Goal: Task Accomplishment & Management: Use online tool/utility

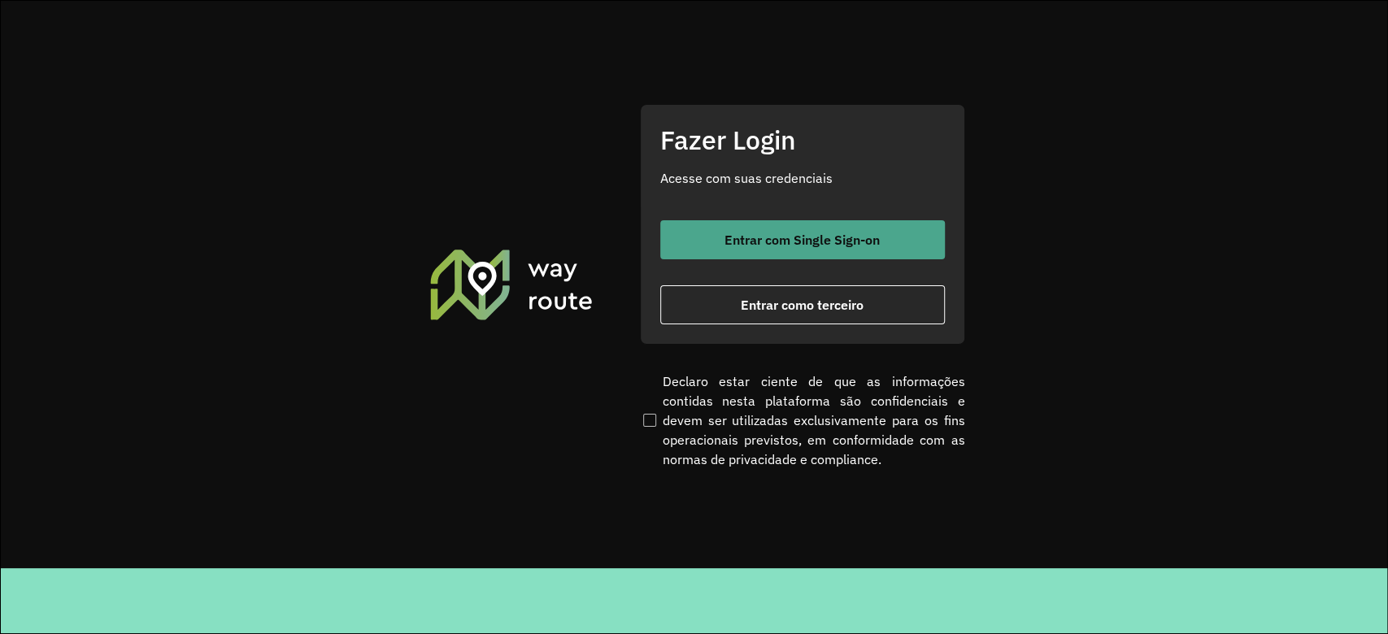
click at [828, 244] on span "Entrar com Single Sign-on" at bounding box center [801, 239] width 155 height 13
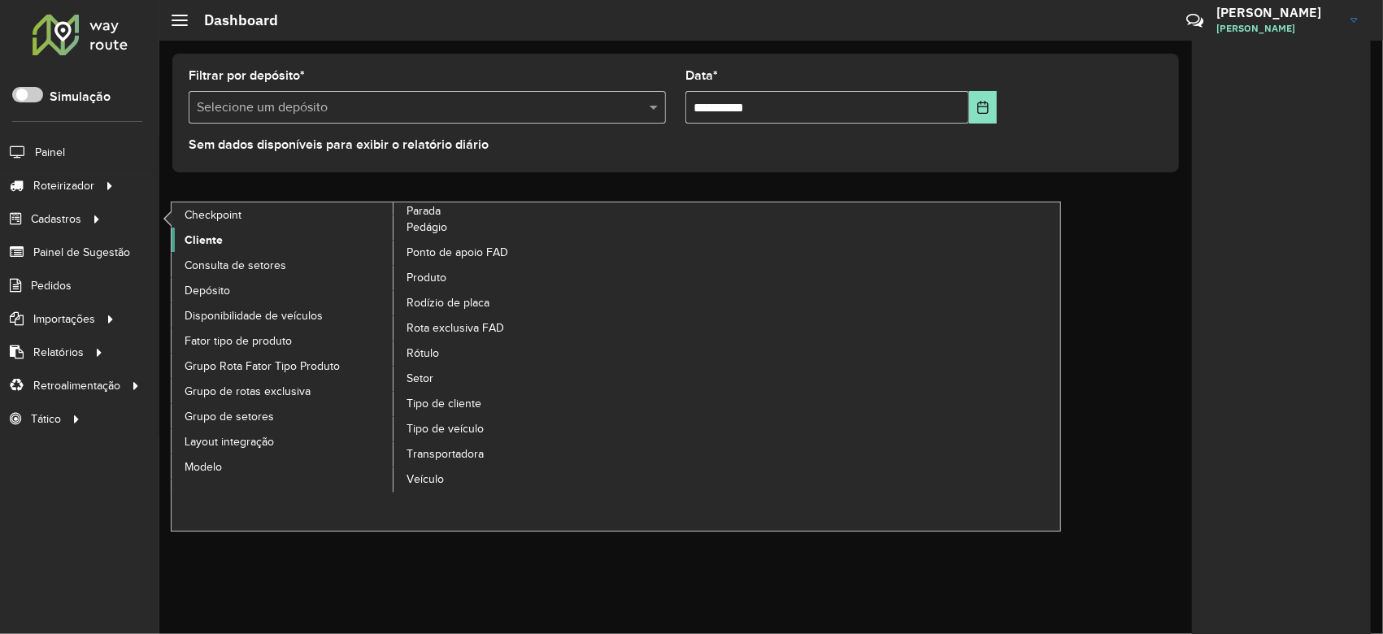
click at [195, 241] on span "Cliente" at bounding box center [204, 240] width 38 height 17
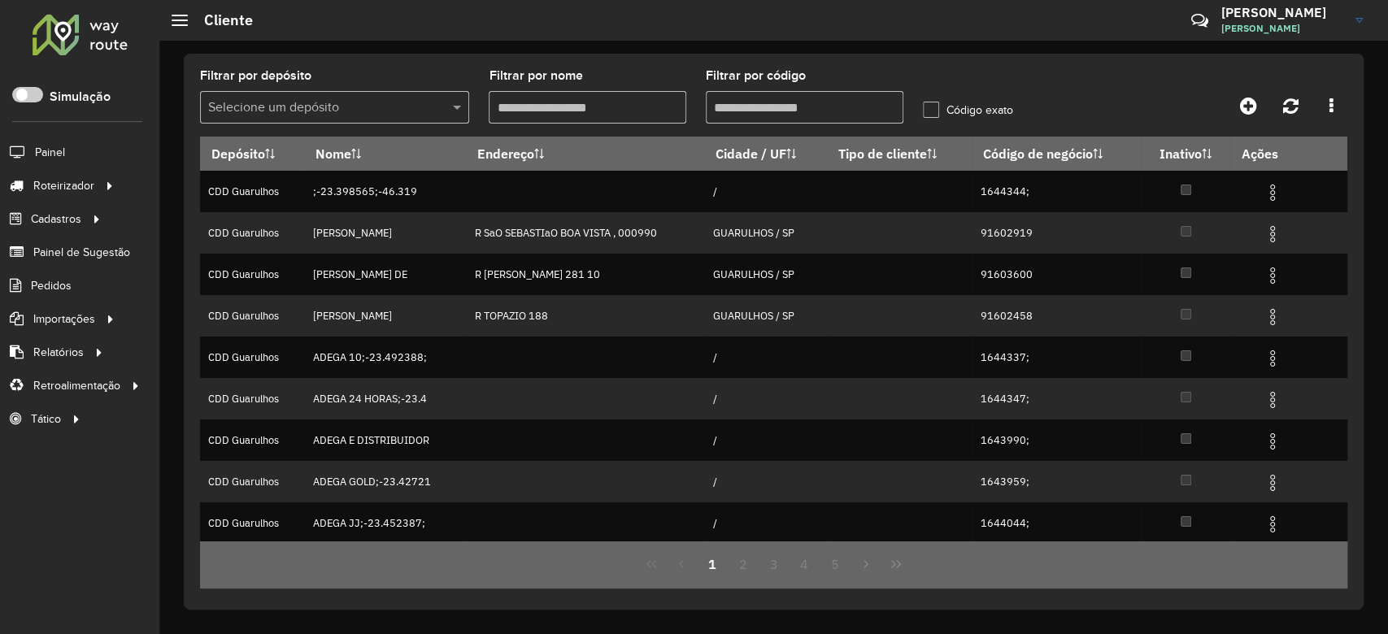
click at [311, 106] on input "text" at bounding box center [318, 108] width 220 height 20
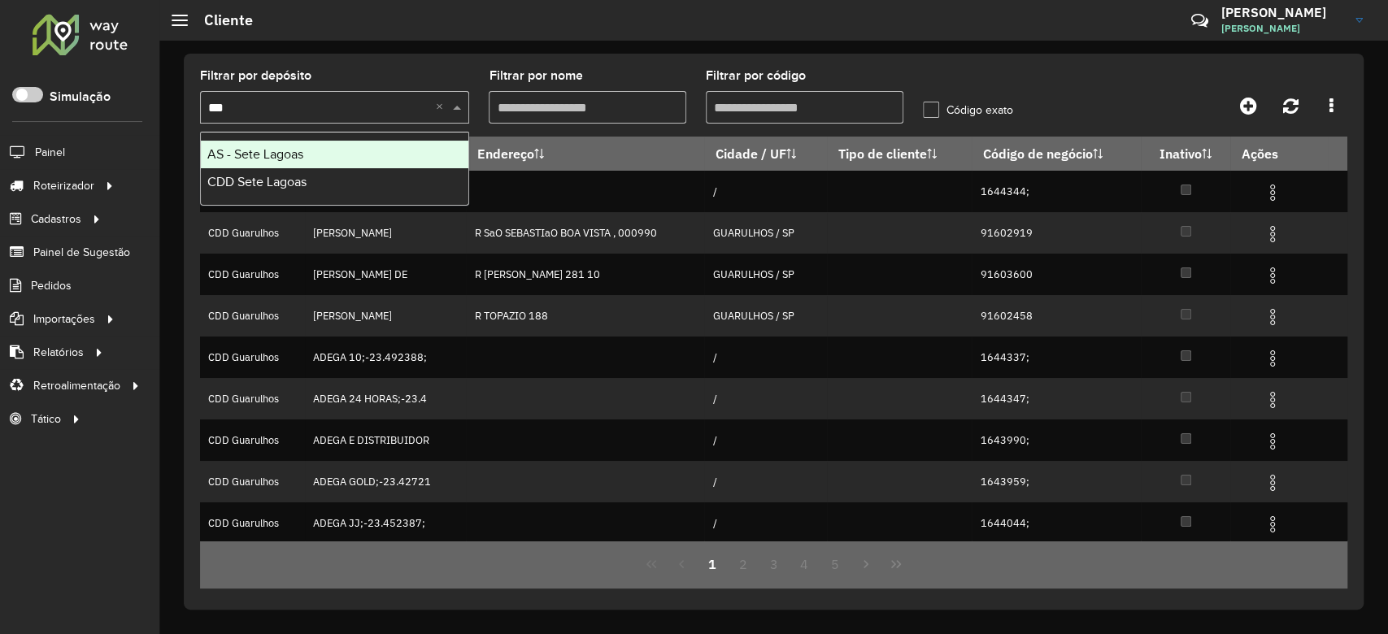
type input "****"
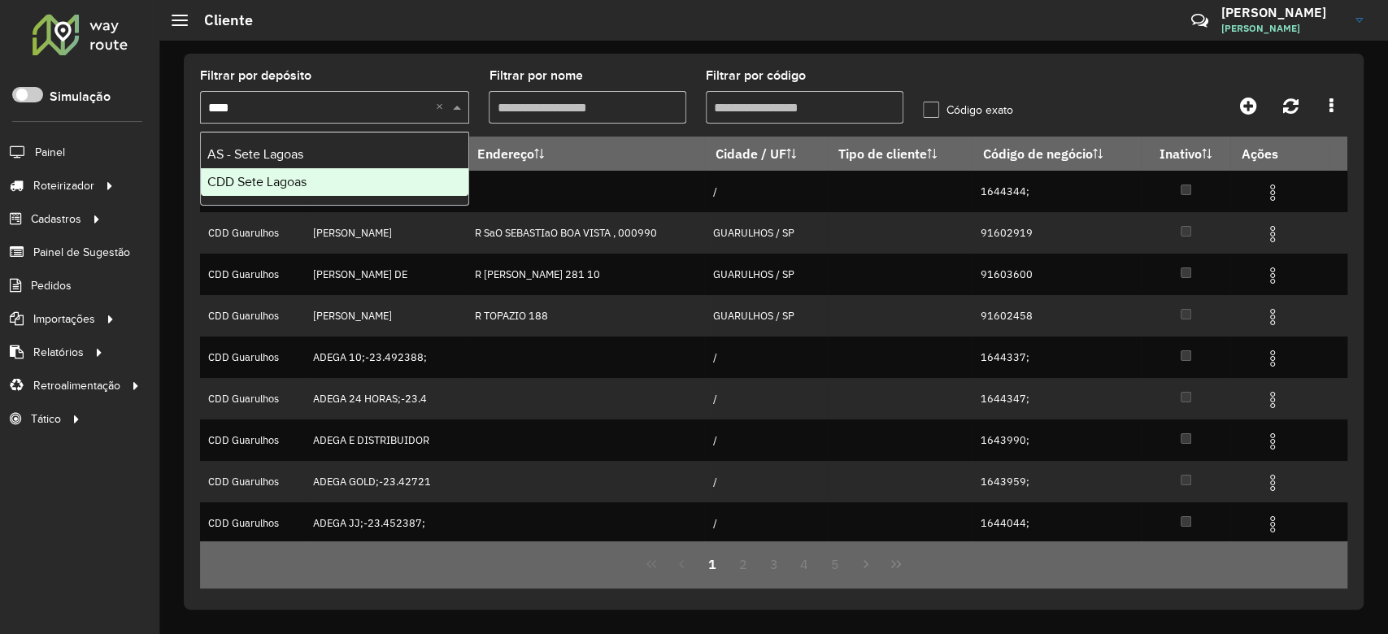
click at [292, 179] on span "CDD Sete Lagoas" at bounding box center [256, 182] width 99 height 14
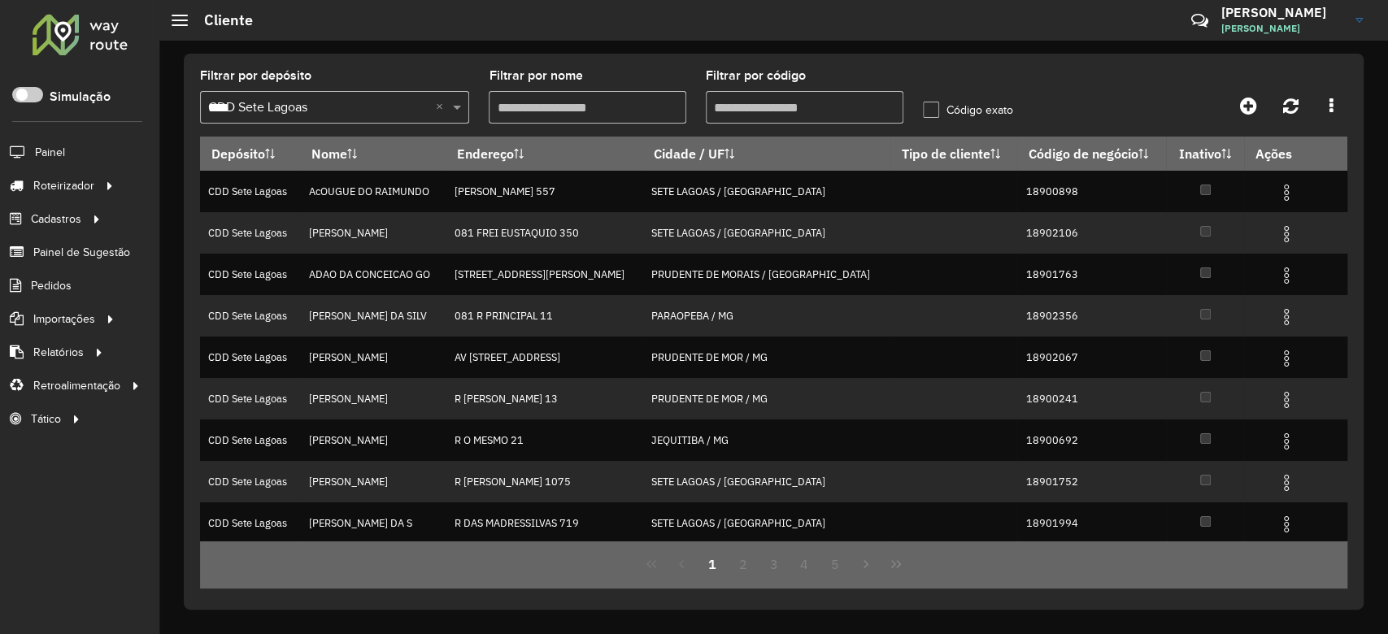
click at [769, 111] on input "Filtrar por código" at bounding box center [805, 107] width 198 height 33
paste input "*****"
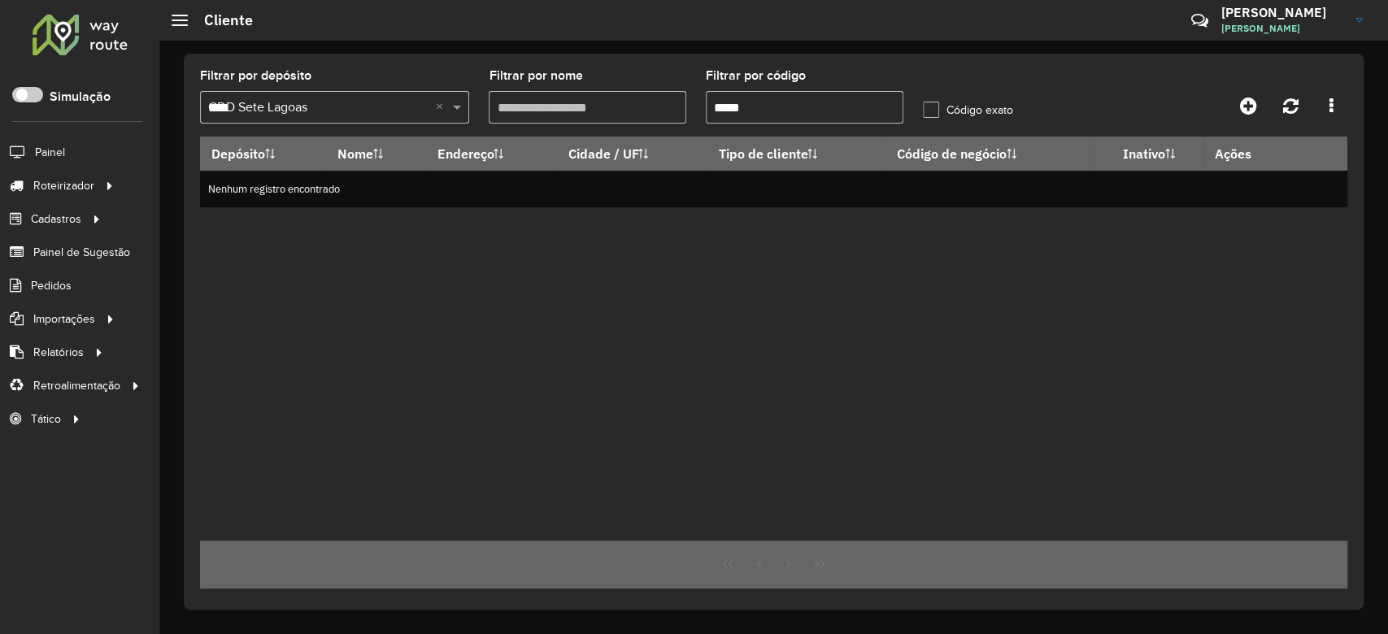
click at [719, 107] on input "*****" at bounding box center [805, 107] width 198 height 33
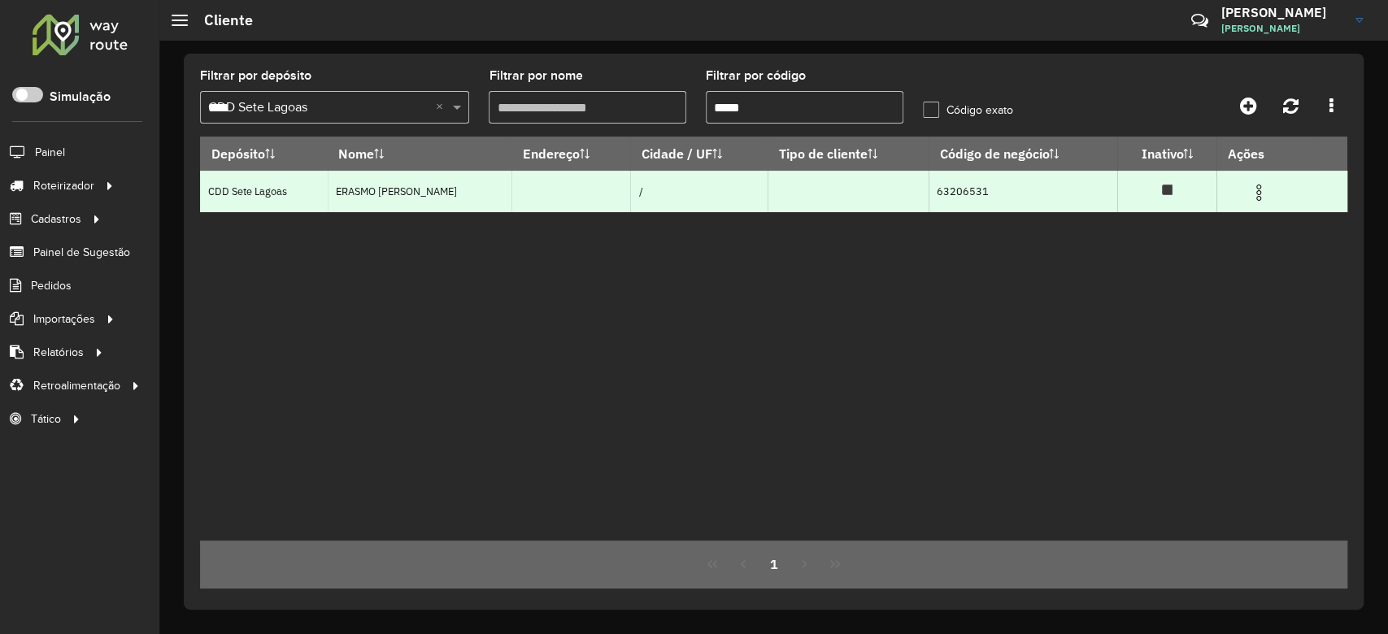
type input "*****"
click at [1259, 192] on img at bounding box center [1259, 193] width 20 height 20
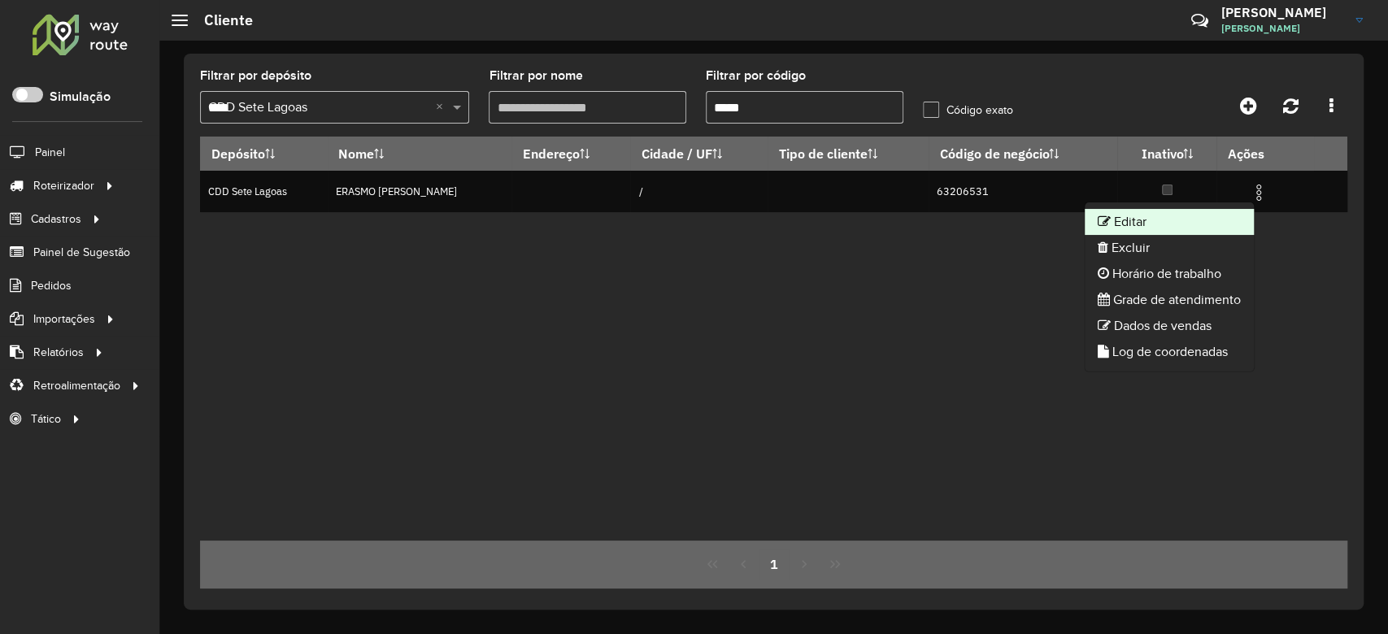
click at [1183, 221] on li "Editar" at bounding box center [1169, 222] width 169 height 26
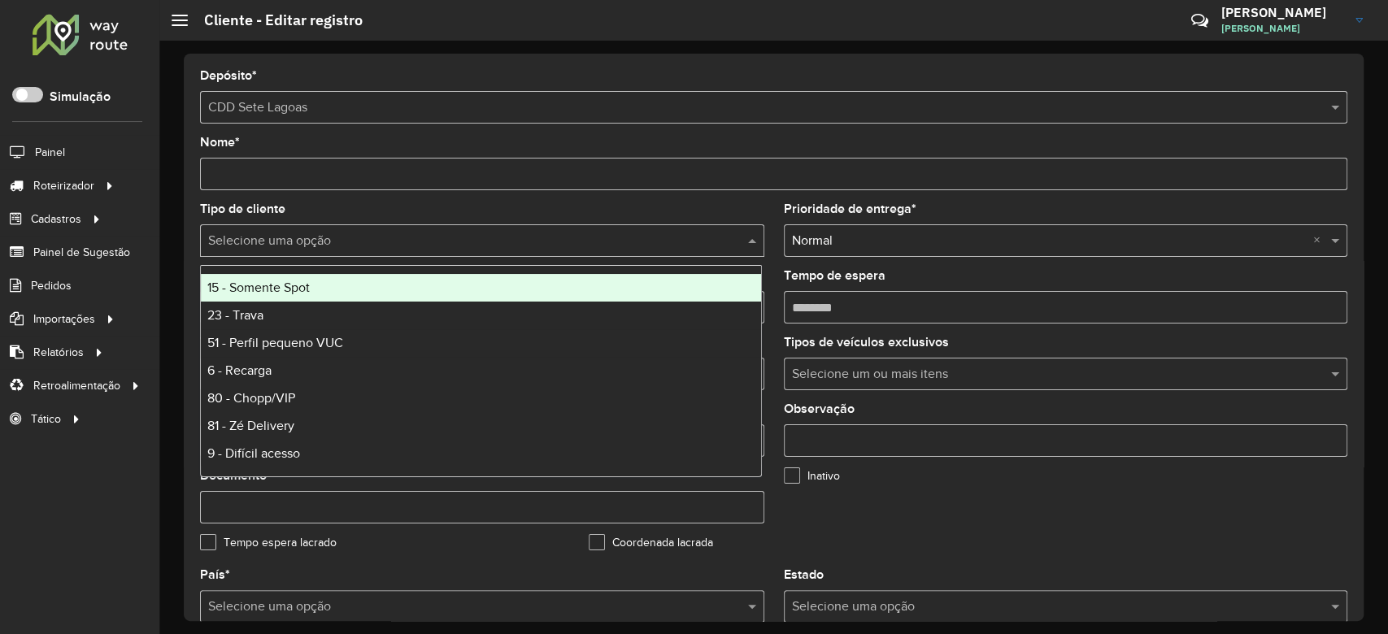
click at [269, 239] on input "text" at bounding box center [465, 242] width 515 height 20
type input "*"
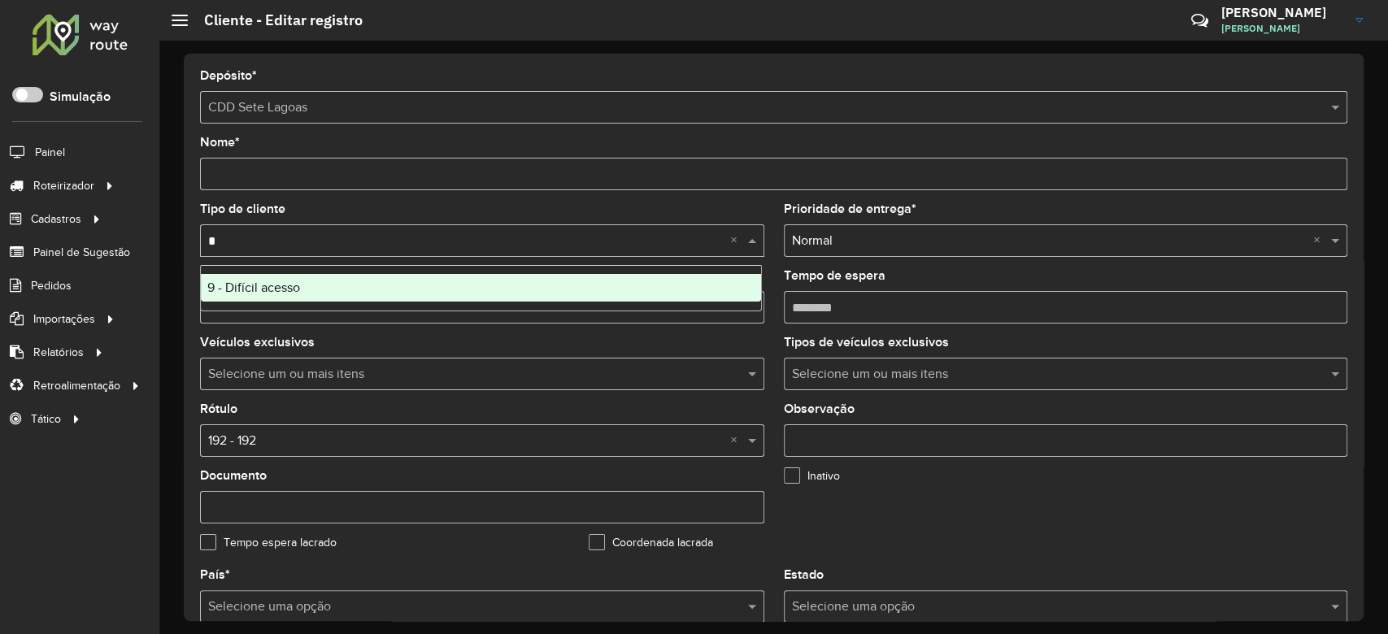
click at [267, 292] on span "9 - Difícil acesso" at bounding box center [253, 287] width 93 height 14
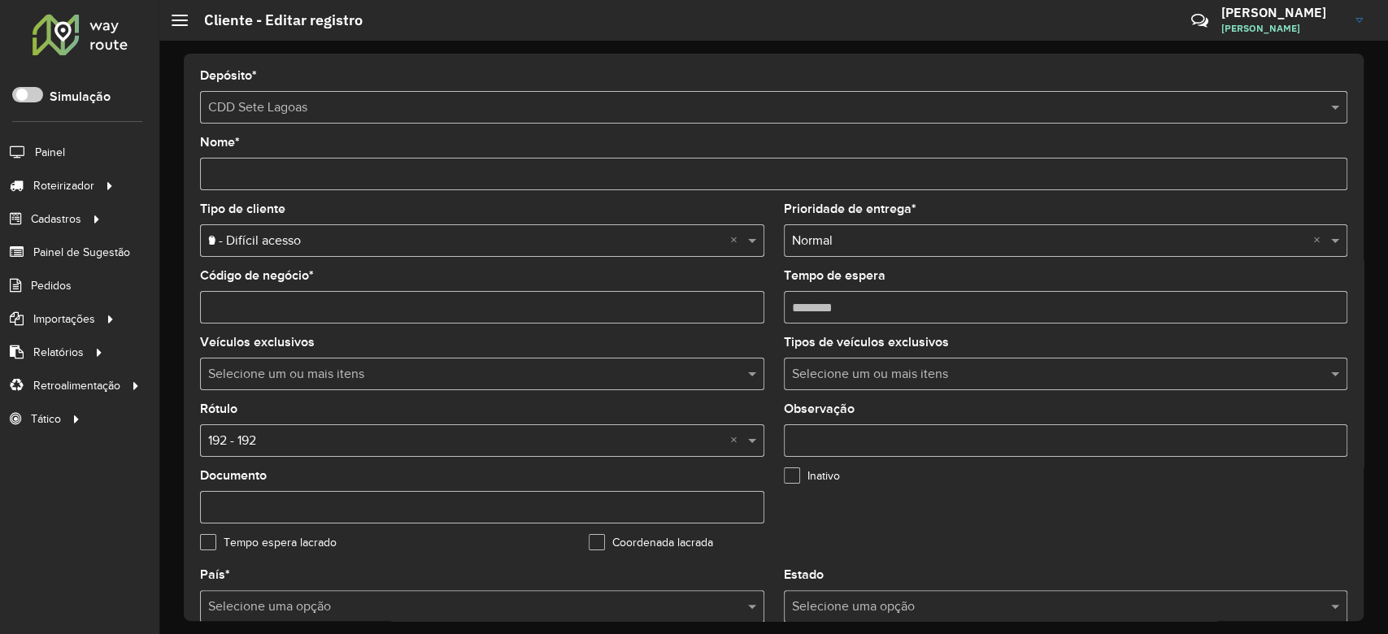
click at [287, 442] on input "text" at bounding box center [465, 442] width 515 height 20
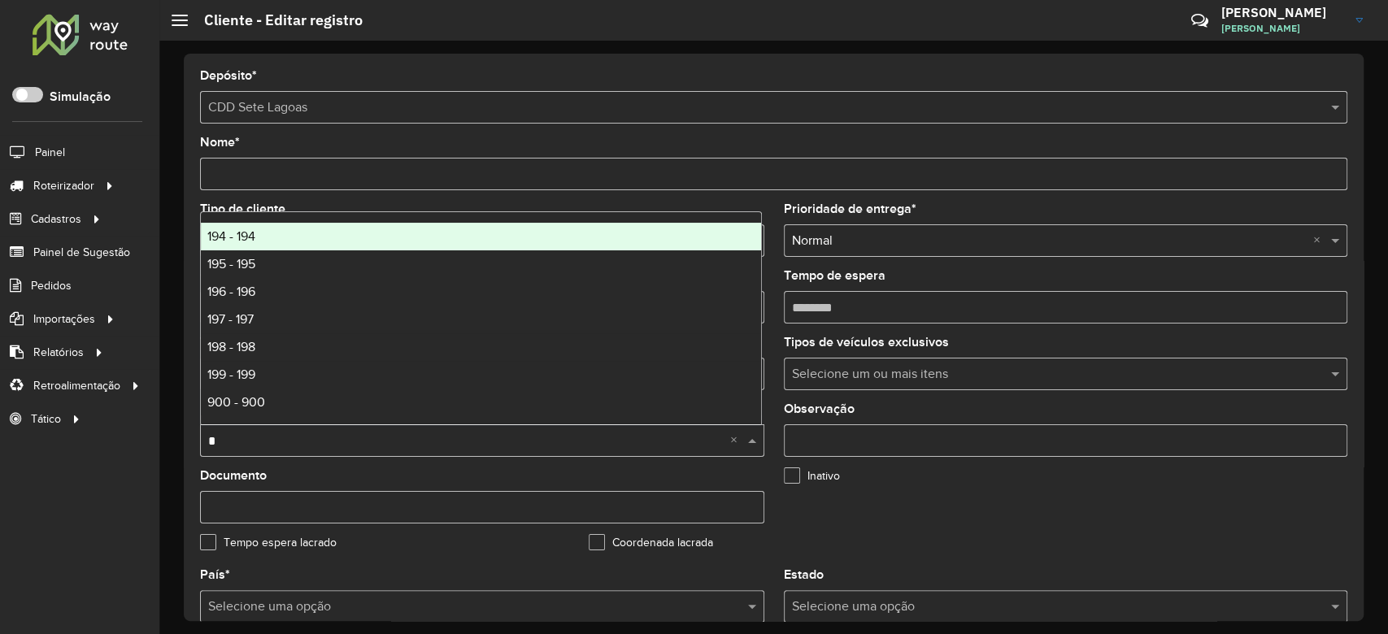
scroll to position [109, 0]
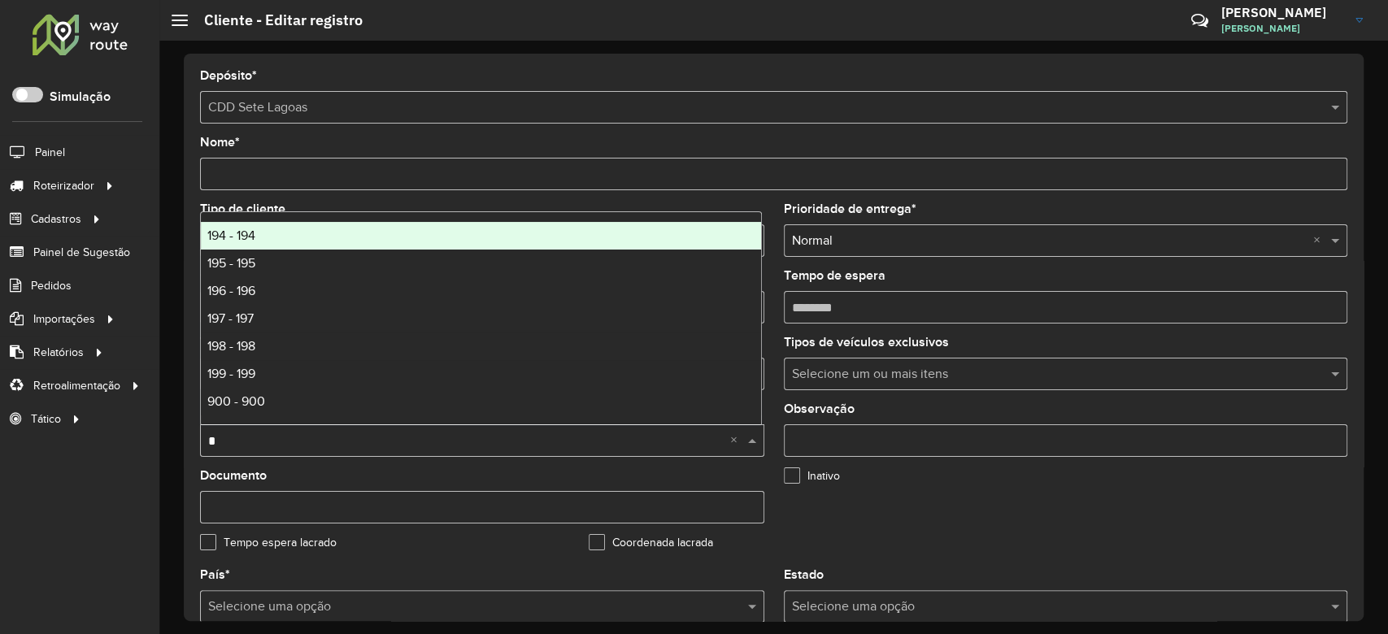
type input "*"
click at [504, 125] on form "Depósito * Selecione um depósito × CDD Sete Lagoas Nome * Tipo de cliente Selec…" at bounding box center [773, 619] width 1147 height 1098
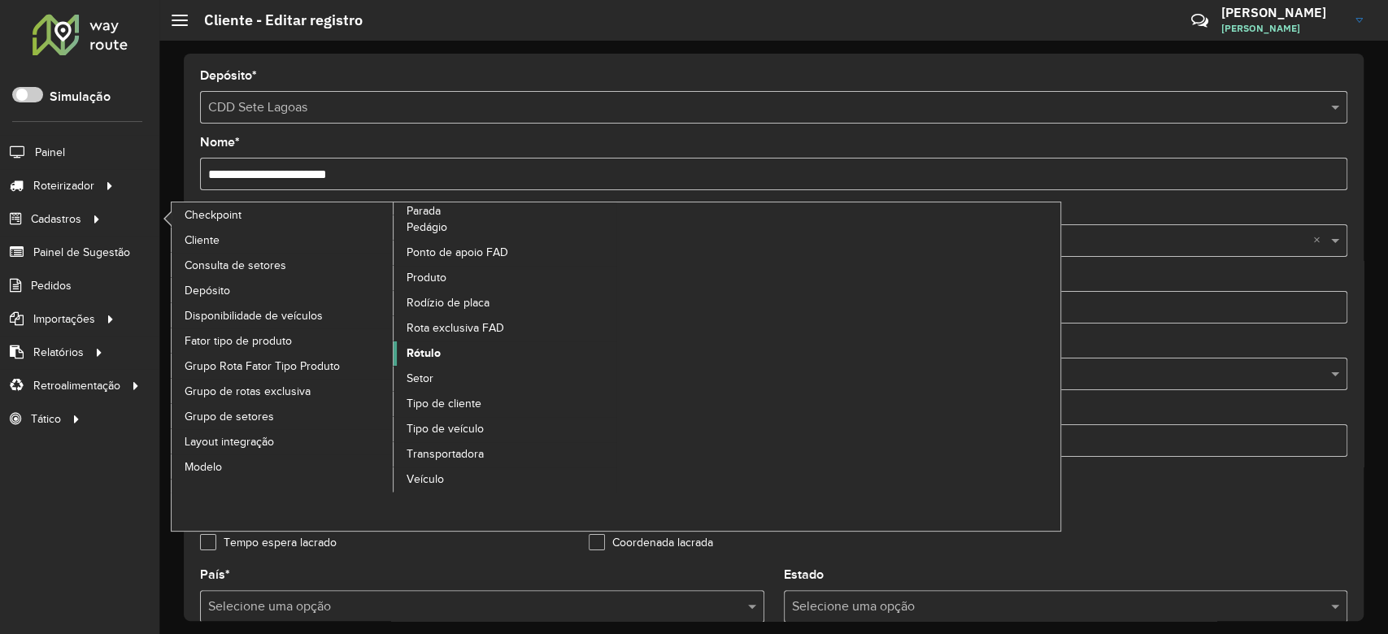
click at [436, 348] on span "Rótulo" at bounding box center [423, 353] width 34 height 17
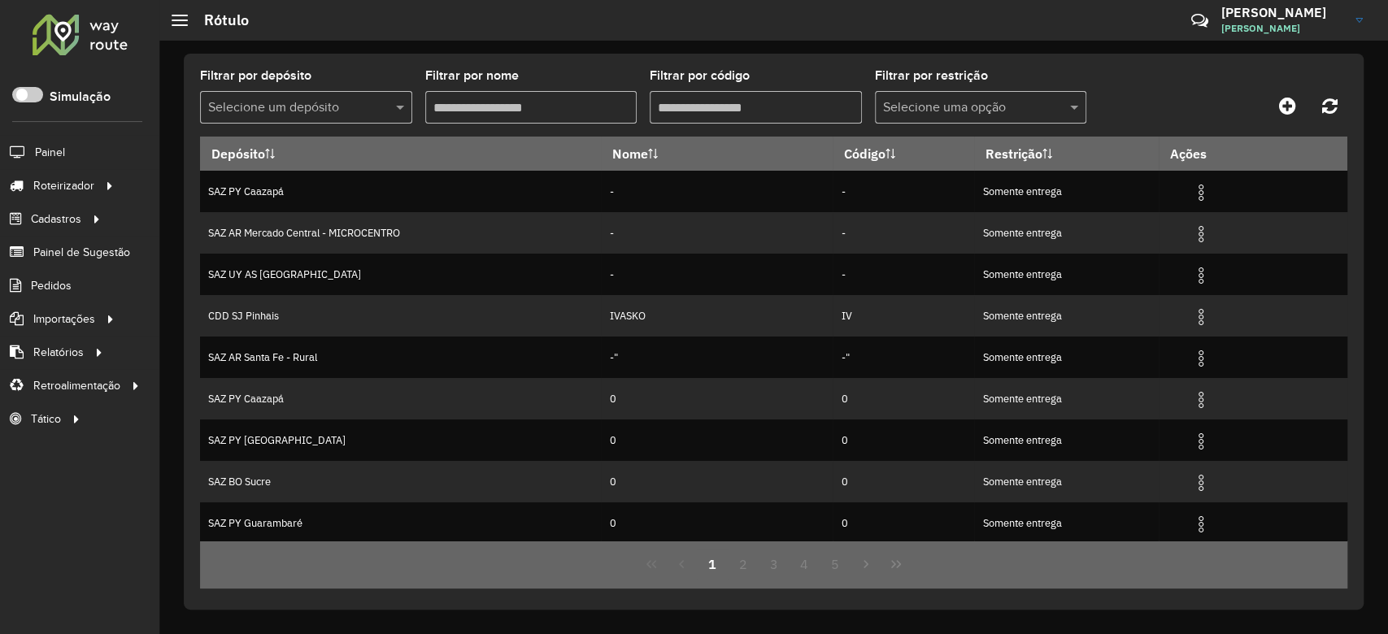
click at [694, 106] on input "Filtrar por código" at bounding box center [756, 107] width 212 height 33
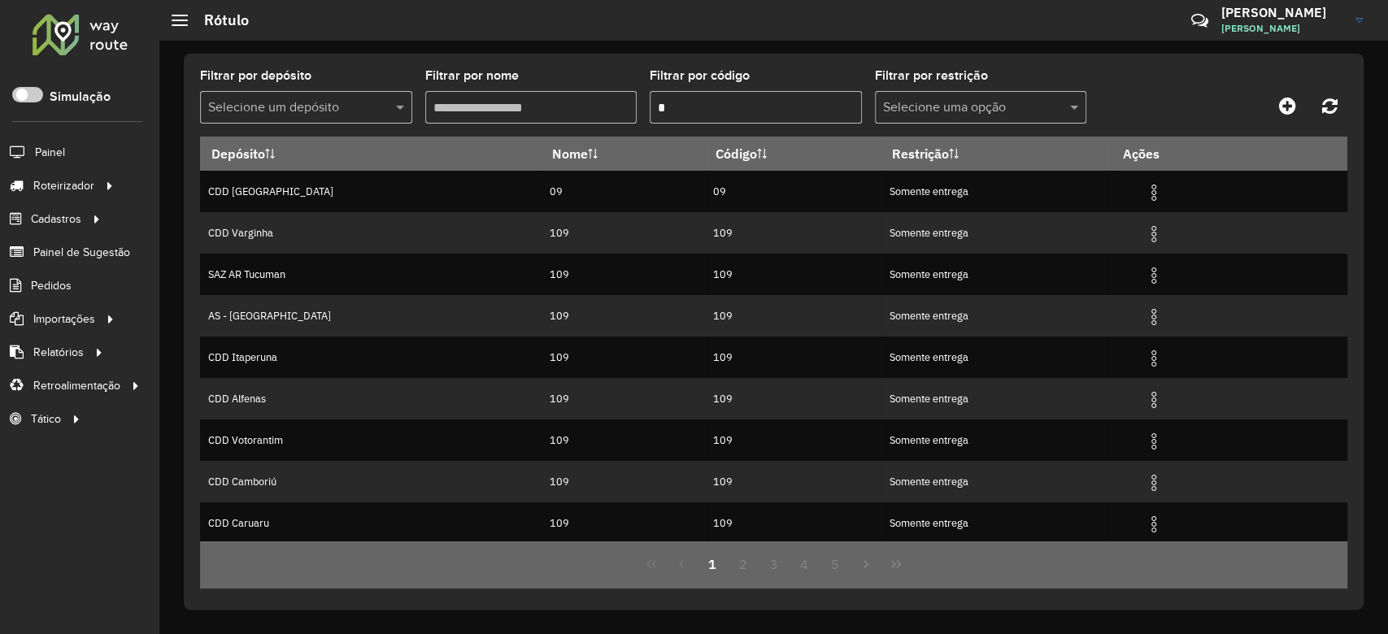
type input "*"
click at [282, 103] on input "text" at bounding box center [289, 108] width 163 height 20
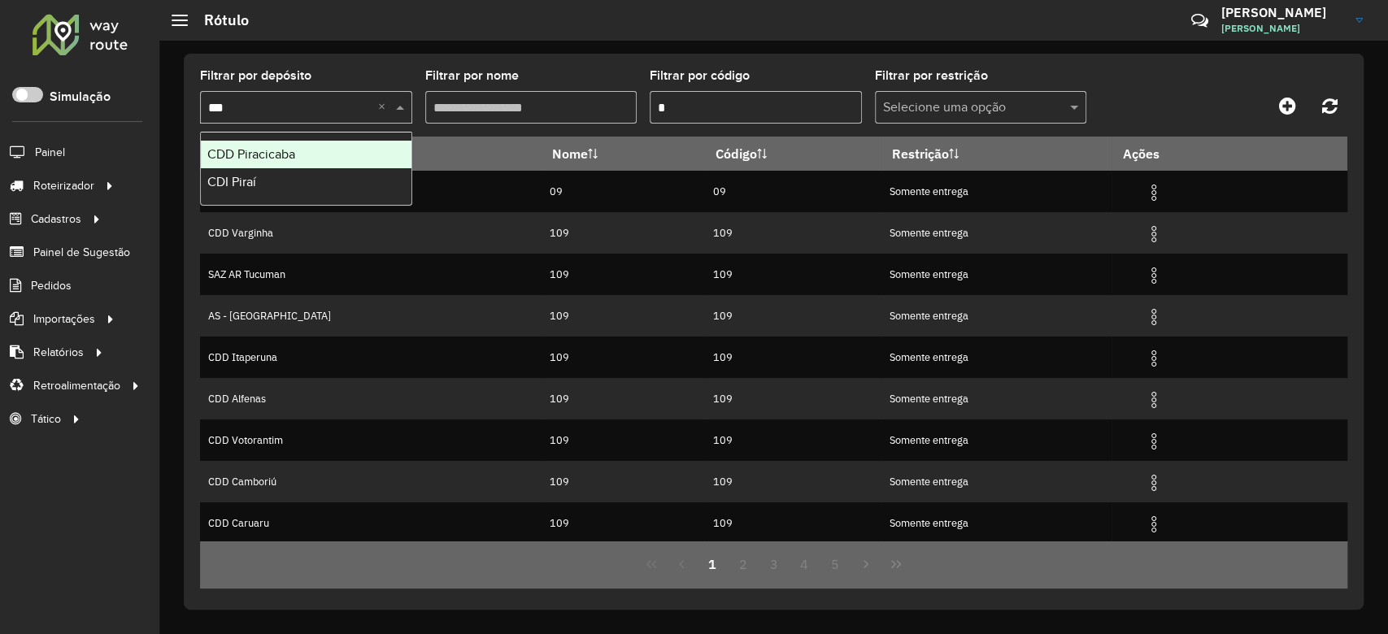
type input "****"
click at [263, 155] on span "CDD Piracicaba" at bounding box center [251, 154] width 88 height 14
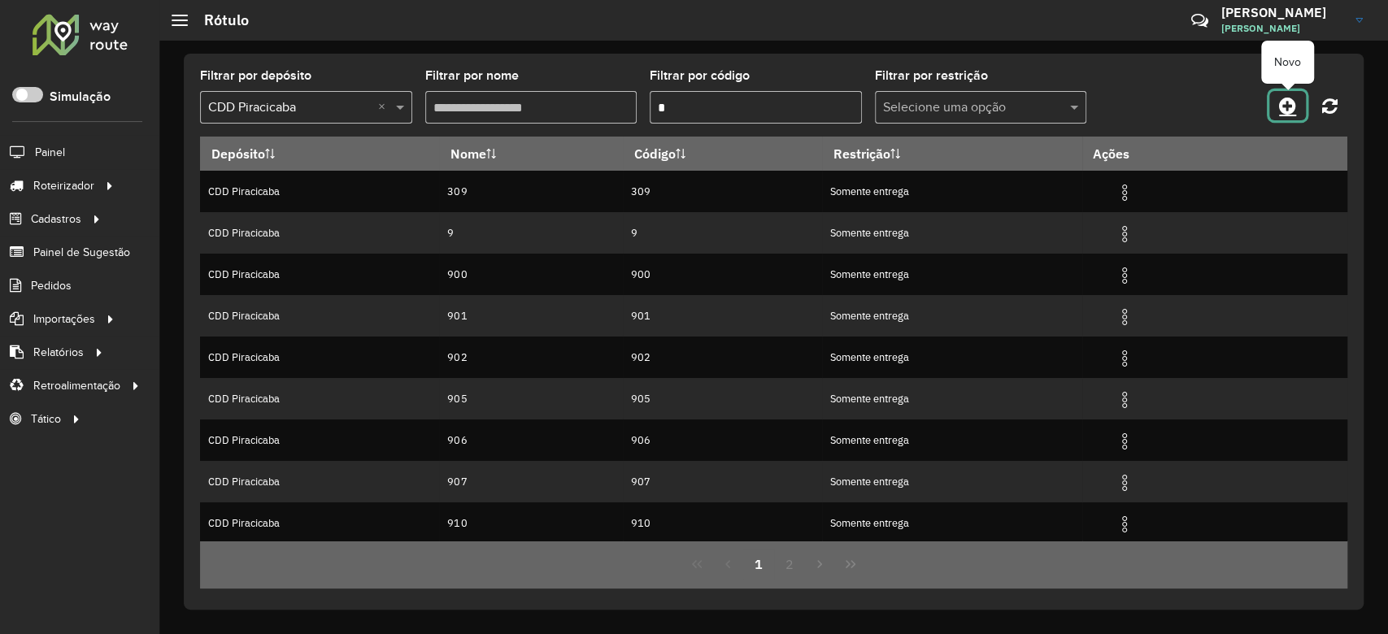
click at [1287, 102] on icon at bounding box center [1287, 106] width 17 height 20
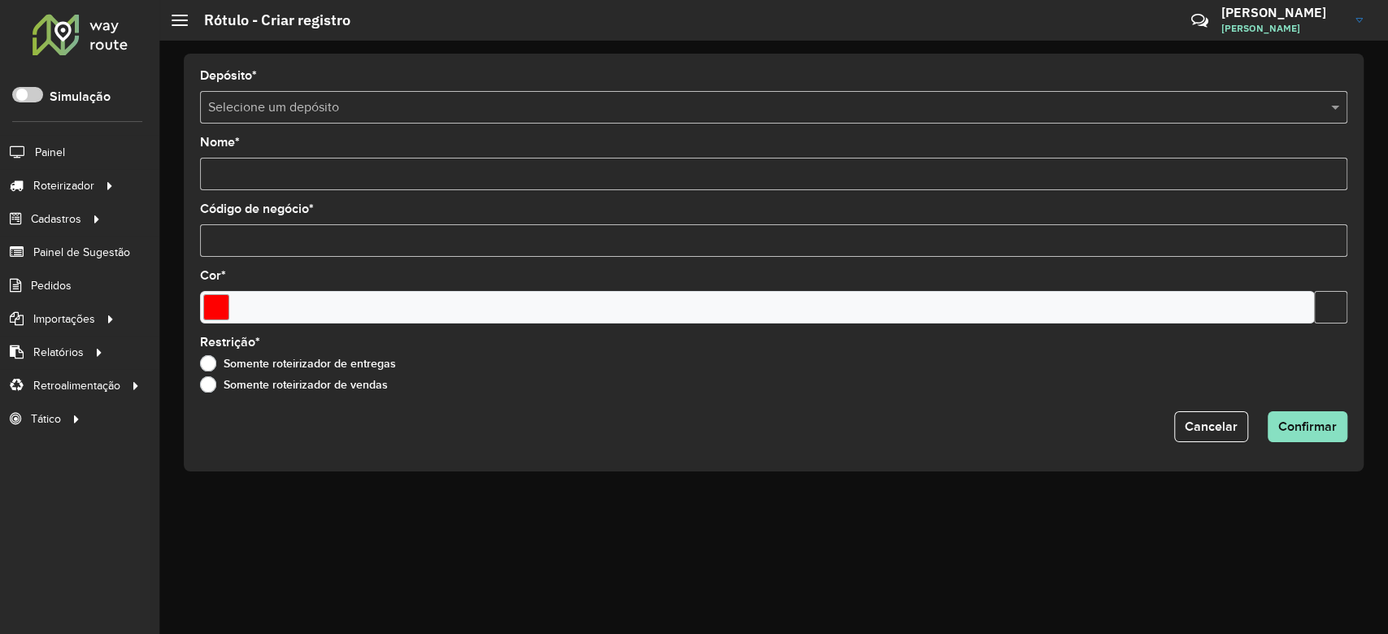
click at [348, 107] on input "text" at bounding box center [757, 108] width 1098 height 20
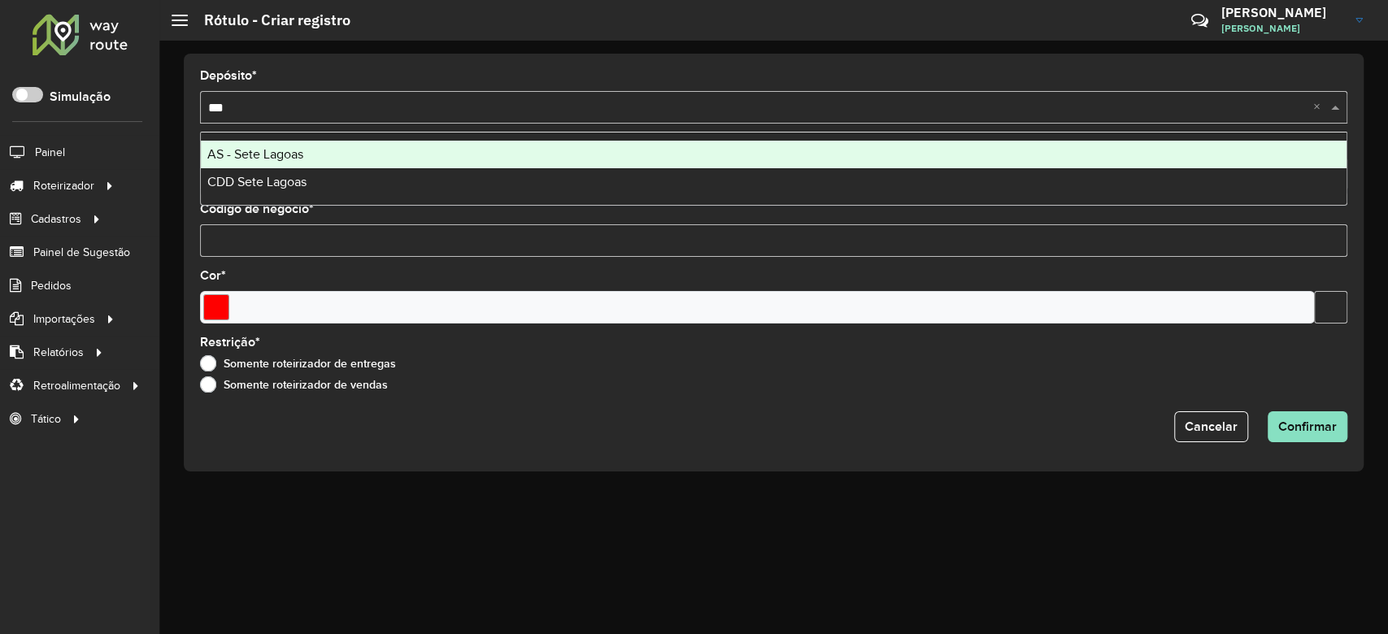
type input "****"
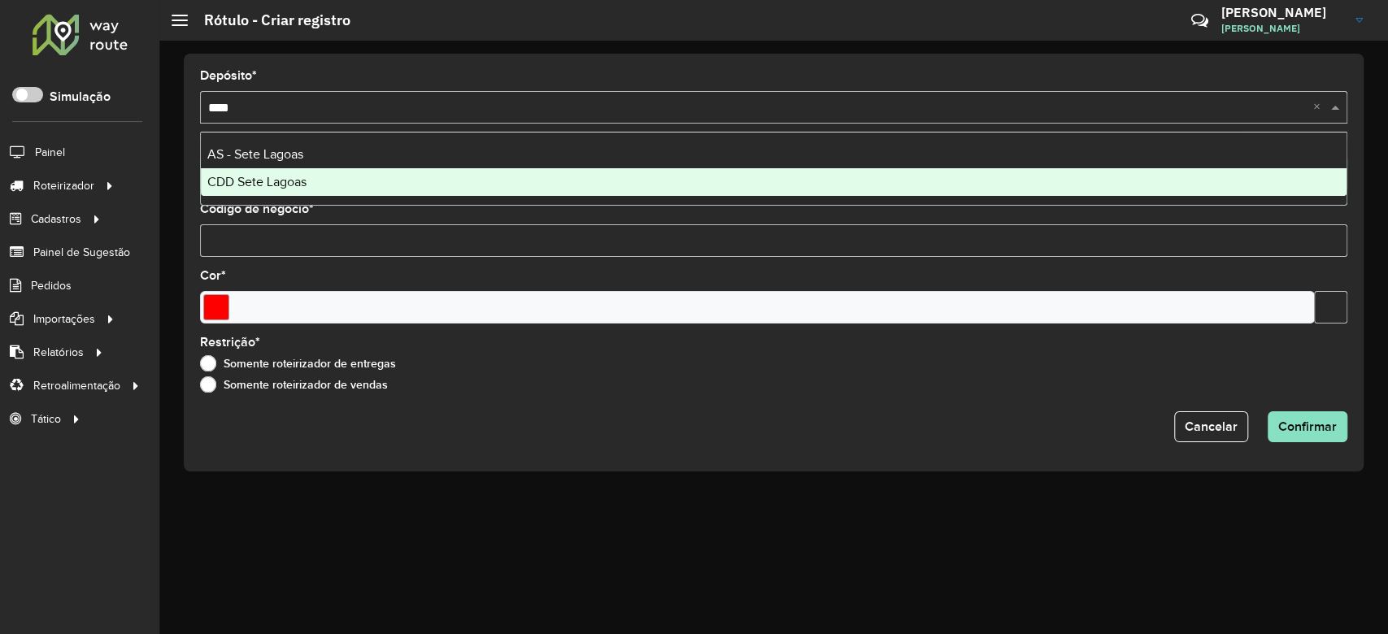
click at [317, 174] on div "CDD Sete Lagoas" at bounding box center [773, 182] width 1145 height 28
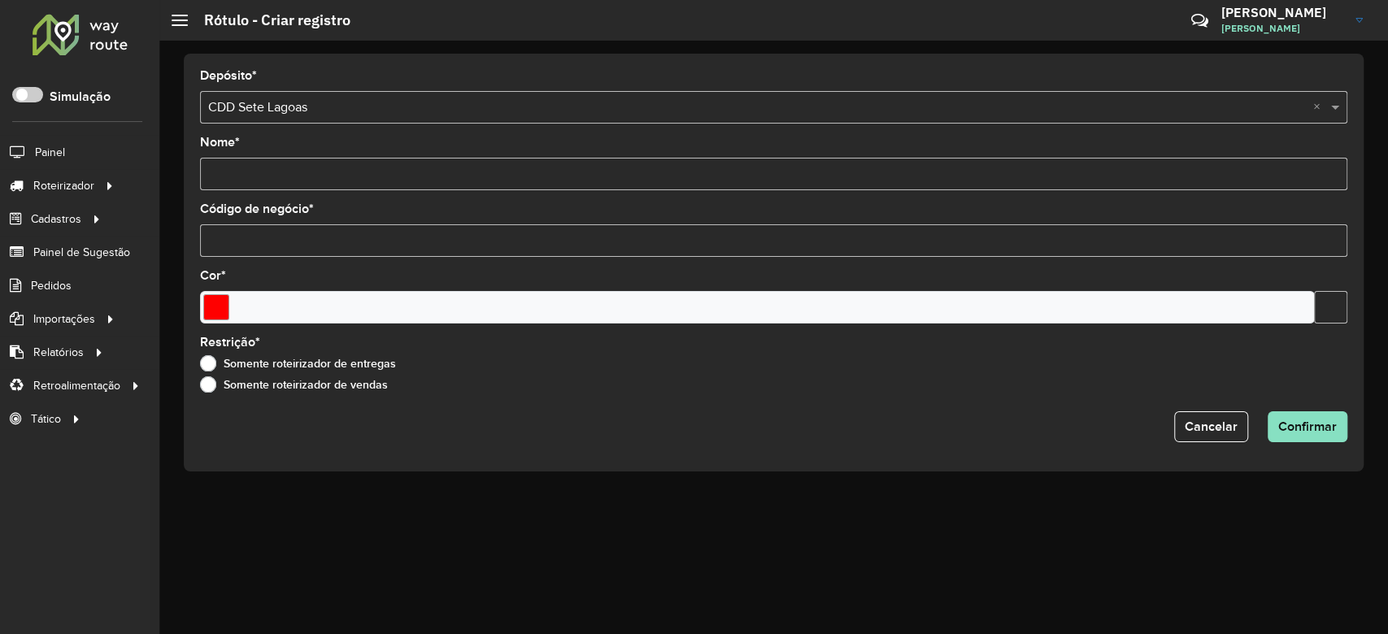
click at [300, 176] on input "Nome *" at bounding box center [773, 174] width 1147 height 33
type input "*"
click at [280, 228] on input "Código de negócio *" at bounding box center [773, 240] width 1147 height 33
type input "*"
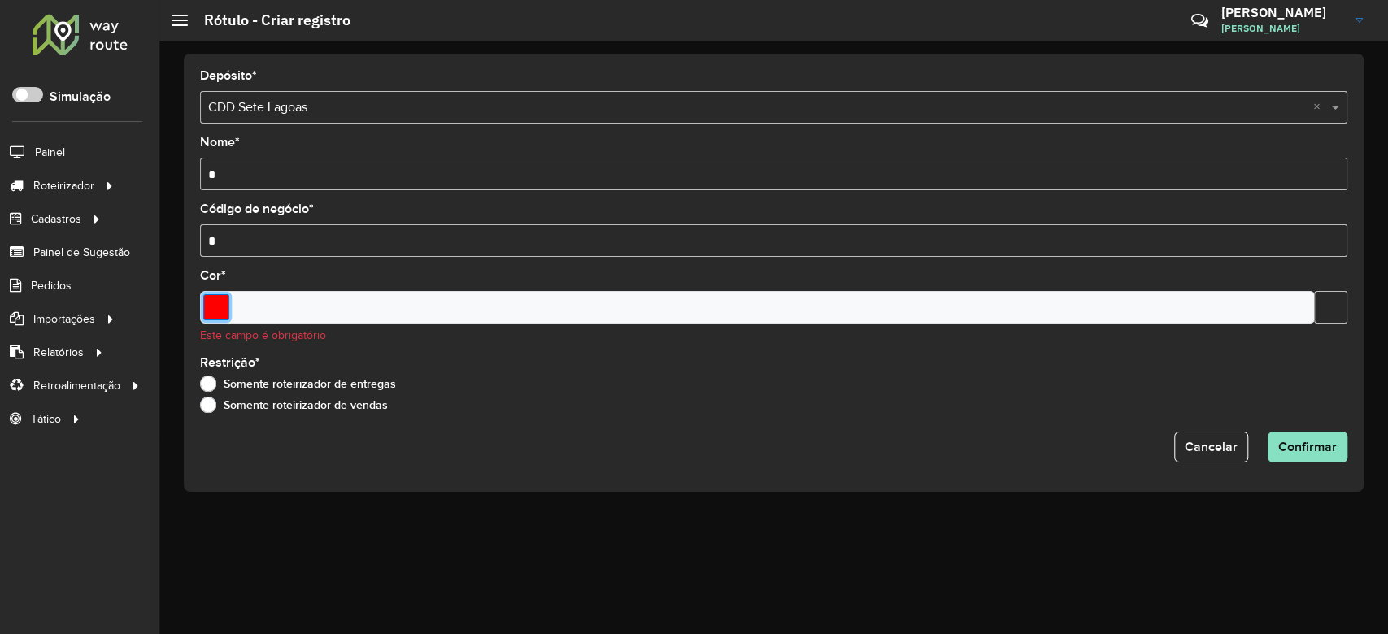
click at [219, 303] on input "Select a color" at bounding box center [216, 307] width 26 height 26
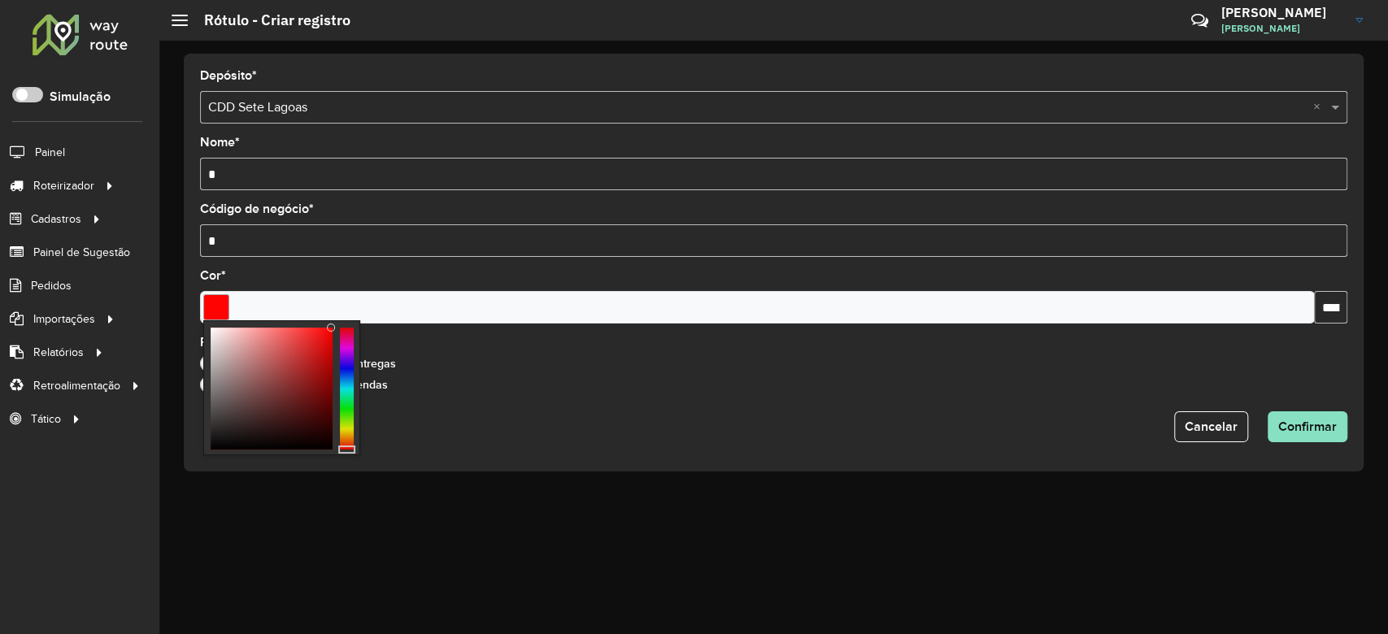
type input "*******"
drag, startPoint x: 332, startPoint y: 324, endPoint x: 525, endPoint y: 299, distance: 195.1
click at [525, 299] on body "Aguarde... Pop-up bloqueado! Seu navegador bloqueou automáticamente a abertura …" at bounding box center [694, 317] width 1388 height 634
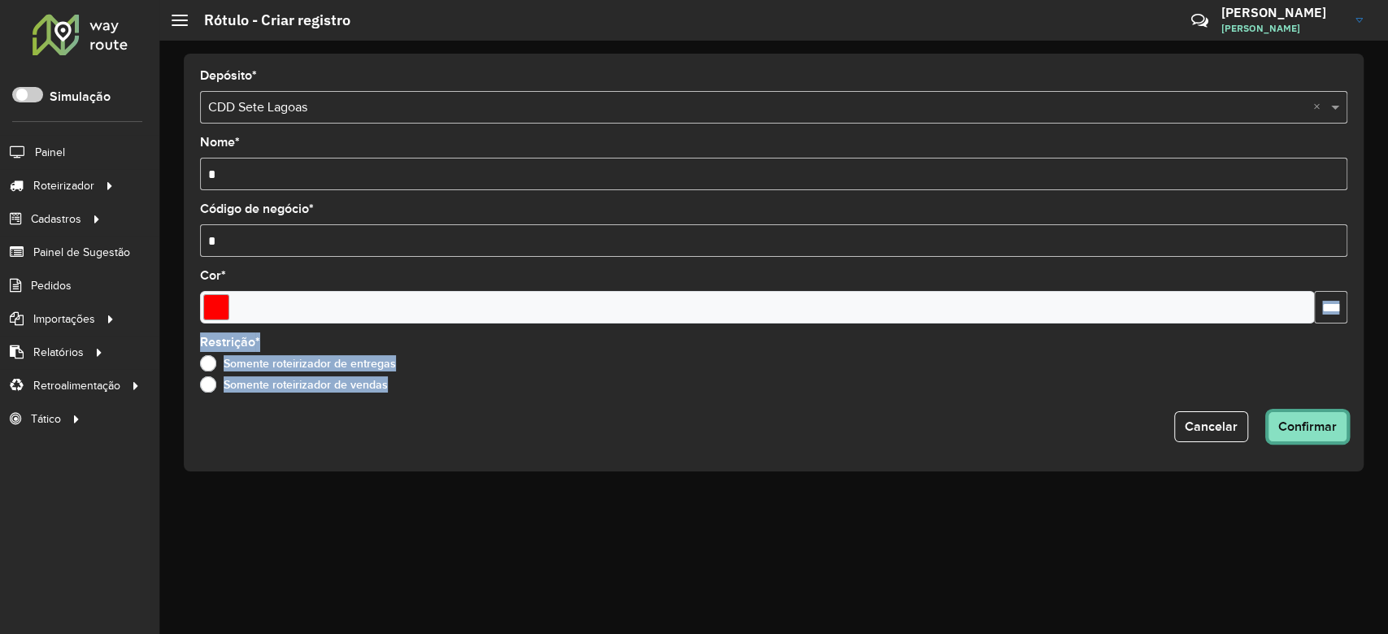
click at [1313, 419] on span "Confirmar" at bounding box center [1307, 426] width 59 height 14
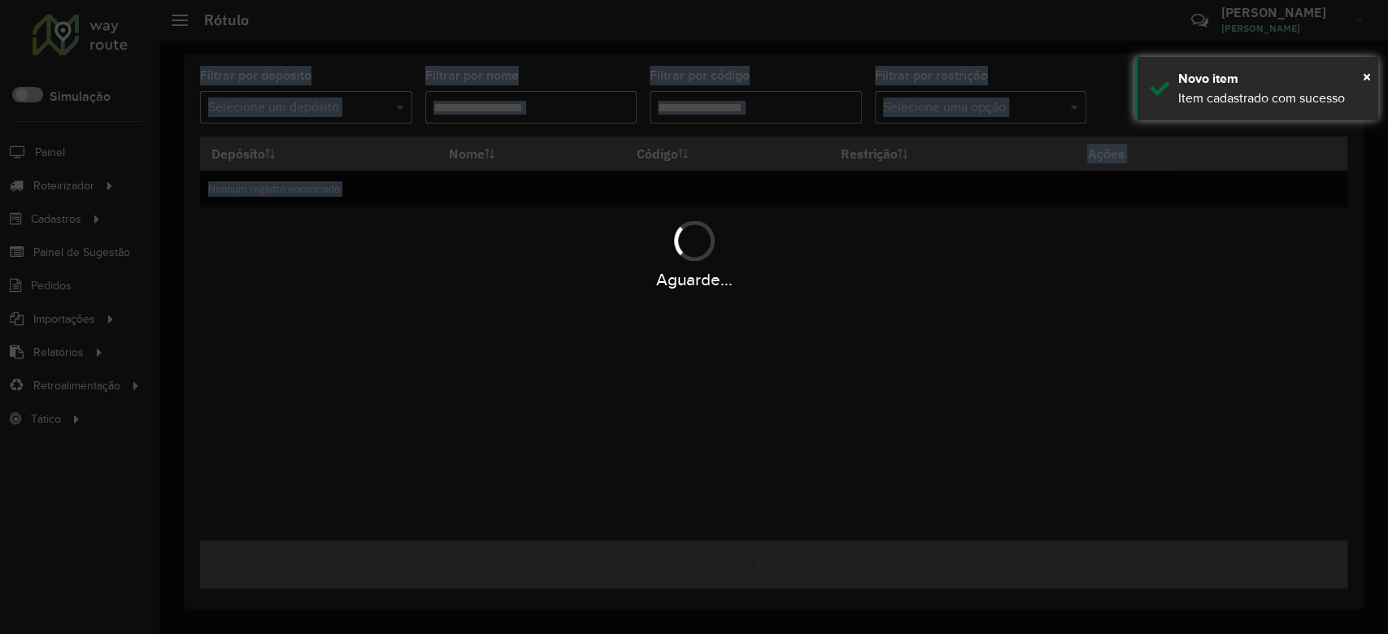
type input "*"
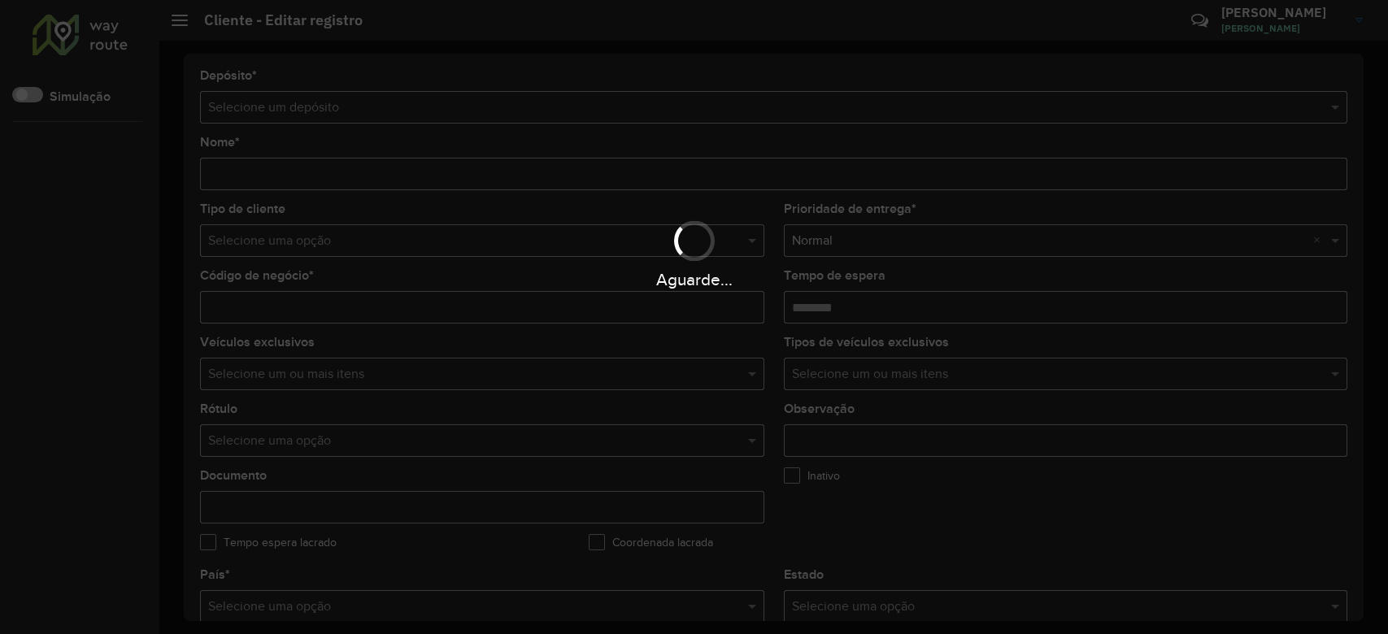
type input "**********"
type input "********"
type input "**********"
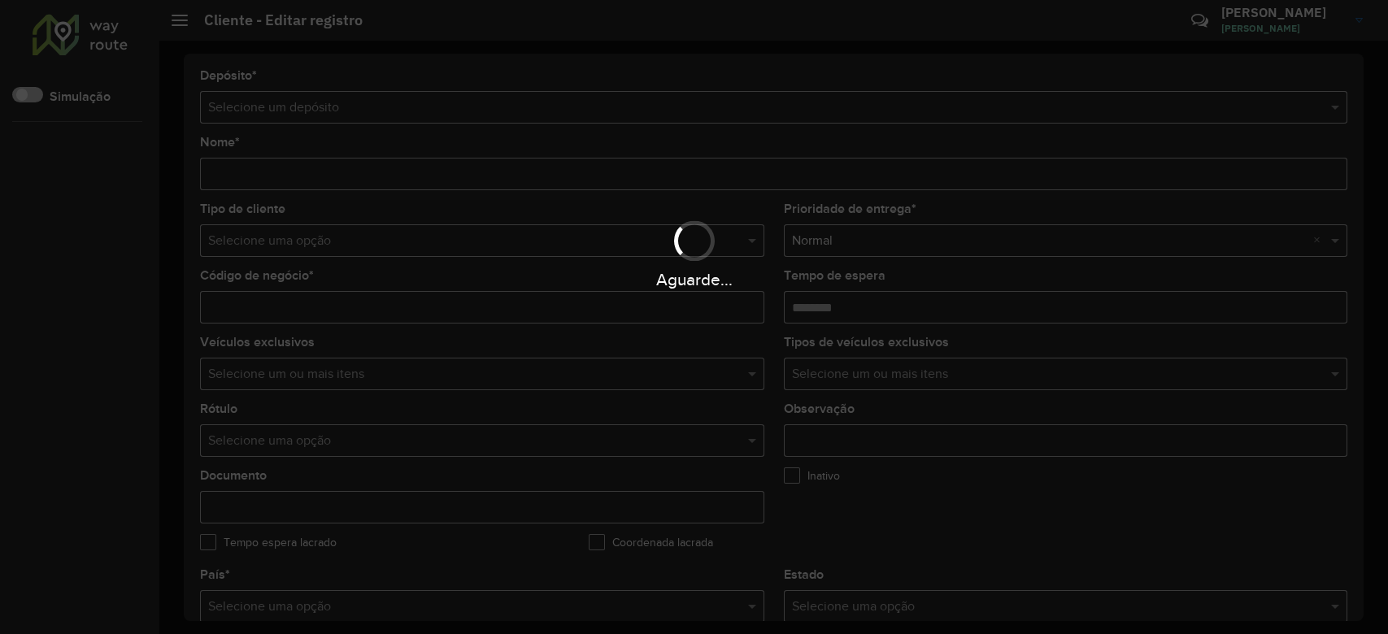
type input "*********"
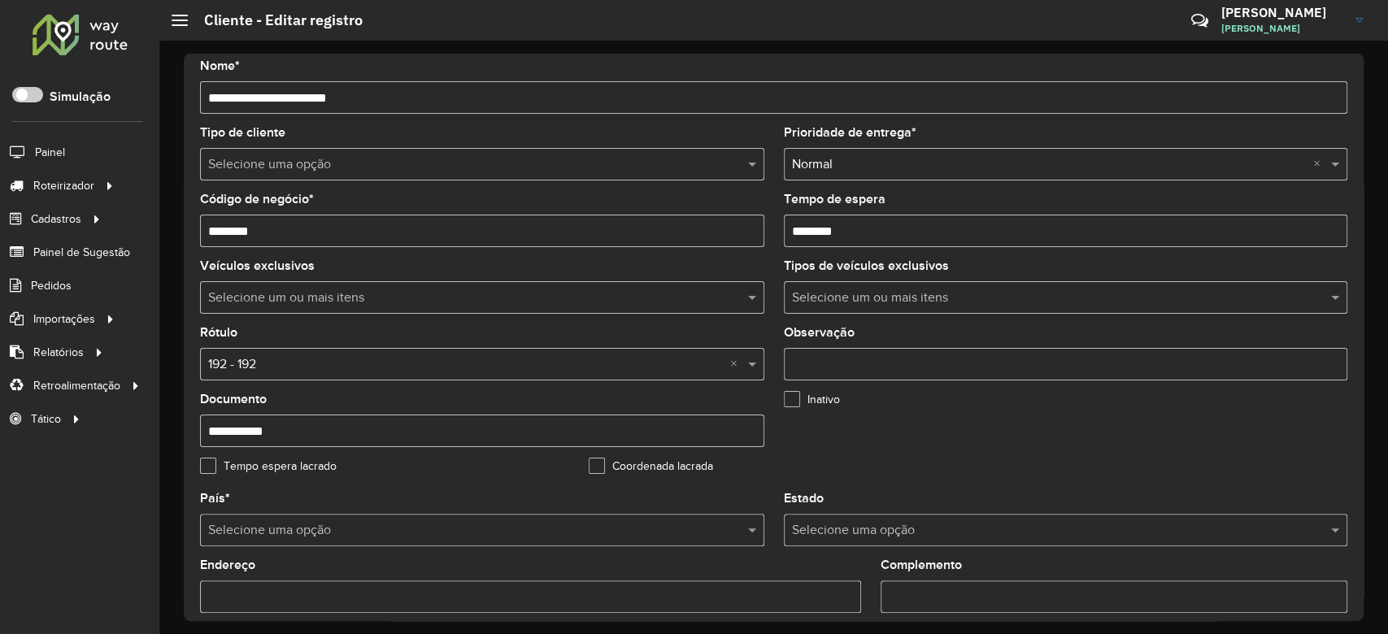
scroll to position [108, 0]
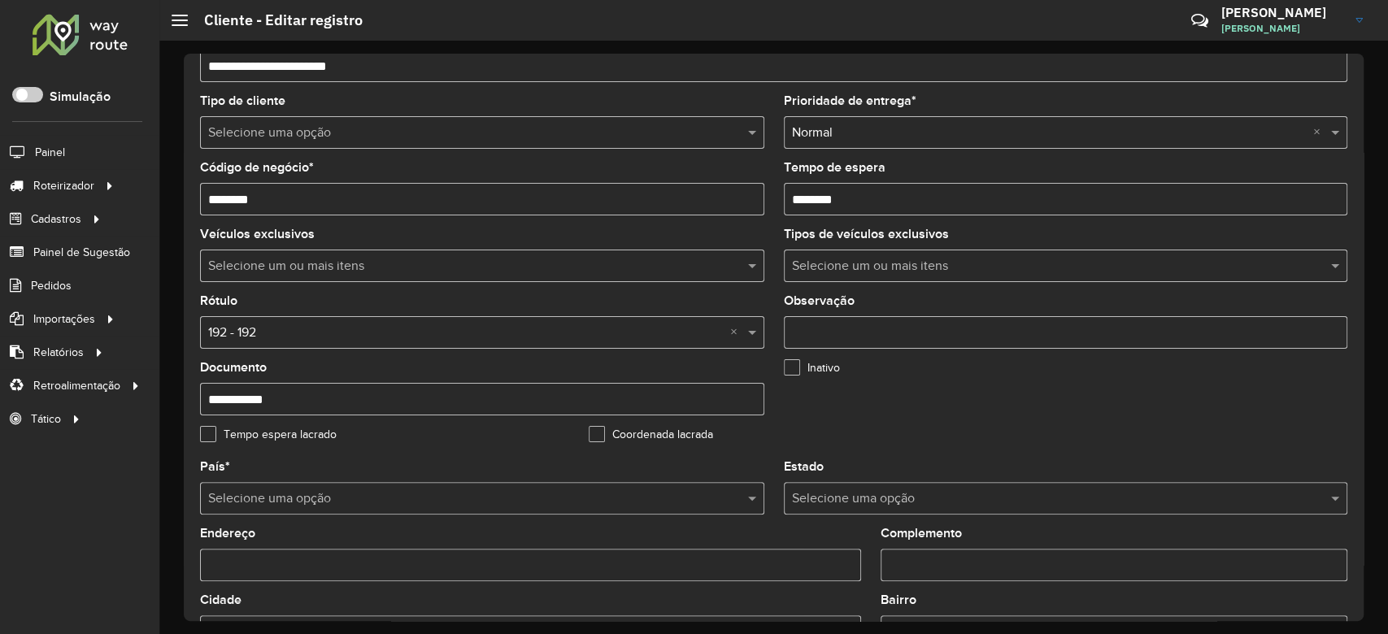
click at [303, 131] on input "text" at bounding box center [465, 134] width 515 height 20
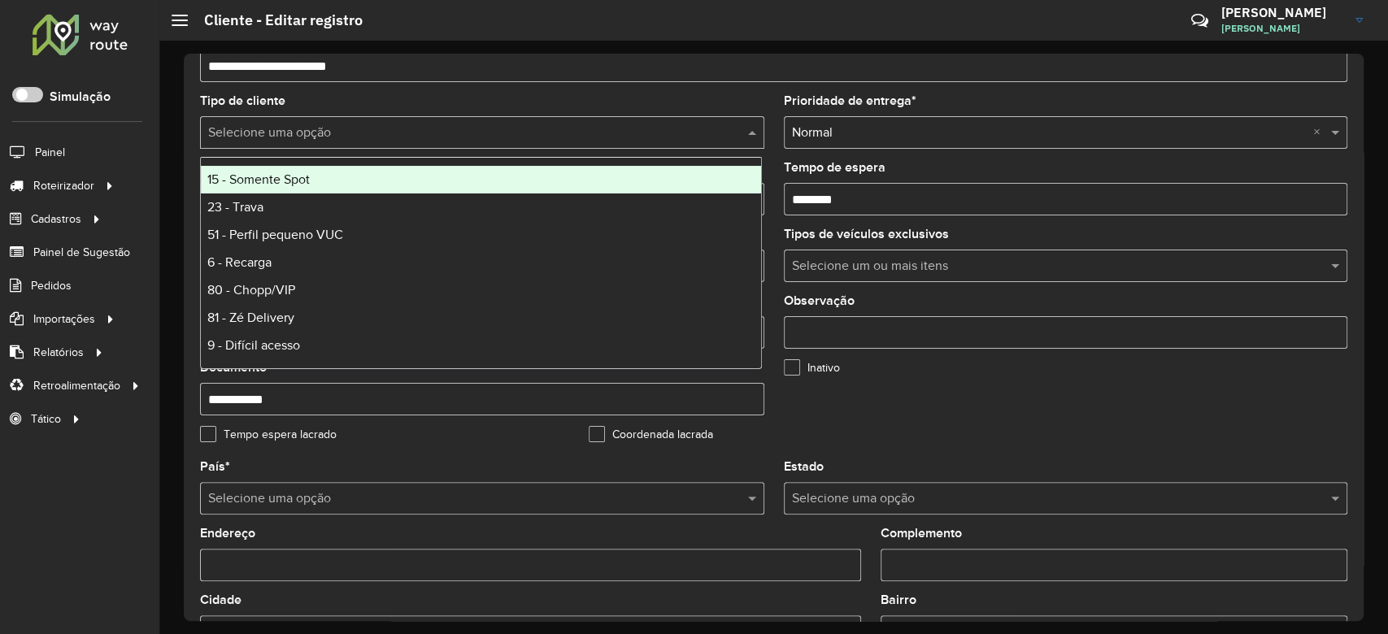
type input "*"
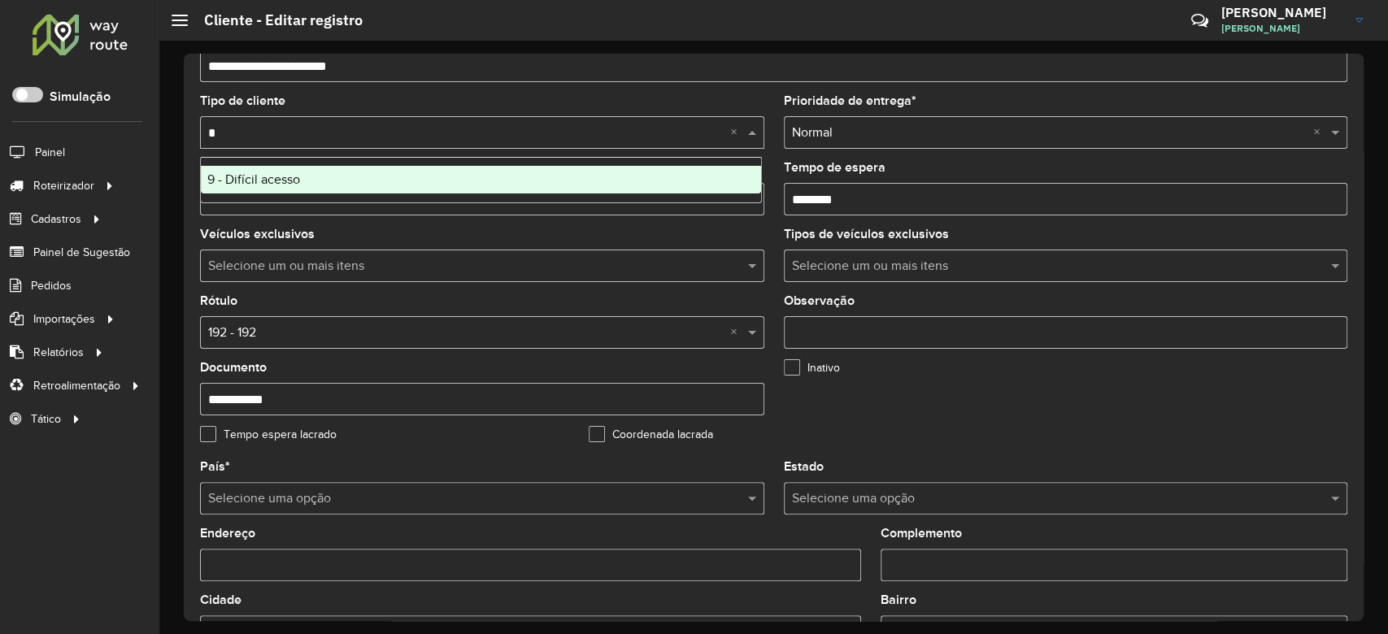
click at [289, 186] on div "9 - Difícil acesso" at bounding box center [481, 180] width 560 height 28
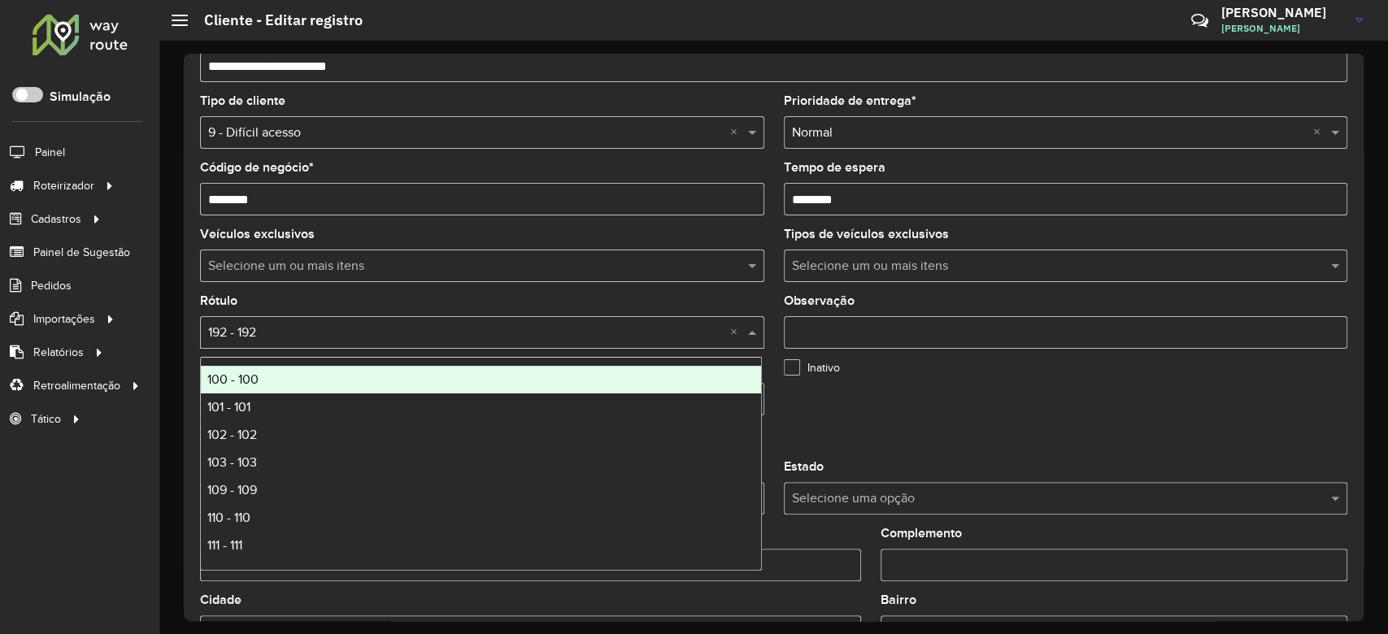
click at [295, 328] on input "text" at bounding box center [465, 334] width 515 height 20
type input "*"
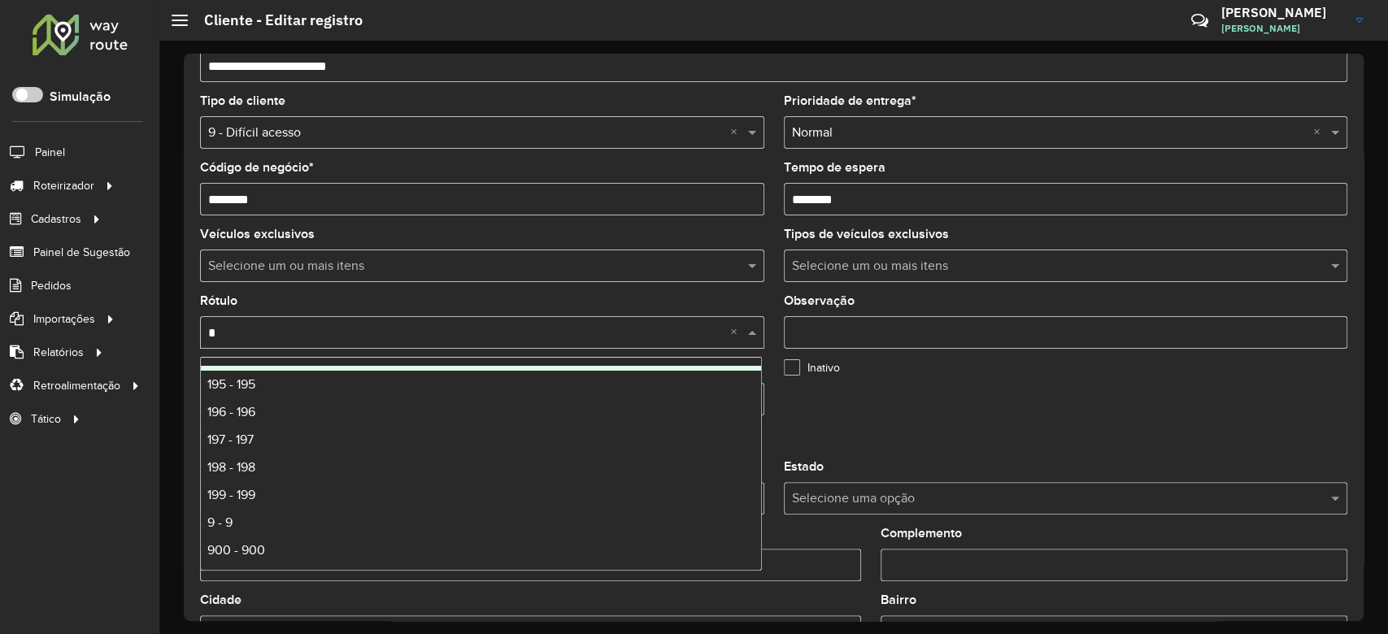
scroll to position [137, 0]
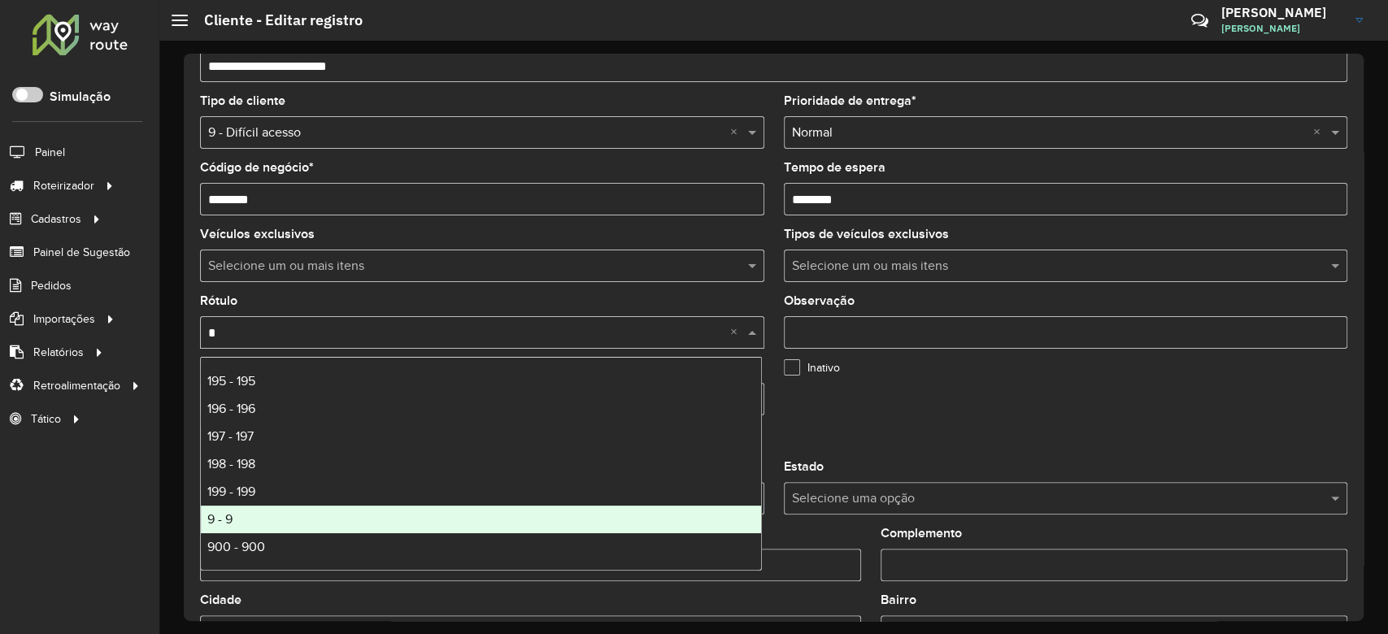
click at [338, 511] on div "9 - 9" at bounding box center [481, 520] width 560 height 28
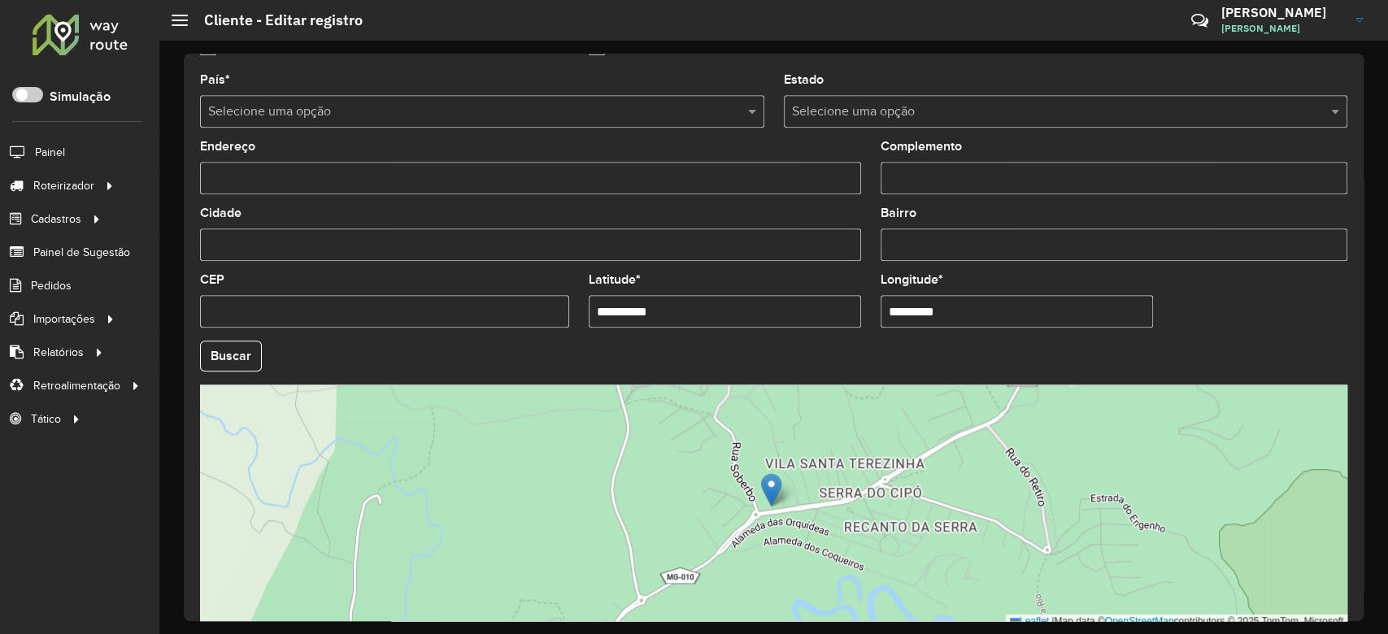
scroll to position [576, 0]
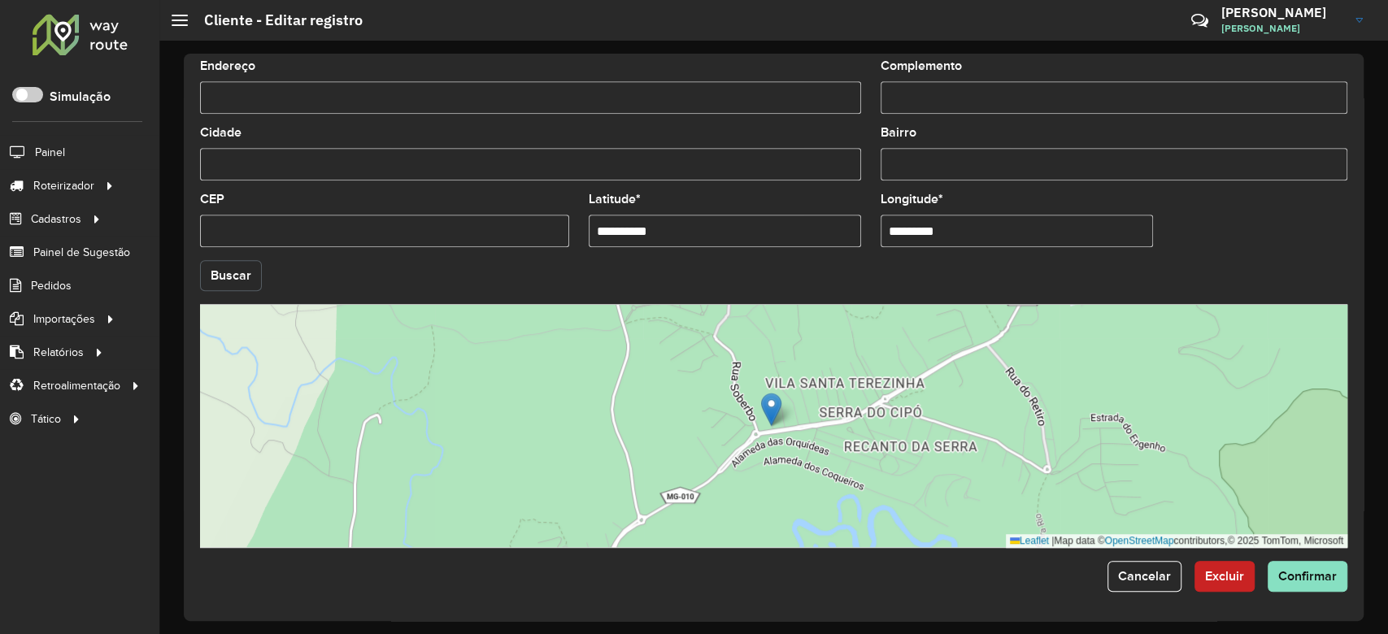
click at [237, 271] on button "Buscar" at bounding box center [231, 275] width 62 height 31
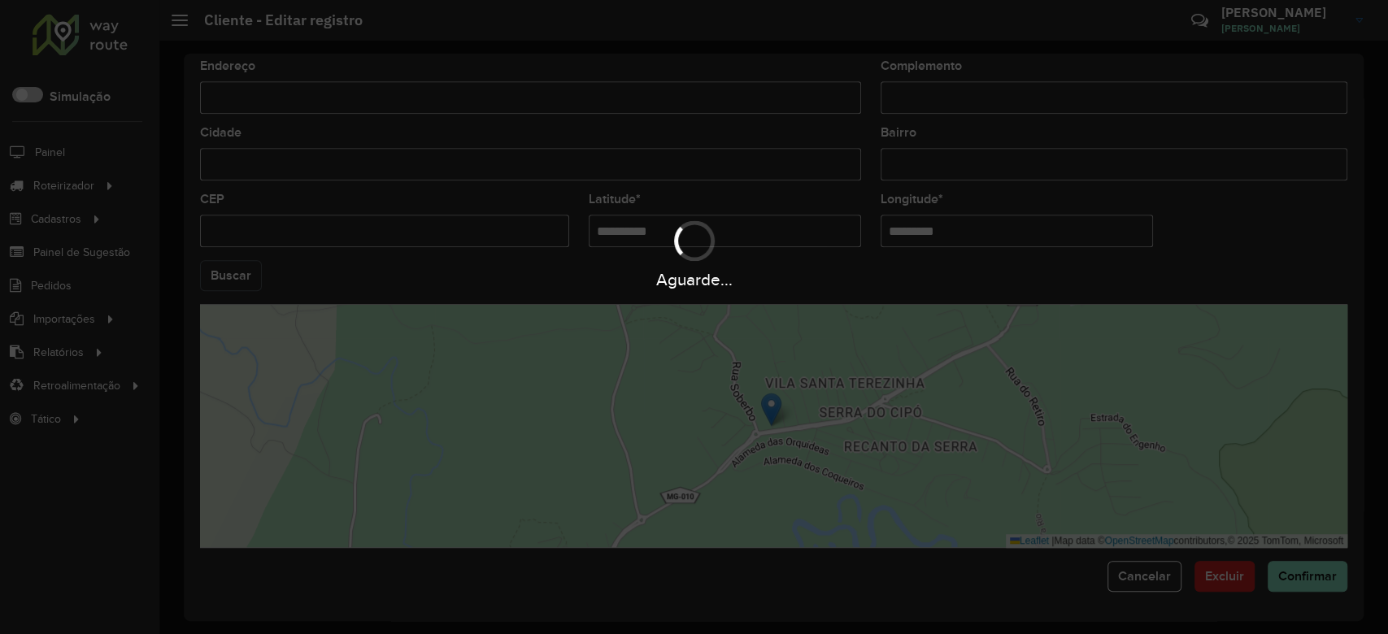
type input "**********"
type input "*********"
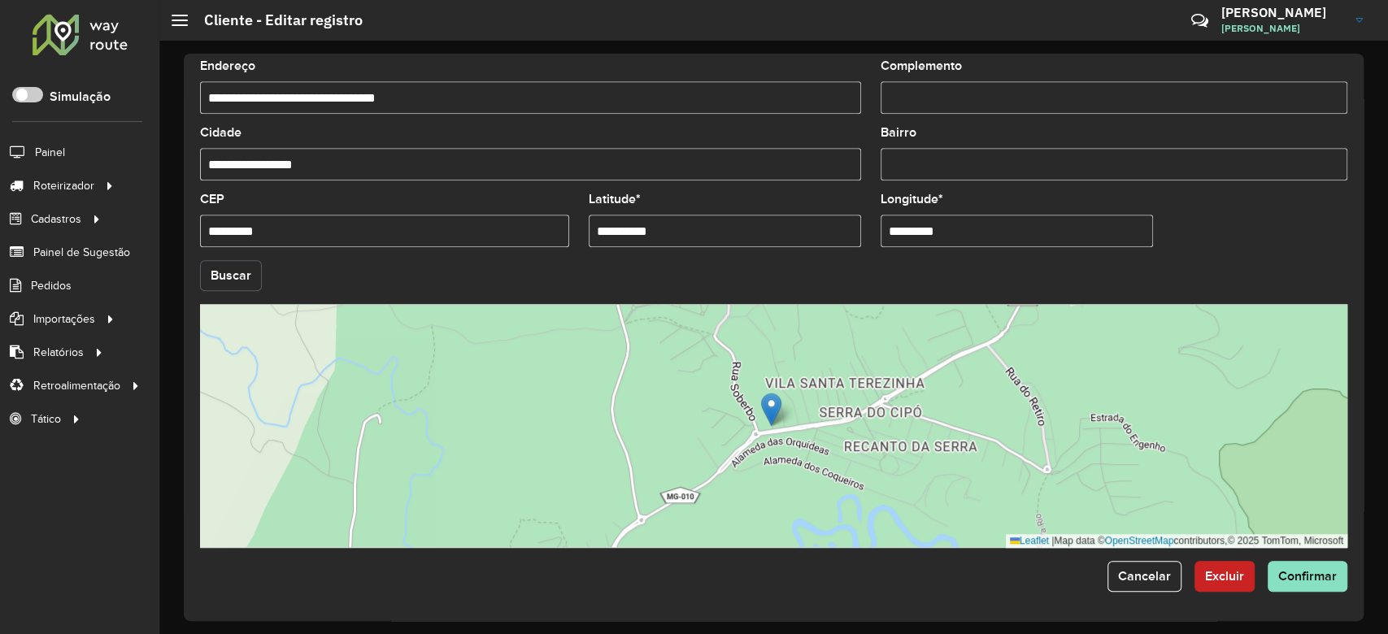
click at [237, 271] on button "Buscar" at bounding box center [231, 275] width 62 height 31
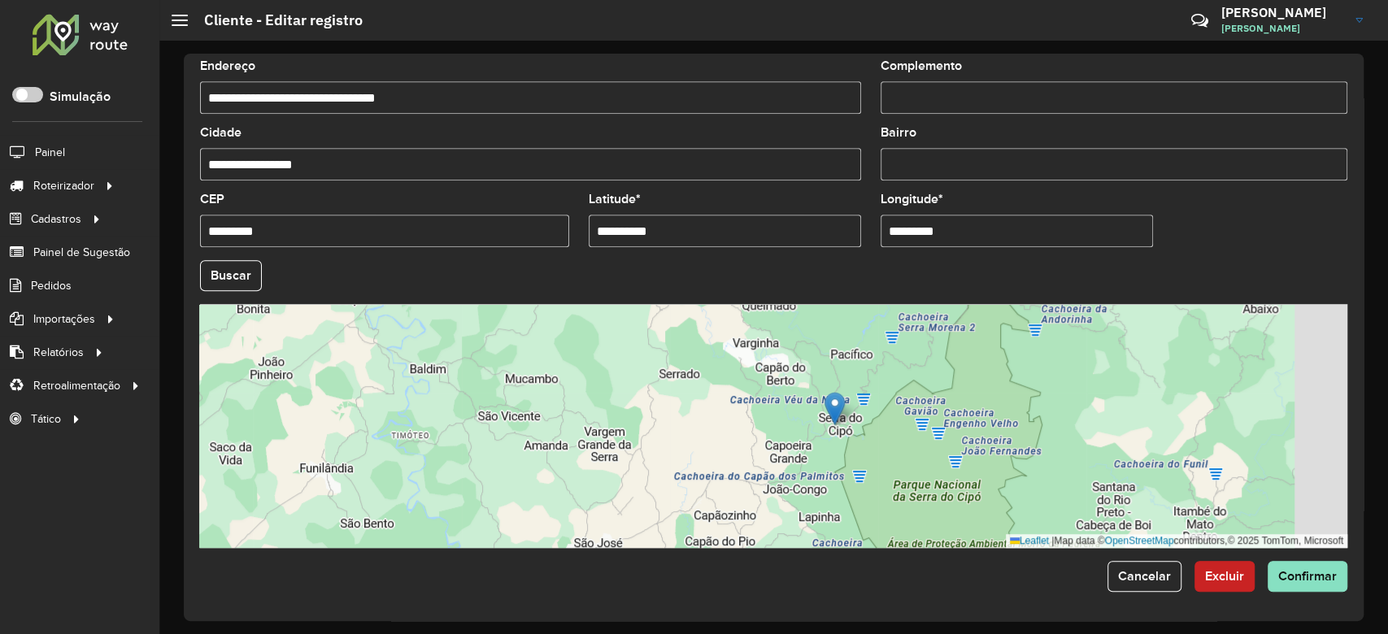
drag, startPoint x: 950, startPoint y: 450, endPoint x: 868, endPoint y: 448, distance: 82.1
click at [868, 448] on div "Leaflet | Map data © OpenStreetMap contributors,© 2025 TomTom, Microsoft" at bounding box center [773, 426] width 1147 height 244
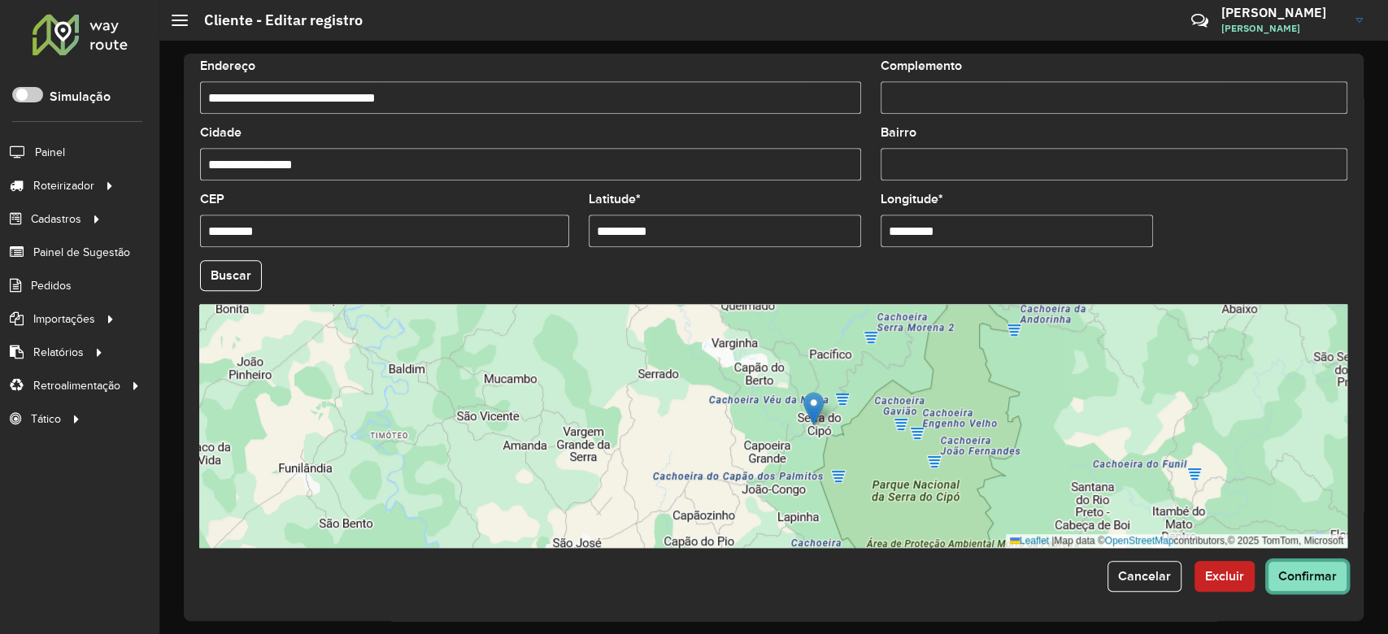
click at [1294, 569] on span "Confirmar" at bounding box center [1307, 576] width 59 height 14
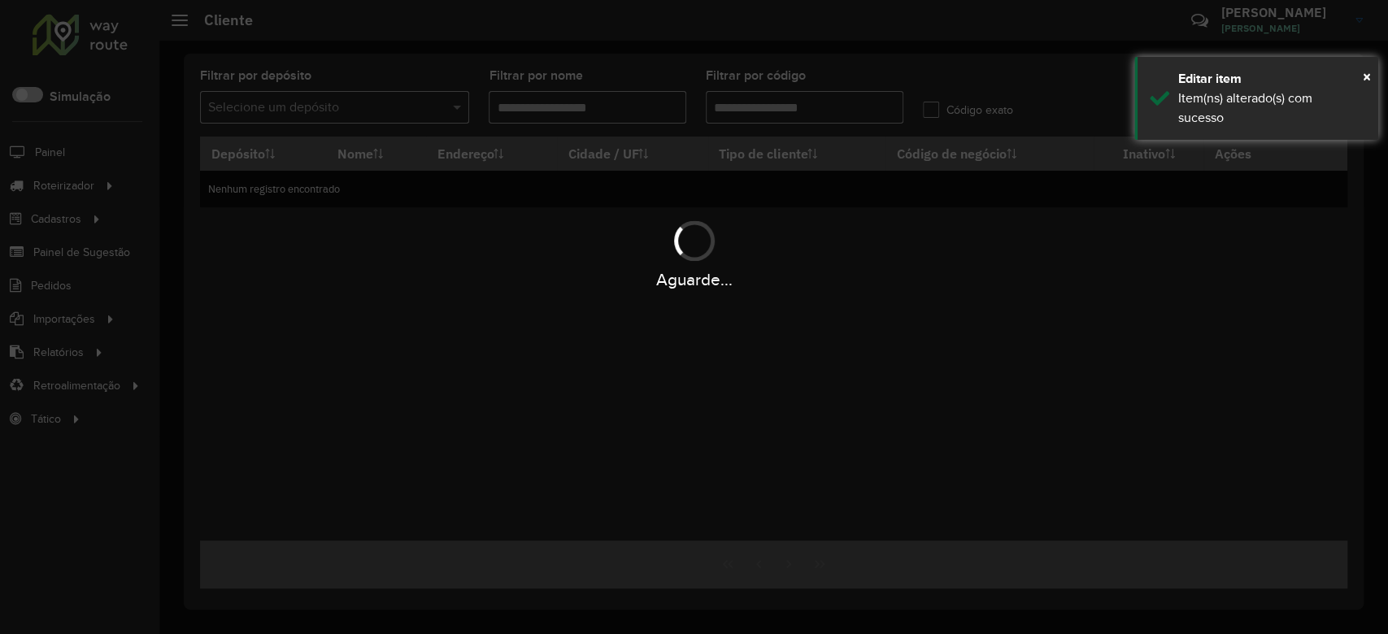
type input "*****"
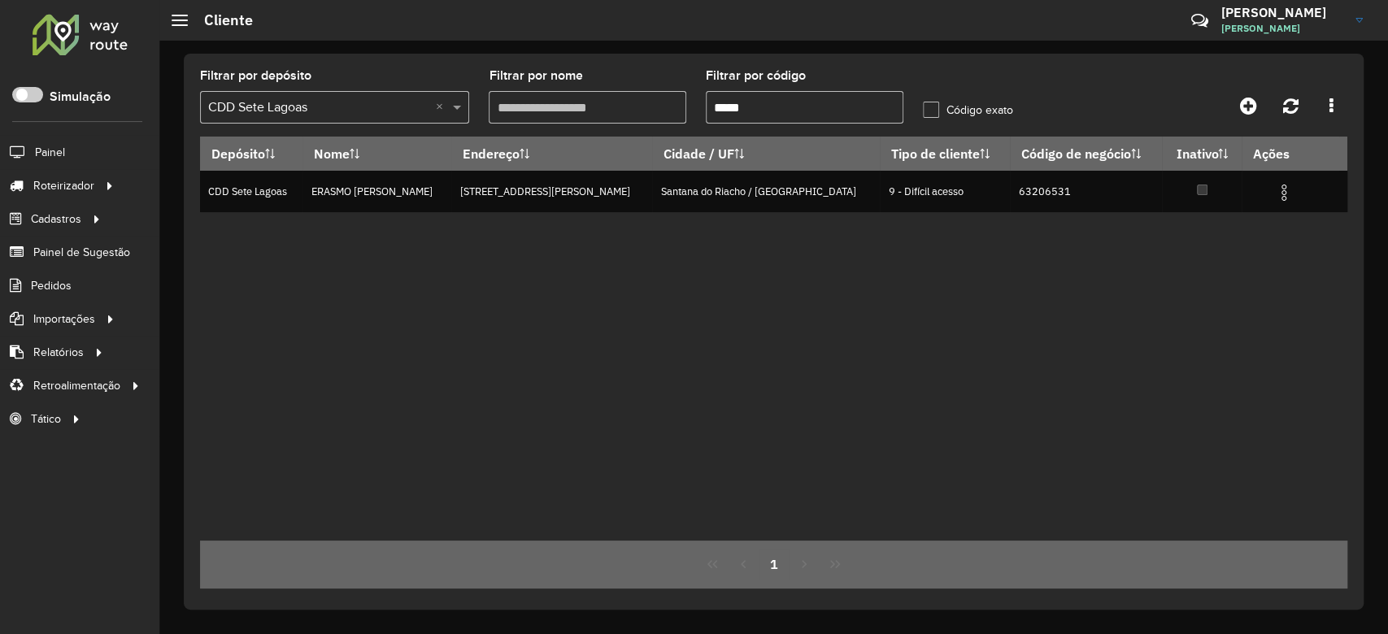
click at [306, 109] on input "text" at bounding box center [318, 108] width 220 height 20
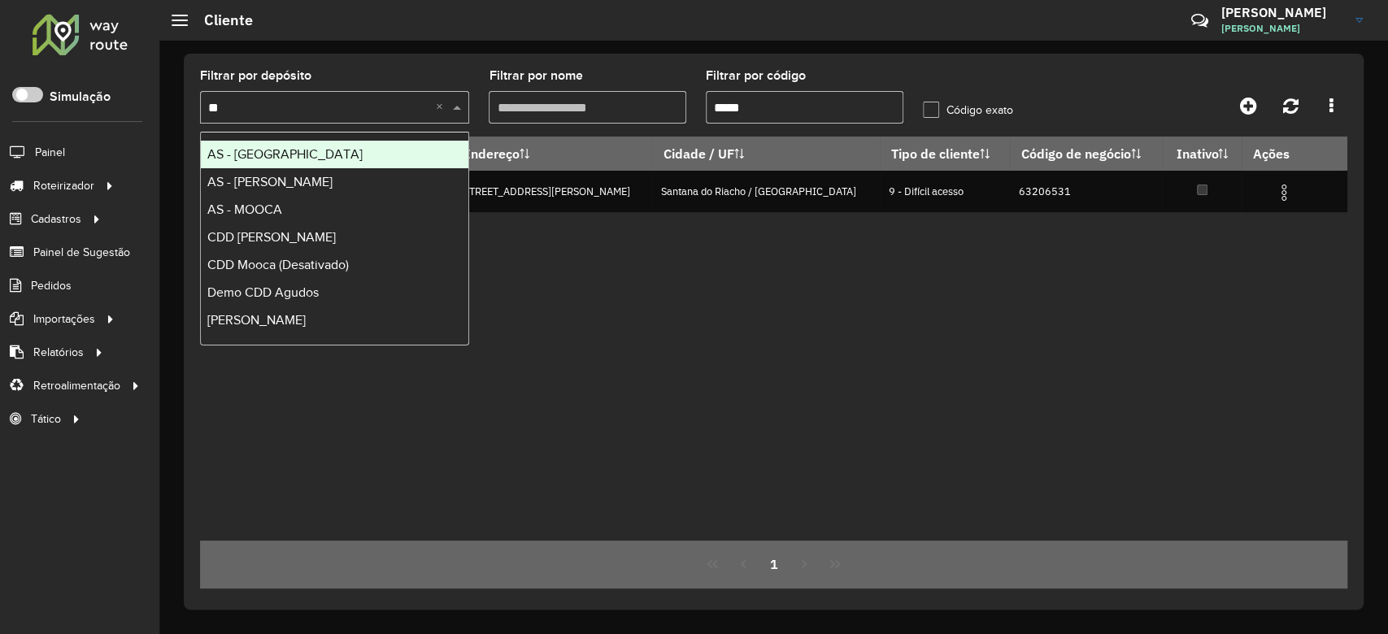
type input "***"
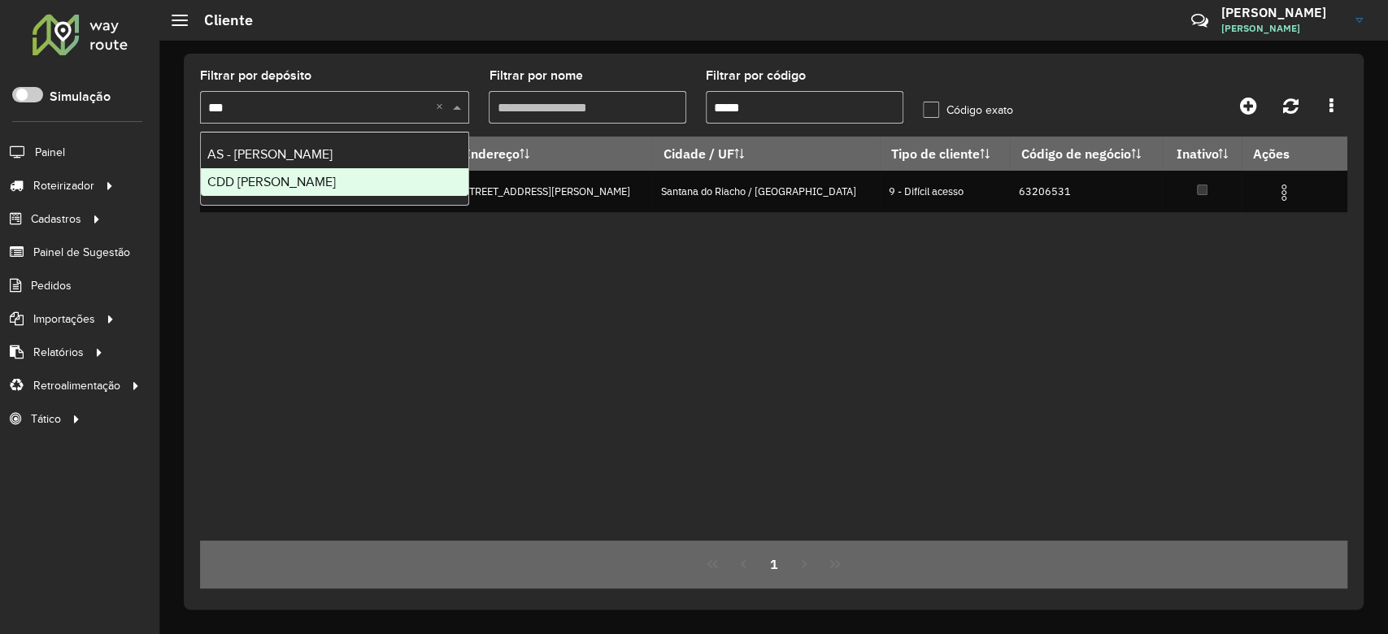
click at [306, 179] on div "CDD Mogi Mirim" at bounding box center [334, 182] width 267 height 28
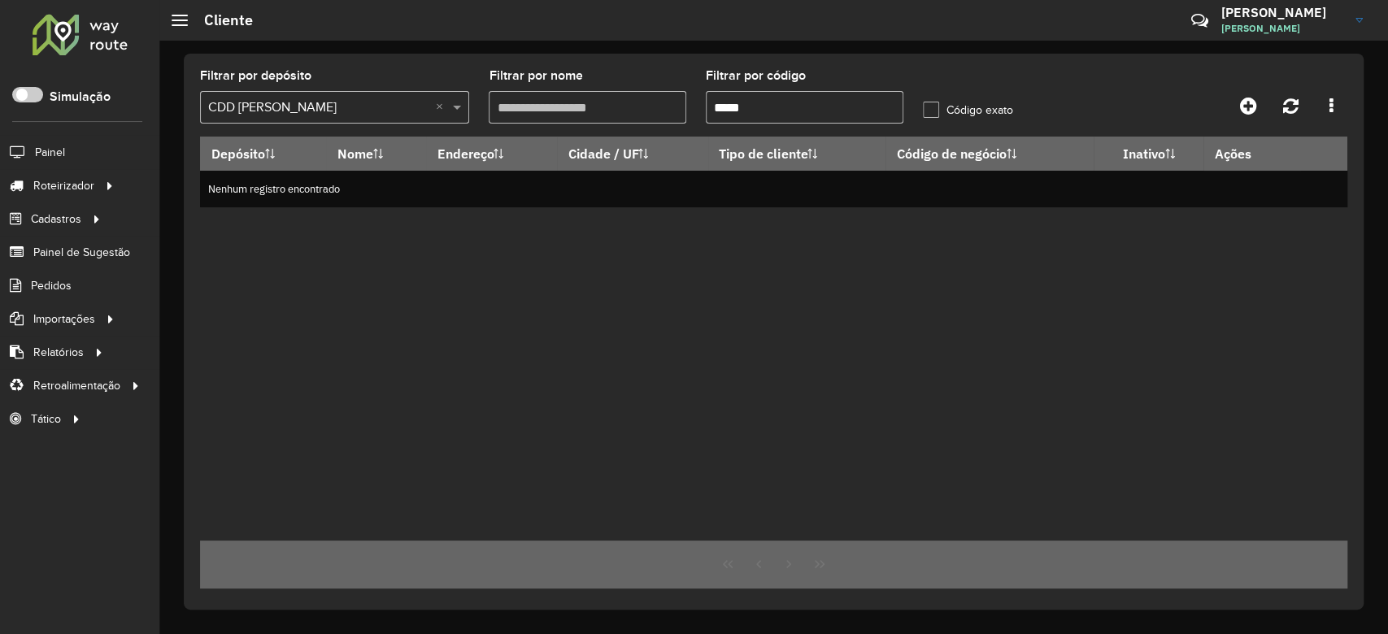
drag, startPoint x: 815, startPoint y: 95, endPoint x: 665, endPoint y: 94, distance: 149.6
click at [665, 94] on formly-group "Filtrar por depósito Selecione um depósito × CDD Mogi Mirim × Filtrar por nome …" at bounding box center [623, 103] width 867 height 67
paste input "text"
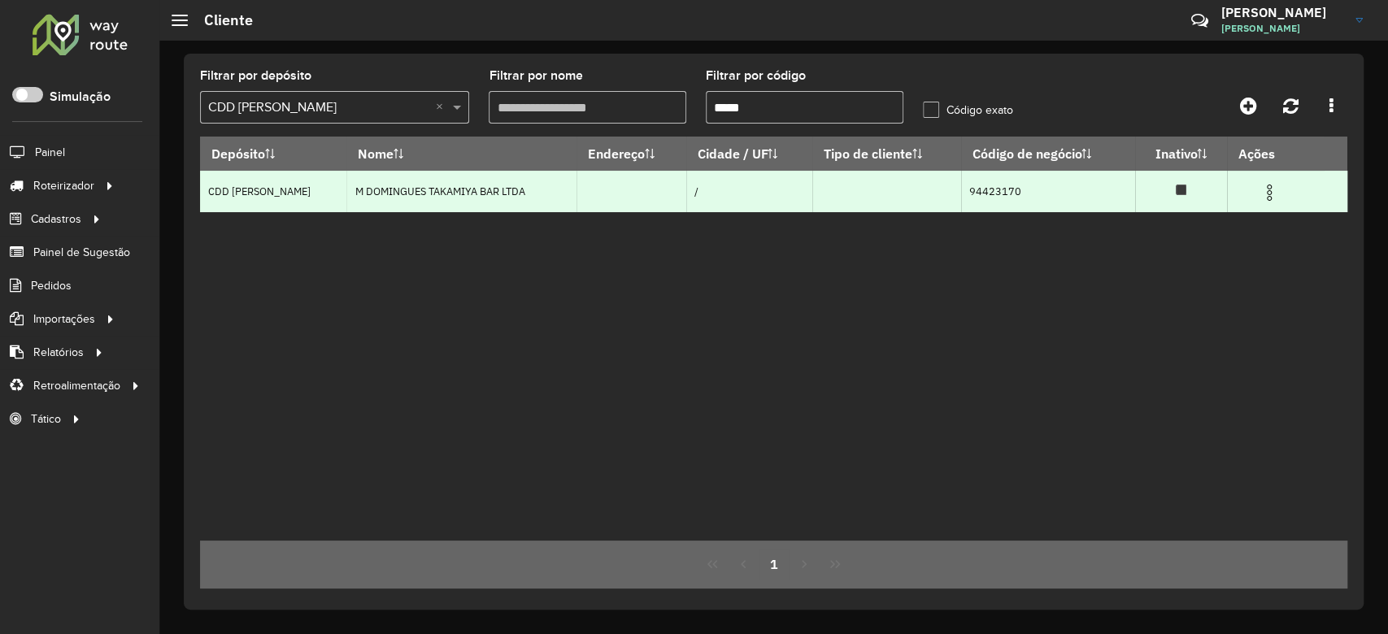
type input "*****"
click at [1263, 187] on img at bounding box center [1269, 193] width 20 height 20
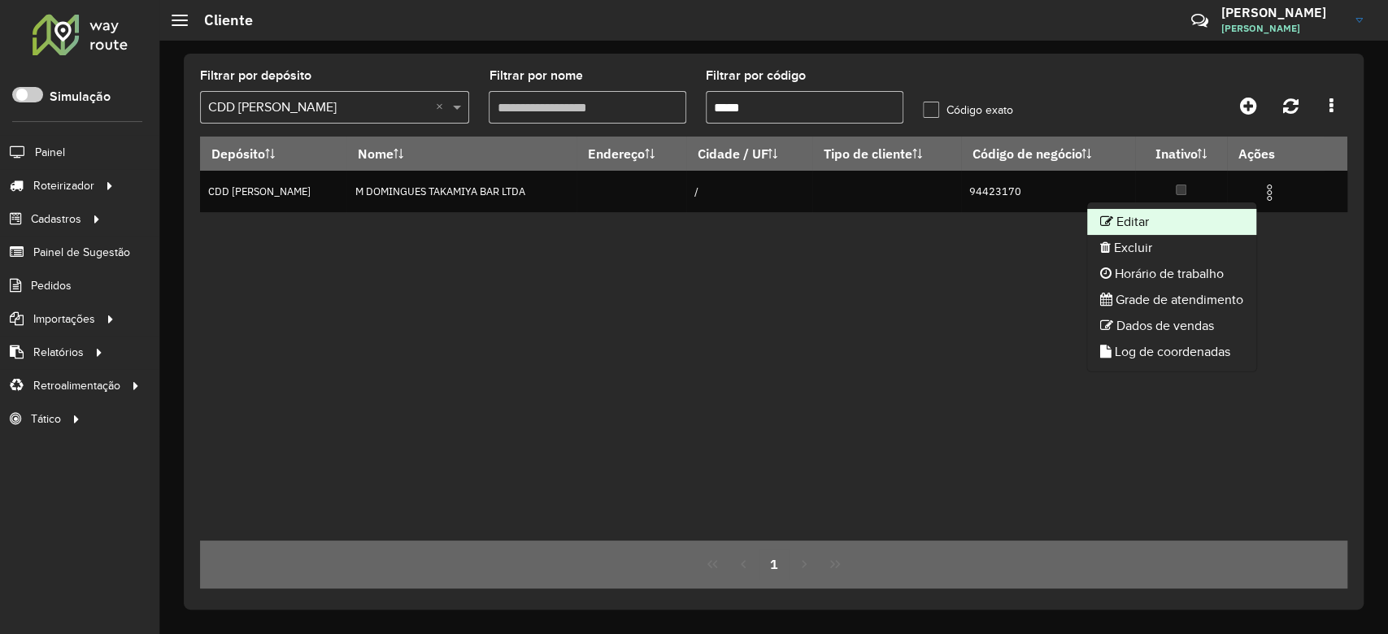
click at [1221, 223] on li "Editar" at bounding box center [1171, 222] width 169 height 26
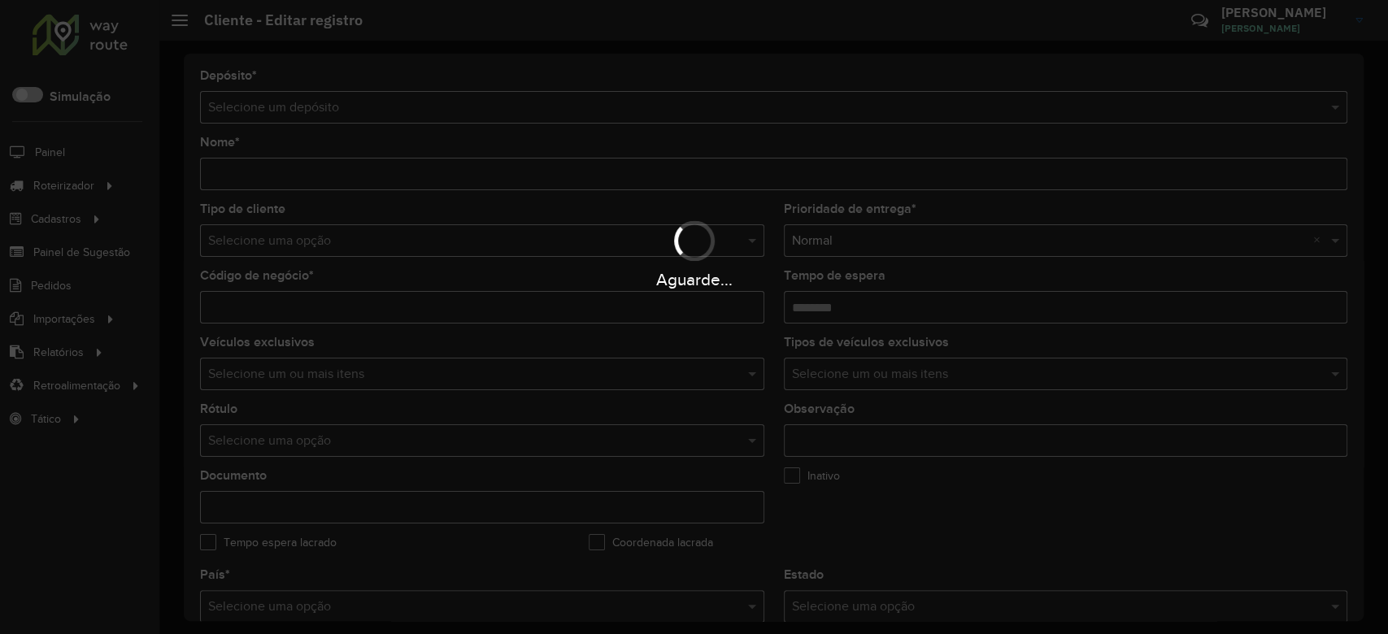
type input "**********"
type input "********"
type input "**********"
type input "*********"
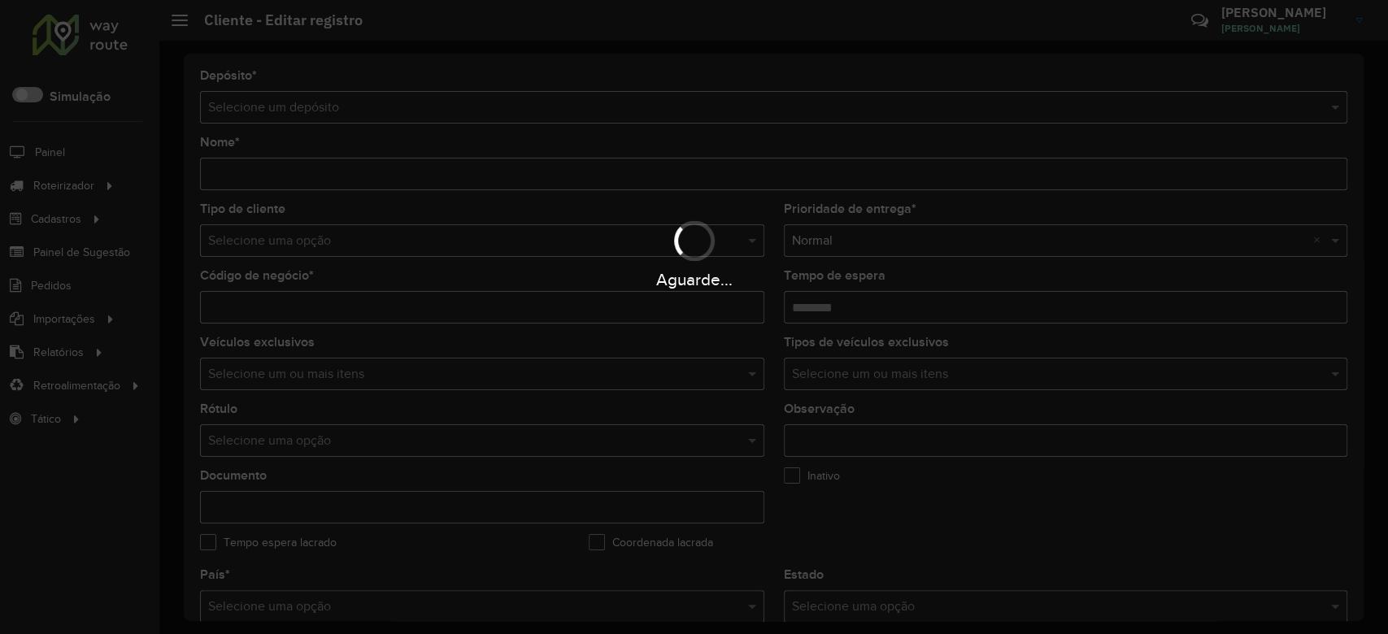
type input "**********"
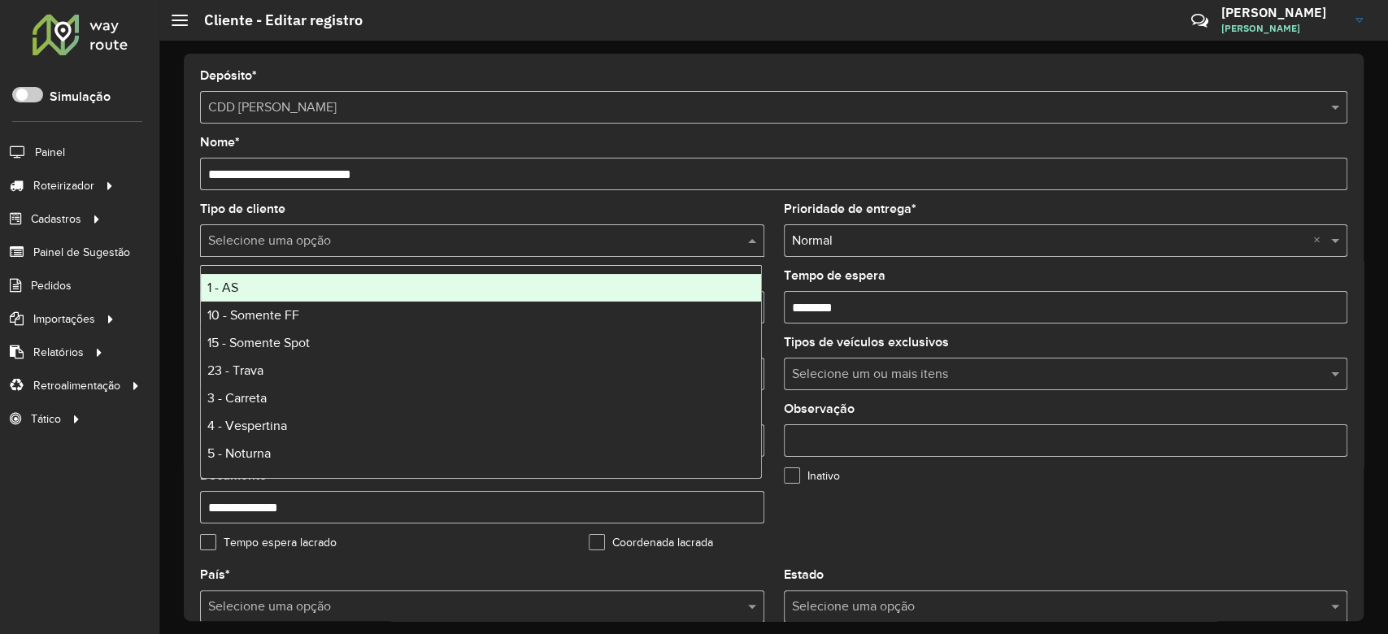
click at [293, 240] on input "text" at bounding box center [465, 242] width 515 height 20
type input "*"
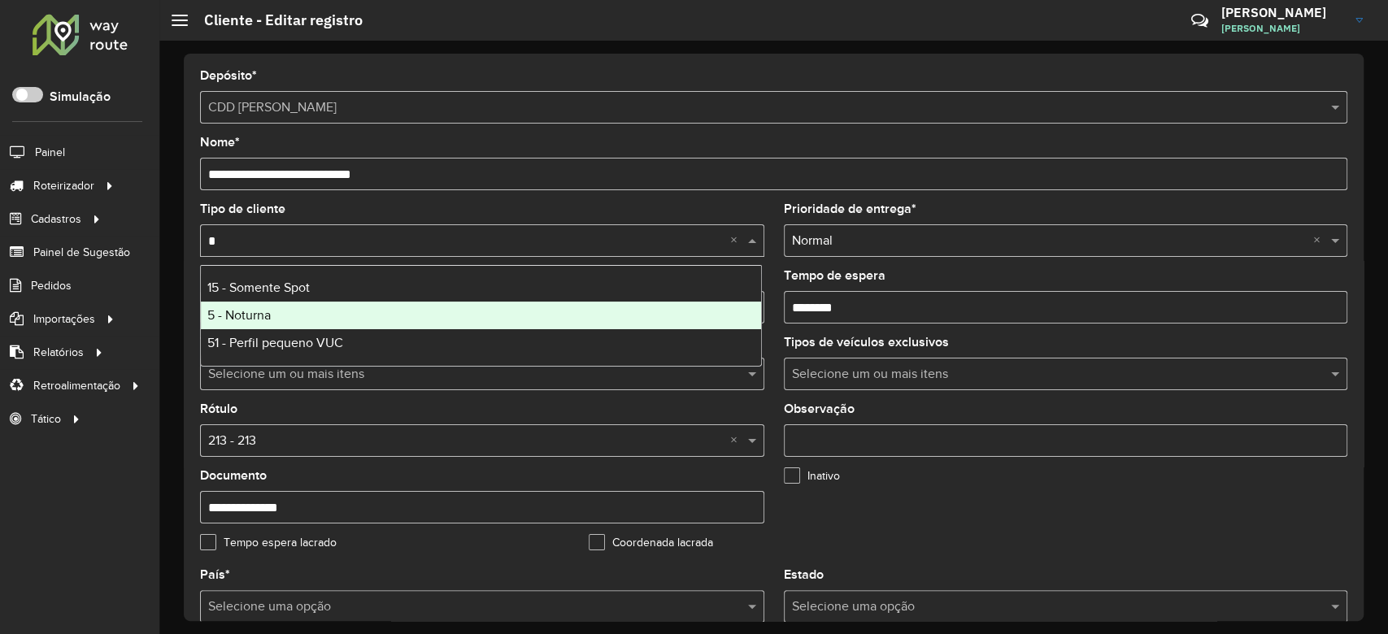
click at [291, 315] on div "5 - Noturna" at bounding box center [481, 316] width 560 height 28
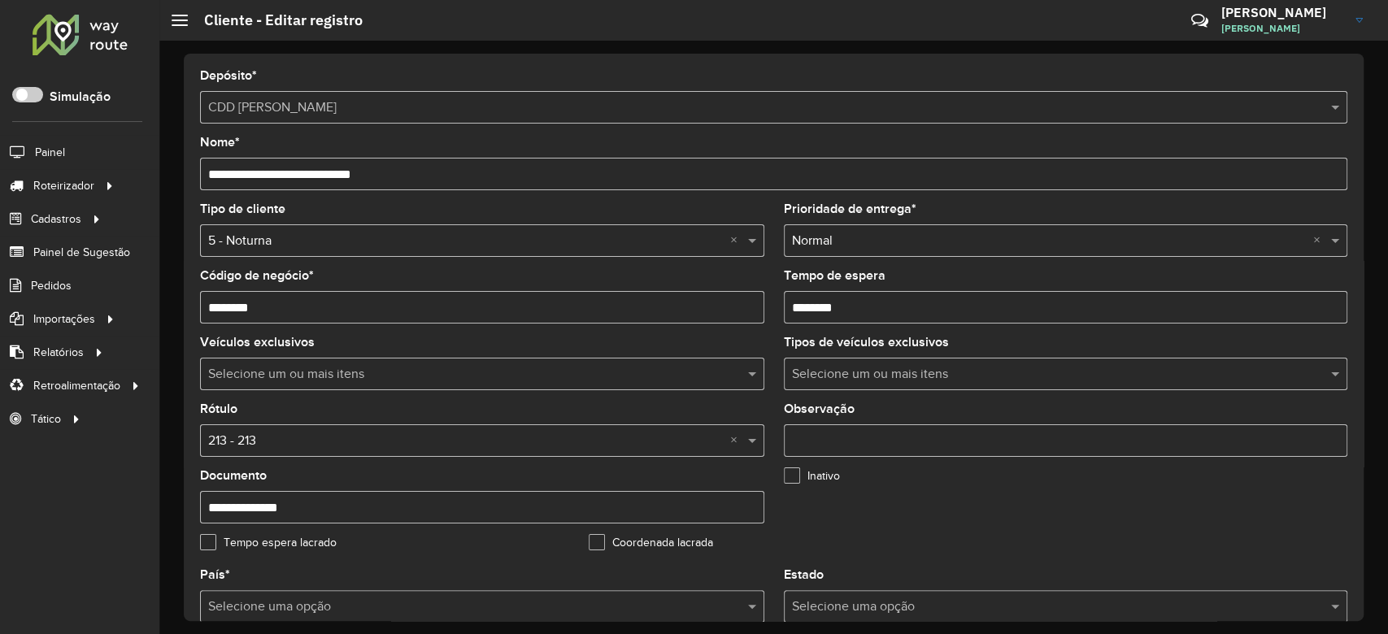
click at [287, 439] on input "text" at bounding box center [465, 442] width 515 height 20
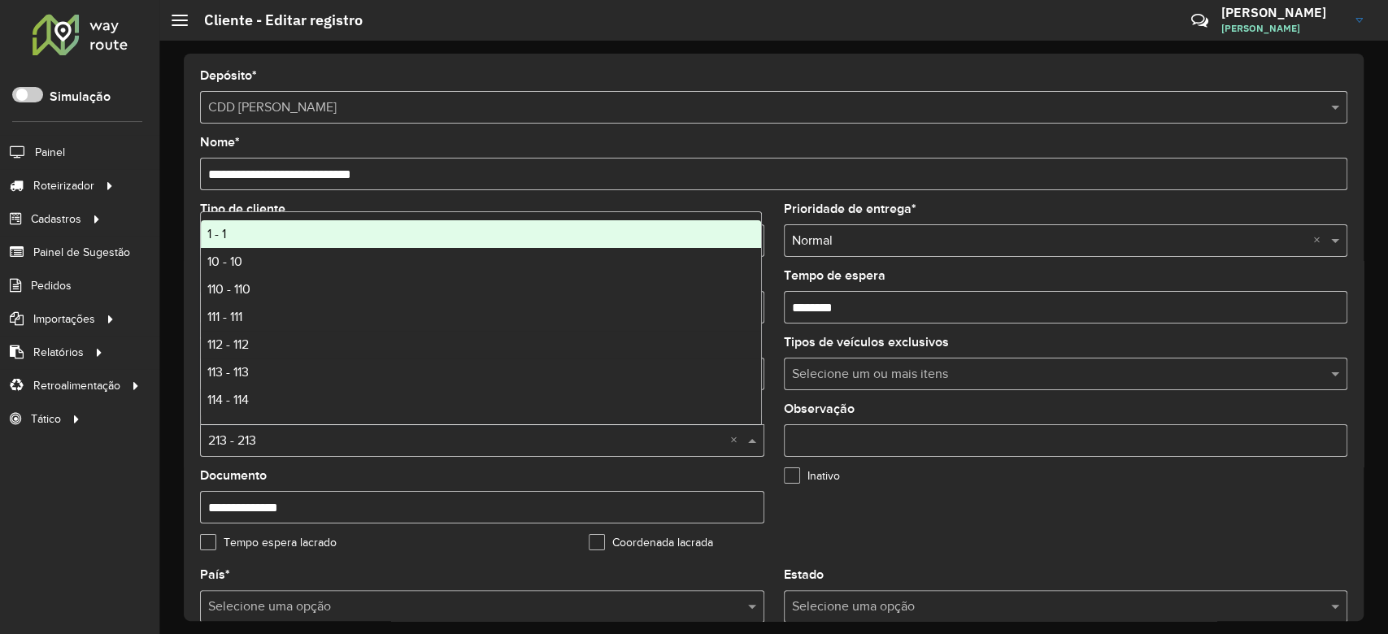
type input "*"
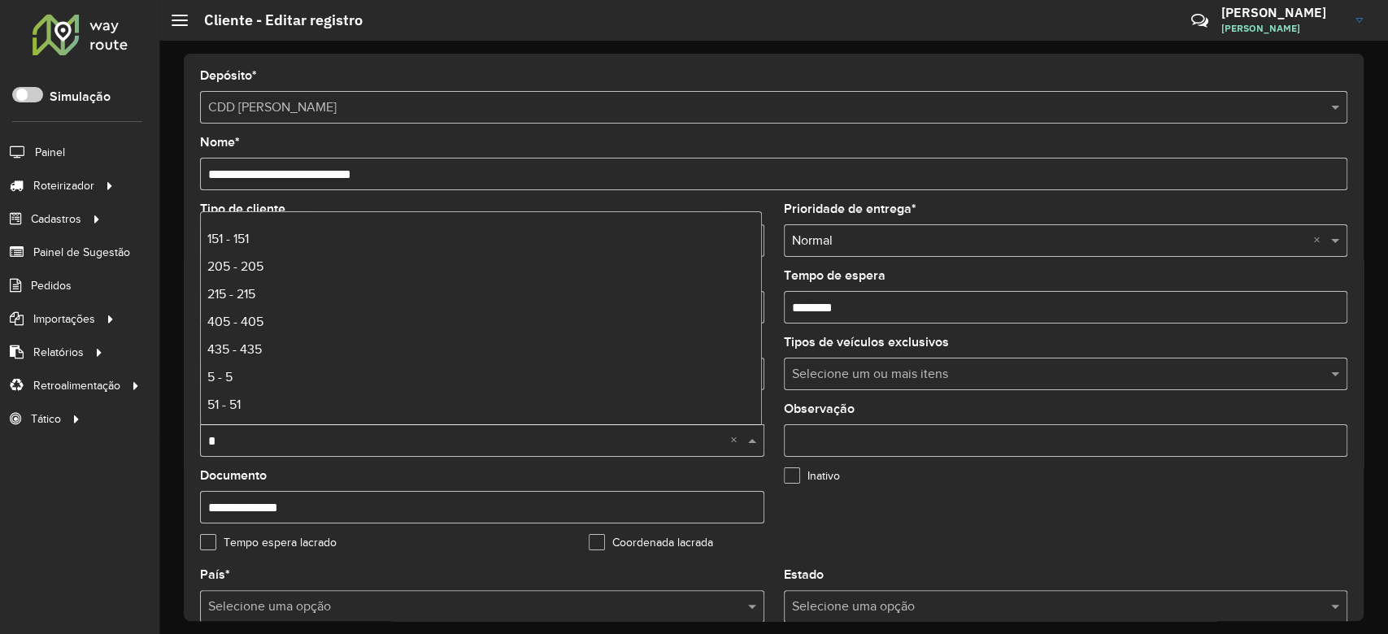
scroll to position [109, 0]
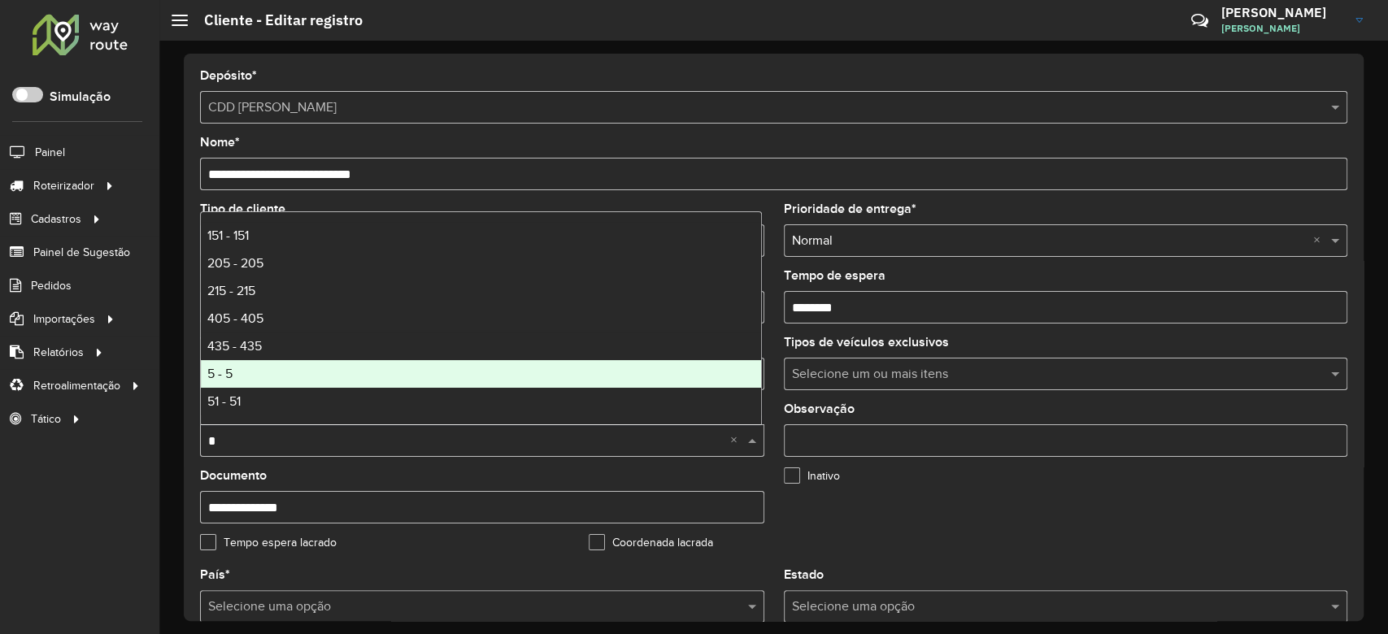
click at [299, 364] on div "5 - 5" at bounding box center [481, 374] width 560 height 28
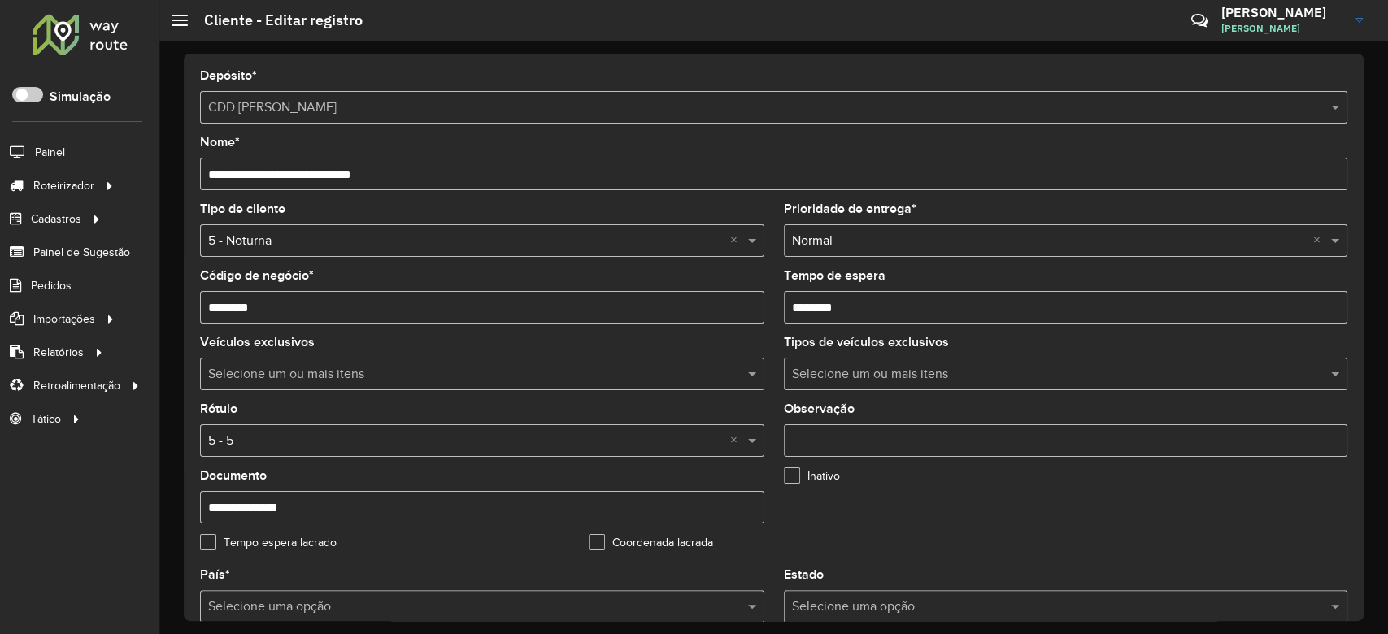
click at [731, 198] on form "**********" at bounding box center [773, 619] width 1147 height 1098
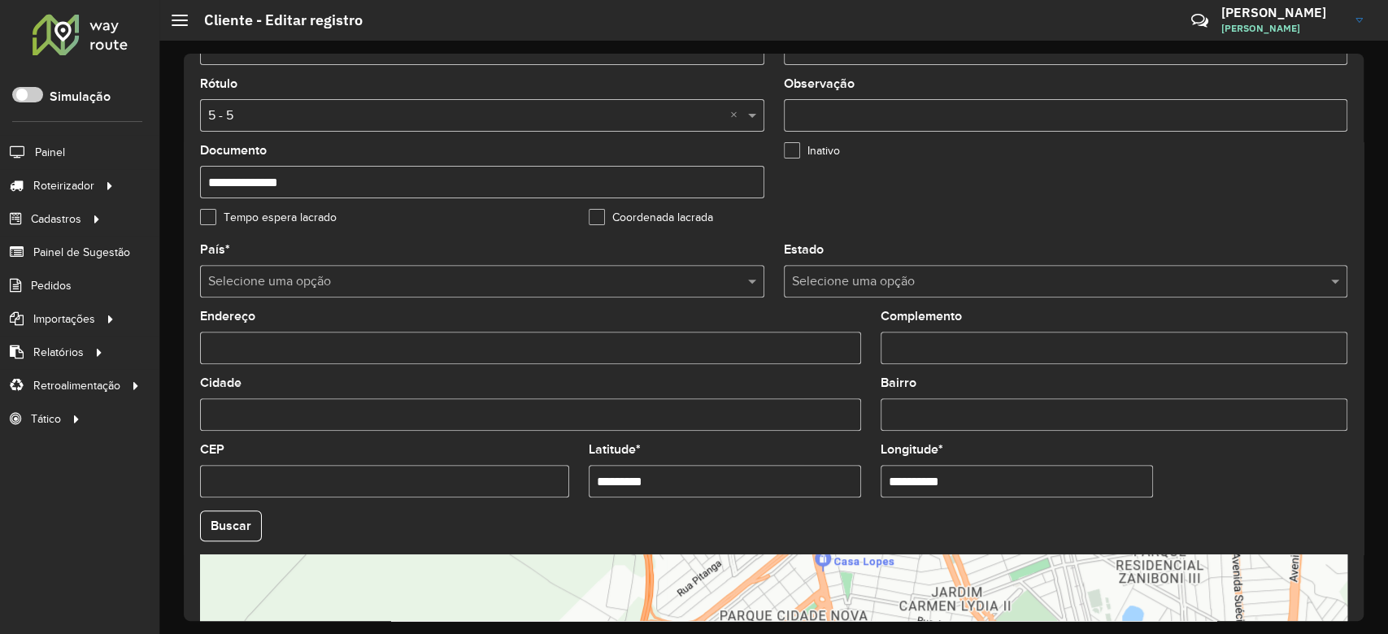
scroll to position [576, 0]
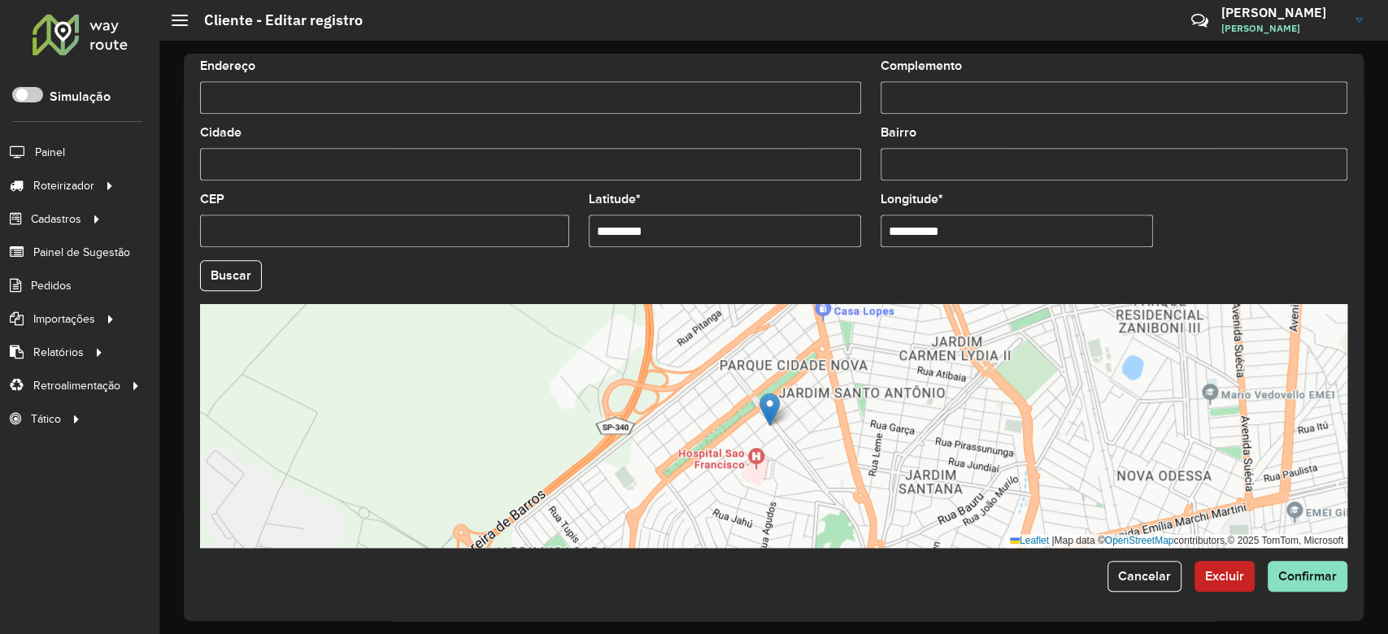
click at [245, 291] on formly-field "Buscar" at bounding box center [773, 282] width 1167 height 44
click at [244, 283] on button "Buscar" at bounding box center [231, 275] width 62 height 31
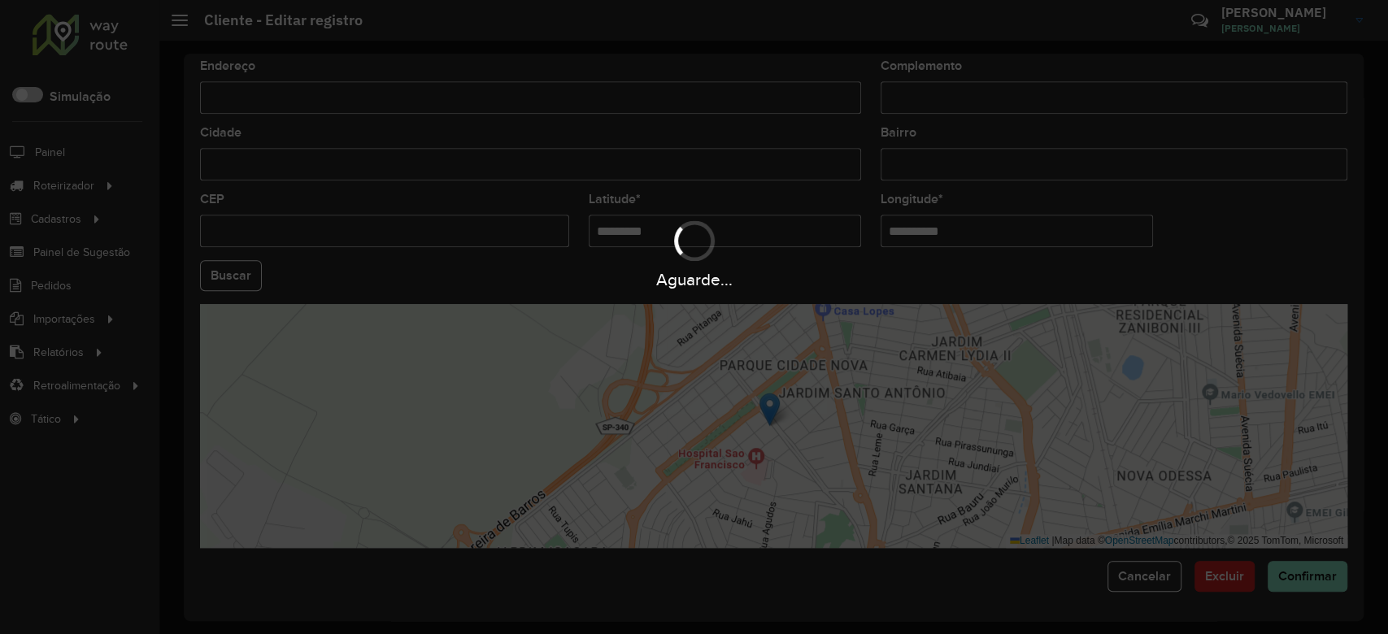
type input "**********"
type input "*********"
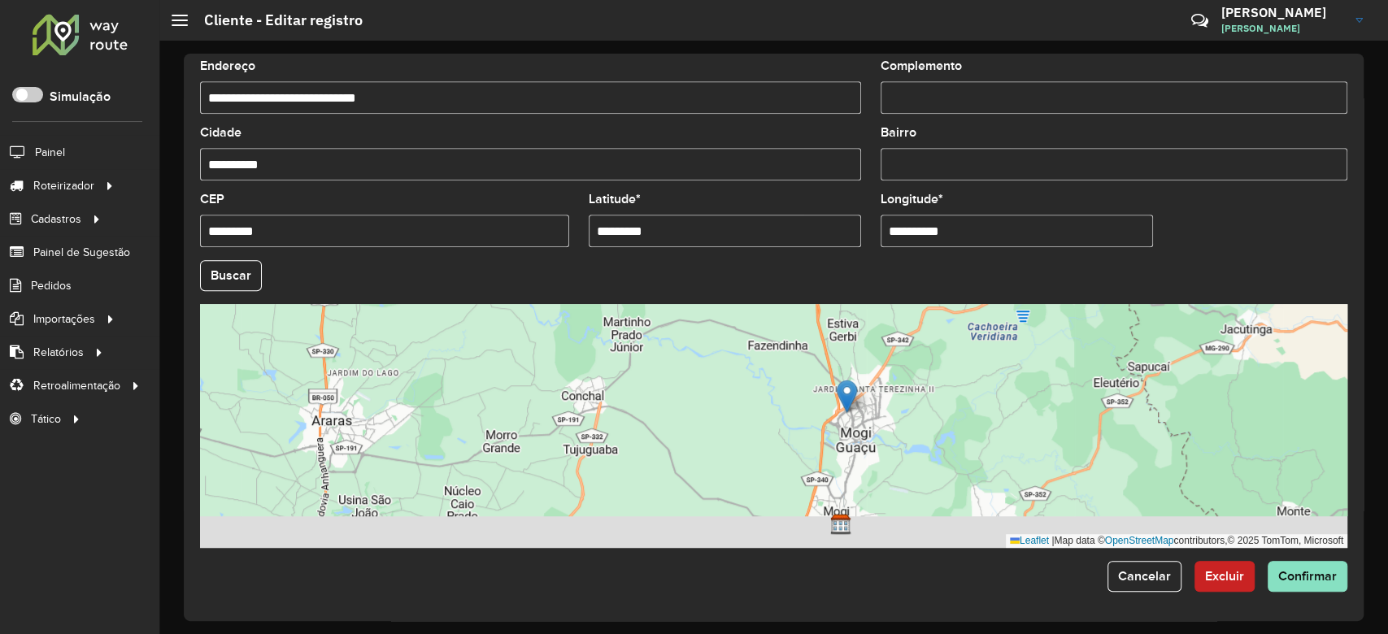
drag, startPoint x: 1021, startPoint y: 464, endPoint x: 972, endPoint y: 431, distance: 59.1
click at [972, 431] on div "Leaflet | Map data © OpenStreetMap contributors,© 2025 TomTom, Microsoft" at bounding box center [773, 426] width 1147 height 244
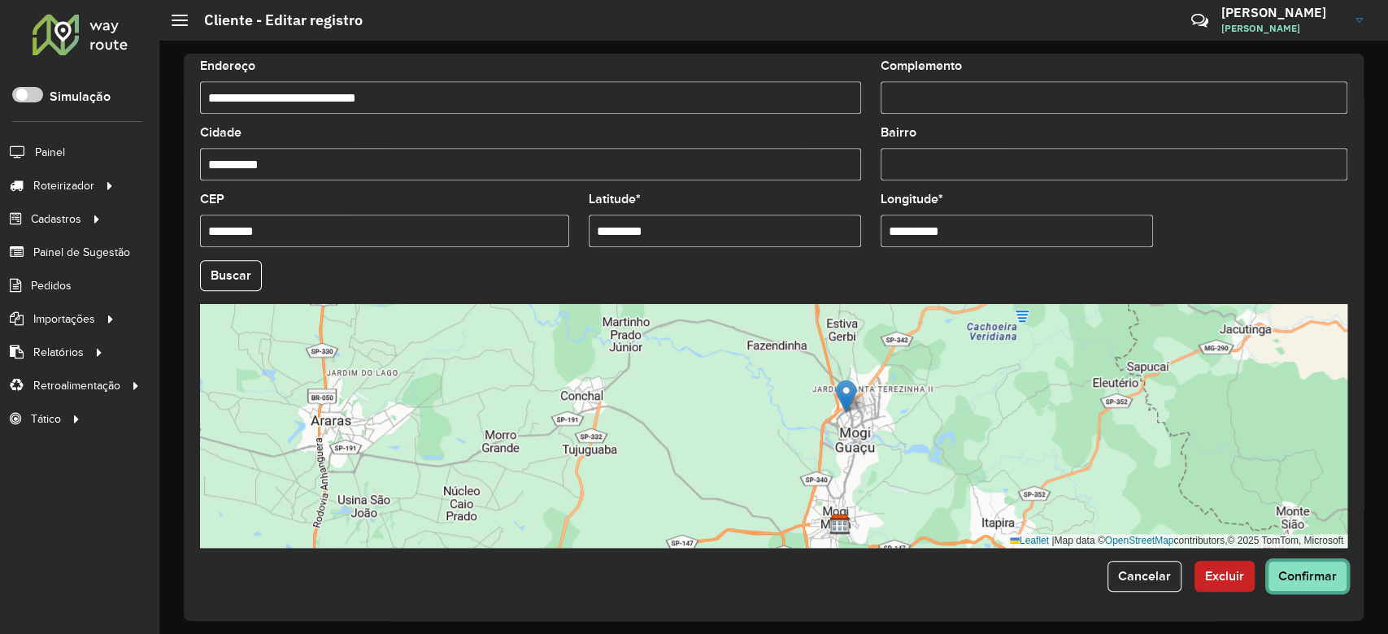
click at [1309, 573] on span "Confirmar" at bounding box center [1307, 576] width 59 height 14
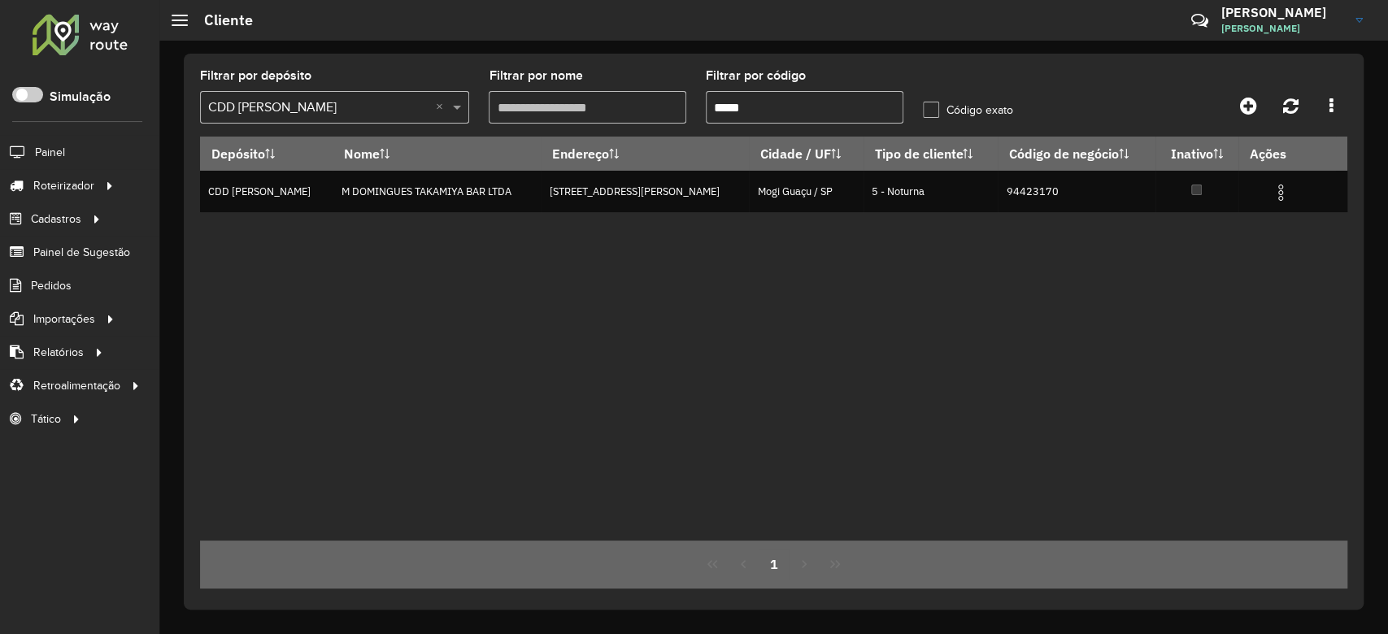
drag, startPoint x: 776, startPoint y: 104, endPoint x: 679, endPoint y: 94, distance: 98.0
click at [679, 94] on formly-group "Filtrar por depósito Selecione um depósito × CDD Mogi Mirim × Filtrar por nome …" at bounding box center [623, 103] width 867 height 67
paste input "text"
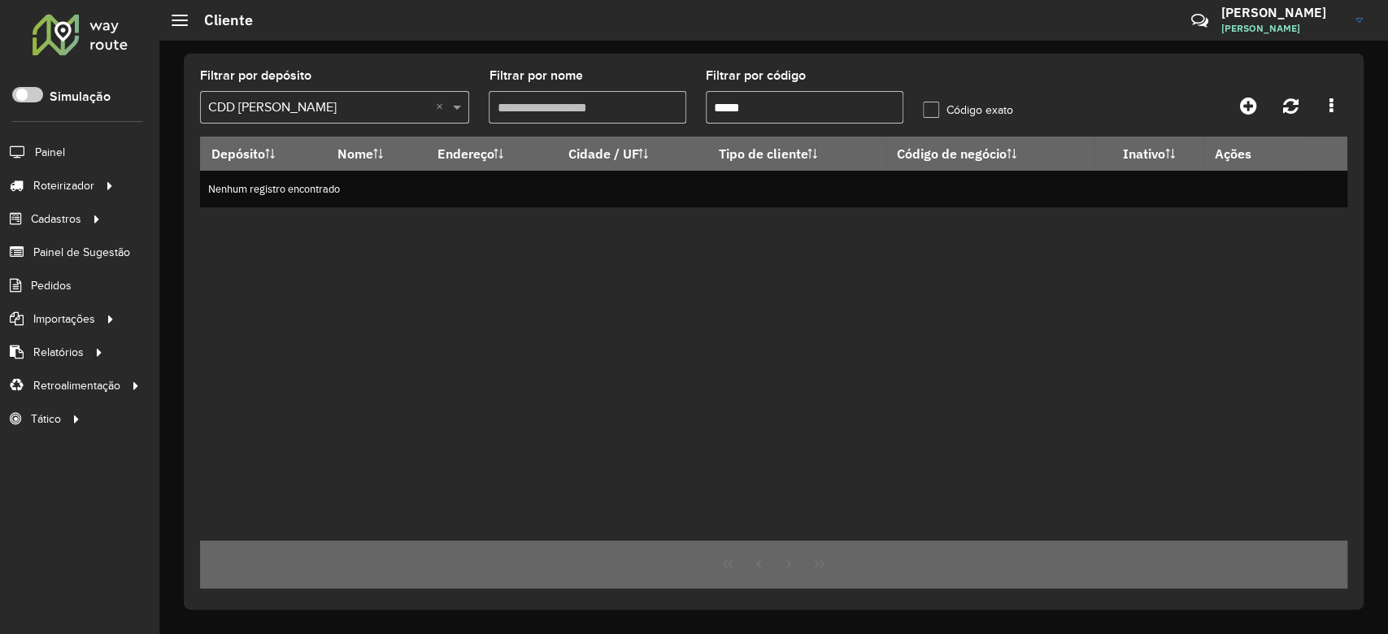
type input "*****"
click at [338, 112] on input "text" at bounding box center [318, 108] width 220 height 20
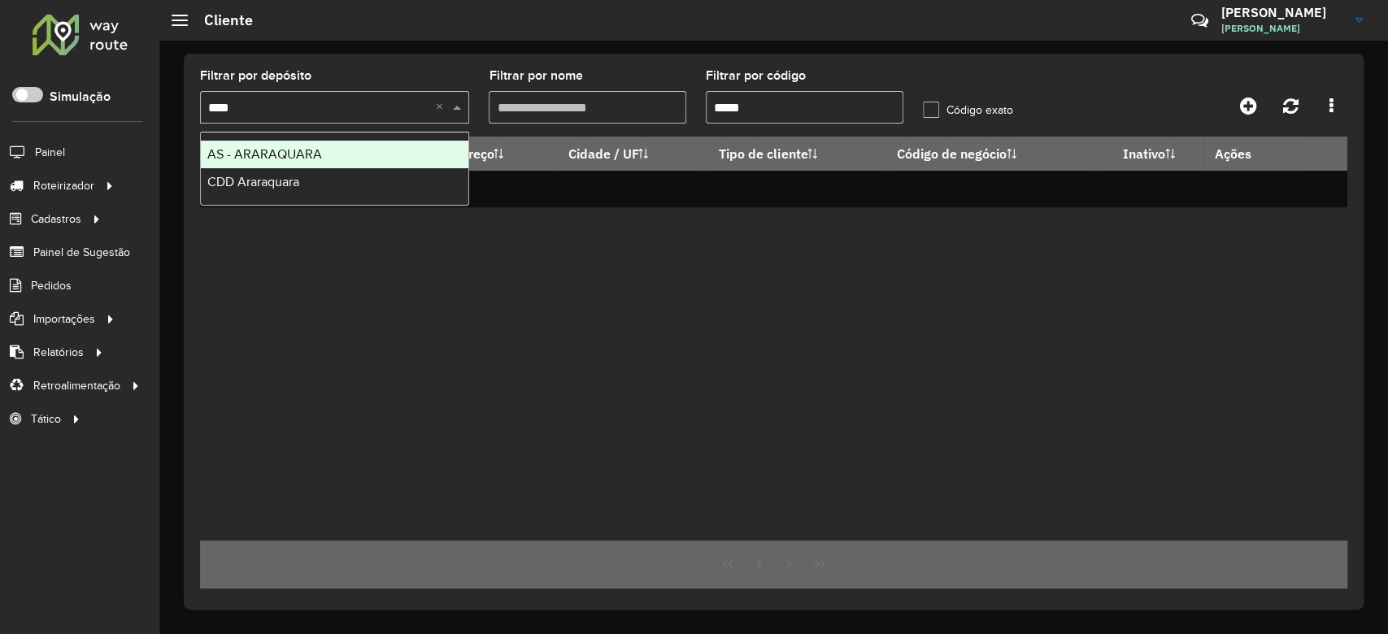
type input "*****"
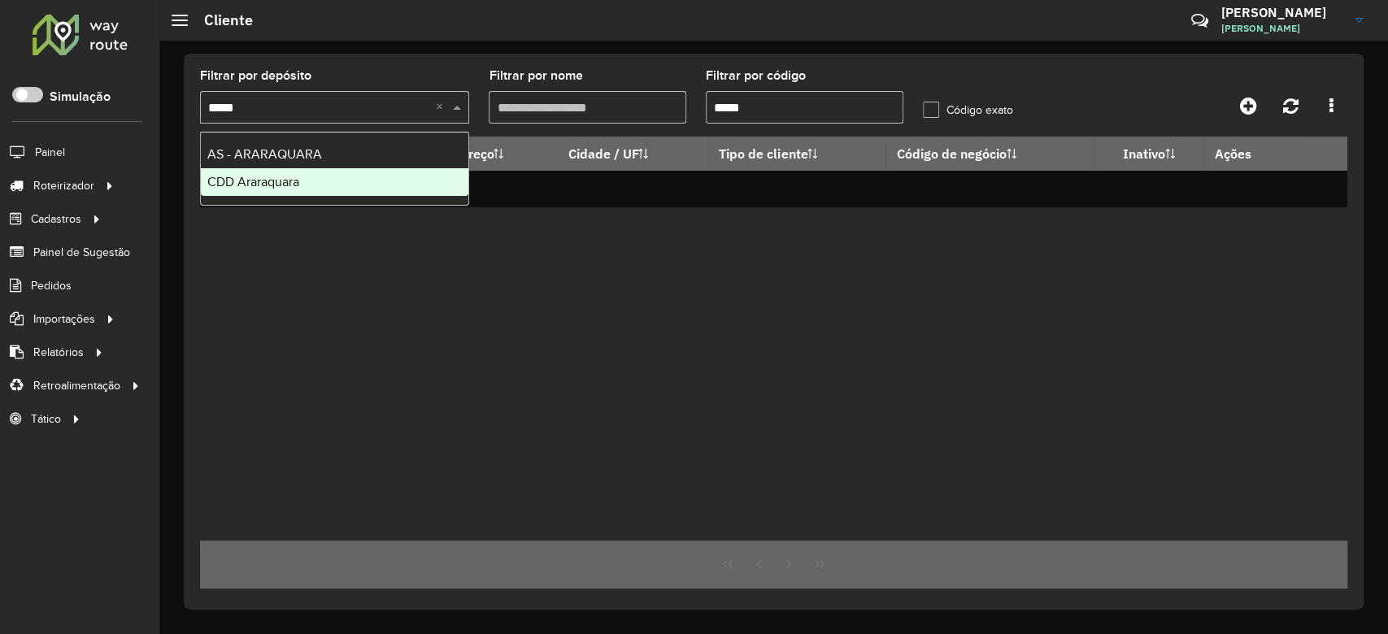
click at [333, 184] on div "CDD Araraquara" at bounding box center [334, 182] width 267 height 28
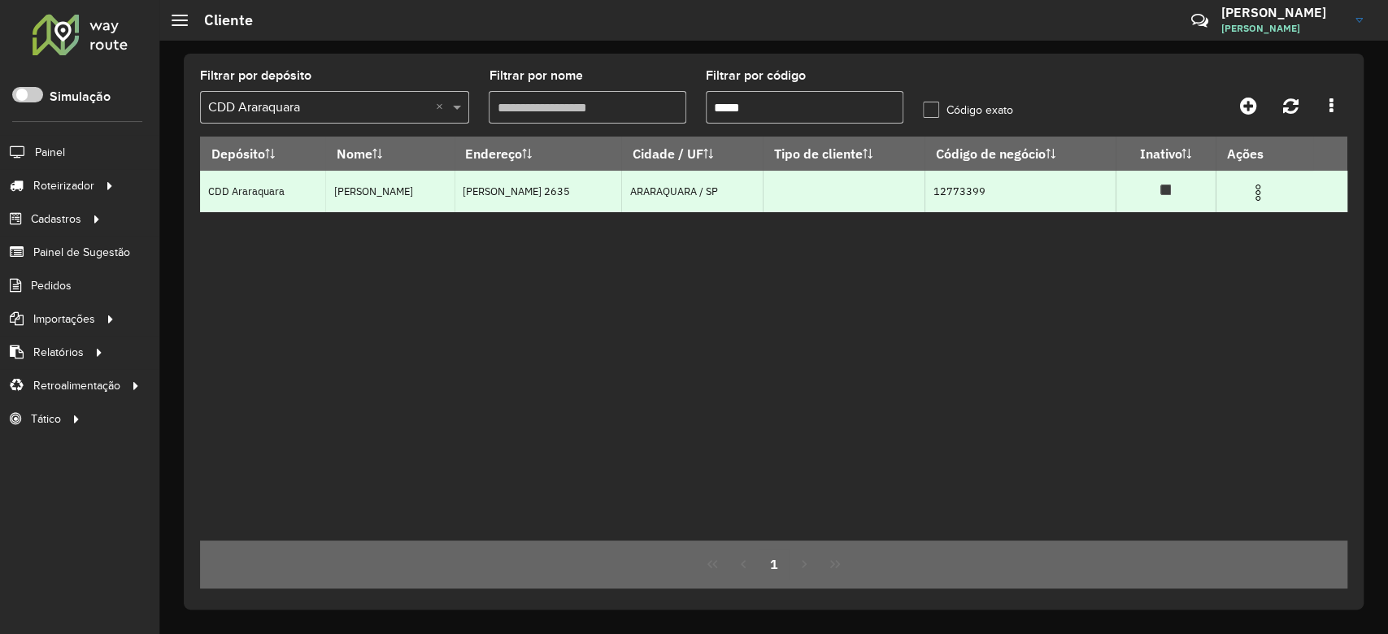
click at [1258, 189] on img at bounding box center [1258, 193] width 20 height 20
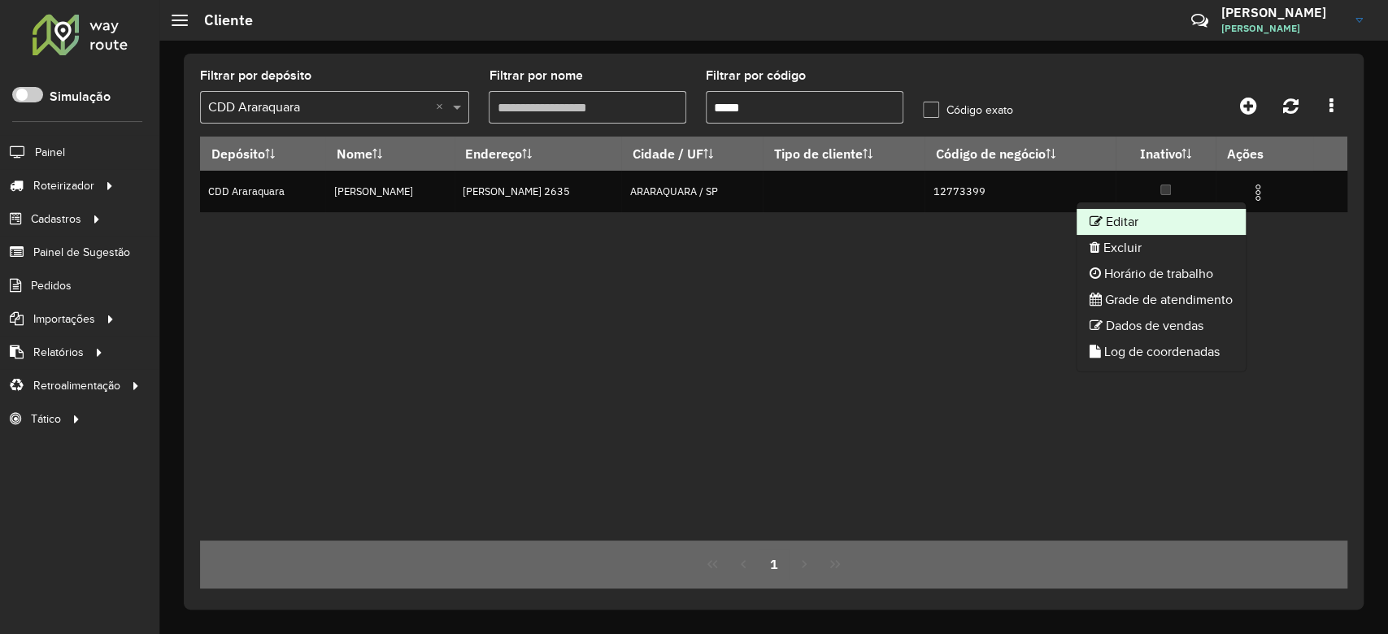
click at [1166, 217] on li "Editar" at bounding box center [1160, 222] width 169 height 26
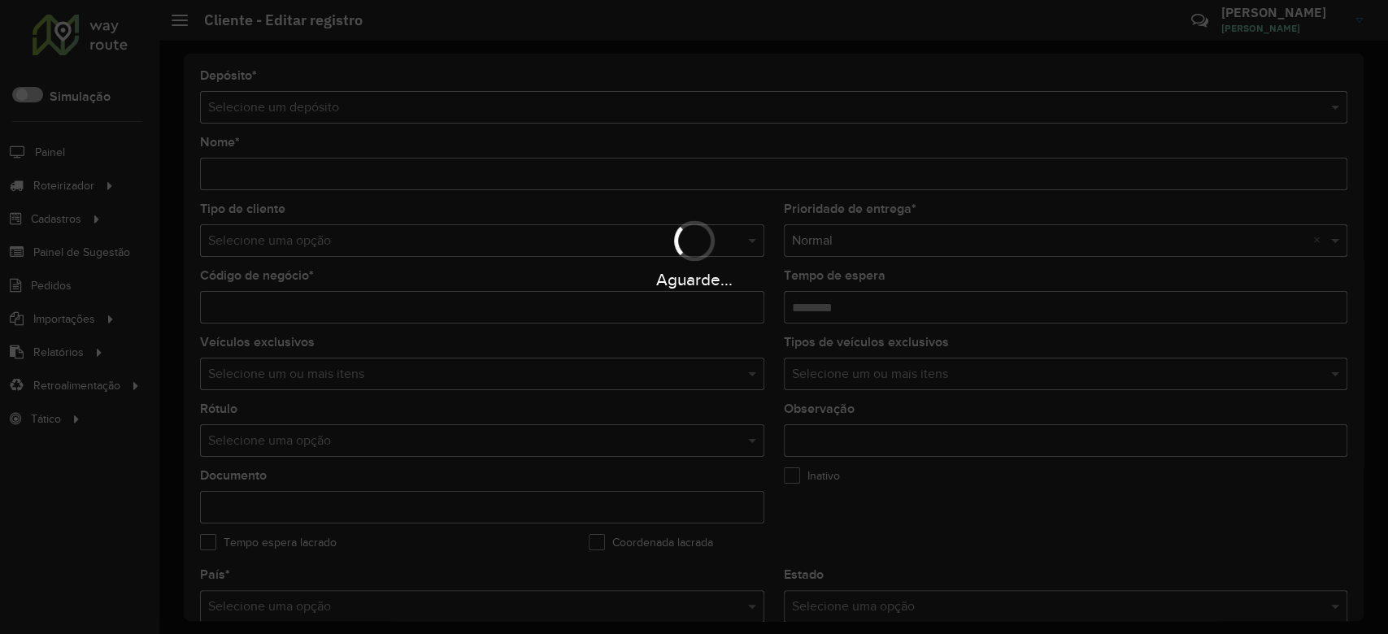
type input "**********"
type input "********"
type input "**********"
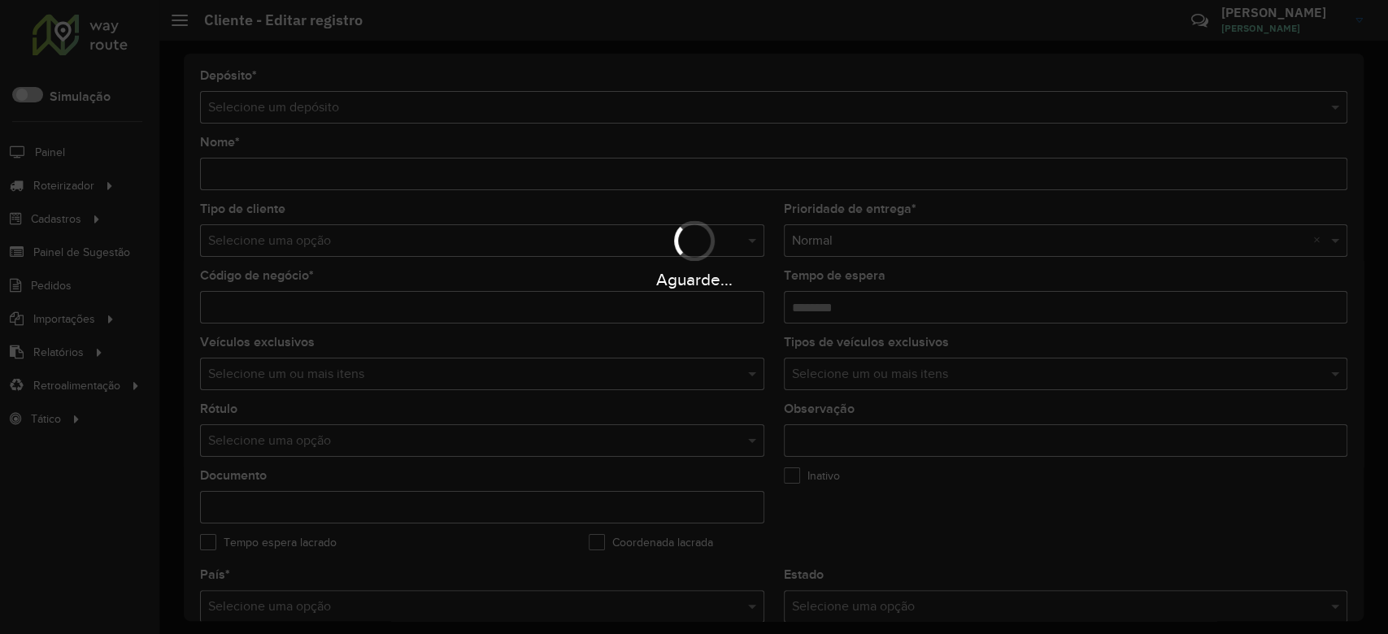
type input "******"
type input "**********"
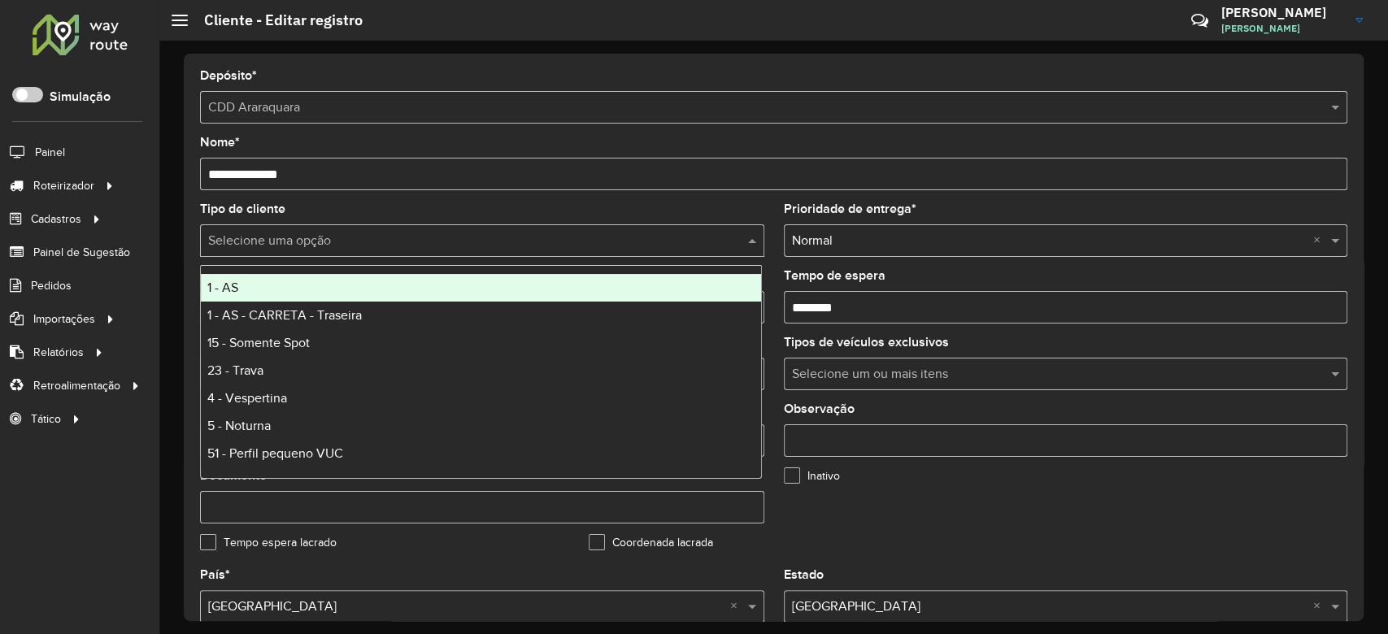
click at [395, 238] on input "text" at bounding box center [465, 242] width 515 height 20
type input "*"
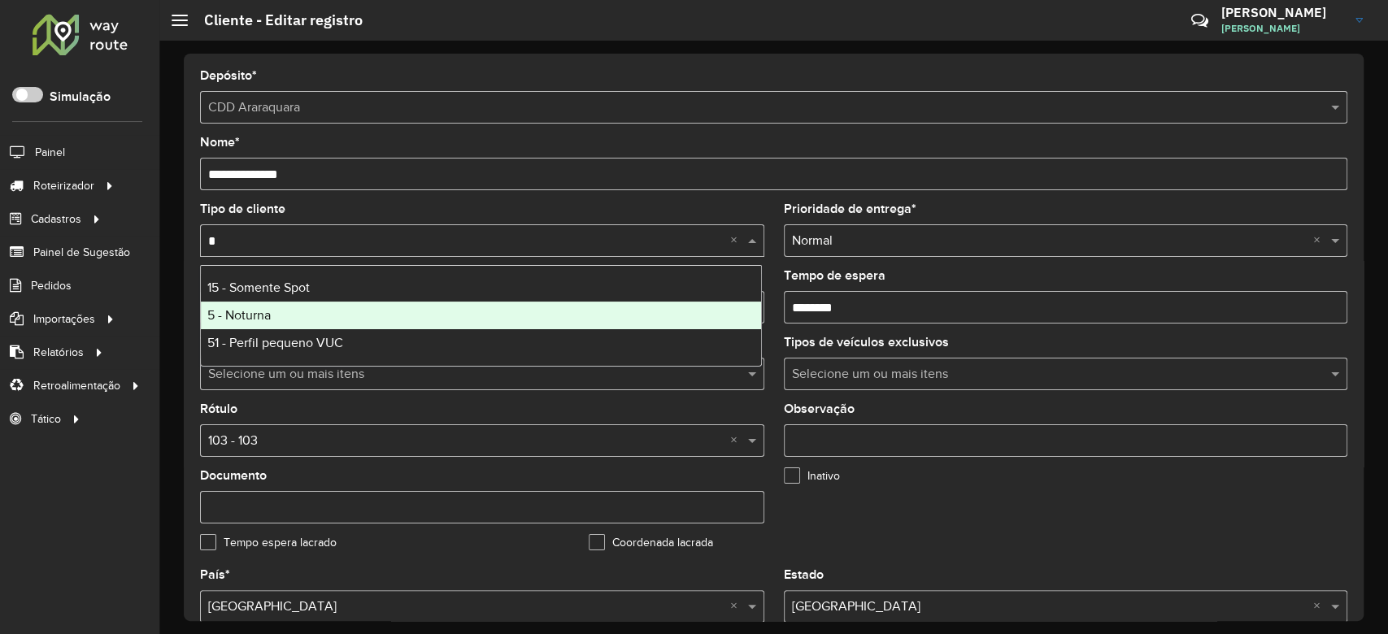
click at [369, 328] on div "5 - Noturna" at bounding box center [481, 316] width 560 height 28
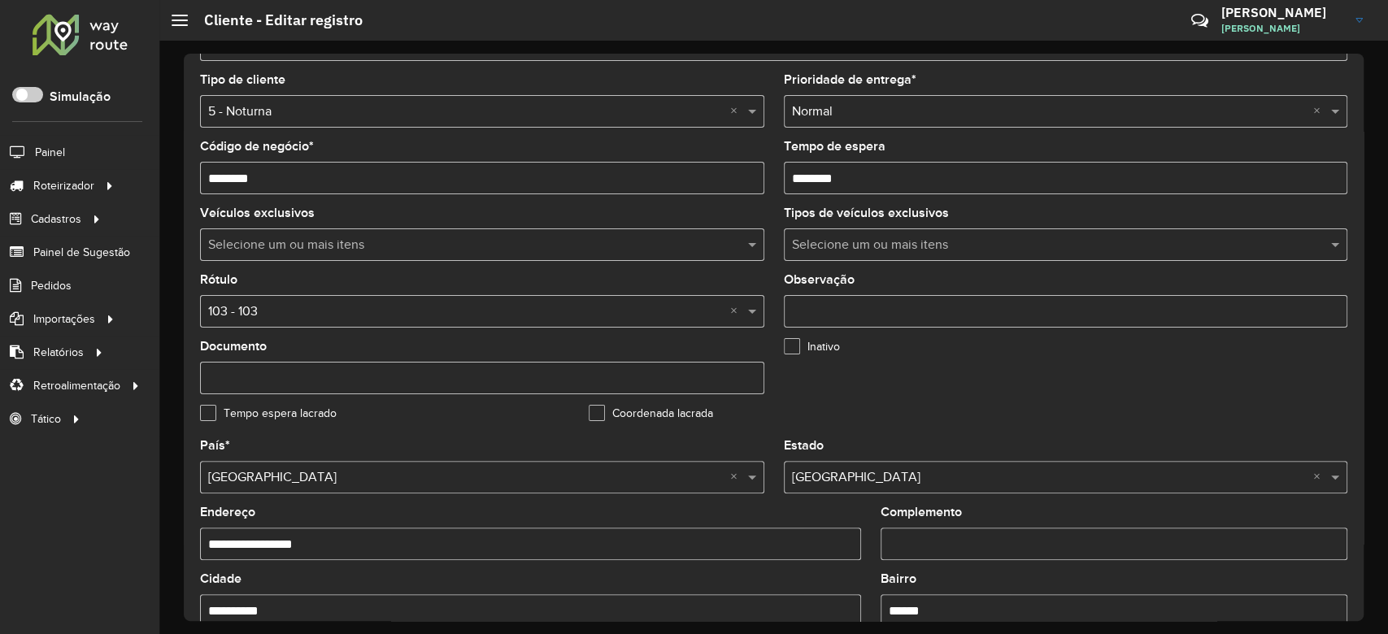
scroll to position [216, 0]
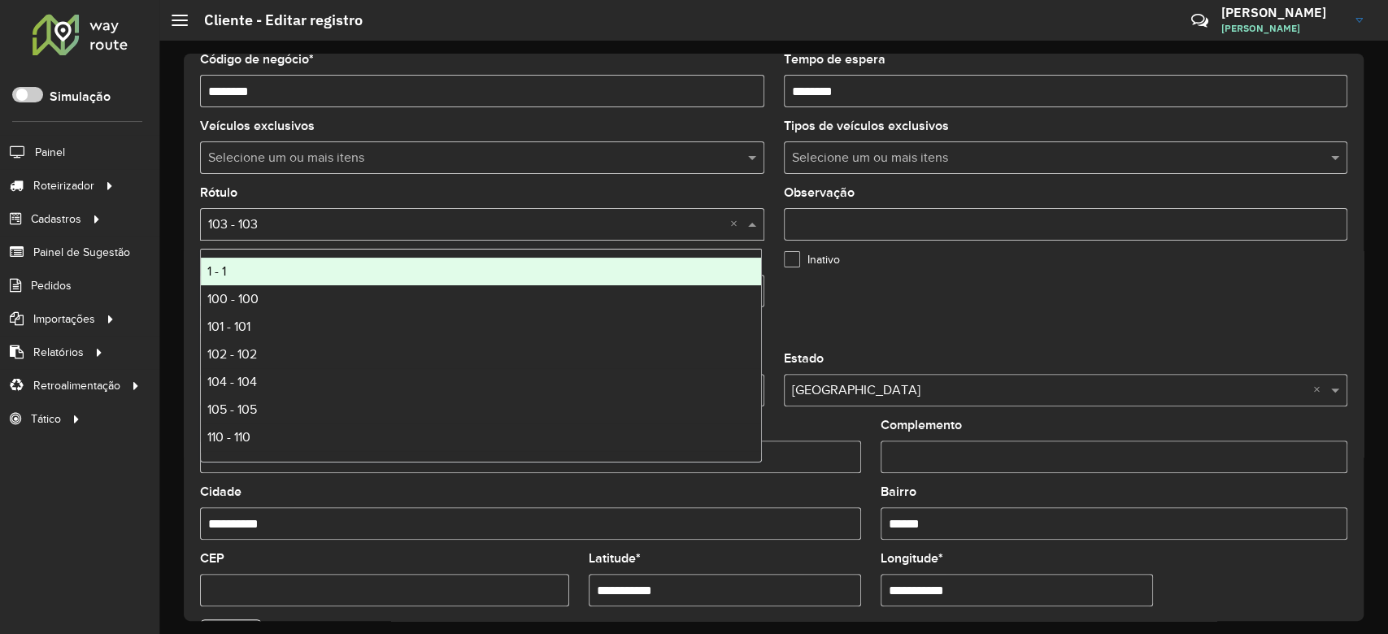
click at [321, 215] on input "text" at bounding box center [465, 225] width 515 height 20
type input "*"
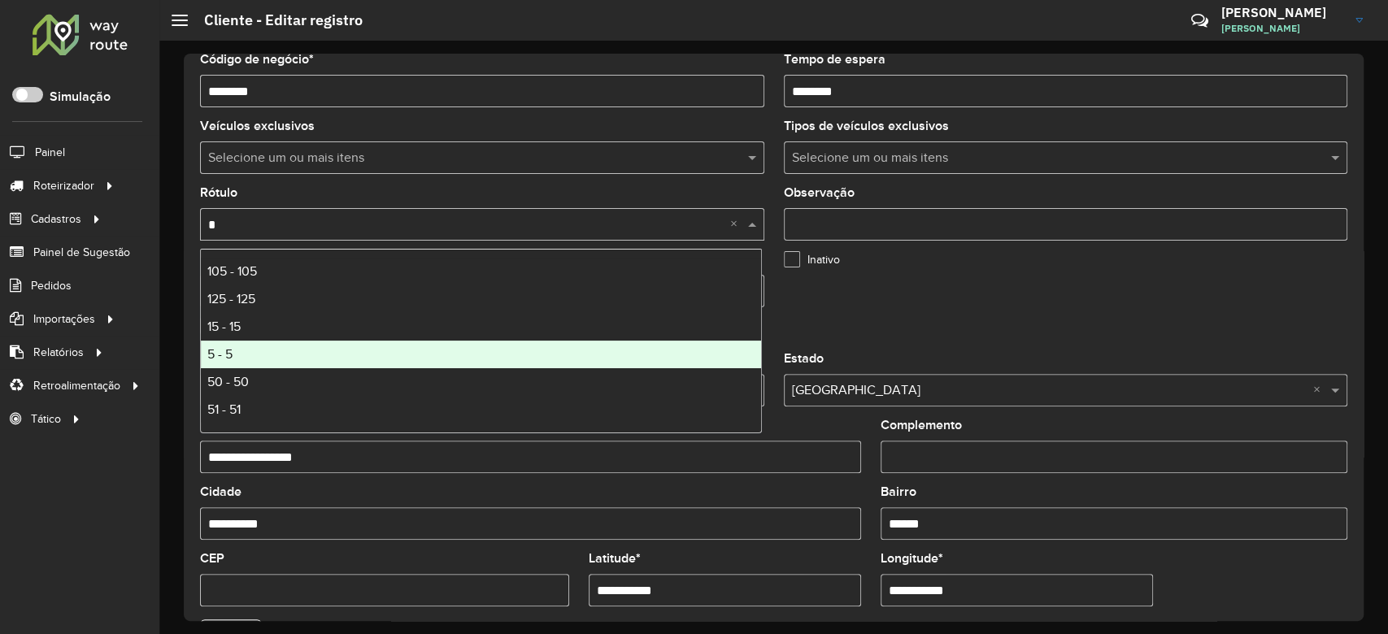
click at [314, 350] on div "5 - 5" at bounding box center [481, 355] width 560 height 28
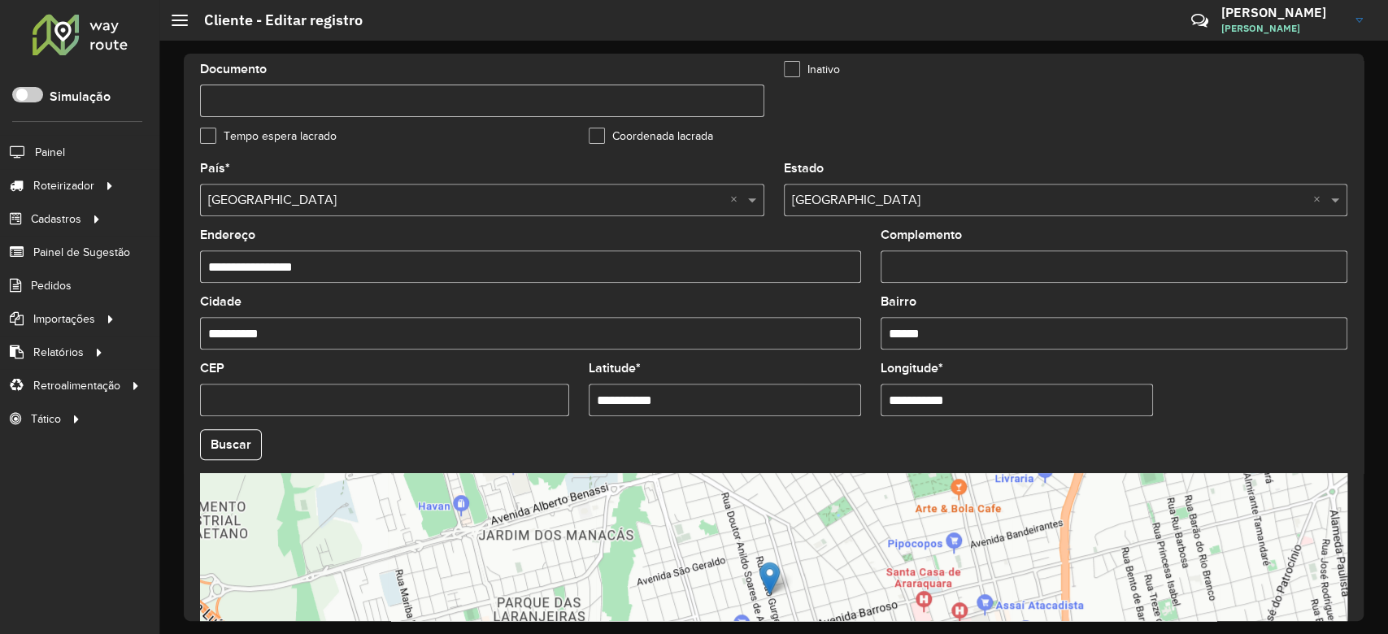
scroll to position [576, 0]
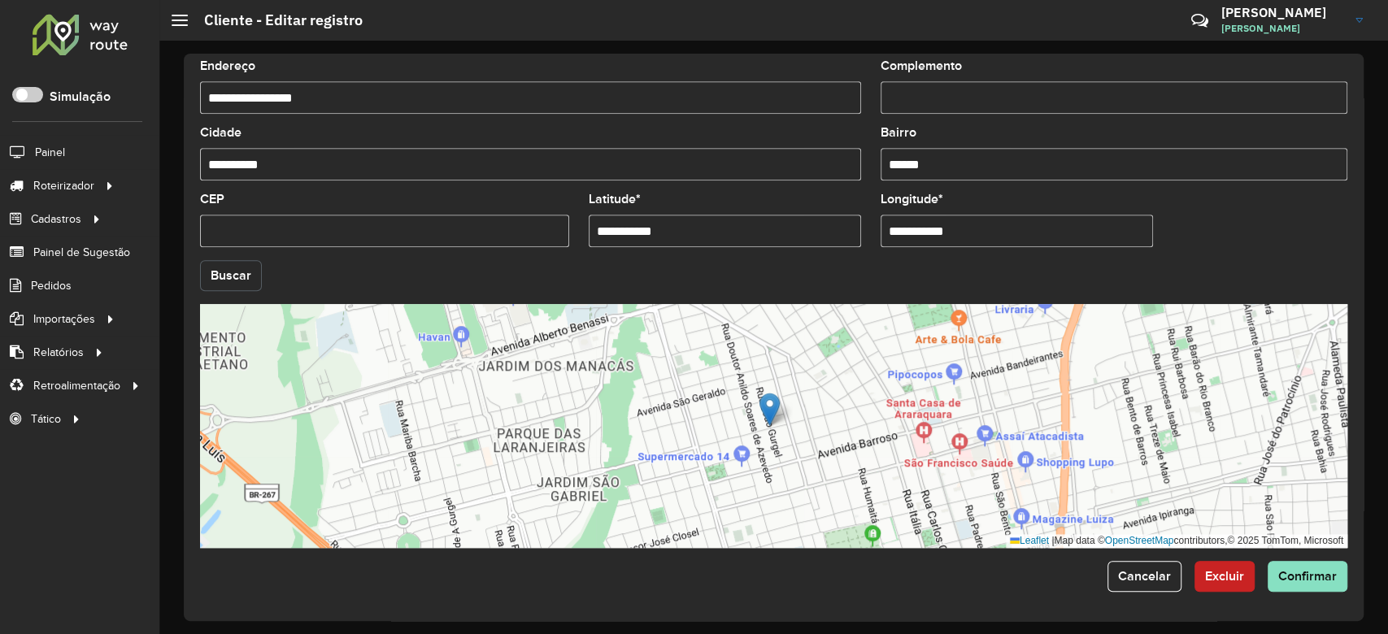
click at [236, 275] on button "Buscar" at bounding box center [231, 275] width 62 height 31
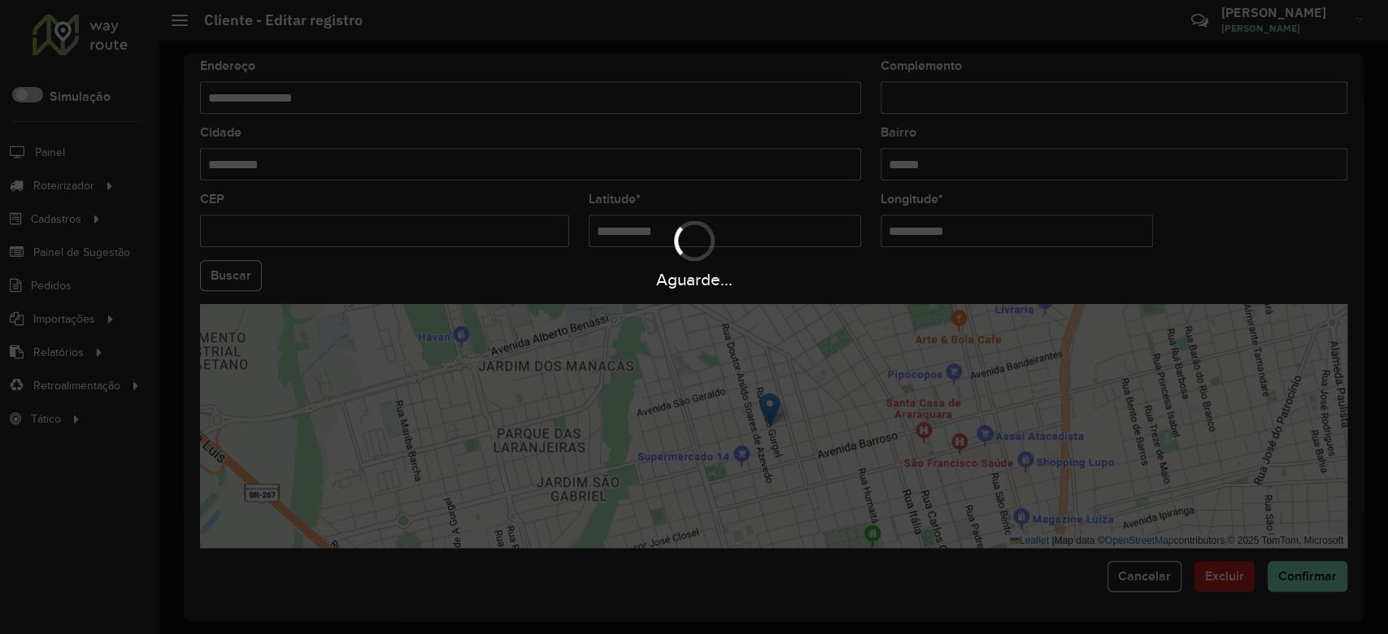
type input "**********"
type input "*********"
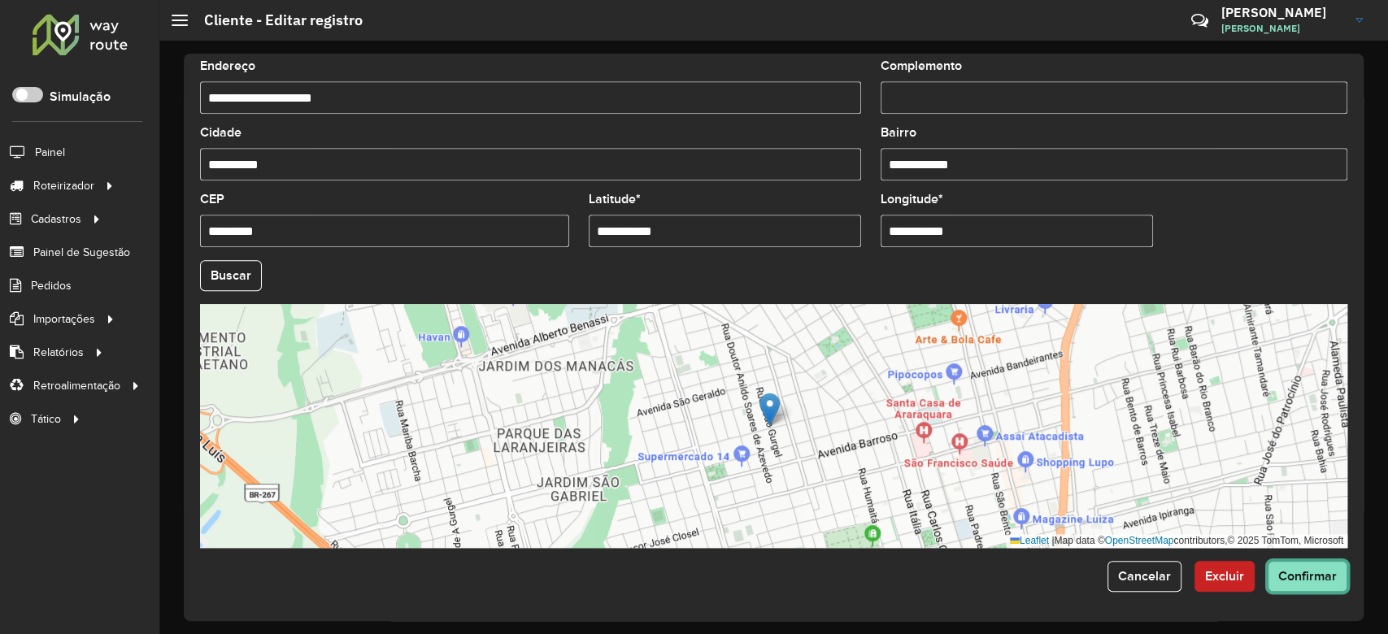
click at [1312, 575] on span "Confirmar" at bounding box center [1307, 576] width 59 height 14
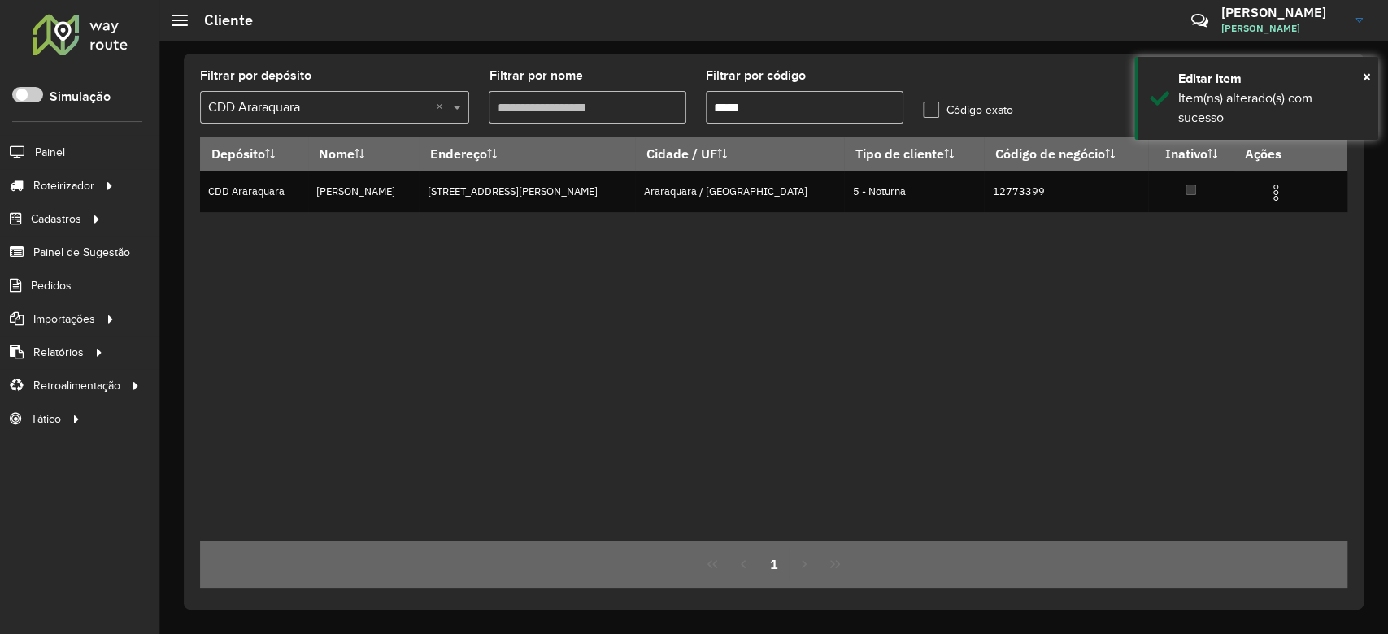
drag, startPoint x: 772, startPoint y: 107, endPoint x: 644, endPoint y: 106, distance: 128.5
click at [644, 106] on formly-group "Filtrar por depósito Selecione um depósito × CDD Araraquara × Filtrar por nome …" at bounding box center [623, 103] width 867 height 67
paste input "text"
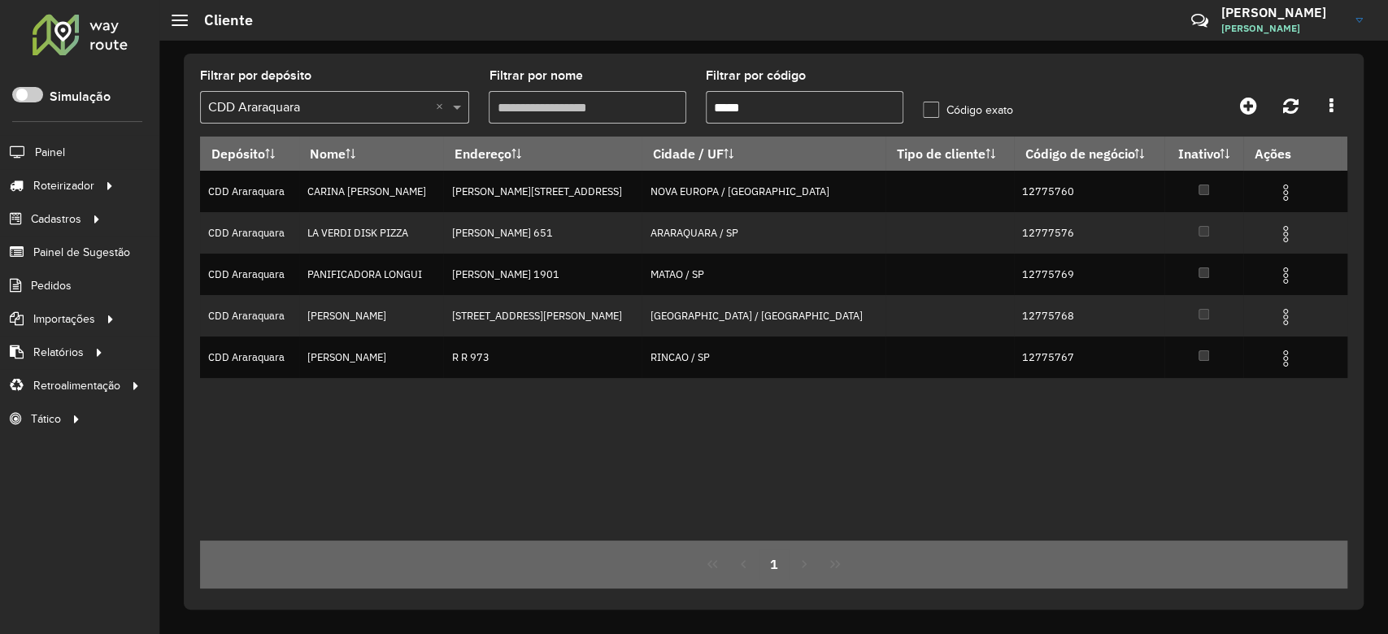
click at [715, 107] on input "*****" at bounding box center [805, 107] width 198 height 33
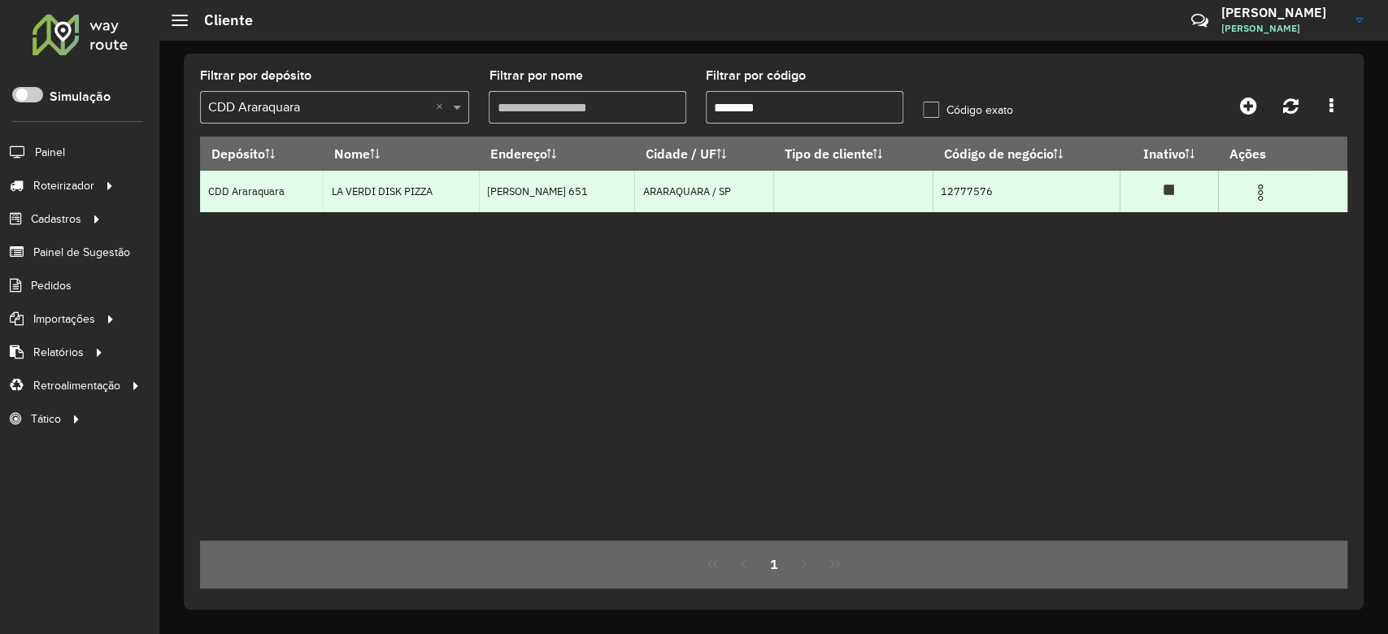
type input "********"
click at [1253, 185] on img at bounding box center [1260, 193] width 20 height 20
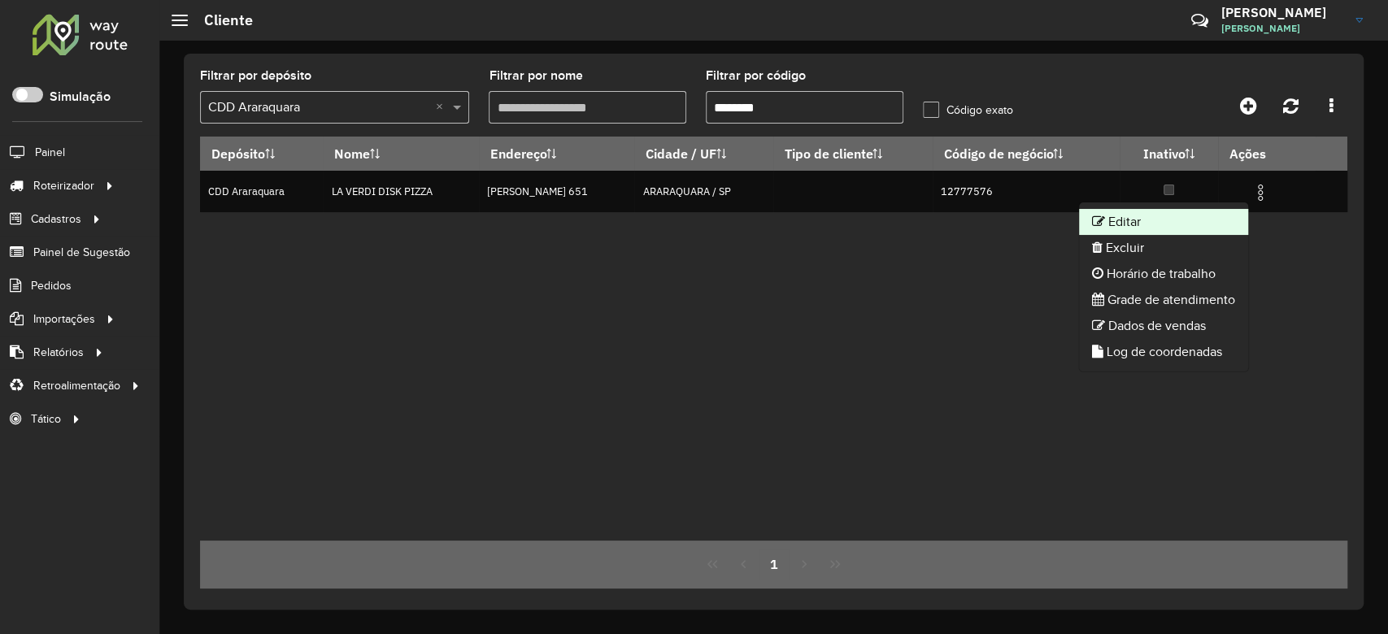
click at [1198, 215] on li "Editar" at bounding box center [1163, 222] width 169 height 26
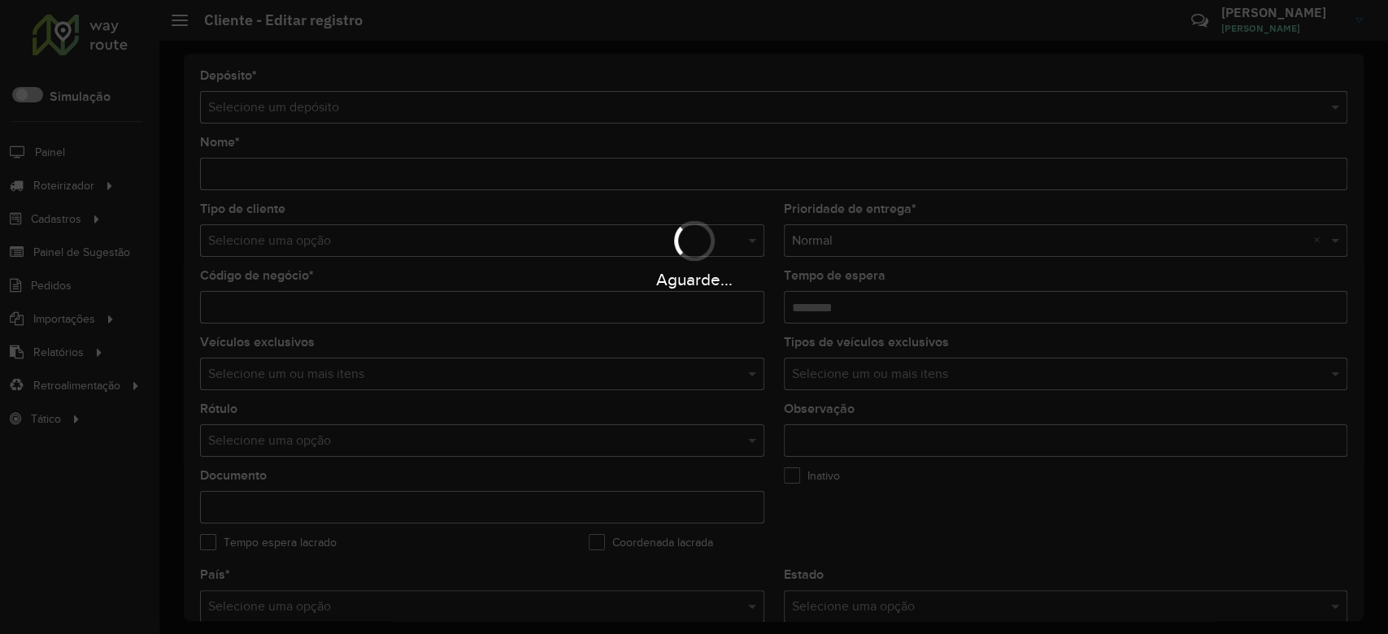
type input "**********"
type input "********"
type input "**********"
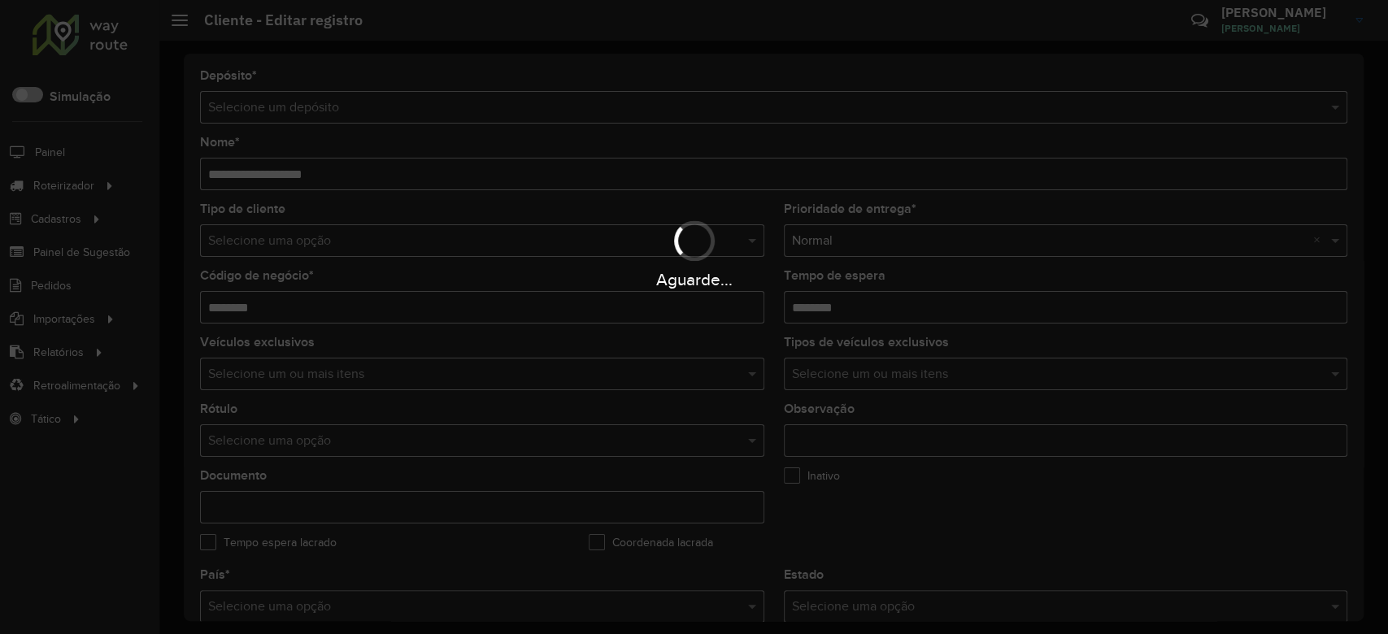
type input "**********"
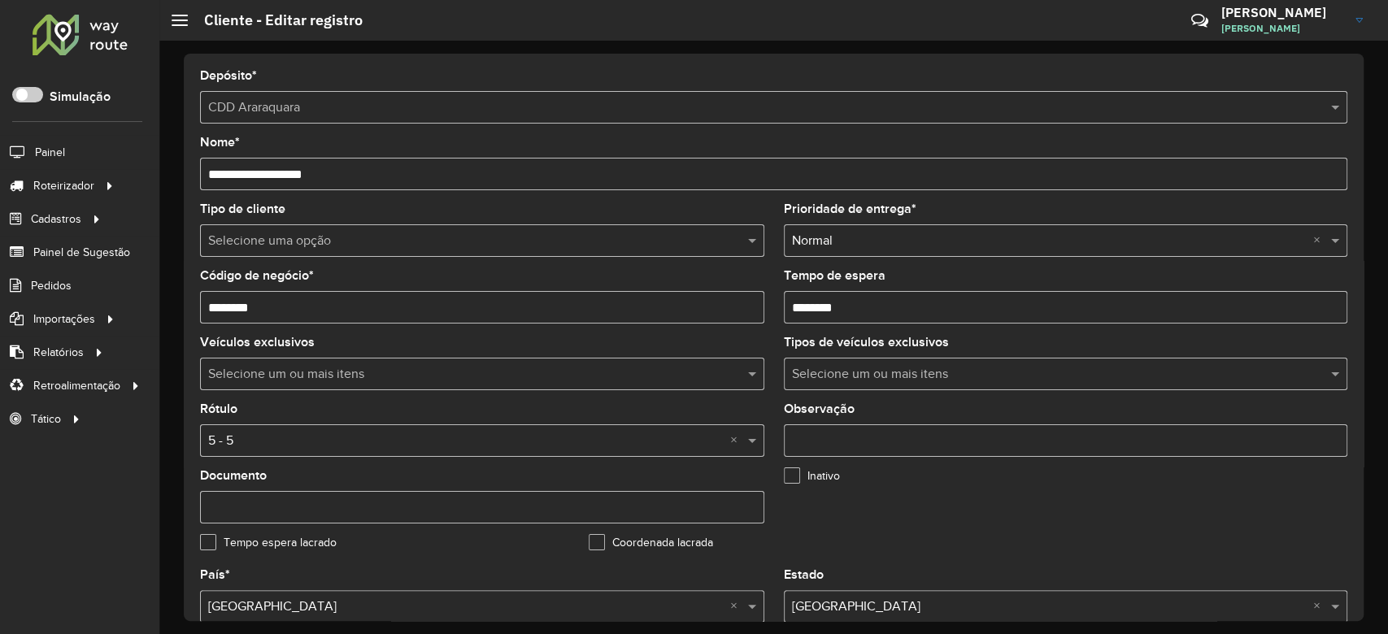
click at [276, 244] on input "text" at bounding box center [465, 242] width 515 height 20
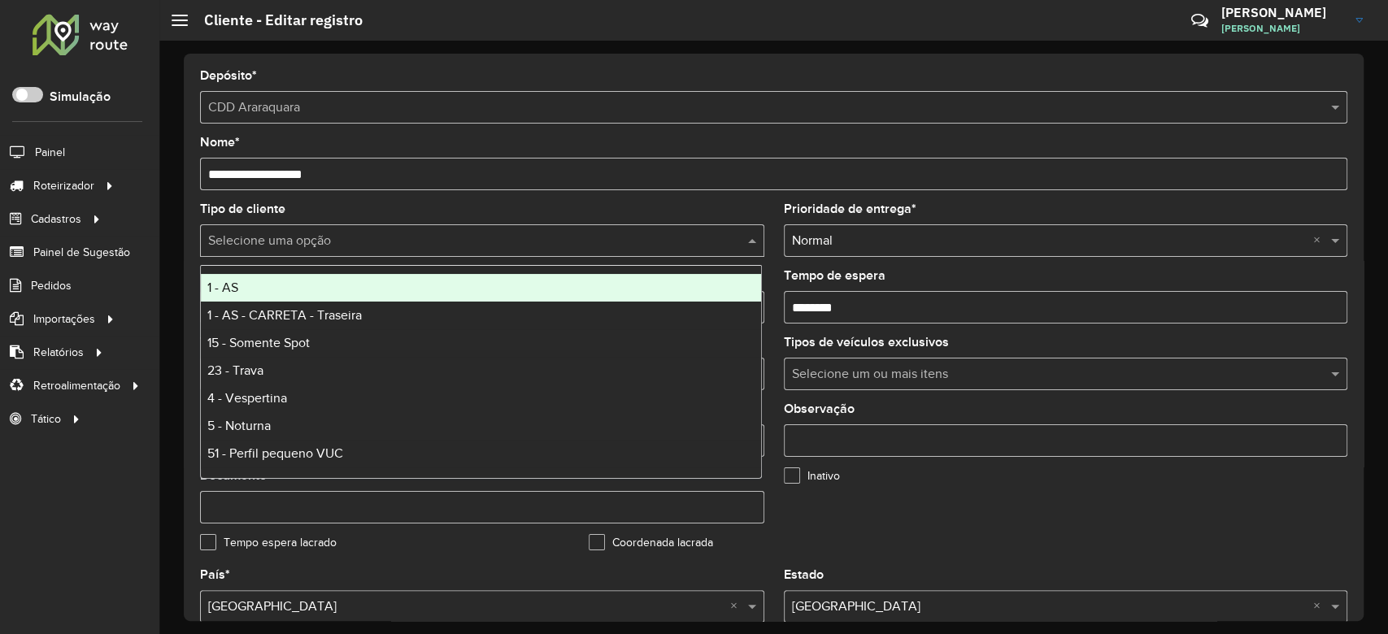
type input "*"
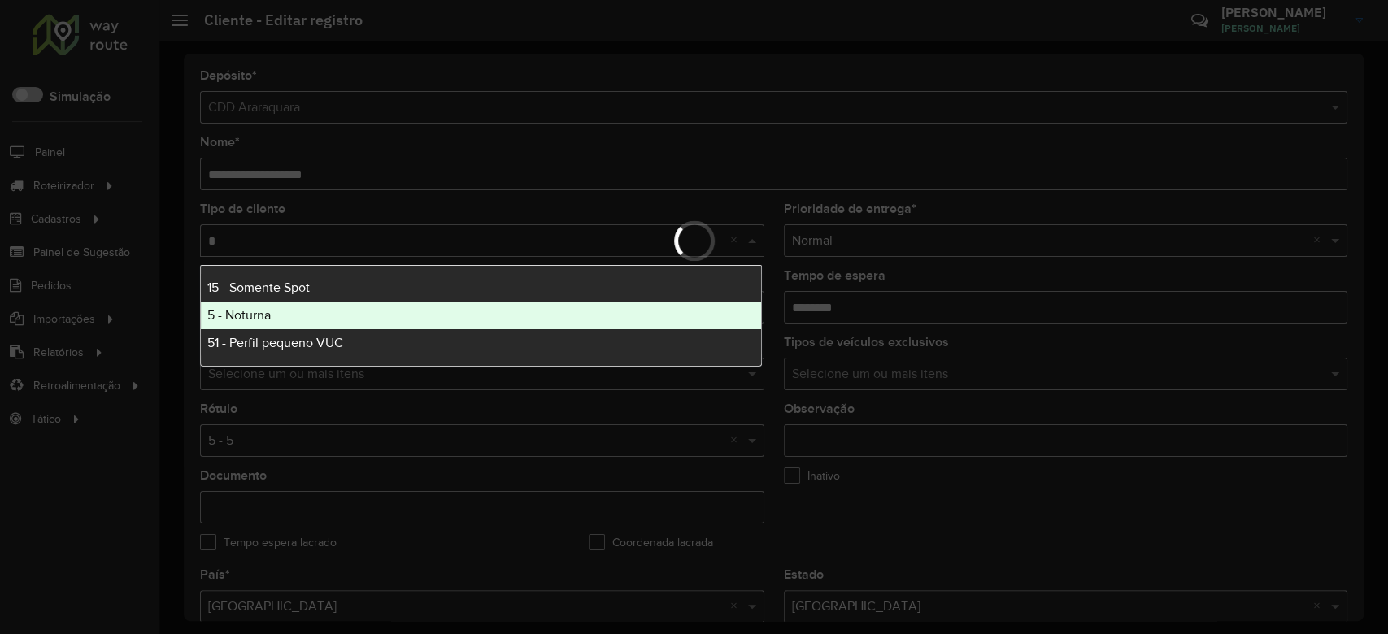
click at [277, 309] on div "5 - Noturna" at bounding box center [481, 316] width 560 height 28
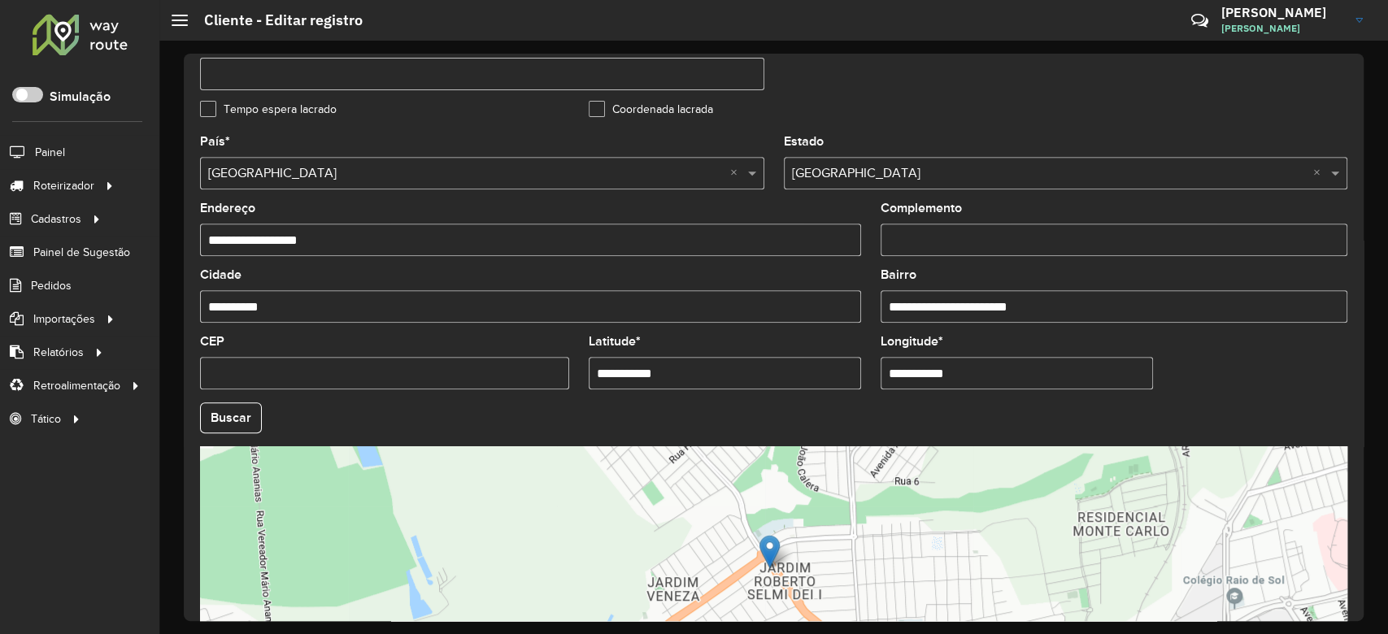
scroll to position [576, 0]
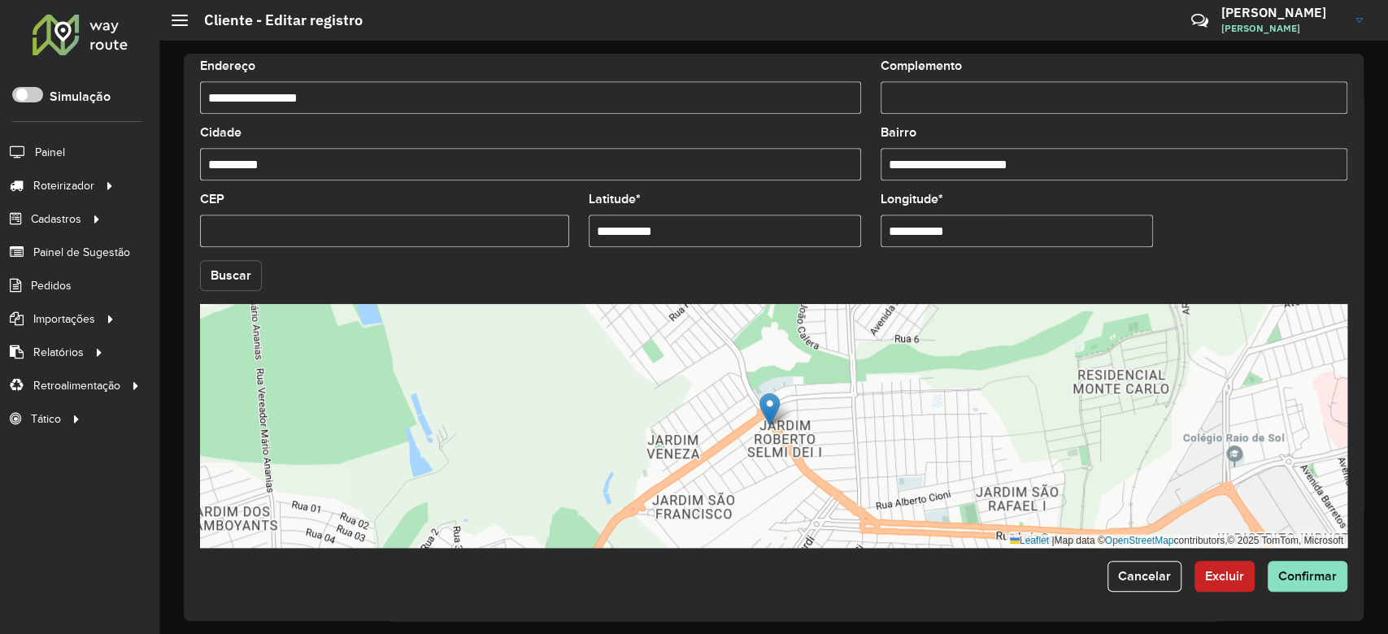
click at [220, 285] on button "Buscar" at bounding box center [231, 275] width 62 height 31
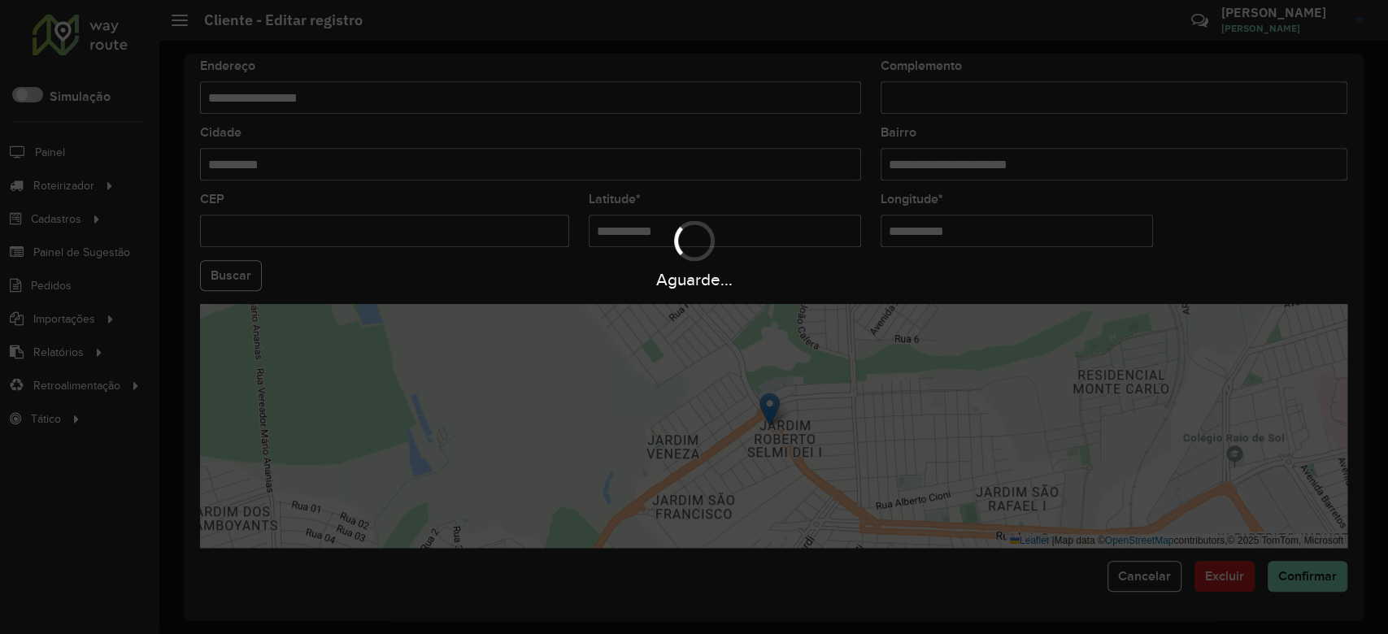
type input "**********"
type input "*********"
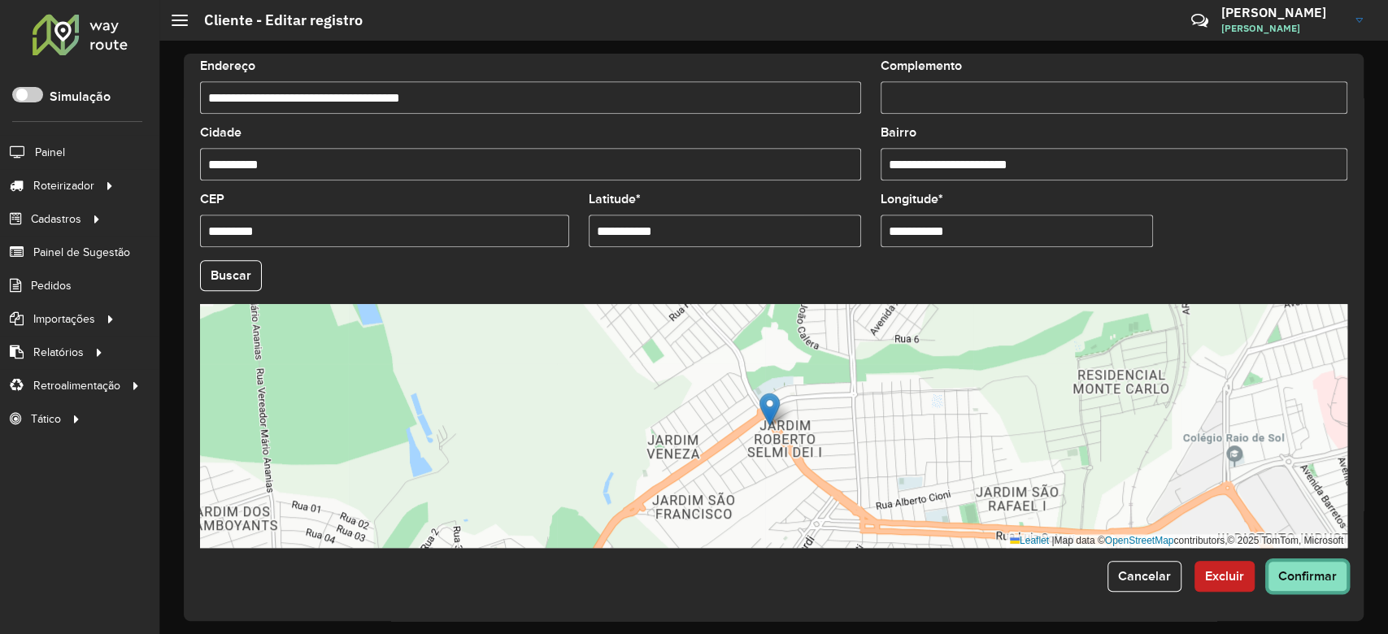
click at [1288, 569] on span "Confirmar" at bounding box center [1307, 576] width 59 height 14
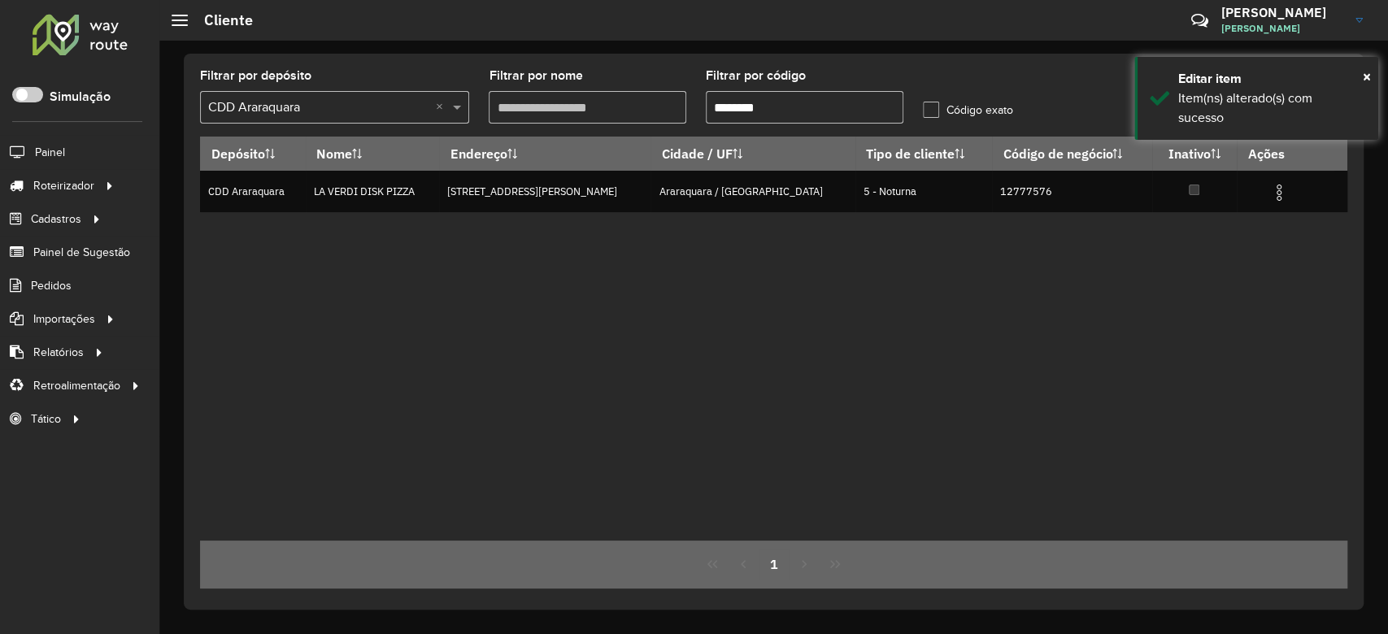
drag, startPoint x: 804, startPoint y: 107, endPoint x: 734, endPoint y: 107, distance: 69.9
click at [734, 107] on input "********" at bounding box center [805, 107] width 198 height 33
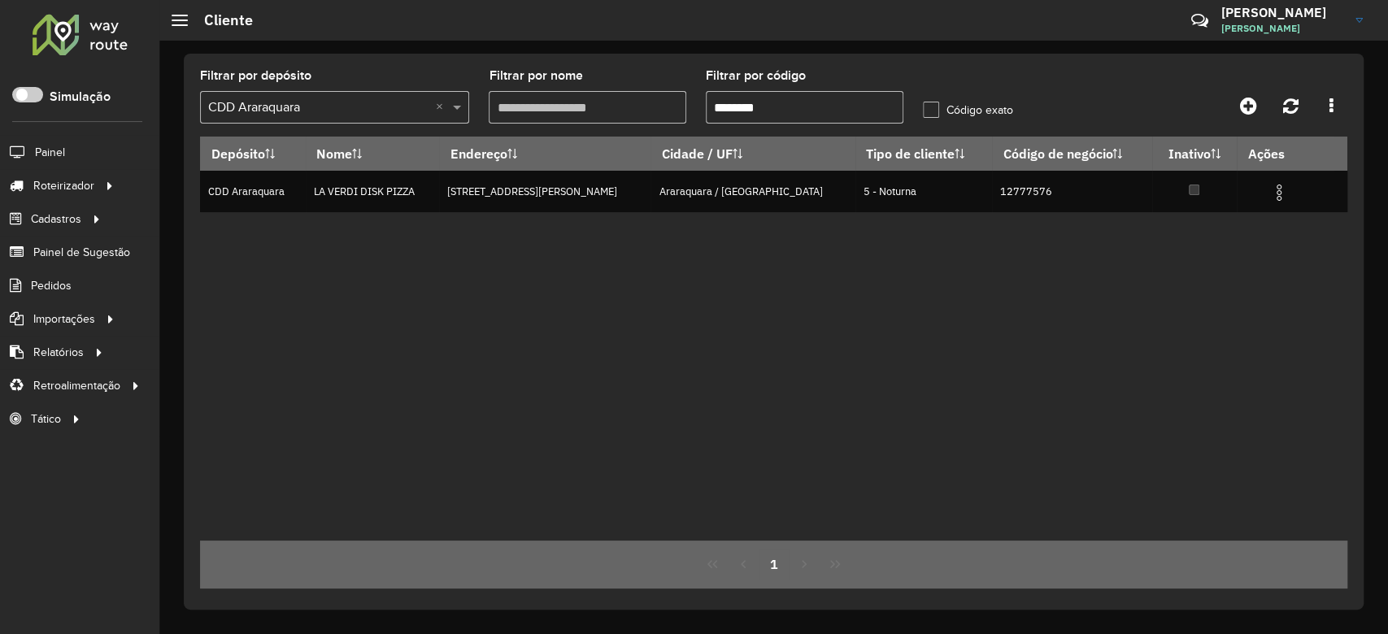
paste input "text"
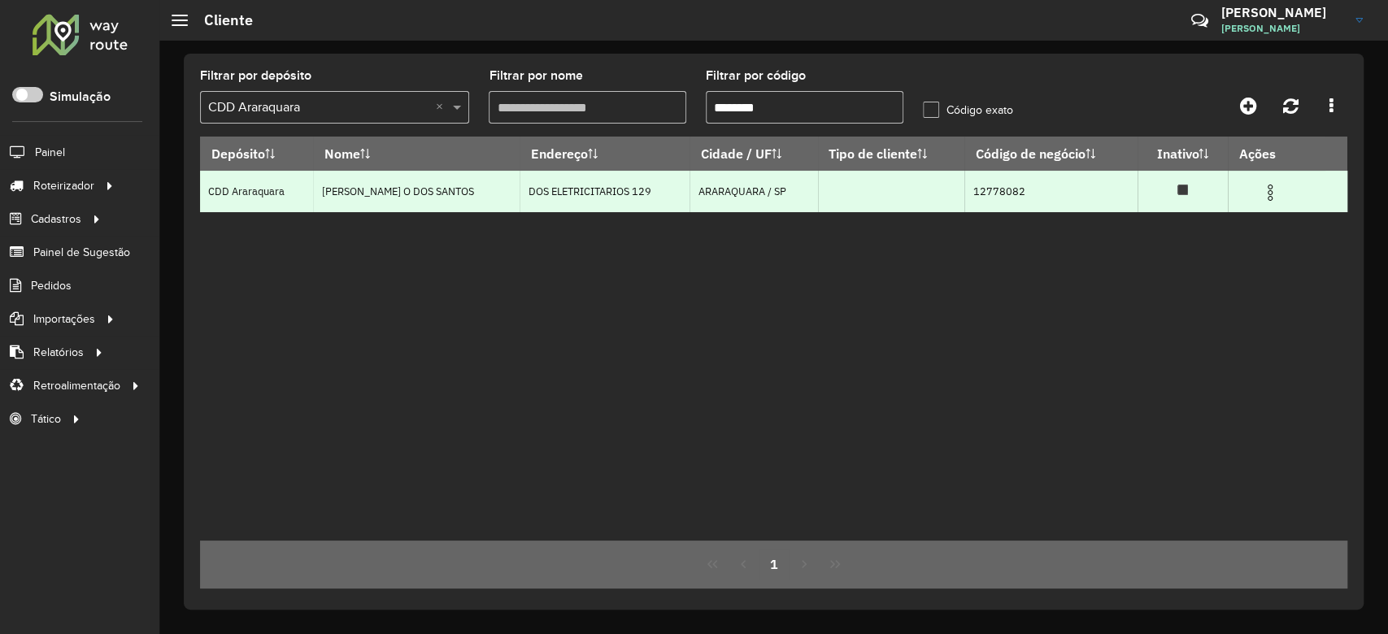
type input "********"
click at [1268, 187] on img at bounding box center [1270, 193] width 20 height 20
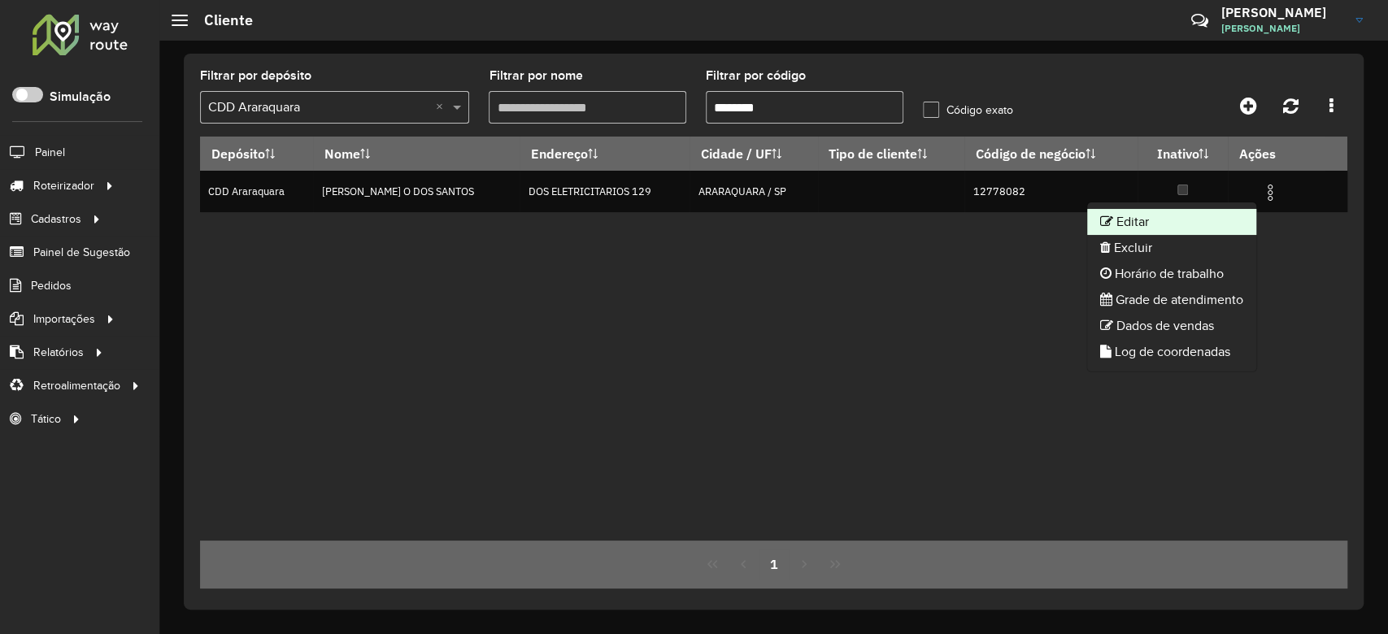
click at [1204, 222] on li "Editar" at bounding box center [1171, 222] width 169 height 26
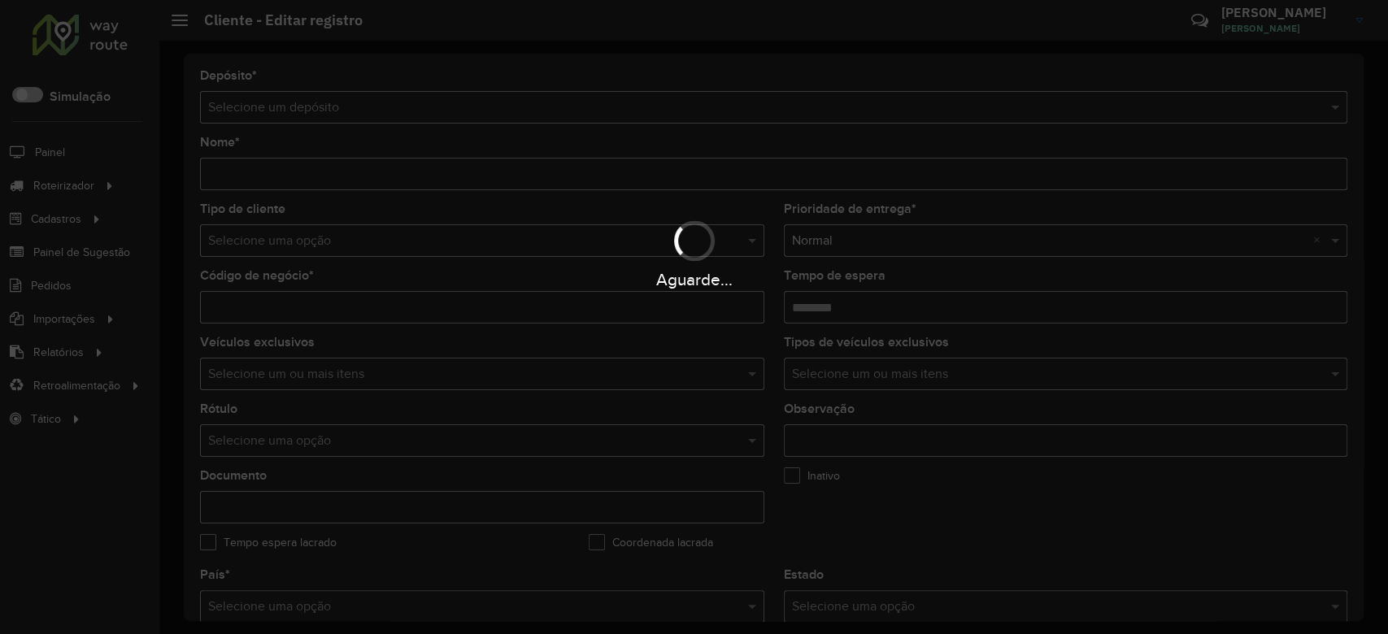
type input "**********"
type input "********"
type input "**********"
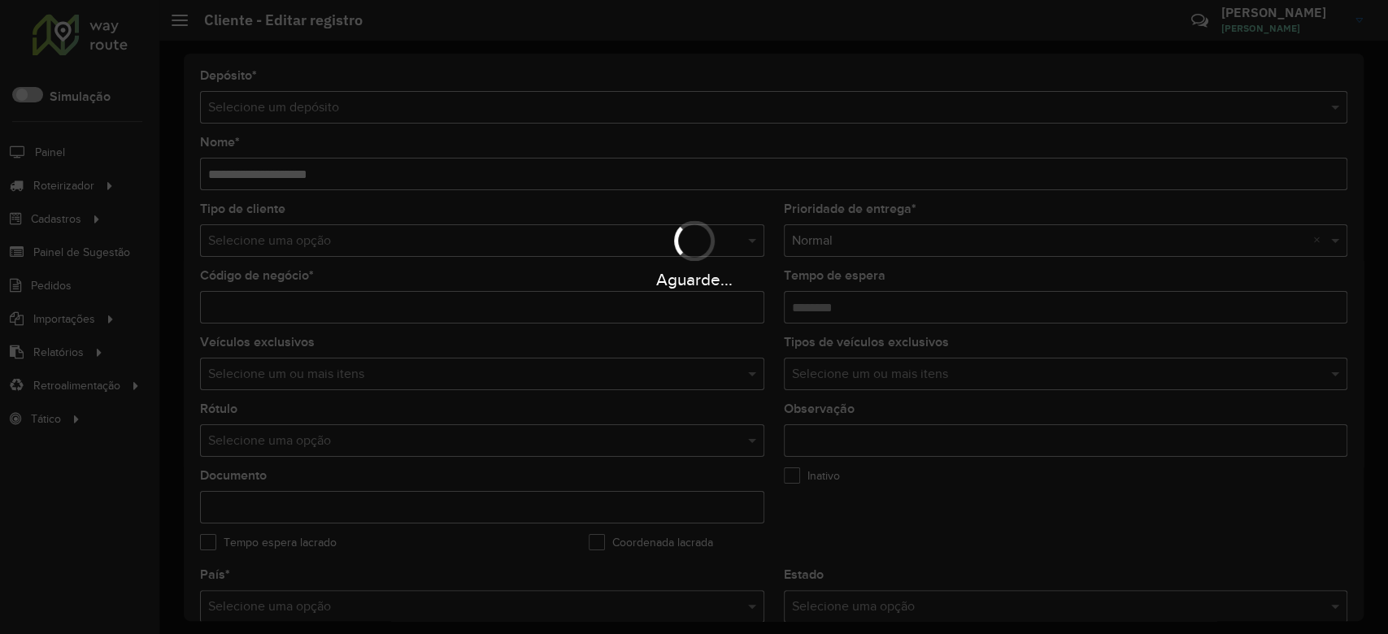
type input "**********"
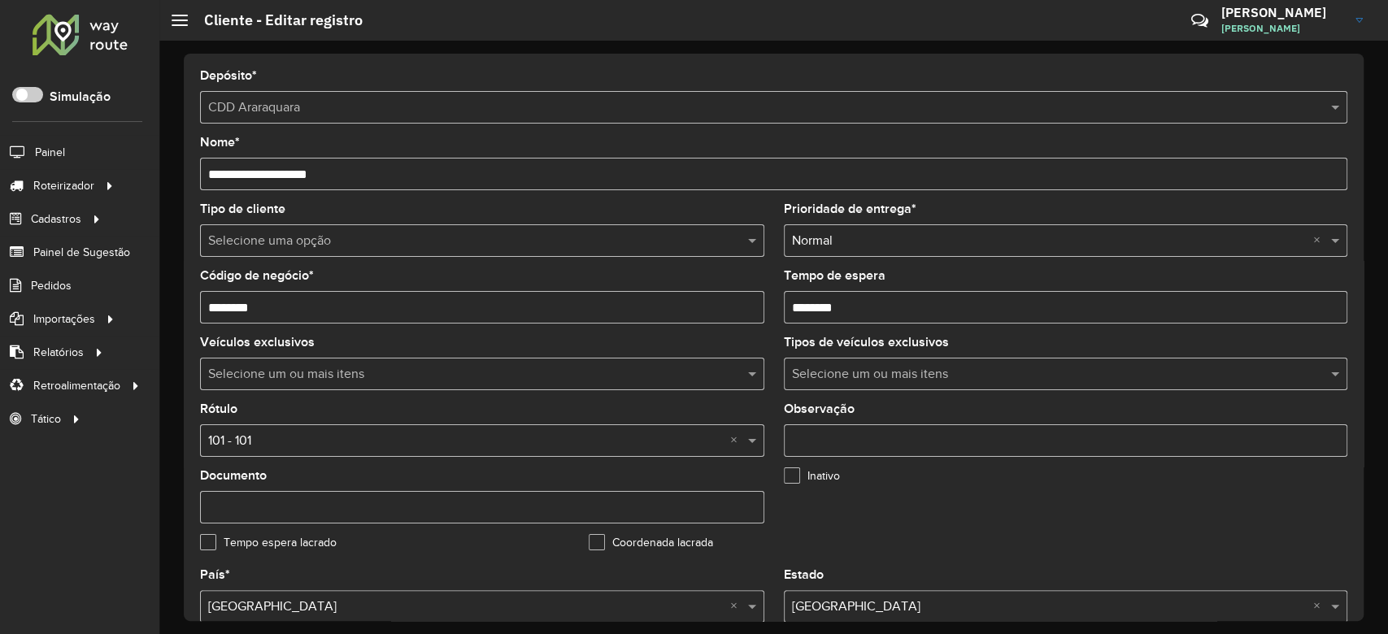
click at [271, 239] on input "text" at bounding box center [465, 242] width 515 height 20
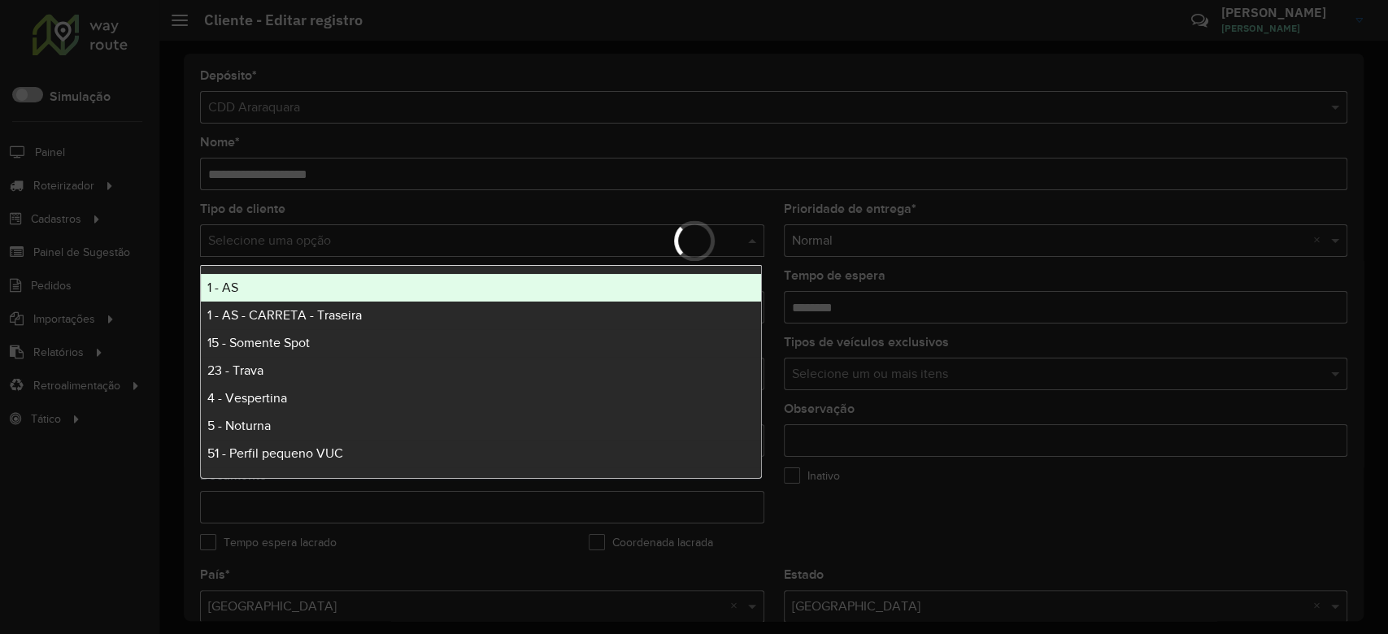
type input "*"
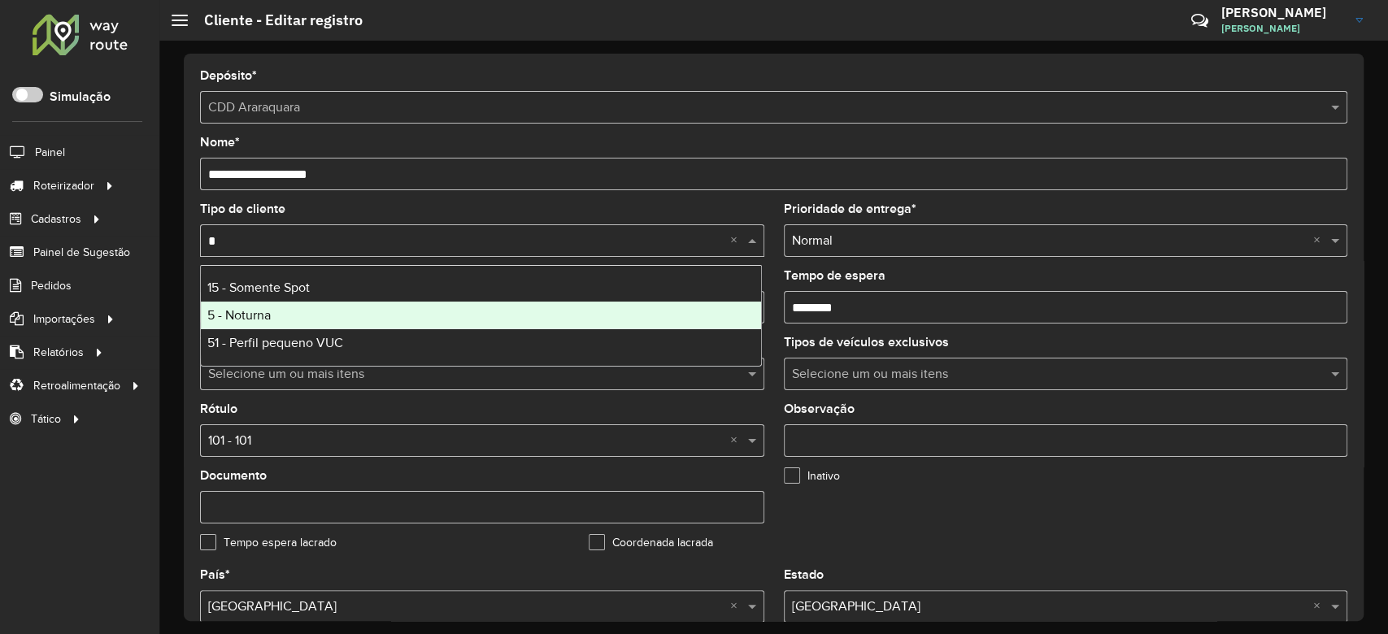
click at [224, 319] on span "5 - Noturna" at bounding box center [238, 315] width 63 height 14
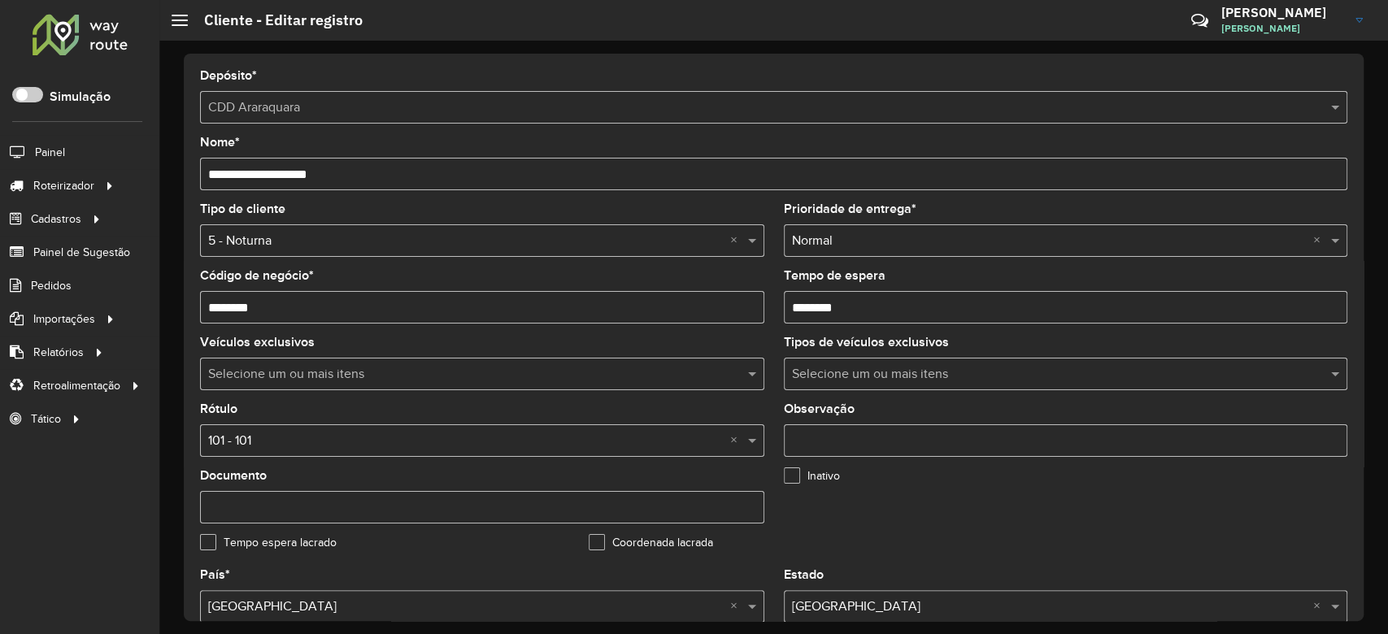
scroll to position [216, 0]
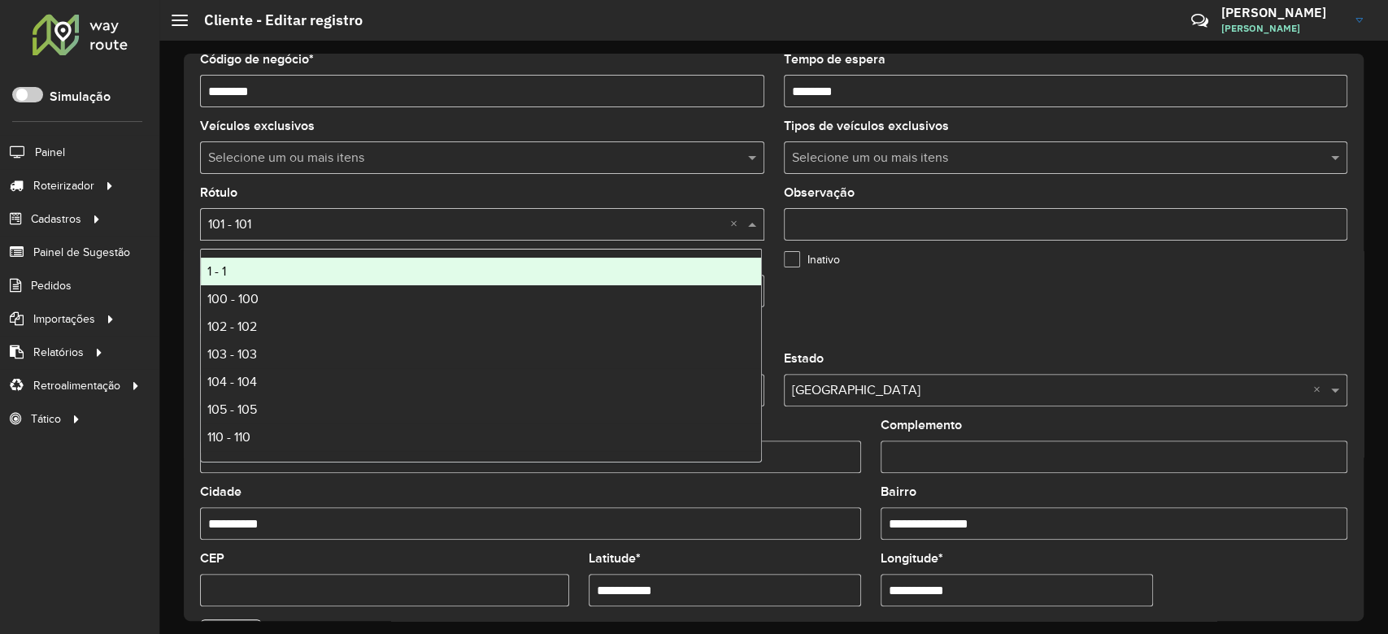
click at [264, 218] on input "text" at bounding box center [465, 225] width 515 height 20
type input "*"
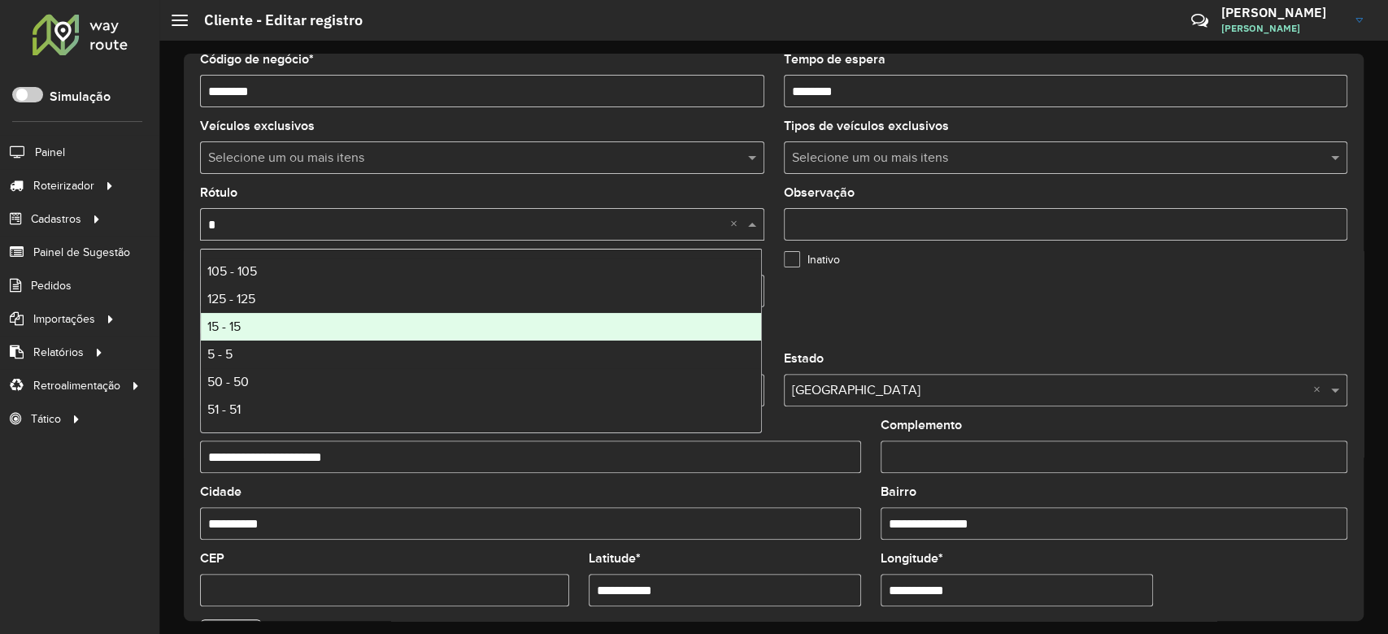
click at [279, 348] on div "5 - 5" at bounding box center [481, 355] width 560 height 28
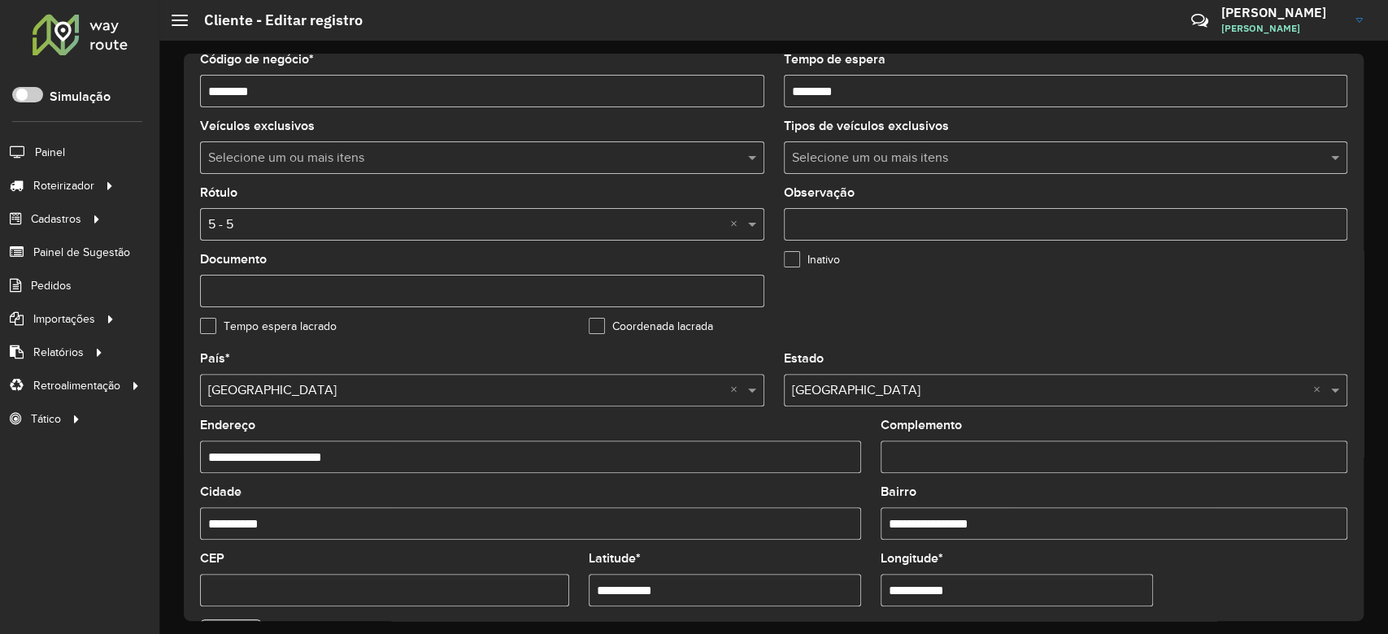
scroll to position [541, 0]
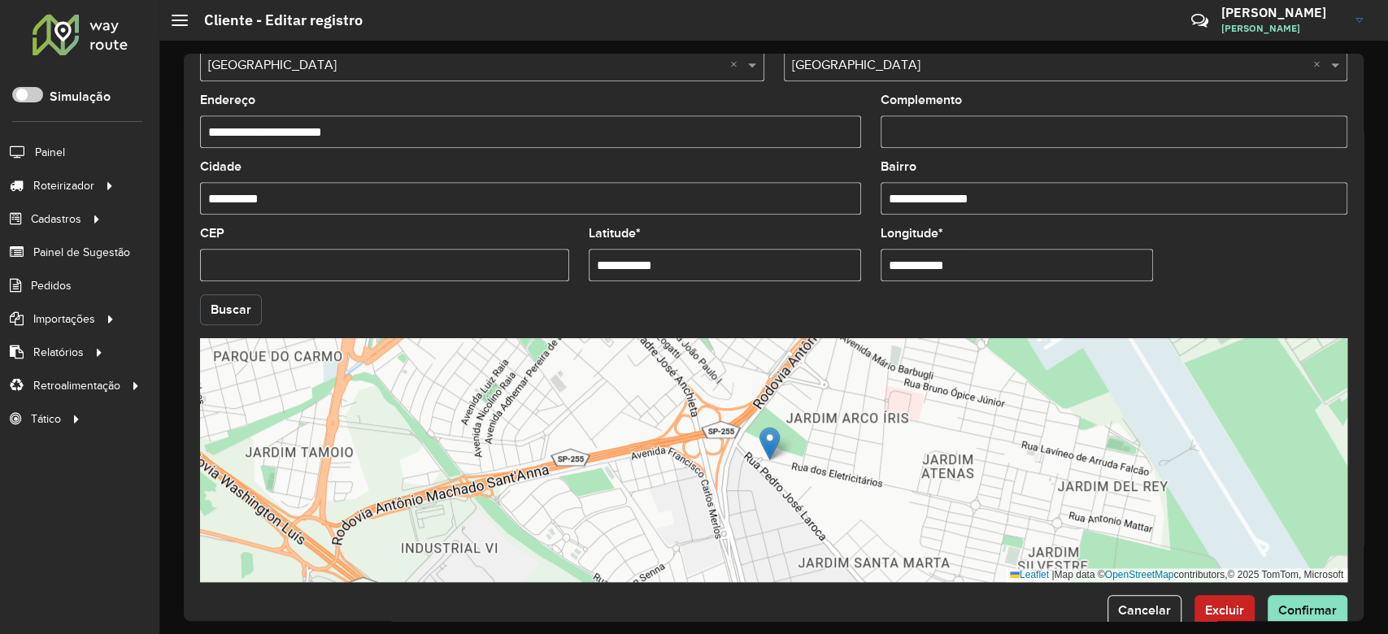
click at [216, 300] on button "Buscar" at bounding box center [231, 309] width 62 height 31
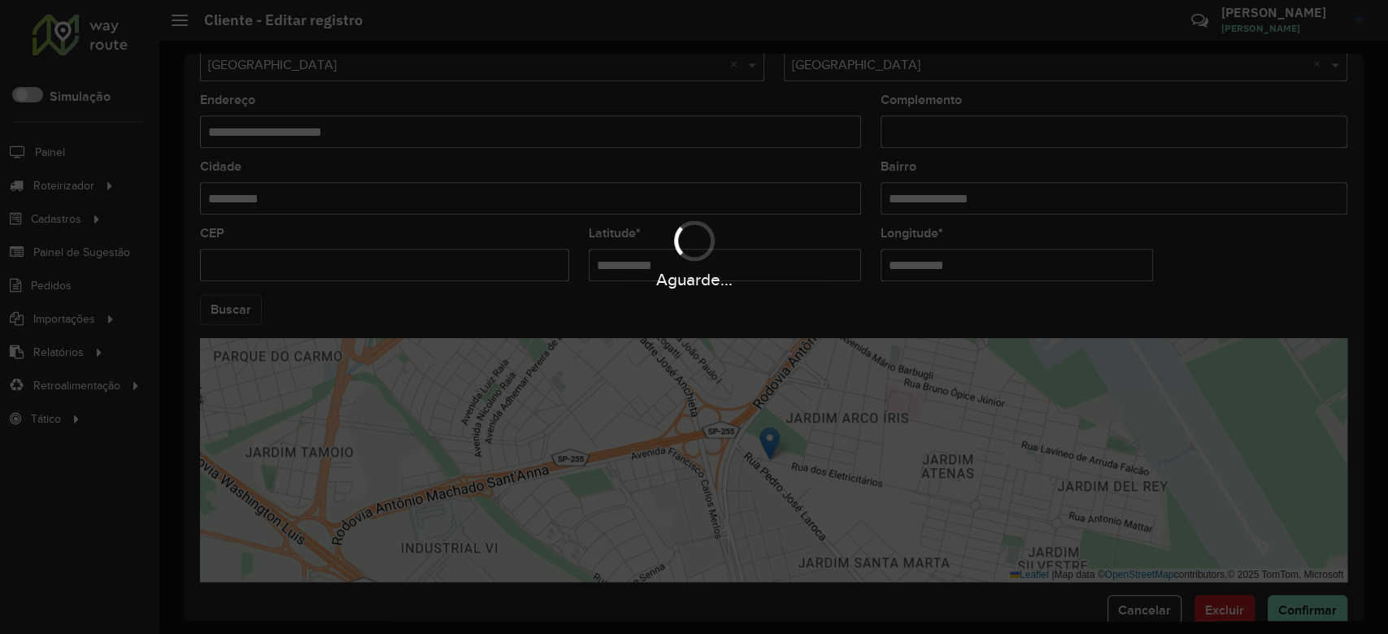
type input "**********"
type input "*********"
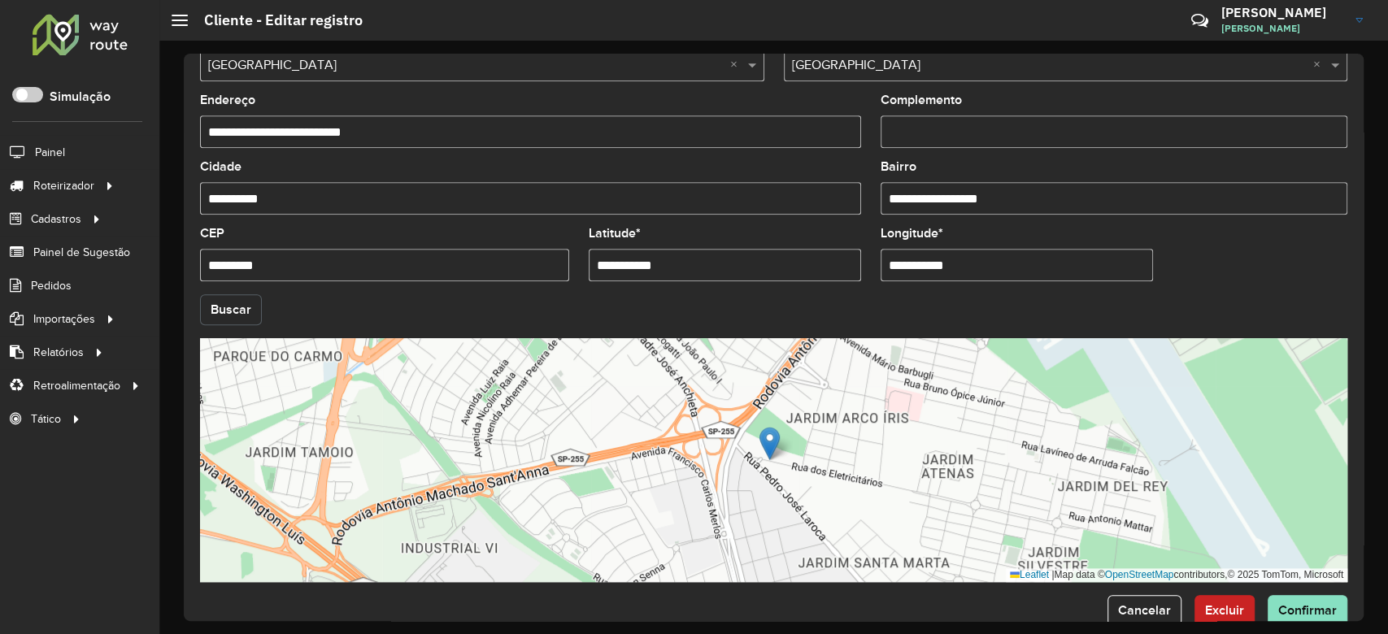
click at [216, 300] on button "Buscar" at bounding box center [231, 309] width 62 height 31
drag, startPoint x: 1341, startPoint y: 589, endPoint x: 1314, endPoint y: 599, distance: 28.5
click at [1340, 590] on form "**********" at bounding box center [773, 77] width 1147 height 1098
click at [1311, 610] on span "Confirmar" at bounding box center [1307, 610] width 59 height 14
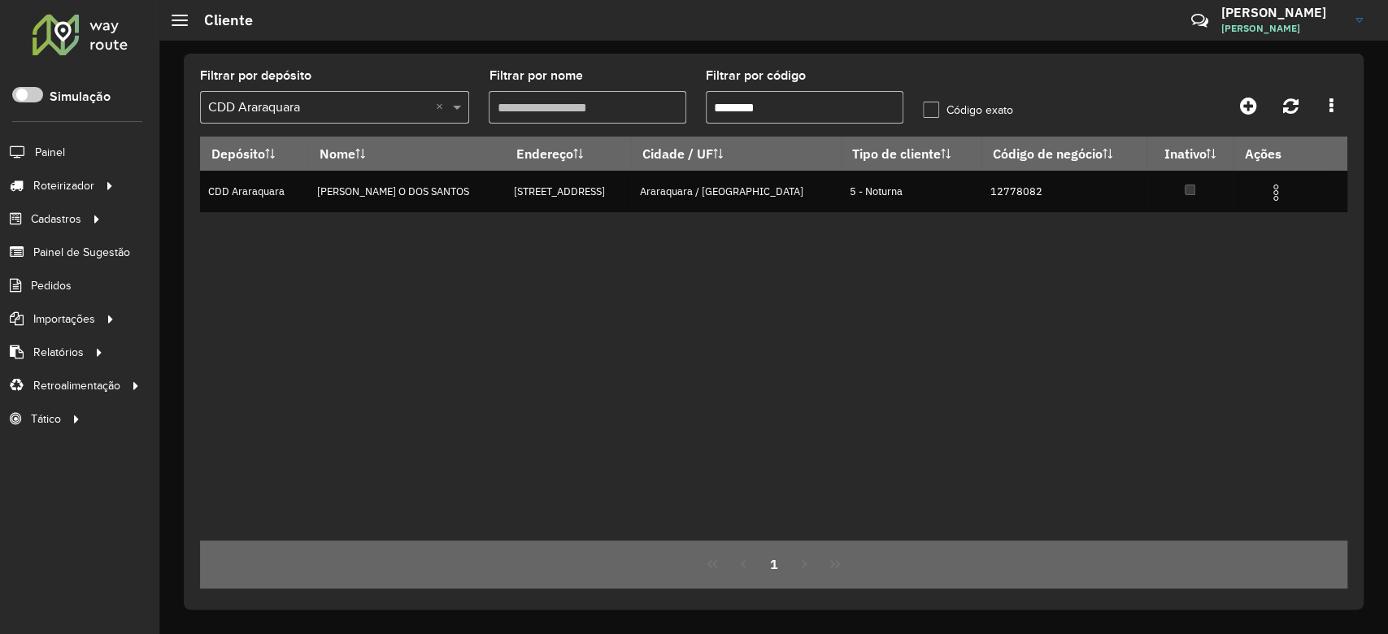
drag, startPoint x: 732, startPoint y: 102, endPoint x: 871, endPoint y: 101, distance: 138.2
click at [871, 101] on input "********" at bounding box center [805, 107] width 198 height 33
paste input "text"
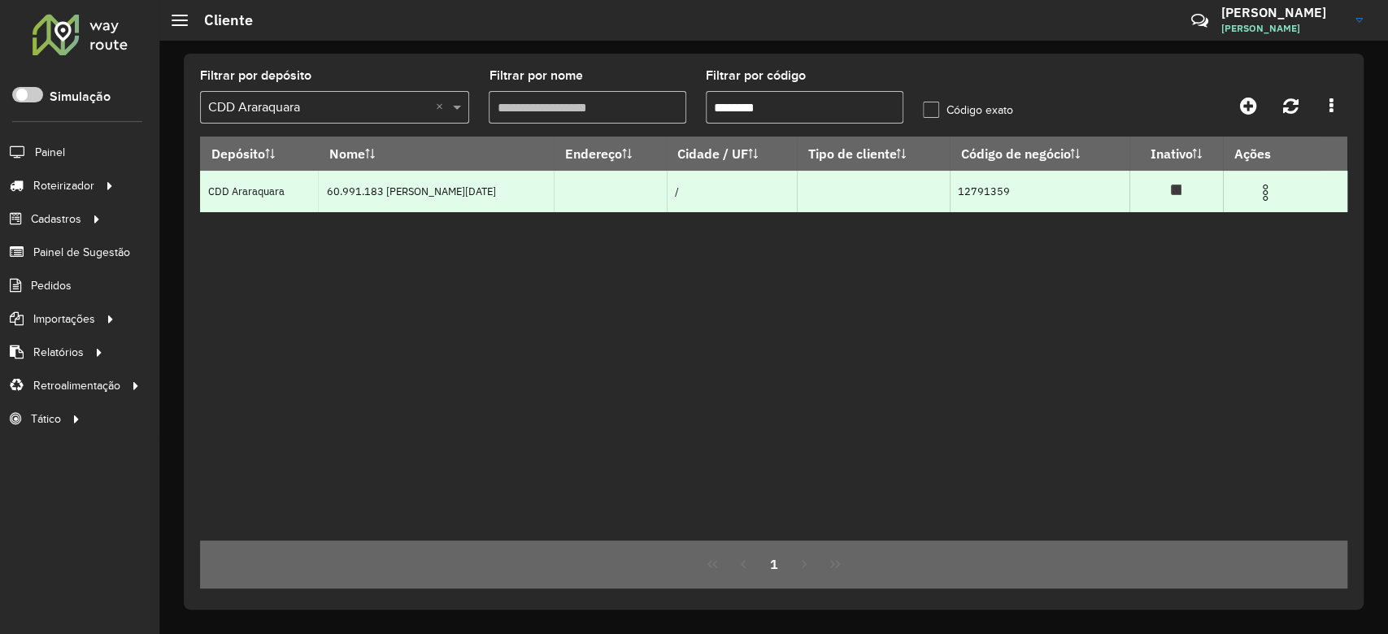
type input "********"
click at [1255, 187] on img at bounding box center [1265, 193] width 20 height 20
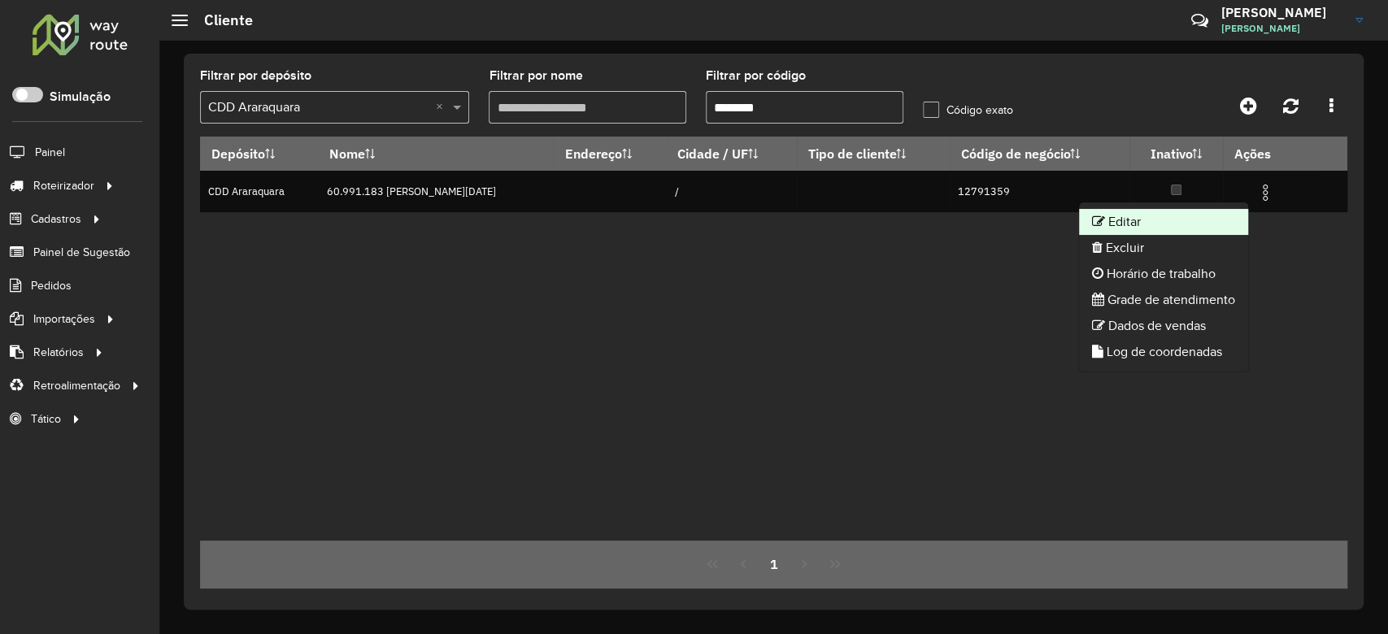
click at [1158, 213] on li "Editar" at bounding box center [1163, 222] width 169 height 26
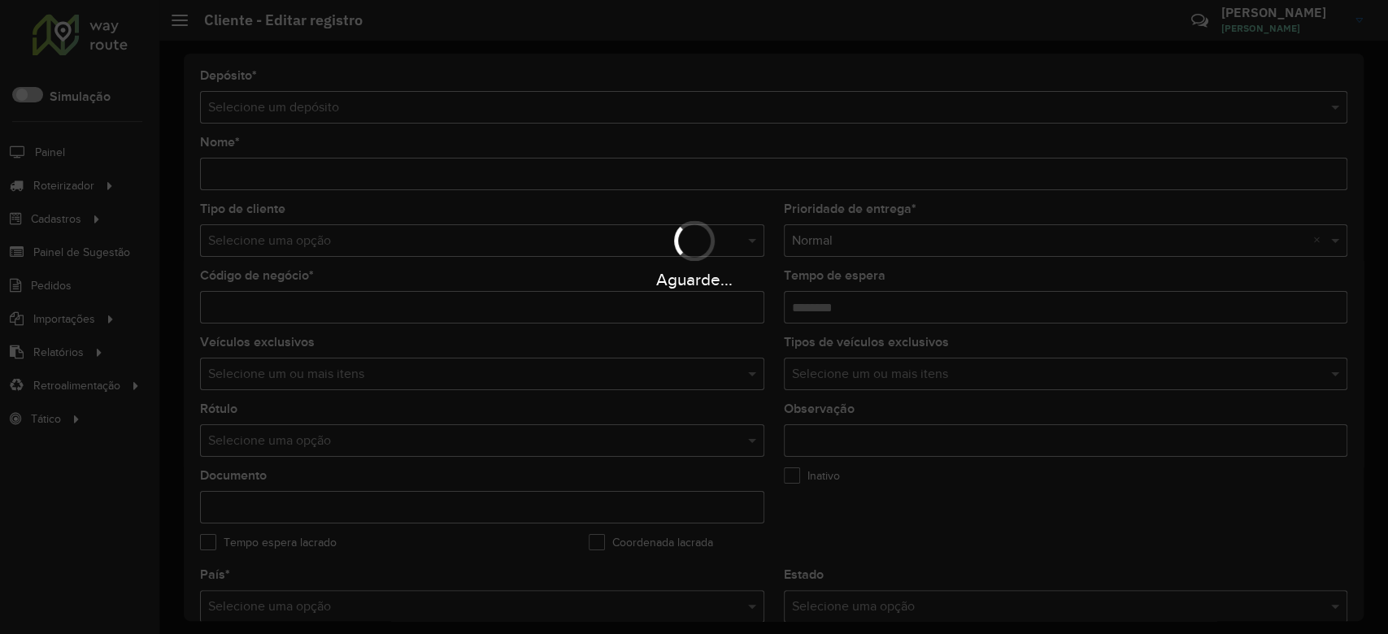
type input "**********"
type input "********"
type input "**********"
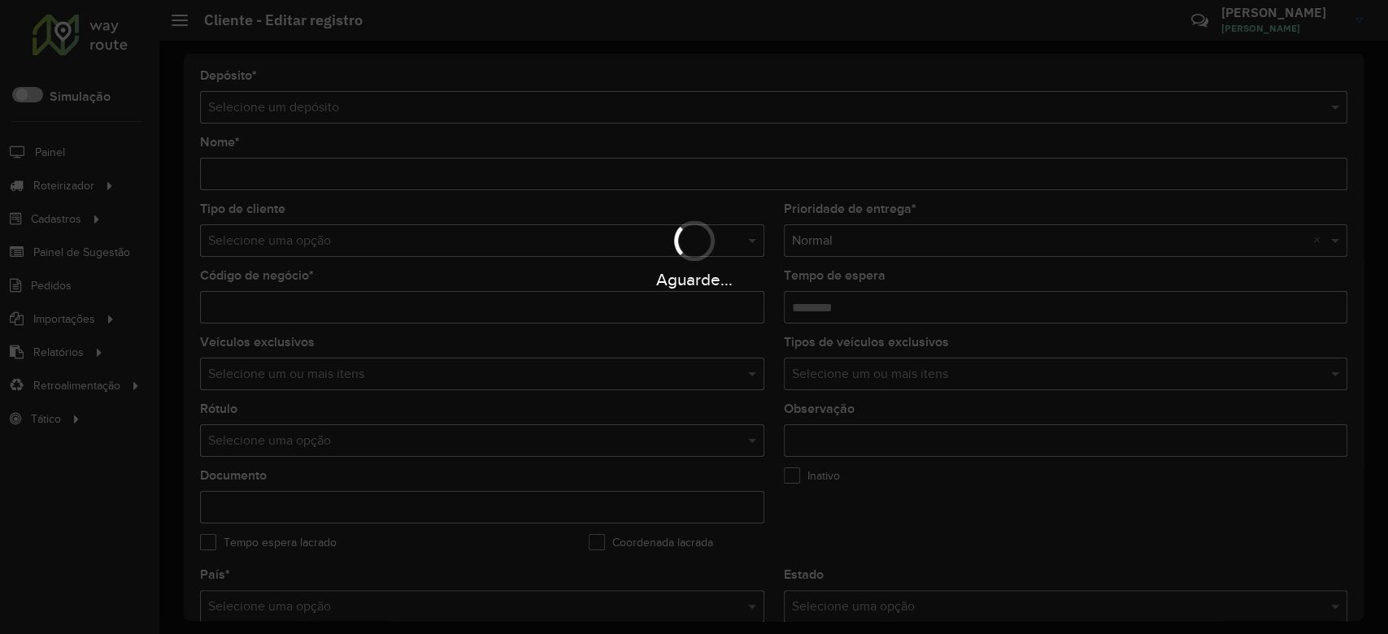
type input "**********"
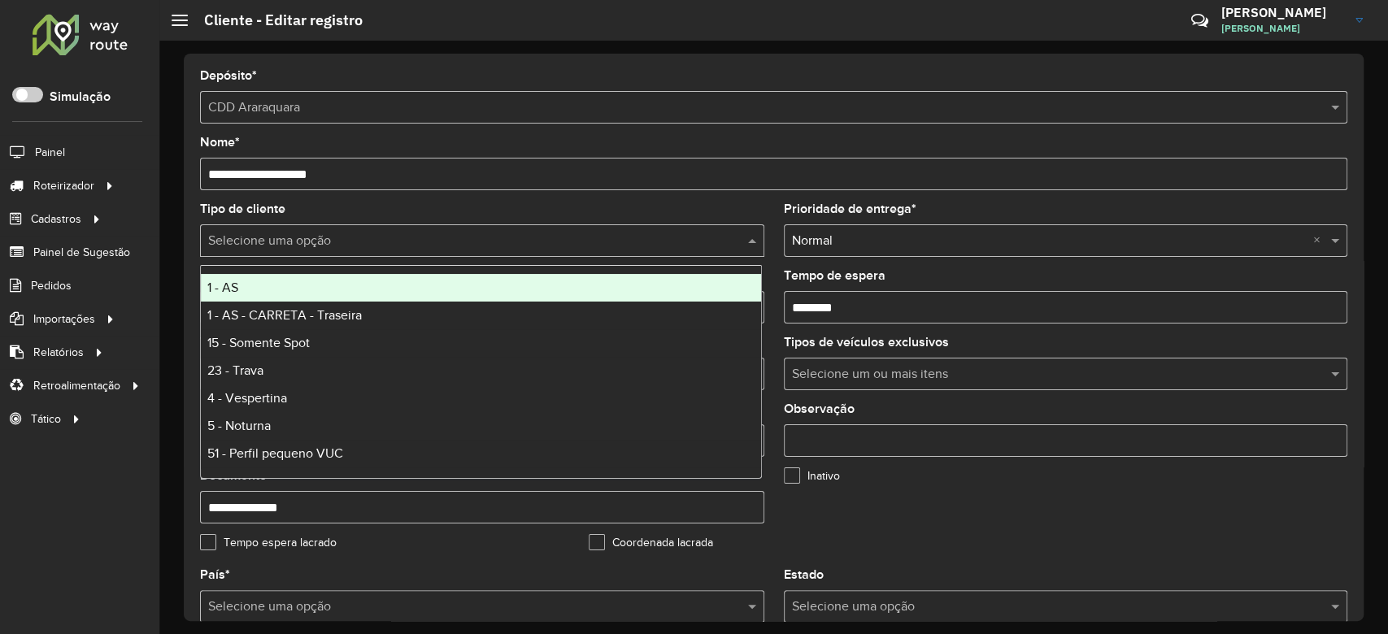
click at [262, 237] on hb-app "Aguarde... Pop-up bloqueado! Seu navegador bloqueou automáticamente a abertura …" at bounding box center [694, 317] width 1388 height 634
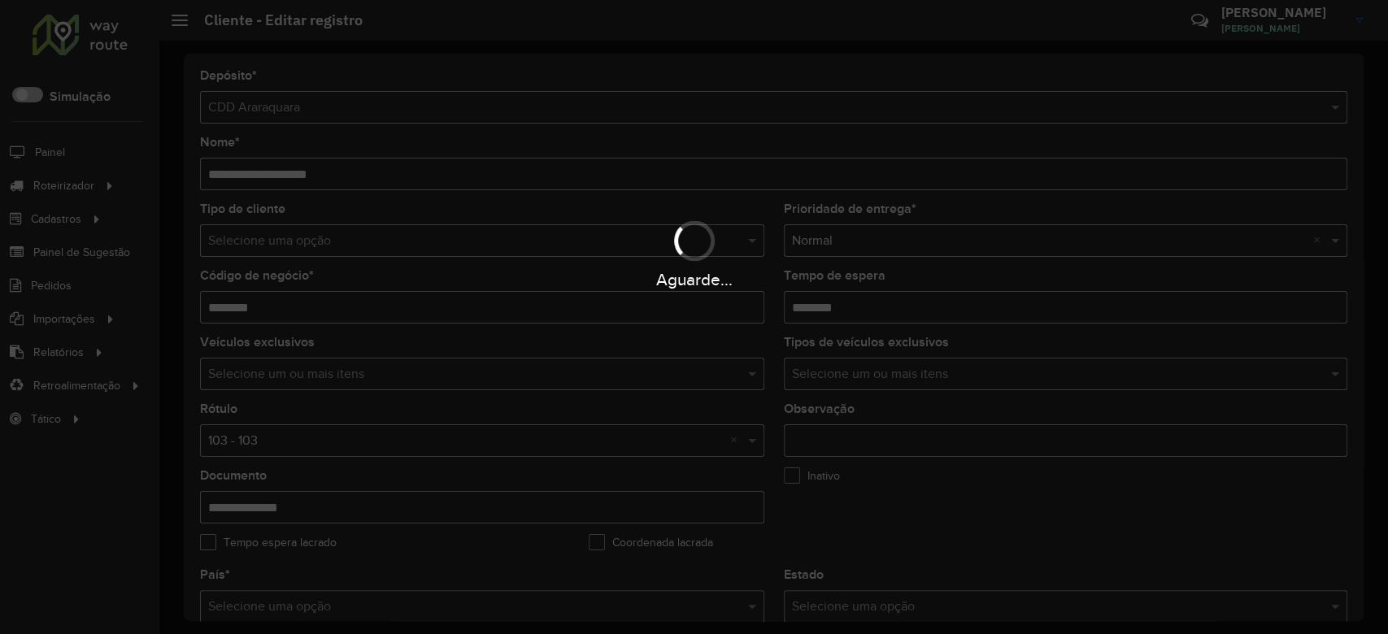
type input "*"
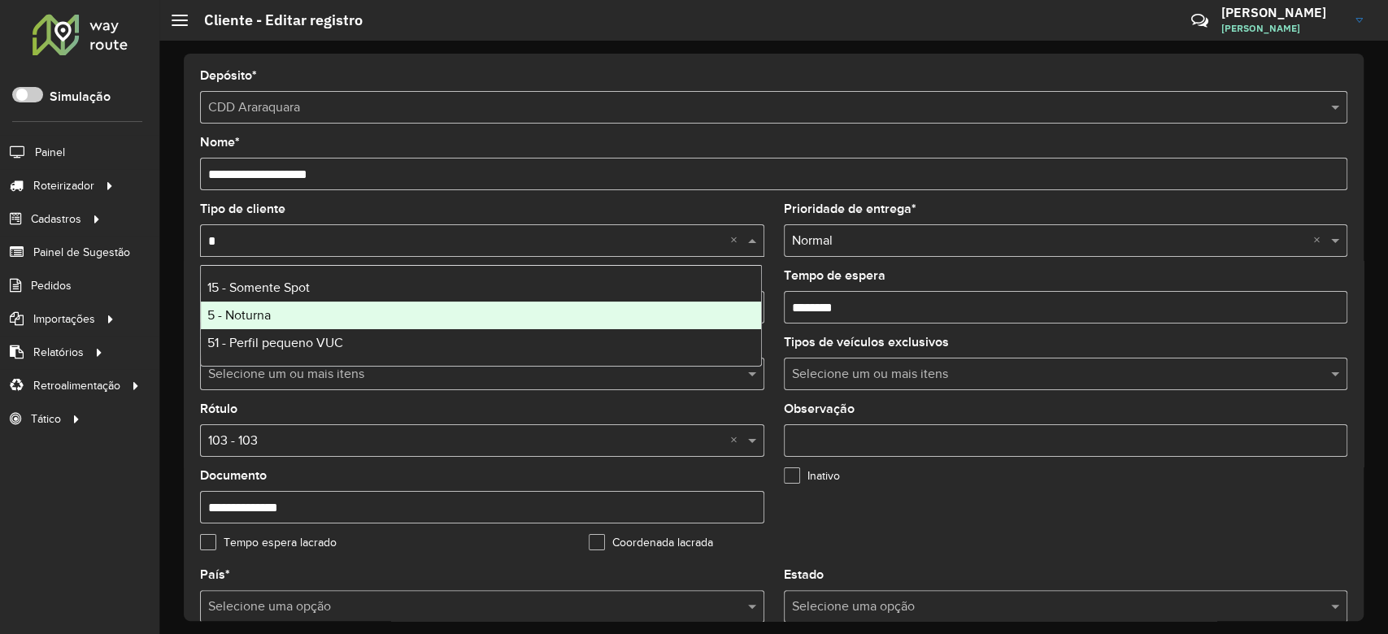
click at [283, 307] on div "5 - Noturna" at bounding box center [481, 316] width 560 height 28
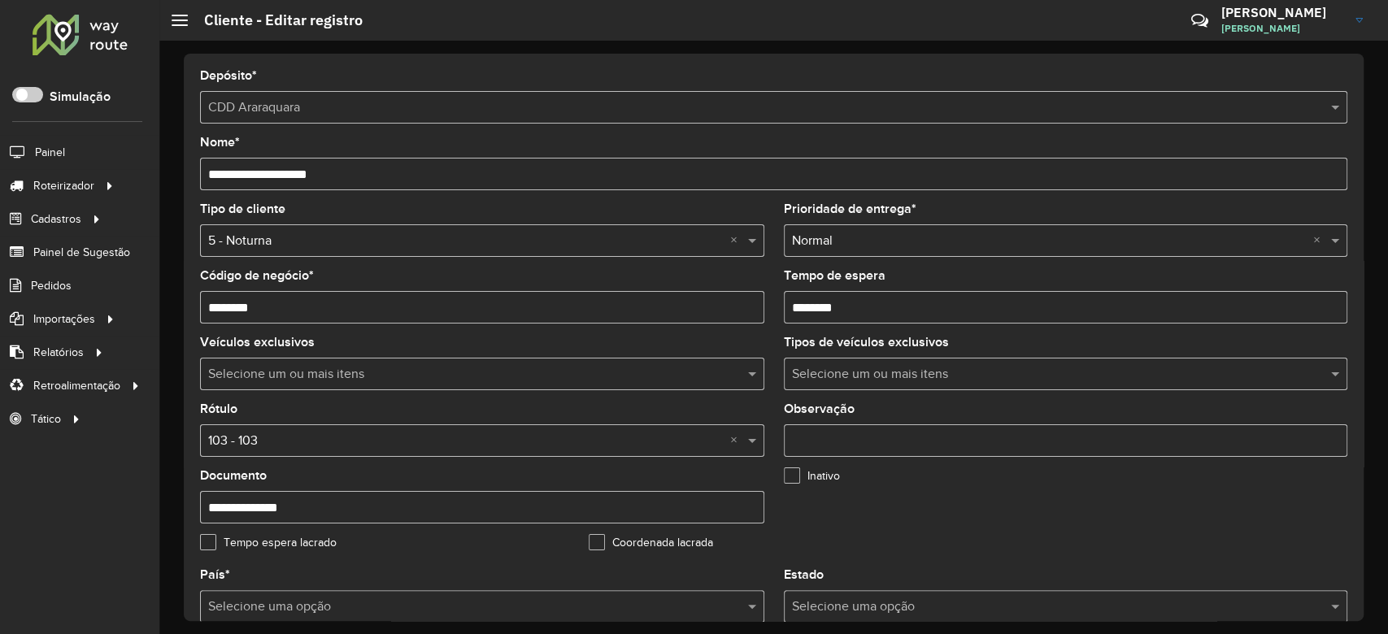
click at [308, 451] on div "Selecione uma opção × 103 - 103 ×" at bounding box center [482, 440] width 564 height 33
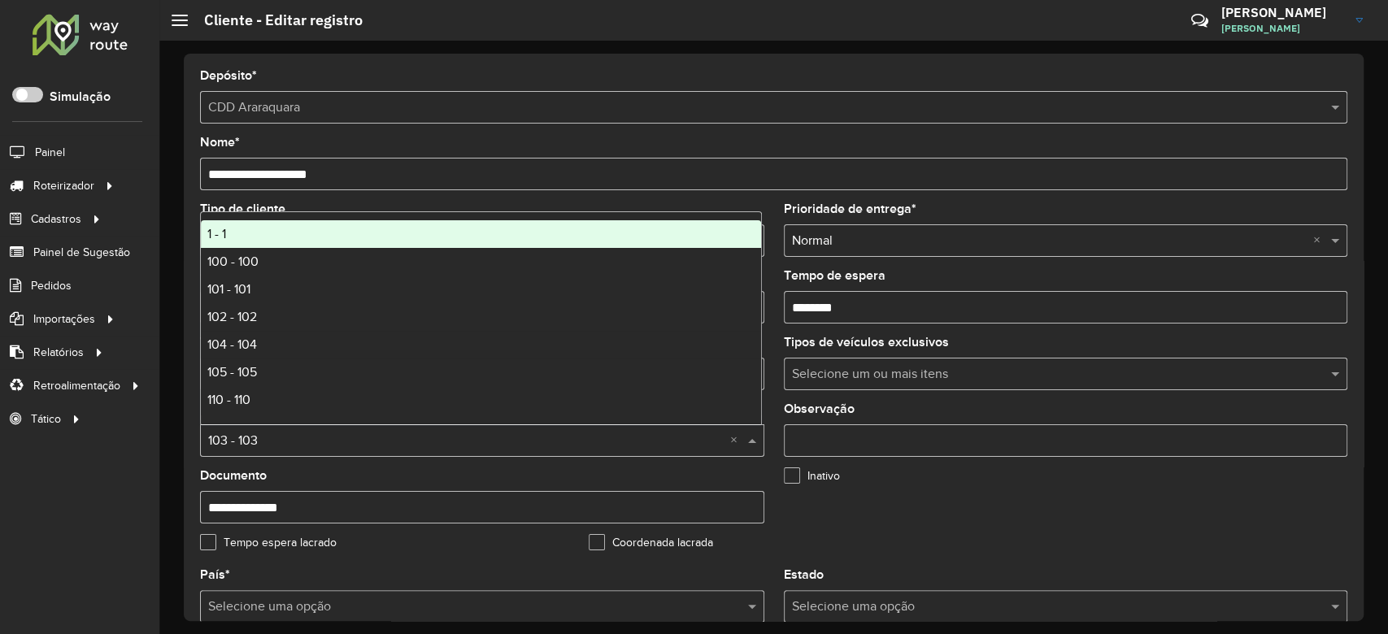
type input "*"
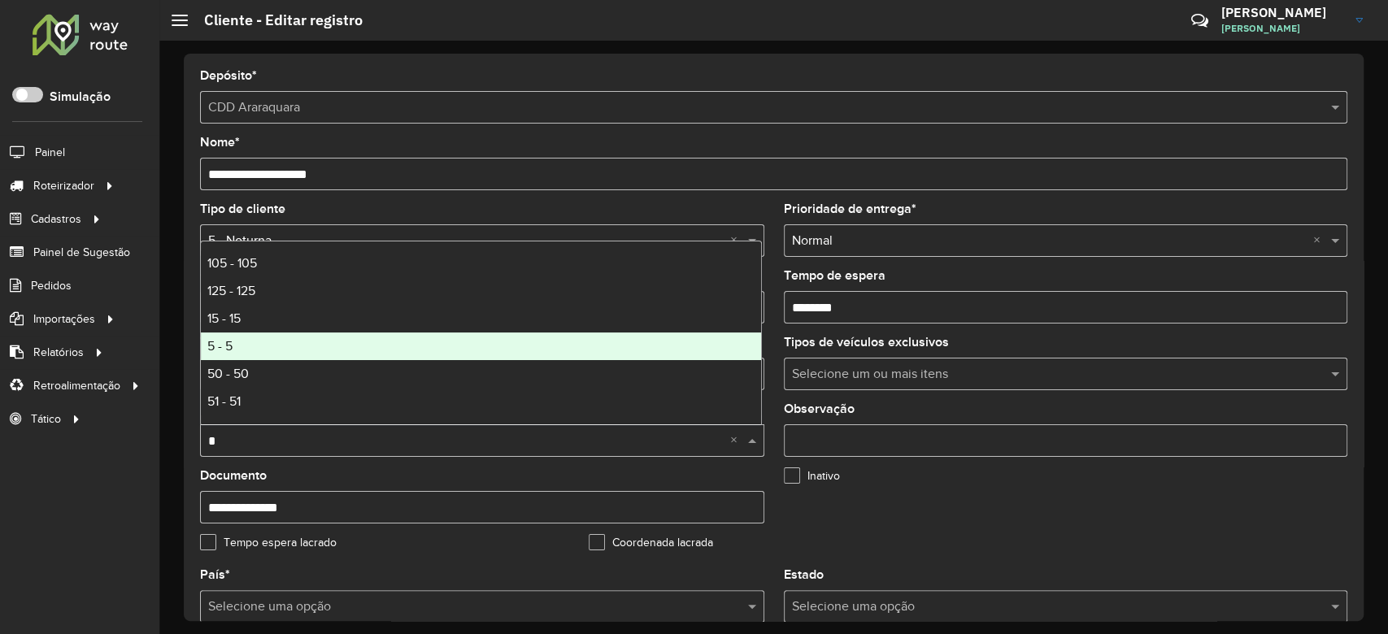
click at [304, 339] on div "5 - 5" at bounding box center [481, 347] width 560 height 28
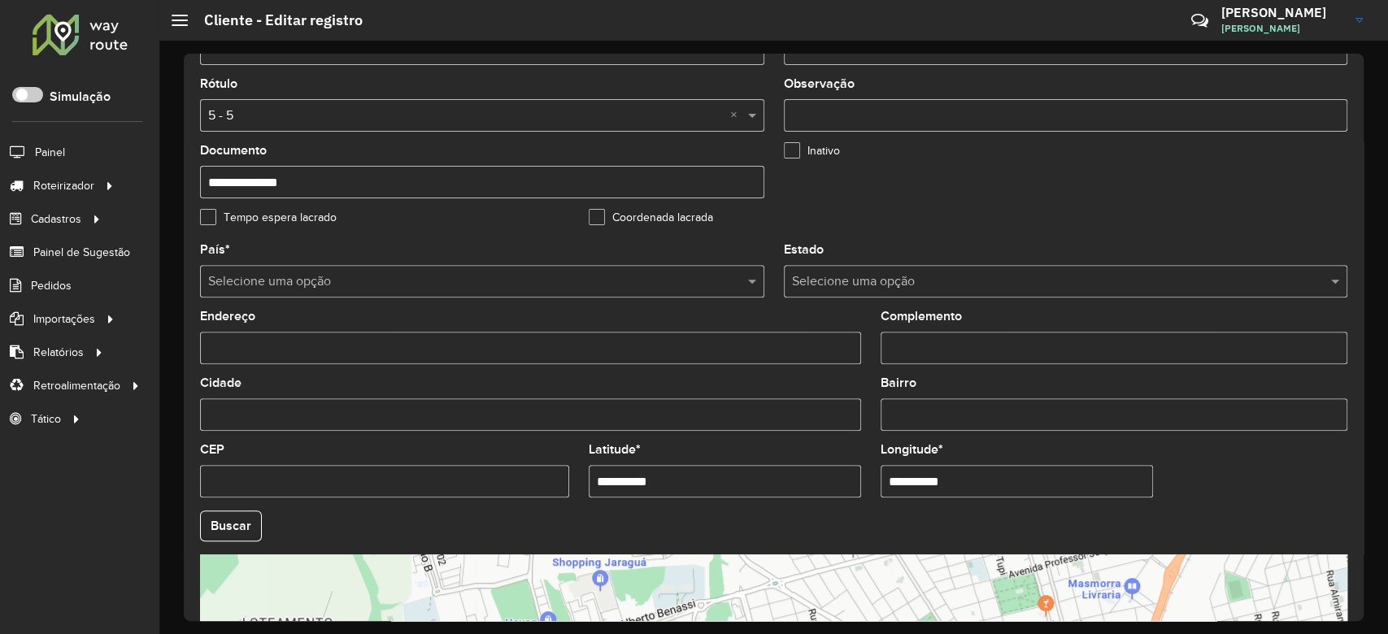
scroll to position [433, 0]
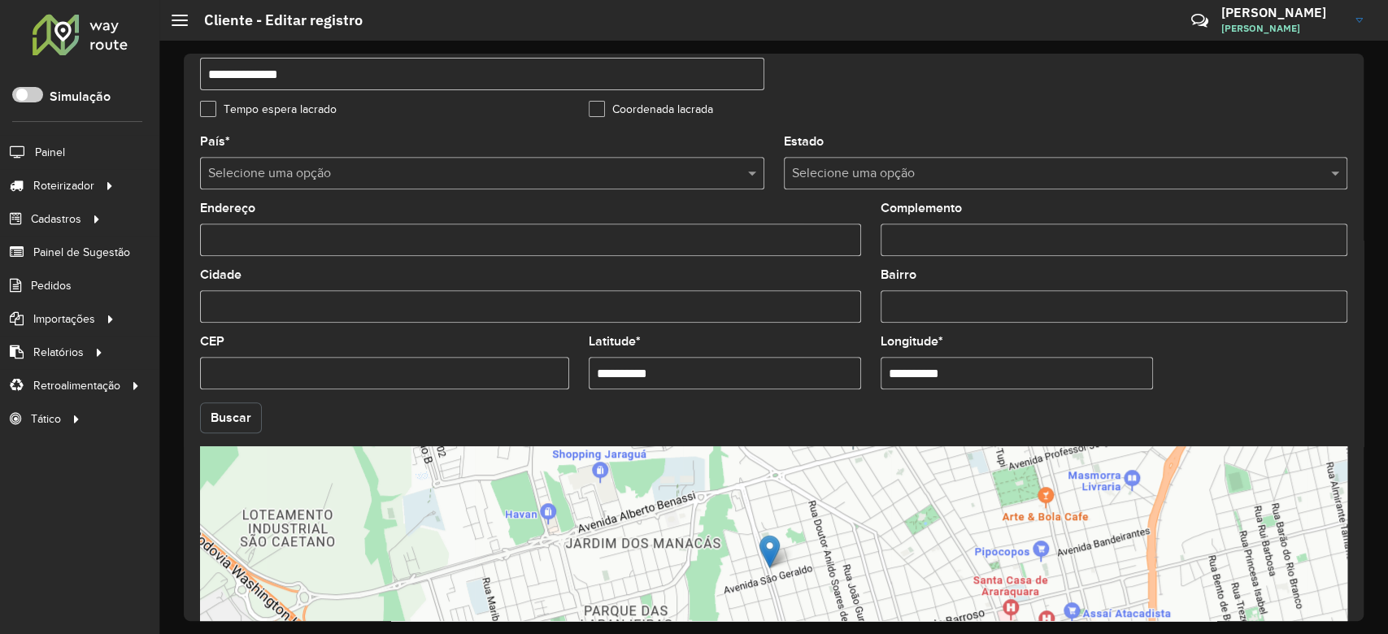
click at [242, 413] on button "Buscar" at bounding box center [231, 417] width 62 height 31
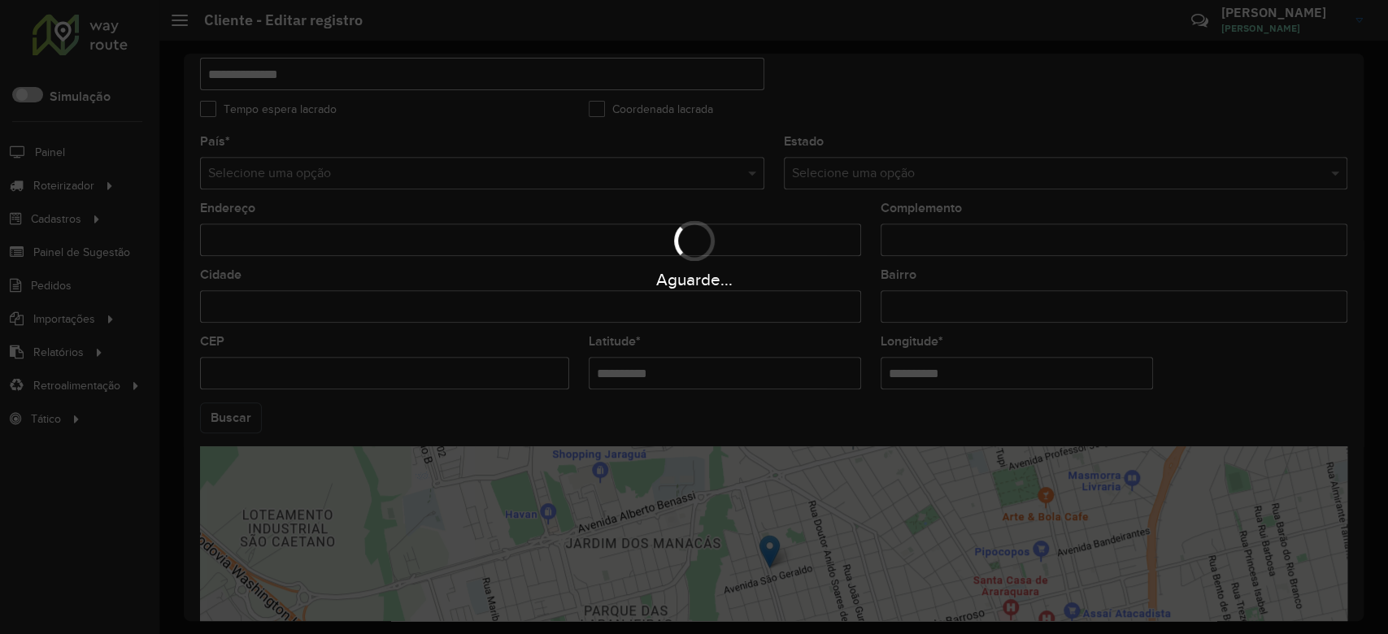
type input "**********"
type input "*********"
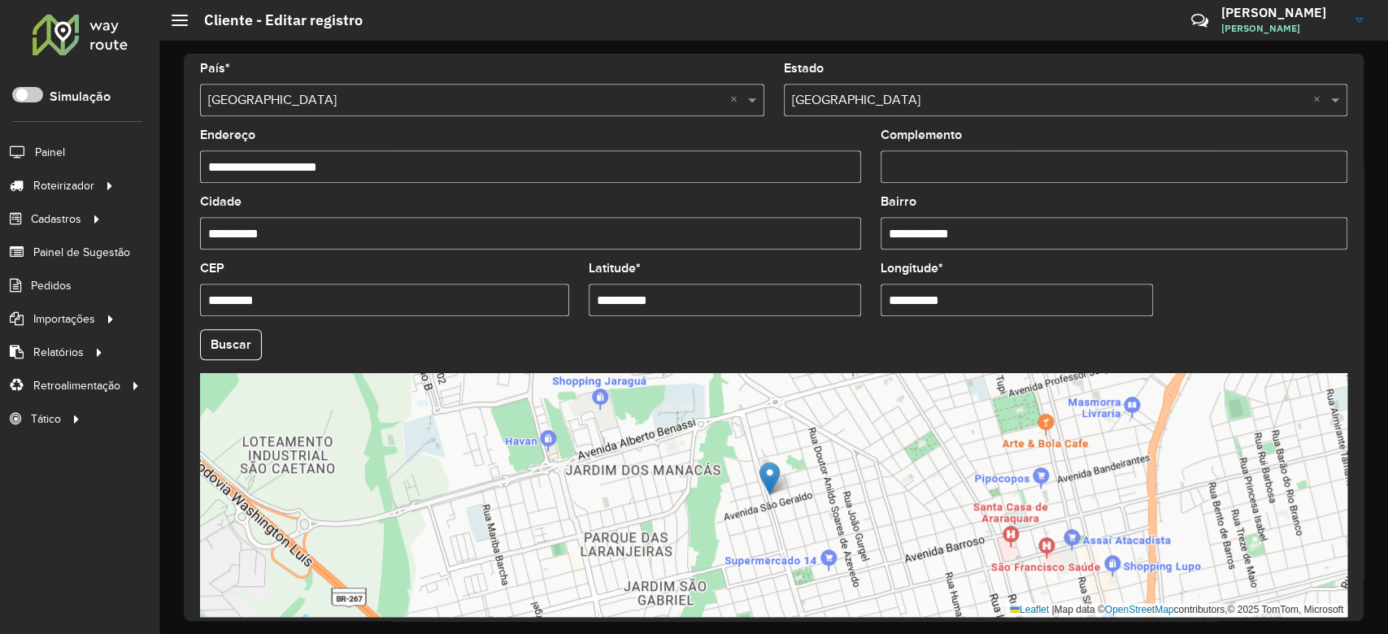
scroll to position [576, 0]
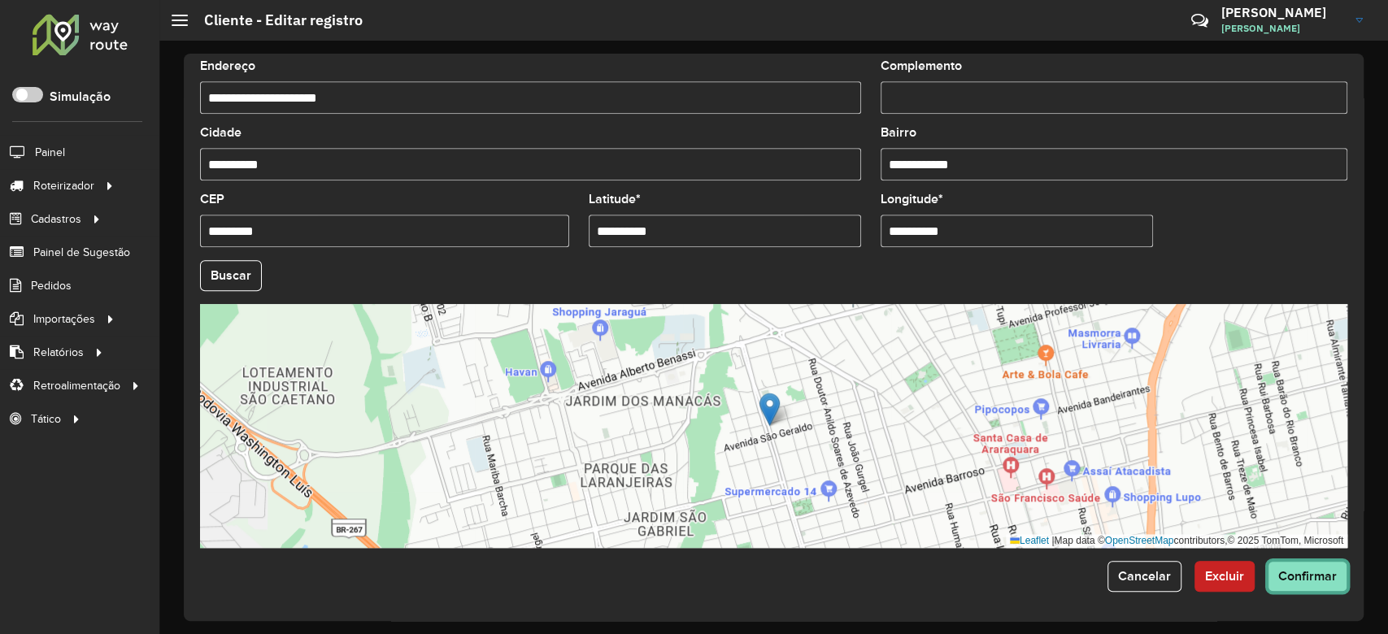
click at [1294, 576] on span "Confirmar" at bounding box center [1307, 576] width 59 height 14
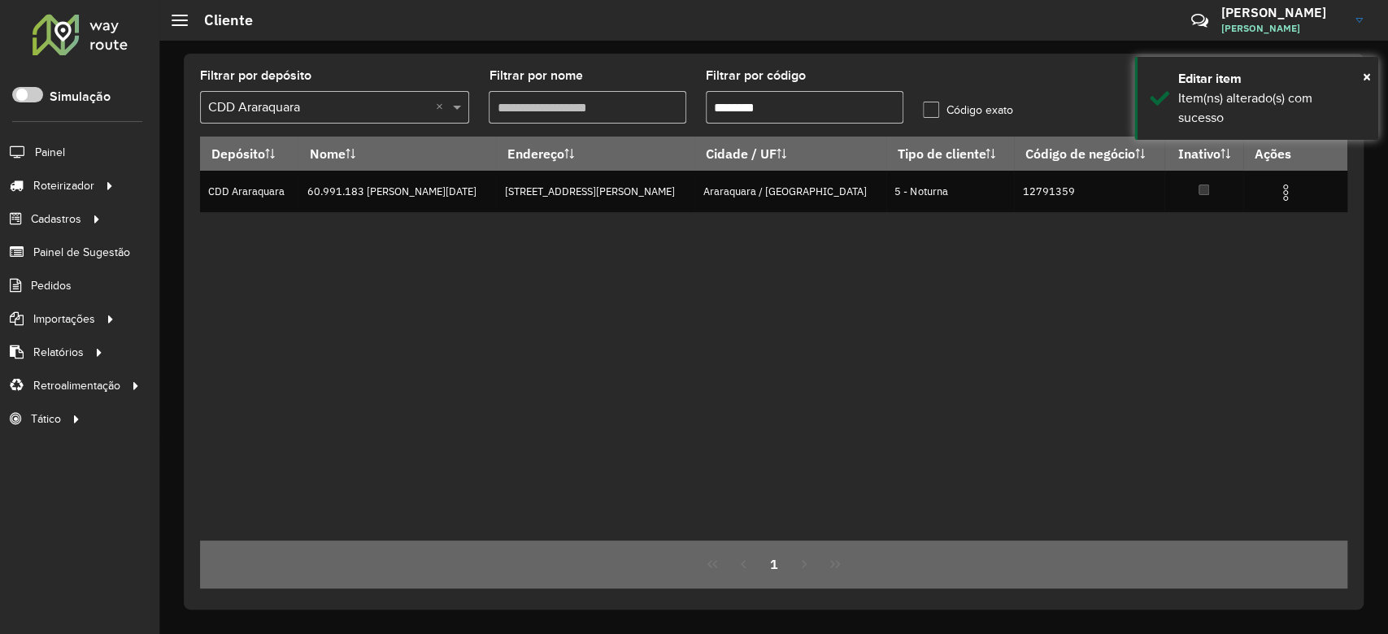
drag, startPoint x: 733, startPoint y: 108, endPoint x: 816, endPoint y: 108, distance: 82.9
click at [816, 108] on input "********" at bounding box center [805, 107] width 198 height 33
paste input "text"
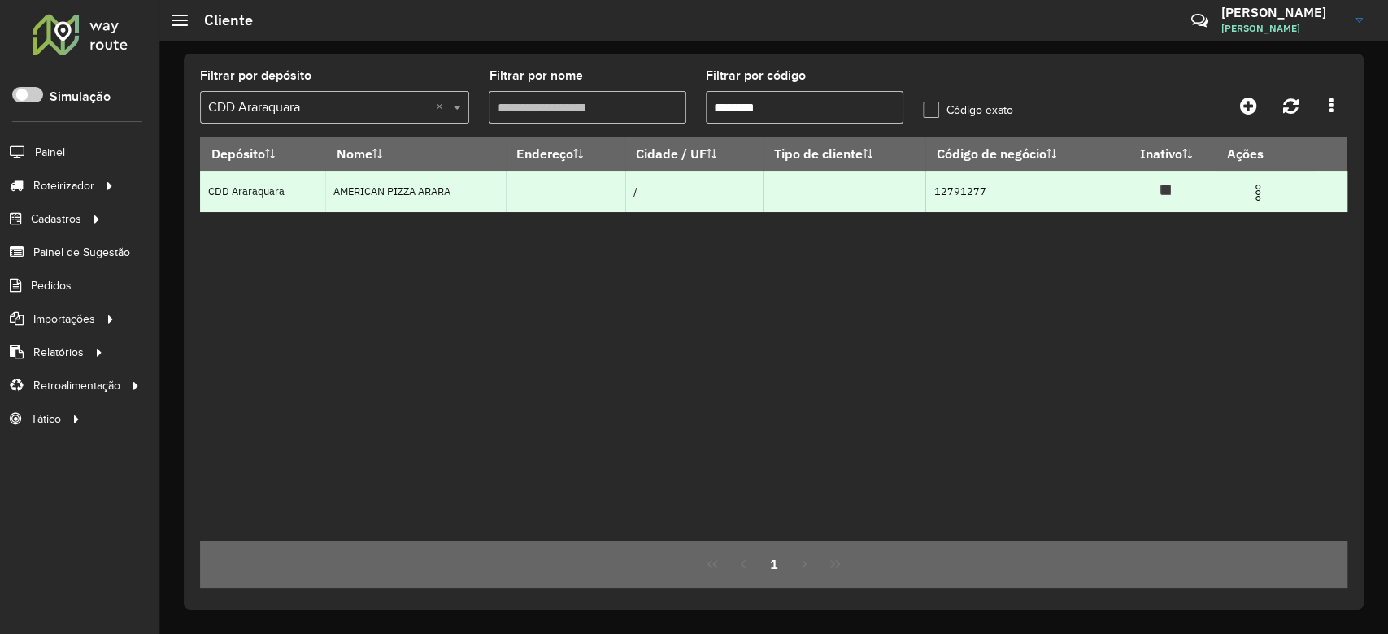
type input "********"
click at [1257, 189] on img at bounding box center [1258, 193] width 20 height 20
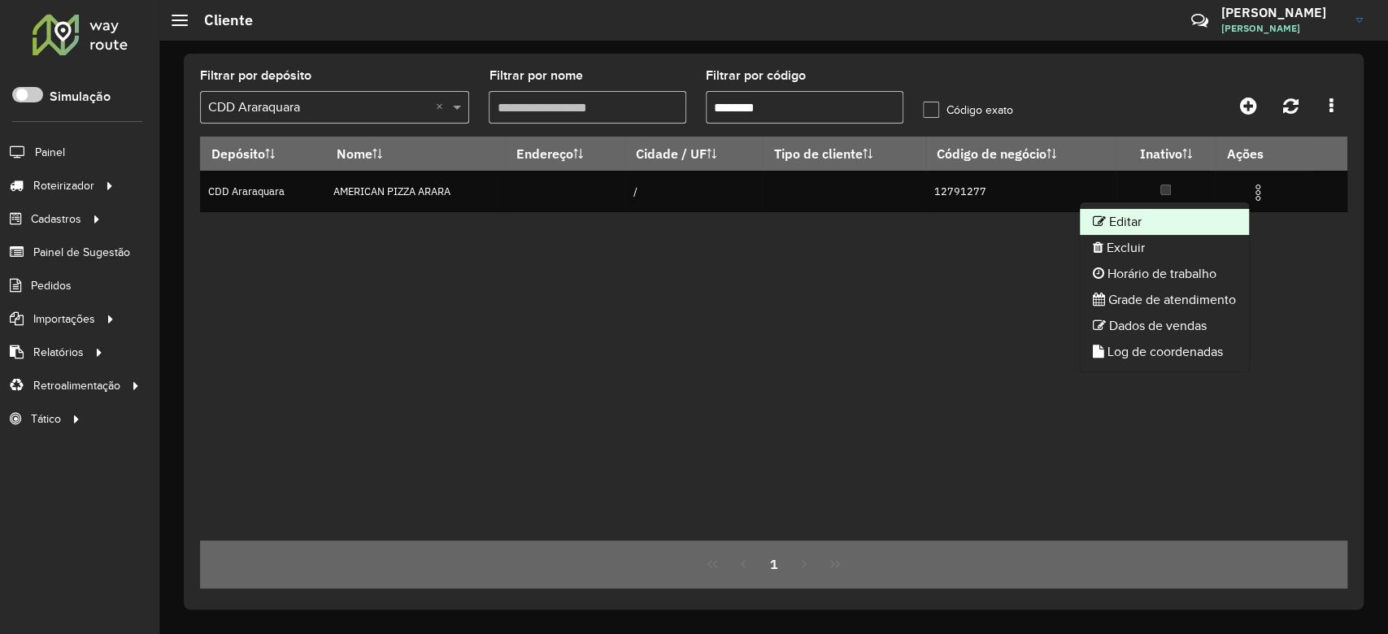
click at [1167, 216] on li "Editar" at bounding box center [1164, 222] width 169 height 26
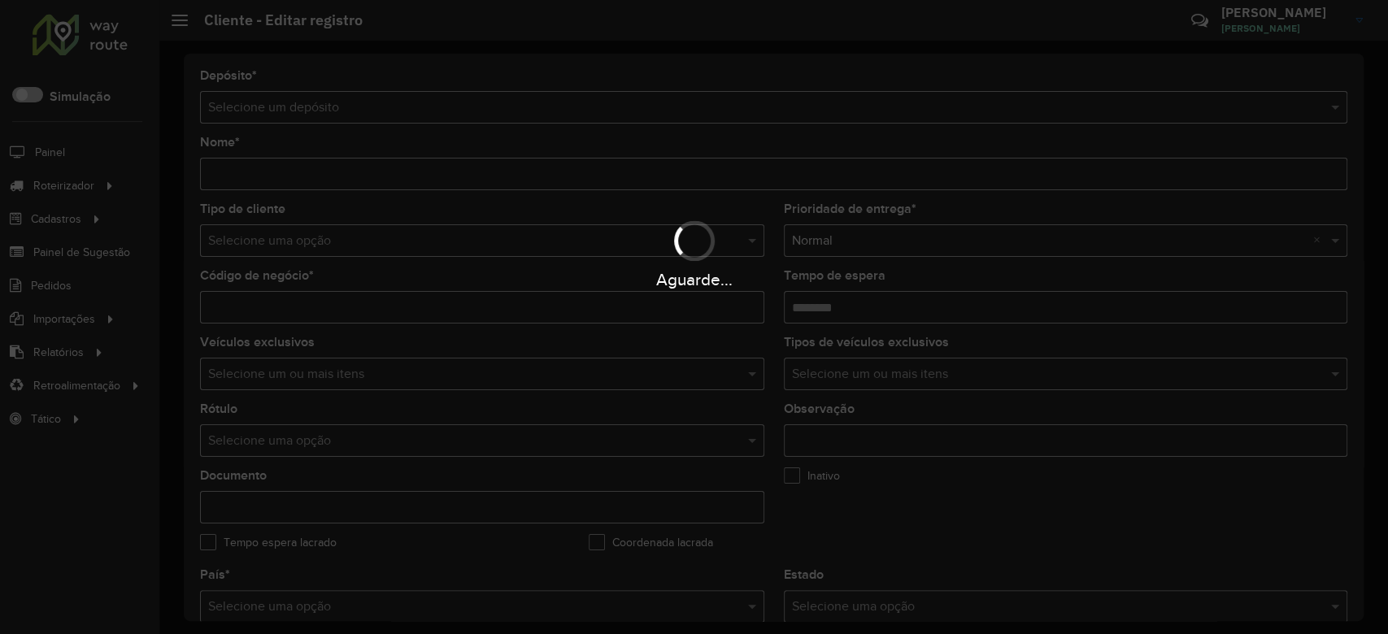
type input "**********"
type input "********"
type input "**********"
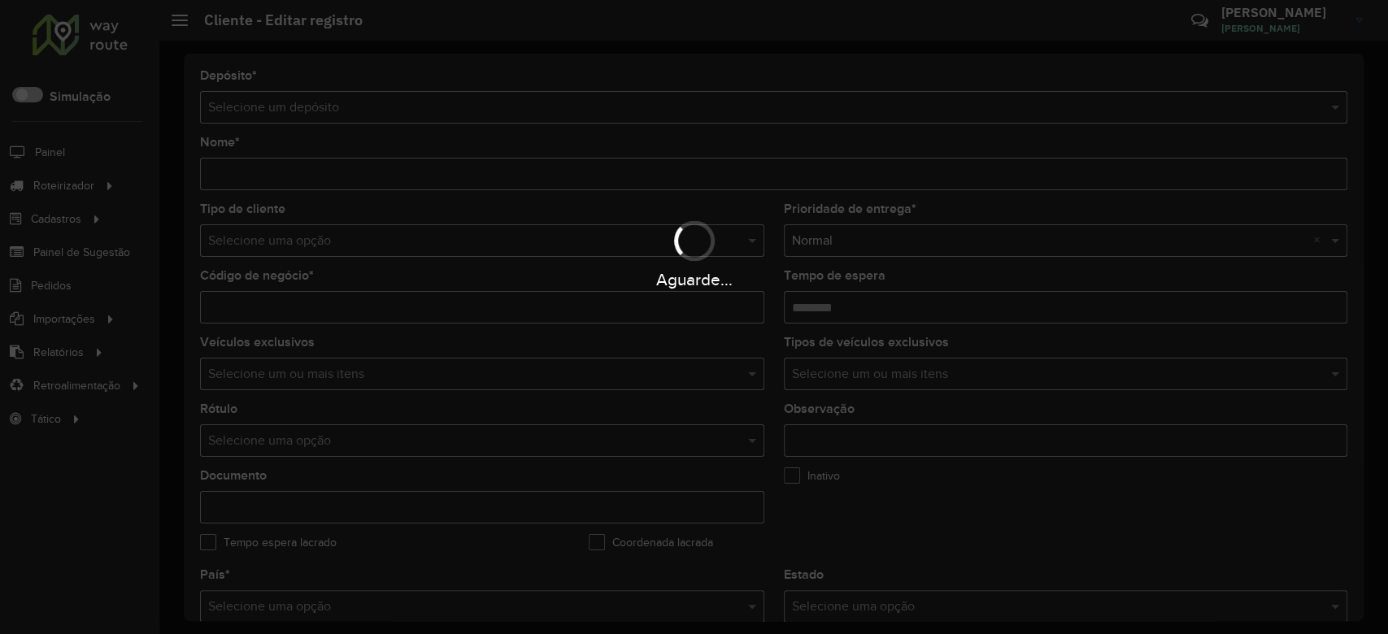
type input "**********"
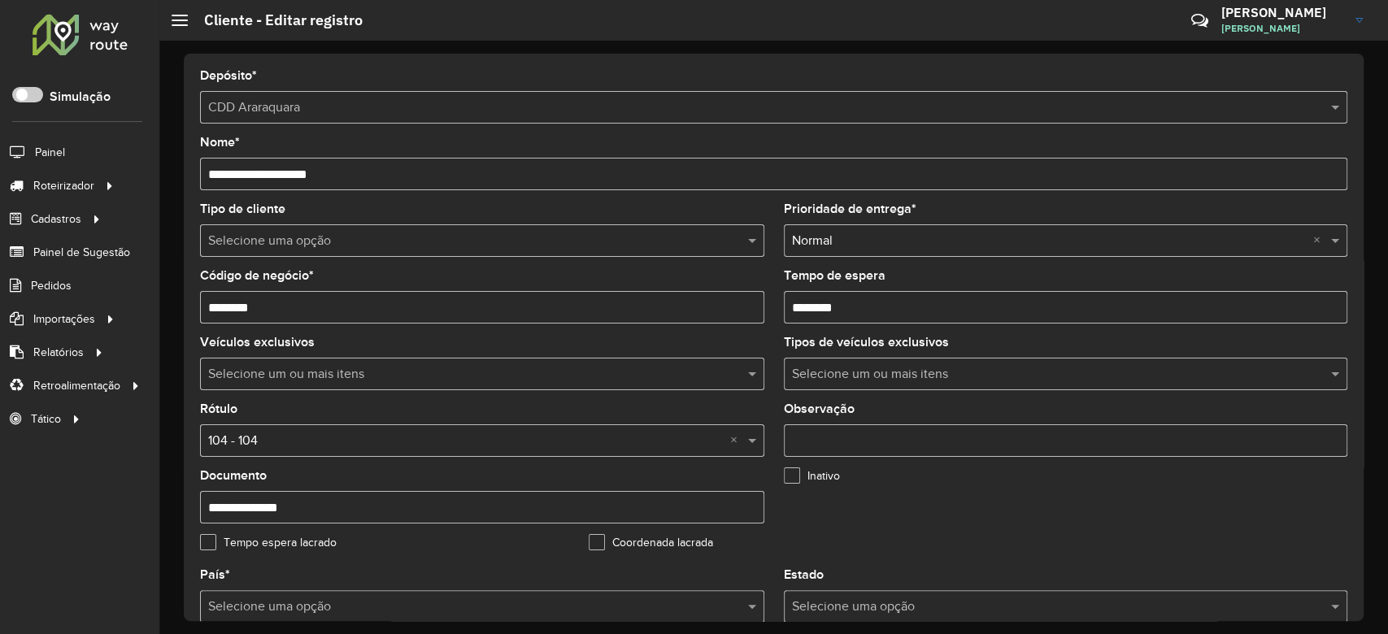
click at [426, 237] on input "text" at bounding box center [465, 242] width 515 height 20
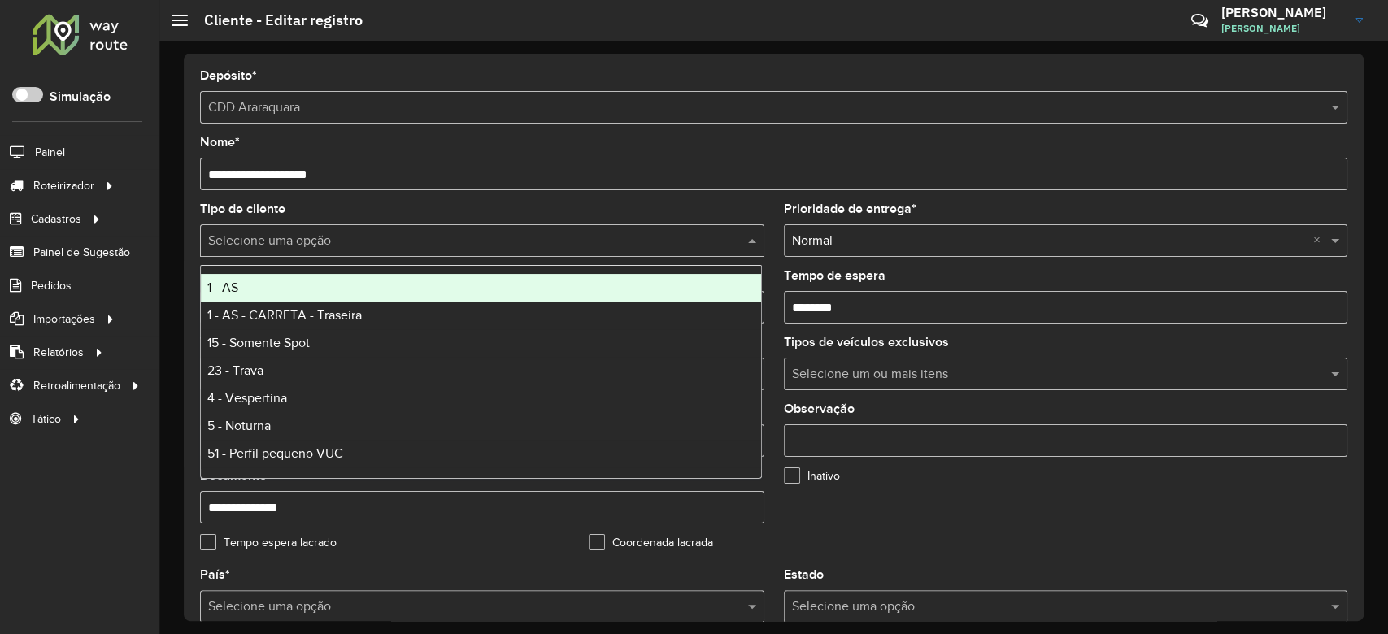
type input "*"
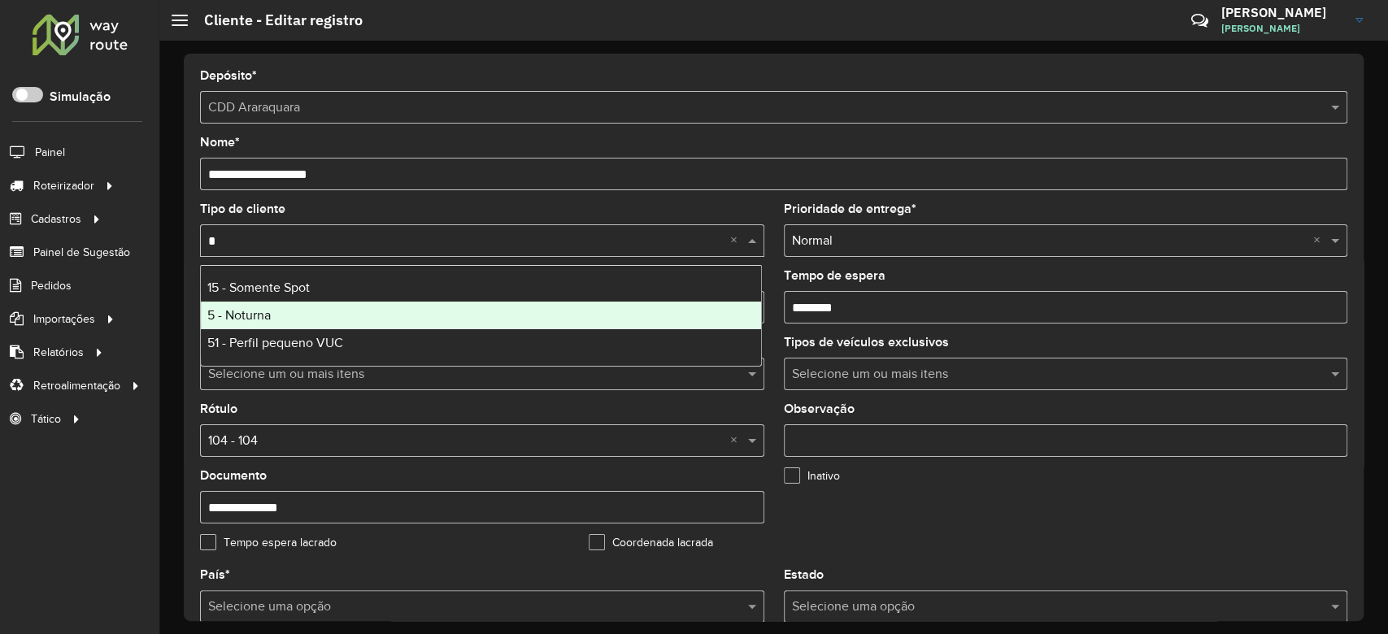
click at [339, 308] on div "5 - Noturna" at bounding box center [481, 316] width 560 height 28
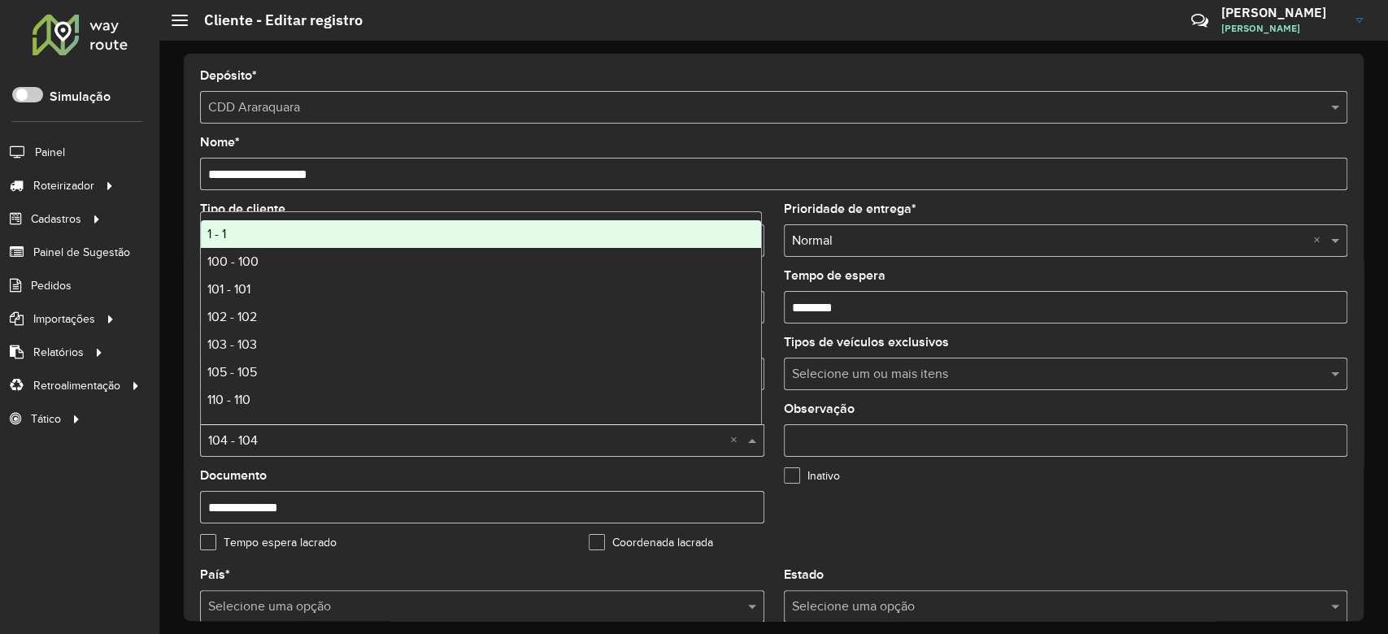
click at [278, 434] on input "text" at bounding box center [465, 442] width 515 height 20
type input "*"
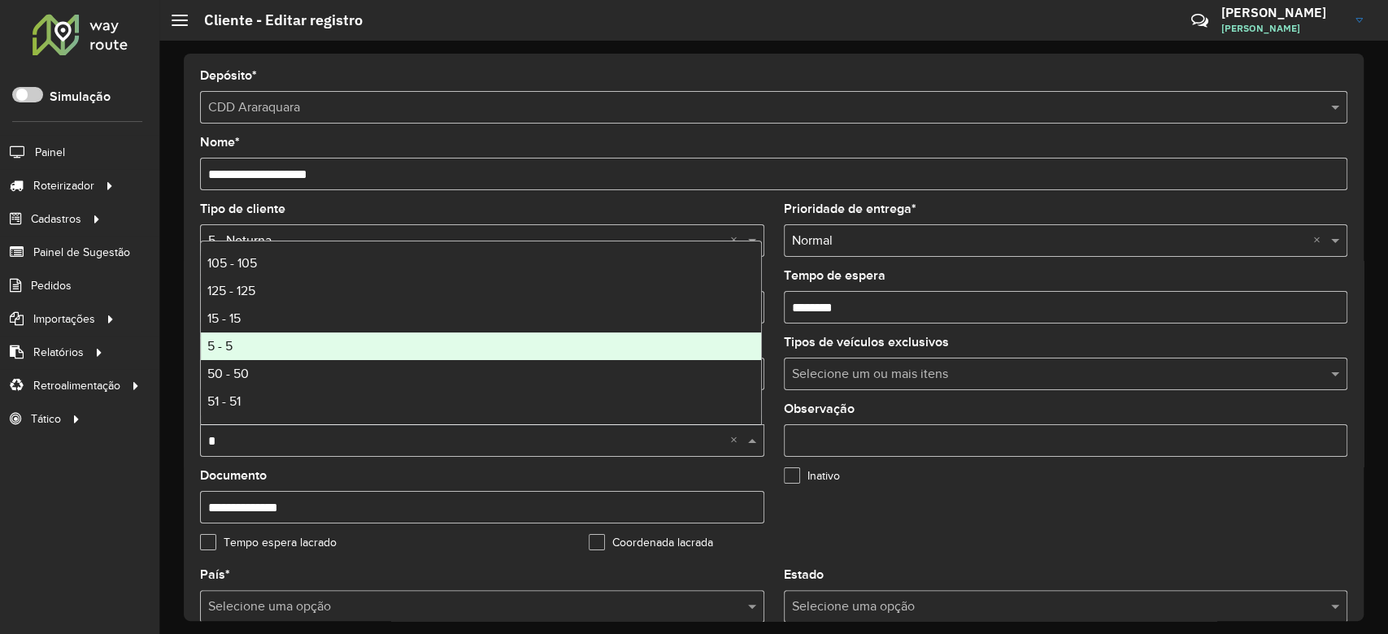
click at [328, 340] on div "5 - 5" at bounding box center [481, 347] width 560 height 28
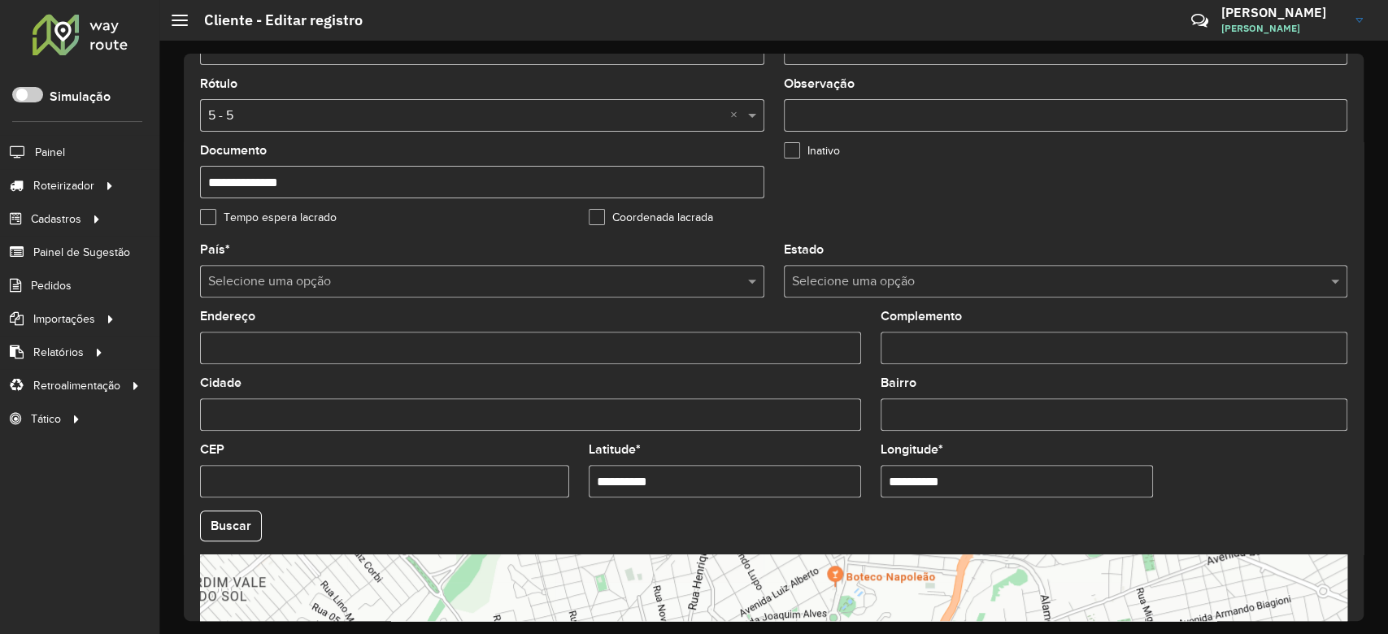
scroll to position [541, 0]
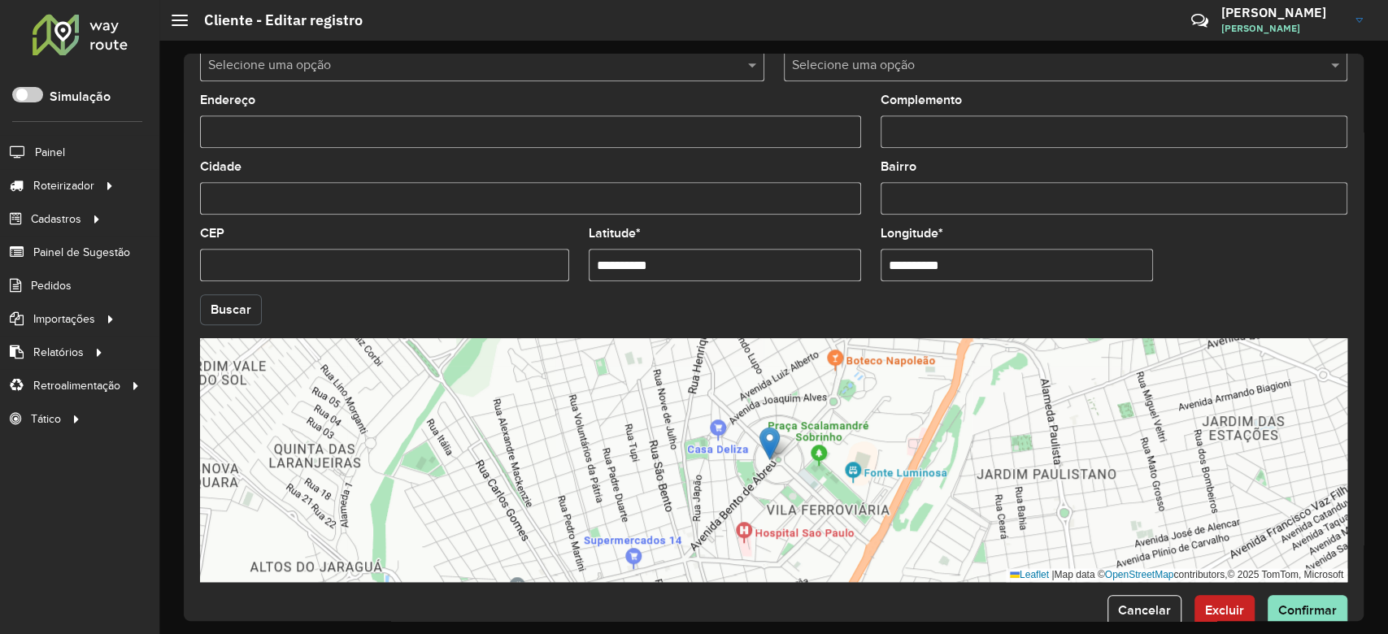
click at [229, 317] on button "Buscar" at bounding box center [231, 309] width 62 height 31
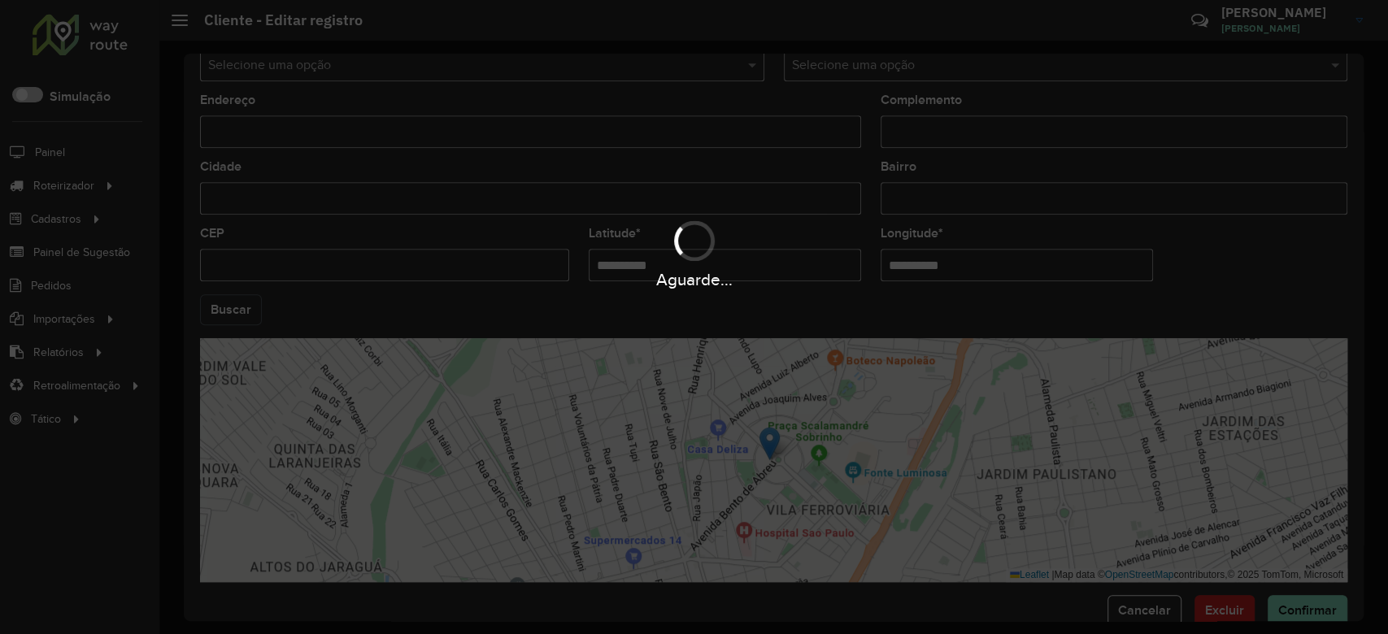
type input "**********"
type input "*********"
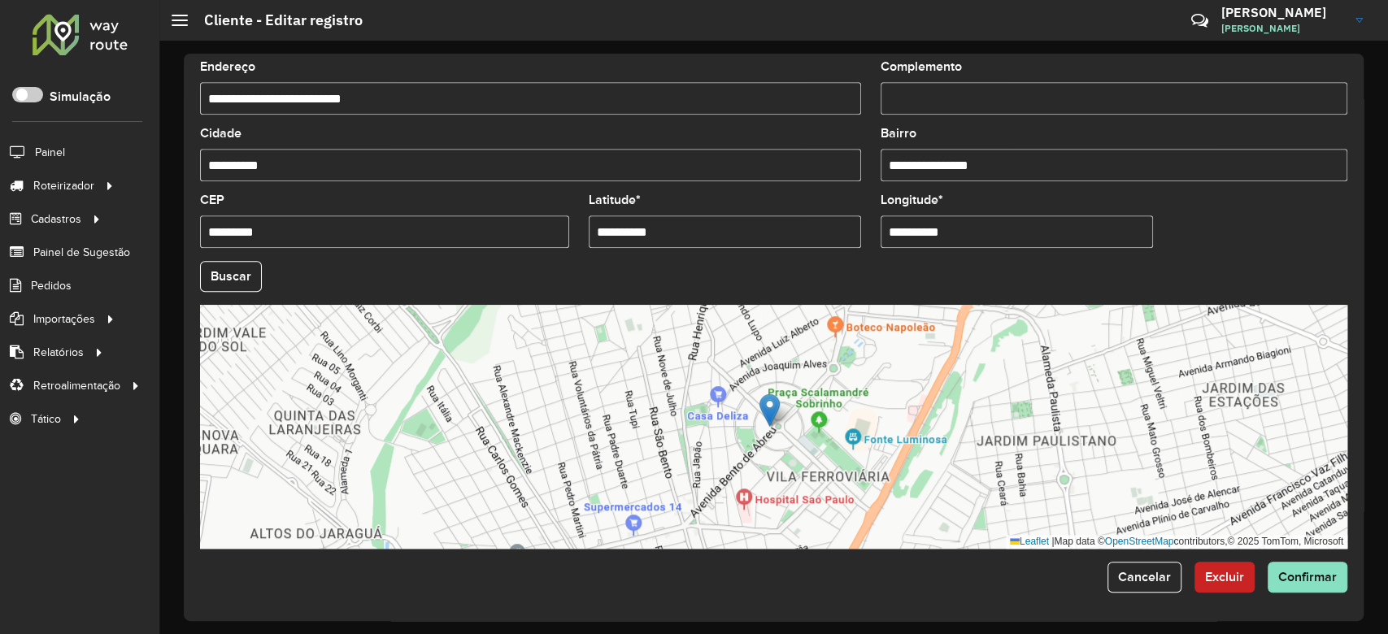
scroll to position [576, 0]
click at [1323, 583] on span "Confirmar" at bounding box center [1307, 576] width 59 height 14
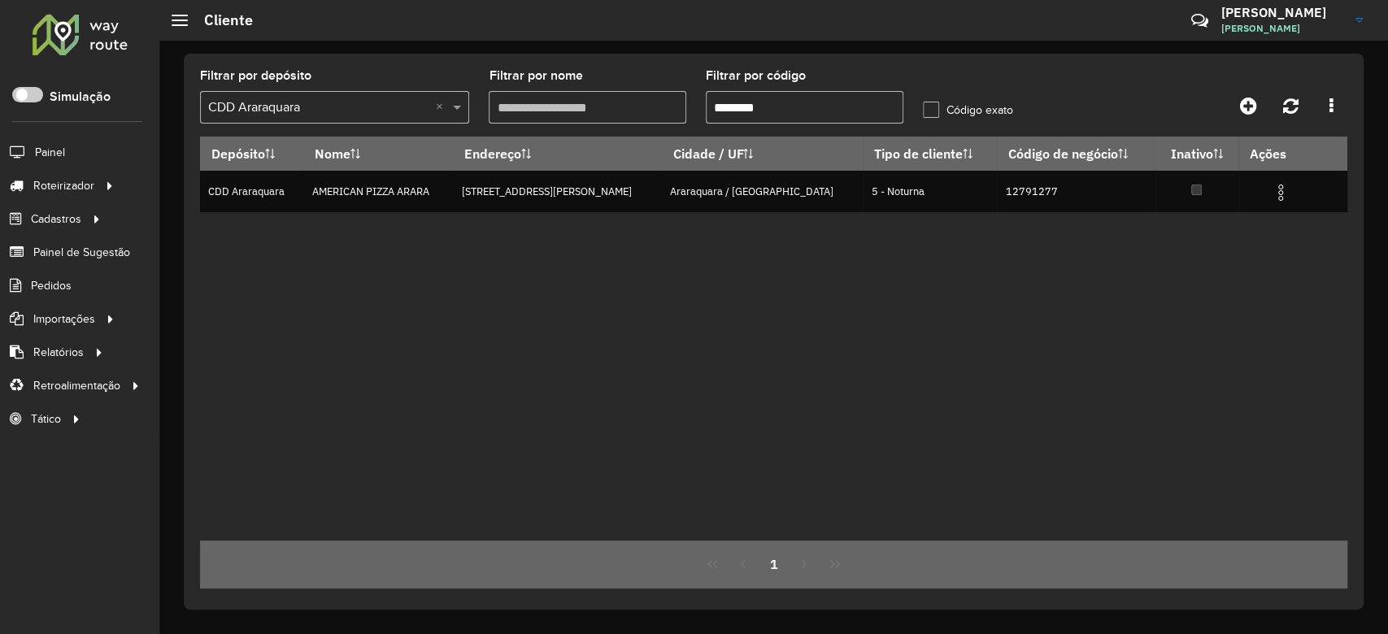
drag, startPoint x: 734, startPoint y: 109, endPoint x: 875, endPoint y: 109, distance: 140.6
click at [875, 109] on input "********" at bounding box center [805, 107] width 198 height 33
paste input "text"
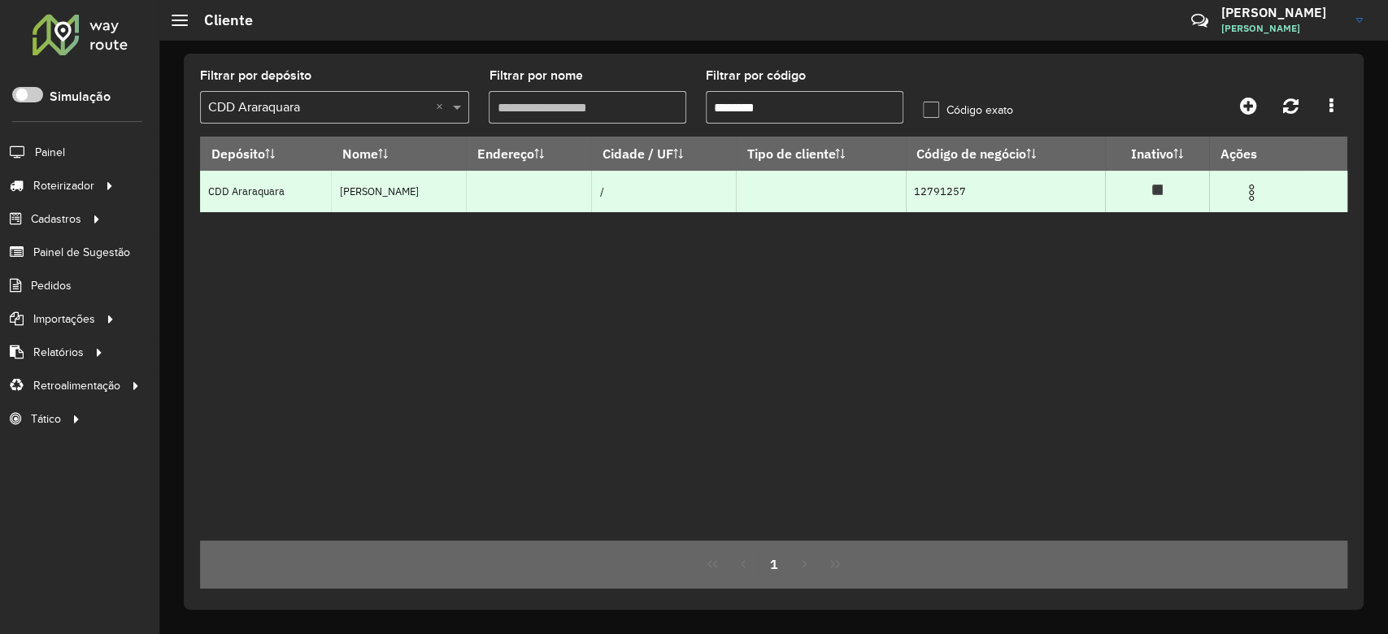
type input "********"
click at [1254, 198] on img at bounding box center [1251, 193] width 20 height 20
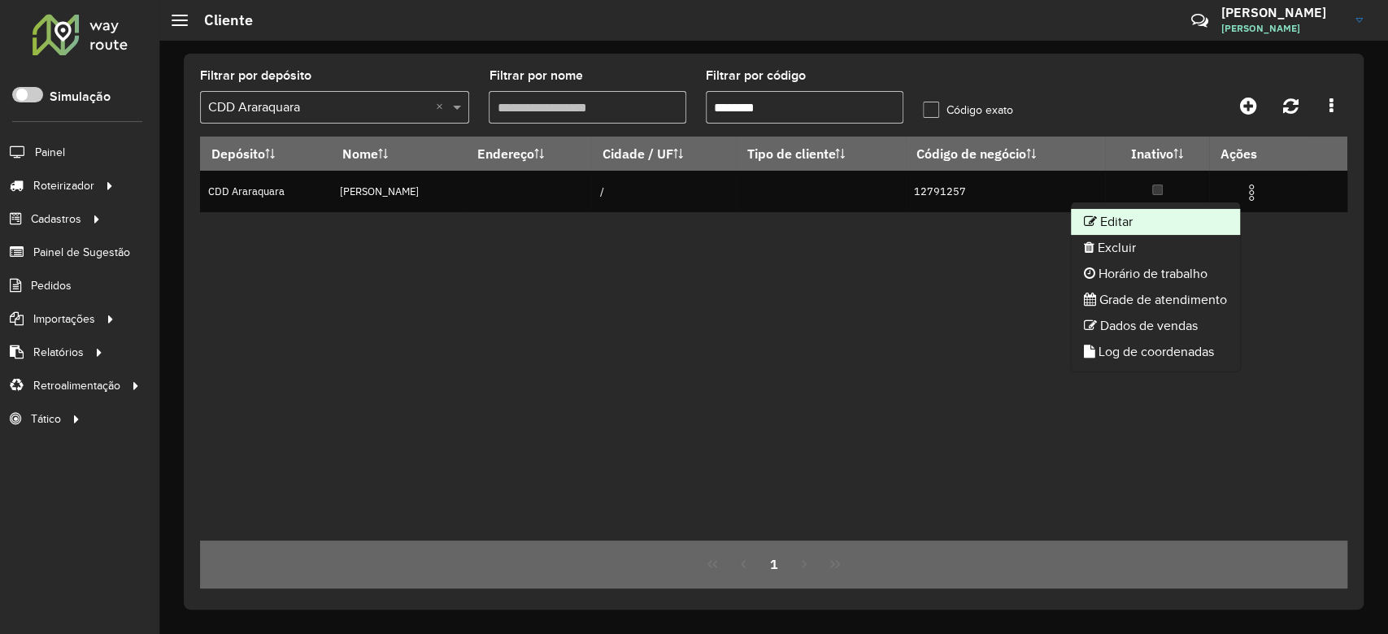
click at [1196, 233] on li "Editar" at bounding box center [1155, 222] width 169 height 26
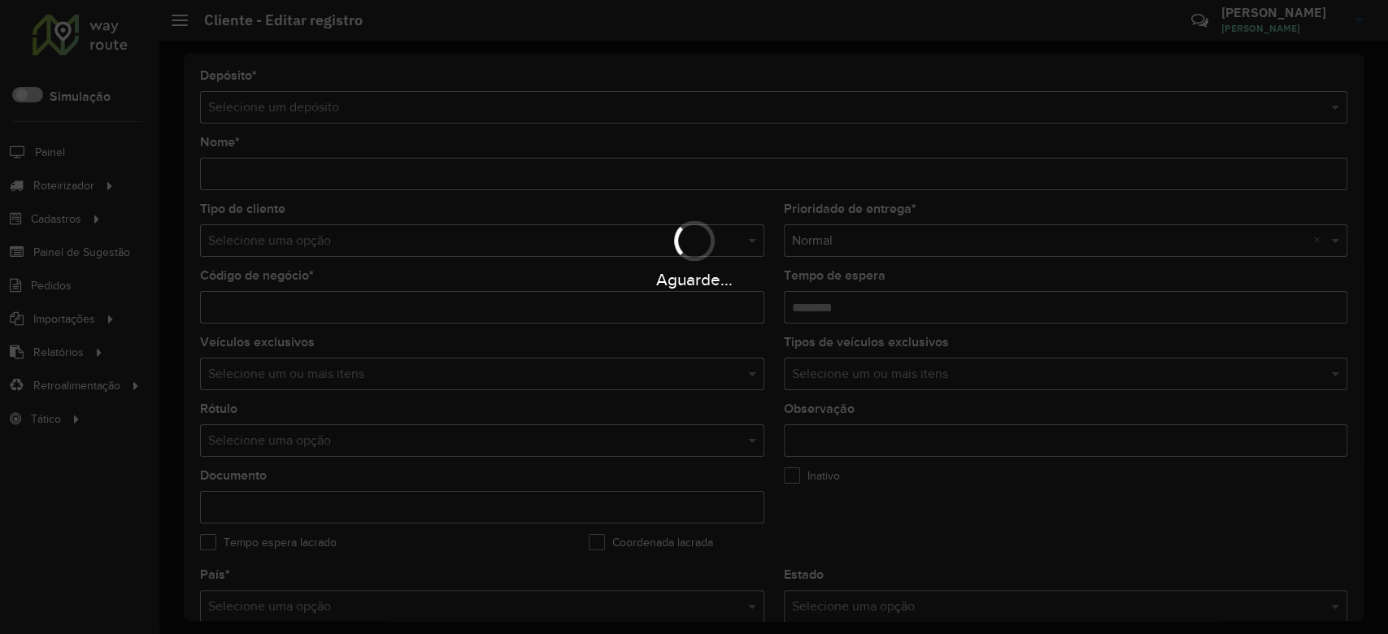
type input "**********"
type input "********"
type input "**********"
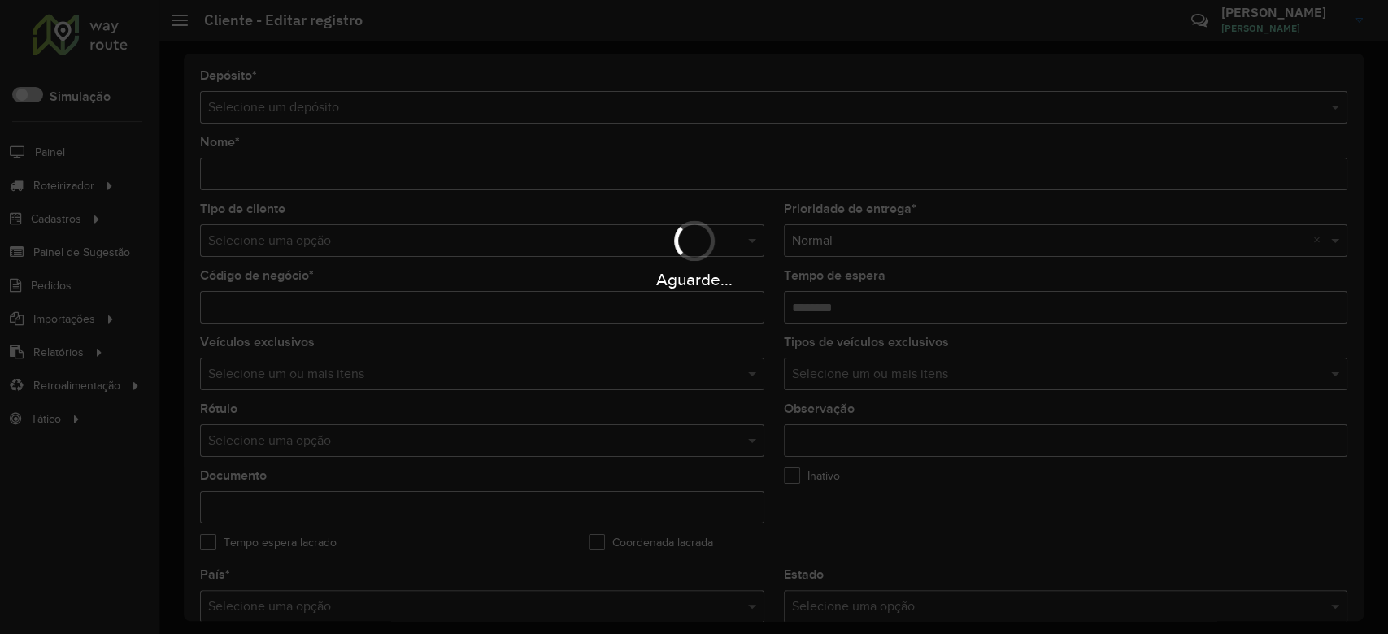
type input "**********"
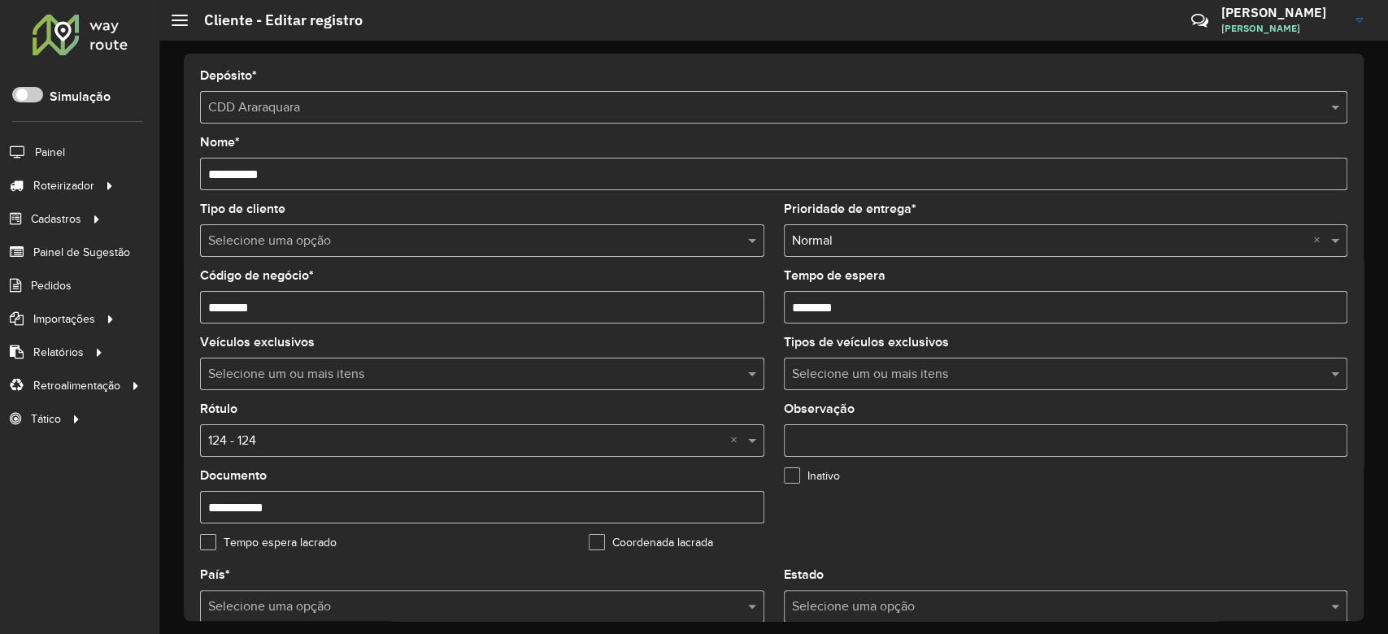
click at [350, 233] on input "text" at bounding box center [465, 242] width 515 height 20
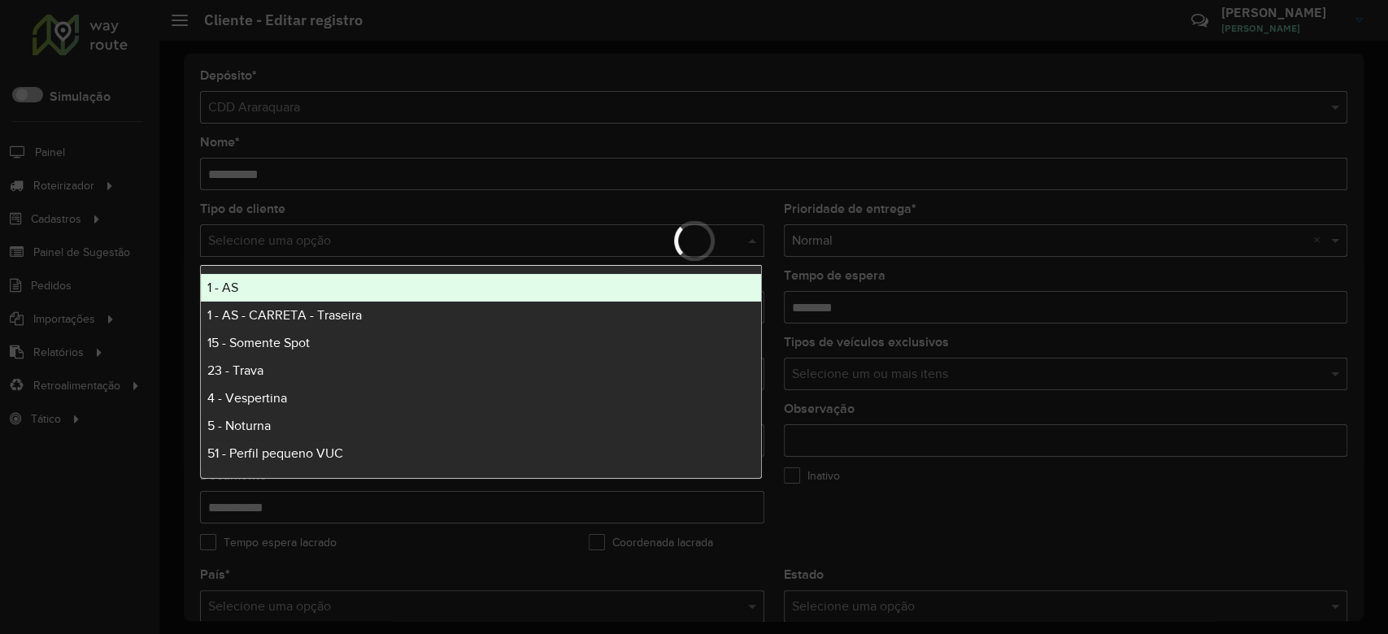
type input "*"
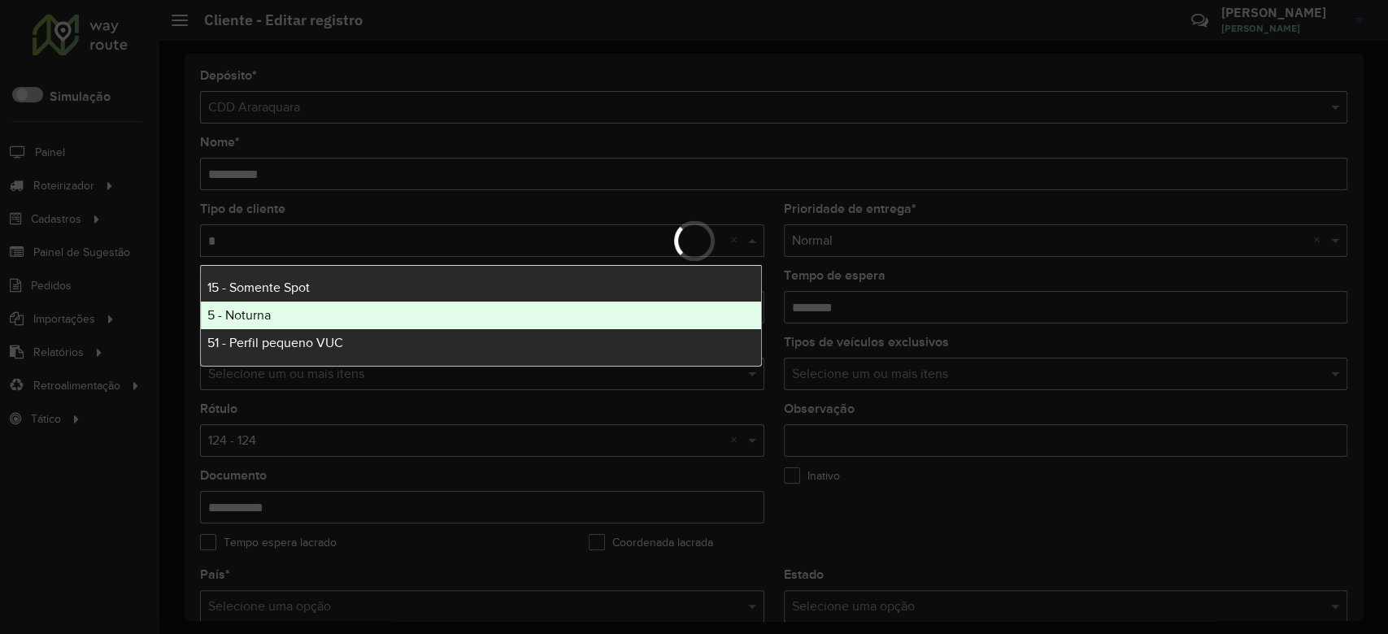
click at [311, 315] on div "5 - Noturna" at bounding box center [481, 316] width 560 height 28
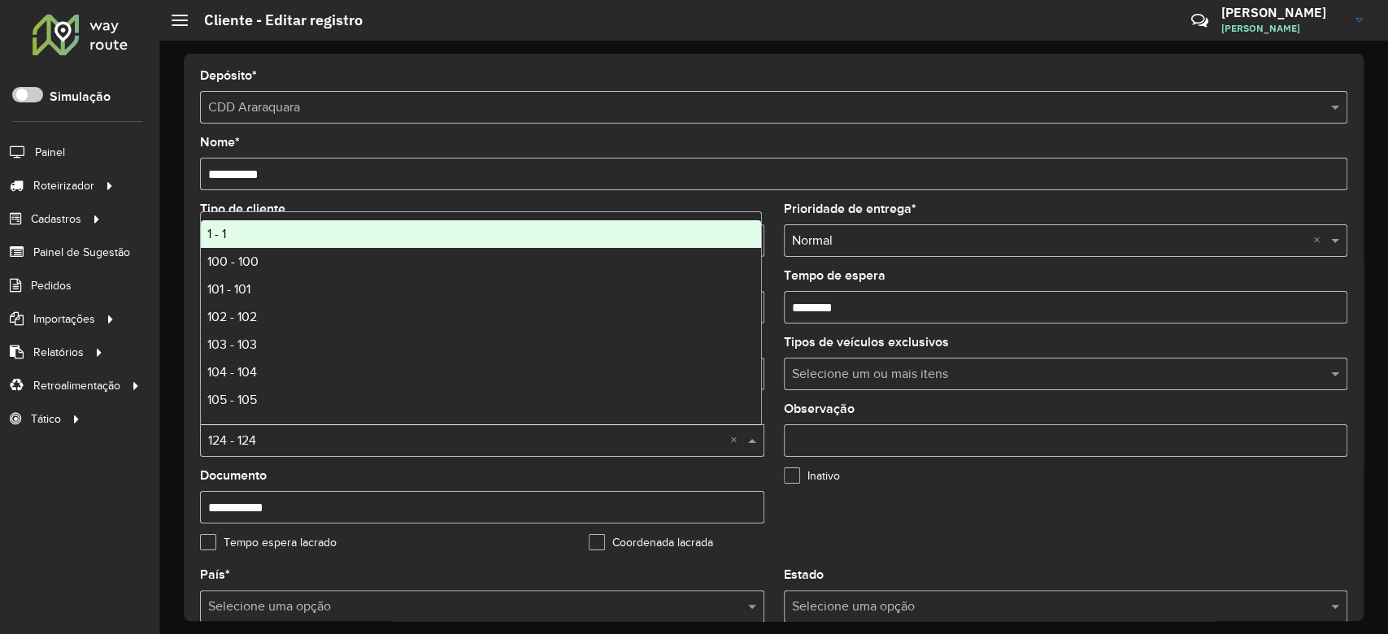
click at [339, 439] on input "text" at bounding box center [465, 442] width 515 height 20
type input "*"
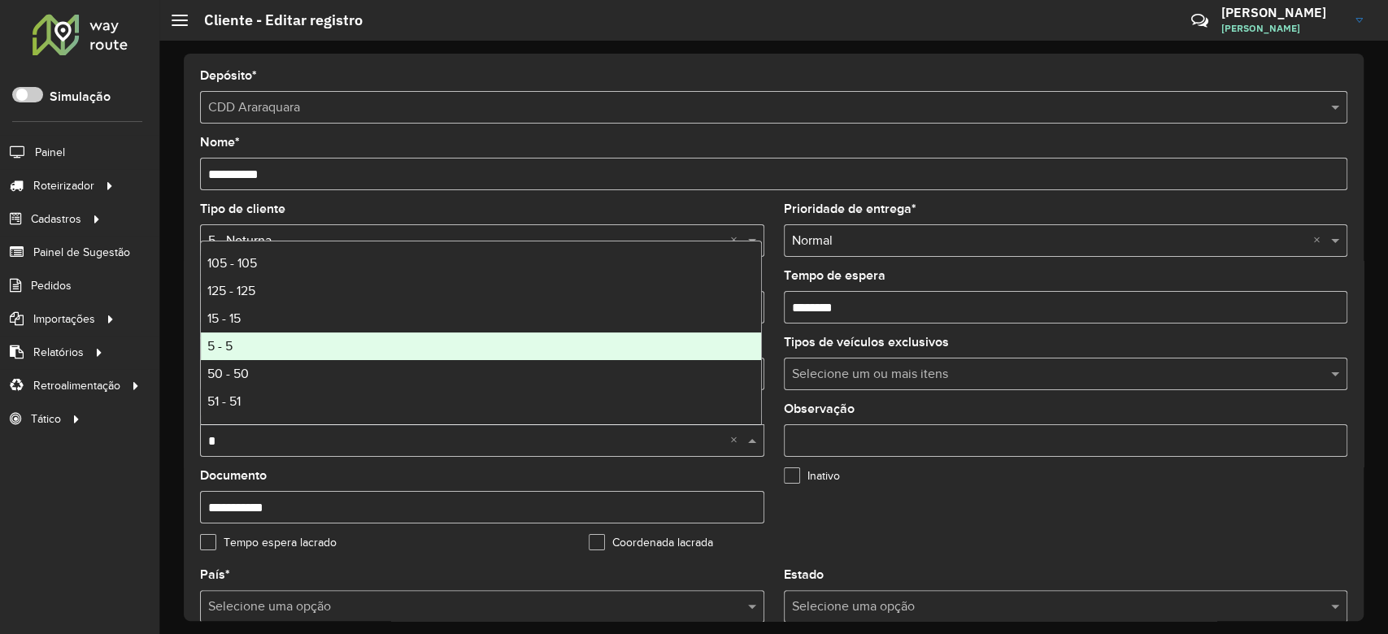
click at [366, 346] on div "5 - 5" at bounding box center [481, 347] width 560 height 28
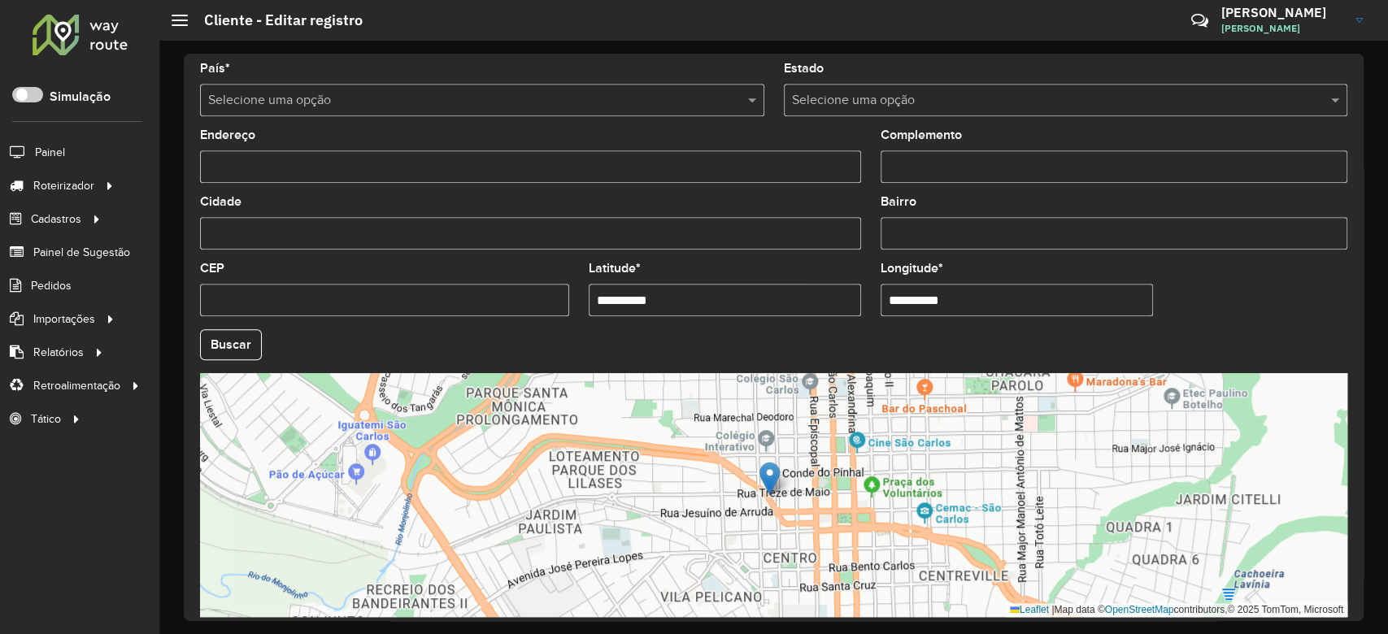
scroll to position [576, 0]
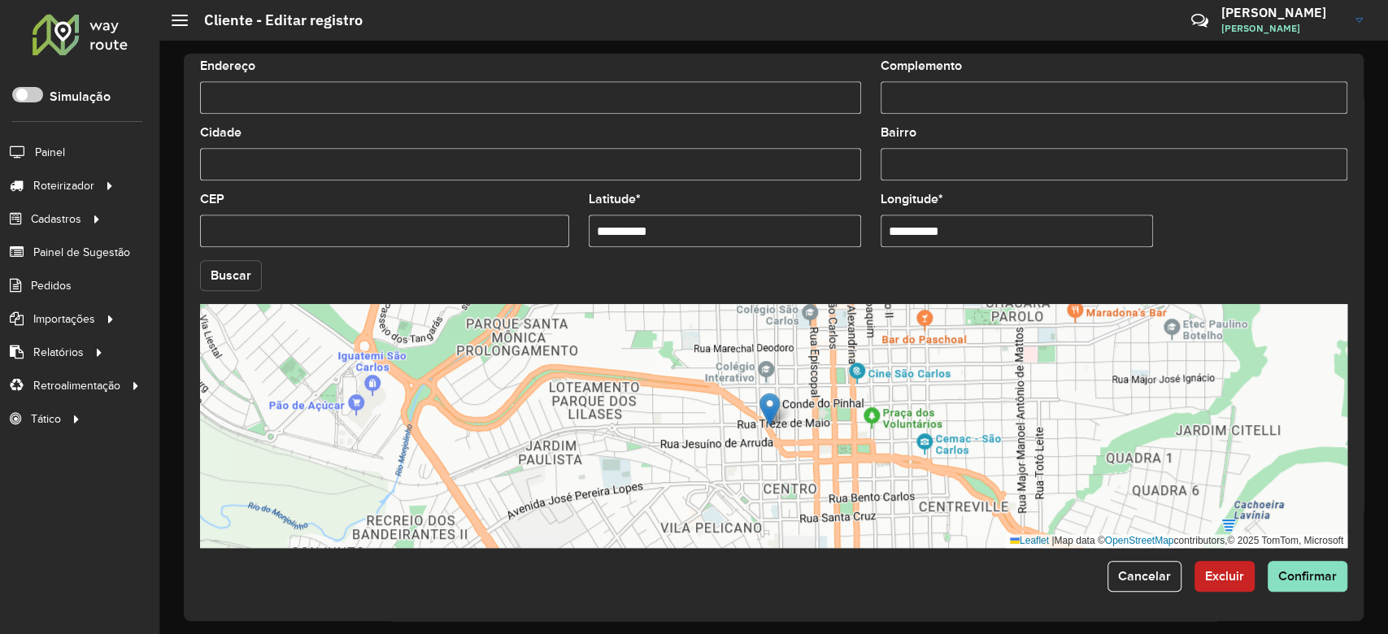
click at [231, 265] on button "Buscar" at bounding box center [231, 275] width 62 height 31
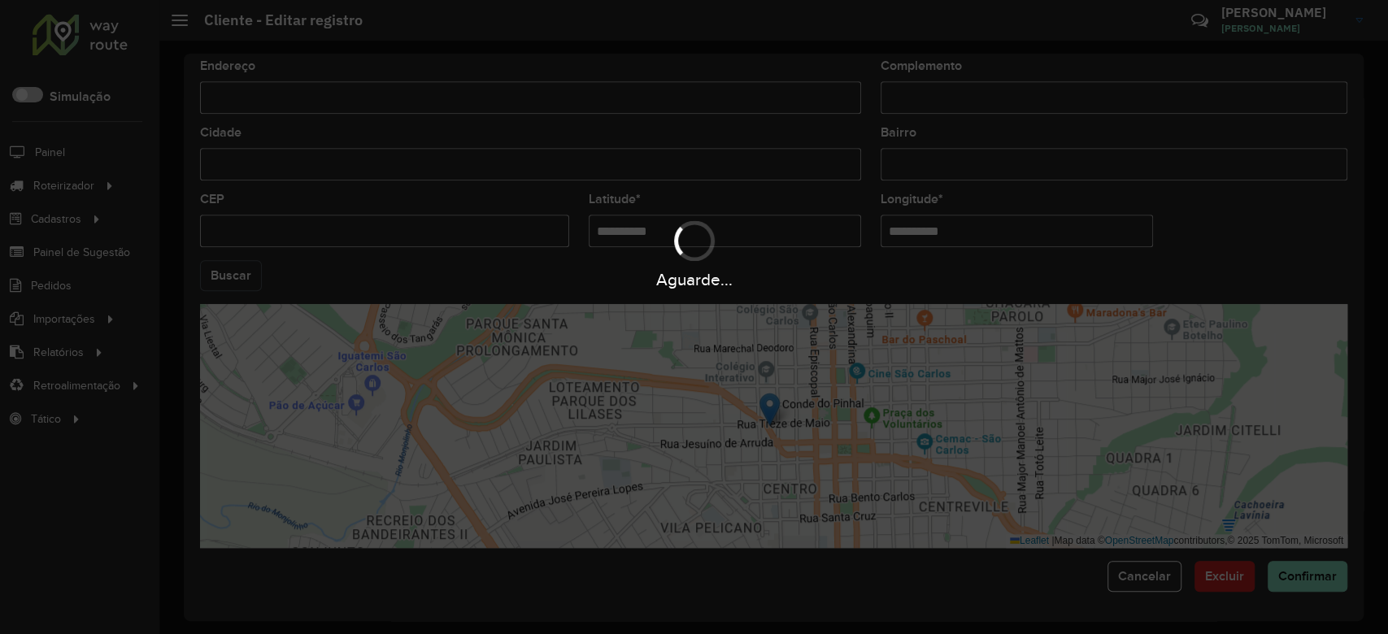
type input "**********"
type input "*********"
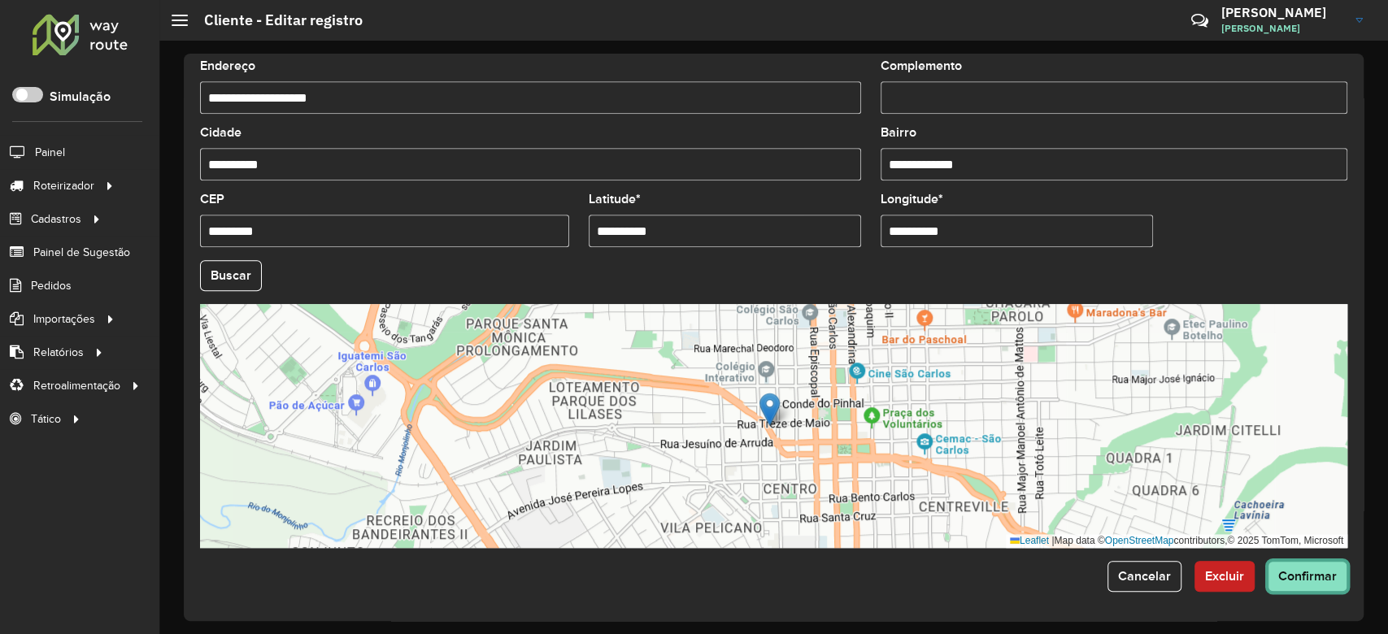
click at [1319, 576] on span "Confirmar" at bounding box center [1307, 576] width 59 height 14
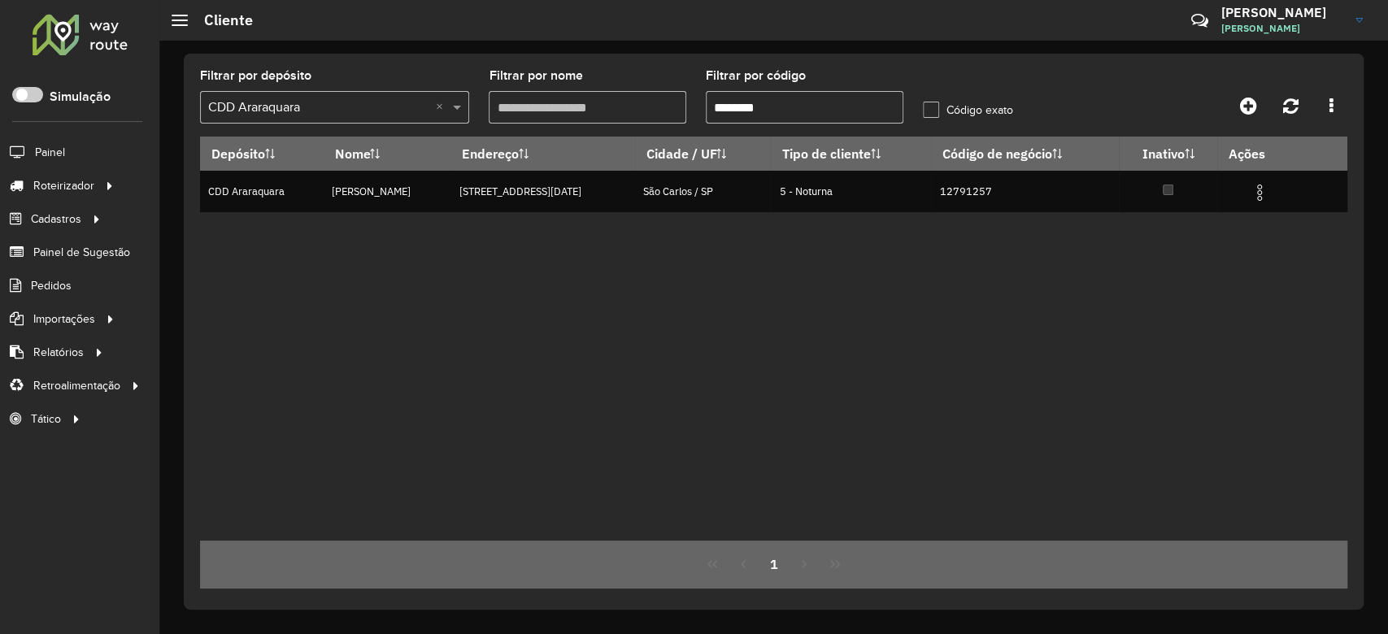
drag, startPoint x: 735, startPoint y: 103, endPoint x: 823, endPoint y: 103, distance: 87.8
click at [823, 103] on input "********" at bounding box center [805, 107] width 198 height 33
paste input "text"
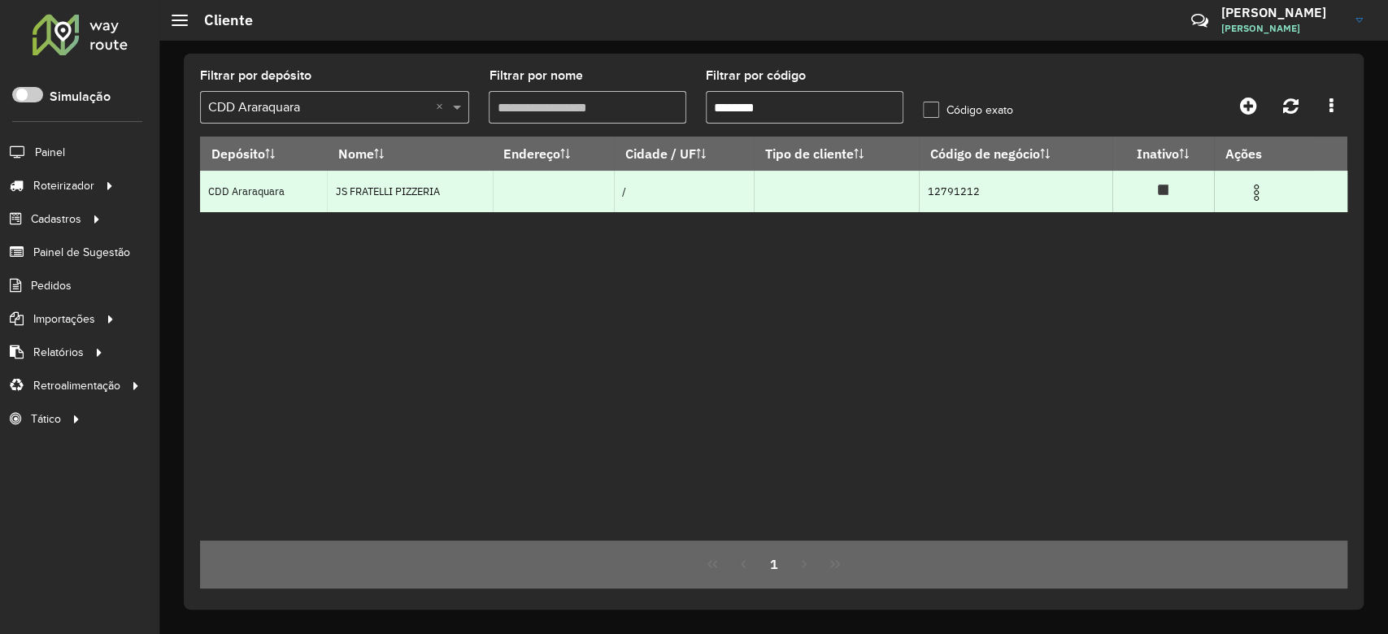
type input "********"
click at [1262, 192] on img at bounding box center [1256, 193] width 20 height 20
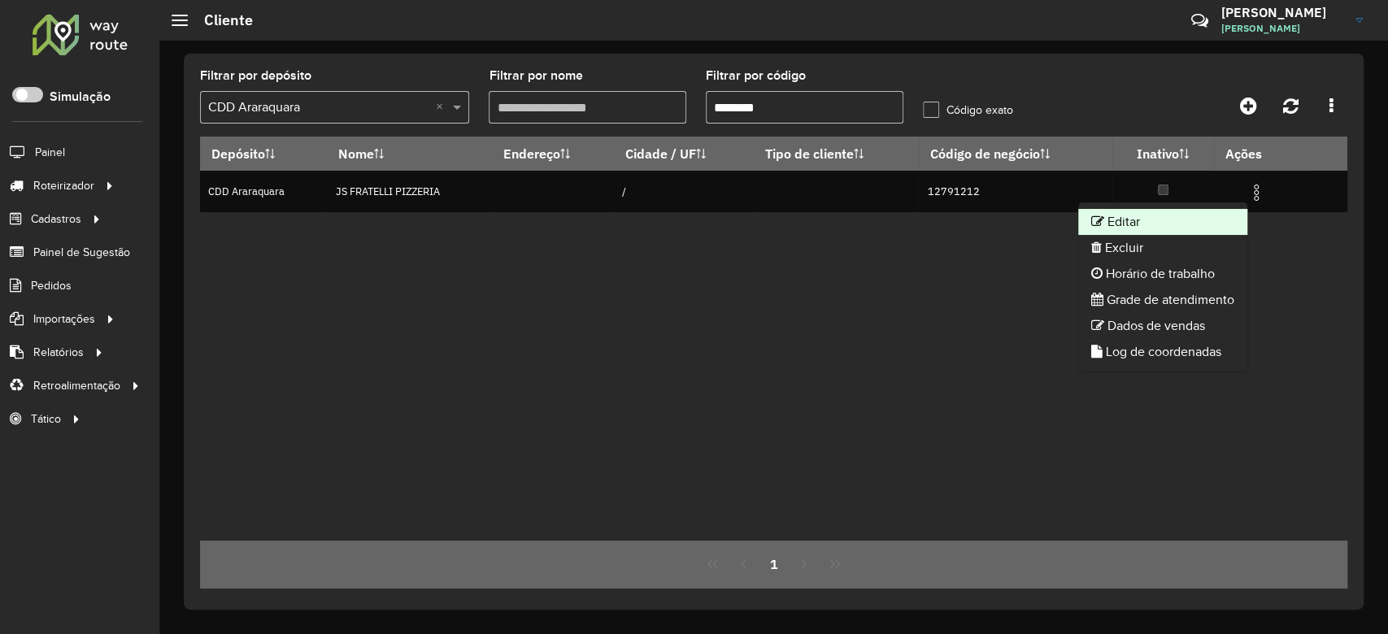
click at [1150, 215] on li "Editar" at bounding box center [1162, 222] width 169 height 26
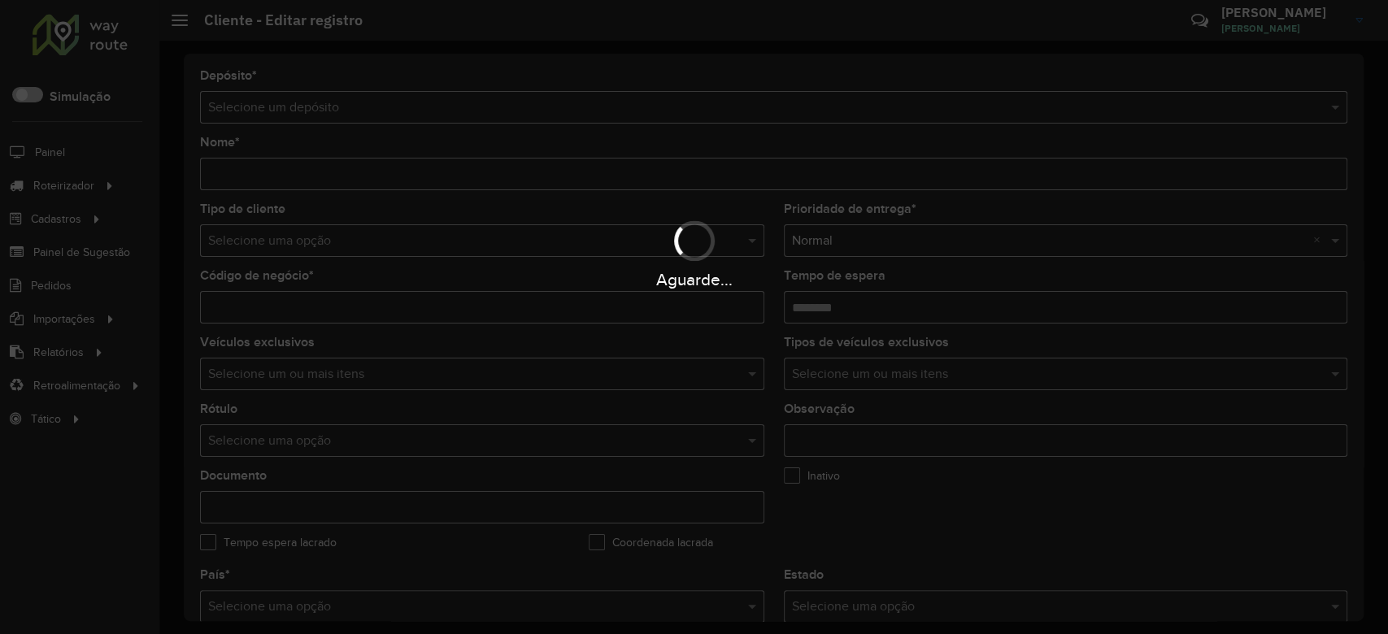
type input "**********"
type input "********"
type input "**********"
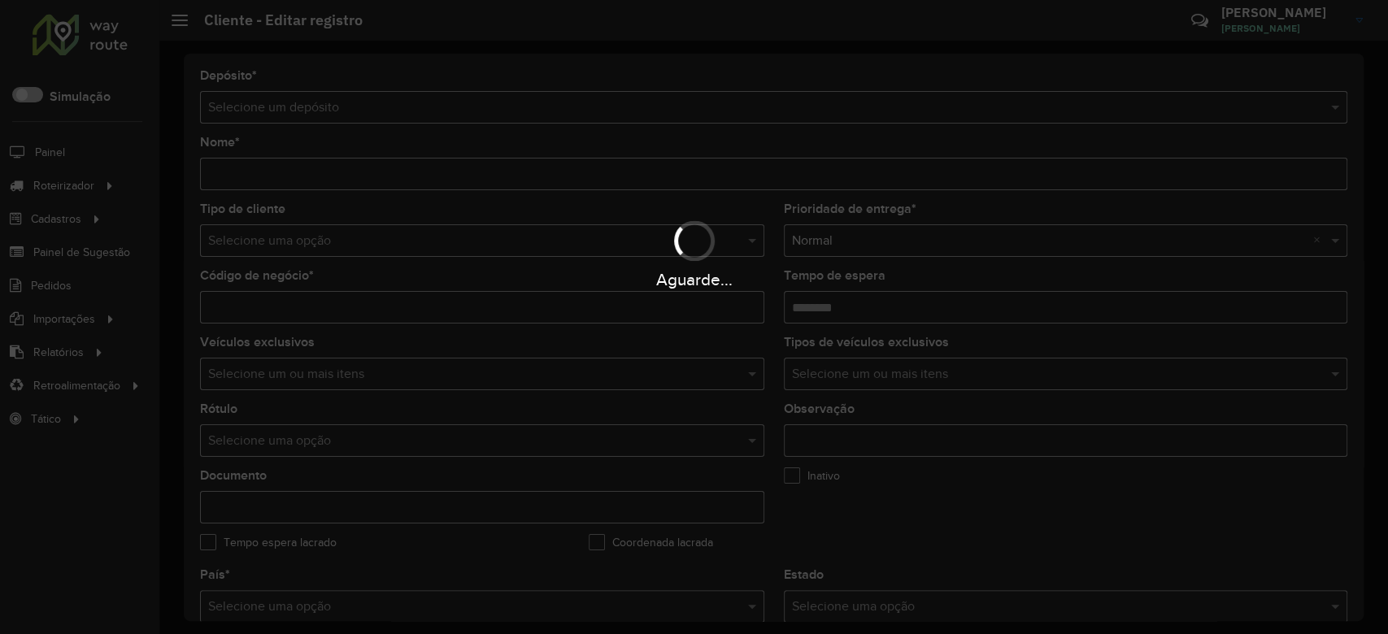
type input "**********"
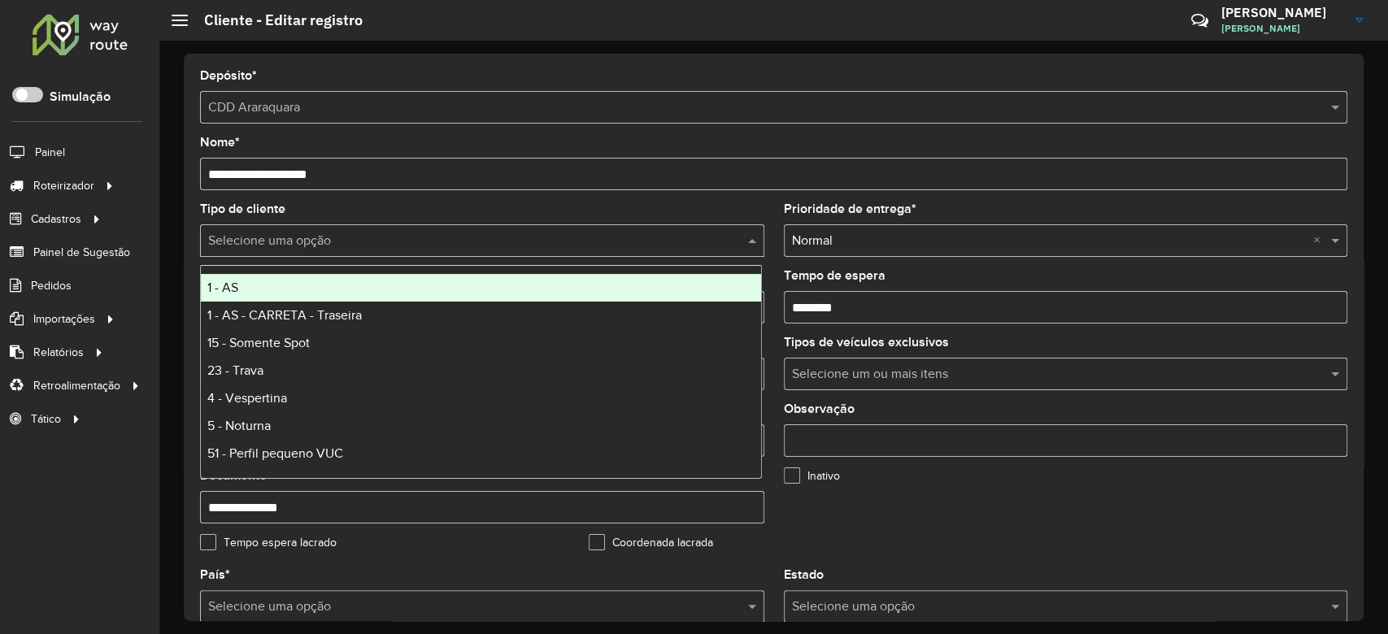
click at [313, 247] on input "text" at bounding box center [465, 242] width 515 height 20
type input "*"
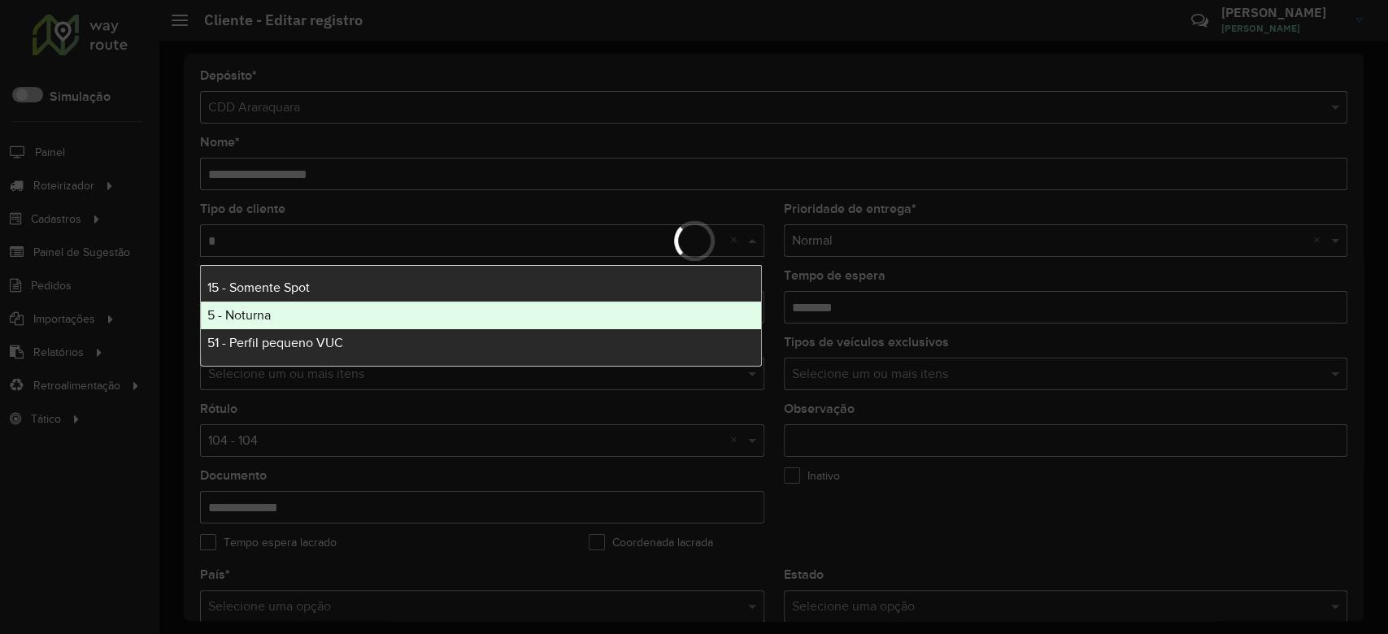
click at [289, 315] on div "5 - Noturna" at bounding box center [481, 316] width 560 height 28
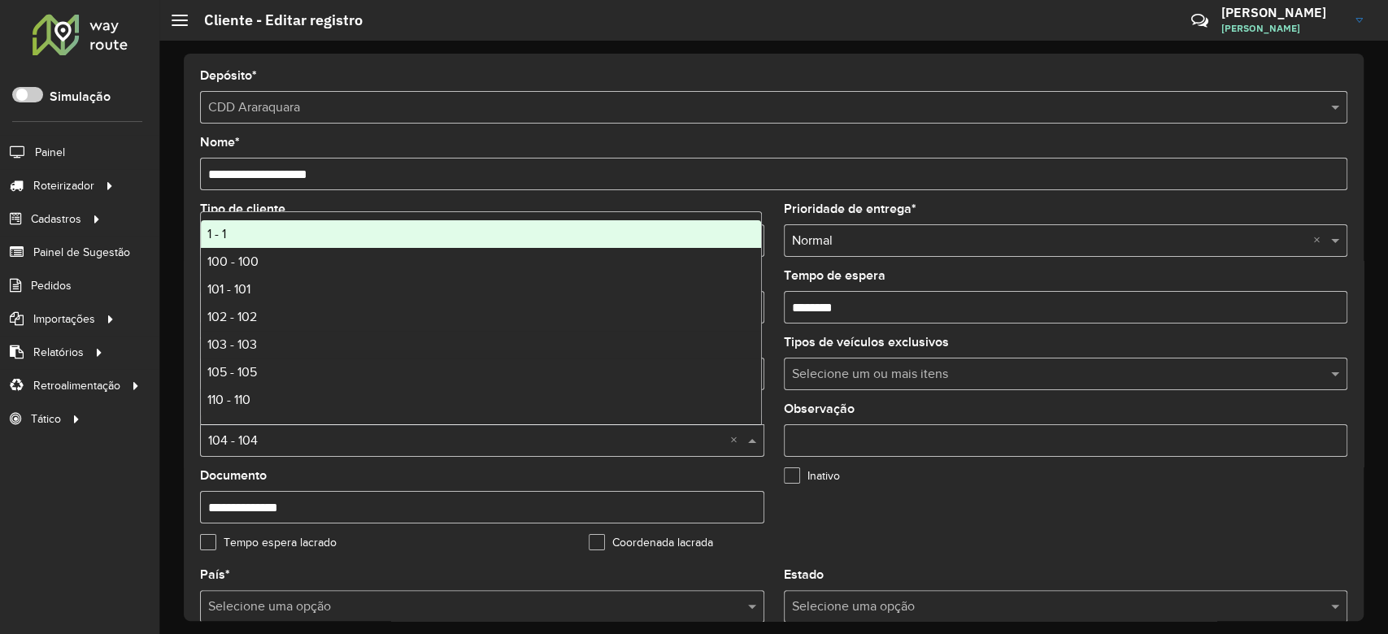
click at [287, 446] on input "text" at bounding box center [465, 442] width 515 height 20
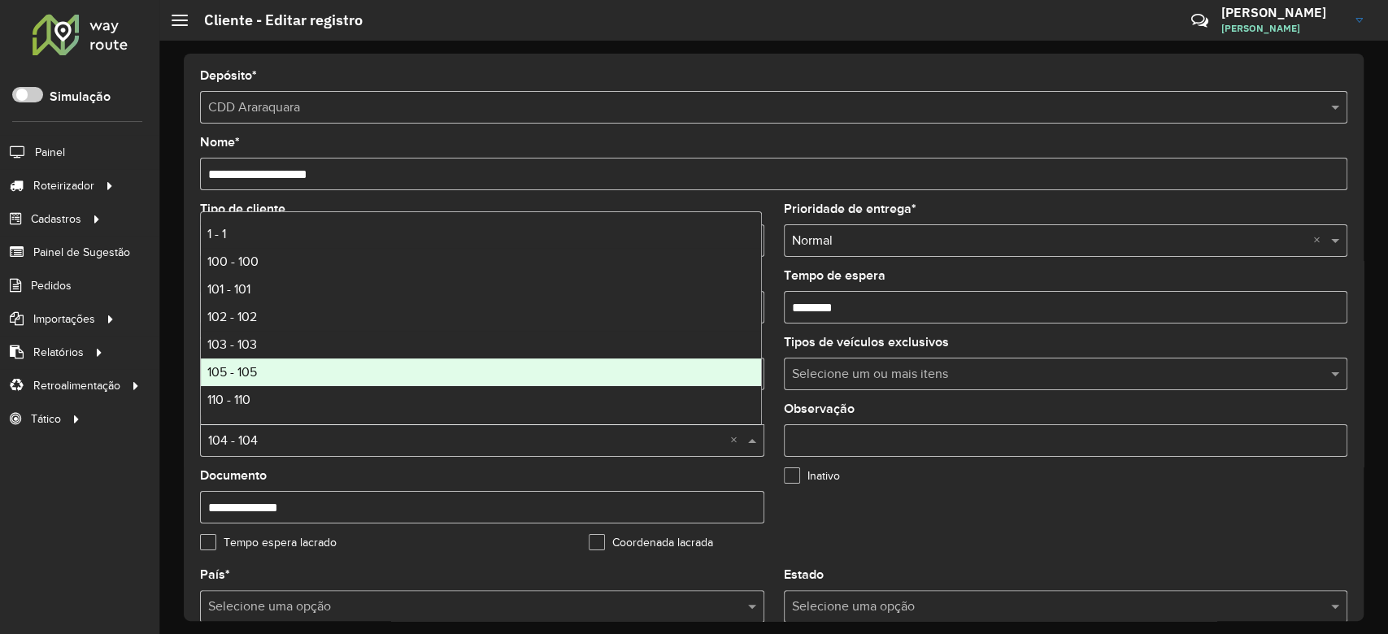
type input "*"
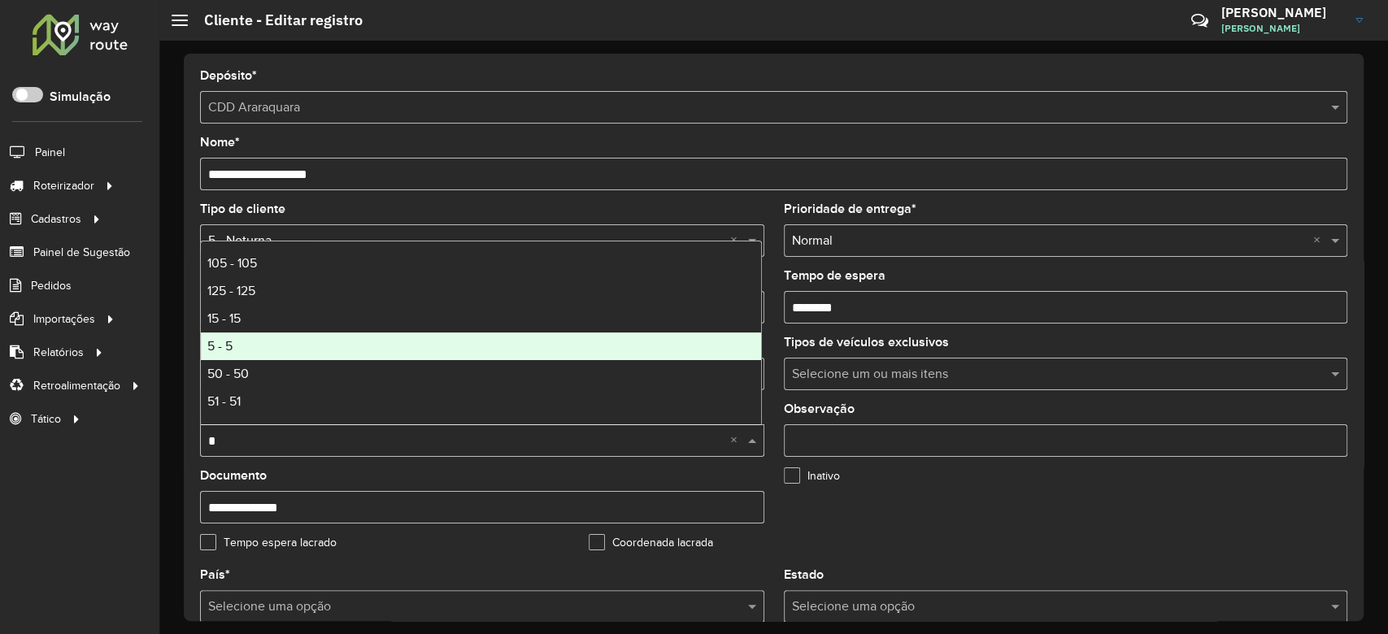
click at [320, 335] on div "5 - 5" at bounding box center [481, 347] width 560 height 28
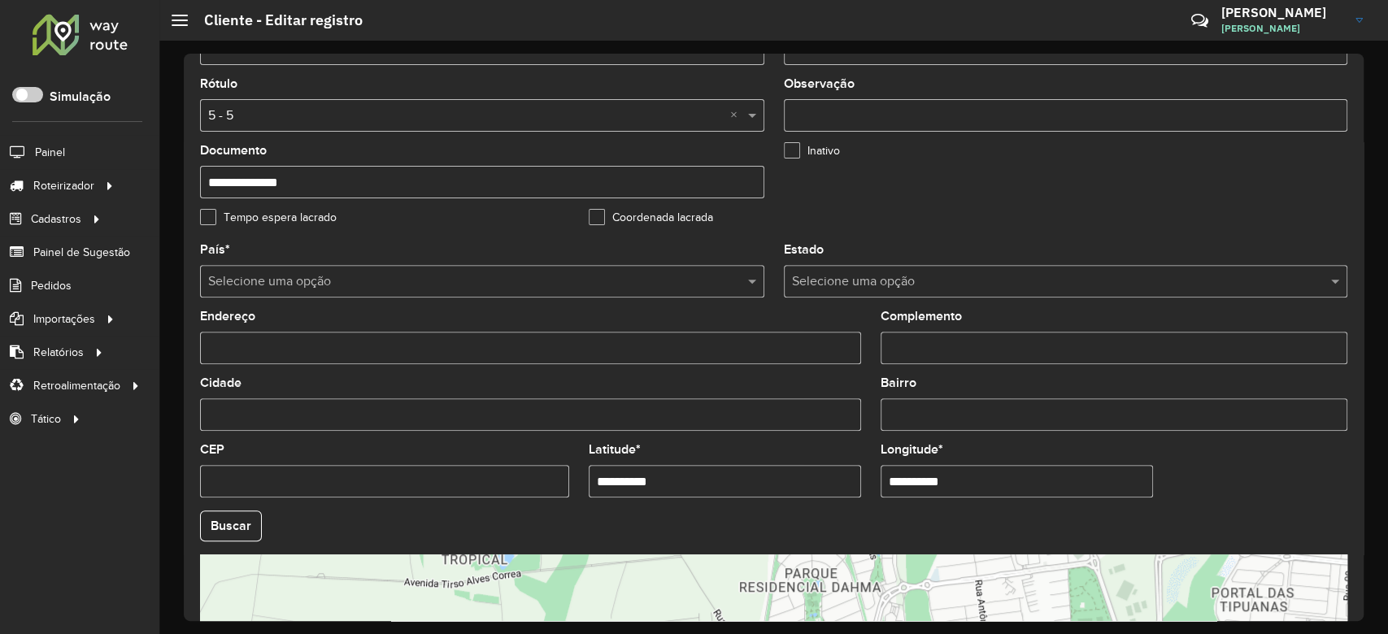
scroll to position [541, 0]
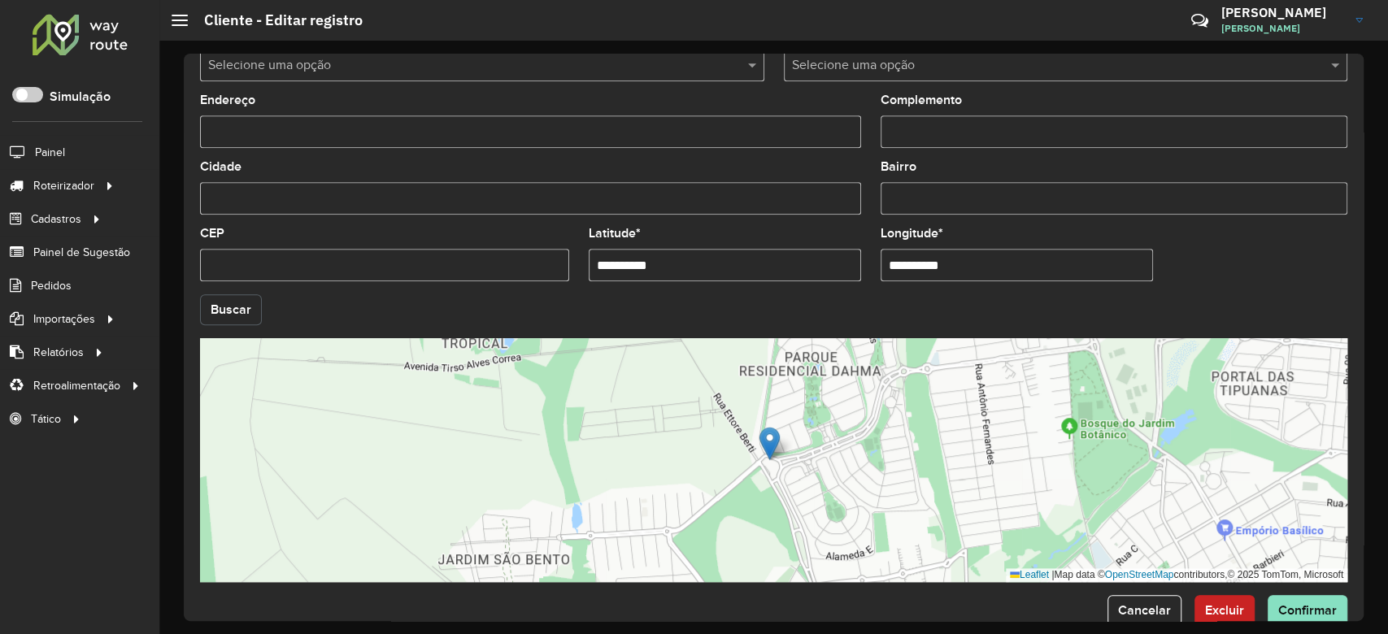
click at [215, 322] on button "Buscar" at bounding box center [231, 309] width 62 height 31
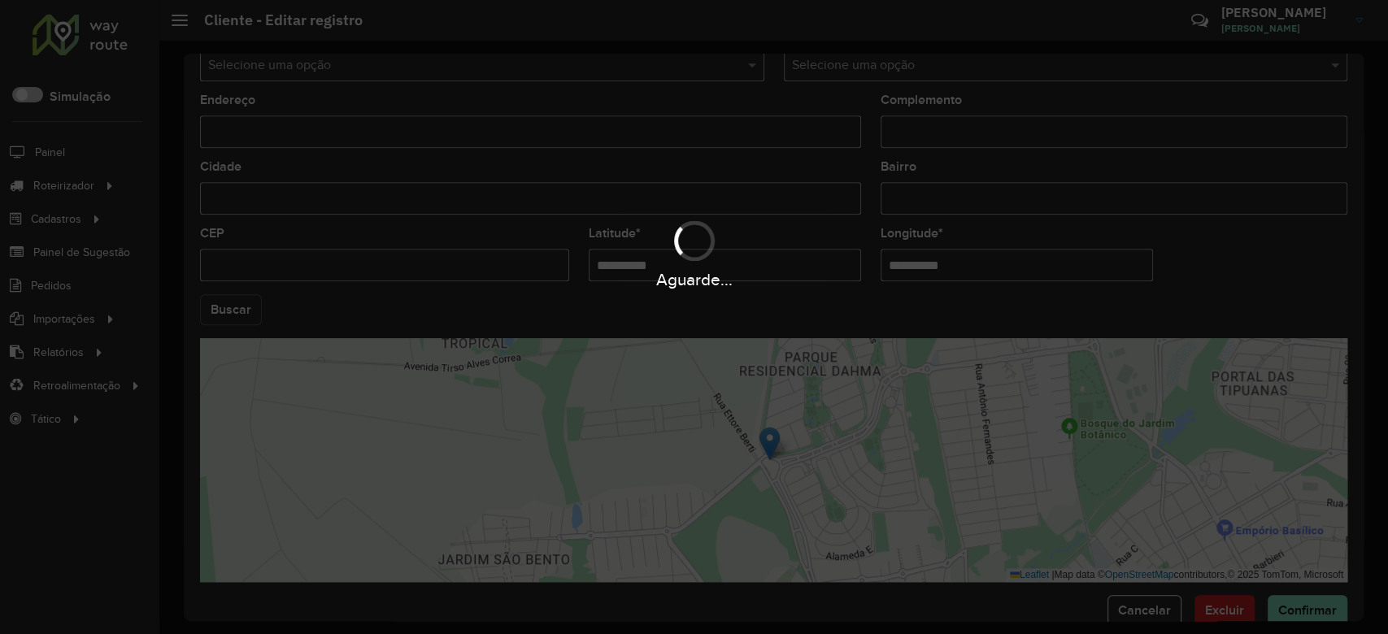
type input "**********"
type input "*********"
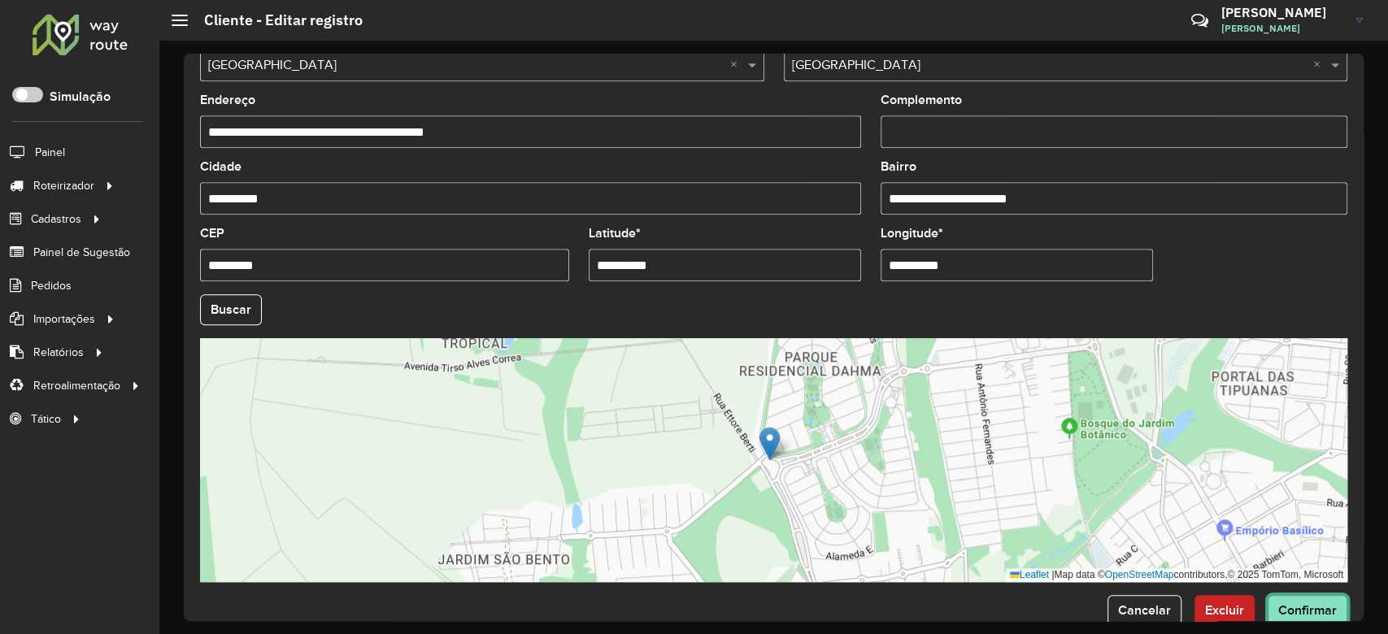
click at [1326, 611] on span "Confirmar" at bounding box center [1307, 610] width 59 height 14
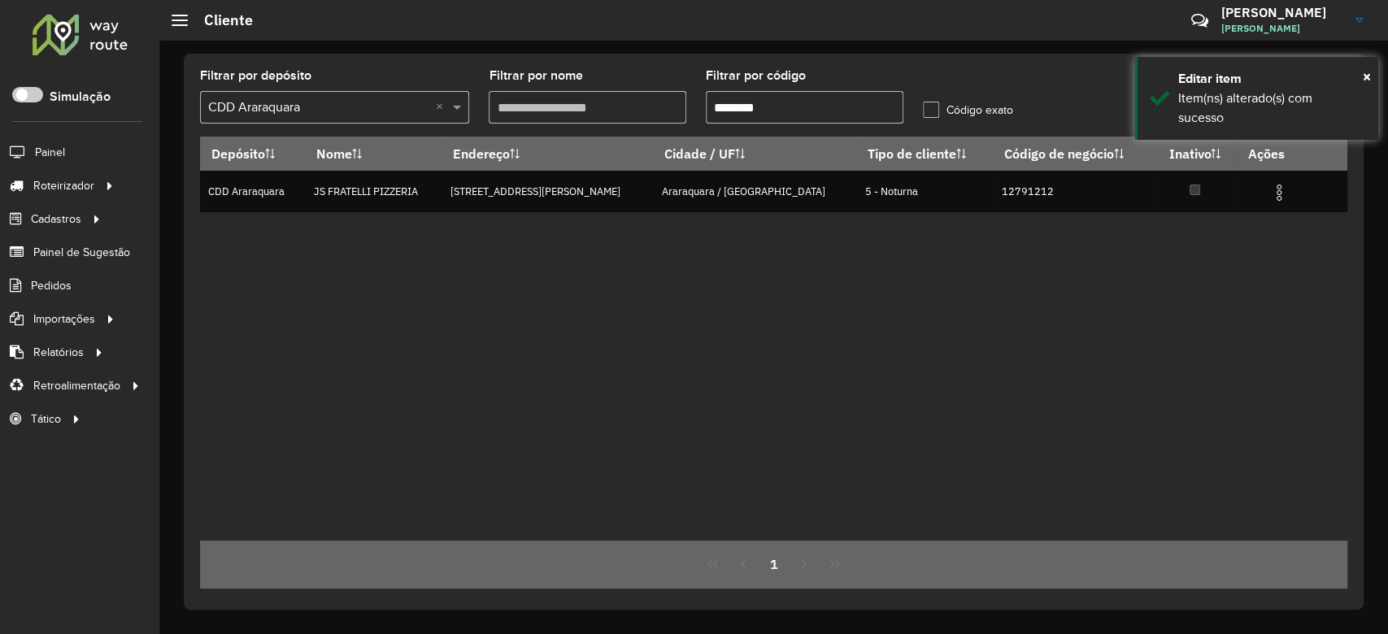
drag, startPoint x: 734, startPoint y: 110, endPoint x: 823, endPoint y: 98, distance: 89.4
click at [823, 98] on input "********" at bounding box center [805, 107] width 198 height 33
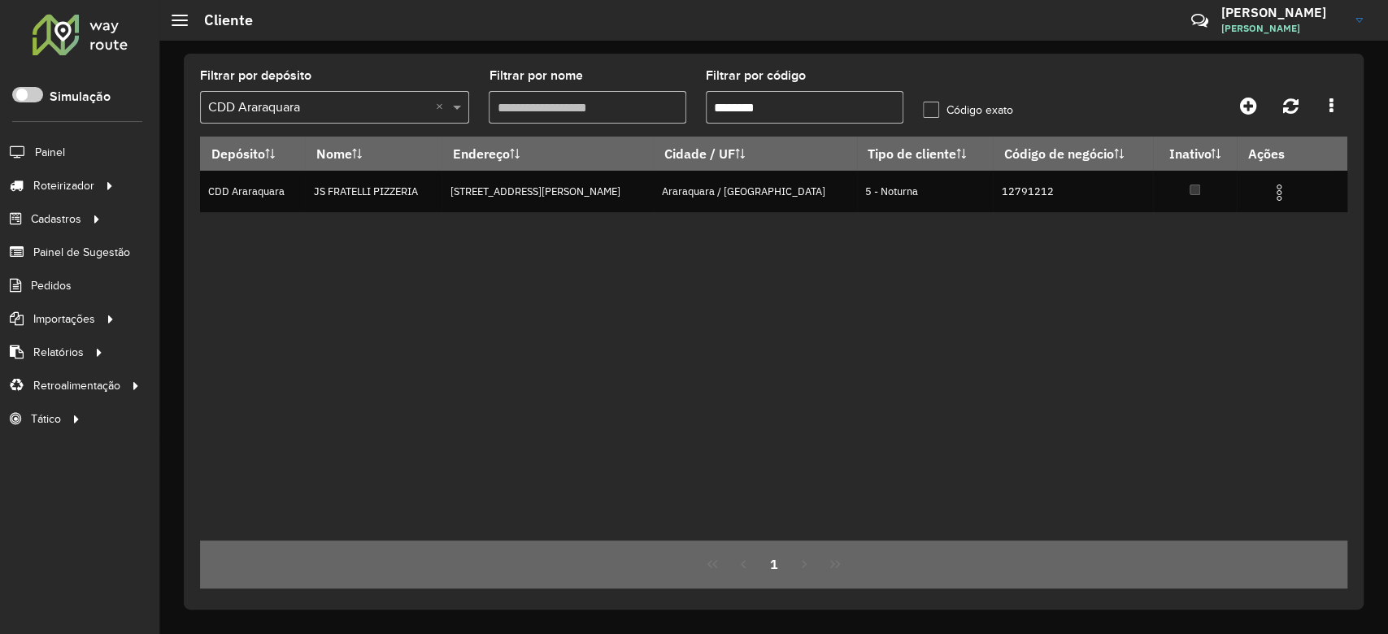
paste input "text"
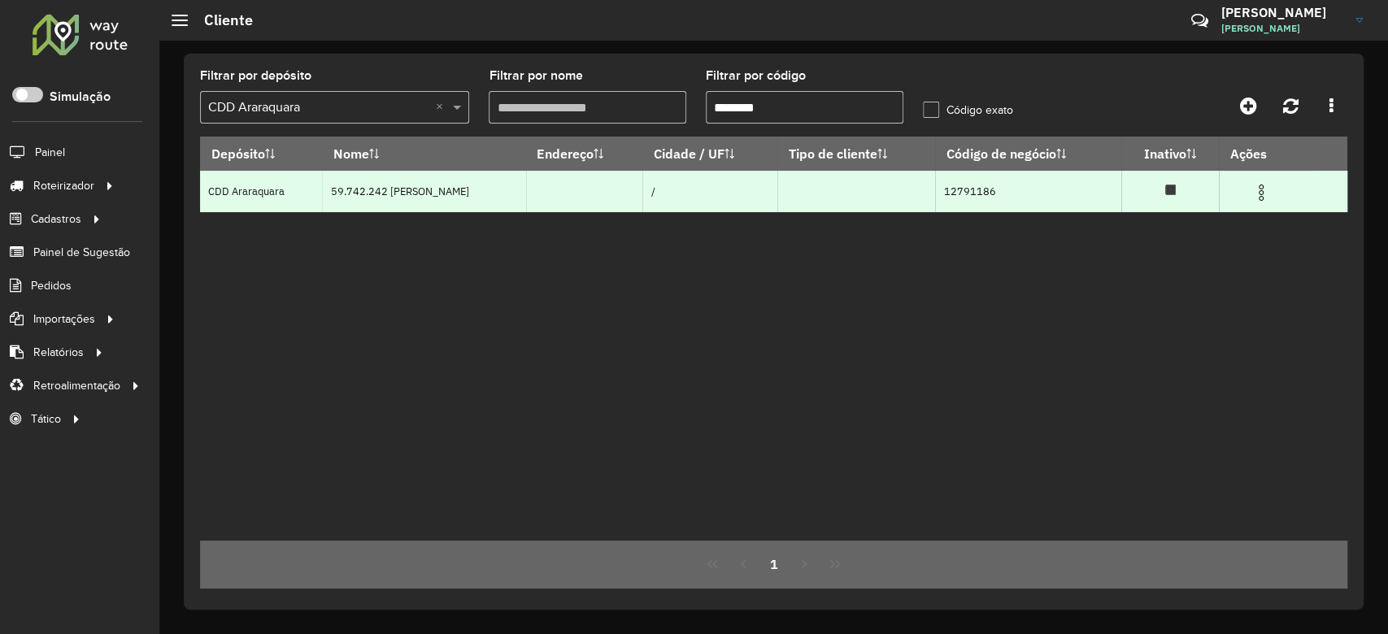
type input "********"
click at [1258, 194] on img at bounding box center [1261, 193] width 20 height 20
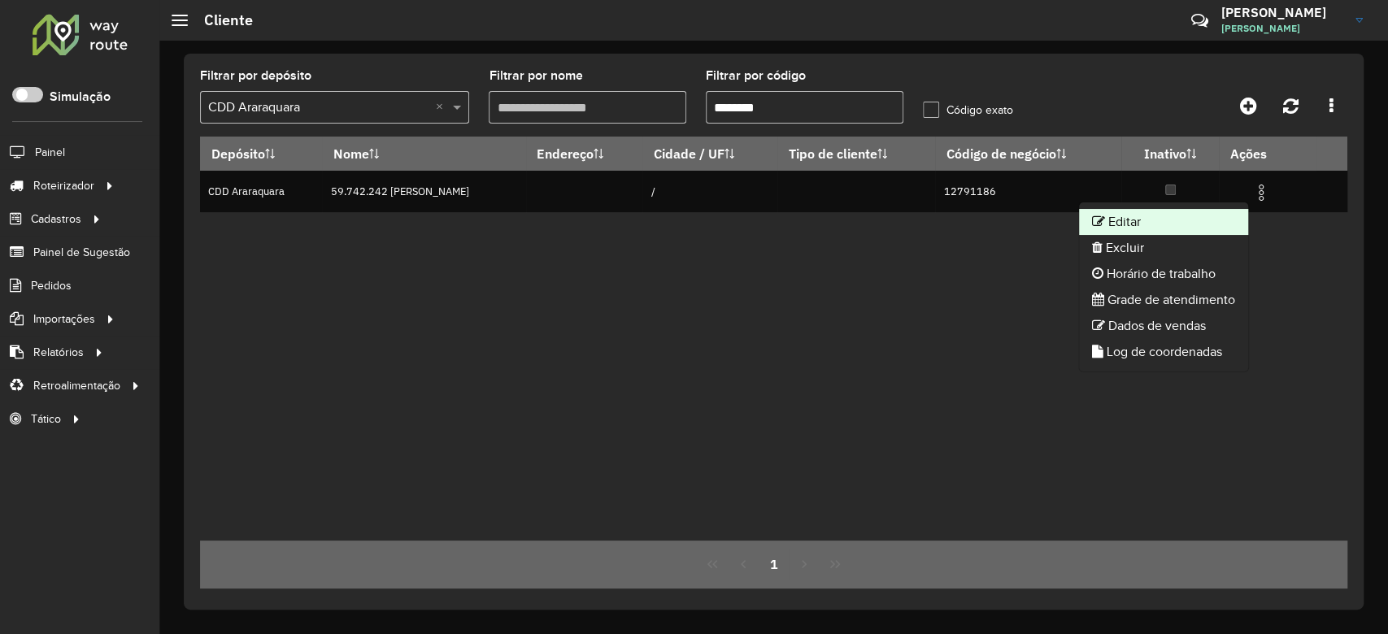
click at [1155, 222] on li "Editar" at bounding box center [1163, 222] width 169 height 26
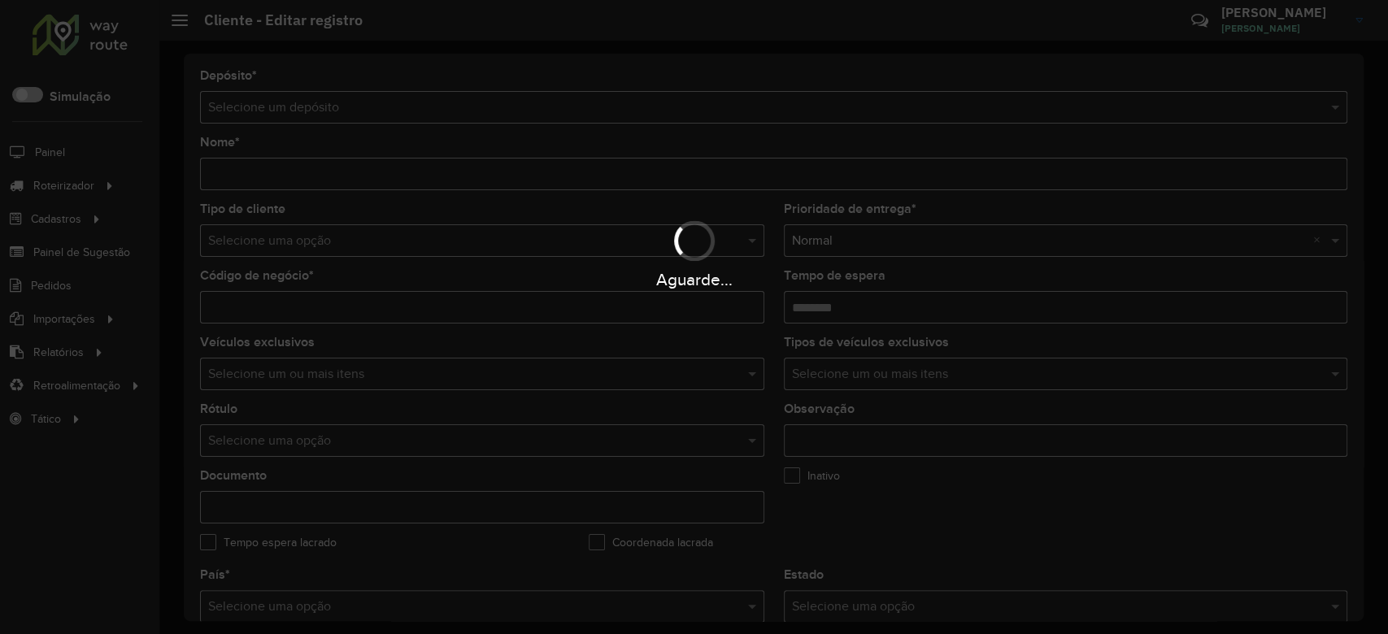
type input "**********"
type input "********"
type input "**********"
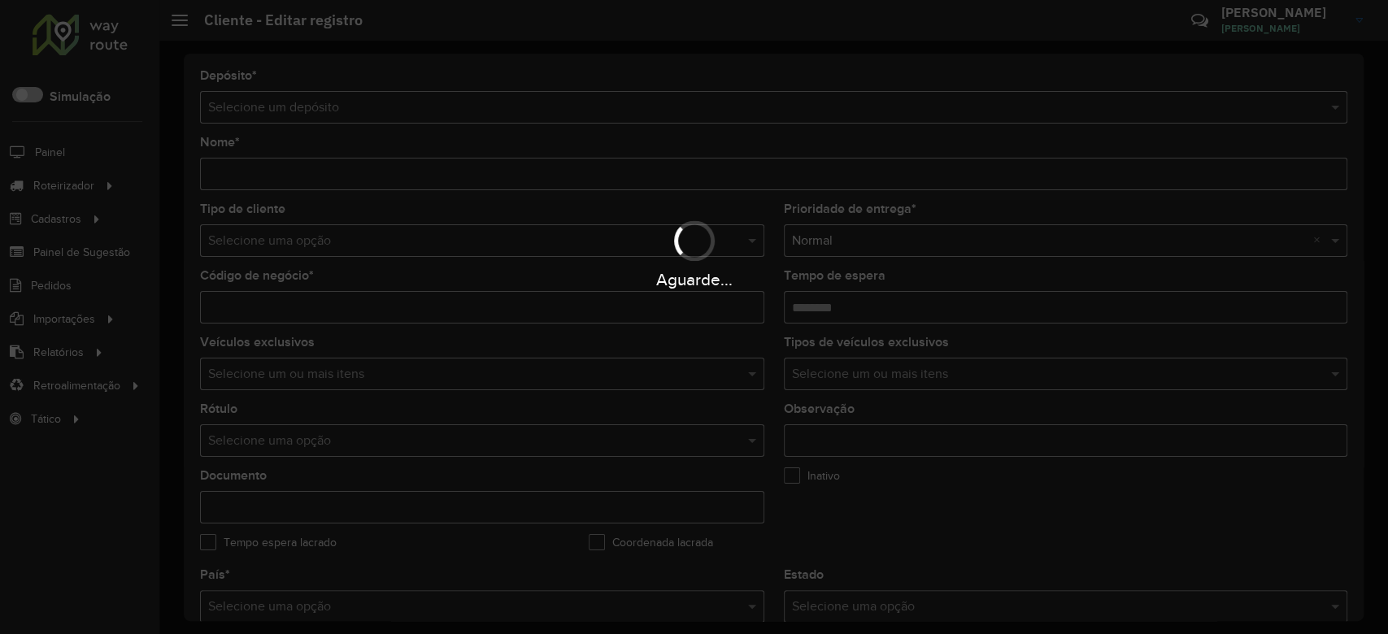
type input "**********"
click at [273, 237] on div "Aguarde..." at bounding box center [694, 253] width 1388 height 77
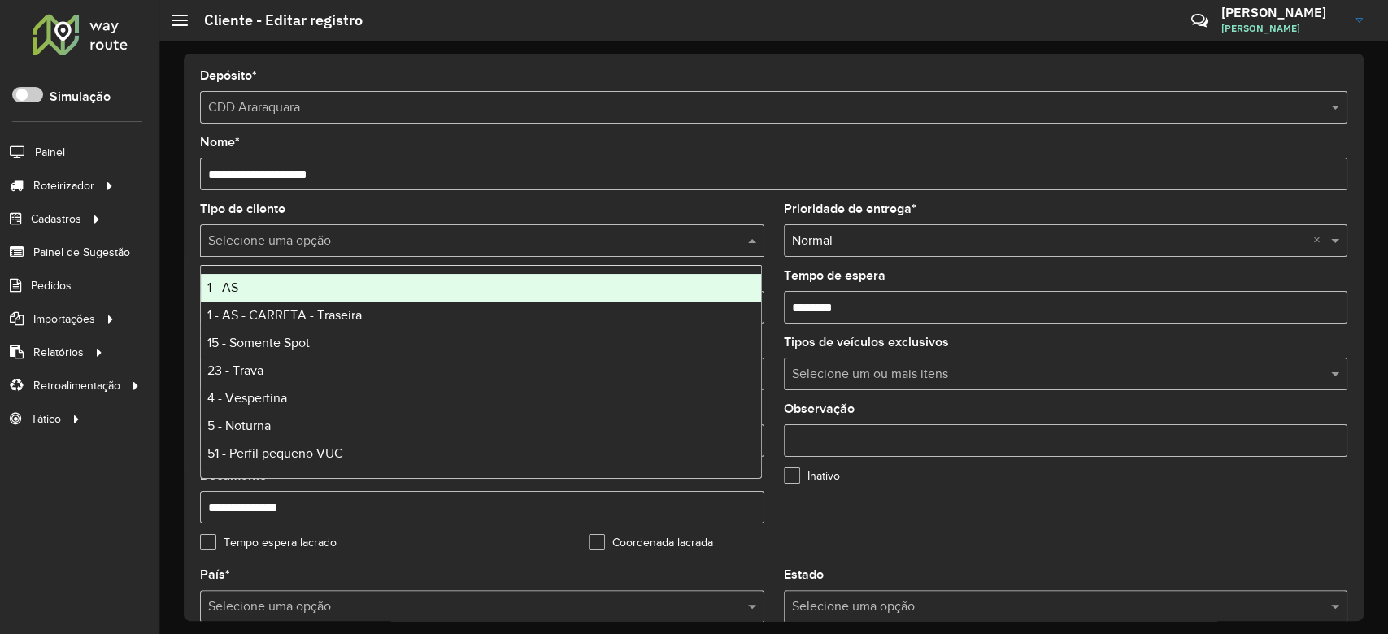
click at [273, 237] on input "text" at bounding box center [465, 242] width 515 height 20
type input "*"
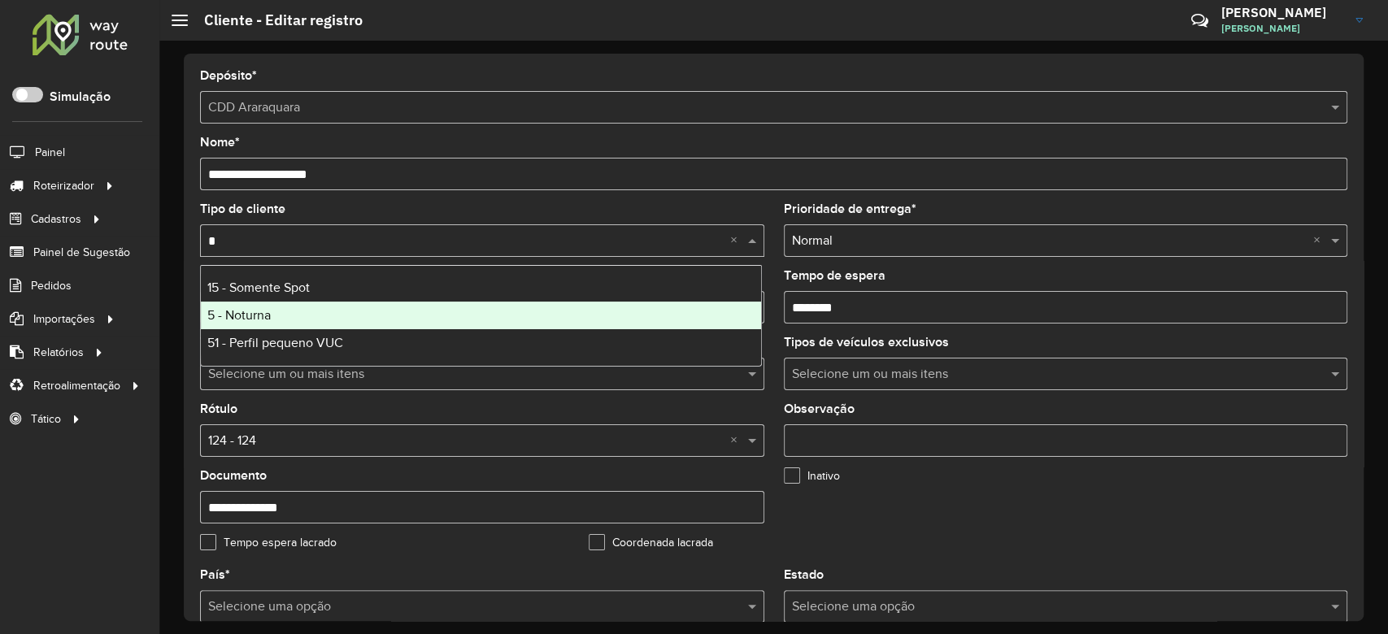
click at [278, 321] on div "5 - Noturna" at bounding box center [481, 316] width 560 height 28
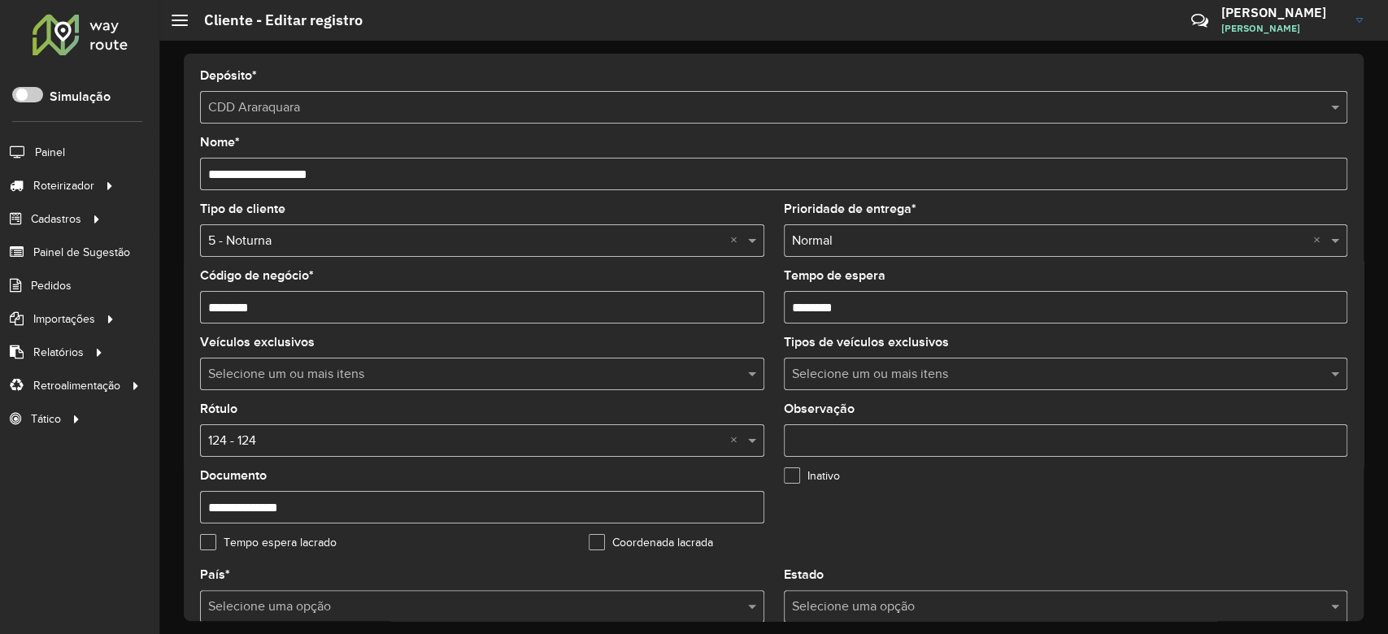
click at [273, 445] on input "text" at bounding box center [465, 442] width 515 height 20
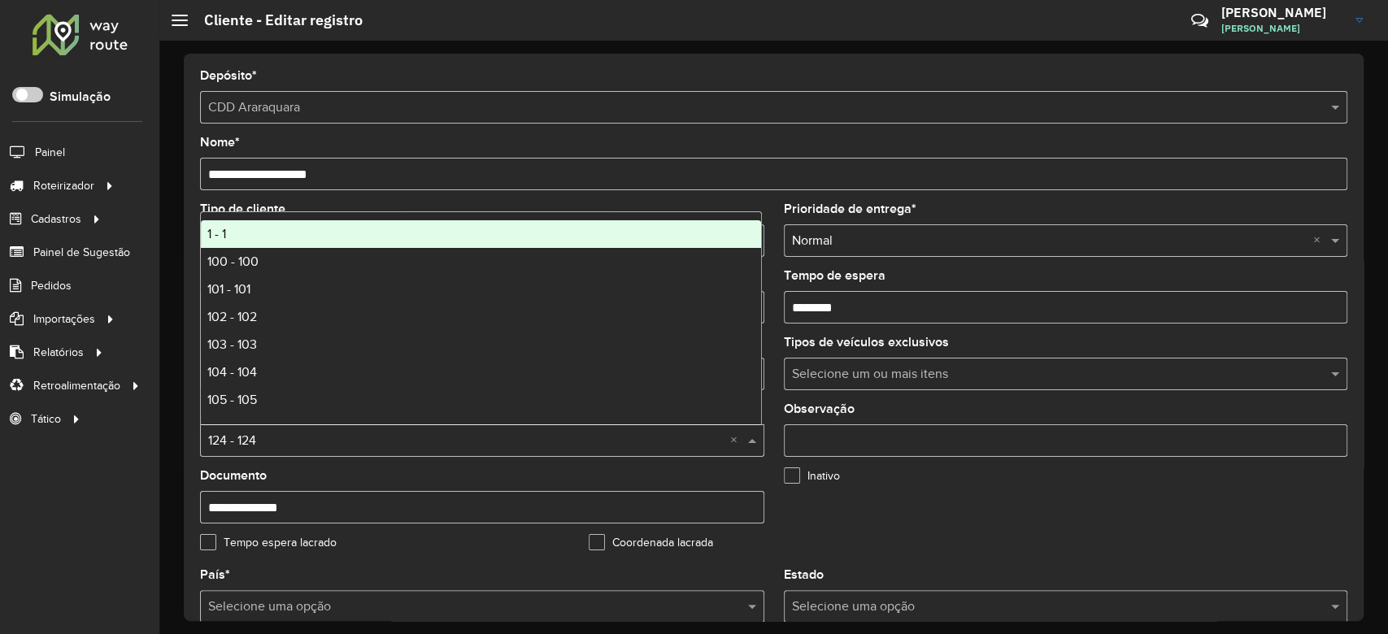
type input "*"
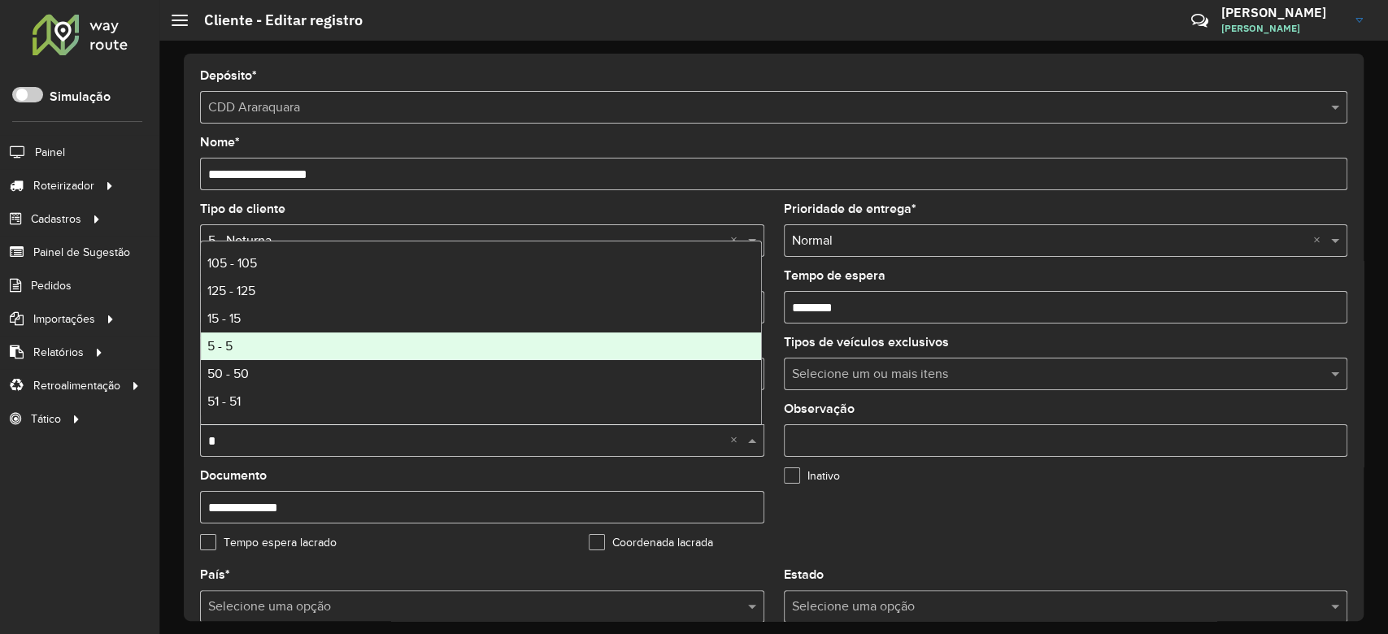
click at [310, 337] on div "5 - 5" at bounding box center [481, 347] width 560 height 28
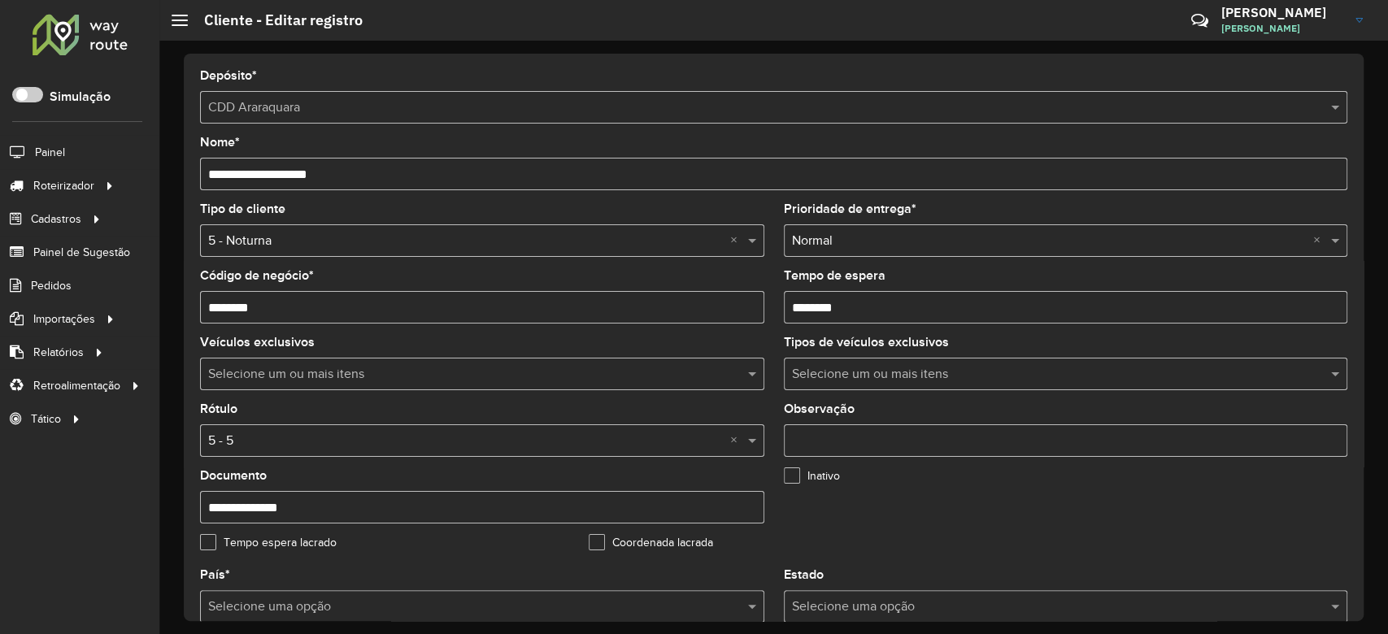
scroll to position [433, 0]
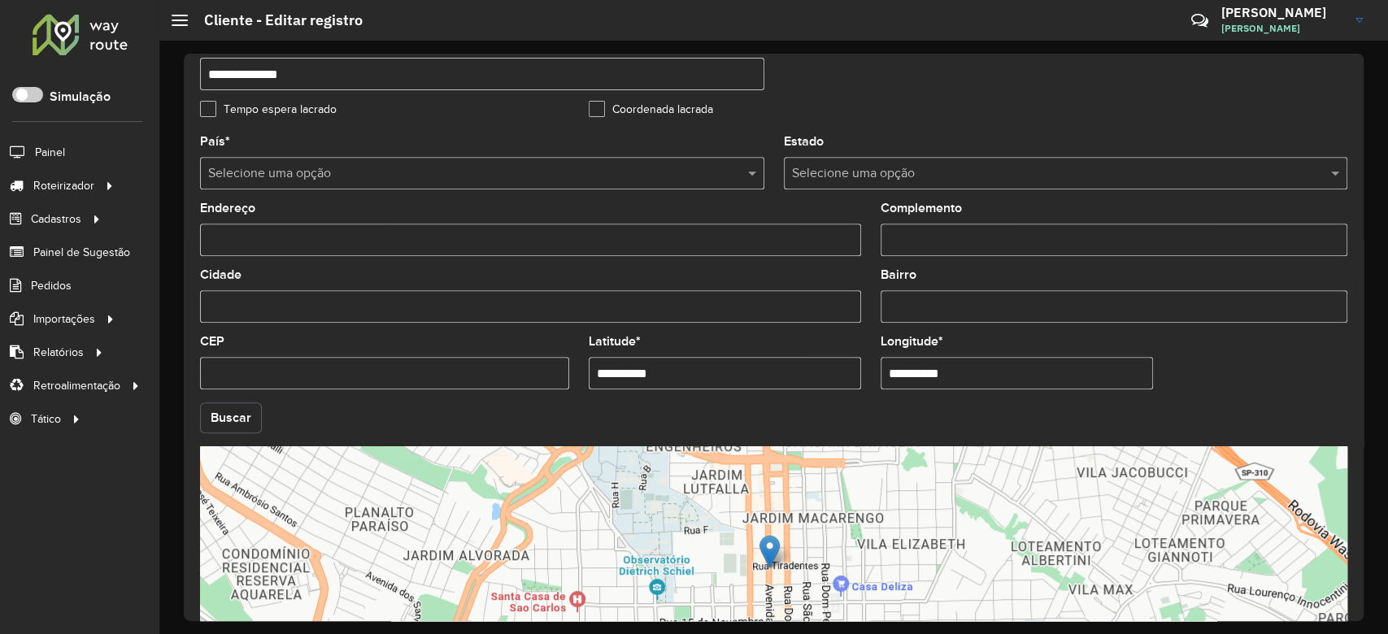
click at [235, 409] on button "Buscar" at bounding box center [231, 417] width 62 height 31
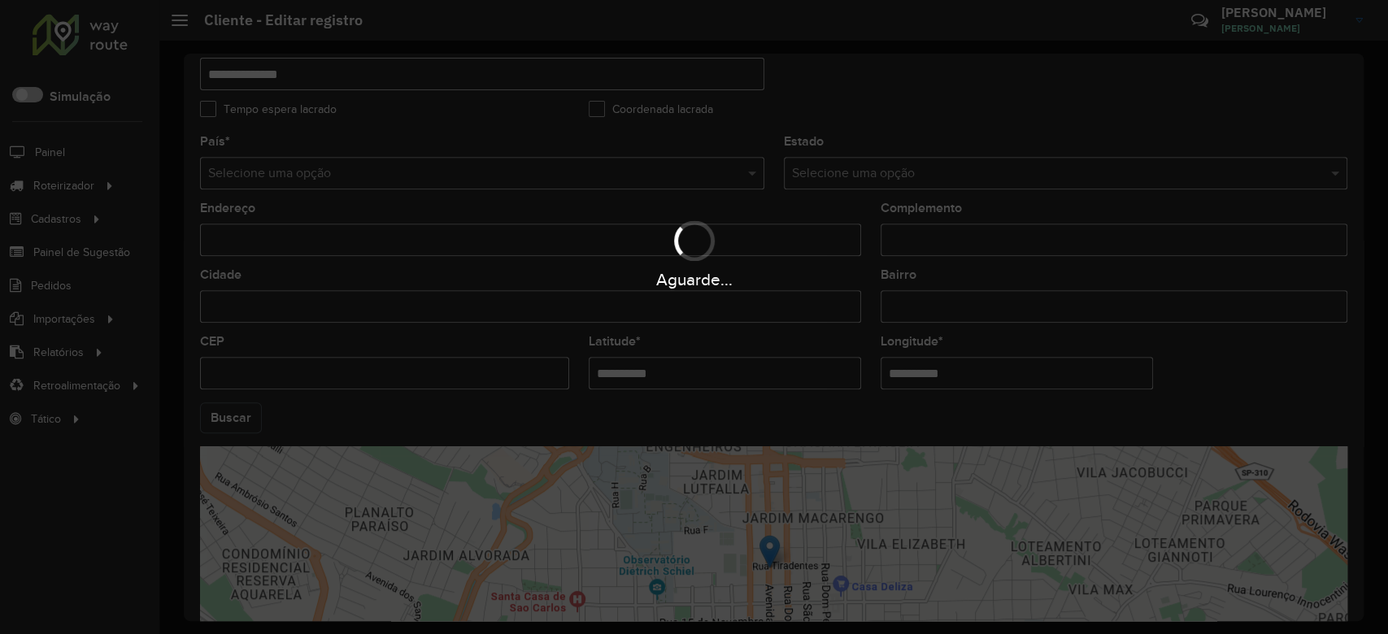
type input "**********"
type input "*********"
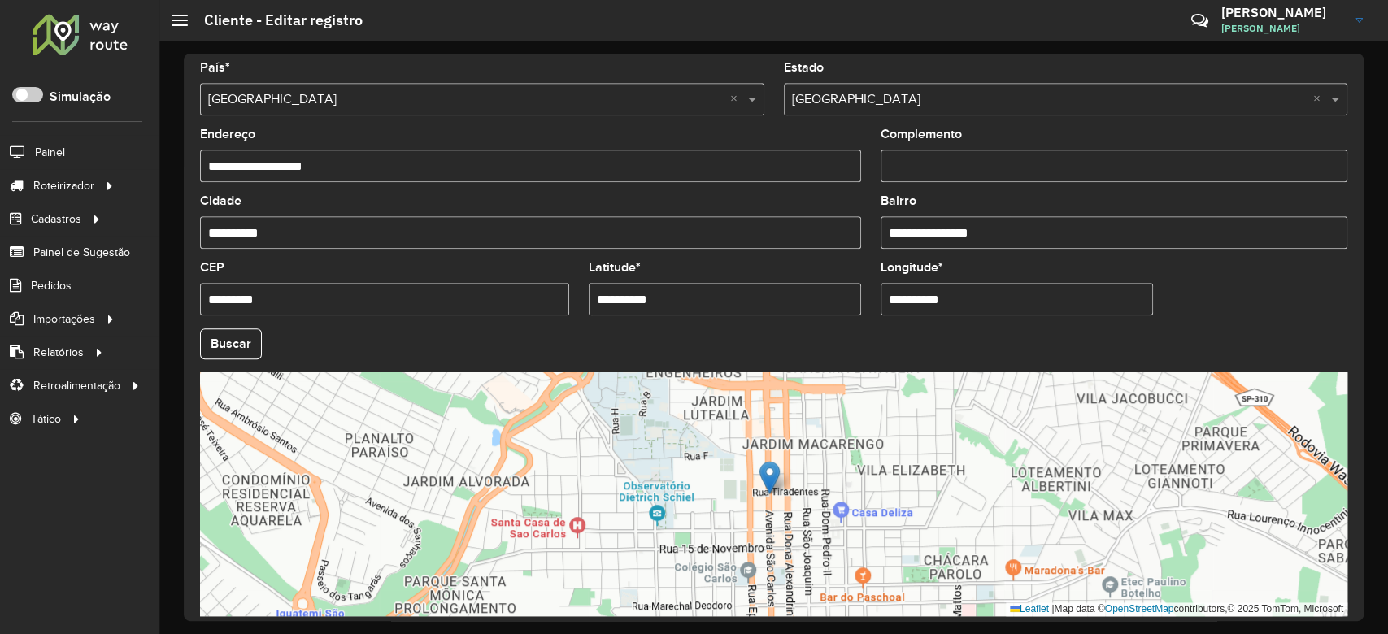
scroll to position [576, 0]
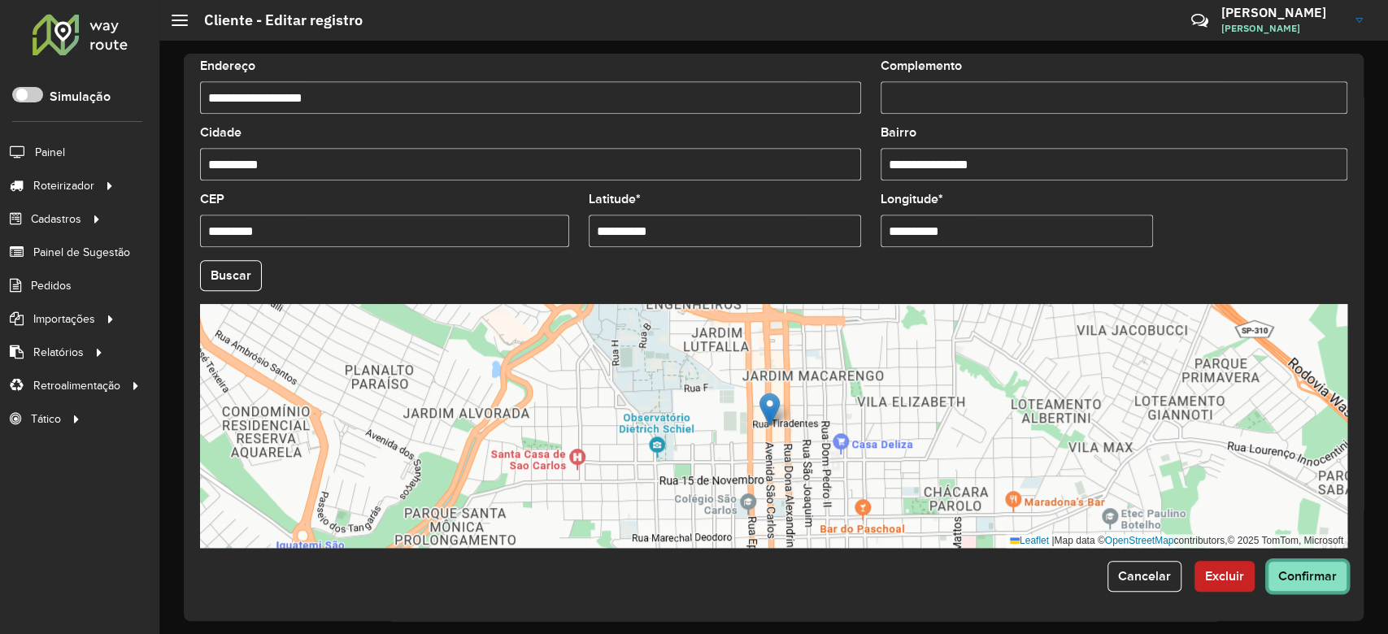
click at [1296, 565] on button "Confirmar" at bounding box center [1307, 576] width 80 height 31
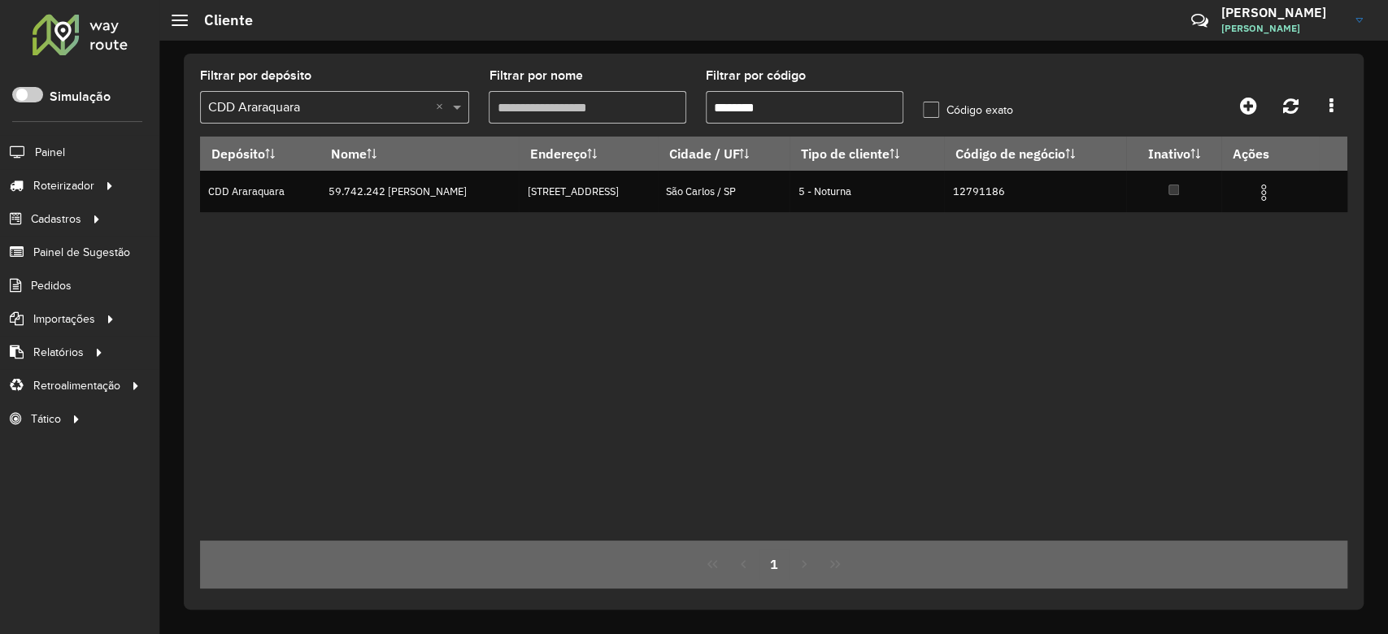
drag, startPoint x: 731, startPoint y: 109, endPoint x: 863, endPoint y: 104, distance: 132.6
click at [863, 104] on input "********" at bounding box center [805, 107] width 198 height 33
paste input "text"
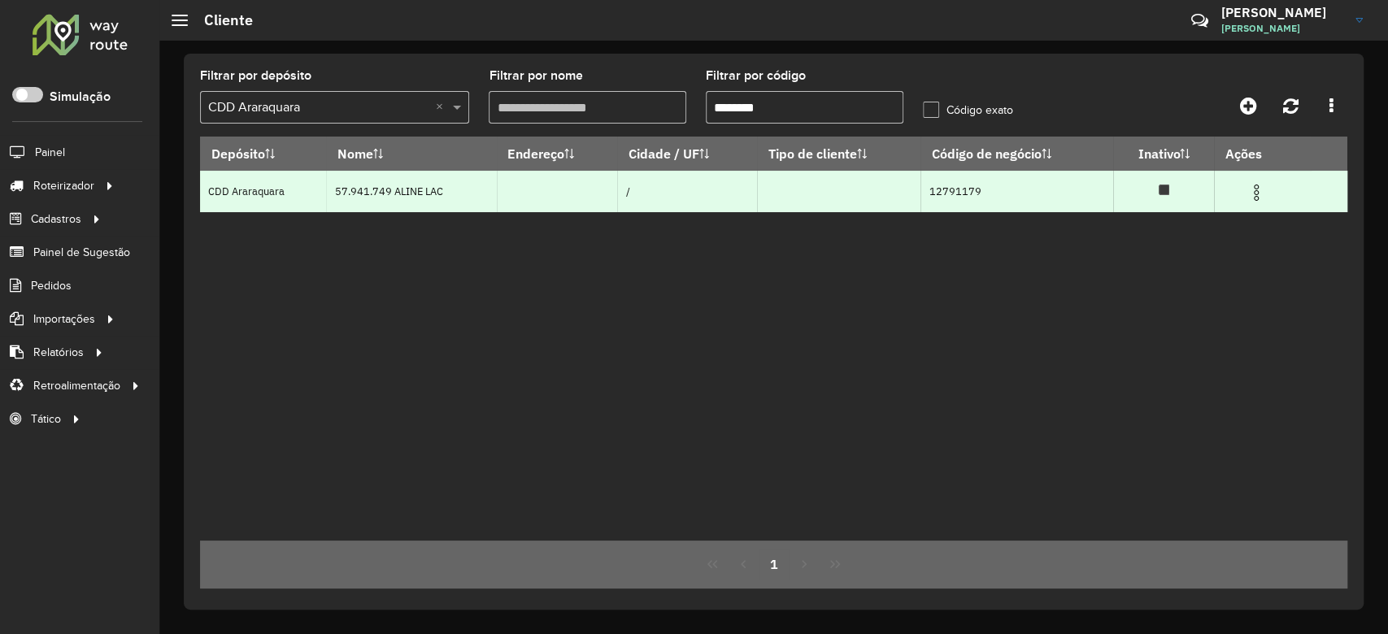
type input "********"
click at [1249, 196] on img at bounding box center [1256, 193] width 20 height 20
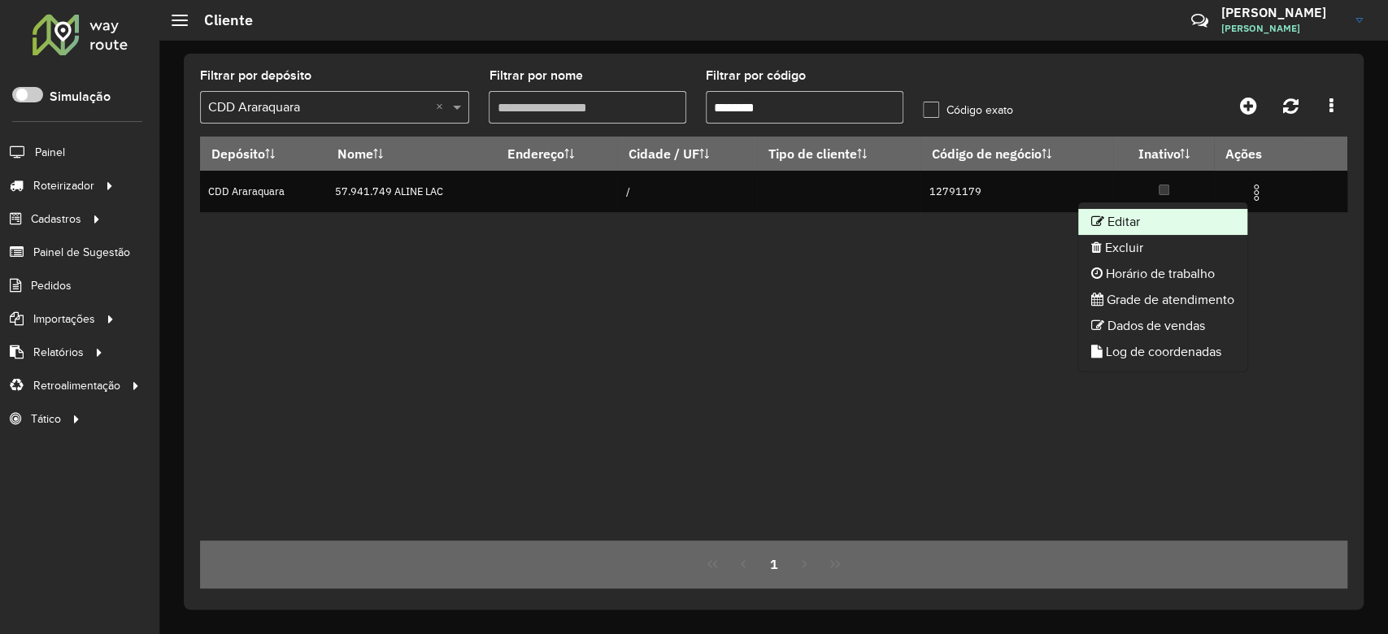
click at [1176, 220] on li "Editar" at bounding box center [1162, 222] width 169 height 26
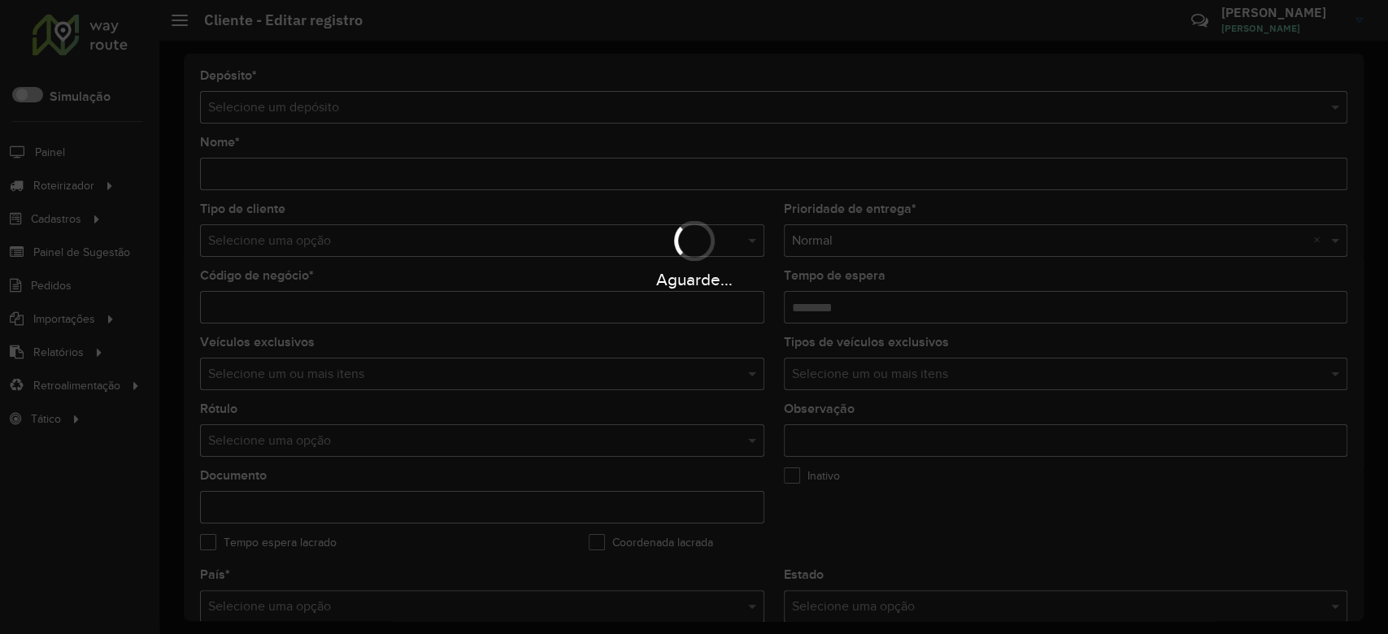
type input "**********"
type input "********"
type input "**********"
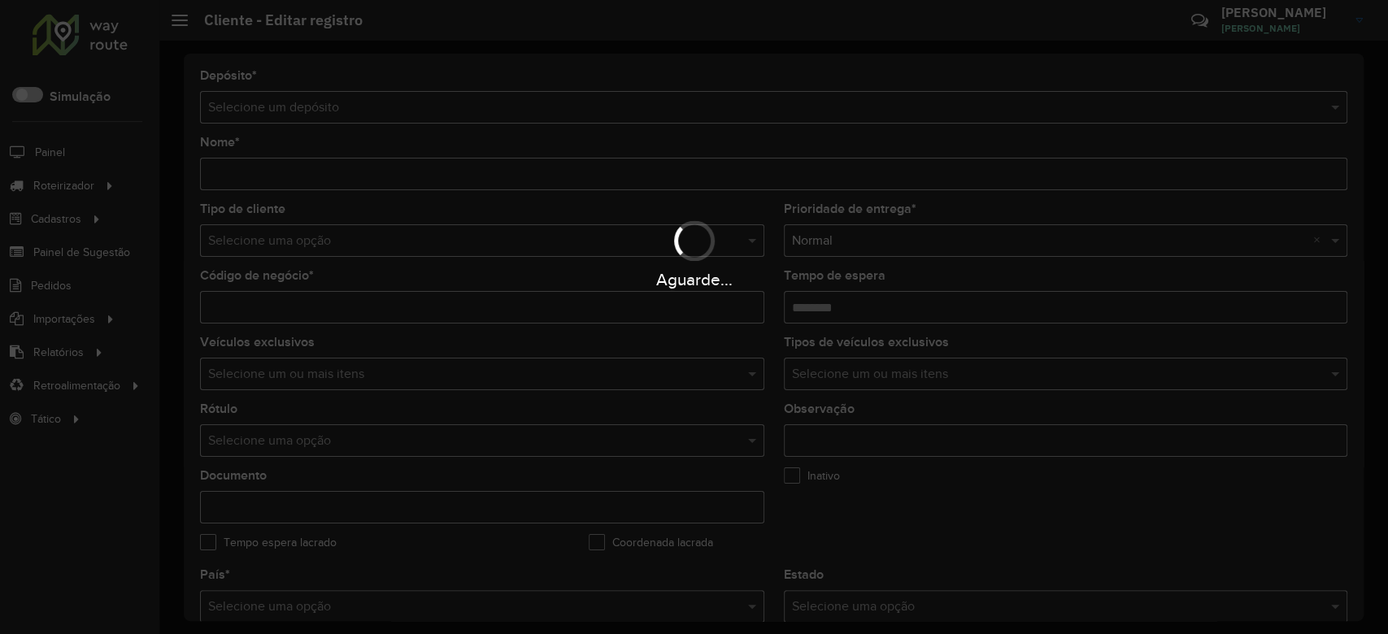
type input "**********"
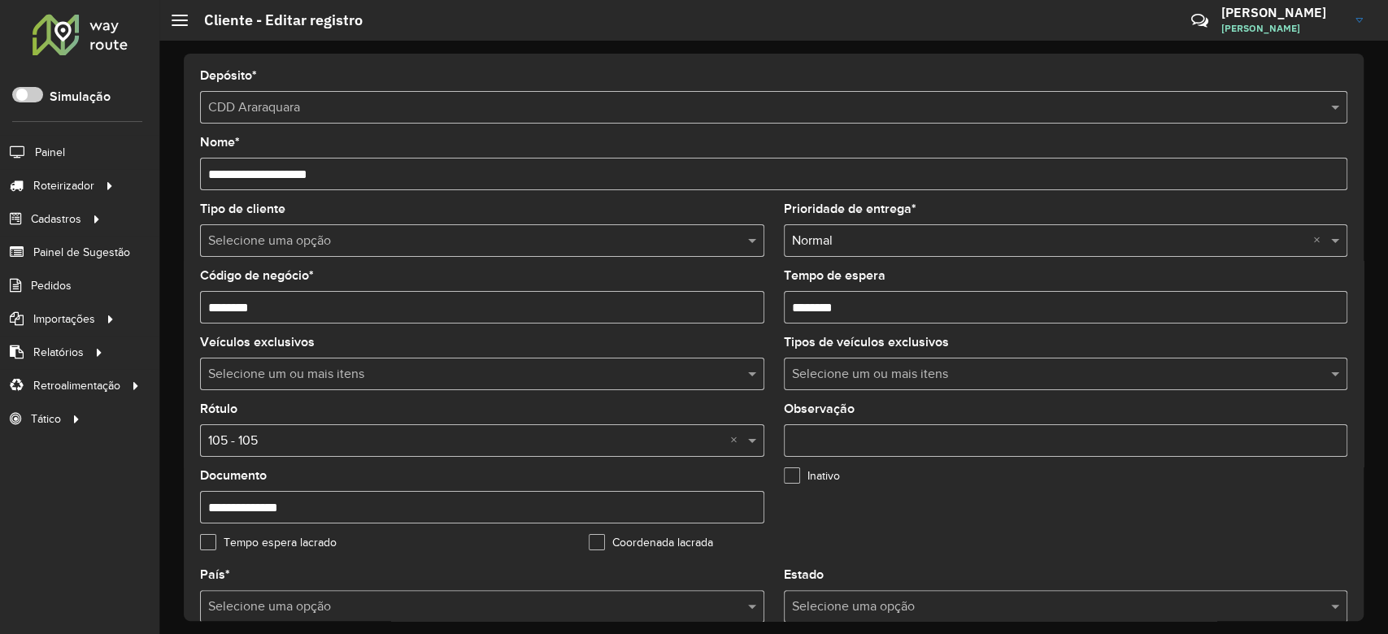
click at [246, 236] on input "text" at bounding box center [465, 242] width 515 height 20
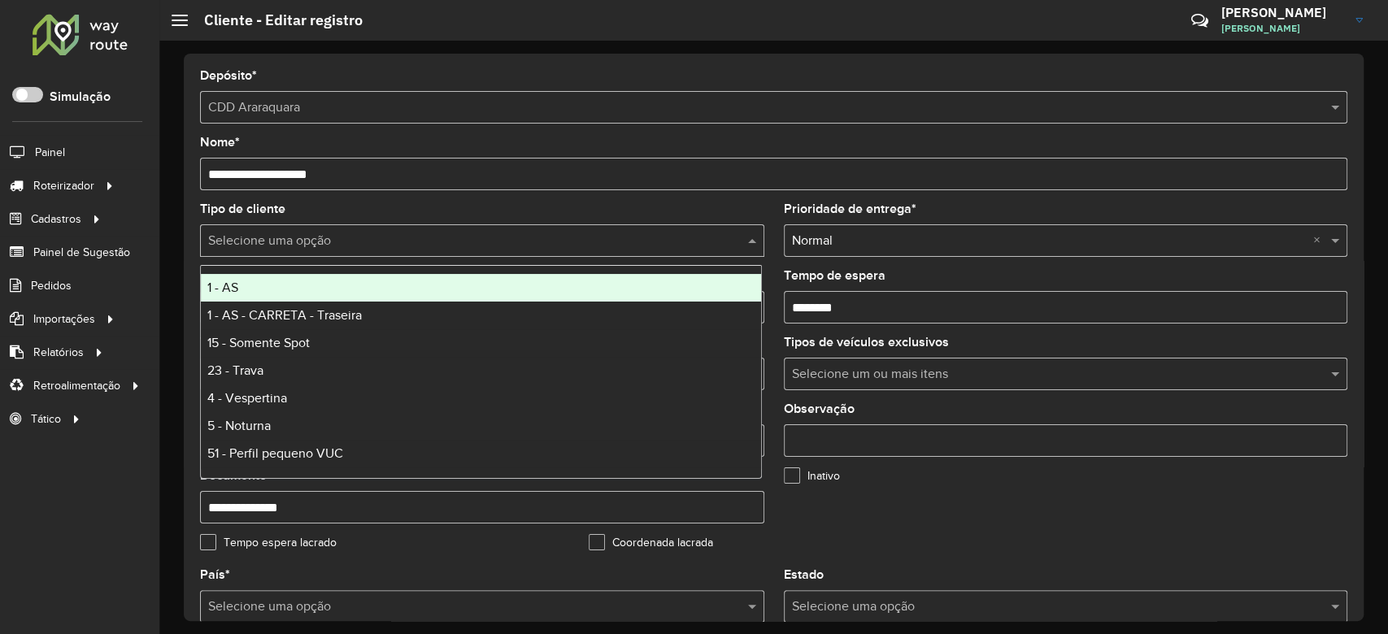
type input "*"
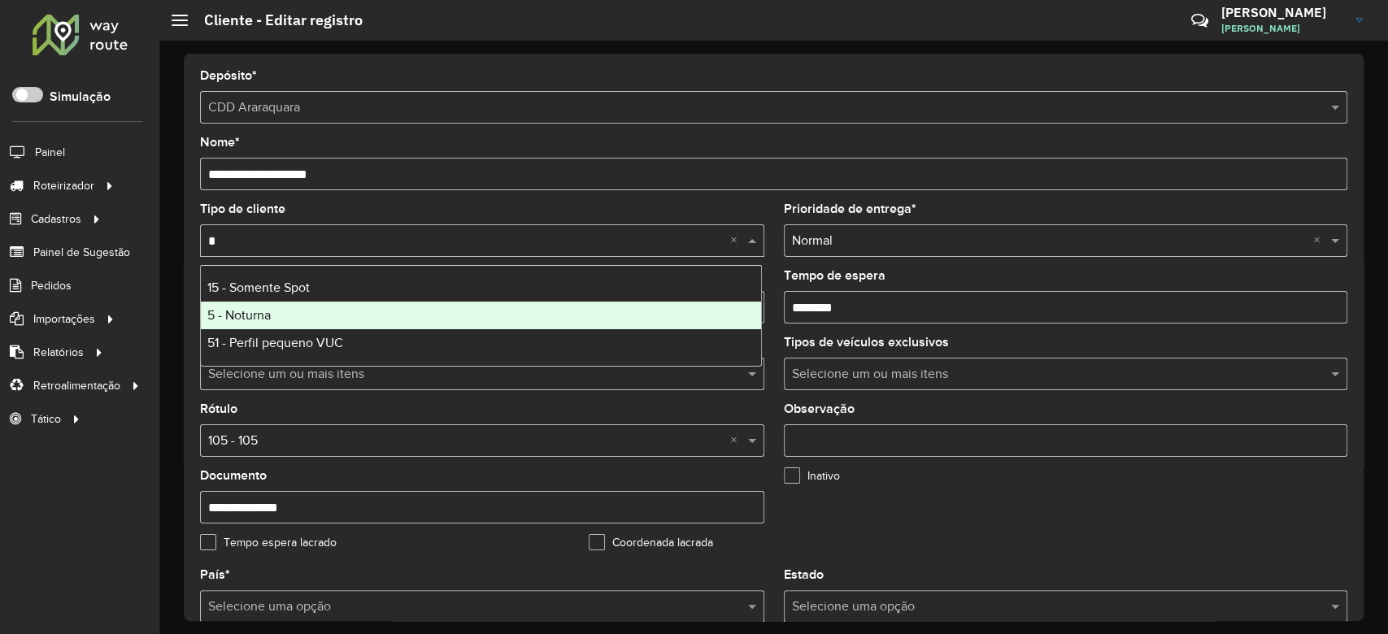
click at [254, 328] on div "5 - Noturna" at bounding box center [481, 316] width 560 height 28
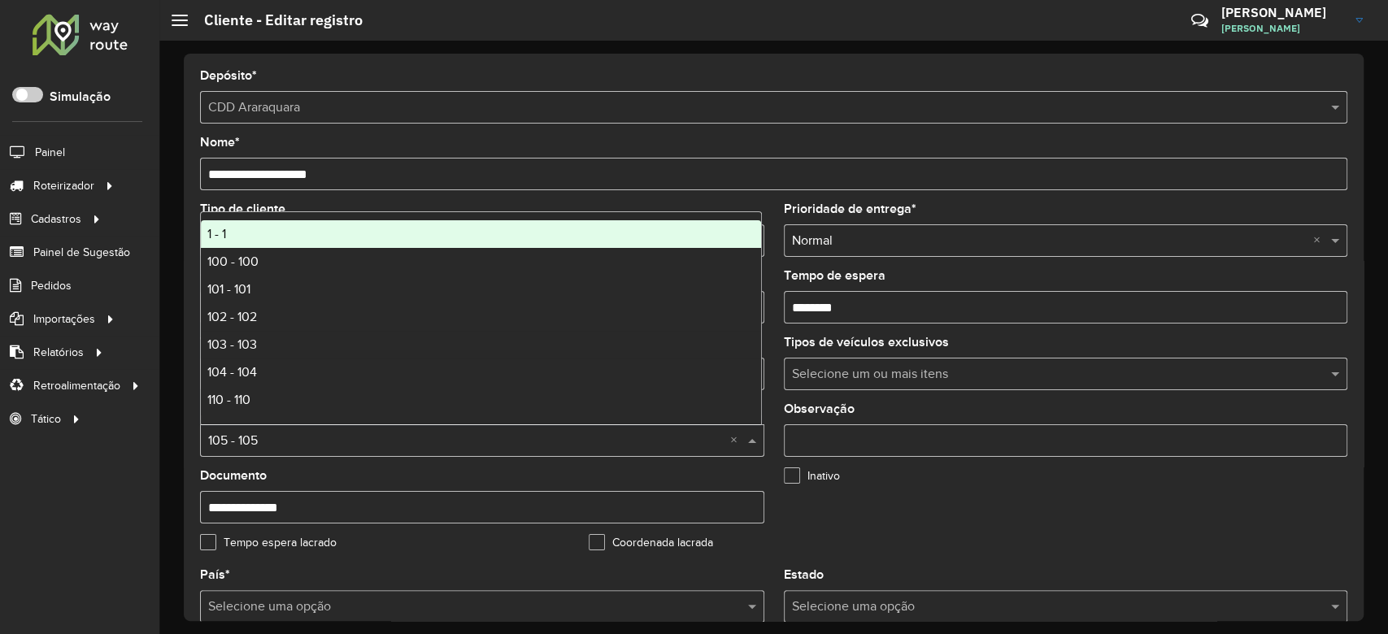
click at [286, 440] on input "text" at bounding box center [465, 442] width 515 height 20
type input "*"
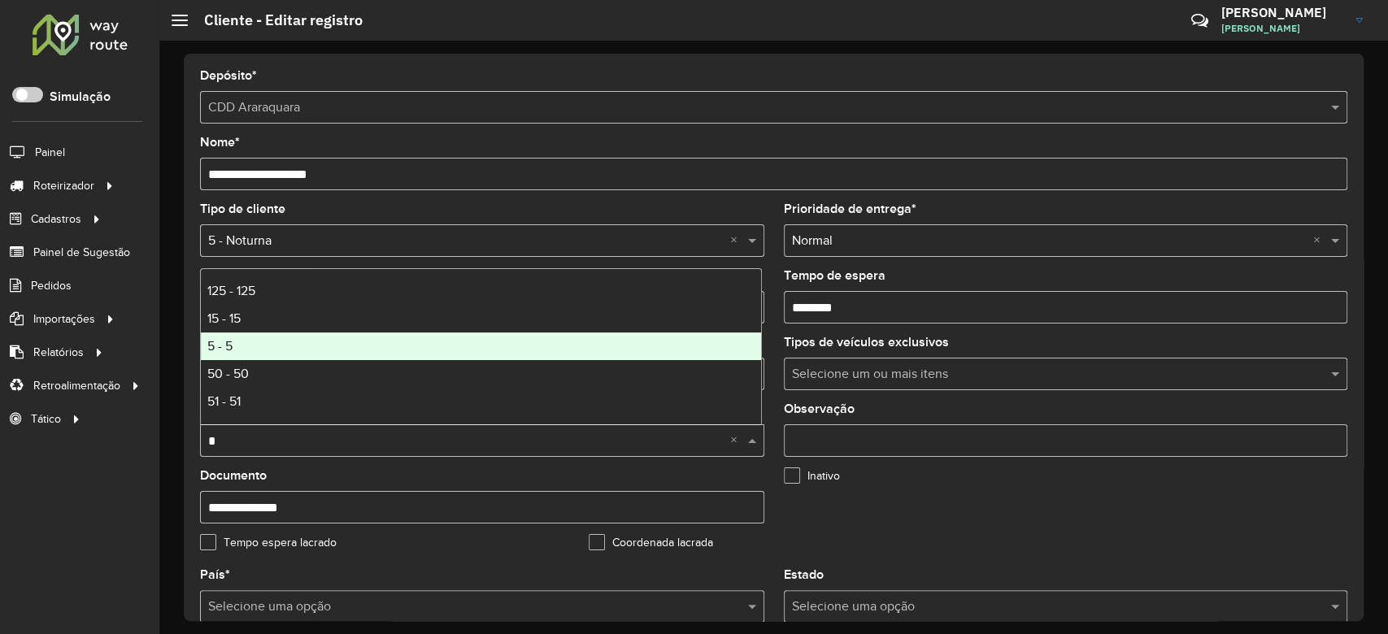
click at [338, 333] on div "5 - 5" at bounding box center [481, 347] width 560 height 28
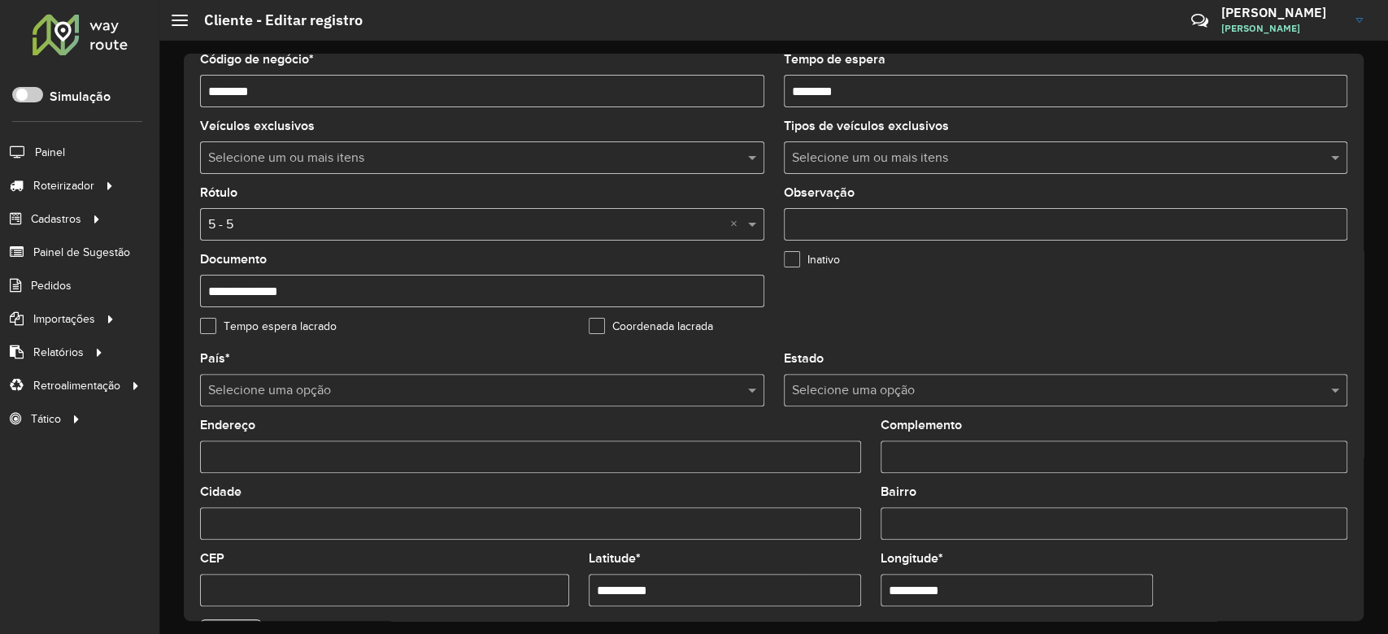
scroll to position [541, 0]
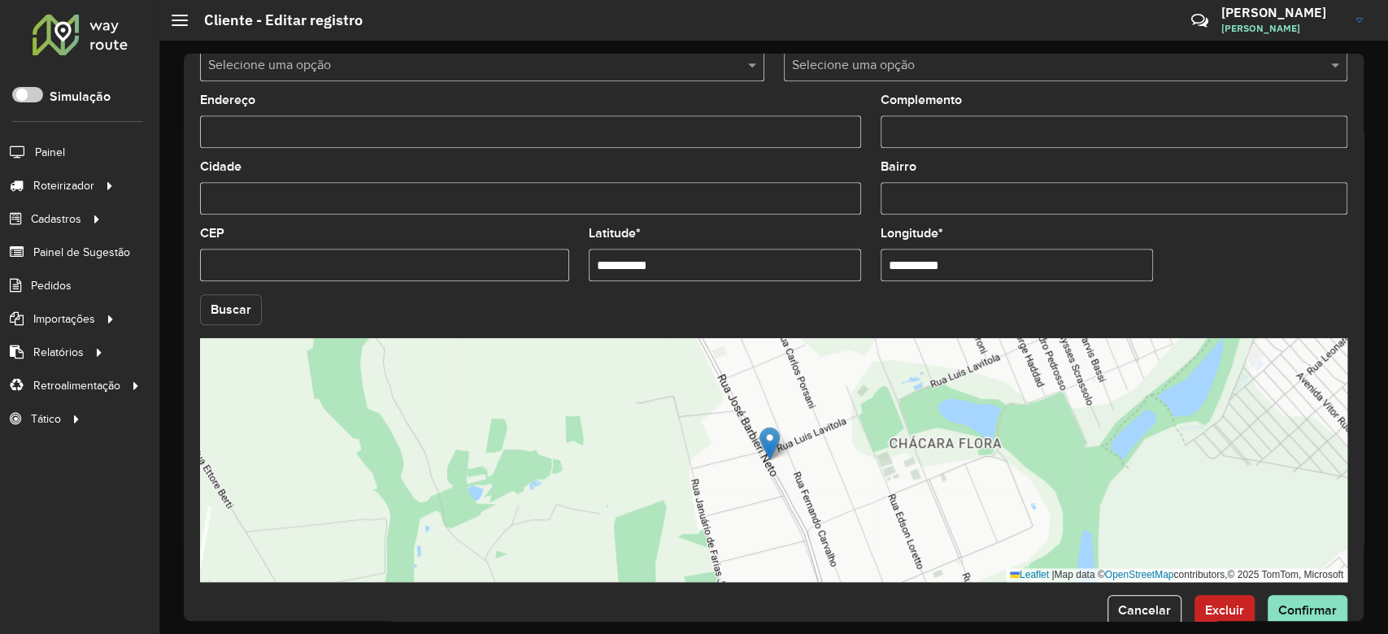
click at [246, 309] on button "Buscar" at bounding box center [231, 309] width 62 height 31
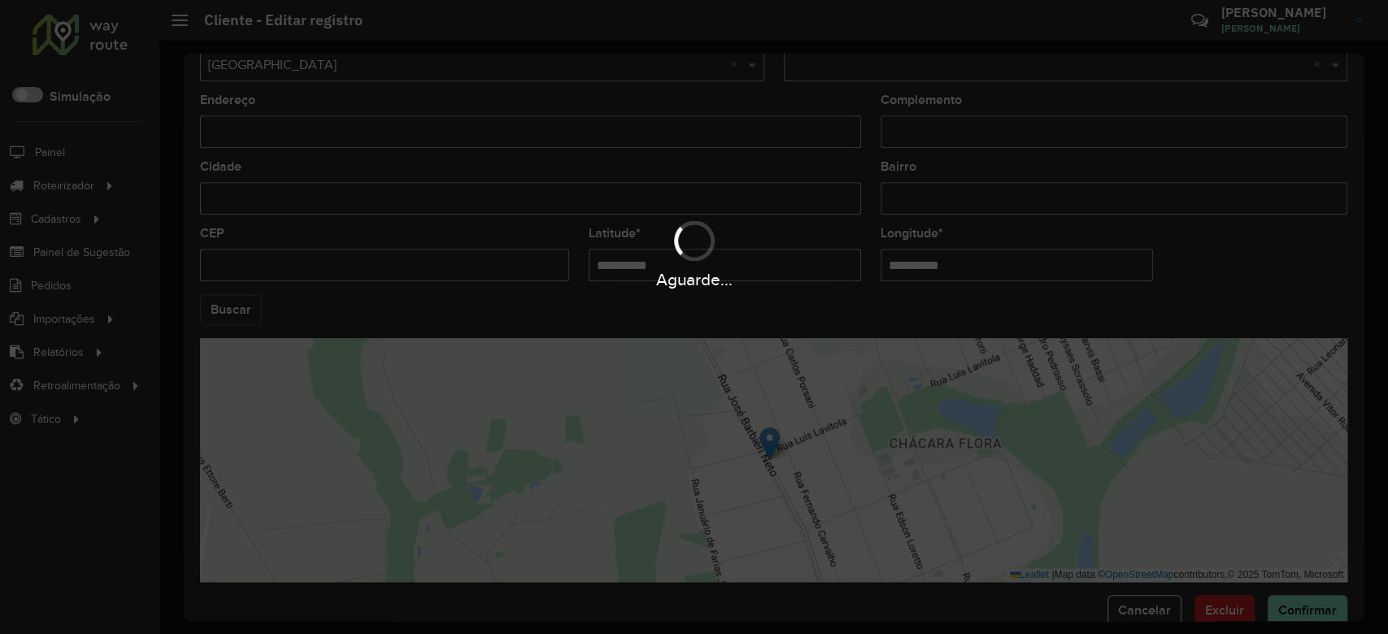
type input "**********"
type input "*********"
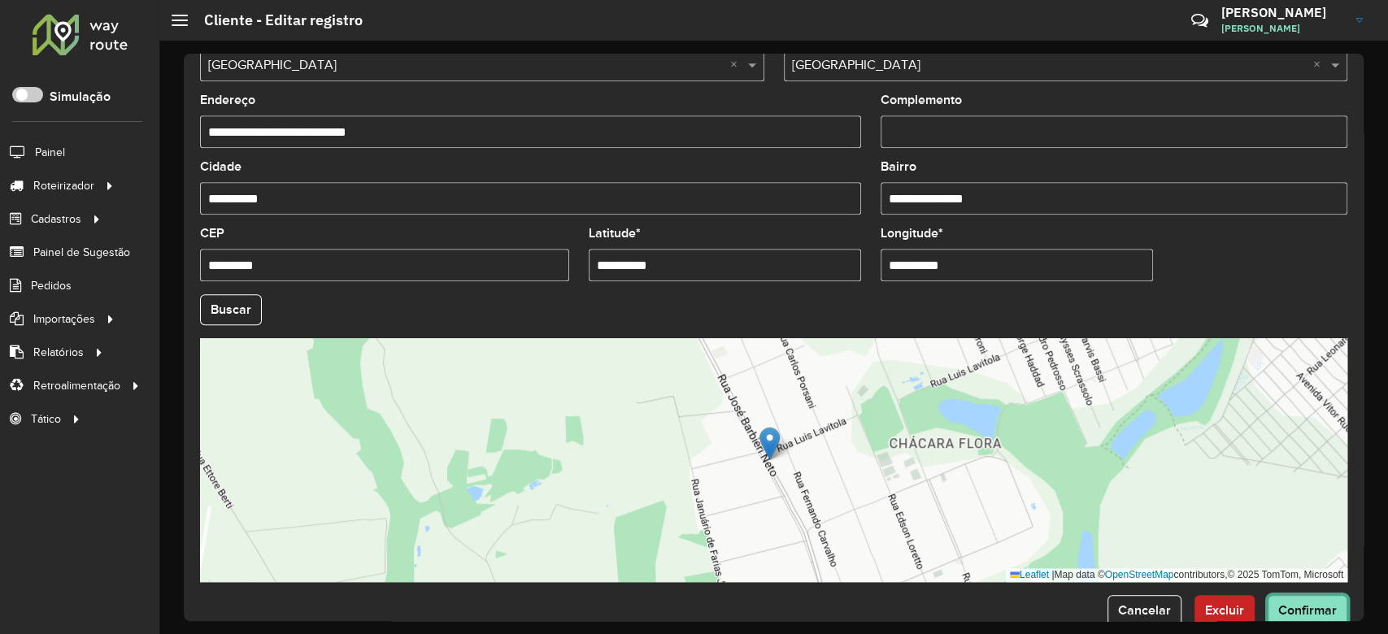
click at [1328, 605] on span "Confirmar" at bounding box center [1307, 610] width 59 height 14
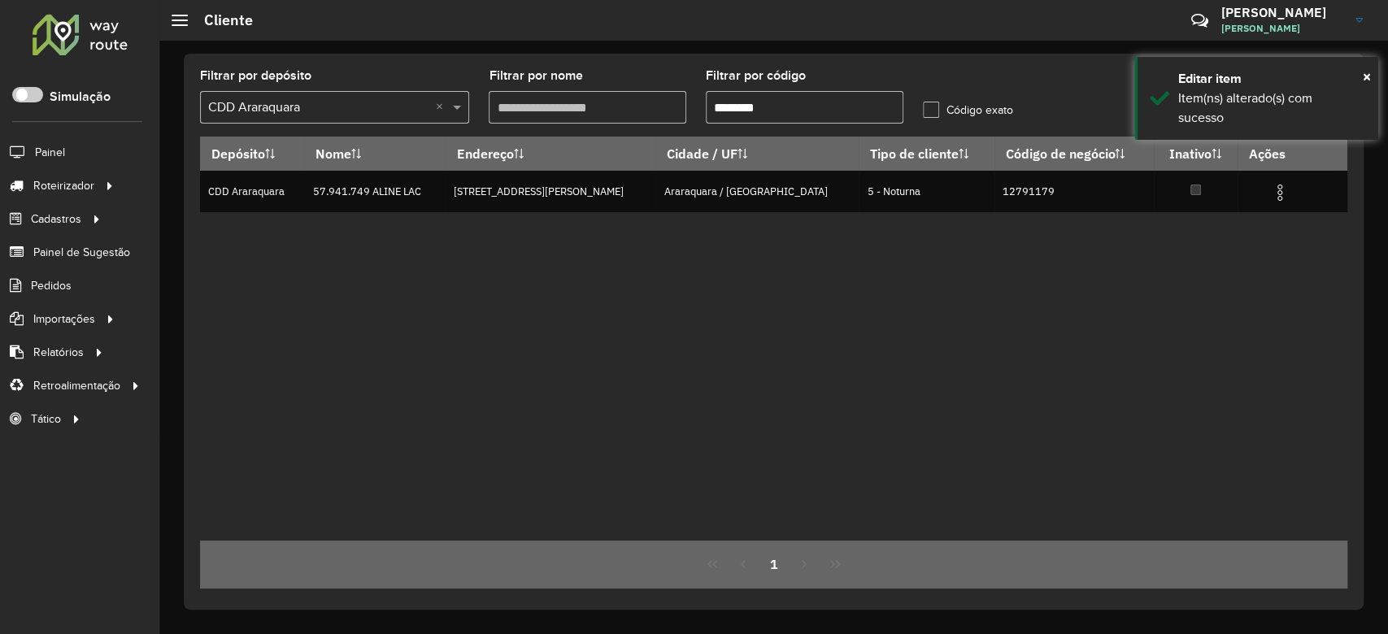
drag, startPoint x: 732, startPoint y: 111, endPoint x: 861, endPoint y: 95, distance: 130.2
click at [861, 95] on input "********" at bounding box center [805, 107] width 198 height 33
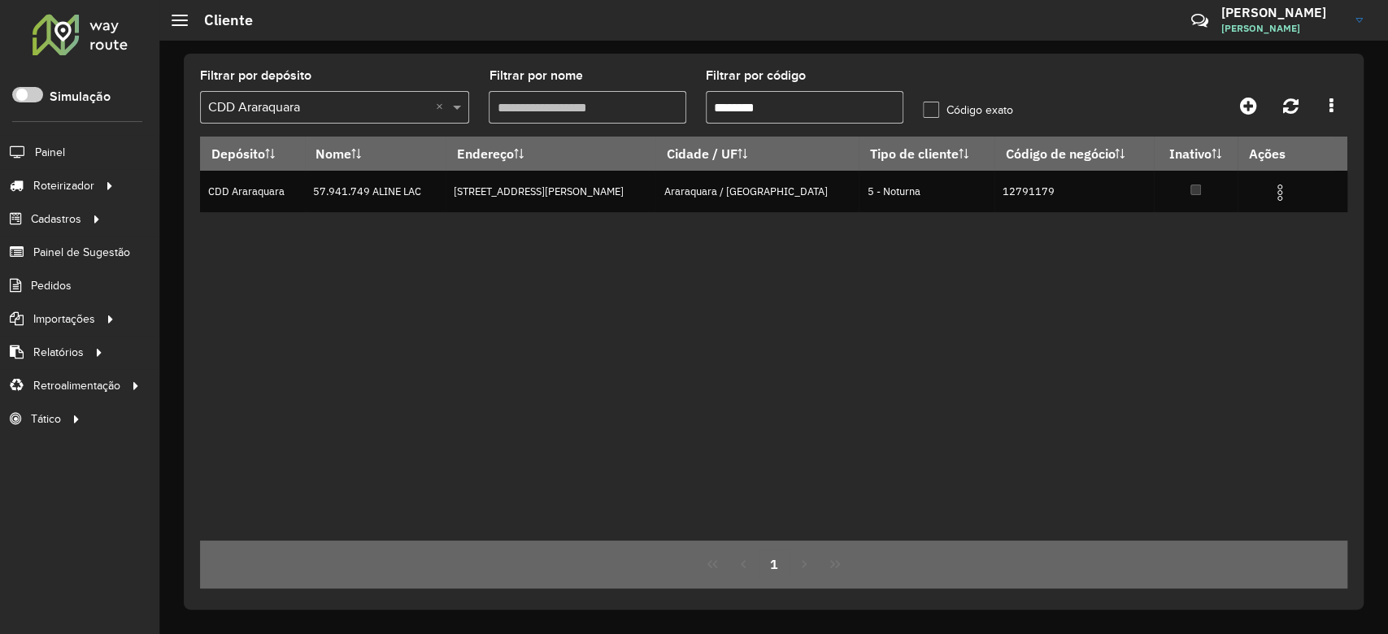
paste input "text"
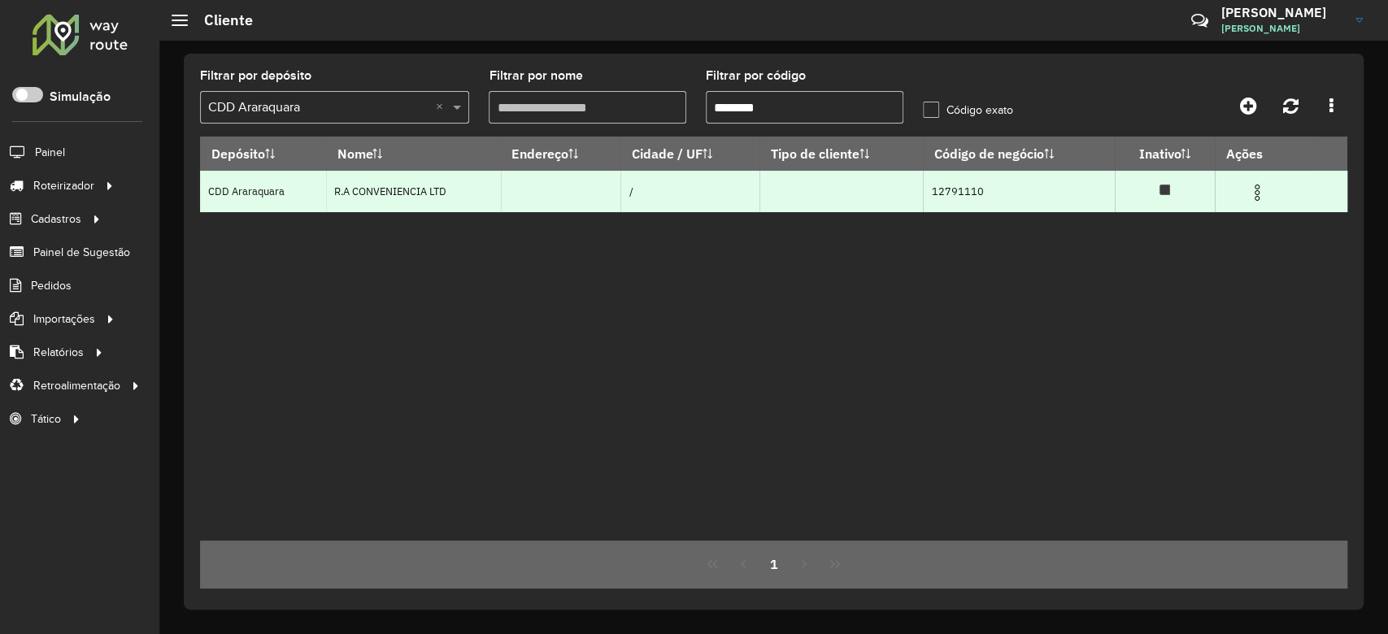
type input "********"
click at [1263, 185] on img at bounding box center [1257, 193] width 20 height 20
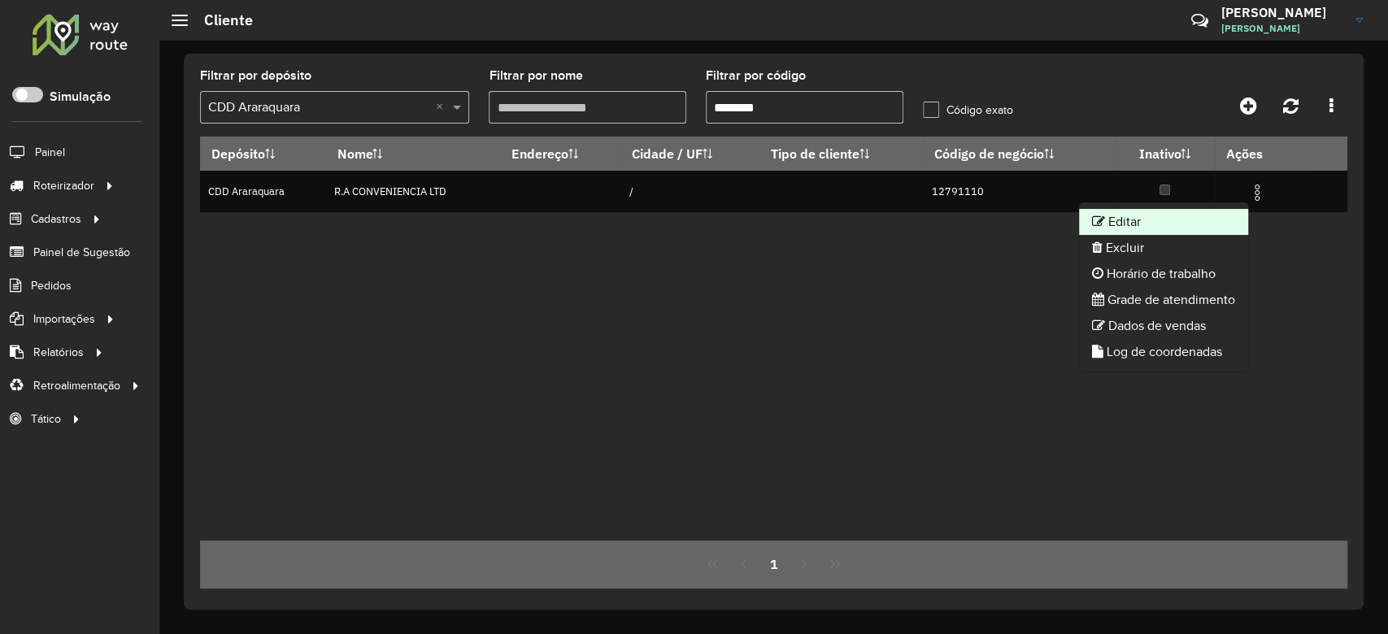
click at [1223, 218] on li "Editar" at bounding box center [1163, 222] width 169 height 26
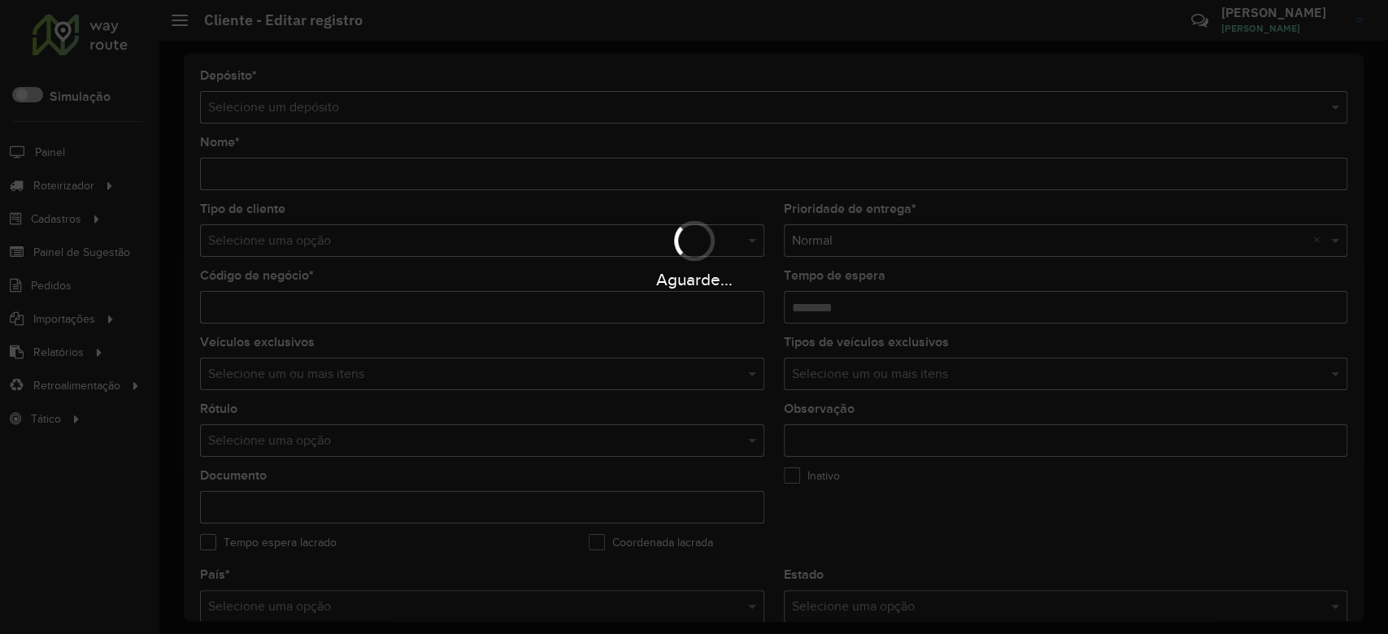
type input "**********"
type input "********"
type input "**********"
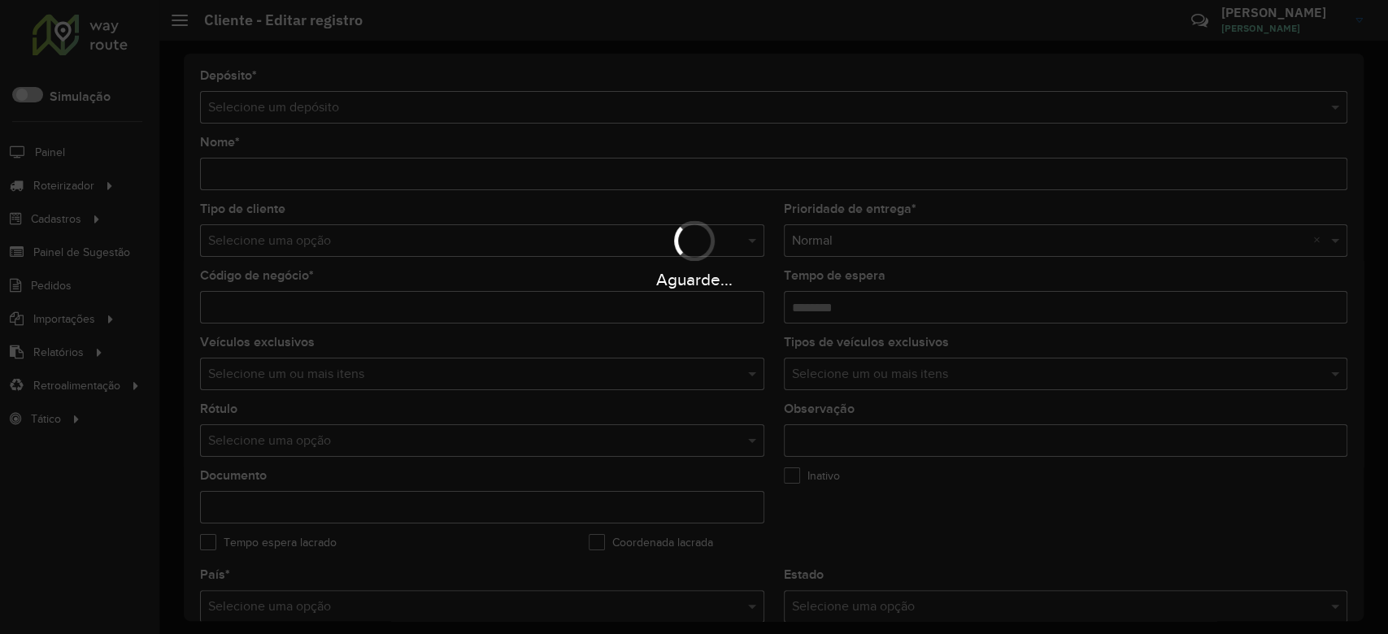
type input "**********"
click at [315, 245] on div "Aguarde..." at bounding box center [694, 253] width 1388 height 77
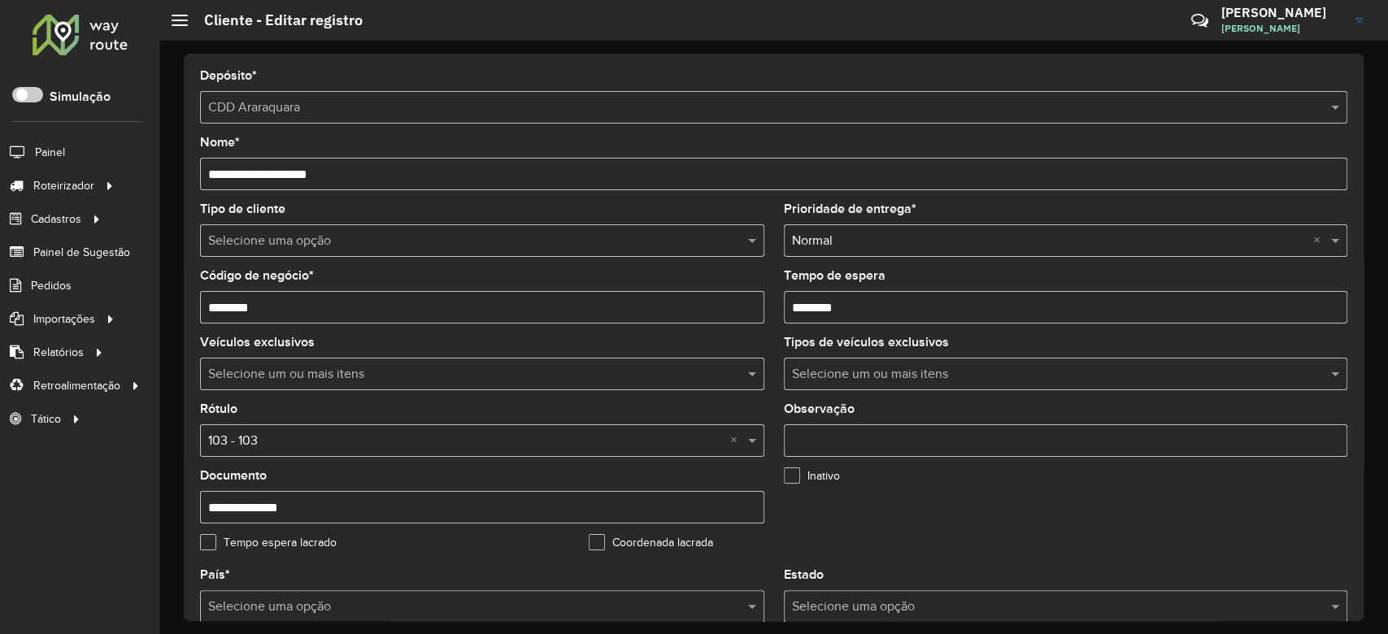
click at [318, 243] on input "text" at bounding box center [465, 242] width 515 height 20
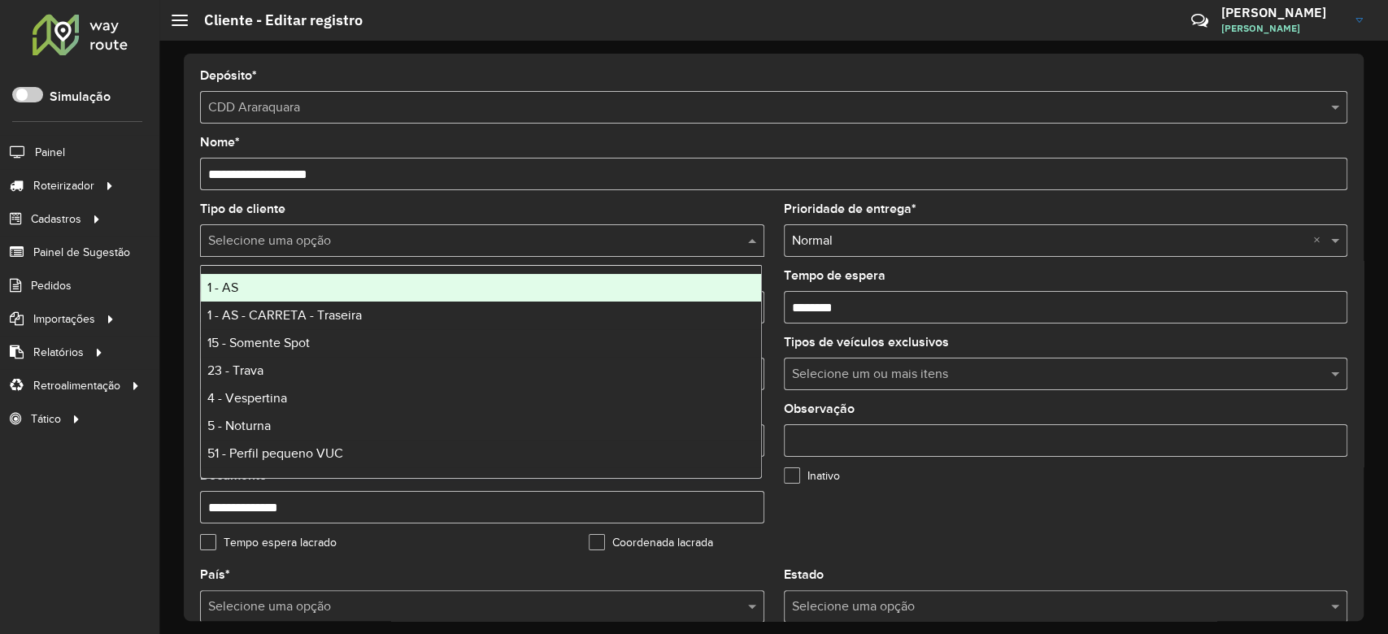
type input "*"
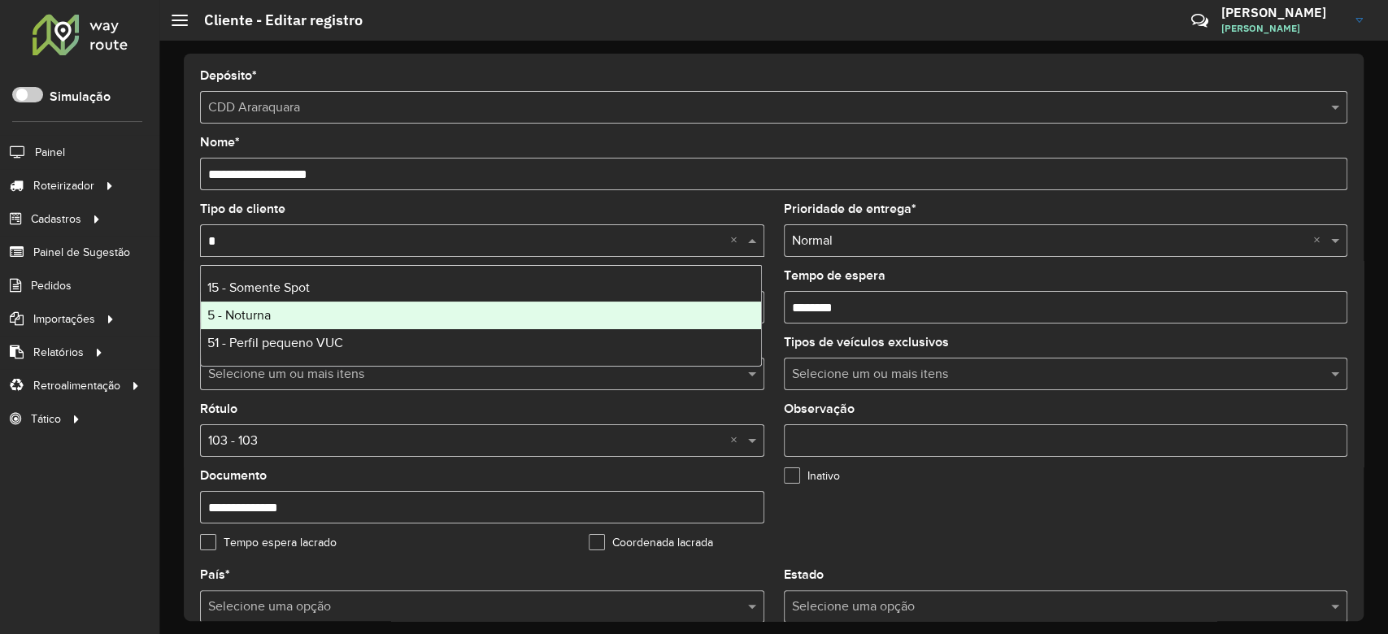
click at [289, 308] on div "5 - Noturna" at bounding box center [481, 316] width 560 height 28
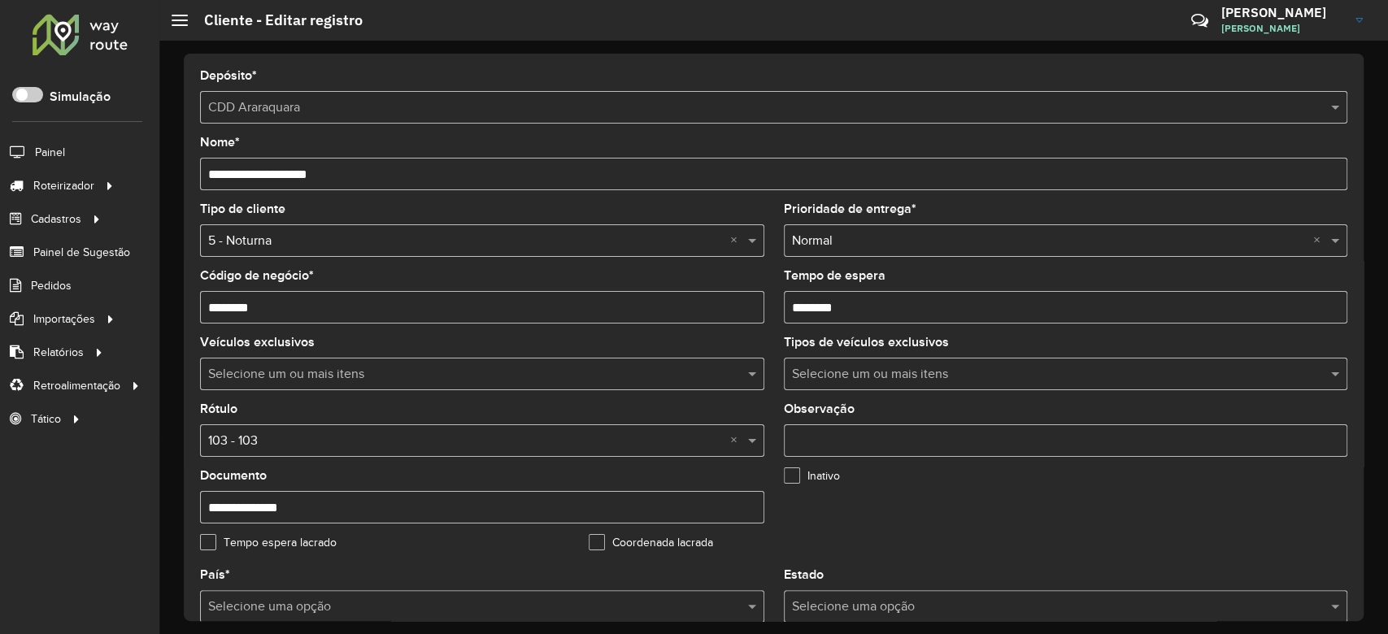
click at [285, 442] on input "text" at bounding box center [465, 442] width 515 height 20
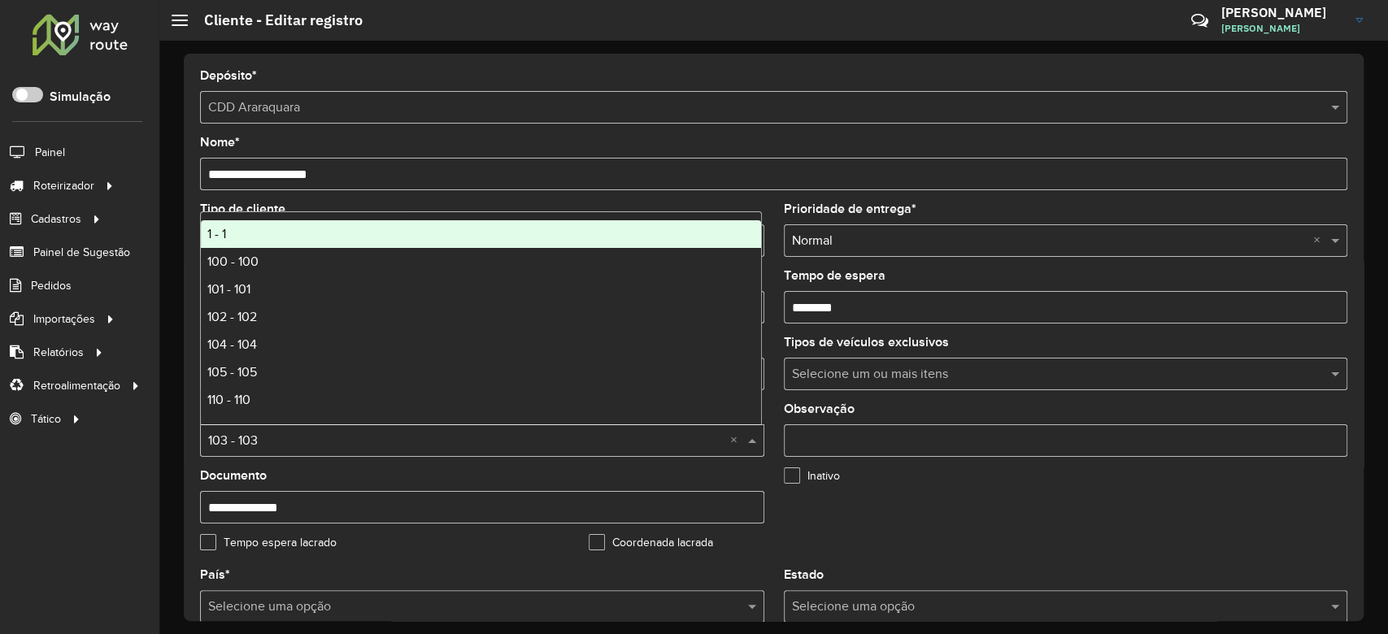
type input "*"
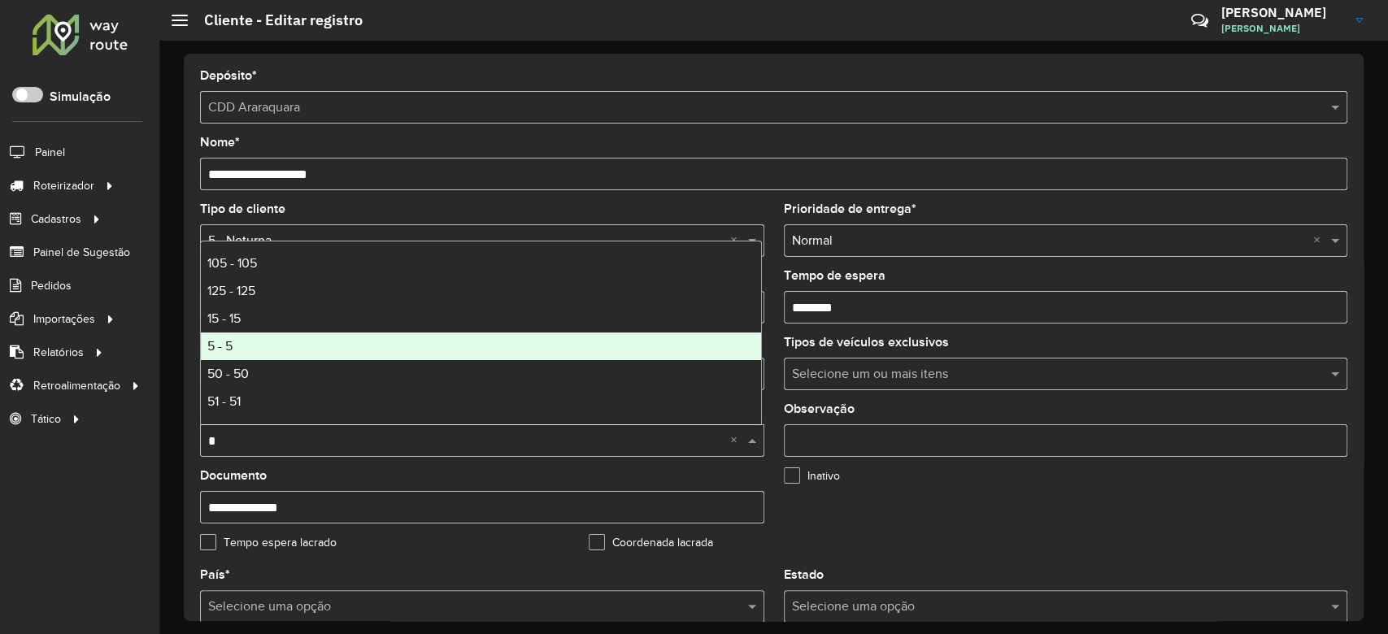
click at [376, 345] on div "5 - 5" at bounding box center [481, 347] width 560 height 28
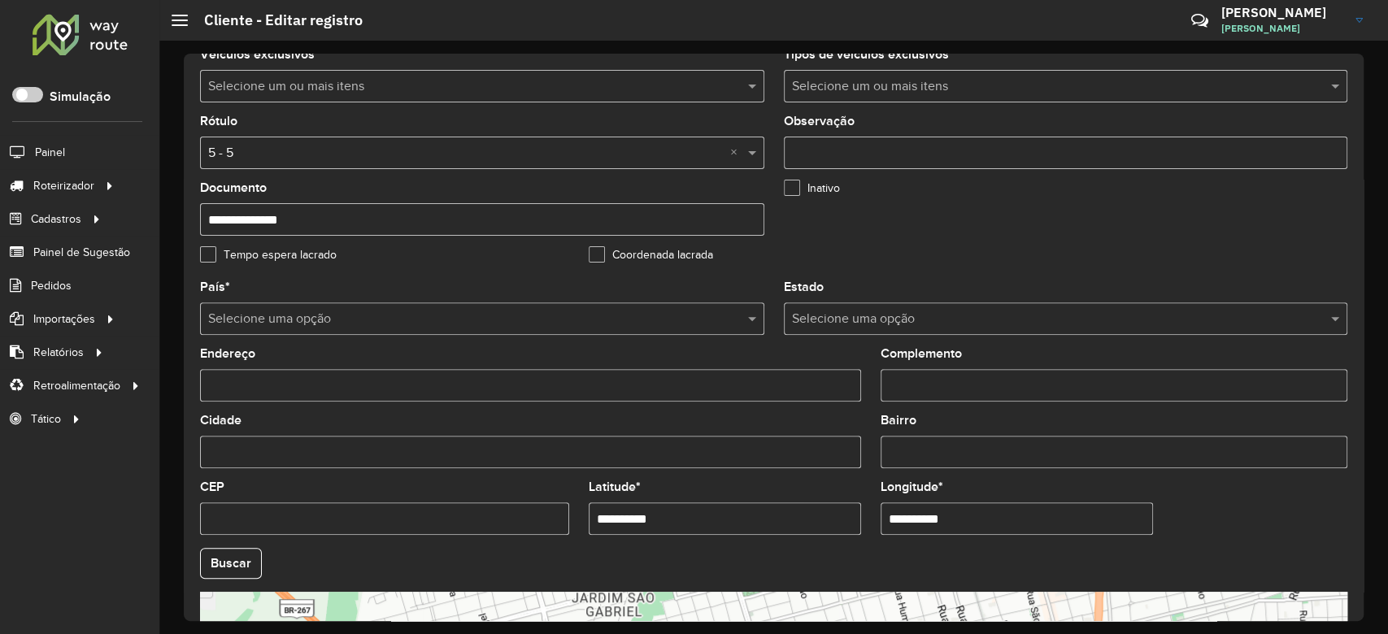
scroll to position [325, 0]
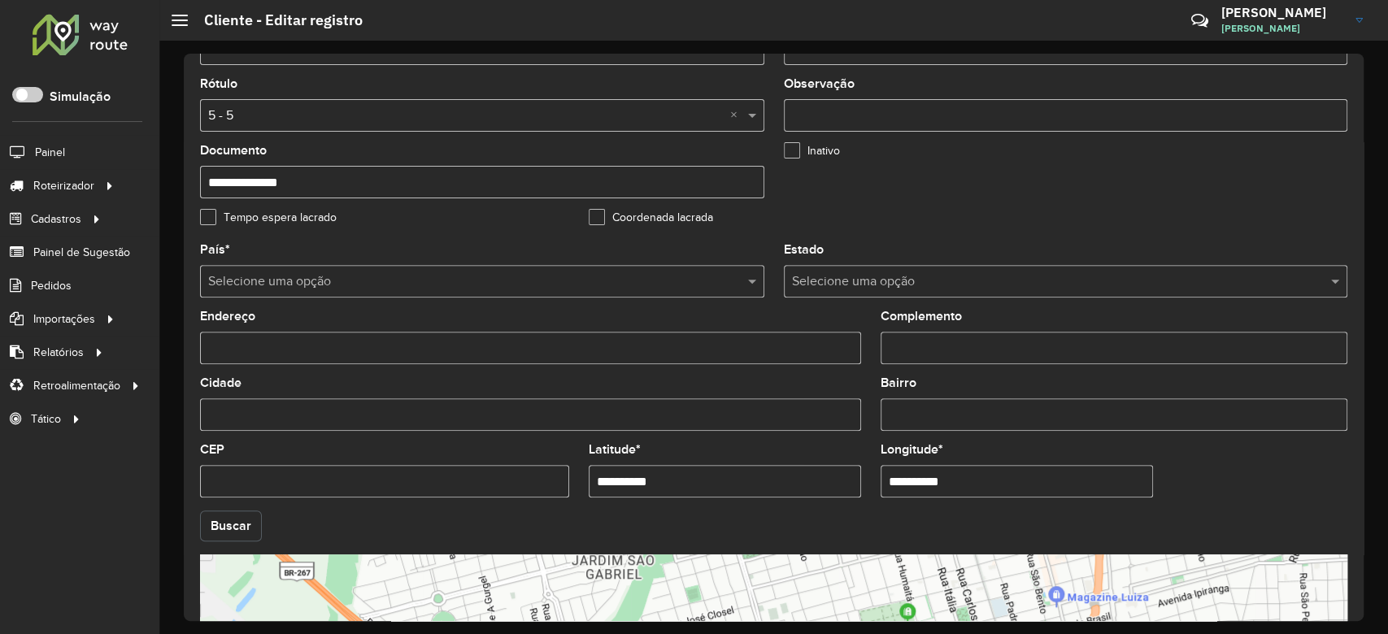
click at [242, 529] on button "Buscar" at bounding box center [231, 526] width 62 height 31
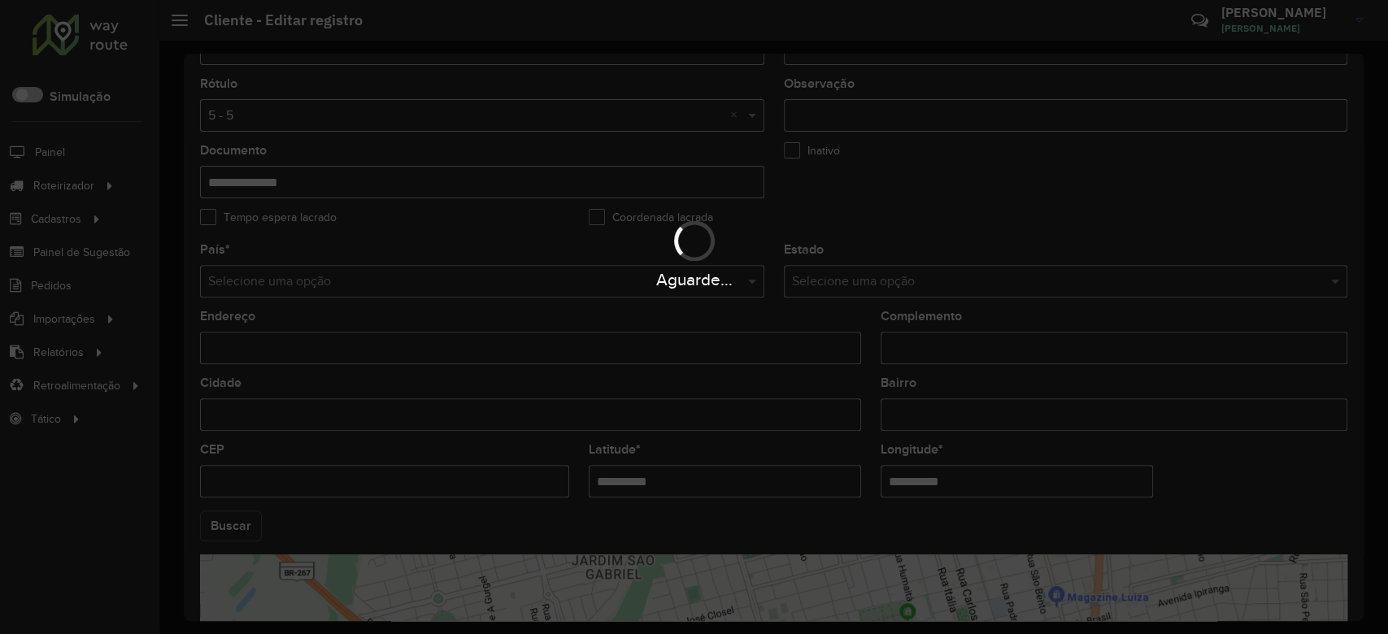
type input "**********"
type input "*********"
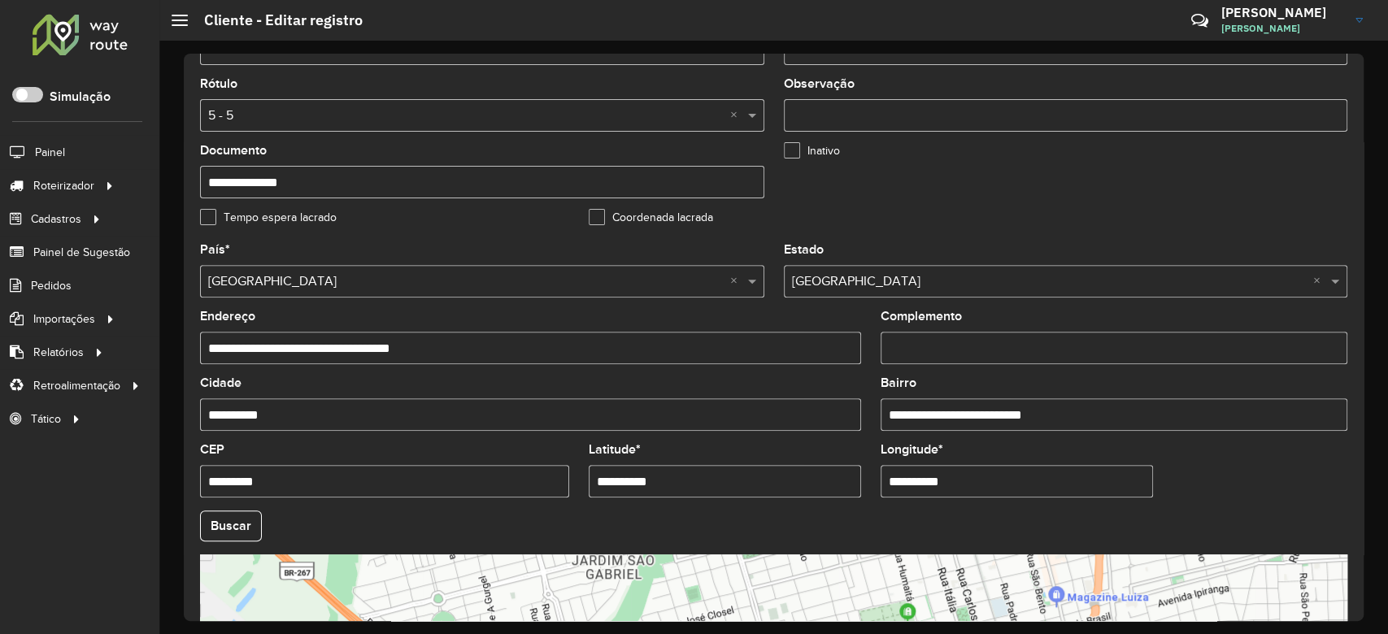
scroll to position [576, 0]
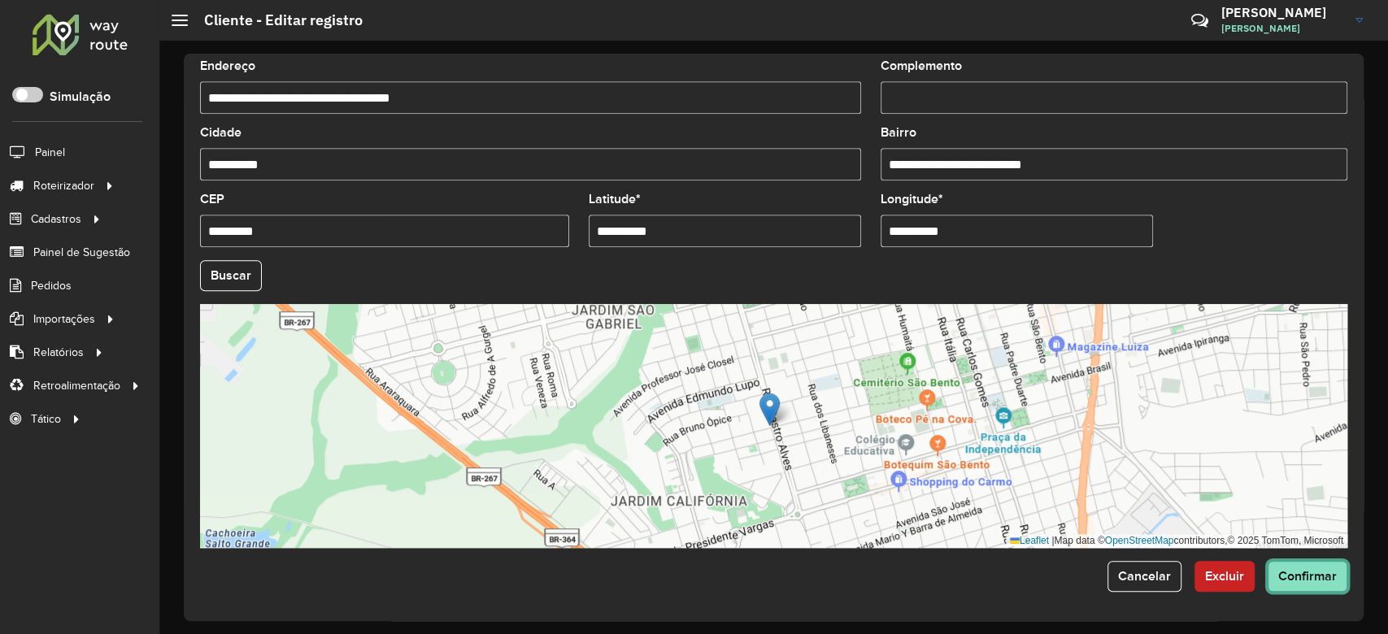
click at [1313, 572] on span "Confirmar" at bounding box center [1307, 576] width 59 height 14
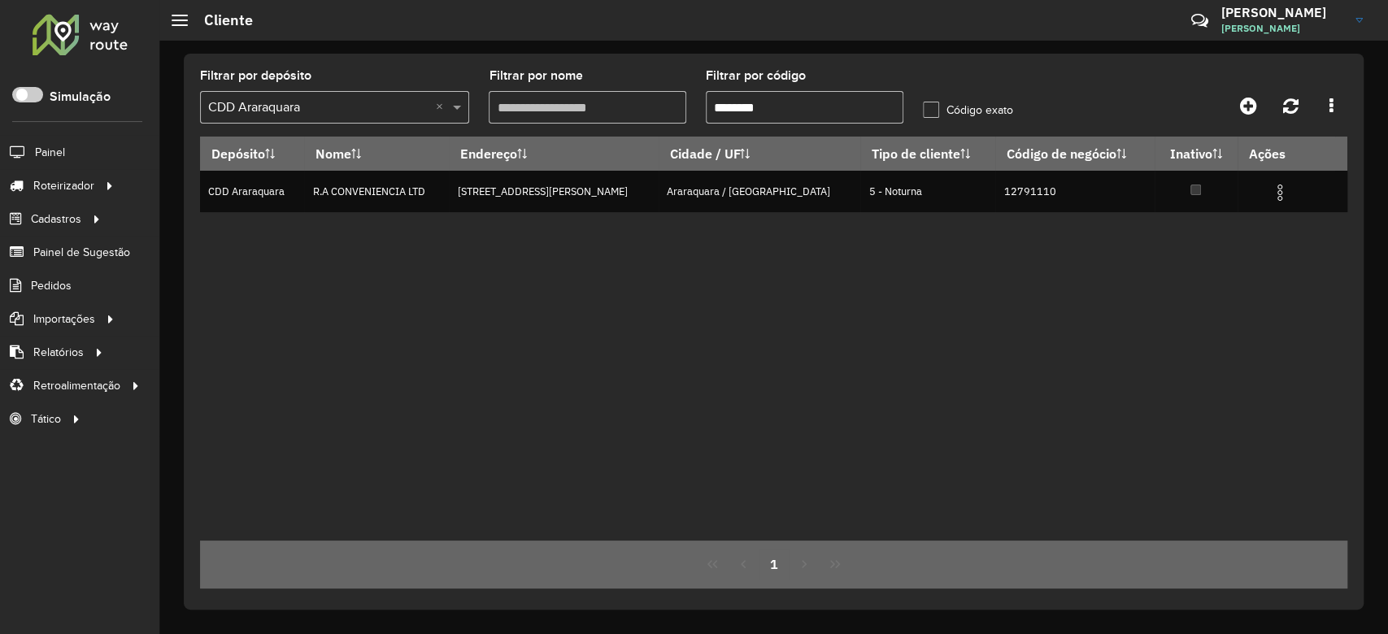
drag, startPoint x: 733, startPoint y: 107, endPoint x: 999, endPoint y: 92, distance: 266.3
click at [999, 92] on formly-group "Filtrar por depósito Selecione um depósito × CDD Araraquara × Filtrar por nome …" at bounding box center [623, 103] width 867 height 67
paste input "text"
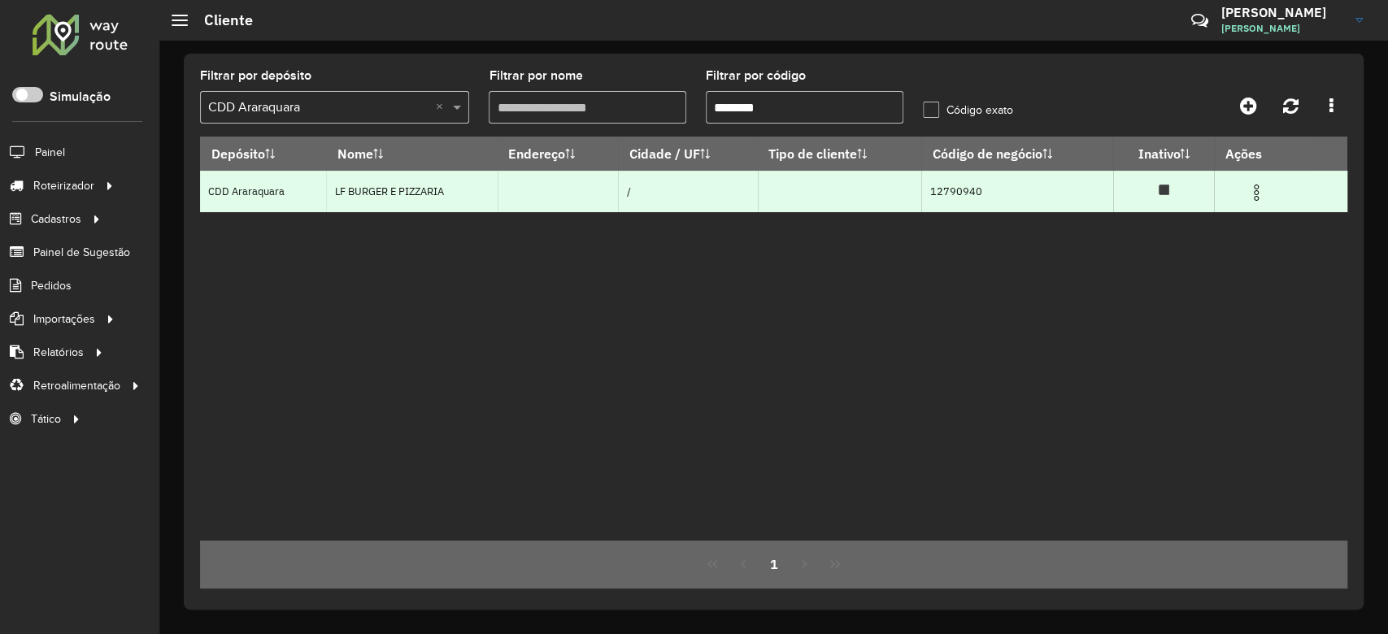
type input "********"
click at [1260, 198] on img at bounding box center [1256, 193] width 20 height 20
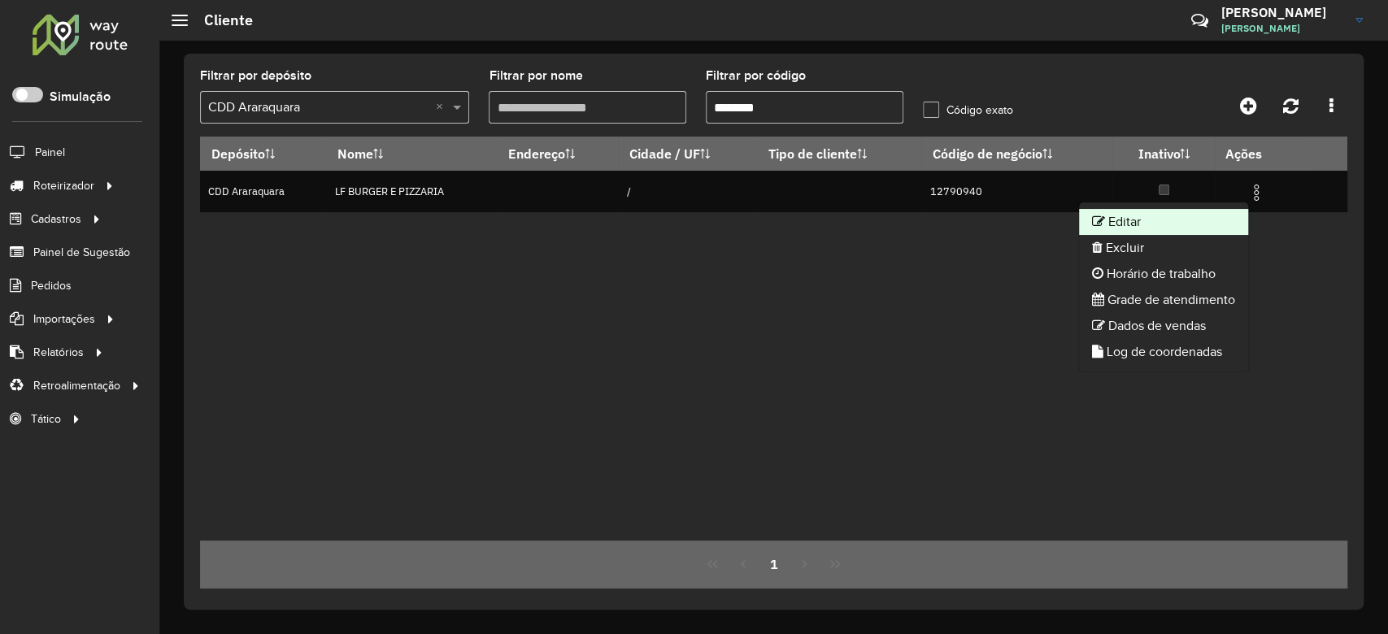
click at [1190, 218] on li "Editar" at bounding box center [1163, 222] width 169 height 26
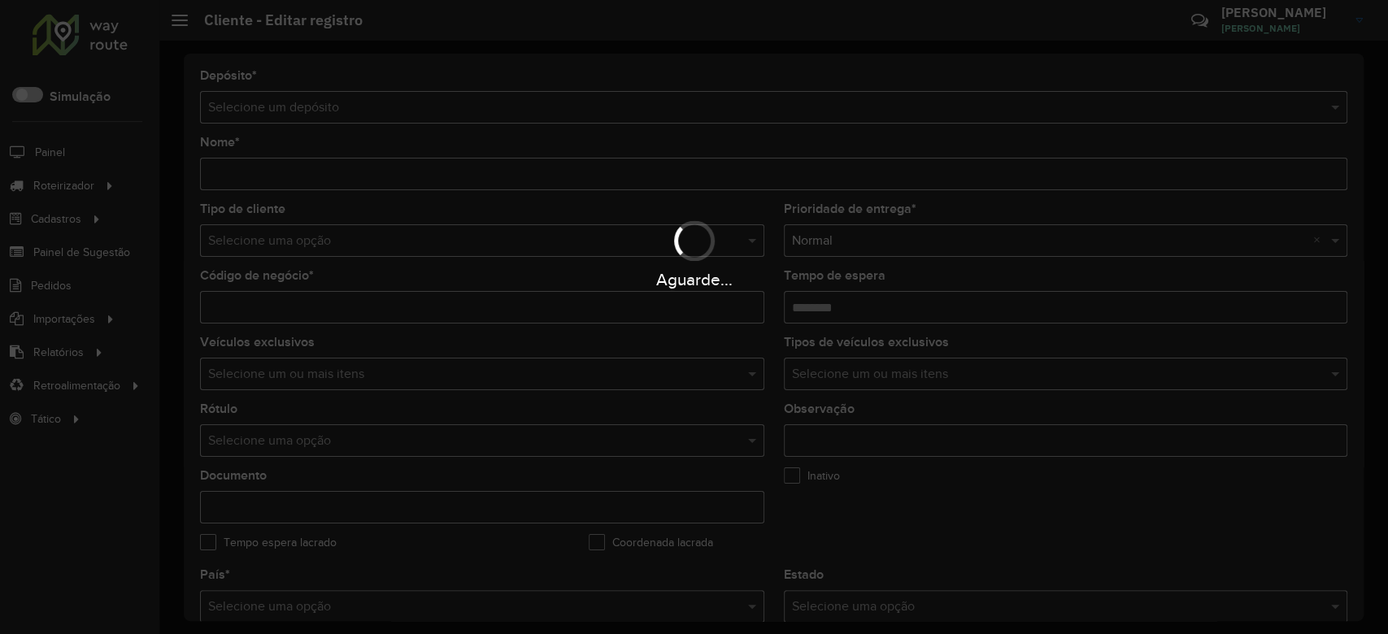
type input "**********"
type input "********"
type input "**********"
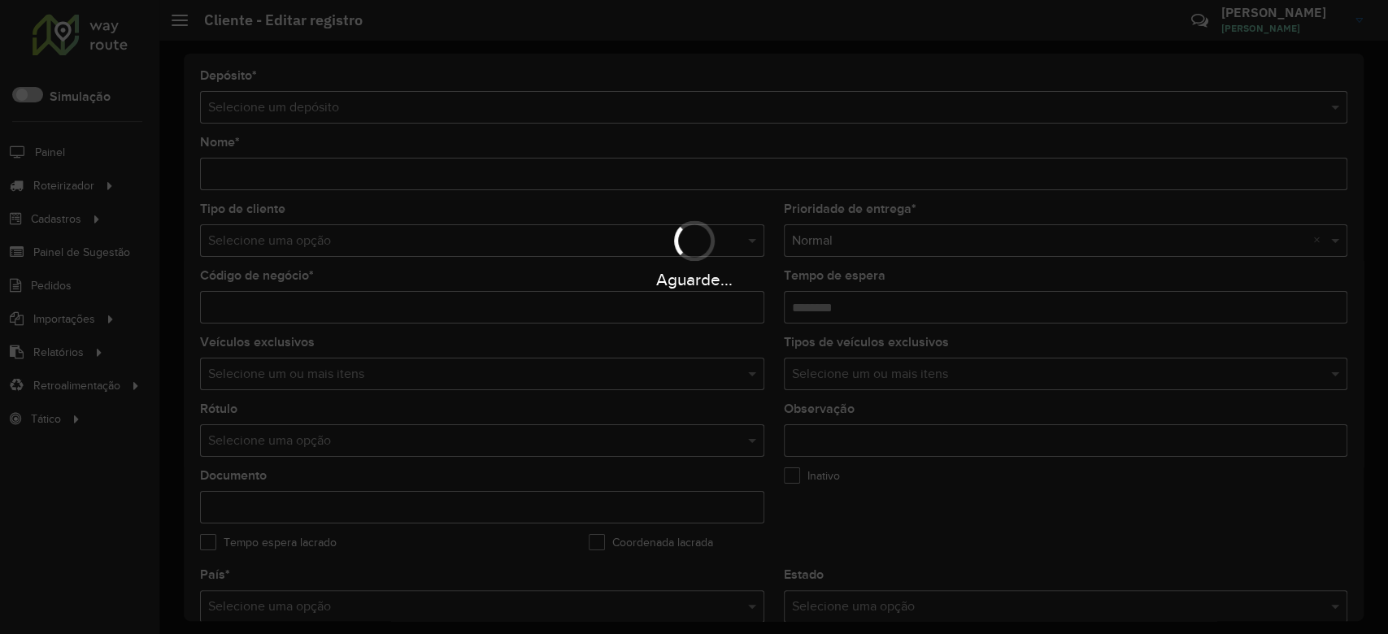
type input "**********"
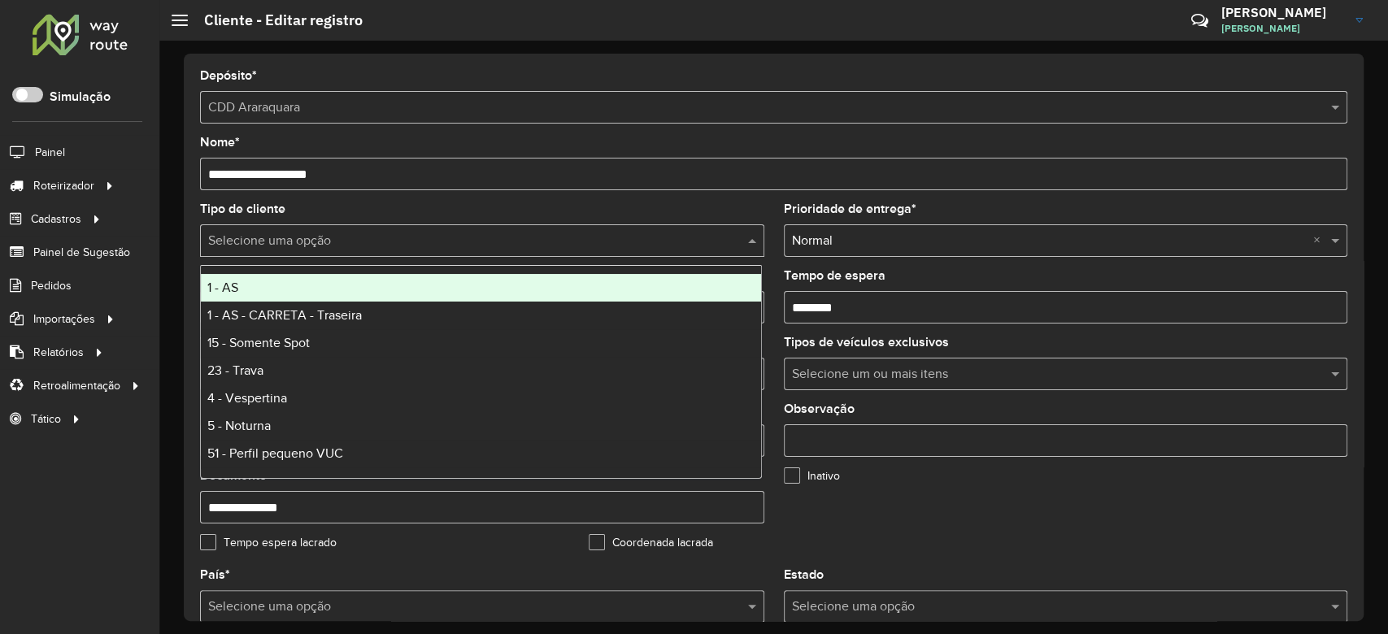
click at [289, 244] on input "text" at bounding box center [465, 242] width 515 height 20
type input "*"
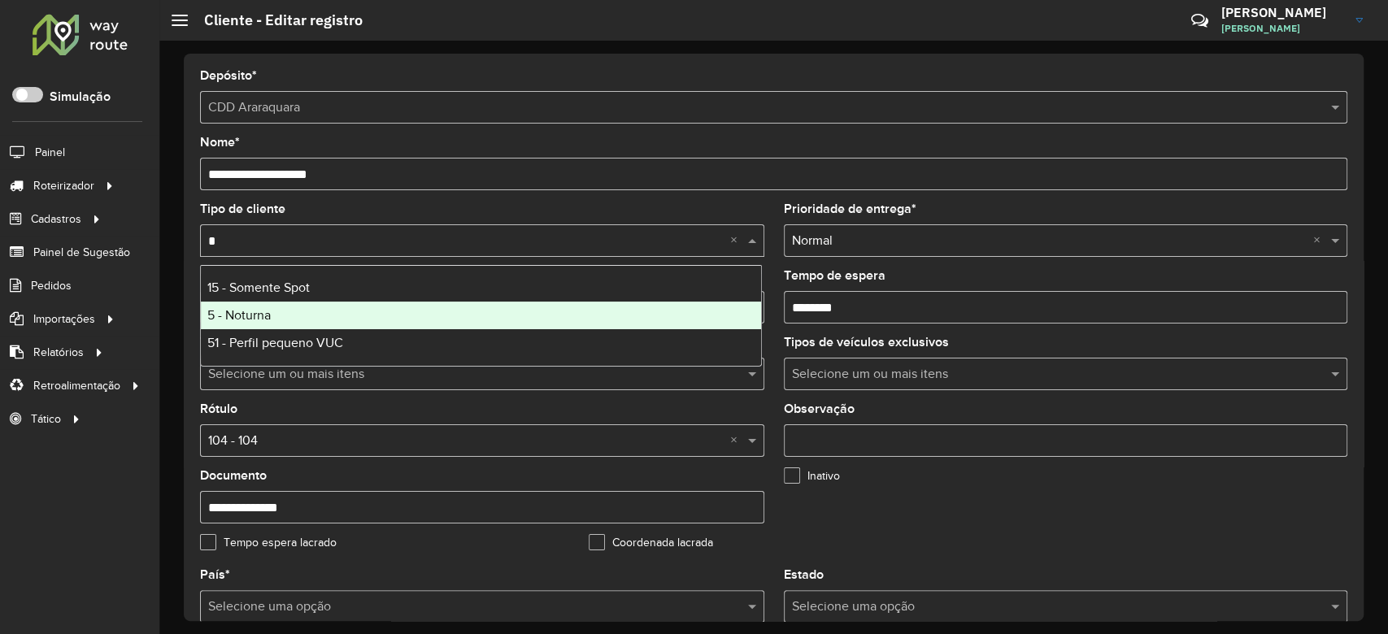
click at [270, 320] on span "5 - Noturna" at bounding box center [238, 315] width 63 height 14
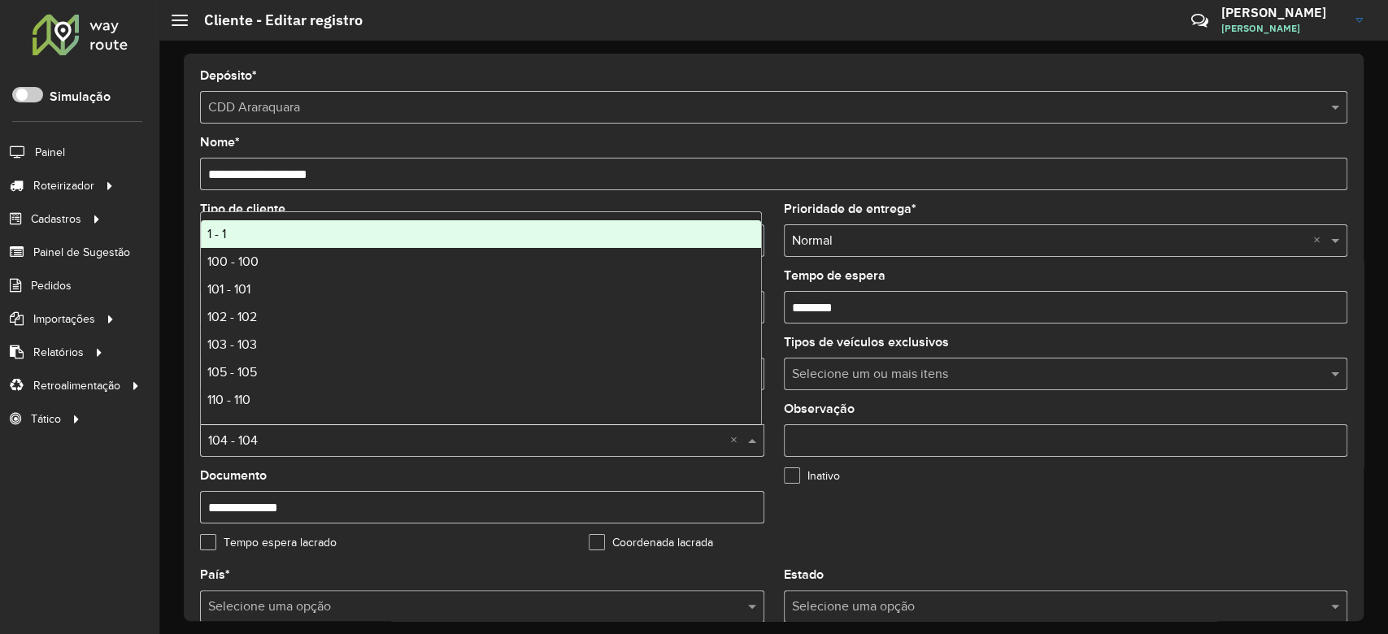
click at [237, 441] on input "text" at bounding box center [465, 442] width 515 height 20
type input "*"
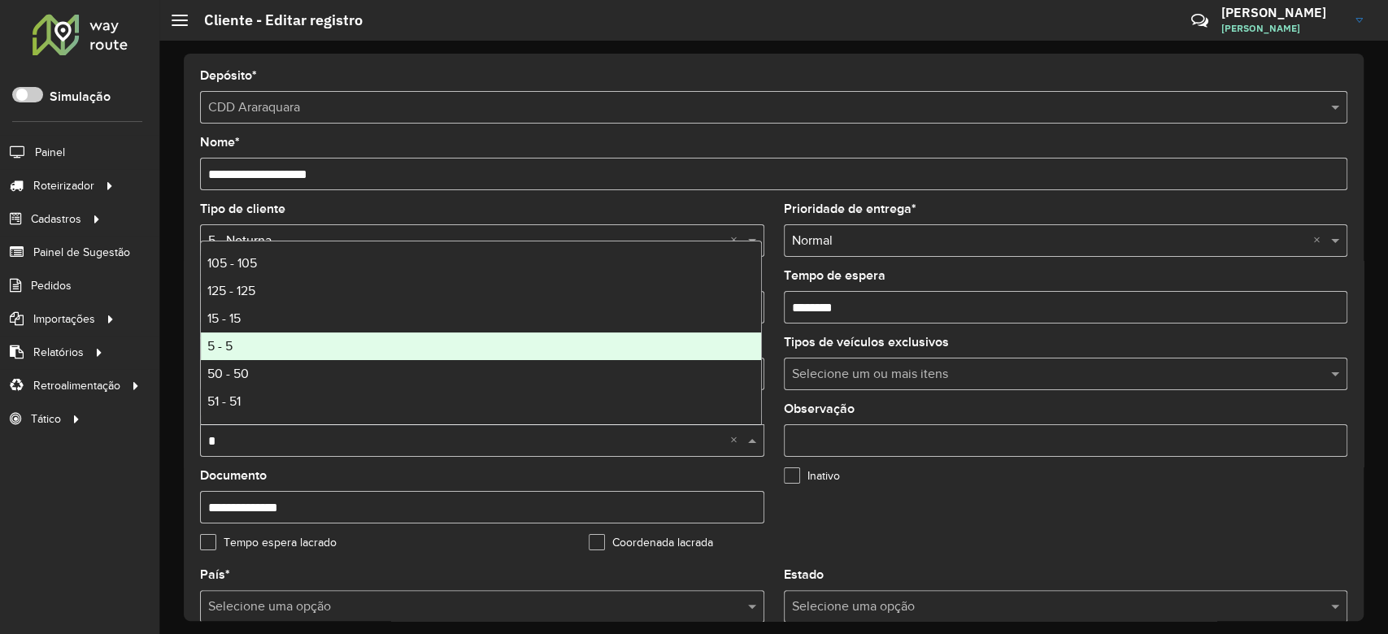
click at [290, 346] on div "5 - 5" at bounding box center [481, 347] width 560 height 28
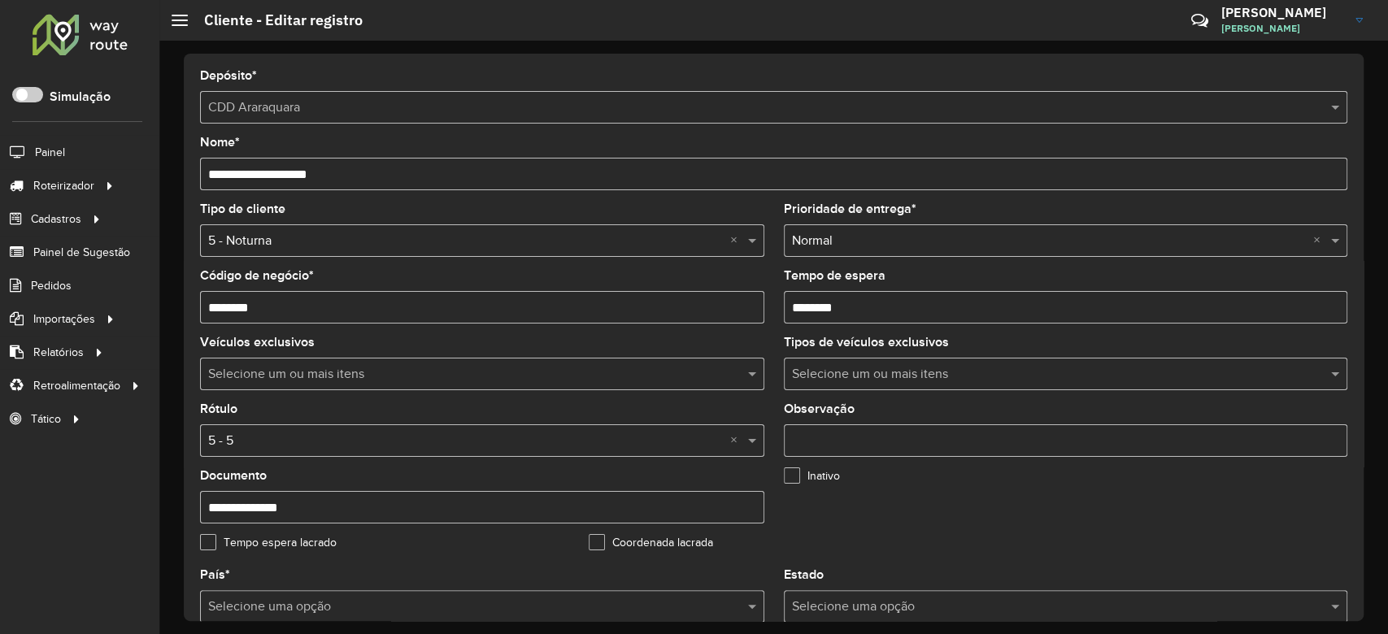
scroll to position [433, 0]
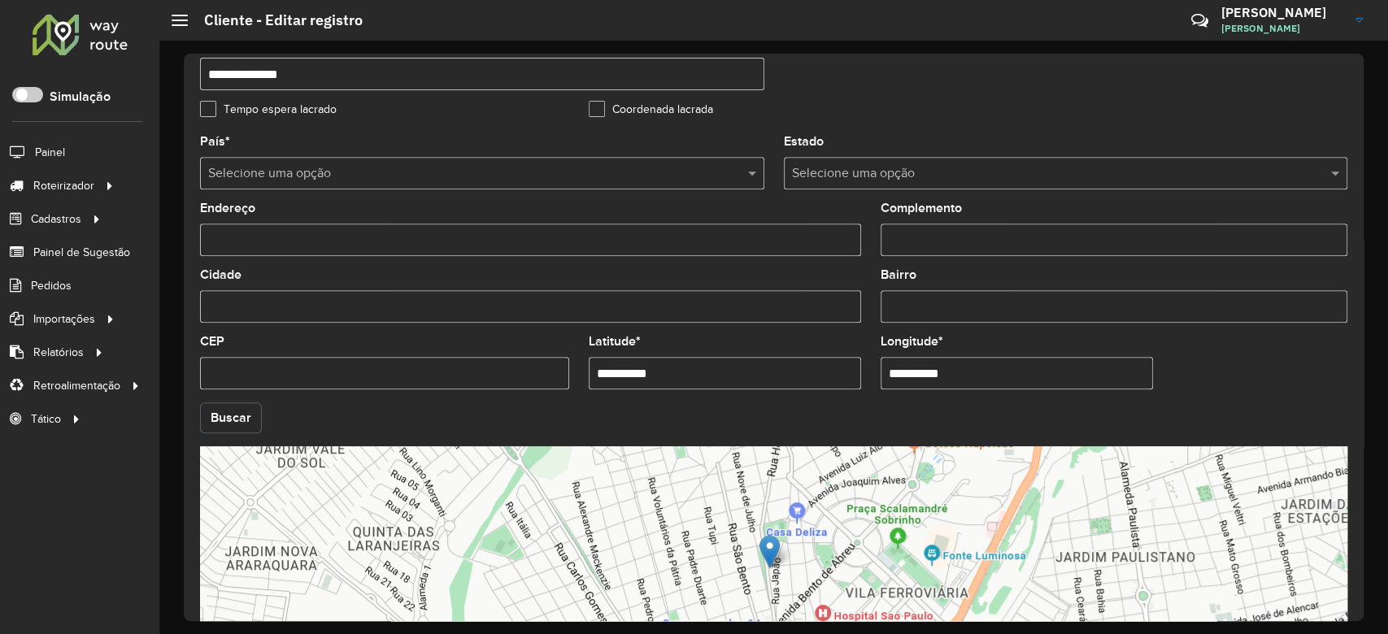
click at [225, 411] on button "Buscar" at bounding box center [231, 417] width 62 height 31
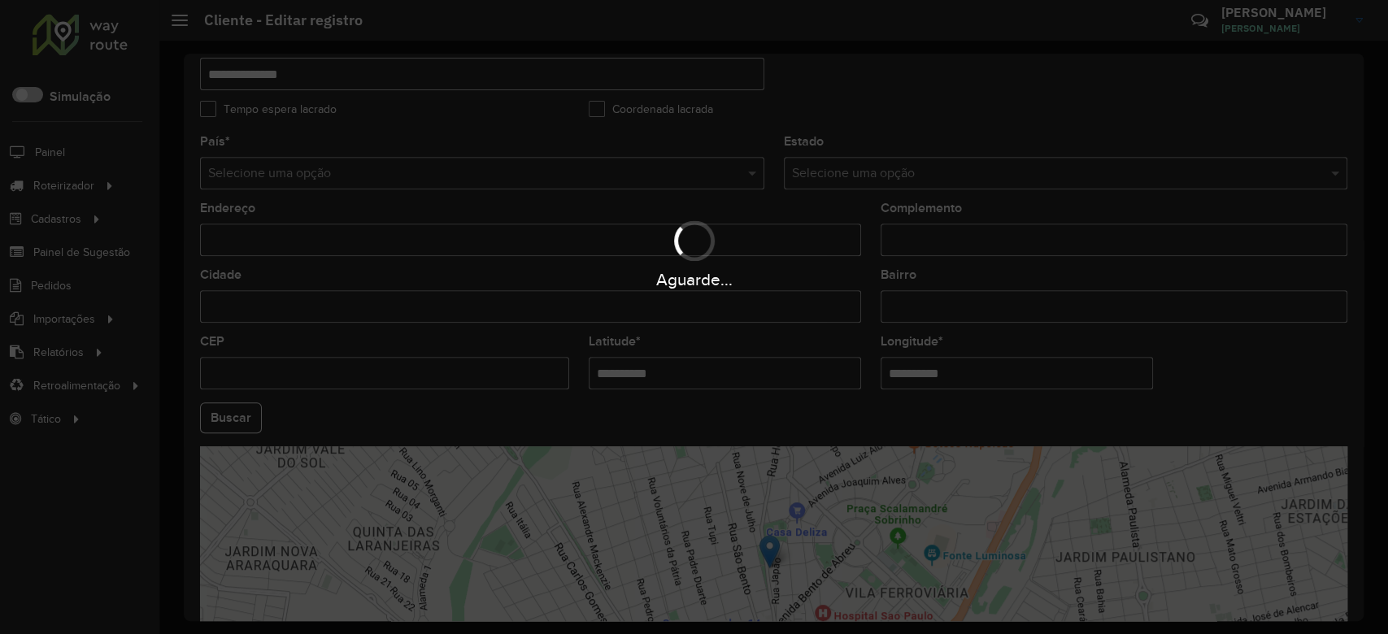
type input "**********"
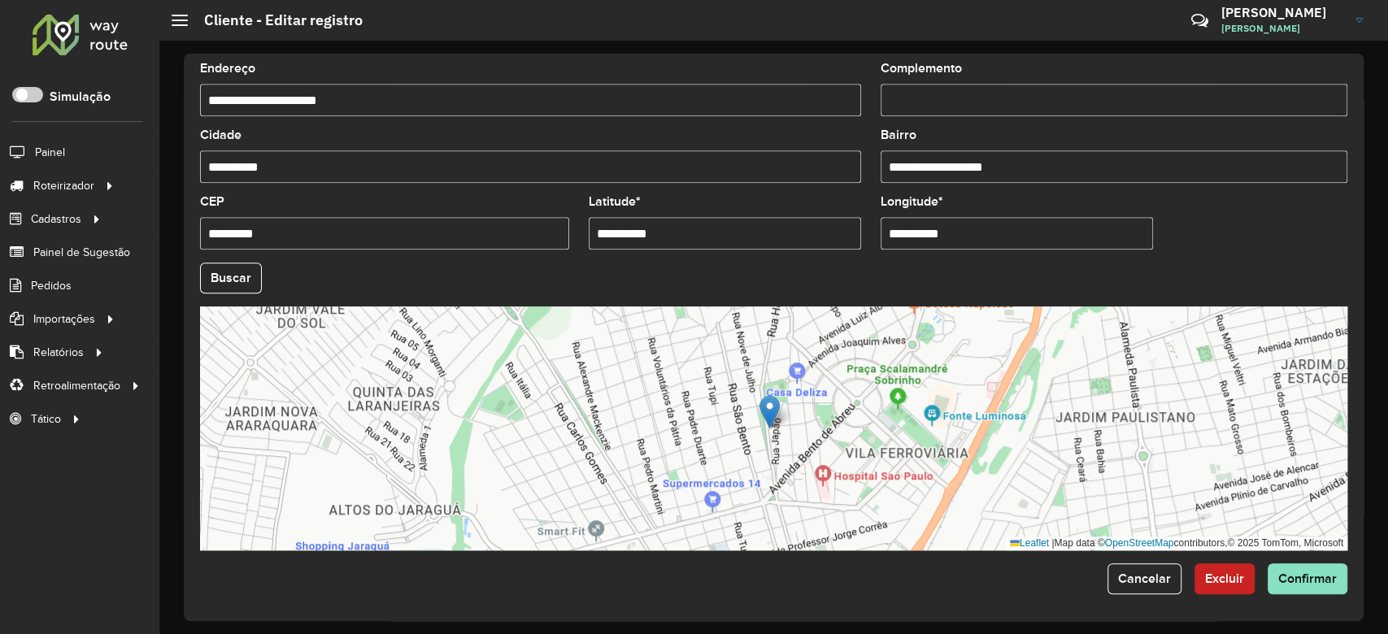
scroll to position [576, 0]
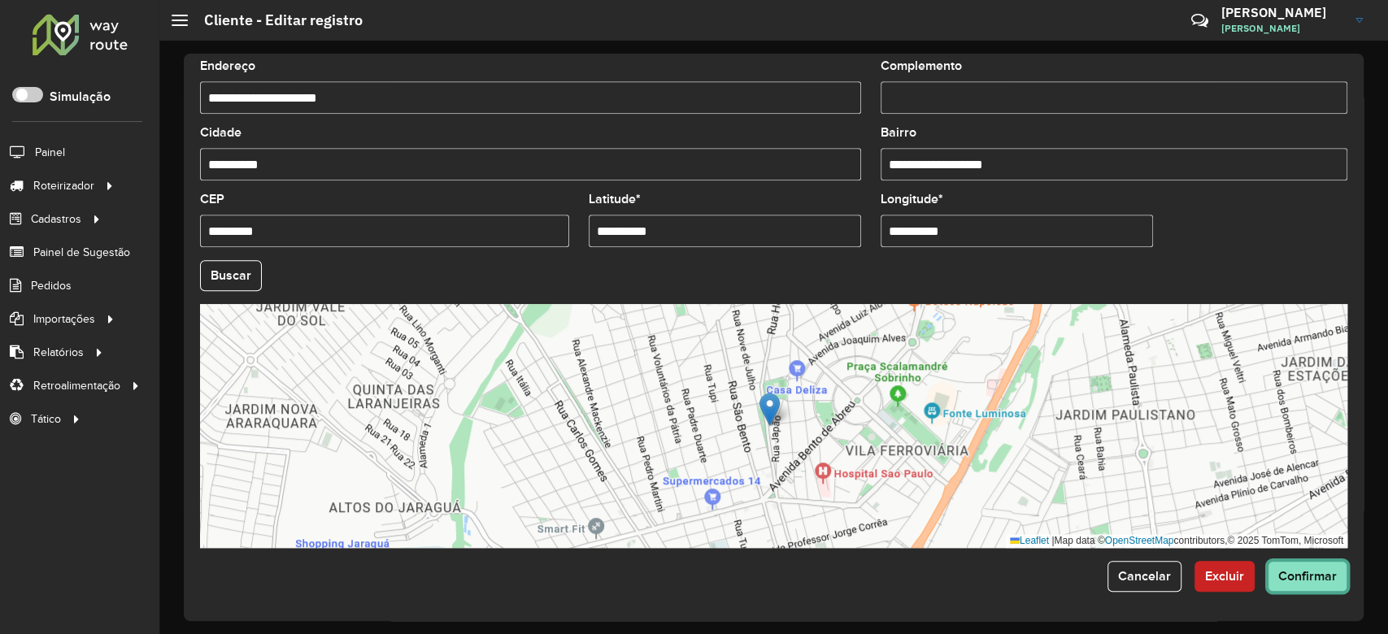
click at [1317, 577] on span "Confirmar" at bounding box center [1307, 576] width 59 height 14
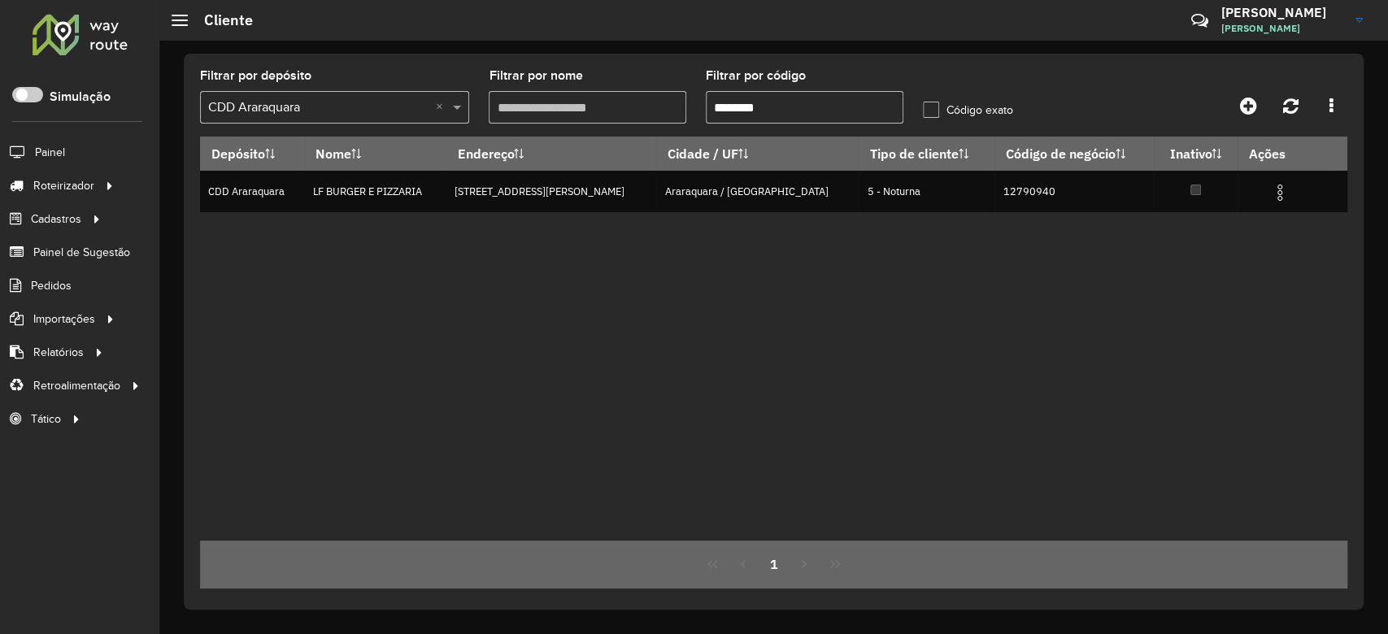
drag, startPoint x: 733, startPoint y: 111, endPoint x: 806, endPoint y: 110, distance: 72.4
click at [806, 110] on input "********" at bounding box center [805, 107] width 198 height 33
paste input "text"
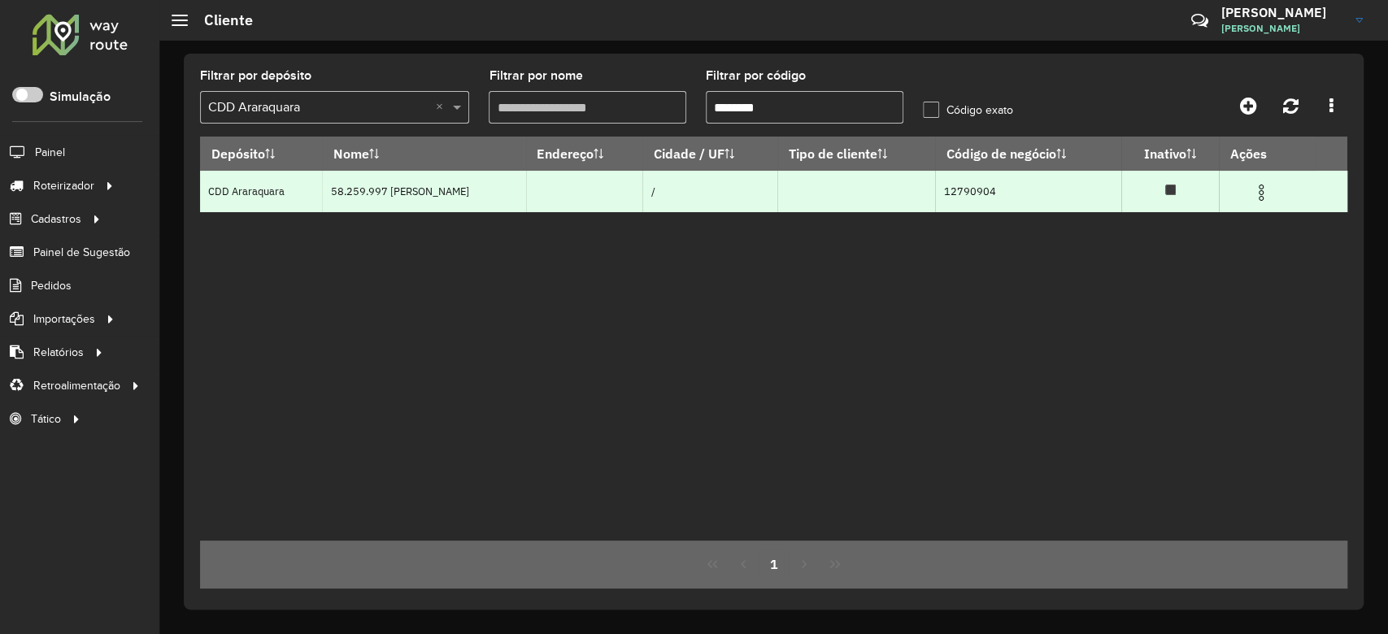
click at [1265, 198] on img at bounding box center [1261, 193] width 20 height 20
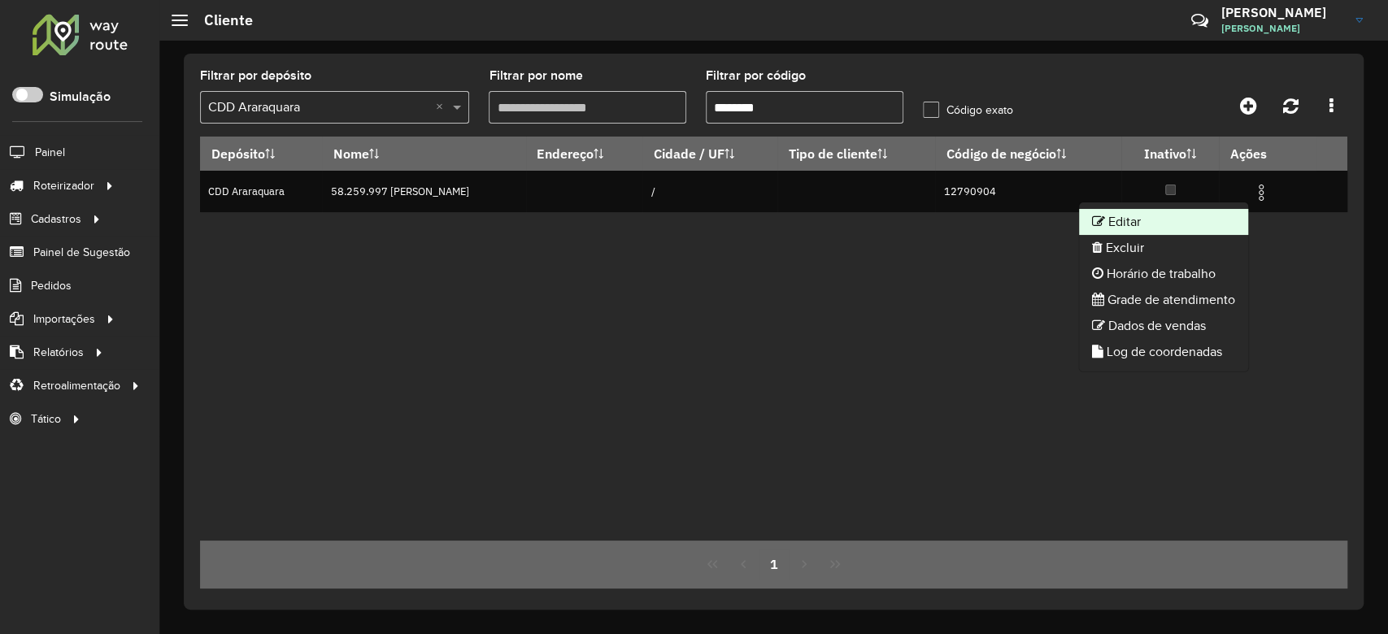
click at [1211, 220] on li "Editar" at bounding box center [1163, 222] width 169 height 26
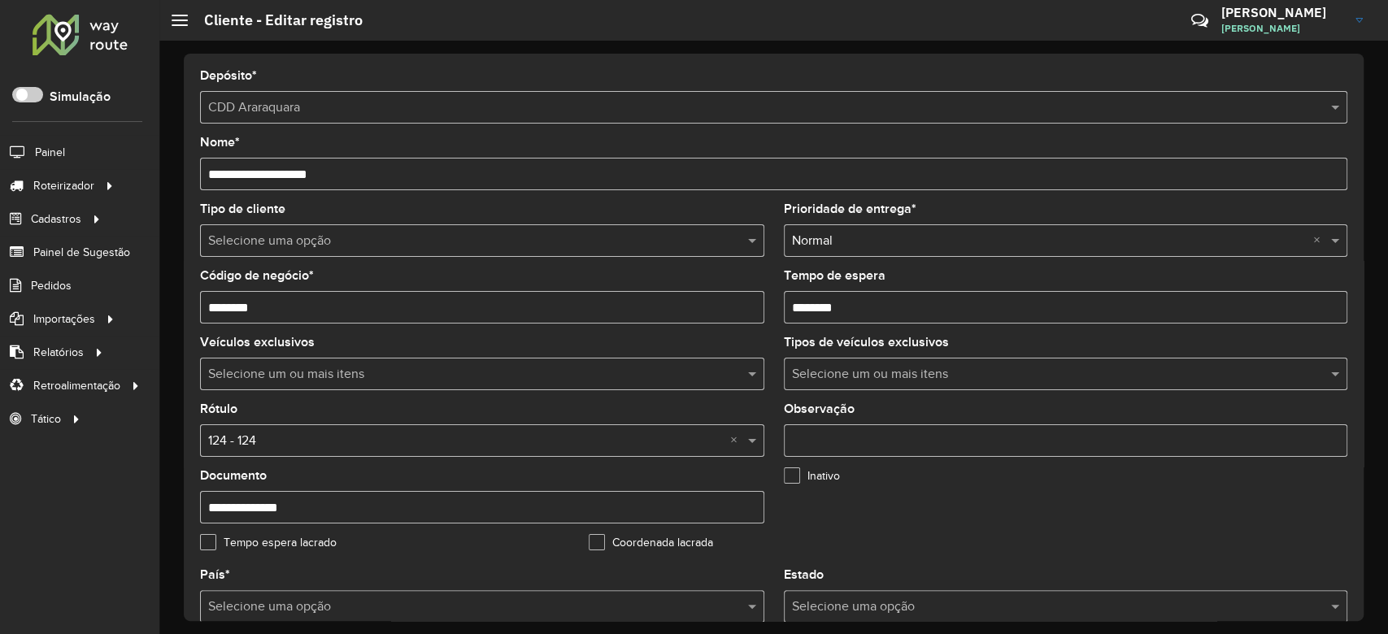
click at [485, 232] on input "text" at bounding box center [465, 242] width 515 height 20
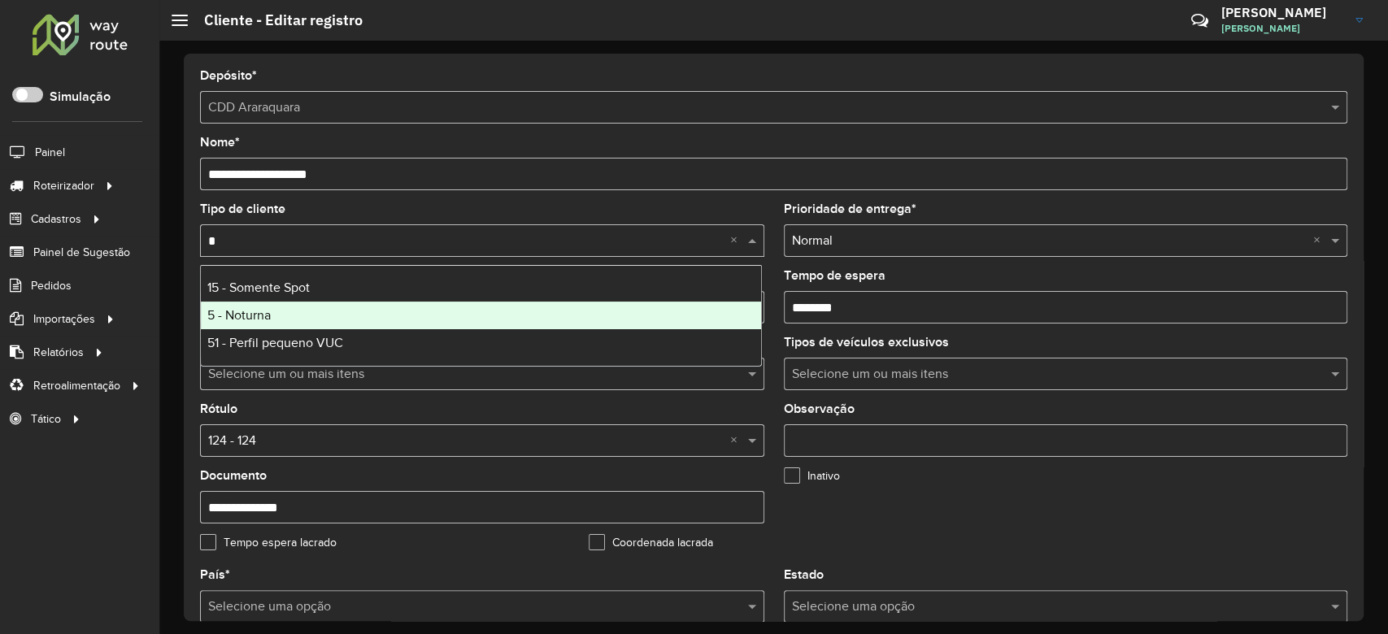
click at [396, 303] on div "5 - Noturna" at bounding box center [481, 316] width 560 height 28
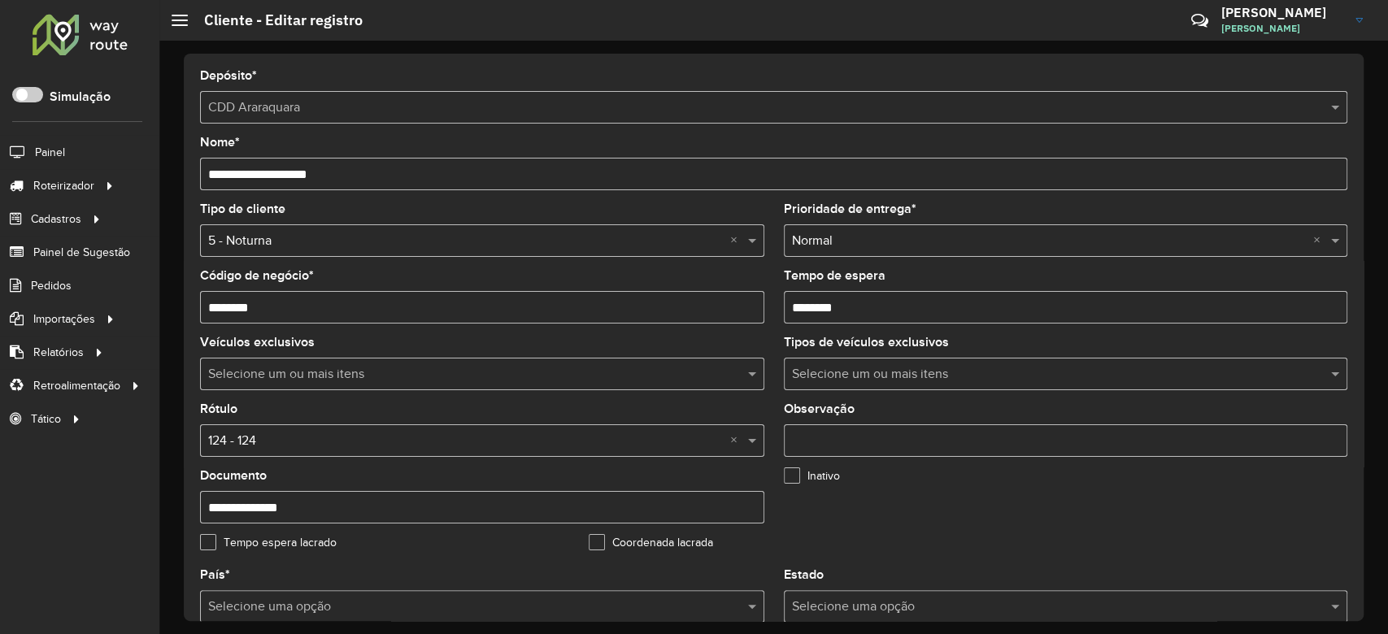
click at [334, 439] on input "text" at bounding box center [465, 442] width 515 height 20
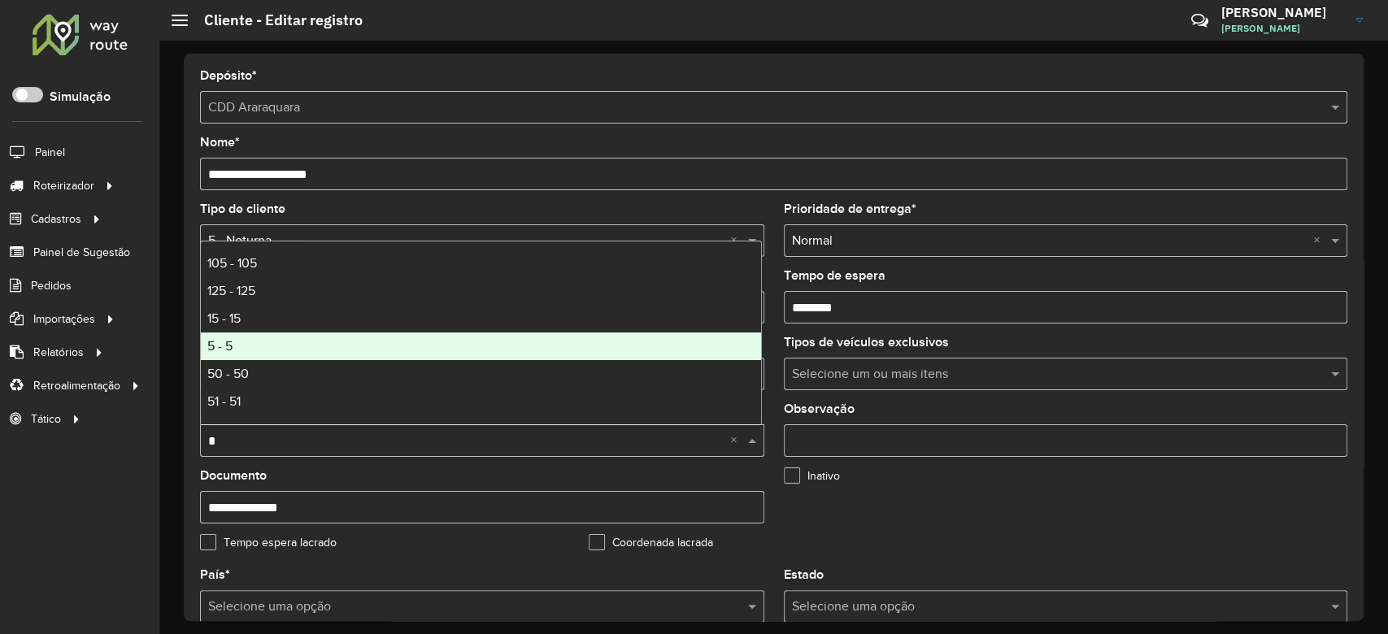
click at [309, 357] on div "5 - 5" at bounding box center [481, 347] width 560 height 28
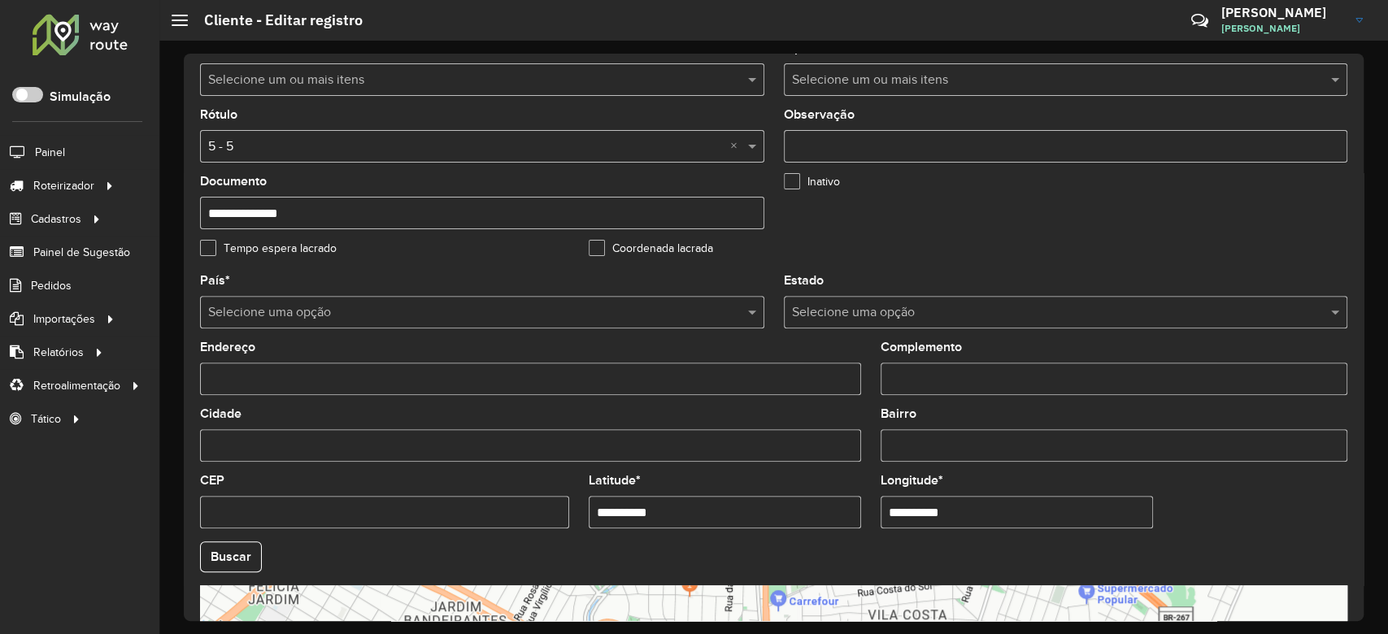
scroll to position [433, 0]
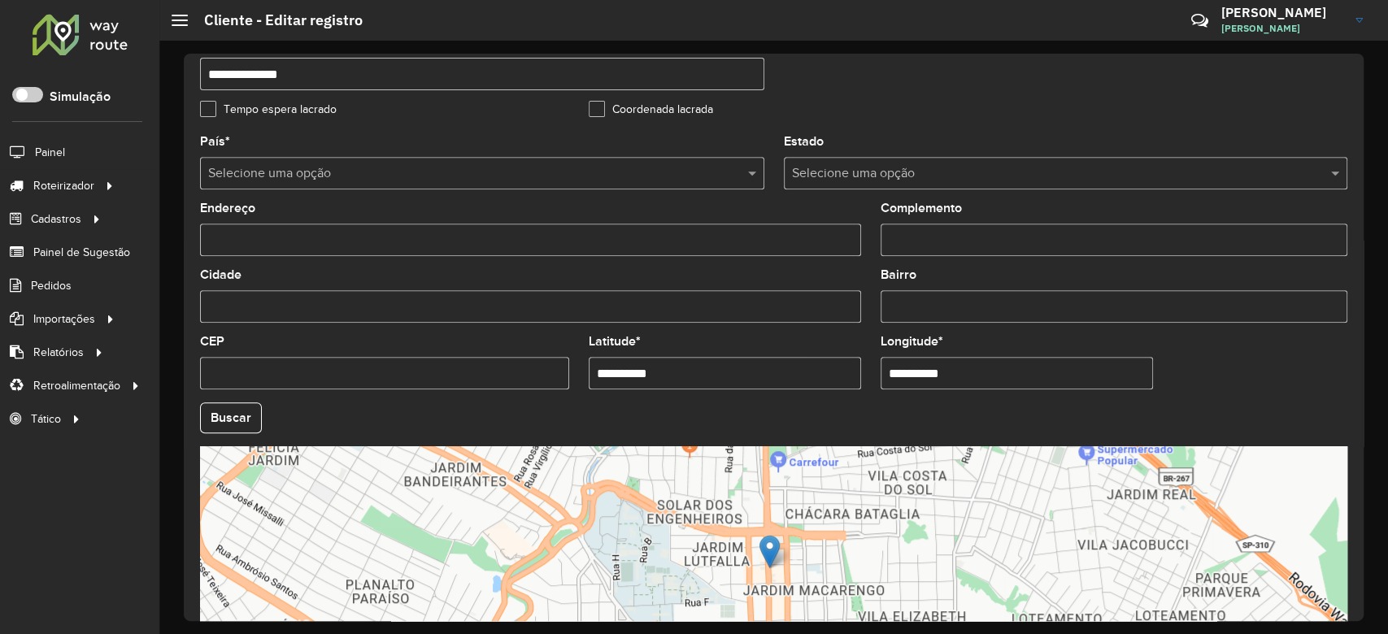
click at [266, 411] on hb-field-button "Buscar" at bounding box center [773, 417] width 1147 height 31
click at [247, 416] on button "Buscar" at bounding box center [231, 417] width 62 height 31
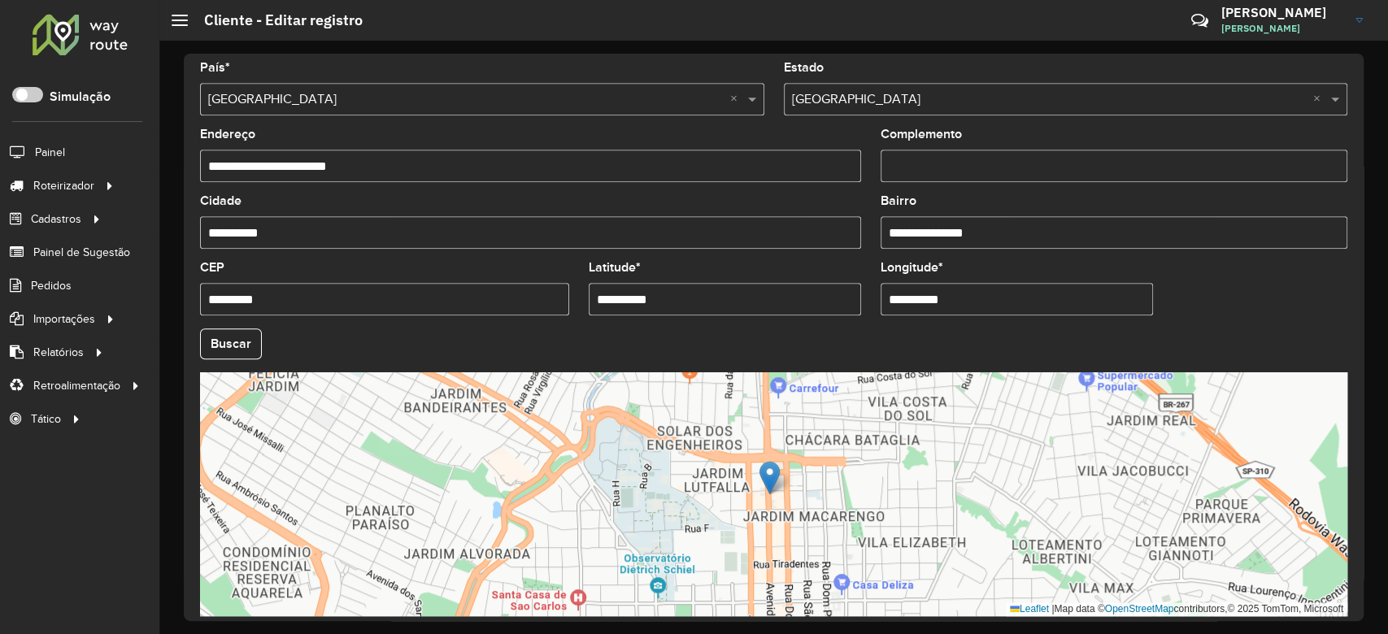
scroll to position [576, 0]
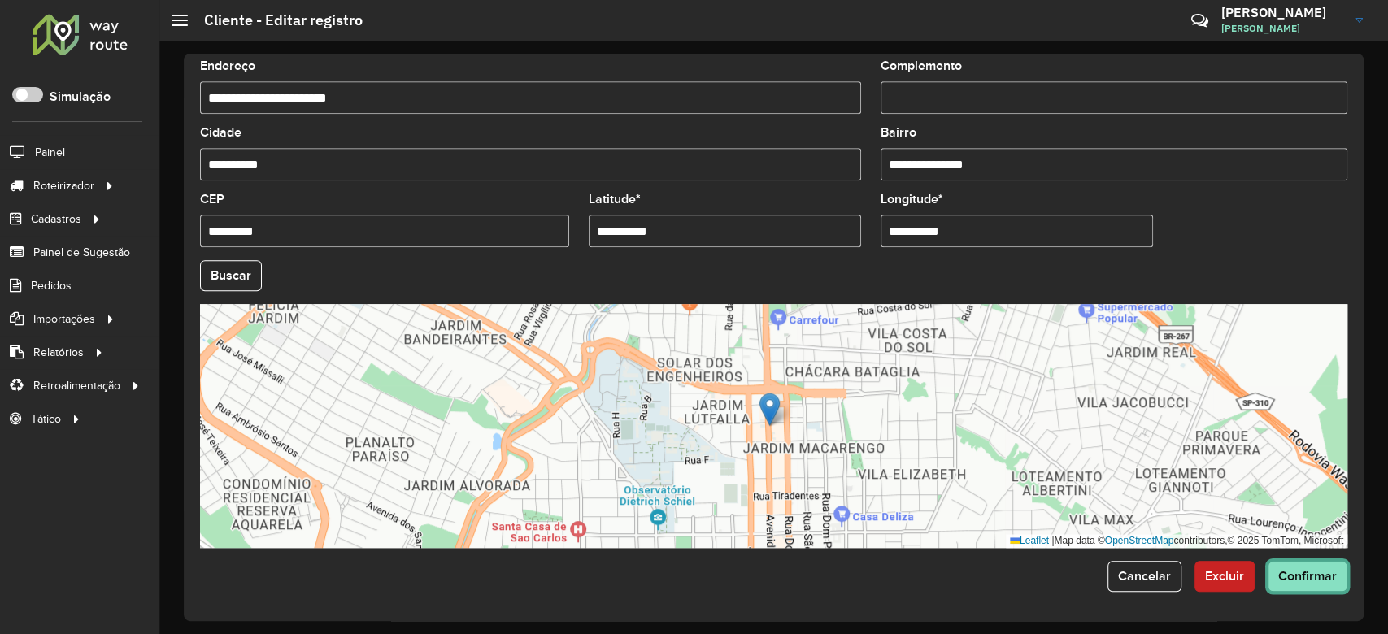
click at [1313, 582] on span "Confirmar" at bounding box center [1307, 576] width 59 height 14
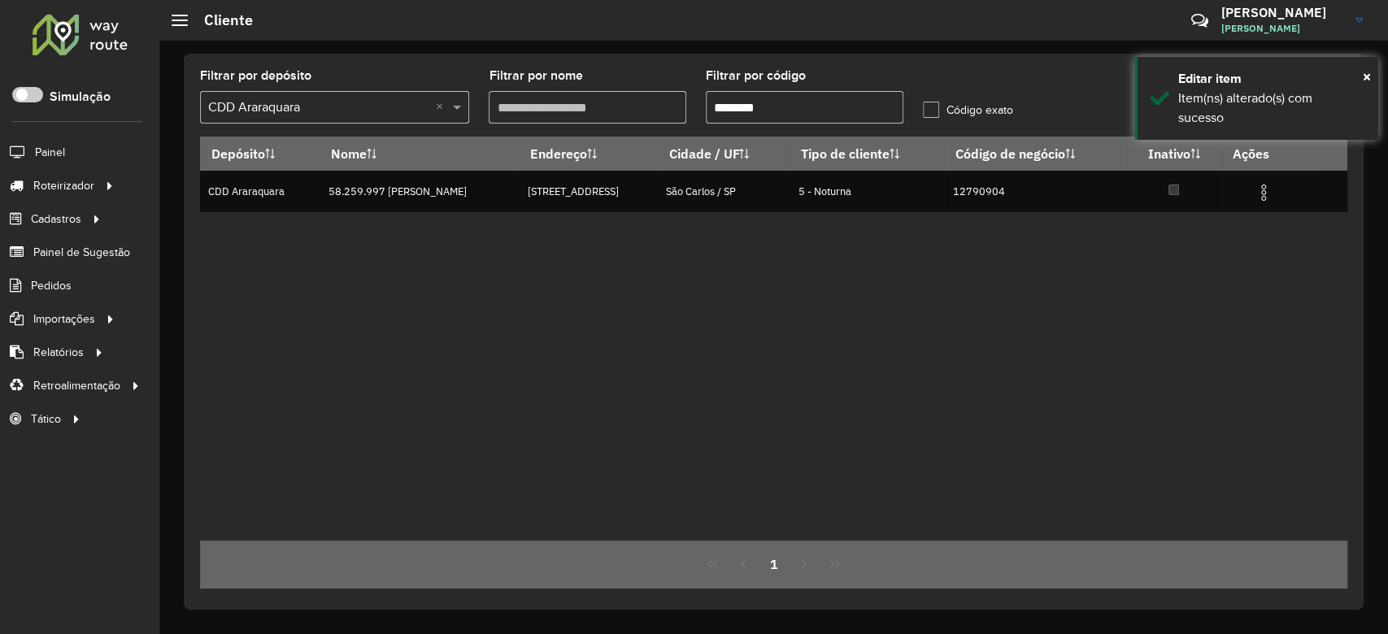
drag, startPoint x: 733, startPoint y: 109, endPoint x: 850, endPoint y: 103, distance: 117.2
click at [850, 103] on input "********" at bounding box center [805, 107] width 198 height 33
paste input "text"
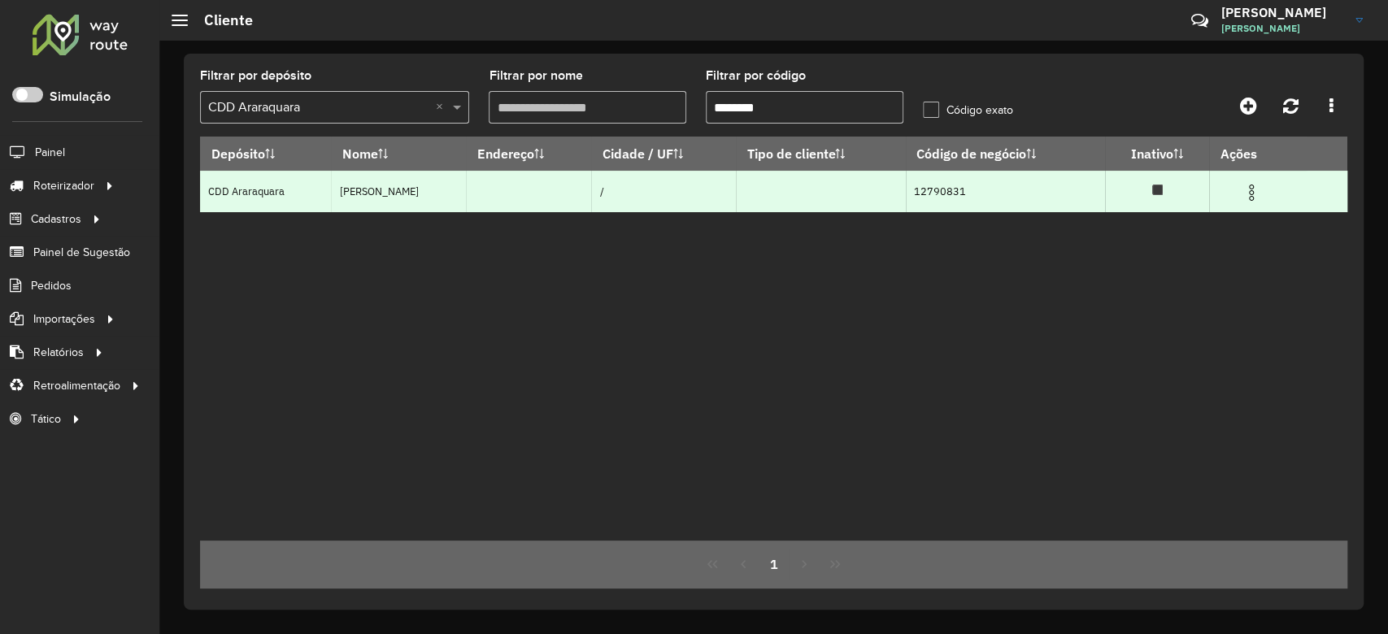
click at [1261, 192] on img at bounding box center [1251, 193] width 20 height 20
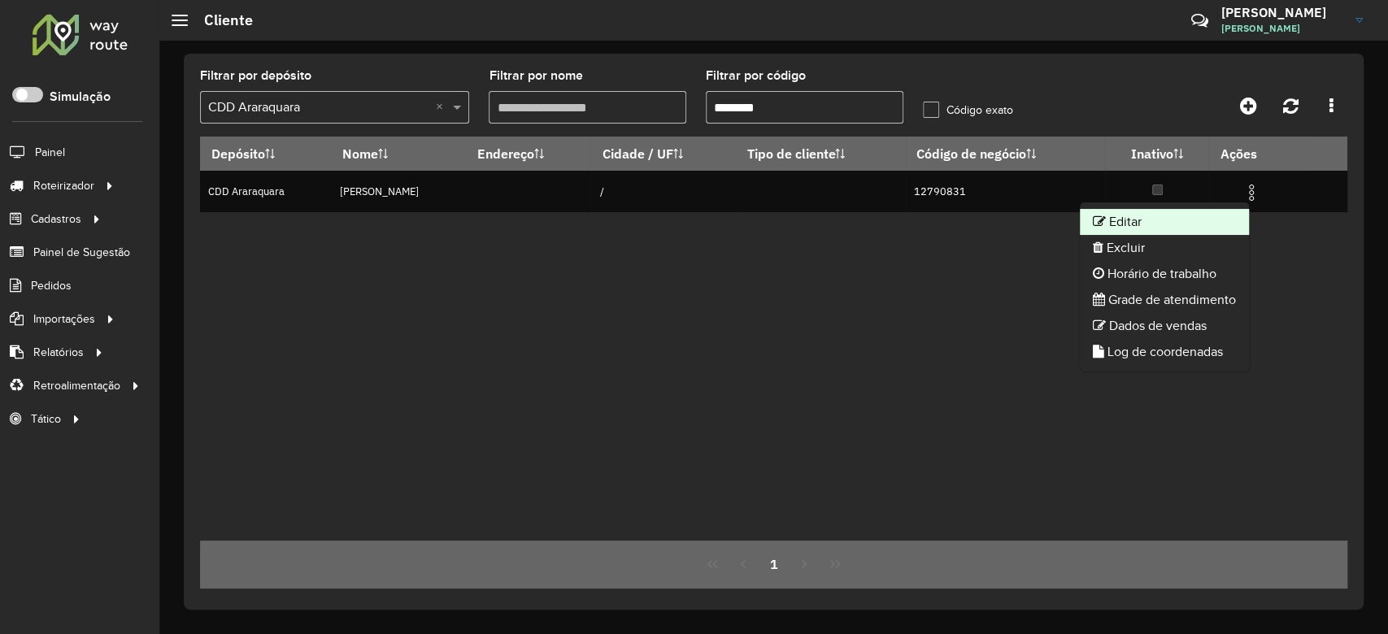
click at [1180, 215] on li "Editar" at bounding box center [1164, 222] width 169 height 26
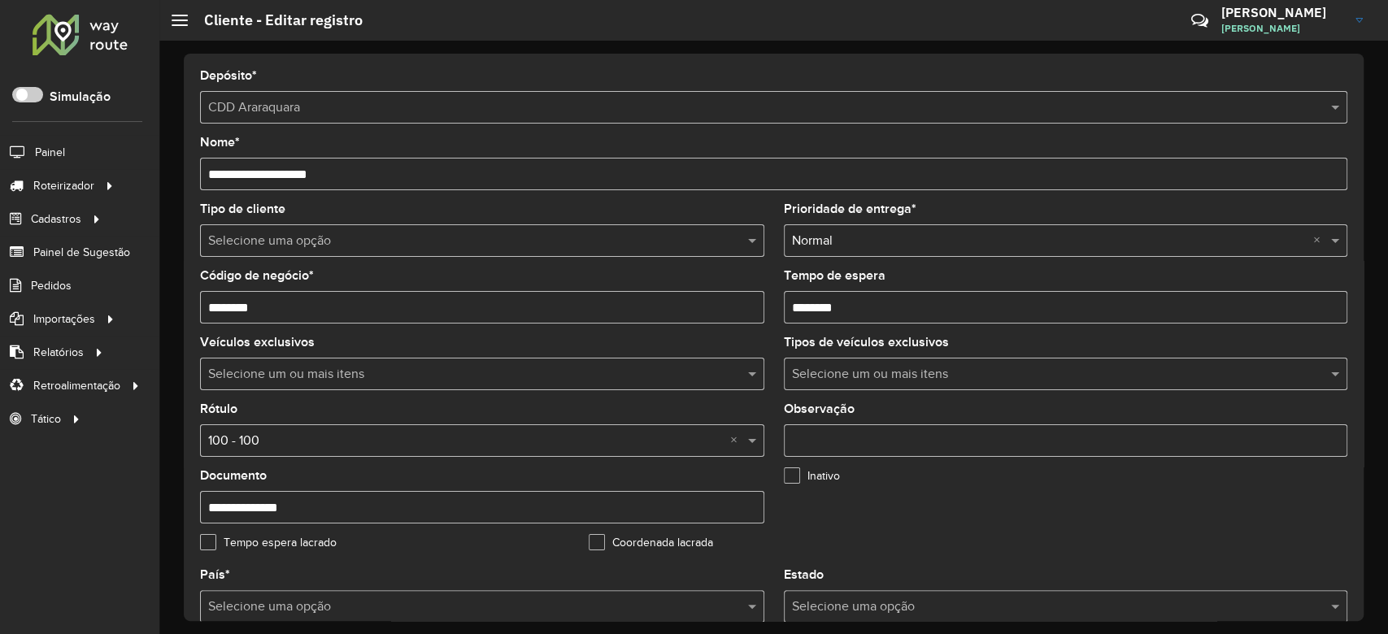
click at [273, 244] on input "text" at bounding box center [465, 242] width 515 height 20
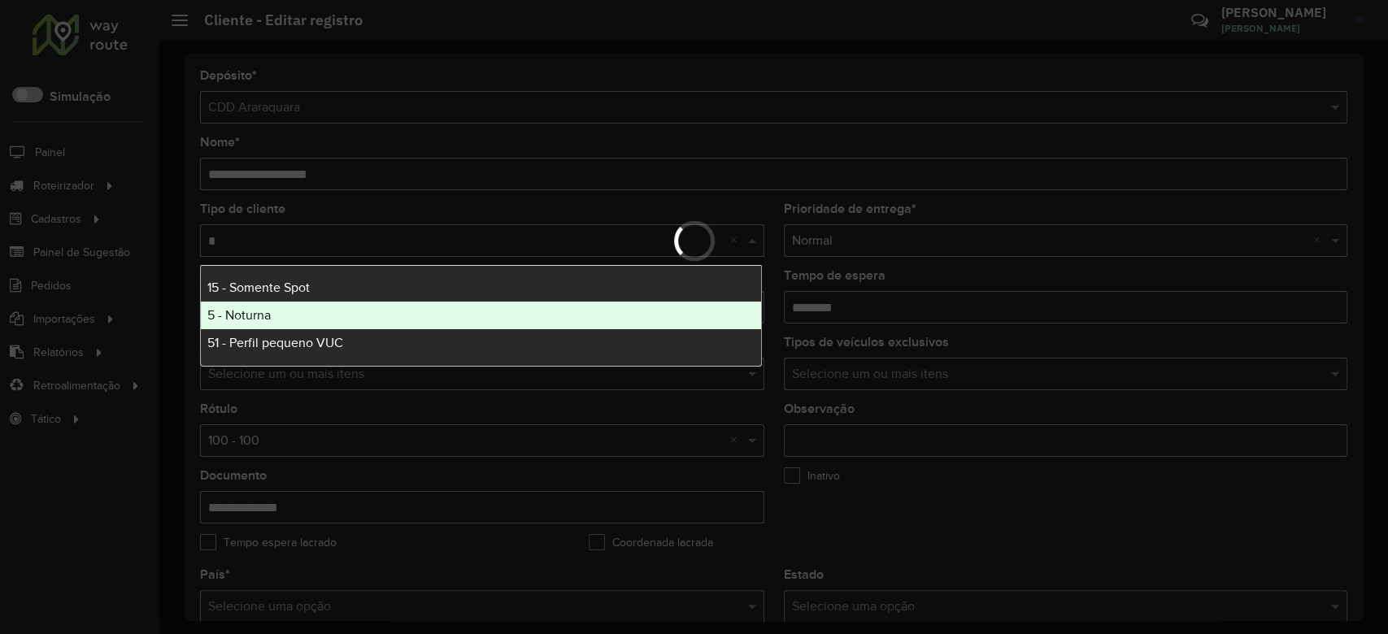
click at [264, 328] on div "5 - Noturna" at bounding box center [481, 316] width 560 height 28
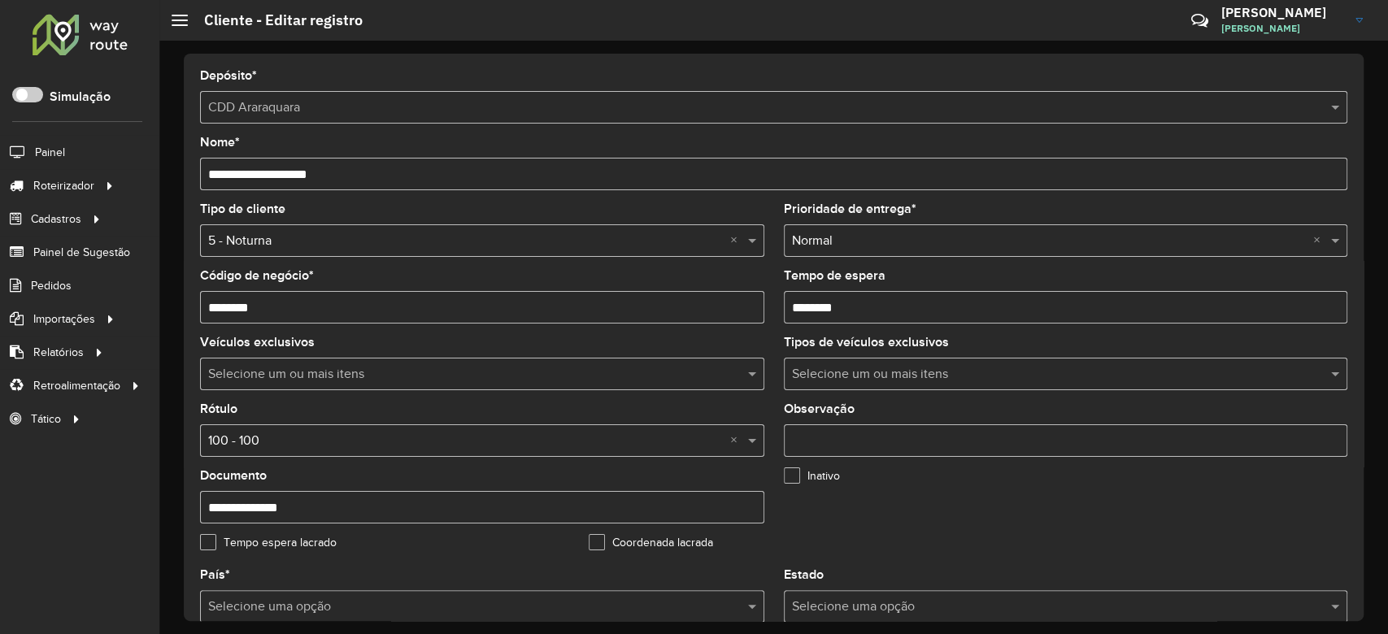
click at [278, 439] on input "text" at bounding box center [465, 442] width 515 height 20
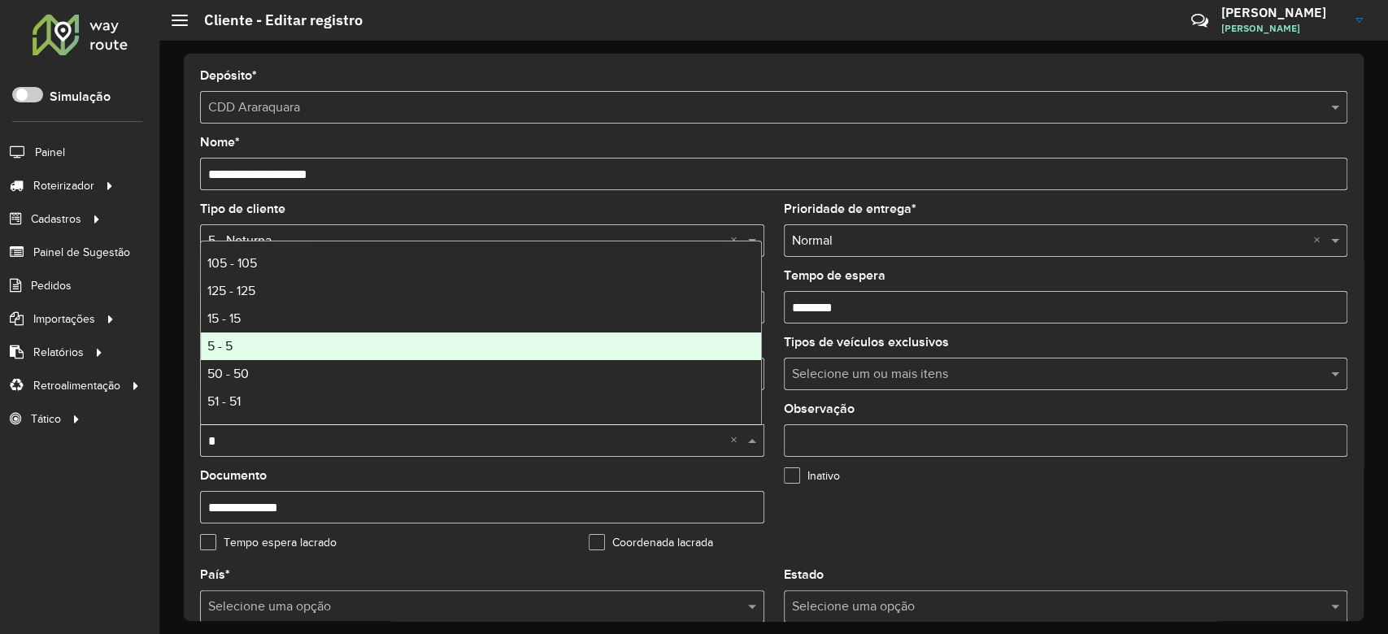
click at [306, 335] on div "5 - 5" at bounding box center [481, 347] width 560 height 28
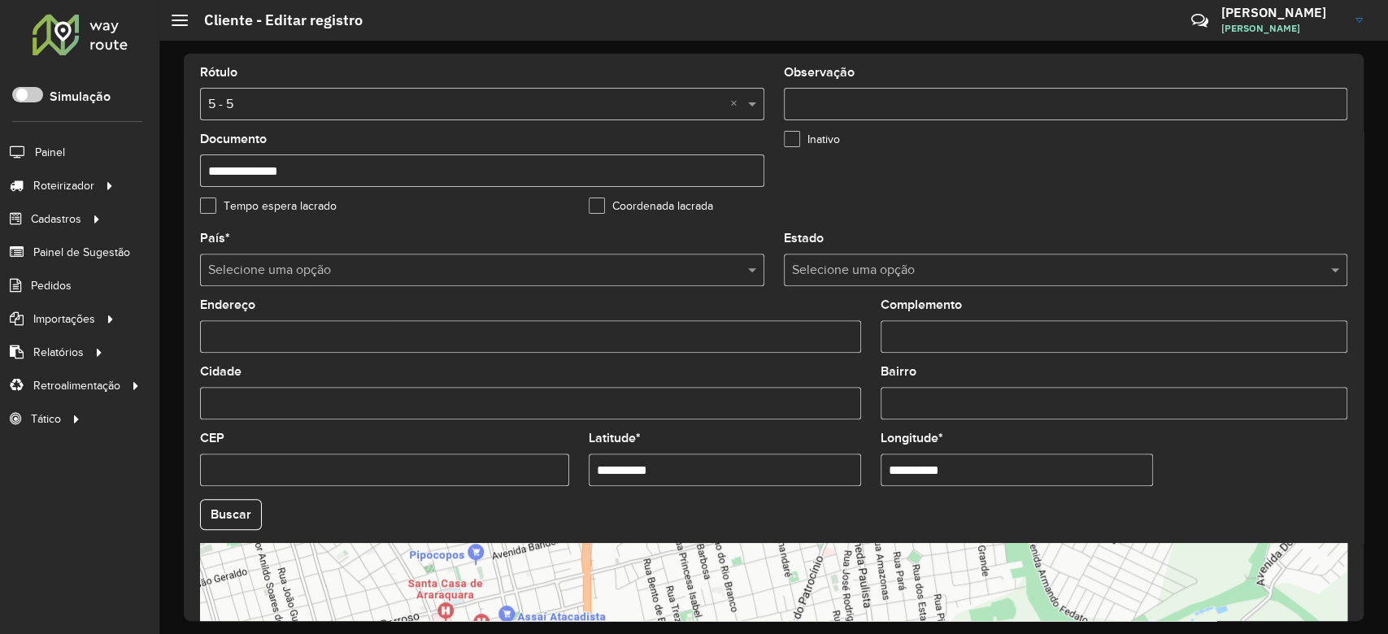
scroll to position [433, 0]
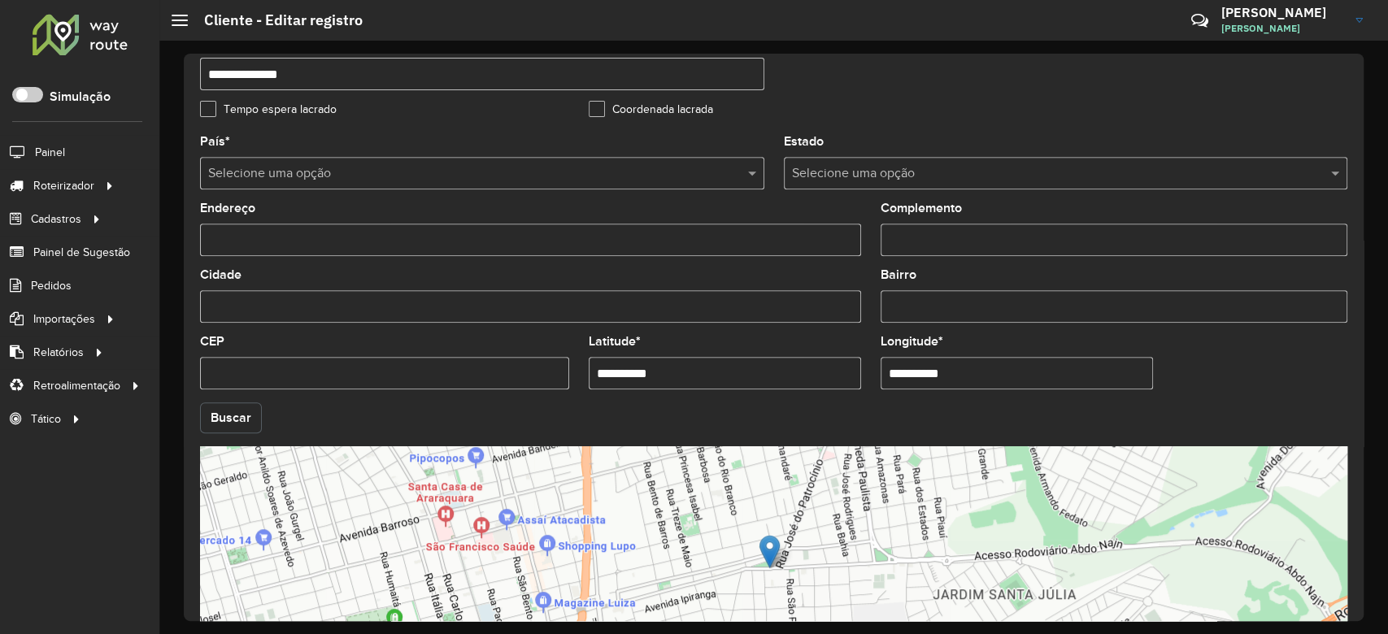
click at [228, 418] on button "Buscar" at bounding box center [231, 417] width 62 height 31
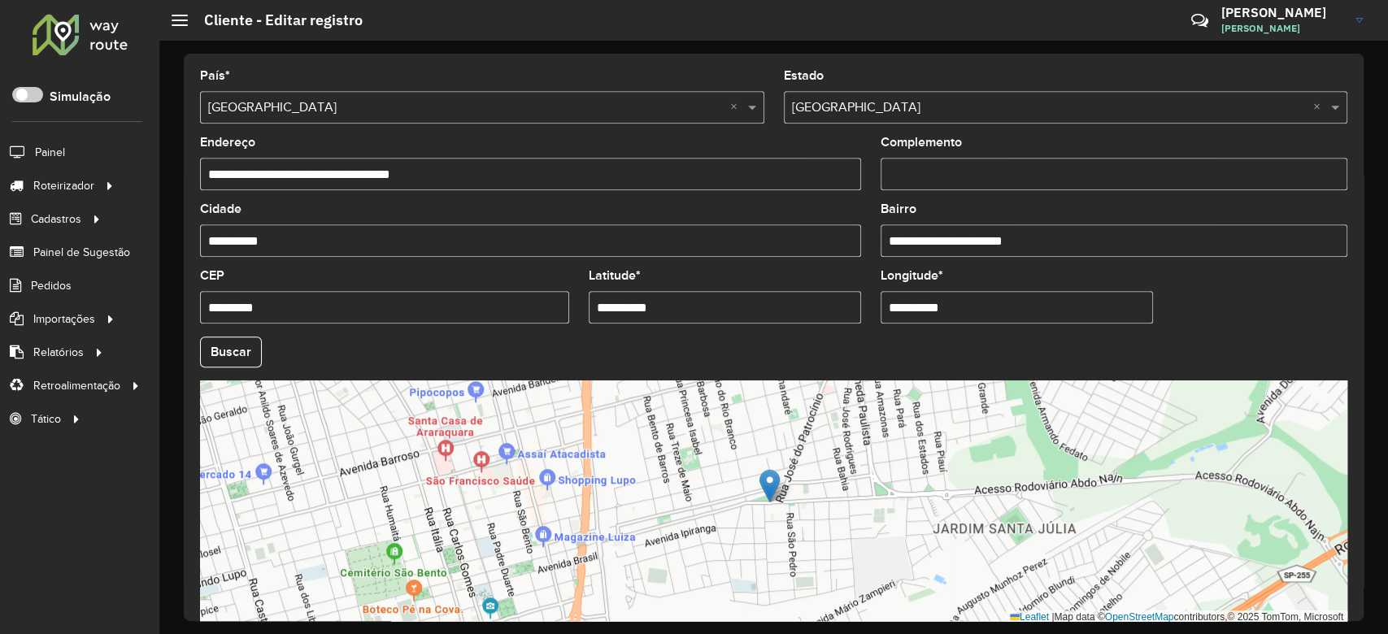
scroll to position [576, 0]
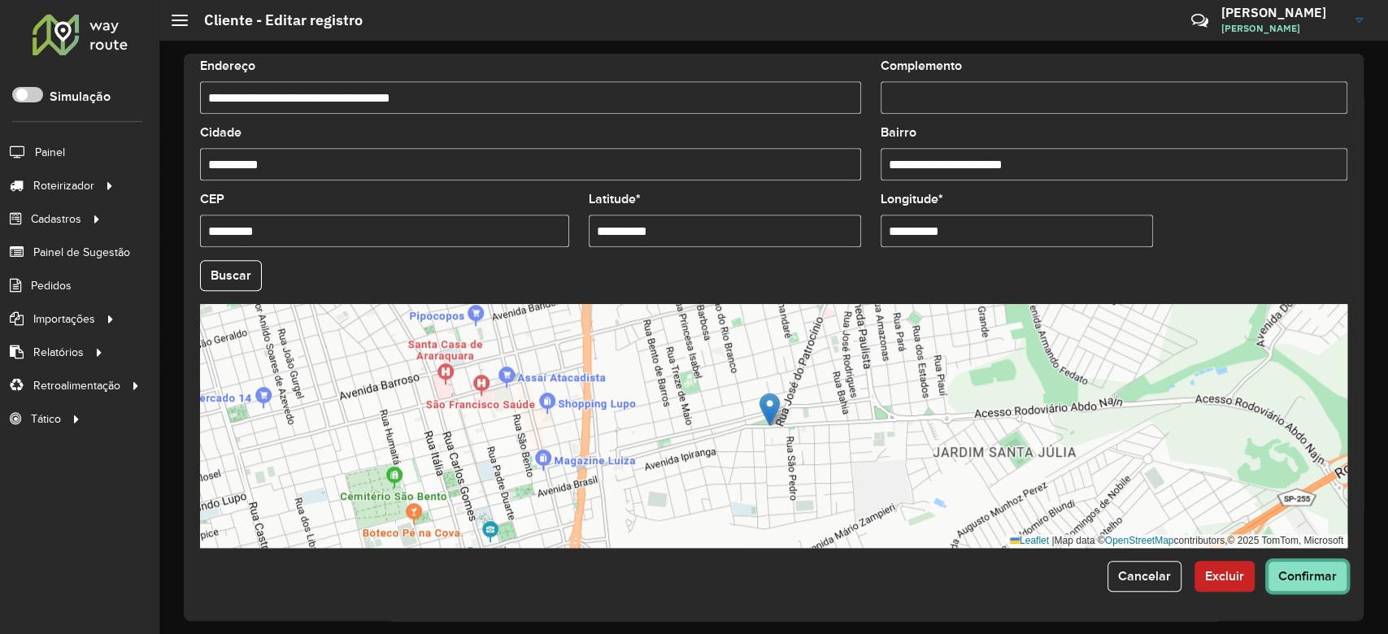
click at [1314, 574] on span "Confirmar" at bounding box center [1307, 576] width 59 height 14
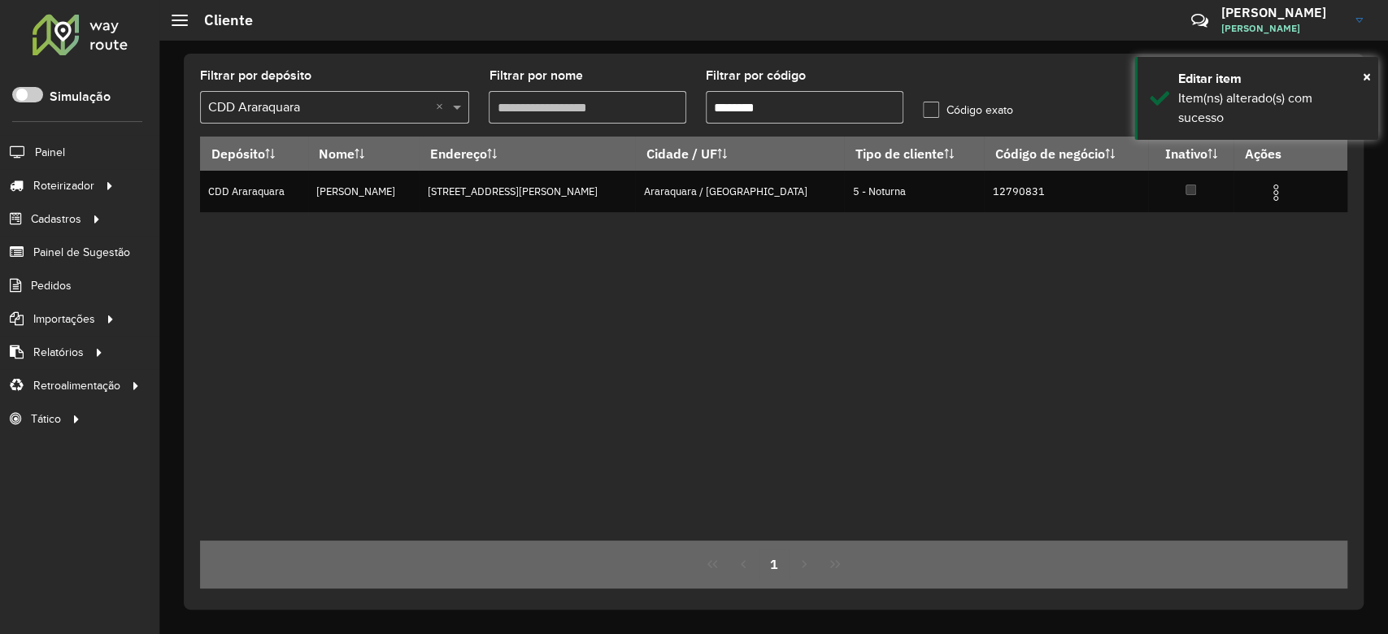
drag, startPoint x: 735, startPoint y: 107, endPoint x: 863, endPoint y: 107, distance: 127.6
click at [863, 107] on input "********" at bounding box center [805, 107] width 198 height 33
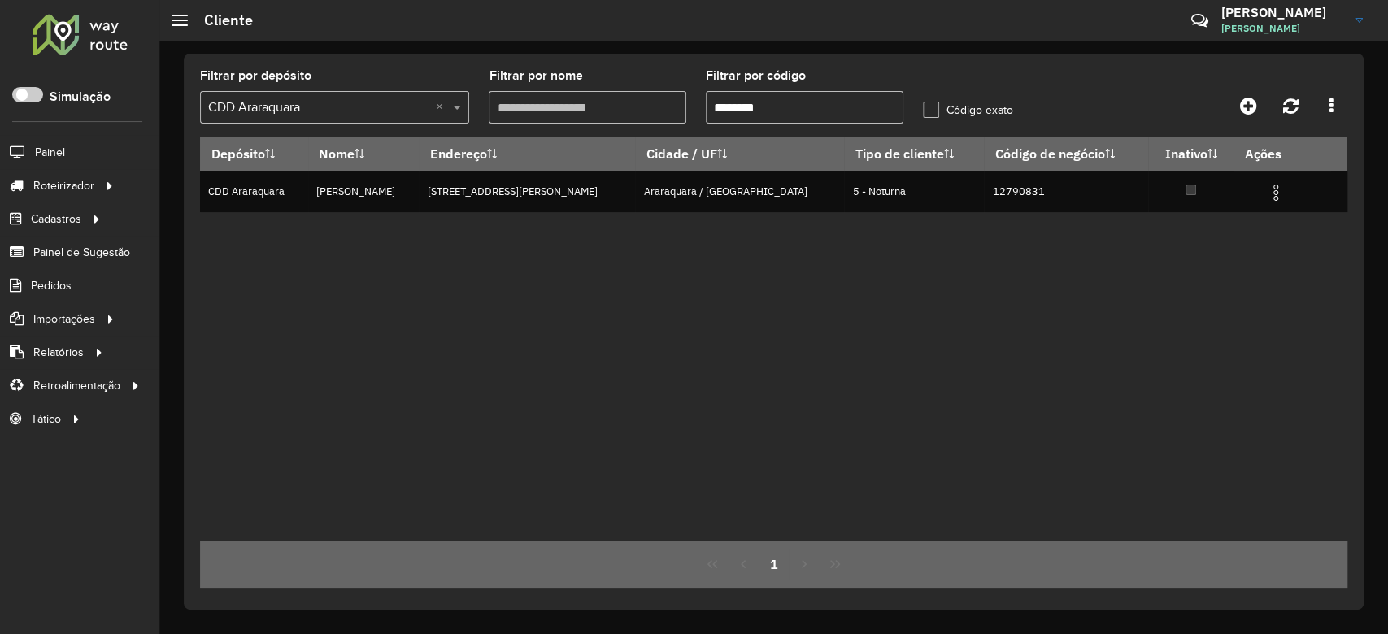
paste input "text"
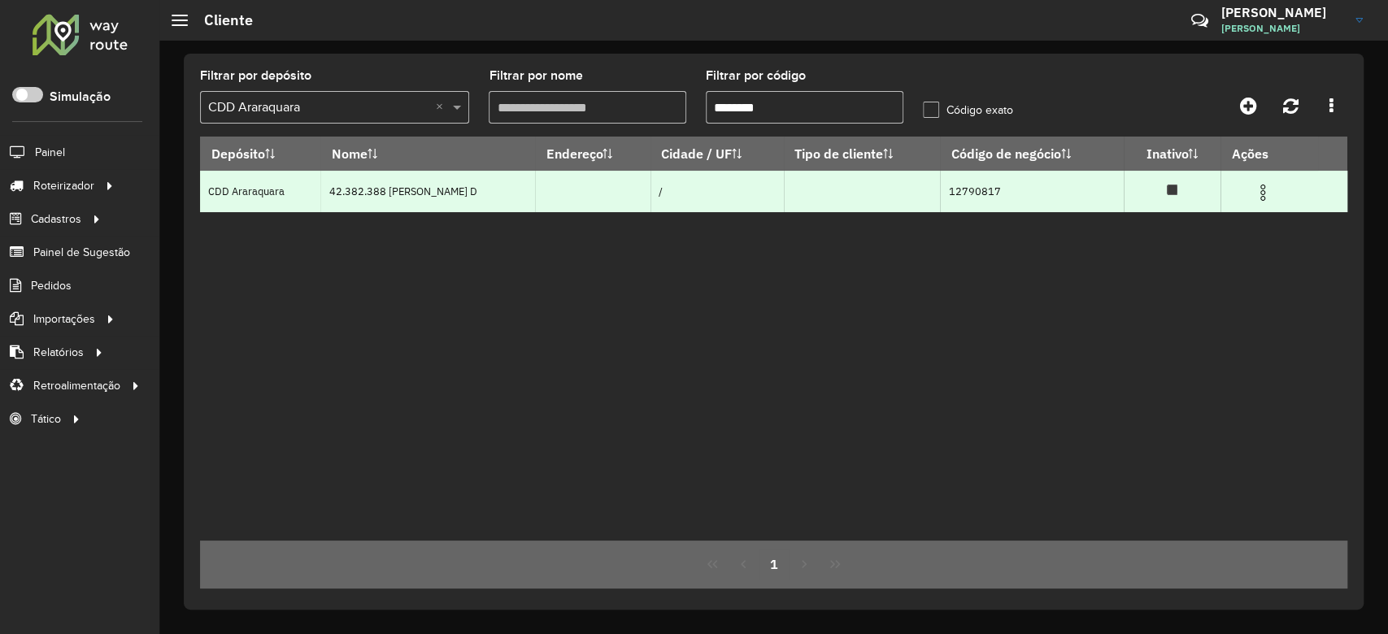
click at [1253, 190] on img at bounding box center [1263, 193] width 20 height 20
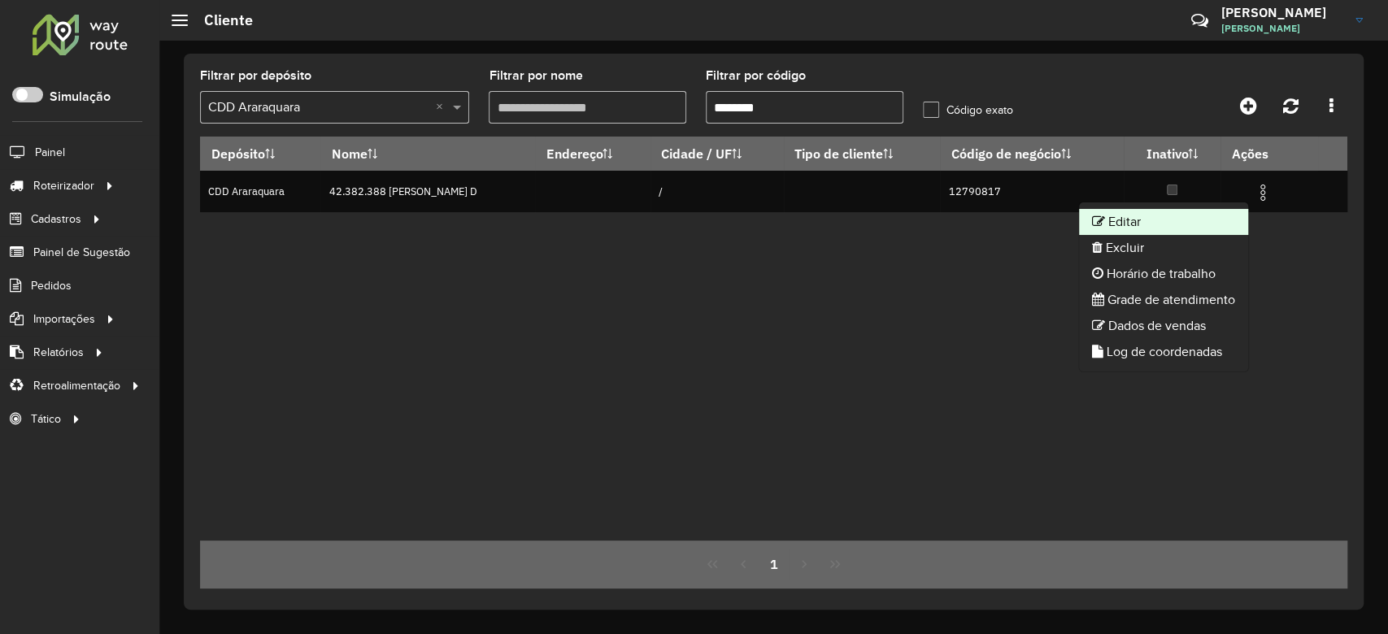
click at [1207, 211] on li "Editar" at bounding box center [1163, 222] width 169 height 26
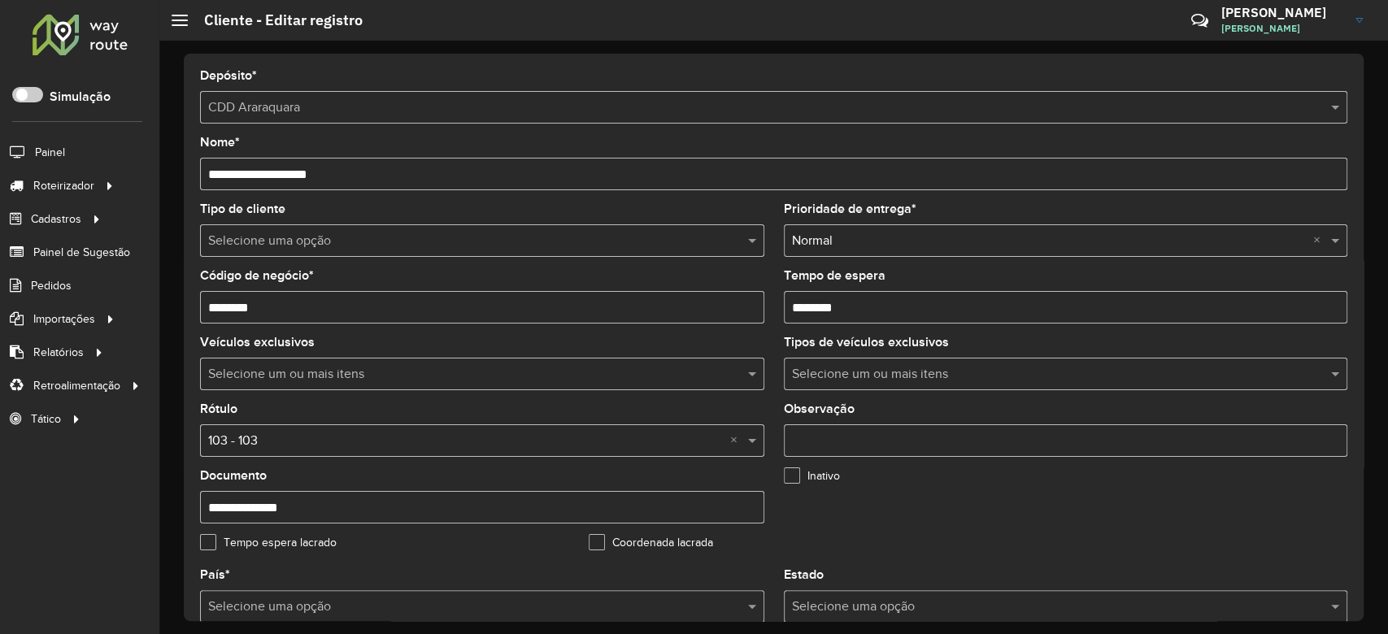
click at [298, 240] on input "text" at bounding box center [465, 242] width 515 height 20
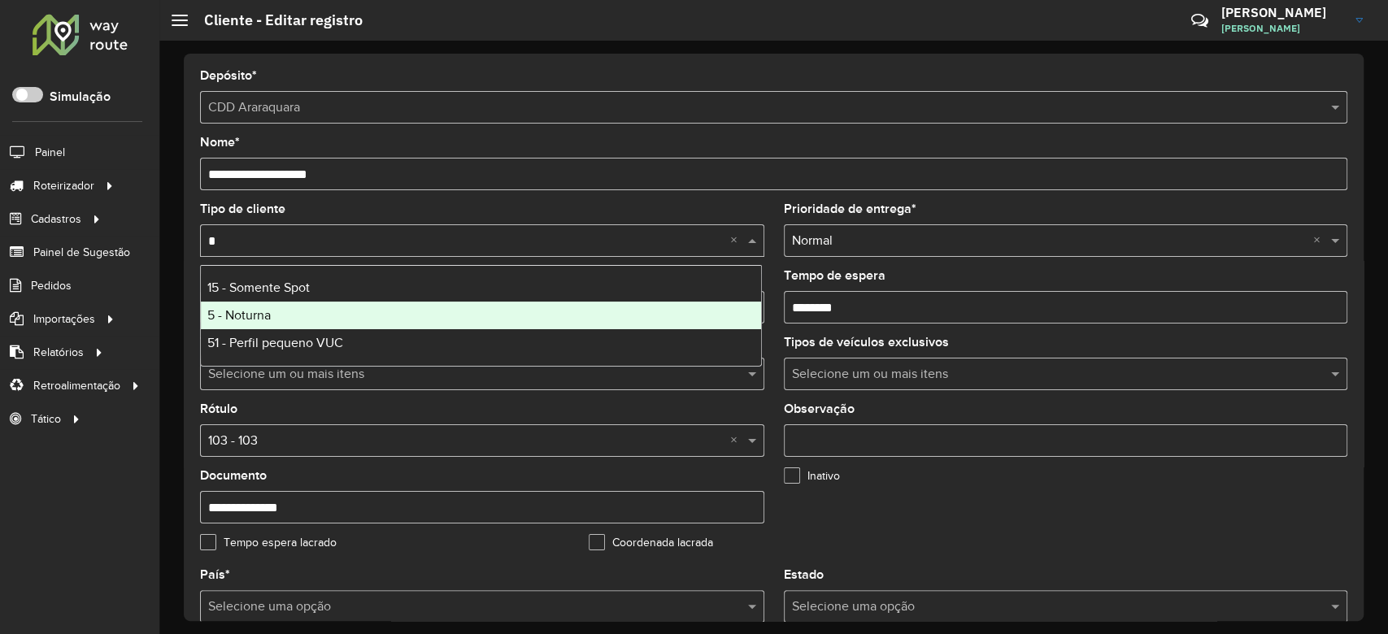
click at [281, 321] on div "5 - Noturna" at bounding box center [481, 316] width 560 height 28
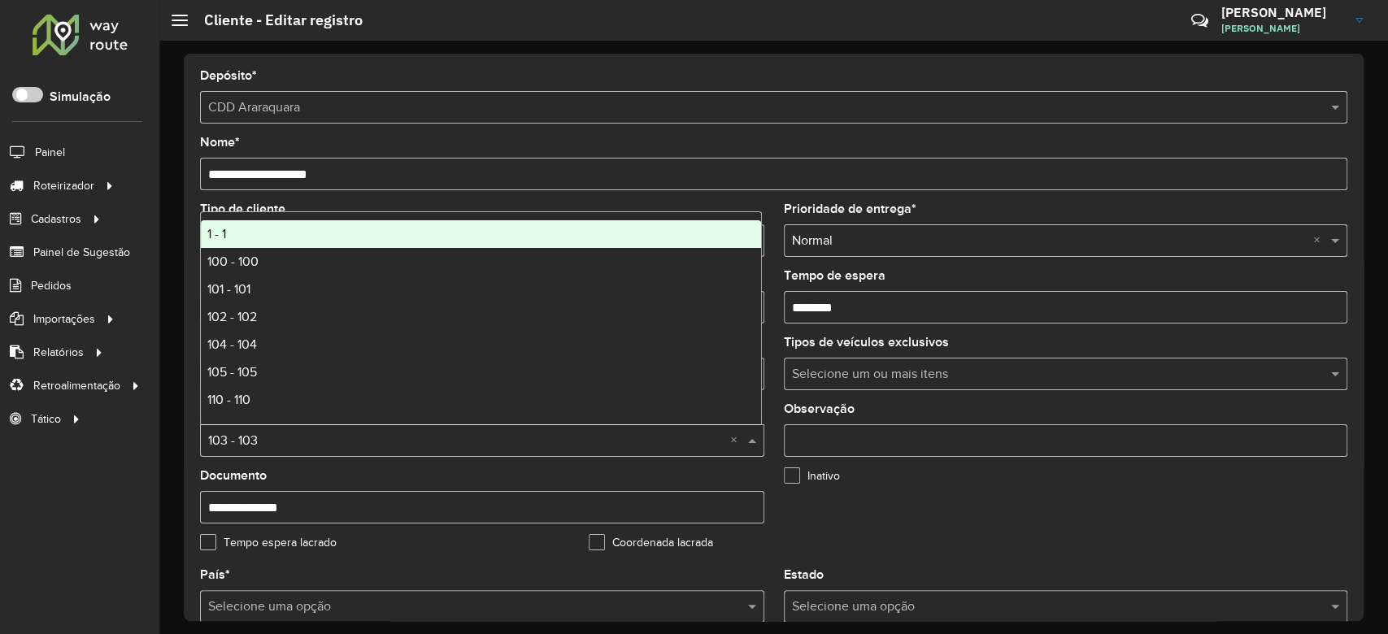
click at [279, 437] on input "text" at bounding box center [465, 442] width 515 height 20
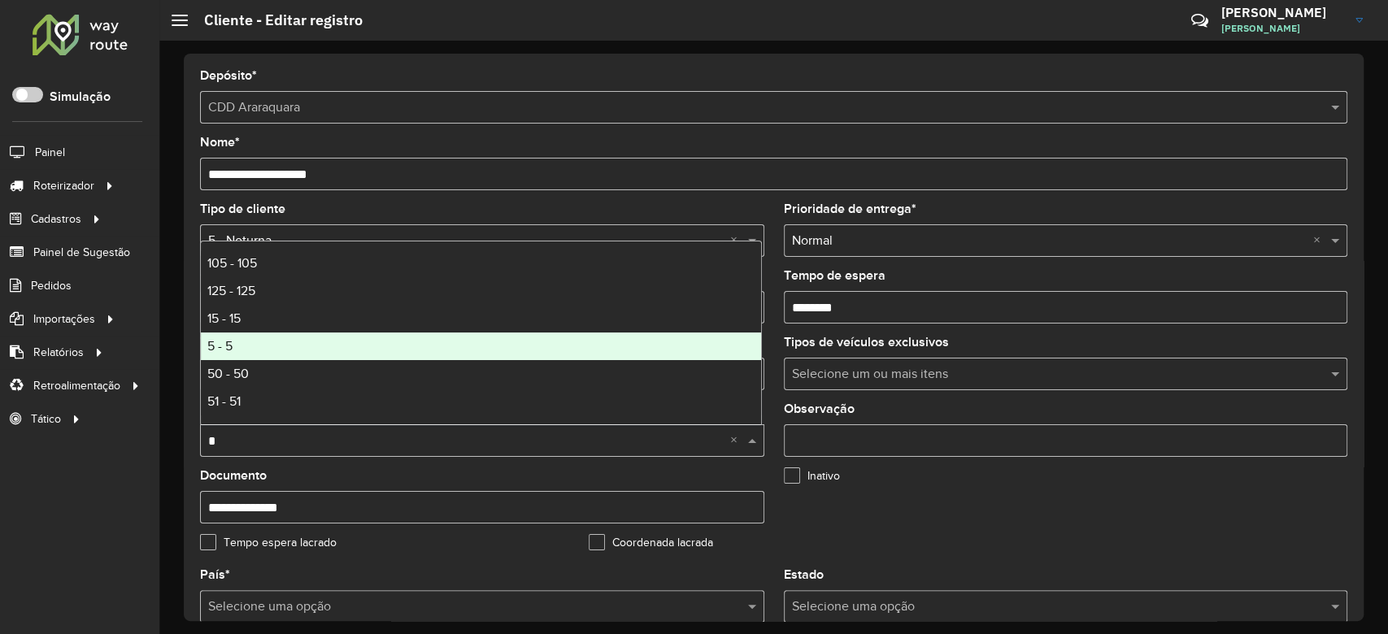
click at [284, 350] on div "5 - 5" at bounding box center [481, 347] width 560 height 28
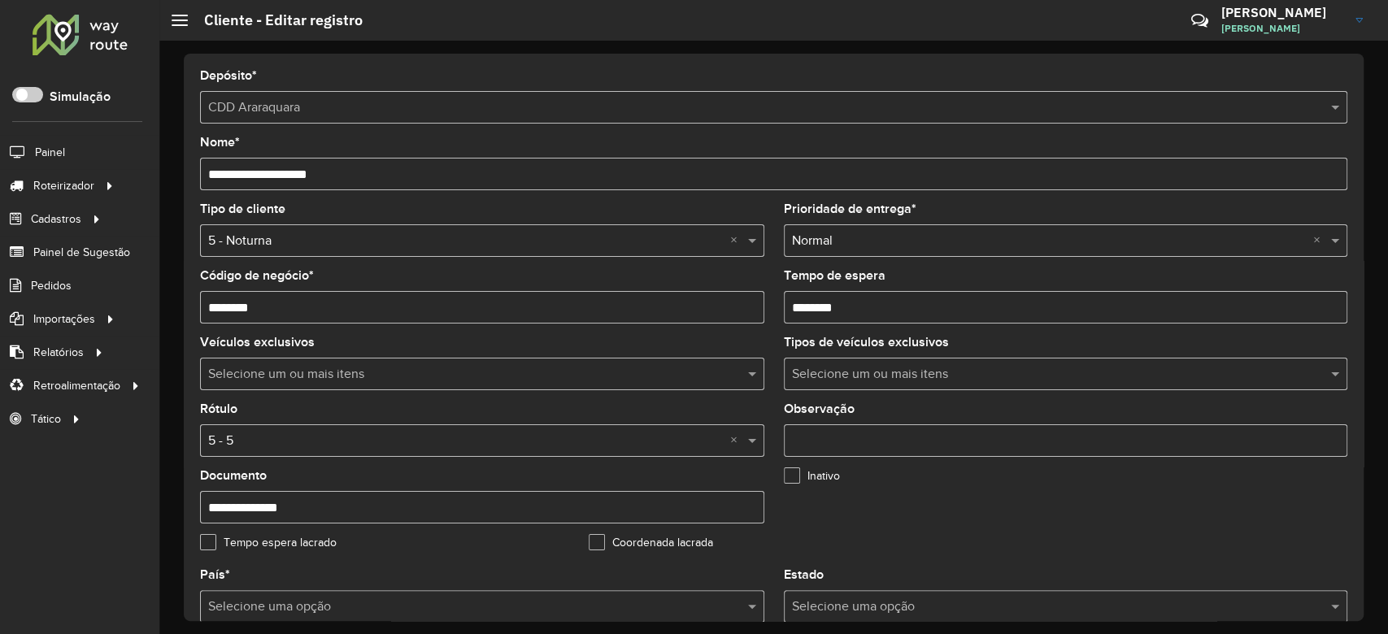
scroll to position [541, 0]
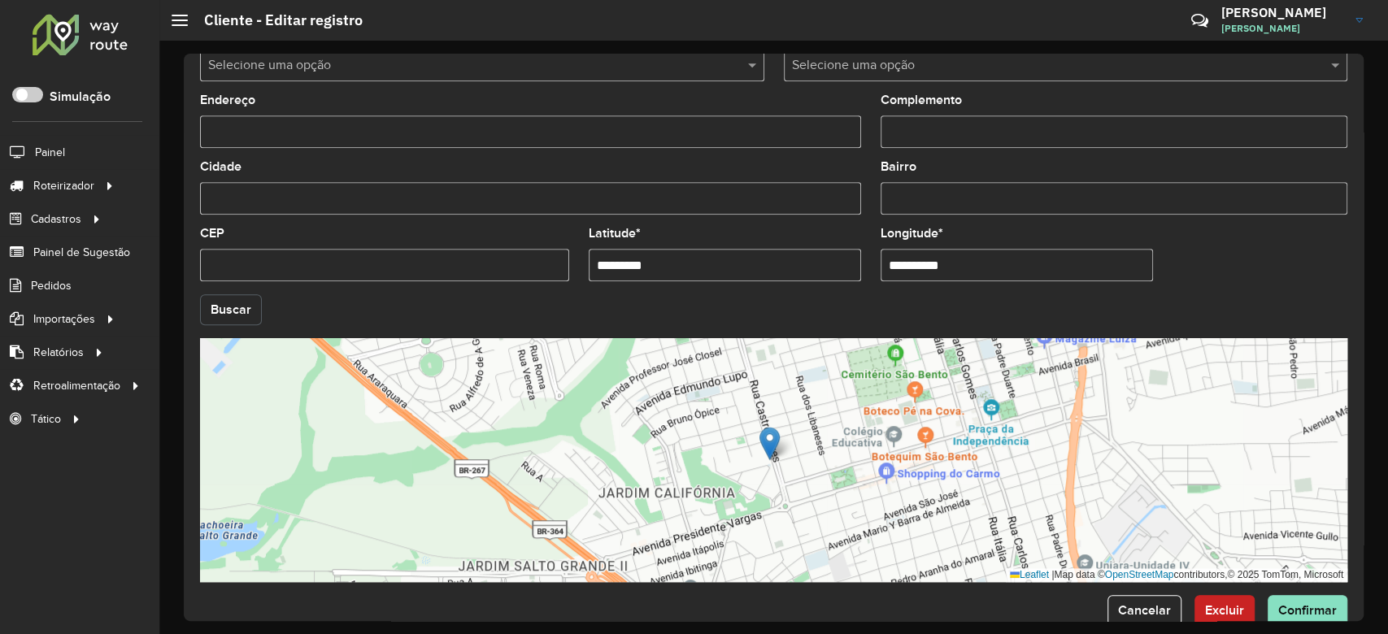
click at [257, 309] on button "Buscar" at bounding box center [231, 309] width 62 height 31
click at [217, 306] on button "Buscar" at bounding box center [231, 309] width 62 height 31
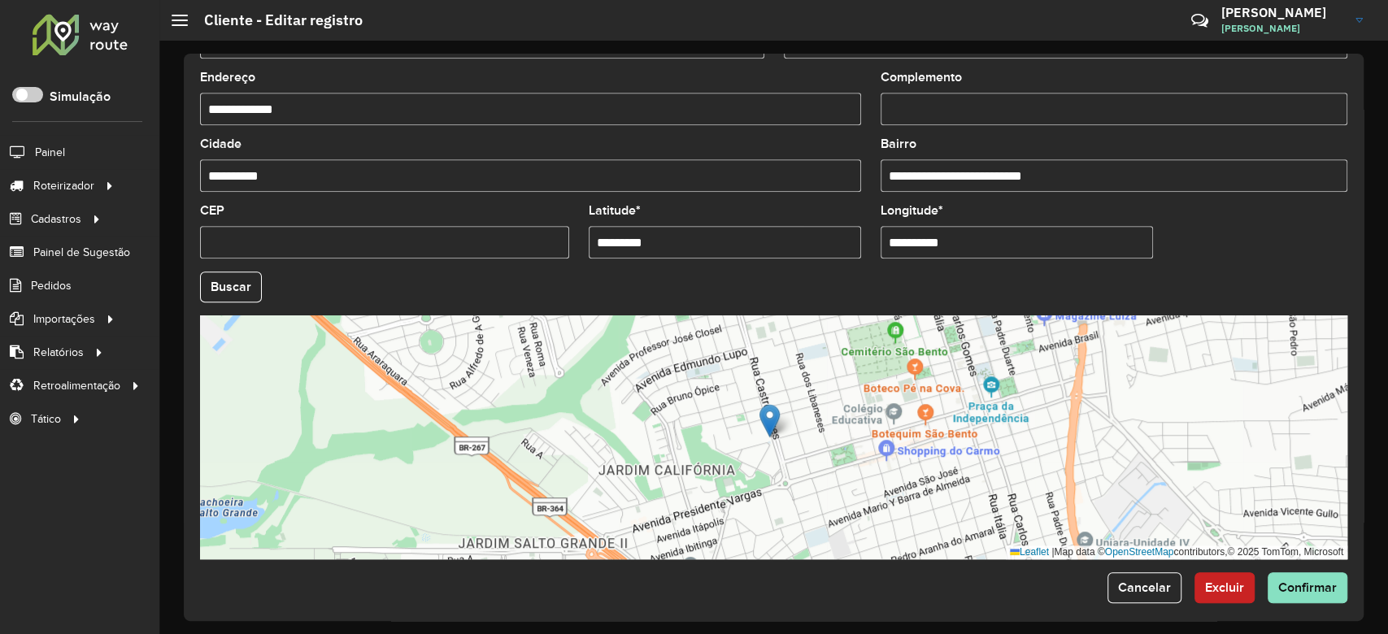
scroll to position [576, 0]
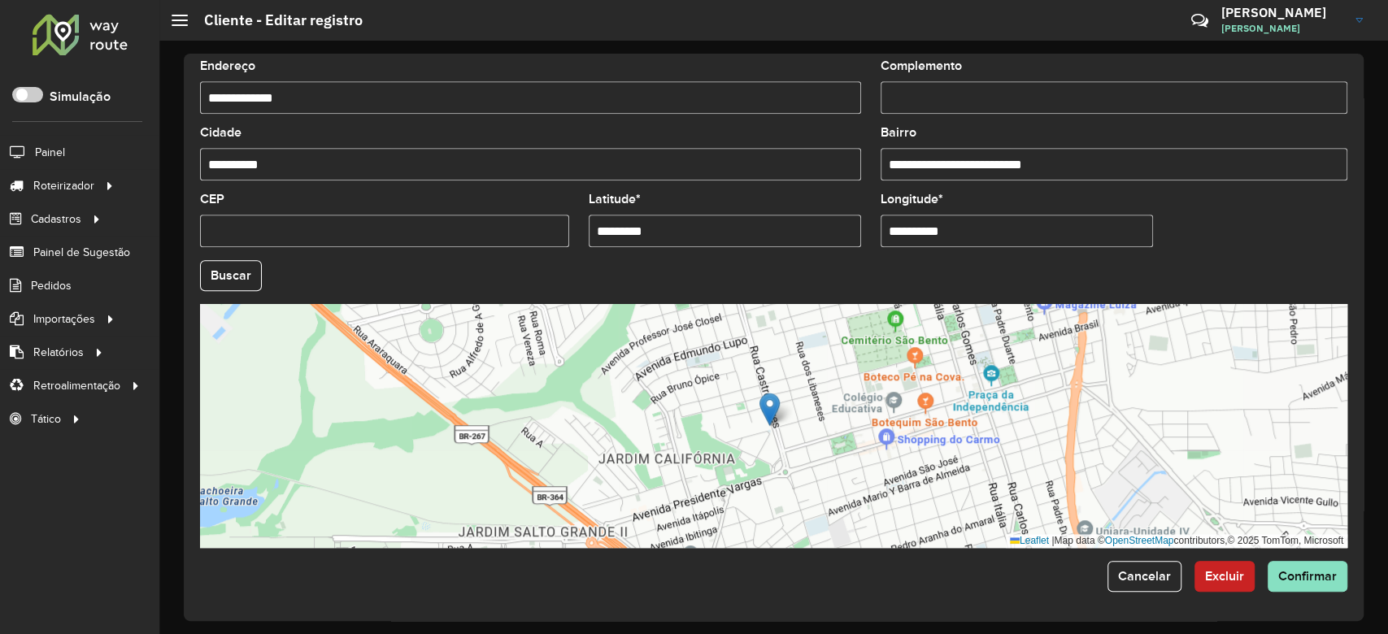
click at [1328, 602] on div "**********" at bounding box center [774, 337] width 1180 height 567
click at [1312, 576] on span "Confirmar" at bounding box center [1307, 576] width 59 height 14
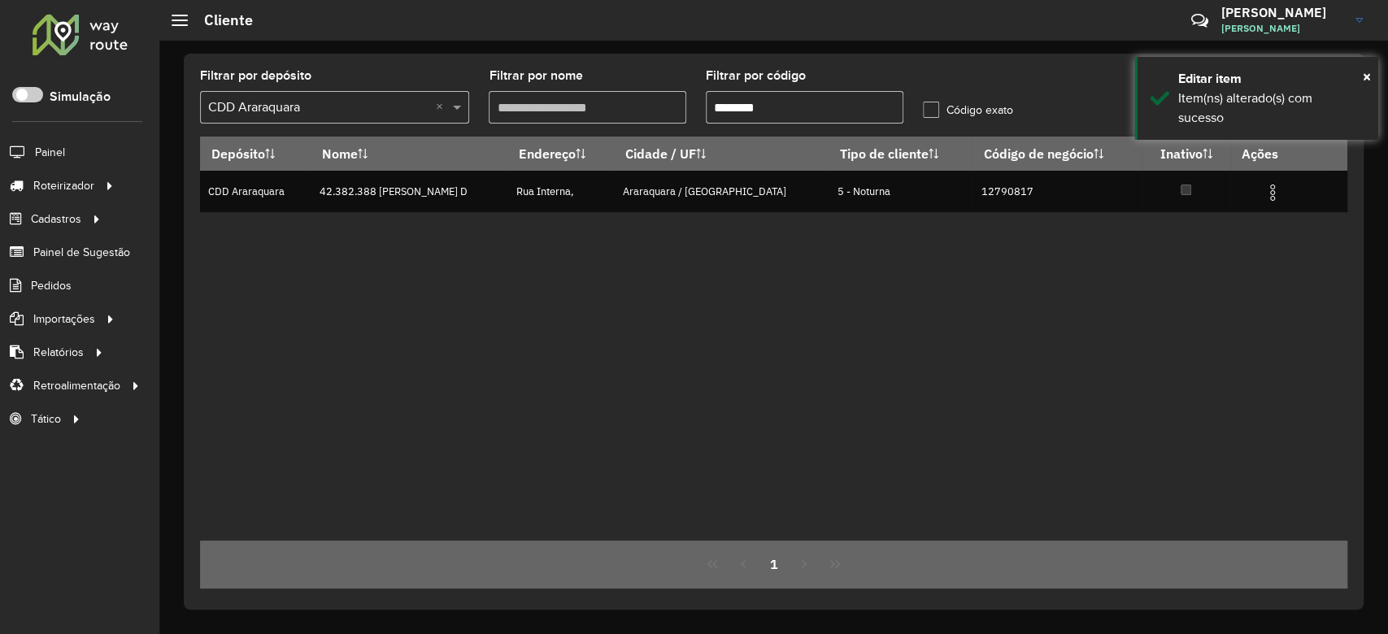
drag, startPoint x: 732, startPoint y: 100, endPoint x: 916, endPoint y: 101, distance: 184.5
click at [916, 101] on formly-group "Filtrar por depósito Selecione um depósito × CDD Araraquara × Filtrar por nome …" at bounding box center [623, 103] width 867 height 67
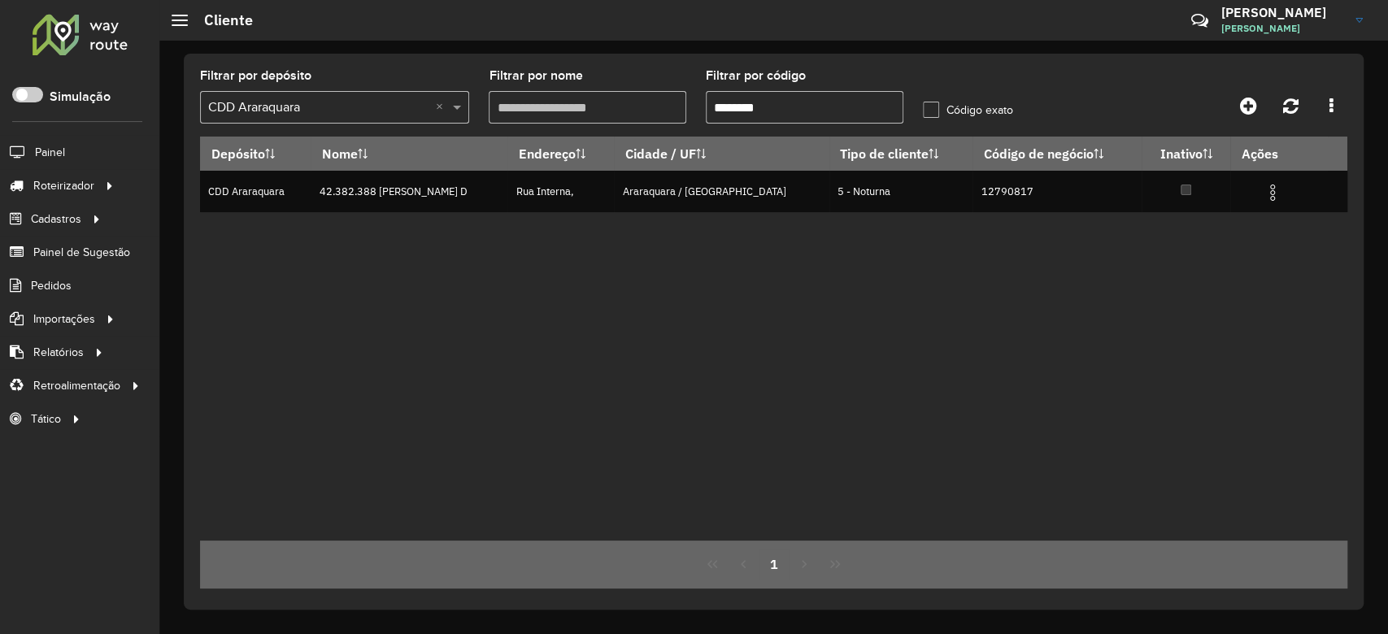
paste input "text"
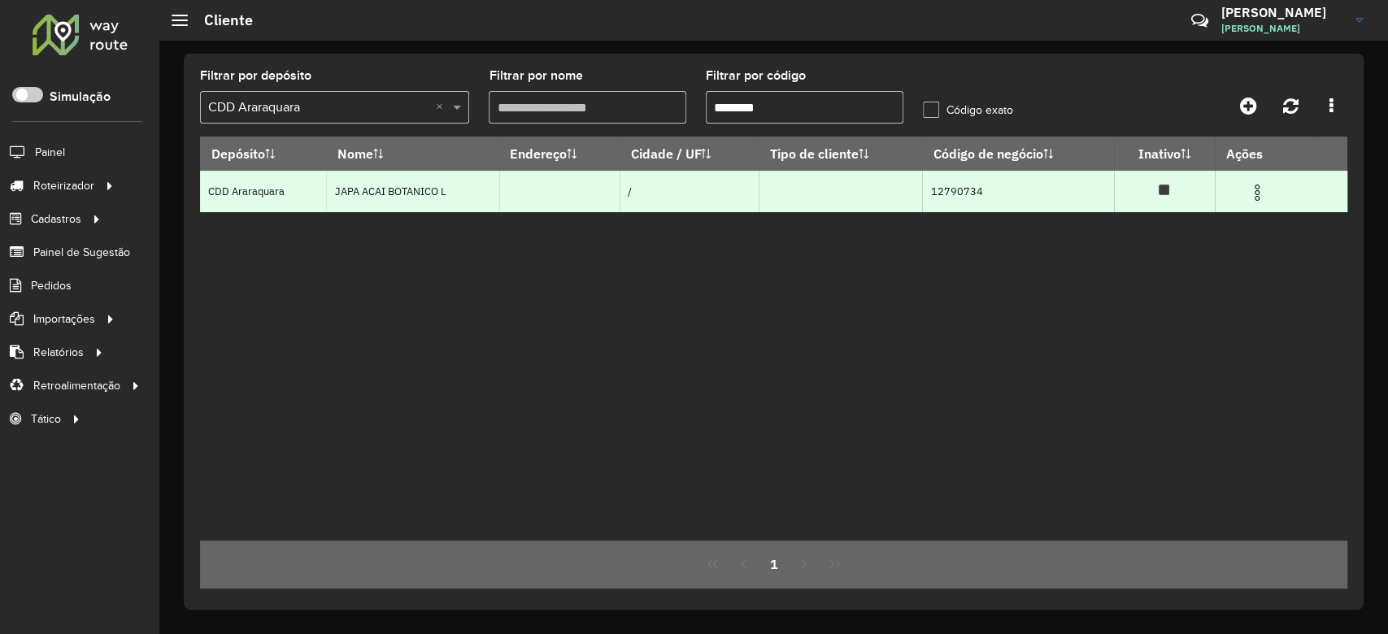
click at [1254, 198] on img at bounding box center [1257, 193] width 20 height 20
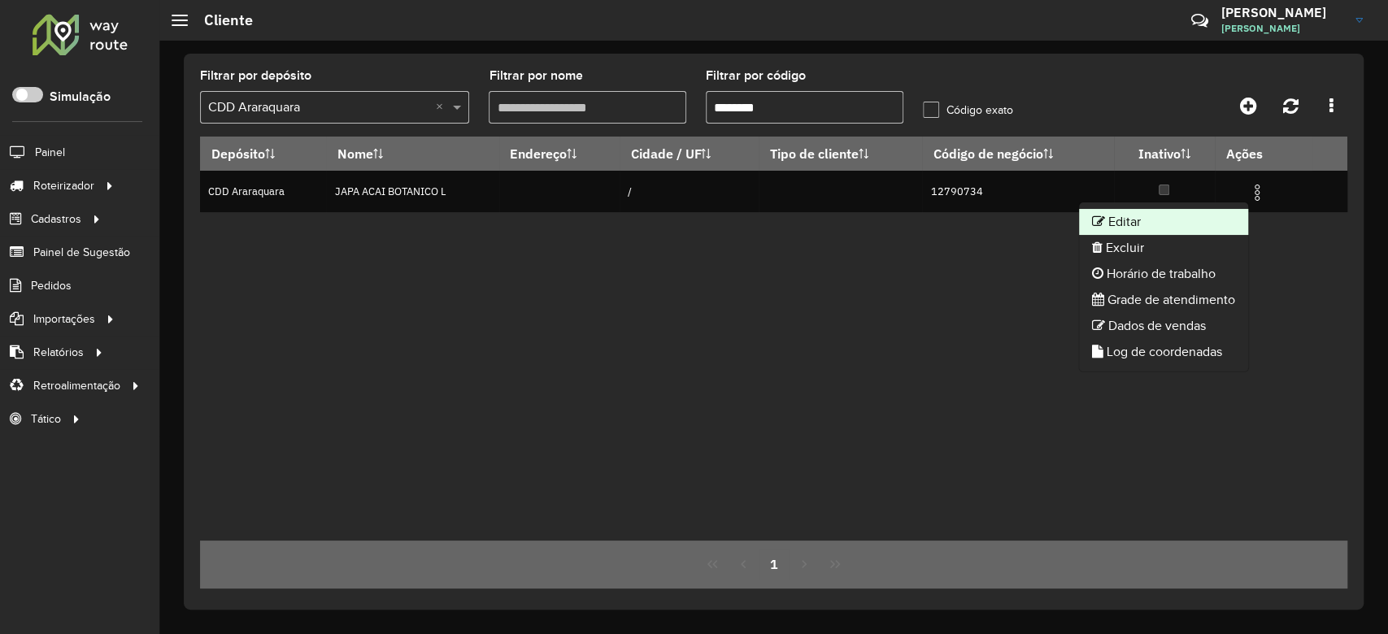
click at [1176, 231] on li "Editar" at bounding box center [1163, 222] width 169 height 26
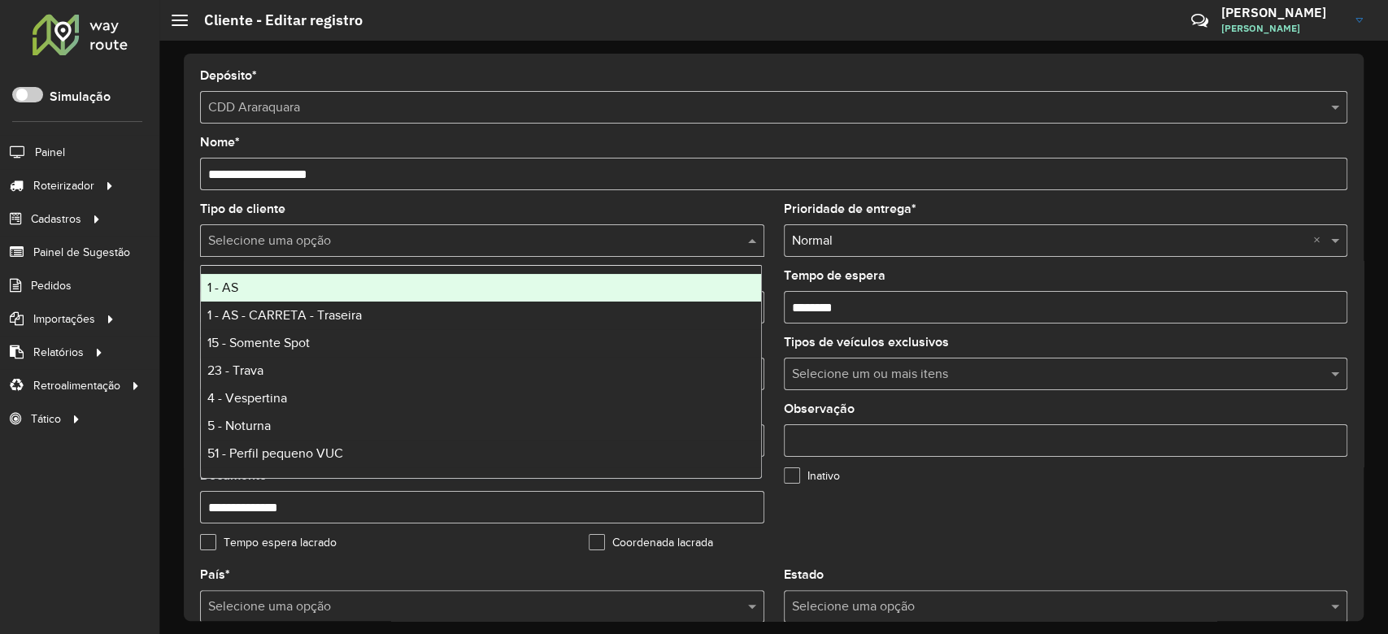
click at [320, 246] on input "text" at bounding box center [465, 242] width 515 height 20
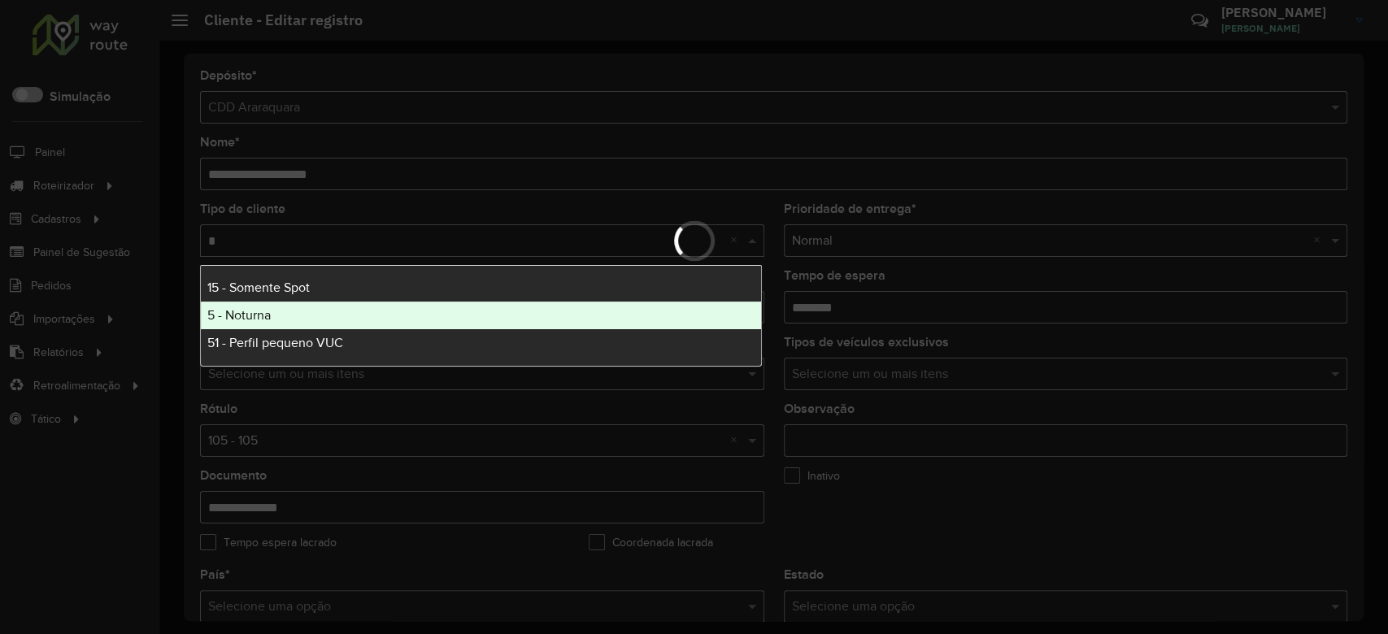
click at [264, 315] on span "5 - Noturna" at bounding box center [238, 315] width 63 height 14
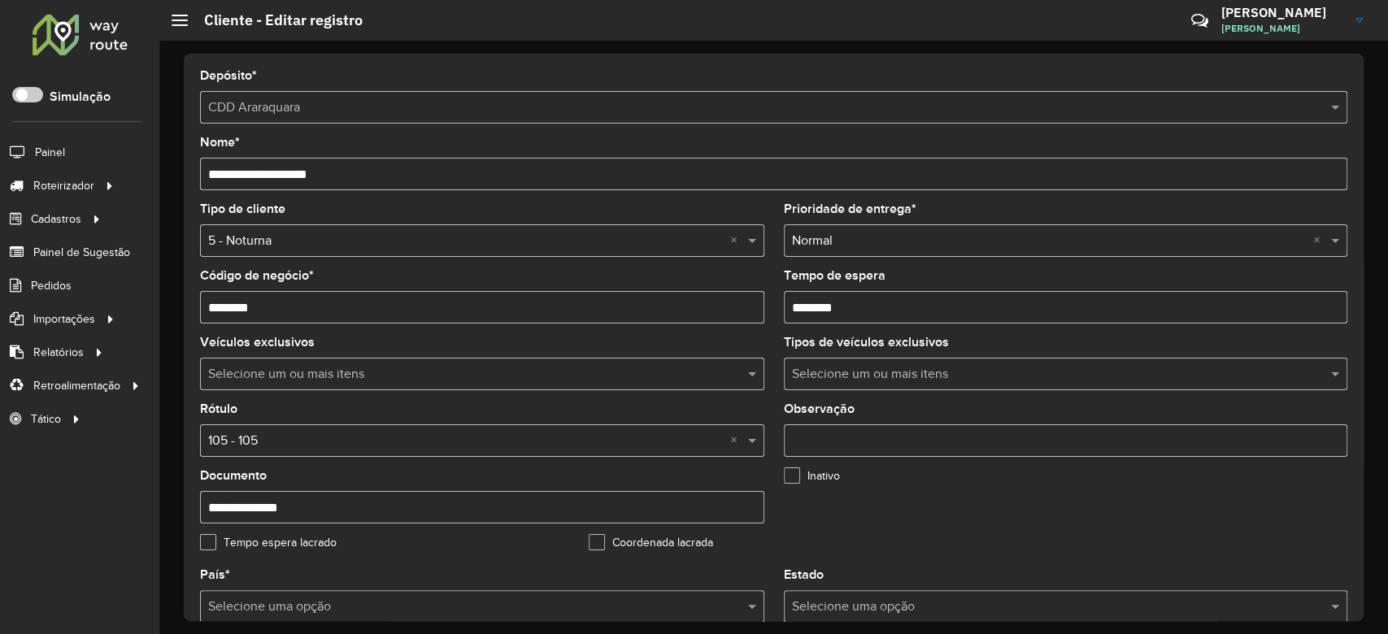
click at [264, 434] on input "text" at bounding box center [465, 442] width 515 height 20
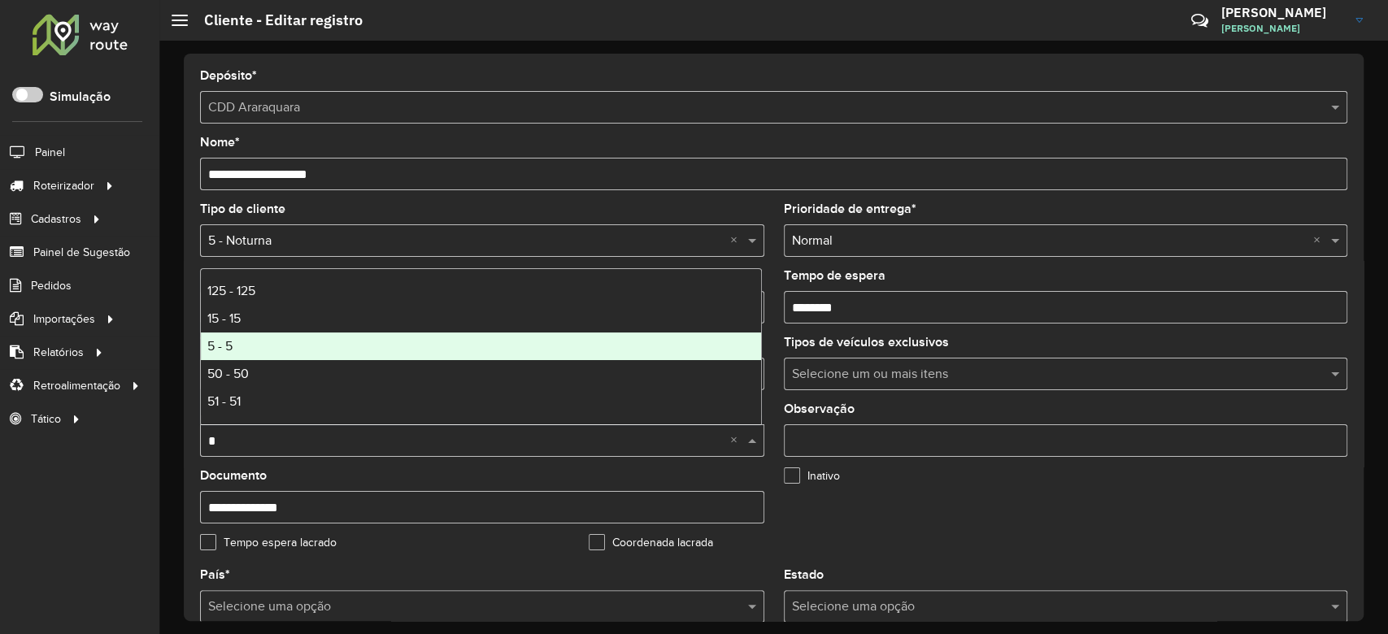
click at [313, 338] on div "5 - 5" at bounding box center [481, 347] width 560 height 28
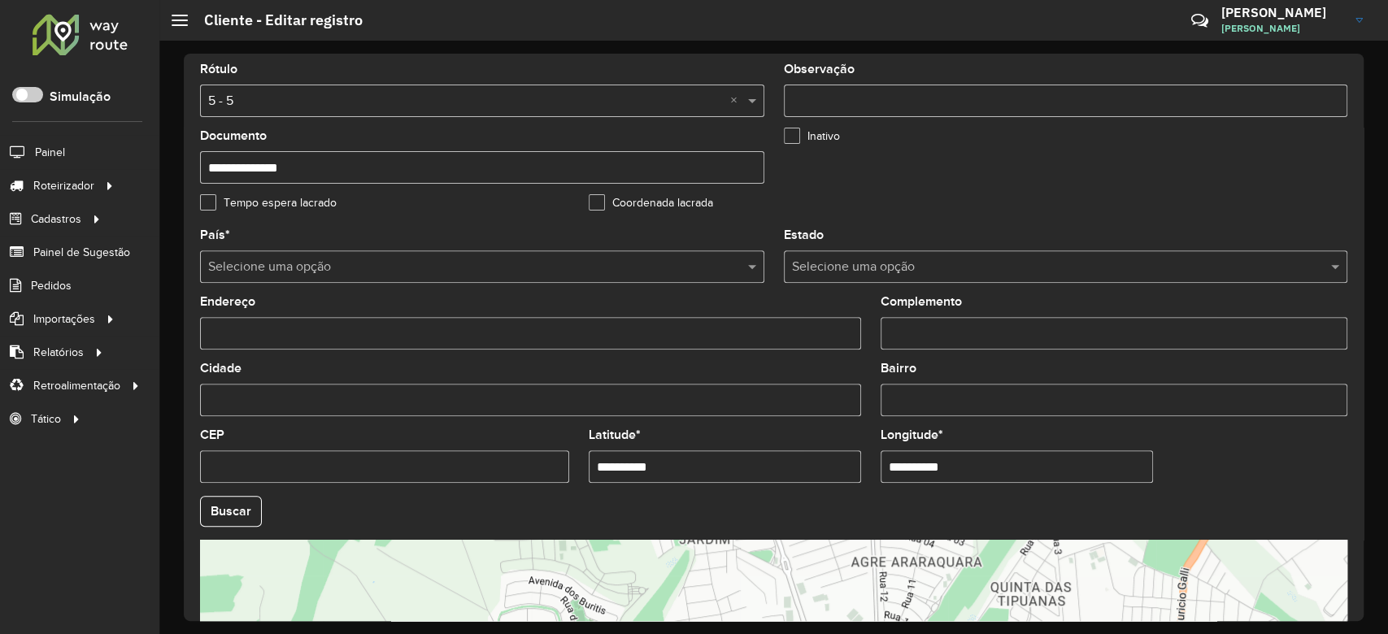
scroll to position [541, 0]
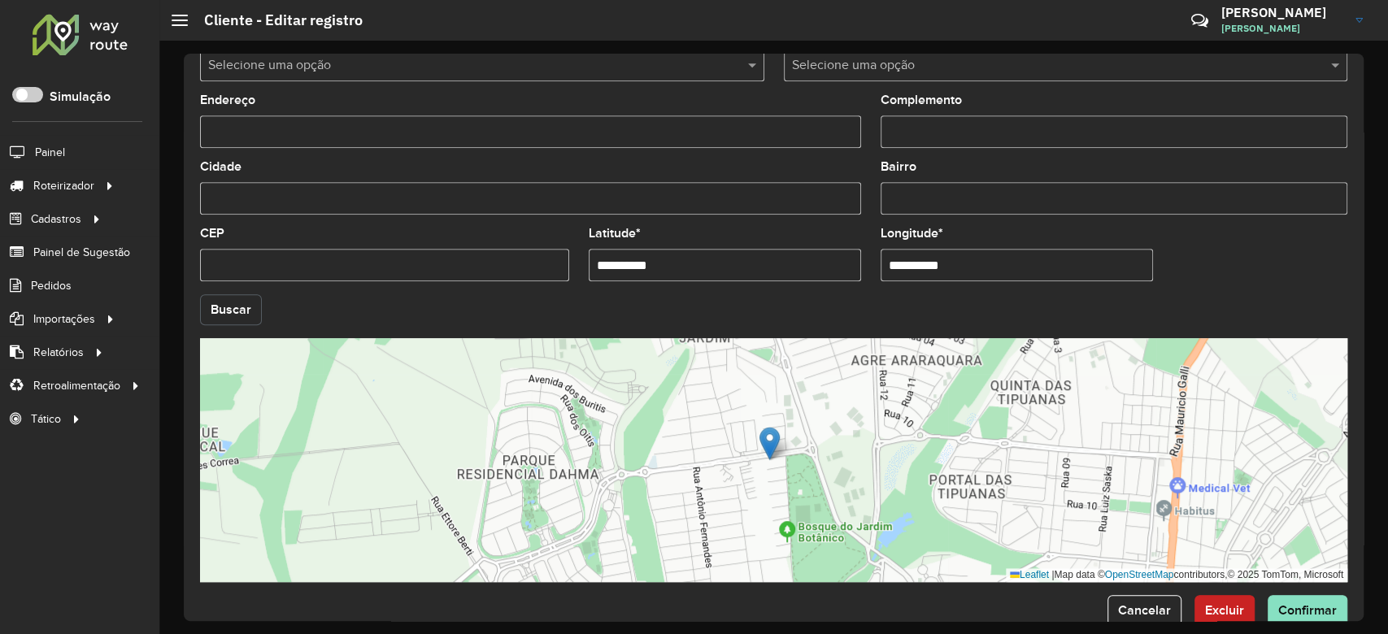
click at [254, 302] on button "Buscar" at bounding box center [231, 309] width 62 height 31
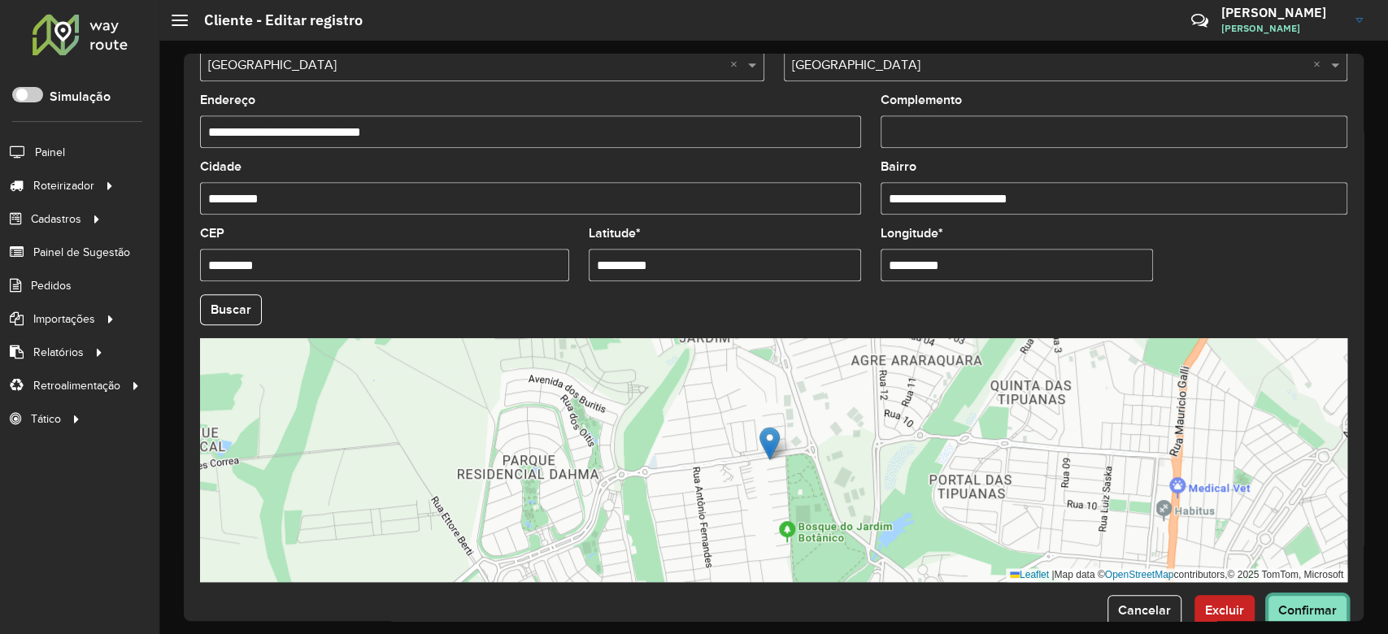
click at [1291, 602] on button "Confirmar" at bounding box center [1307, 610] width 80 height 31
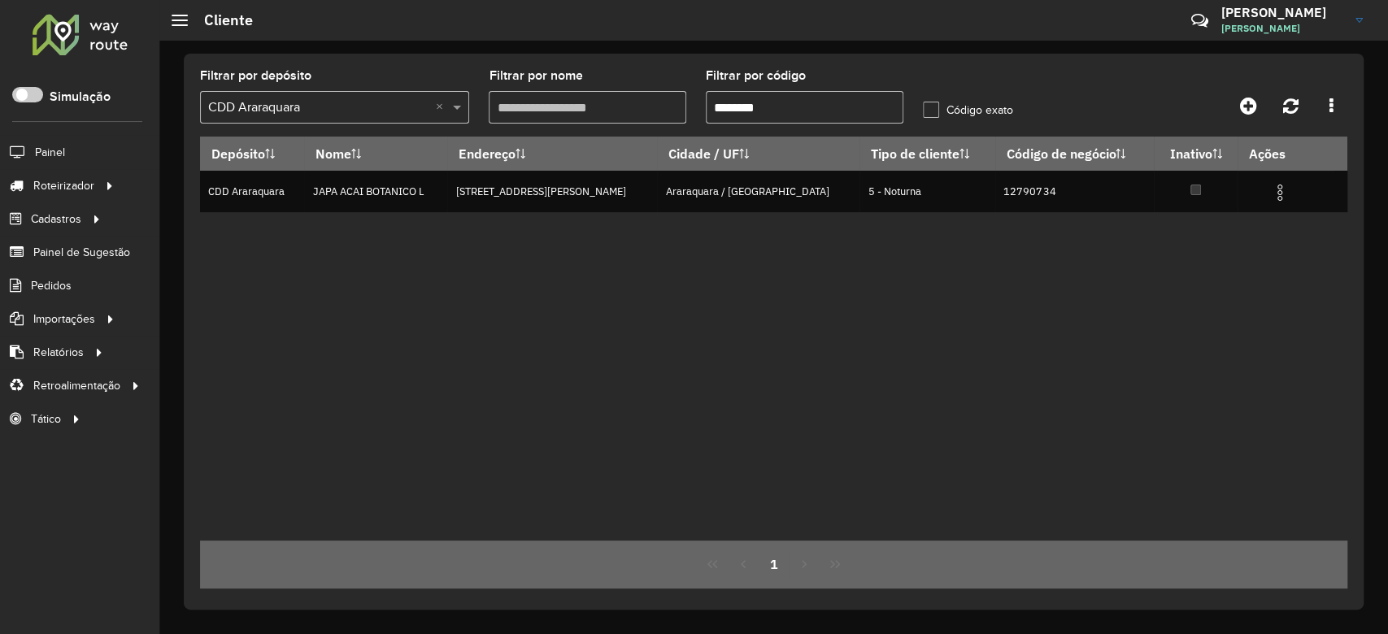
drag, startPoint x: 728, startPoint y: 110, endPoint x: 811, endPoint y: 98, distance: 83.7
click at [811, 98] on input "********" at bounding box center [805, 107] width 198 height 33
click at [748, 102] on input "********" at bounding box center [805, 107] width 198 height 33
drag, startPoint x: 733, startPoint y: 106, endPoint x: 830, endPoint y: 99, distance: 97.0
click at [830, 99] on input "********" at bounding box center [805, 107] width 198 height 33
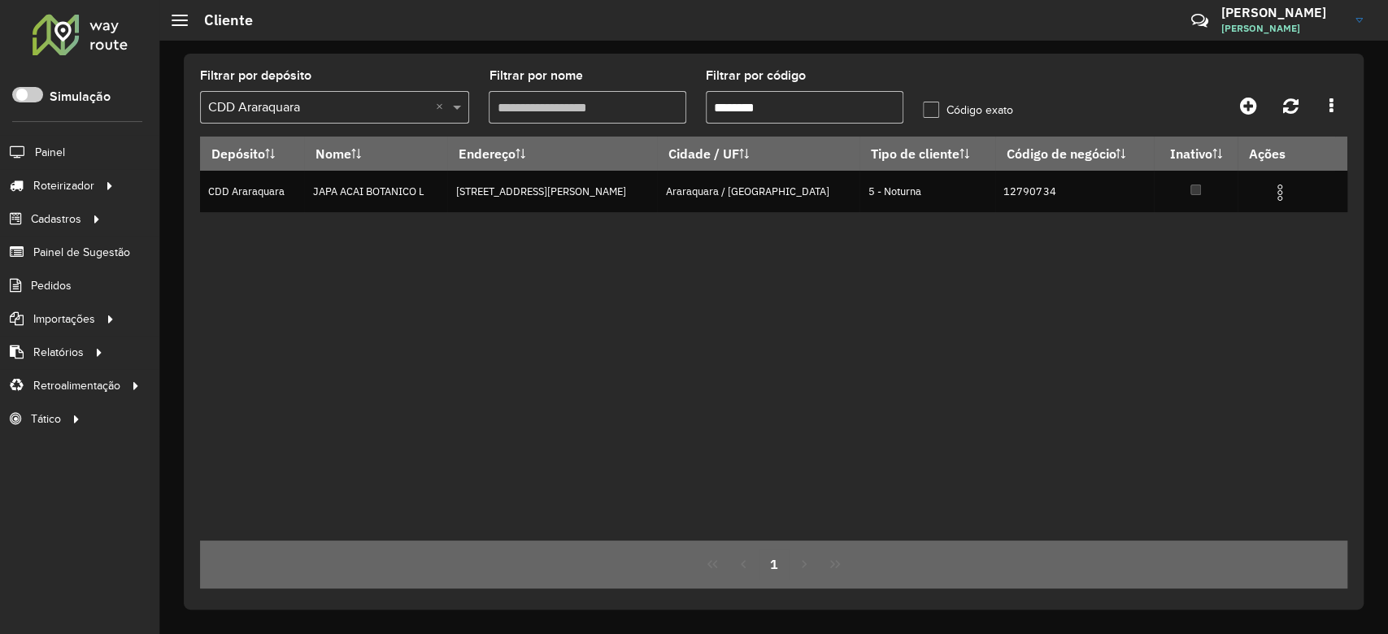
paste input "text"
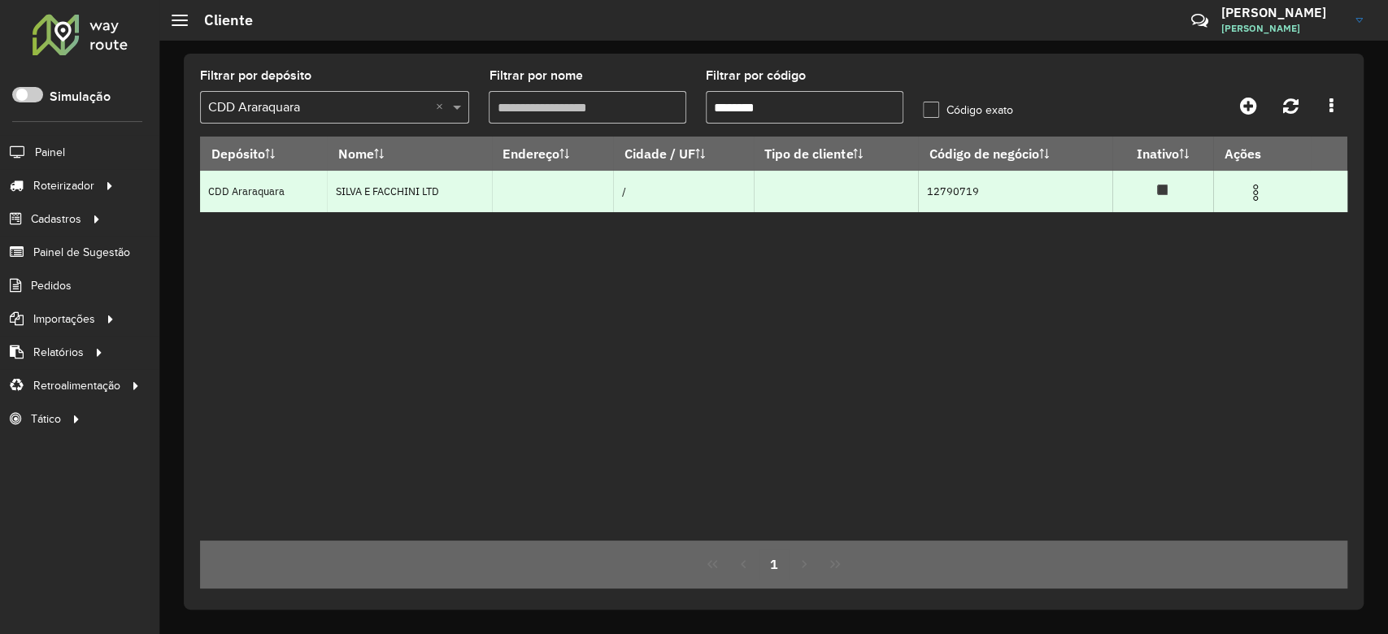
click at [1259, 198] on img at bounding box center [1255, 193] width 20 height 20
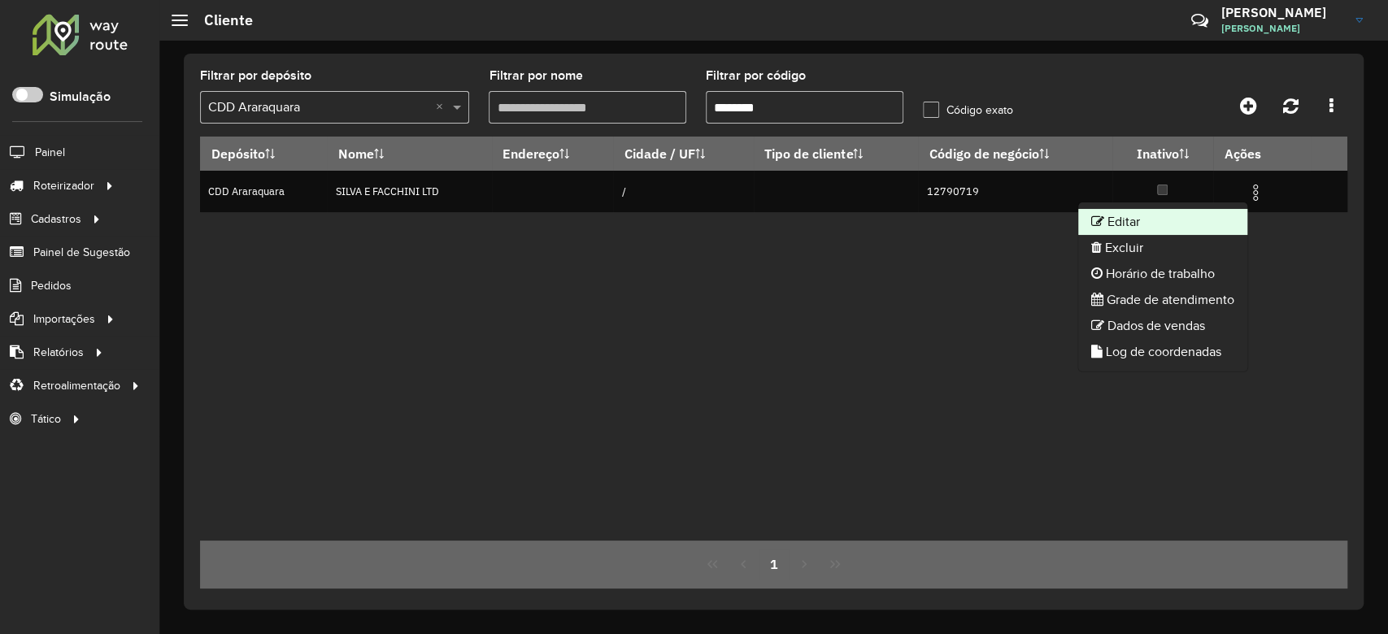
click at [1206, 215] on li "Editar" at bounding box center [1162, 222] width 169 height 26
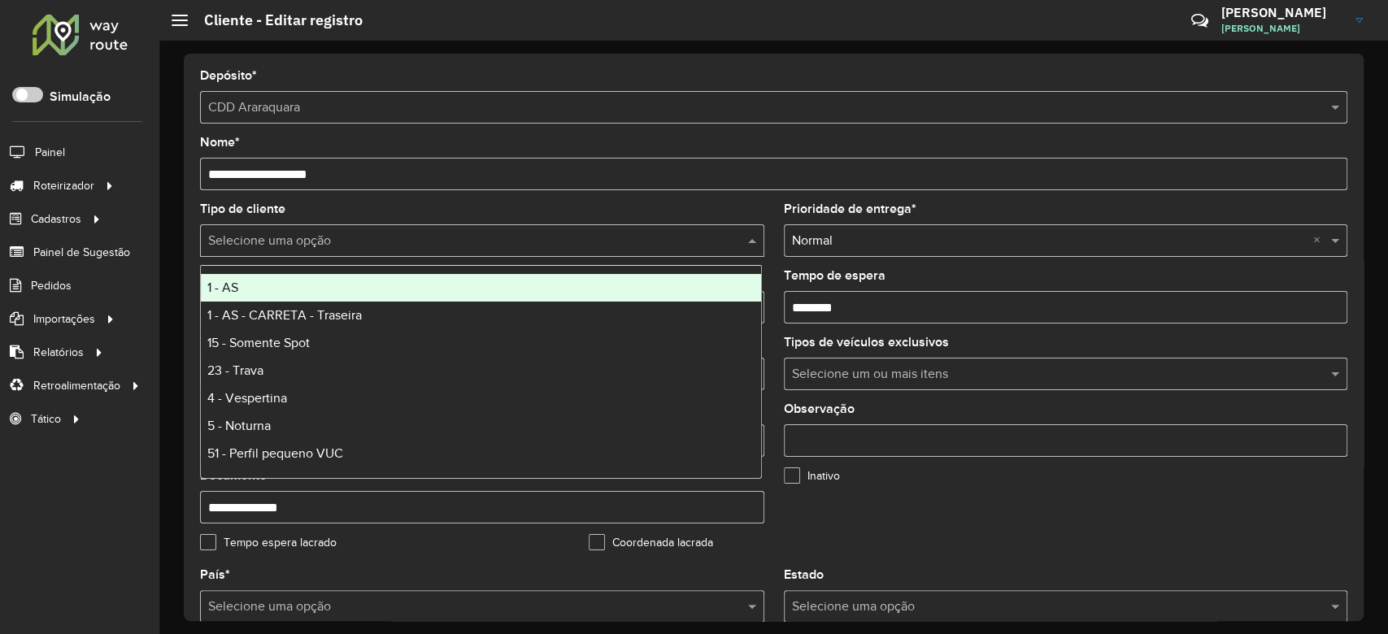
click at [289, 250] on input "text" at bounding box center [465, 242] width 515 height 20
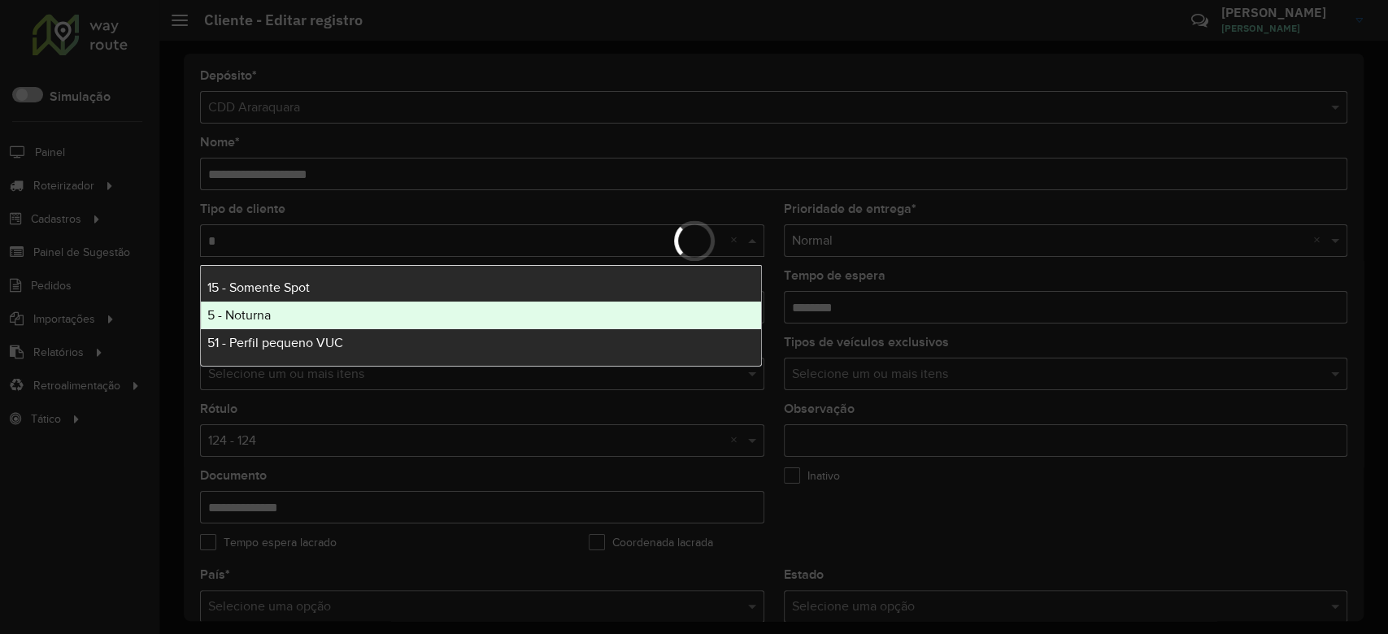
click at [285, 317] on div "5 - Noturna" at bounding box center [481, 316] width 560 height 28
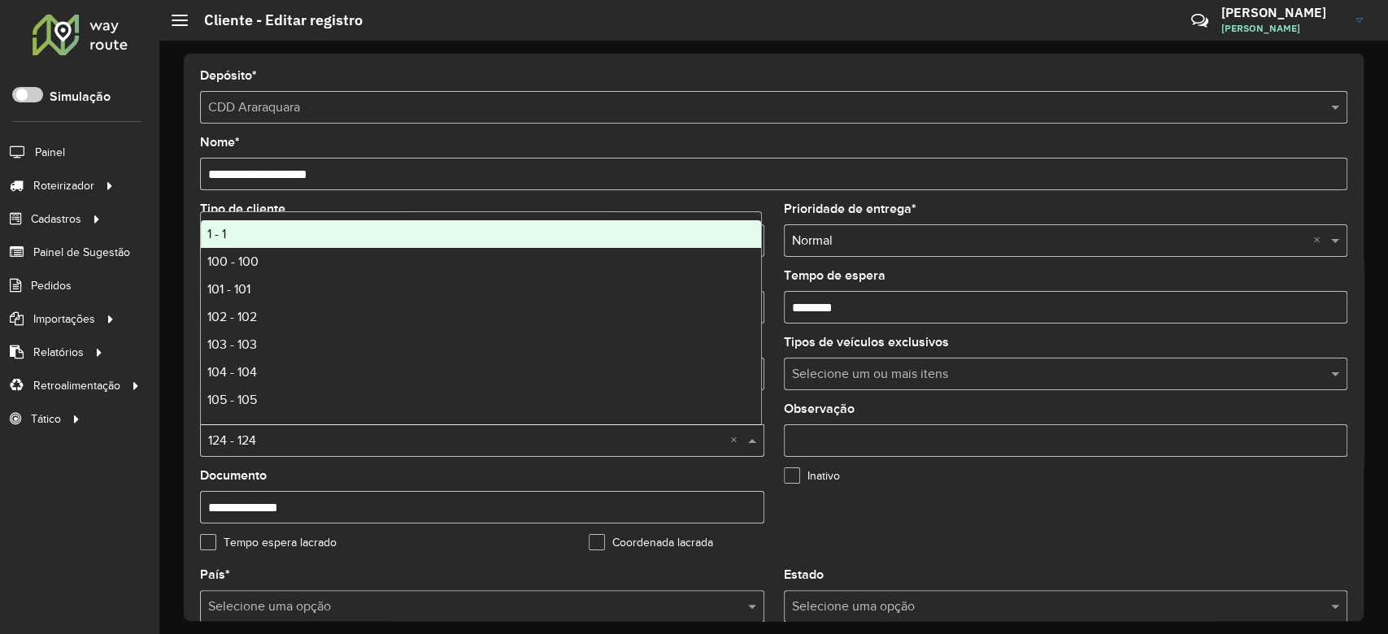
click at [309, 441] on input "text" at bounding box center [465, 442] width 515 height 20
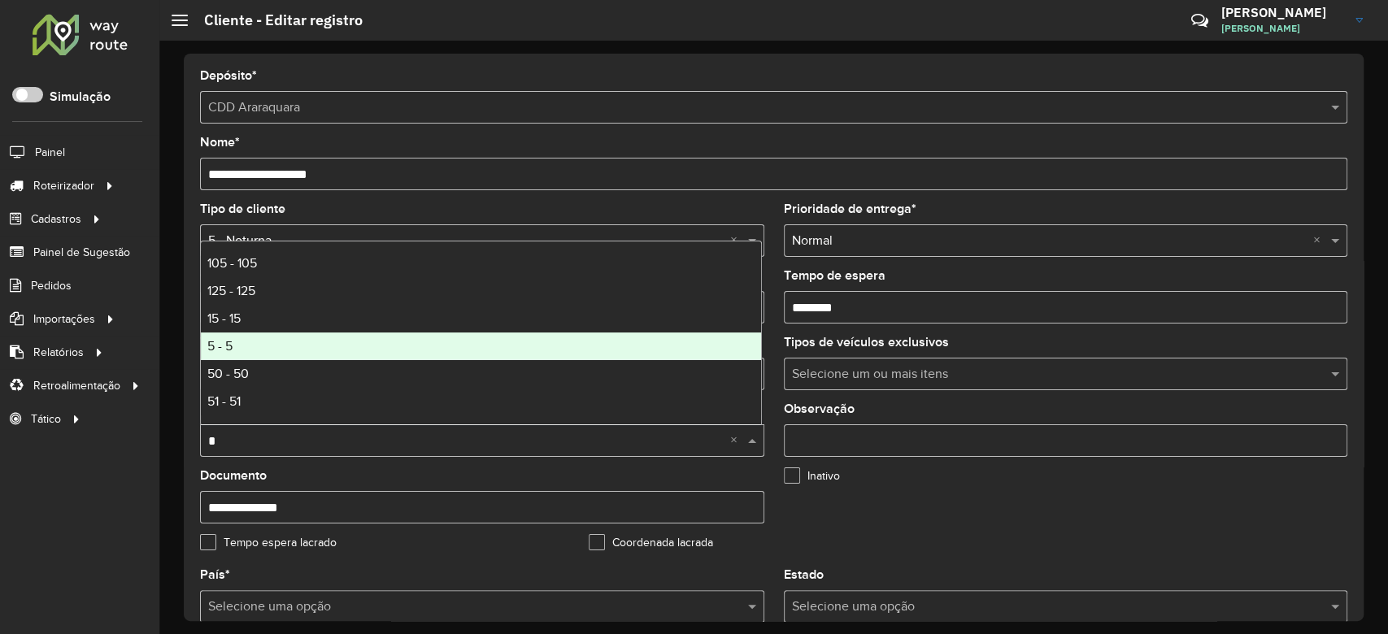
click at [325, 349] on div "5 - 5" at bounding box center [481, 347] width 560 height 28
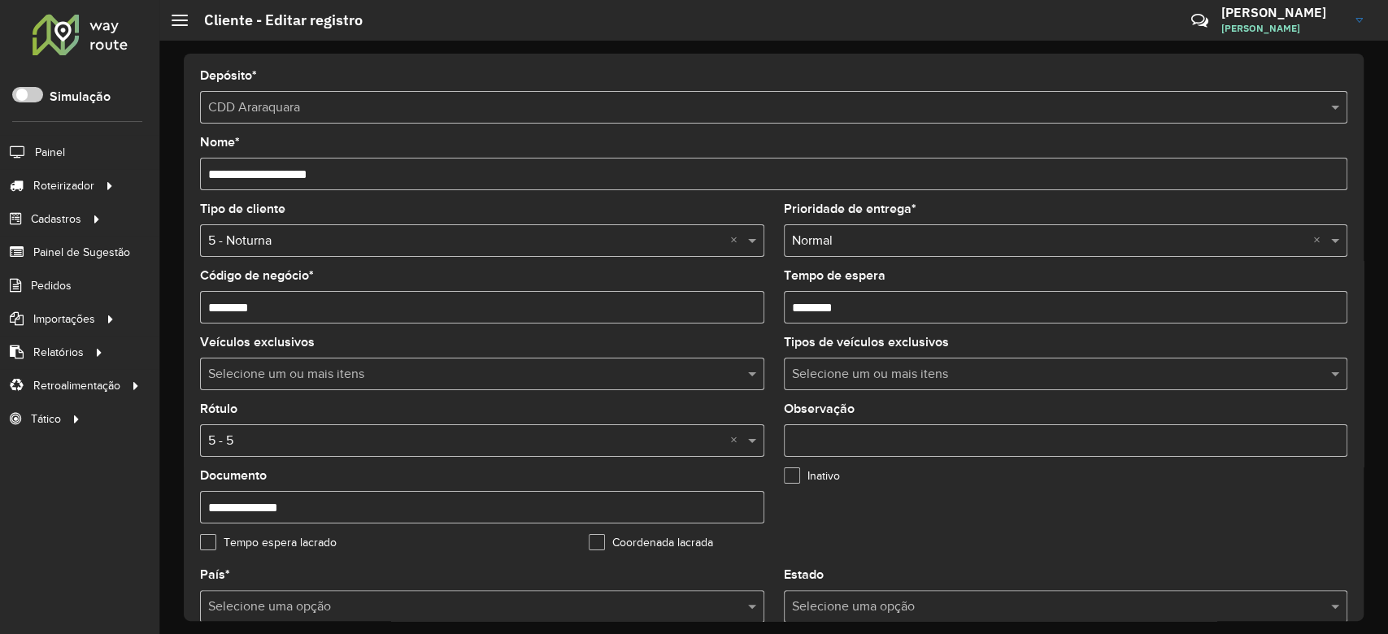
scroll to position [433, 0]
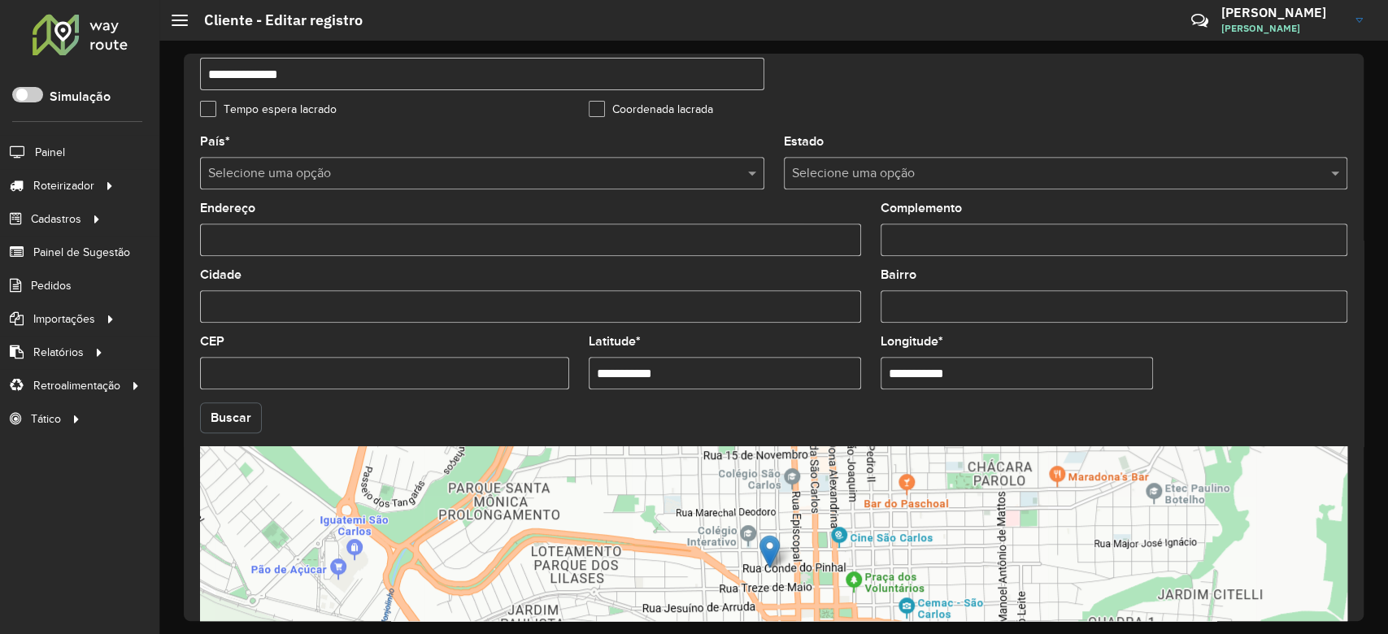
click at [244, 427] on button "Buscar" at bounding box center [231, 417] width 62 height 31
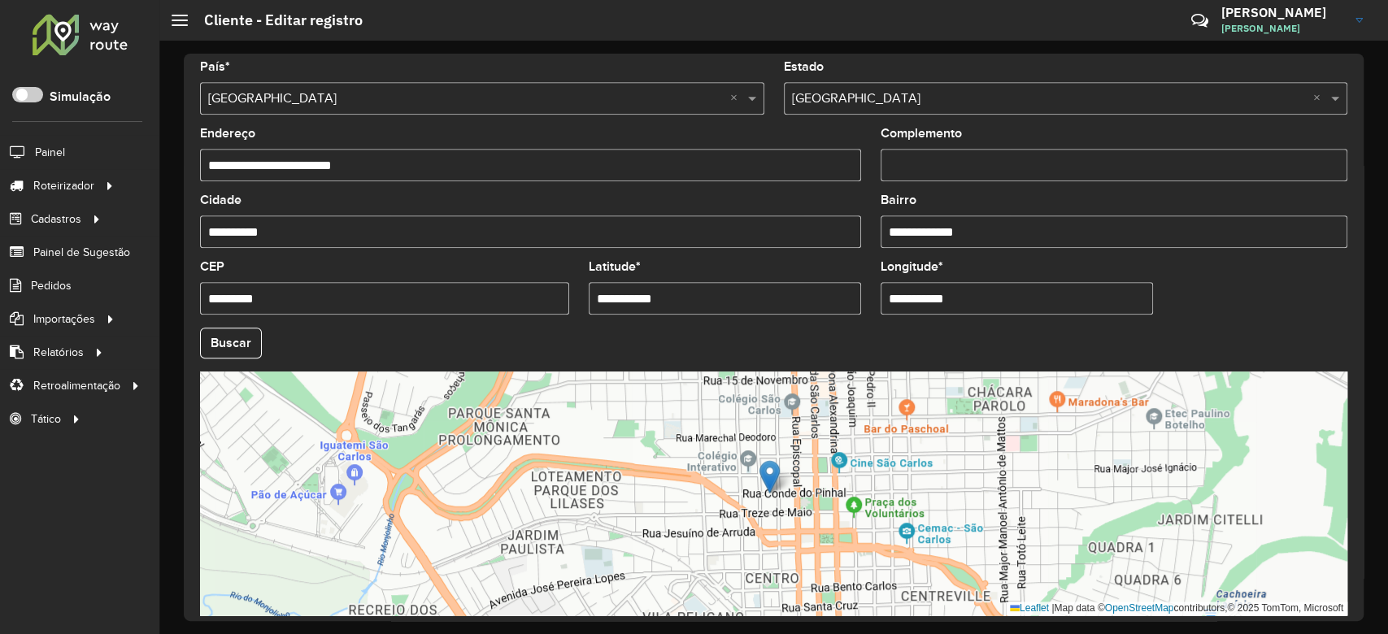
scroll to position [576, 0]
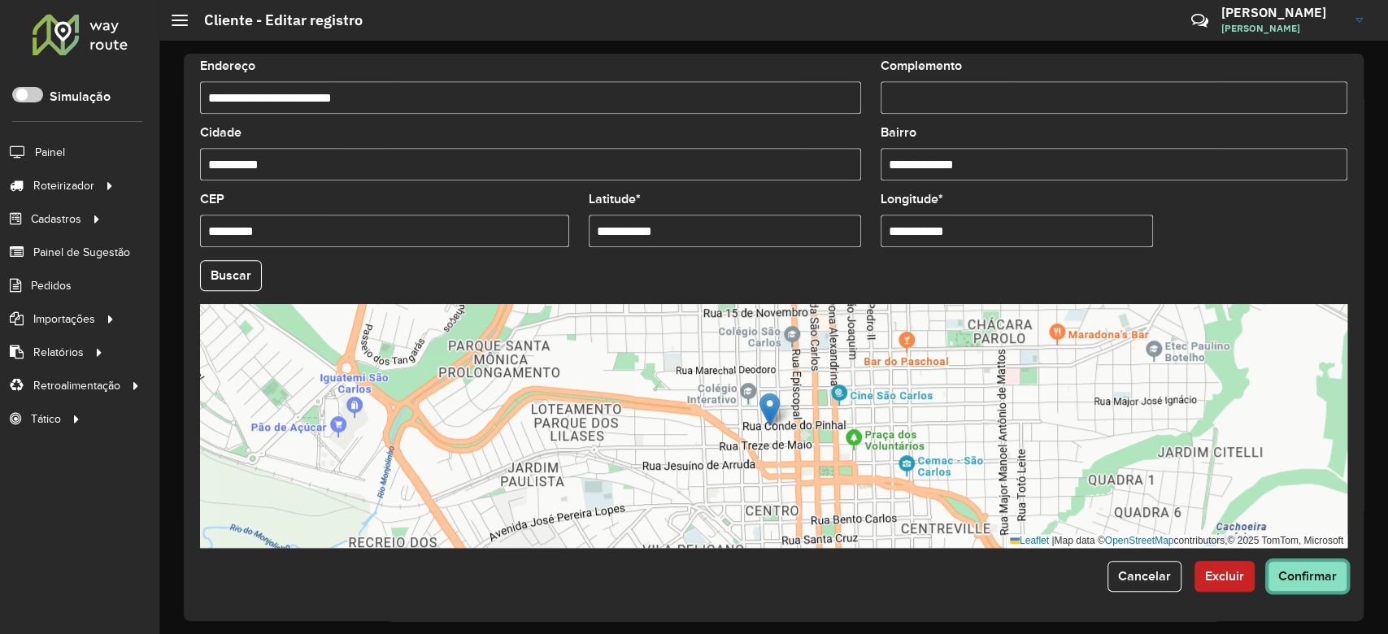
click at [1310, 585] on button "Confirmar" at bounding box center [1307, 576] width 80 height 31
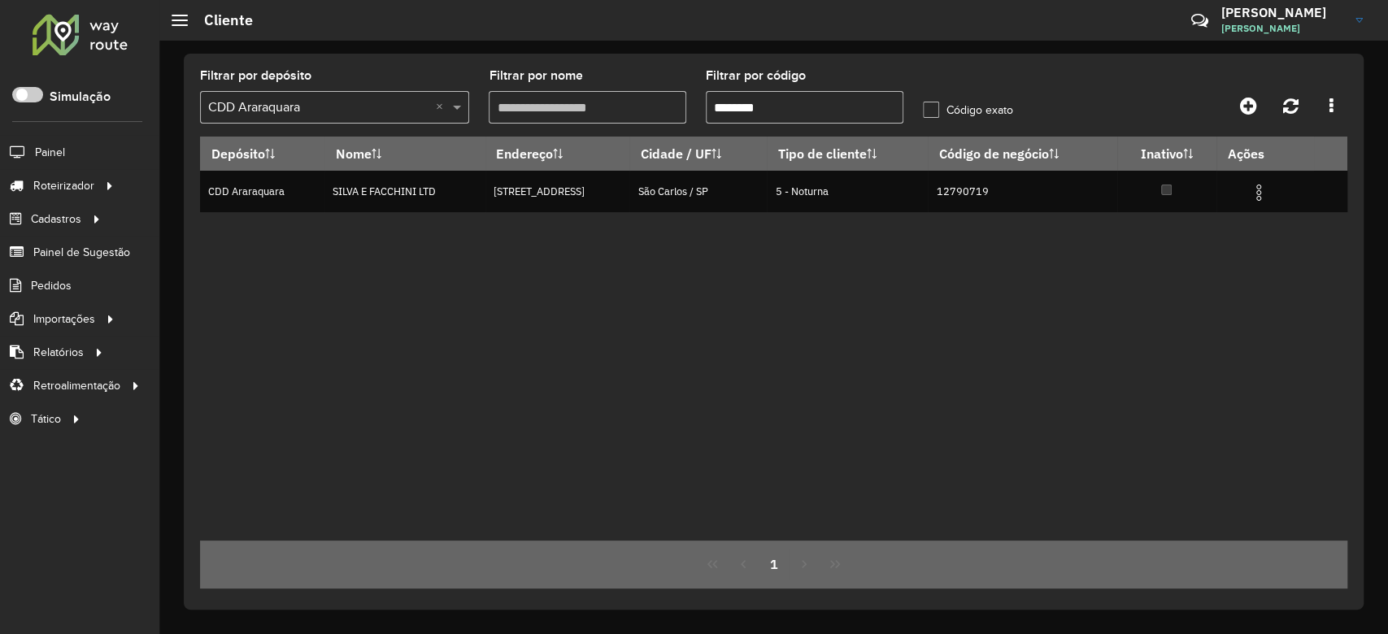
drag, startPoint x: 732, startPoint y: 102, endPoint x: 840, endPoint y: 97, distance: 108.2
click at [840, 97] on input "********" at bounding box center [805, 107] width 198 height 33
paste input "text"
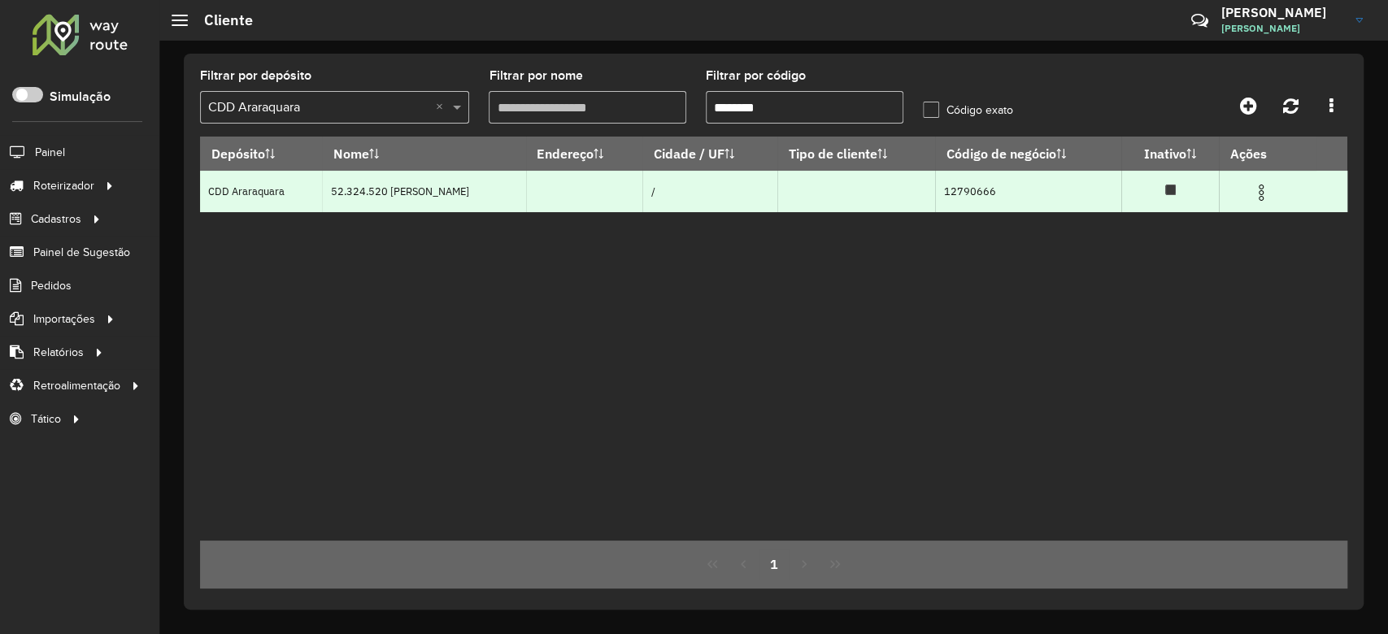
click at [1260, 195] on img at bounding box center [1261, 193] width 20 height 20
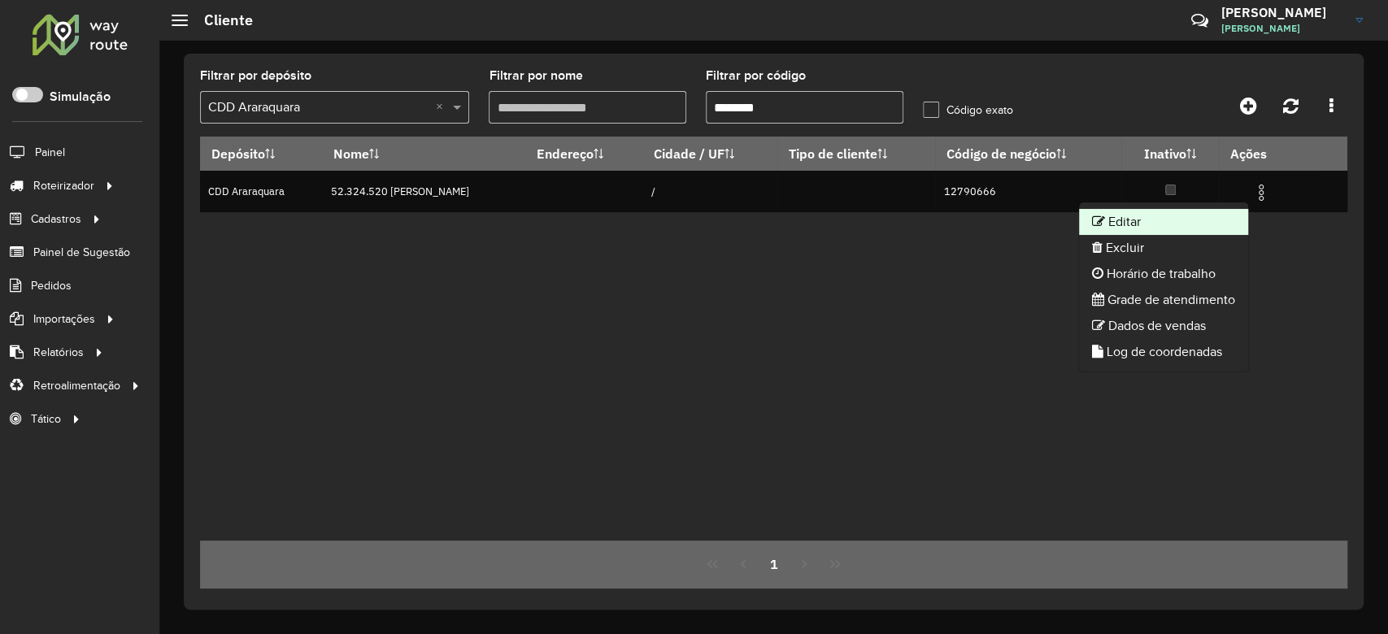
click at [1228, 231] on li "Editar" at bounding box center [1163, 222] width 169 height 26
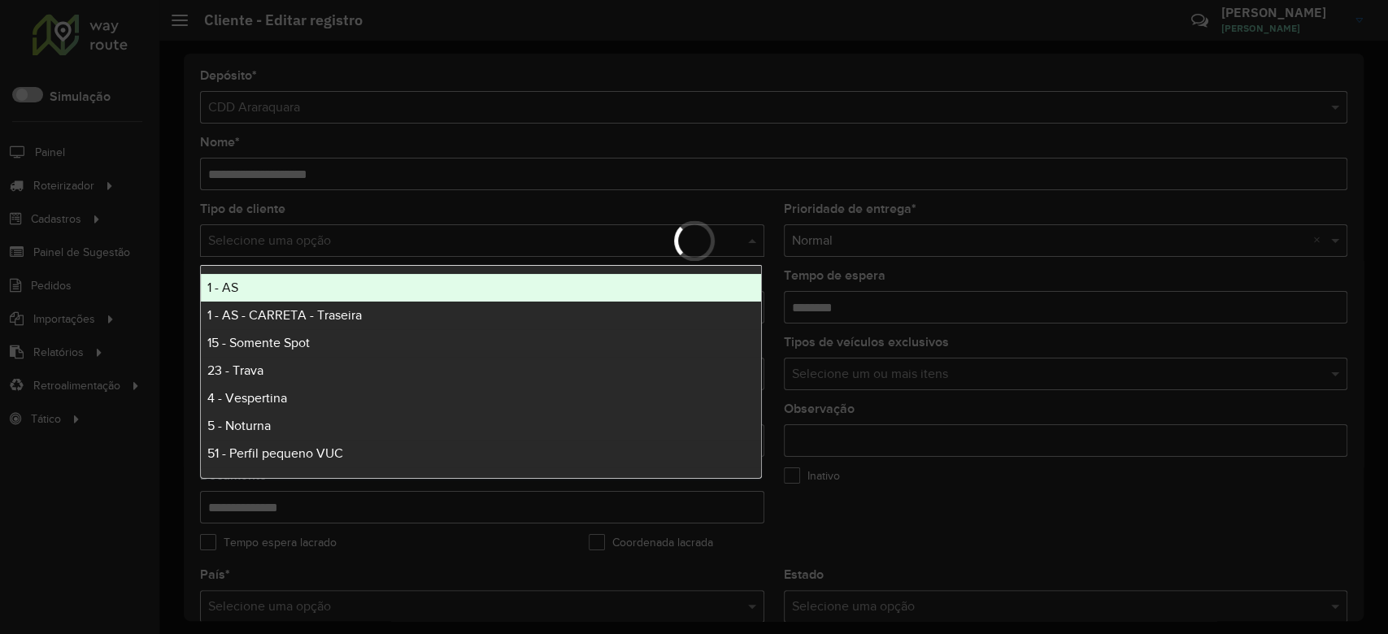
click at [419, 237] on hb-app "Aguarde... Pop-up bloqueado! Seu navegador bloqueou automáticamente a abertura …" at bounding box center [694, 317] width 1388 height 634
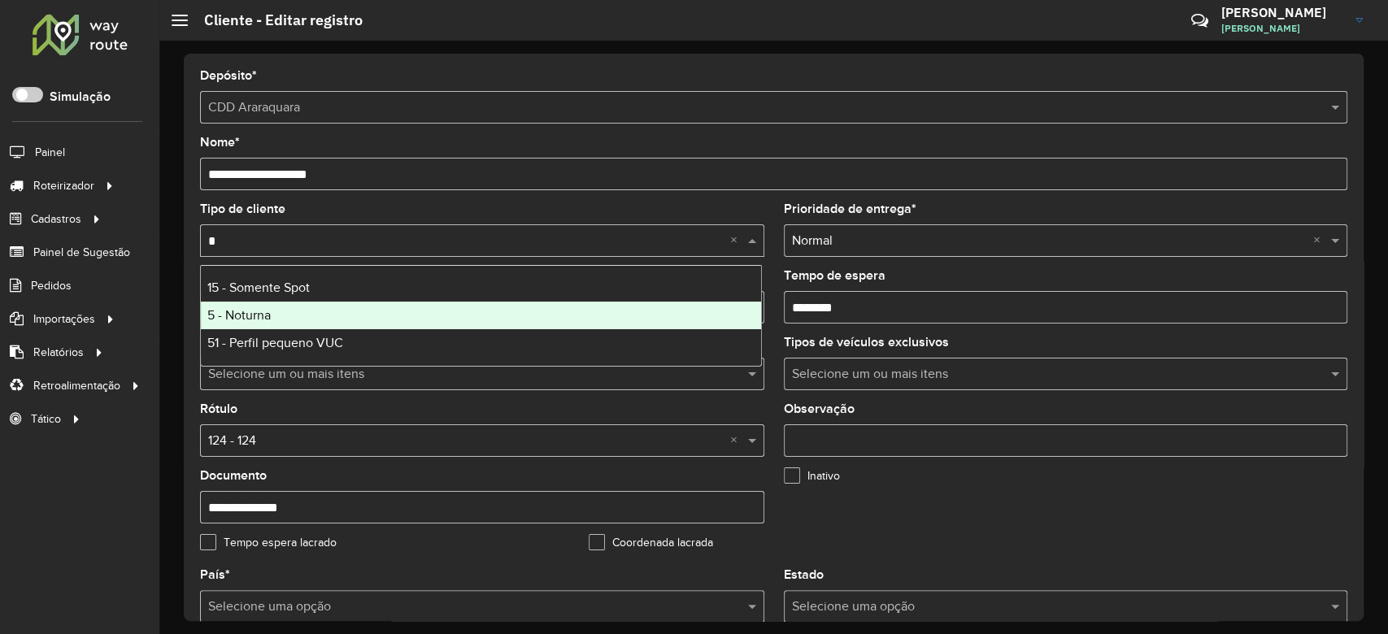
click at [287, 322] on div "5 - Noturna" at bounding box center [481, 316] width 560 height 28
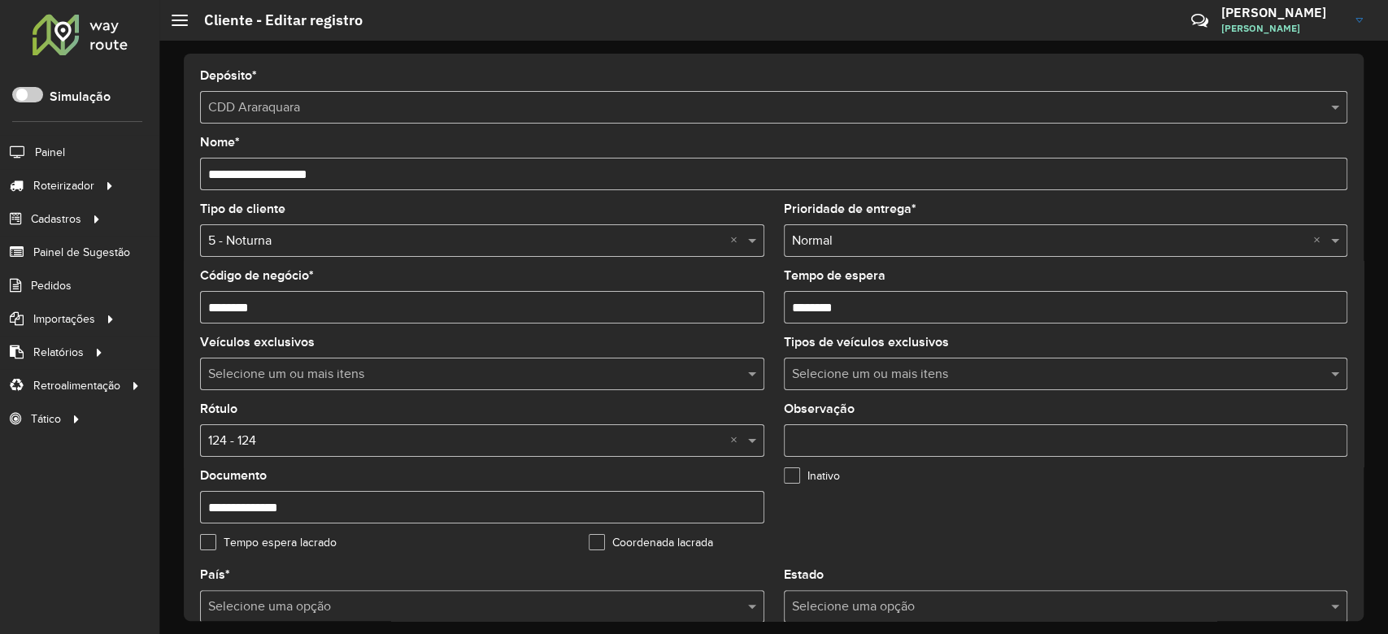
scroll to position [216, 0]
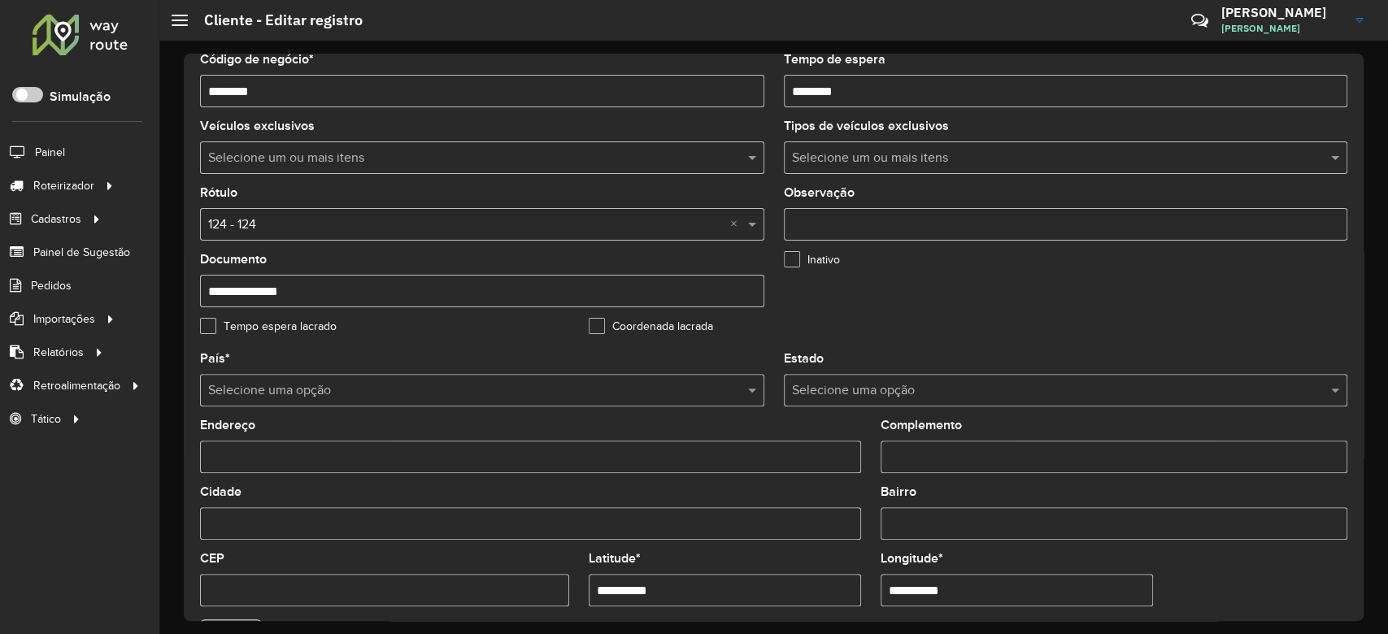
click at [255, 224] on input "text" at bounding box center [465, 225] width 515 height 20
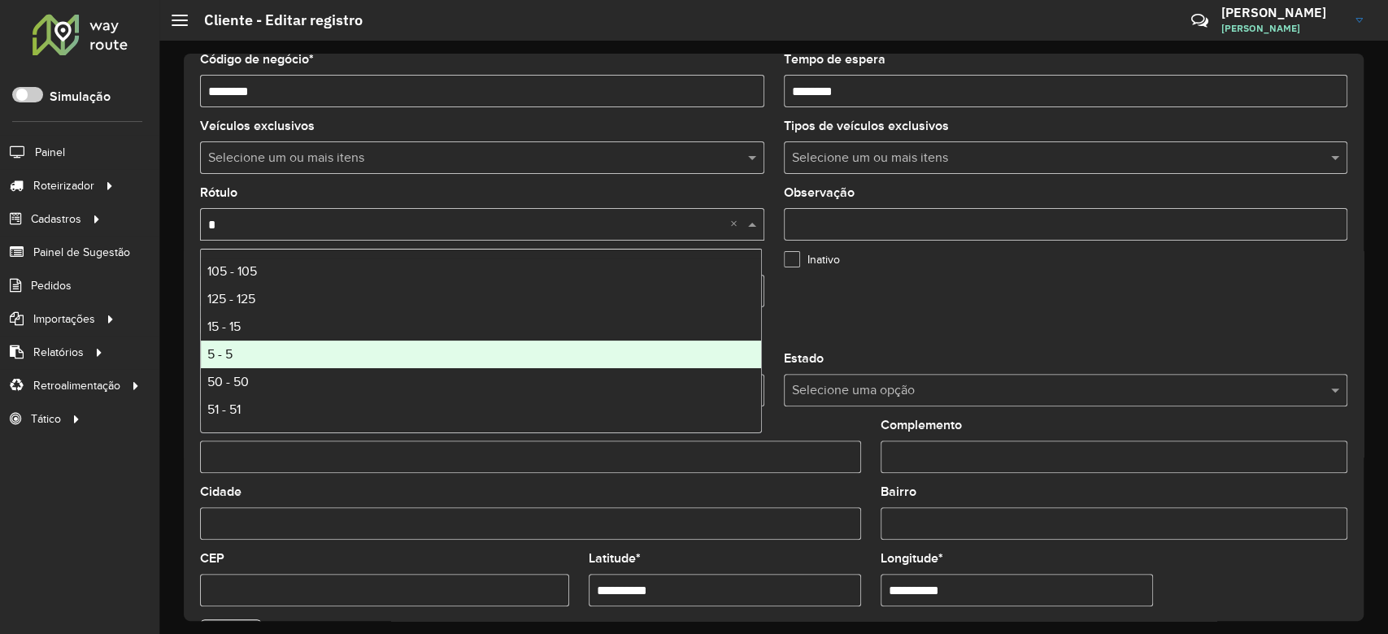
click at [338, 359] on div "5 - 5" at bounding box center [481, 355] width 560 height 28
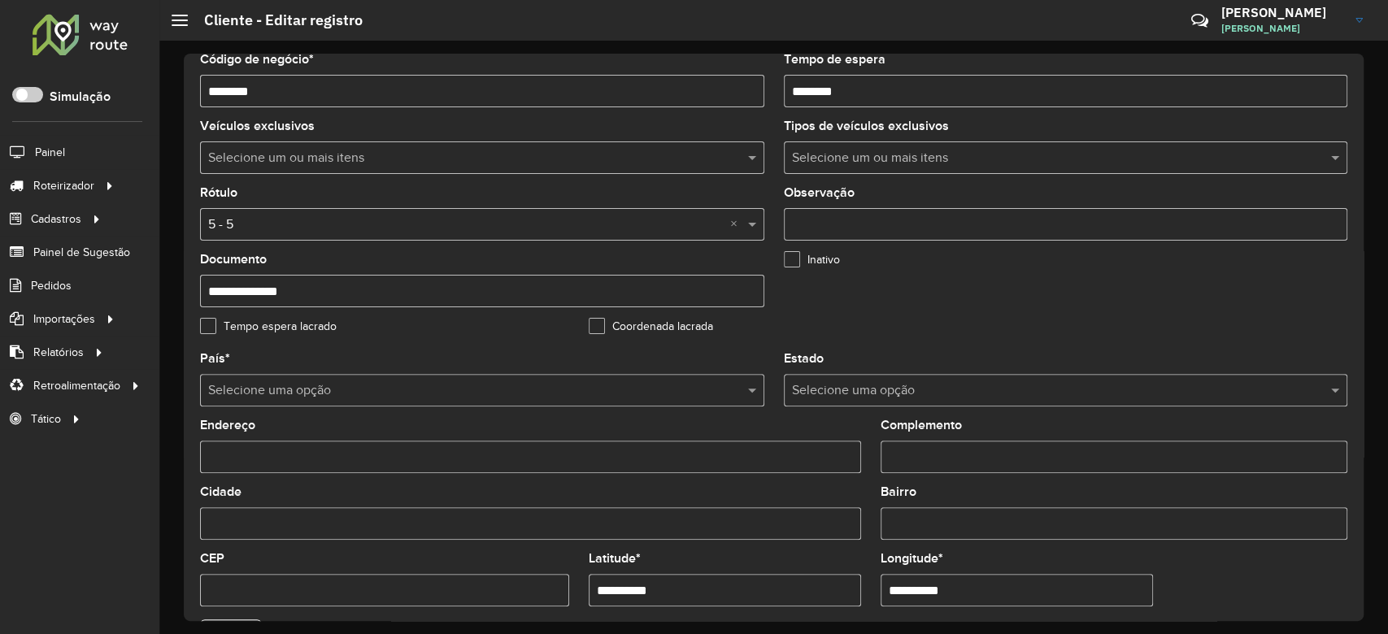
scroll to position [541, 0]
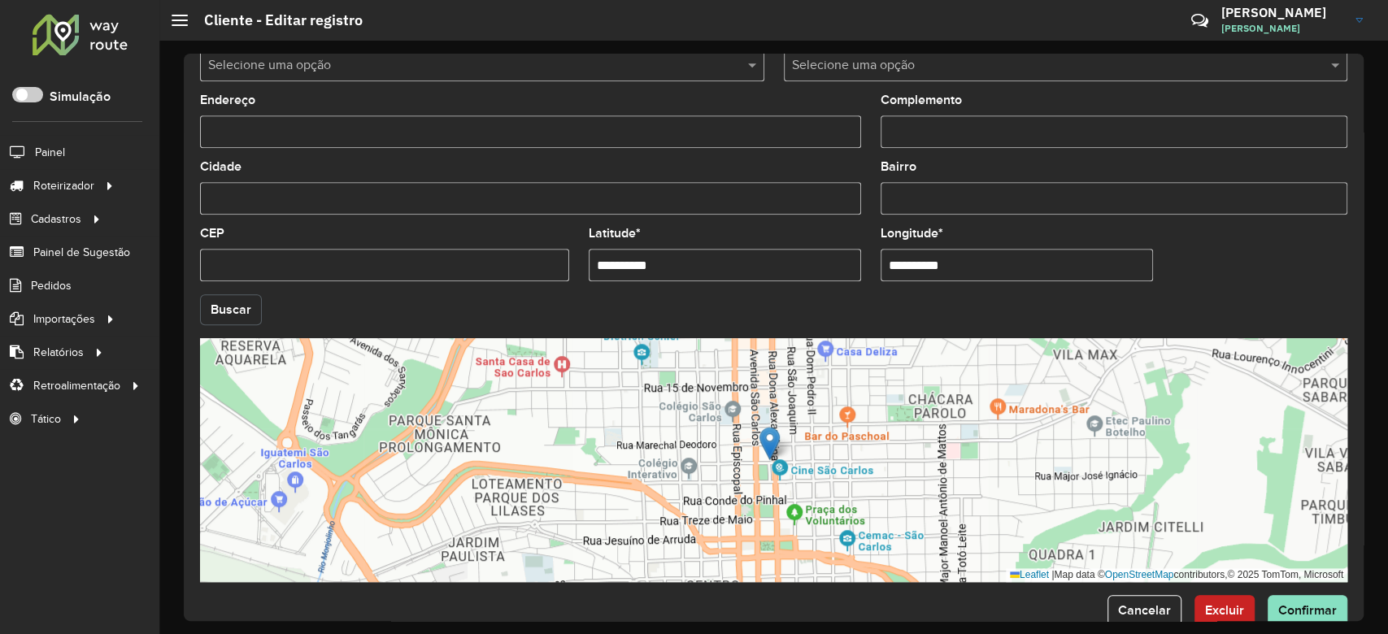
click at [223, 302] on button "Buscar" at bounding box center [231, 309] width 62 height 31
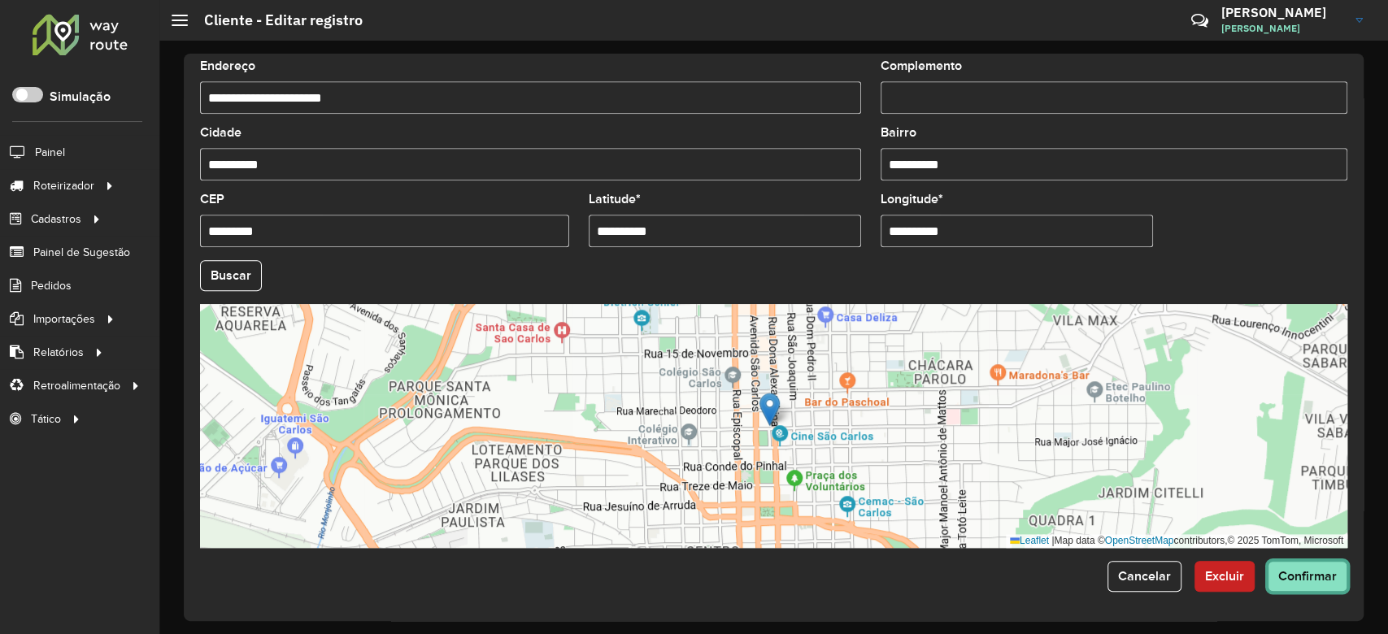
click at [1298, 573] on span "Confirmar" at bounding box center [1307, 576] width 59 height 14
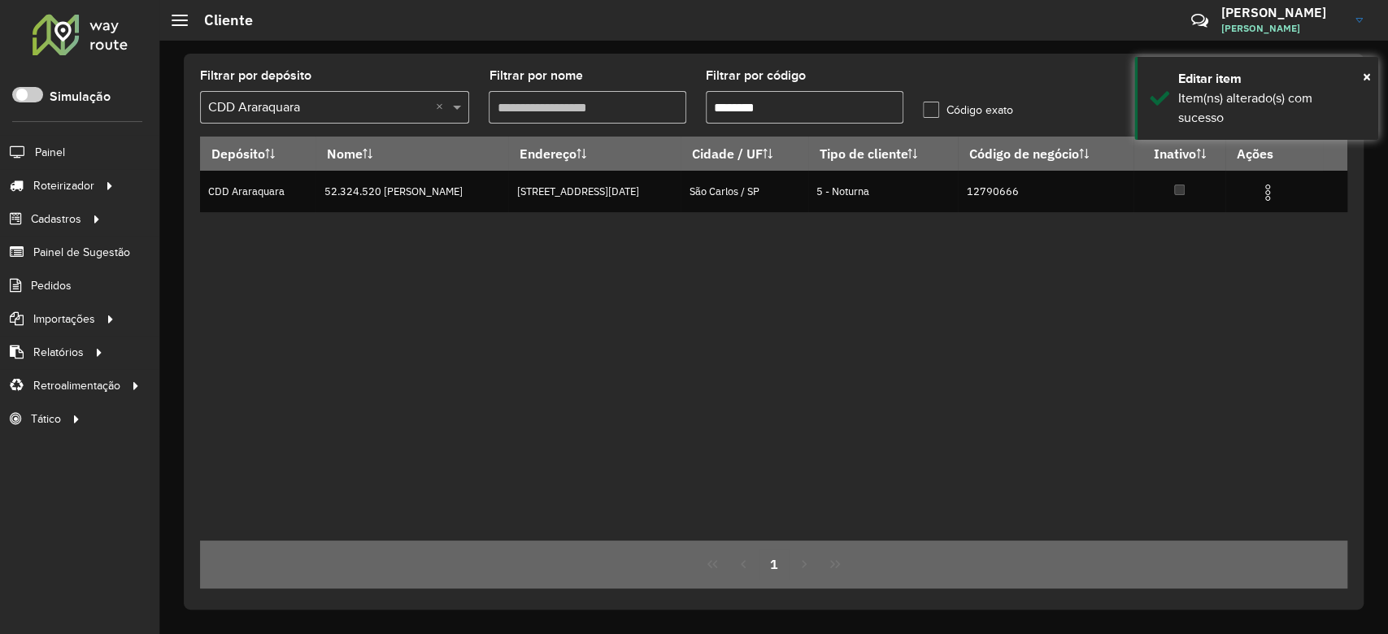
drag, startPoint x: 734, startPoint y: 107, endPoint x: 816, endPoint y: 105, distance: 82.1
click at [816, 105] on input "********" at bounding box center [805, 107] width 198 height 33
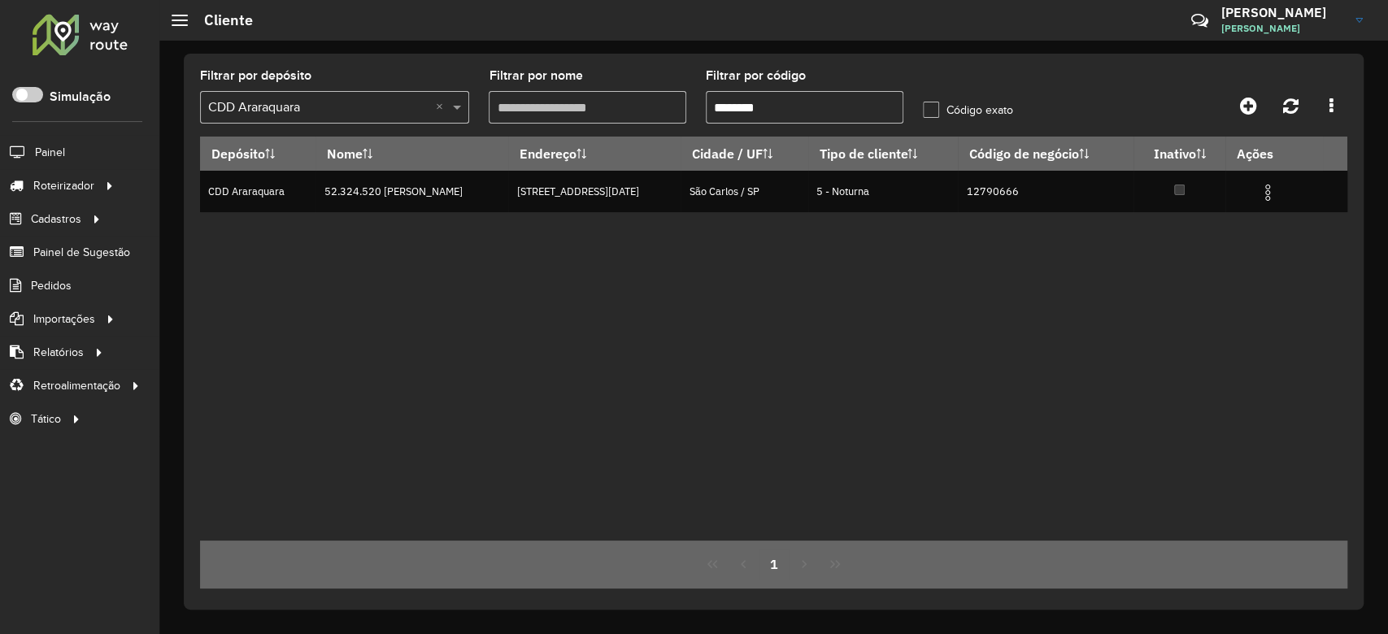
paste input "text"
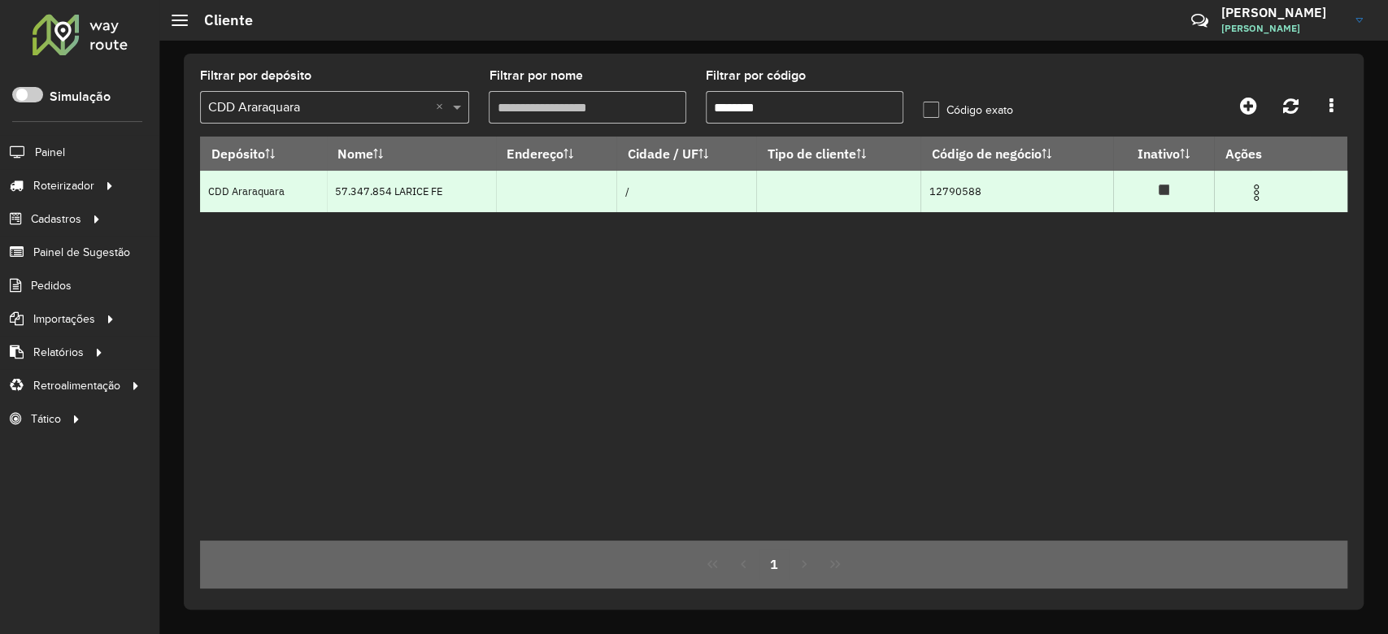
click at [1262, 194] on img at bounding box center [1256, 193] width 20 height 20
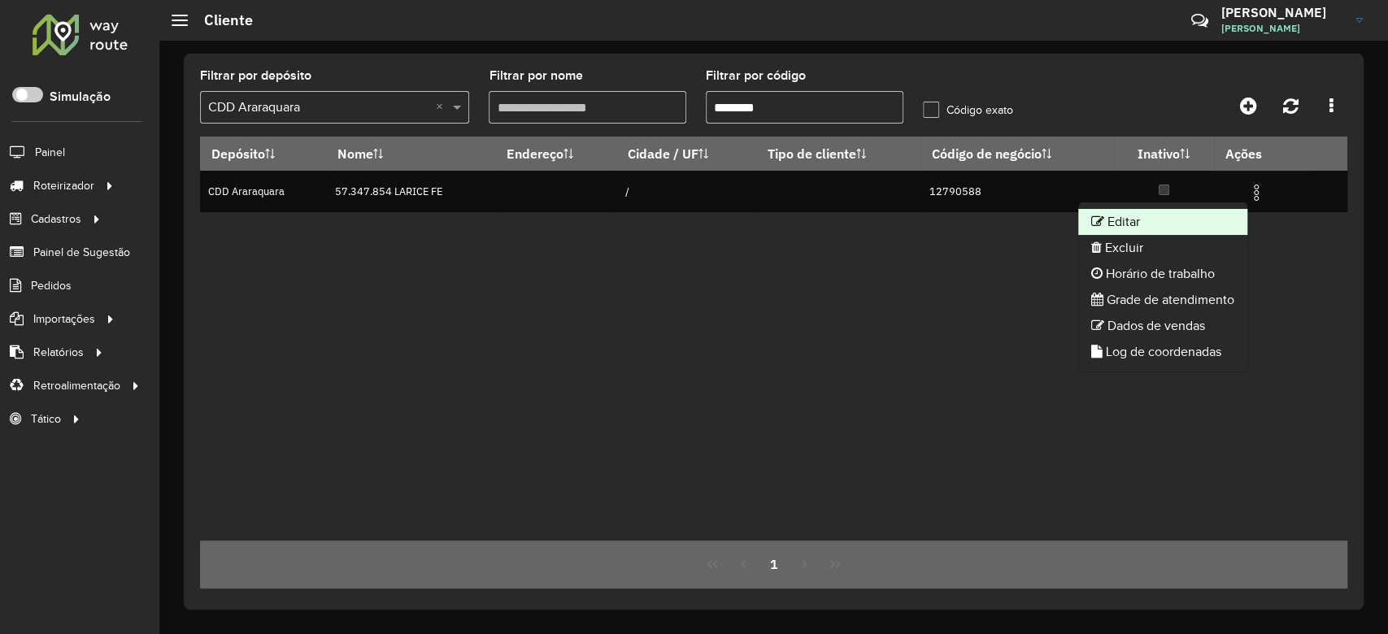
click at [1206, 213] on li "Editar" at bounding box center [1162, 222] width 169 height 26
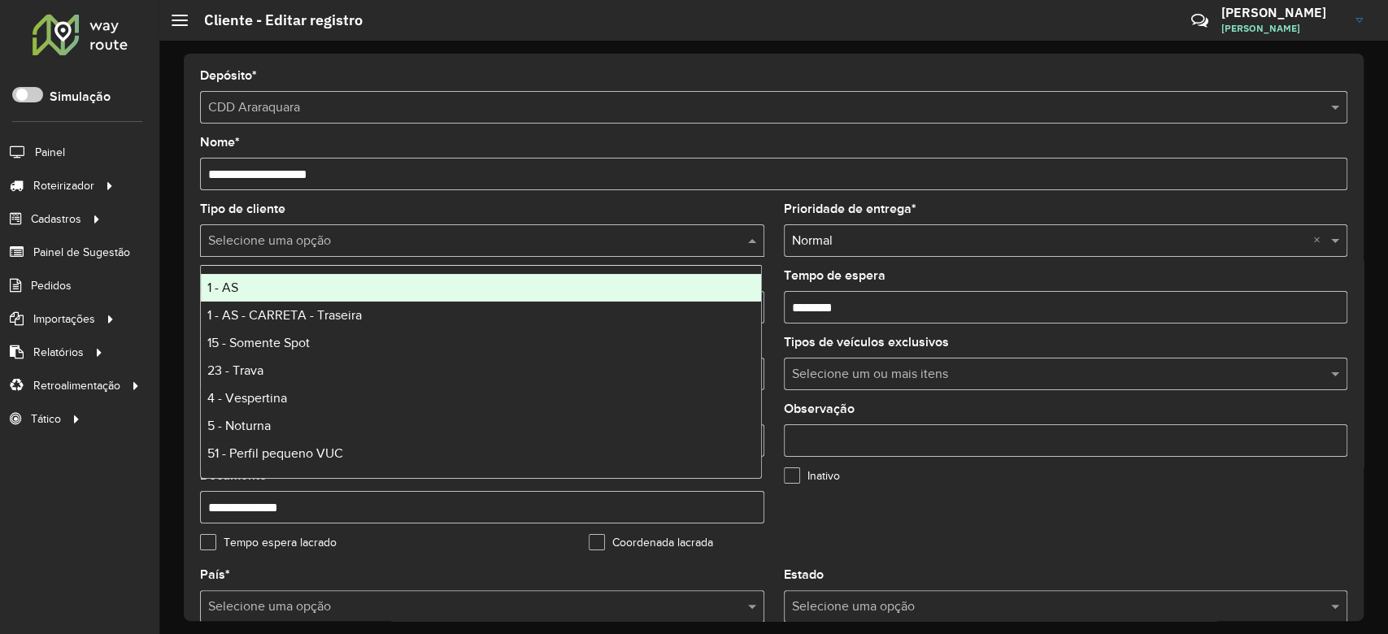
click at [317, 246] on input "text" at bounding box center [465, 242] width 515 height 20
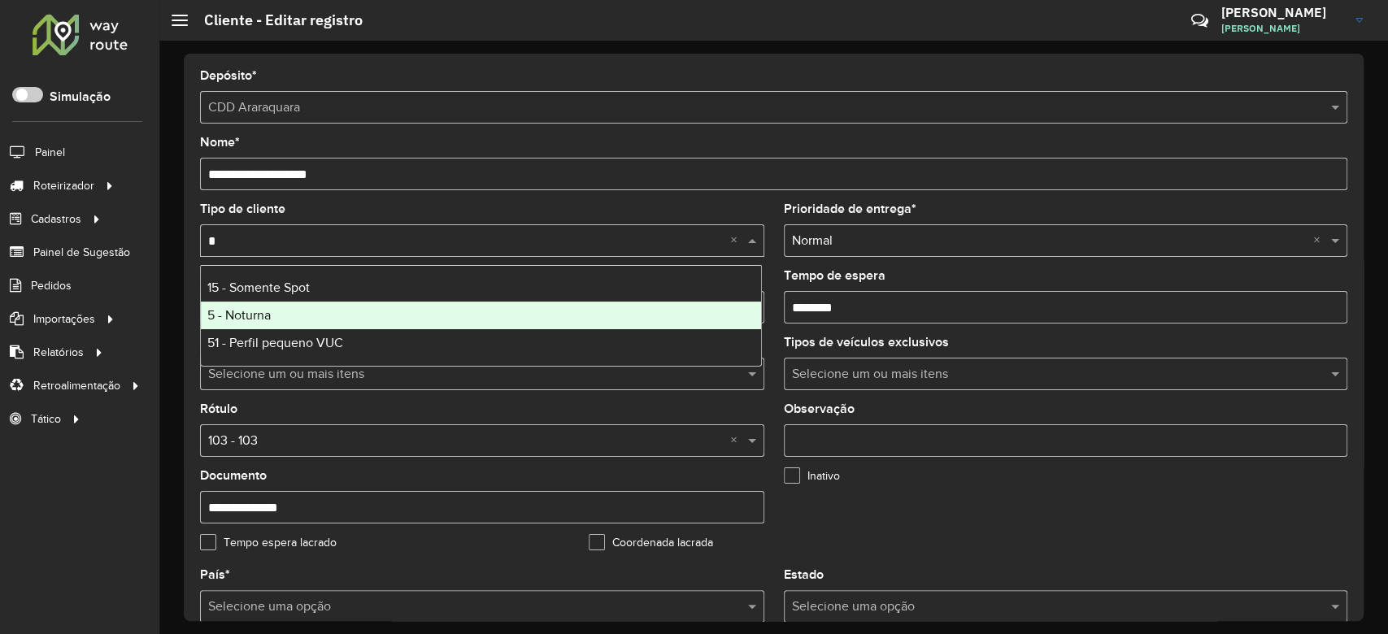
click at [335, 315] on div "5 - Noturna" at bounding box center [481, 316] width 560 height 28
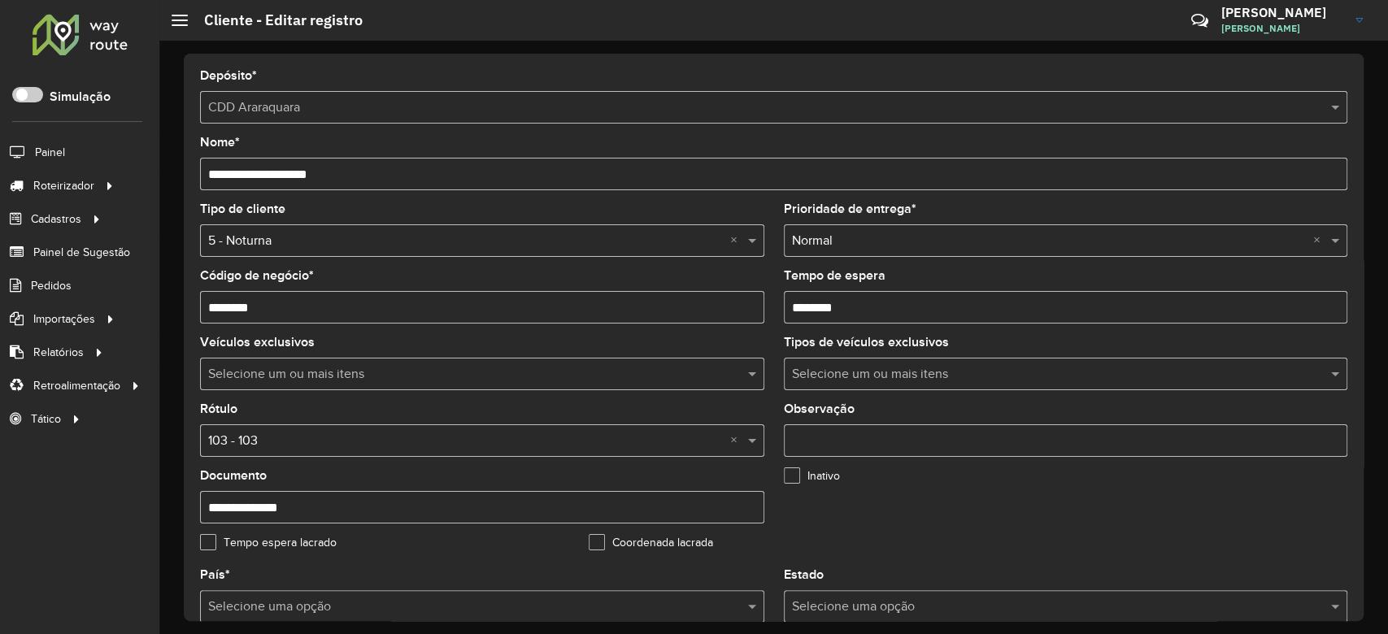
click at [336, 437] on input "text" at bounding box center [465, 442] width 515 height 20
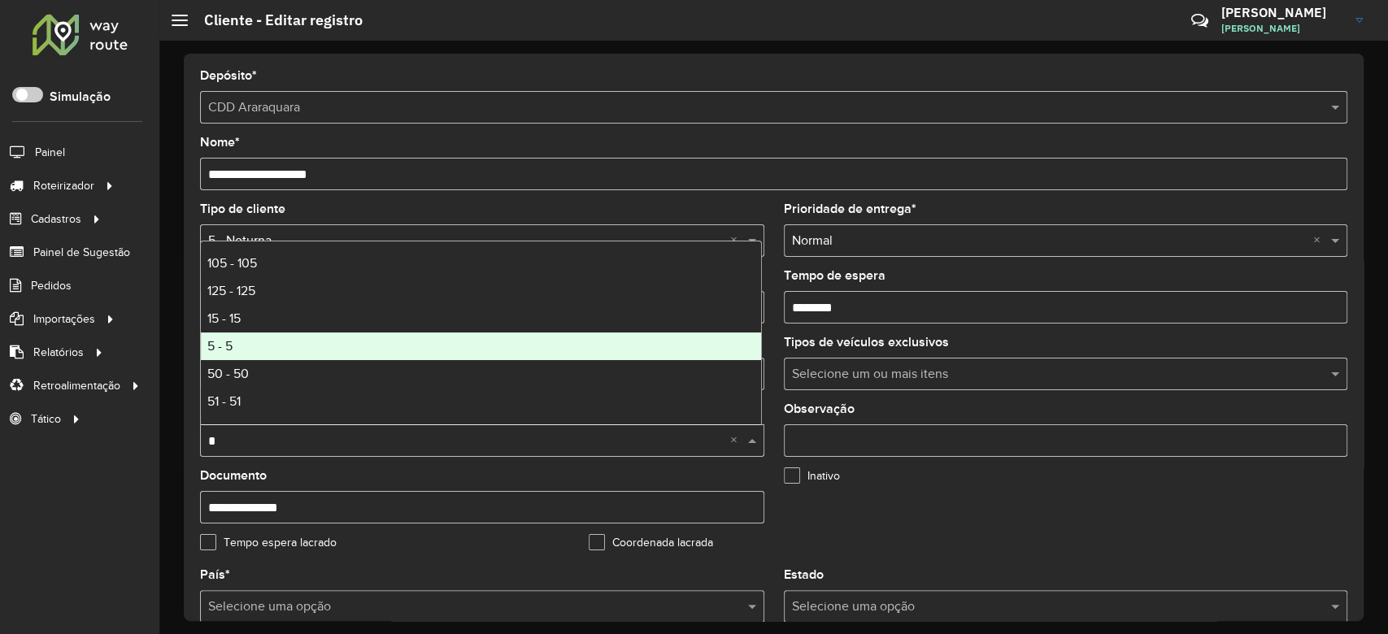
click at [400, 337] on div "5 - 5" at bounding box center [481, 347] width 560 height 28
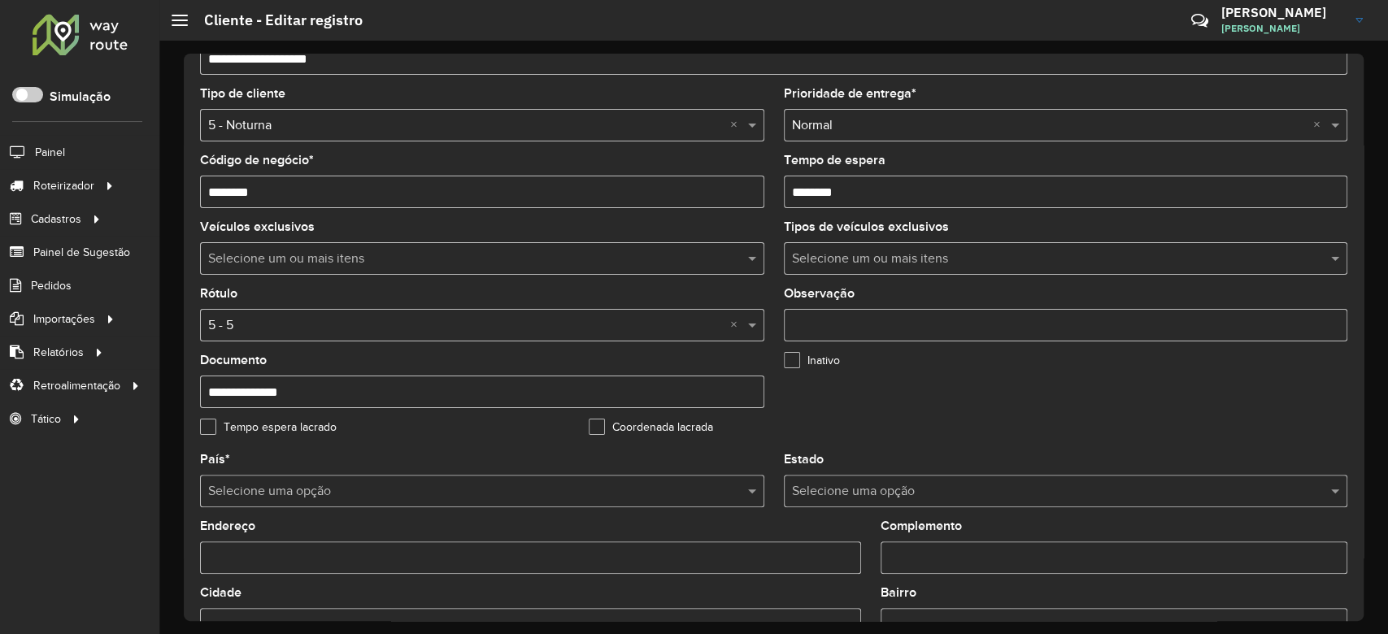
scroll to position [433, 0]
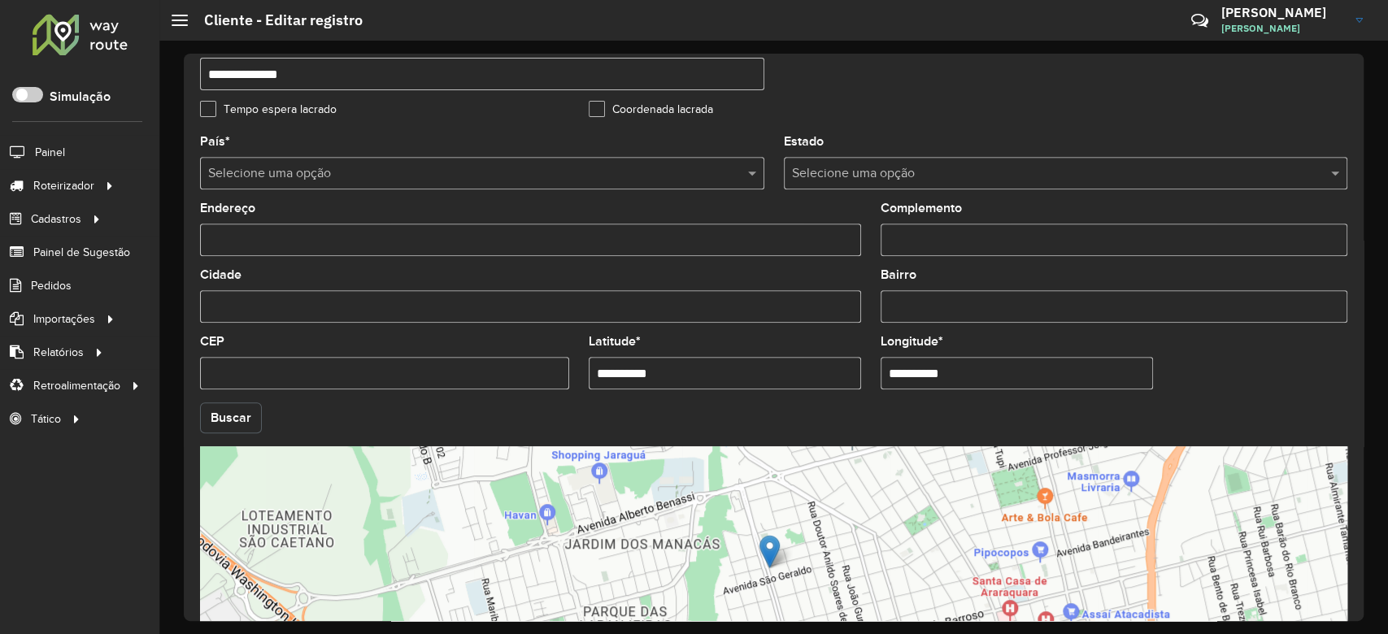
click at [221, 431] on button "Buscar" at bounding box center [231, 417] width 62 height 31
click at [221, 427] on button "Buscar" at bounding box center [231, 417] width 62 height 31
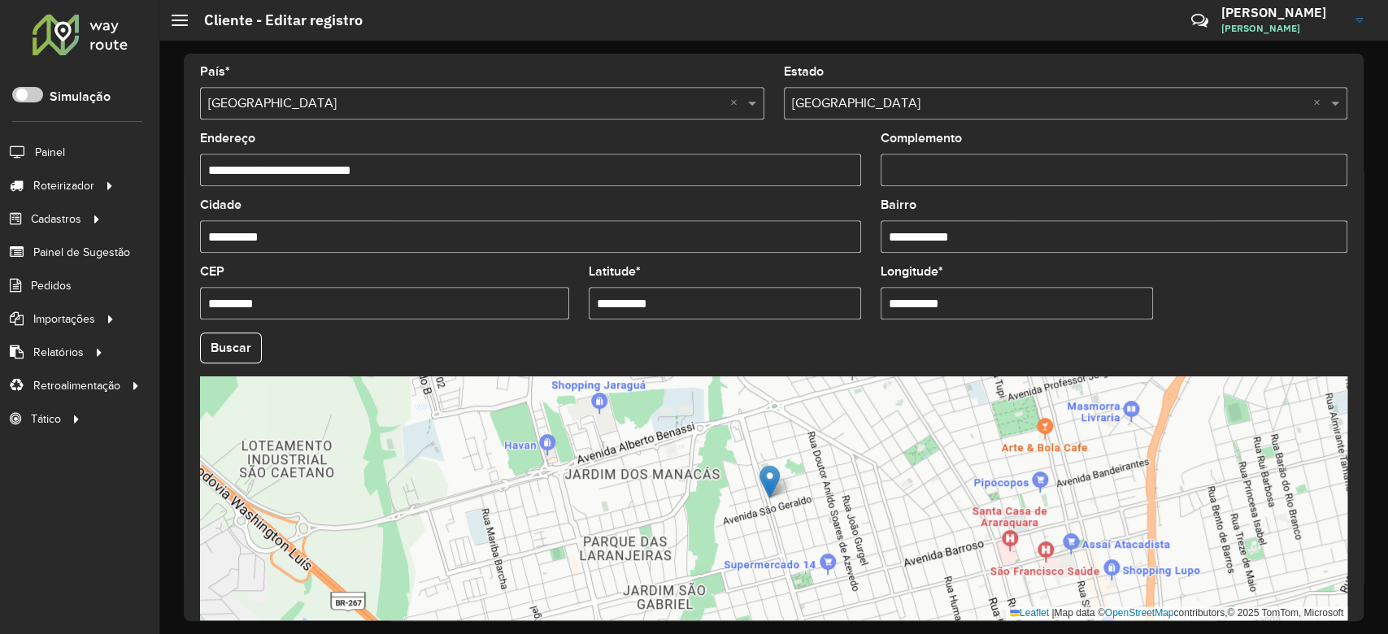
scroll to position [576, 0]
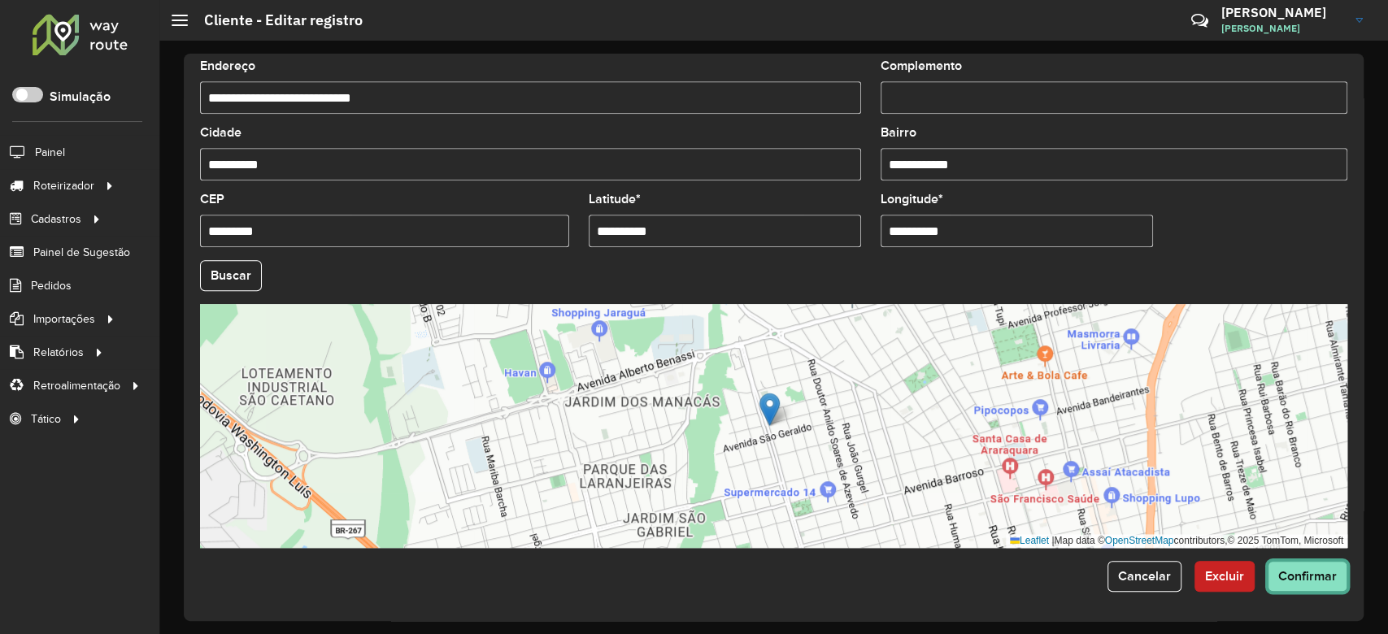
click at [1333, 573] on button "Confirmar" at bounding box center [1307, 576] width 80 height 31
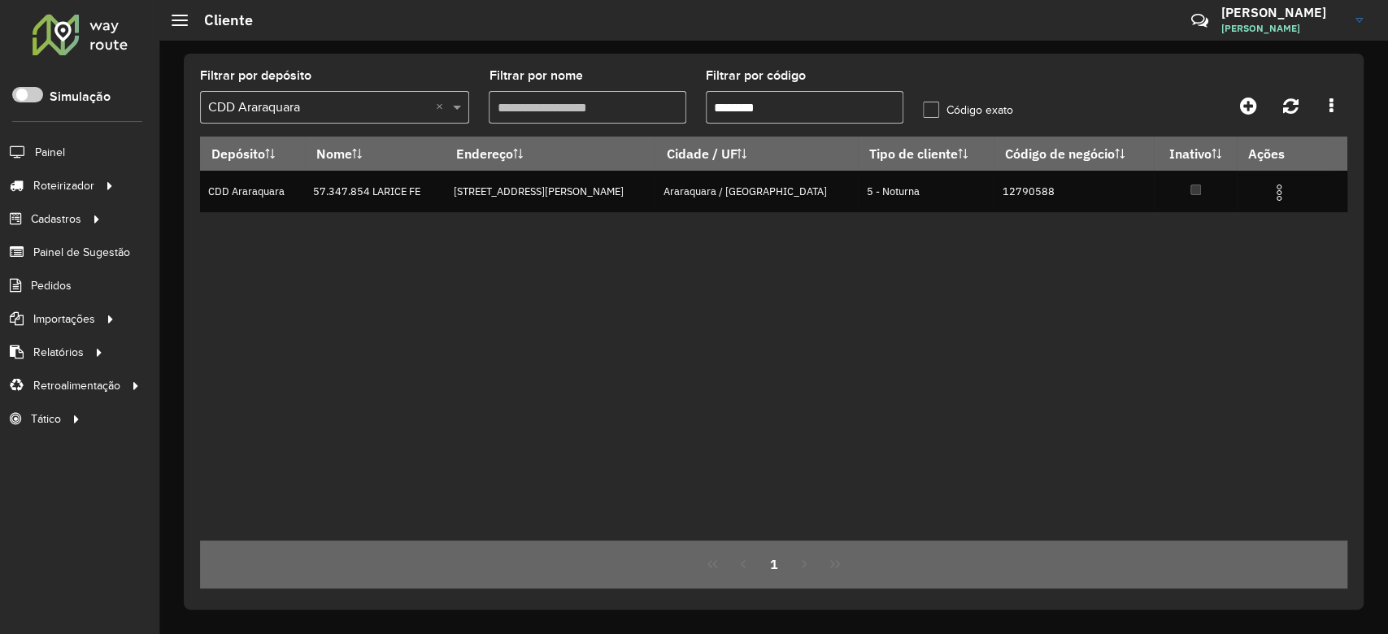
drag, startPoint x: 732, startPoint y: 106, endPoint x: 881, endPoint y: 102, distance: 148.8
click at [881, 102] on input "********" at bounding box center [805, 107] width 198 height 33
paste input "text"
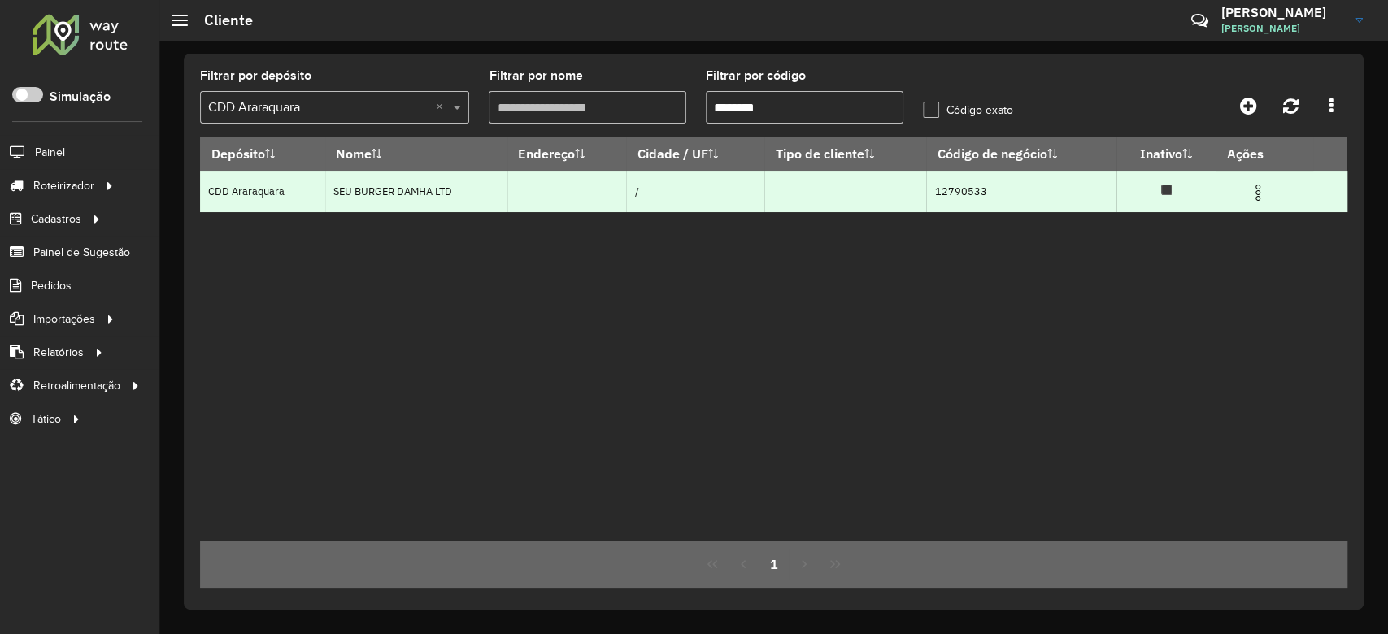
click at [1256, 186] on img at bounding box center [1258, 193] width 20 height 20
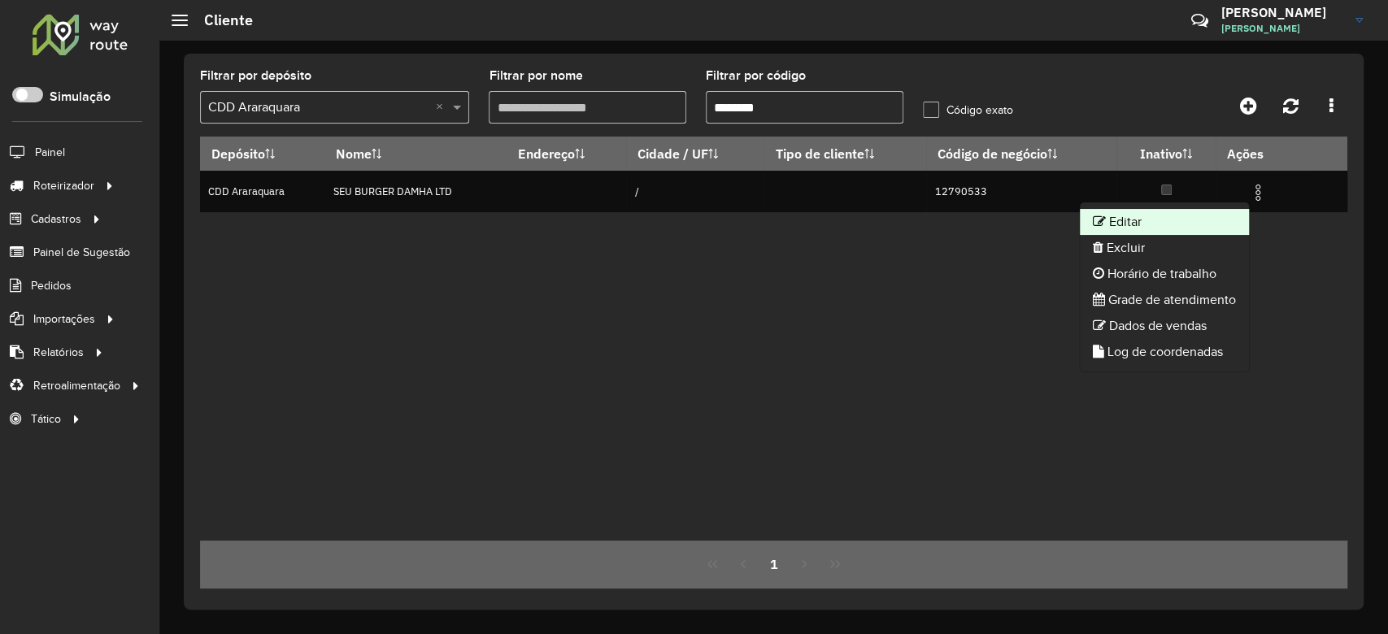
click at [1202, 216] on li "Editar" at bounding box center [1164, 222] width 169 height 26
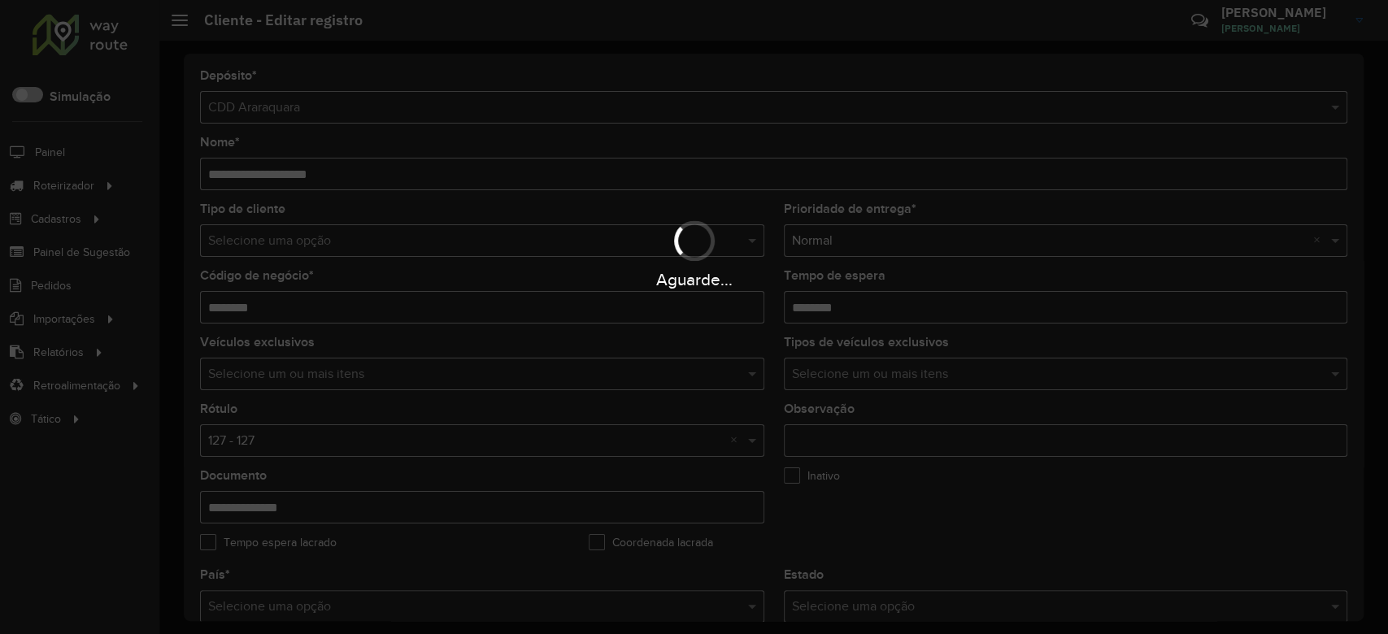
click at [259, 234] on div "Aguarde..." at bounding box center [694, 253] width 1388 height 77
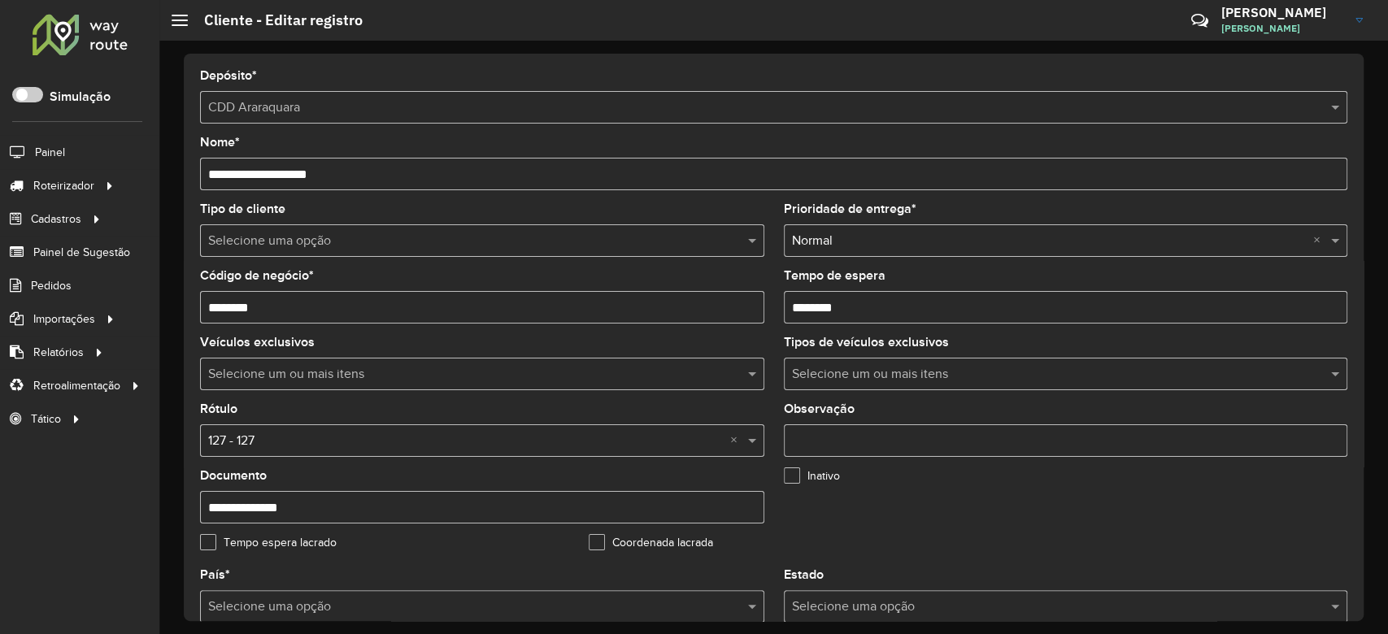
click at [259, 244] on input "text" at bounding box center [465, 242] width 515 height 20
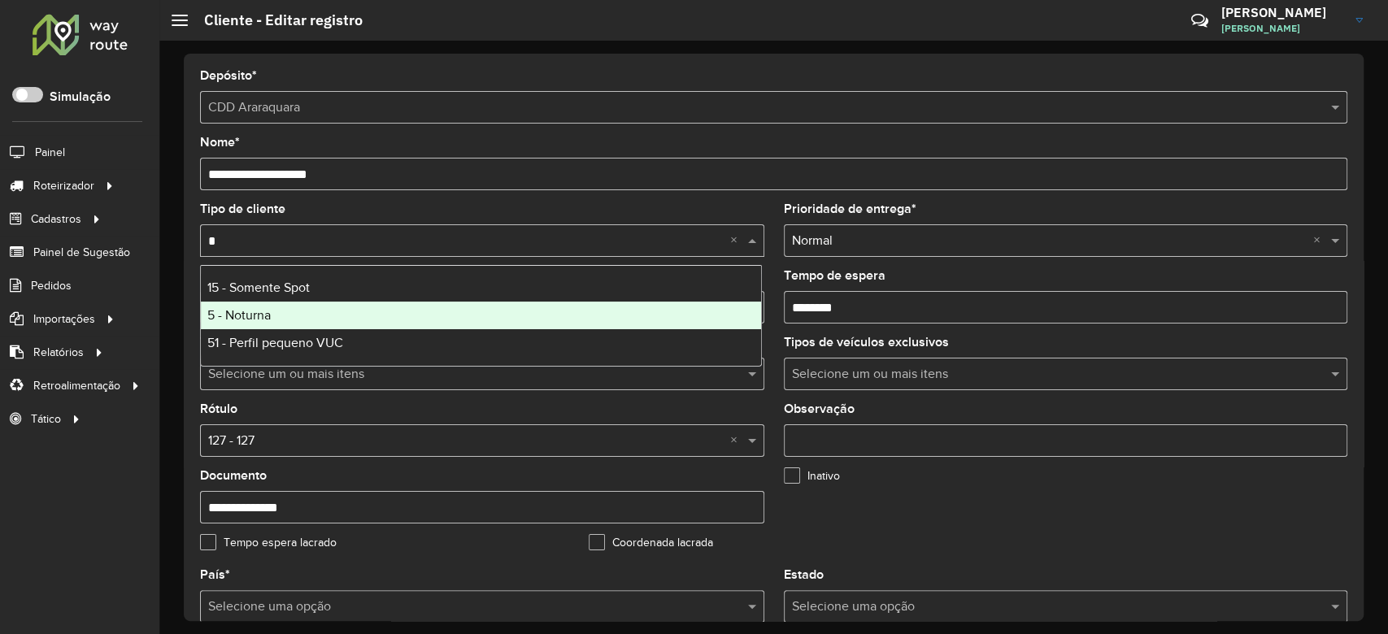
click at [280, 303] on div "5 - Noturna" at bounding box center [481, 316] width 560 height 28
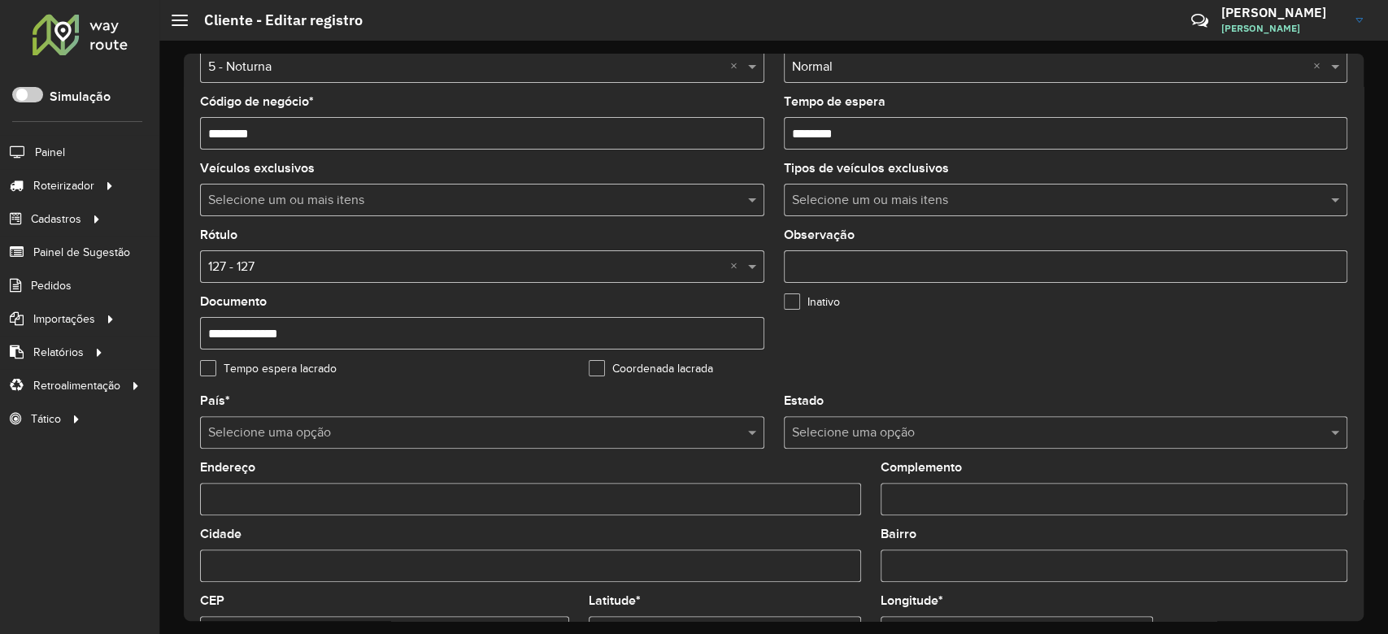
scroll to position [325, 0]
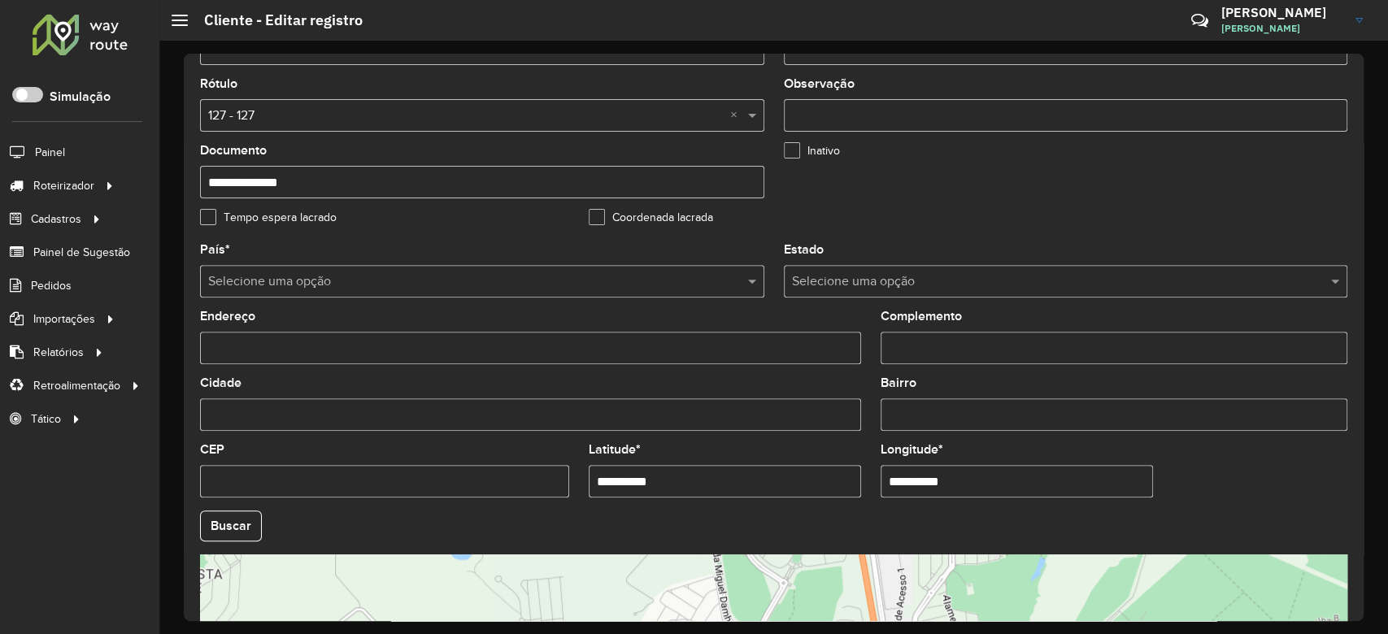
click at [281, 130] on div "Selecione uma opção × 127 - 127 ×" at bounding box center [482, 115] width 564 height 33
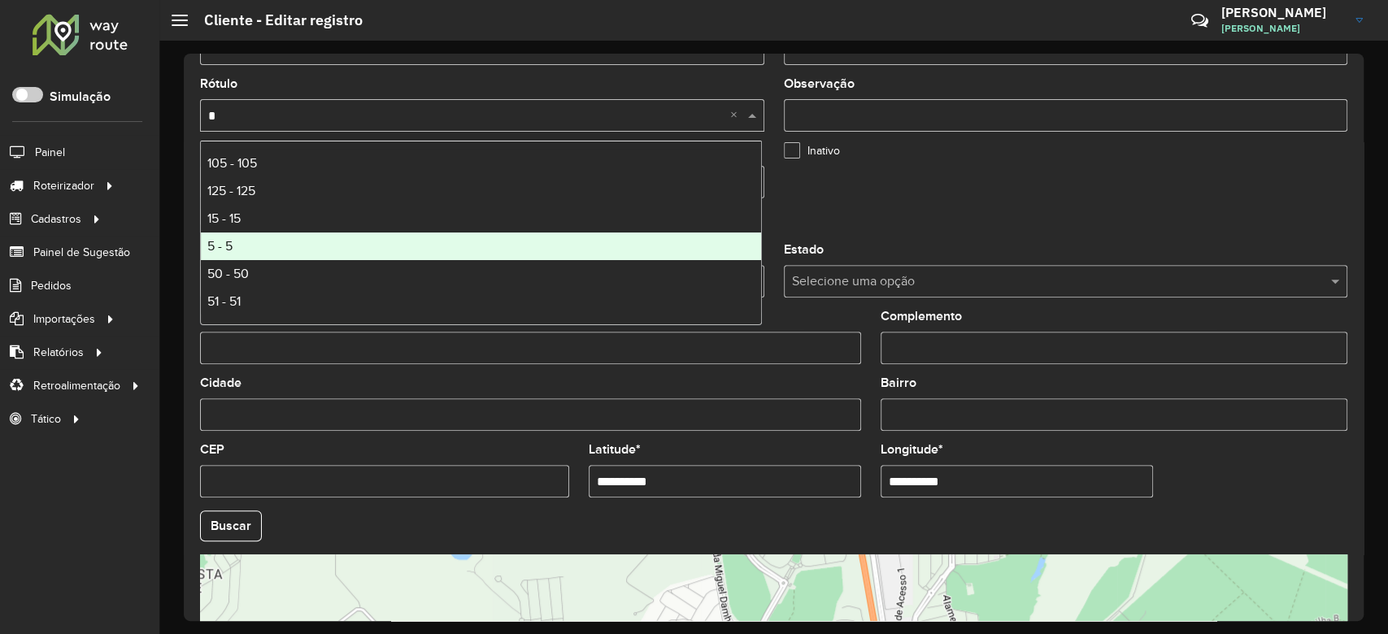
click at [295, 235] on div "5 - 5" at bounding box center [481, 247] width 560 height 28
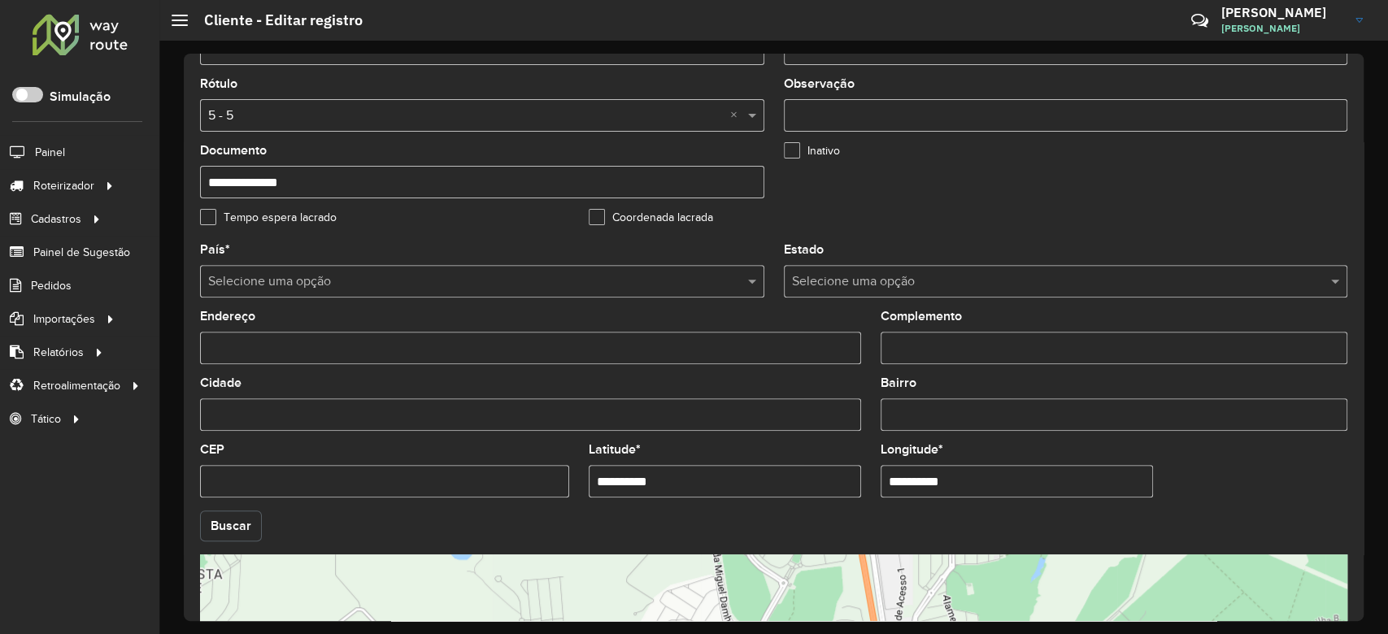
click at [225, 513] on button "Buscar" at bounding box center [231, 526] width 62 height 31
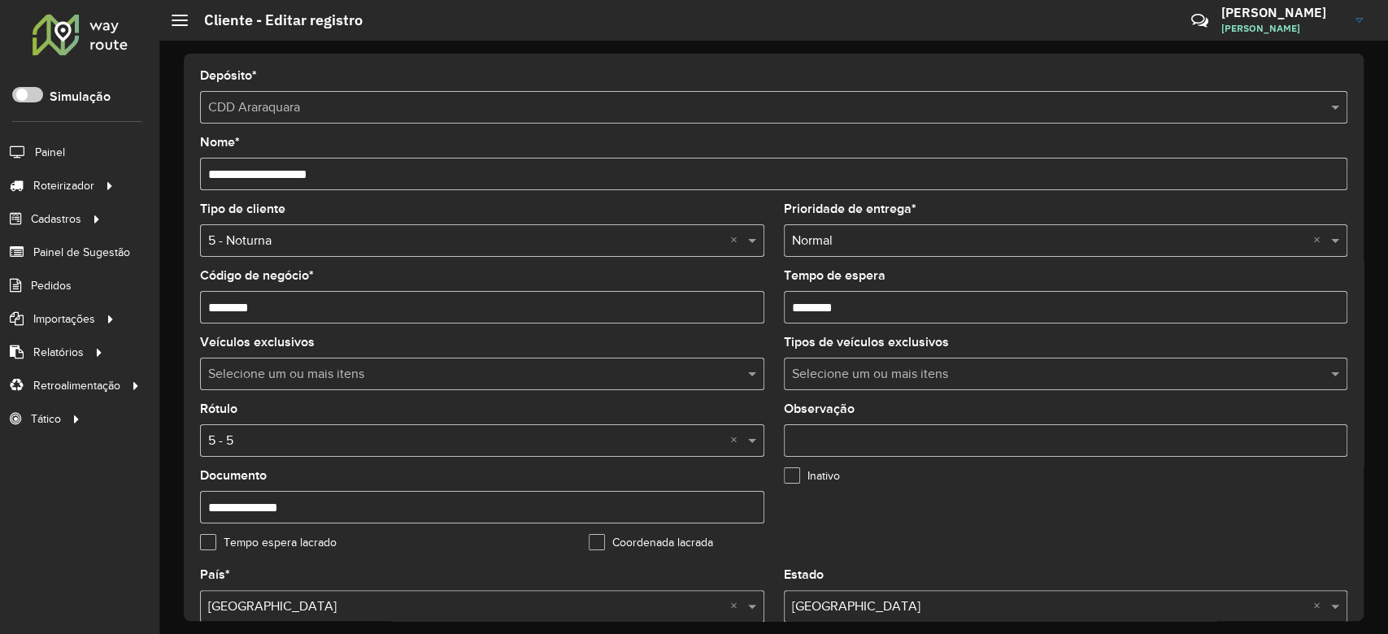
scroll to position [541, 0]
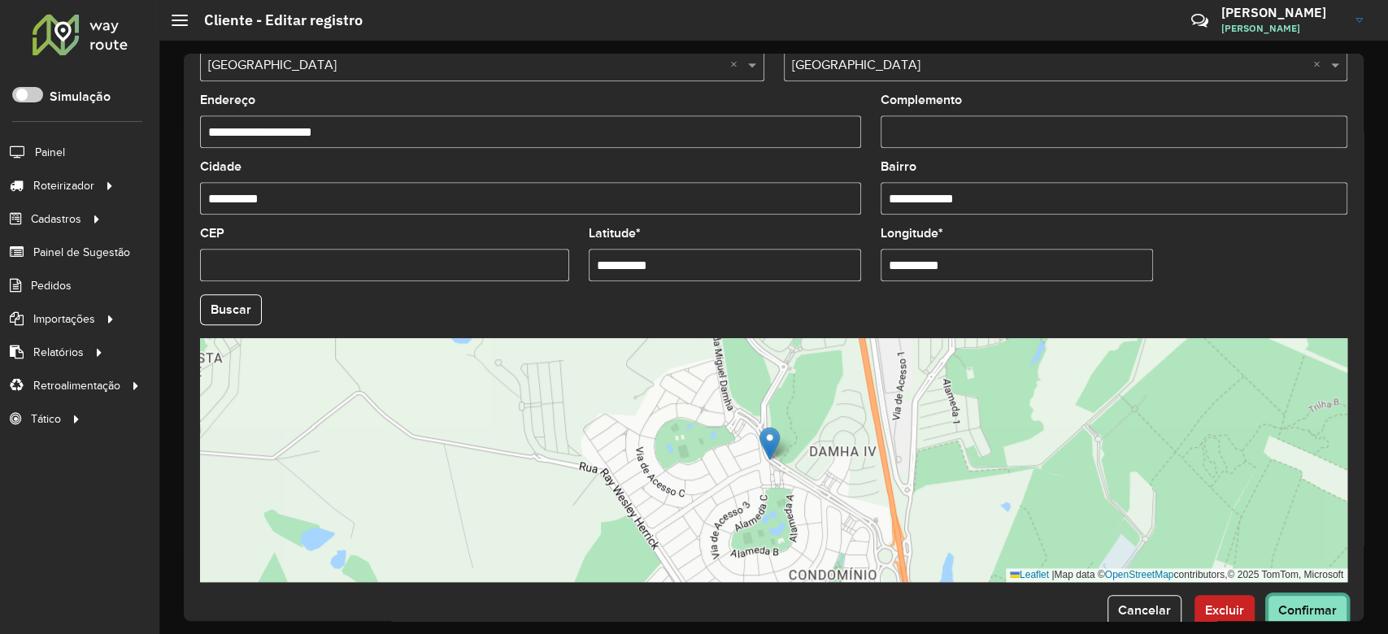
click at [1308, 615] on span "Confirmar" at bounding box center [1307, 610] width 59 height 14
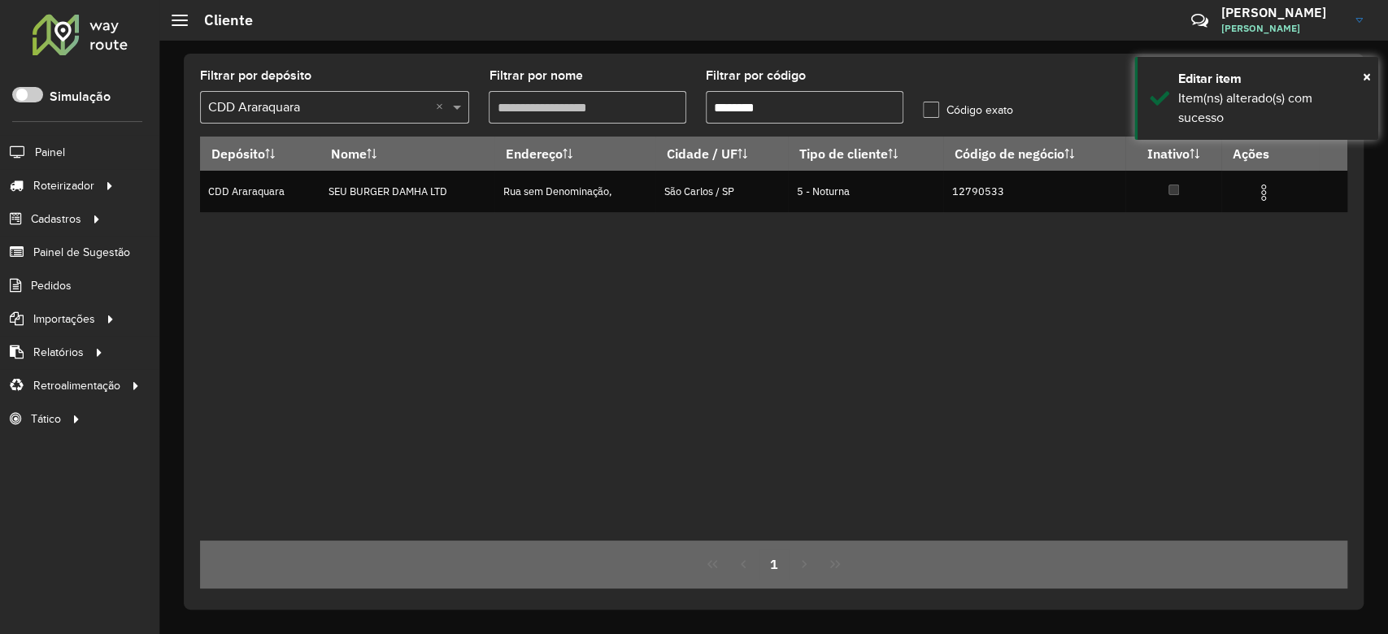
drag, startPoint x: 731, startPoint y: 102, endPoint x: 936, endPoint y: 102, distance: 204.9
click at [936, 102] on formly-group "Filtrar por depósito Selecione um depósito × CDD Araraquara × Filtrar por nome …" at bounding box center [623, 103] width 867 height 67
paste input "text"
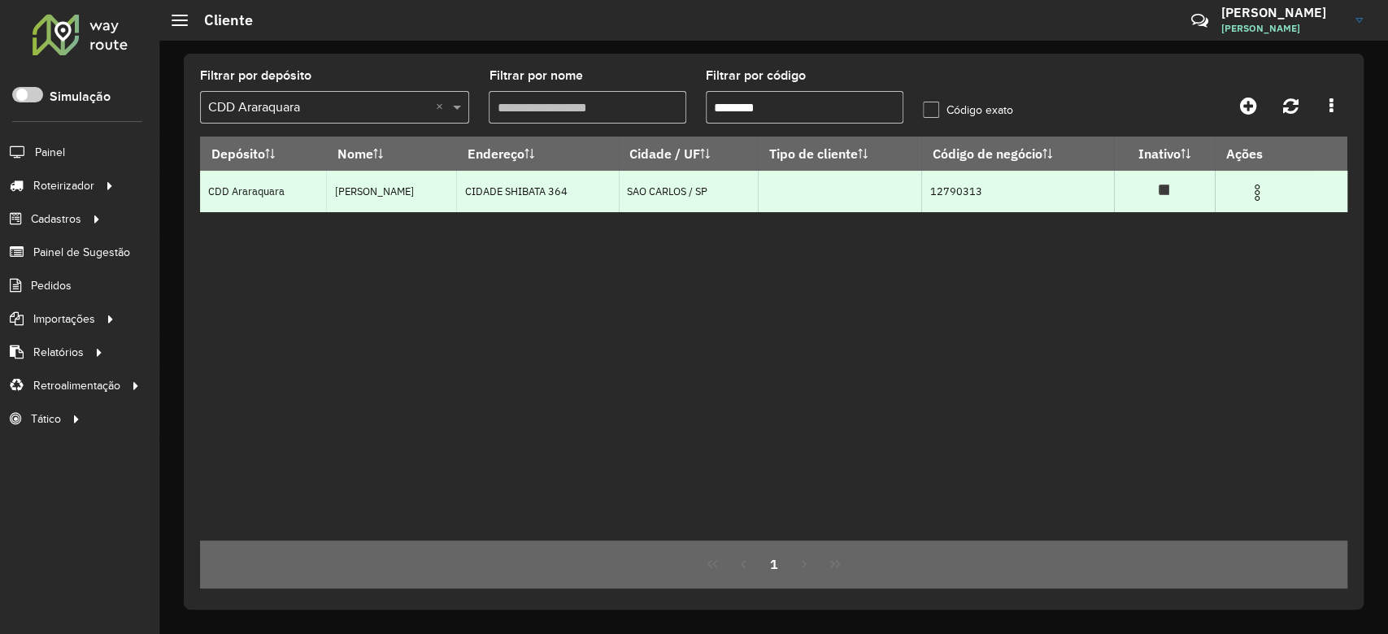
click at [1259, 185] on img at bounding box center [1257, 193] width 20 height 20
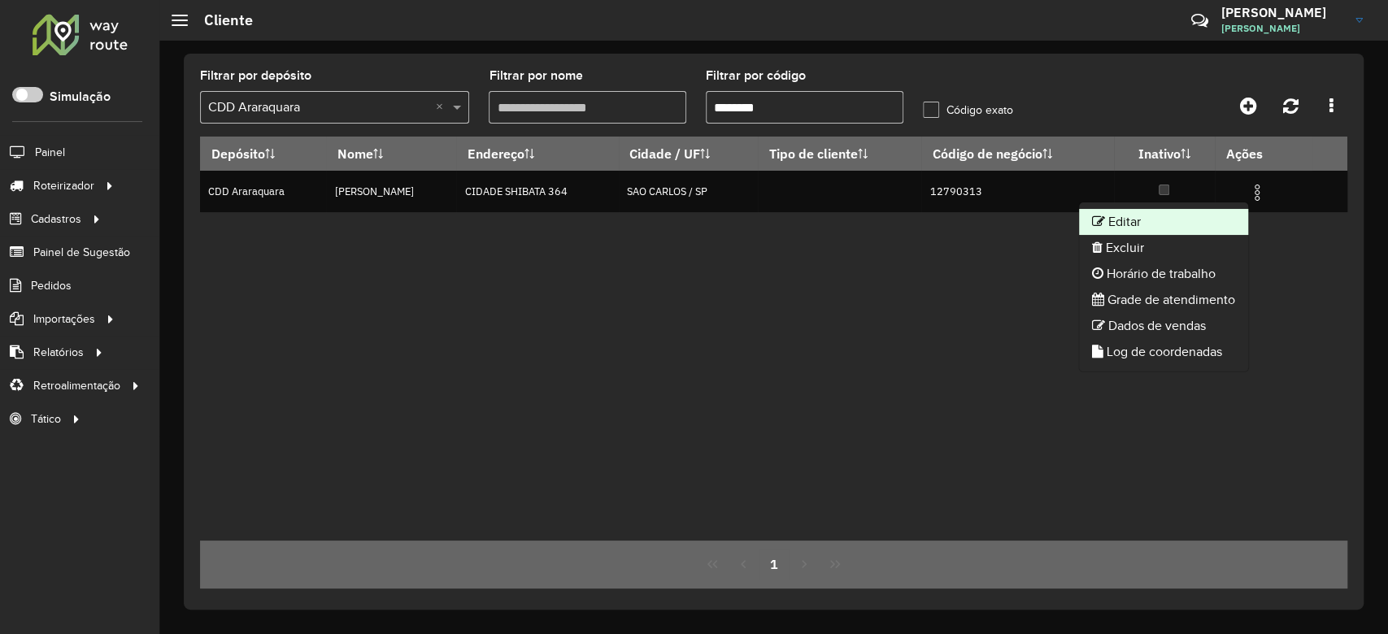
click at [1212, 213] on li "Editar" at bounding box center [1163, 222] width 169 height 26
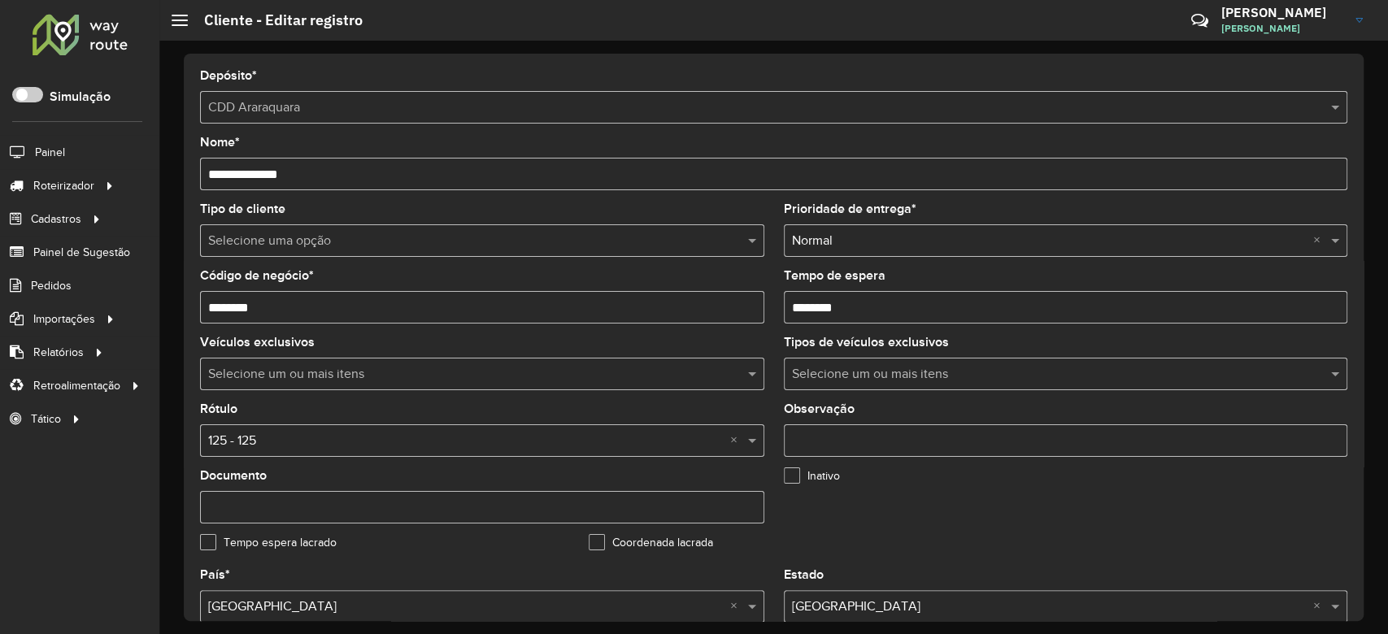
click at [398, 235] on input "text" at bounding box center [465, 242] width 515 height 20
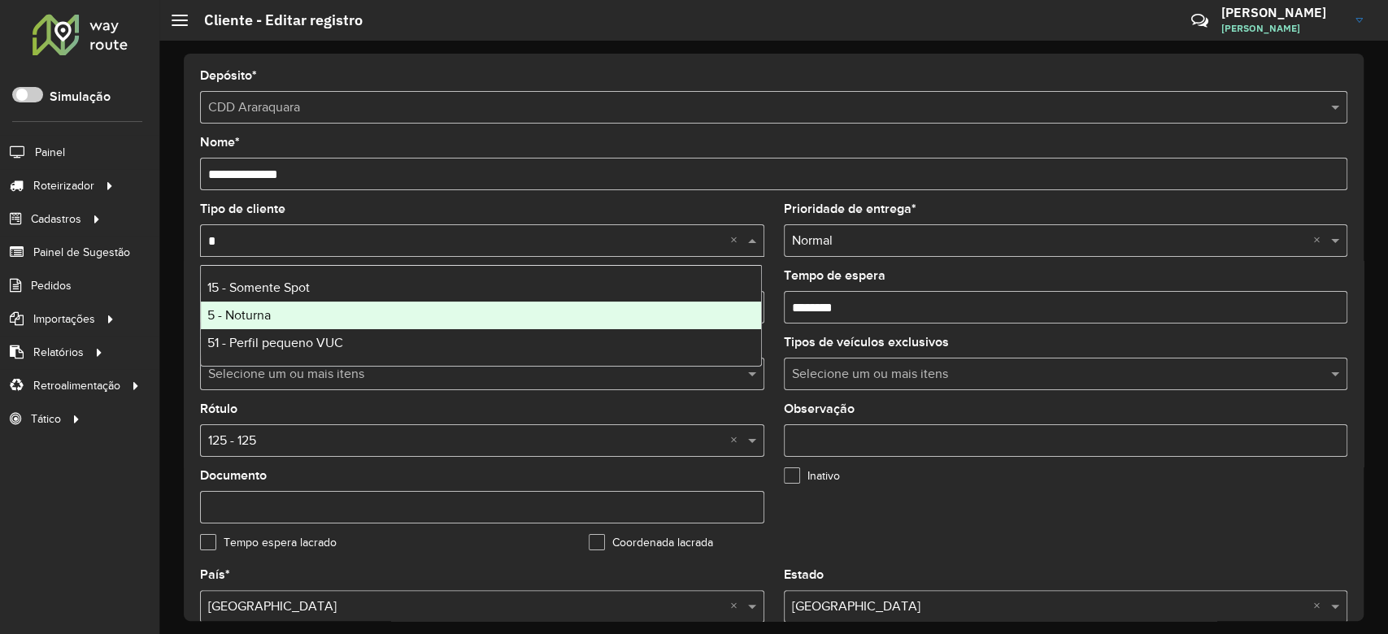
click at [319, 309] on div "5 - Noturna" at bounding box center [481, 316] width 560 height 28
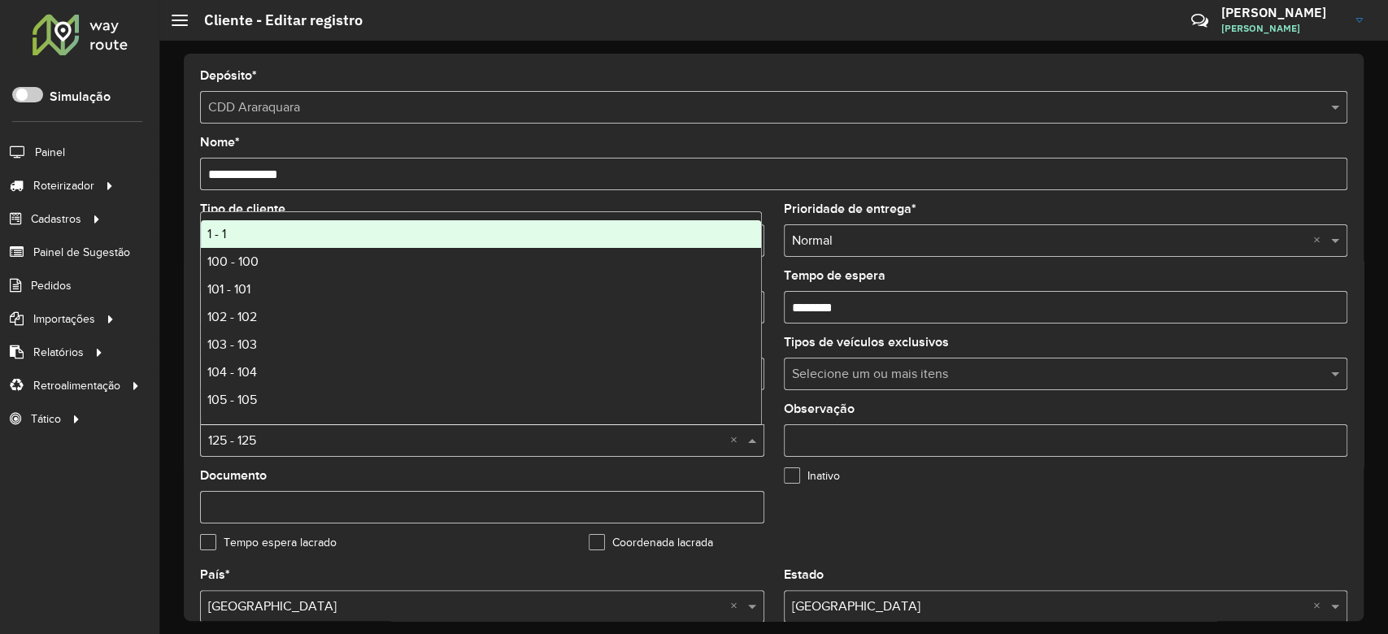
click at [293, 424] on body "Aguarde... Pop-up bloqueado! Seu navegador bloqueou automáticamente a abertura …" at bounding box center [694, 317] width 1388 height 634
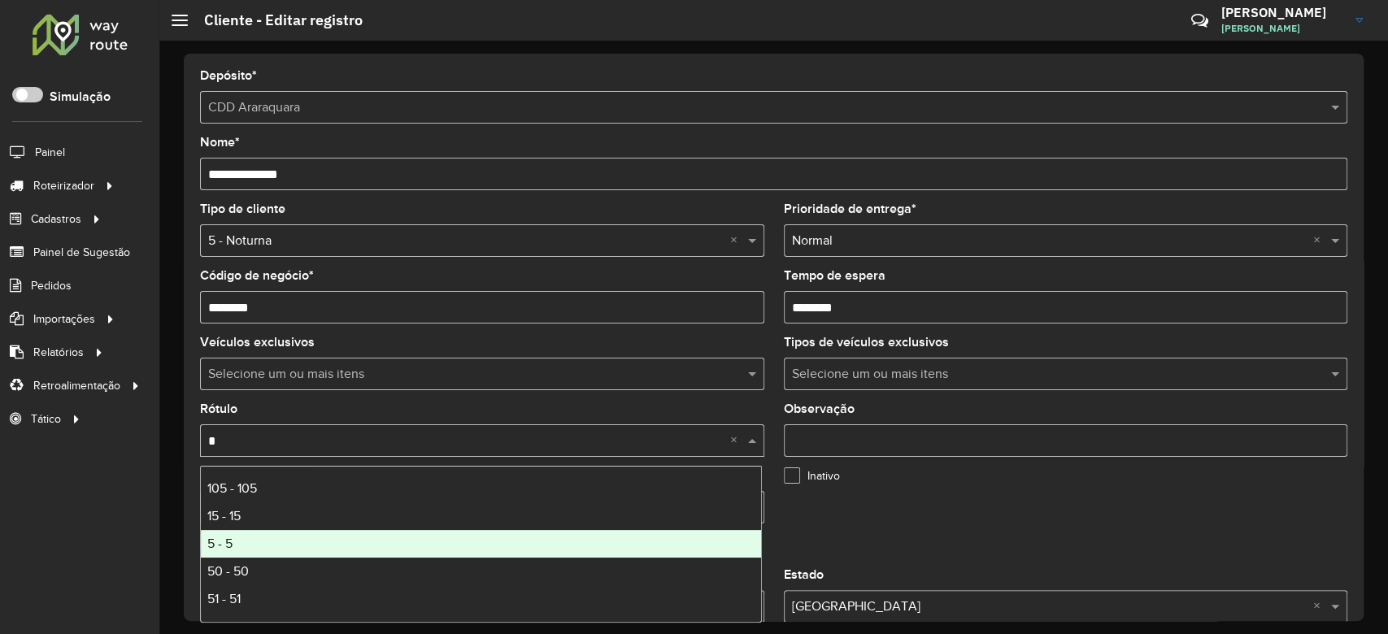
click at [301, 537] on div "5 - 5" at bounding box center [481, 544] width 560 height 28
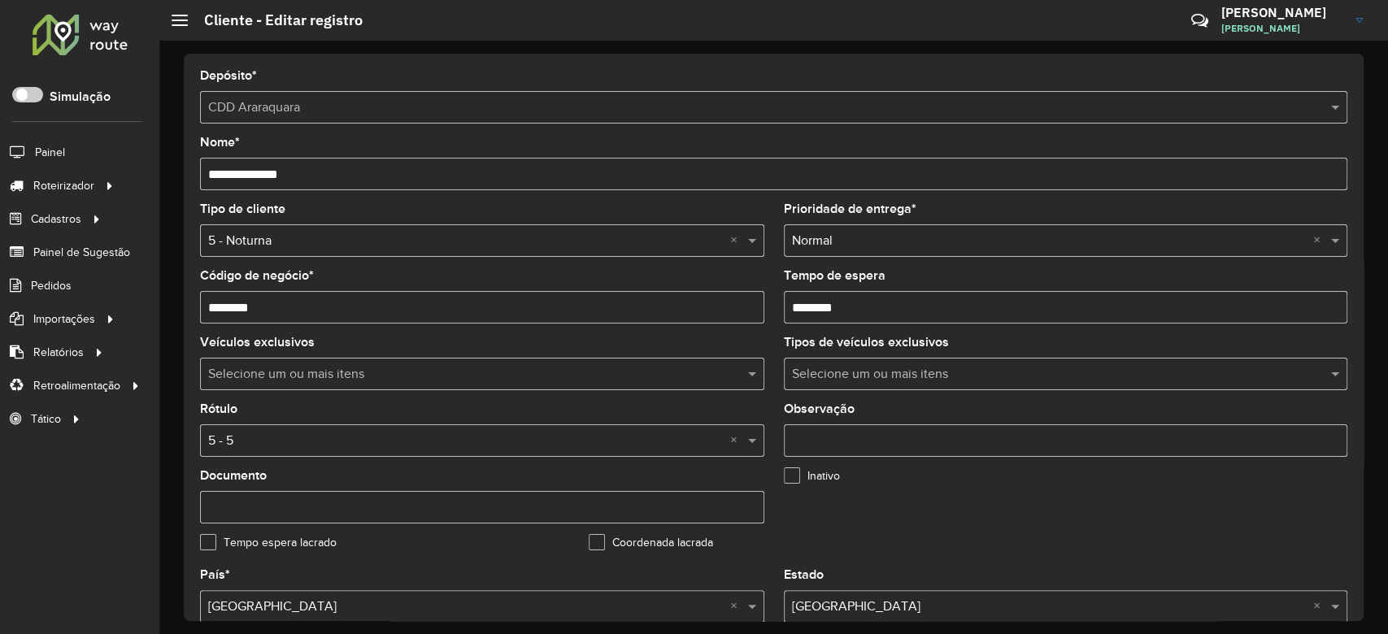
scroll to position [325, 0]
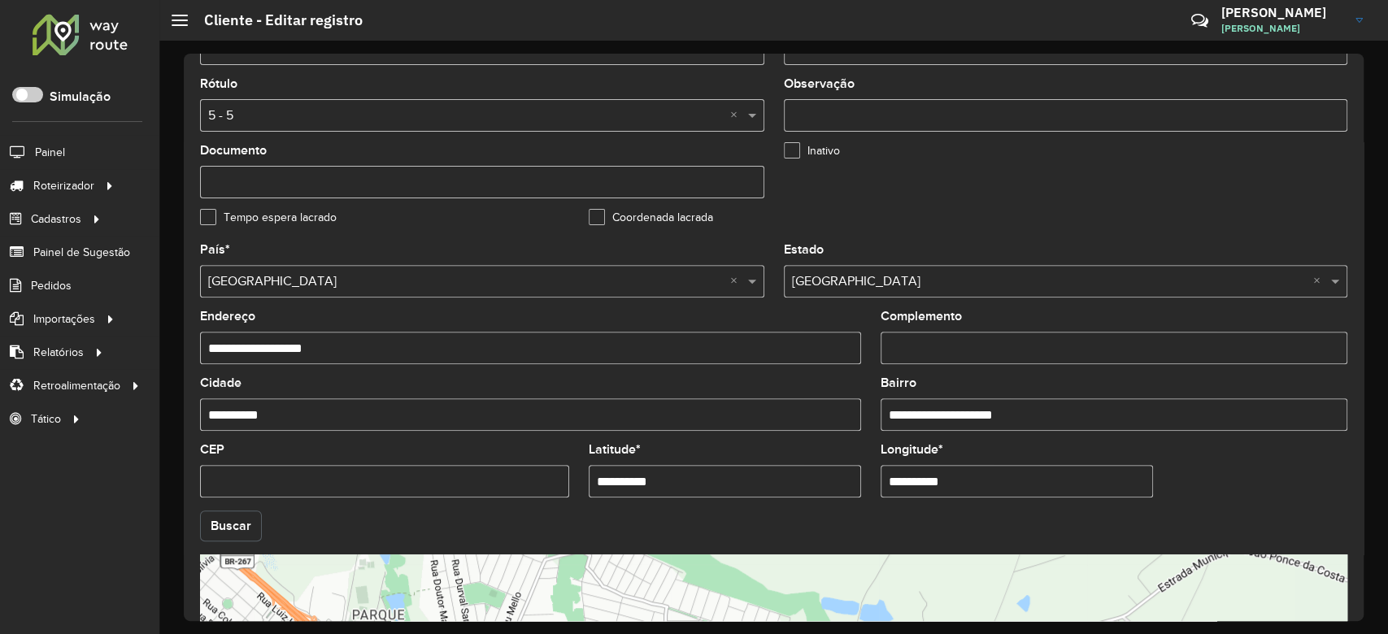
click at [228, 517] on button "Buscar" at bounding box center [231, 526] width 62 height 31
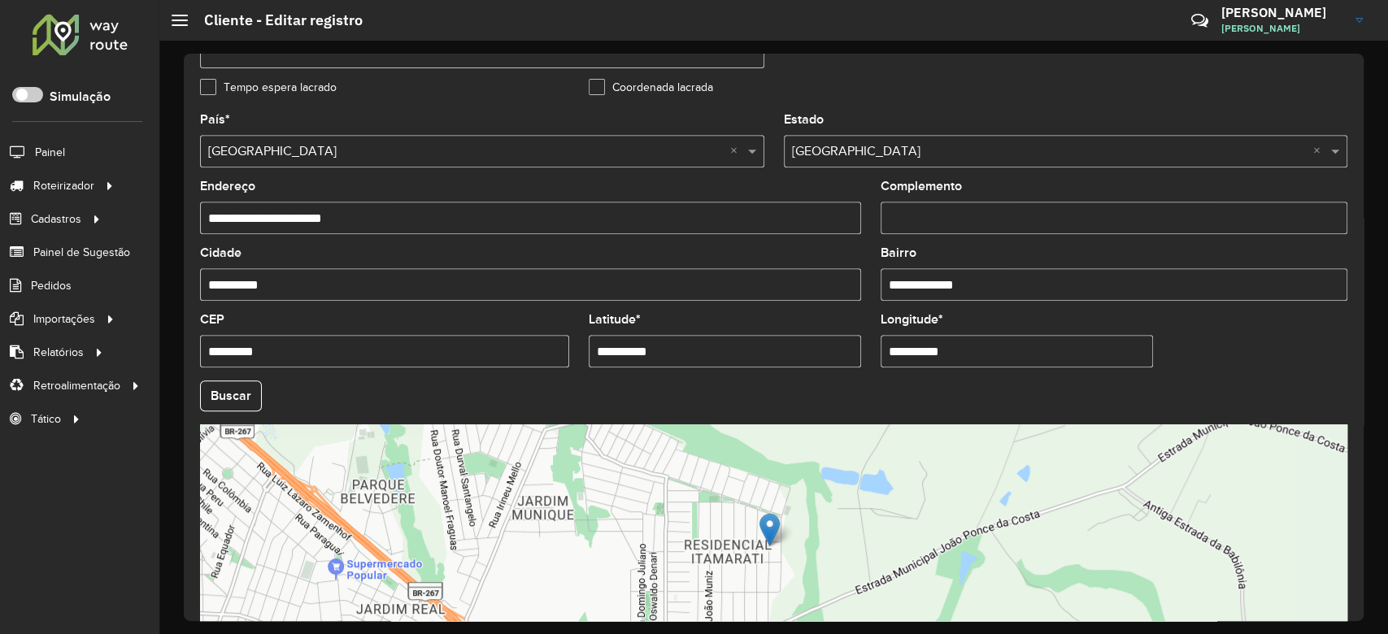
scroll to position [576, 0]
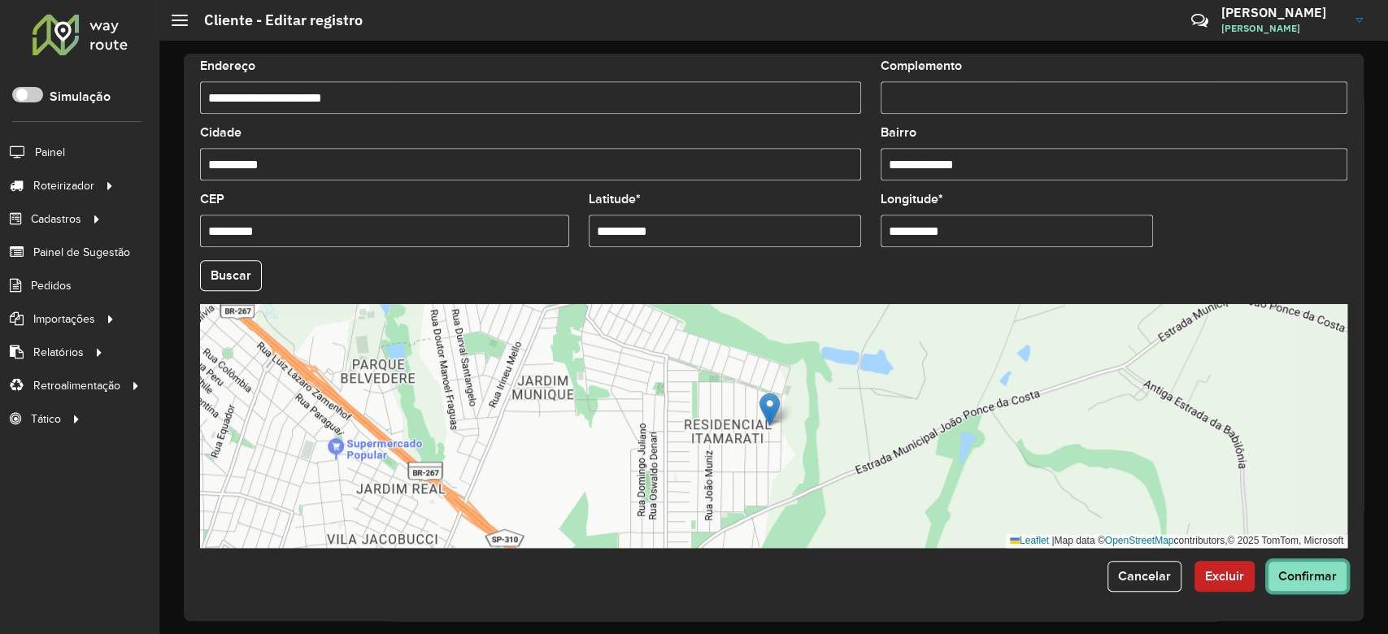
click at [1332, 585] on button "Confirmar" at bounding box center [1307, 576] width 80 height 31
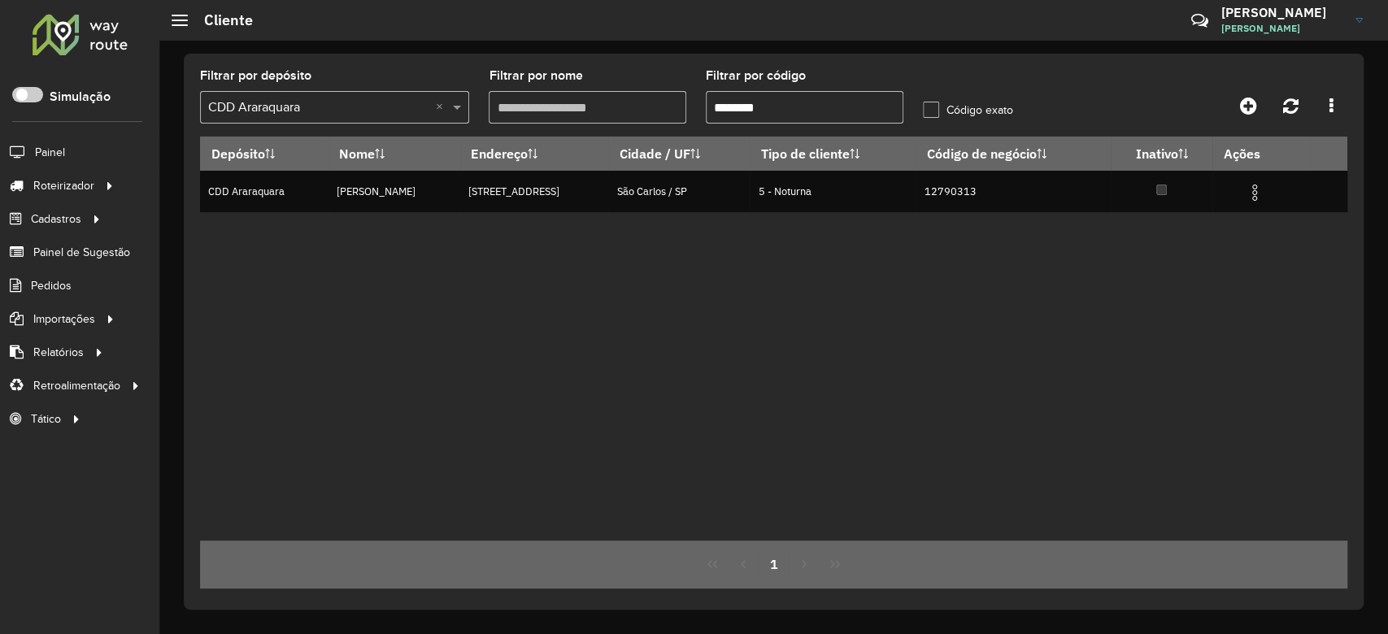
drag, startPoint x: 805, startPoint y: 121, endPoint x: 646, endPoint y: 96, distance: 160.5
click at [646, 96] on formly-group "Filtrar por depósito Selecione um depósito × CDD Araraquara × Filtrar por nome …" at bounding box center [623, 103] width 867 height 67
click at [646, 96] on input "Filtrar por nome" at bounding box center [588, 107] width 198 height 33
click at [763, 112] on input "********" at bounding box center [805, 107] width 198 height 33
drag, startPoint x: 735, startPoint y: 107, endPoint x: 872, endPoint y: 107, distance: 137.4
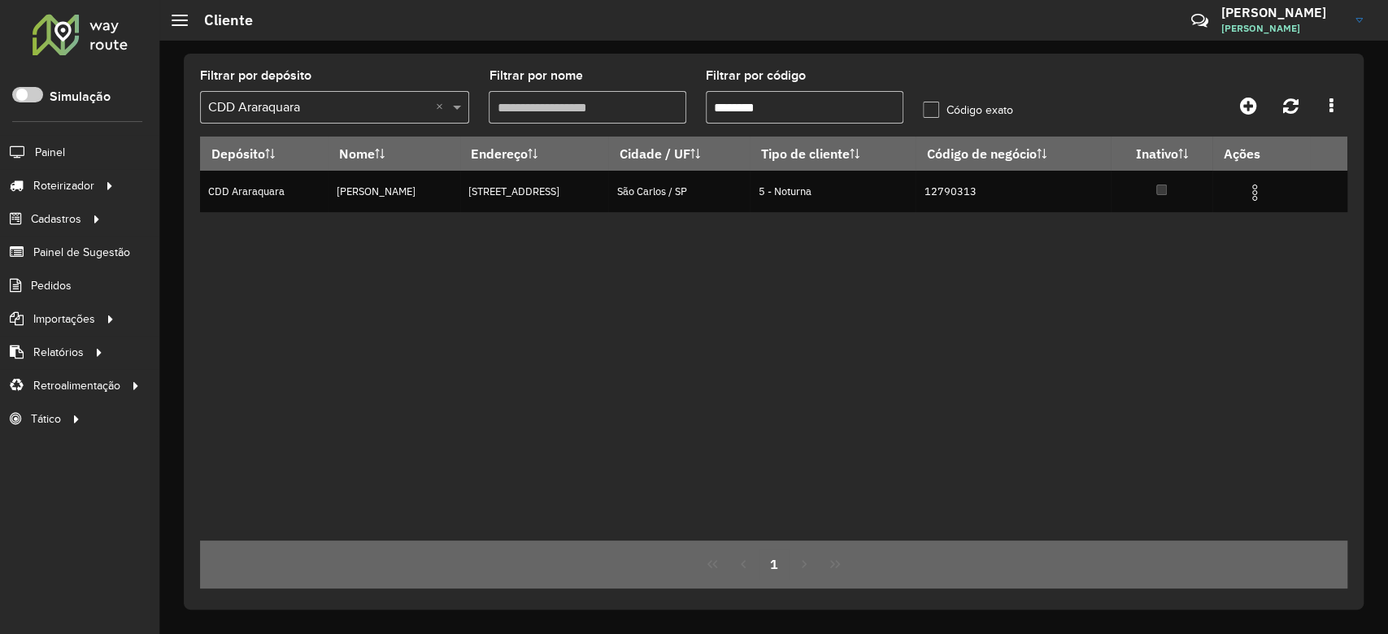
click at [872, 107] on input "********" at bounding box center [805, 107] width 198 height 33
paste input "text"
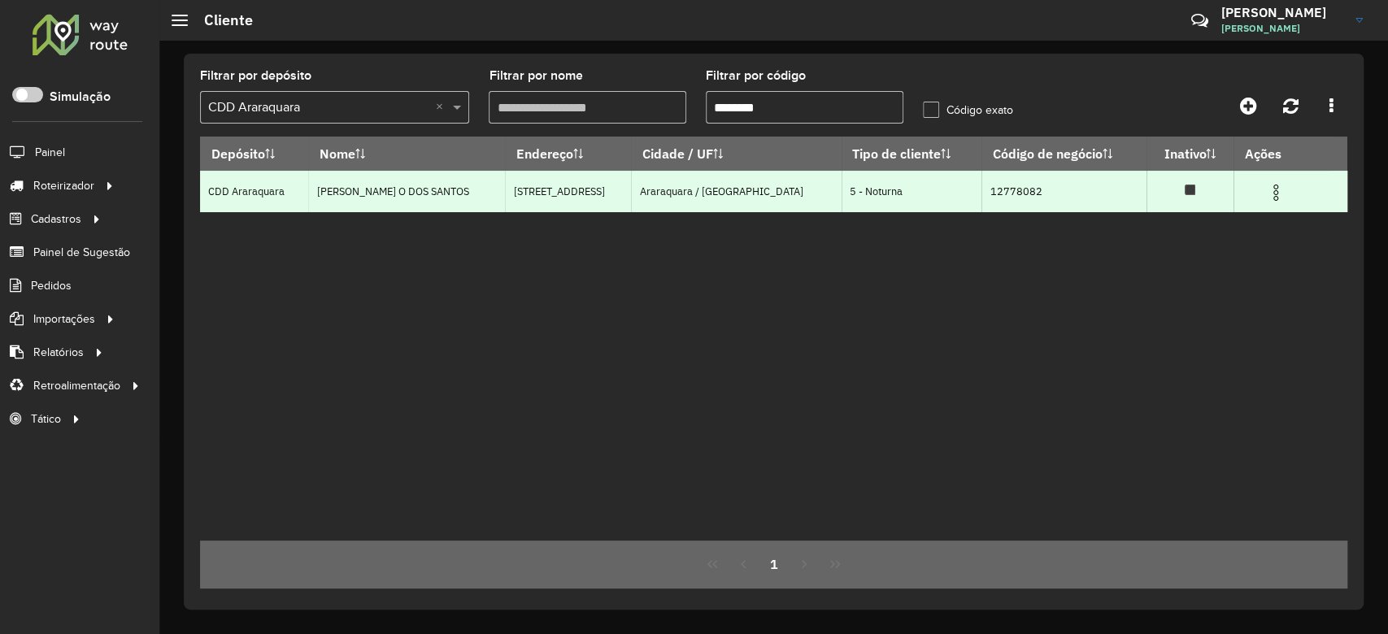
click at [1267, 182] on span at bounding box center [1276, 191] width 20 height 22
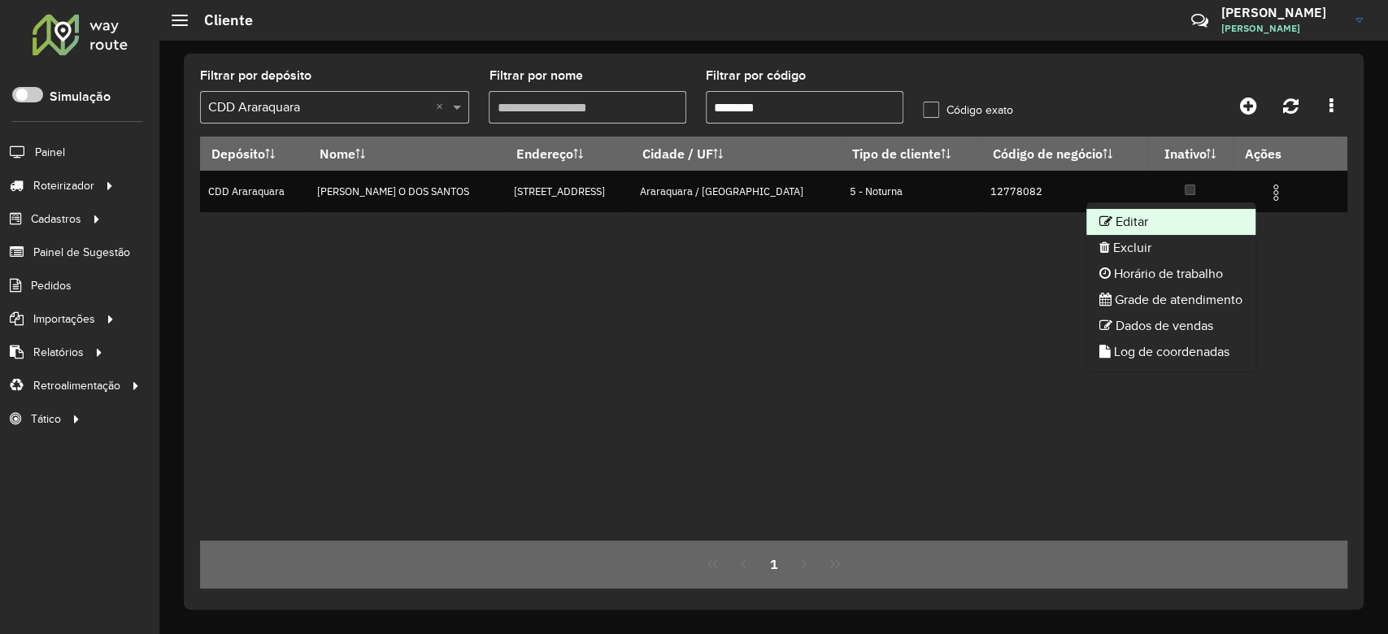
click at [1184, 215] on li "Editar" at bounding box center [1170, 222] width 169 height 26
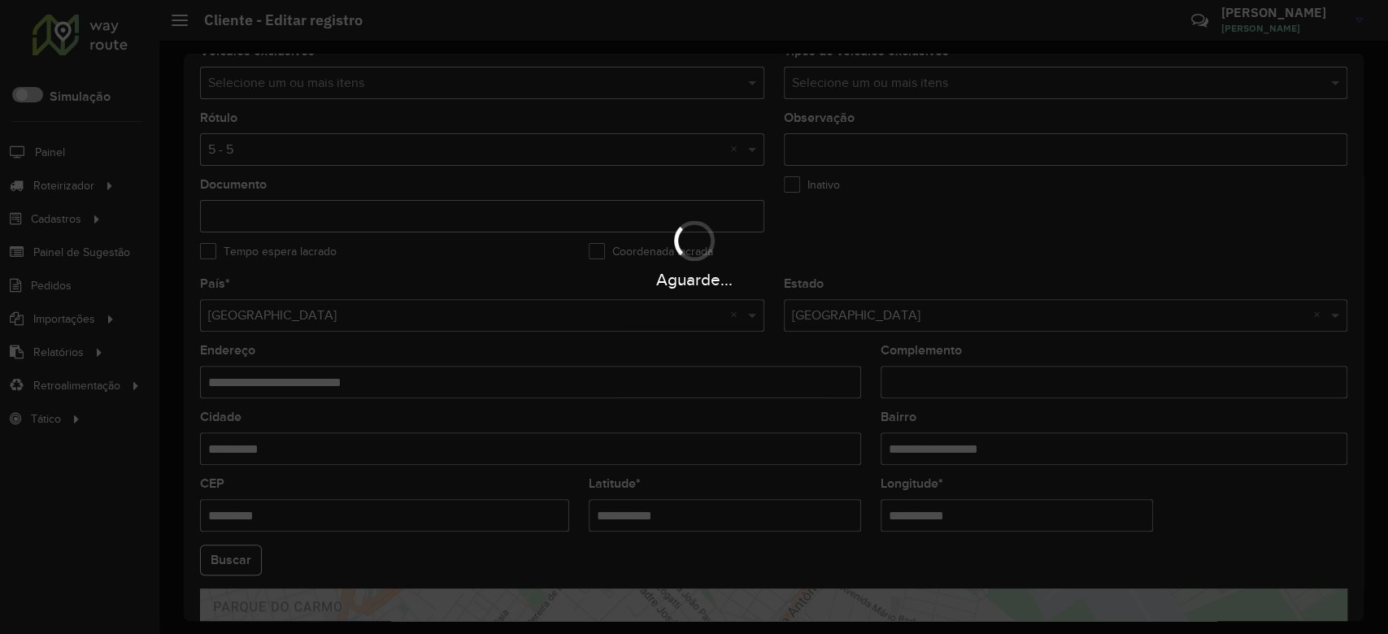
scroll to position [541, 0]
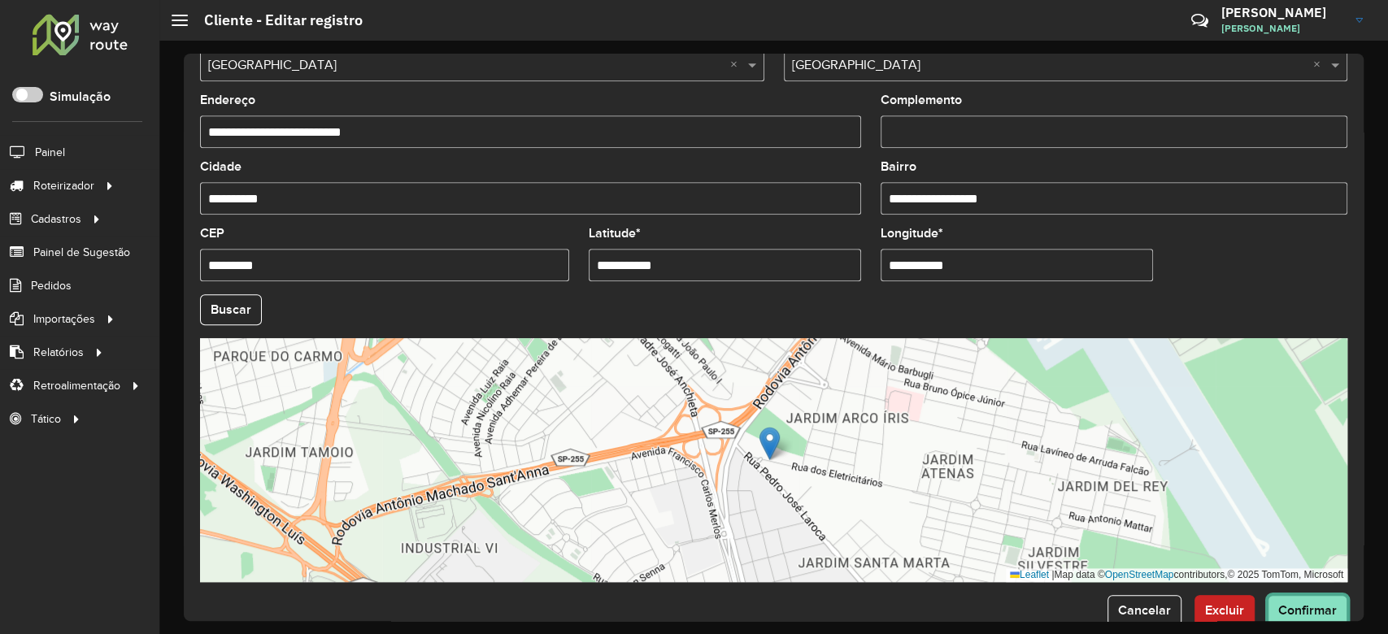
click at [1333, 603] on button "Confirmar" at bounding box center [1307, 610] width 80 height 31
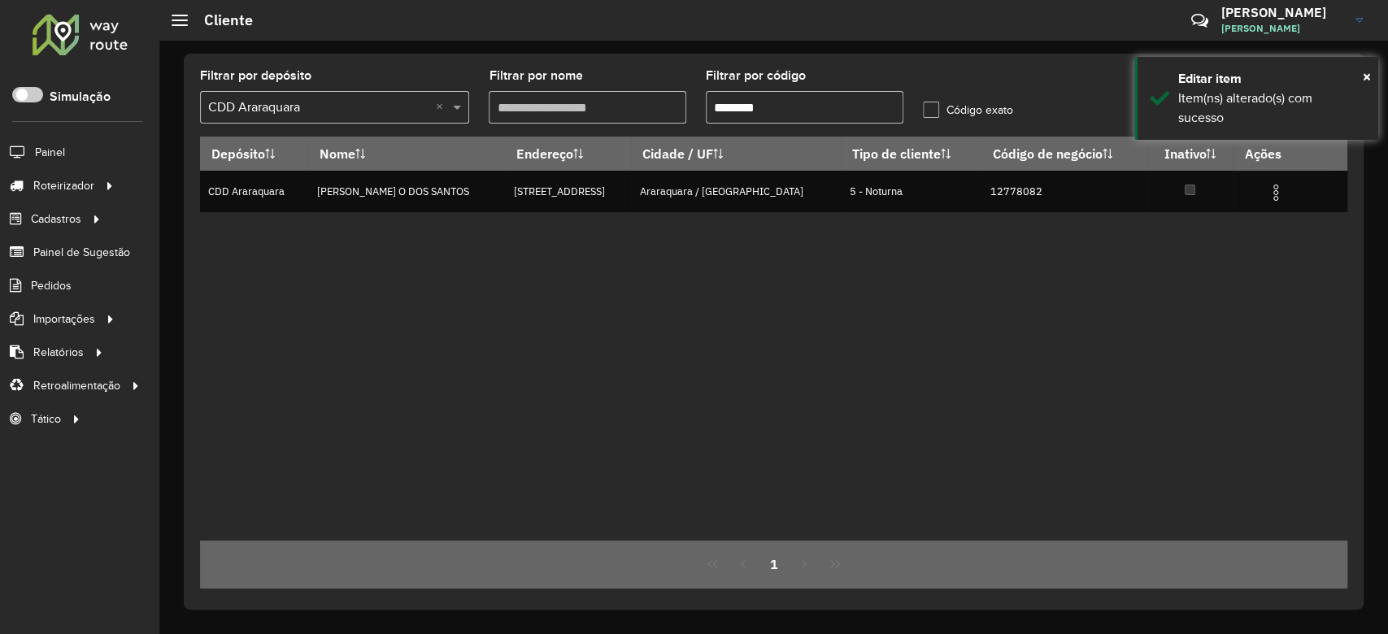
drag, startPoint x: 735, startPoint y: 99, endPoint x: 826, endPoint y: 107, distance: 91.4
click at [826, 107] on input "********" at bounding box center [805, 107] width 198 height 33
paste input "text"
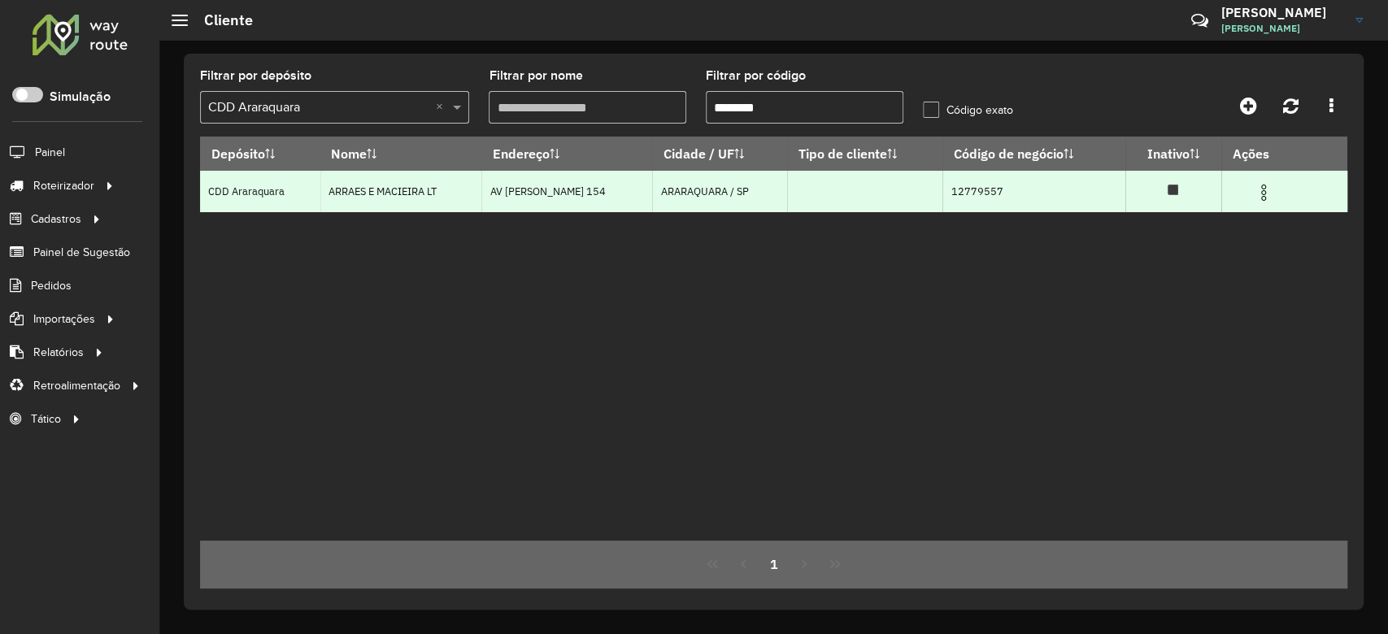
click at [1263, 189] on img at bounding box center [1264, 193] width 20 height 20
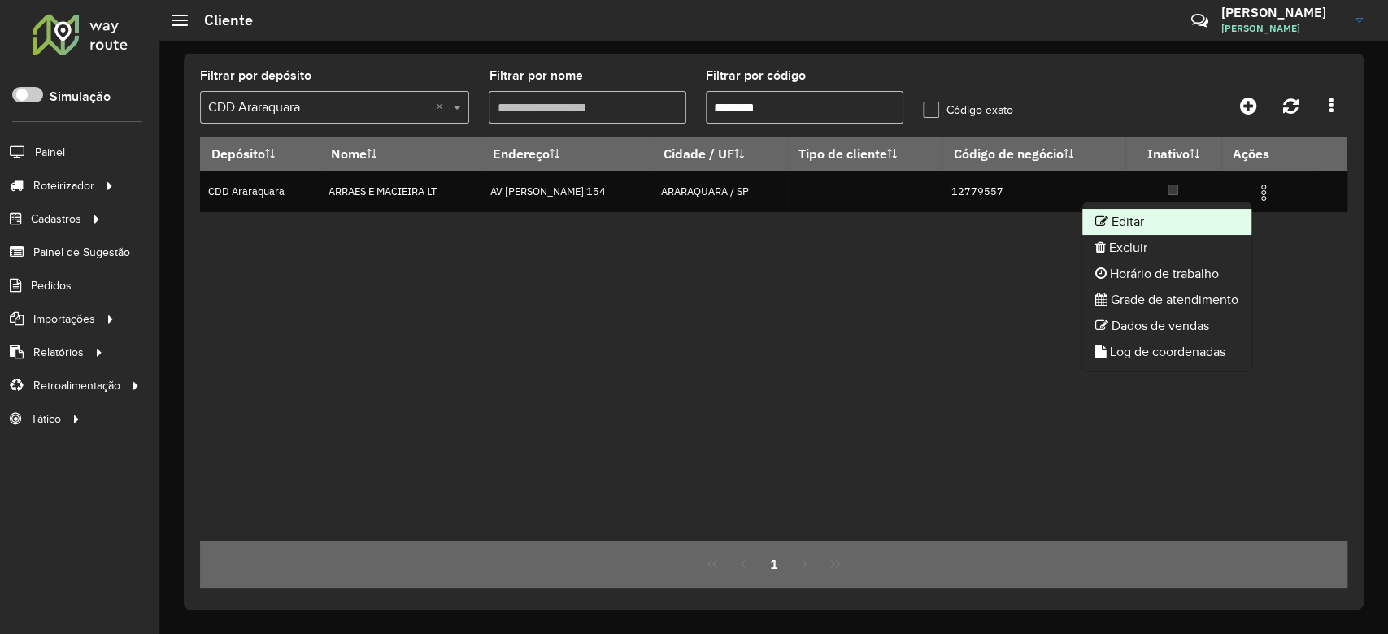
click at [1187, 212] on li "Editar" at bounding box center [1166, 222] width 169 height 26
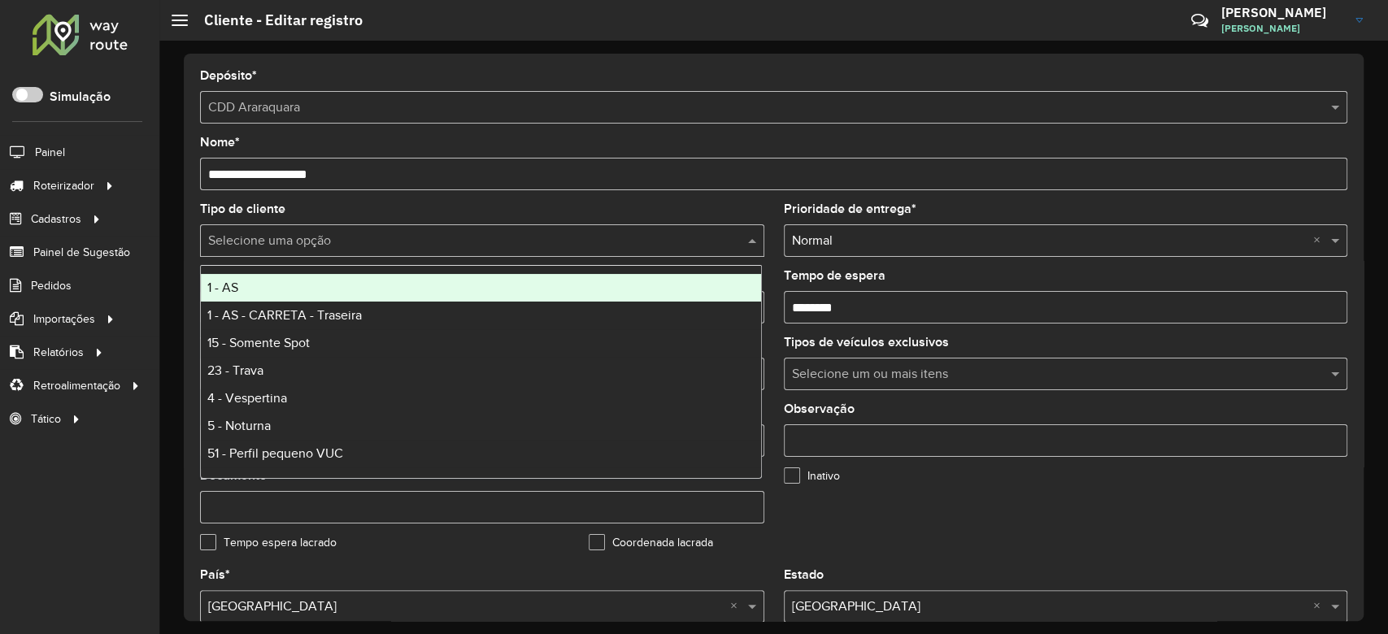
click at [312, 246] on input "text" at bounding box center [465, 242] width 515 height 20
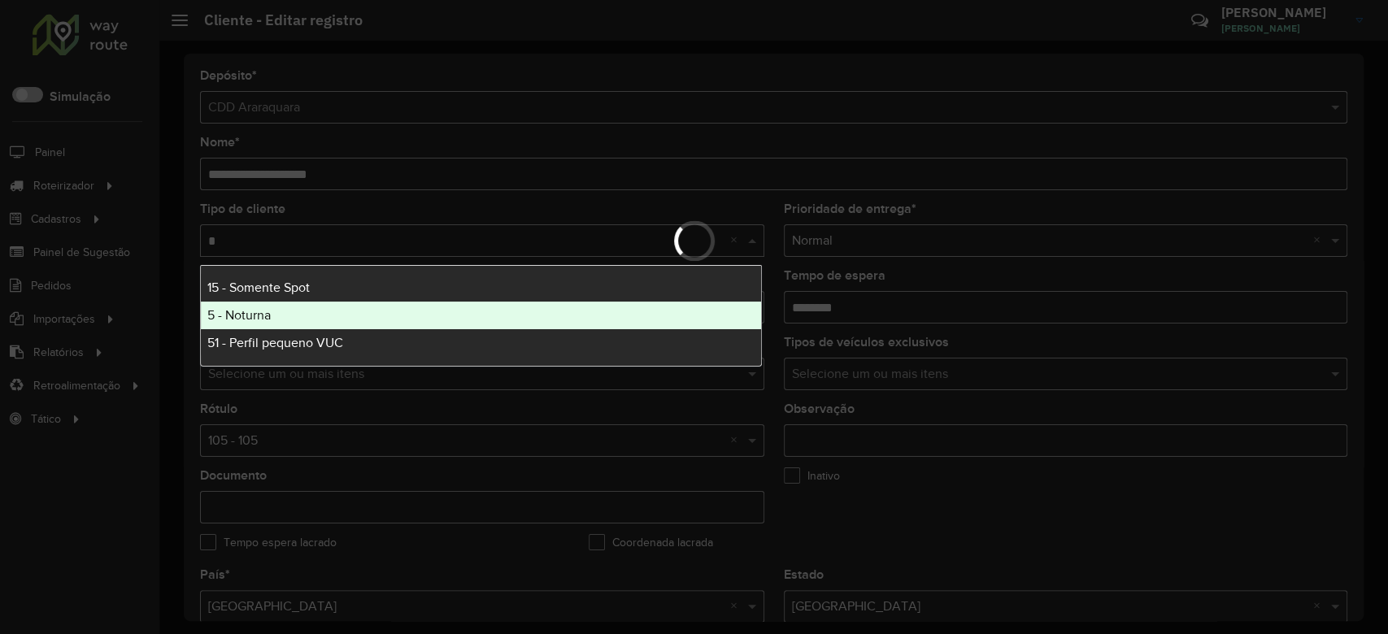
click at [289, 302] on div "5 - Noturna" at bounding box center [481, 316] width 560 height 28
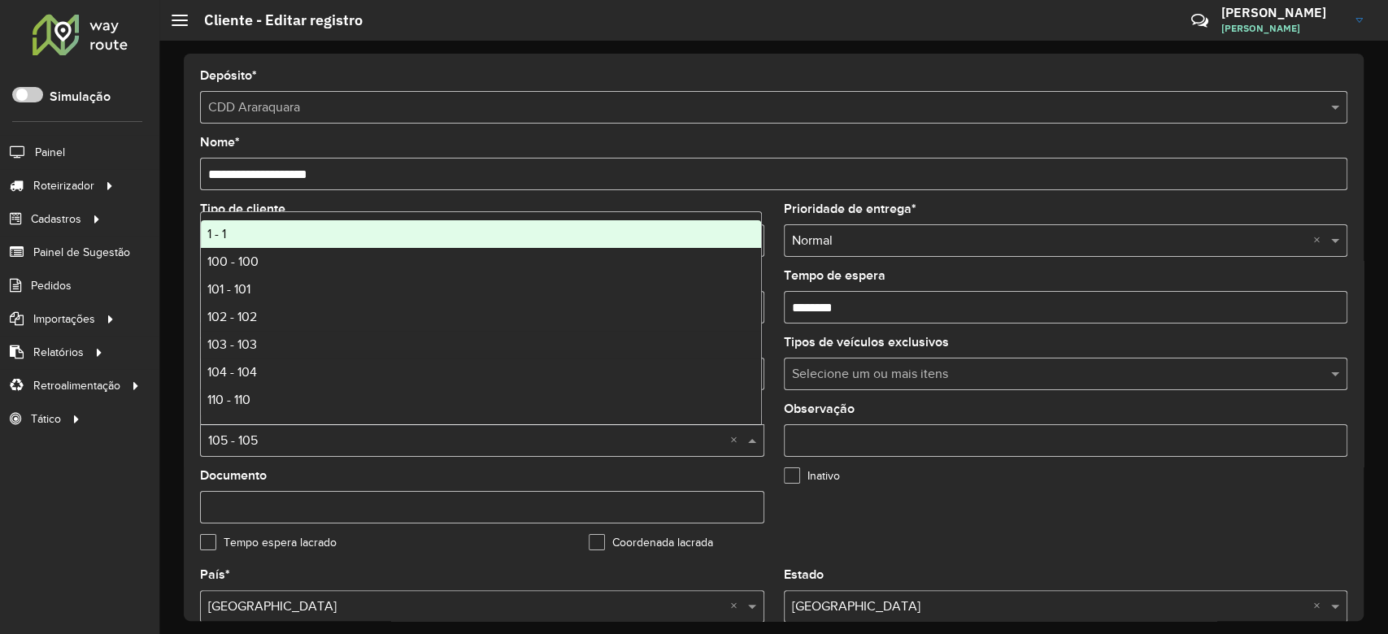
click at [287, 434] on input "text" at bounding box center [465, 442] width 515 height 20
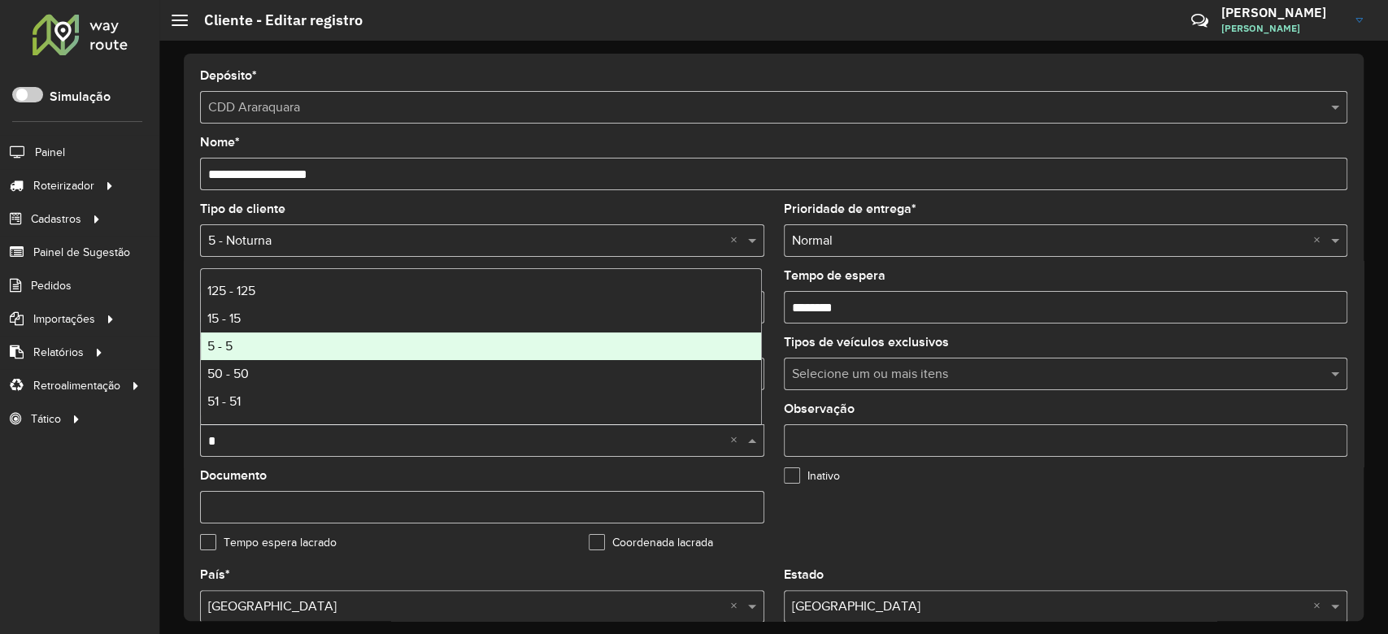
click at [299, 342] on div "5 - 5" at bounding box center [481, 347] width 560 height 28
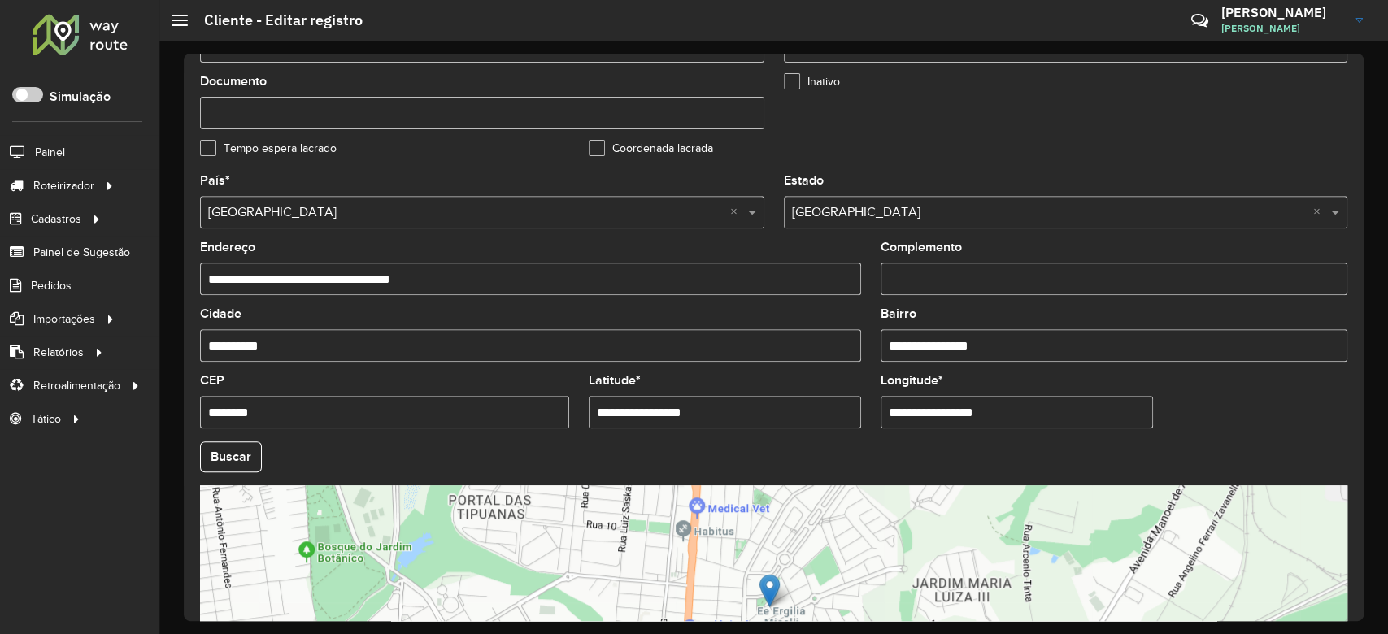
scroll to position [541, 0]
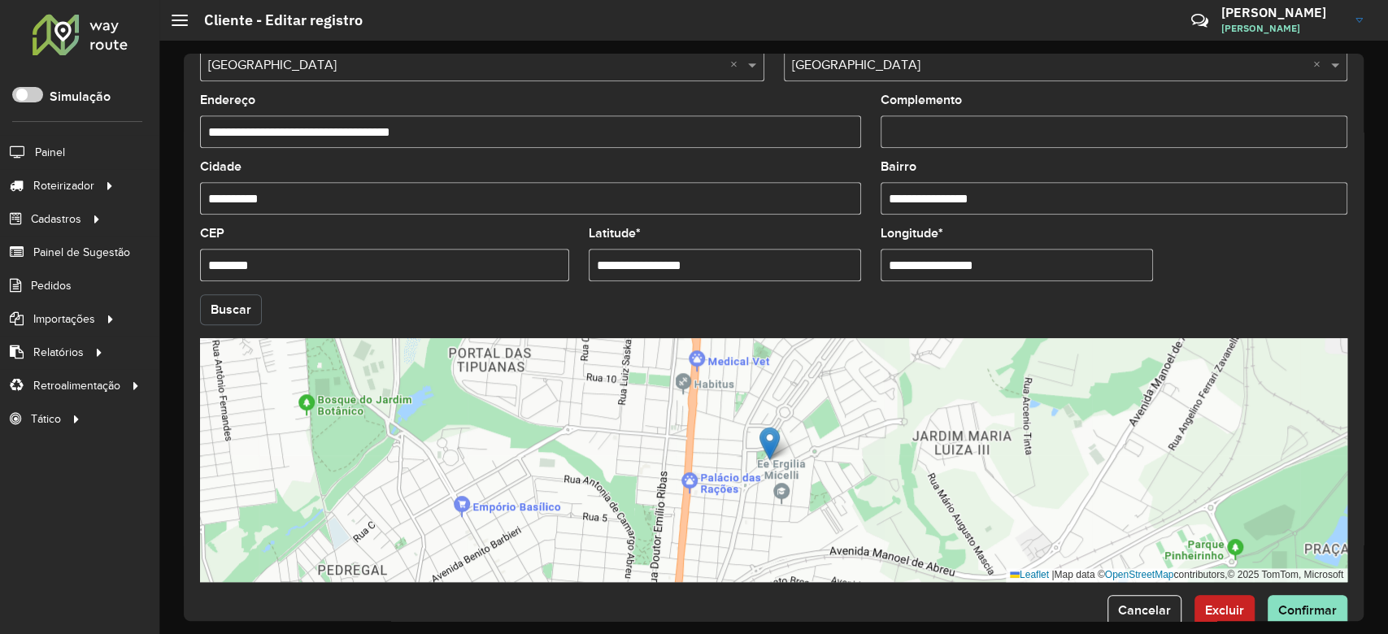
click at [228, 303] on button "Buscar" at bounding box center [231, 309] width 62 height 31
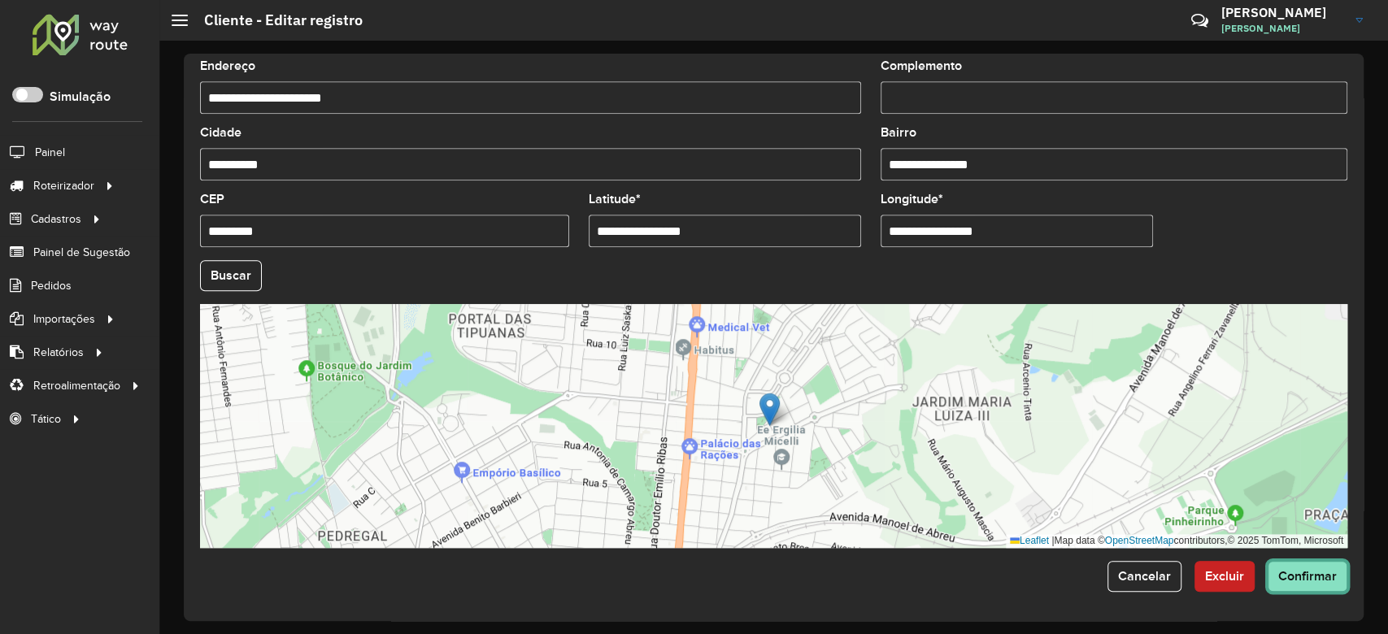
click at [1309, 582] on span "Confirmar" at bounding box center [1307, 576] width 59 height 14
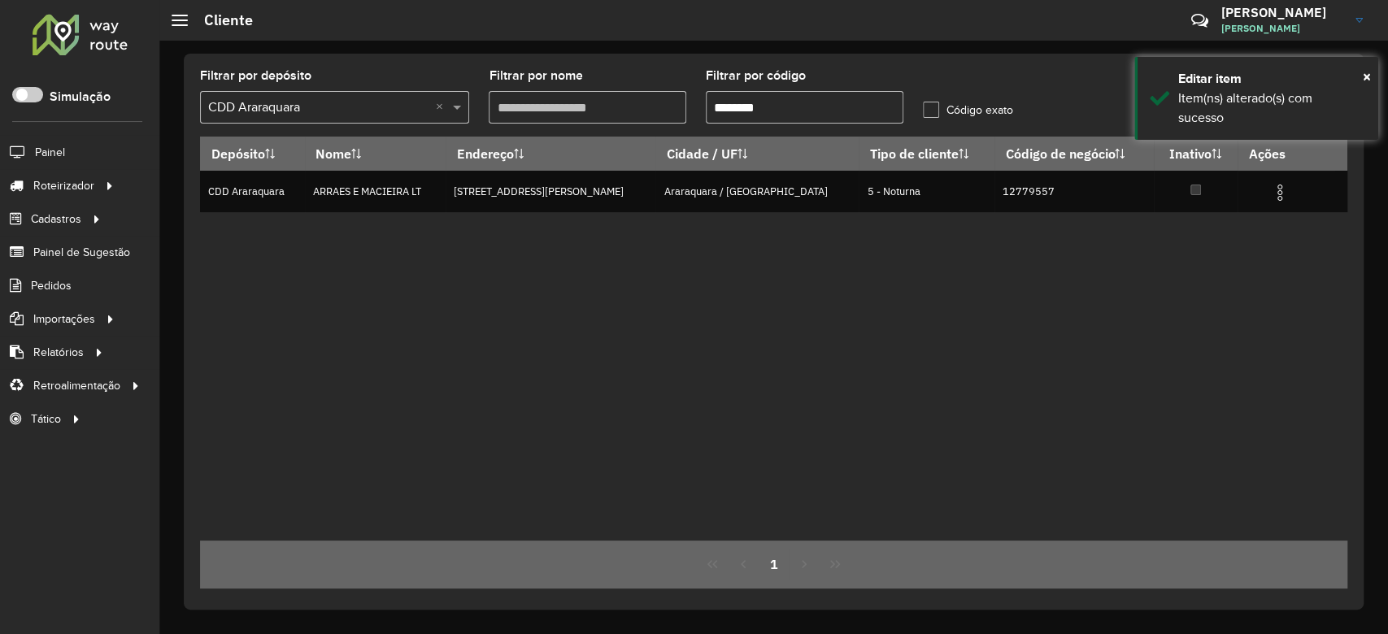
drag, startPoint x: 732, startPoint y: 109, endPoint x: 835, endPoint y: 99, distance: 103.7
click at [835, 99] on input "********" at bounding box center [805, 107] width 198 height 33
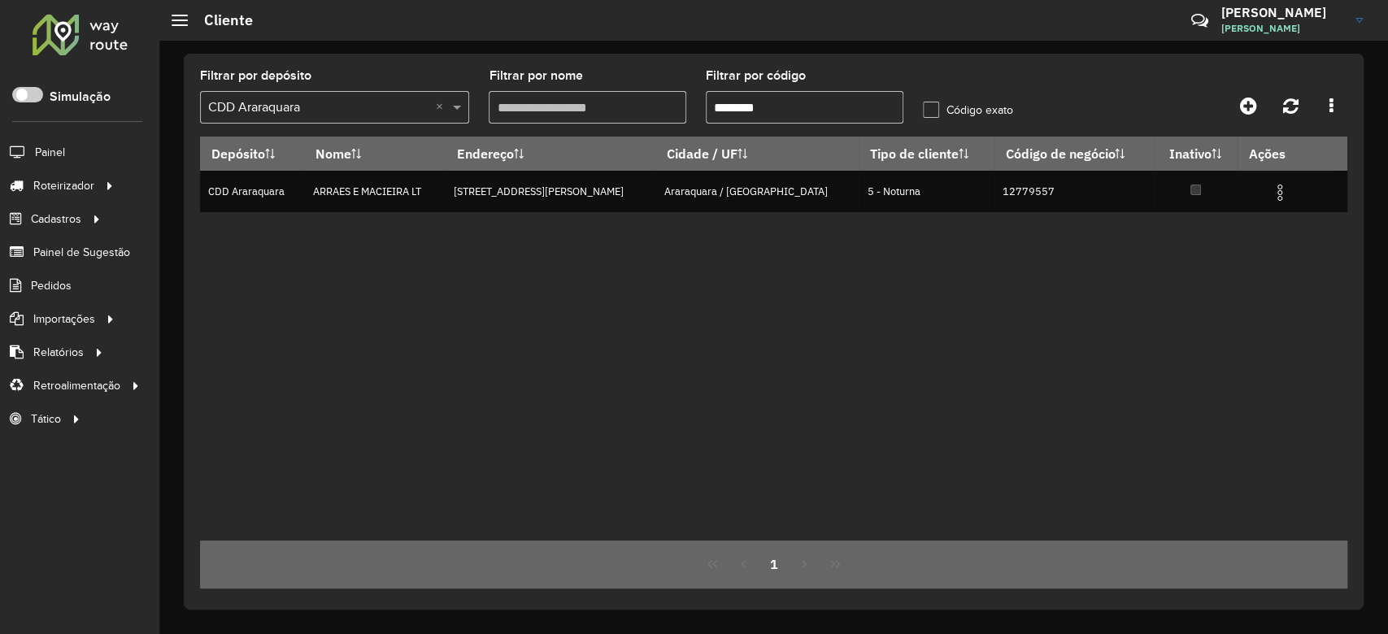
paste input "text"
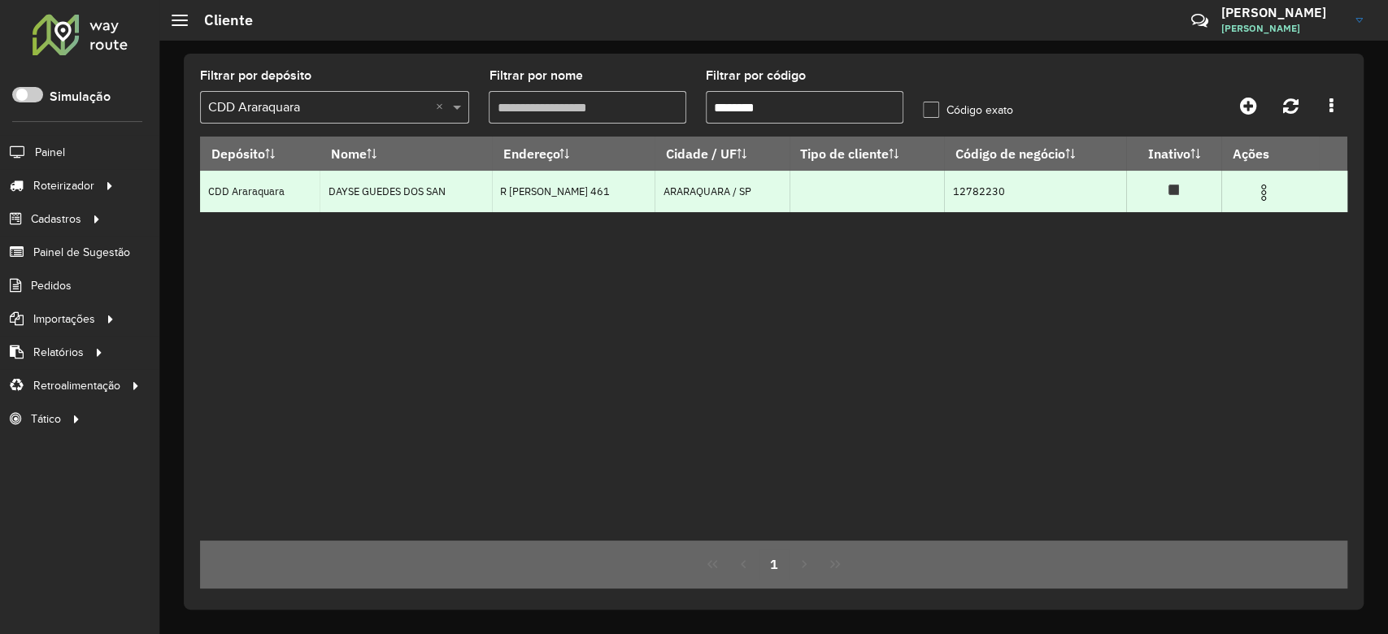
click at [1264, 190] on img at bounding box center [1264, 193] width 20 height 20
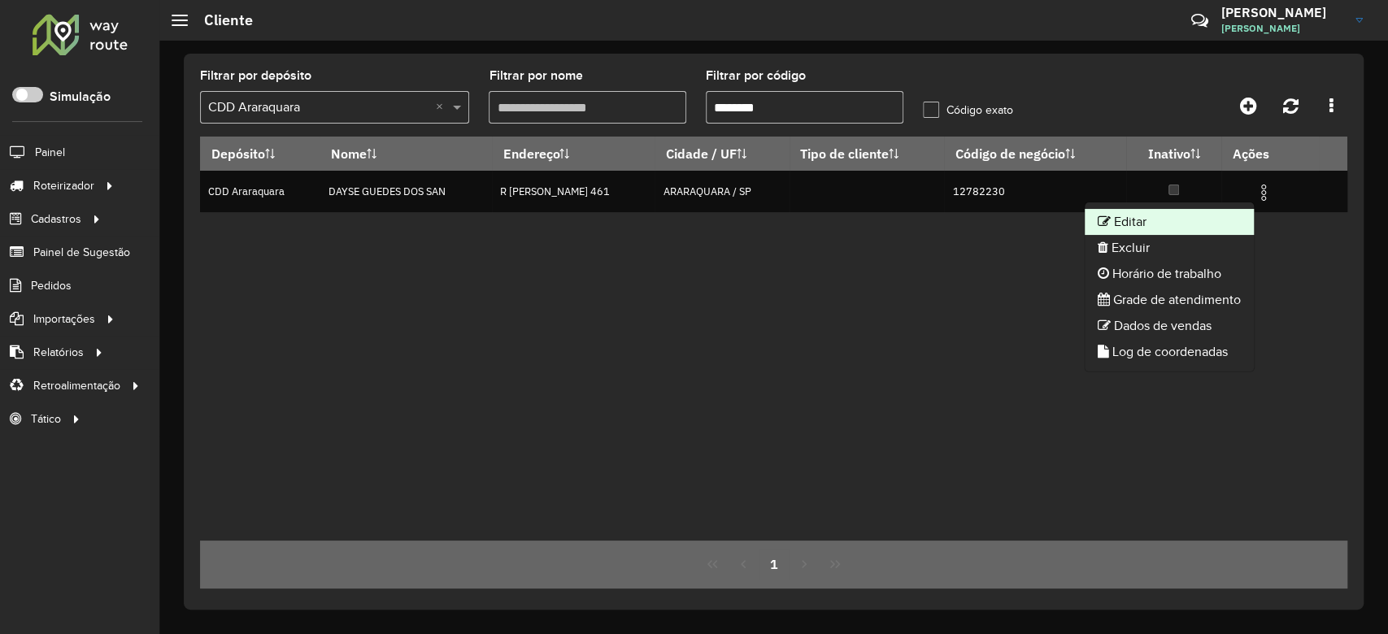
click at [1164, 223] on li "Editar" at bounding box center [1169, 222] width 169 height 26
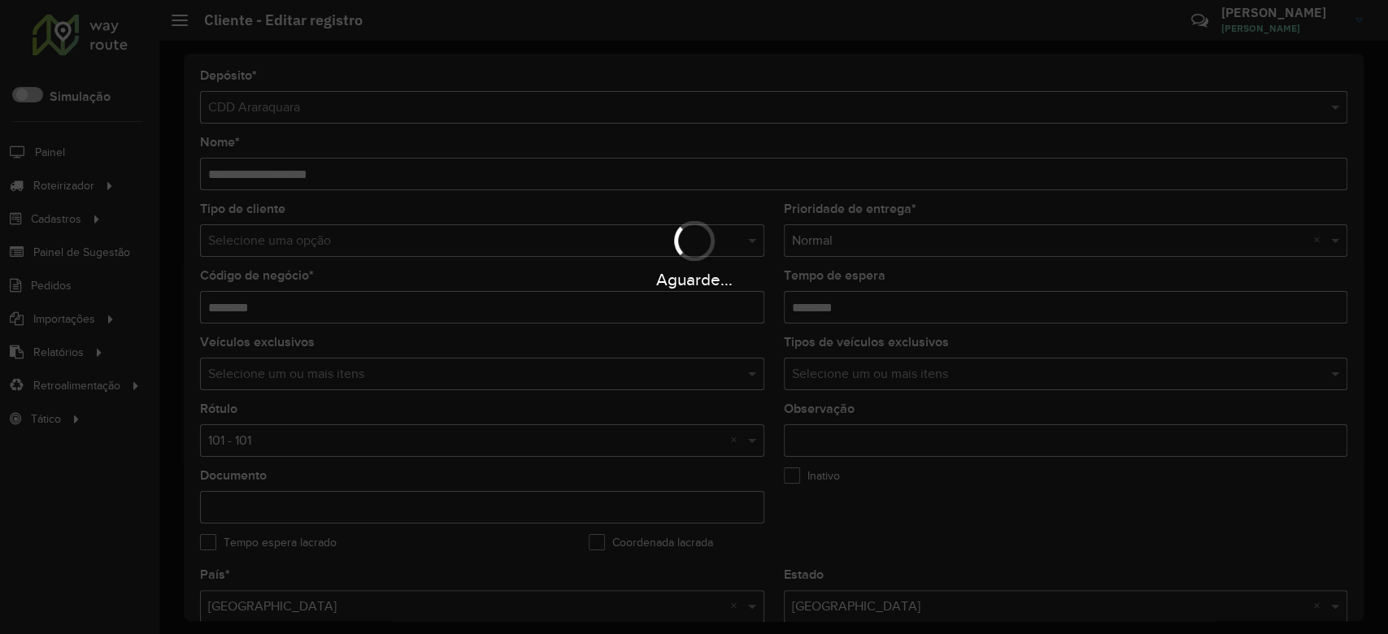
click at [418, 250] on div "Aguarde..." at bounding box center [694, 253] width 1388 height 77
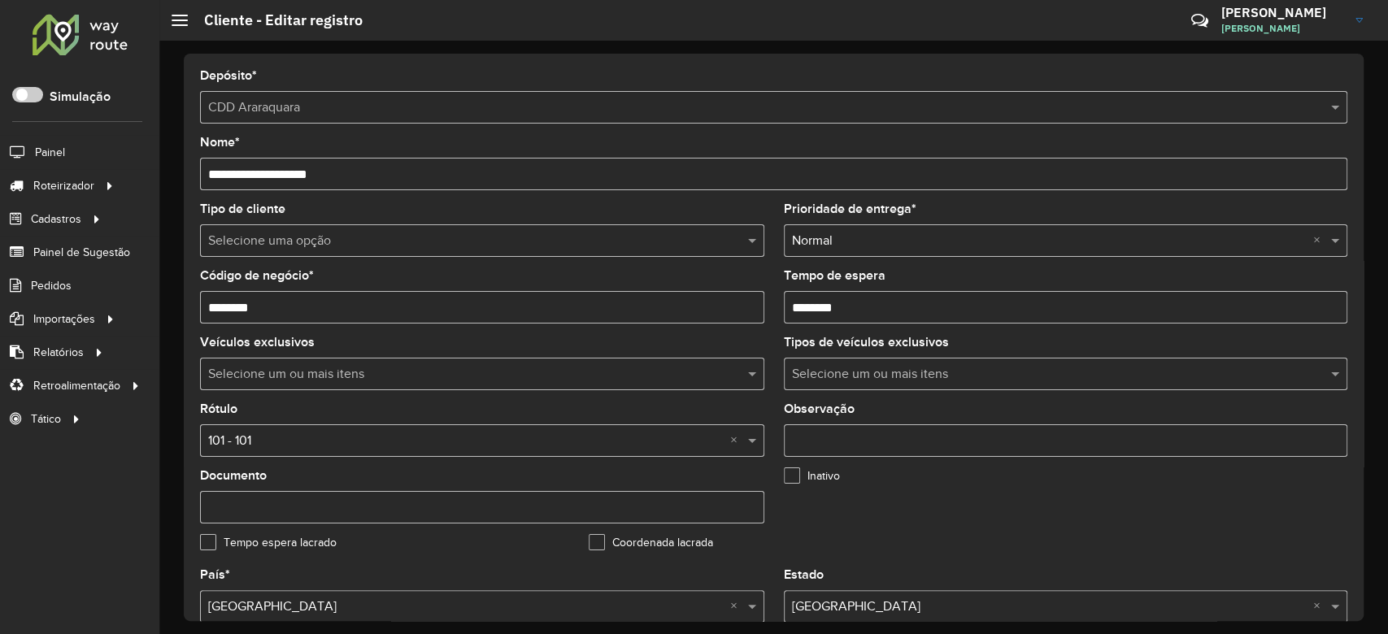
click at [308, 236] on input "text" at bounding box center [465, 242] width 515 height 20
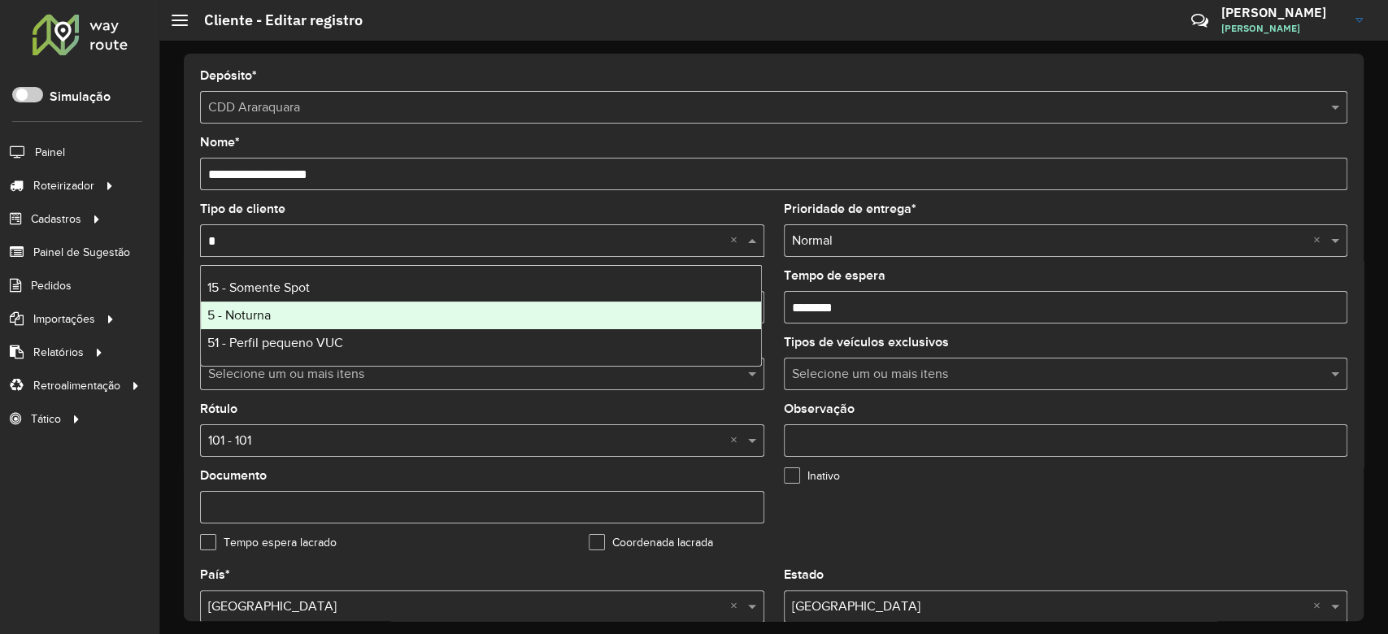
click at [300, 311] on div "5 - Noturna" at bounding box center [481, 316] width 560 height 28
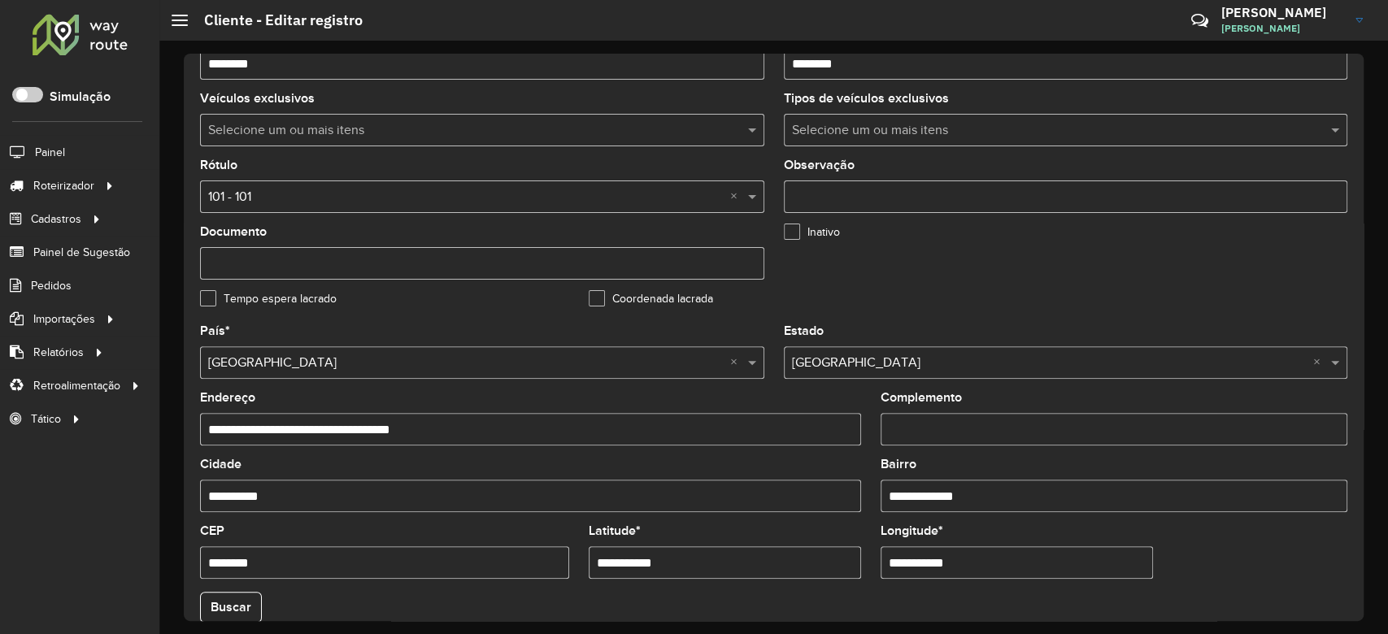
scroll to position [325, 0]
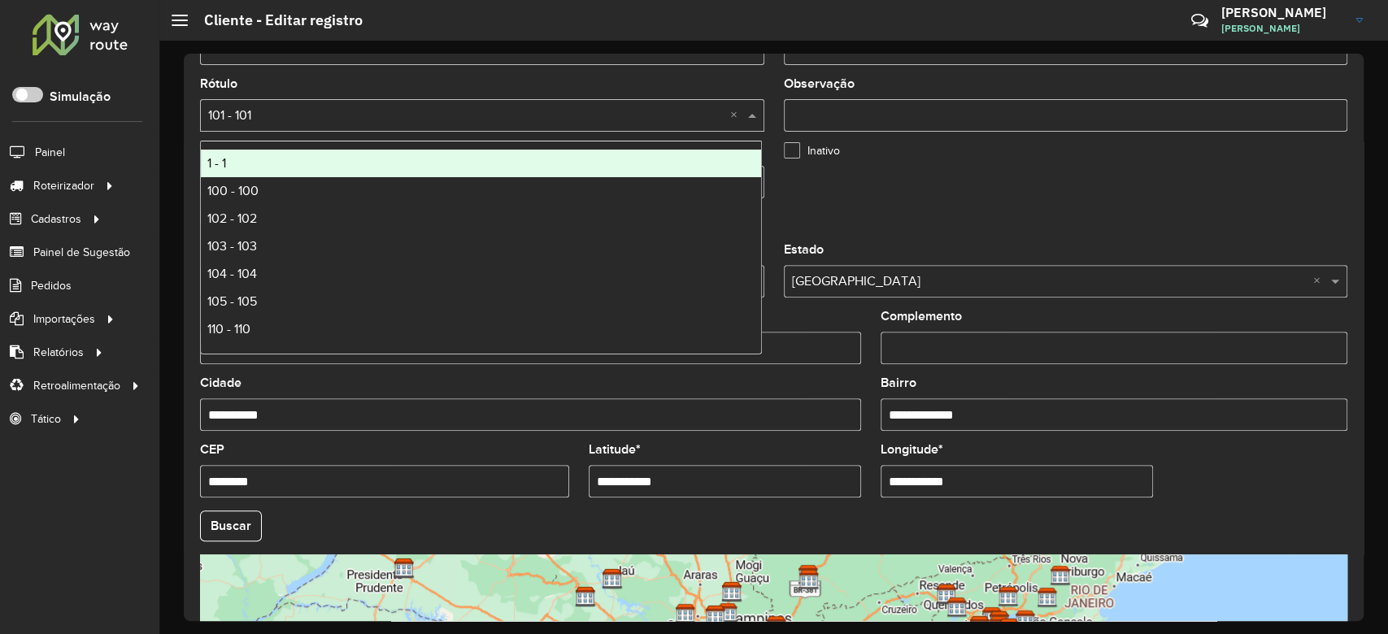
click at [280, 127] on div "Selecione uma opção × 101 - 101 ×" at bounding box center [482, 115] width 564 height 33
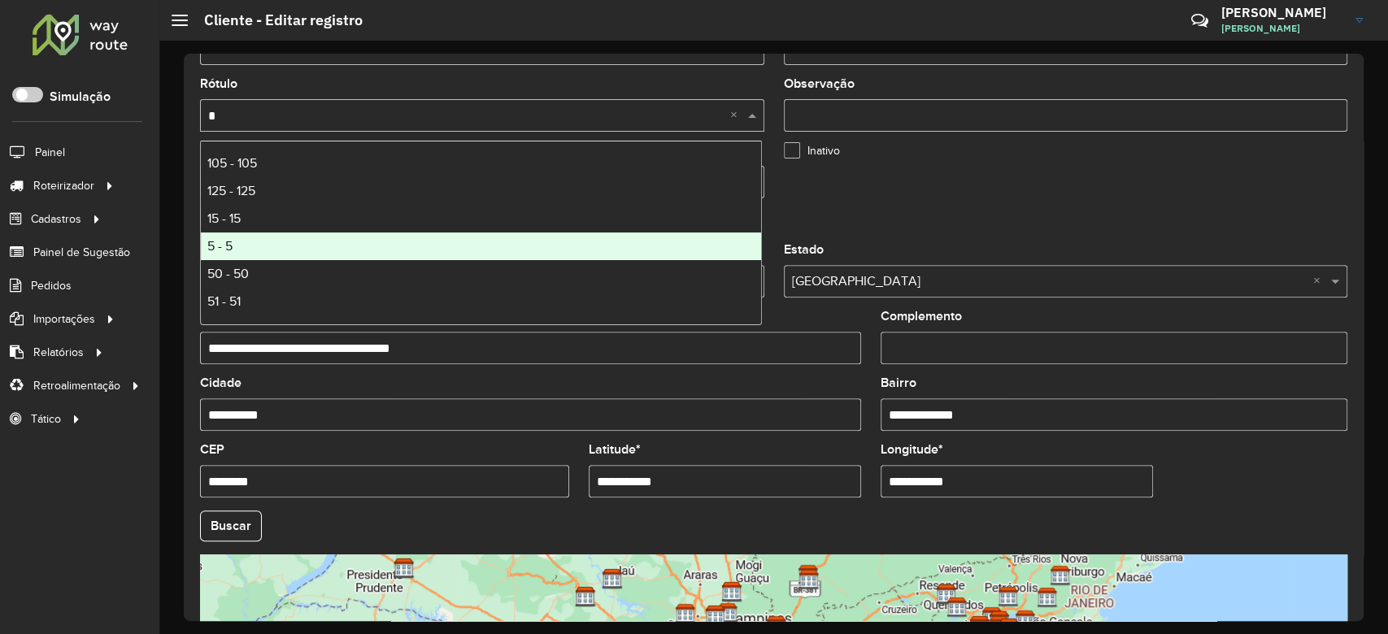
click at [305, 250] on div "5 - 5" at bounding box center [481, 247] width 560 height 28
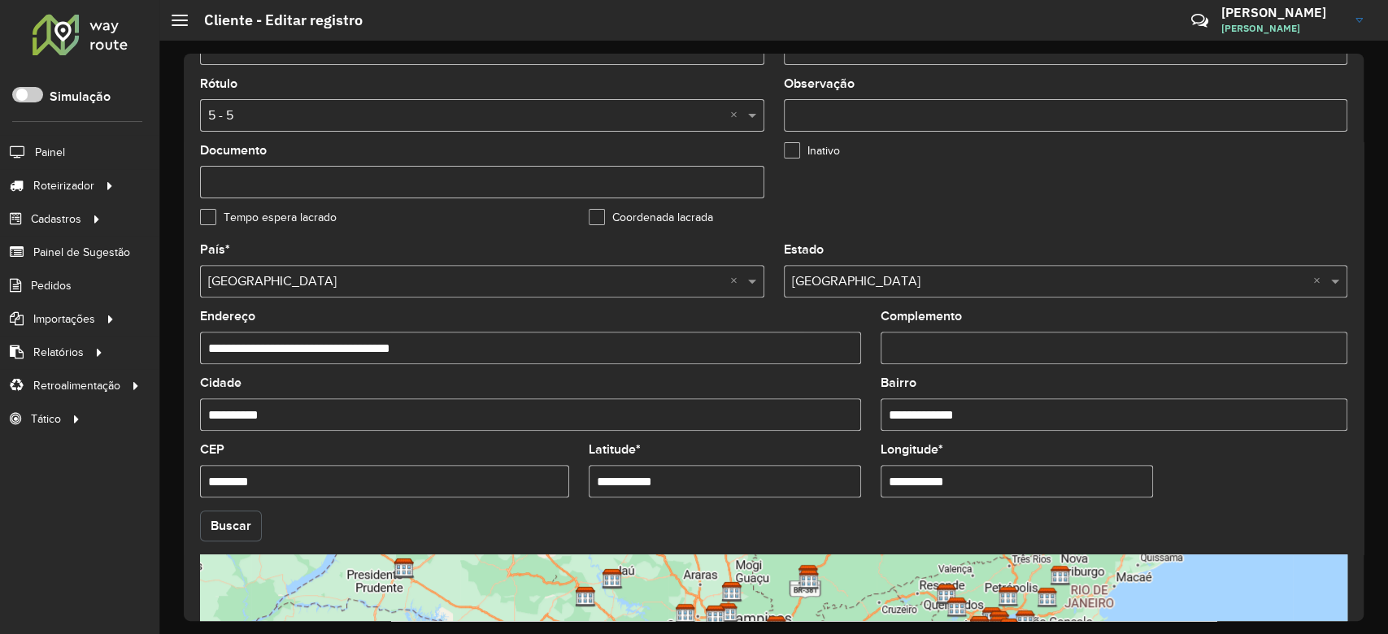
click at [240, 518] on button "Buscar" at bounding box center [231, 526] width 62 height 31
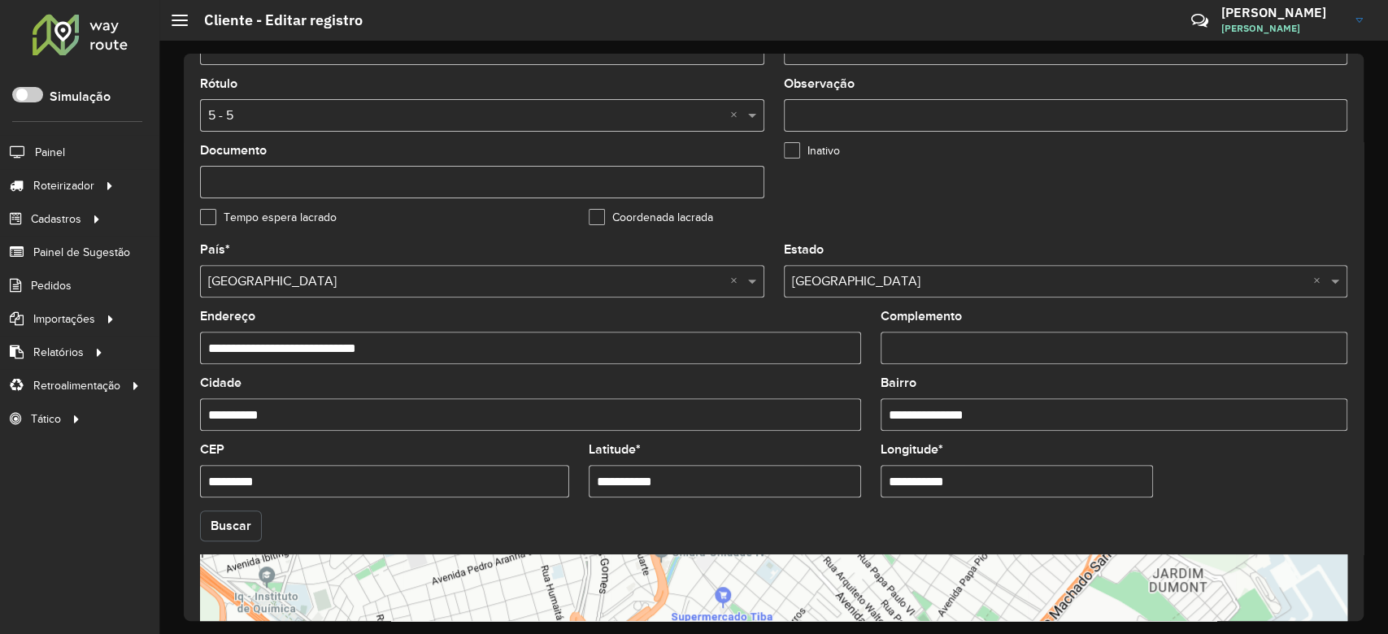
click at [240, 518] on button "Buscar" at bounding box center [231, 526] width 62 height 31
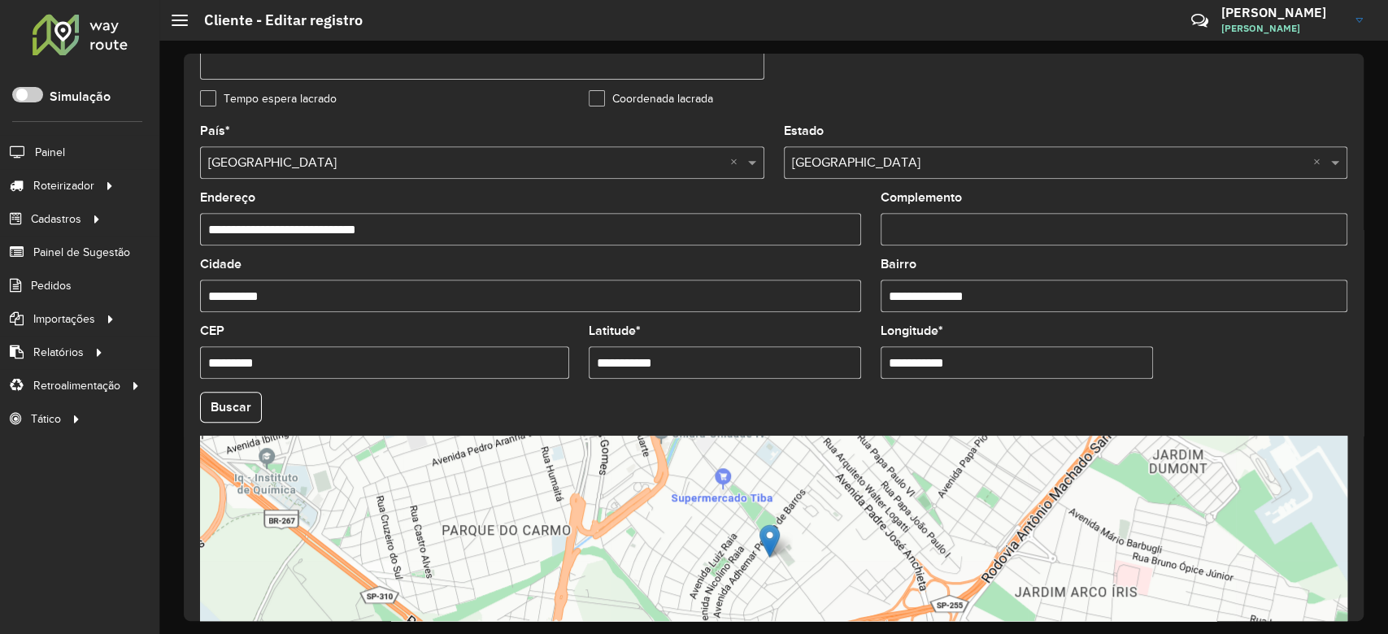
scroll to position [576, 0]
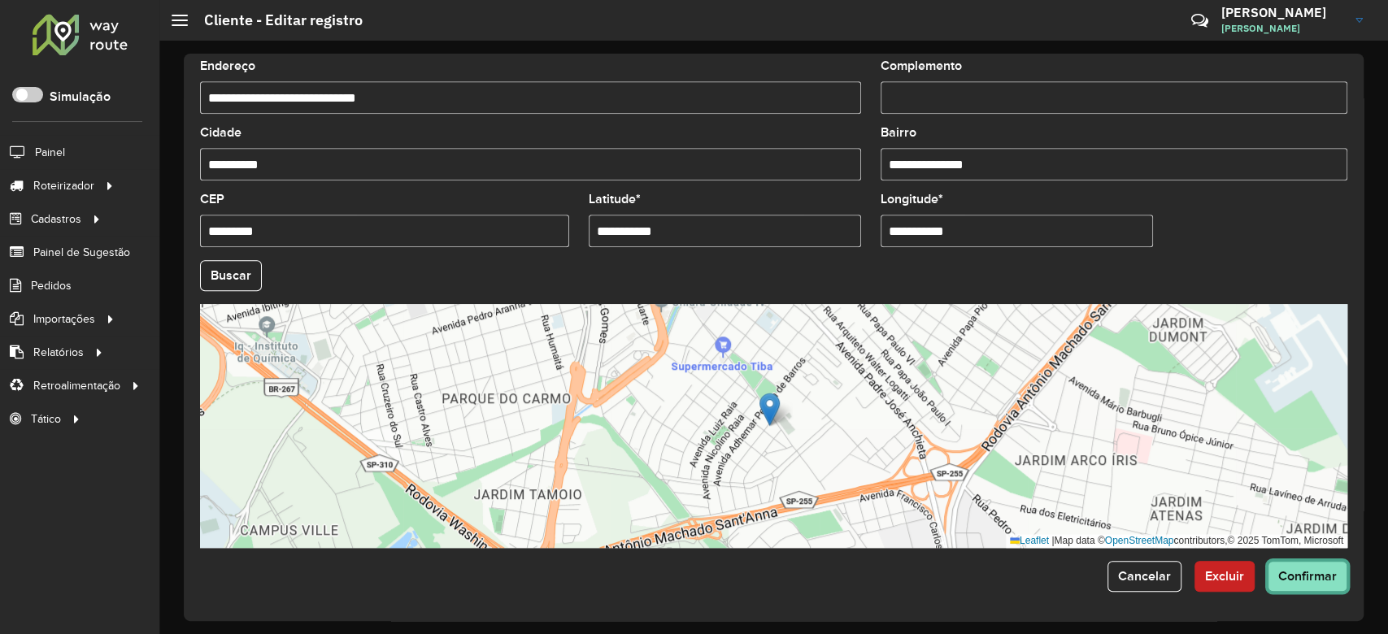
click at [1294, 567] on button "Confirmar" at bounding box center [1307, 576] width 80 height 31
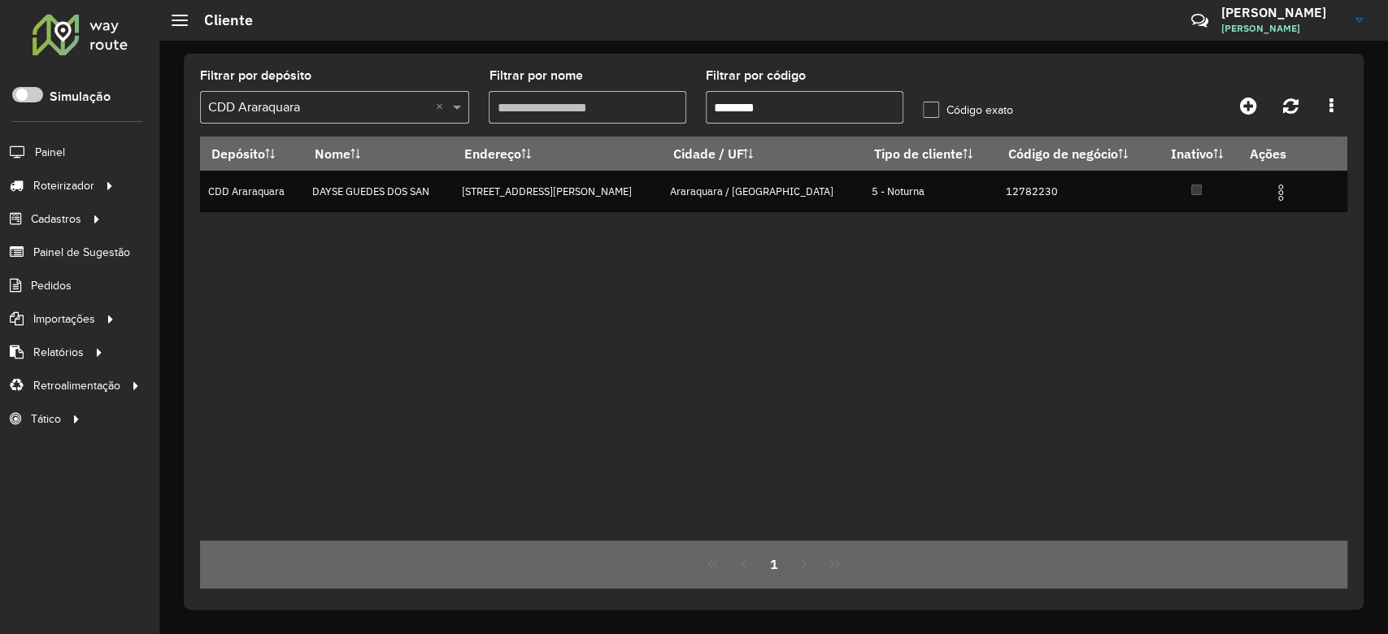
drag, startPoint x: 735, startPoint y: 111, endPoint x: 859, endPoint y: 114, distance: 124.4
click at [859, 114] on input "********" at bounding box center [805, 107] width 198 height 33
paste input "text"
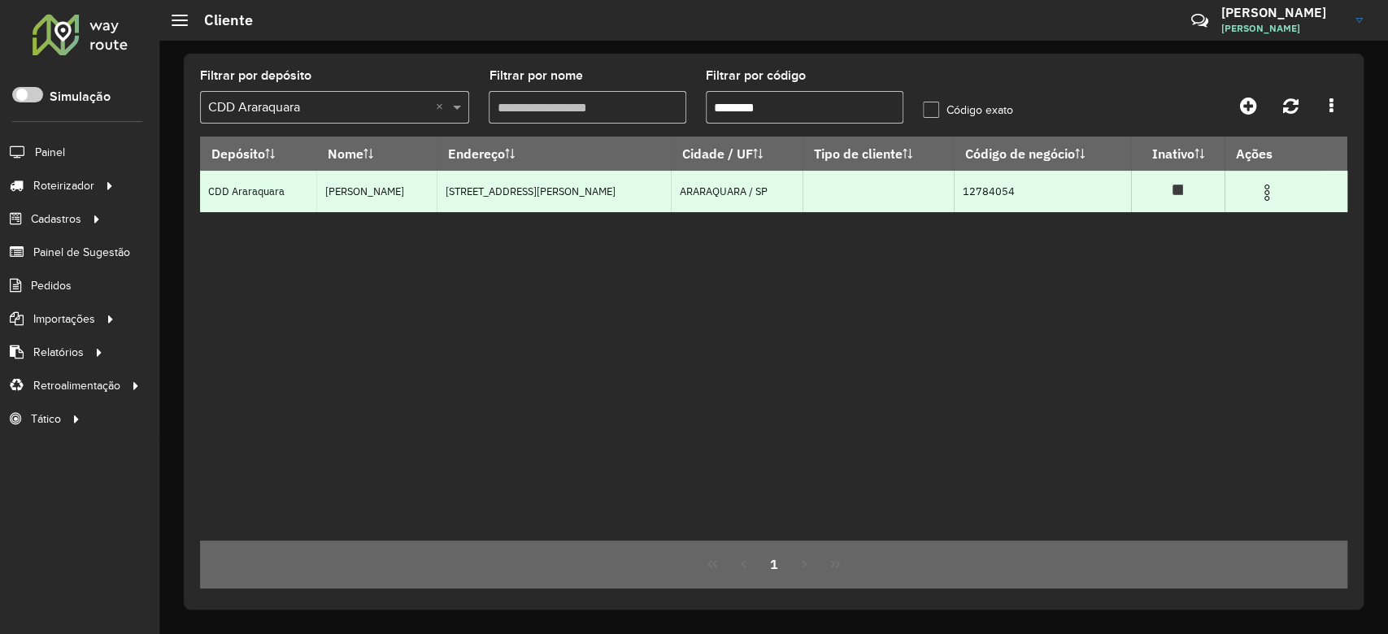
click at [1270, 194] on img at bounding box center [1267, 193] width 20 height 20
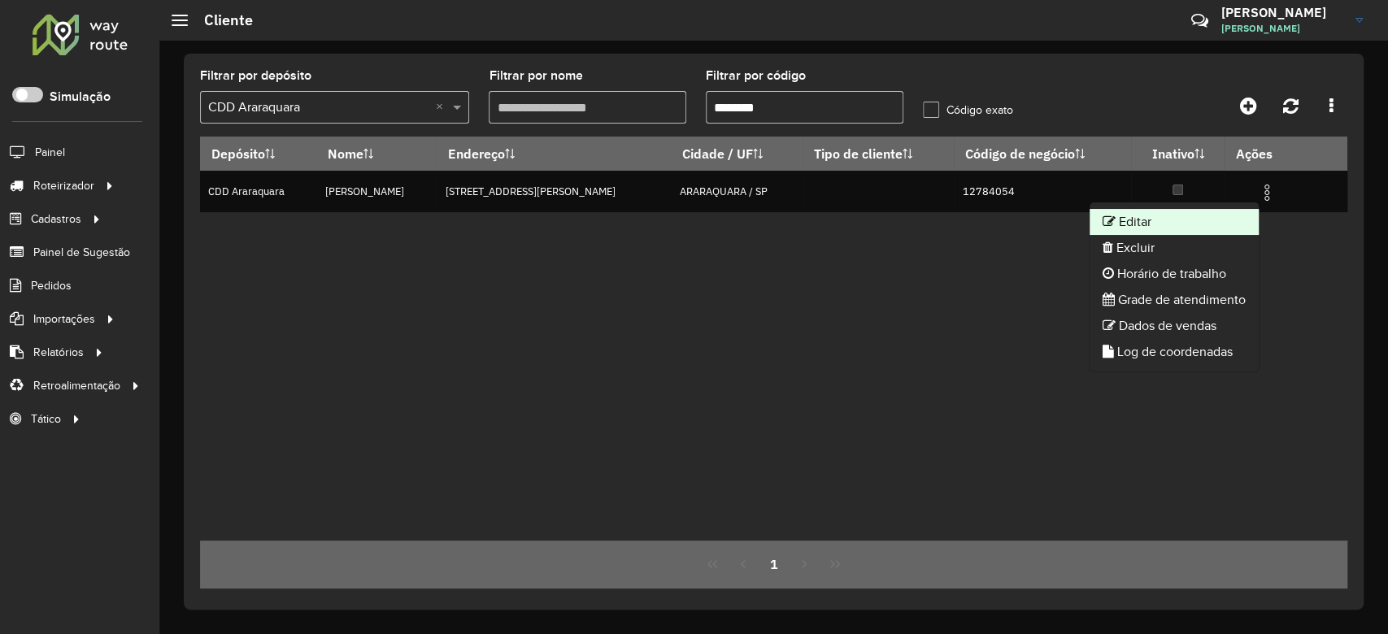
click at [1160, 211] on li "Editar" at bounding box center [1173, 222] width 169 height 26
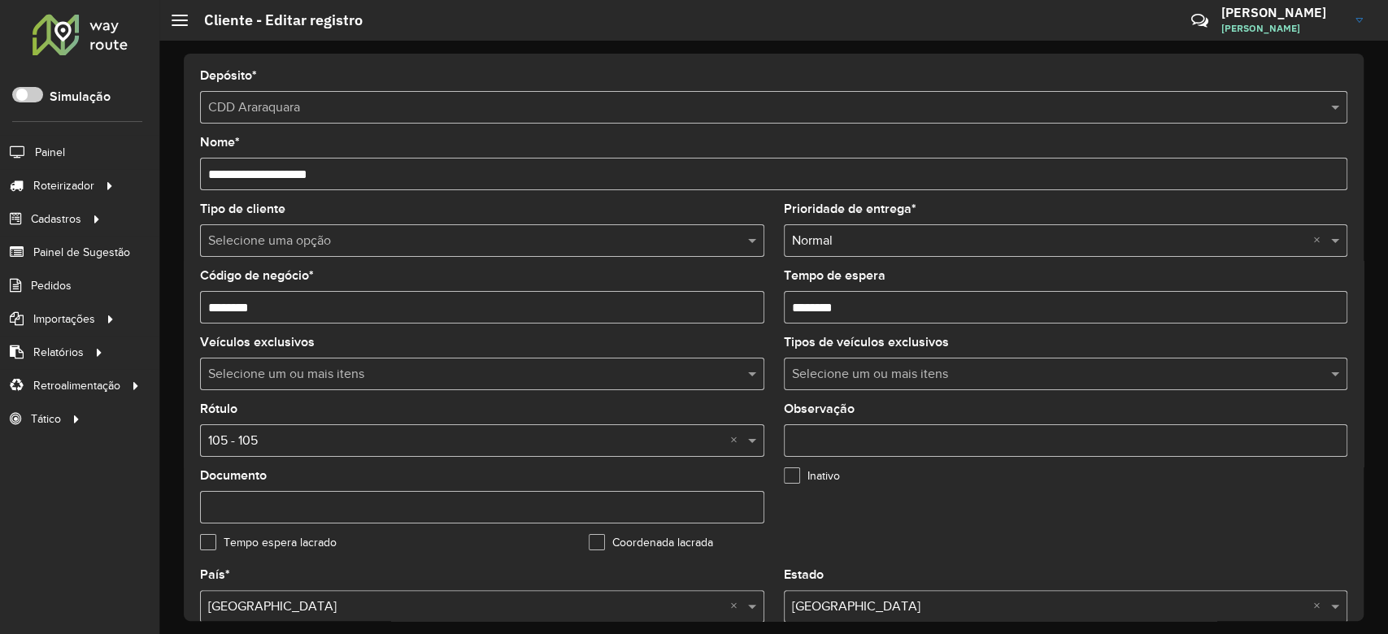
click at [420, 233] on input "text" at bounding box center [465, 242] width 515 height 20
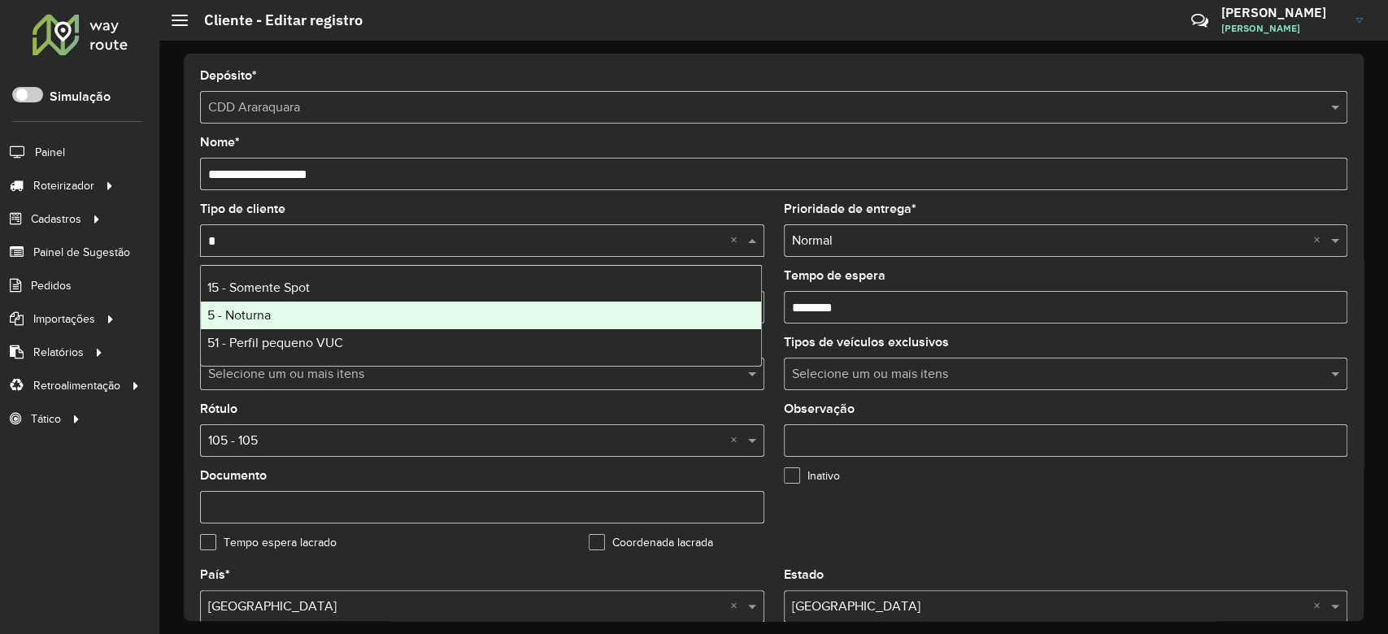
click at [262, 310] on span "5 - Noturna" at bounding box center [238, 315] width 63 height 14
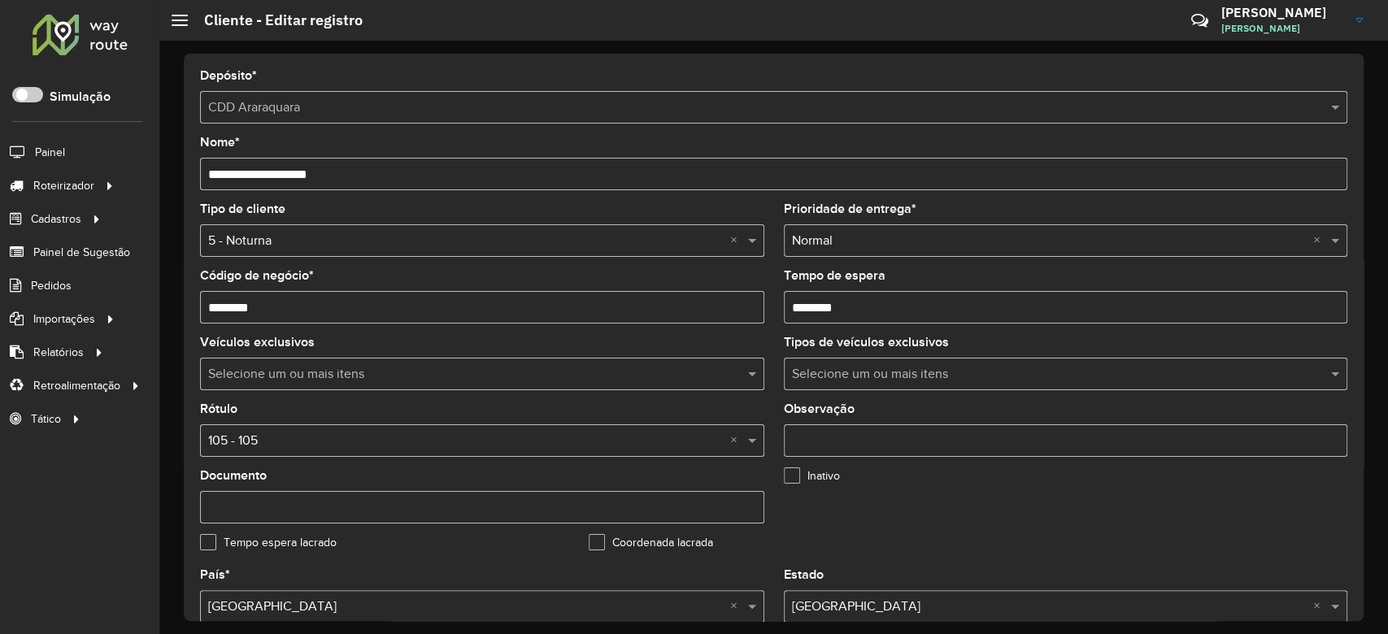
click at [283, 451] on div "Selecione uma opção × 105 - 105 ×" at bounding box center [482, 440] width 564 height 33
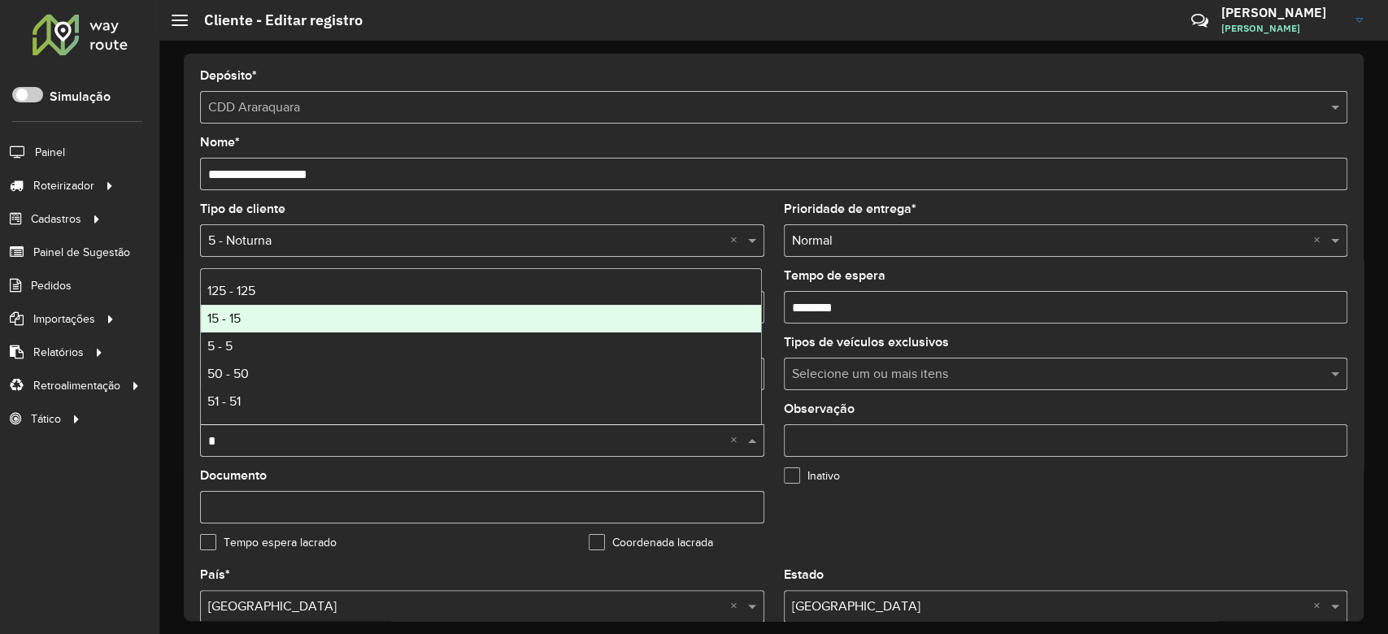
click at [297, 331] on div "15 - 15" at bounding box center [481, 319] width 560 height 28
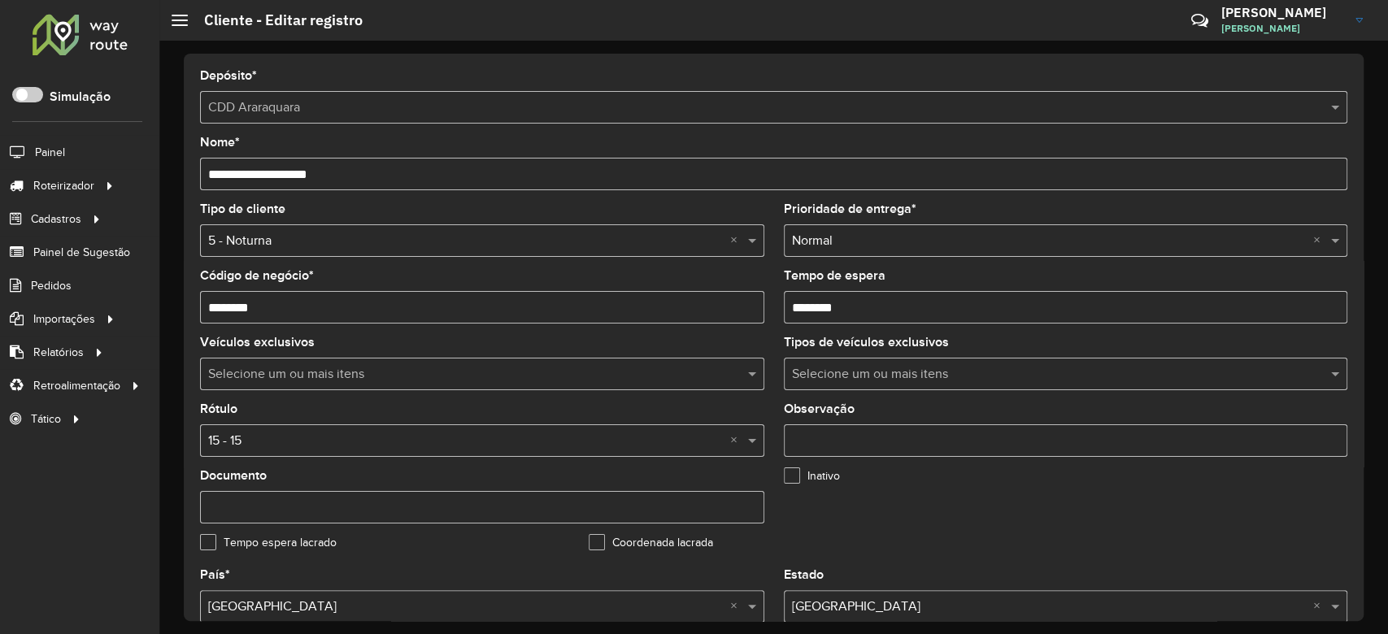
click at [246, 450] on input "text" at bounding box center [465, 442] width 515 height 20
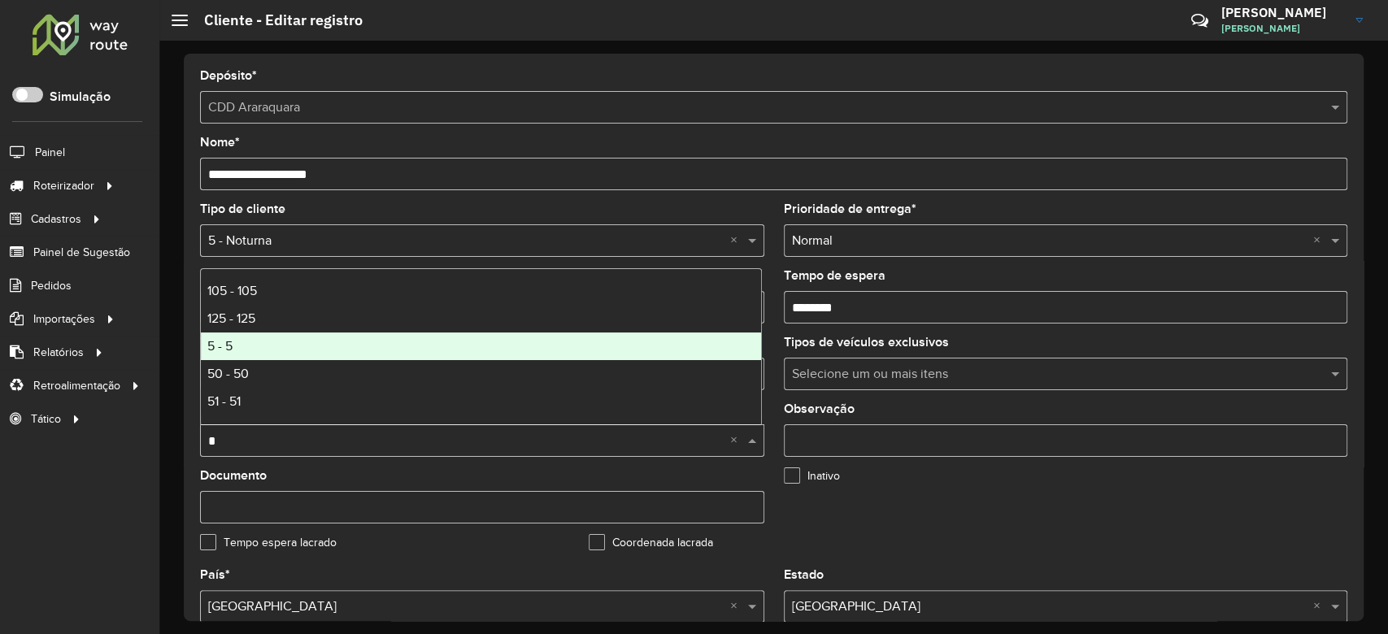
click at [282, 351] on div "5 - 5" at bounding box center [481, 347] width 560 height 28
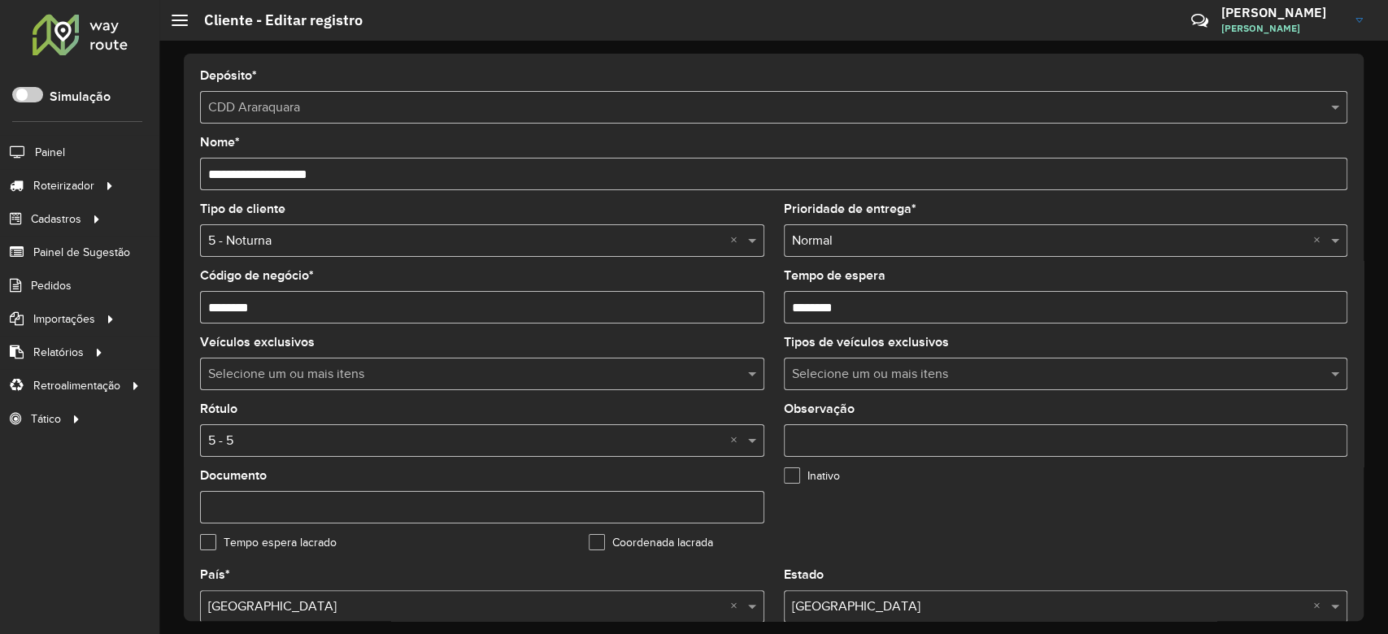
scroll to position [433, 0]
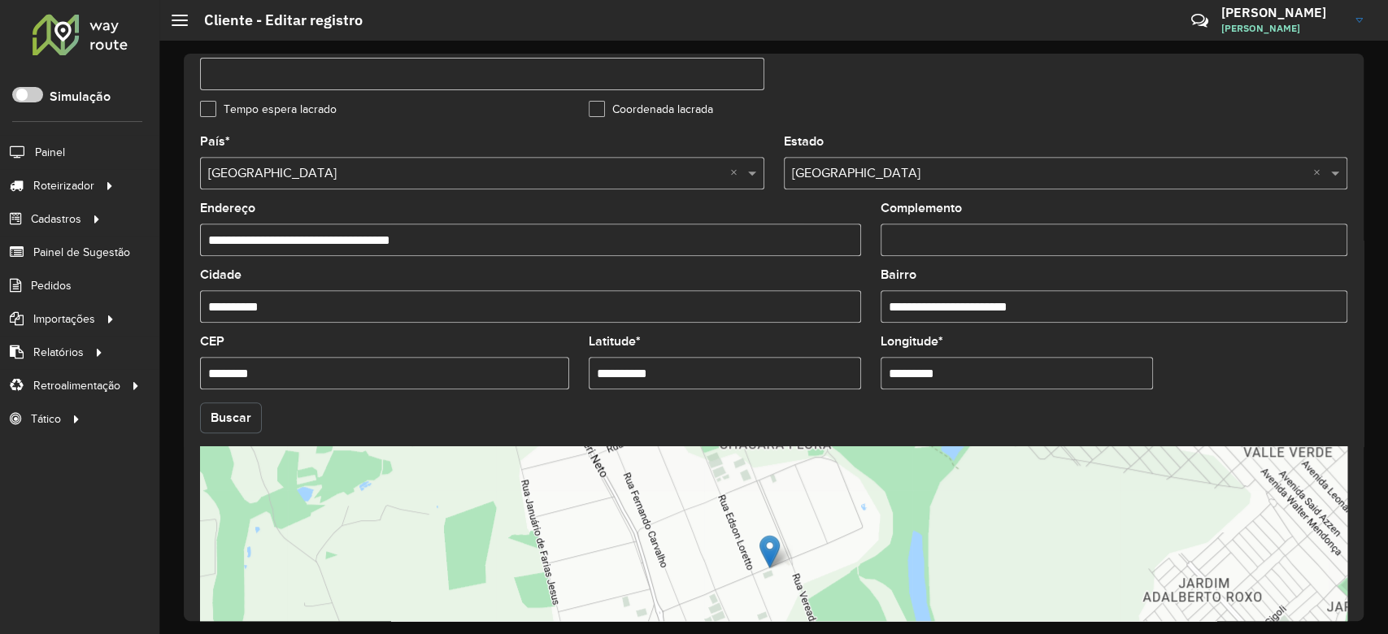
click at [219, 424] on button "Buscar" at bounding box center [231, 417] width 62 height 31
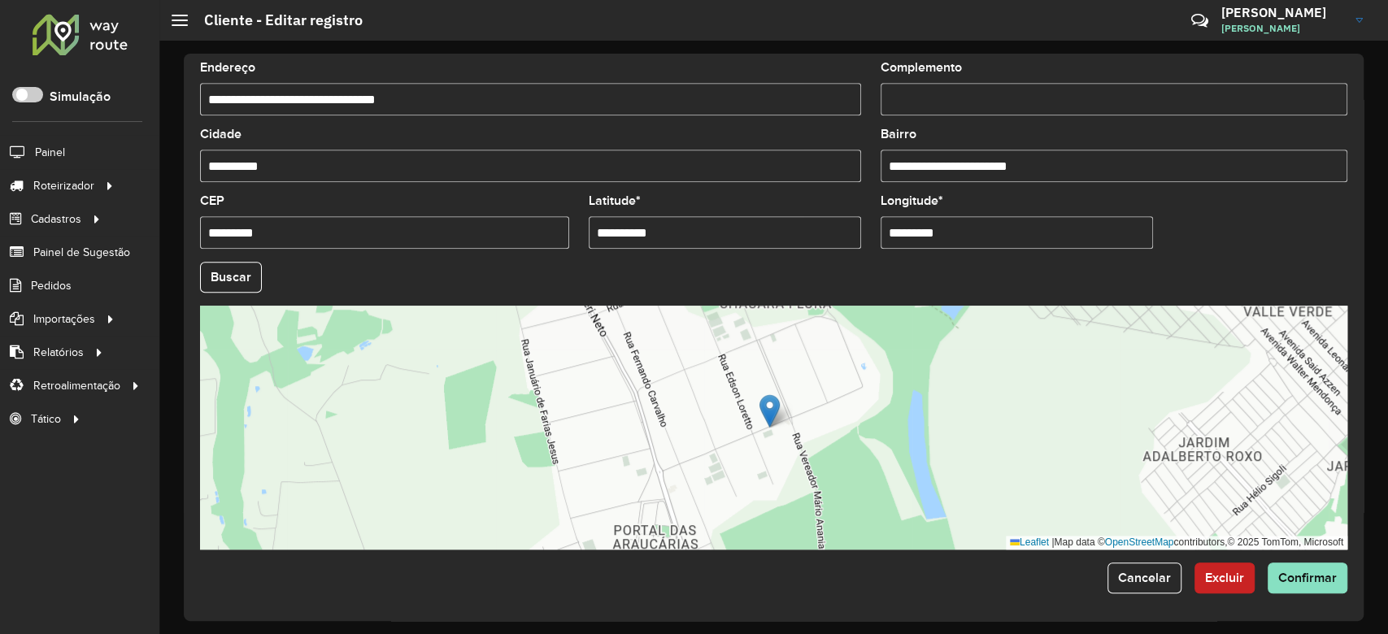
scroll to position [576, 0]
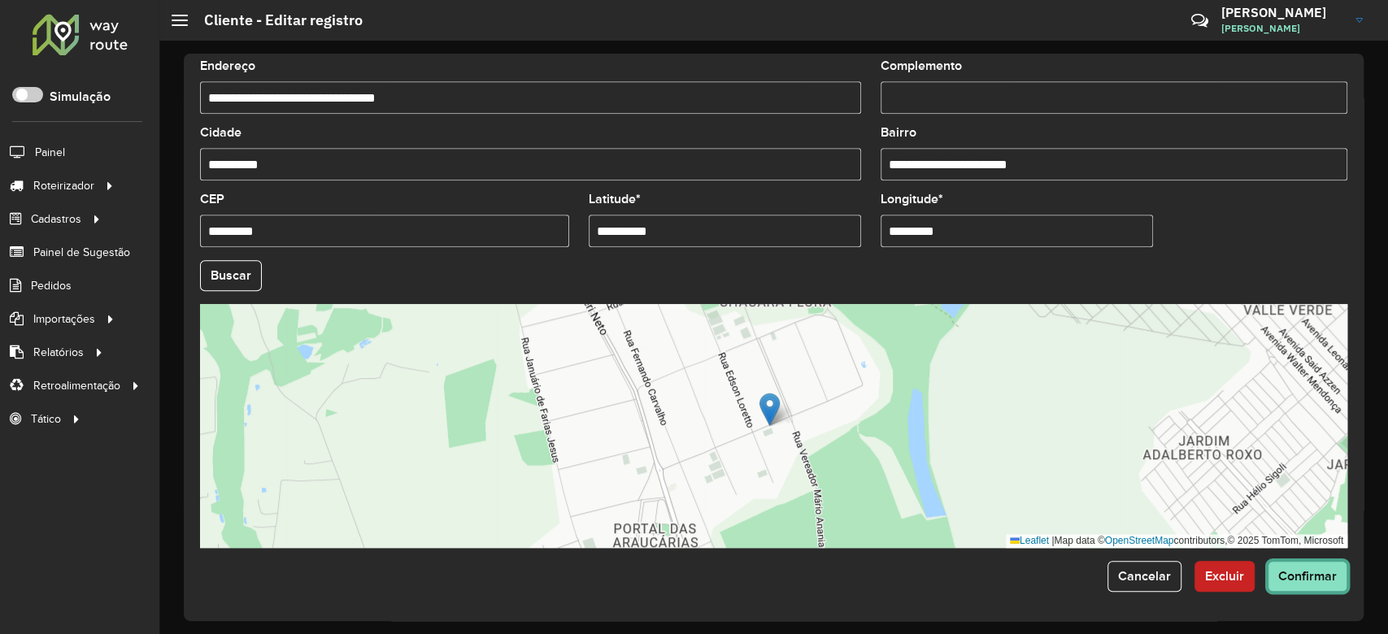
click at [1297, 588] on button "Confirmar" at bounding box center [1307, 576] width 80 height 31
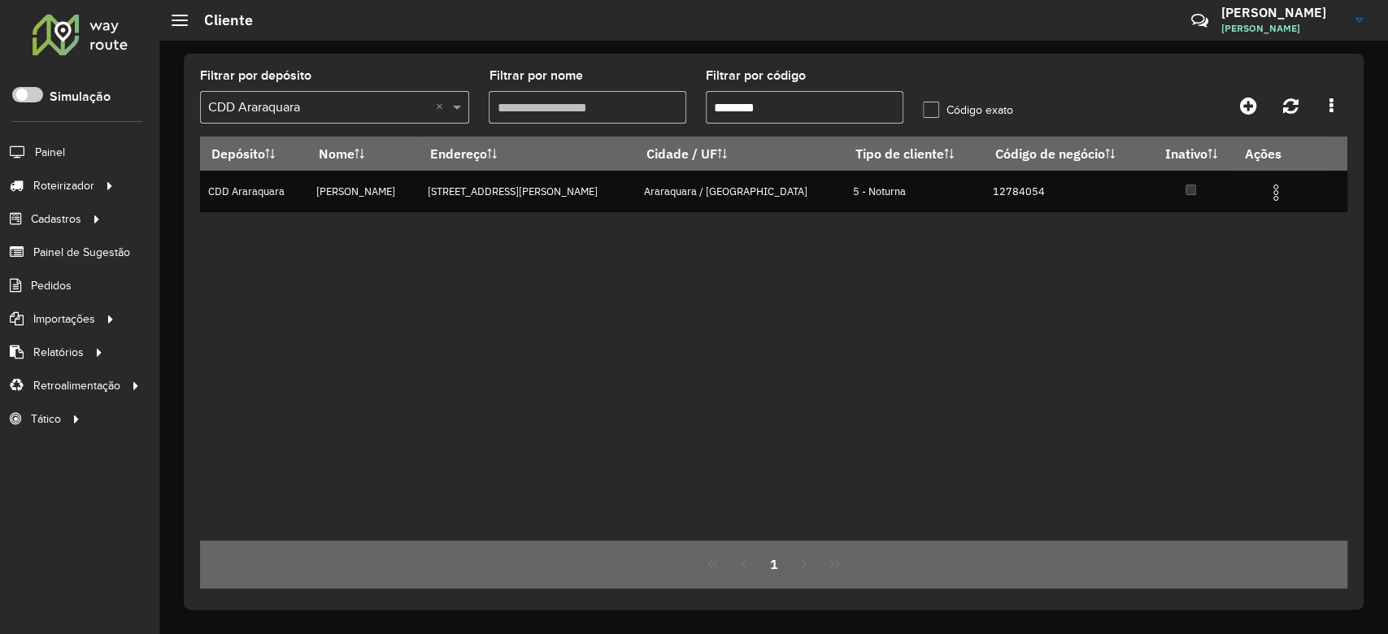
drag, startPoint x: 734, startPoint y: 105, endPoint x: 820, endPoint y: 110, distance: 86.3
click at [820, 110] on input "********" at bounding box center [805, 107] width 198 height 33
paste input "text"
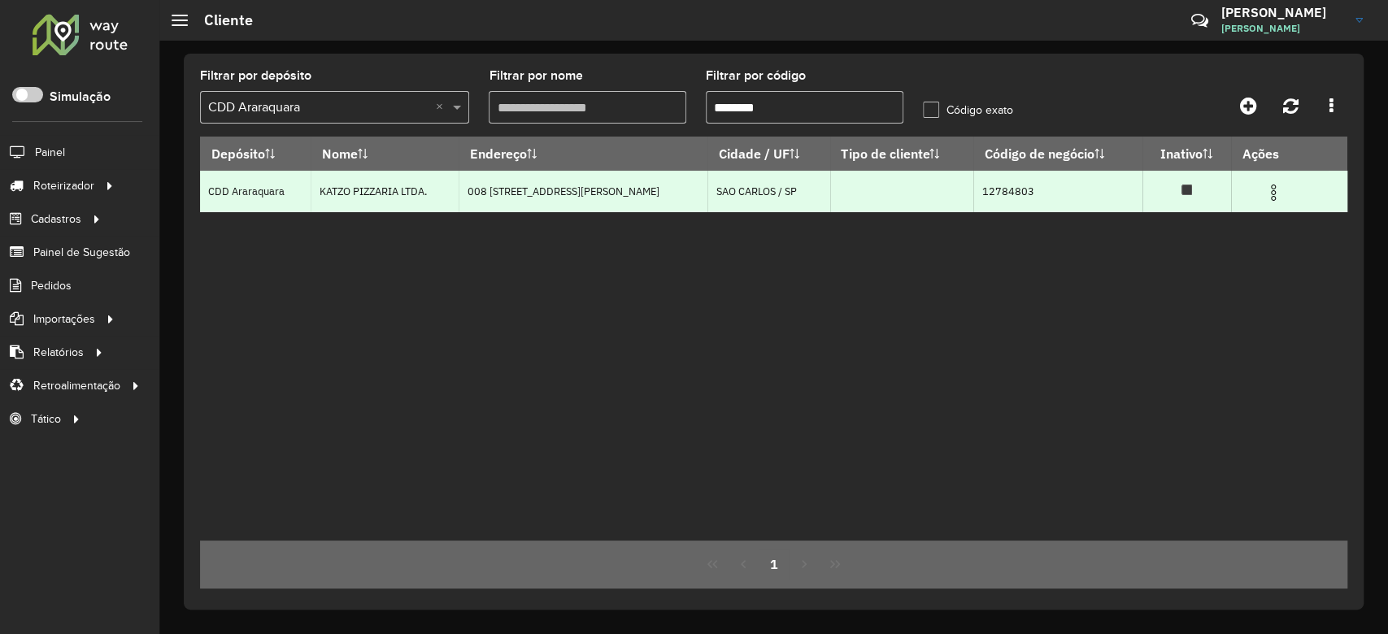
click at [1283, 185] on img at bounding box center [1273, 193] width 20 height 20
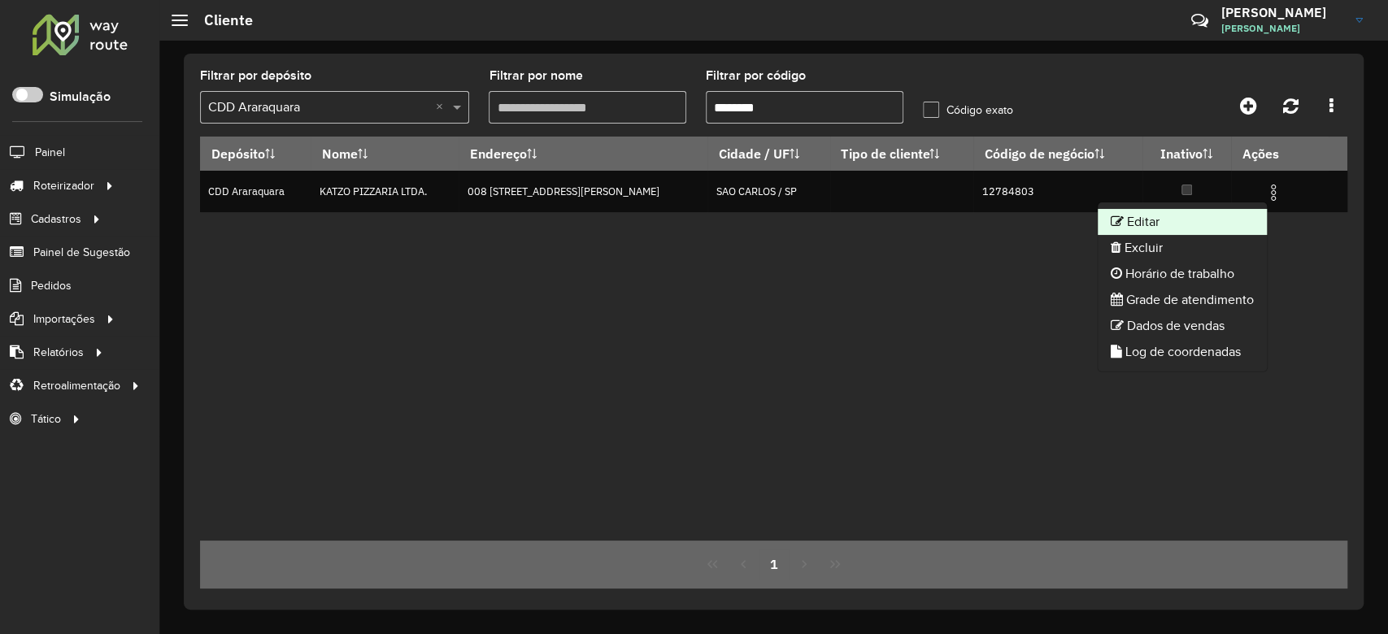
click at [1235, 210] on li "Editar" at bounding box center [1182, 222] width 169 height 26
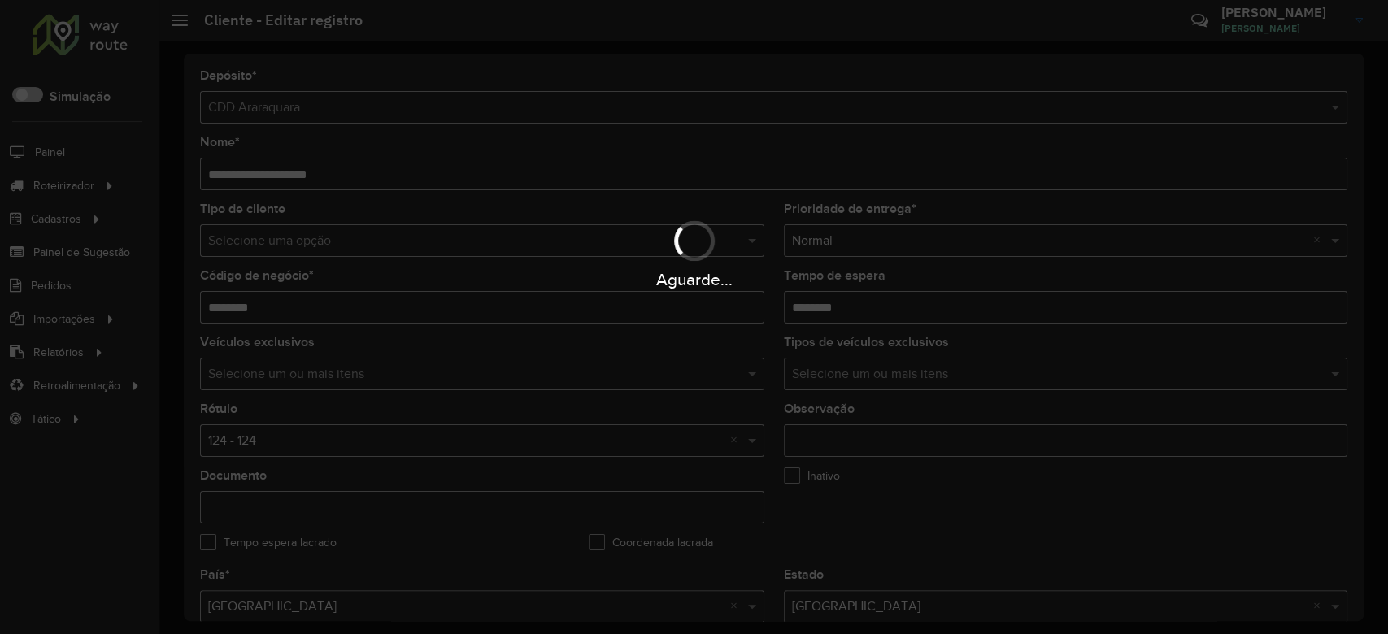
click at [339, 241] on div "Aguarde..." at bounding box center [694, 253] width 1388 height 77
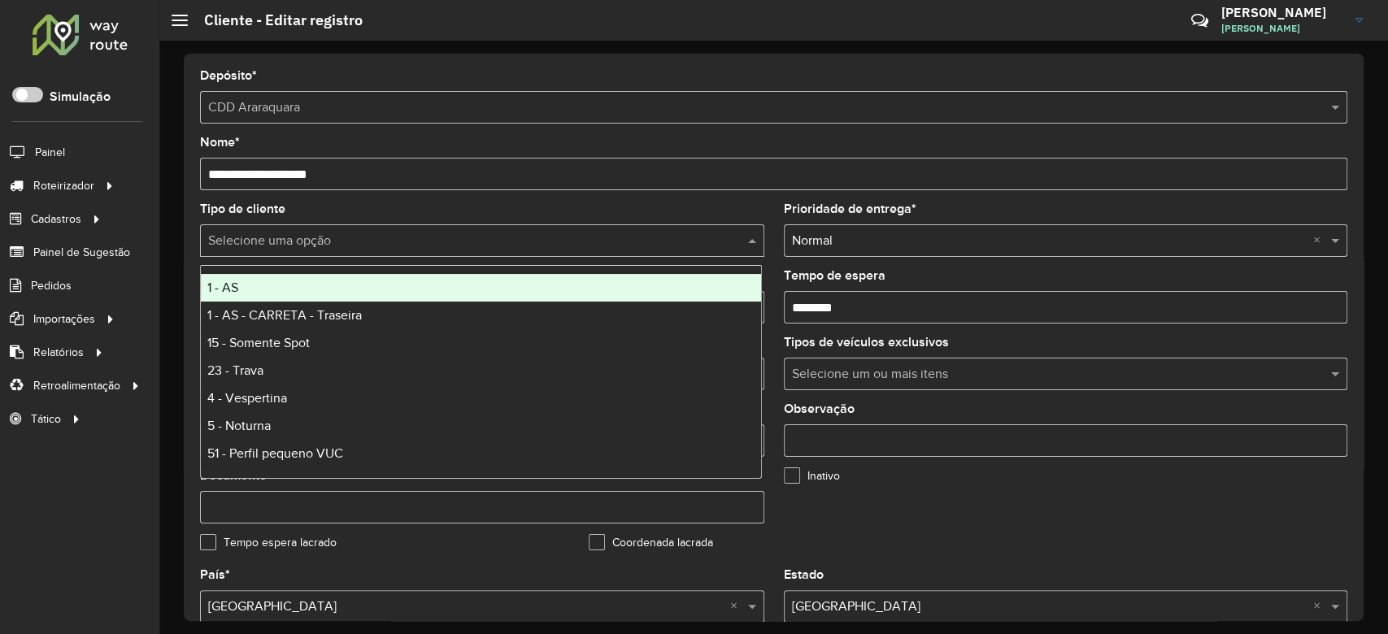
click at [339, 241] on input "text" at bounding box center [465, 242] width 515 height 20
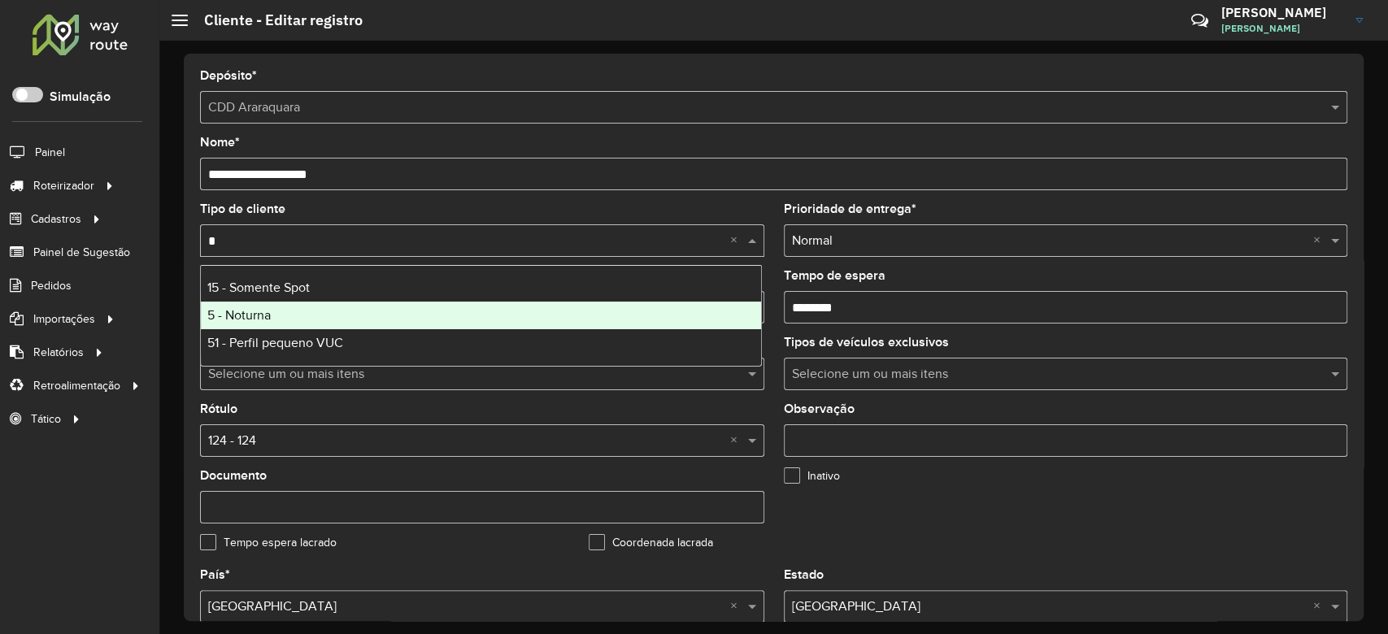
click at [300, 314] on div "5 - Noturna" at bounding box center [481, 316] width 560 height 28
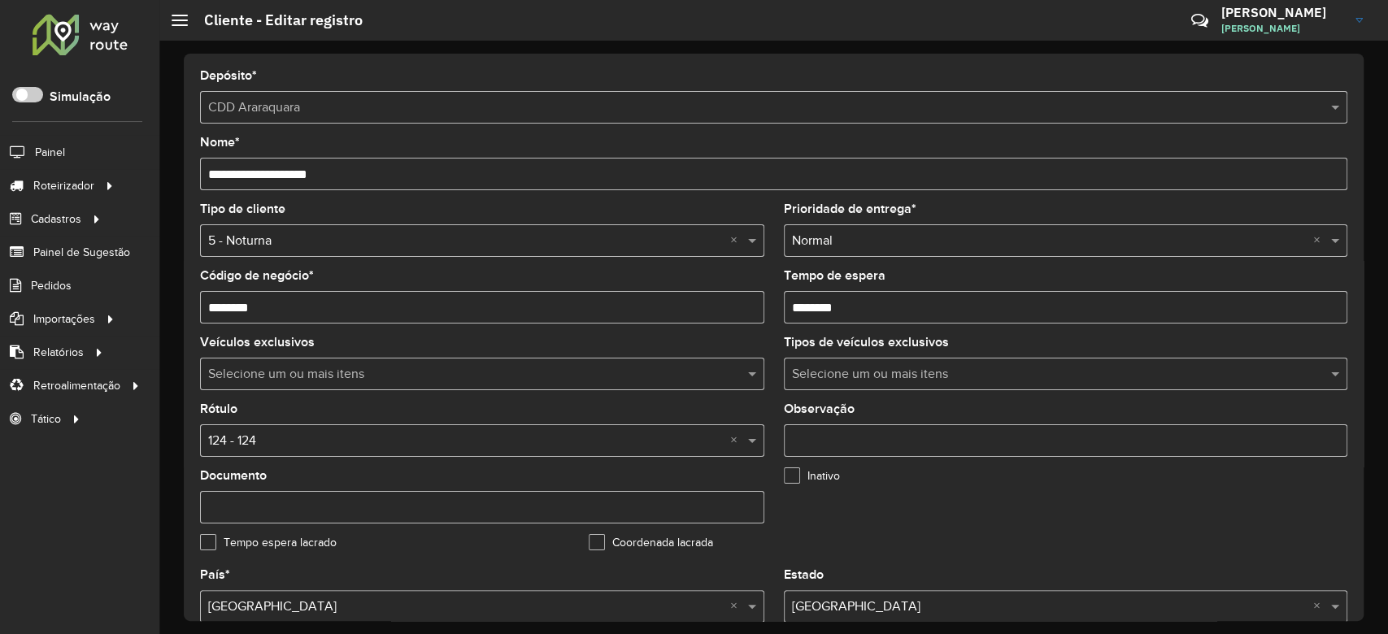
click at [300, 439] on input "text" at bounding box center [465, 442] width 515 height 20
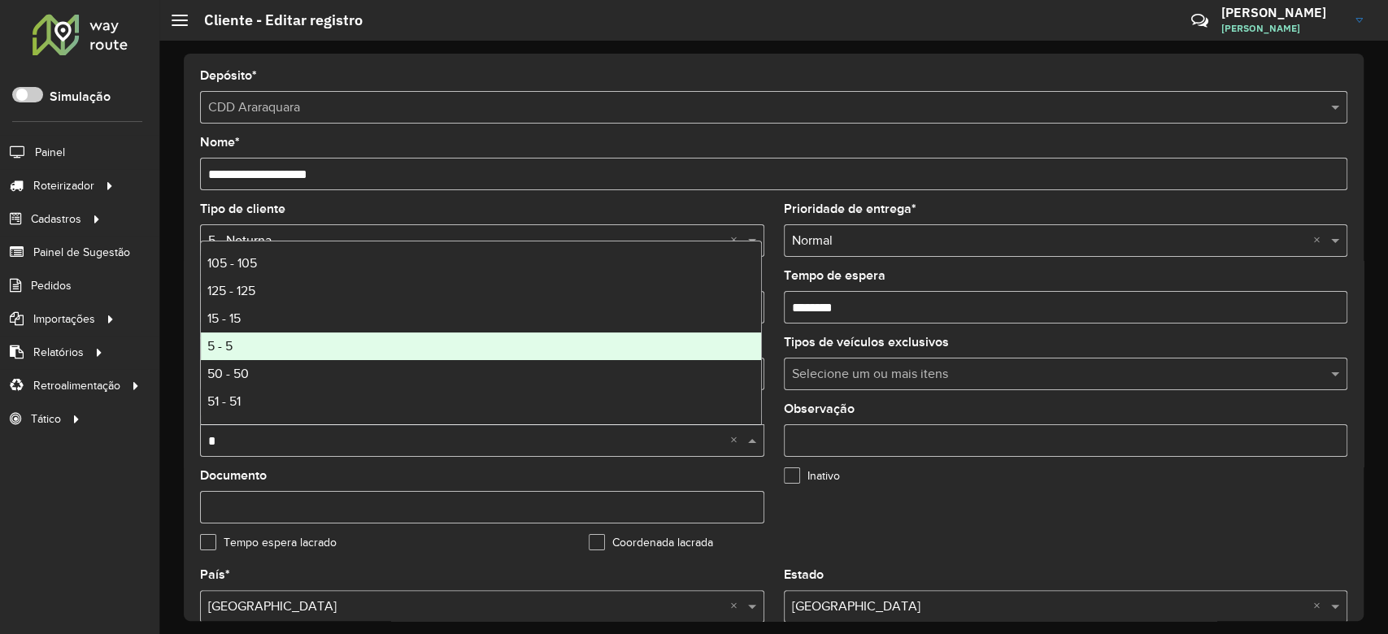
click at [286, 341] on div "5 - 5" at bounding box center [481, 347] width 560 height 28
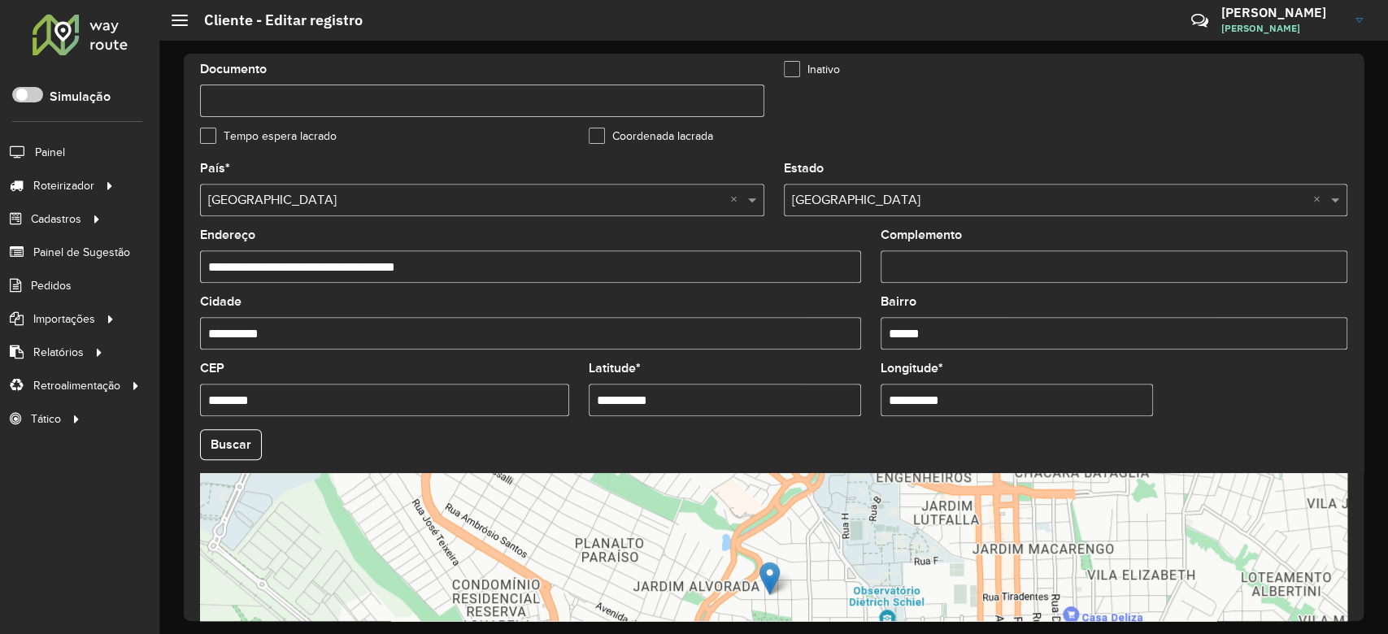
scroll to position [433, 0]
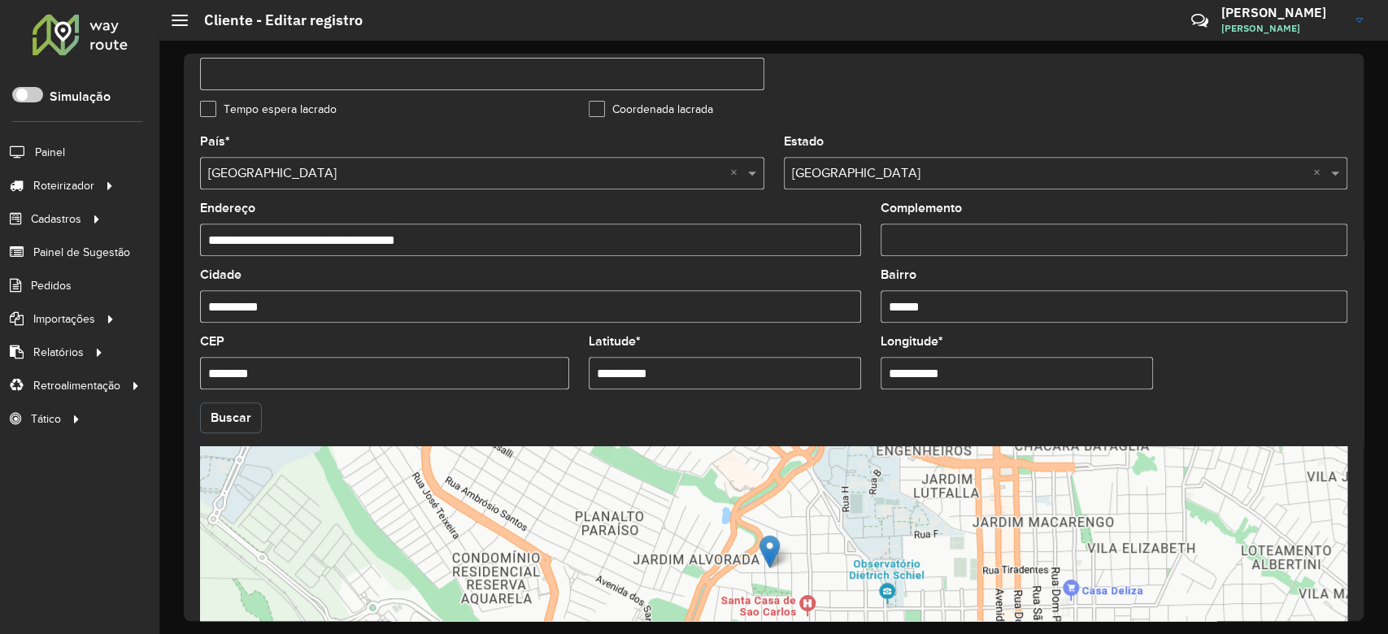
click at [228, 421] on button "Buscar" at bounding box center [231, 417] width 62 height 31
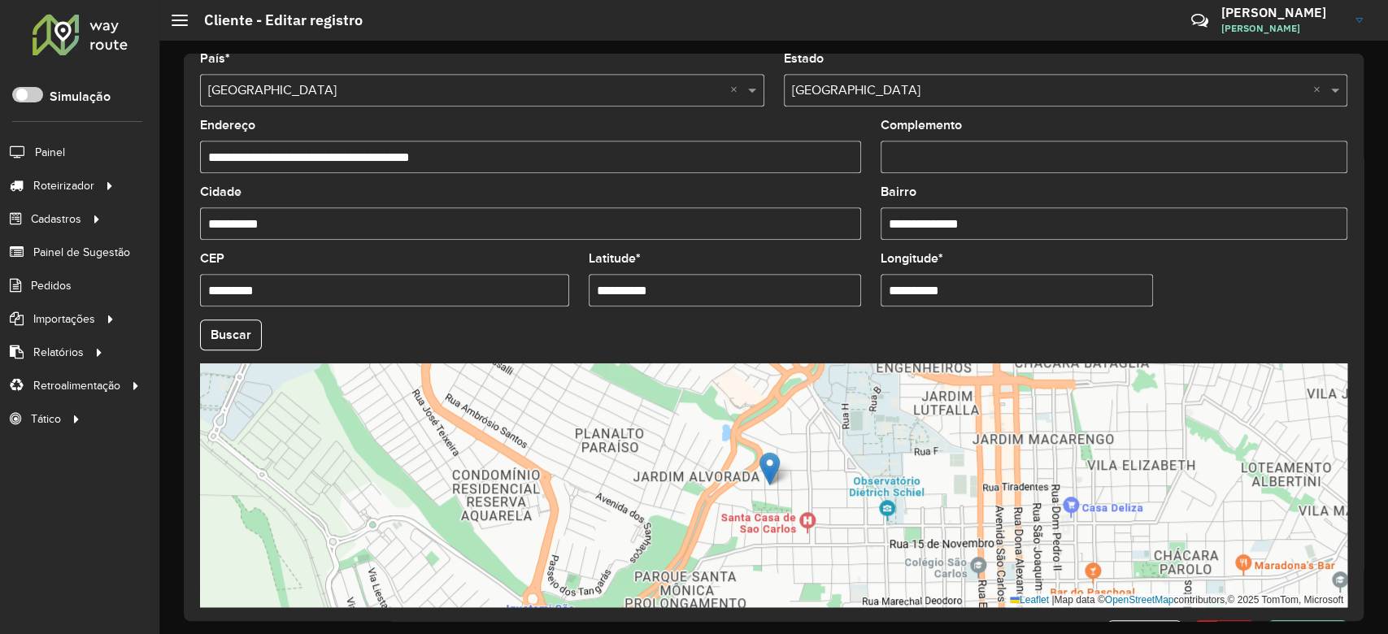
scroll to position [576, 0]
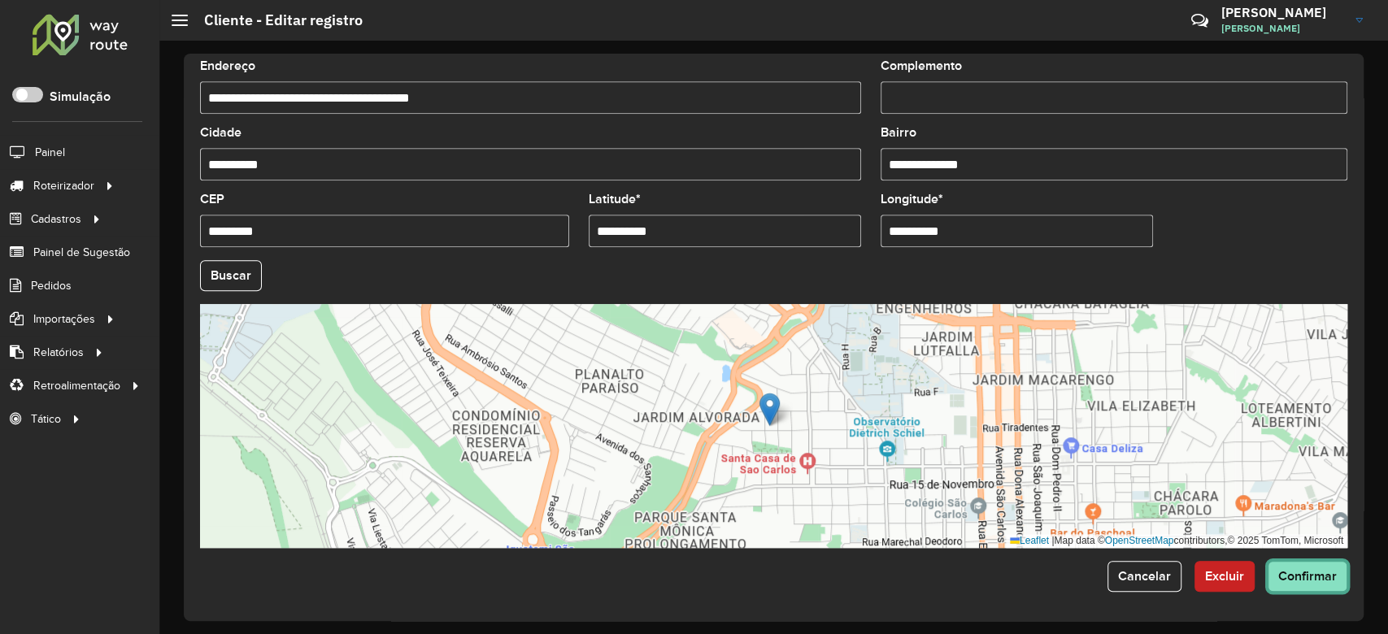
click at [1309, 578] on span "Confirmar" at bounding box center [1307, 576] width 59 height 14
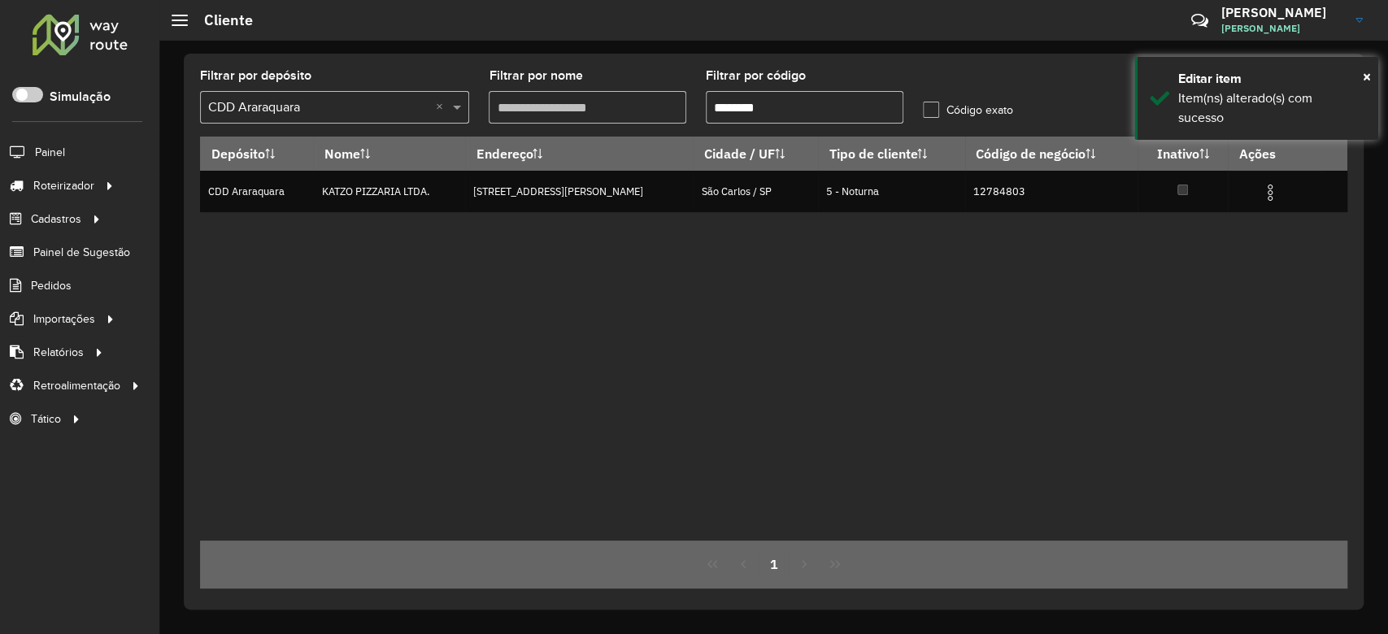
drag, startPoint x: 732, startPoint y: 112, endPoint x: 860, endPoint y: 112, distance: 128.5
click at [860, 112] on input "********" at bounding box center [805, 107] width 198 height 33
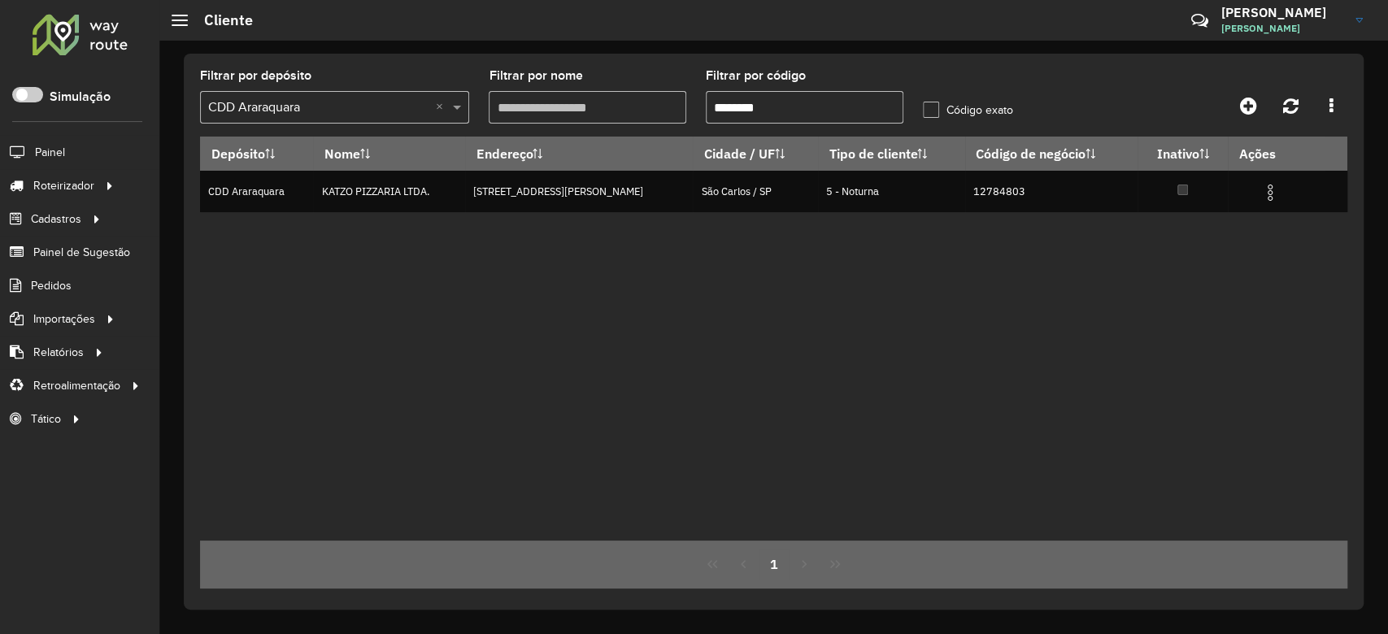
paste input "text"
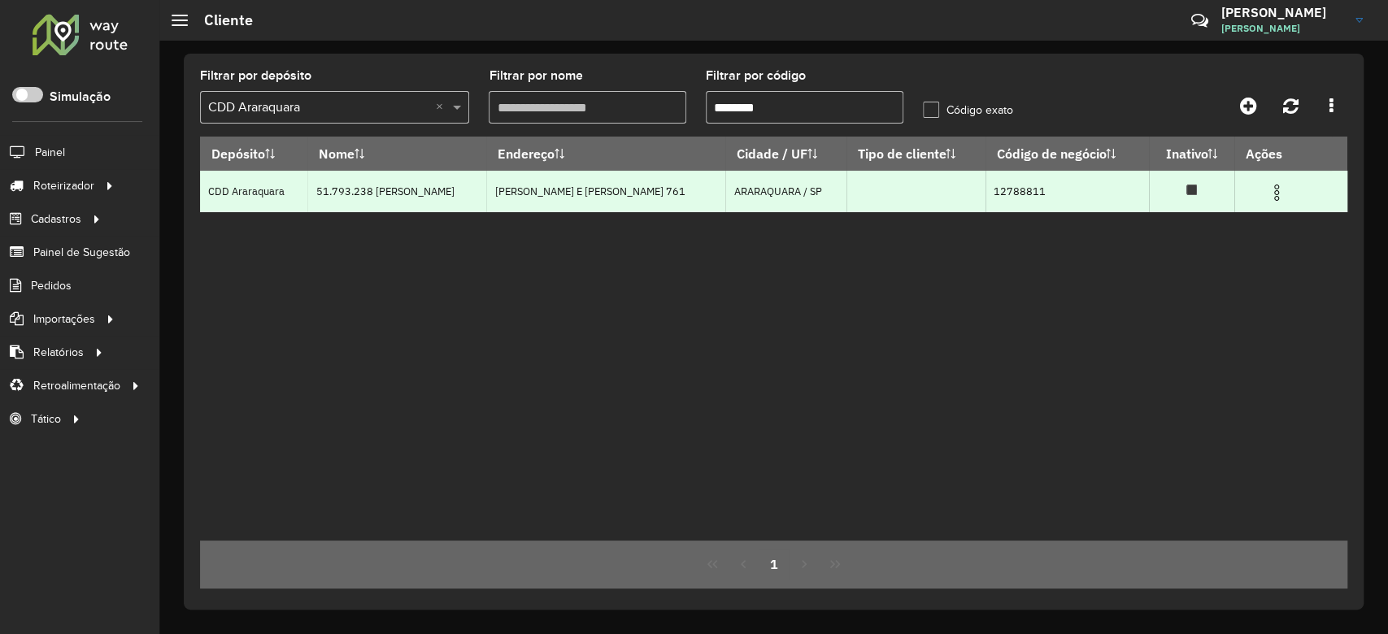
click at [1269, 187] on img at bounding box center [1277, 193] width 20 height 20
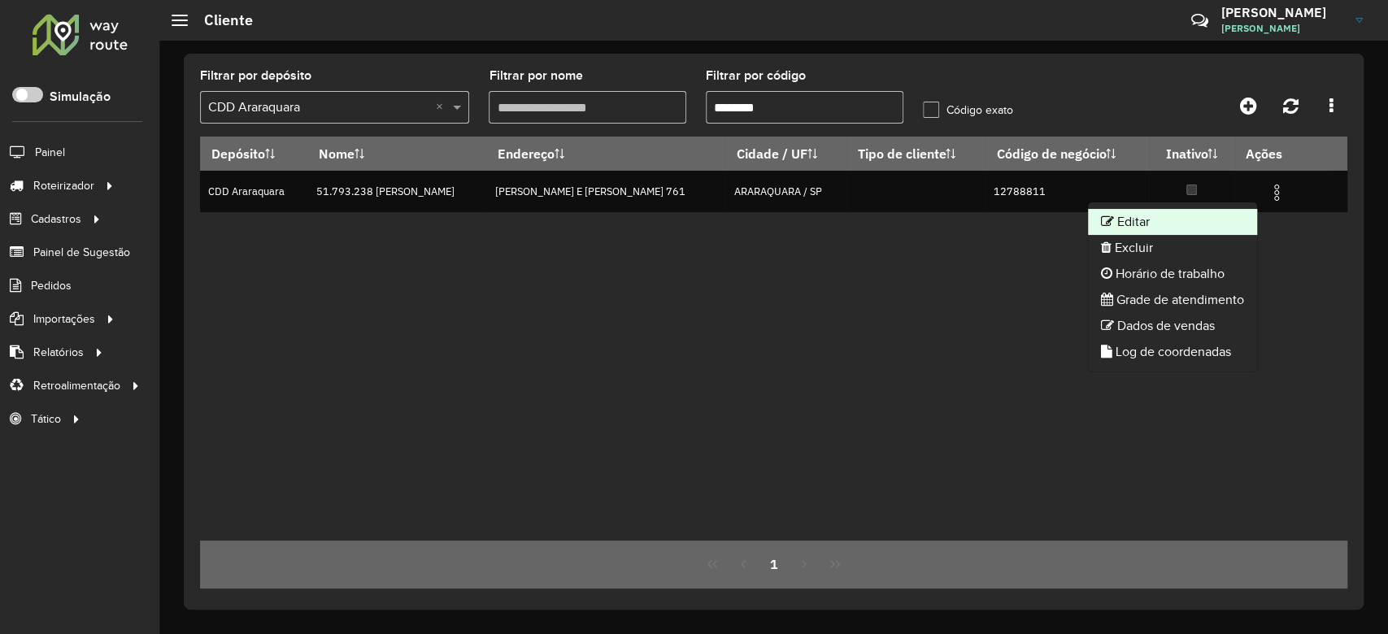
click at [1207, 222] on li "Editar" at bounding box center [1172, 222] width 169 height 26
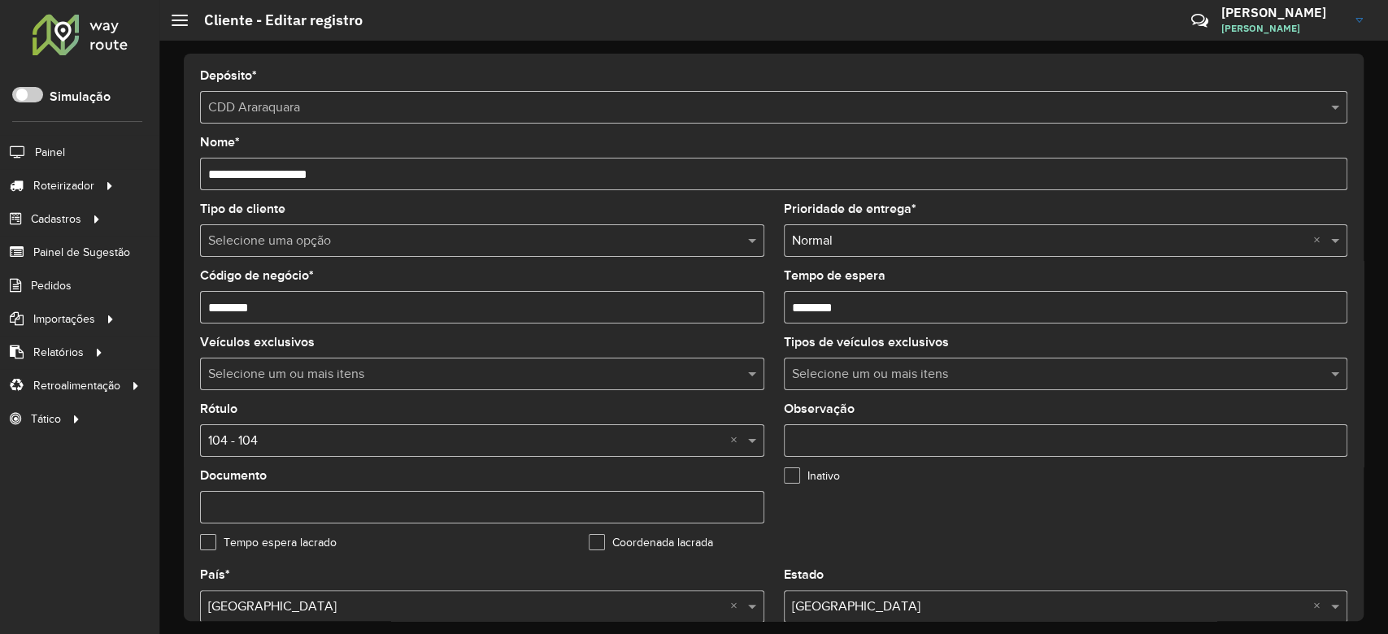
click at [320, 242] on input "text" at bounding box center [465, 242] width 515 height 20
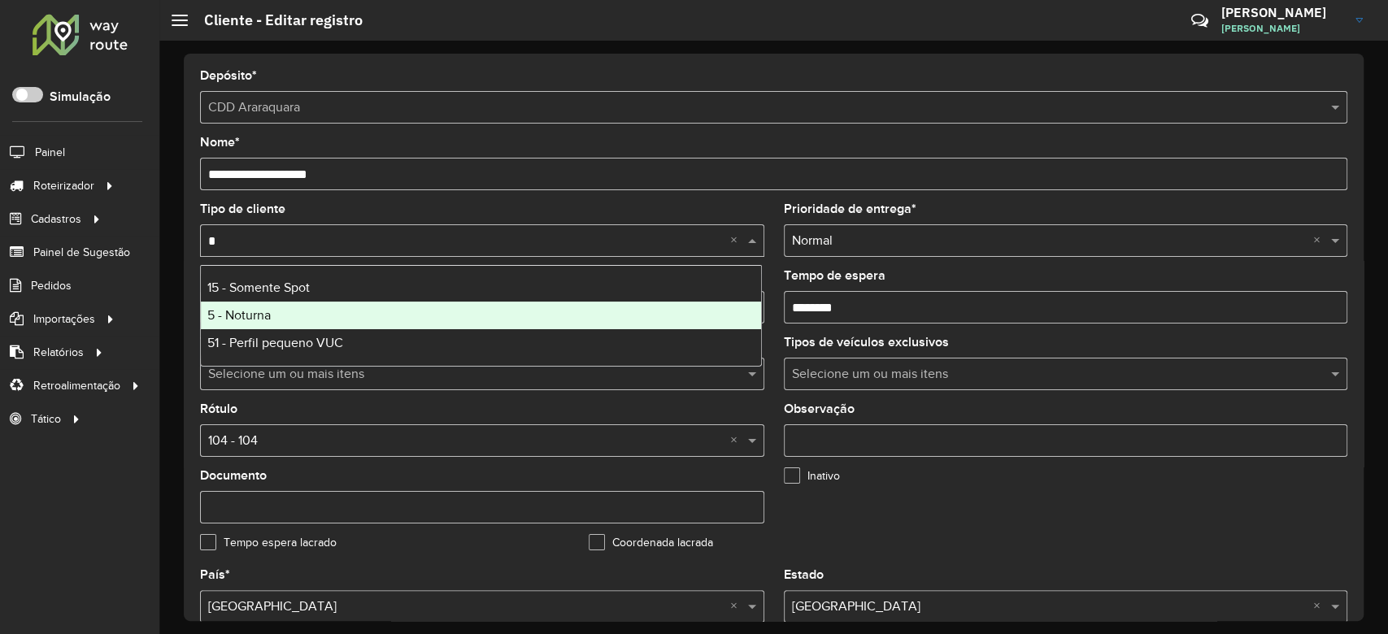
click at [302, 307] on div "5 - Noturna" at bounding box center [481, 316] width 560 height 28
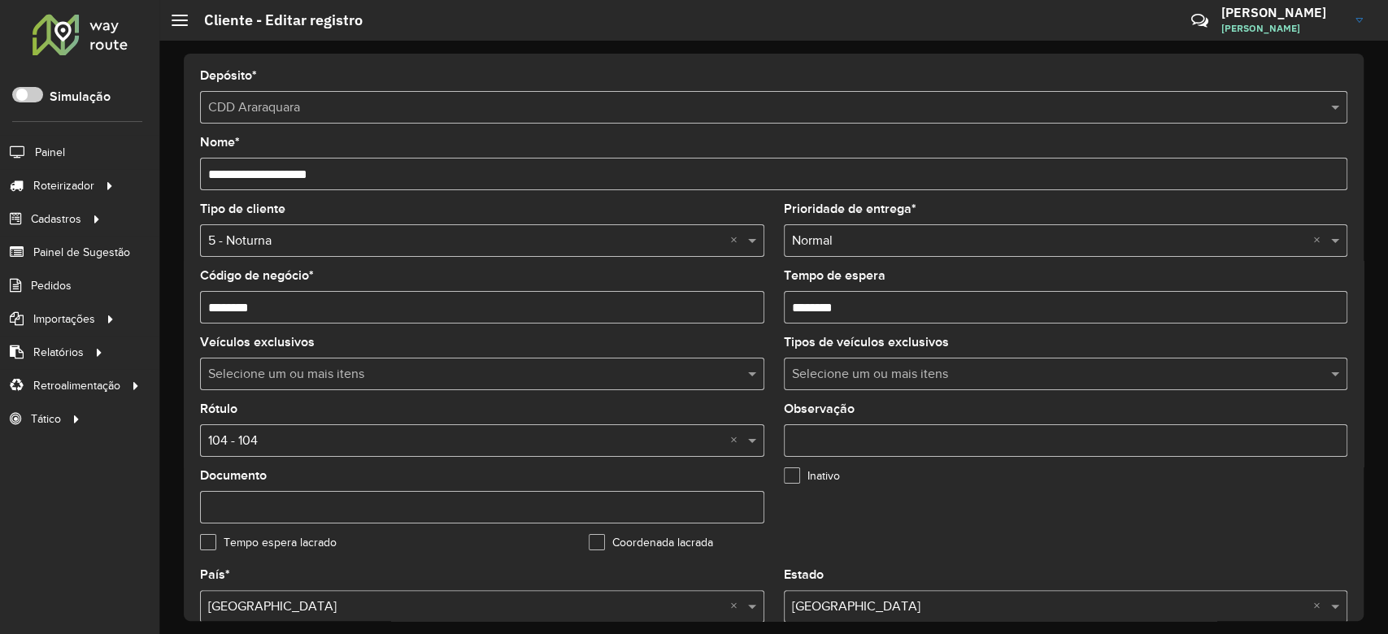
click at [355, 434] on input "text" at bounding box center [465, 442] width 515 height 20
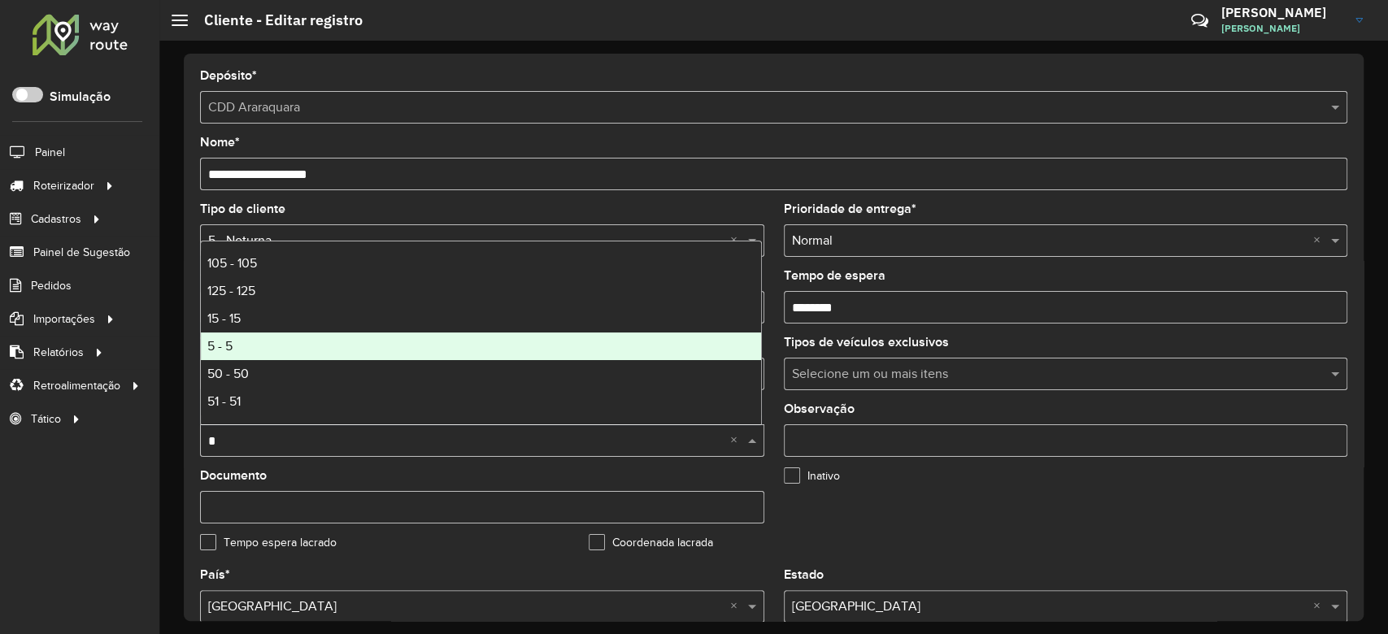
click at [353, 343] on div "5 - 5" at bounding box center [481, 347] width 560 height 28
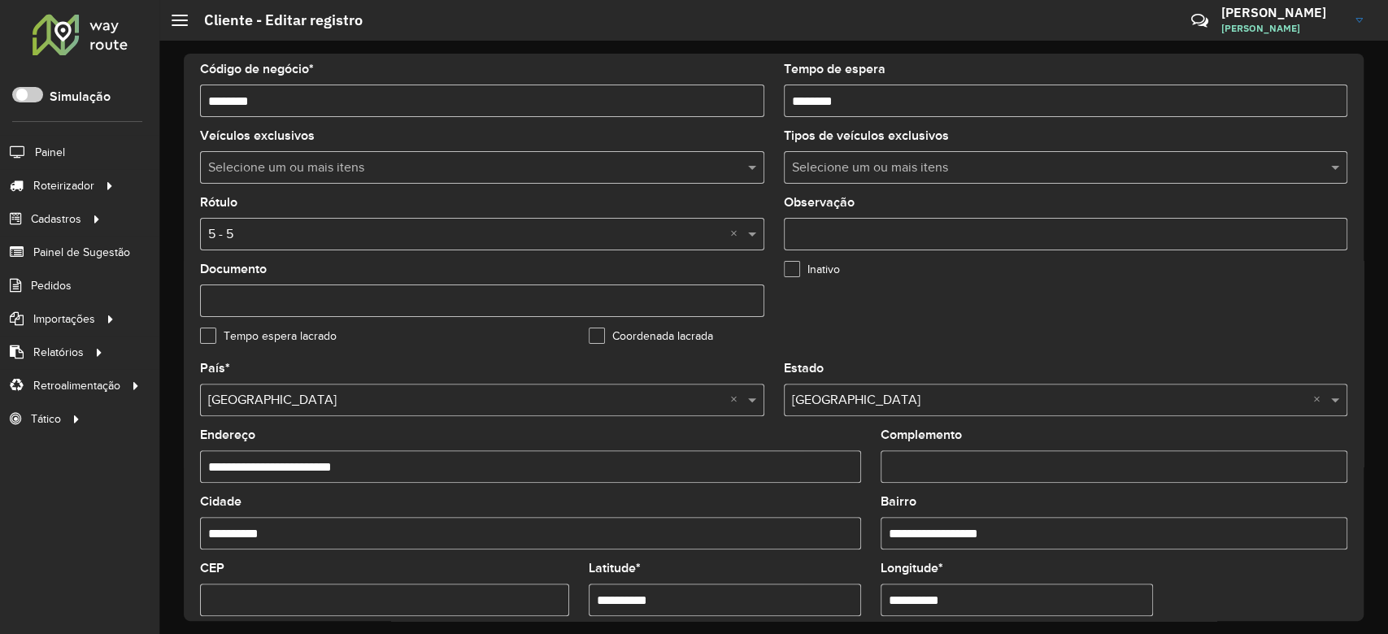
scroll to position [433, 0]
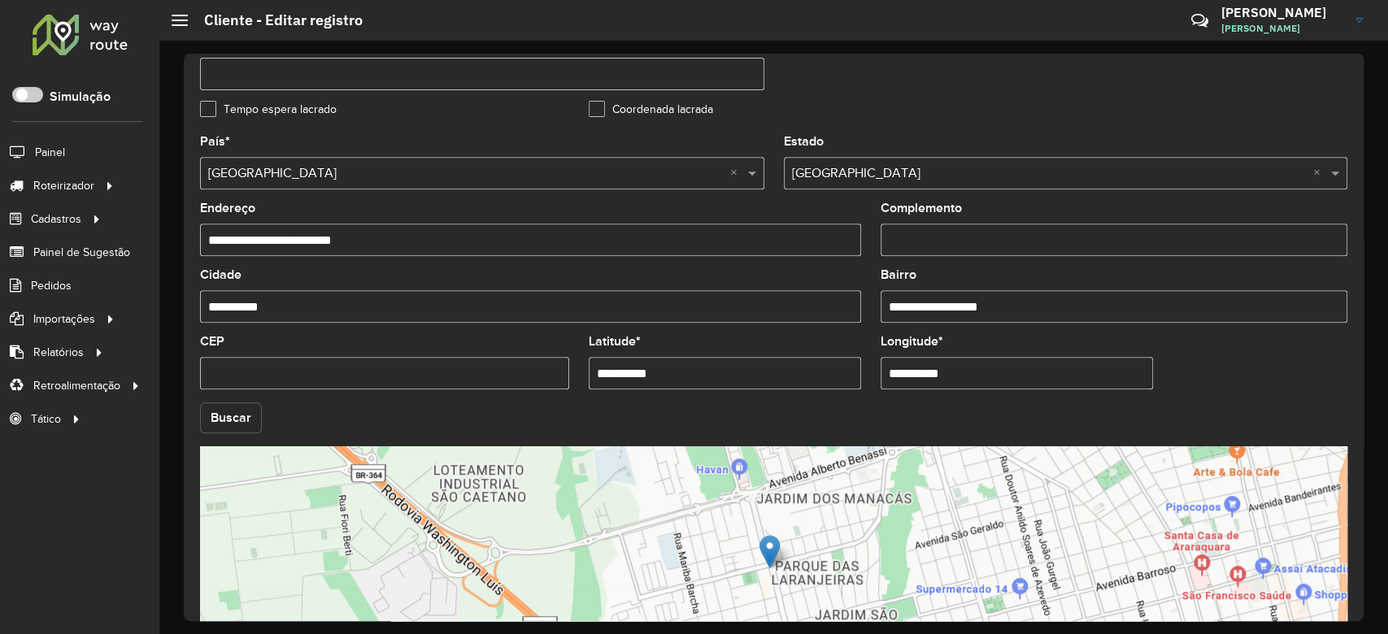
click at [229, 406] on button "Buscar" at bounding box center [231, 417] width 62 height 31
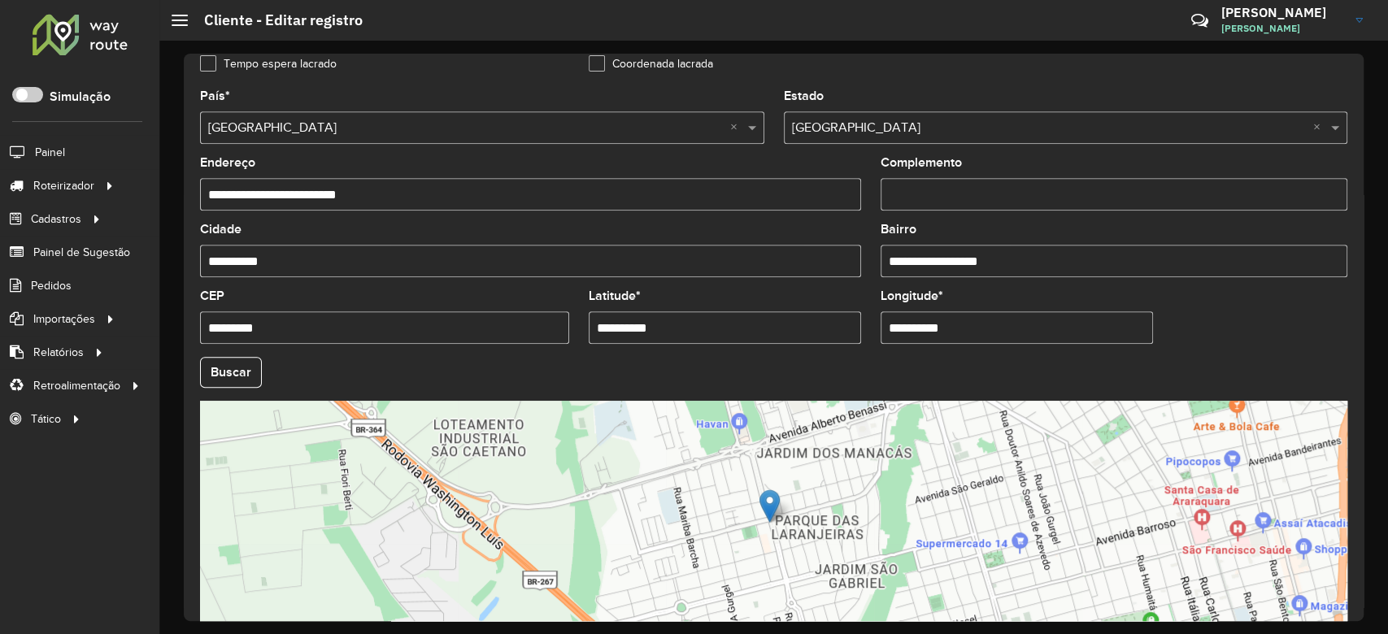
scroll to position [576, 0]
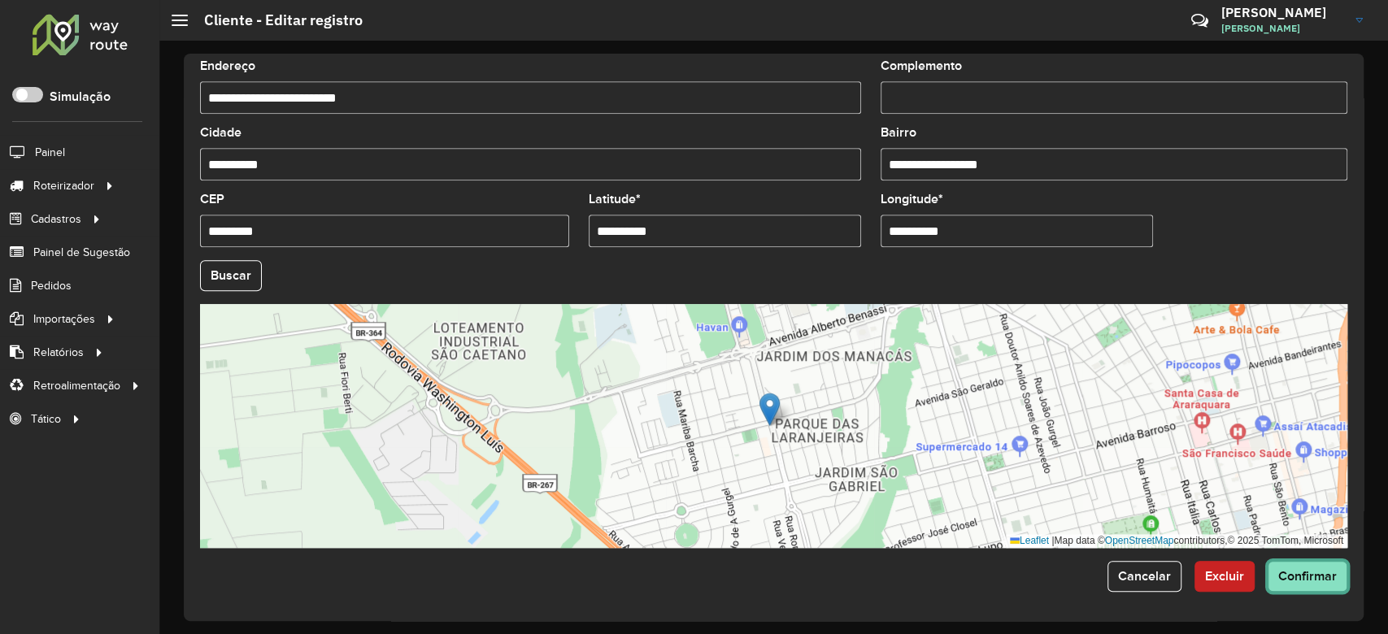
click at [1311, 572] on span "Confirmar" at bounding box center [1307, 576] width 59 height 14
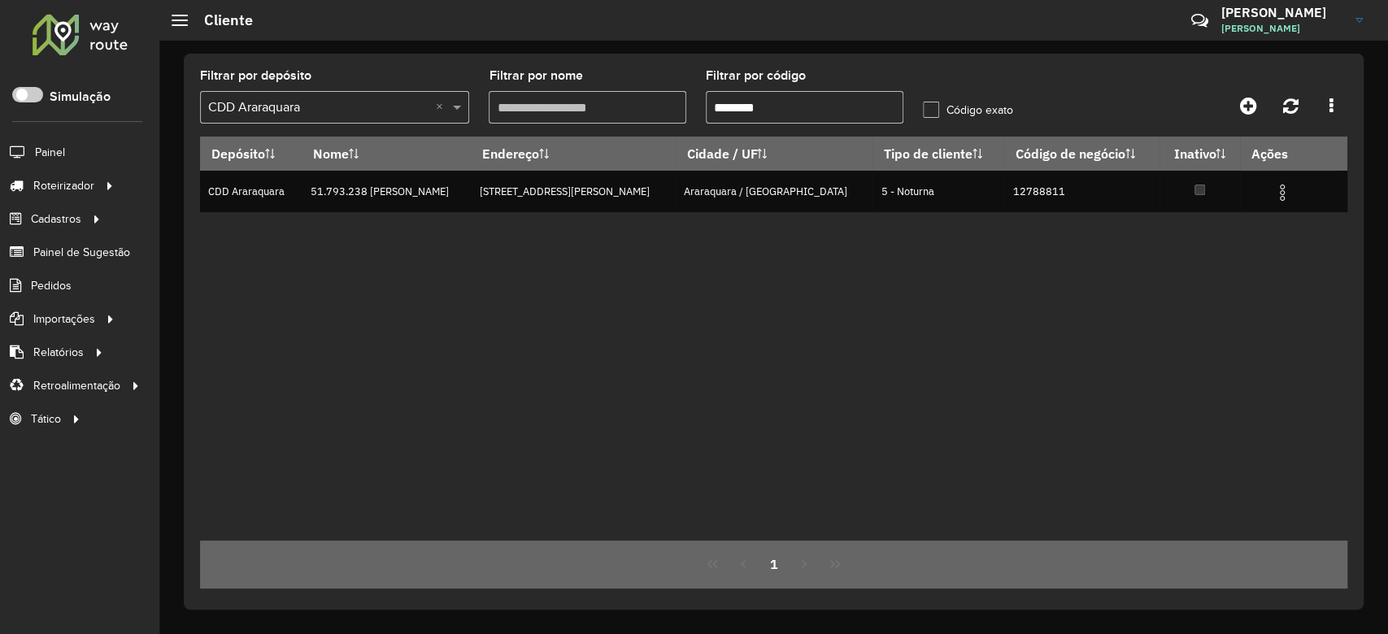
drag, startPoint x: 733, startPoint y: 109, endPoint x: 829, endPoint y: 109, distance: 95.9
click at [829, 109] on input "********" at bounding box center [805, 107] width 198 height 33
paste input "text"
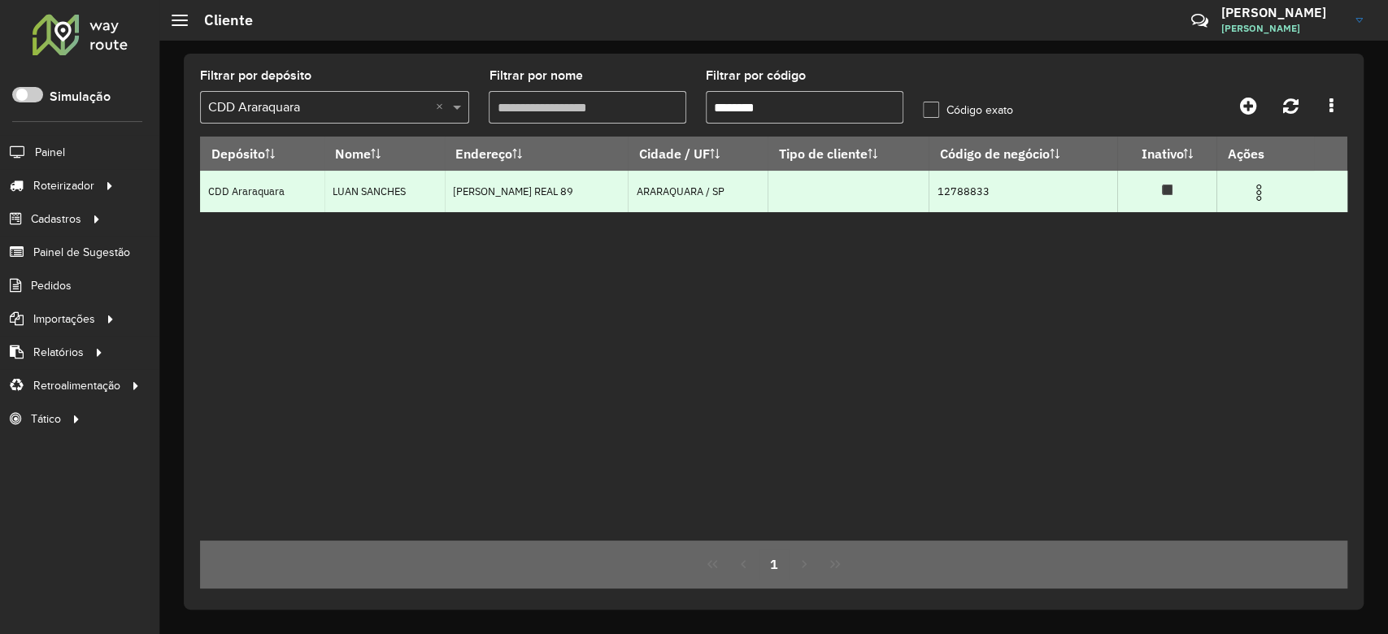
click at [1261, 198] on img at bounding box center [1259, 193] width 20 height 20
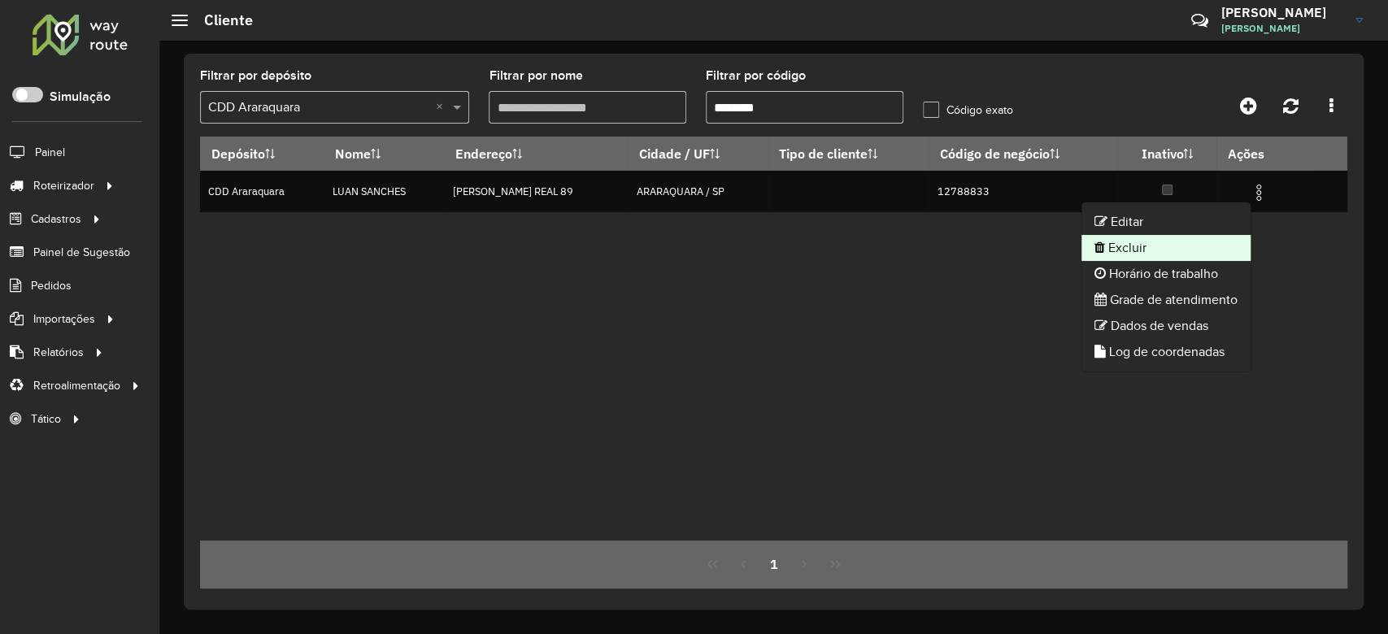
click at [1211, 235] on li "Excluir" at bounding box center [1165, 248] width 169 height 26
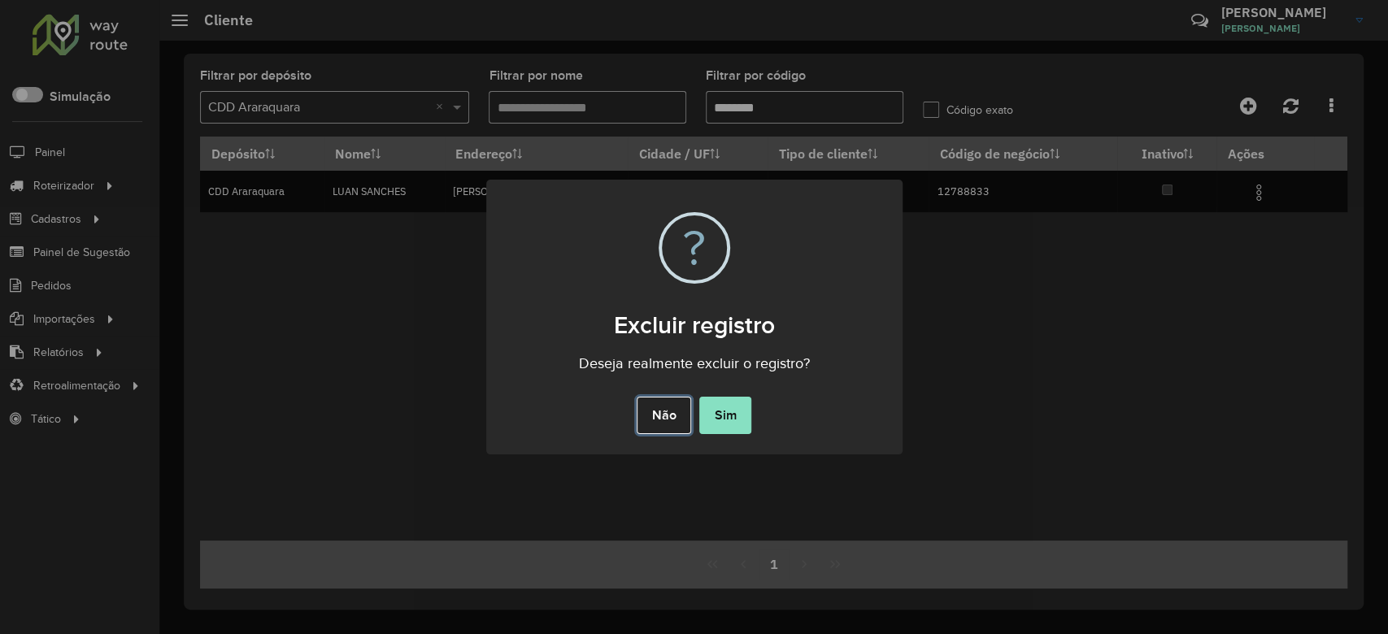
click at [663, 401] on button "Não" at bounding box center [664, 415] width 54 height 37
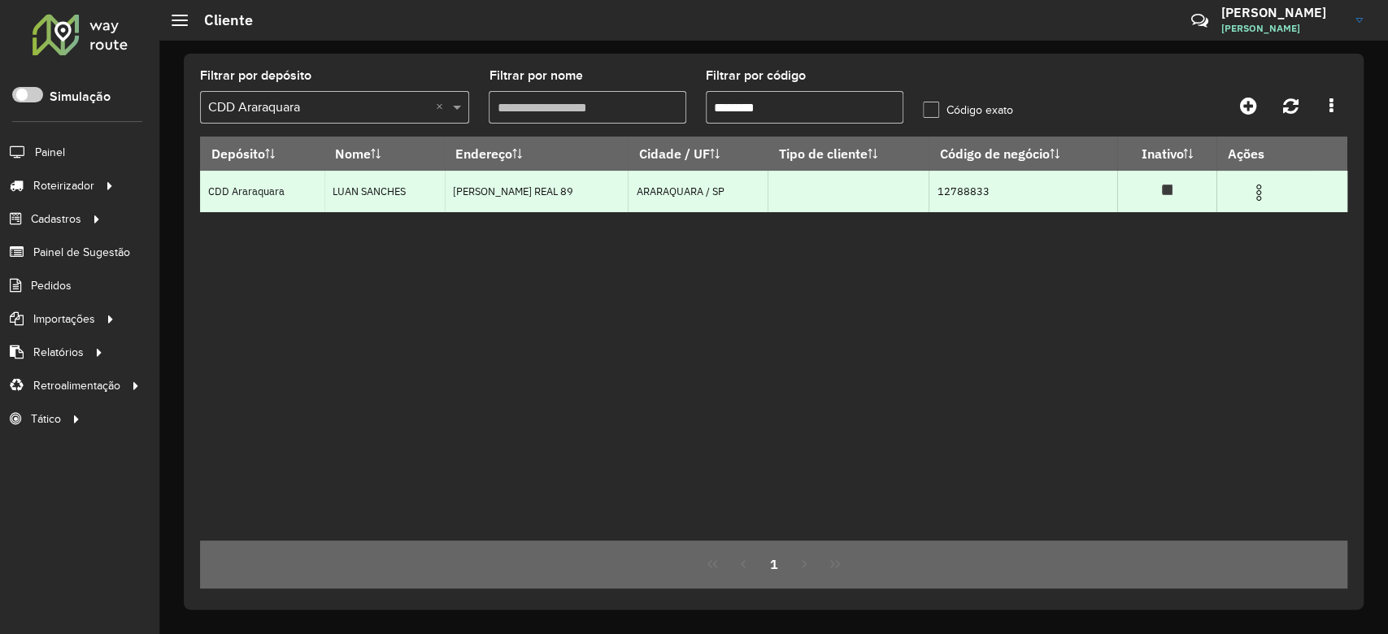
click at [1264, 202] on img at bounding box center [1259, 193] width 20 height 20
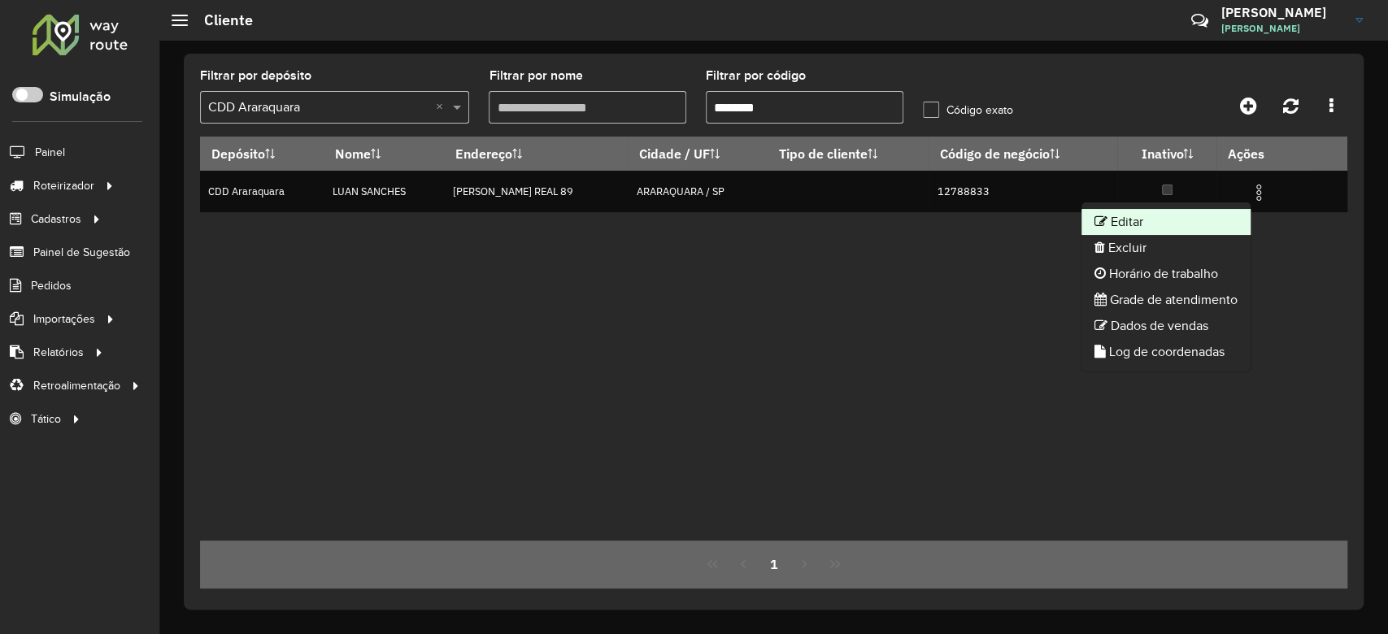
click at [1138, 211] on li "Editar" at bounding box center [1165, 222] width 169 height 26
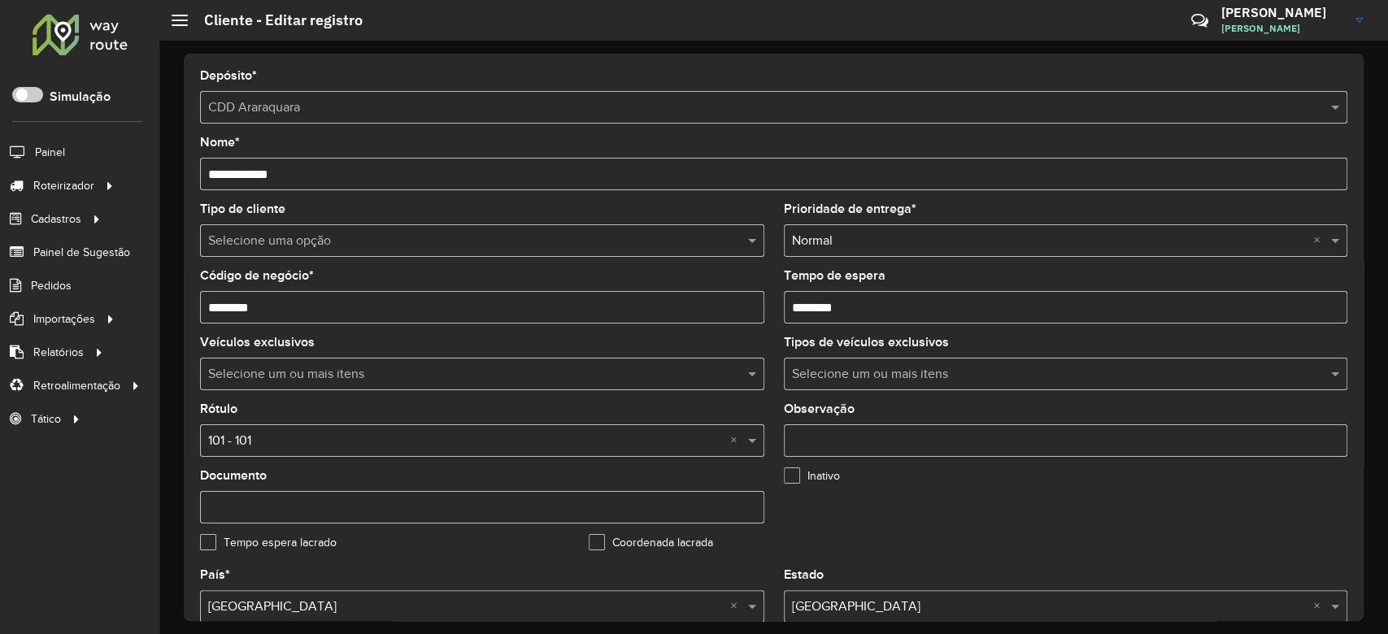
click at [0, 0] on div "Aguarde..." at bounding box center [0, 0] width 0 height 0
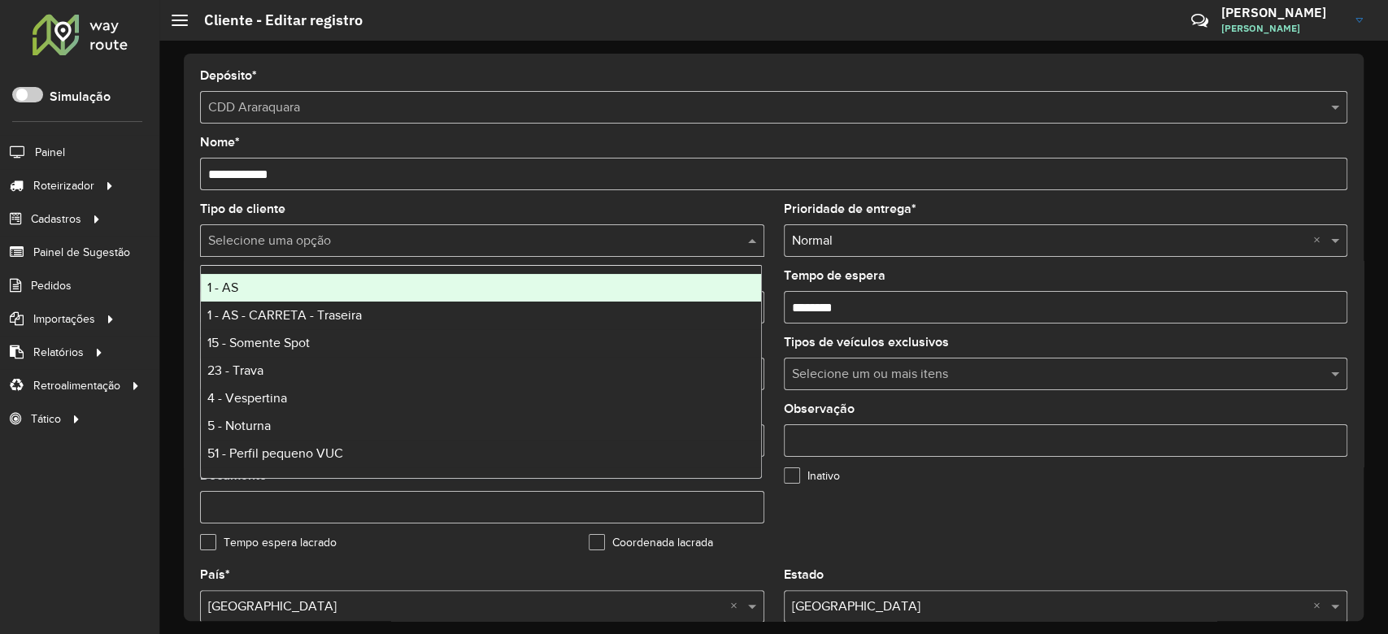
click at [236, 242] on input "text" at bounding box center [465, 242] width 515 height 20
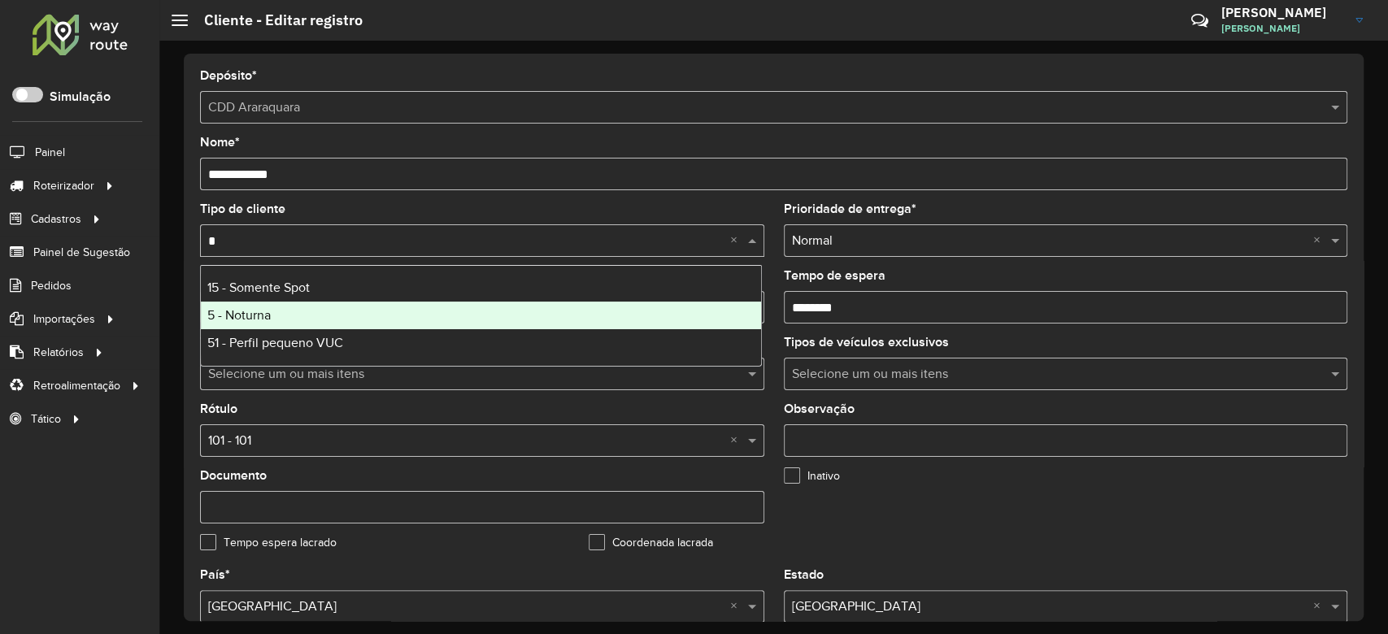
click at [259, 311] on span "5 - Noturna" at bounding box center [238, 315] width 63 height 14
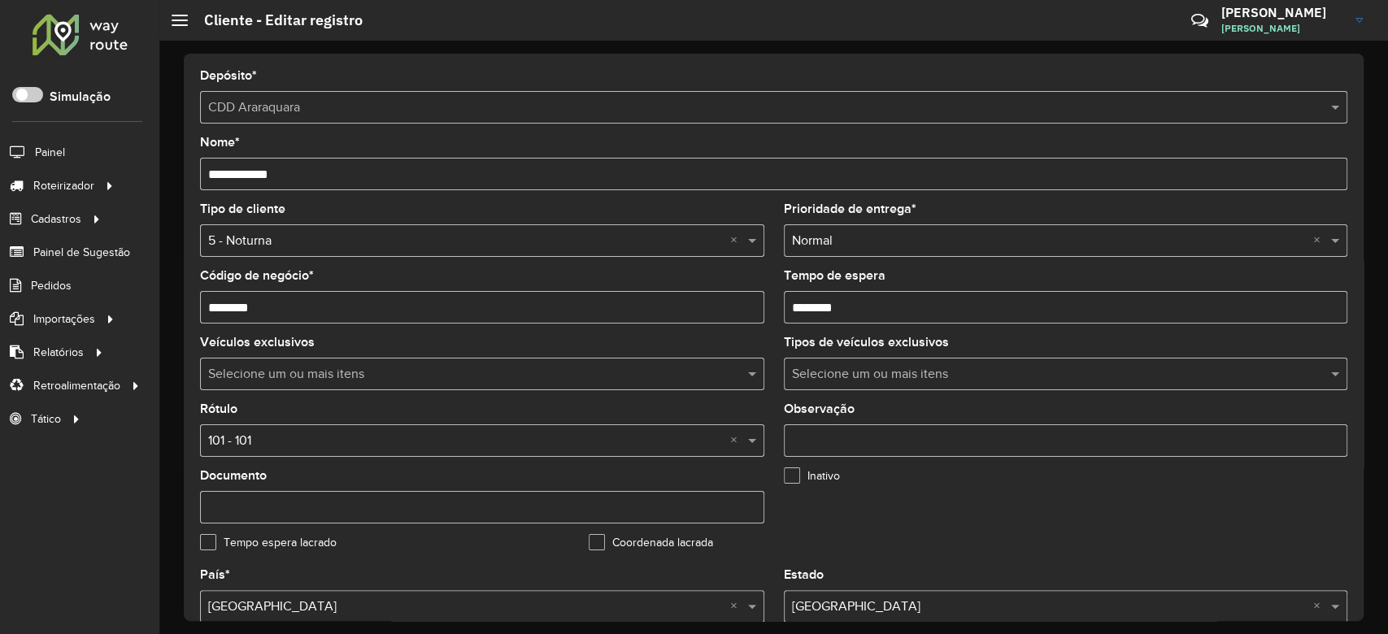
click at [266, 457] on div "Selecione uma opção × 101 - 101 ×" at bounding box center [482, 440] width 564 height 33
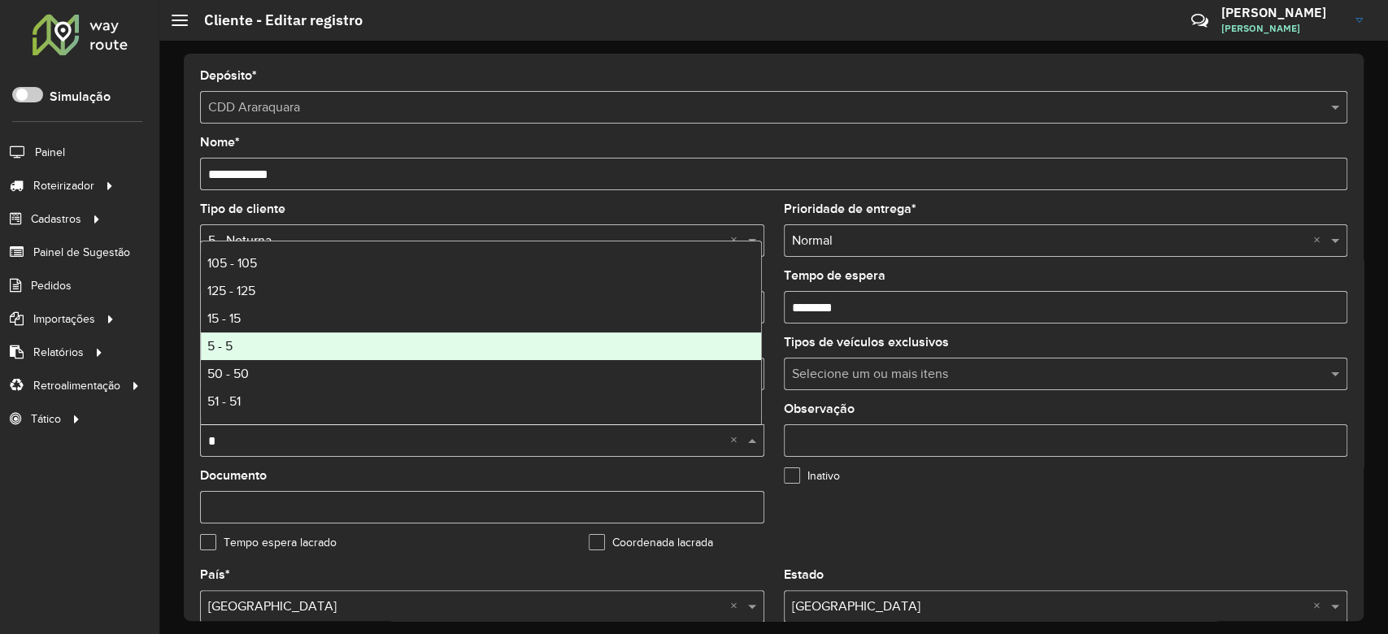
click at [284, 333] on div "5 - 5" at bounding box center [481, 347] width 560 height 28
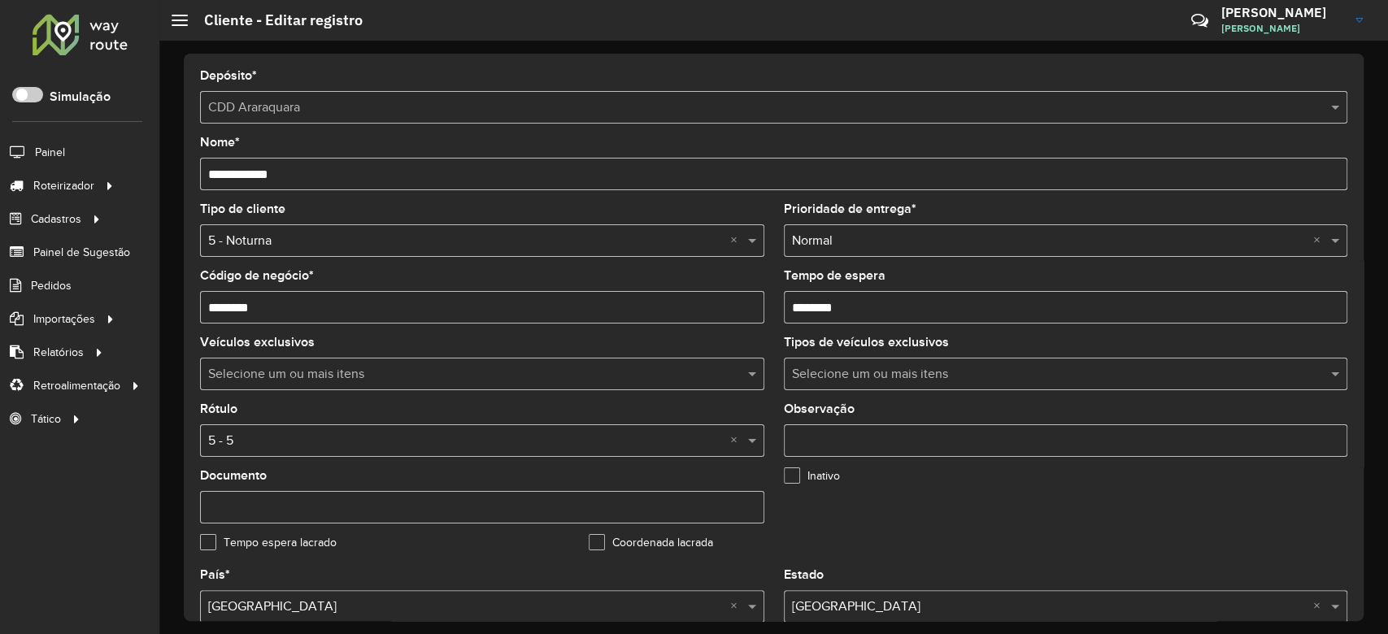
scroll to position [433, 0]
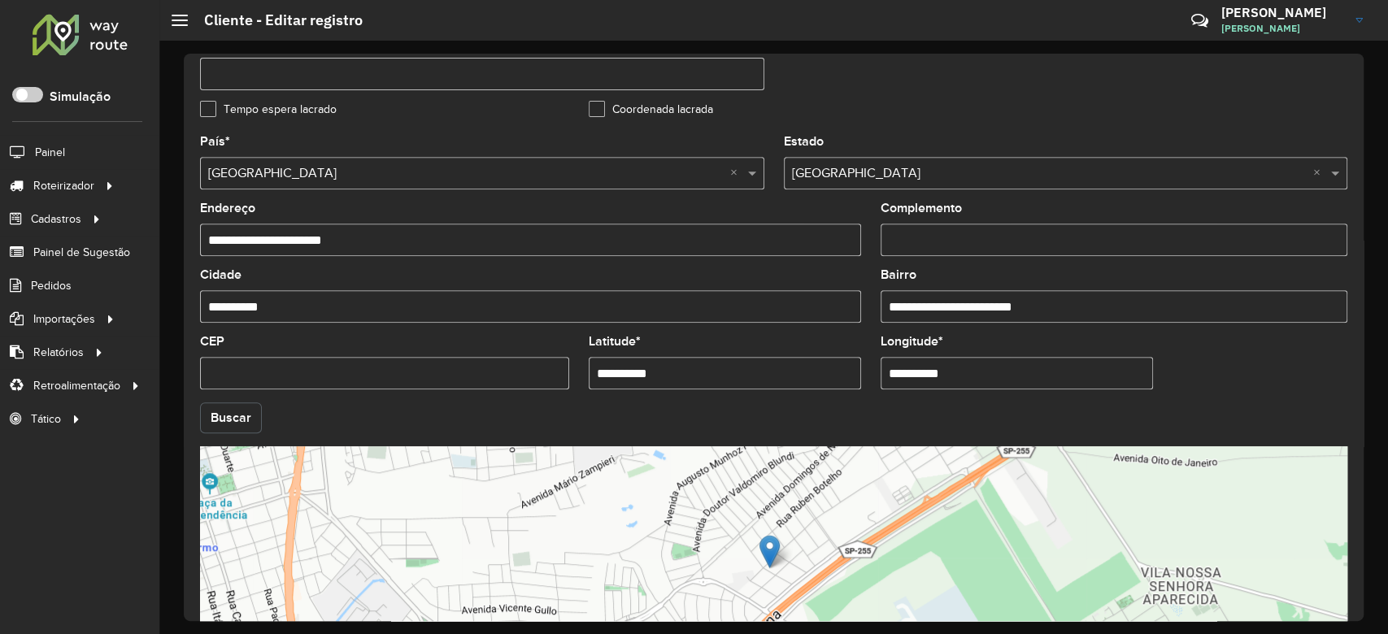
click at [202, 418] on button "Buscar" at bounding box center [231, 417] width 62 height 31
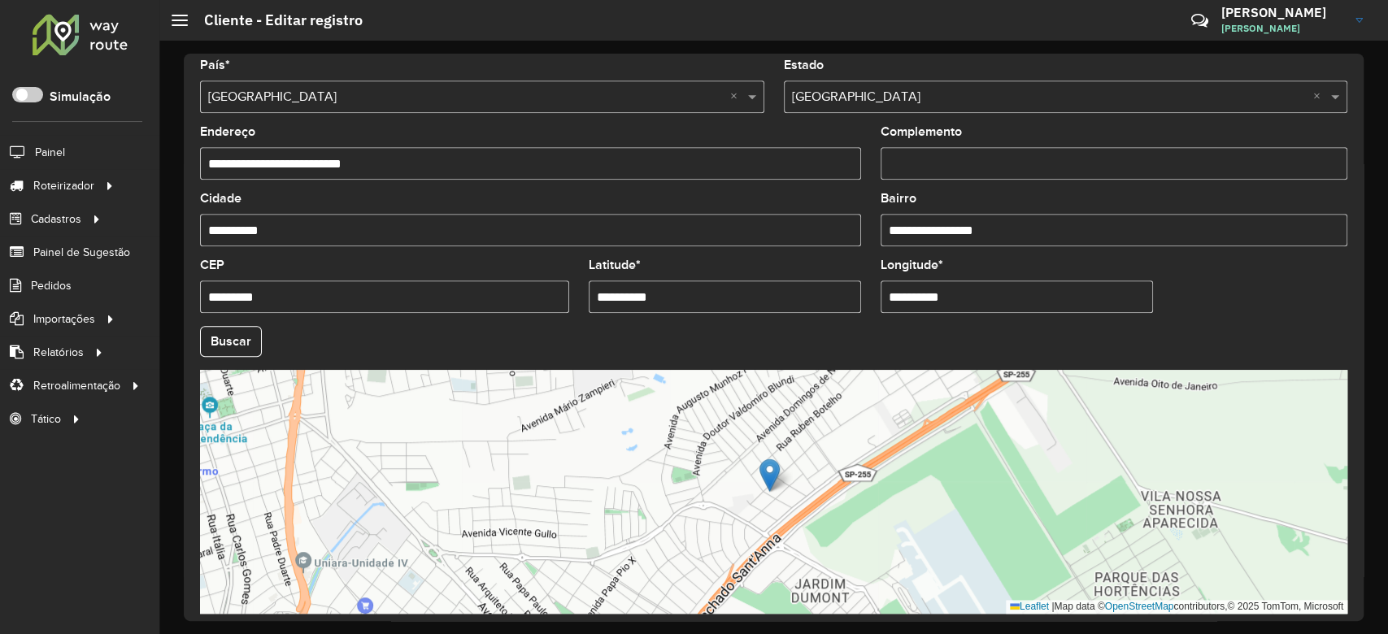
scroll to position [541, 0]
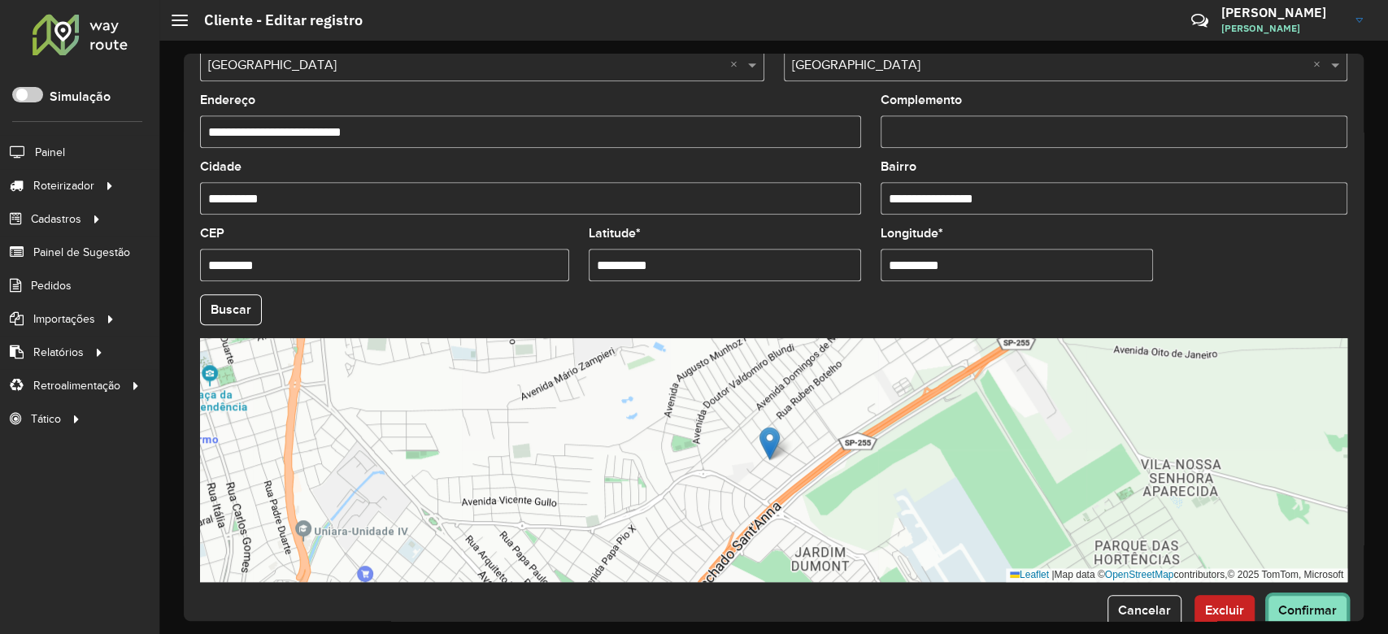
click at [1310, 601] on button "Confirmar" at bounding box center [1307, 610] width 80 height 31
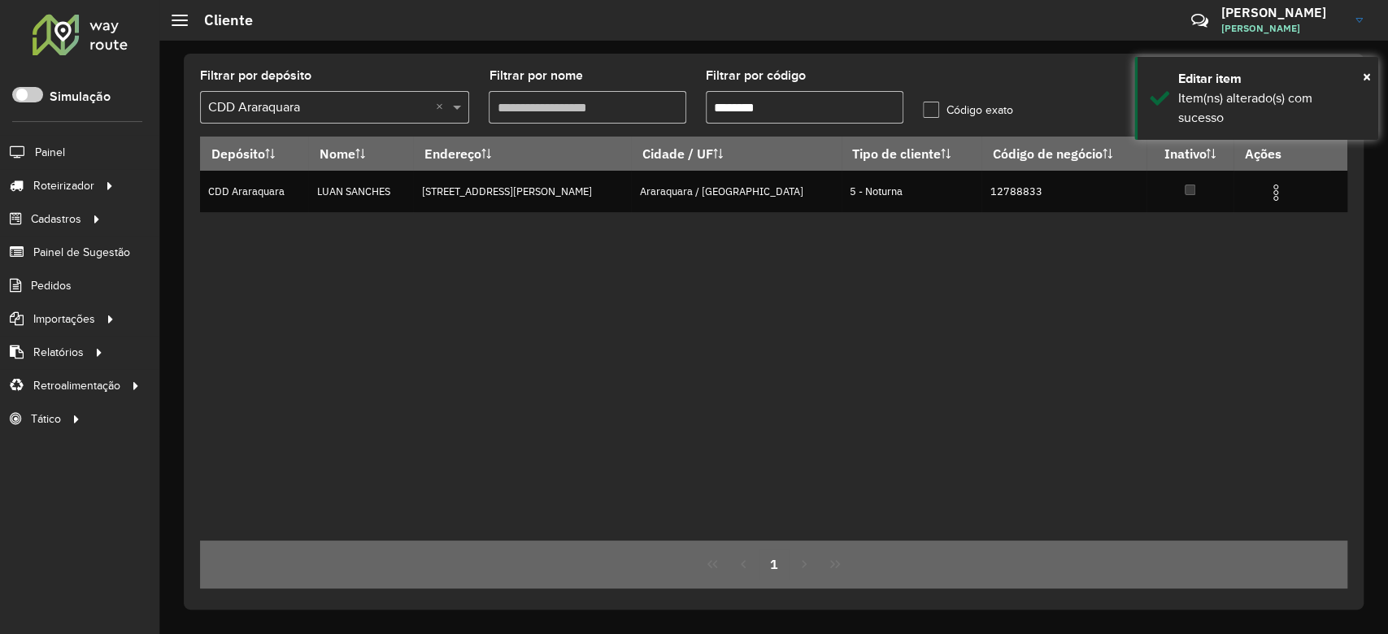
drag, startPoint x: 735, startPoint y: 111, endPoint x: 924, endPoint y: 106, distance: 189.5
click at [924, 106] on formly-group "Filtrar por depósito Selecione um depósito × CDD Araraquara × Filtrar por nome …" at bounding box center [623, 103] width 867 height 67
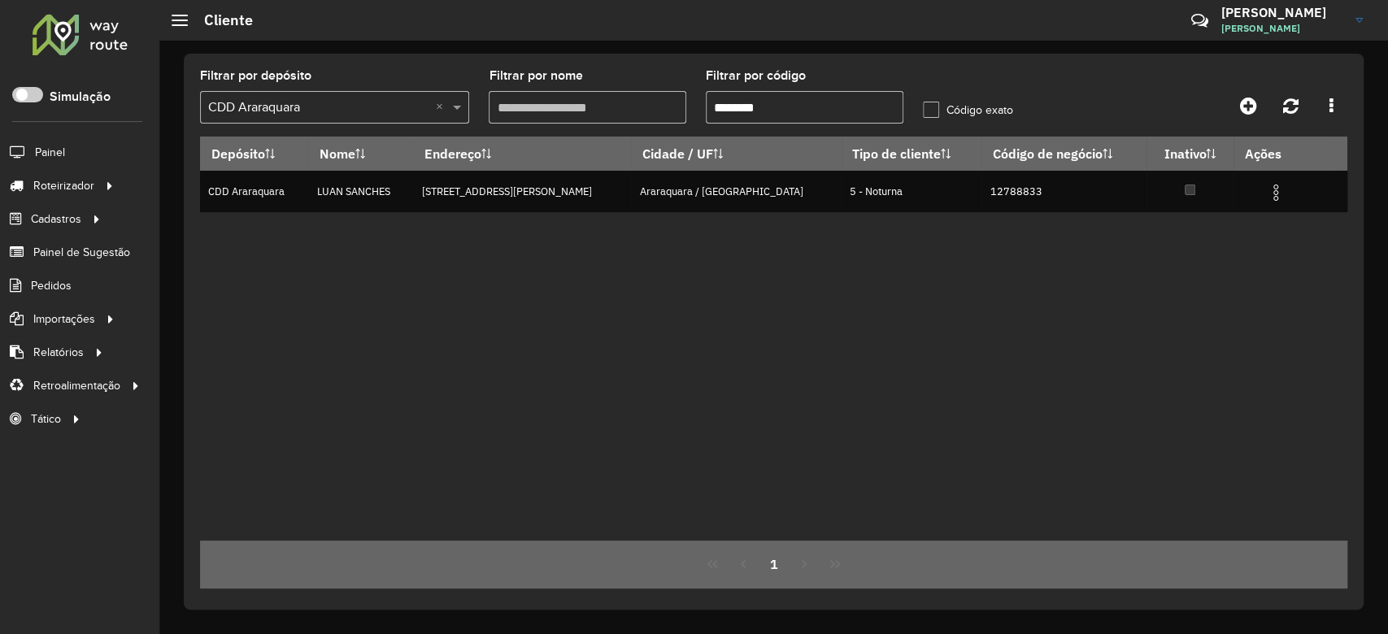
paste input "text"
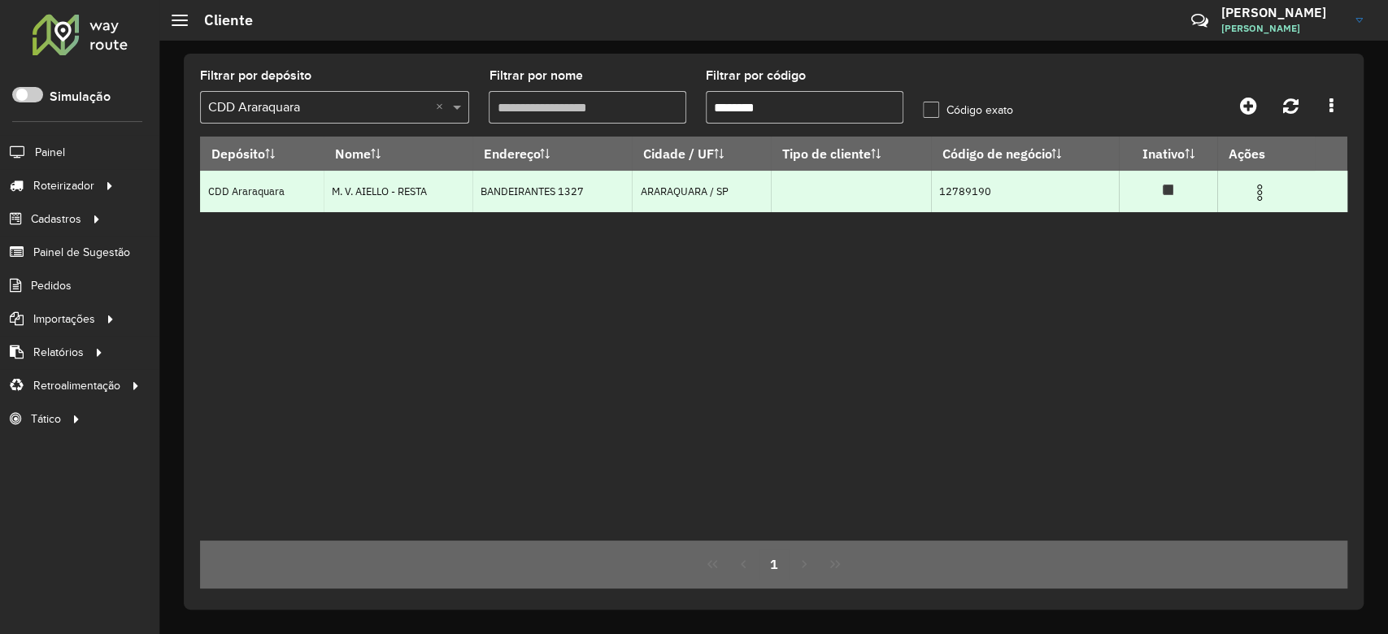
click at [1261, 205] on td at bounding box center [1267, 191] width 98 height 41
click at [1261, 199] on img at bounding box center [1260, 193] width 20 height 20
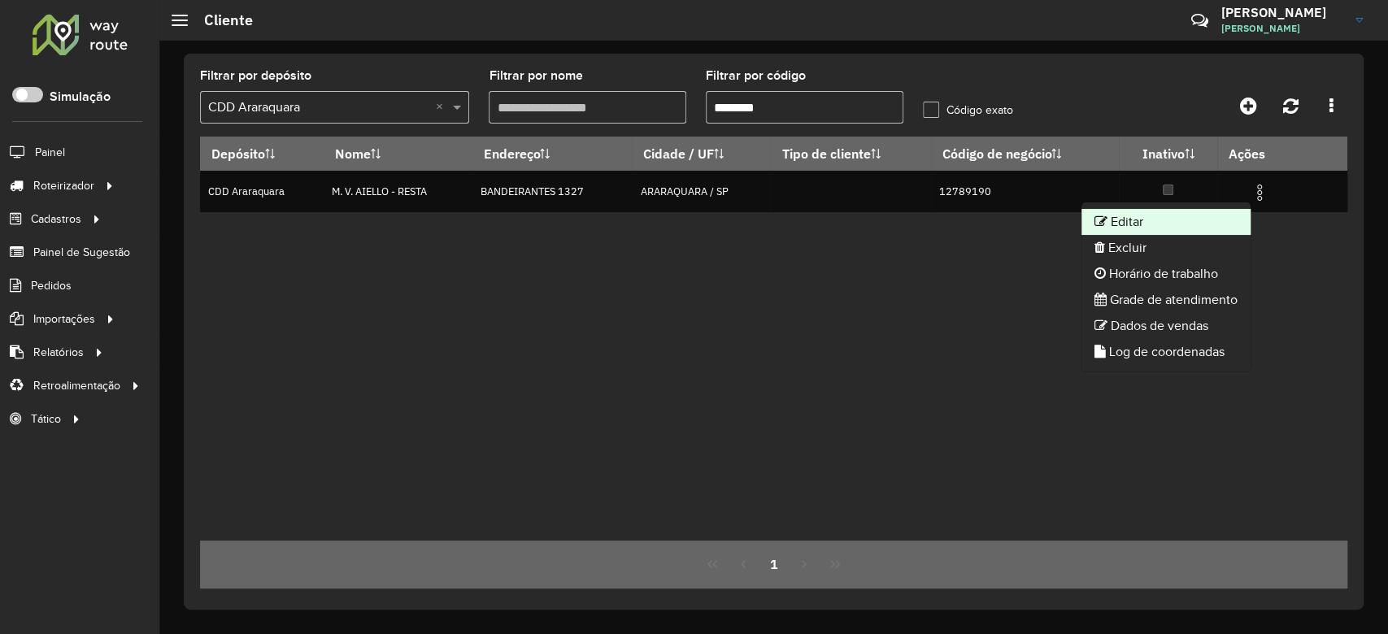
click at [1180, 223] on li "Editar" at bounding box center [1165, 222] width 169 height 26
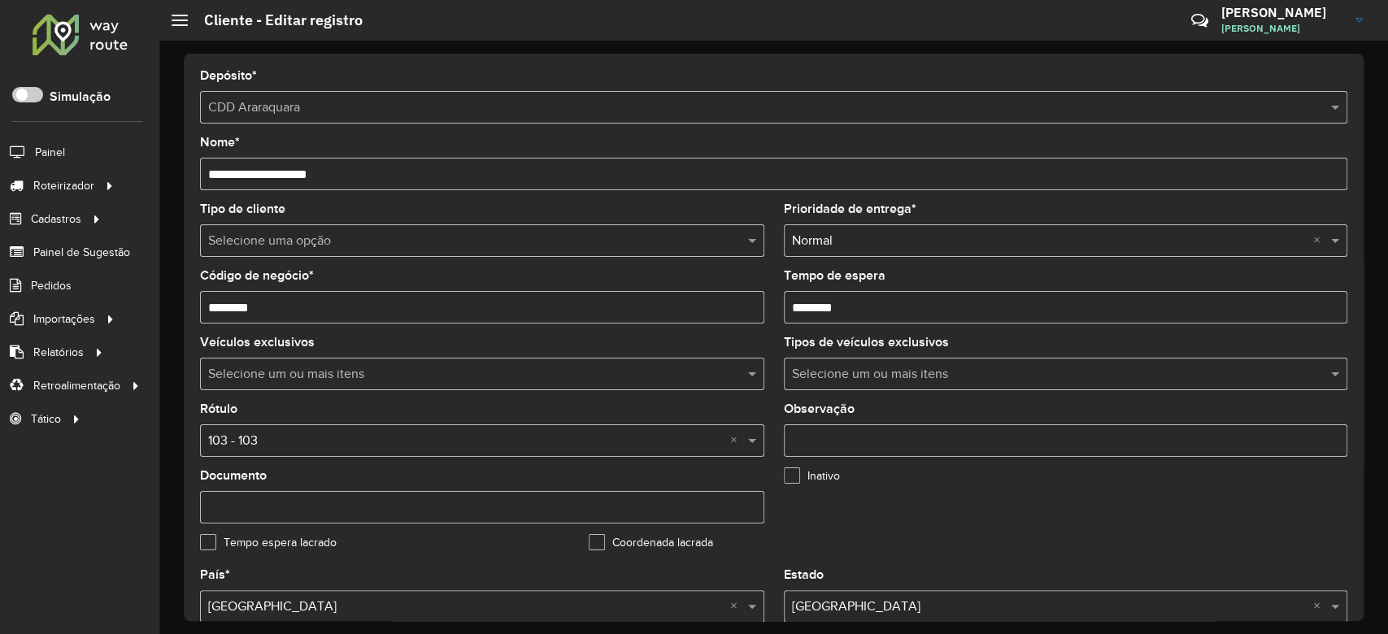
click at [271, 244] on input "text" at bounding box center [465, 242] width 515 height 20
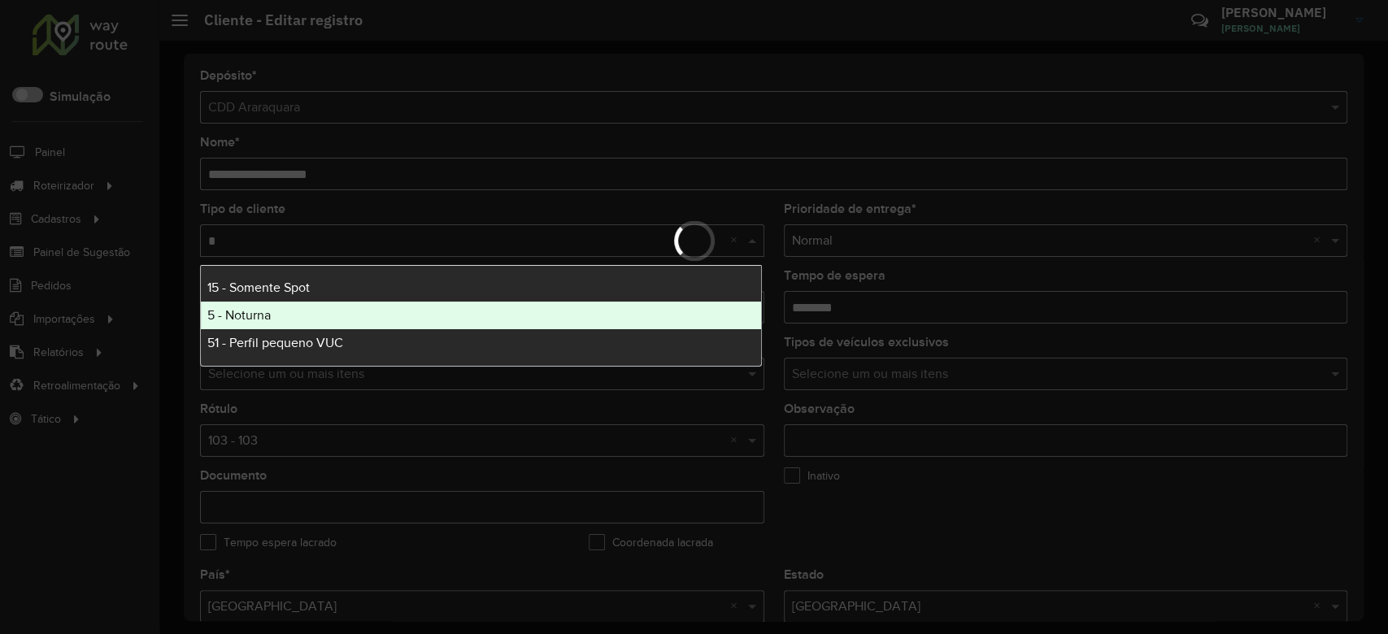
click at [270, 306] on div "5 - Noturna" at bounding box center [481, 316] width 560 height 28
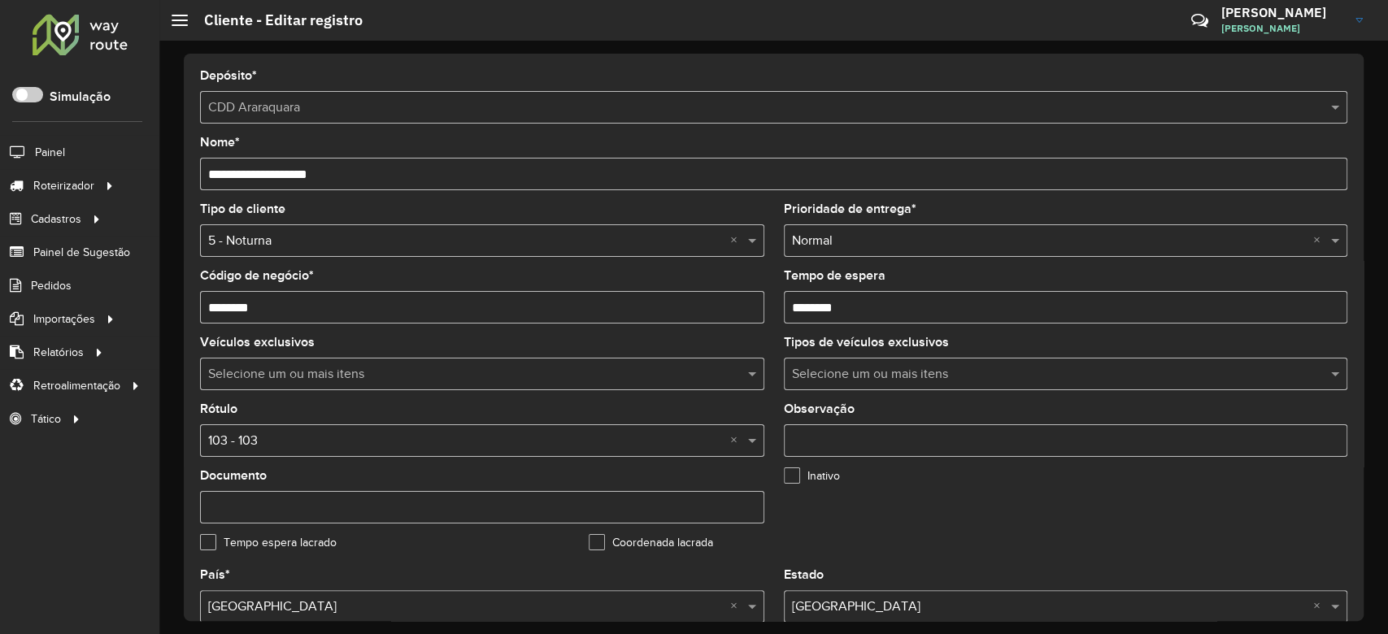
click at [289, 438] on input "text" at bounding box center [465, 442] width 515 height 20
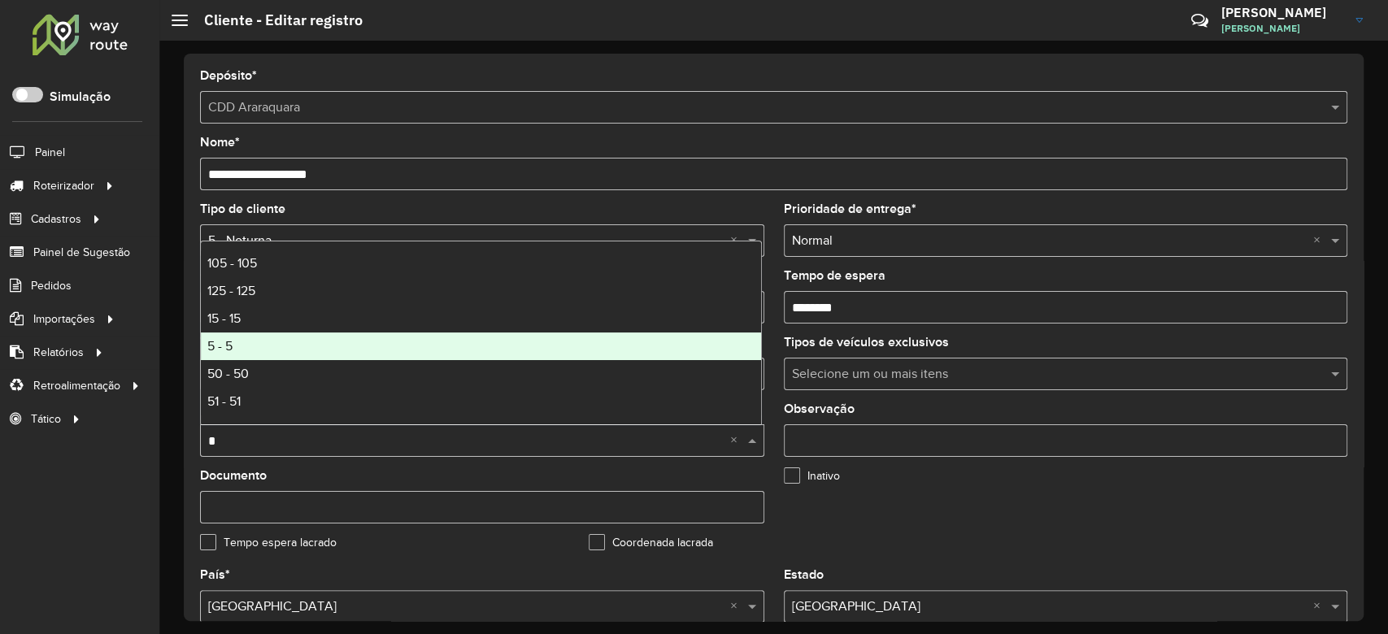
click at [293, 341] on div "5 - 5" at bounding box center [481, 347] width 560 height 28
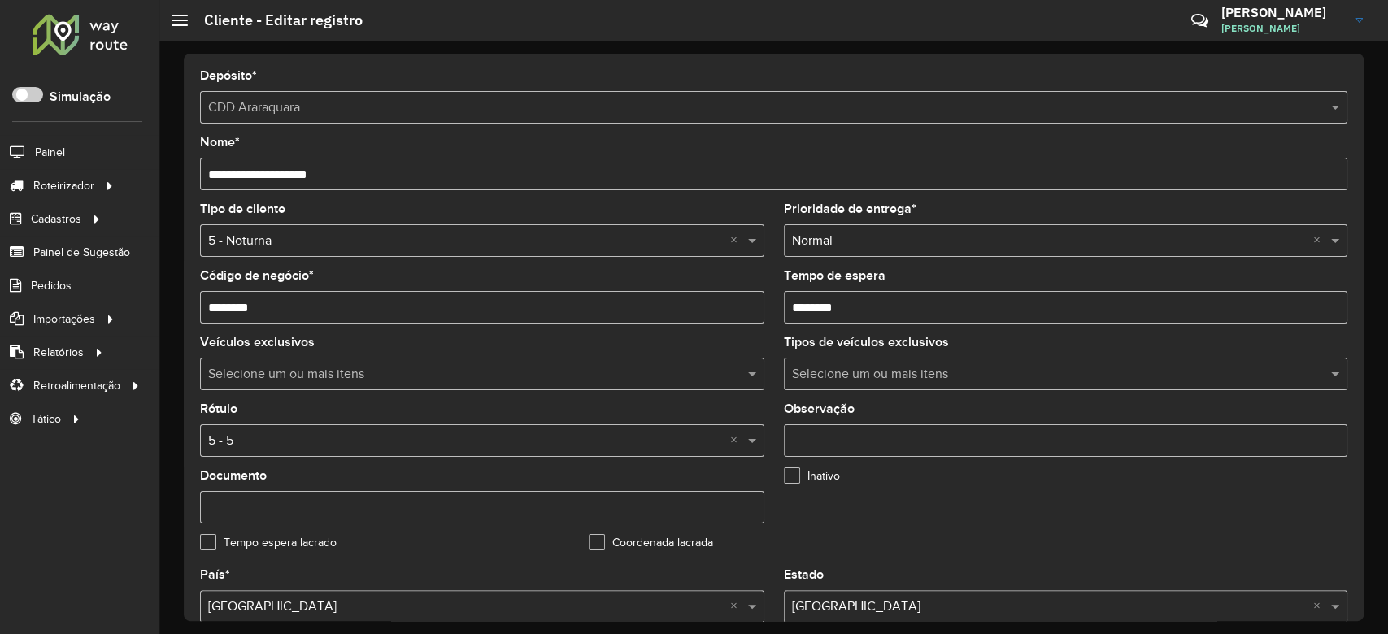
scroll to position [325, 0]
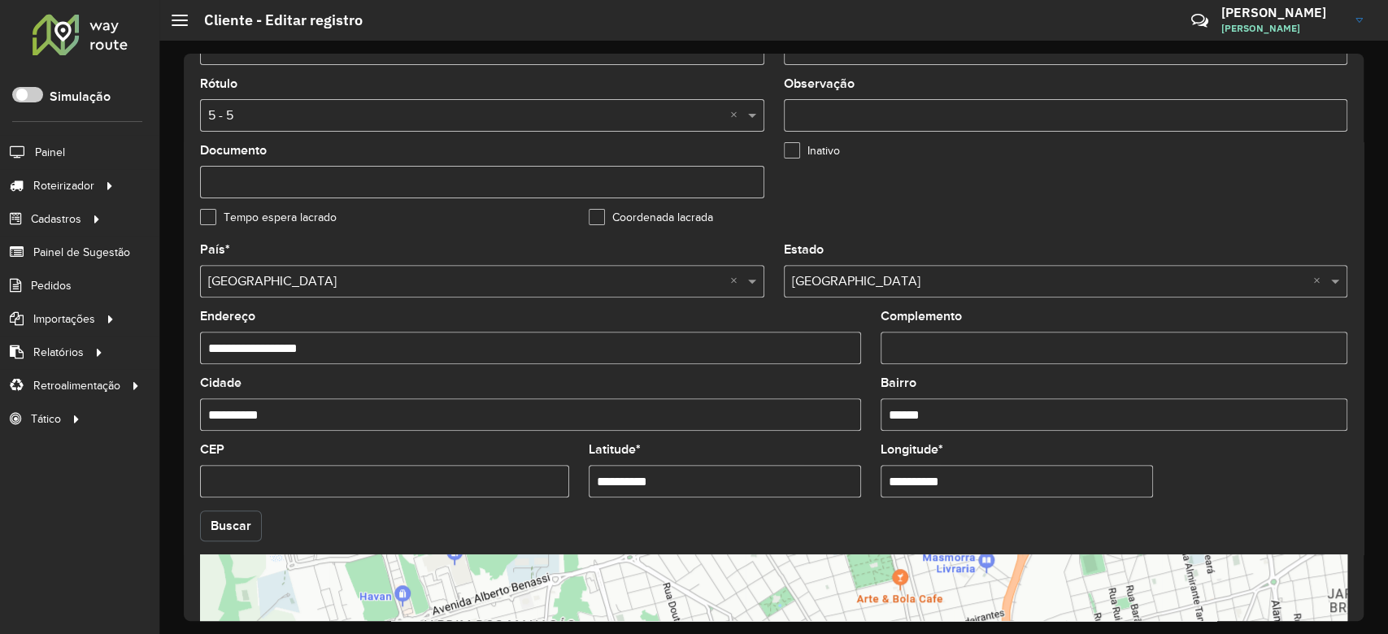
click at [206, 524] on button "Buscar" at bounding box center [231, 526] width 62 height 31
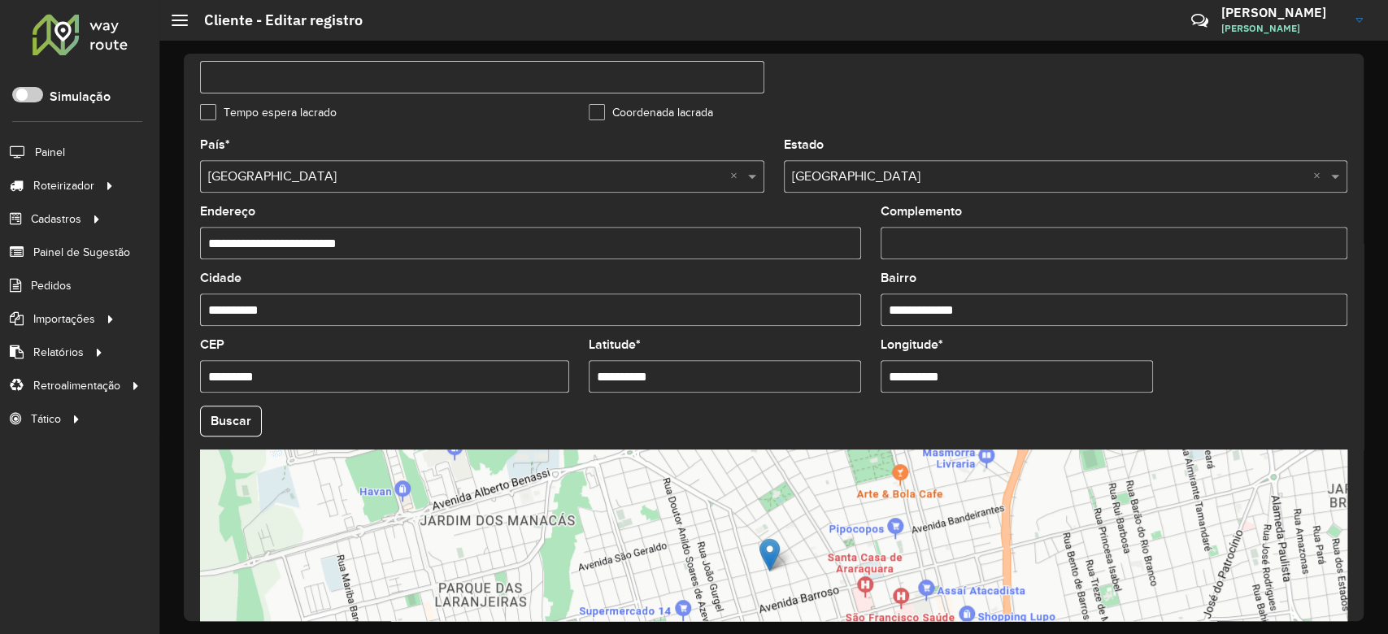
scroll to position [541, 0]
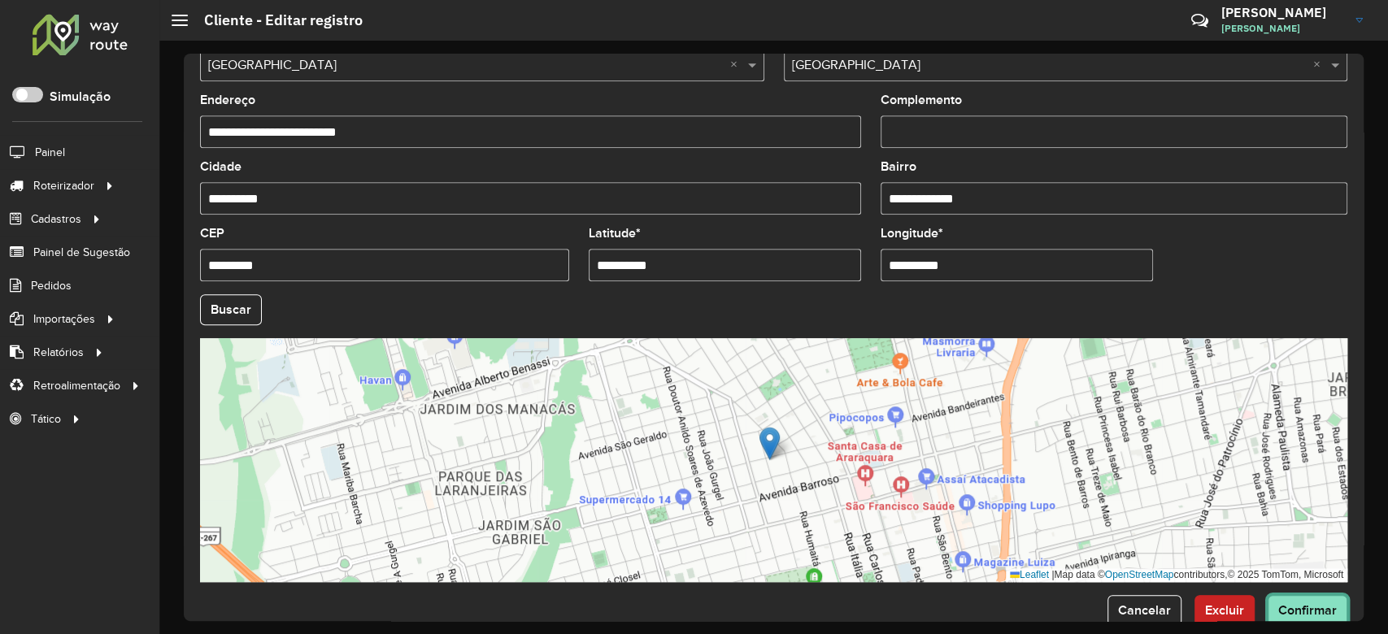
click at [1300, 599] on button "Confirmar" at bounding box center [1307, 610] width 80 height 31
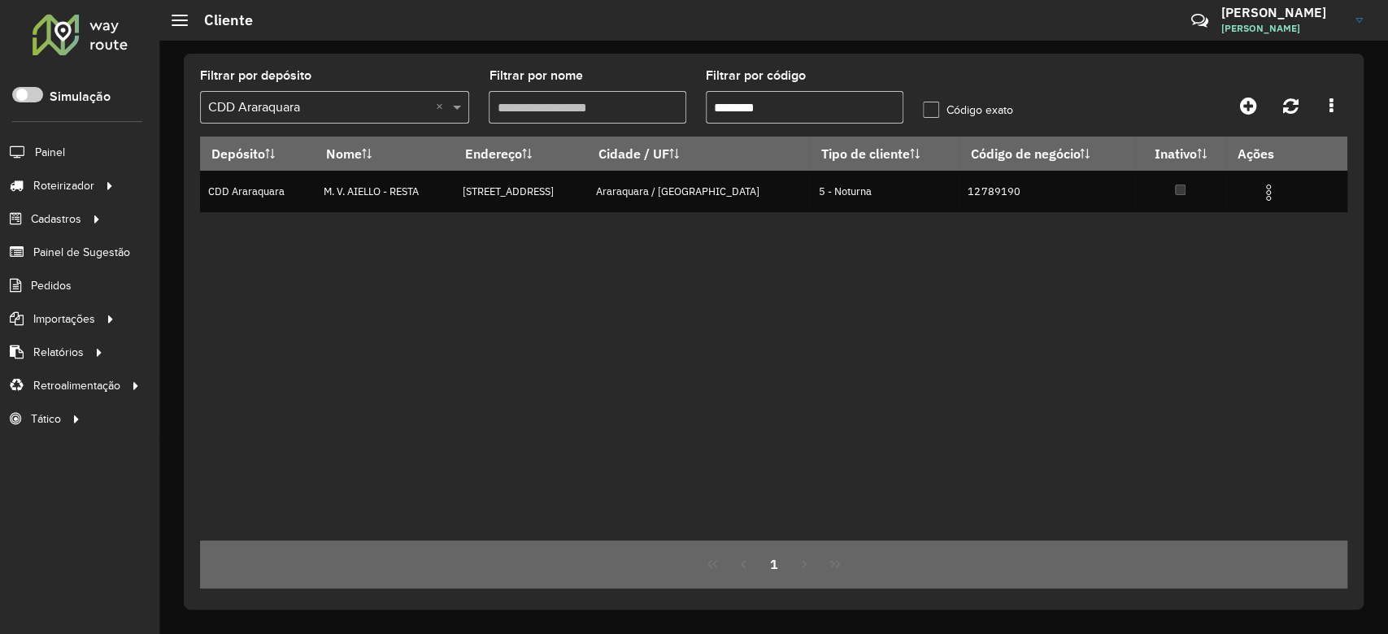
drag, startPoint x: 735, startPoint y: 103, endPoint x: 844, endPoint y: 102, distance: 109.0
click at [844, 102] on input "********" at bounding box center [805, 107] width 198 height 33
paste input "text"
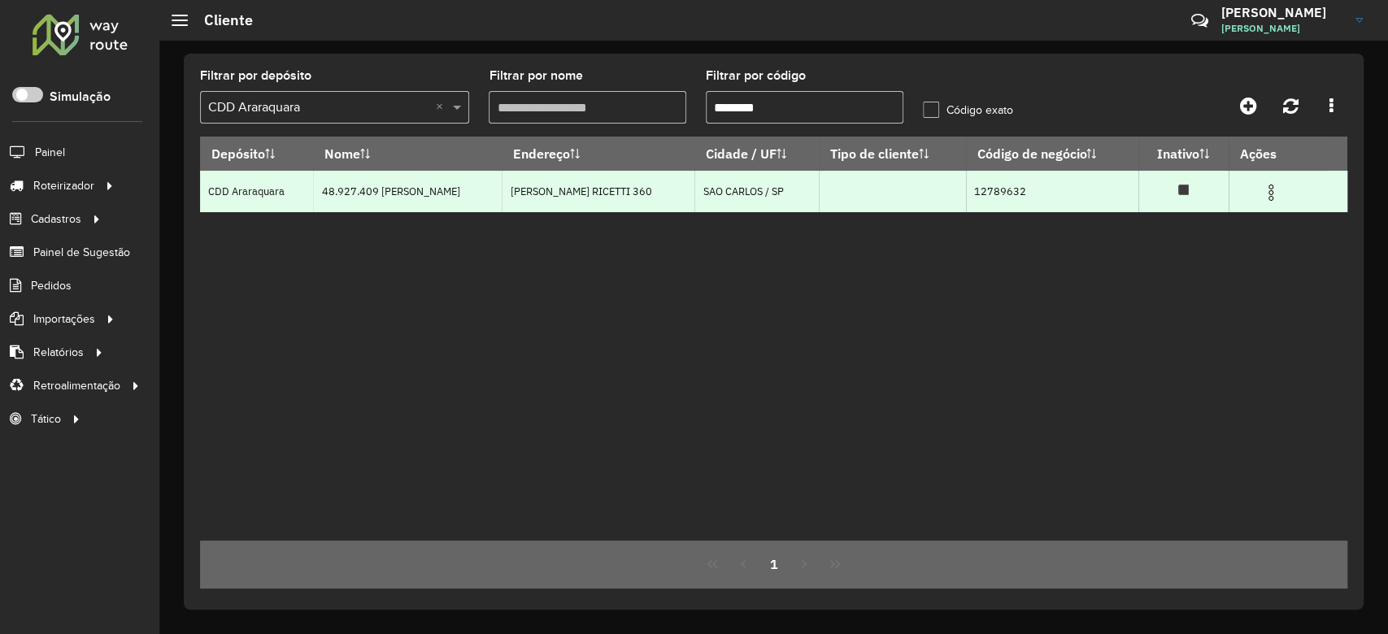
click at [1271, 191] on img at bounding box center [1271, 193] width 20 height 20
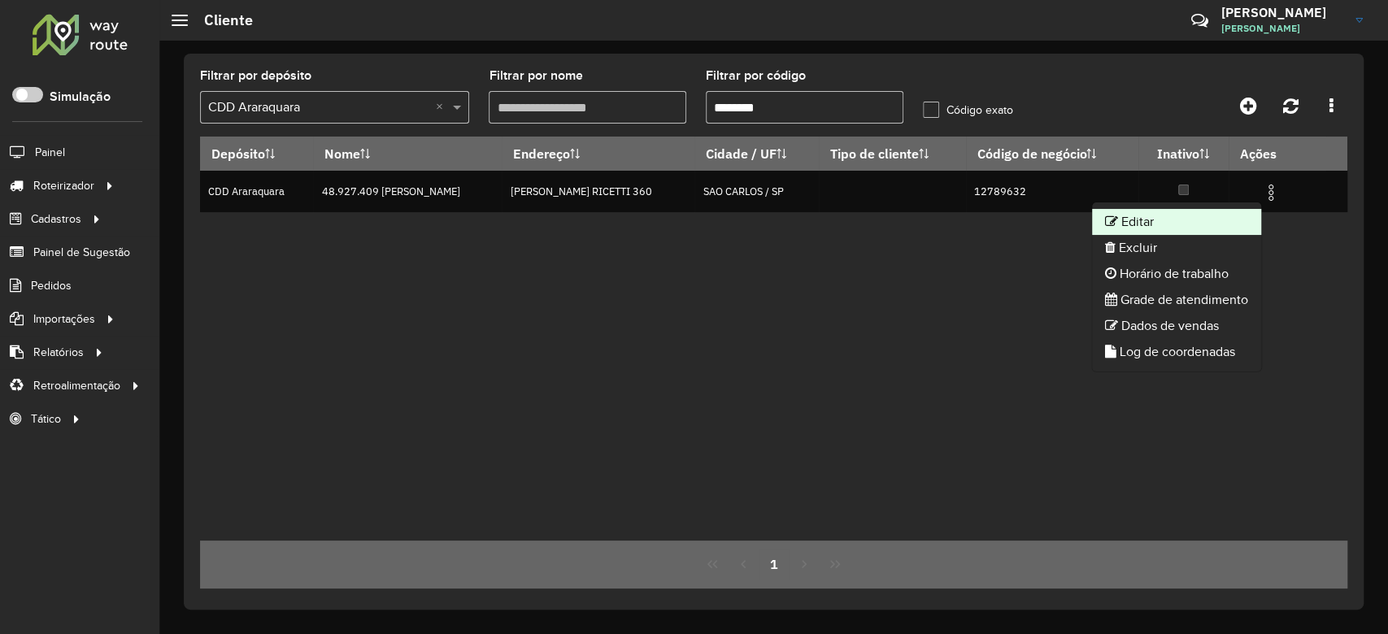
click at [1203, 229] on li "Editar" at bounding box center [1176, 222] width 169 height 26
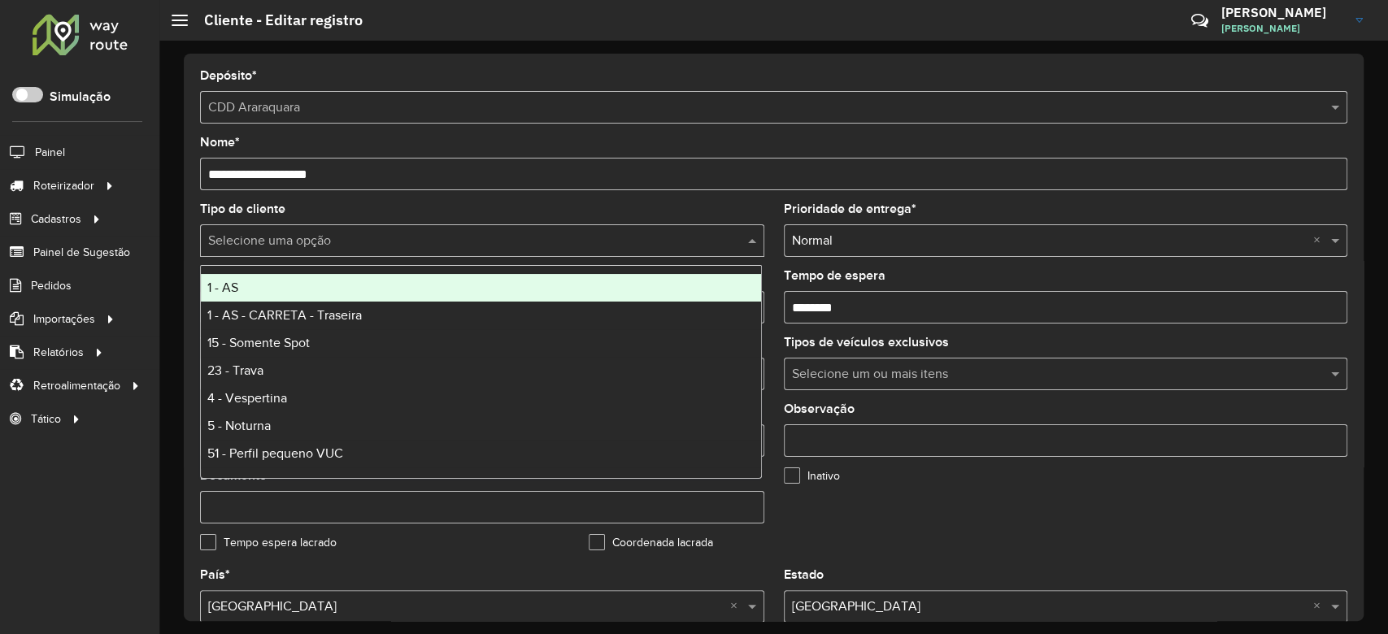
click at [263, 238] on input "text" at bounding box center [465, 242] width 515 height 20
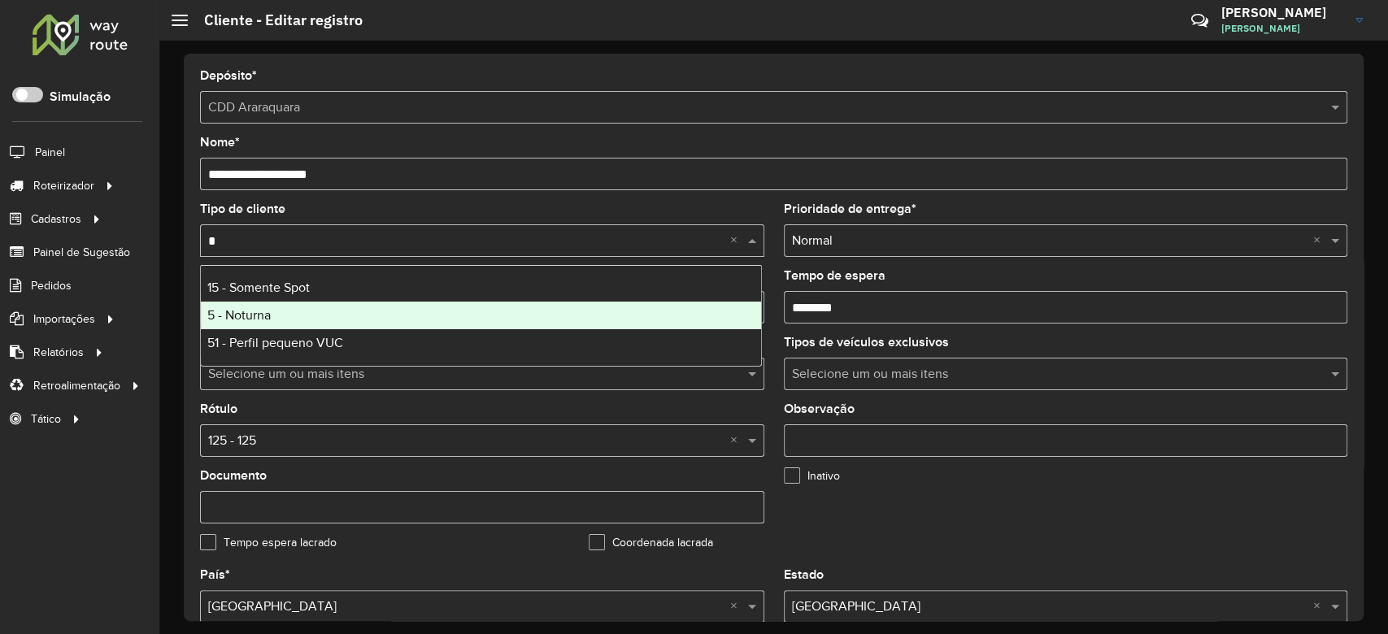
click at [241, 313] on span "5 - Noturna" at bounding box center [238, 315] width 63 height 14
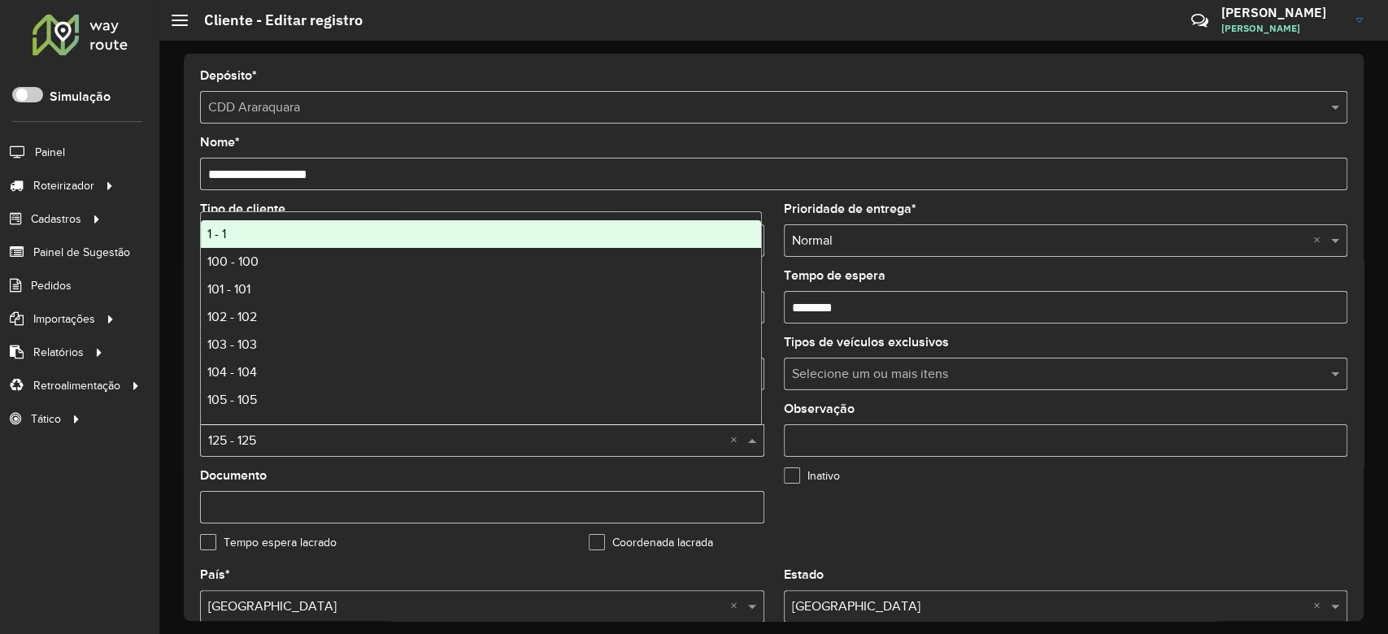
click at [289, 442] on input "text" at bounding box center [465, 442] width 515 height 20
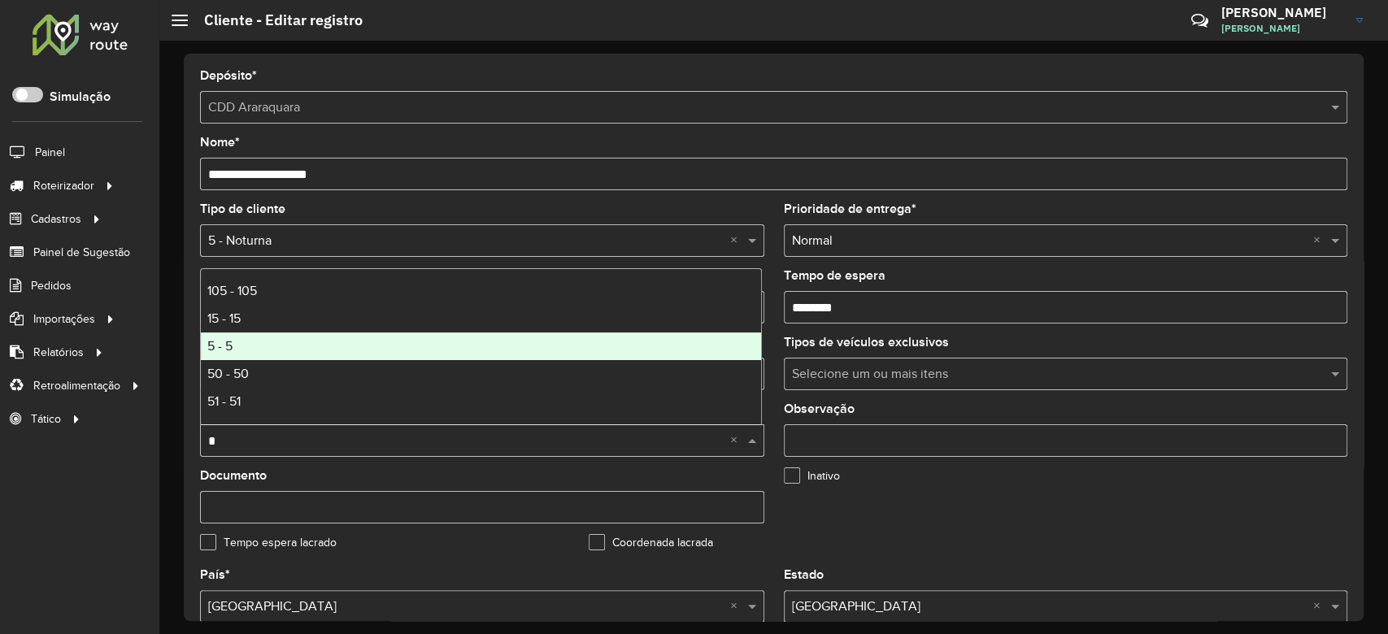
click at [318, 348] on div "5 - 5" at bounding box center [481, 347] width 560 height 28
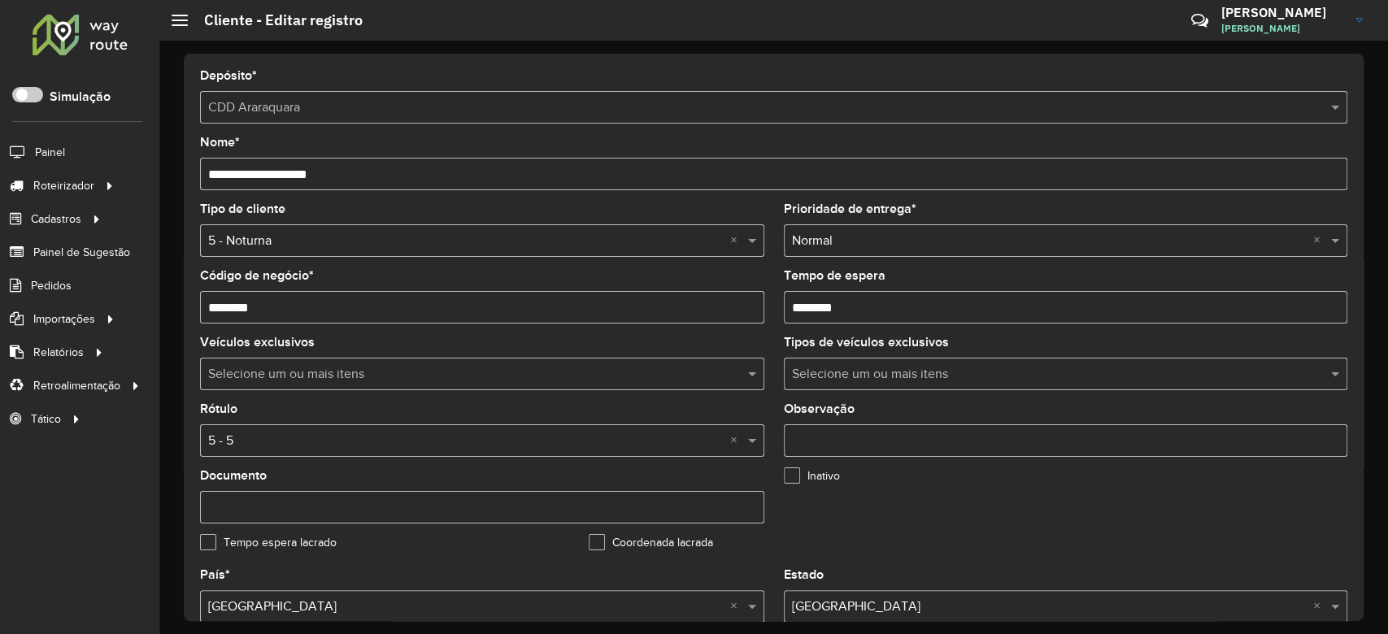
scroll to position [325, 0]
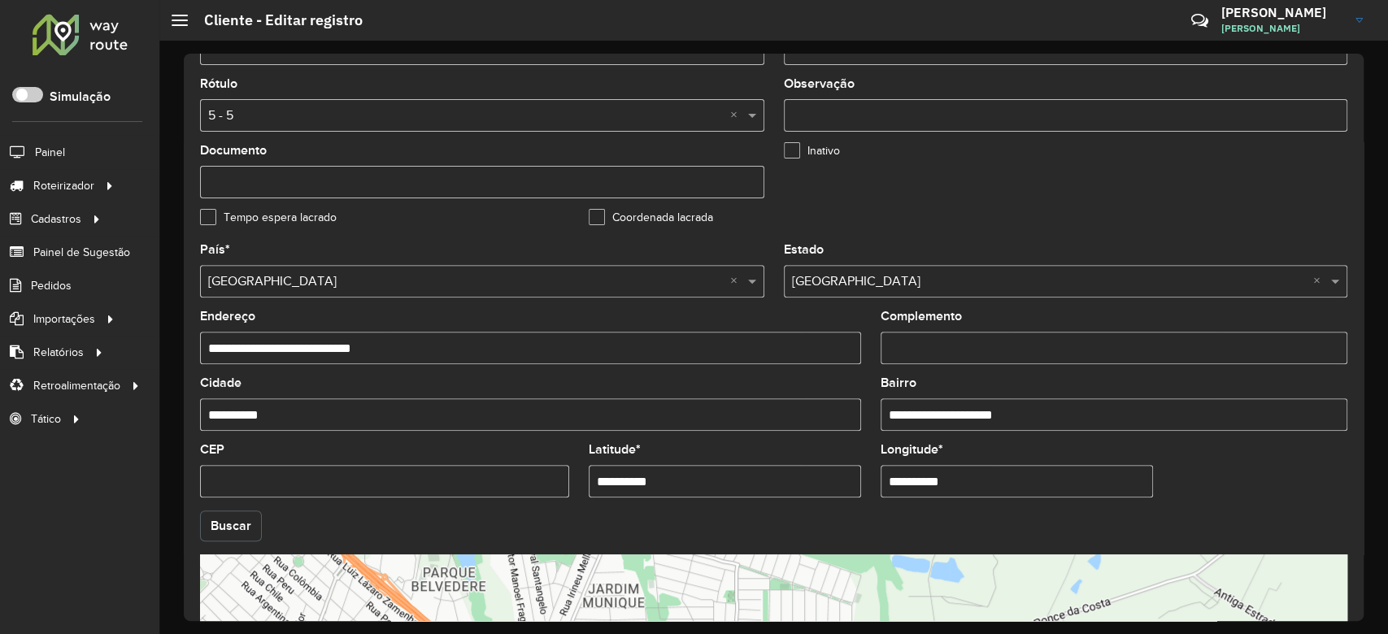
click at [231, 528] on button "Buscar" at bounding box center [231, 526] width 62 height 31
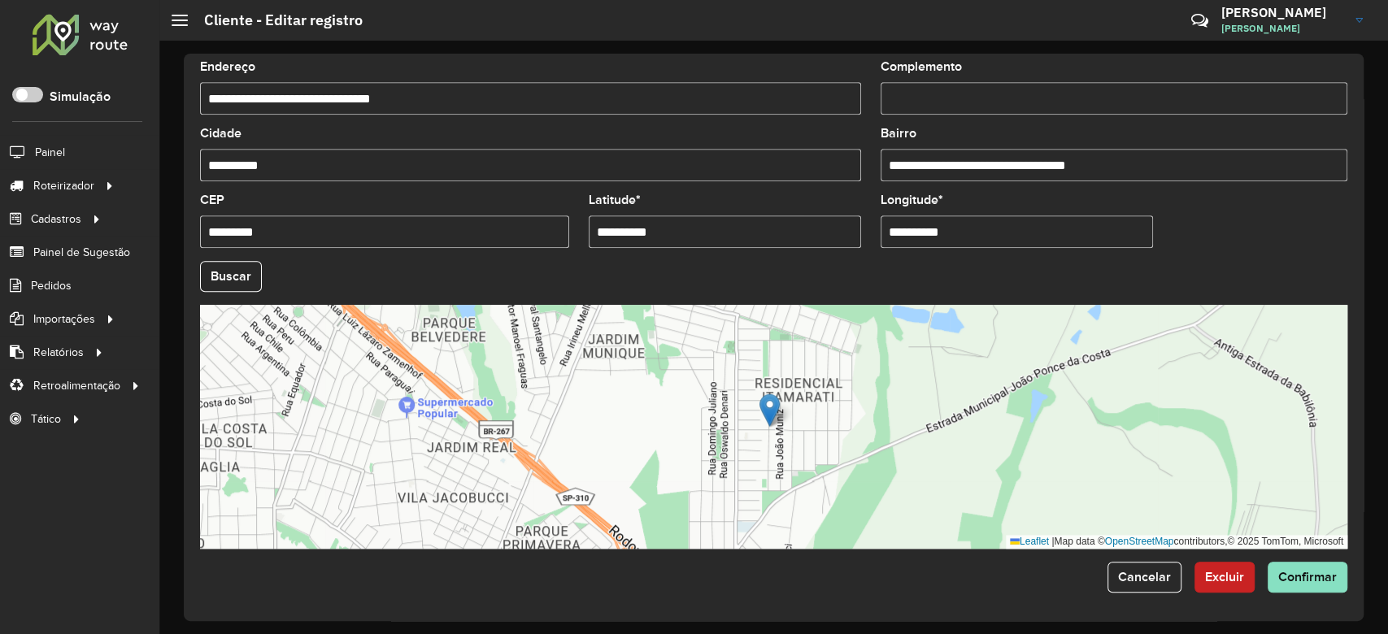
scroll to position [576, 0]
click at [1304, 574] on span "Confirmar" at bounding box center [1307, 576] width 59 height 14
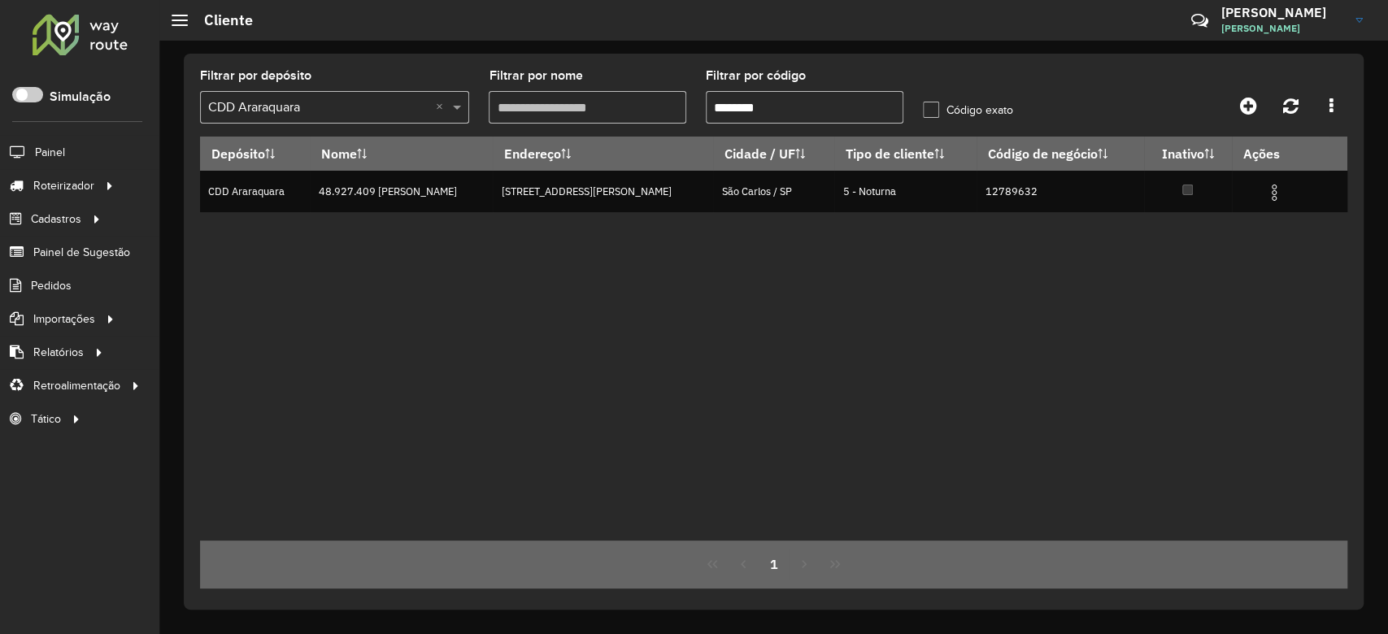
drag, startPoint x: 733, startPoint y: 112, endPoint x: 817, endPoint y: 111, distance: 83.8
click at [817, 111] on input "********" at bounding box center [805, 107] width 198 height 33
paste input "text"
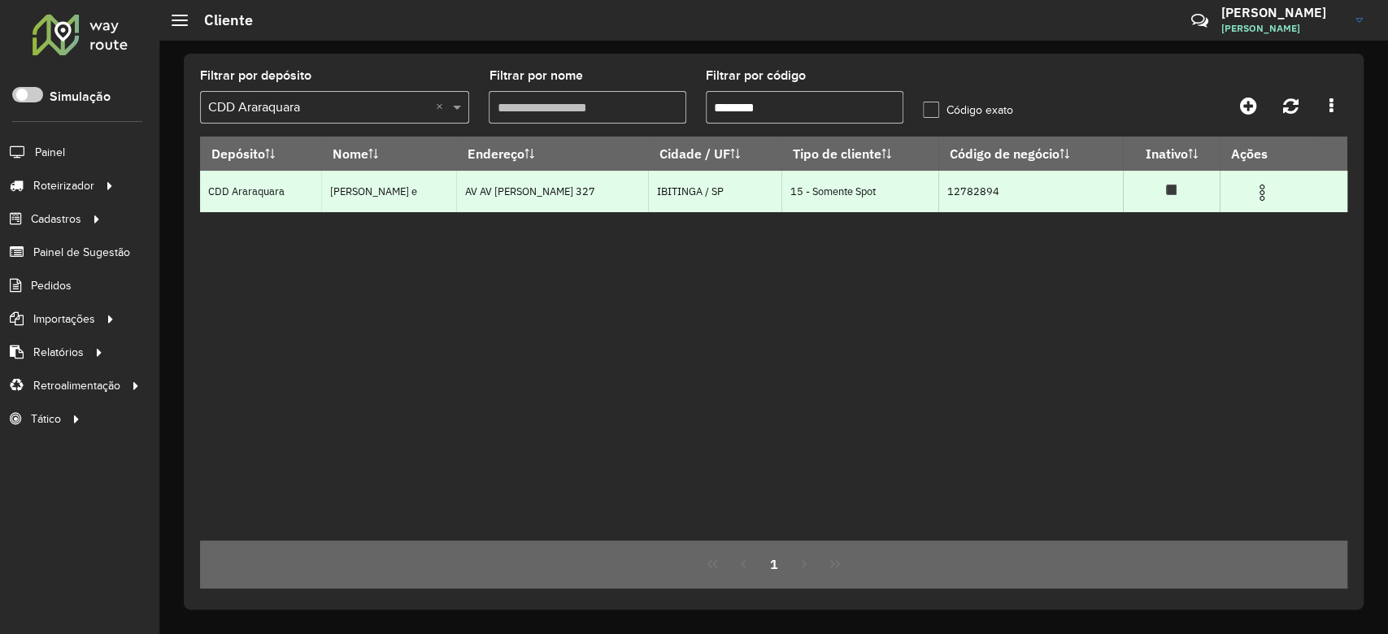
click at [1267, 193] on img at bounding box center [1262, 193] width 20 height 20
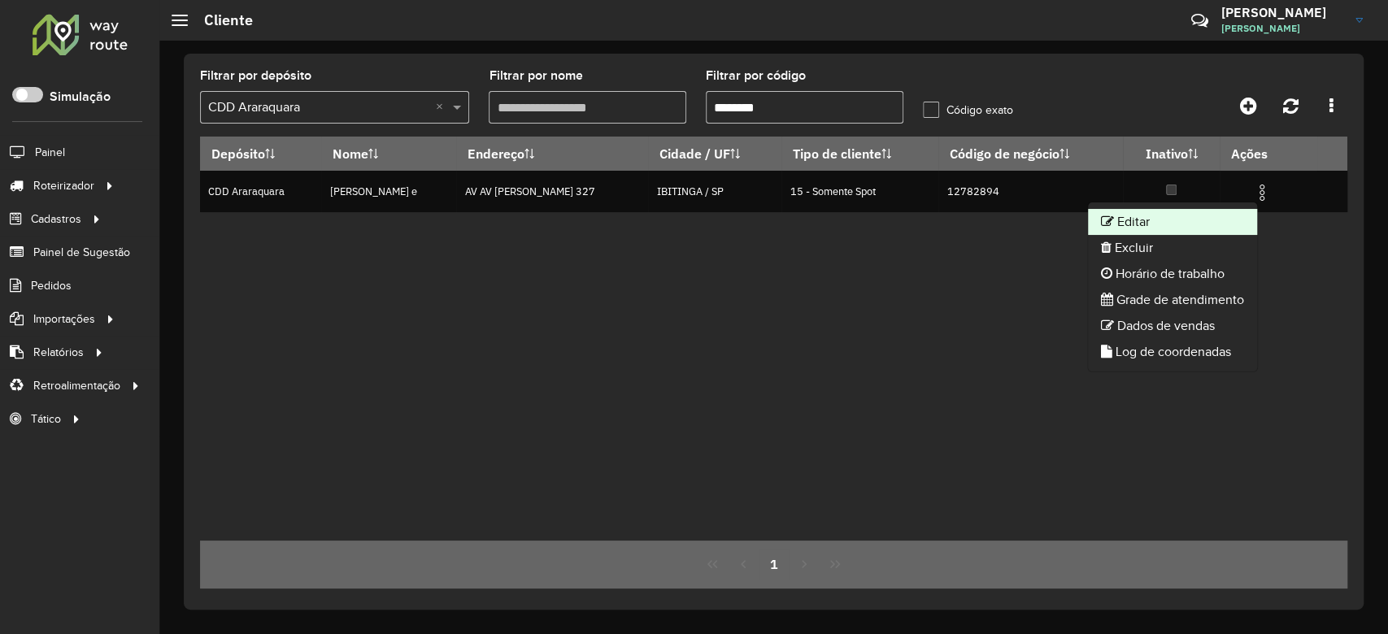
click at [1180, 232] on li "Editar" at bounding box center [1172, 222] width 169 height 26
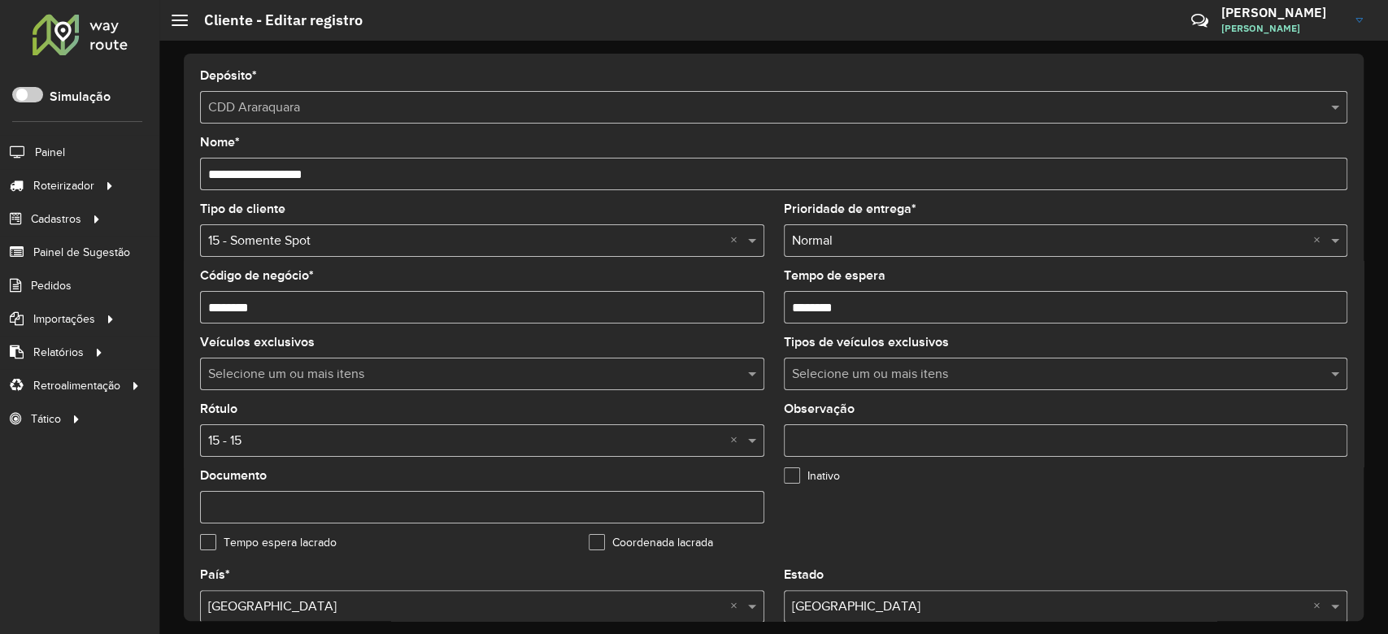
scroll to position [576, 0]
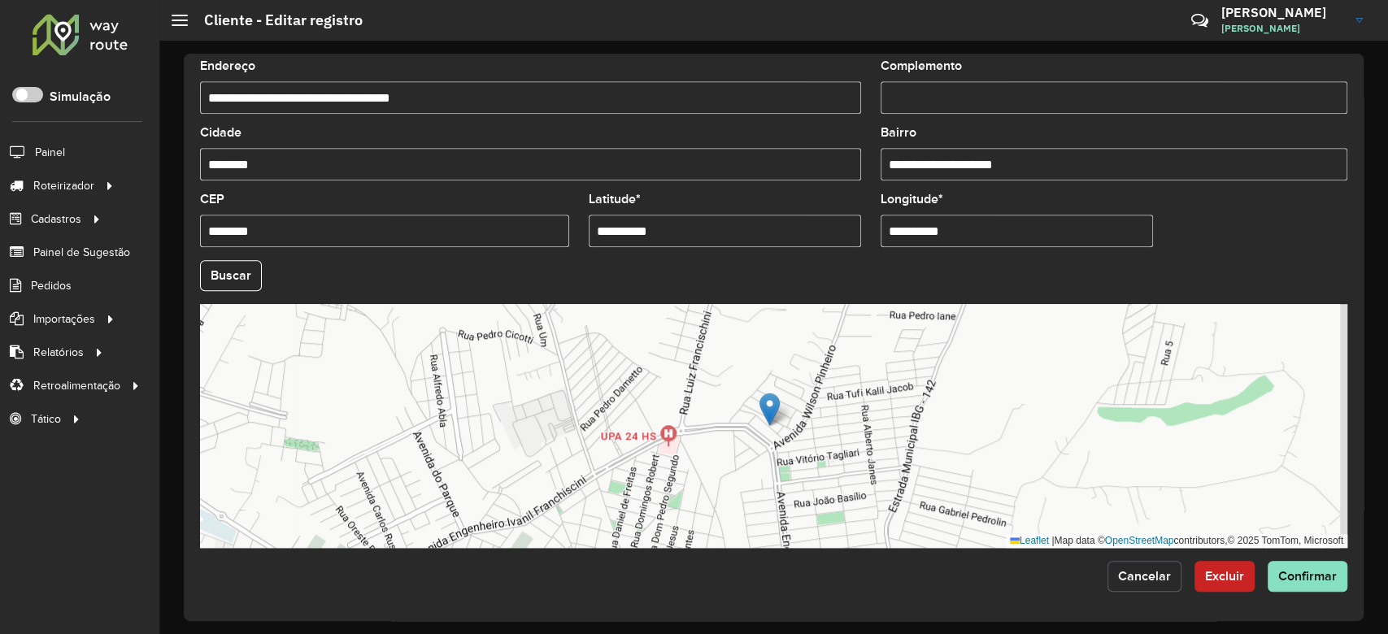
click at [1156, 576] on span "Cancelar" at bounding box center [1144, 576] width 53 height 14
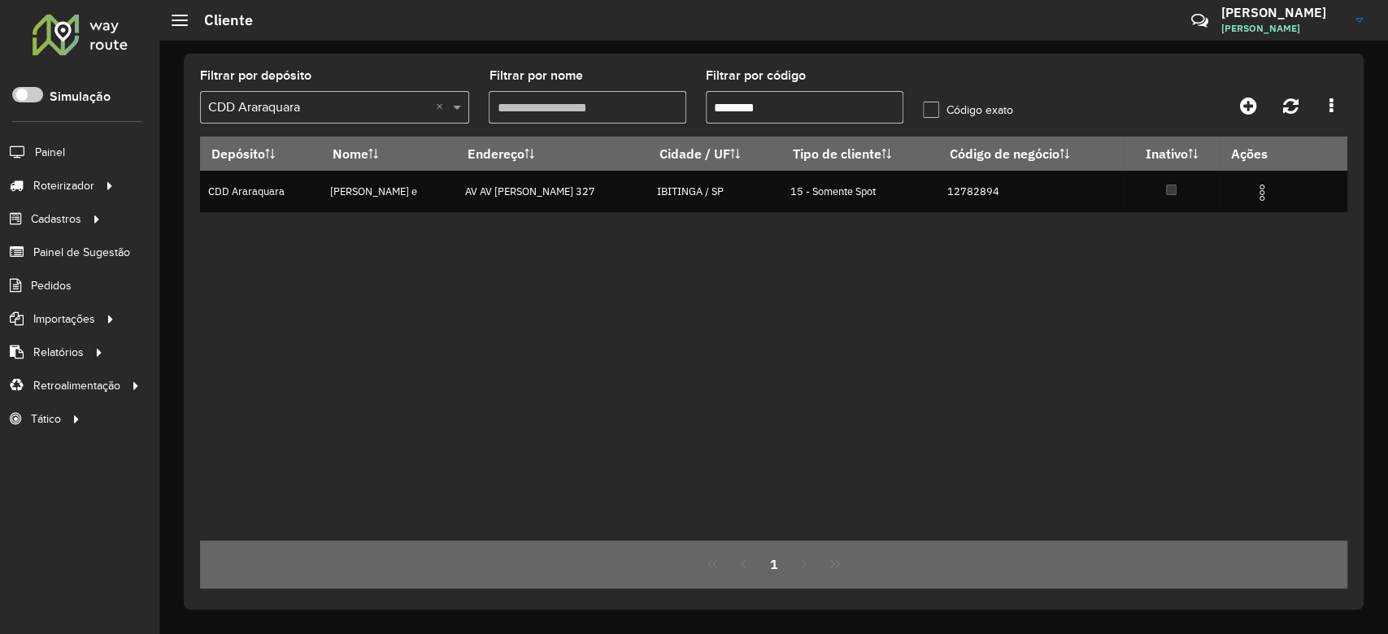
click at [398, 102] on input "text" at bounding box center [318, 108] width 220 height 20
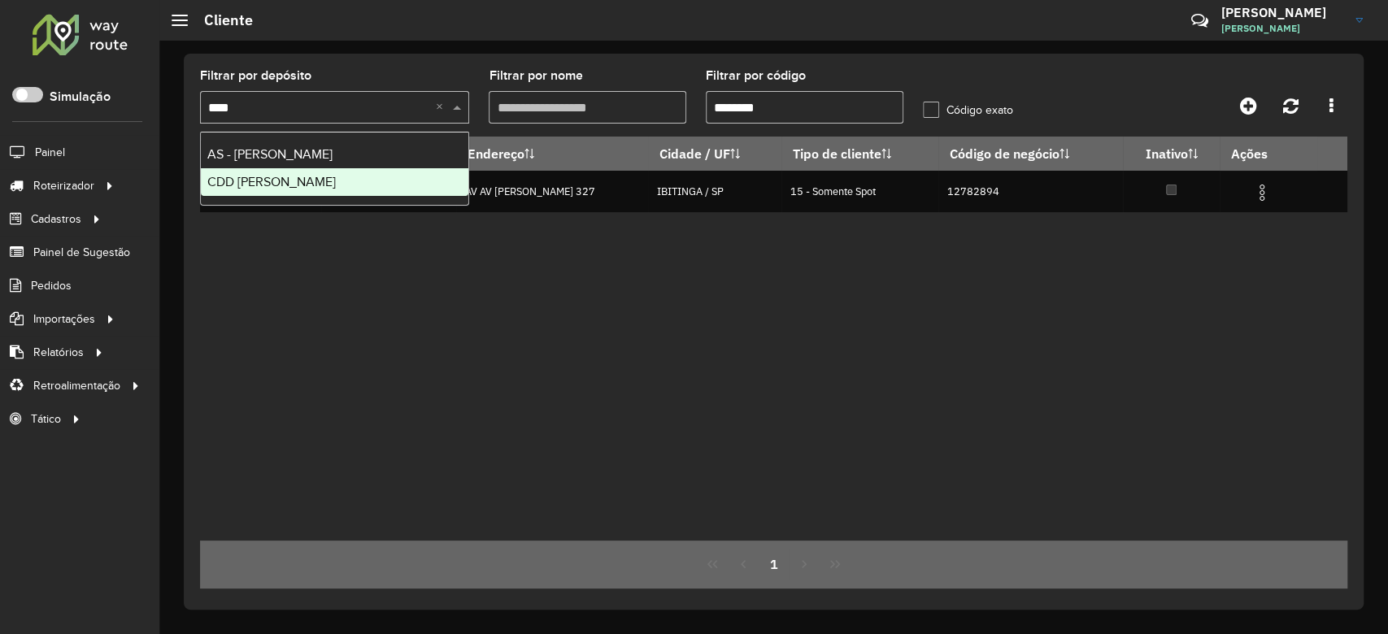
click at [308, 176] on div "CDD Mogi Mirim" at bounding box center [334, 182] width 267 height 28
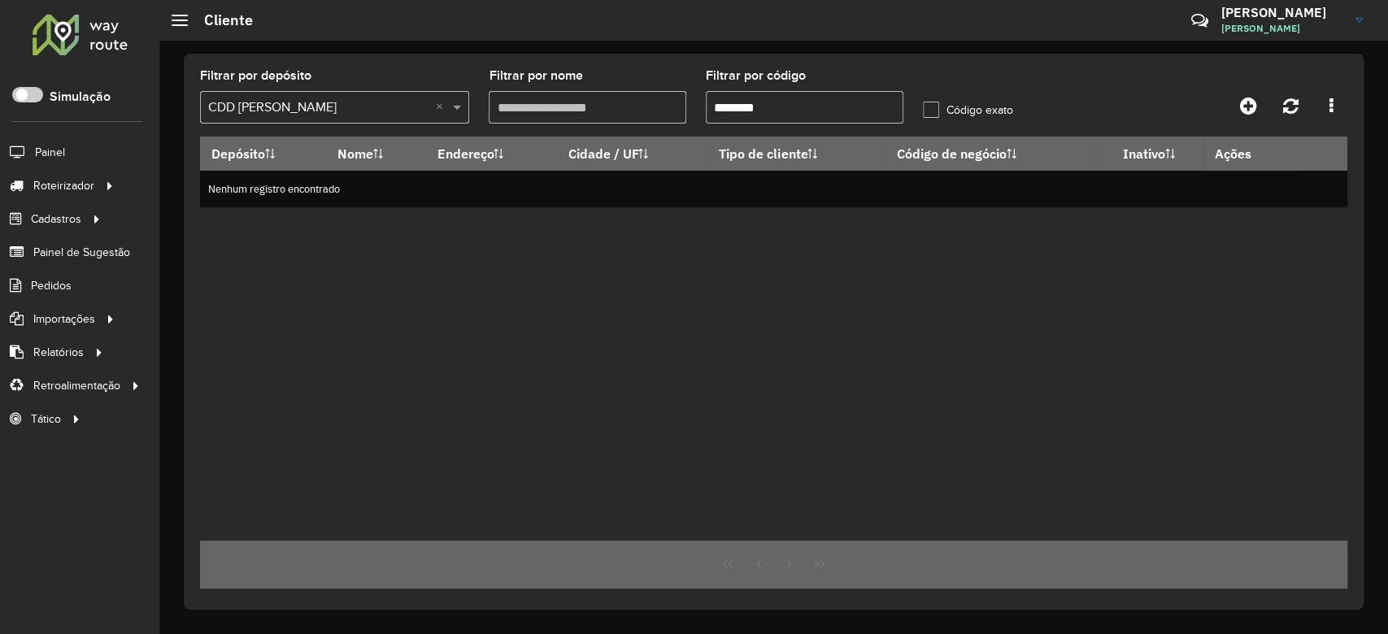
drag, startPoint x: 800, startPoint y: 105, endPoint x: 670, endPoint y: 102, distance: 130.1
click at [657, 102] on formly-group "Filtrar por depósito Selecione um depósito × CDD Mogi Mirim × Filtrar por nome …" at bounding box center [623, 103] width 867 height 67
paste input "text"
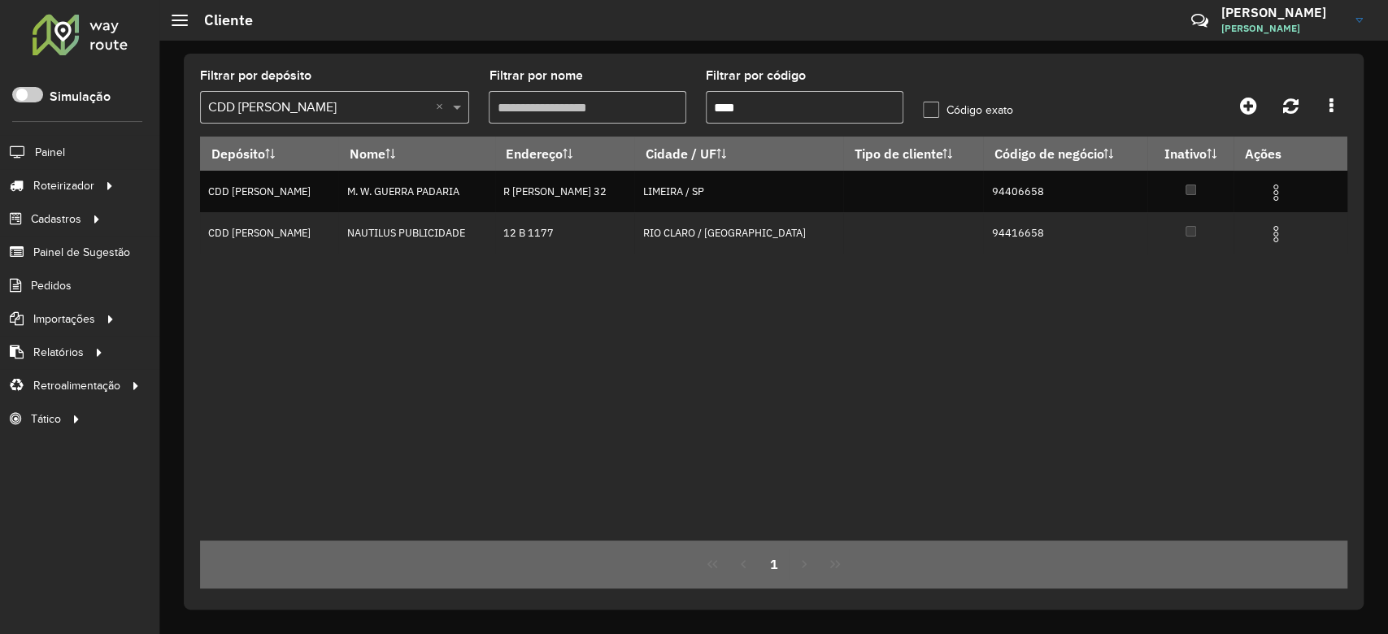
click at [712, 102] on input "****" at bounding box center [805, 107] width 198 height 33
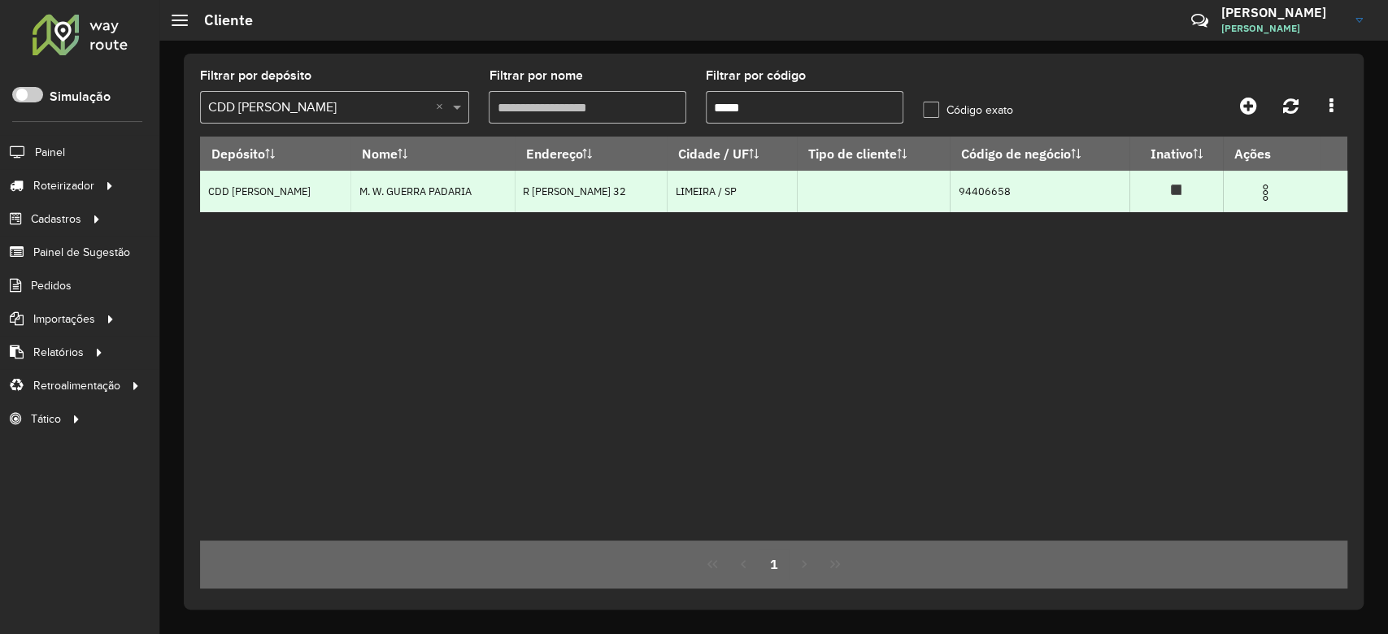
click at [1268, 192] on img at bounding box center [1265, 193] width 20 height 20
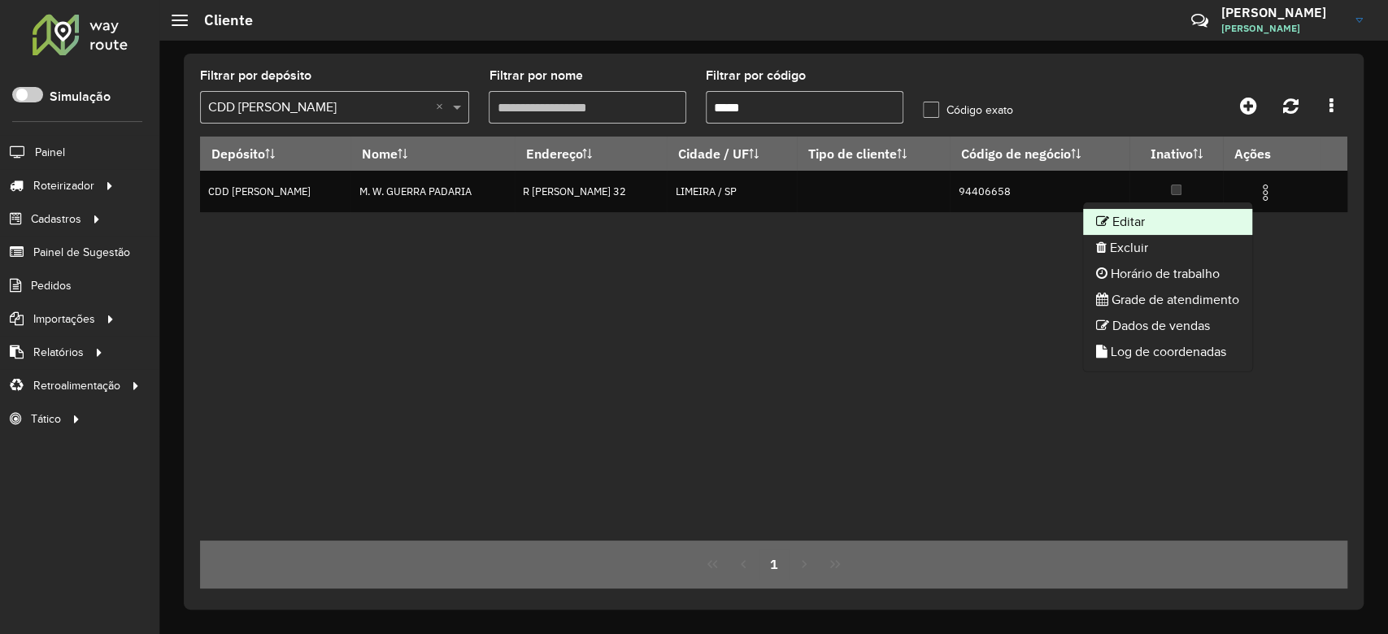
click at [1189, 217] on li "Editar" at bounding box center [1167, 222] width 169 height 26
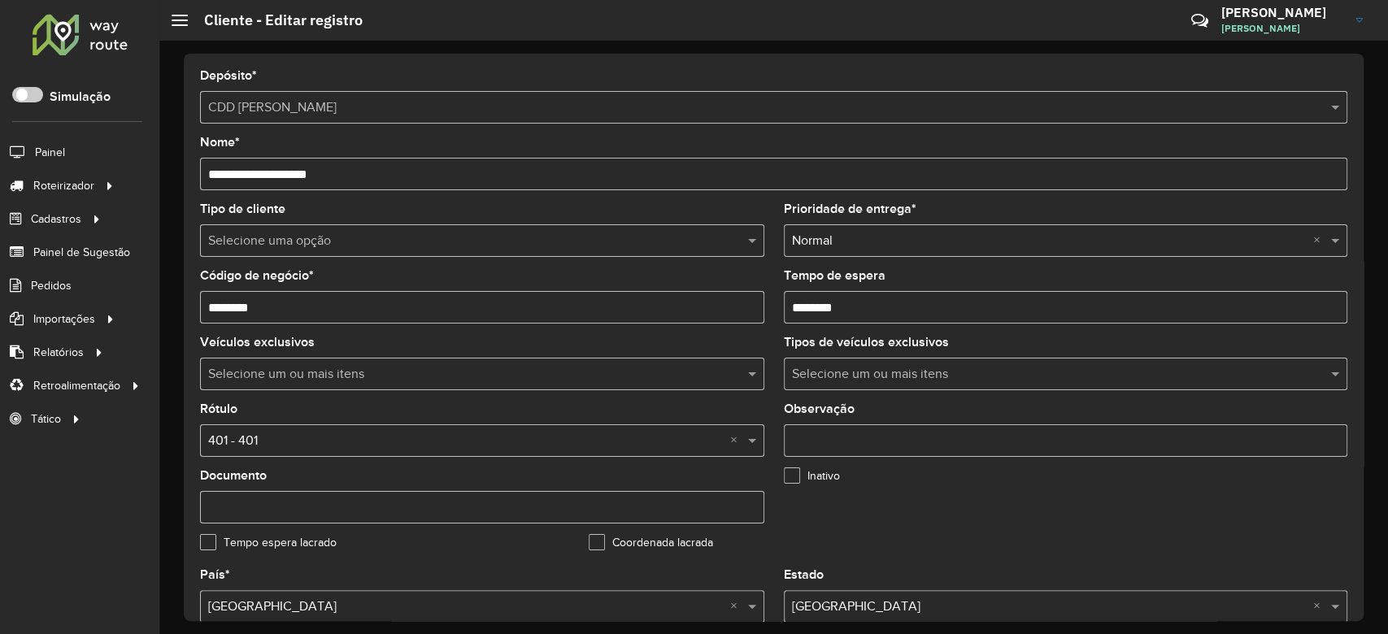
scroll to position [433, 0]
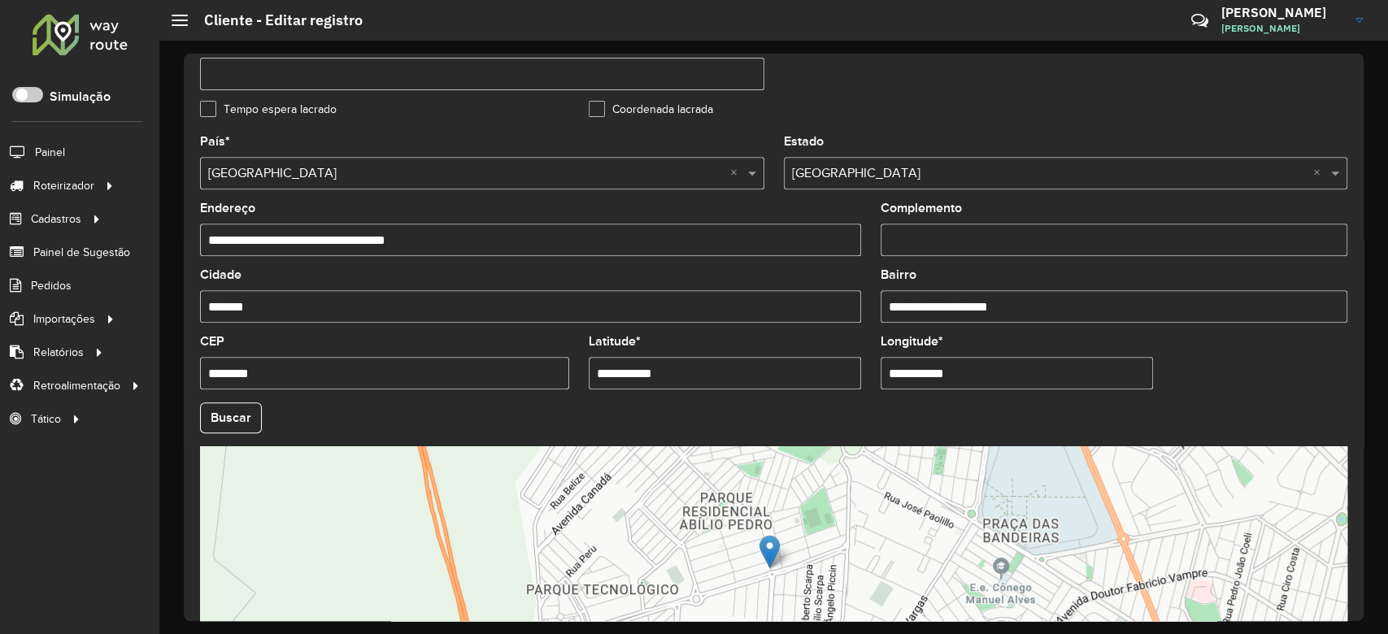
drag, startPoint x: 683, startPoint y: 375, endPoint x: 493, endPoint y: 350, distance: 191.8
click at [493, 350] on formly-group "**********" at bounding box center [773, 413] width 1167 height 554
paste input "text"
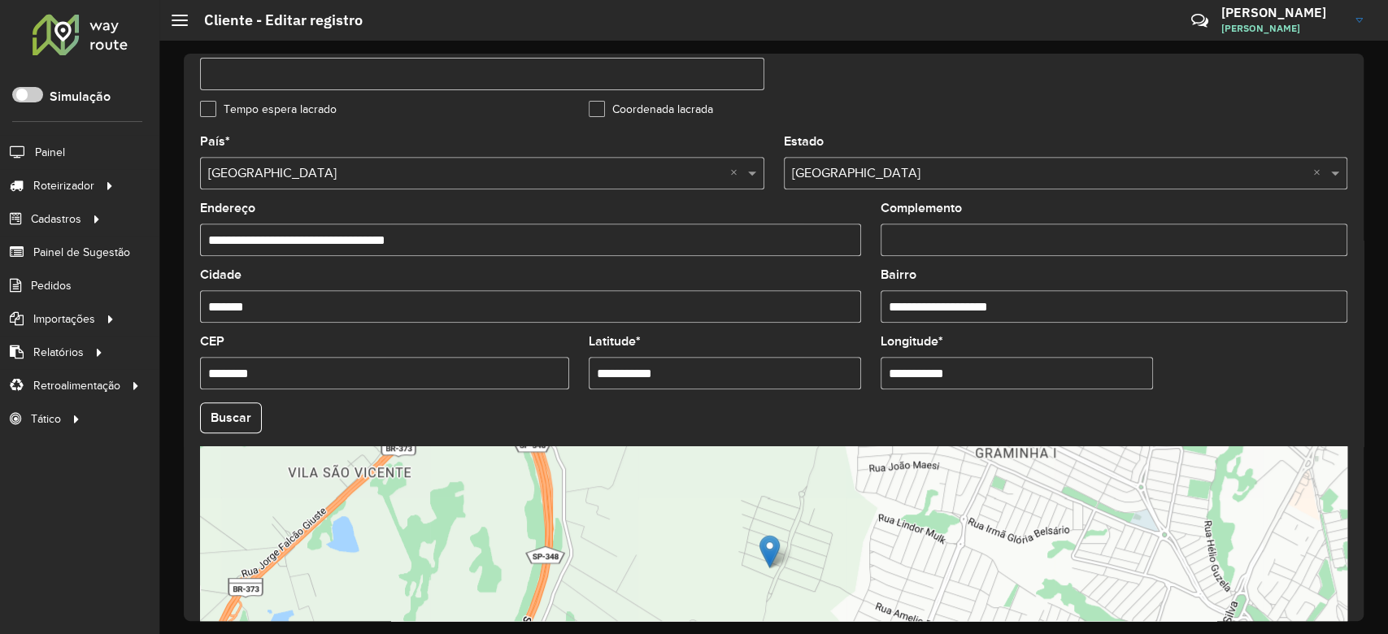
drag, startPoint x: 990, startPoint y: 370, endPoint x: 804, endPoint y: 361, distance: 186.4
click at [804, 361] on formly-group "**********" at bounding box center [773, 413] width 1167 height 554
paste input "text"
click at [215, 403] on hb-app "Aguarde... Pop-up bloqueado! Seu navegador bloqueou automáticamente a abertura …" at bounding box center [694, 317] width 1388 height 634
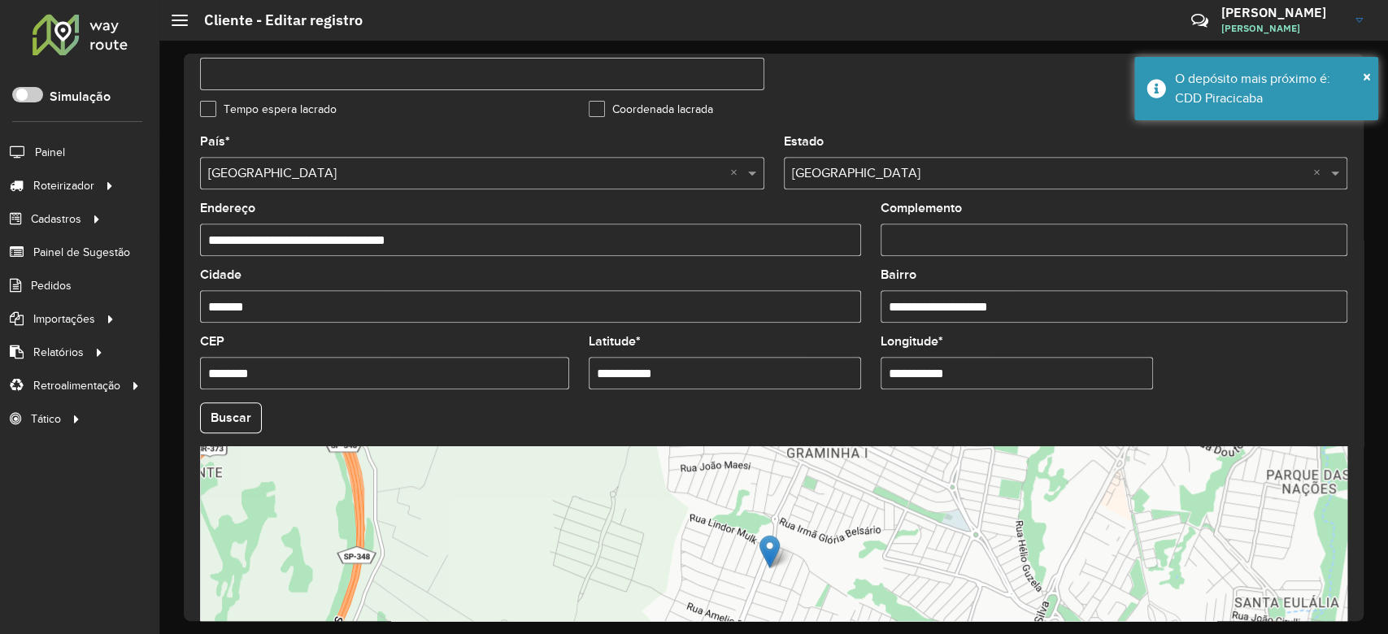
click at [223, 425] on button "Buscar" at bounding box center [231, 417] width 62 height 31
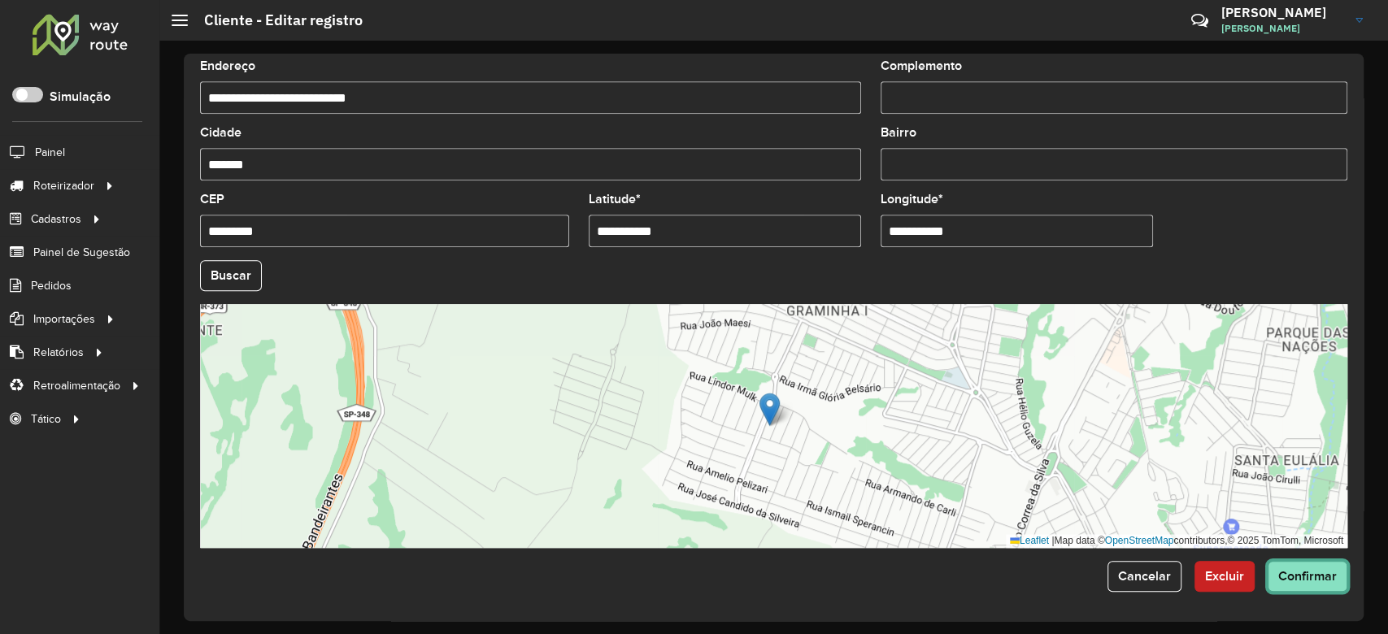
click at [1311, 579] on span "Confirmar" at bounding box center [1307, 576] width 59 height 14
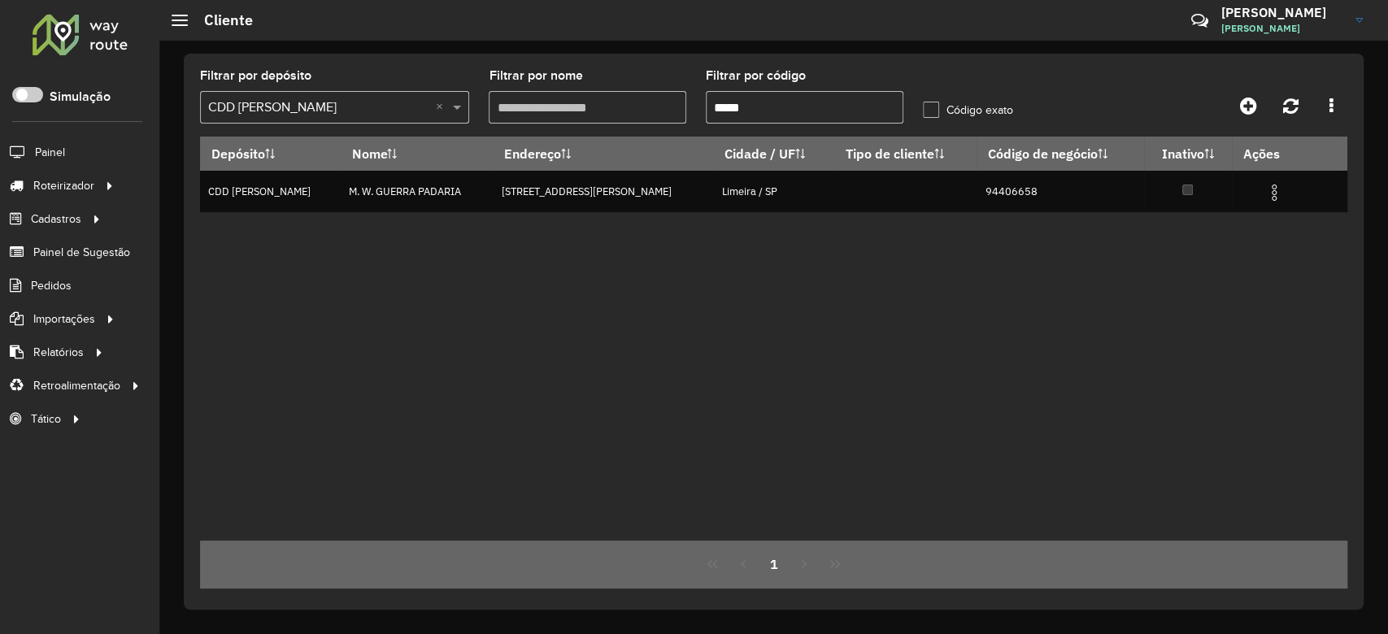
drag, startPoint x: 774, startPoint y: 111, endPoint x: 781, endPoint y: 94, distance: 18.6
click at [678, 93] on formly-group "Filtrar por depósito Selecione um depósito × CDD Mogi Mirim × Filtrar por nome …" at bounding box center [623, 103] width 867 height 67
paste input "text"
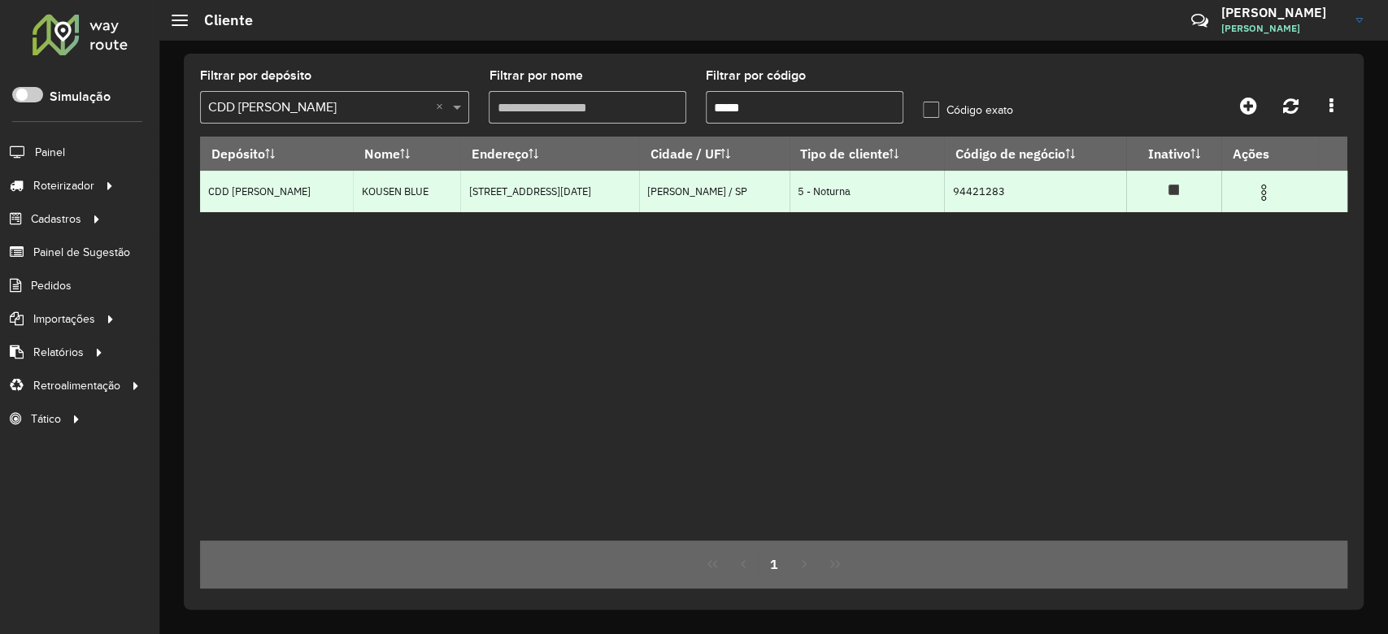
click at [1259, 189] on img at bounding box center [1264, 193] width 20 height 20
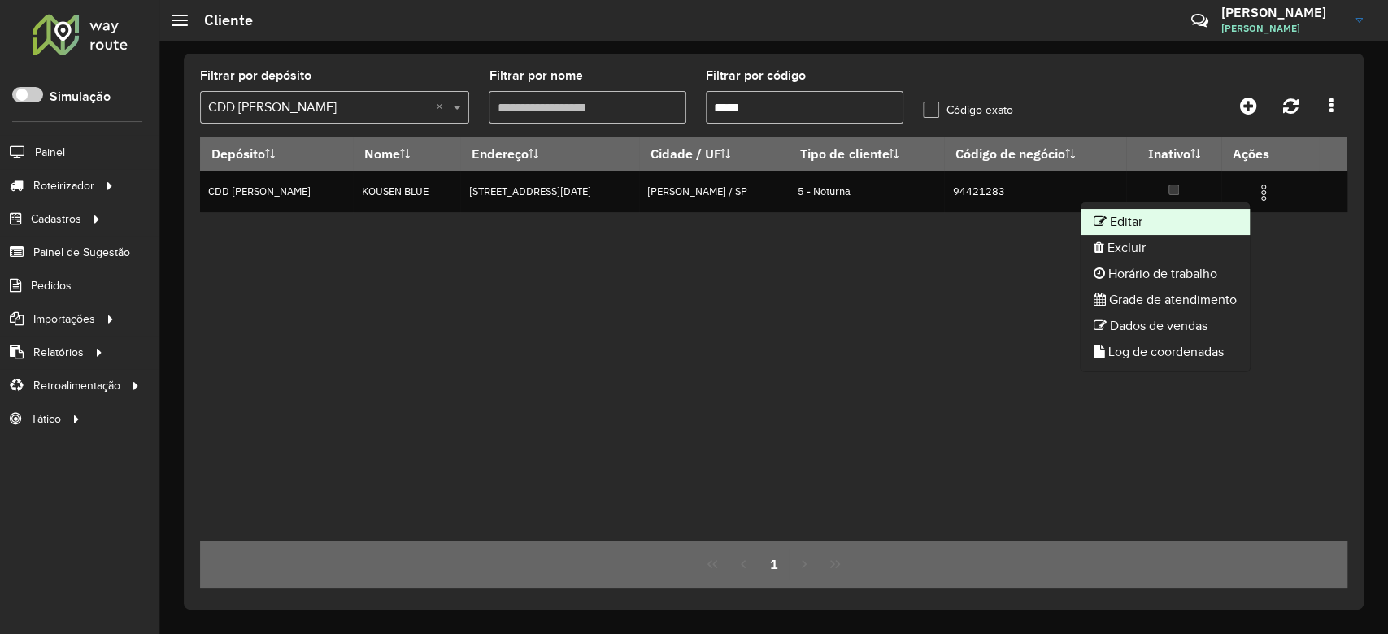
click at [1186, 216] on li "Editar" at bounding box center [1164, 222] width 169 height 26
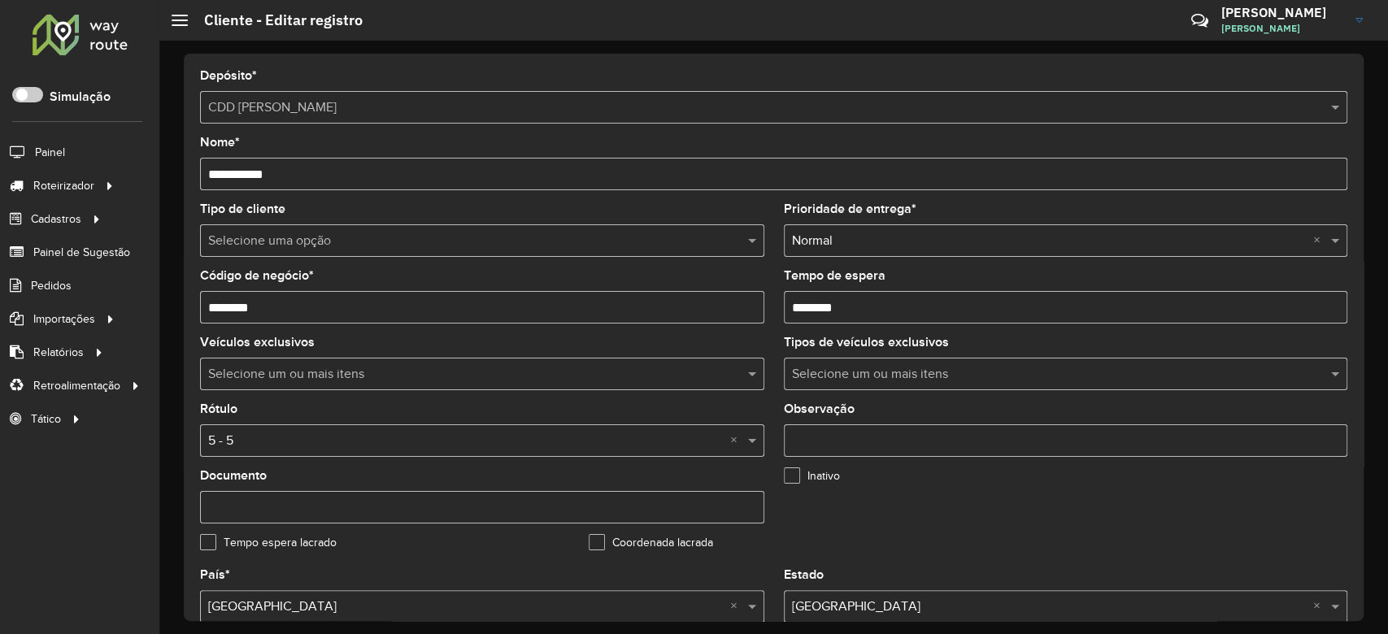
scroll to position [325, 0]
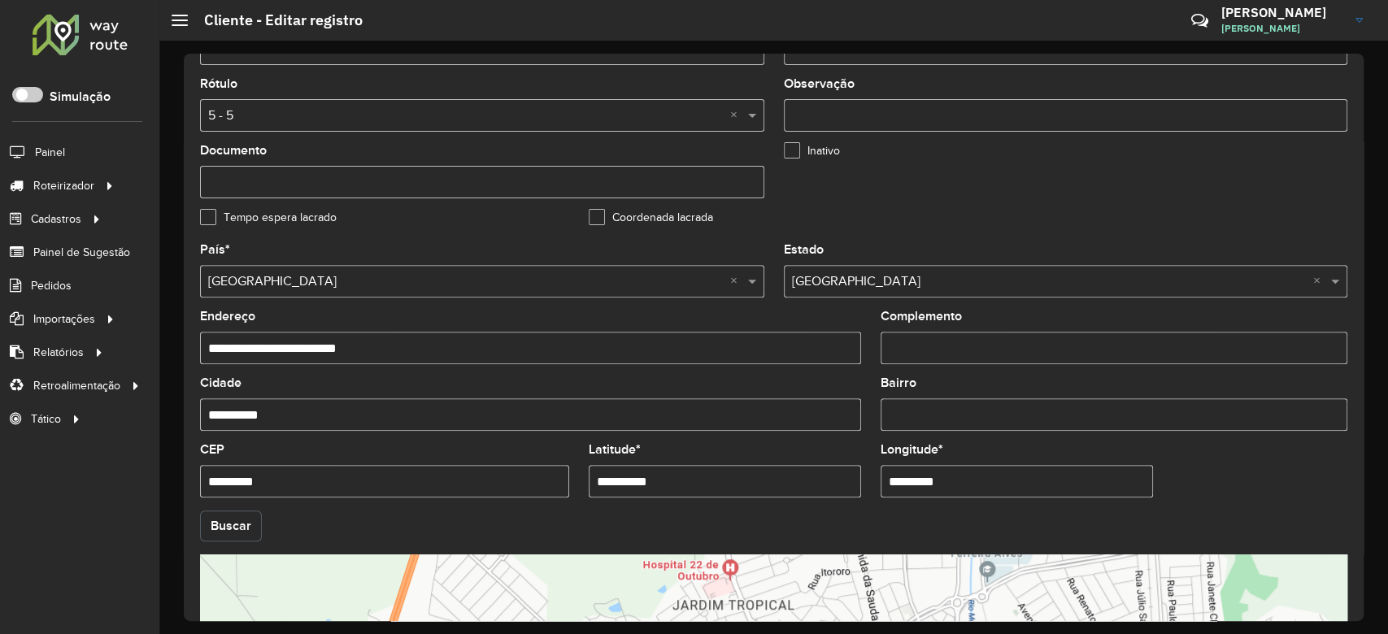
click at [229, 524] on button "Buscar" at bounding box center [231, 526] width 62 height 31
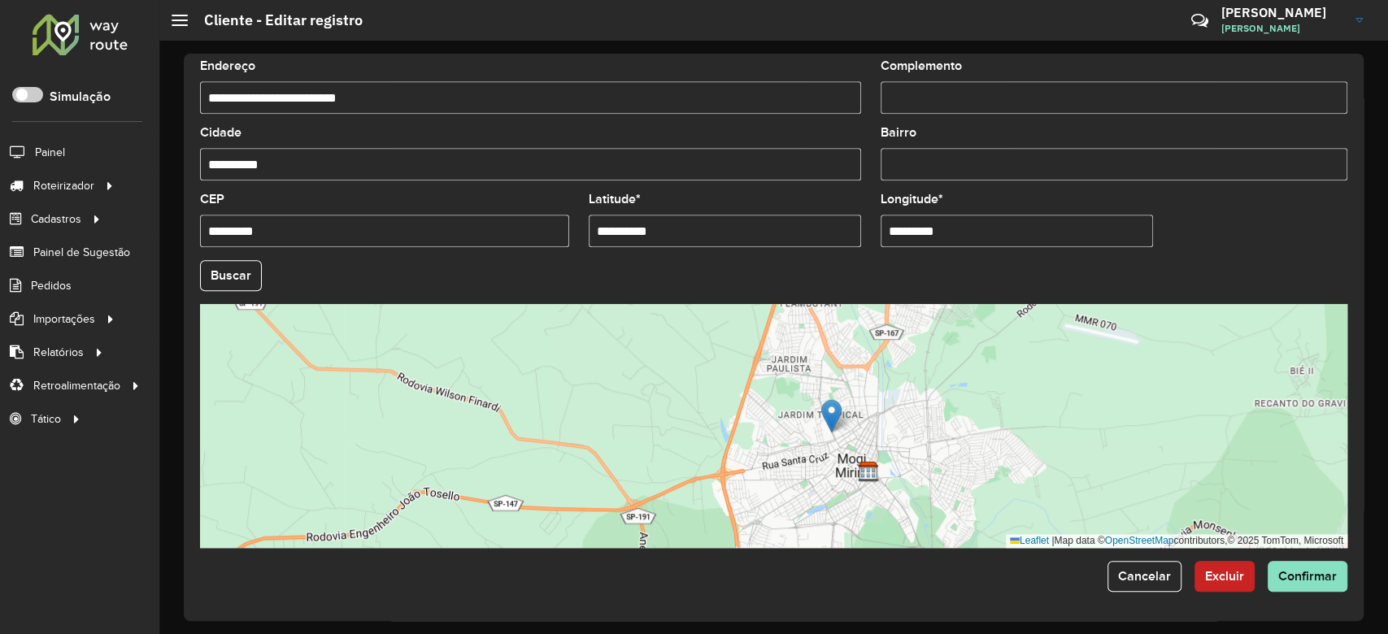
scroll to position [250, 0]
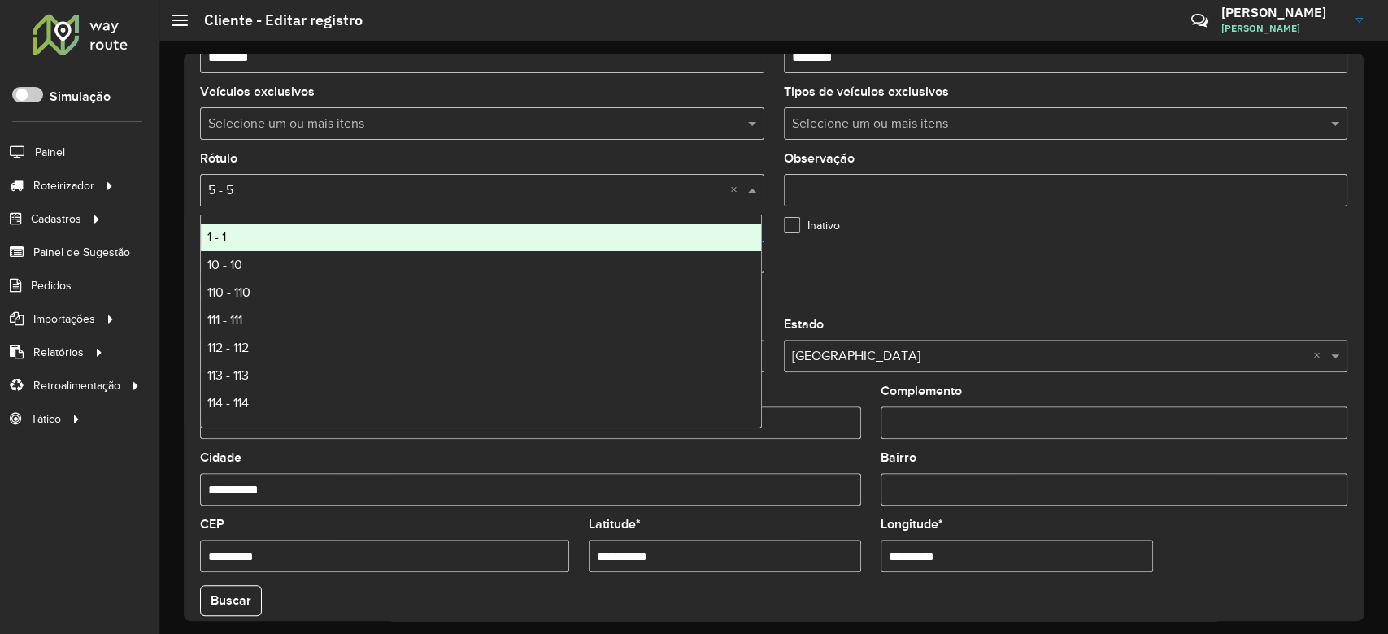
click at [314, 198] on input "text" at bounding box center [465, 191] width 515 height 20
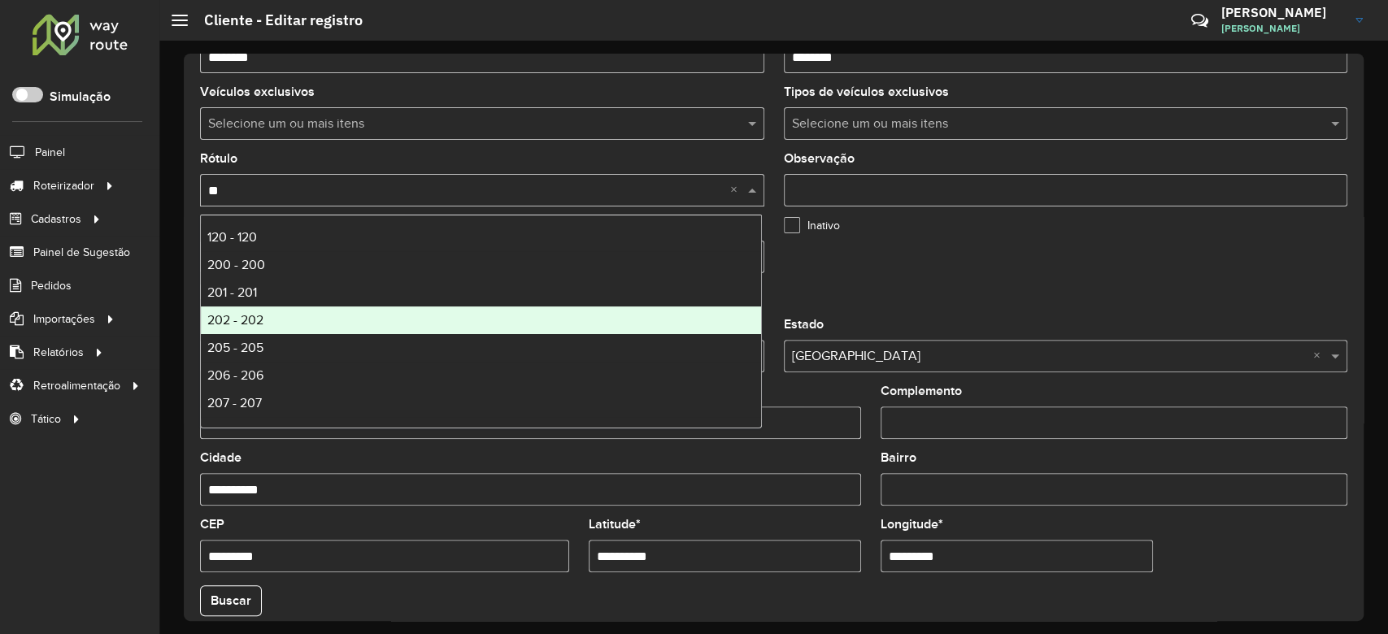
click at [299, 329] on div "202 - 202" at bounding box center [481, 320] width 560 height 28
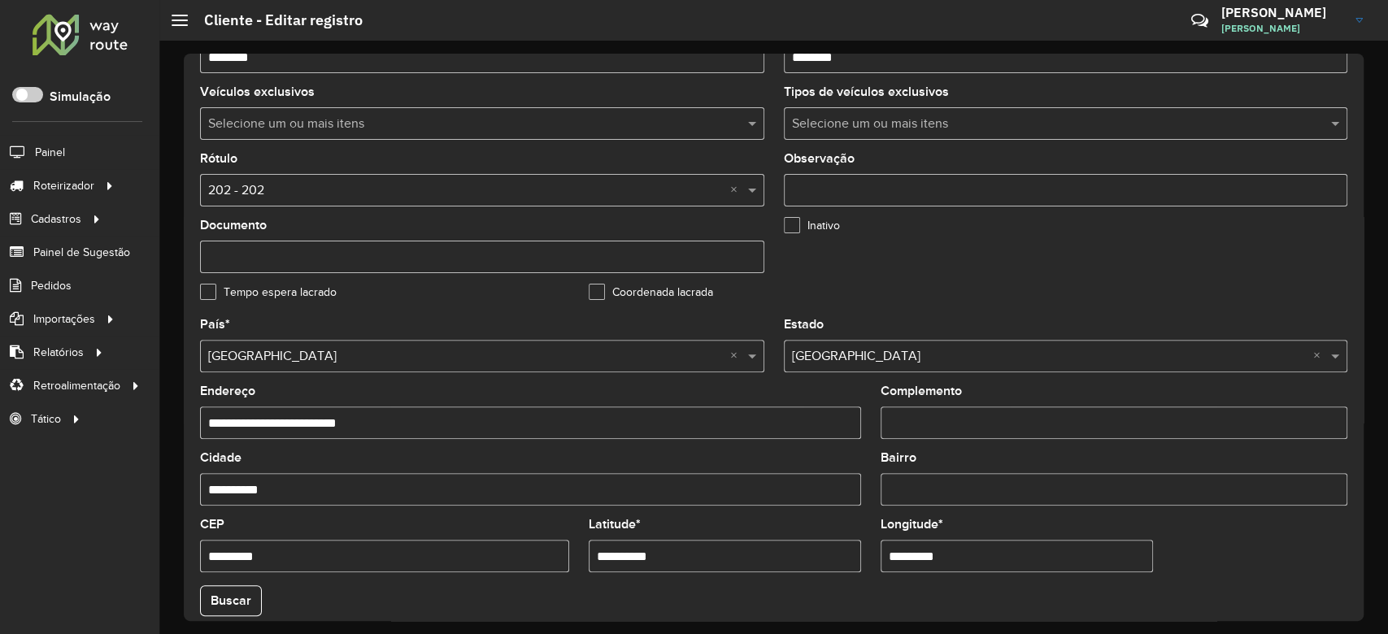
scroll to position [576, 0]
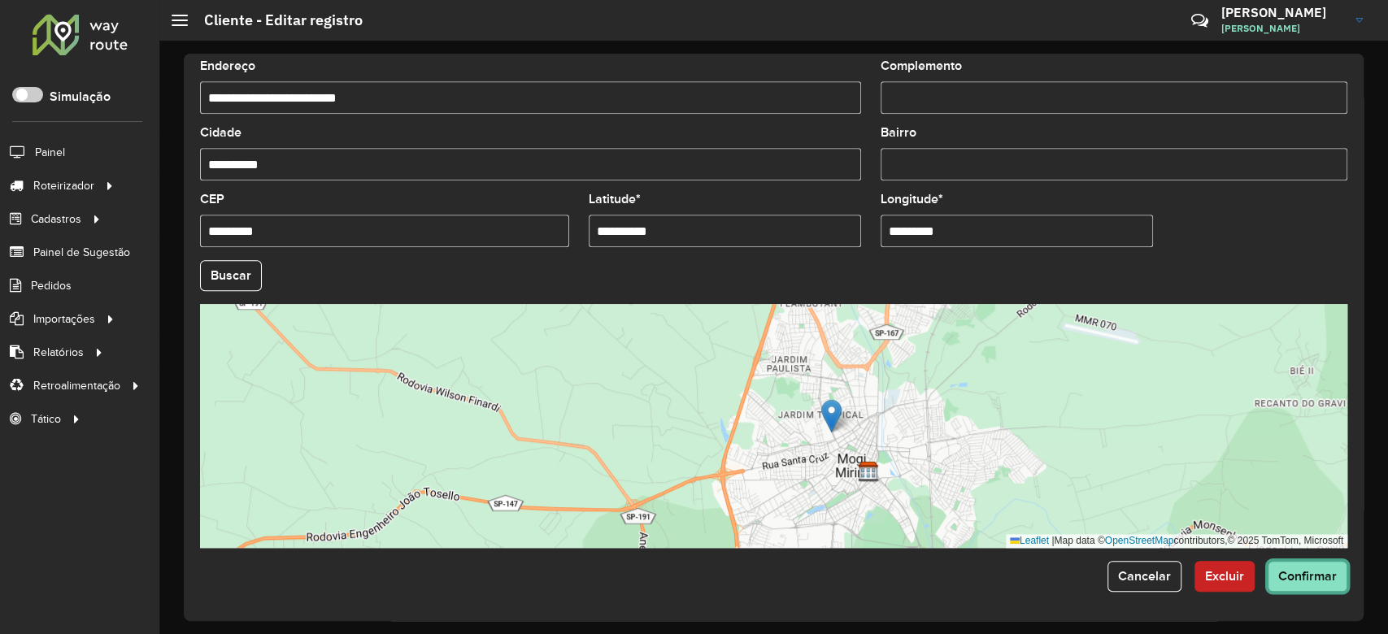
click at [1297, 569] on span "Confirmar" at bounding box center [1307, 576] width 59 height 14
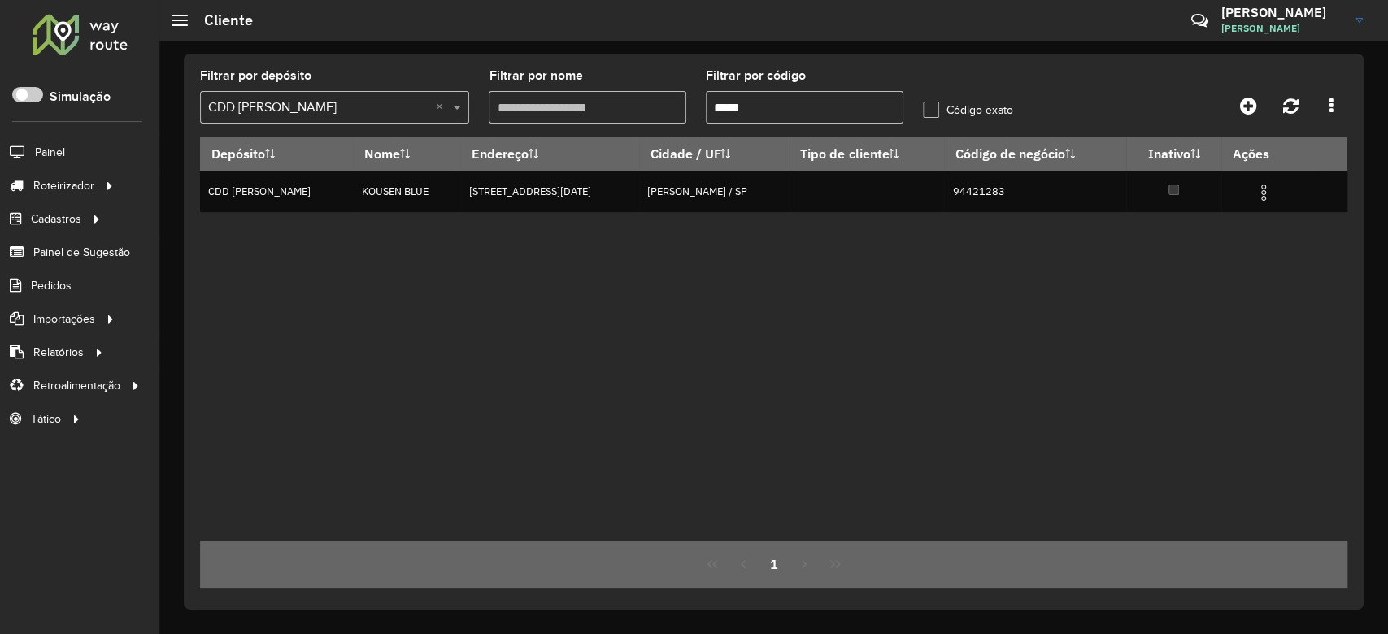
drag, startPoint x: 714, startPoint y: 102, endPoint x: 815, endPoint y: 109, distance: 101.0
click at [815, 109] on input "*****" at bounding box center [805, 107] width 198 height 33
paste input "****"
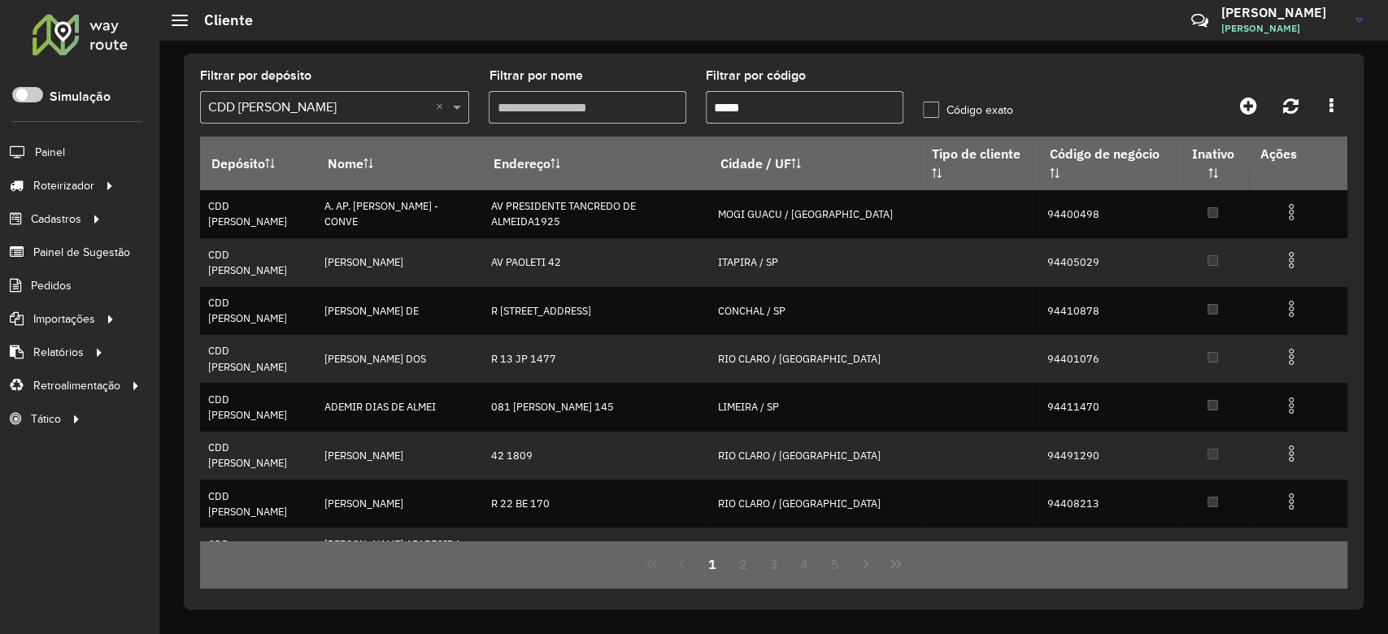
click at [710, 107] on input "*****" at bounding box center [805, 107] width 198 height 33
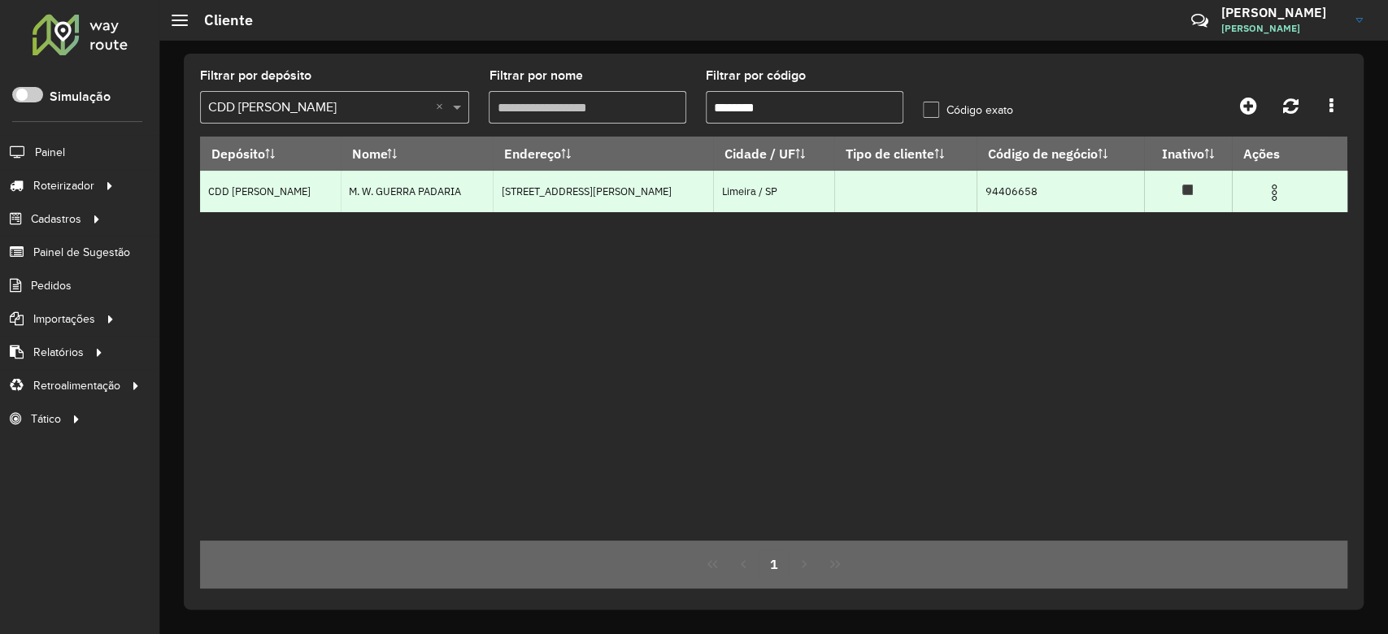
click at [1276, 185] on img at bounding box center [1274, 193] width 20 height 20
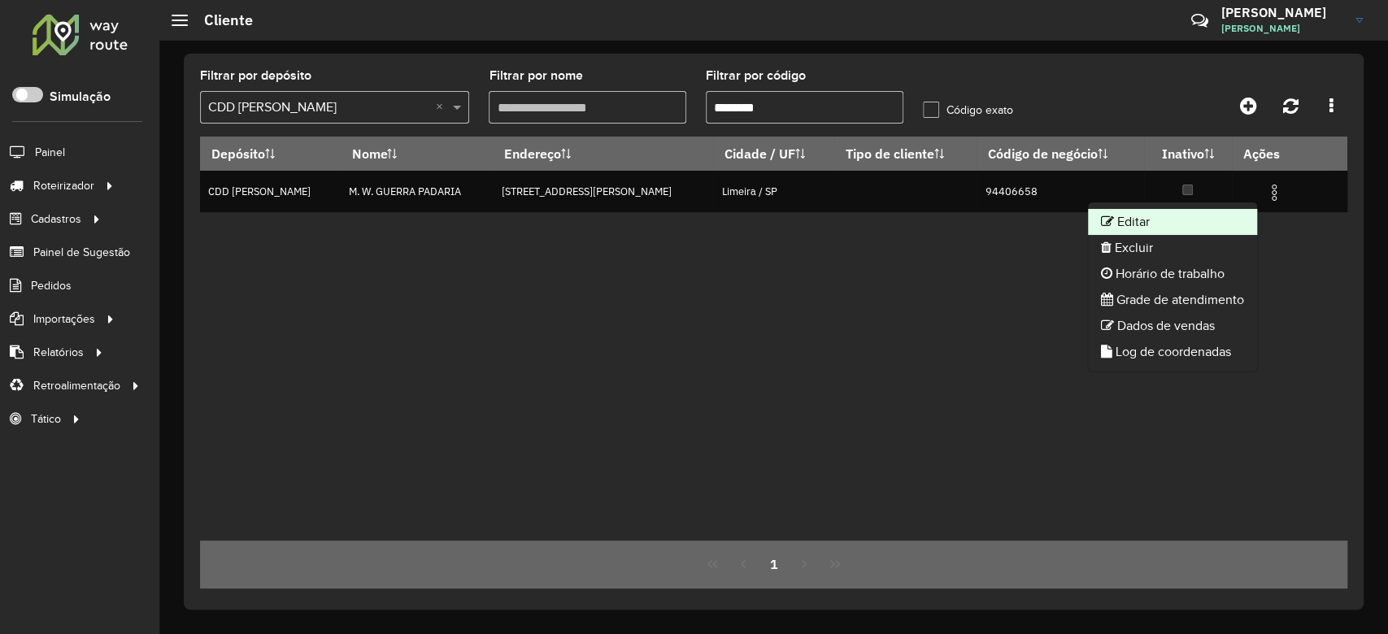
click at [1195, 213] on li "Editar" at bounding box center [1172, 222] width 169 height 26
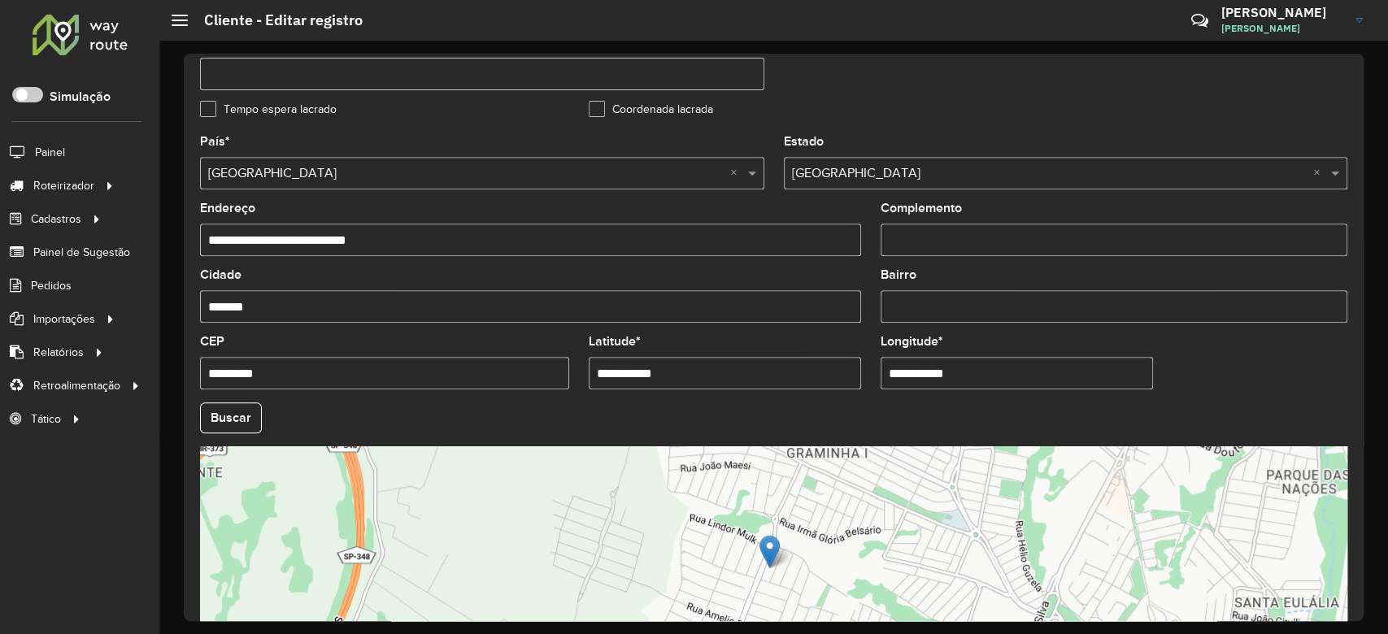
scroll to position [576, 0]
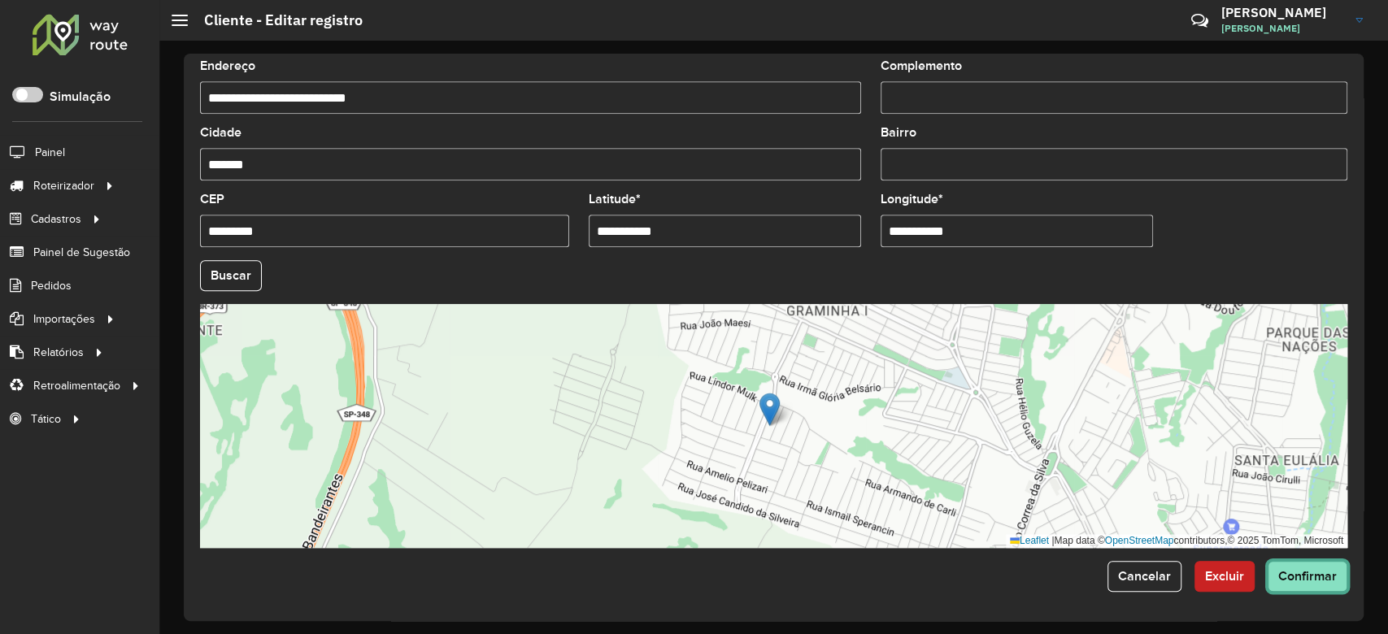
click at [1316, 583] on span "Confirmar" at bounding box center [1307, 576] width 59 height 14
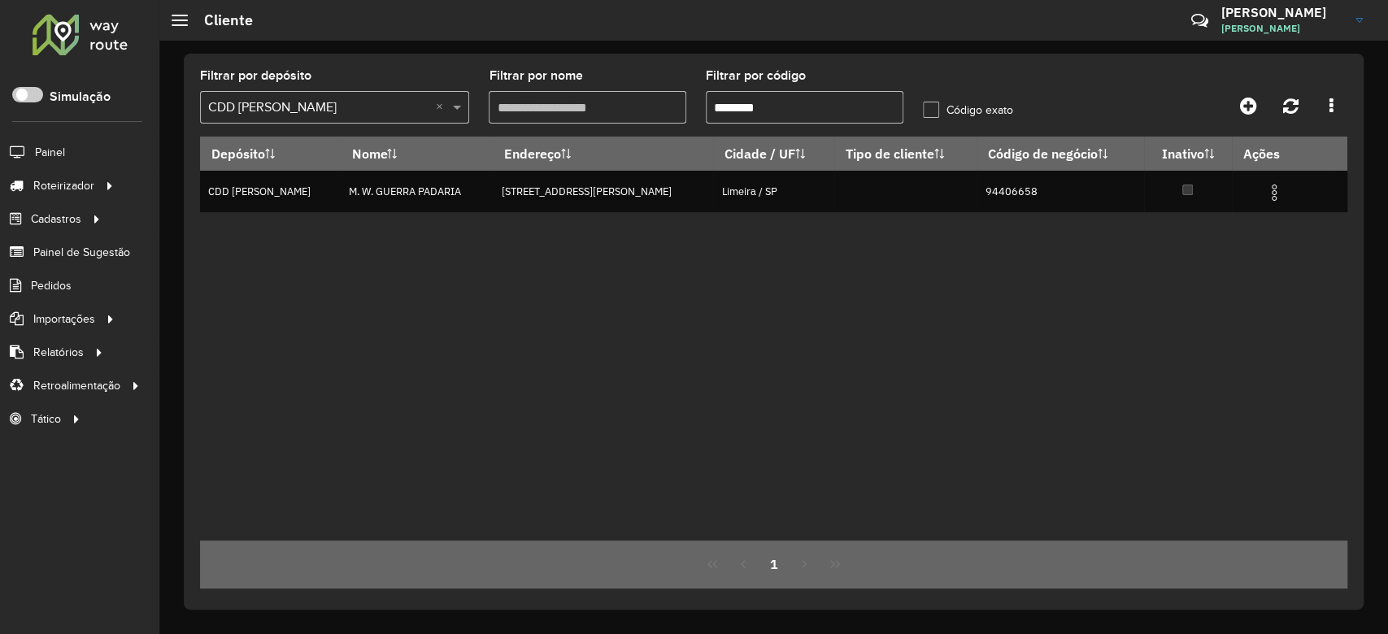
click at [332, 112] on input "text" at bounding box center [318, 108] width 220 height 20
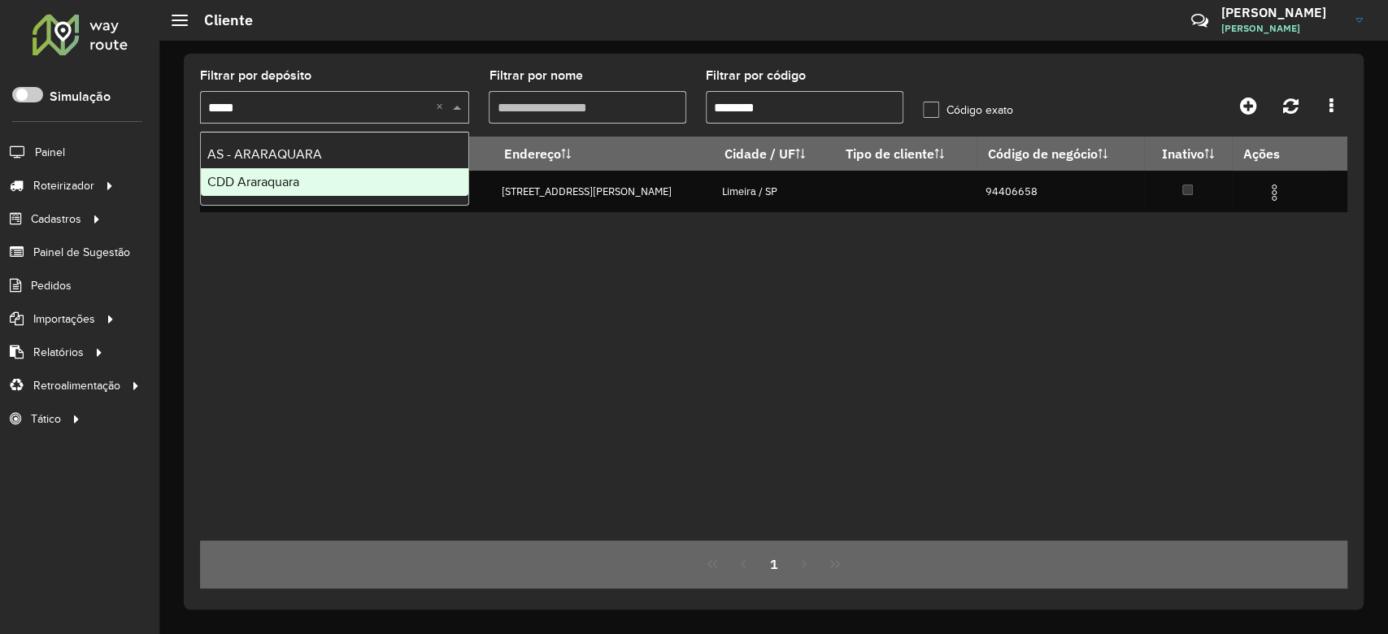
click at [307, 183] on div "CDD Araraquara" at bounding box center [334, 182] width 267 height 28
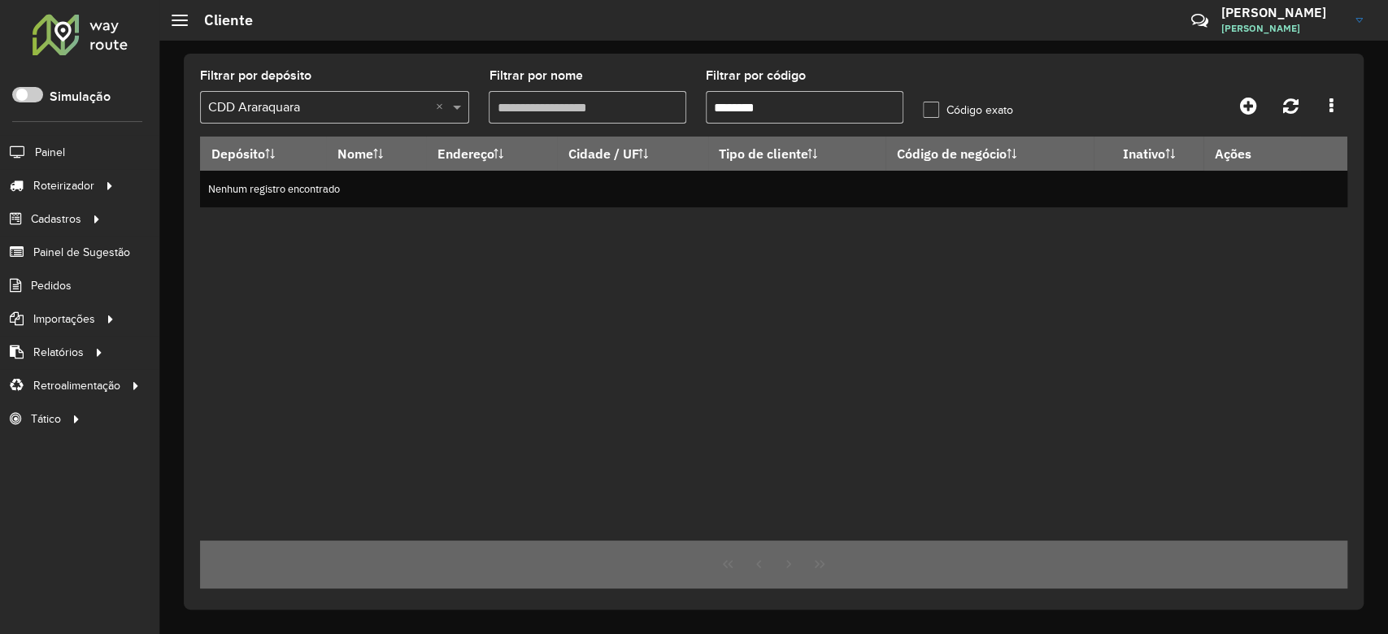
drag, startPoint x: 798, startPoint y: 108, endPoint x: 663, endPoint y: 107, distance: 135.0
click at [663, 107] on formly-group "Filtrar por depósito Selecione um depósito × CDD Araraquara × Filtrar por nome …" at bounding box center [623, 103] width 867 height 67
paste input "text"
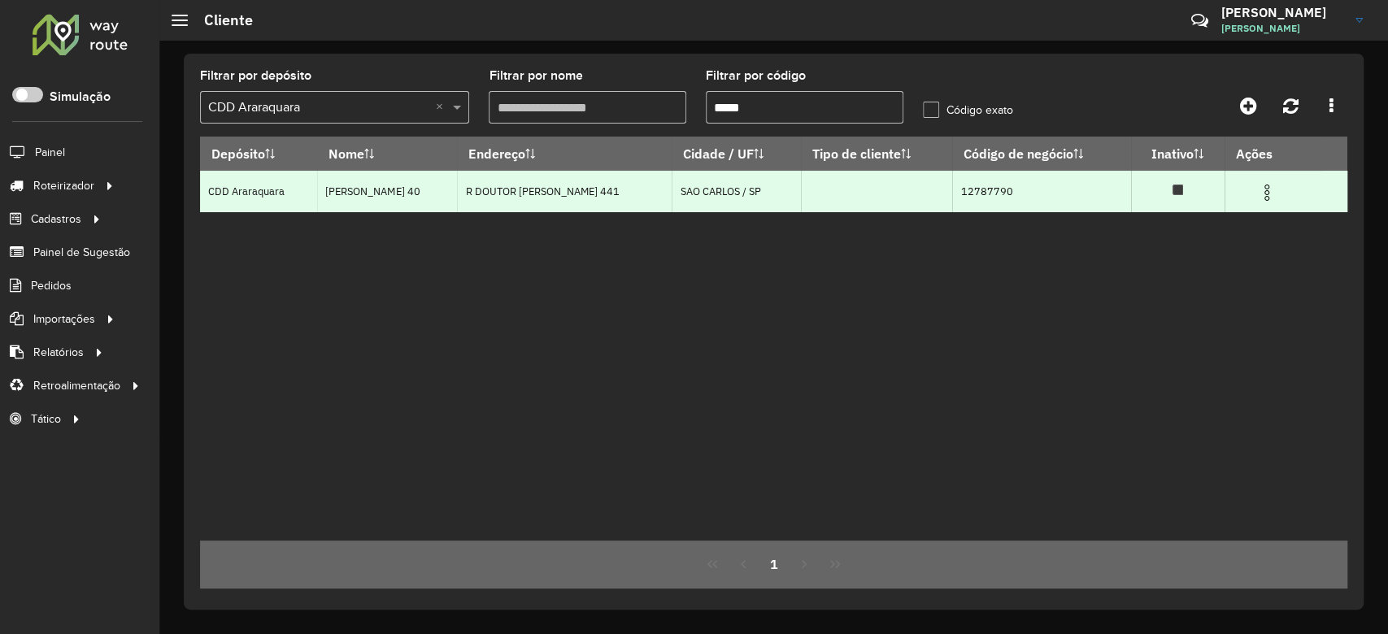
click at [1272, 188] on img at bounding box center [1267, 193] width 20 height 20
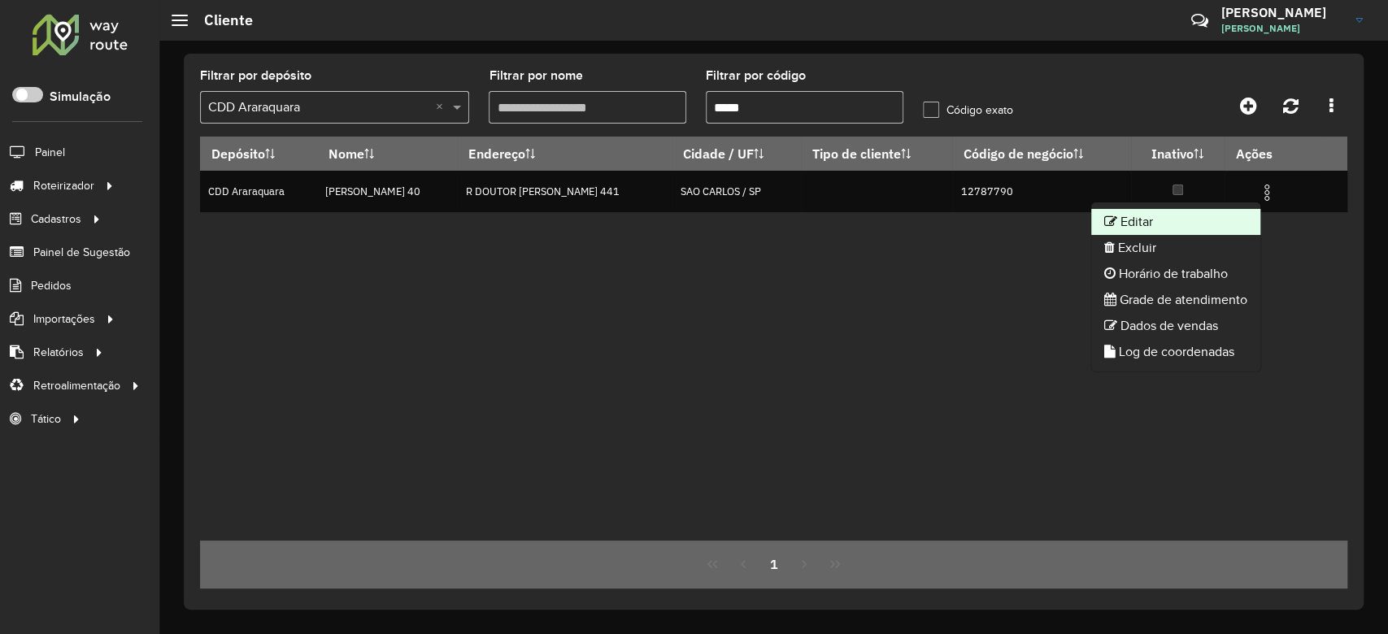
click at [1180, 212] on li "Editar" at bounding box center [1175, 222] width 169 height 26
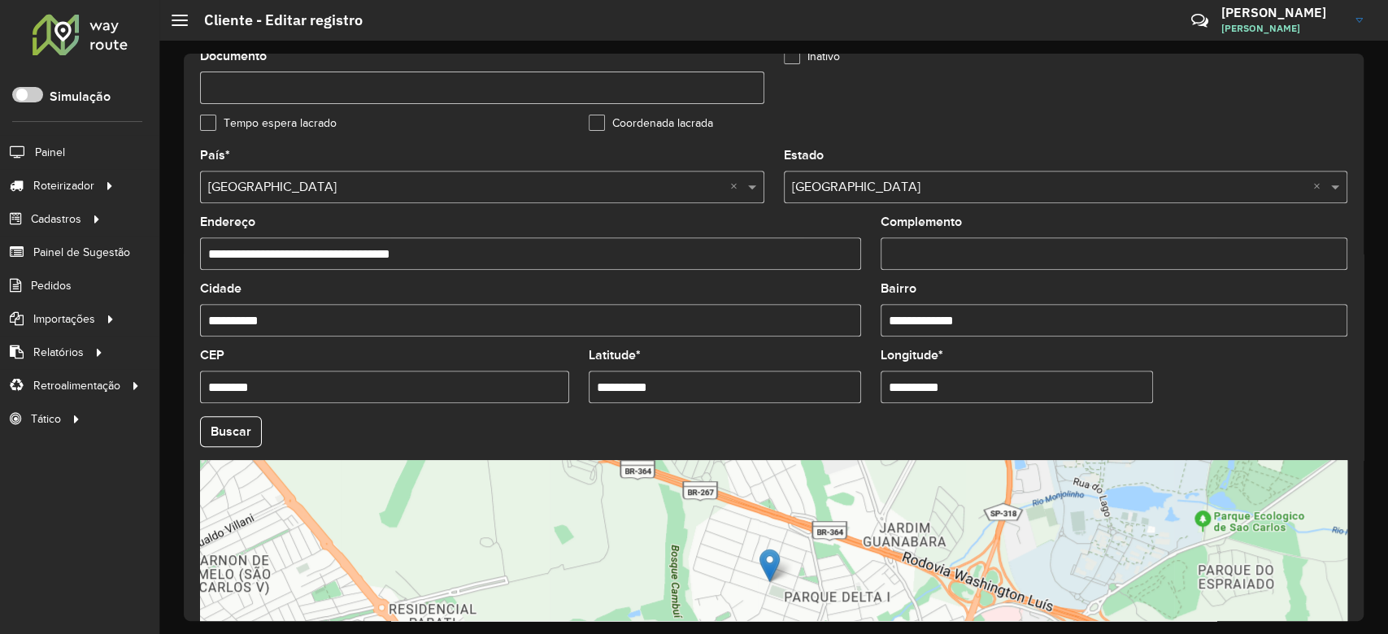
scroll to position [576, 0]
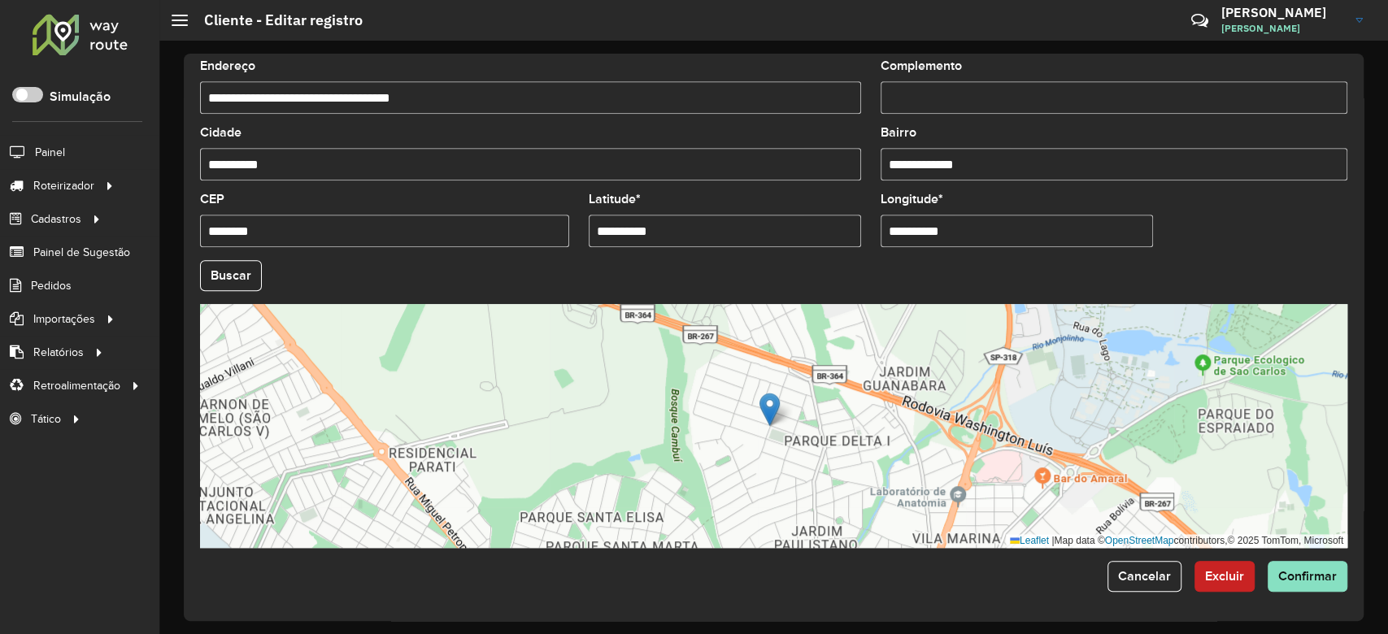
drag, startPoint x: 574, startPoint y: 224, endPoint x: 539, endPoint y: 223, distance: 35.0
click at [539, 223] on formly-group "**********" at bounding box center [773, 270] width 1167 height 554
paste input "*"
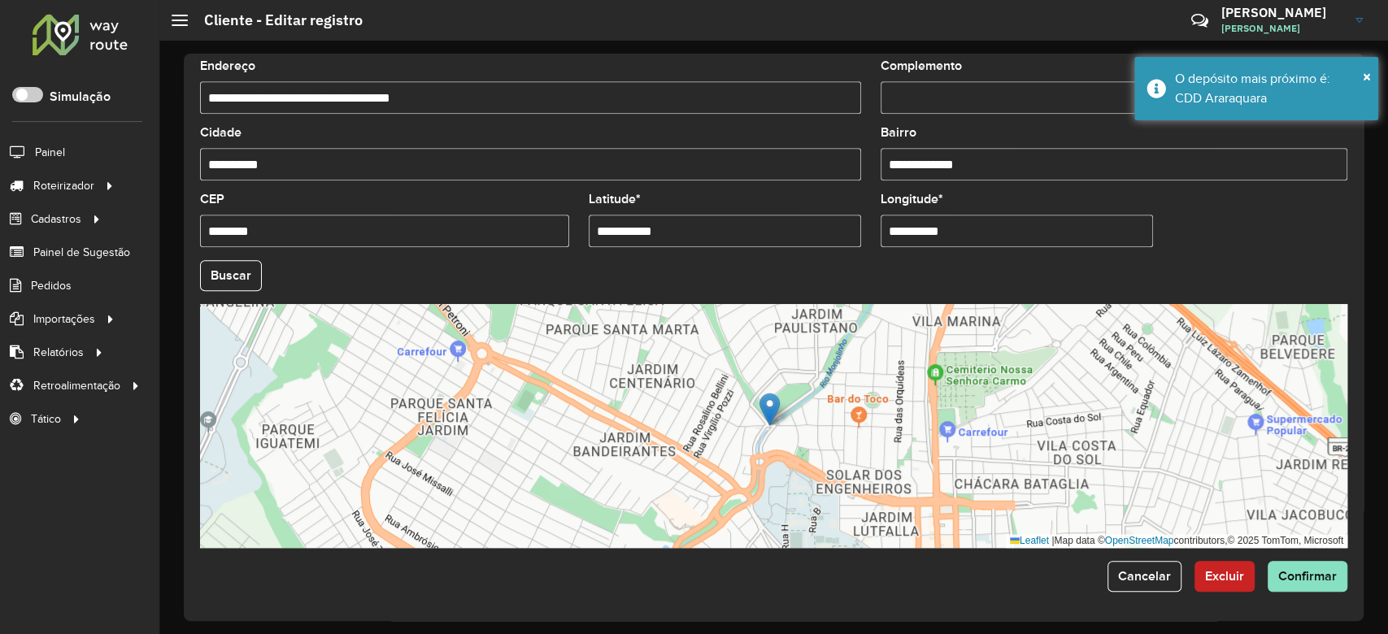
drag, startPoint x: 890, startPoint y: 229, endPoint x: 1156, endPoint y: 229, distance: 265.8
click at [1156, 229] on formly-field "**********" at bounding box center [1017, 226] width 292 height 67
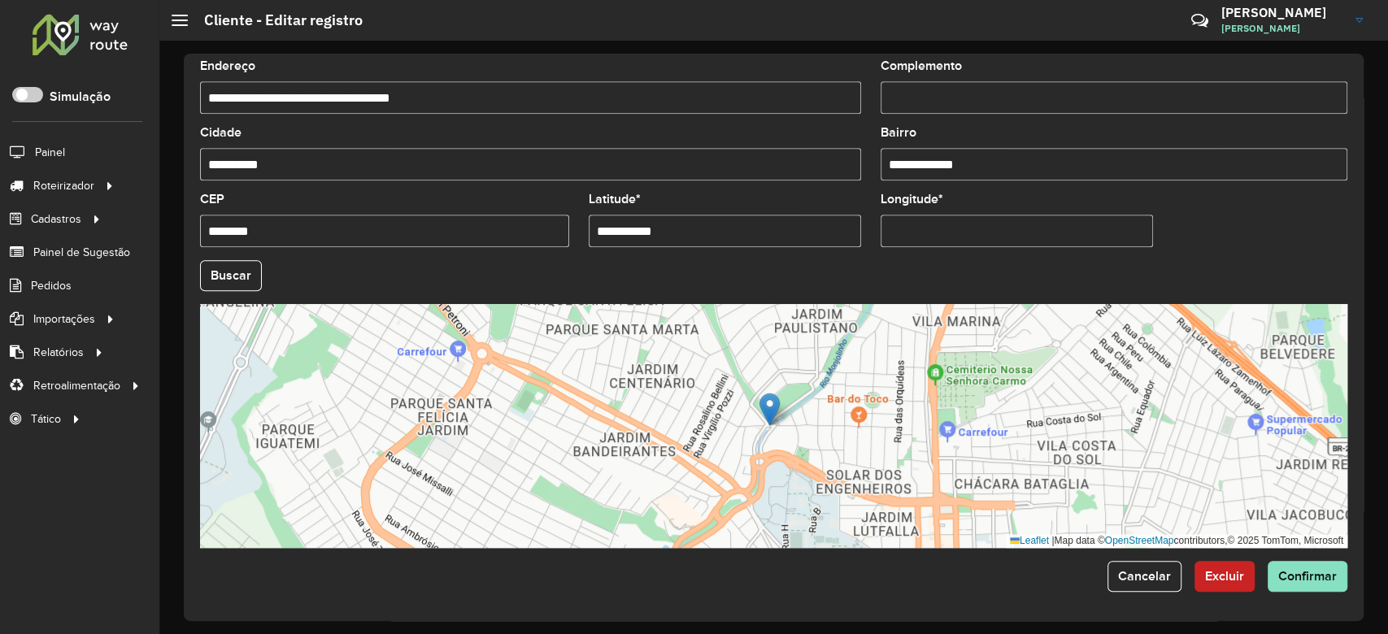
paste input "**********"
click at [232, 267] on formly-group "**********" at bounding box center [773, 270] width 1167 height 554
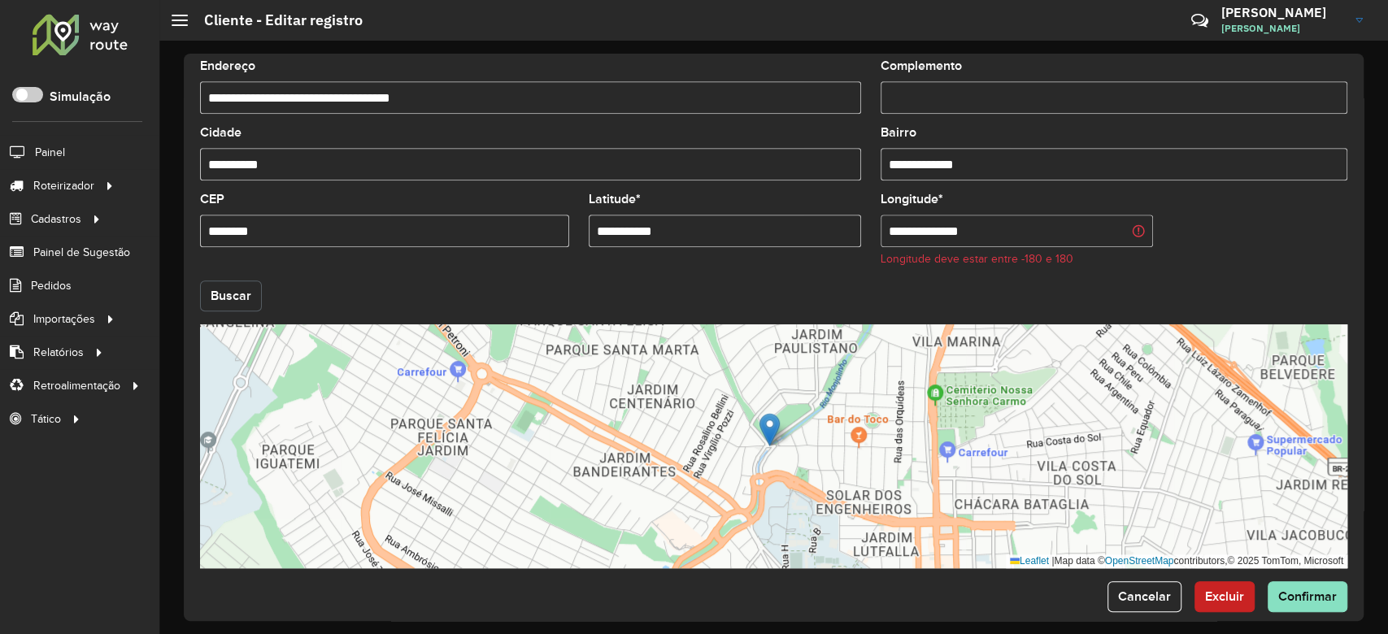
click at [233, 296] on button "Buscar" at bounding box center [231, 295] width 62 height 31
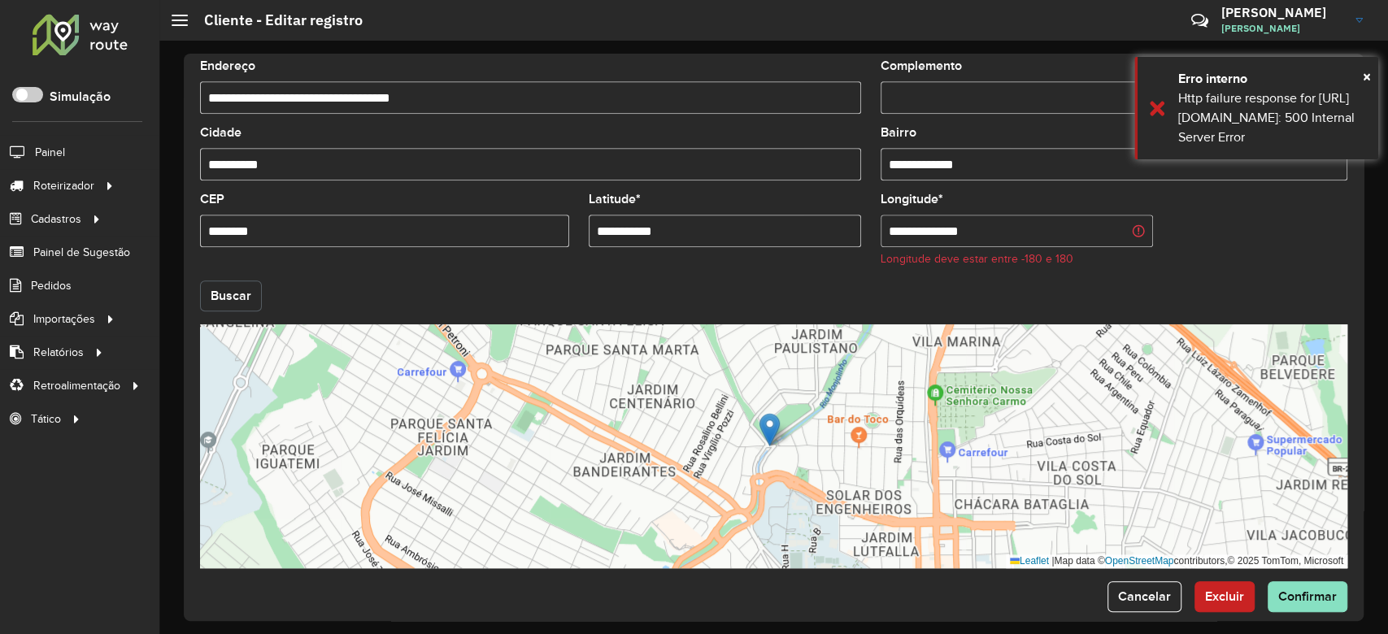
click at [233, 296] on button "Buscar" at bounding box center [231, 295] width 62 height 31
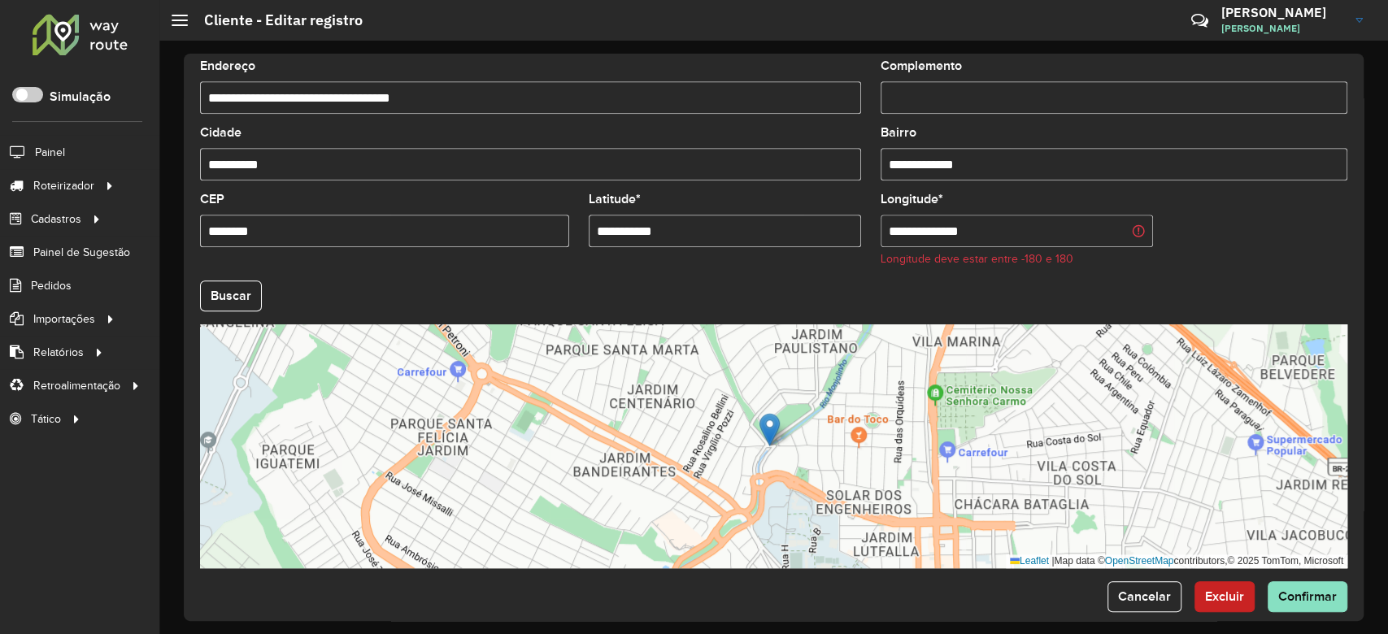
drag, startPoint x: 952, startPoint y: 229, endPoint x: 959, endPoint y: 237, distance: 9.8
click at [954, 228] on input "**********" at bounding box center [1016, 231] width 272 height 33
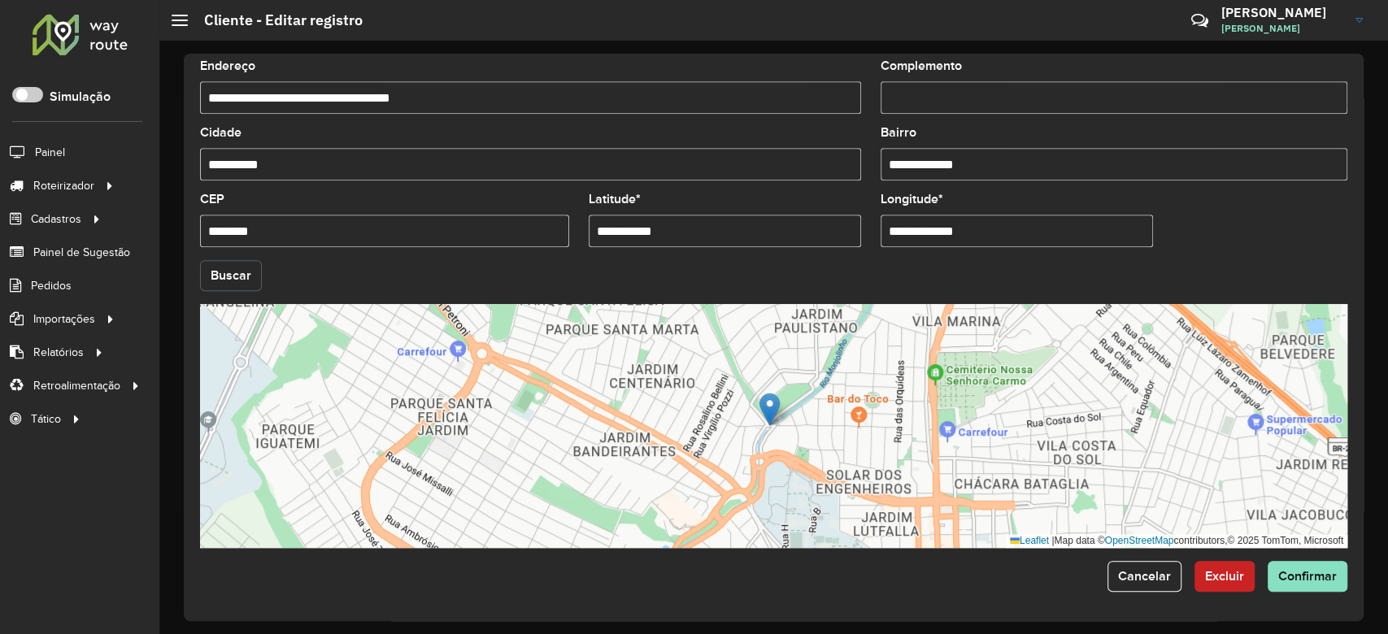
click at [228, 283] on hb-app "Aguarde... Pop-up bloqueado! Seu navegador bloqueou automáticamente a abertura …" at bounding box center [694, 317] width 1388 height 634
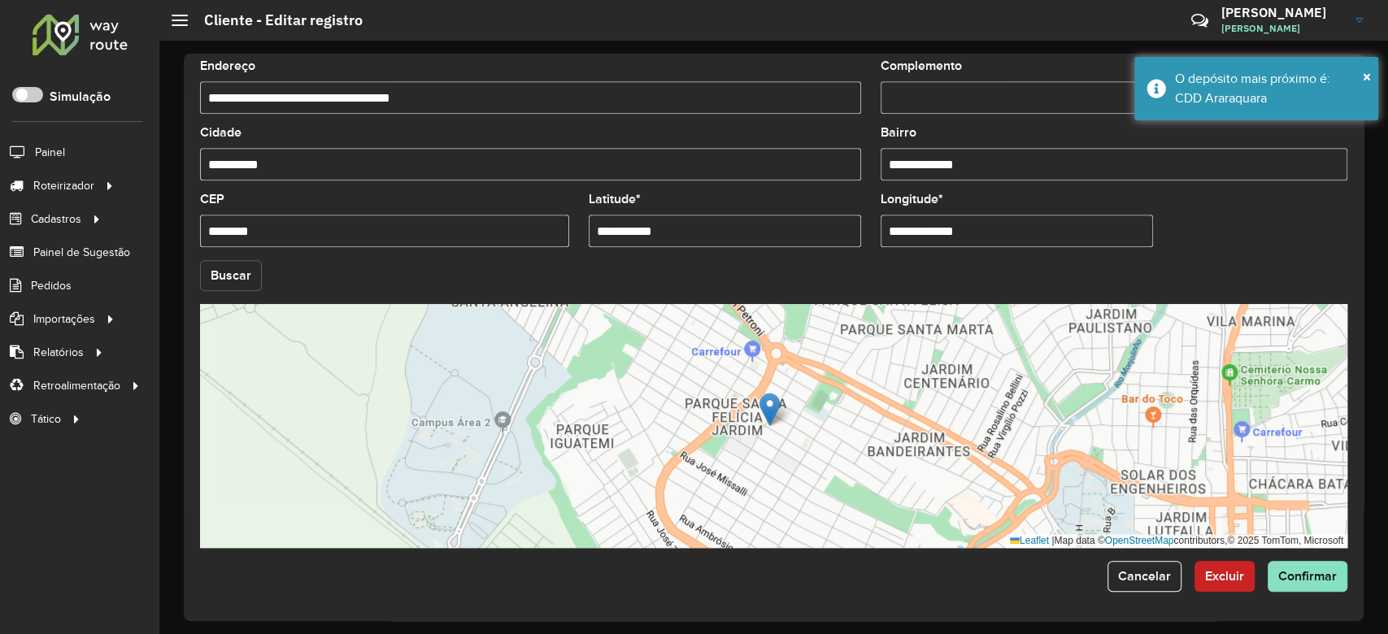
click at [228, 283] on button "Buscar" at bounding box center [231, 275] width 62 height 31
click at [1295, 583] on span "Confirmar" at bounding box center [1307, 576] width 59 height 14
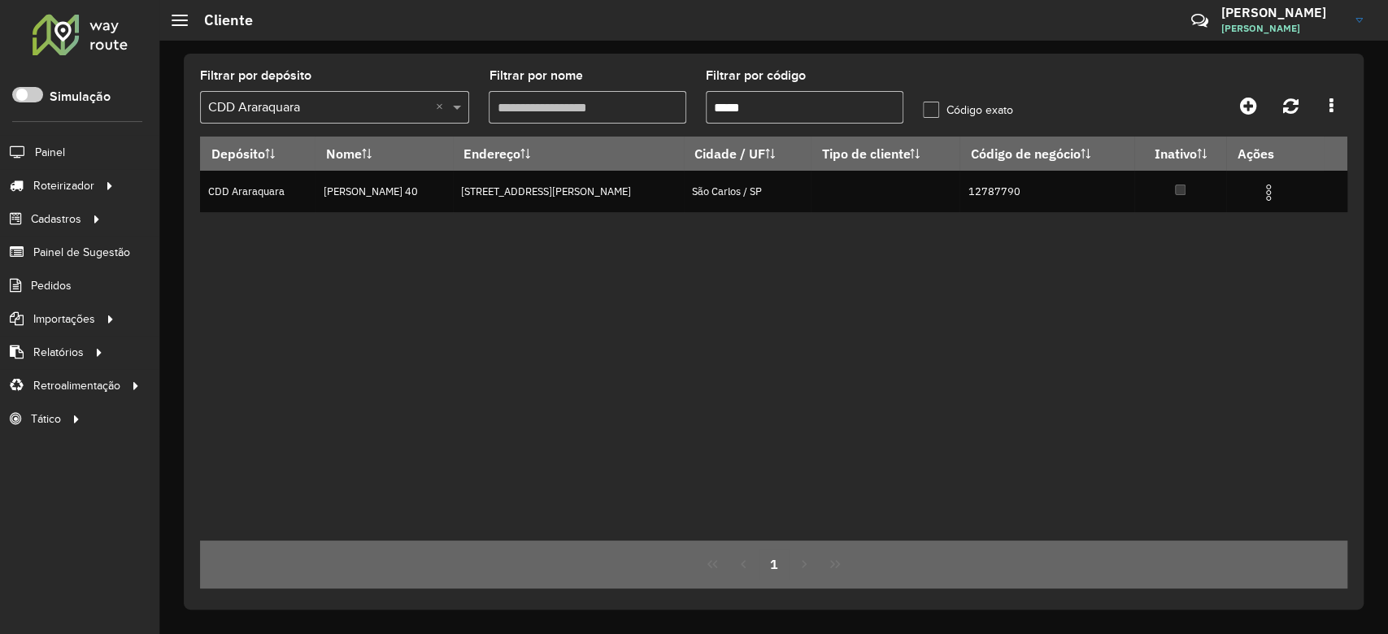
click at [287, 109] on input "text" at bounding box center [318, 108] width 220 height 20
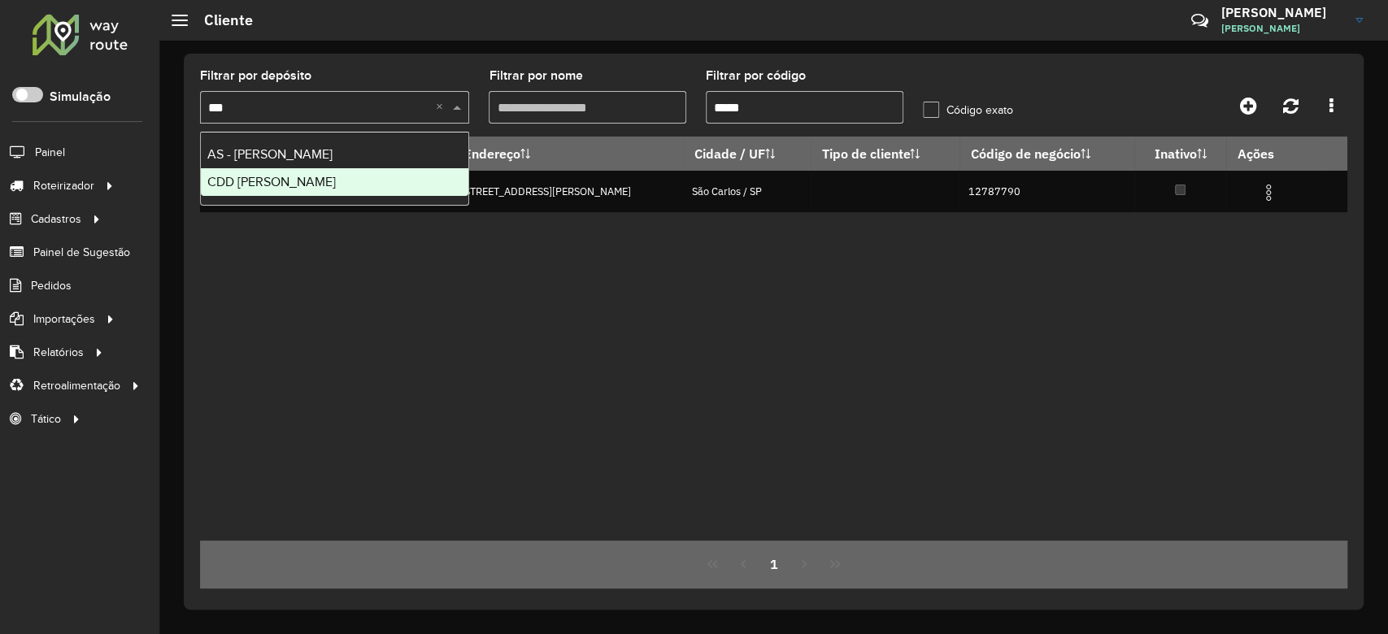
click at [285, 172] on div "CDD Mogi Mirim" at bounding box center [334, 182] width 267 height 28
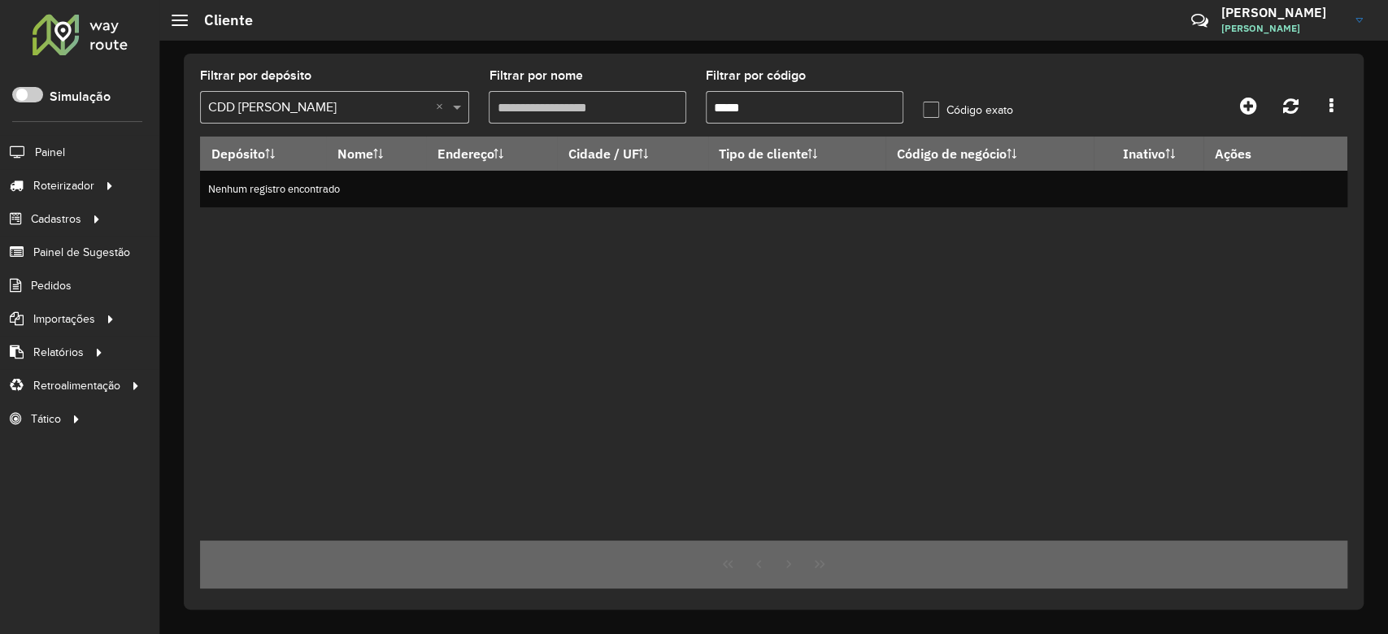
drag, startPoint x: 761, startPoint y: 110, endPoint x: 683, endPoint y: 106, distance: 78.2
click at [683, 106] on formly-group "Filtrar por depósito Selecione um depósito × CDD Mogi Mirim × Filtrar por nome …" at bounding box center [623, 103] width 867 height 67
paste input "text"
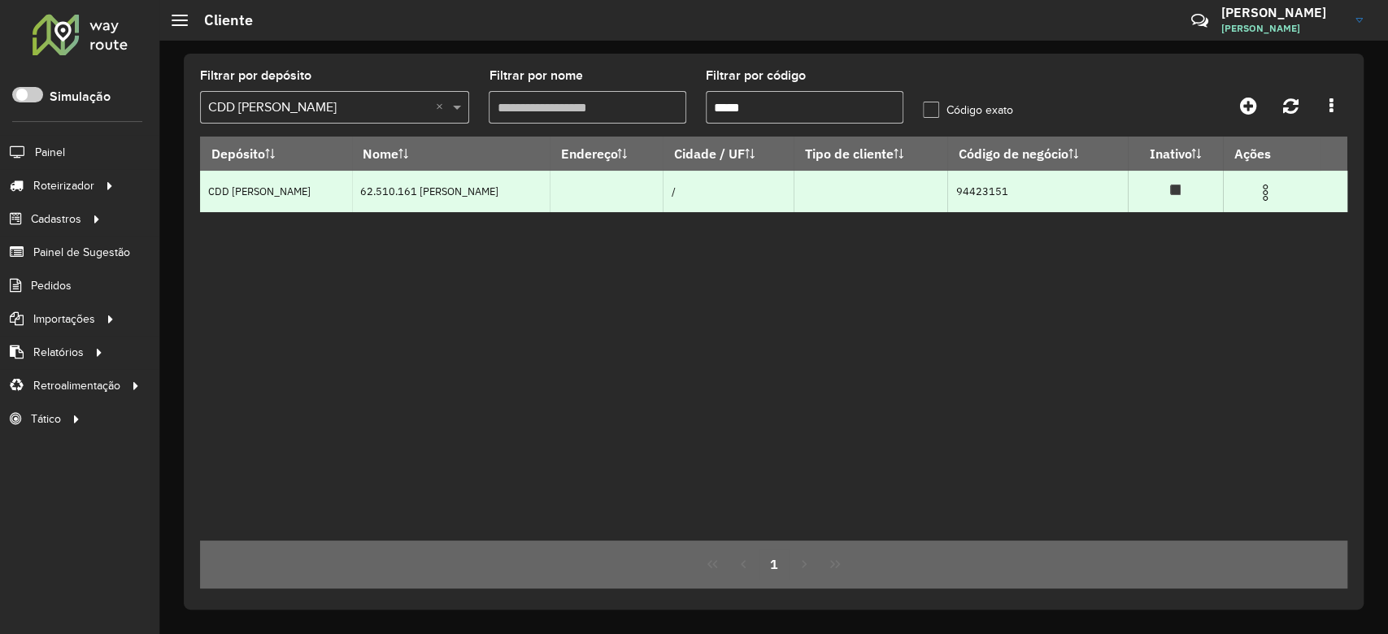
click at [1275, 190] on img at bounding box center [1265, 193] width 20 height 20
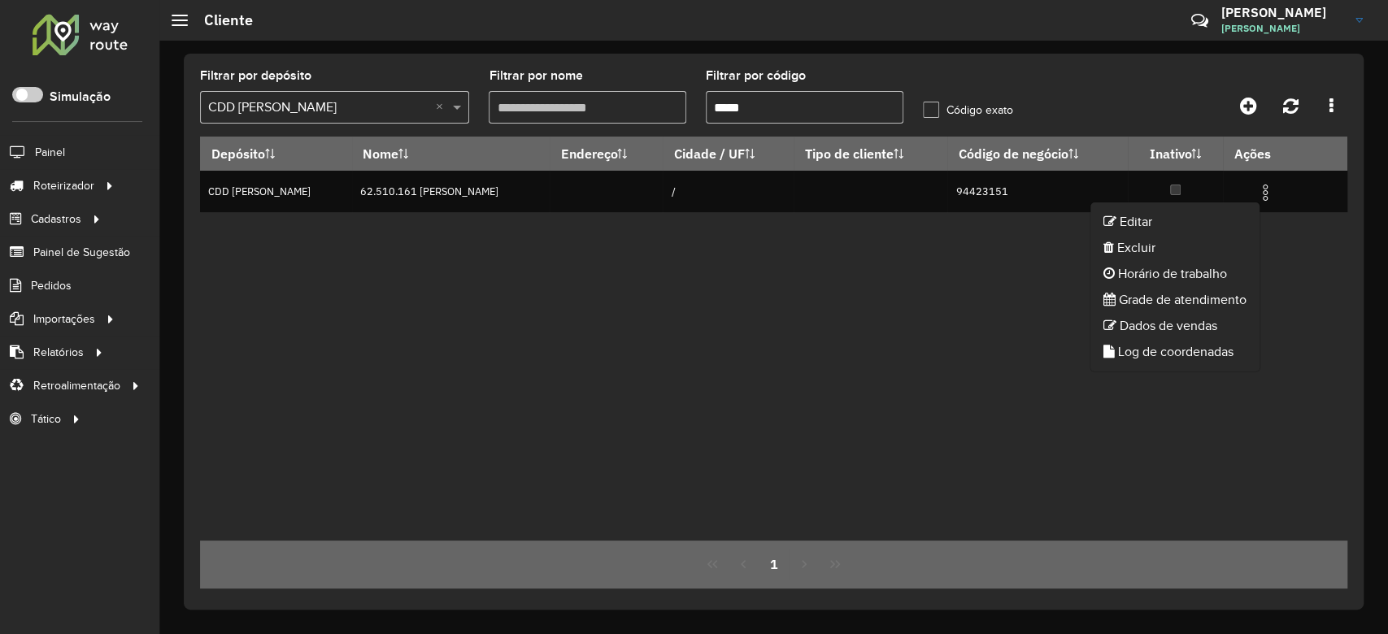
click at [1172, 209] on li "Editar" at bounding box center [1174, 222] width 169 height 26
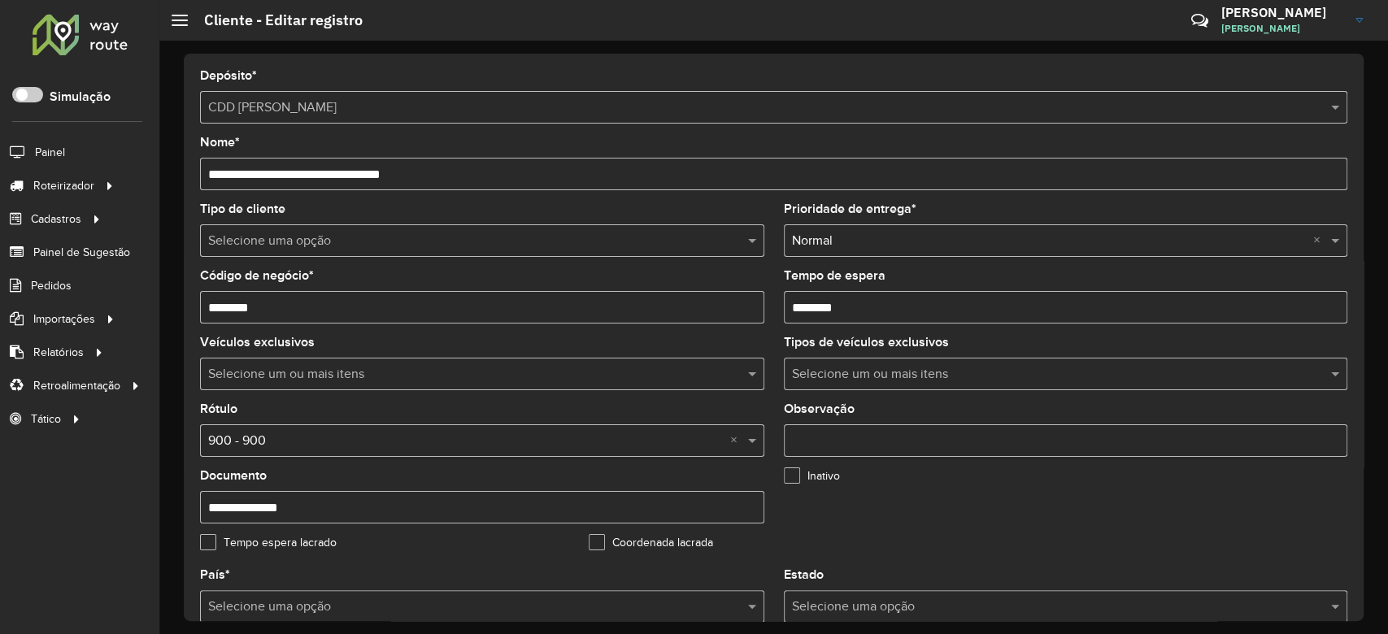
click at [323, 245] on input "text" at bounding box center [465, 242] width 515 height 20
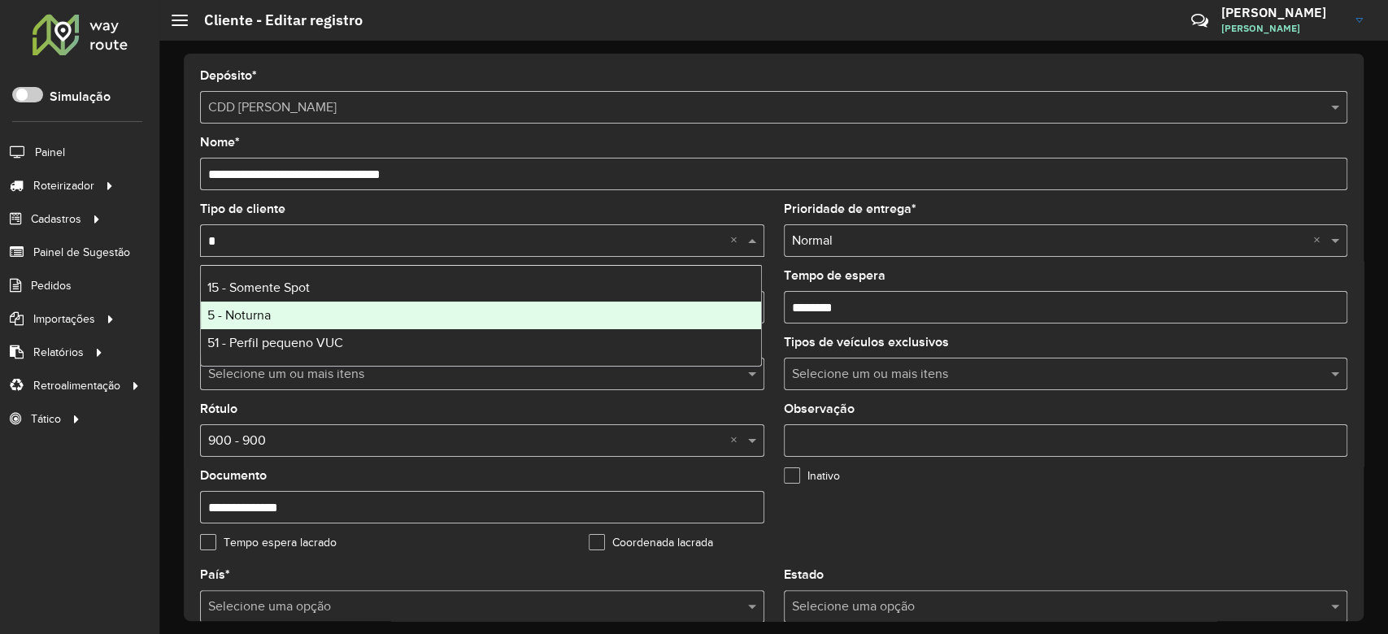
click at [299, 309] on div "5 - Noturna" at bounding box center [481, 316] width 560 height 28
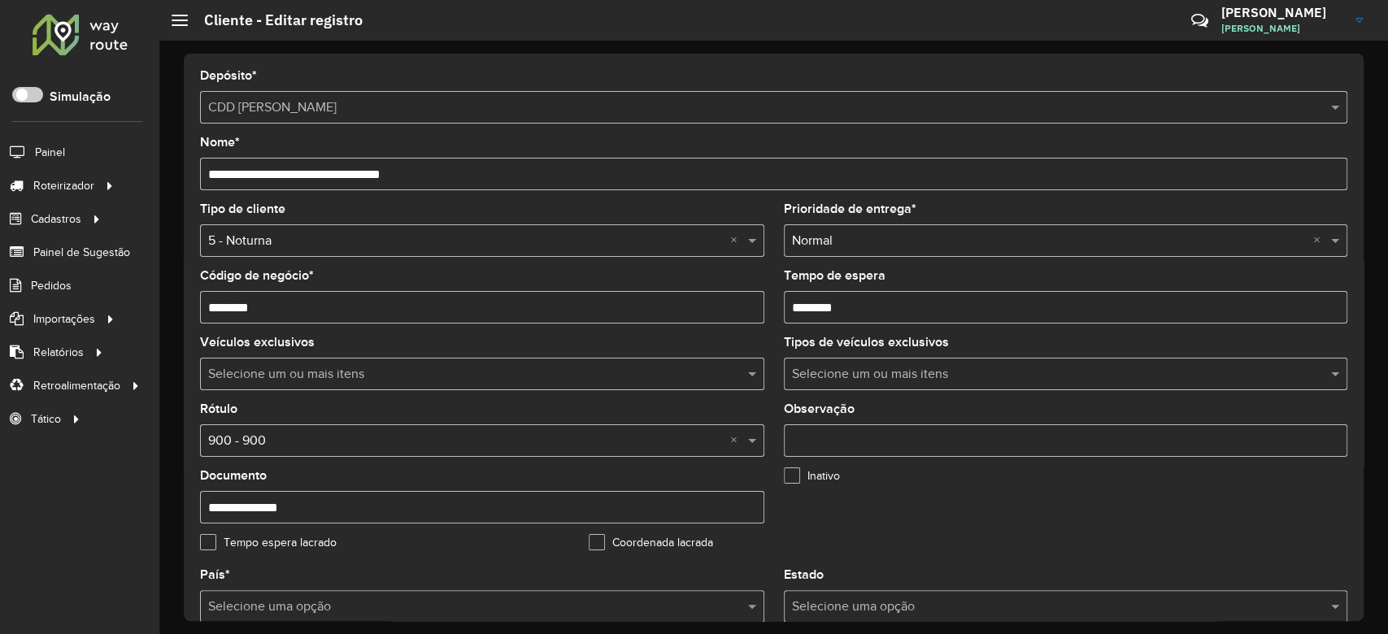
click at [319, 444] on input "text" at bounding box center [465, 442] width 515 height 20
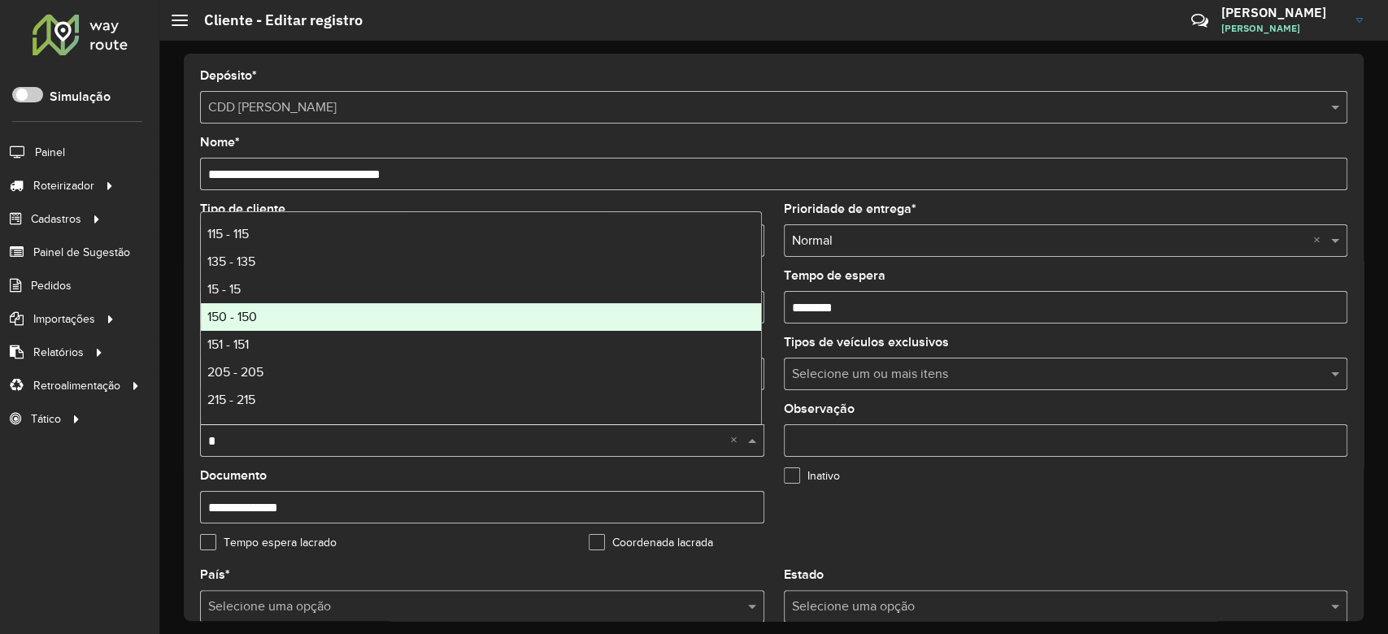
scroll to position [108, 0]
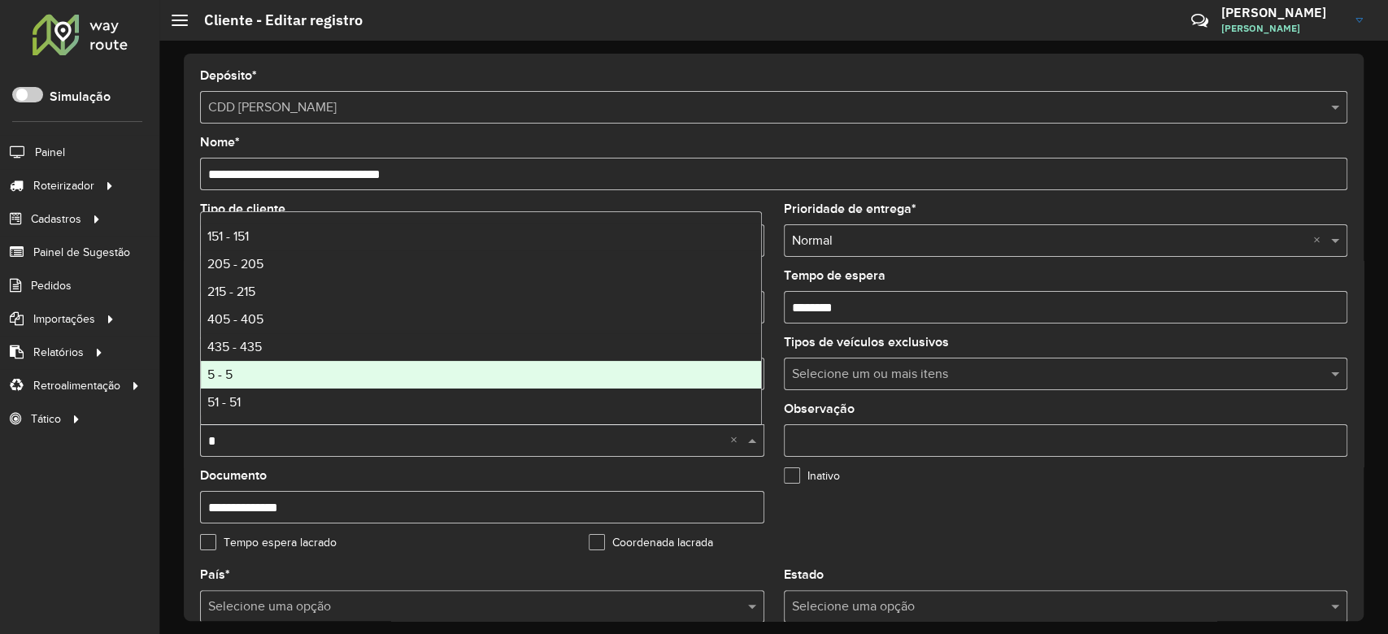
click at [318, 364] on div "5 - 5" at bounding box center [481, 375] width 560 height 28
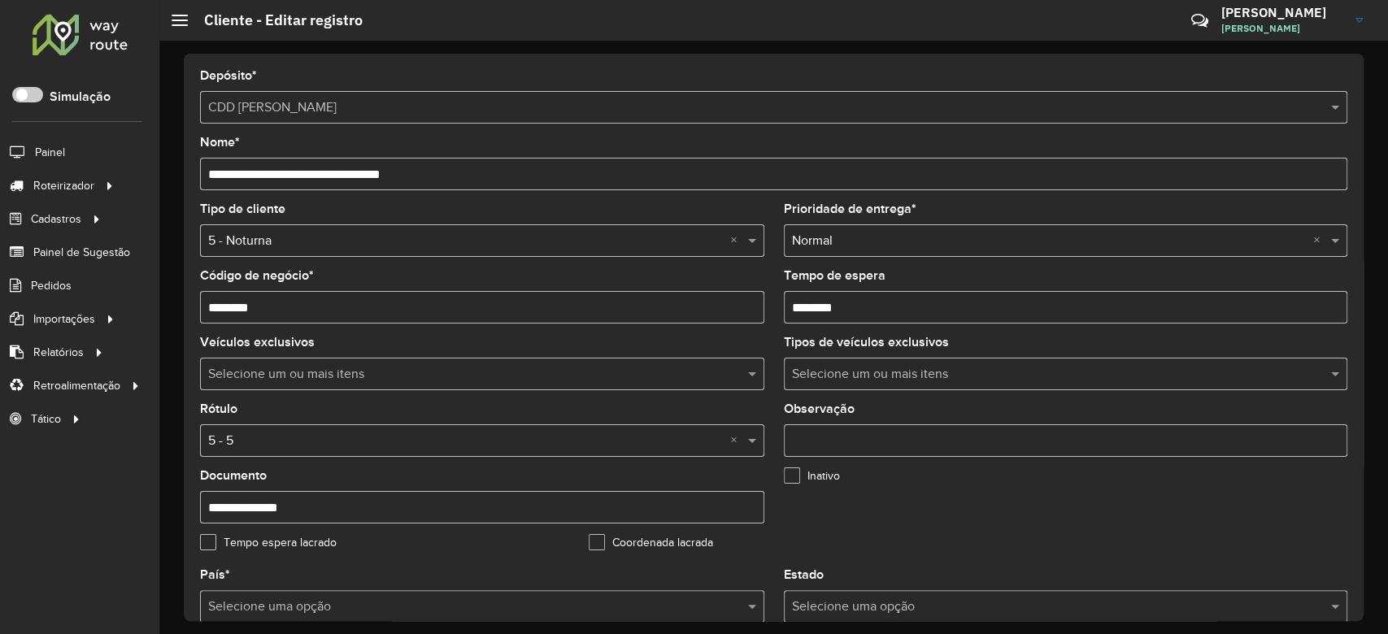
scroll to position [433, 0]
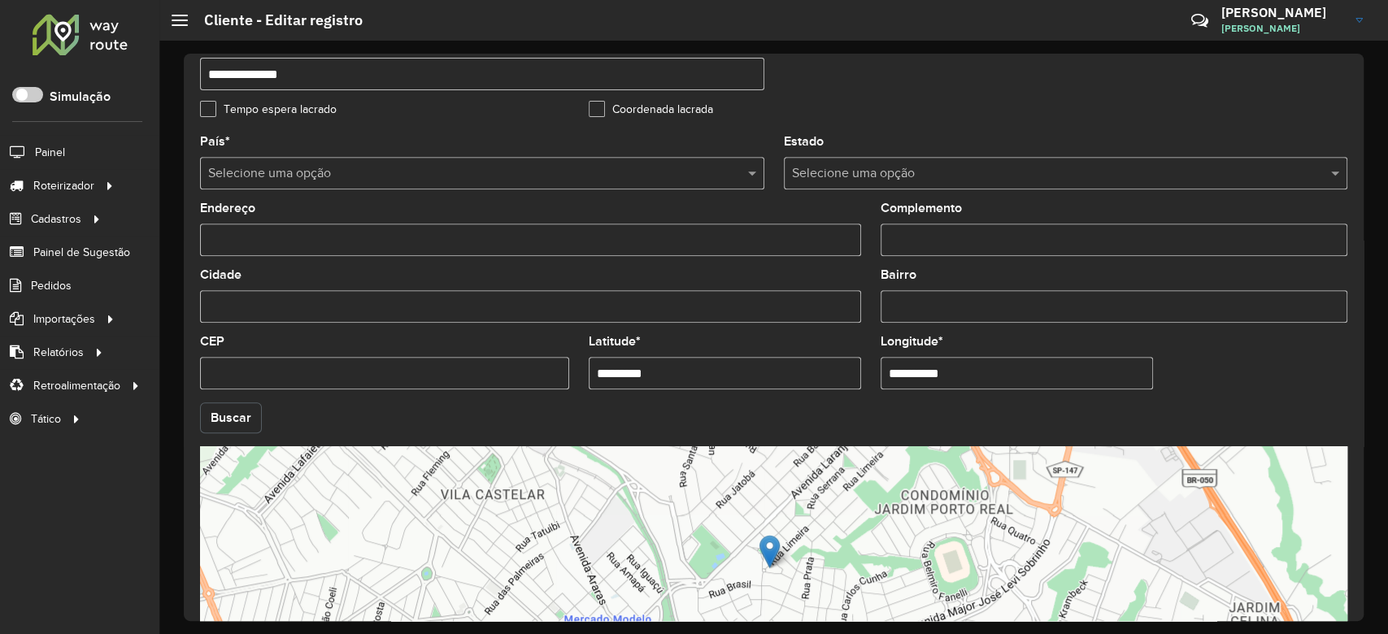
click at [241, 419] on button "Buscar" at bounding box center [231, 417] width 62 height 31
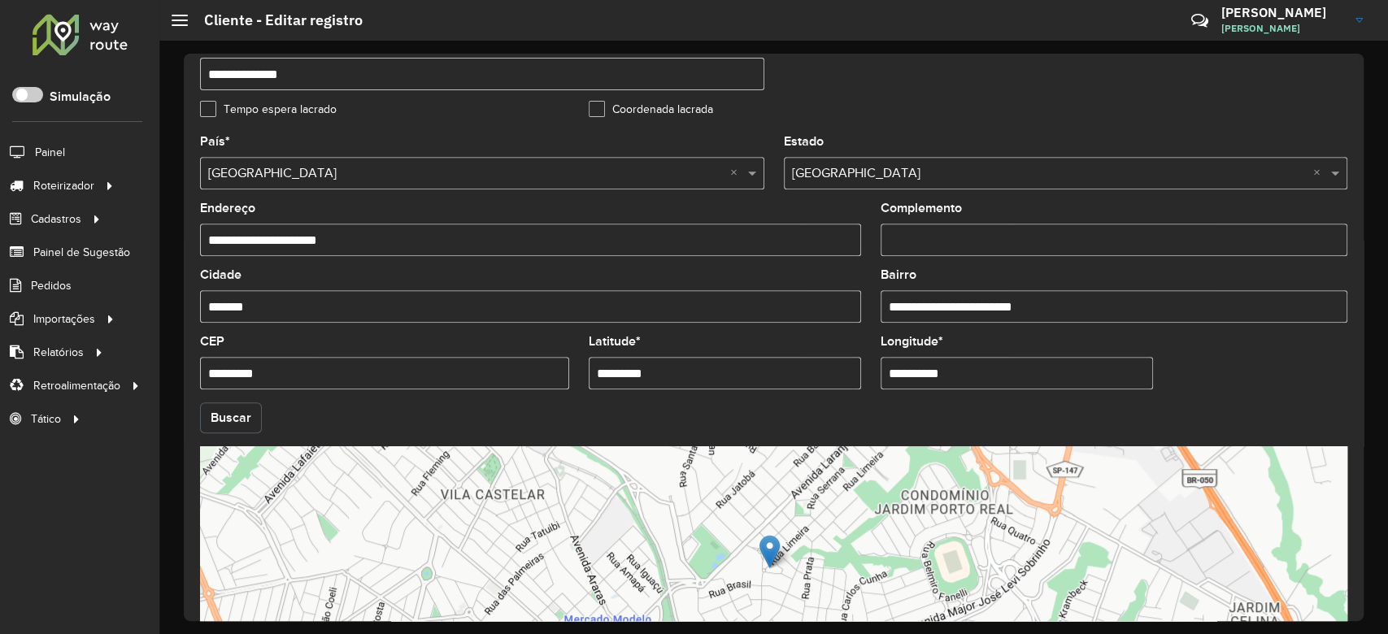
click at [241, 419] on button "Buscar" at bounding box center [231, 417] width 62 height 31
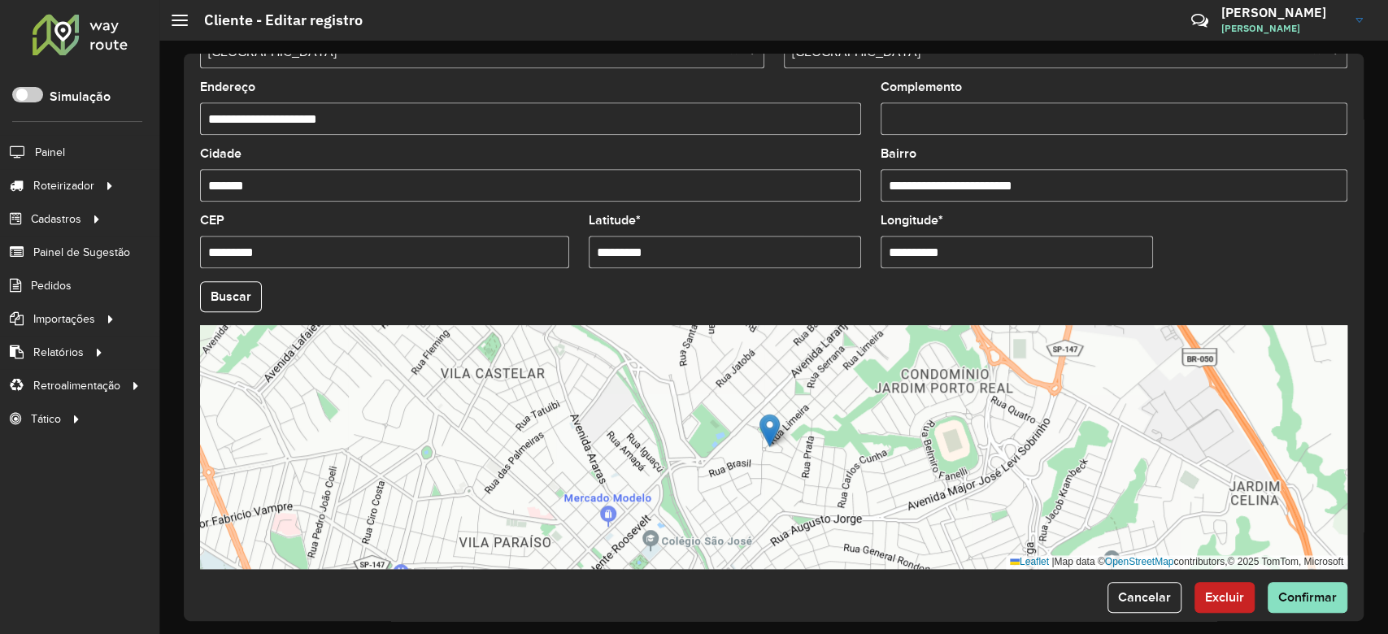
scroll to position [576, 0]
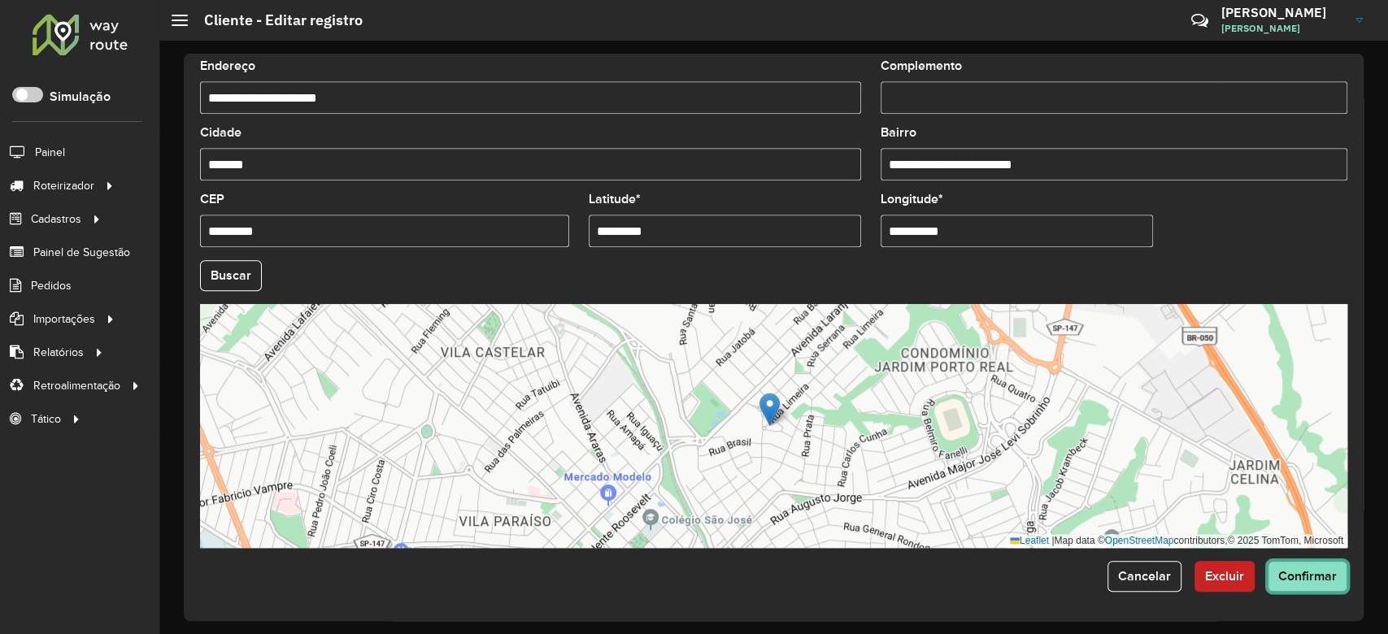
click at [1305, 581] on span "Confirmar" at bounding box center [1307, 576] width 59 height 14
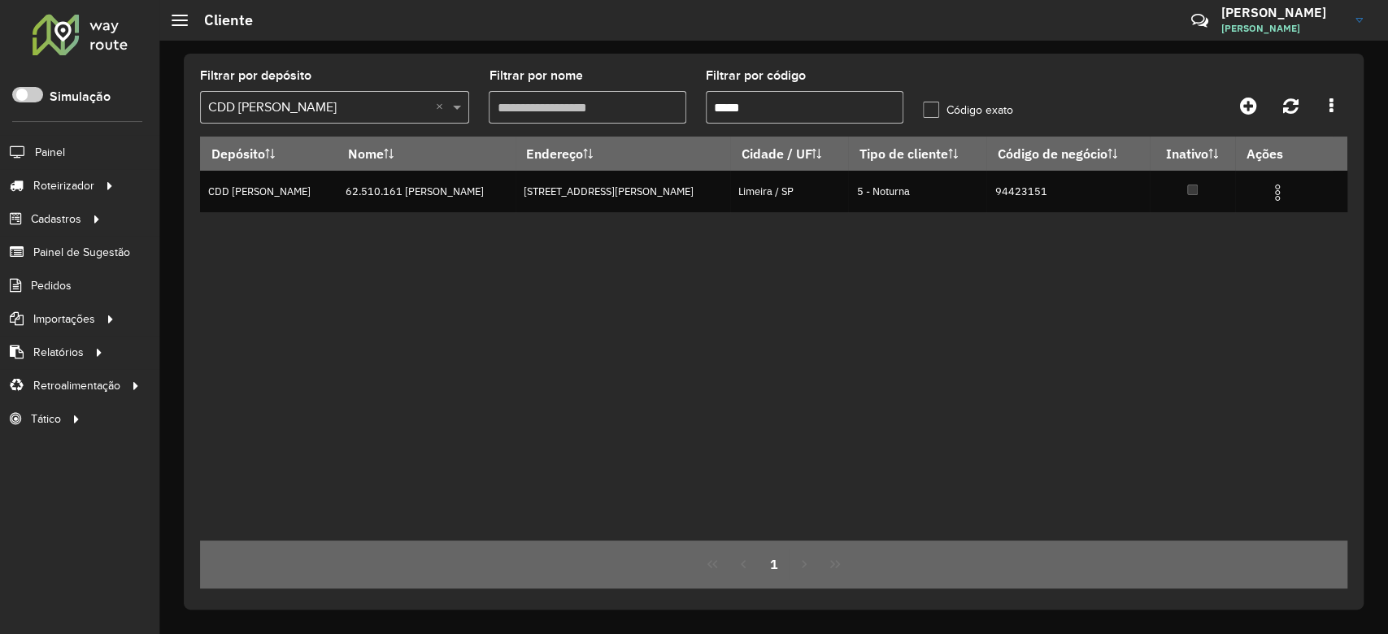
click at [607, 98] on formly-group "Filtrar por depósito Selecione um depósito × CDD Mogi Mirim × Filtrar por nome …" at bounding box center [623, 103] width 867 height 67
paste input "***"
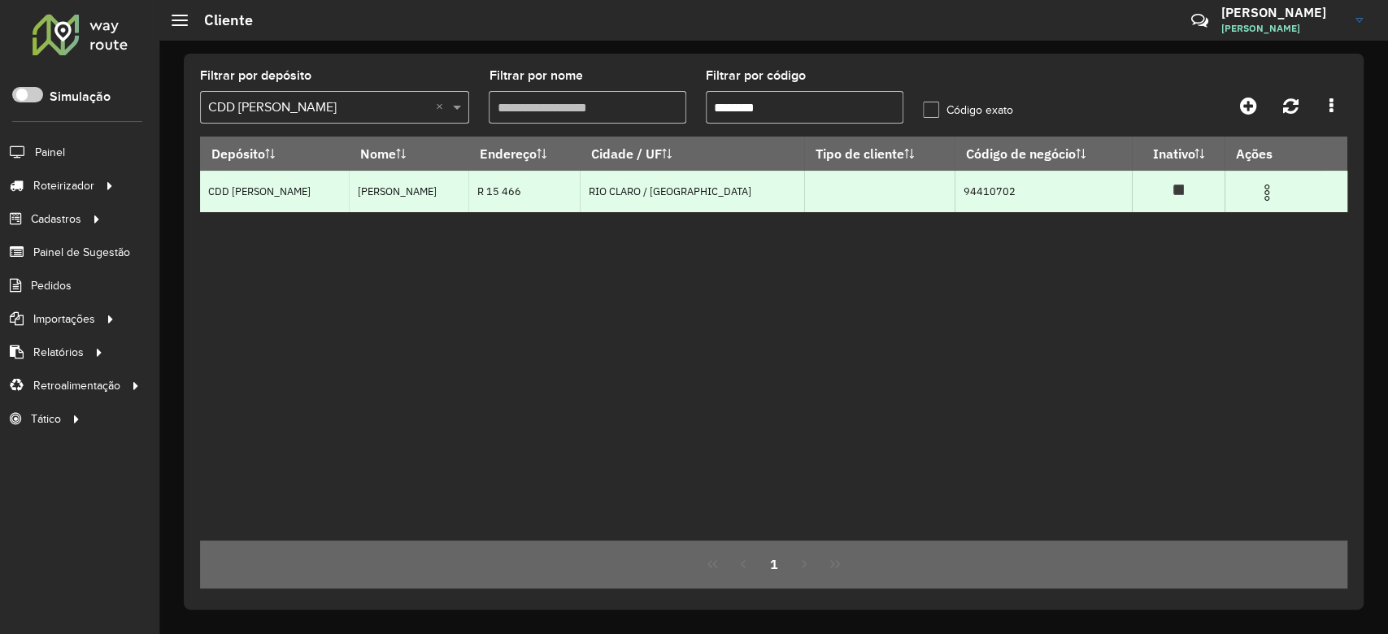
click at [1257, 194] on img at bounding box center [1267, 193] width 20 height 20
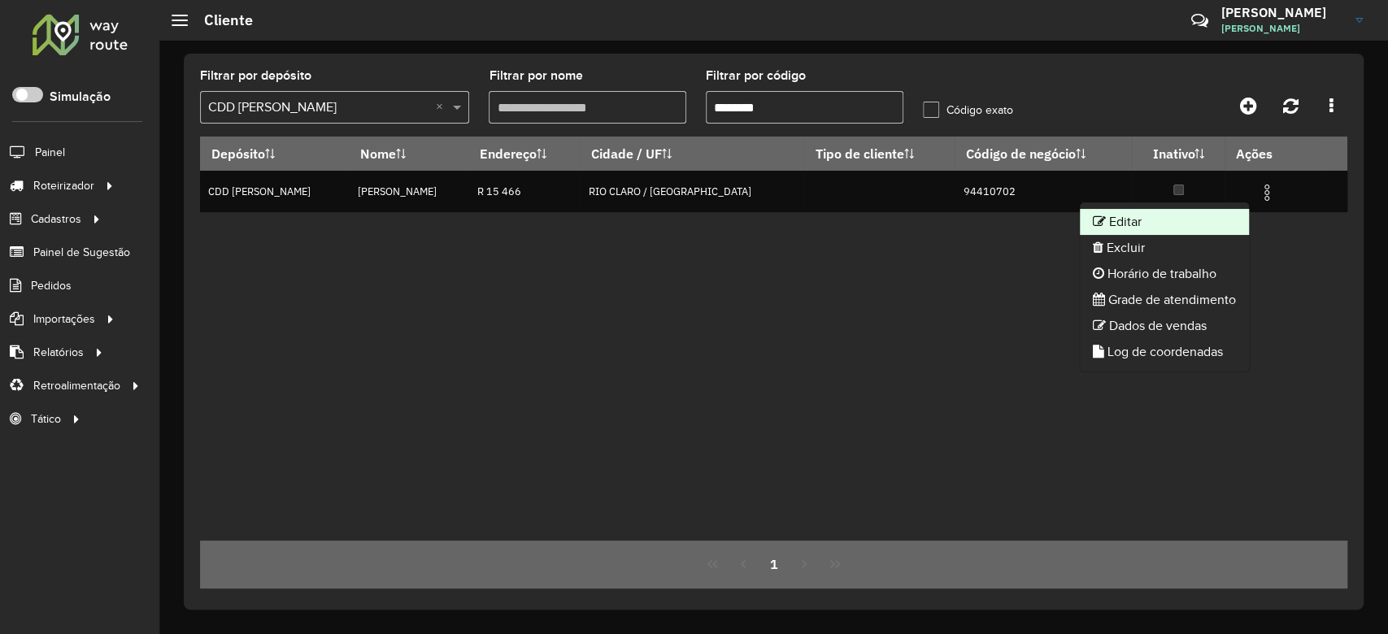
click at [1181, 214] on li "Editar" at bounding box center [1164, 222] width 169 height 26
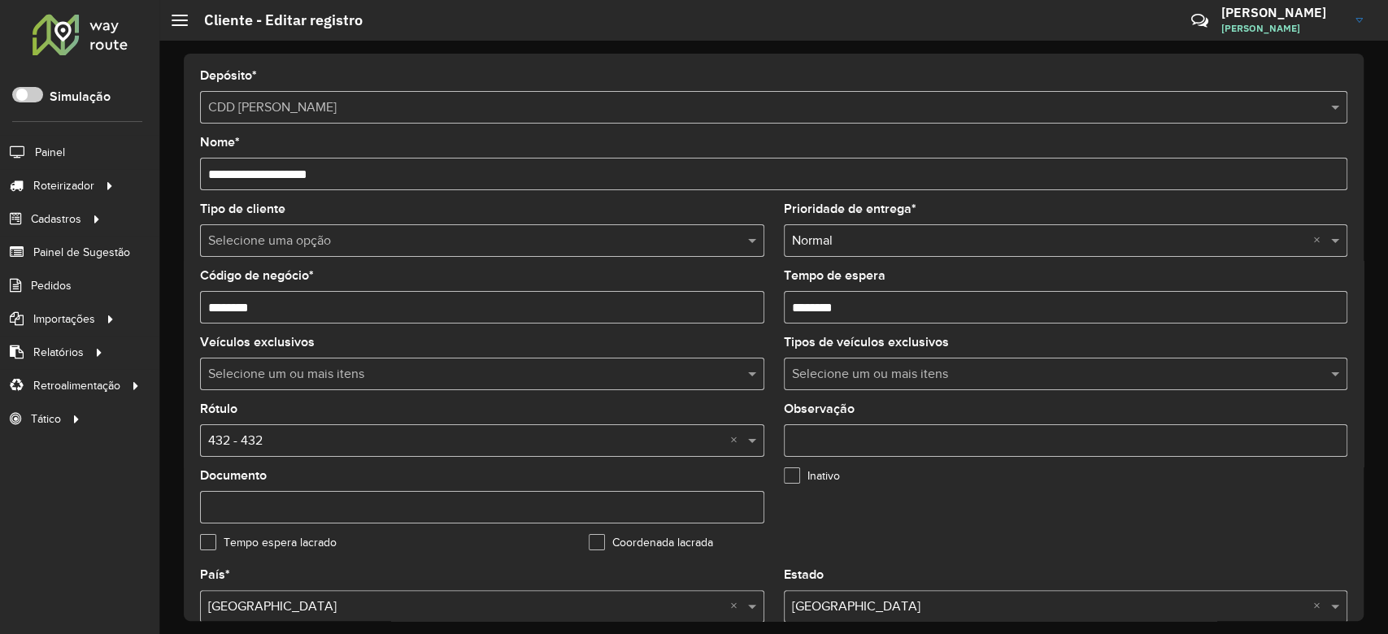
click at [346, 246] on input "text" at bounding box center [465, 242] width 515 height 20
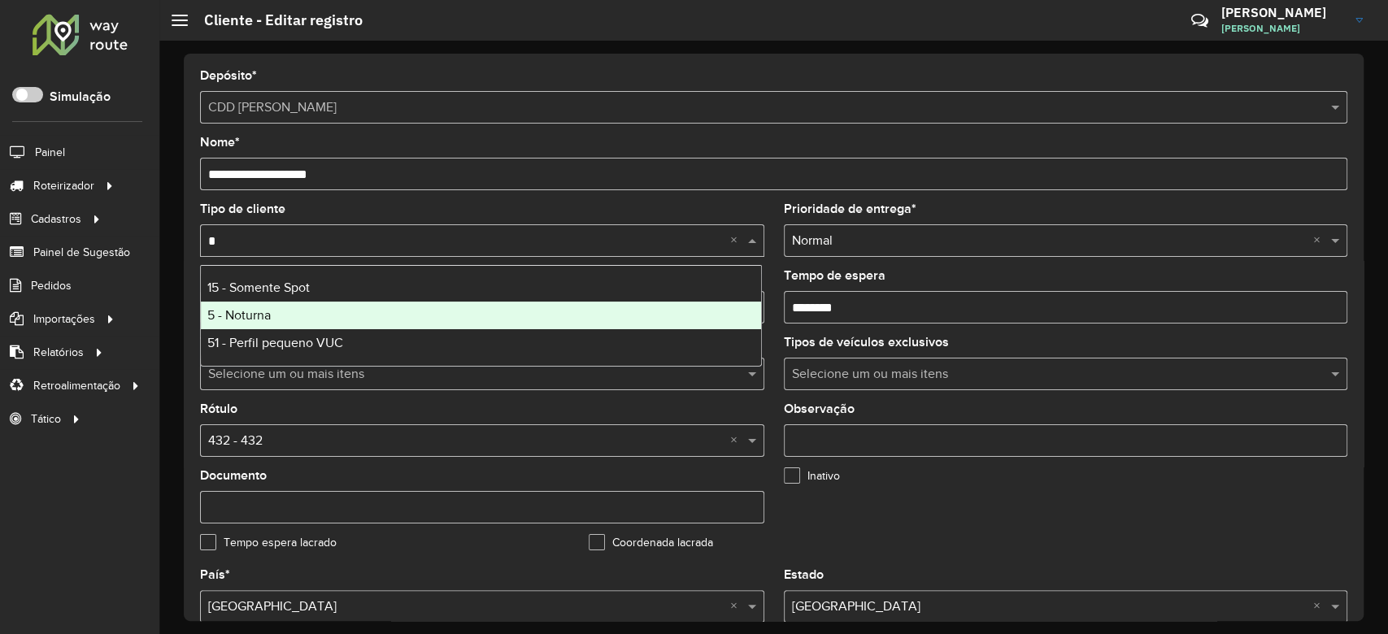
click at [311, 307] on div "5 - Noturna" at bounding box center [481, 316] width 560 height 28
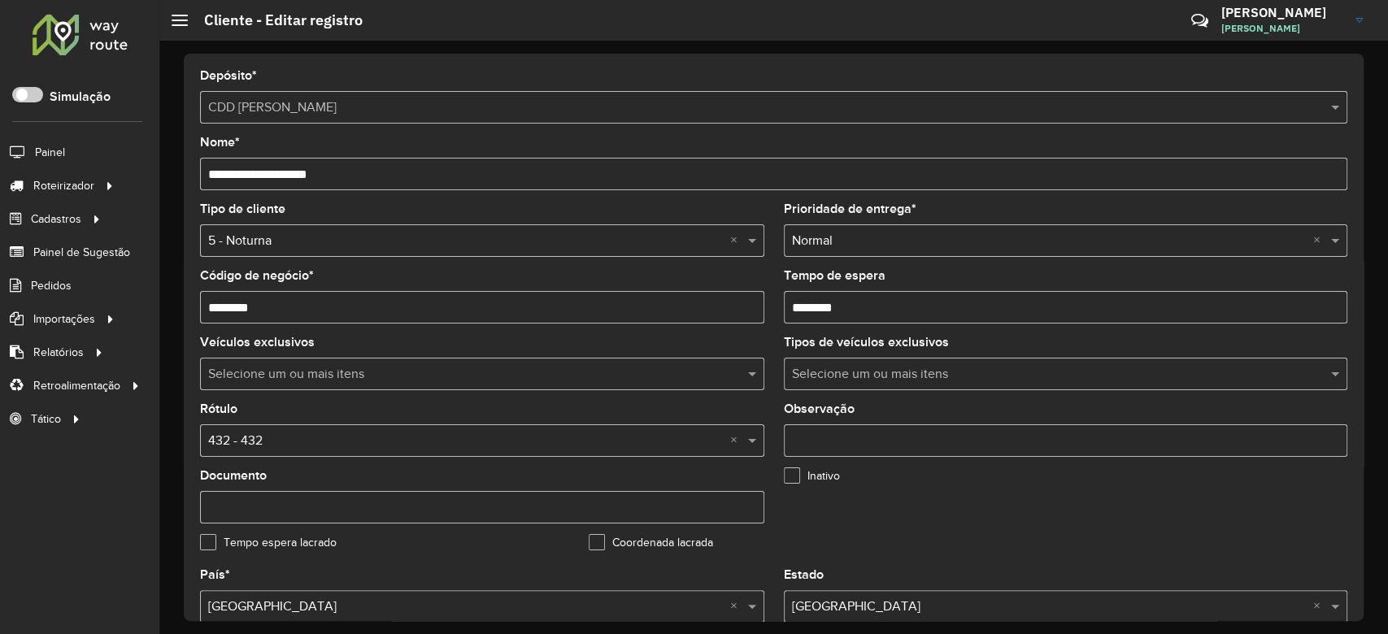
click at [302, 440] on input "text" at bounding box center [465, 442] width 515 height 20
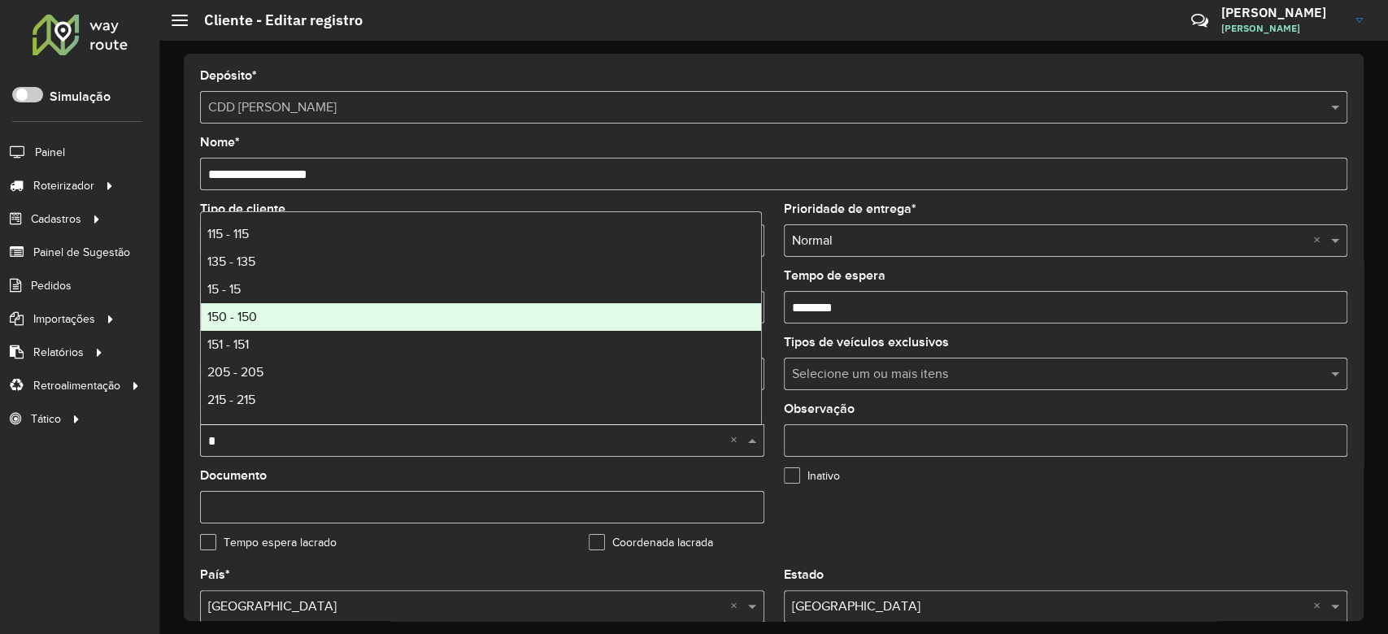
scroll to position [108, 0]
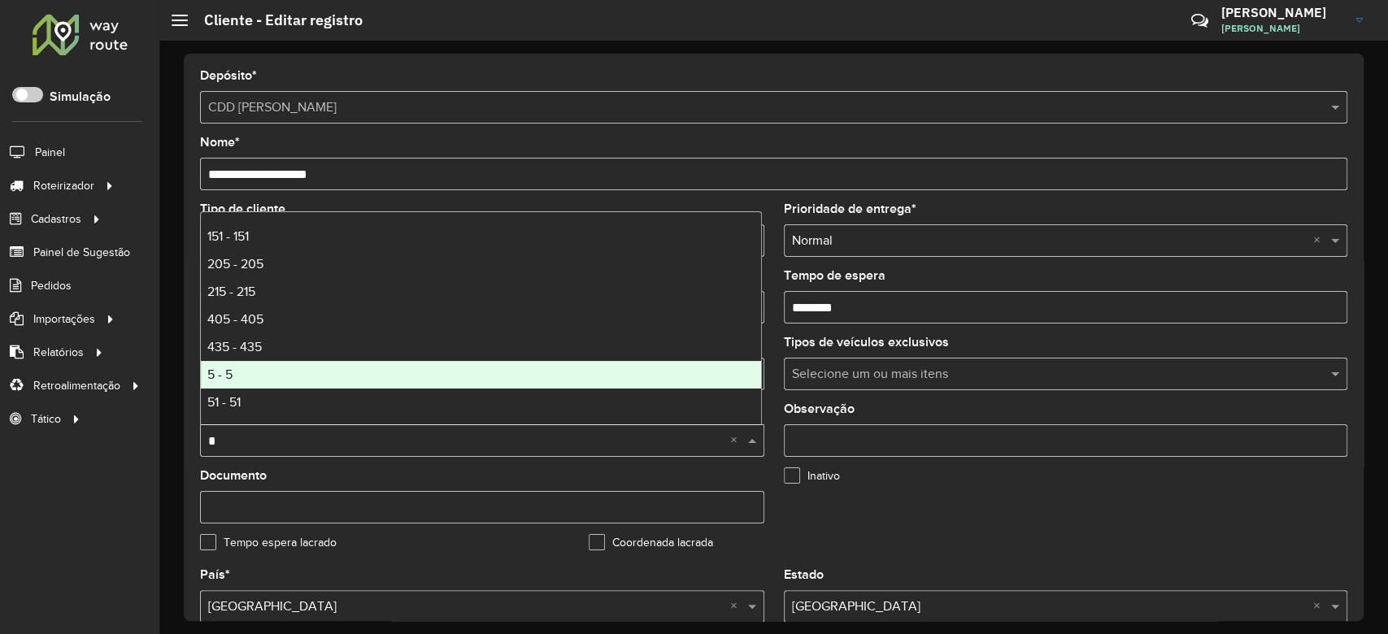
click at [298, 368] on div "5 - 5" at bounding box center [481, 375] width 560 height 28
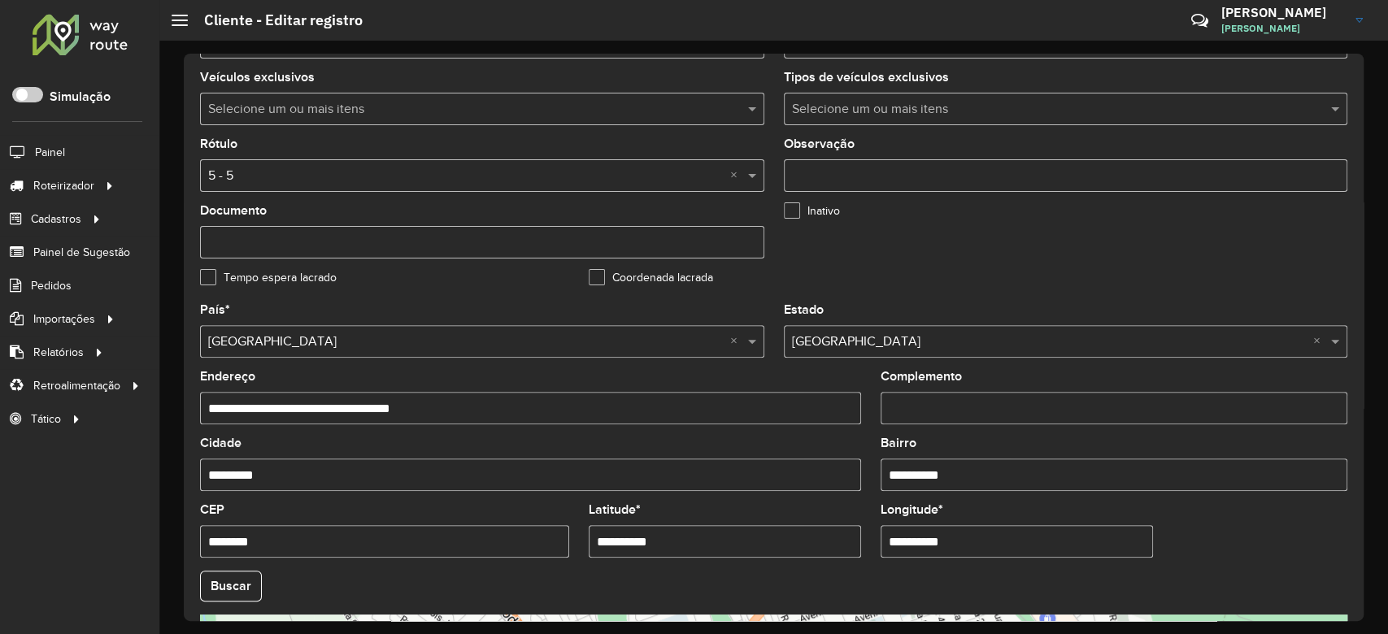
scroll to position [325, 0]
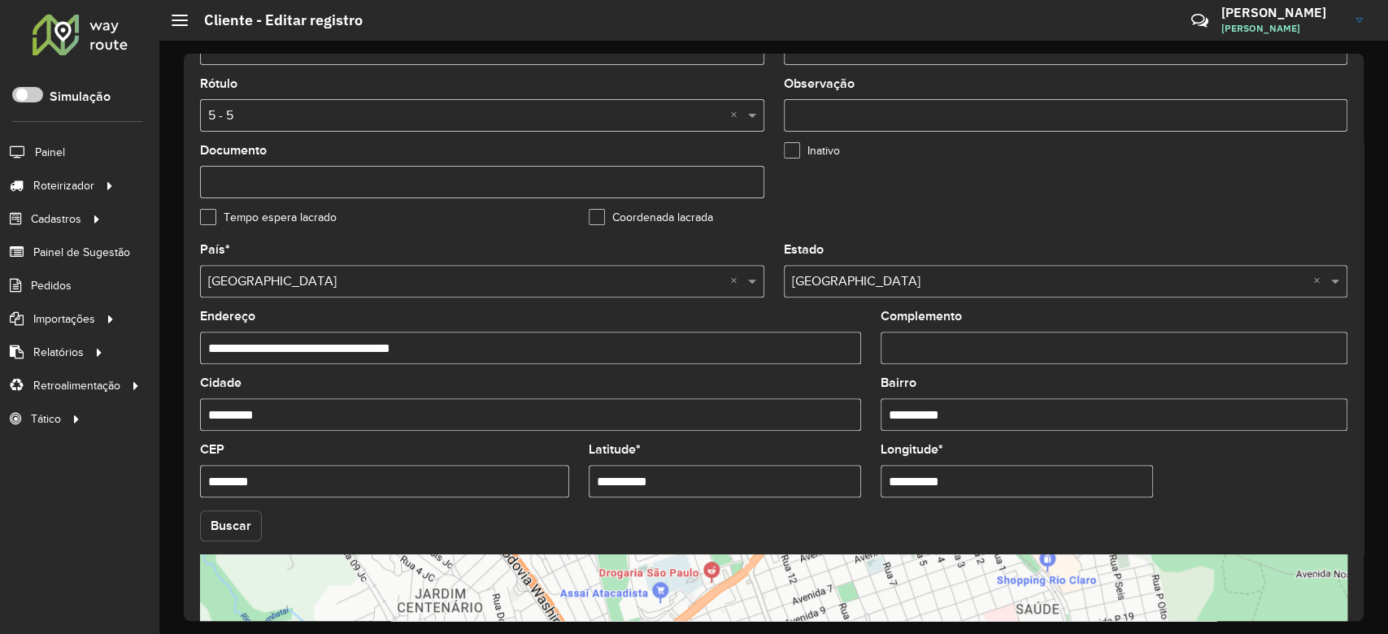
click at [226, 535] on button "Buscar" at bounding box center [231, 526] width 62 height 31
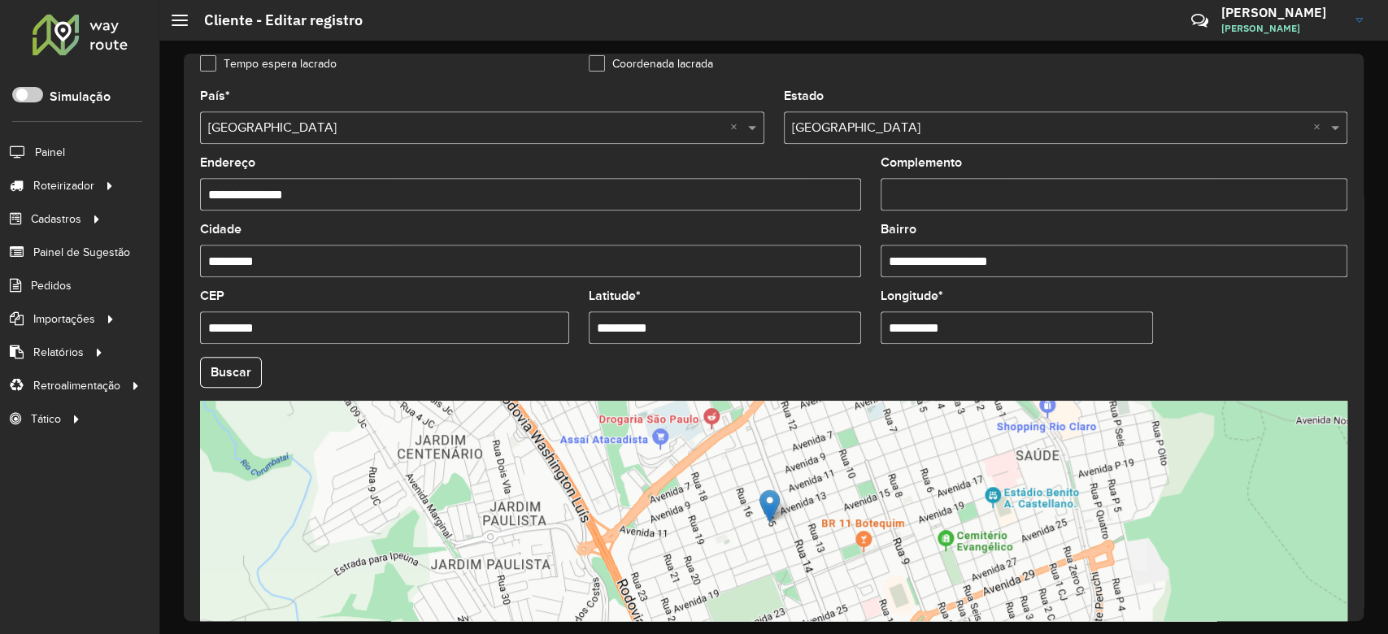
scroll to position [576, 0]
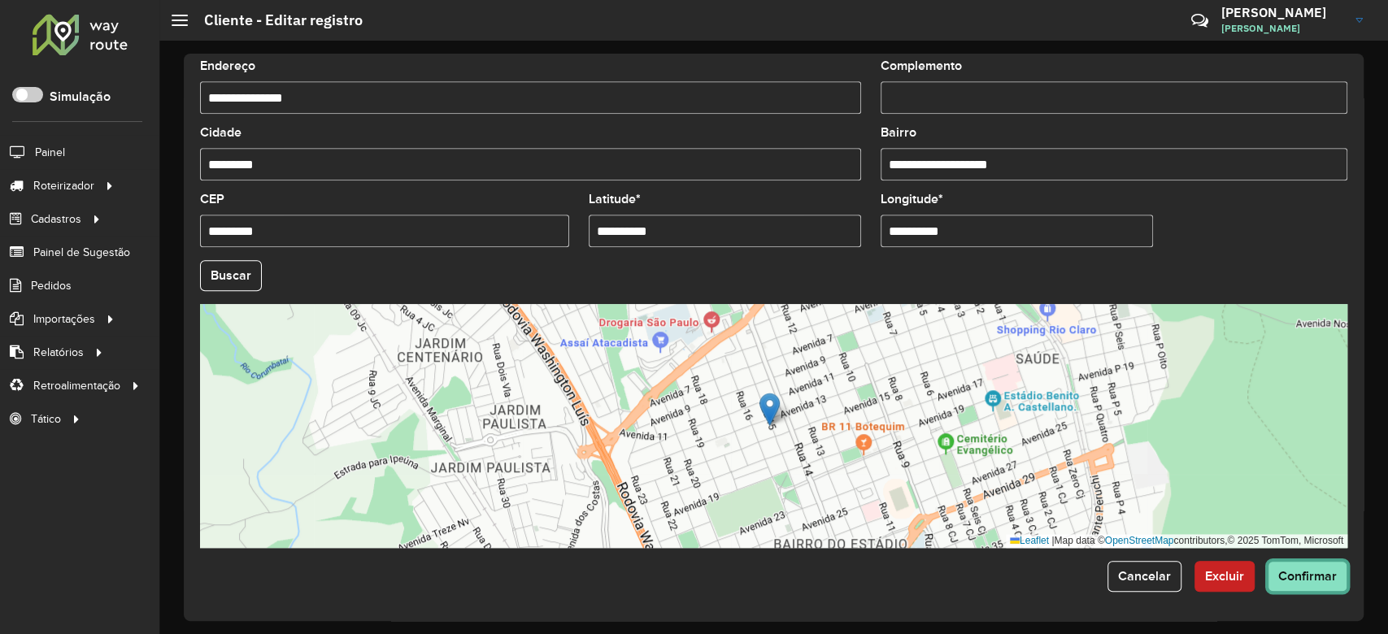
click at [1299, 584] on button "Confirmar" at bounding box center [1307, 576] width 80 height 31
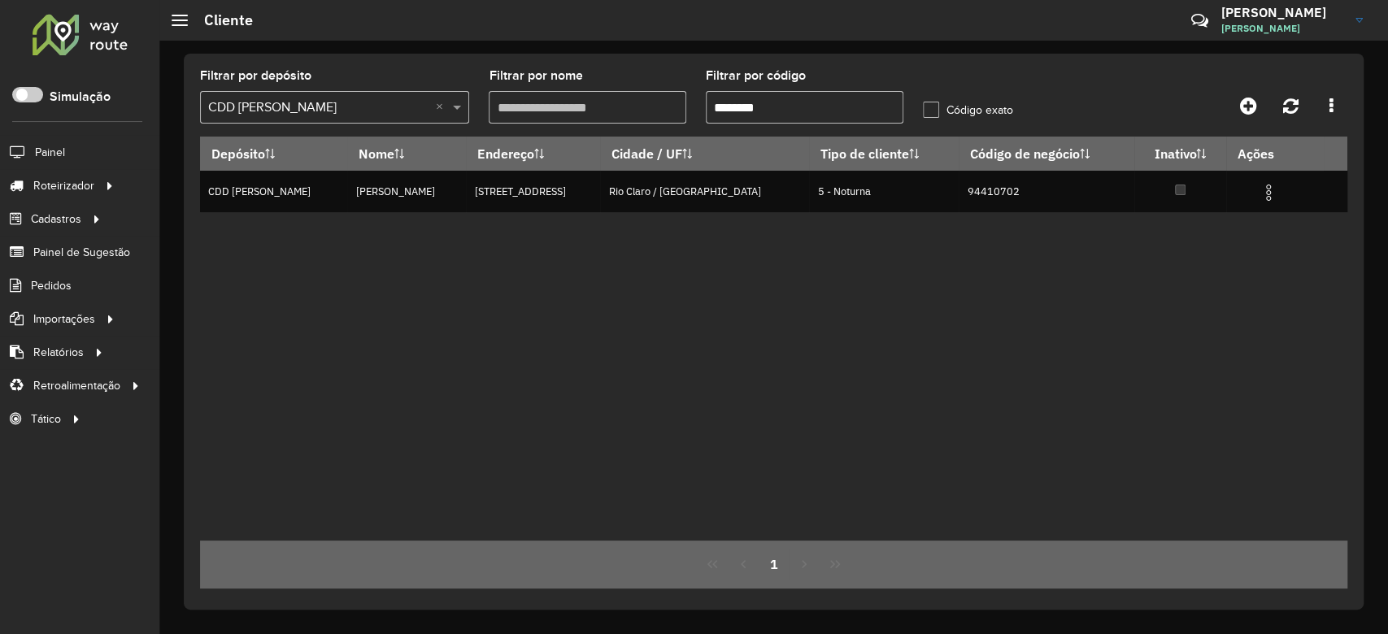
click at [394, 116] on input "text" at bounding box center [318, 108] width 220 height 20
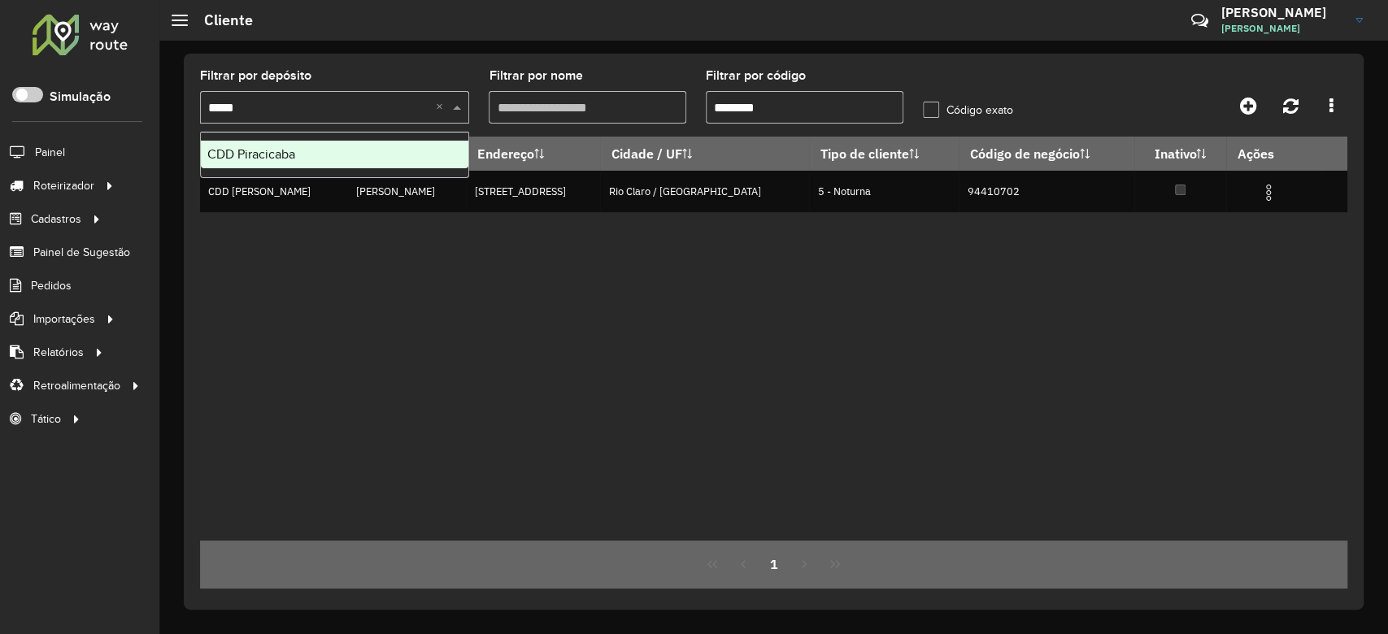
click at [368, 145] on div "CDD Piracicaba" at bounding box center [334, 155] width 267 height 28
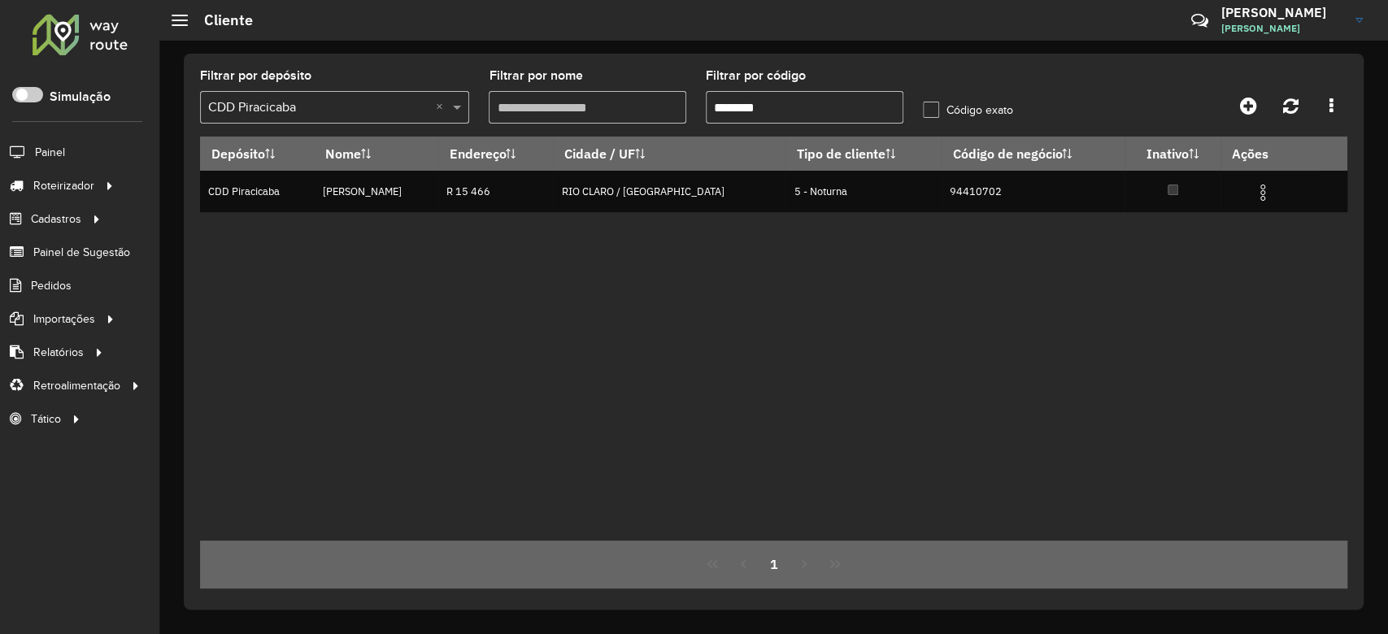
drag, startPoint x: 739, startPoint y: 107, endPoint x: 705, endPoint y: 107, distance: 34.1
click at [706, 107] on input "********" at bounding box center [805, 107] width 198 height 33
click at [749, 98] on input "********" at bounding box center [805, 107] width 198 height 33
click at [824, 98] on input "********" at bounding box center [805, 107] width 198 height 33
drag, startPoint x: 778, startPoint y: 96, endPoint x: 742, endPoint y: 120, distance: 42.8
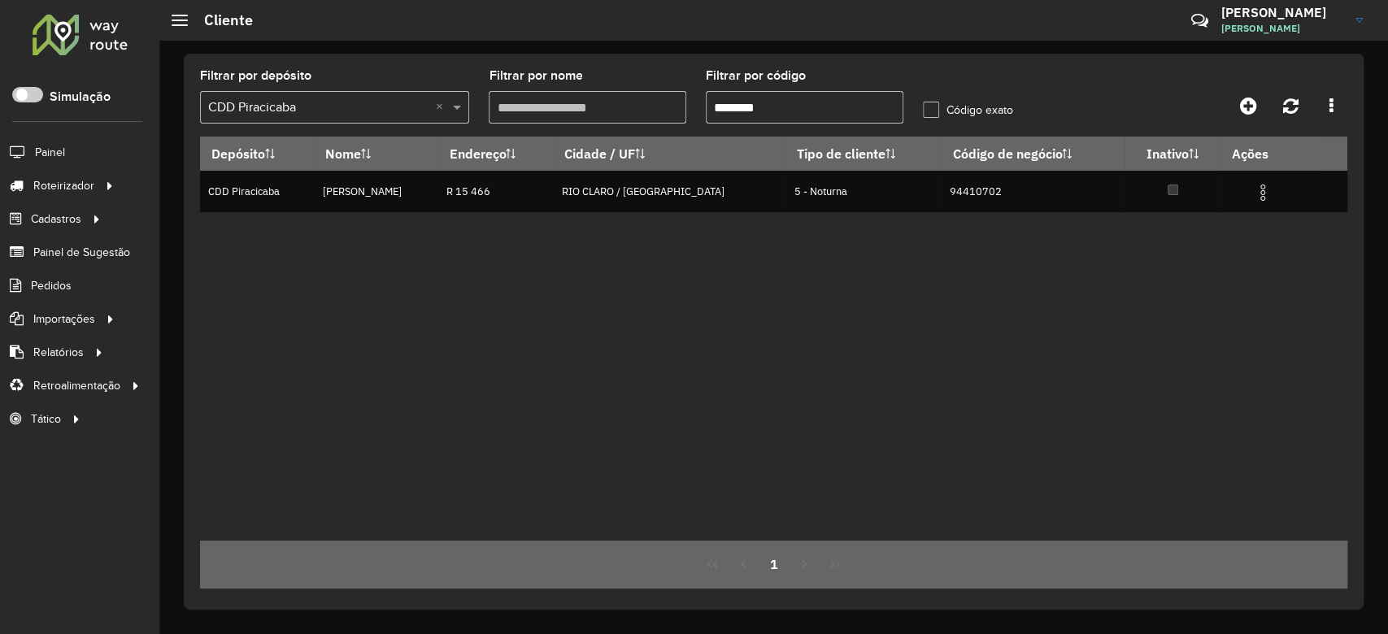
click at [696, 94] on formly-field "Filtrar por código ********" at bounding box center [804, 103] width 217 height 67
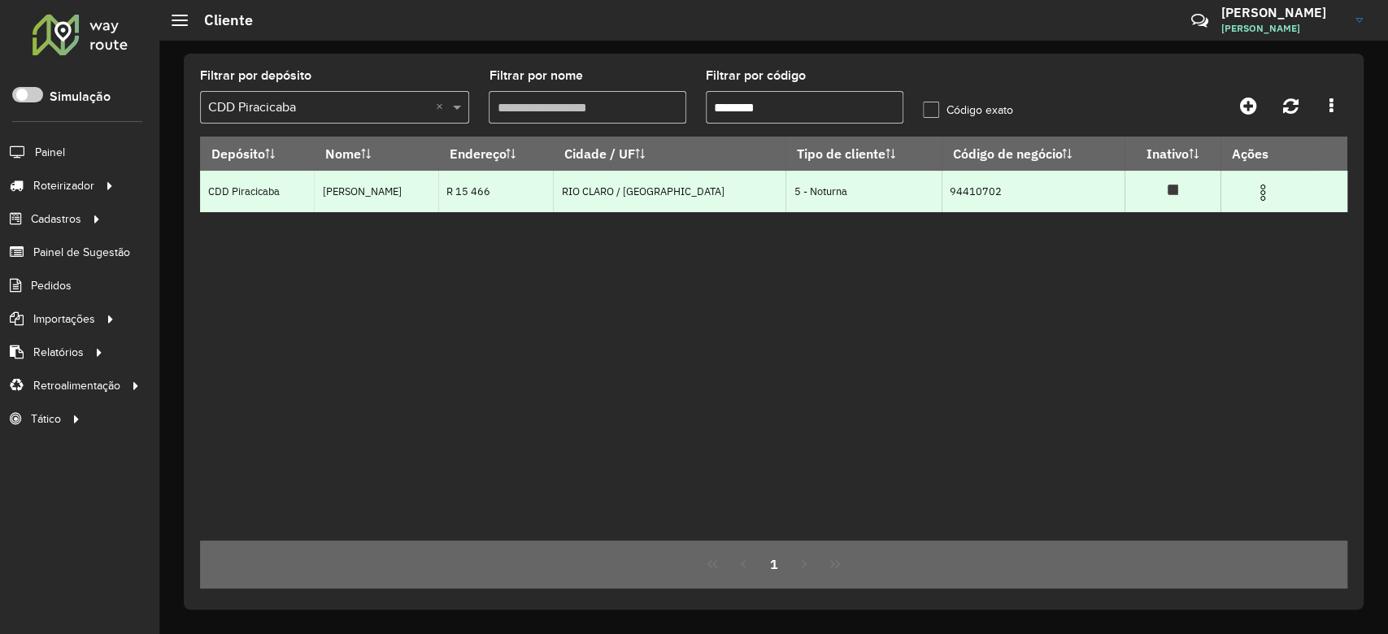
paste input "text"
click at [1267, 195] on img at bounding box center [1264, 193] width 20 height 20
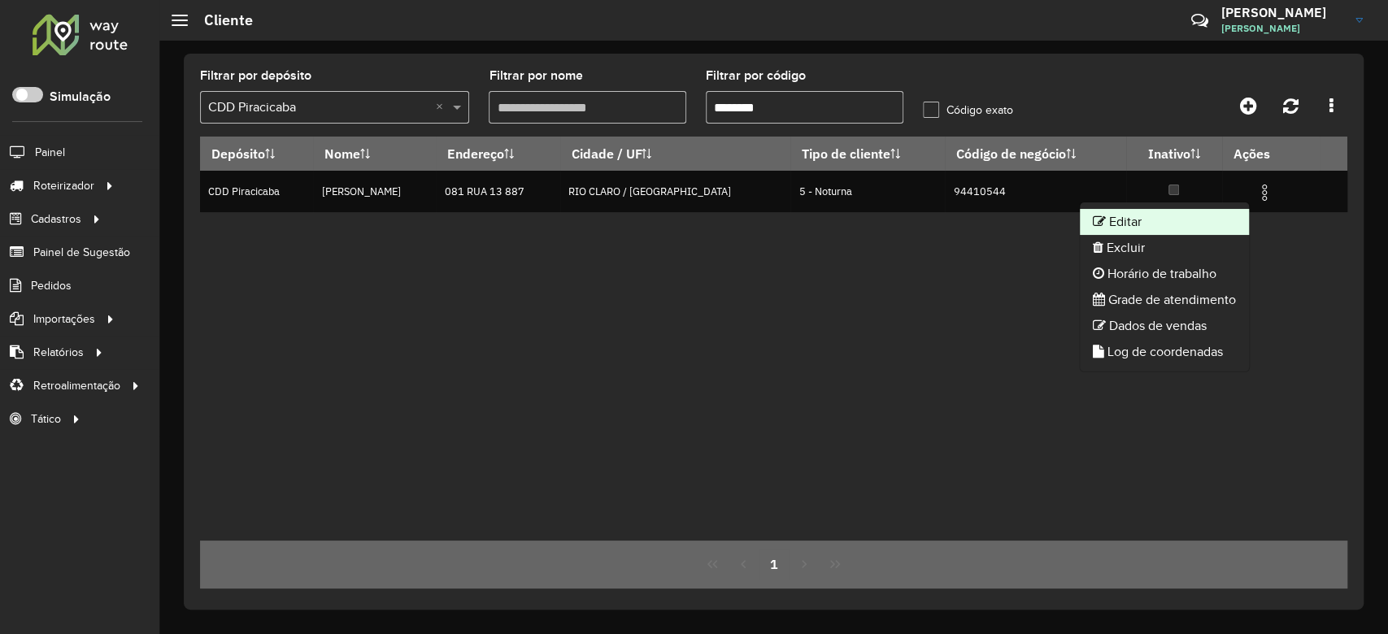
click at [1193, 220] on li "Editar" at bounding box center [1164, 222] width 169 height 26
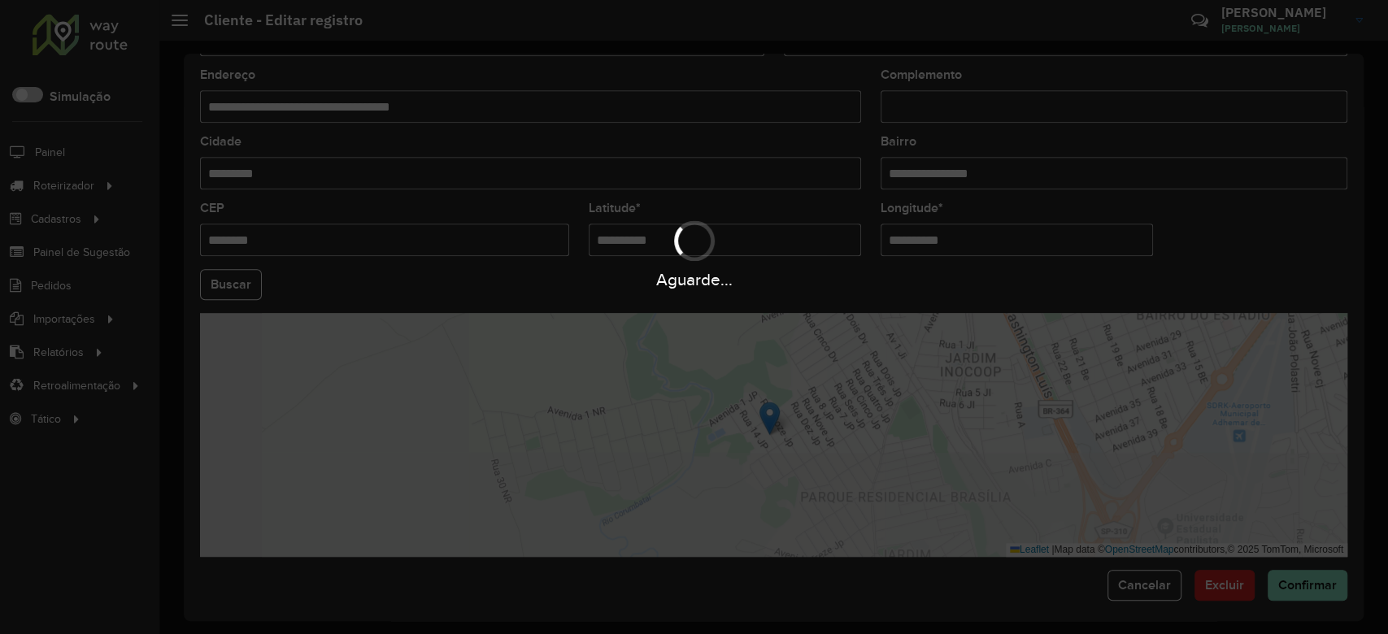
scroll to position [576, 0]
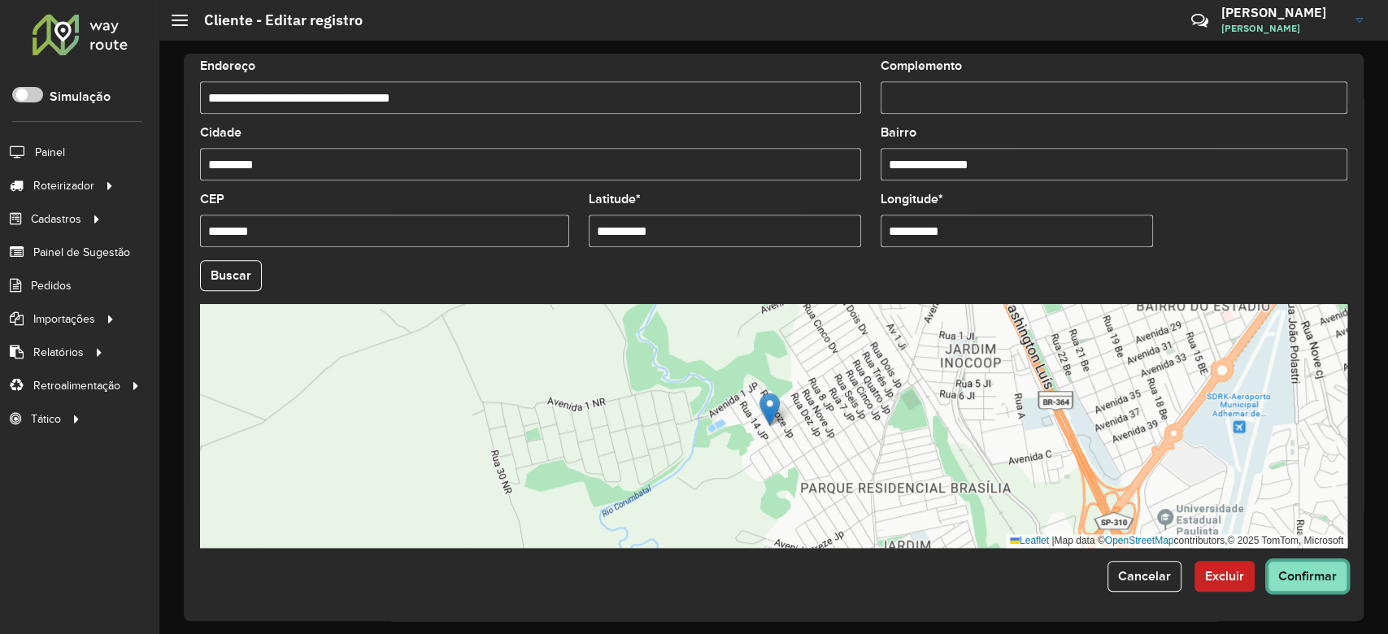
click at [1304, 572] on span "Confirmar" at bounding box center [1307, 576] width 59 height 14
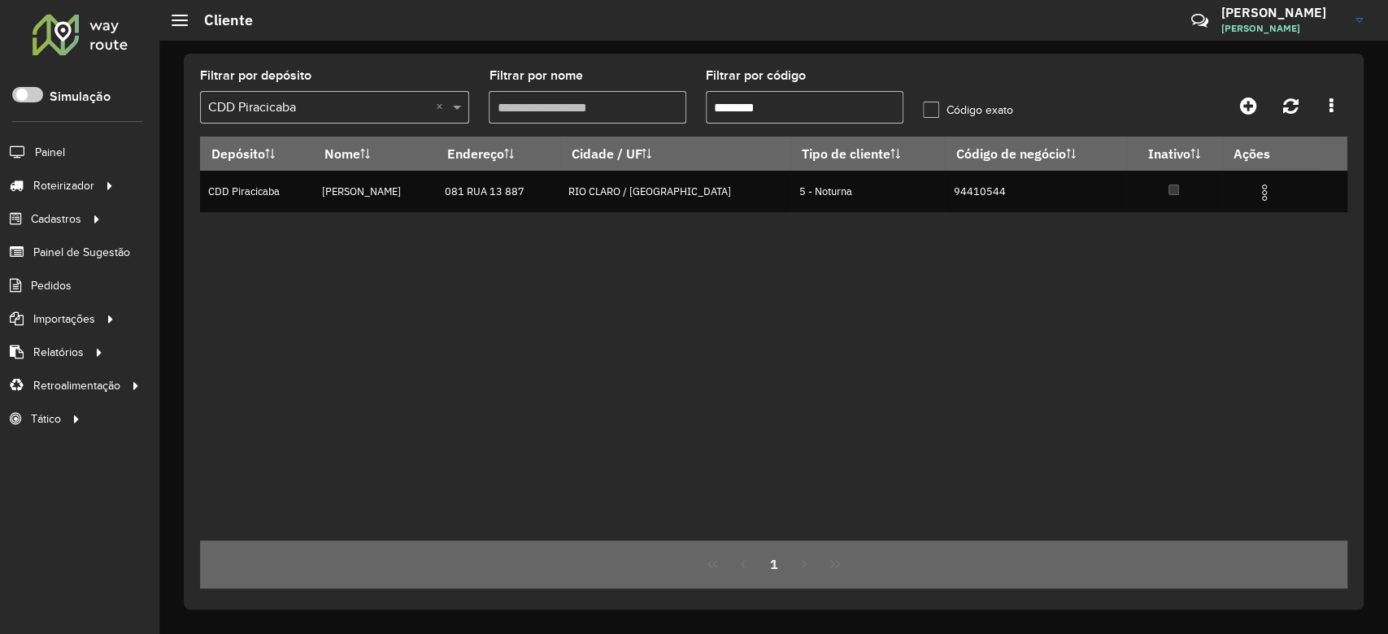
drag, startPoint x: 793, startPoint y: 105, endPoint x: 683, endPoint y: 85, distance: 111.5
click at [683, 85] on formly-group "Filtrar por depósito Selecione um depósito × CDD Piracicaba × Filtrar por nome …" at bounding box center [623, 103] width 867 height 67
paste input "text"
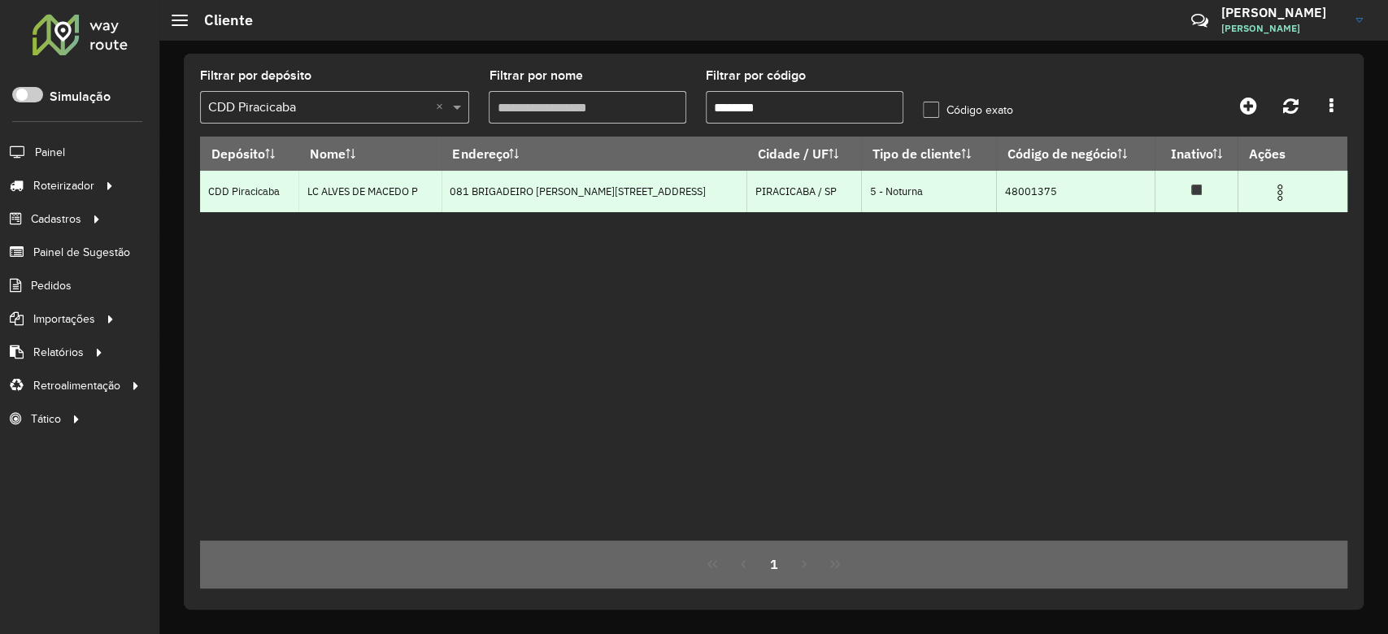
click at [1275, 200] on img at bounding box center [1280, 193] width 20 height 20
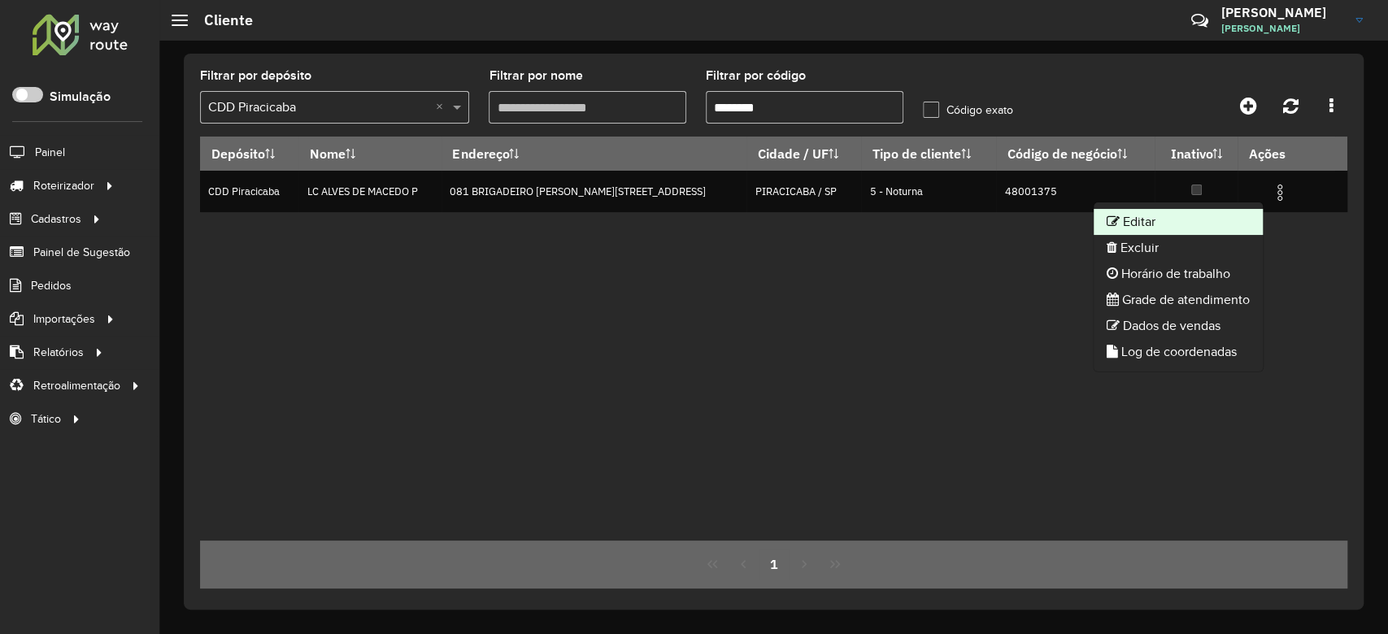
click at [1214, 217] on li "Editar" at bounding box center [1177, 222] width 169 height 26
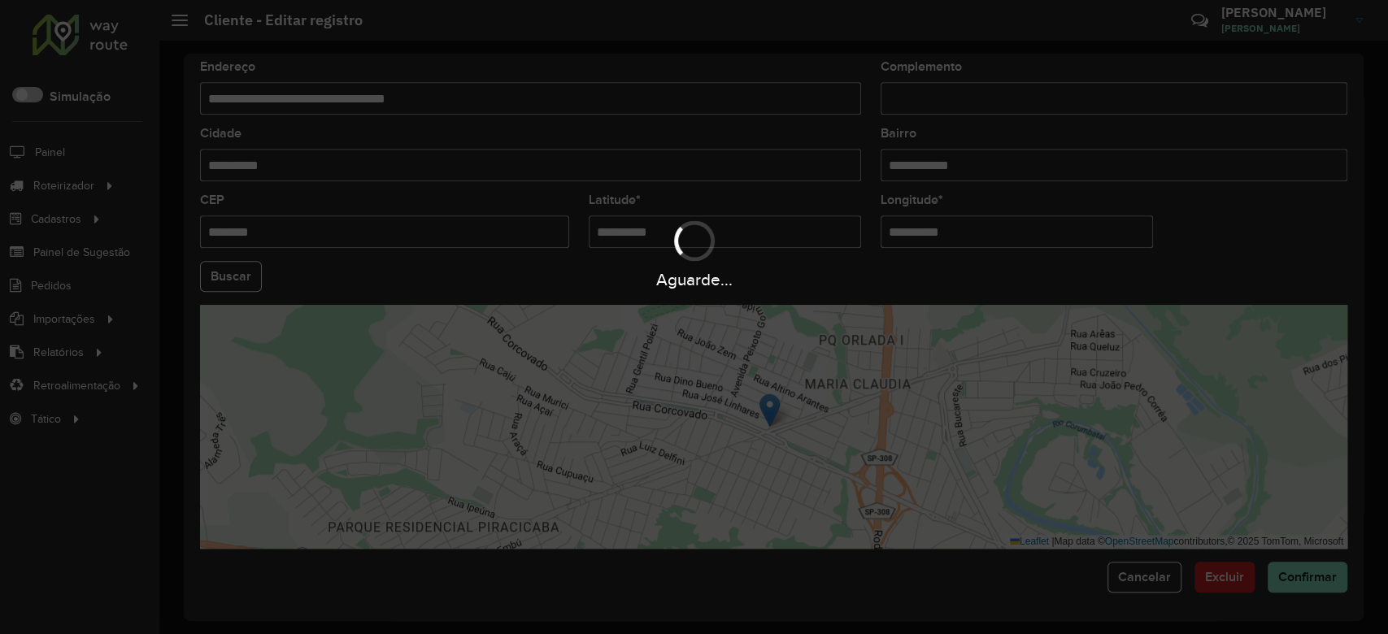
scroll to position [576, 0]
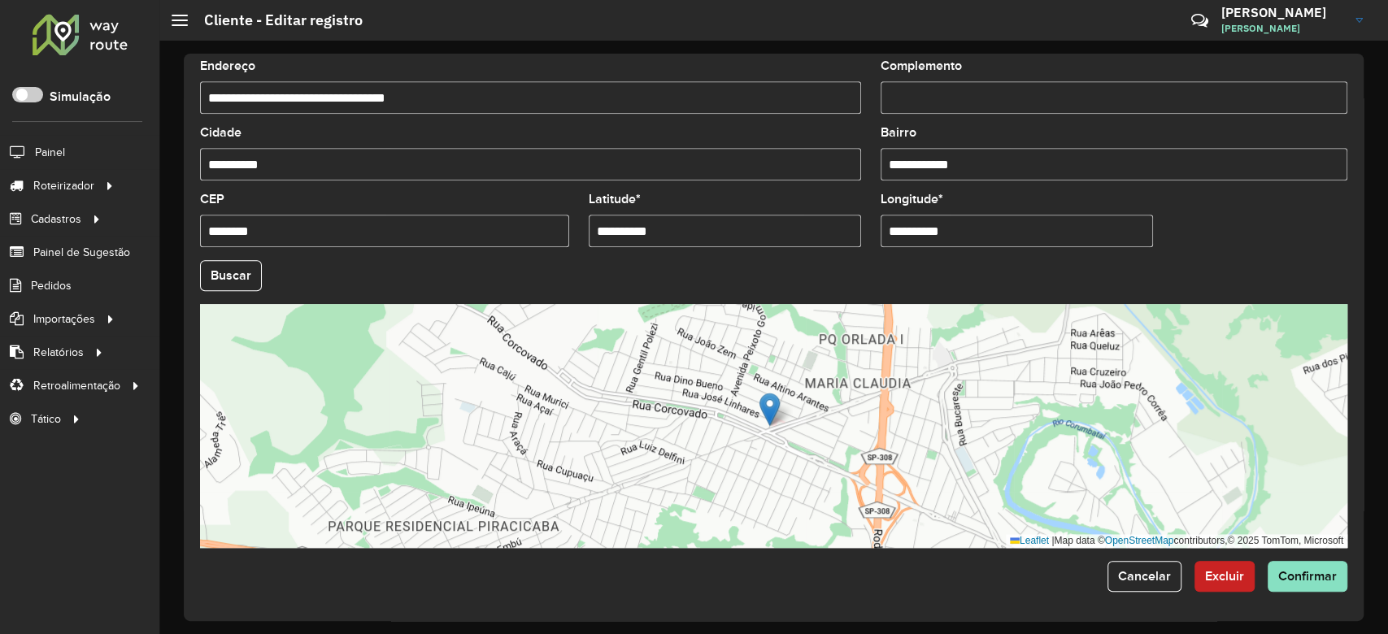
click at [228, 293] on formly-field "Buscar" at bounding box center [773, 282] width 1167 height 44
click at [250, 283] on button "Buscar" at bounding box center [231, 275] width 62 height 31
click at [1320, 586] on button "Confirmar" at bounding box center [1307, 576] width 80 height 31
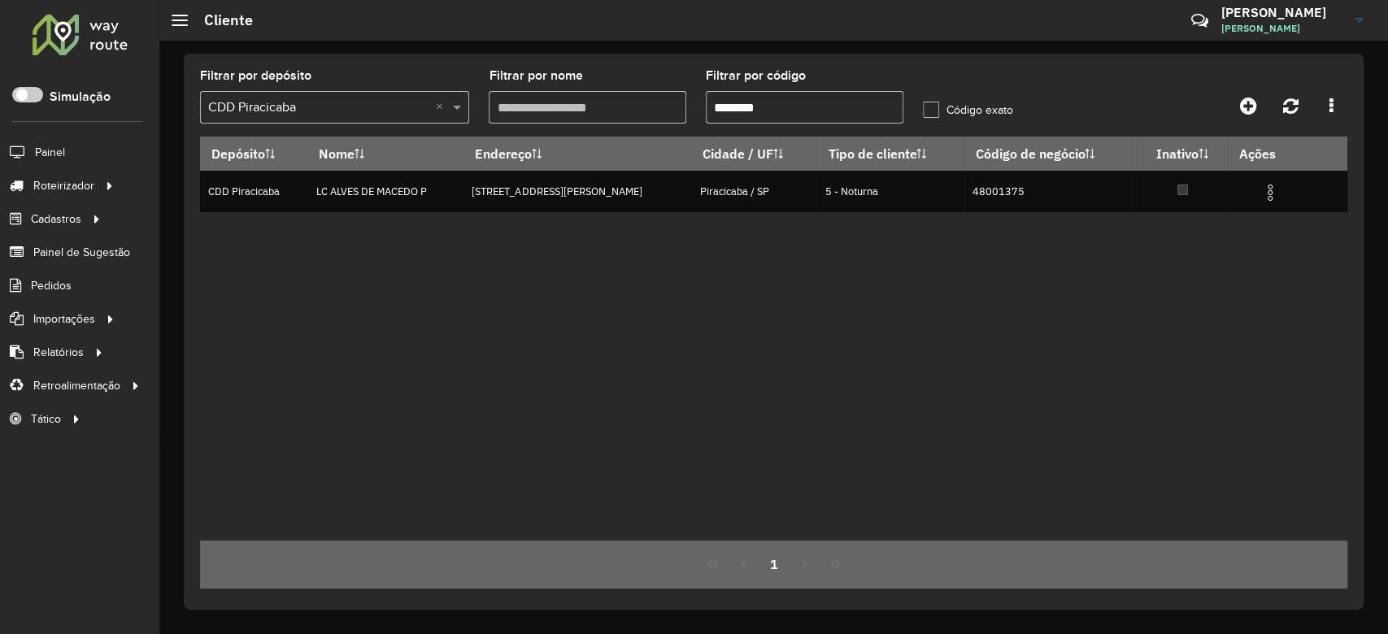
drag, startPoint x: 785, startPoint y: 94, endPoint x: 626, endPoint y: 75, distance: 159.7
click at [626, 75] on formly-group "Filtrar por depósito Selecione um depósito × CDD Piracicaba × Filtrar por nome …" at bounding box center [623, 103] width 867 height 67
paste input "text"
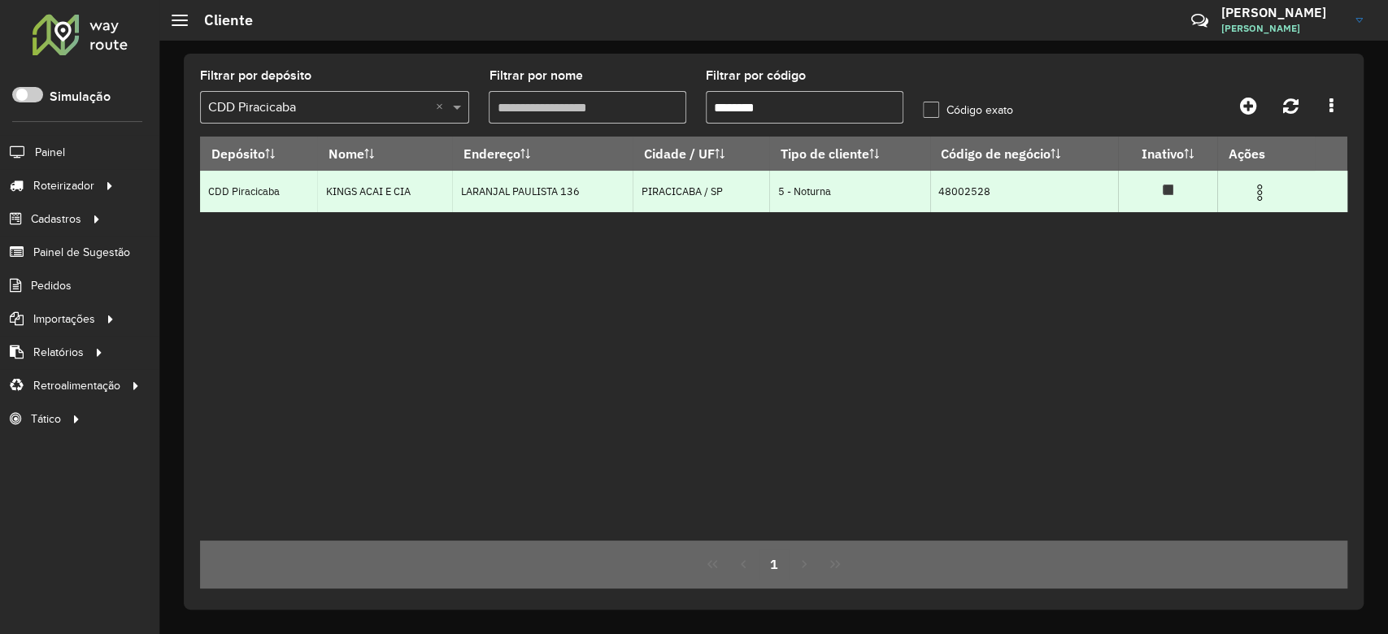
click at [1255, 198] on img at bounding box center [1260, 193] width 20 height 20
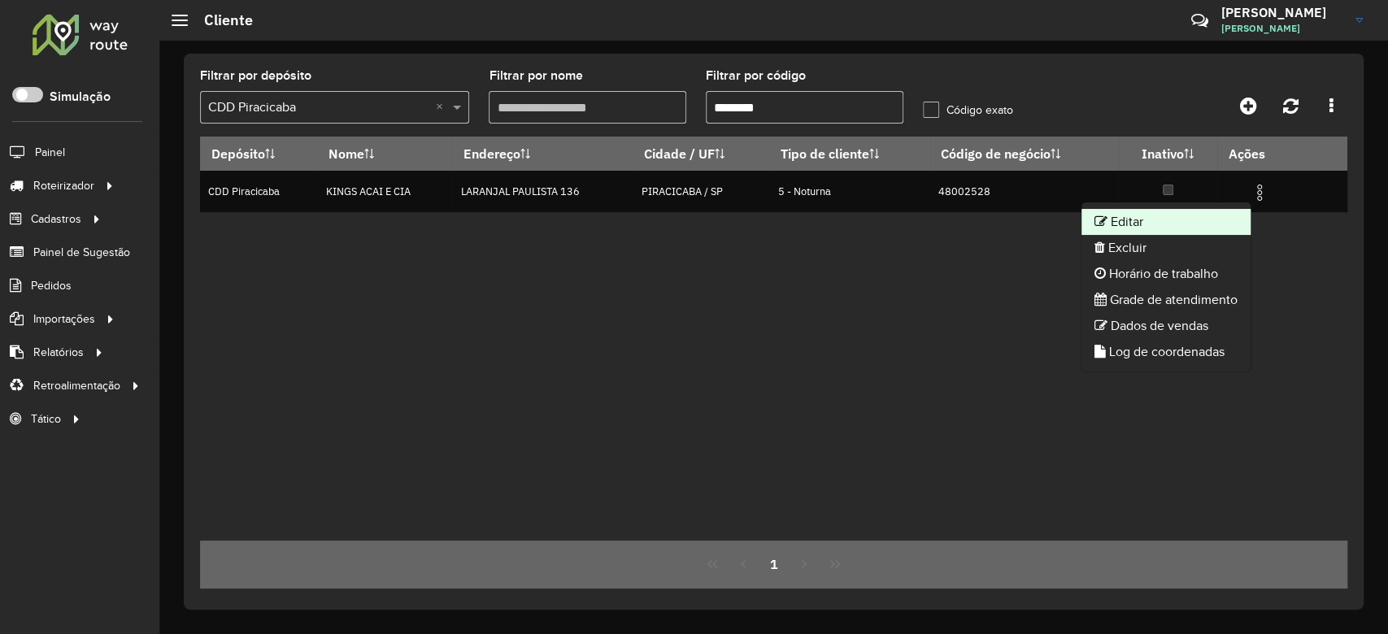
click at [1181, 231] on li "Editar" at bounding box center [1165, 222] width 169 height 26
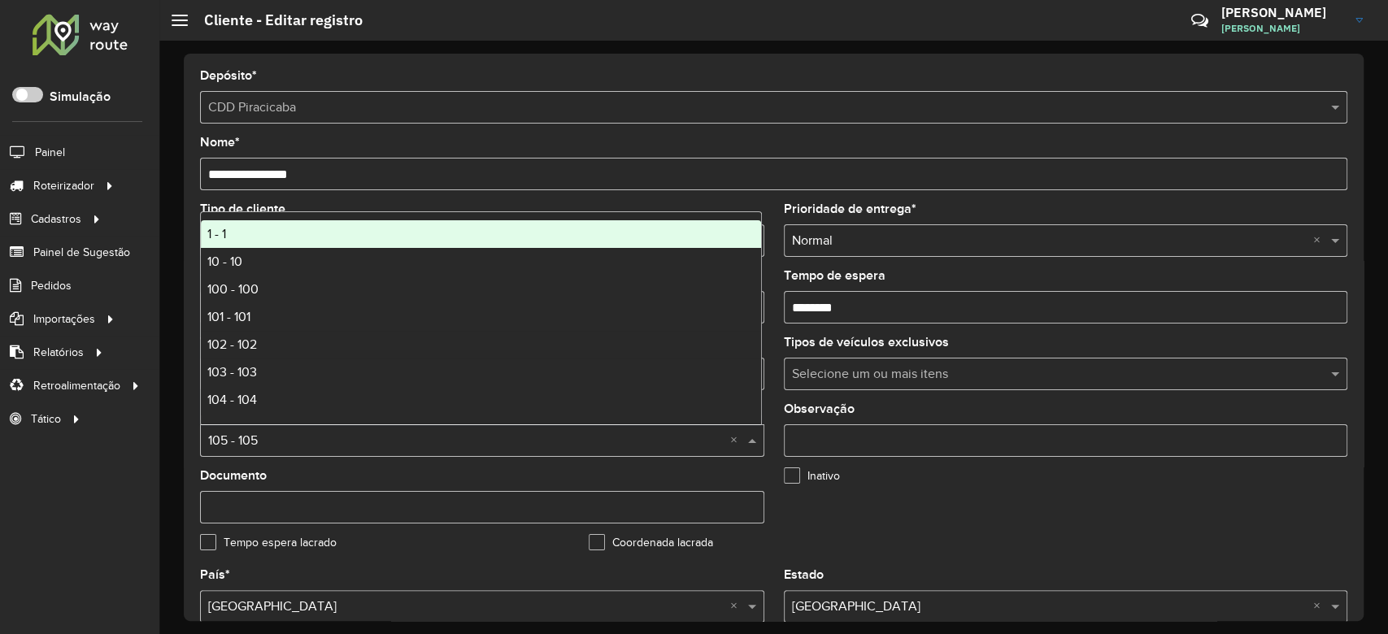
click at [284, 439] on input "text" at bounding box center [465, 442] width 515 height 20
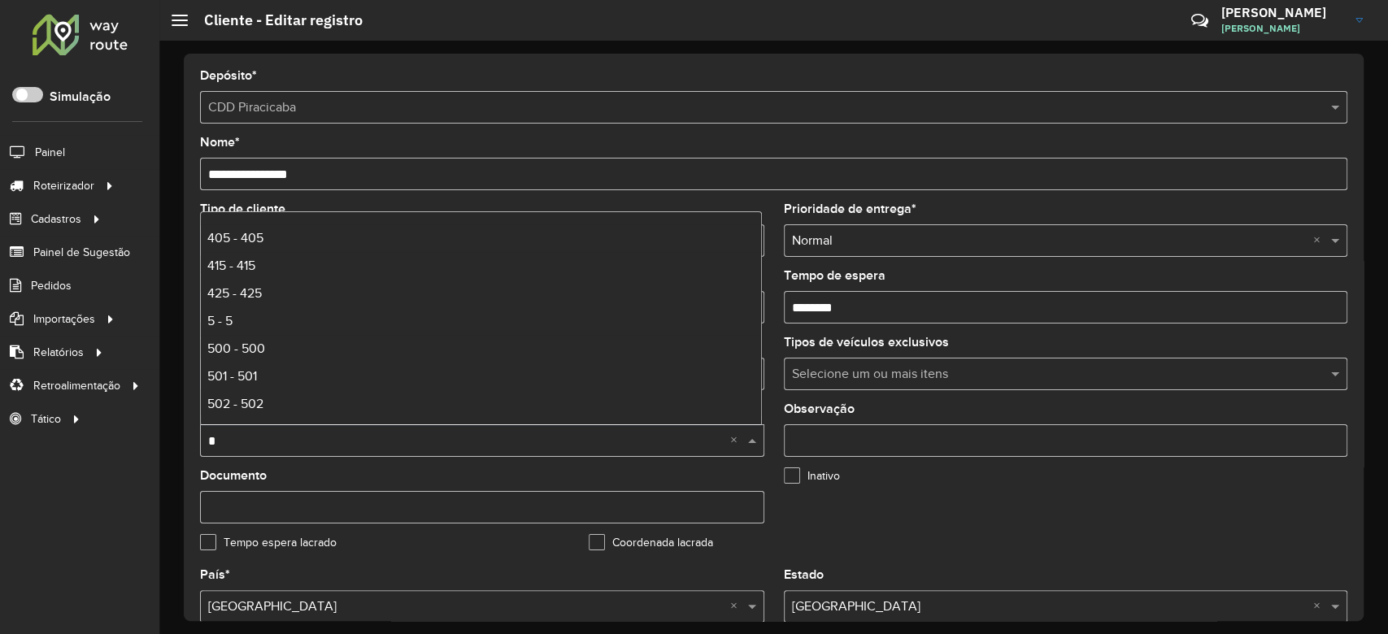
scroll to position [108, 0]
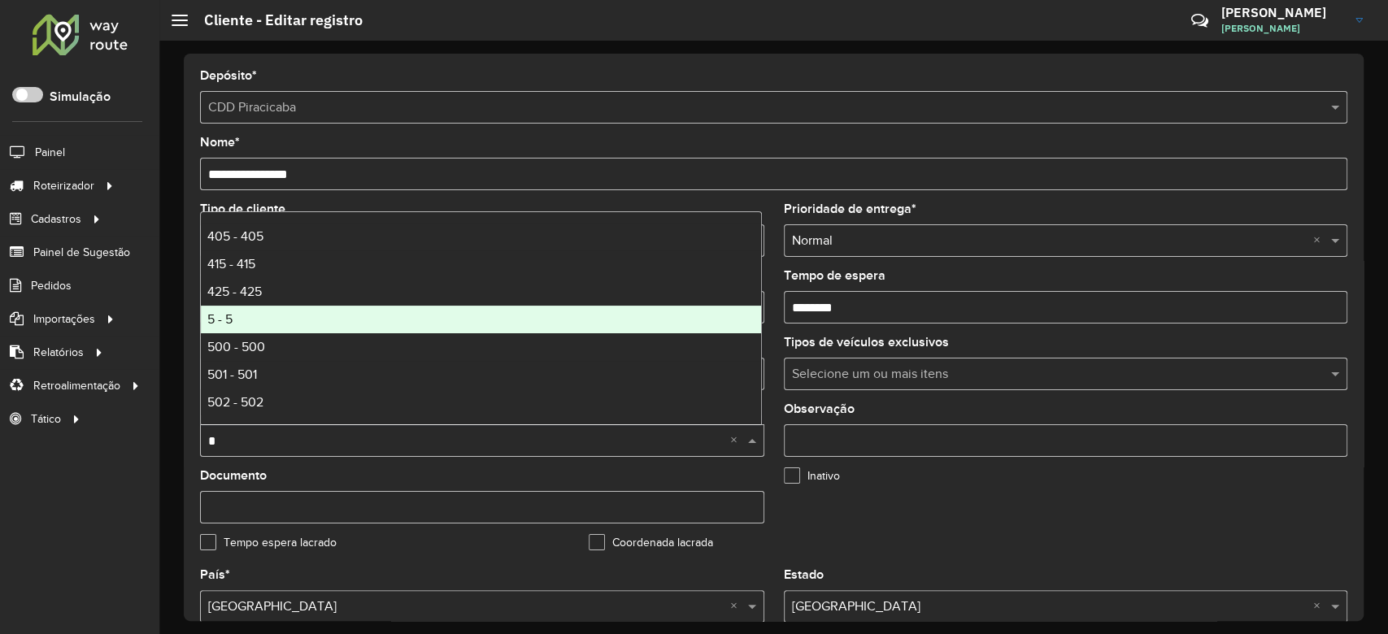
click at [318, 311] on div "5 - 5" at bounding box center [481, 320] width 560 height 28
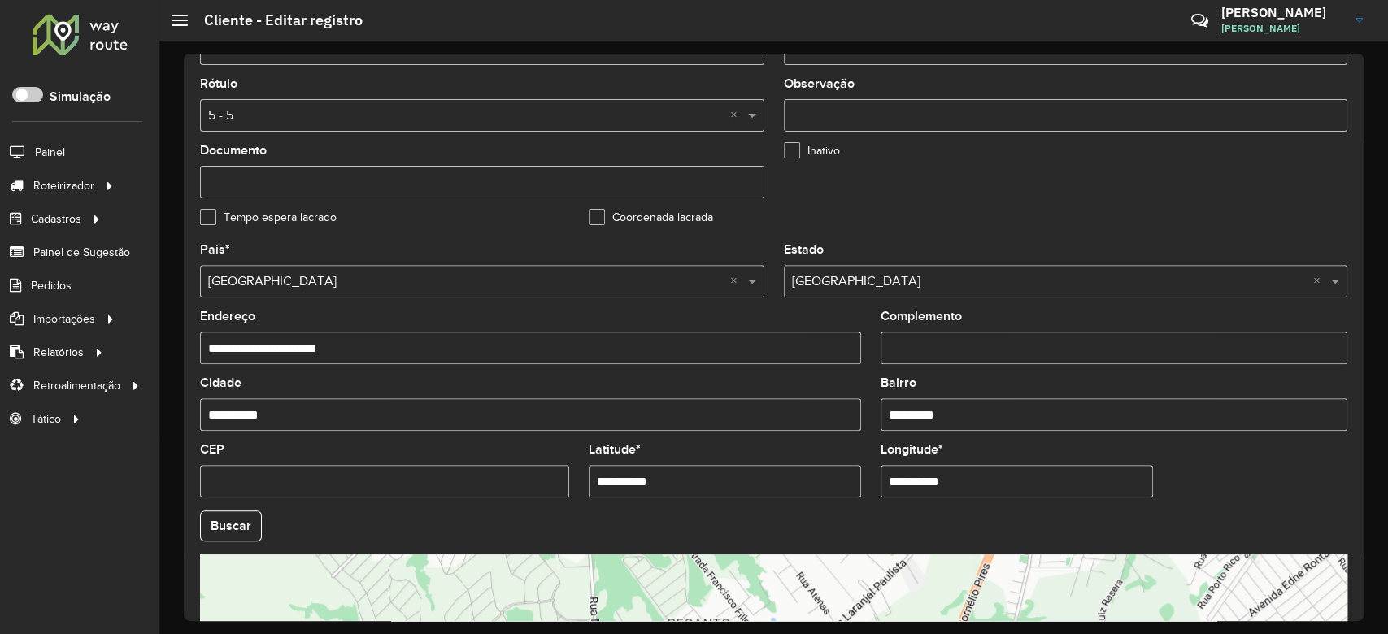
scroll to position [576, 0]
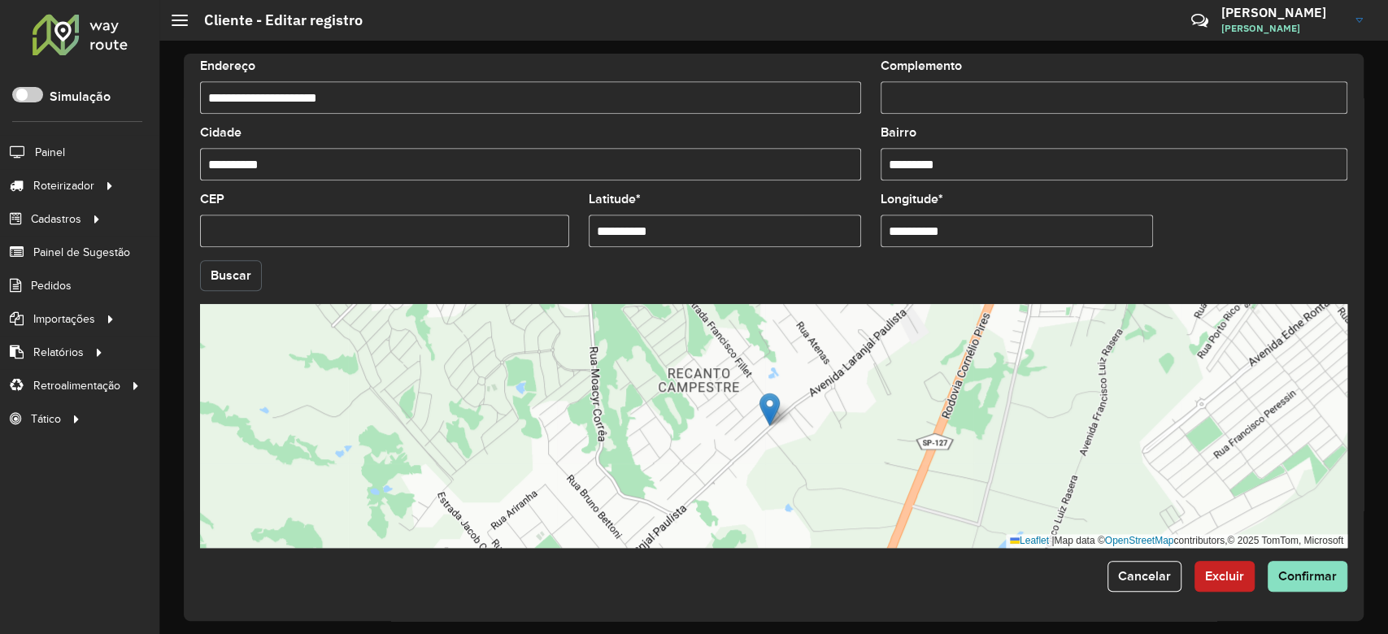
click at [239, 272] on button "Buscar" at bounding box center [231, 275] width 62 height 31
click at [1308, 572] on span "Confirmar" at bounding box center [1307, 576] width 59 height 14
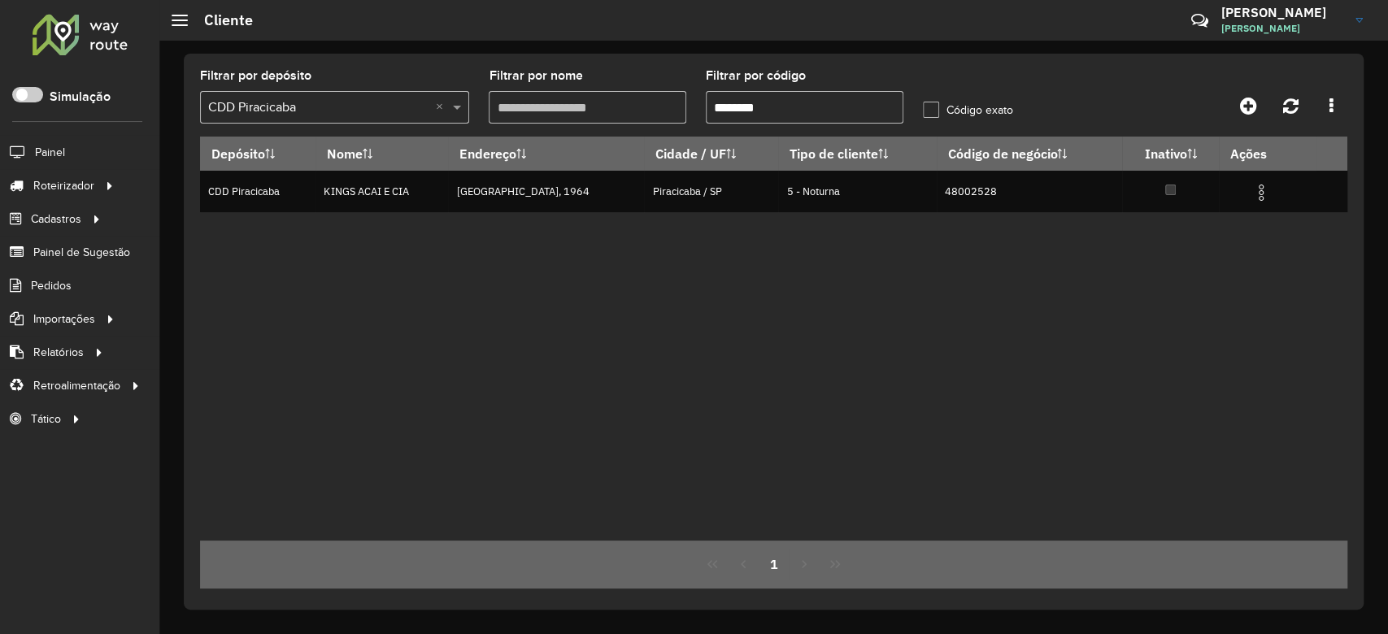
click at [346, 102] on input "text" at bounding box center [318, 108] width 220 height 20
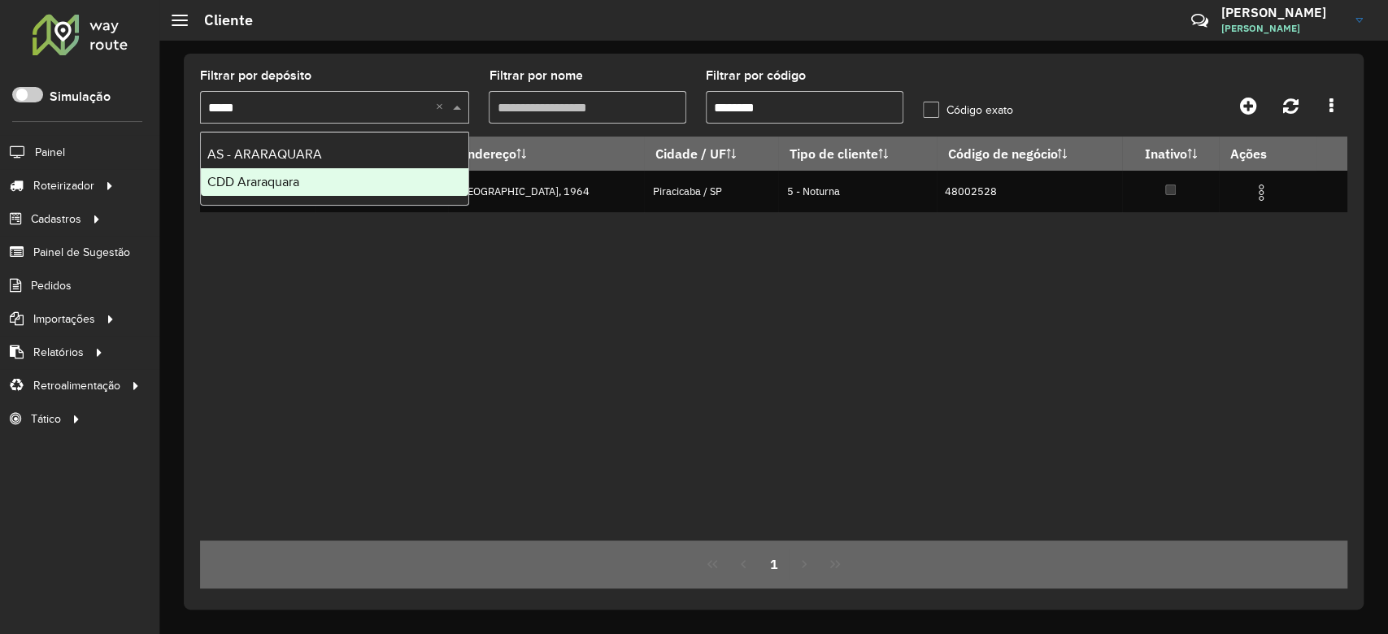
click at [323, 180] on div "CDD Araraquara" at bounding box center [334, 182] width 267 height 28
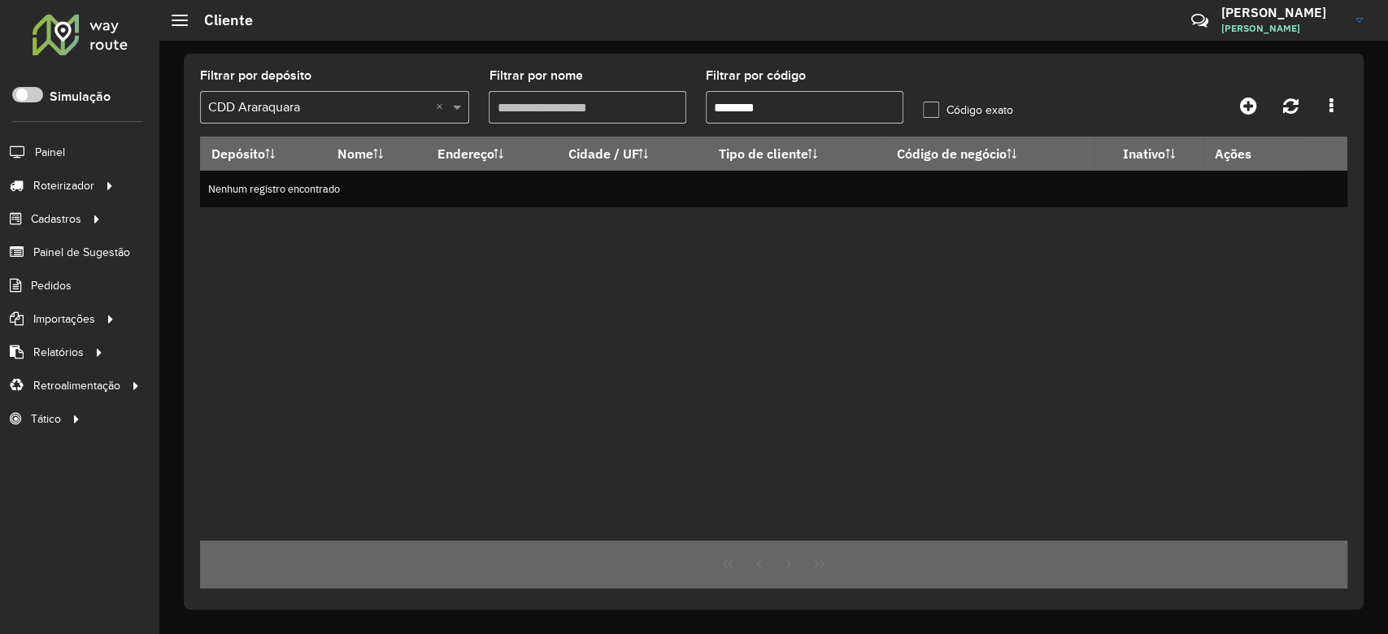
drag, startPoint x: 616, startPoint y: 105, endPoint x: 872, endPoint y: 115, distance: 255.5
click at [612, 105] on formly-group "Filtrar por depósito Selecione um depósito × CDD Araraquara × Filtrar por nome …" at bounding box center [623, 103] width 867 height 67
paste input "text"
drag, startPoint x: 735, startPoint y: 101, endPoint x: 703, endPoint y: 107, distance: 32.4
click at [703, 107] on formly-field "Filtrar por código *******" at bounding box center [804, 103] width 217 height 67
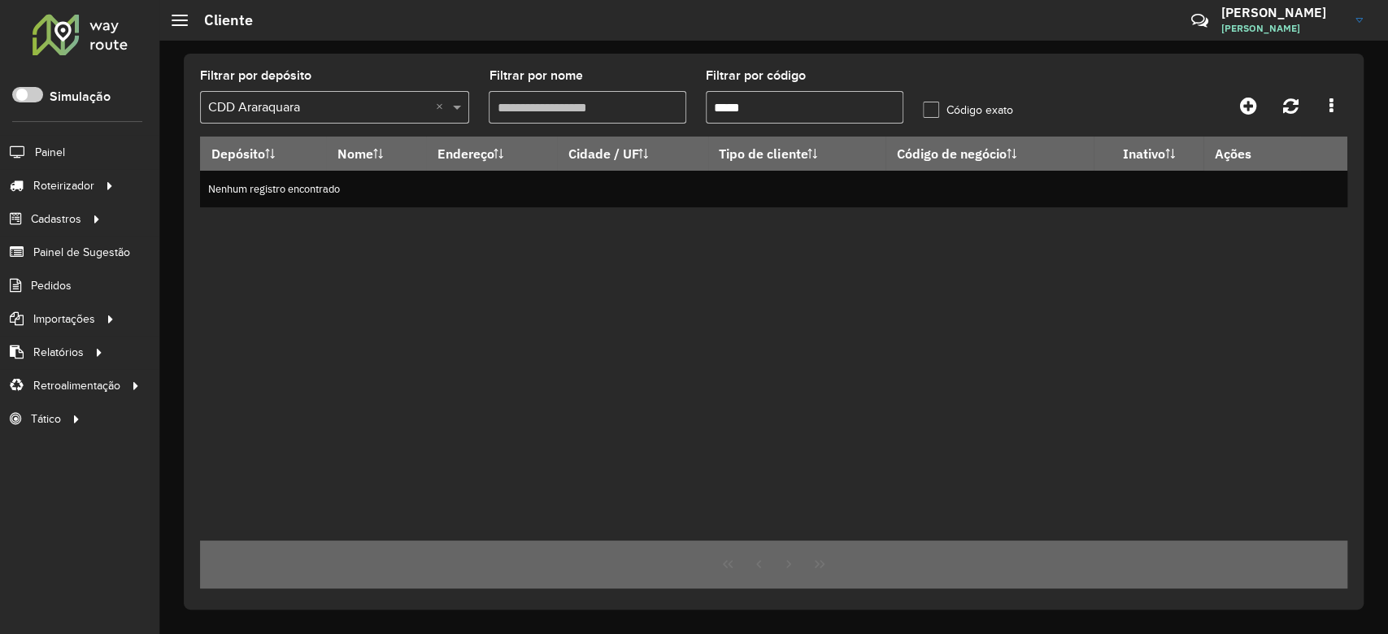
drag, startPoint x: 690, startPoint y: 102, endPoint x: 709, endPoint y: 101, distance: 18.8
click at [652, 99] on formly-group "Filtrar por depósito Selecione um depósito × CDD Araraquara × Filtrar por nome …" at bounding box center [623, 103] width 867 height 67
paste input "text"
click at [316, 102] on input "text" at bounding box center [318, 108] width 220 height 20
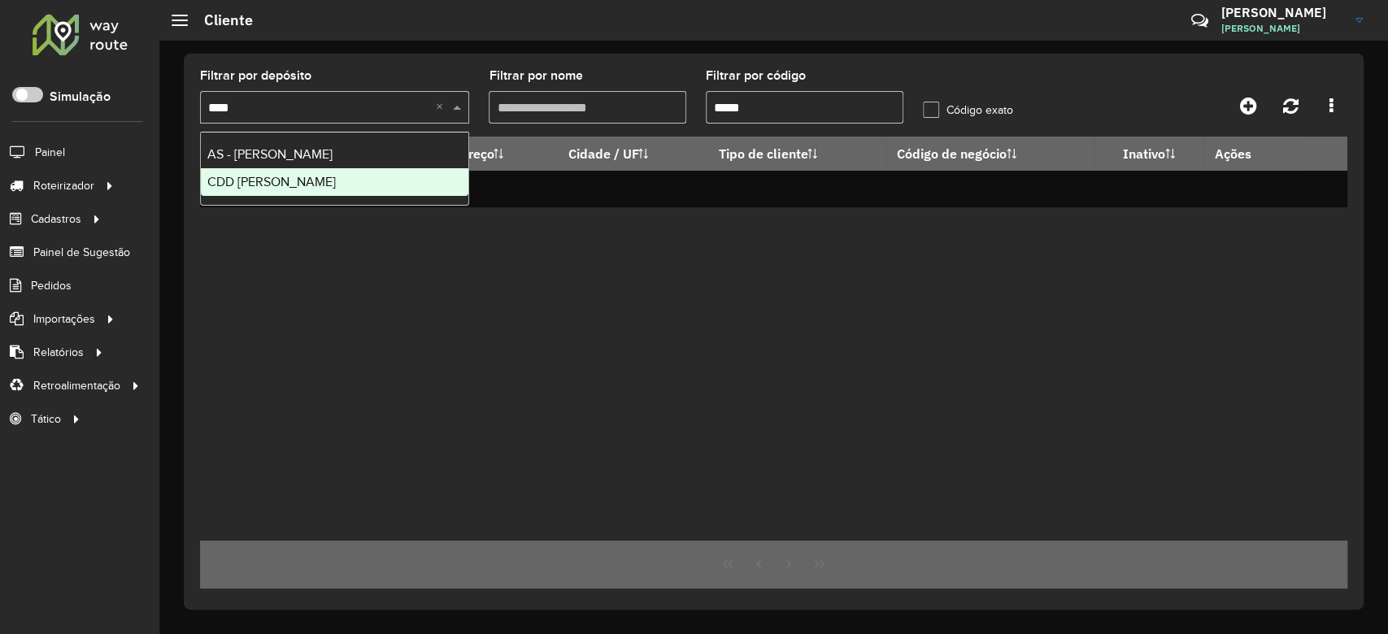
click at [265, 175] on span "CDD Mogi Mirim" at bounding box center [271, 182] width 128 height 14
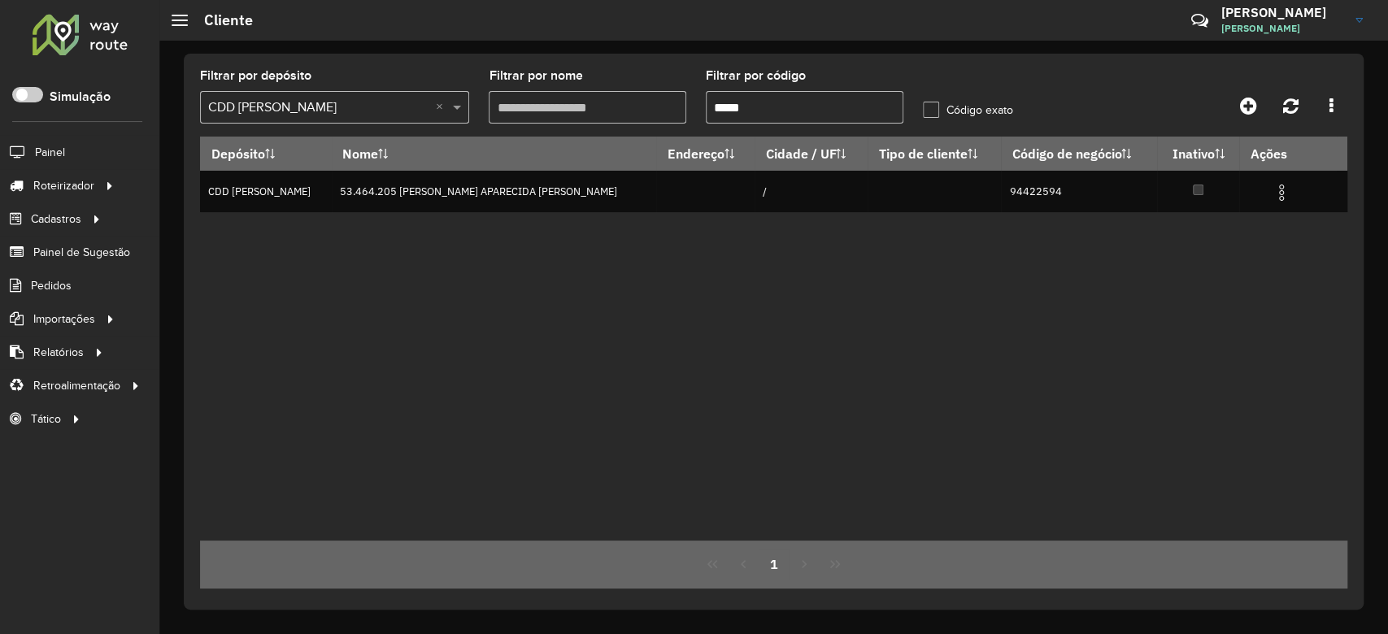
click at [824, 99] on input "*****" at bounding box center [805, 107] width 198 height 33
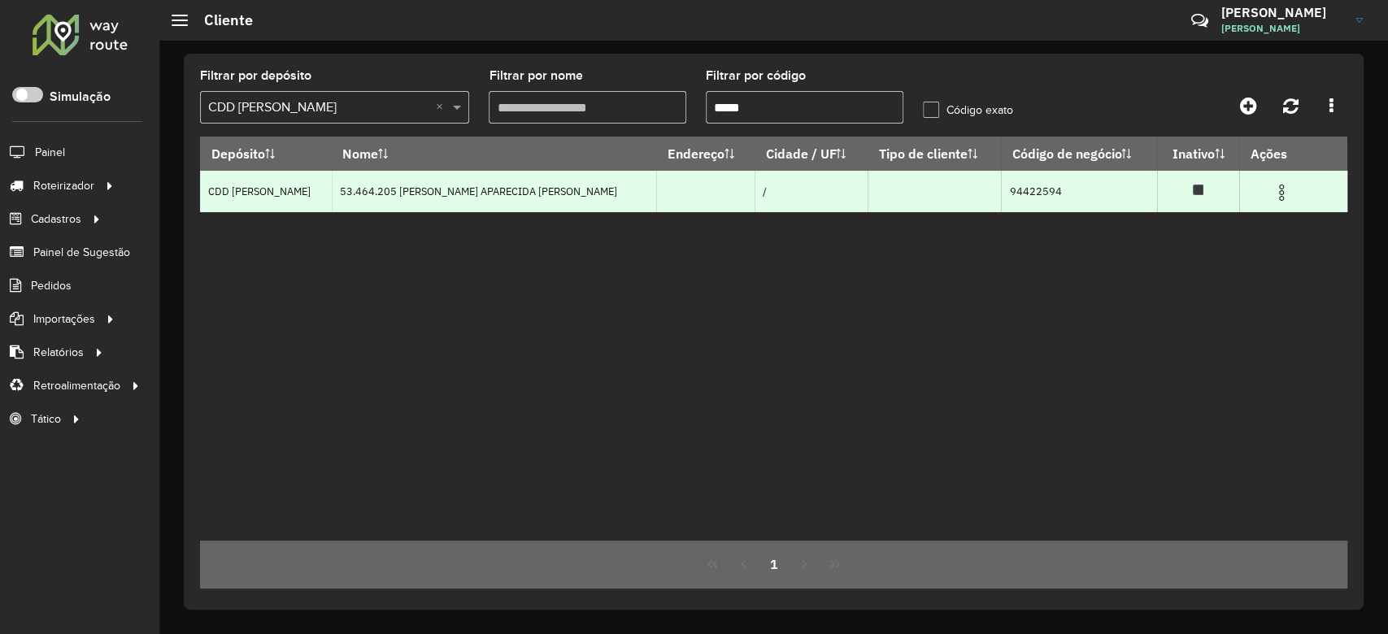
click at [1280, 198] on img at bounding box center [1282, 193] width 20 height 20
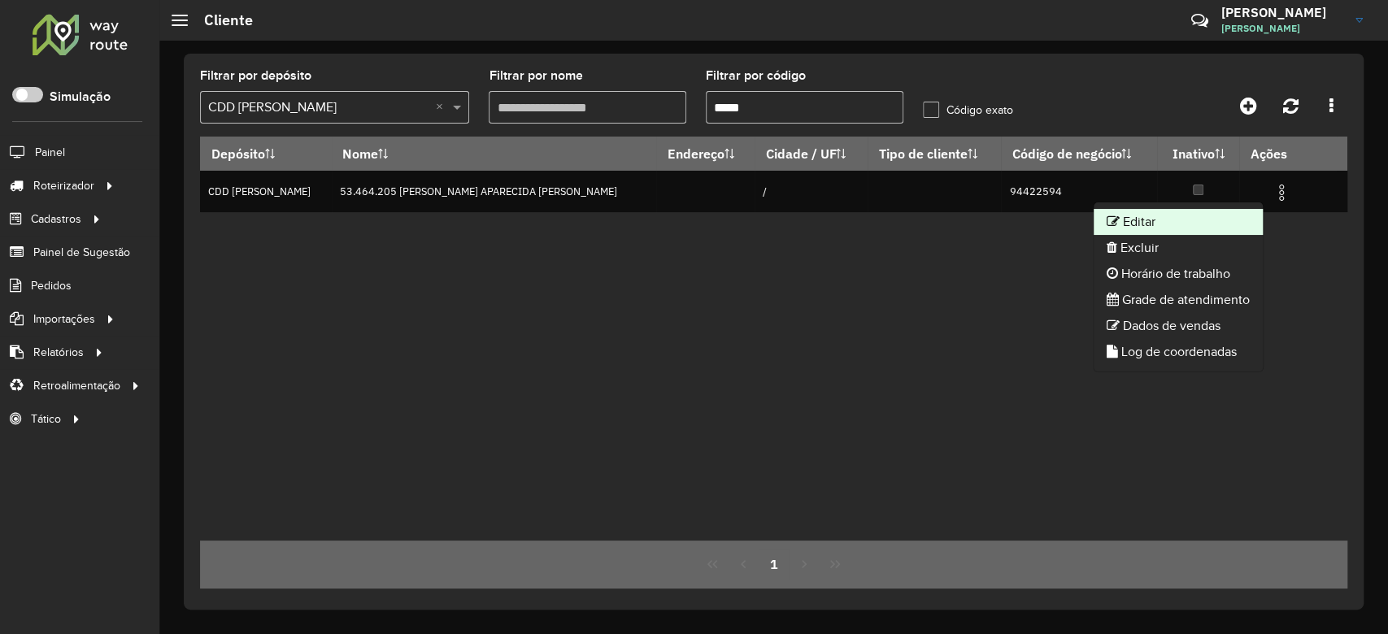
click at [1212, 224] on li "Editar" at bounding box center [1177, 222] width 169 height 26
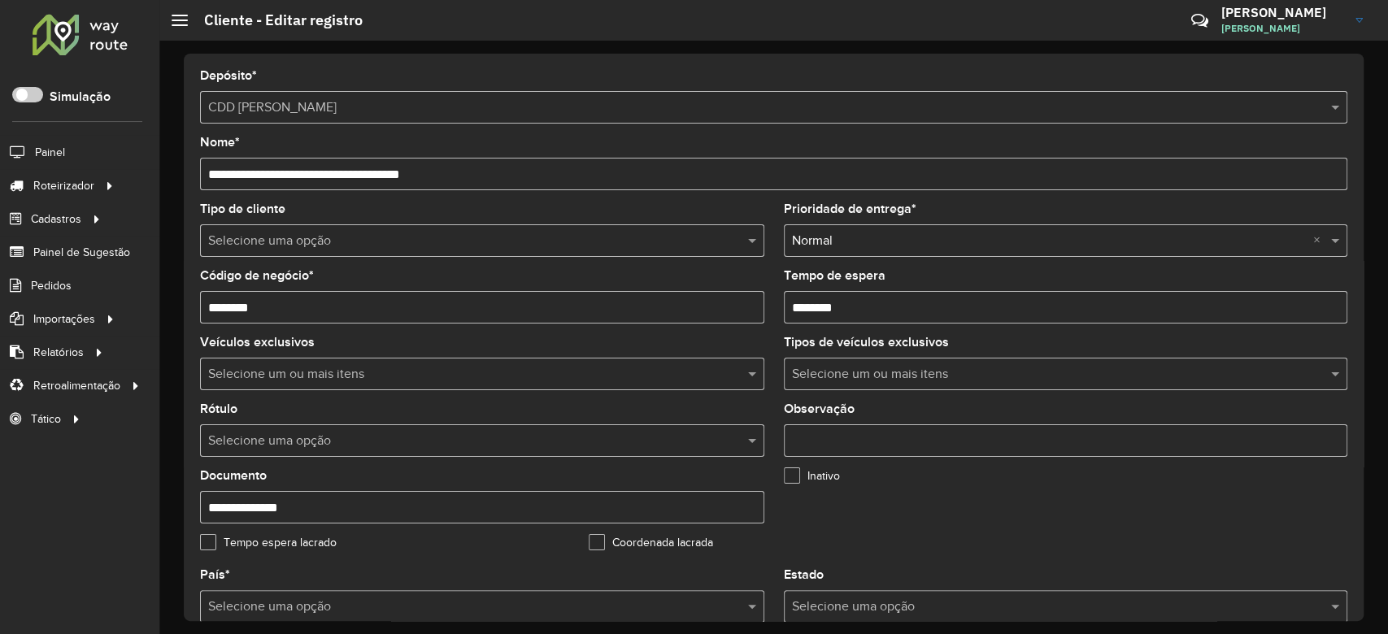
scroll to position [325, 0]
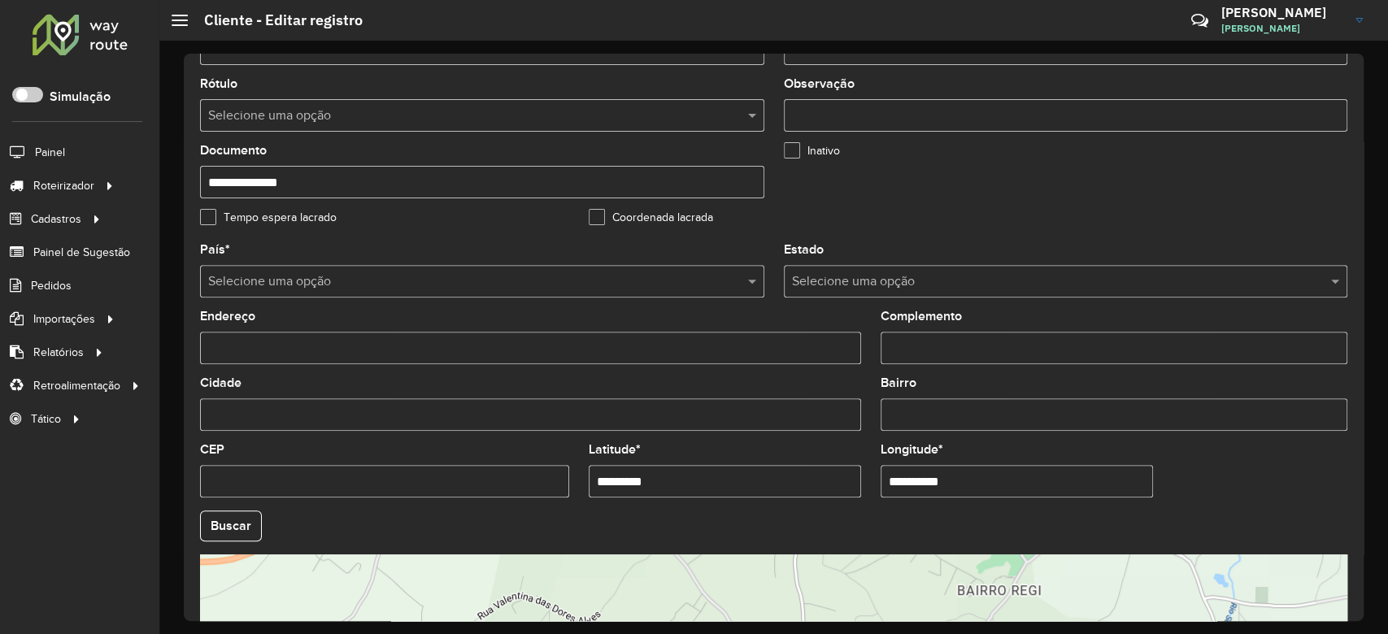
drag, startPoint x: 679, startPoint y: 473, endPoint x: 560, endPoint y: 472, distance: 118.7
click at [500, 473] on formly-group "**********" at bounding box center [773, 521] width 1167 height 554
paste input "text"
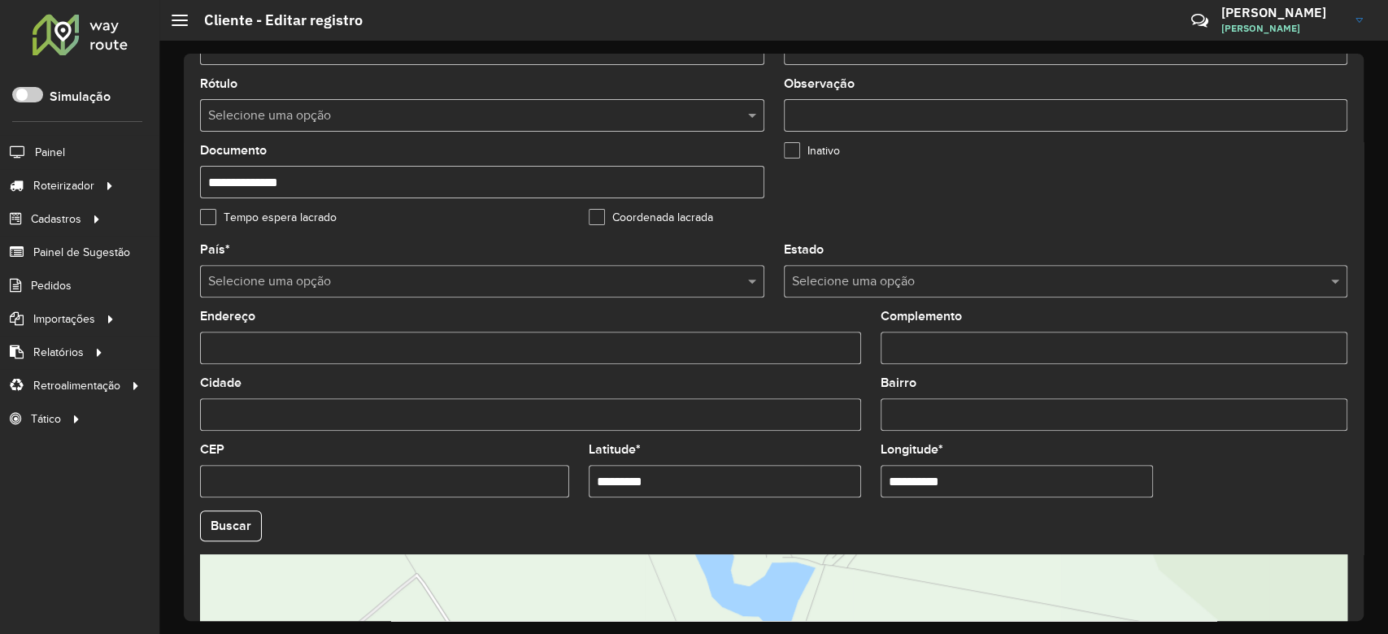
drag, startPoint x: 961, startPoint y: 487, endPoint x: 748, endPoint y: 458, distance: 215.0
click at [748, 458] on formly-group "**********" at bounding box center [773, 521] width 1167 height 554
paste input "text"
click at [228, 524] on hb-app "Aguarde... Pop-up bloqueado! Seu navegador bloqueou automáticamente a abertura …" at bounding box center [694, 317] width 1388 height 634
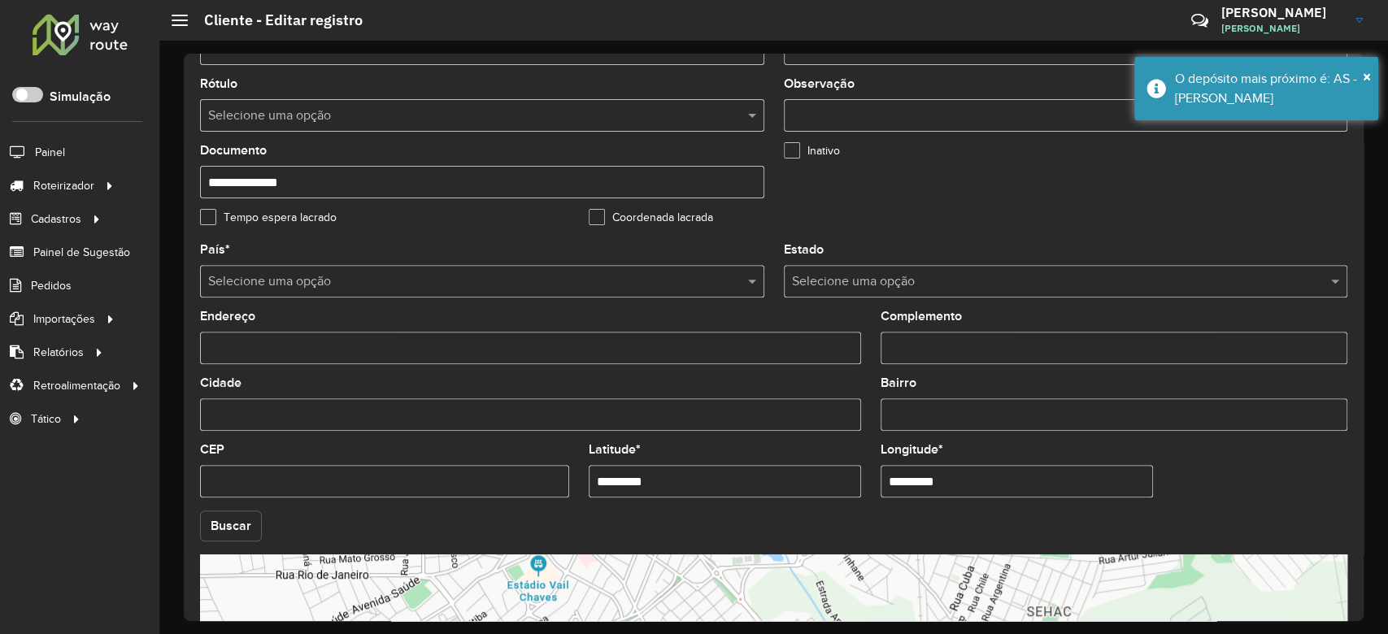
click at [228, 524] on button "Buscar" at bounding box center [231, 526] width 62 height 31
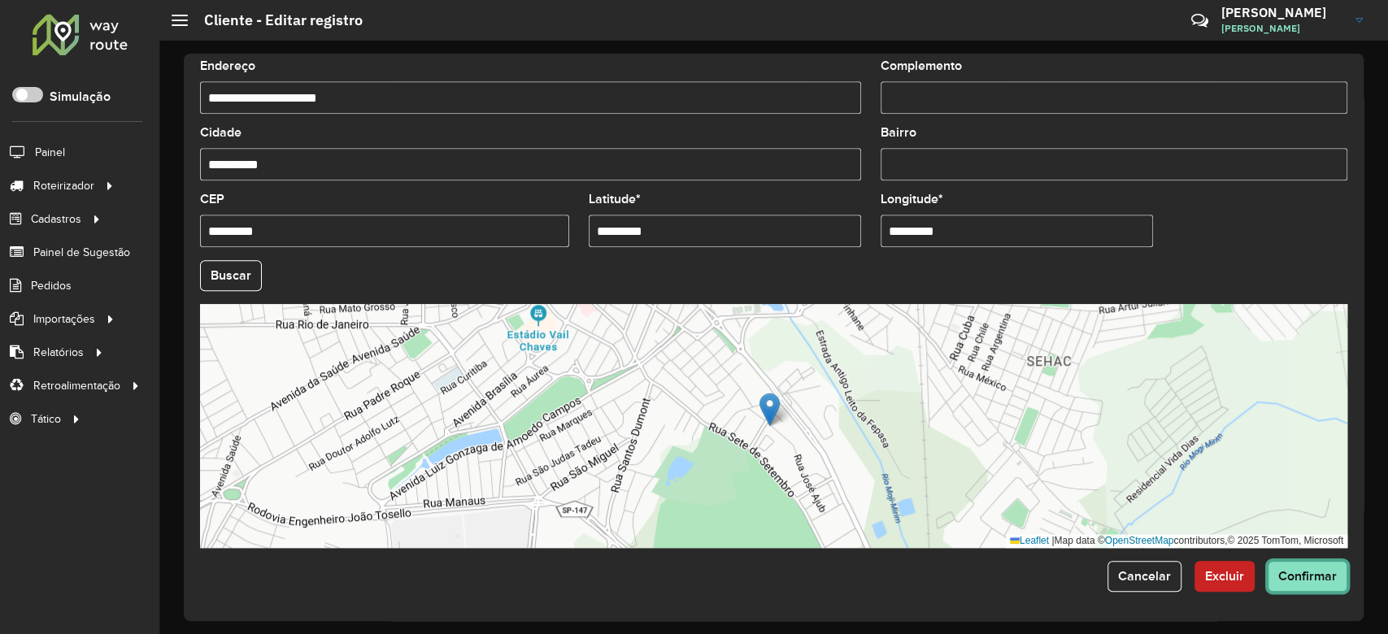
click at [1322, 576] on span "Confirmar" at bounding box center [1307, 576] width 59 height 14
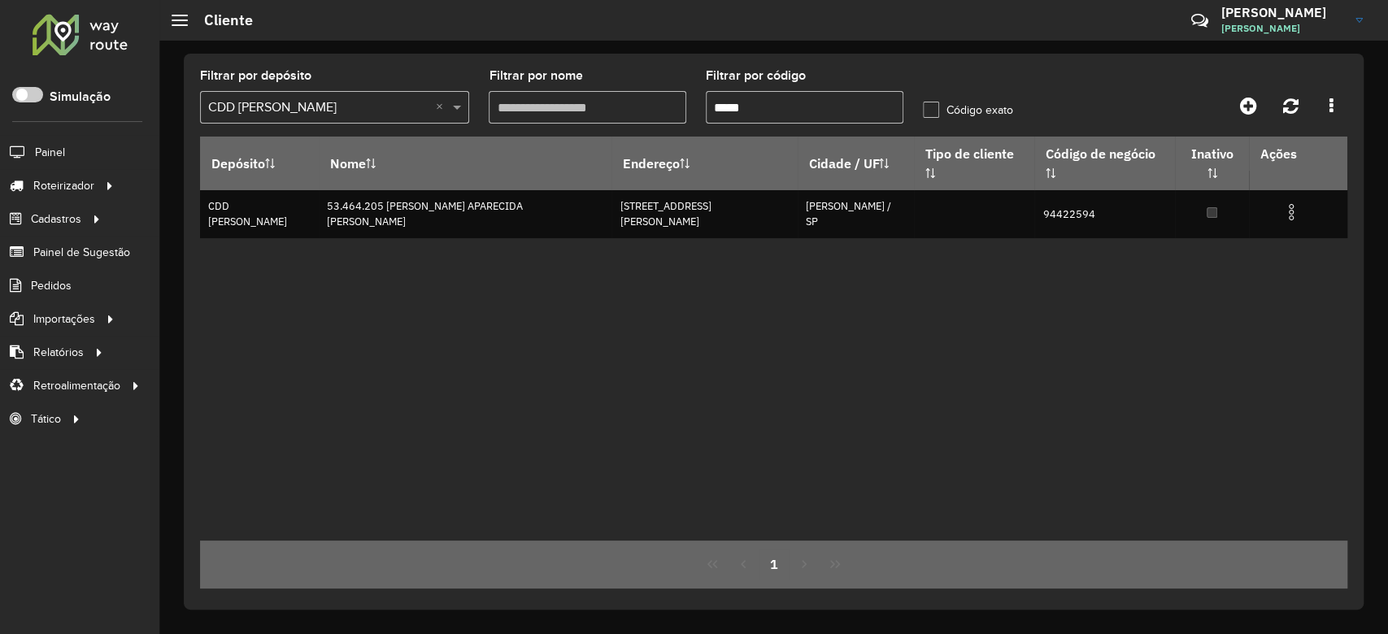
drag, startPoint x: 761, startPoint y: 114, endPoint x: 669, endPoint y: 99, distance: 93.0
click at [669, 99] on formly-group "Filtrar por depósito Selecione um depósito × CDD Mogi Mirim × Filtrar por nome …" at bounding box center [623, 103] width 867 height 67
paste input "text"
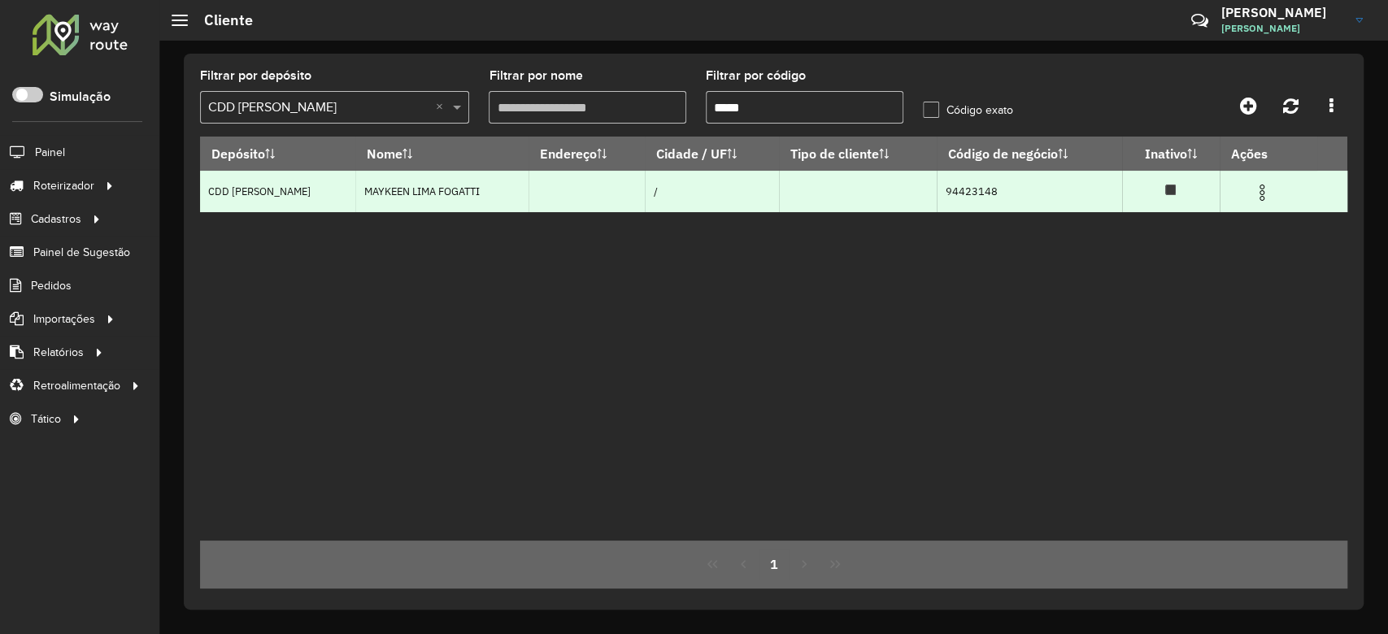
click at [1261, 191] on img at bounding box center [1262, 193] width 20 height 20
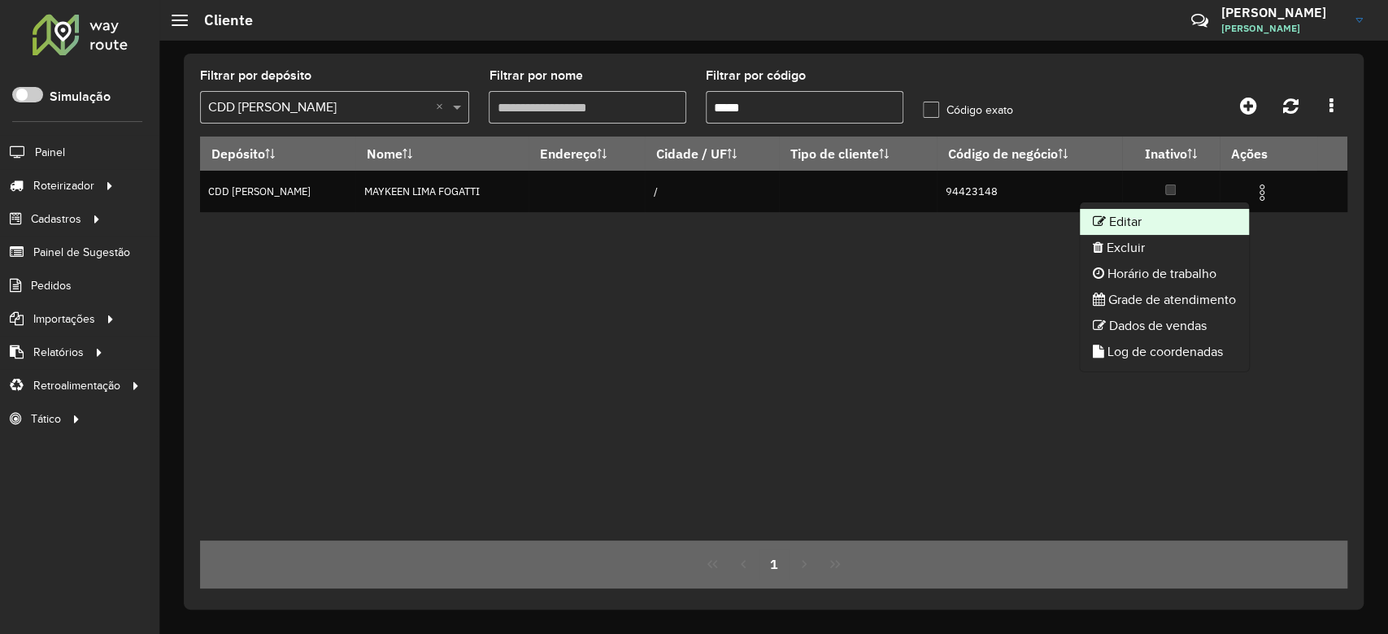
click at [1189, 224] on li "Editar" at bounding box center [1164, 222] width 169 height 26
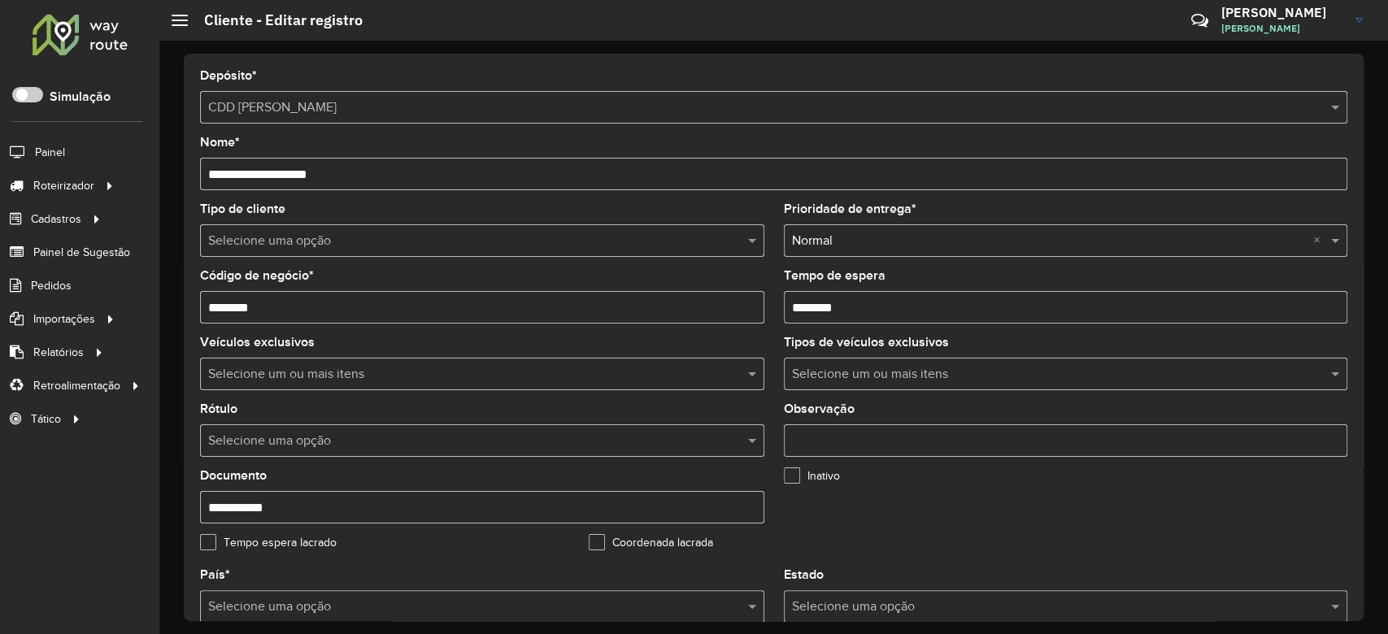
scroll to position [433, 0]
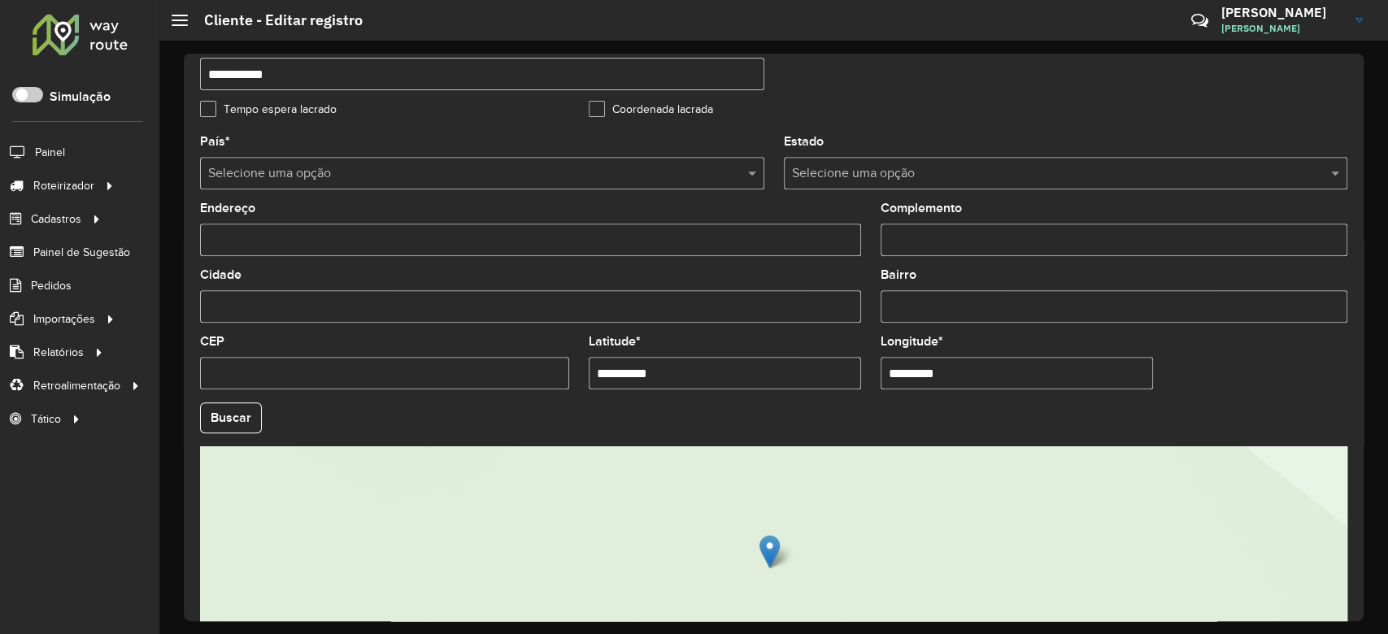
drag, startPoint x: 706, startPoint y: 373, endPoint x: 588, endPoint y: 335, distance: 124.7
click at [511, 341] on formly-group "**********" at bounding box center [773, 413] width 1167 height 554
paste input "text"
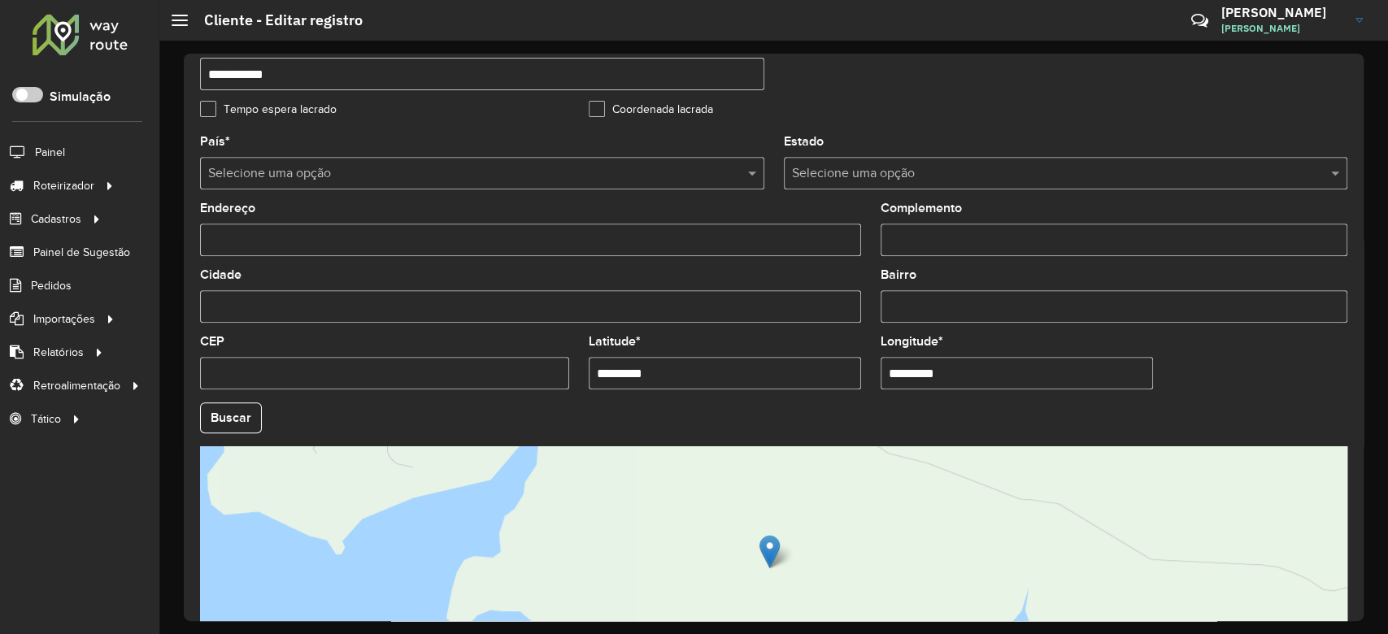
drag, startPoint x: 947, startPoint y: 374, endPoint x: 711, endPoint y: 341, distance: 238.9
click at [711, 341] on formly-group "País * Selecione uma opção Estado Selecione uma opção Endereço Complemento Cida…" at bounding box center [773, 413] width 1167 height 554
paste input "text"
click at [233, 412] on hb-app "Aguarde... Pop-up bloqueado! Seu navegador bloqueou automáticamente a abertura …" at bounding box center [694, 317] width 1388 height 634
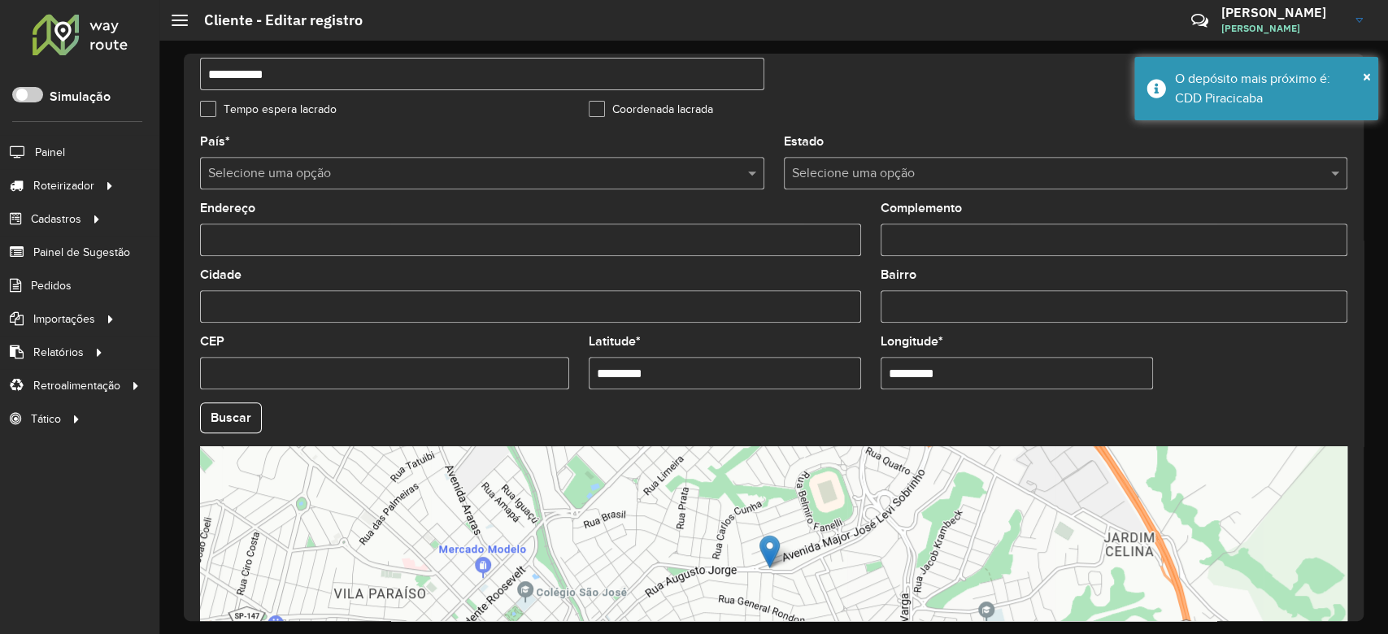
click at [234, 412] on button "Buscar" at bounding box center [231, 417] width 62 height 31
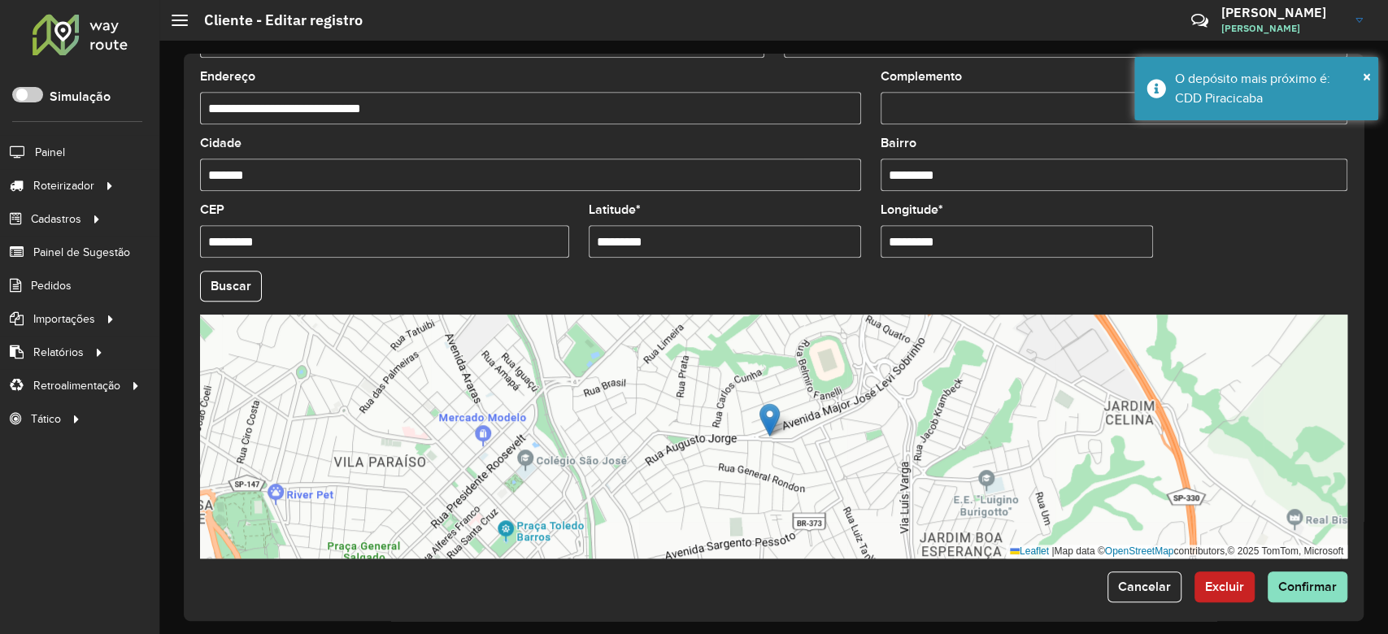
scroll to position [576, 0]
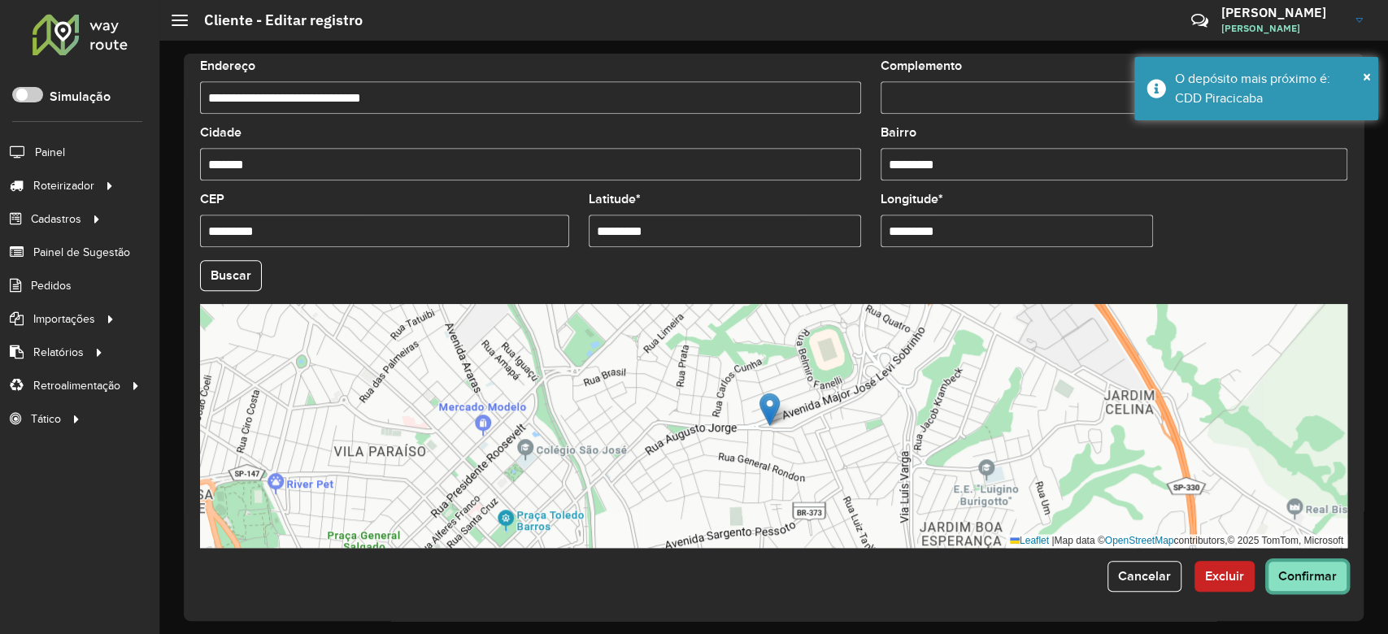
click at [1307, 568] on button "Confirmar" at bounding box center [1307, 576] width 80 height 31
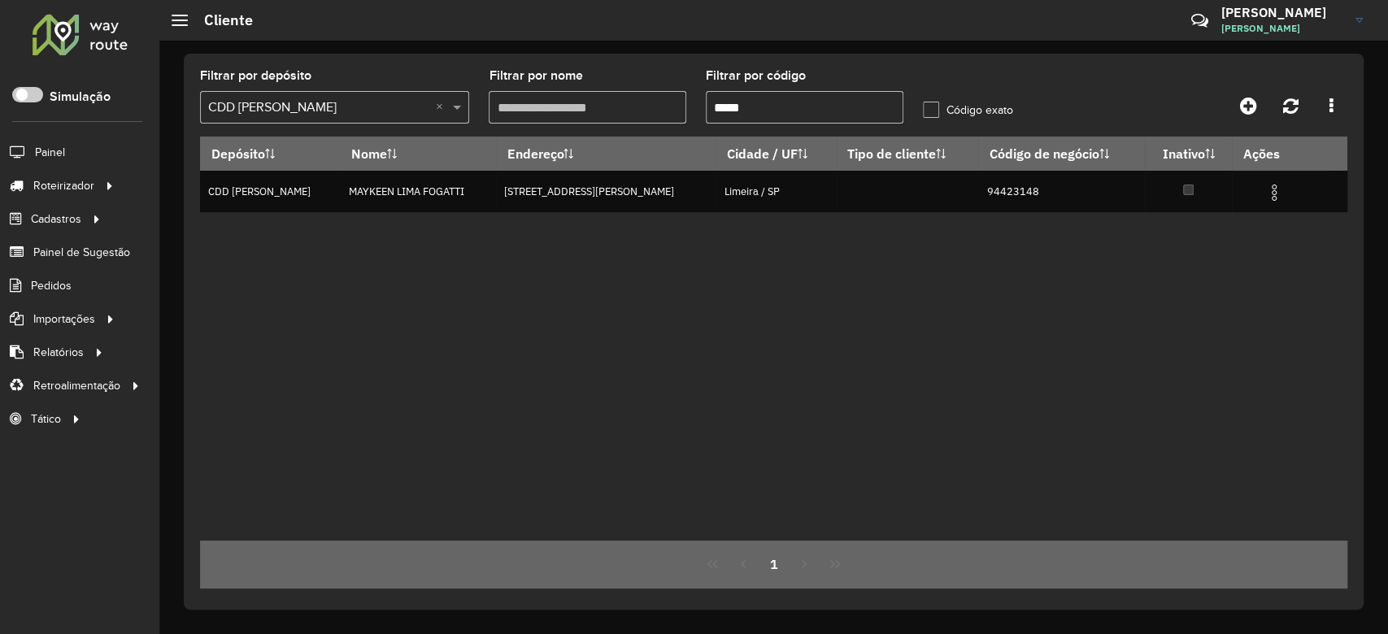
click at [290, 109] on input "text" at bounding box center [318, 108] width 220 height 20
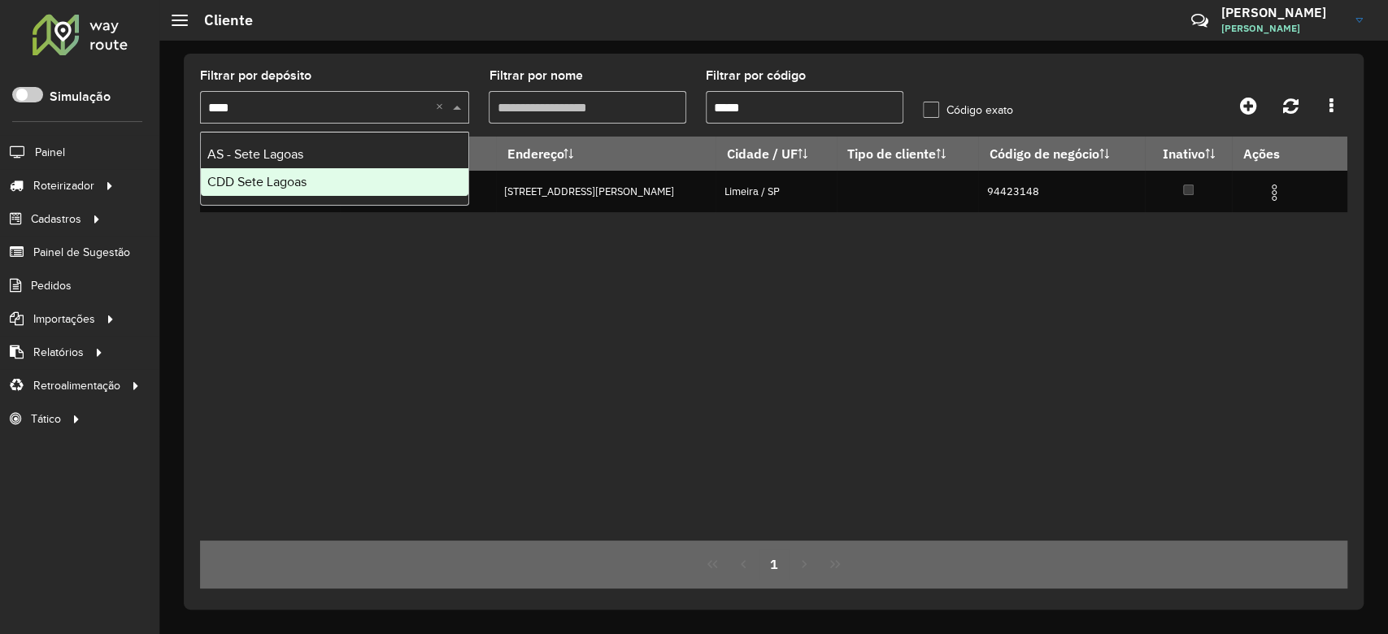
click at [272, 178] on span "CDD Sete Lagoas" at bounding box center [256, 182] width 99 height 14
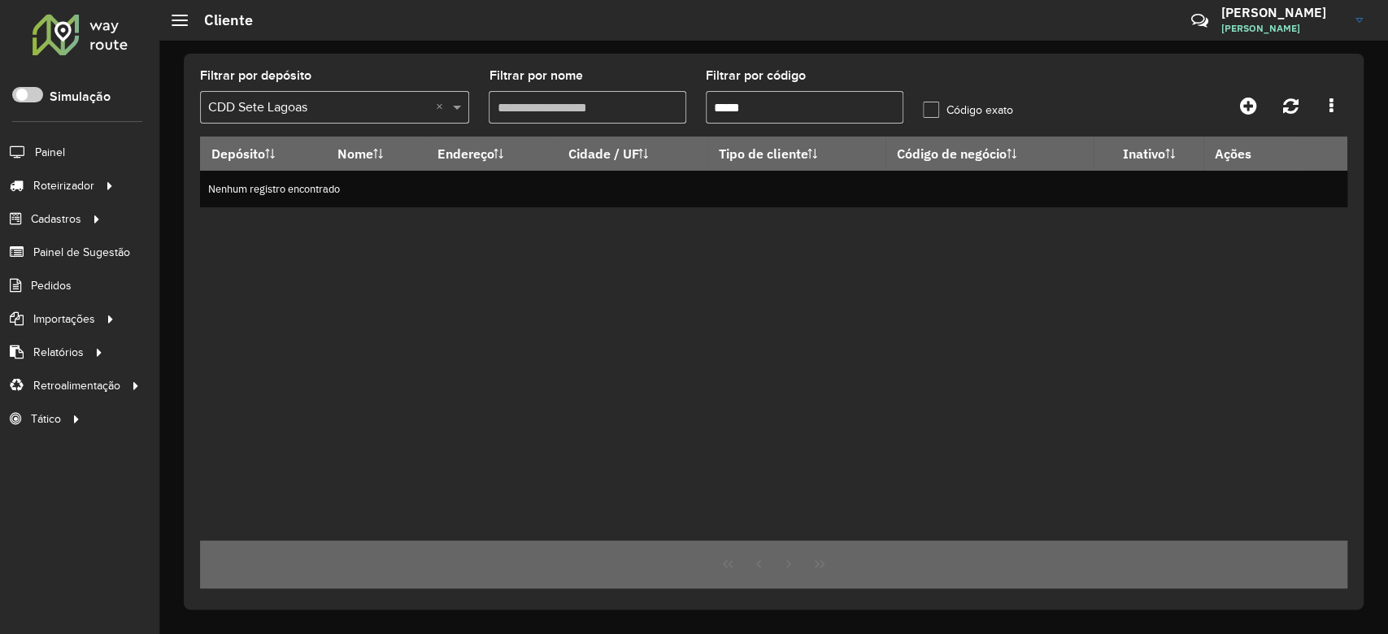
drag, startPoint x: 774, startPoint y: 113, endPoint x: 663, endPoint y: 102, distance: 112.0
click at [663, 102] on formly-group "Filtrar por depósito Selecione um depósito × CDD Sete Lagoas × Filtrar por nome…" at bounding box center [623, 103] width 867 height 67
paste input "***"
click at [736, 108] on input "********" at bounding box center [805, 107] width 198 height 33
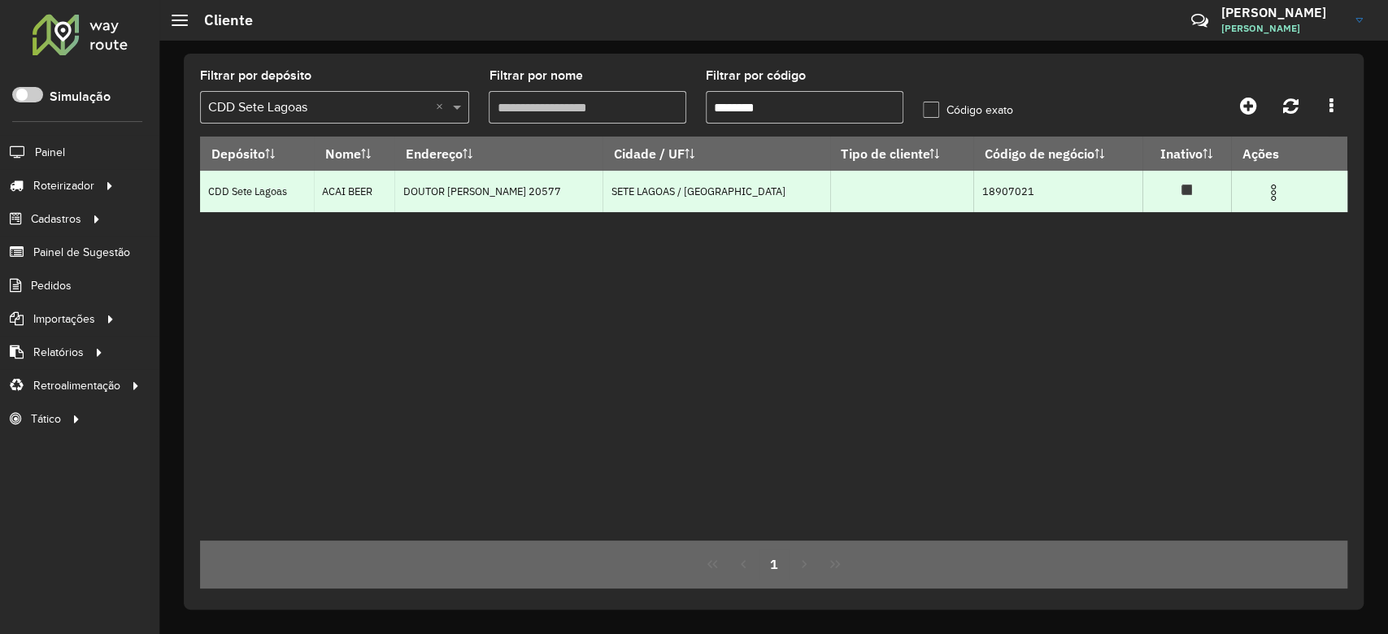
click at [1267, 193] on img at bounding box center [1273, 193] width 20 height 20
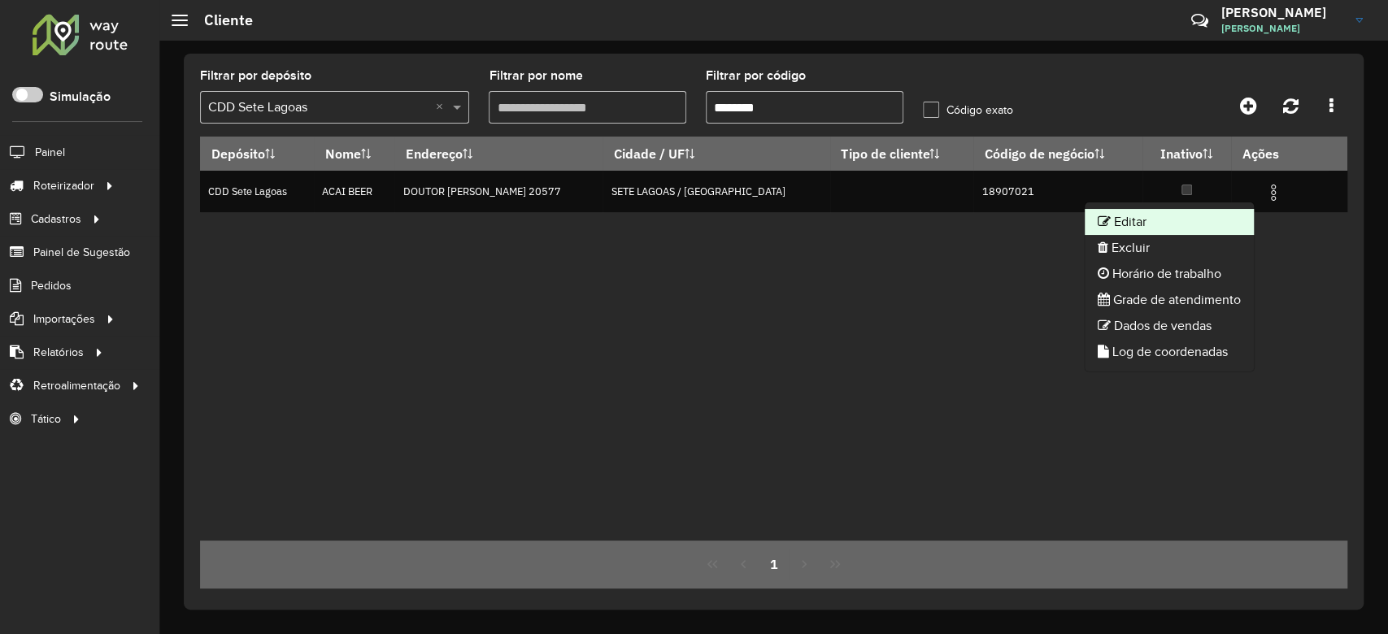
click at [1200, 218] on li "Editar" at bounding box center [1169, 222] width 169 height 26
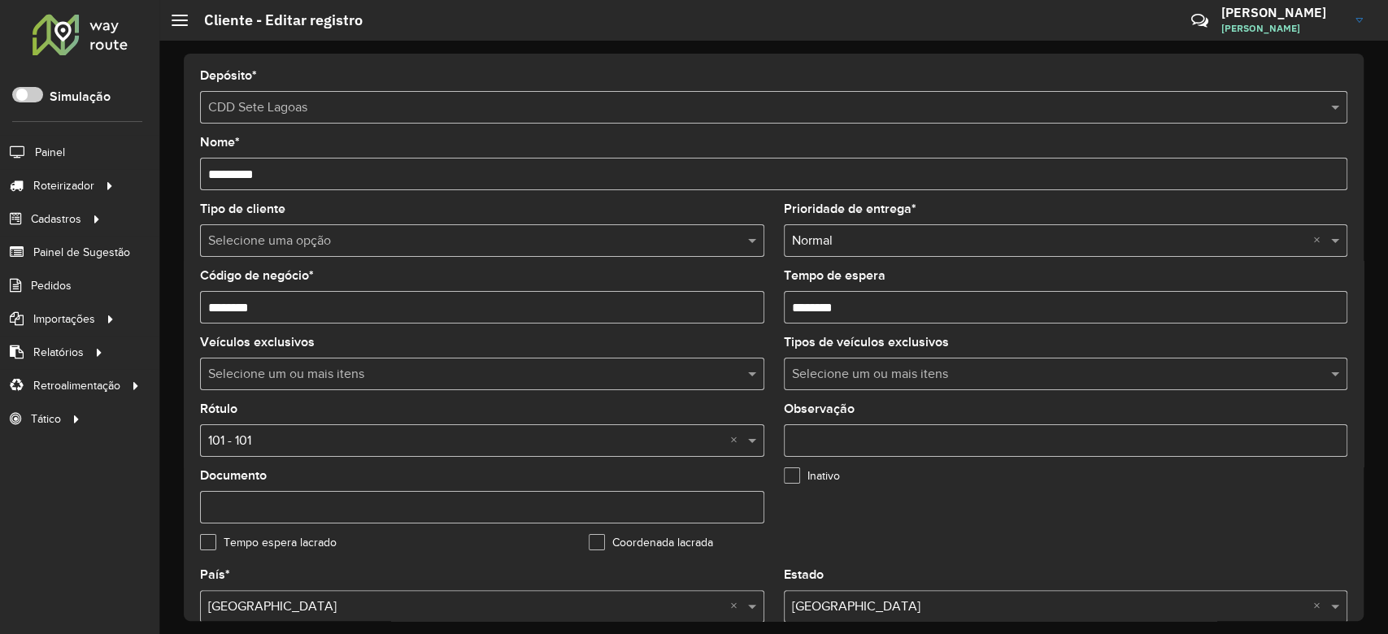
scroll to position [433, 0]
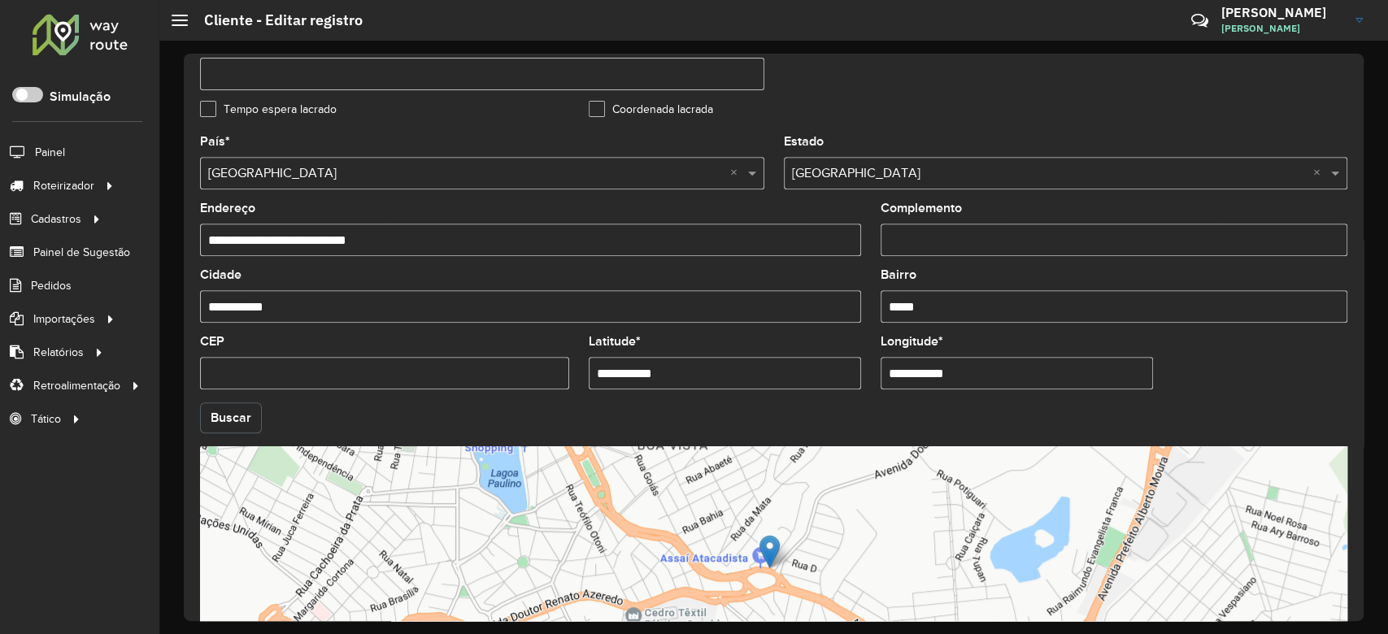
click at [222, 426] on button "Buscar" at bounding box center [231, 417] width 62 height 31
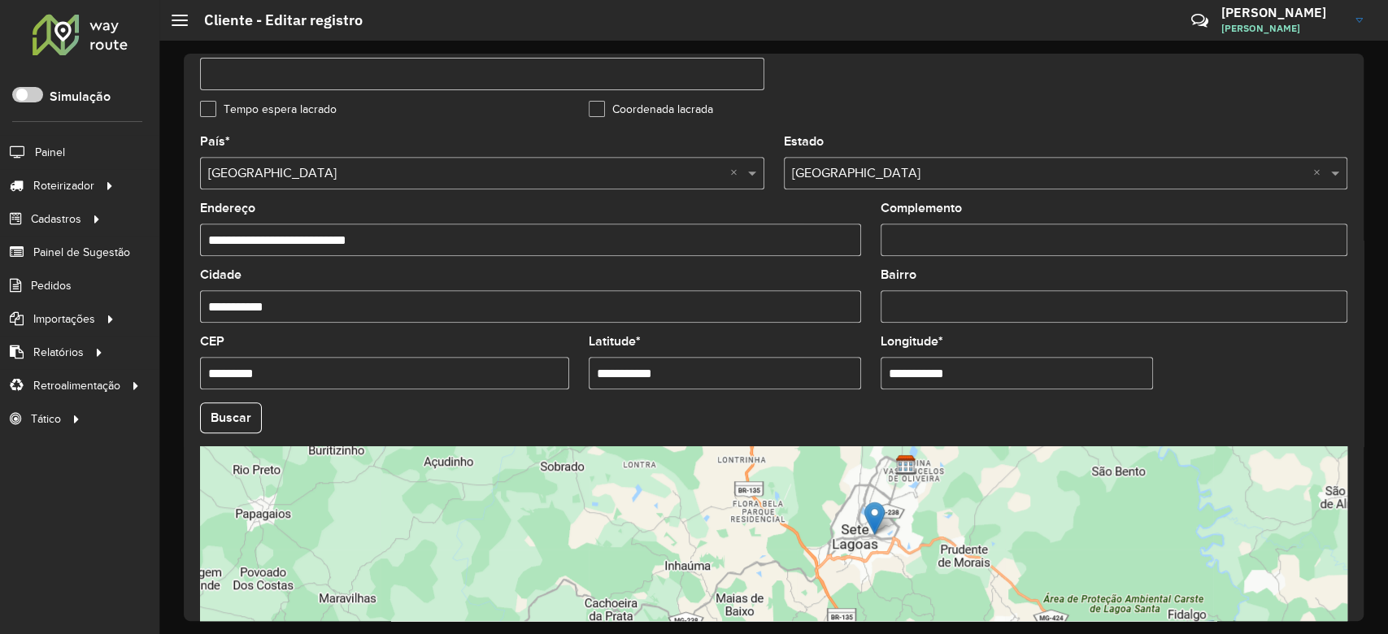
scroll to position [0, 0]
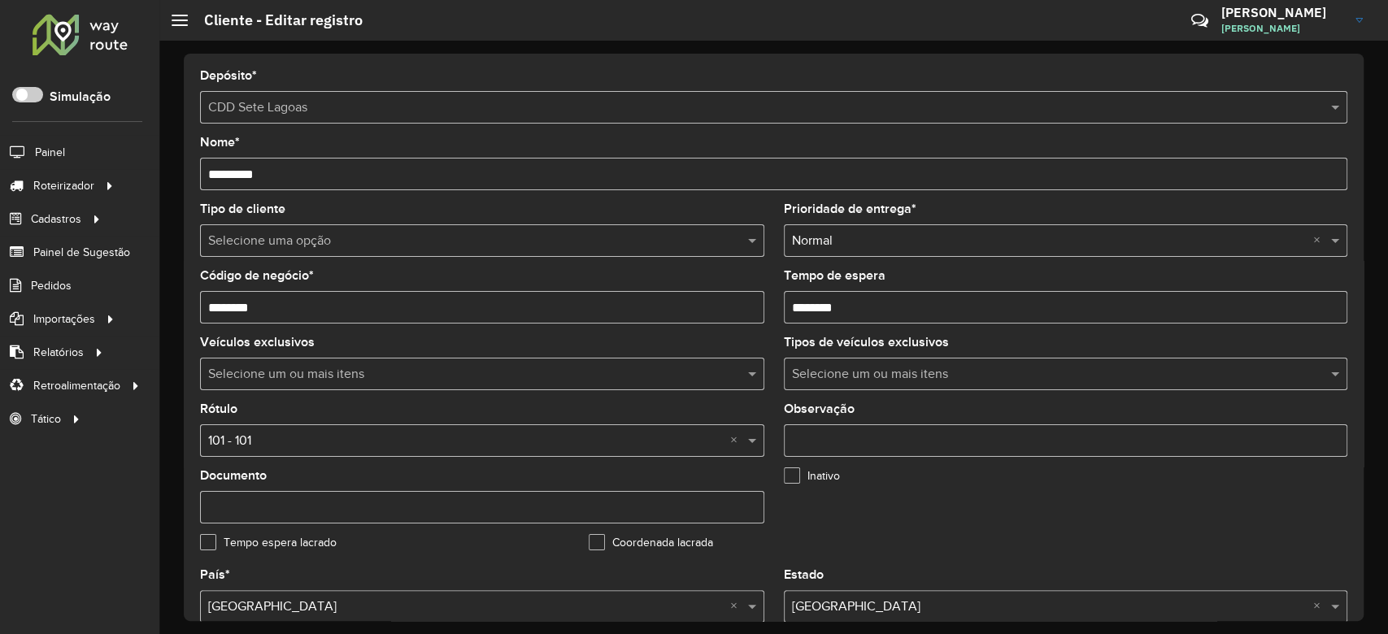
click at [326, 247] on input "text" at bounding box center [465, 242] width 515 height 20
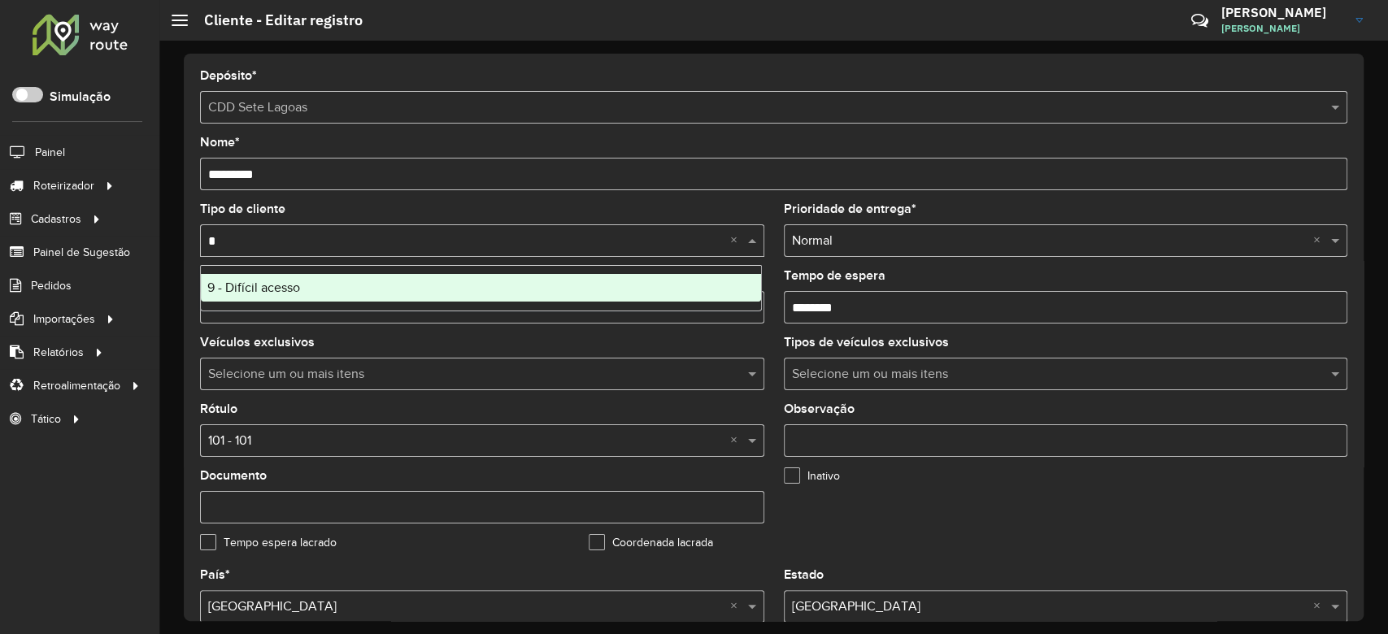
click at [309, 289] on div "9 - Difícil acesso" at bounding box center [481, 288] width 560 height 28
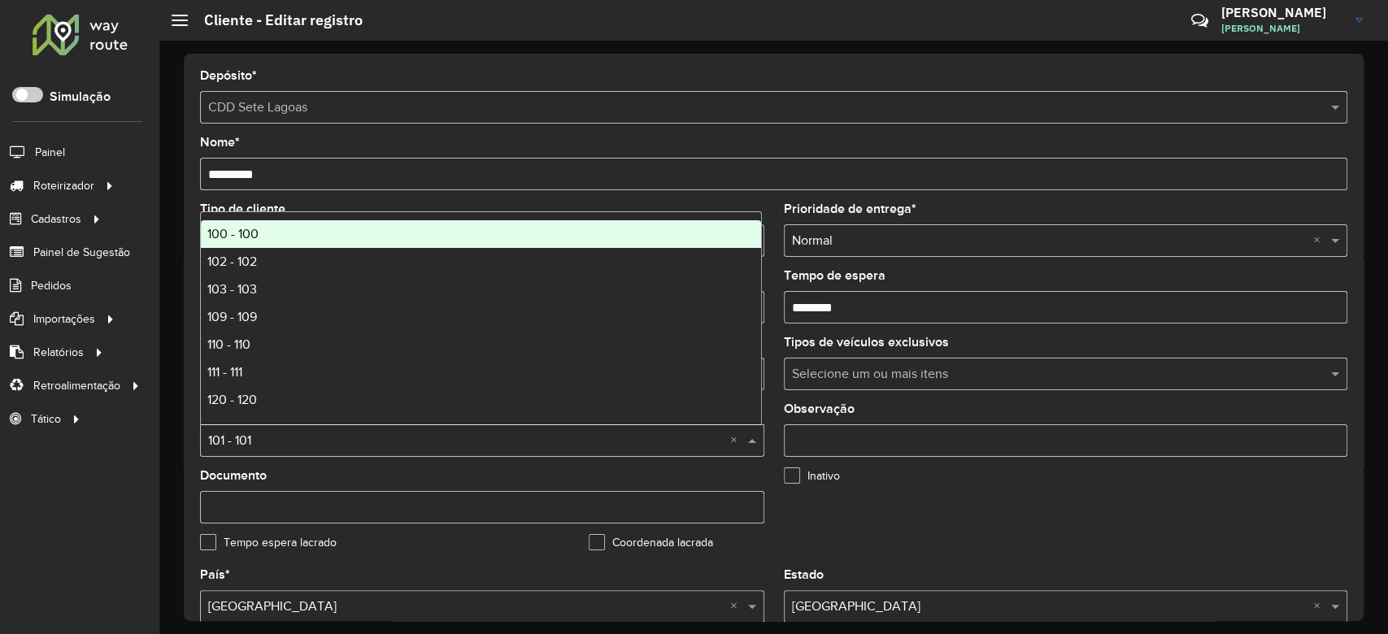
click at [261, 428] on div "Selecione uma opção × 101 - 101 ×" at bounding box center [482, 440] width 564 height 33
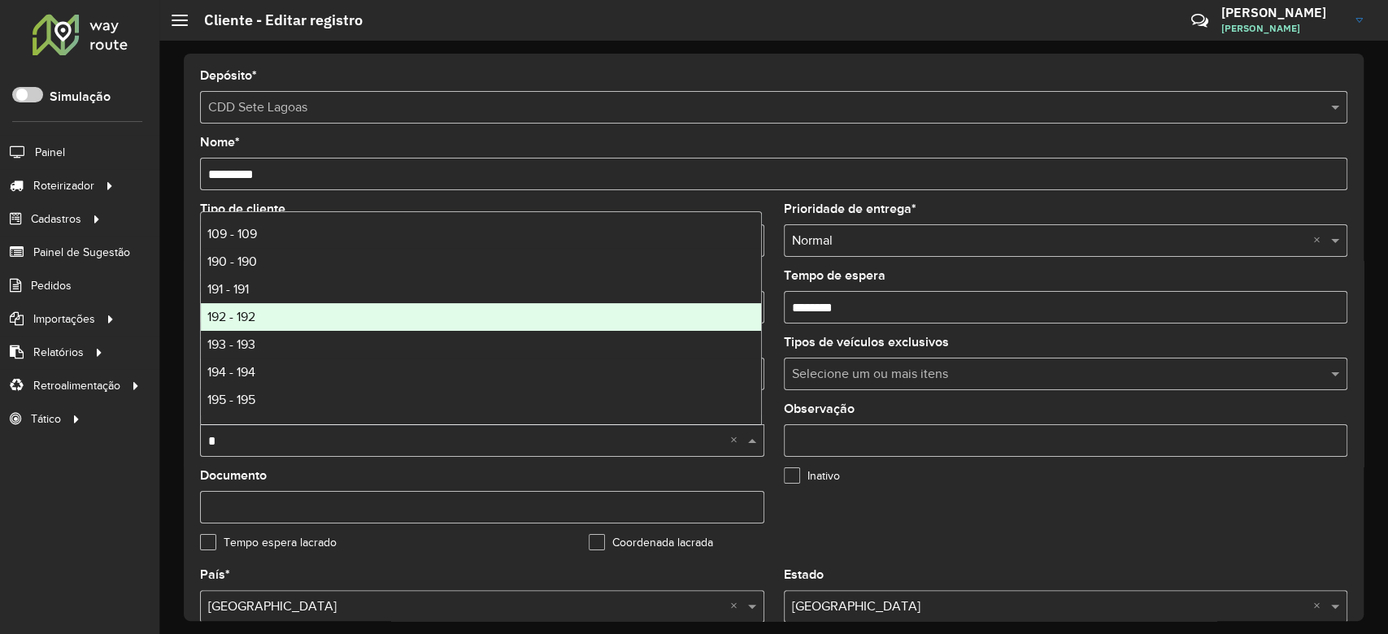
scroll to position [163, 0]
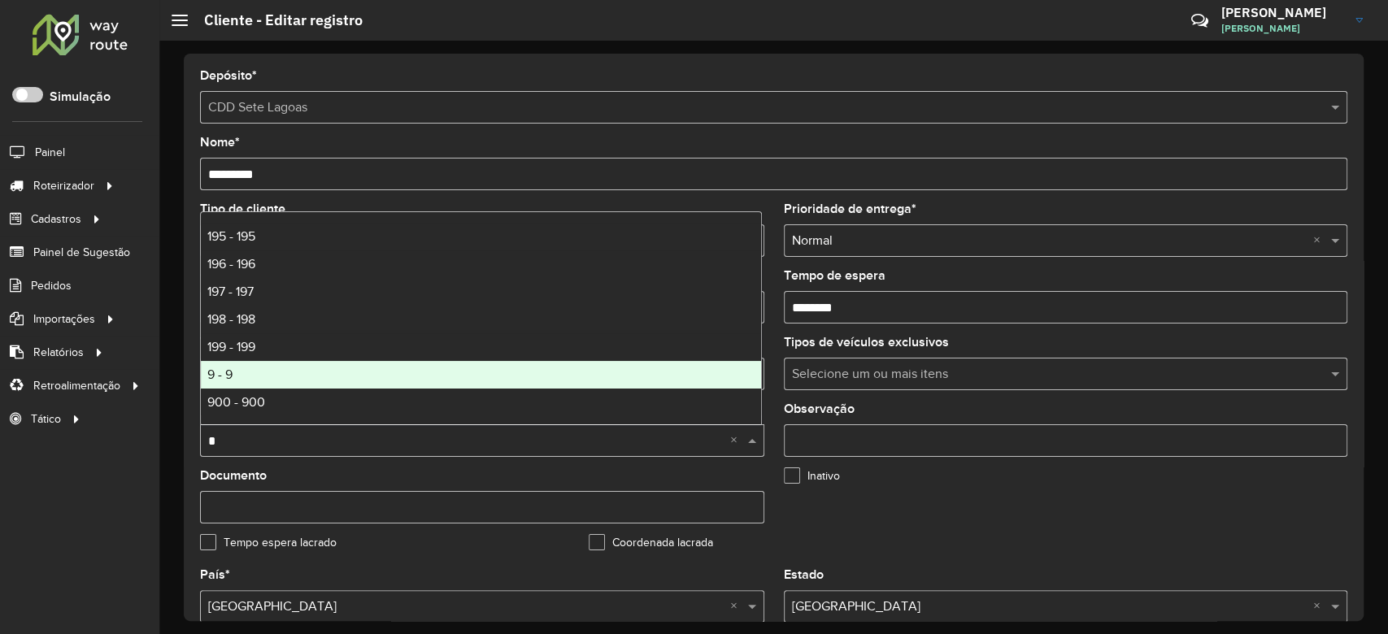
click at [312, 369] on div "9 - 9" at bounding box center [481, 375] width 560 height 28
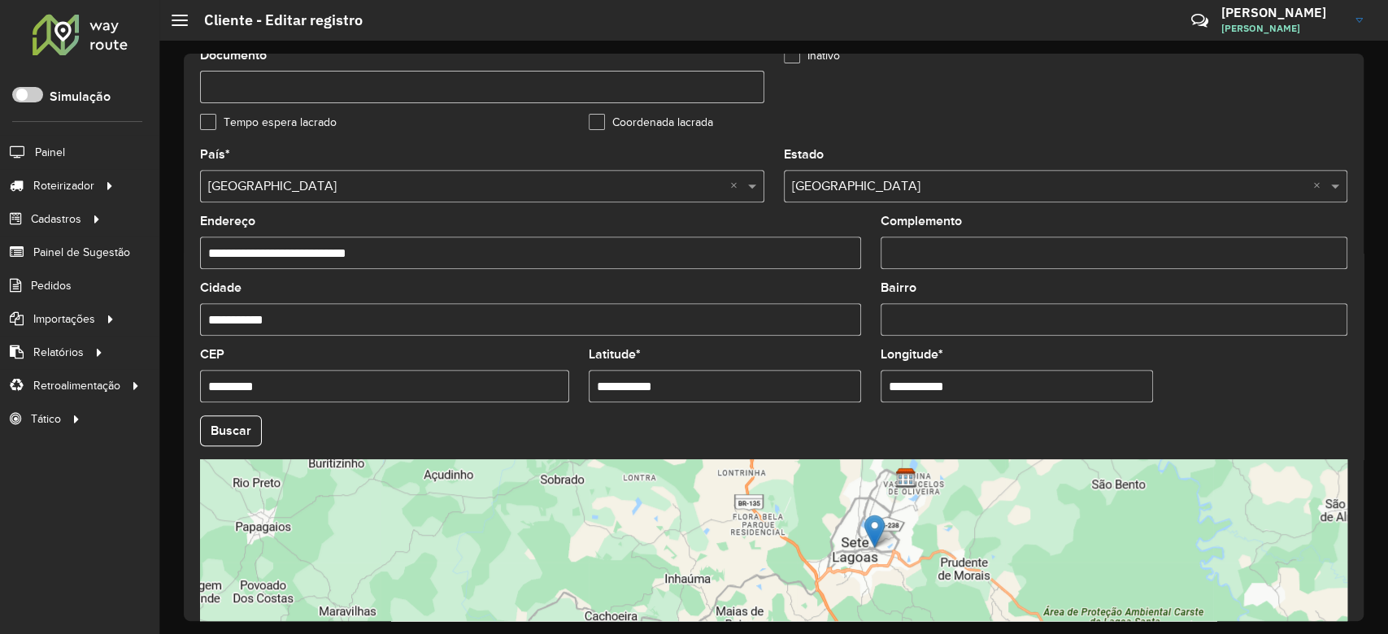
scroll to position [576, 0]
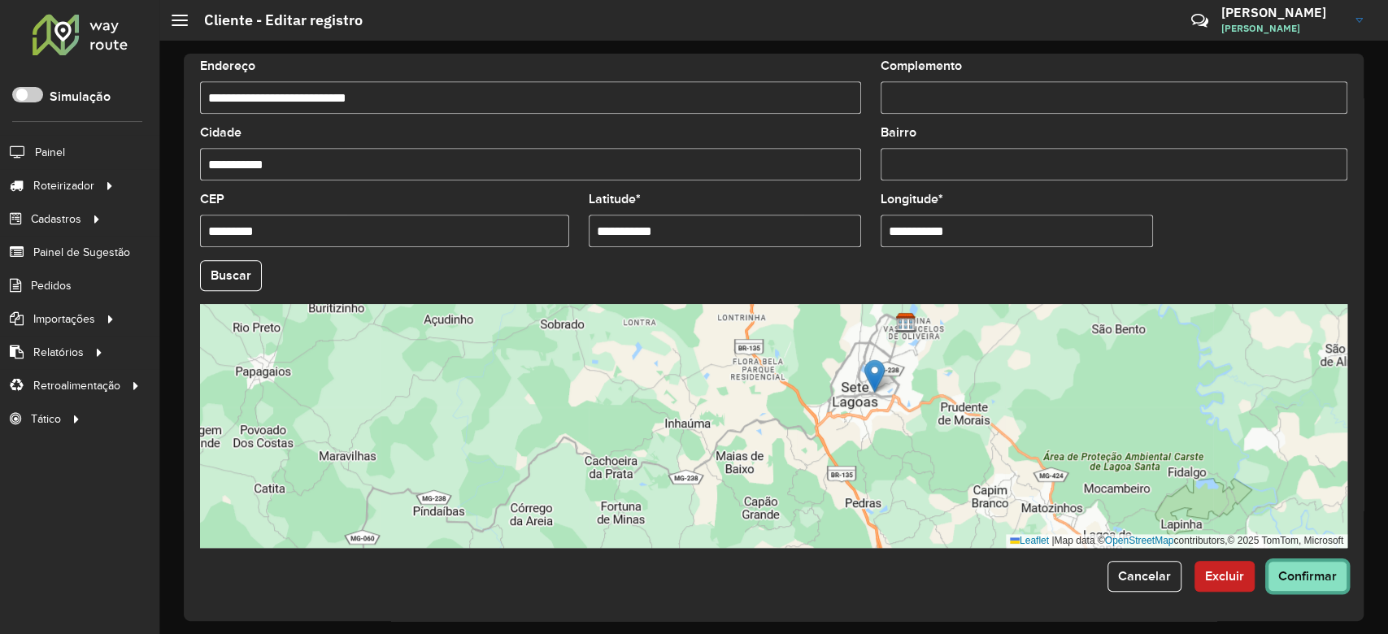
click at [1276, 584] on button "Confirmar" at bounding box center [1307, 576] width 80 height 31
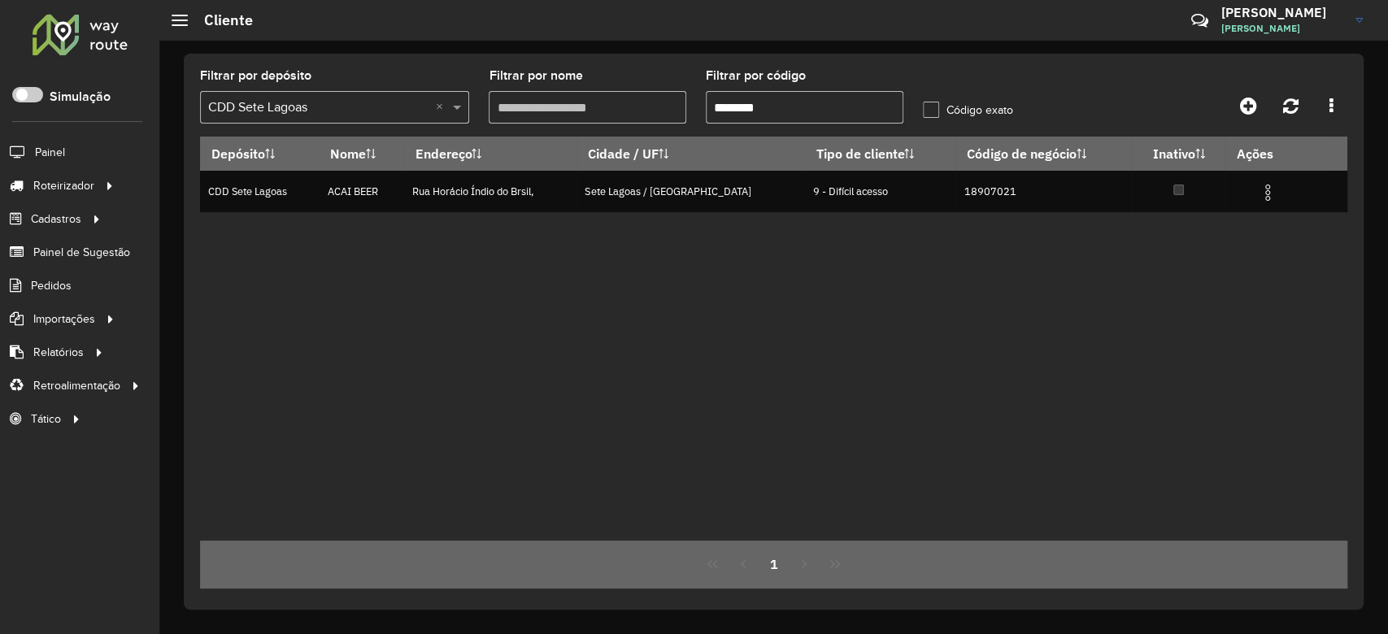
drag, startPoint x: 735, startPoint y: 103, endPoint x: 872, endPoint y: 98, distance: 136.7
click at [872, 98] on input "********" at bounding box center [805, 107] width 198 height 33
paste input "text"
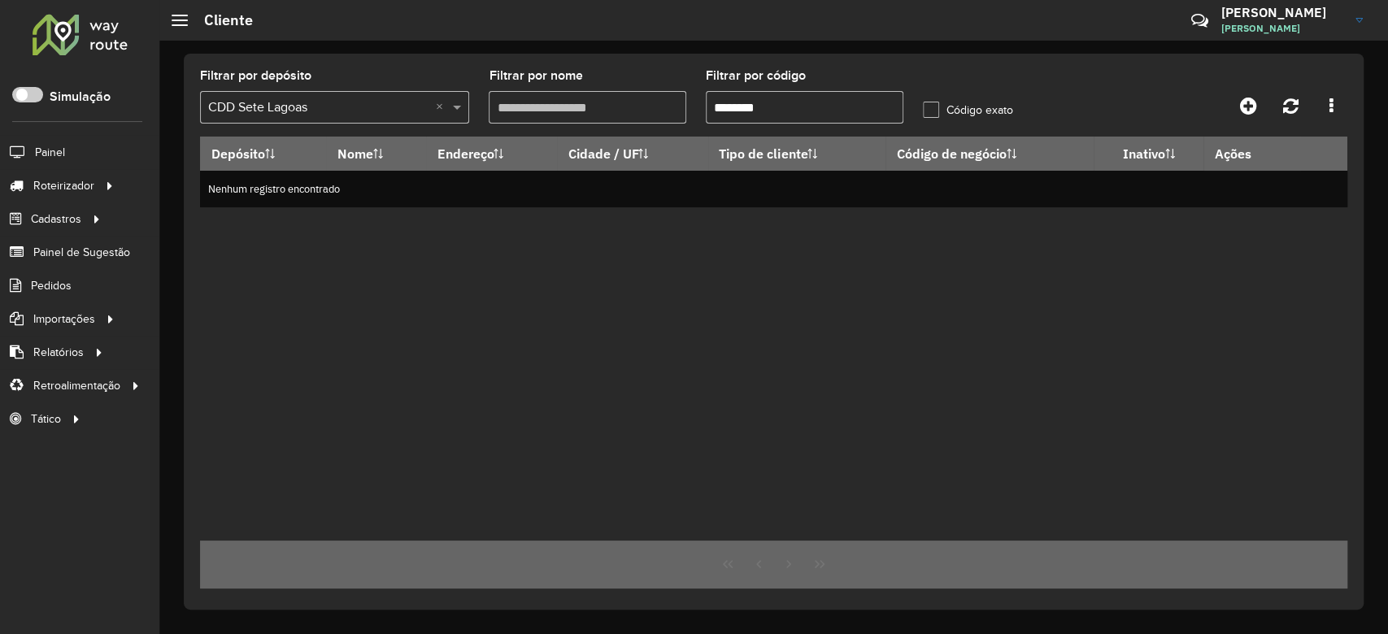
drag, startPoint x: 730, startPoint y: 107, endPoint x: 691, endPoint y: 109, distance: 39.1
click at [691, 109] on formly-group "Filtrar por depósito Selecione um depósito × CDD Sete Lagoas × Filtrar por nome…" at bounding box center [623, 103] width 867 height 67
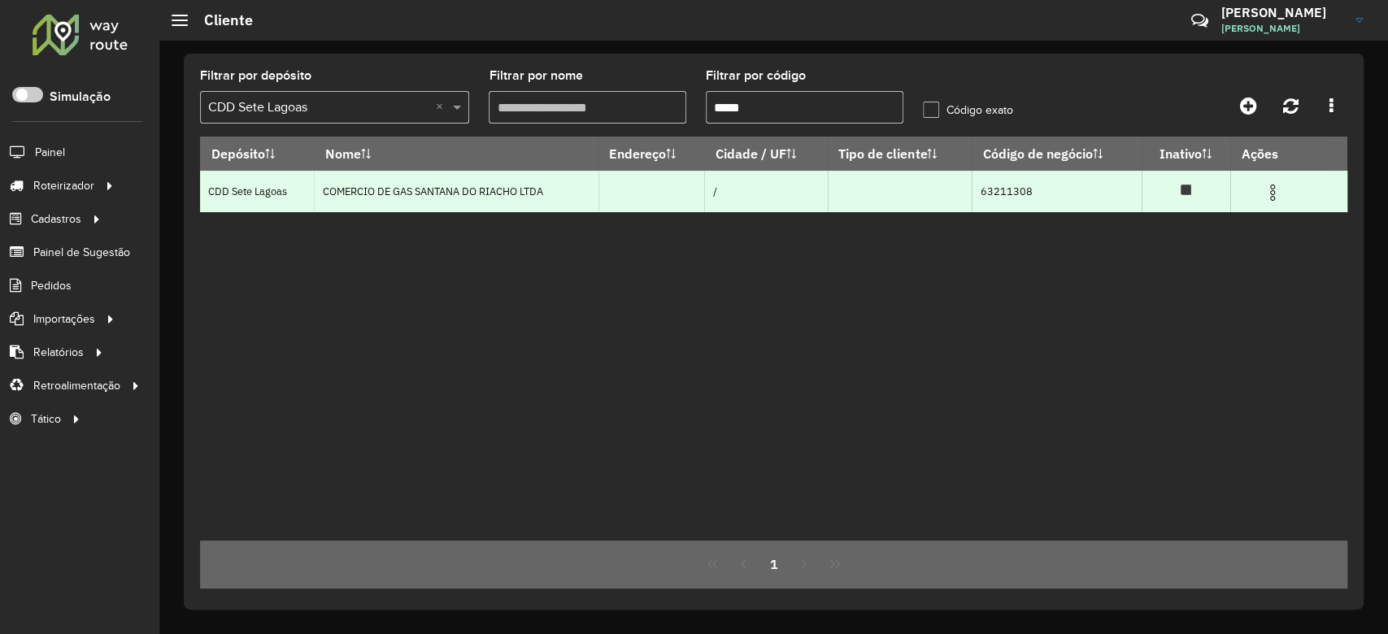
click at [1265, 189] on img at bounding box center [1273, 193] width 20 height 20
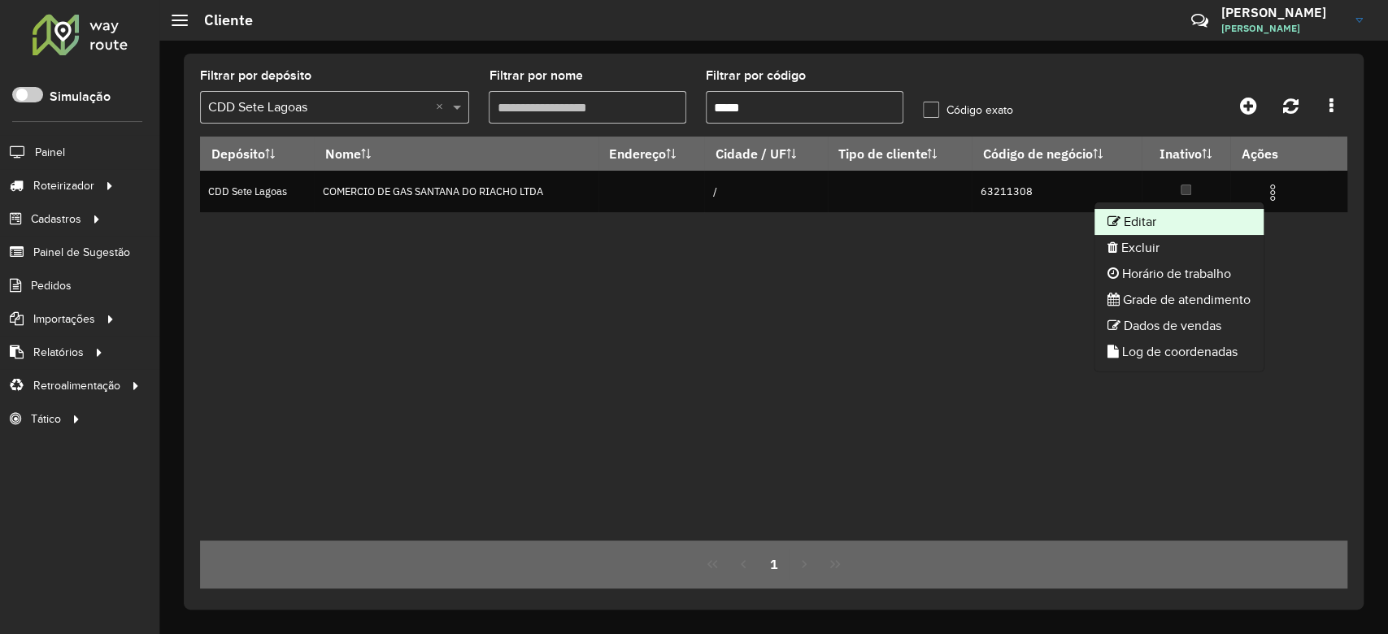
click at [1190, 227] on li "Editar" at bounding box center [1178, 222] width 169 height 26
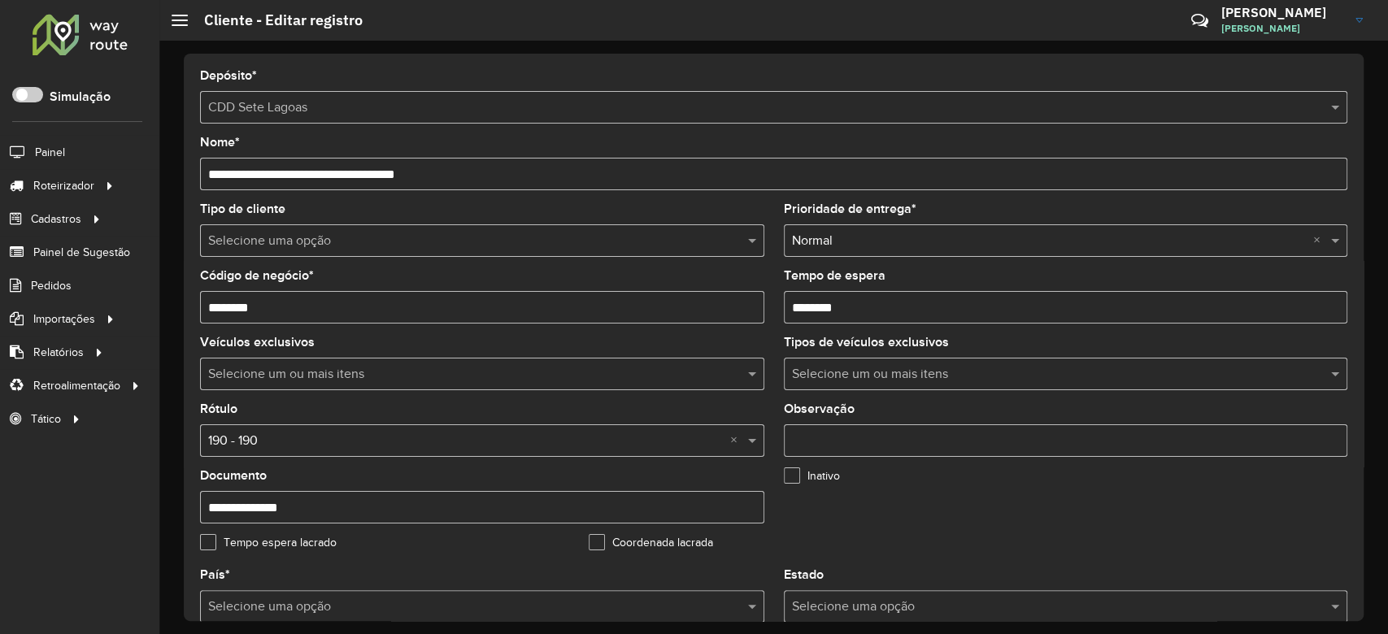
click at [465, 248] on input "text" at bounding box center [465, 242] width 515 height 20
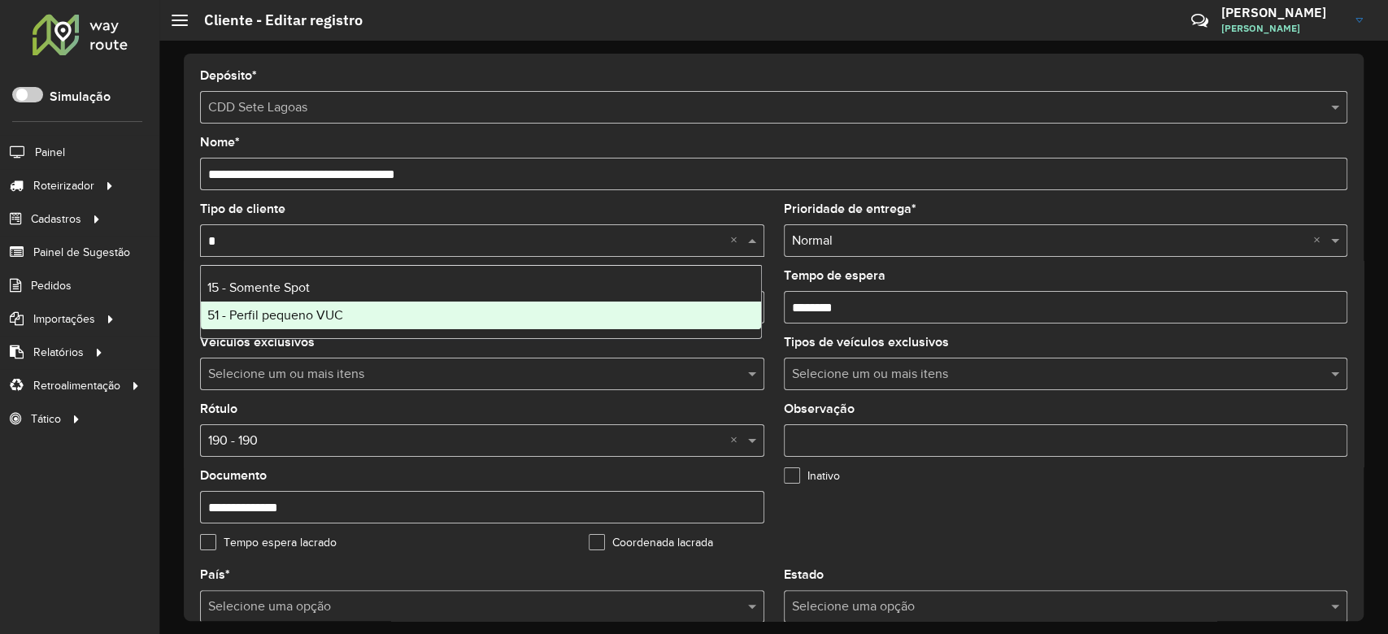
click at [293, 310] on span "51 - Perfil pequeno VUC" at bounding box center [275, 315] width 136 height 14
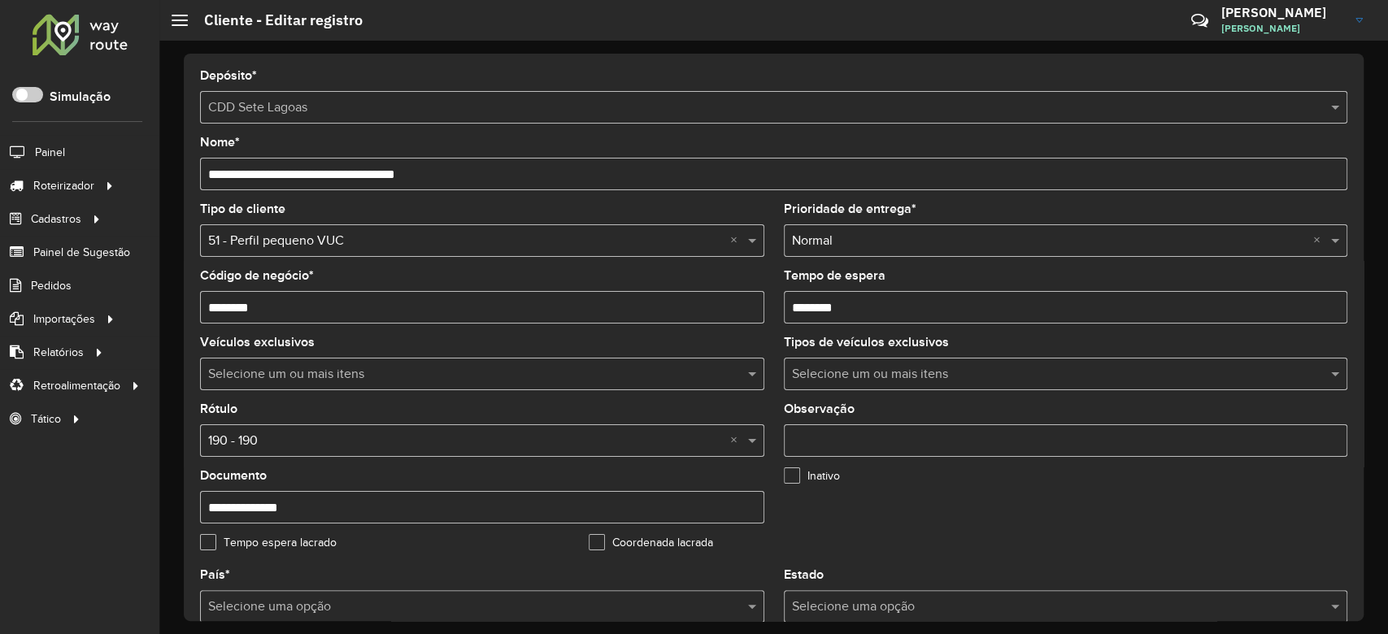
click at [300, 441] on input "text" at bounding box center [465, 442] width 515 height 20
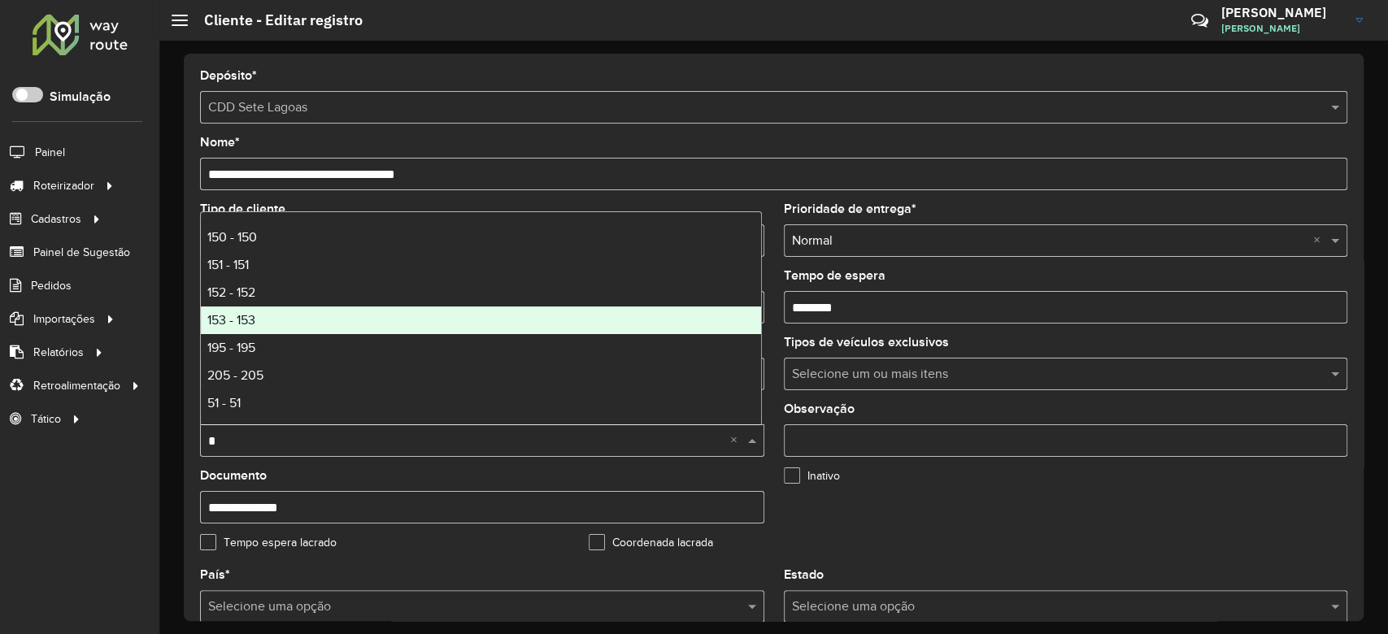
scroll to position [26, 0]
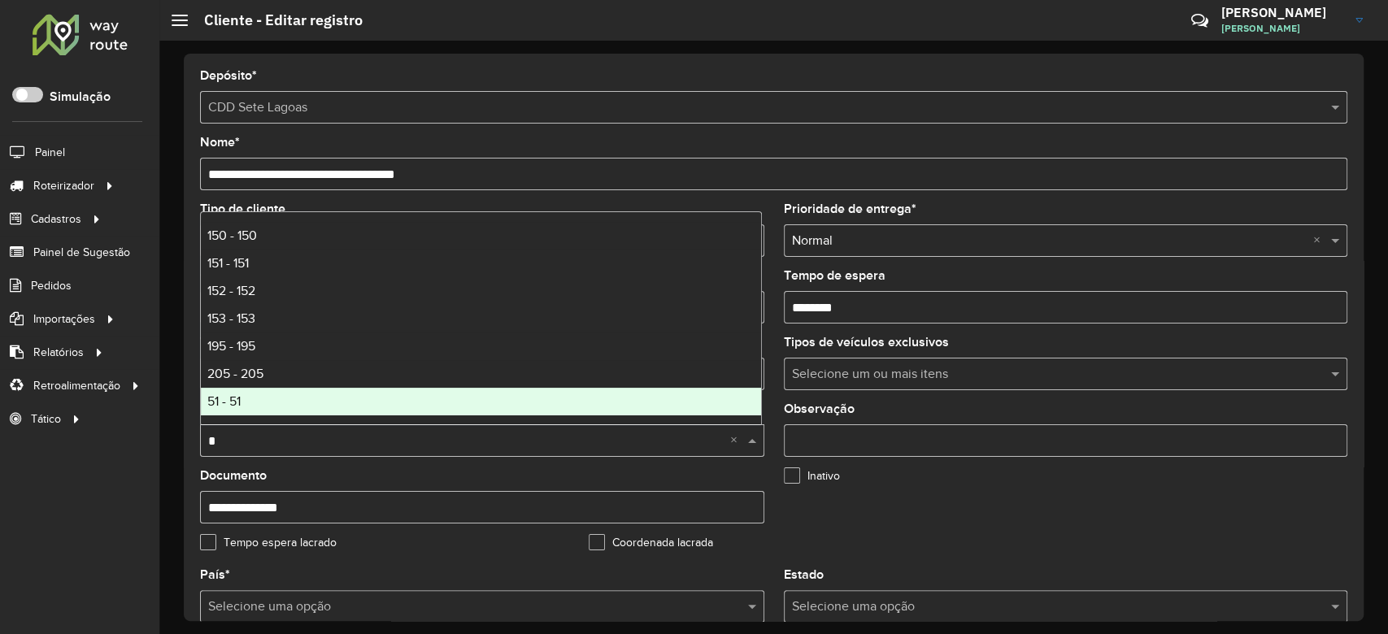
click at [367, 407] on div "51 - 51" at bounding box center [481, 402] width 560 height 28
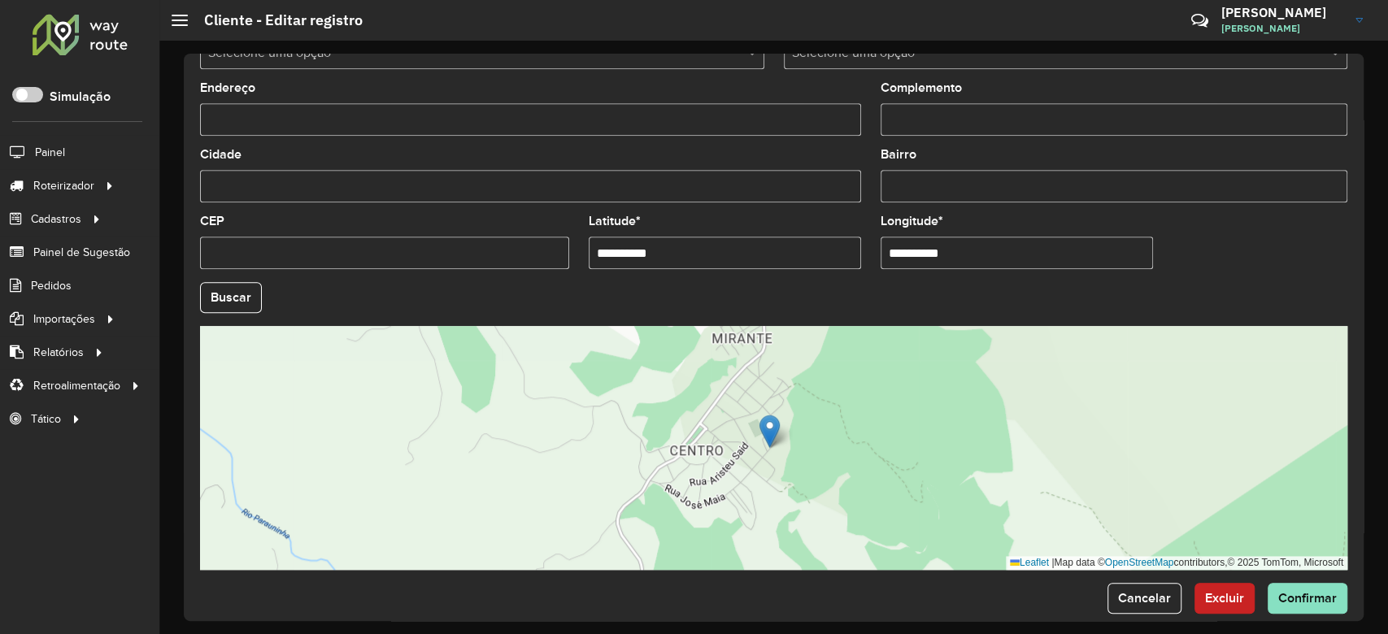
scroll to position [576, 0]
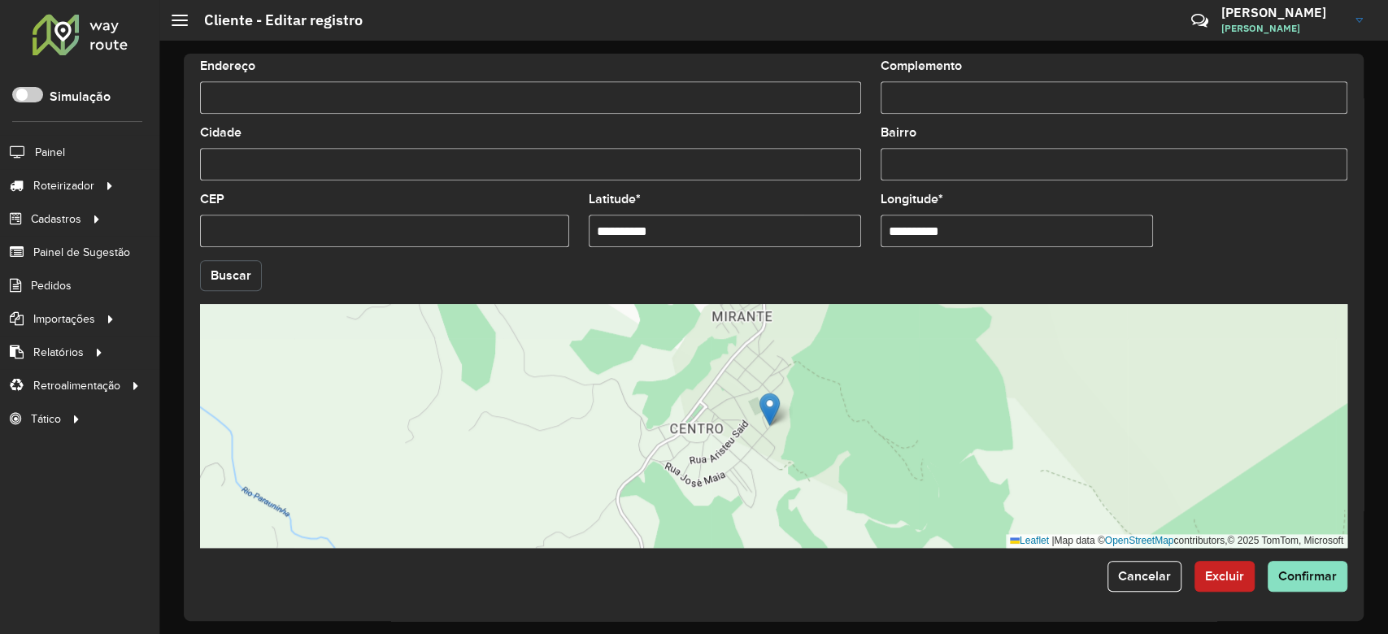
click at [241, 276] on button "Buscar" at bounding box center [231, 275] width 62 height 31
click at [1319, 580] on span "Confirmar" at bounding box center [1307, 576] width 59 height 14
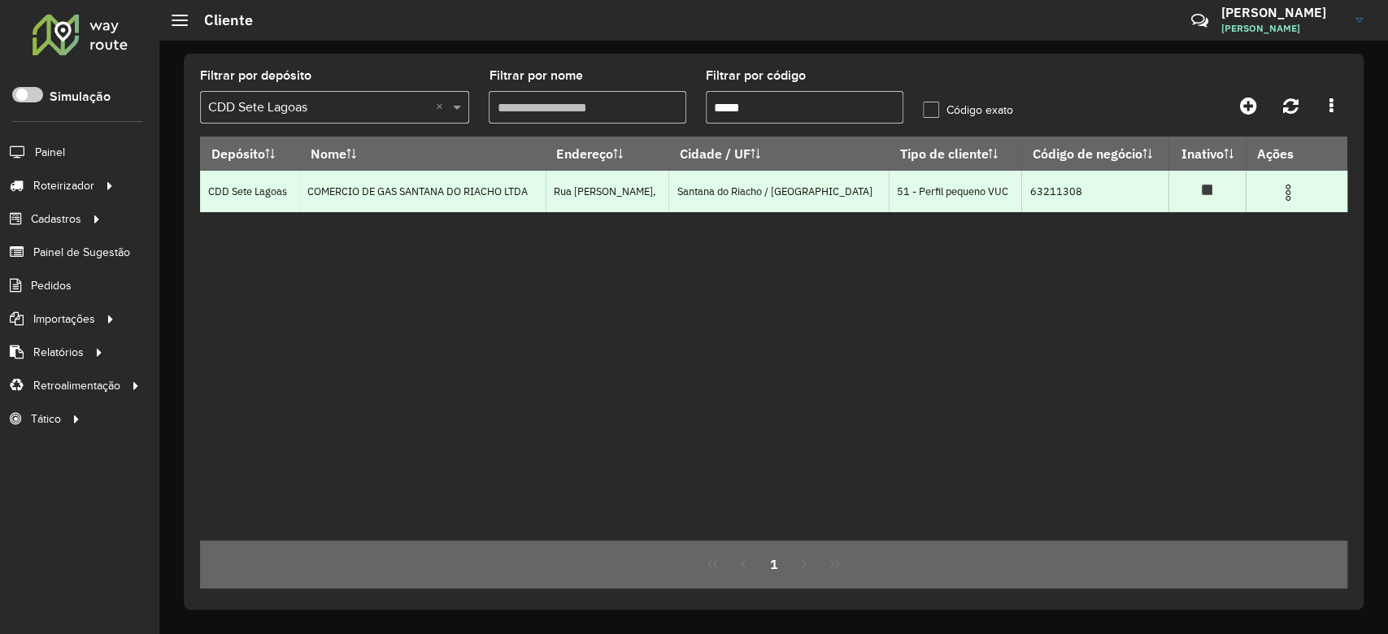
click at [1288, 195] on img at bounding box center [1288, 193] width 20 height 20
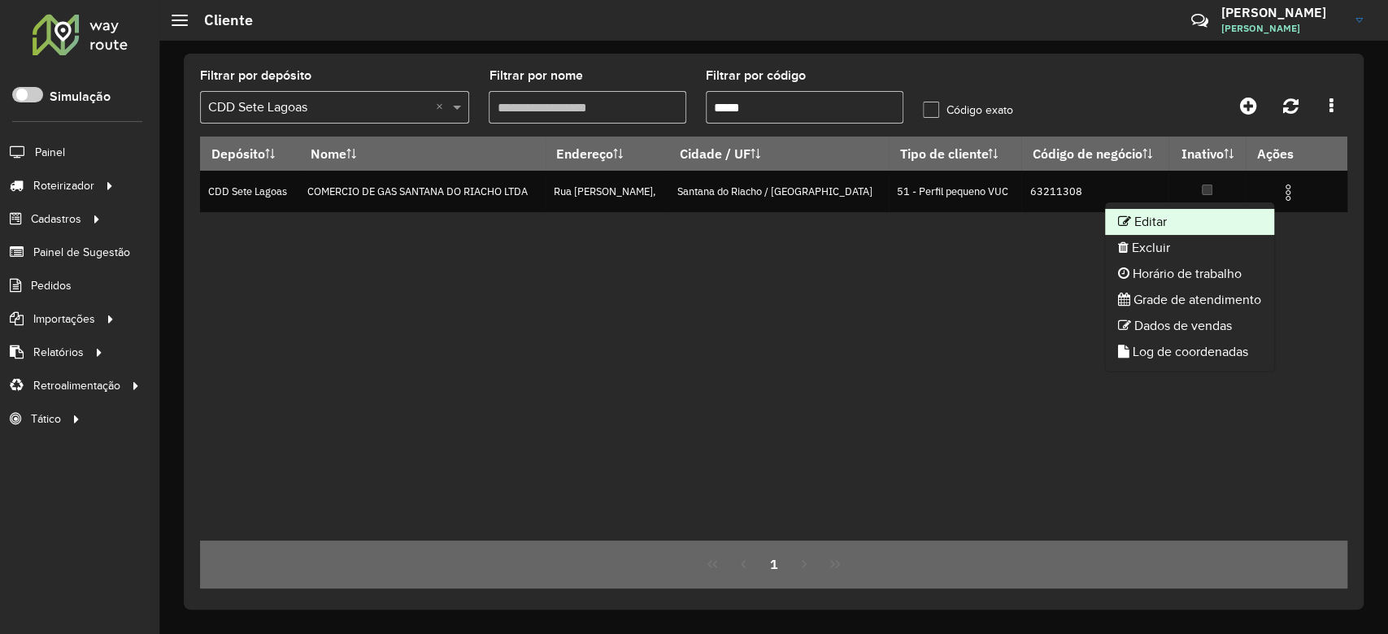
click at [1216, 231] on li "Editar" at bounding box center [1189, 222] width 169 height 26
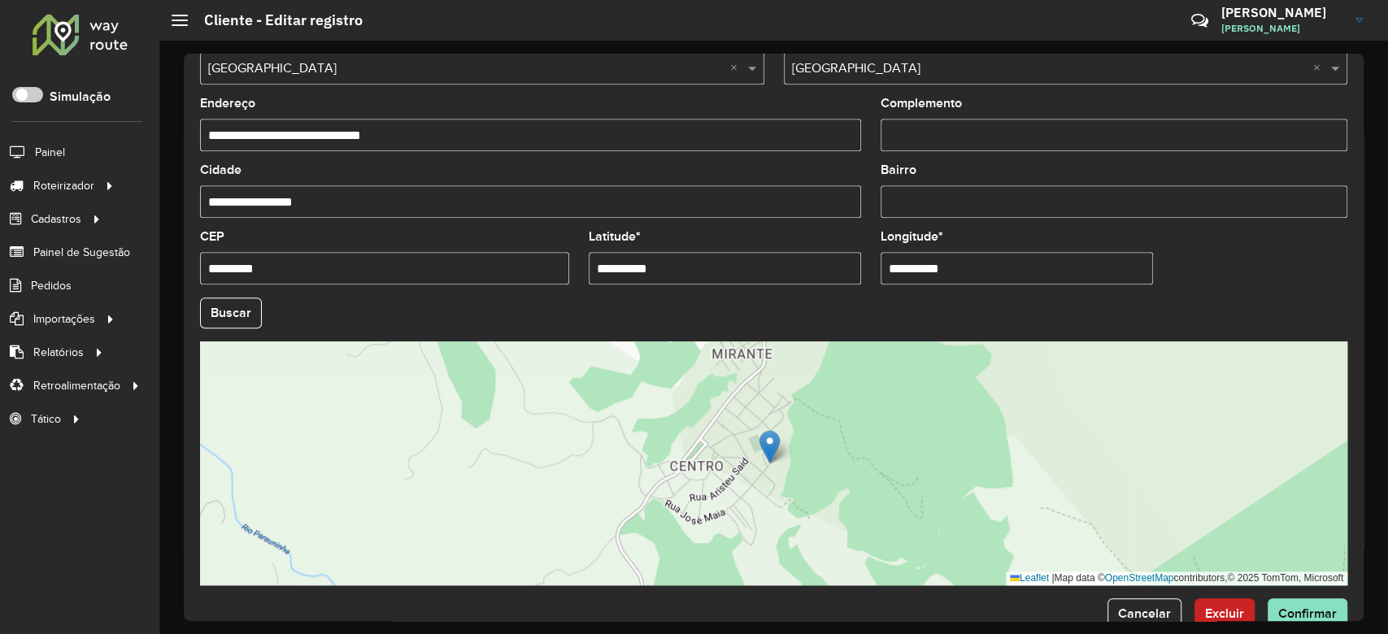
scroll to position [541, 0]
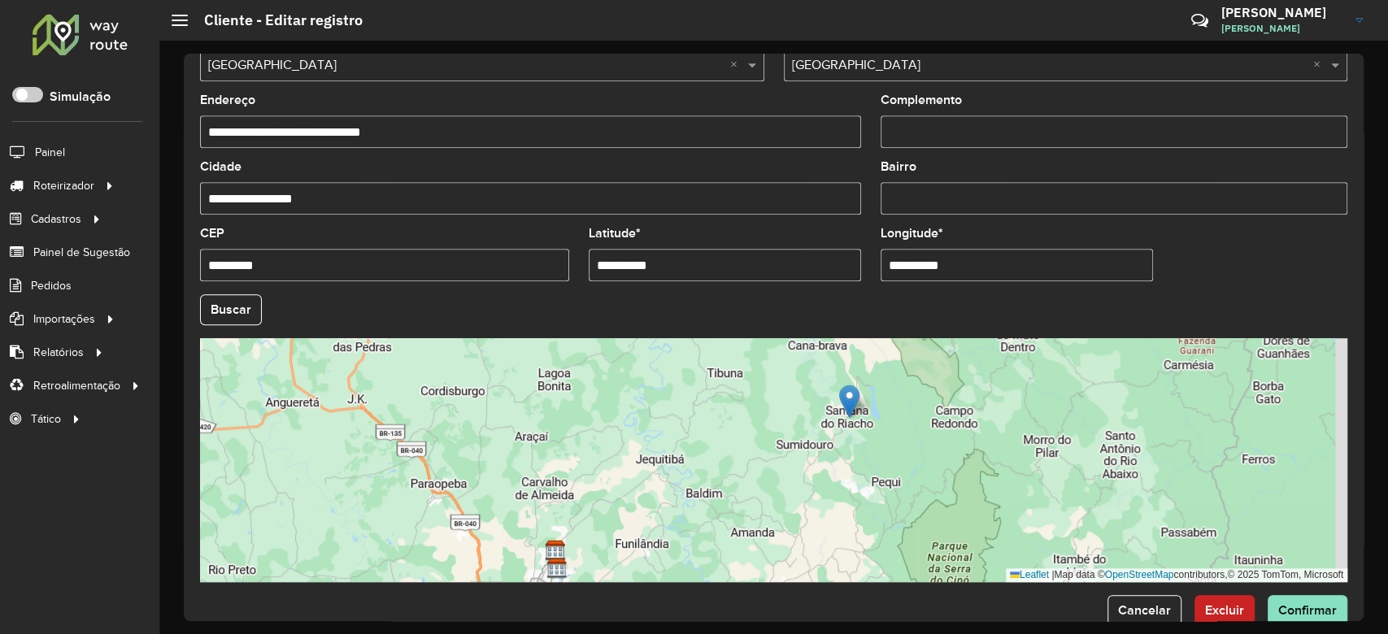
drag, startPoint x: 937, startPoint y: 523, endPoint x: 887, endPoint y: 467, distance: 74.3
click at [887, 467] on div "Leaflet | Map data © OpenStreetMap contributors,© 2025 TomTom, Microsoft" at bounding box center [773, 460] width 1147 height 244
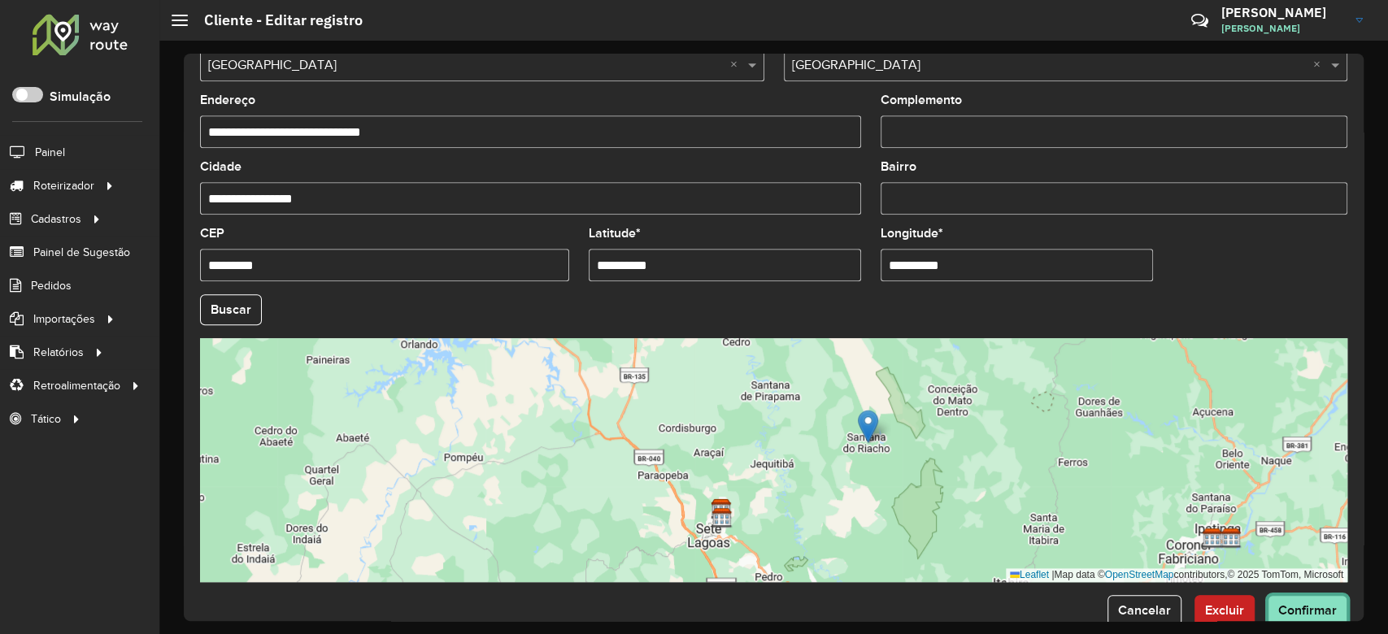
click at [1303, 611] on span "Confirmar" at bounding box center [1307, 610] width 59 height 14
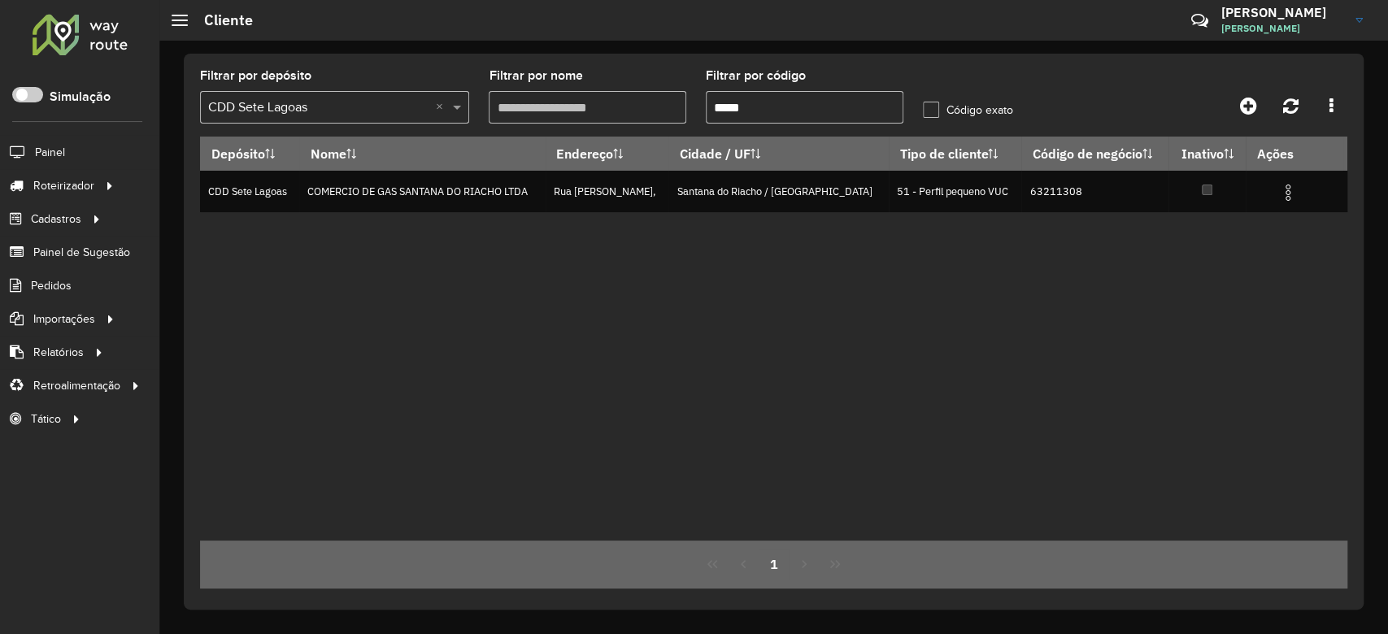
drag, startPoint x: 777, startPoint y: 107, endPoint x: 657, endPoint y: 95, distance: 120.9
click at [657, 95] on formly-group "Filtrar por depósito Selecione um depósito × CDD Sete Lagoas × Filtrar por nome…" at bounding box center [623, 103] width 867 height 67
paste input "text"
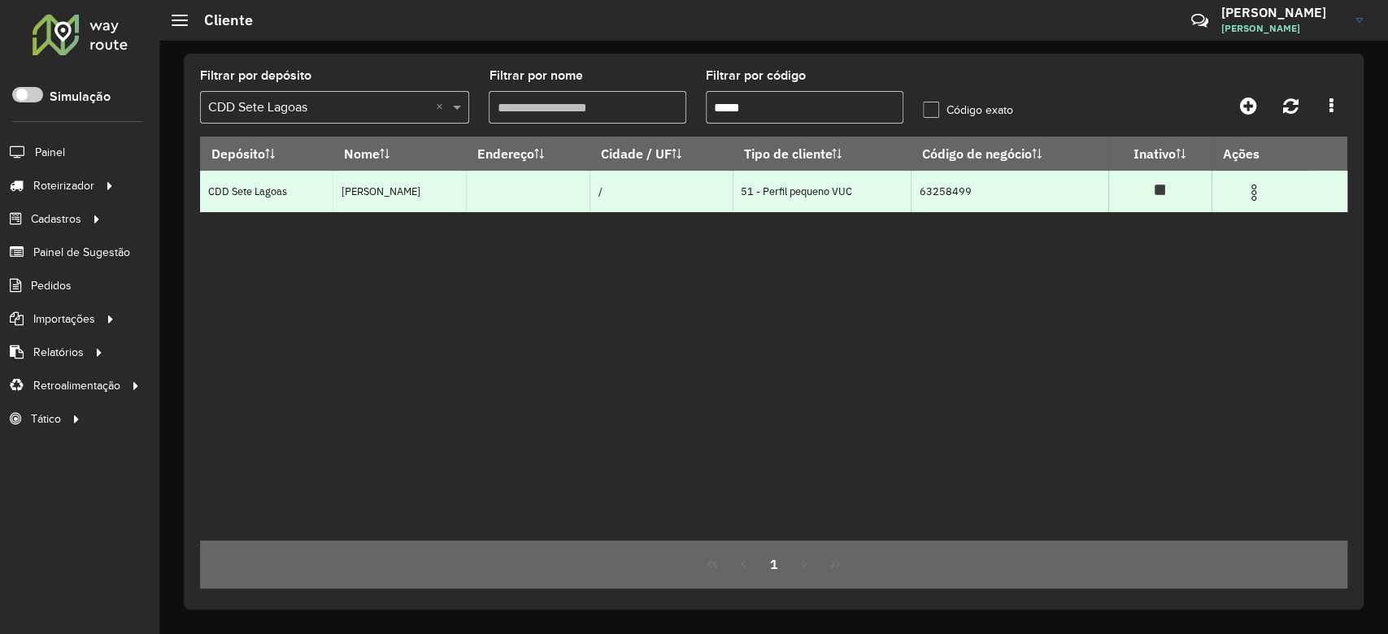
click at [1263, 189] on img at bounding box center [1254, 193] width 20 height 20
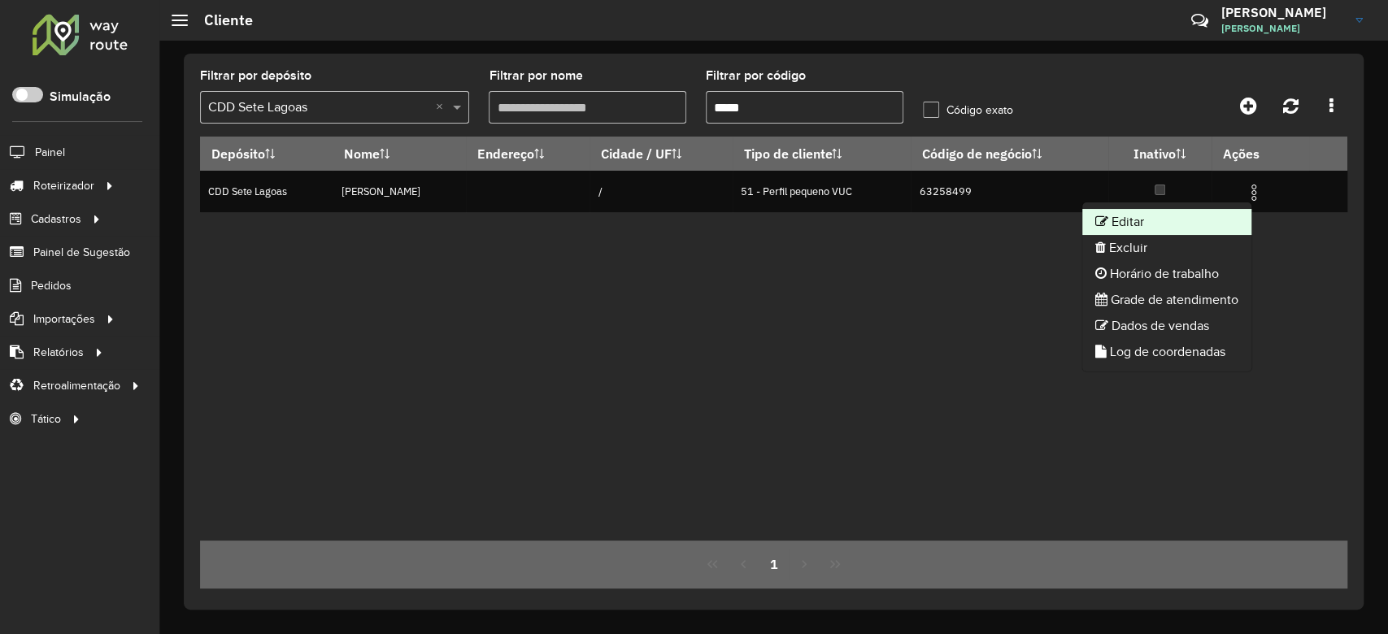
click at [1194, 216] on li "Editar" at bounding box center [1166, 222] width 169 height 26
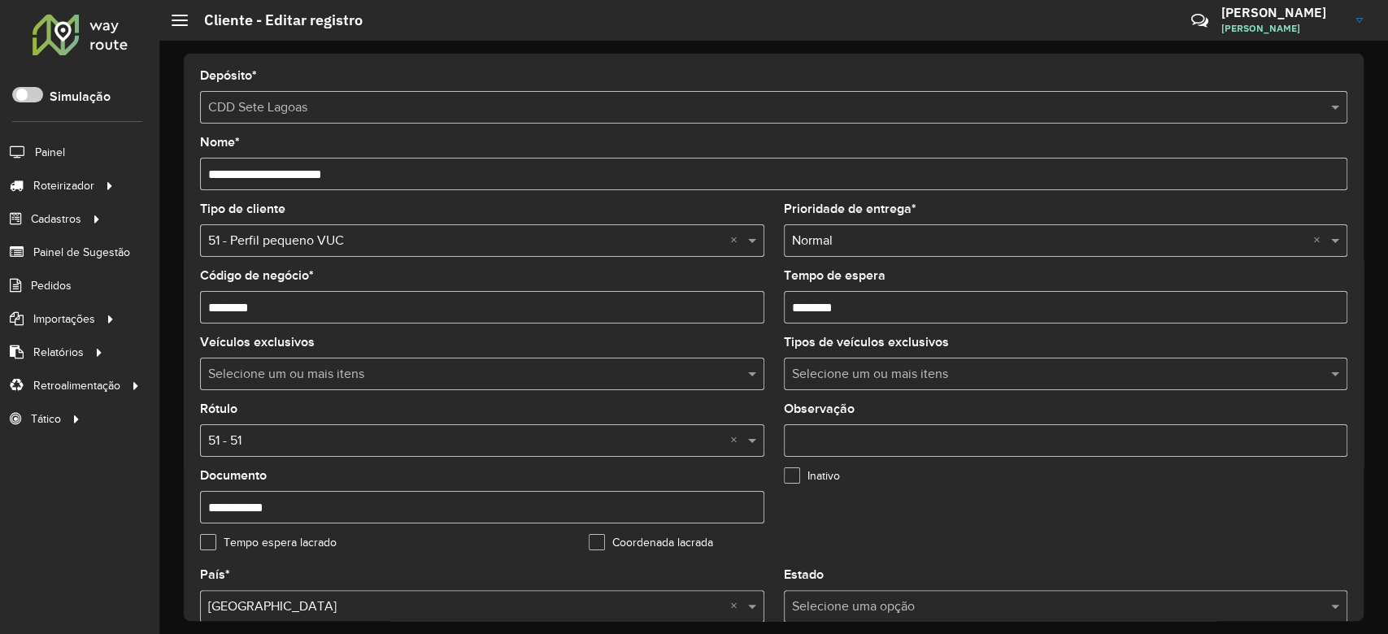
scroll to position [433, 0]
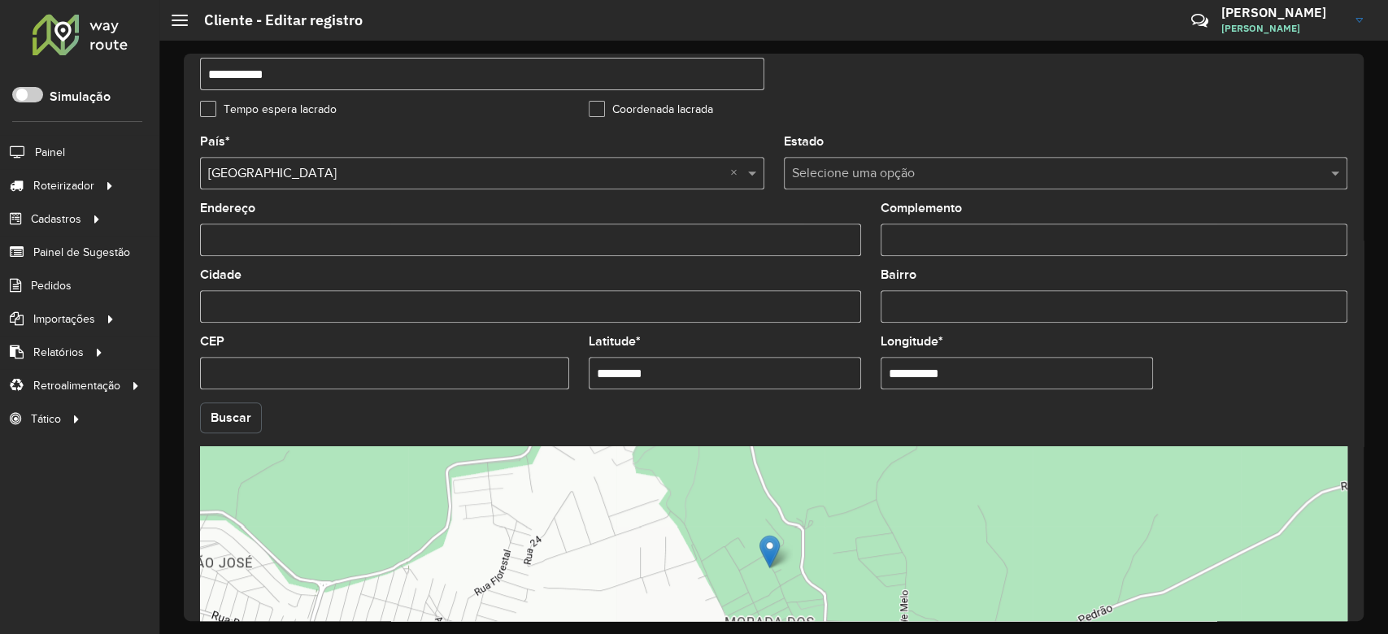
click at [221, 415] on button "Buscar" at bounding box center [231, 417] width 62 height 31
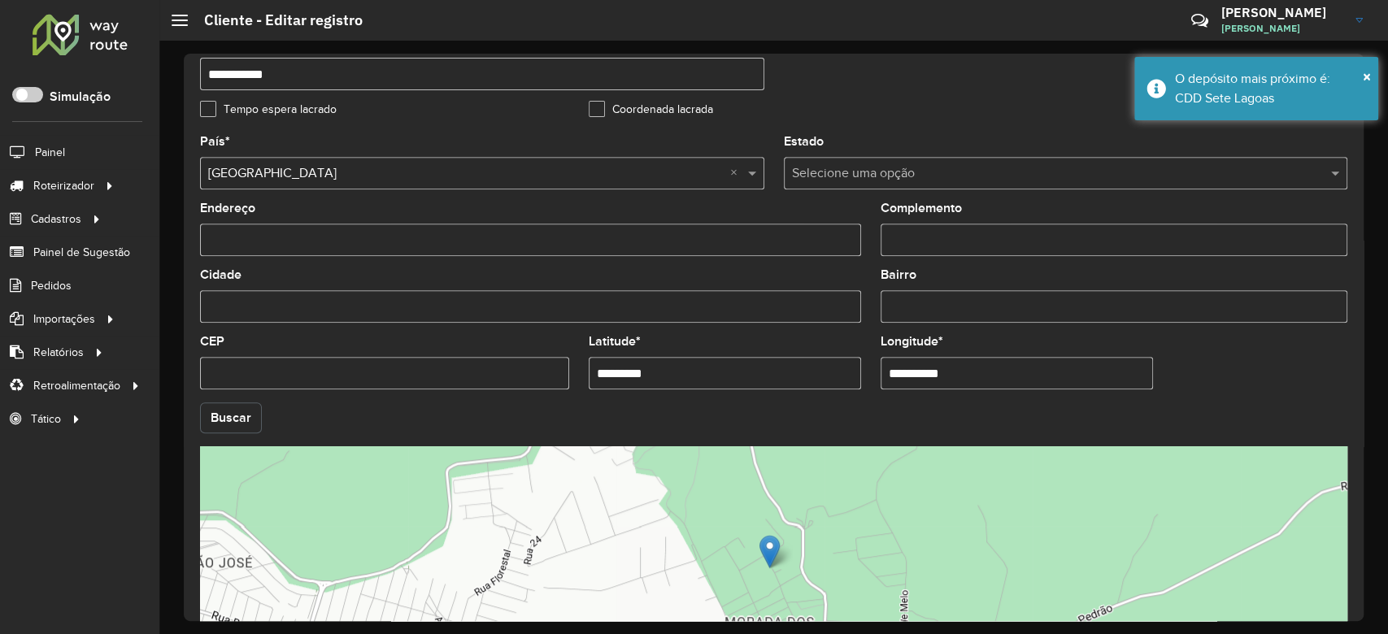
click at [221, 415] on button "Buscar" at bounding box center [231, 417] width 62 height 31
click at [243, 427] on button "Buscar" at bounding box center [231, 417] width 62 height 31
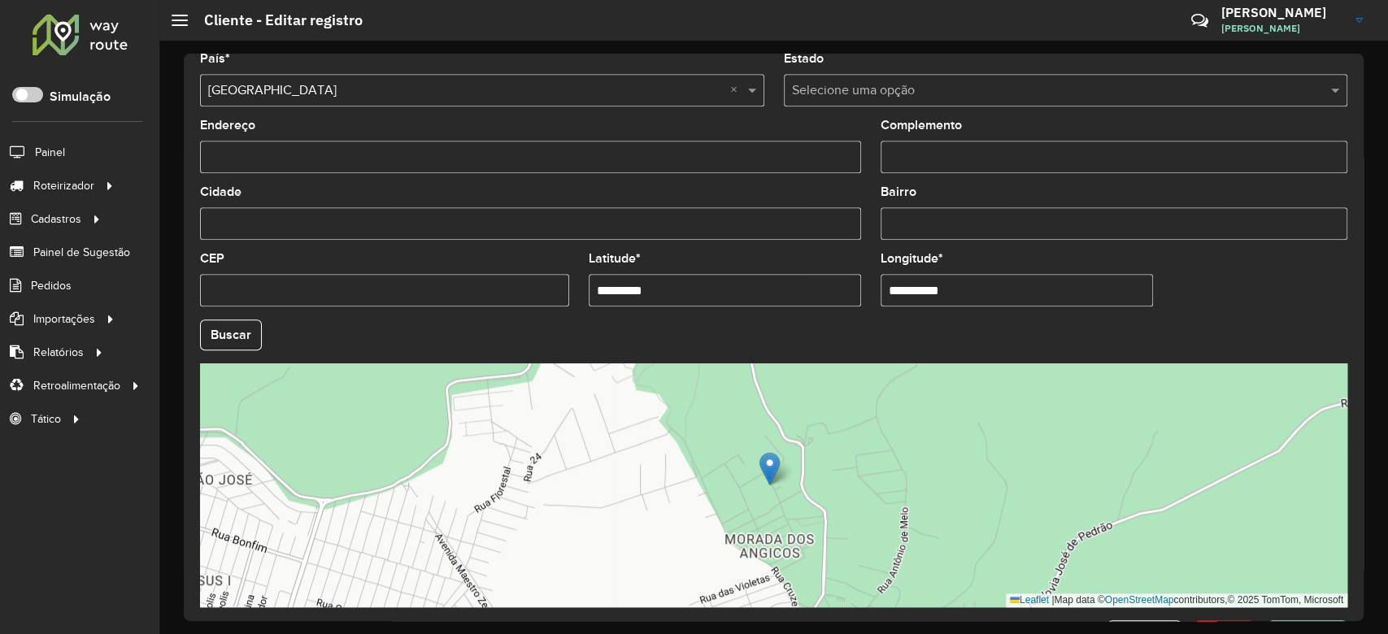
scroll to position [576, 0]
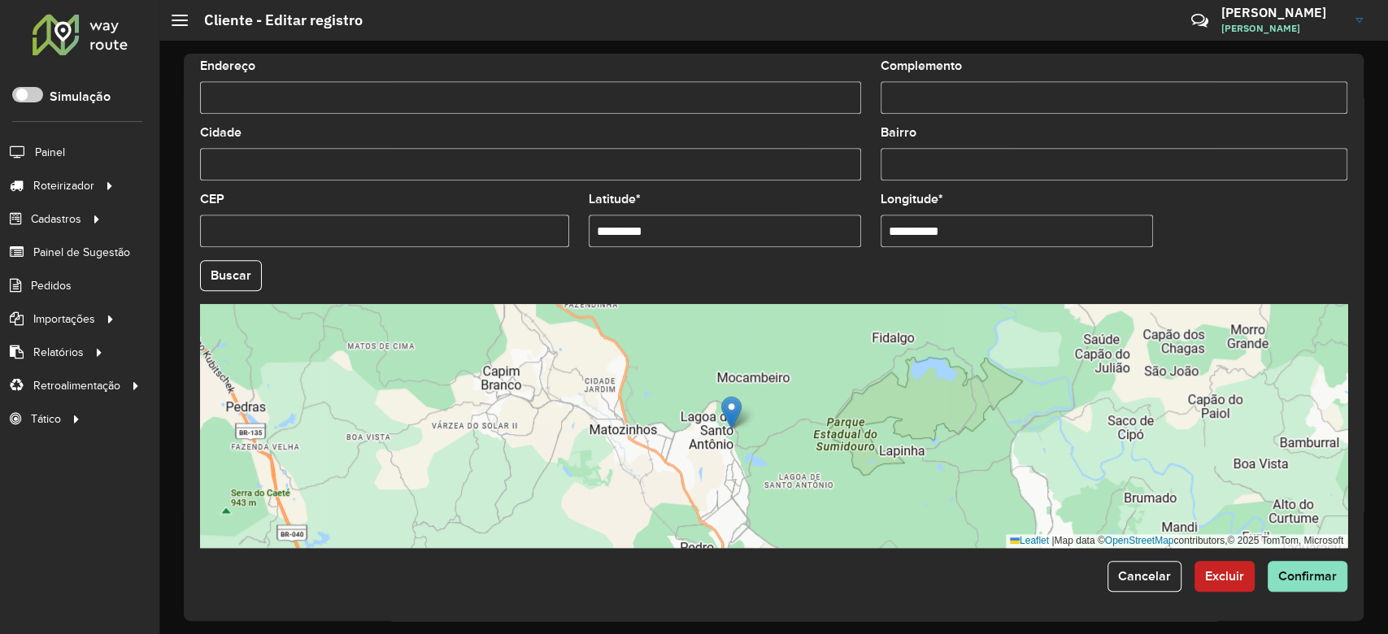
drag, startPoint x: 796, startPoint y: 443, endPoint x: 801, endPoint y: 428, distance: 16.2
click at [801, 428] on div "Leaflet | Map data © OpenStreetMap contributors,© 2025 TomTom, Microsoft" at bounding box center [773, 426] width 1147 height 244
drag, startPoint x: 726, startPoint y: 414, endPoint x: 687, endPoint y: 433, distance: 43.3
click at [687, 433] on img at bounding box center [692, 431] width 20 height 33
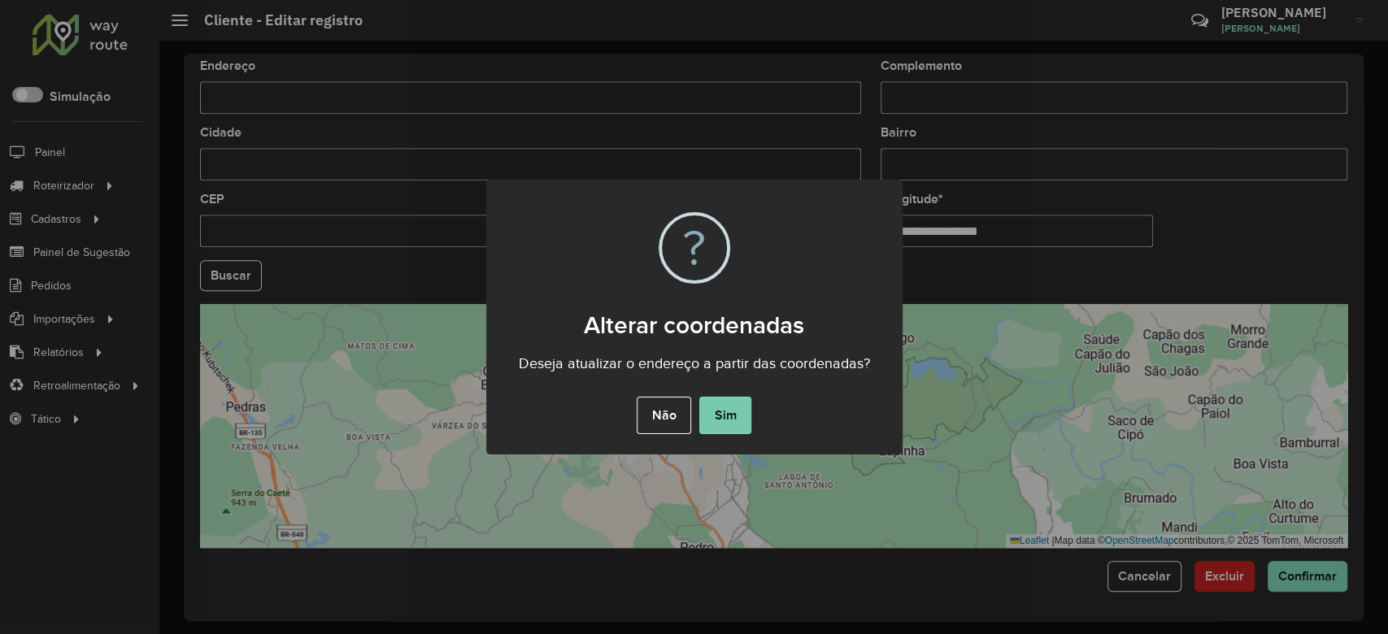
click at [731, 428] on button "Sim" at bounding box center [725, 415] width 52 height 37
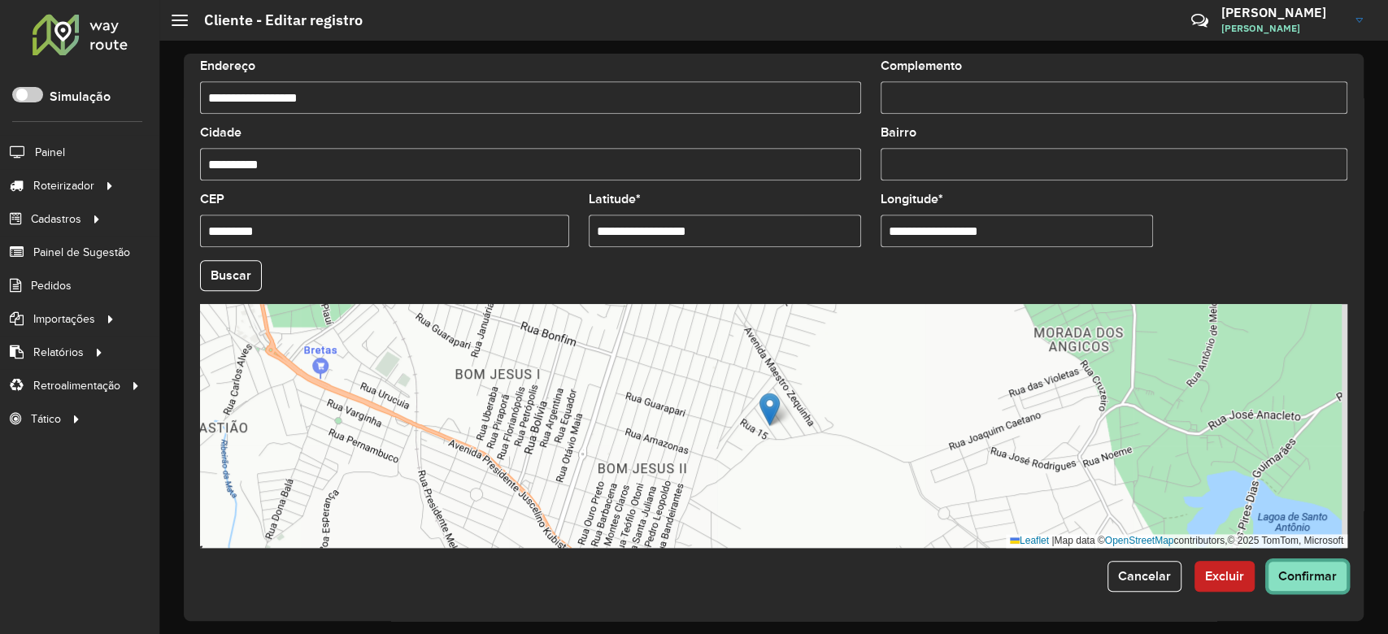
click at [1306, 579] on span "Confirmar" at bounding box center [1307, 576] width 59 height 14
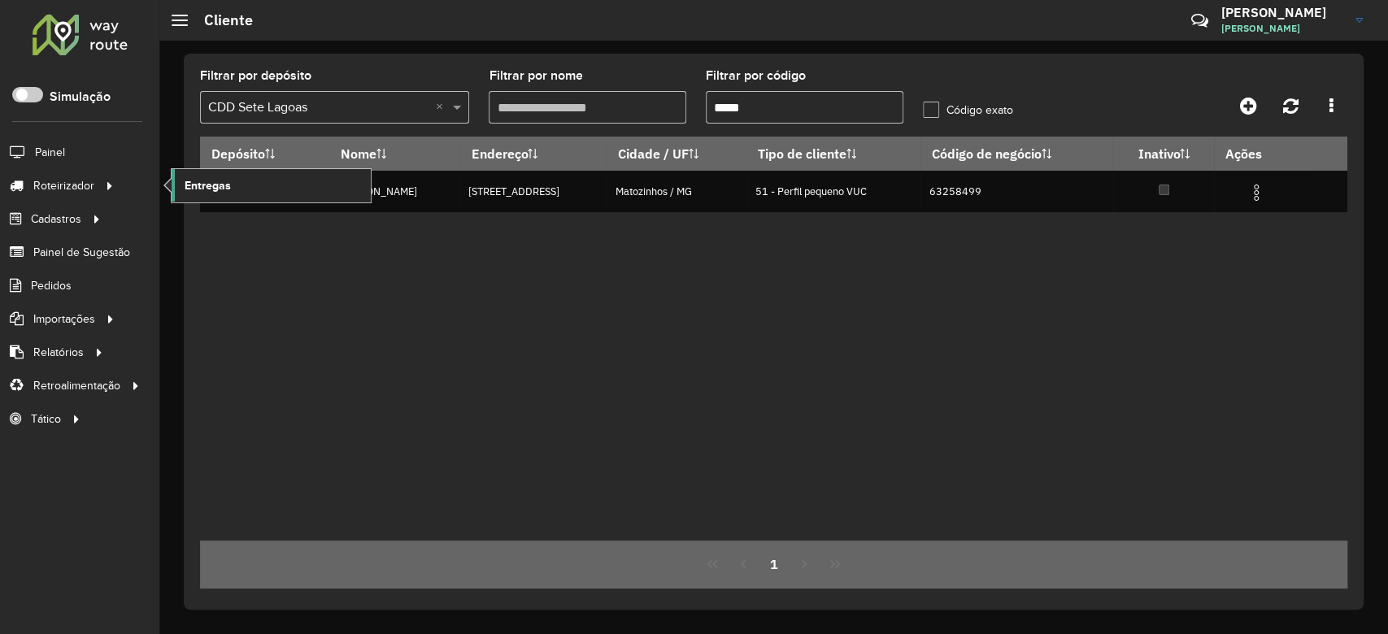
click at [220, 185] on span "Entregas" at bounding box center [208, 185] width 46 height 17
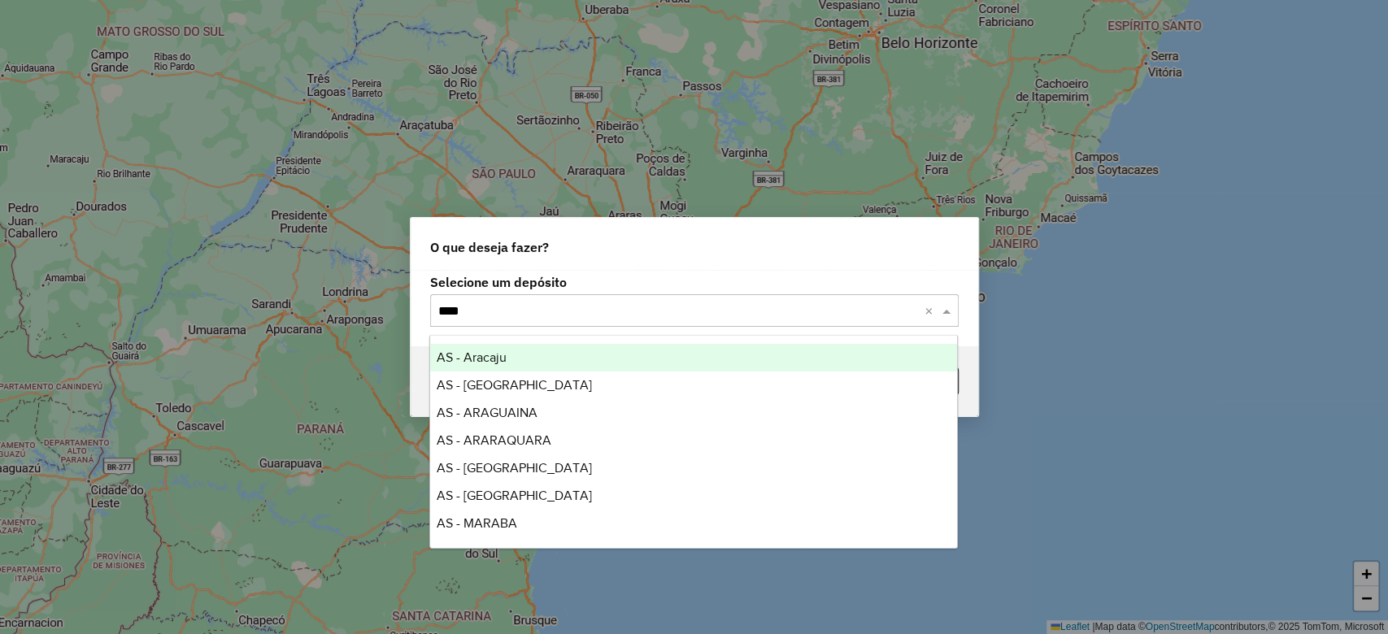
type input "*****"
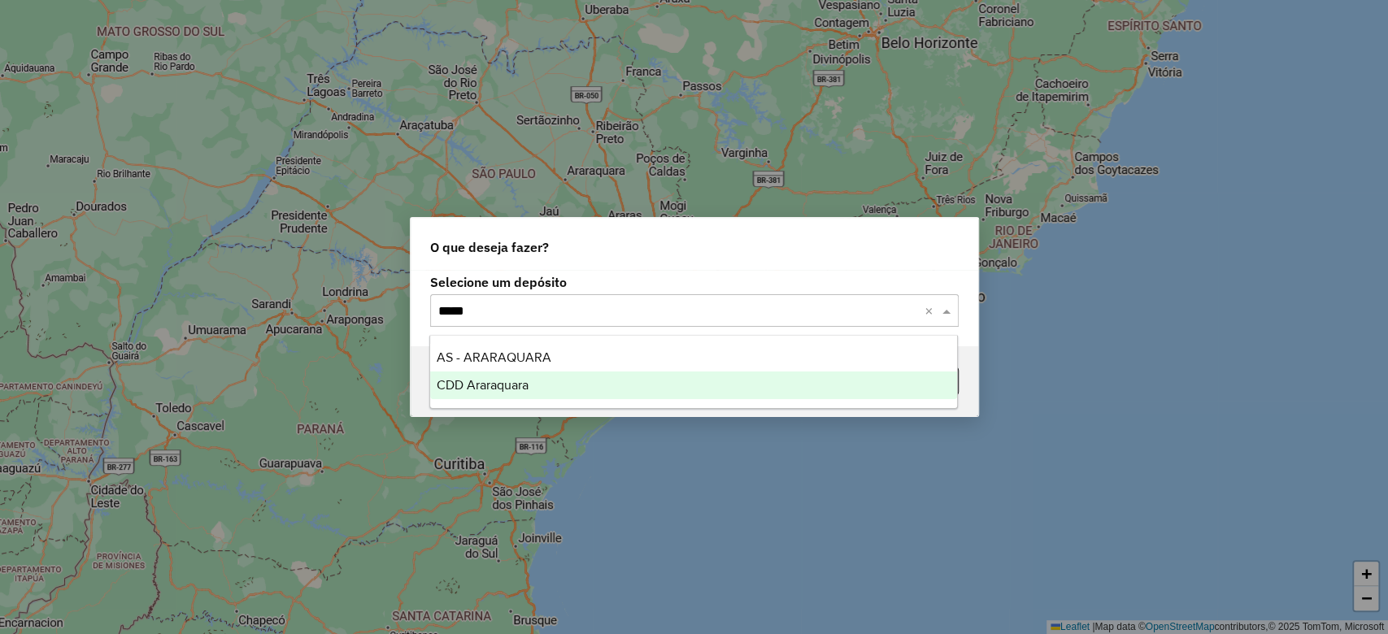
click at [656, 387] on div "CDD Araraquara" at bounding box center [693, 386] width 527 height 28
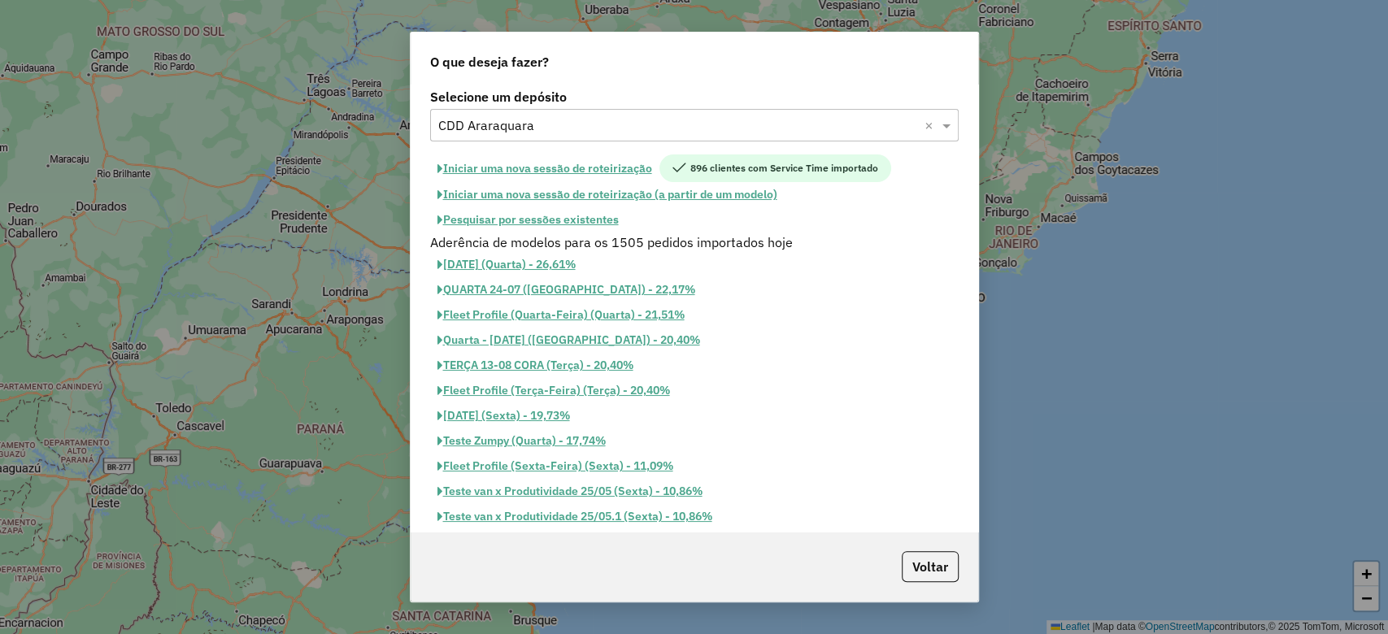
click at [587, 167] on button "Iniciar uma nova sessão de roteirização" at bounding box center [544, 168] width 229 height 28
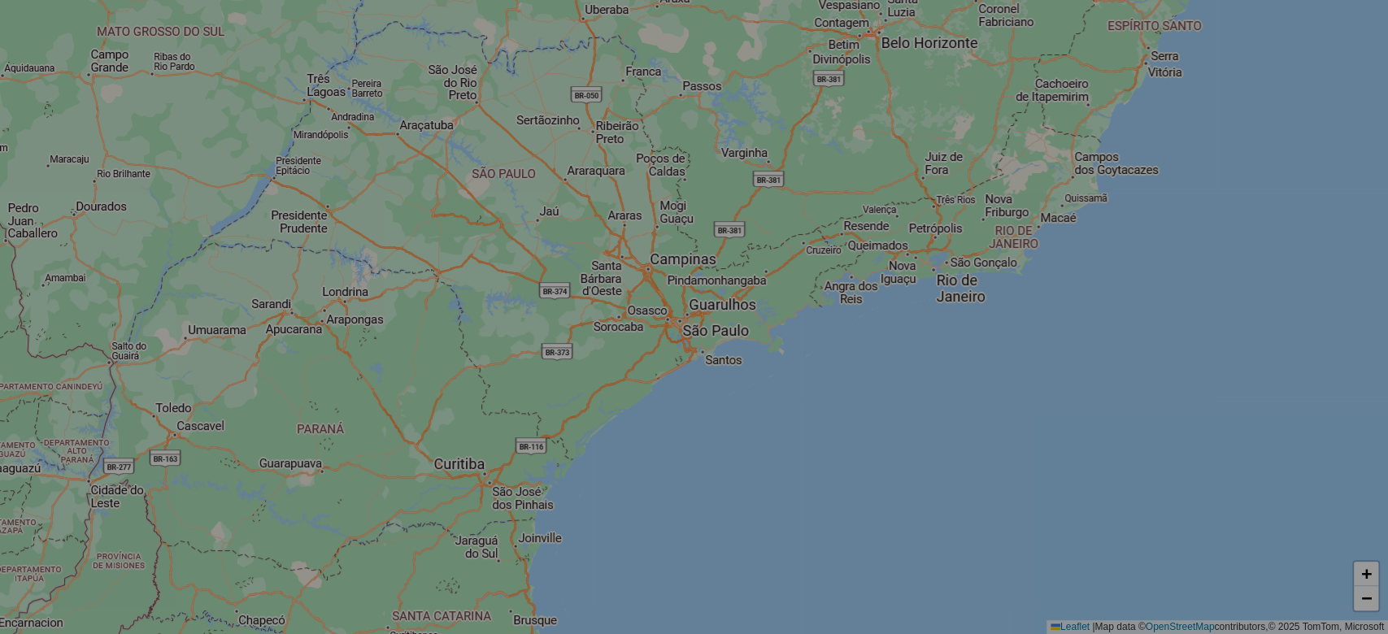
select select "*"
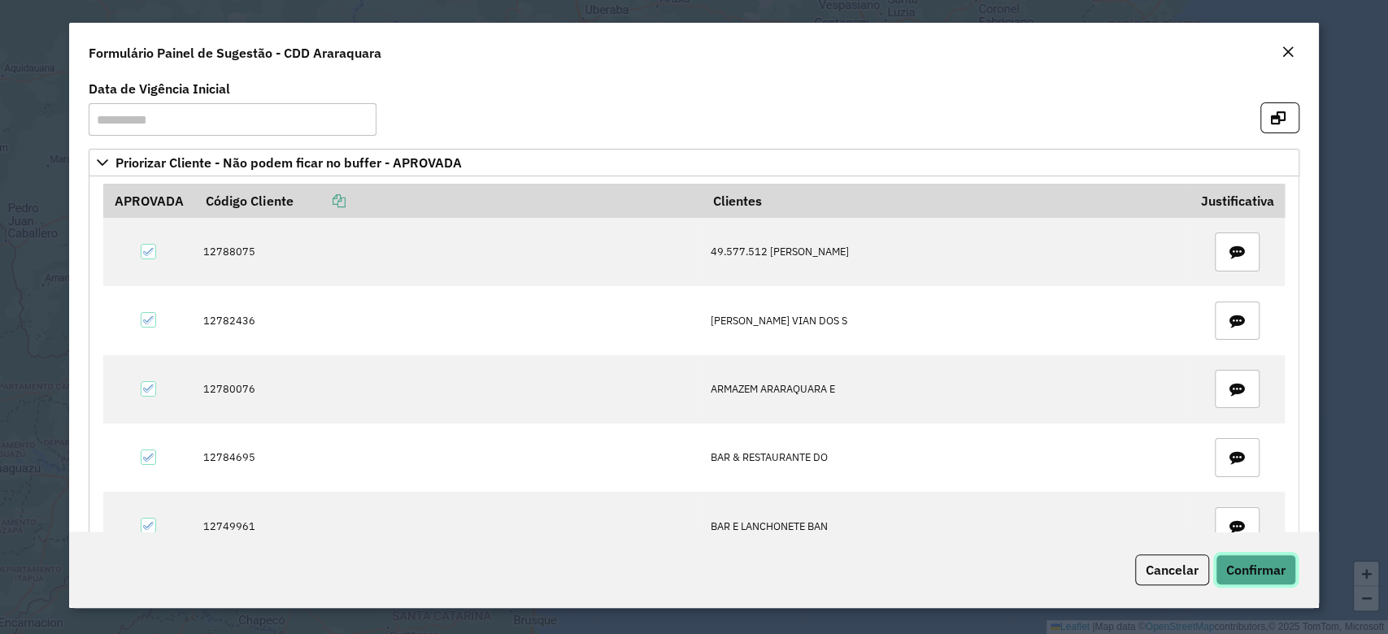
click at [1239, 563] on span "Confirmar" at bounding box center [1255, 570] width 59 height 16
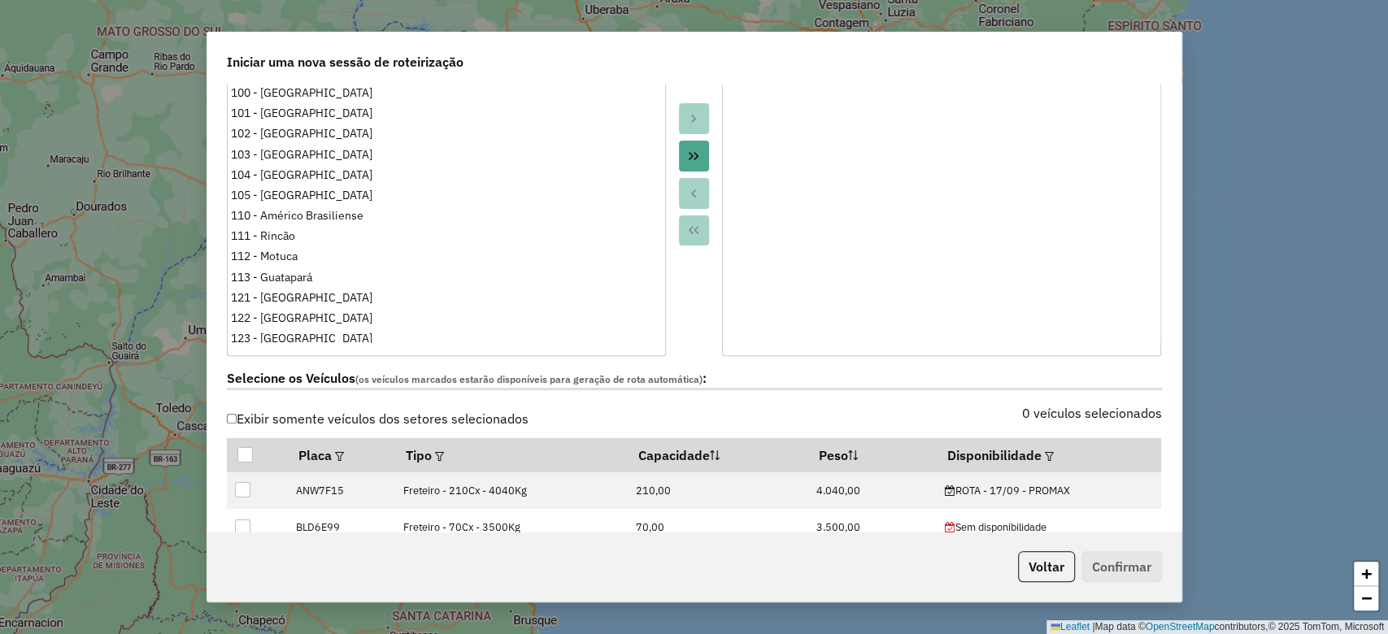
scroll to position [541, 0]
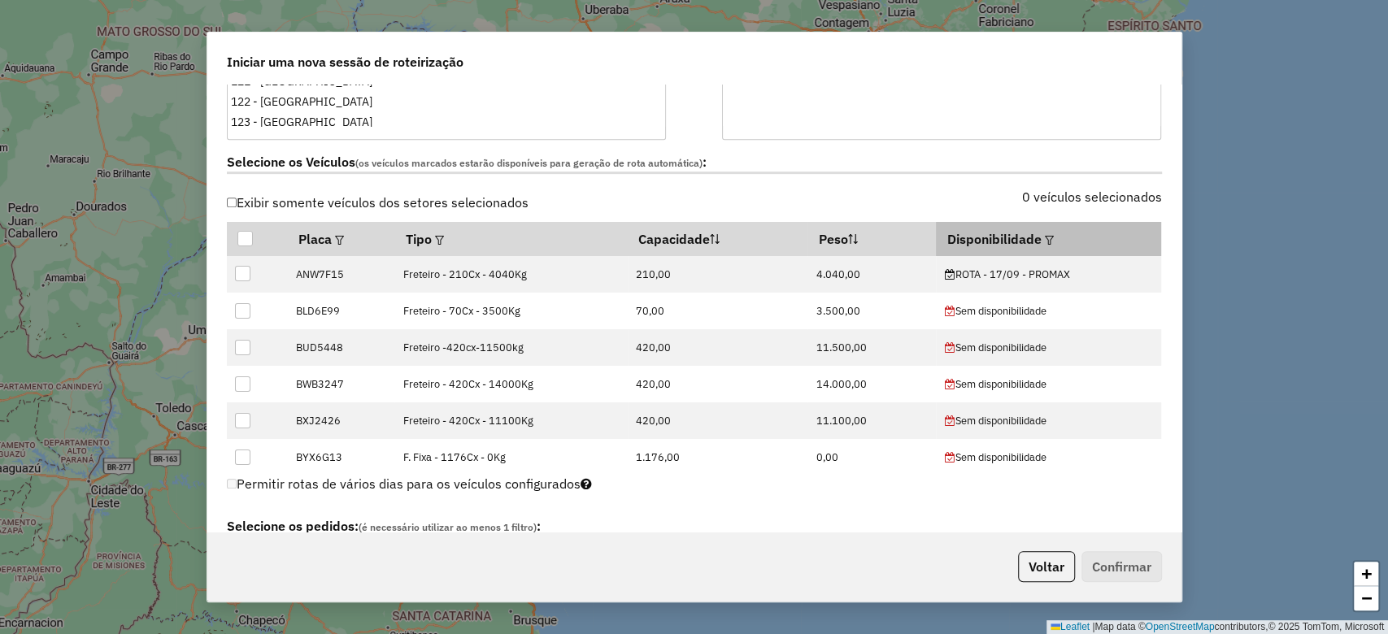
click at [1045, 236] on em at bounding box center [1049, 240] width 9 height 9
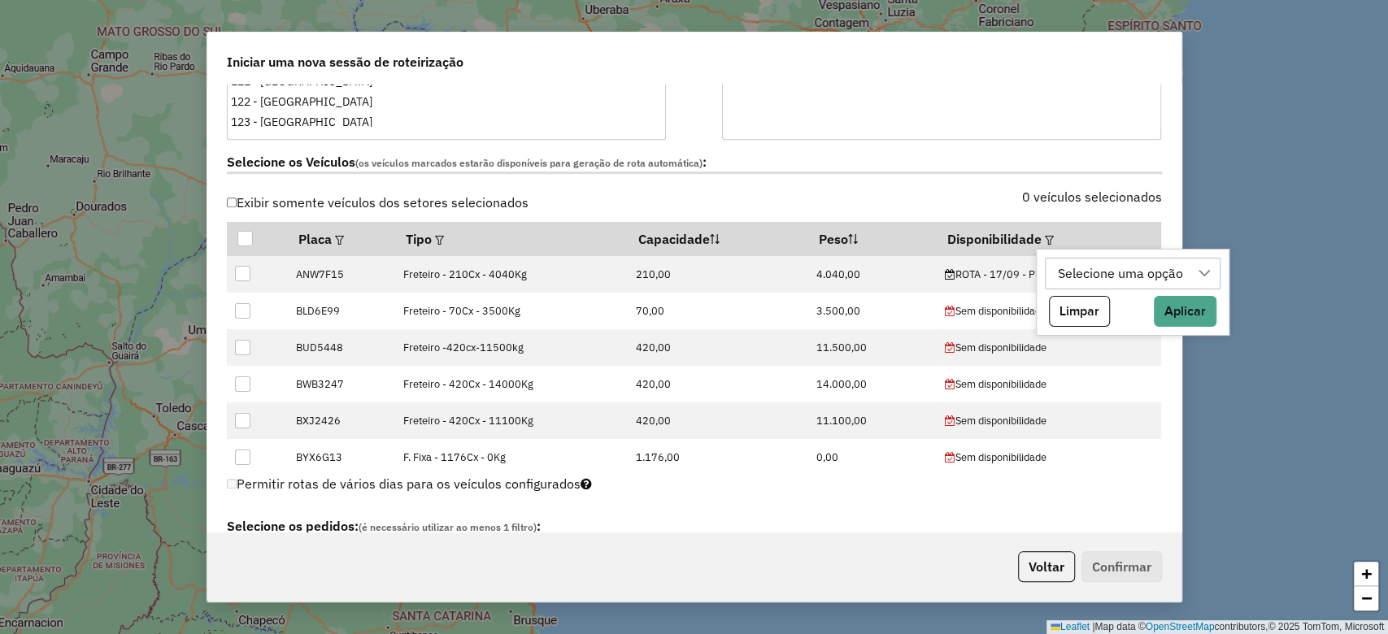
click at [1094, 271] on div "Selecione uma opção" at bounding box center [1120, 274] width 137 height 31
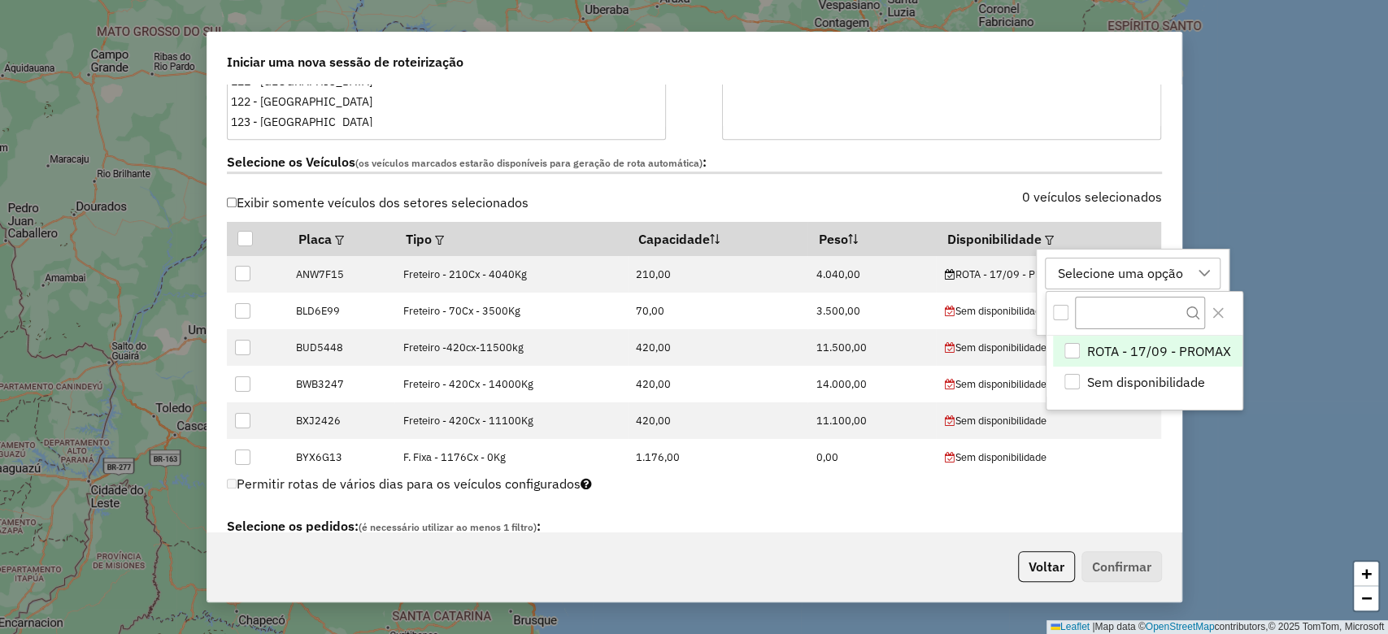
click at [1151, 349] on span "ROTA - 17/09 - PROMAX" at bounding box center [1159, 351] width 144 height 20
click at [1216, 315] on icon "Close" at bounding box center [1217, 312] width 13 height 13
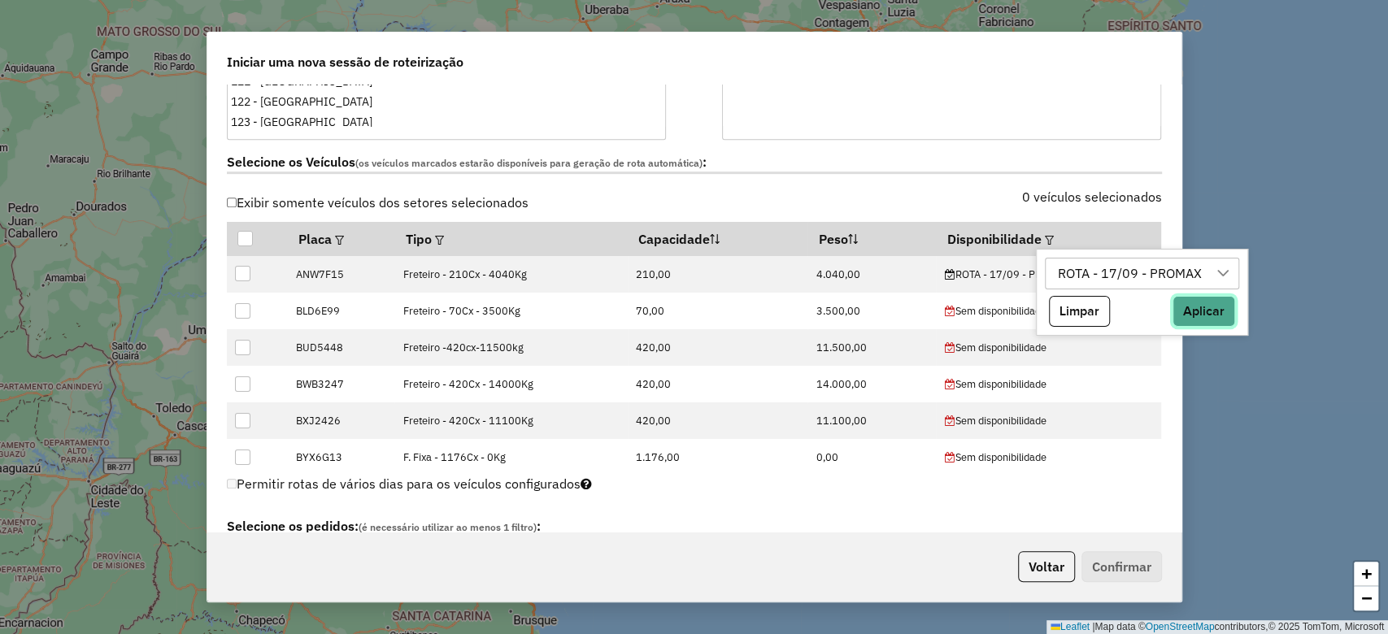
click at [1207, 313] on button "Aplicar" at bounding box center [1203, 311] width 63 height 31
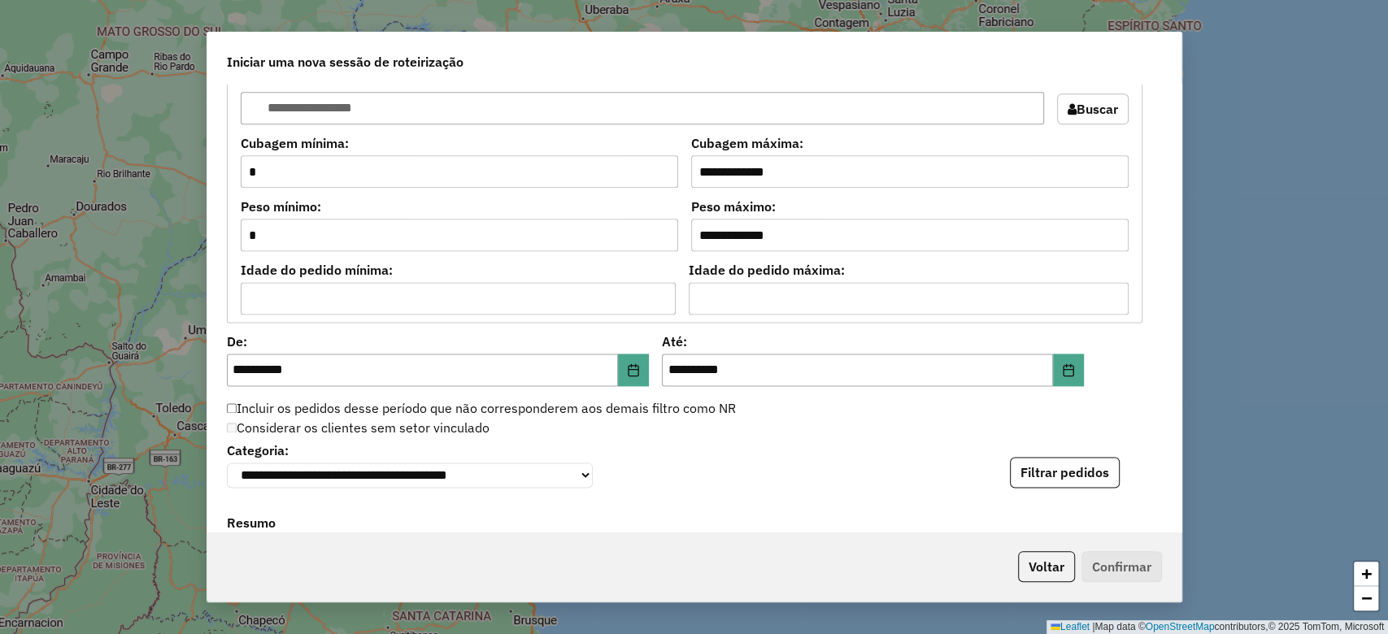
scroll to position [1626, 0]
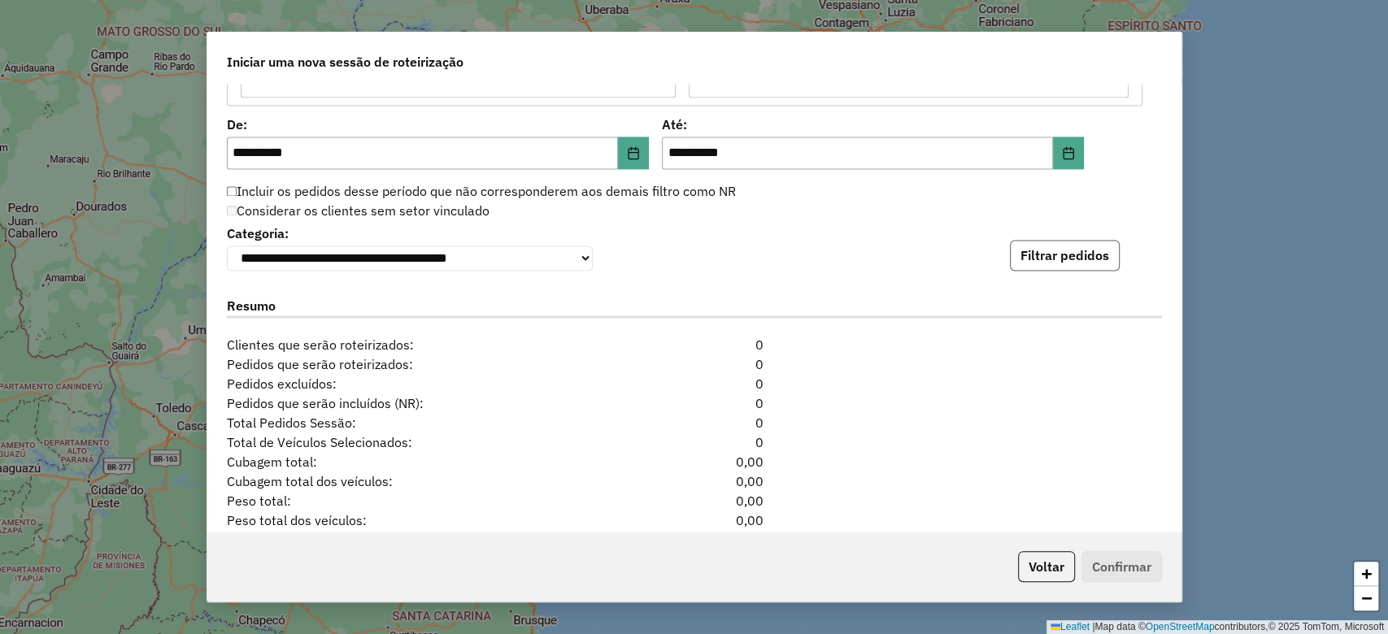
click at [1018, 257] on button "Filtrar pedidos" at bounding box center [1065, 255] width 110 height 31
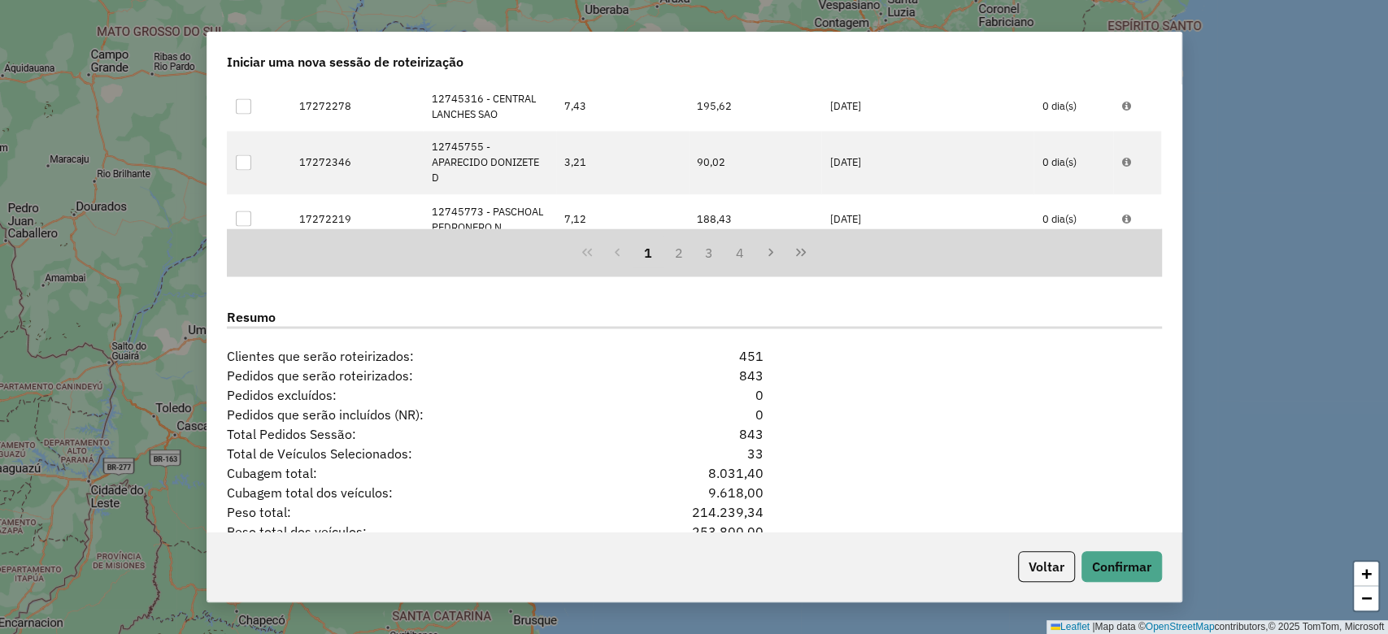
scroll to position [2088, 0]
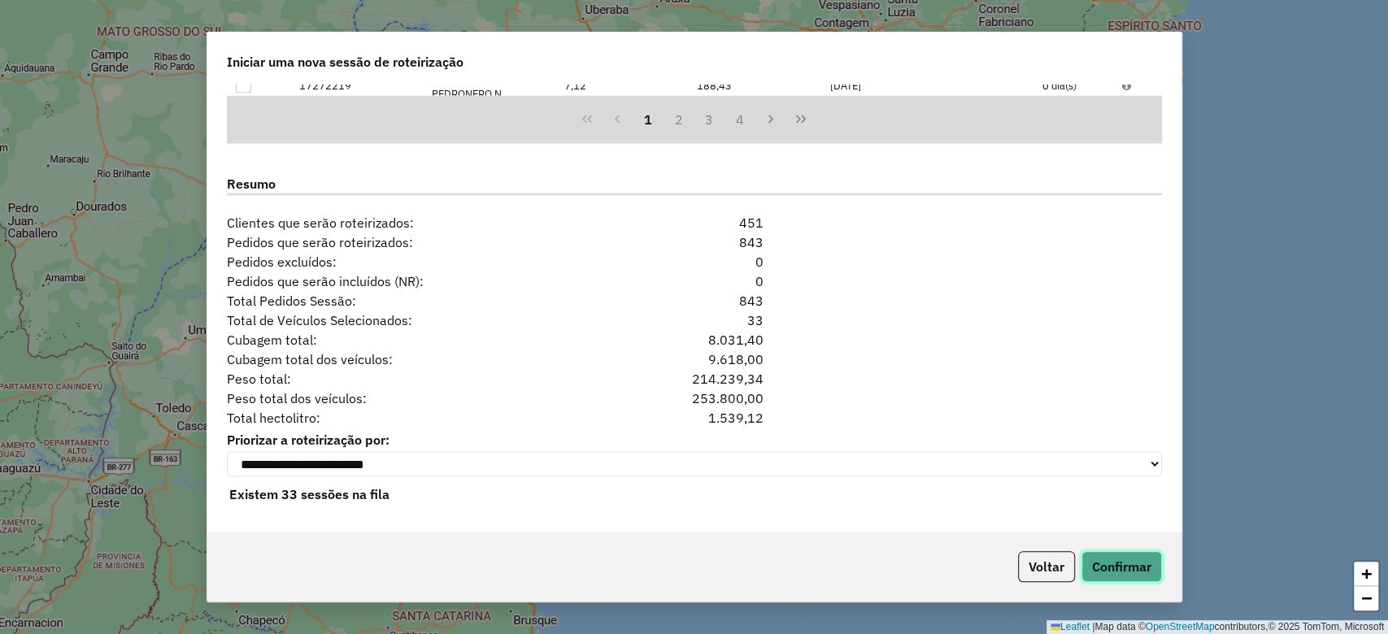
click at [1133, 563] on button "Confirmar" at bounding box center [1121, 566] width 80 height 31
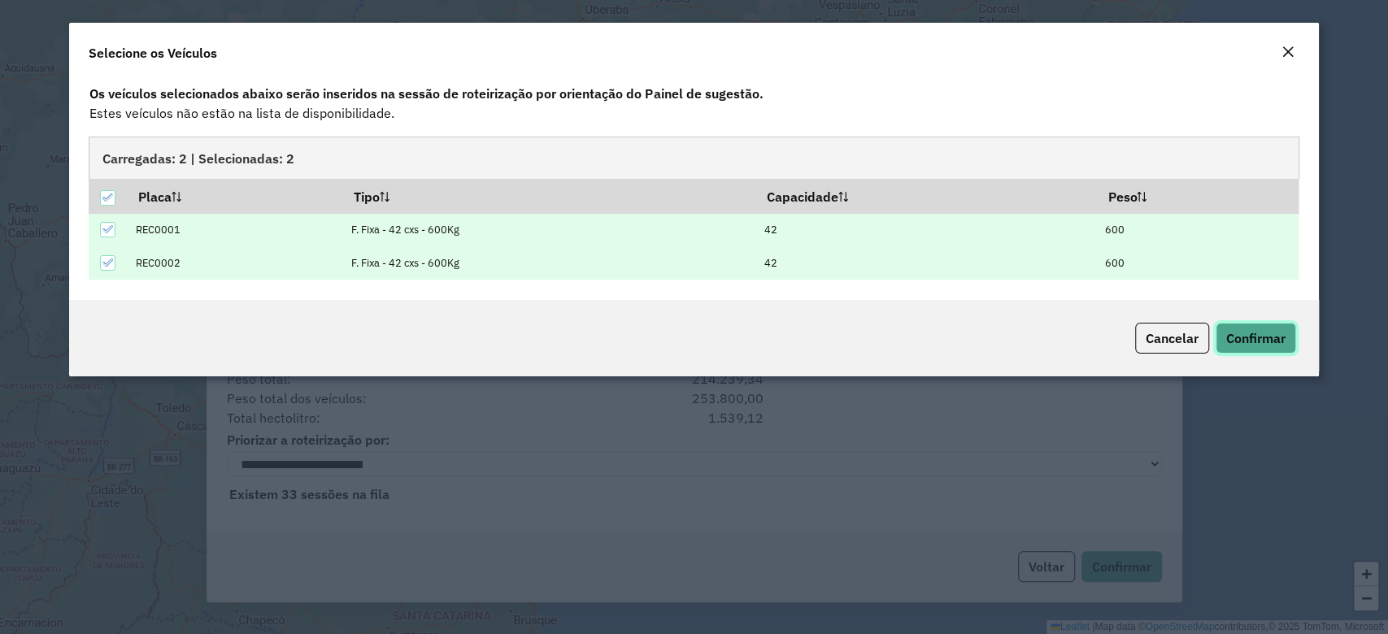
click at [1287, 338] on button "Confirmar" at bounding box center [1255, 338] width 80 height 31
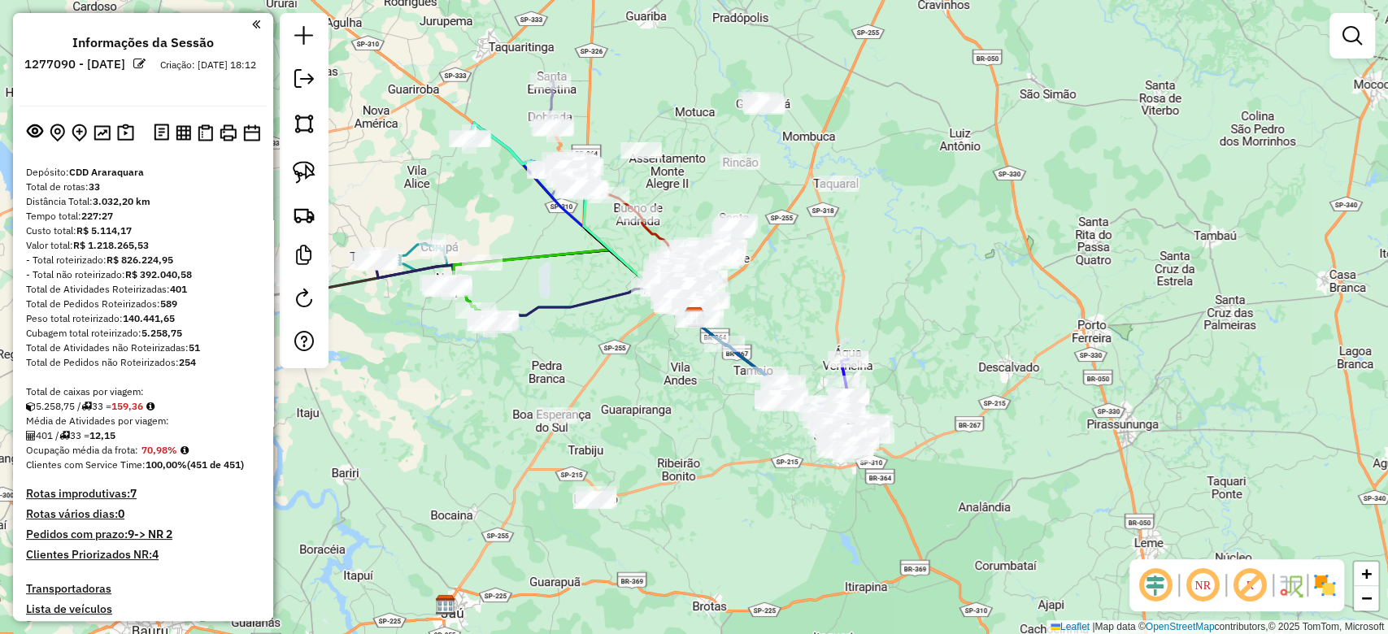
click at [1319, 579] on img at bounding box center [1324, 585] width 26 height 26
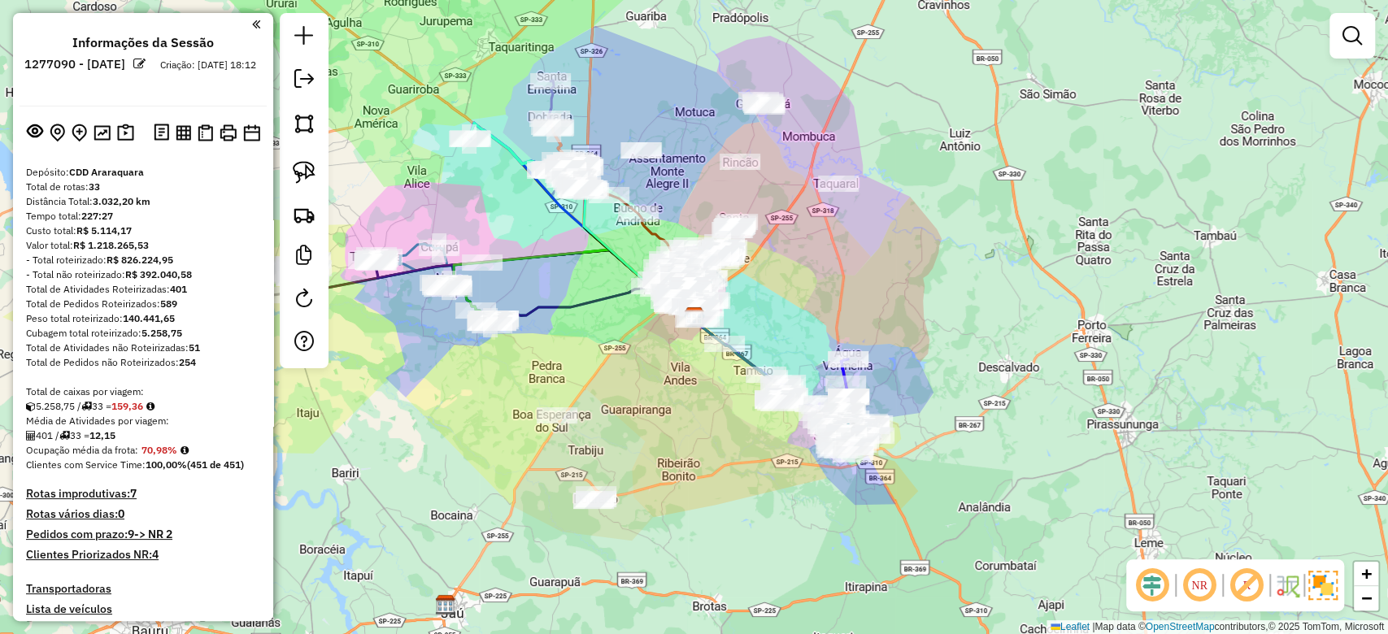
click at [1262, 587] on em at bounding box center [1246, 585] width 39 height 39
click at [1141, 585] on em at bounding box center [1151, 585] width 39 height 39
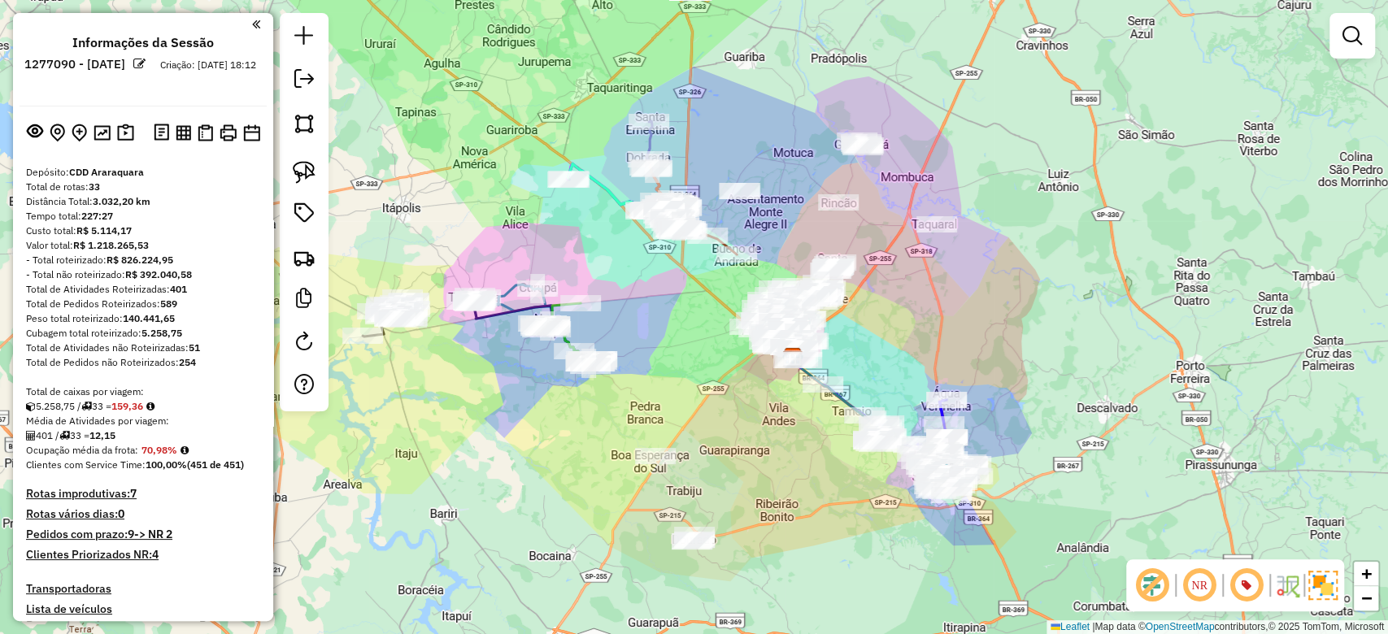
drag, startPoint x: 548, startPoint y: 335, endPoint x: 646, endPoint y: 376, distance: 106.4
click at [646, 376] on div "Janela de atendimento Grade de atendimento Capacidade Transportadoras Veículos …" at bounding box center [694, 317] width 1388 height 634
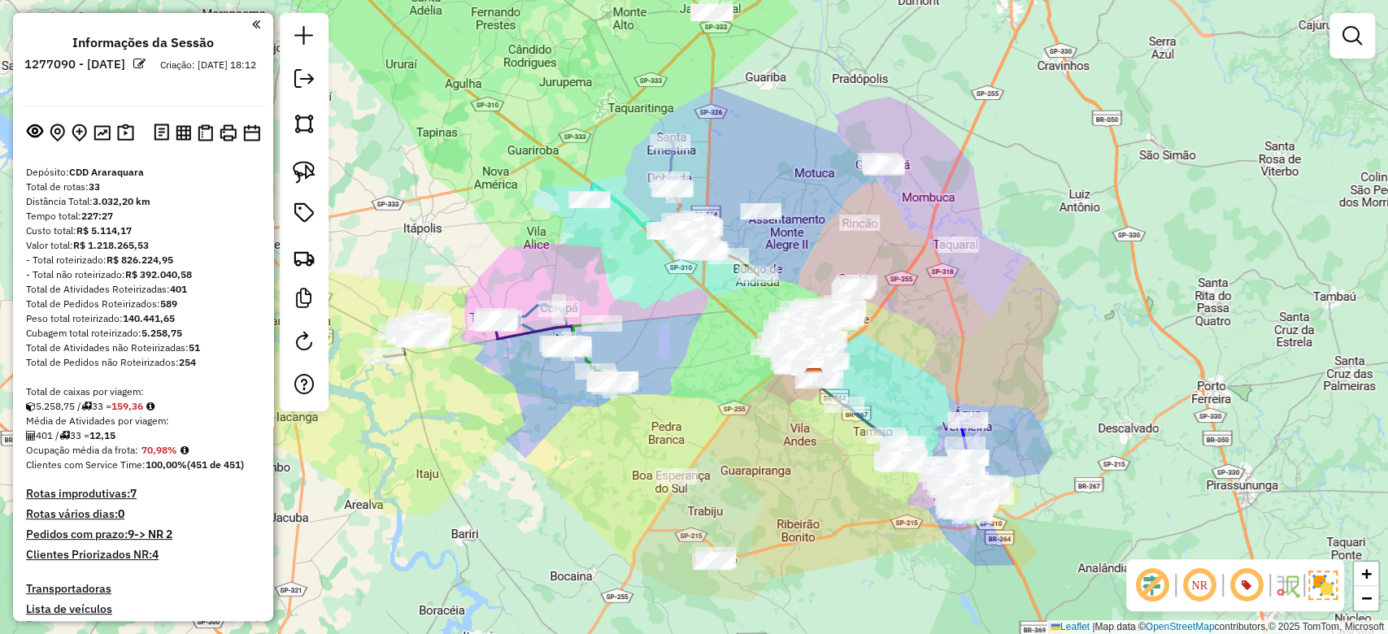
drag, startPoint x: 646, startPoint y: 376, endPoint x: 667, endPoint y: 396, distance: 29.3
click at [667, 396] on div "Janela de atendimento Grade de atendimento Capacidade Transportadoras Veículos …" at bounding box center [694, 317] width 1388 height 634
click at [120, 134] on img at bounding box center [125, 133] width 17 height 19
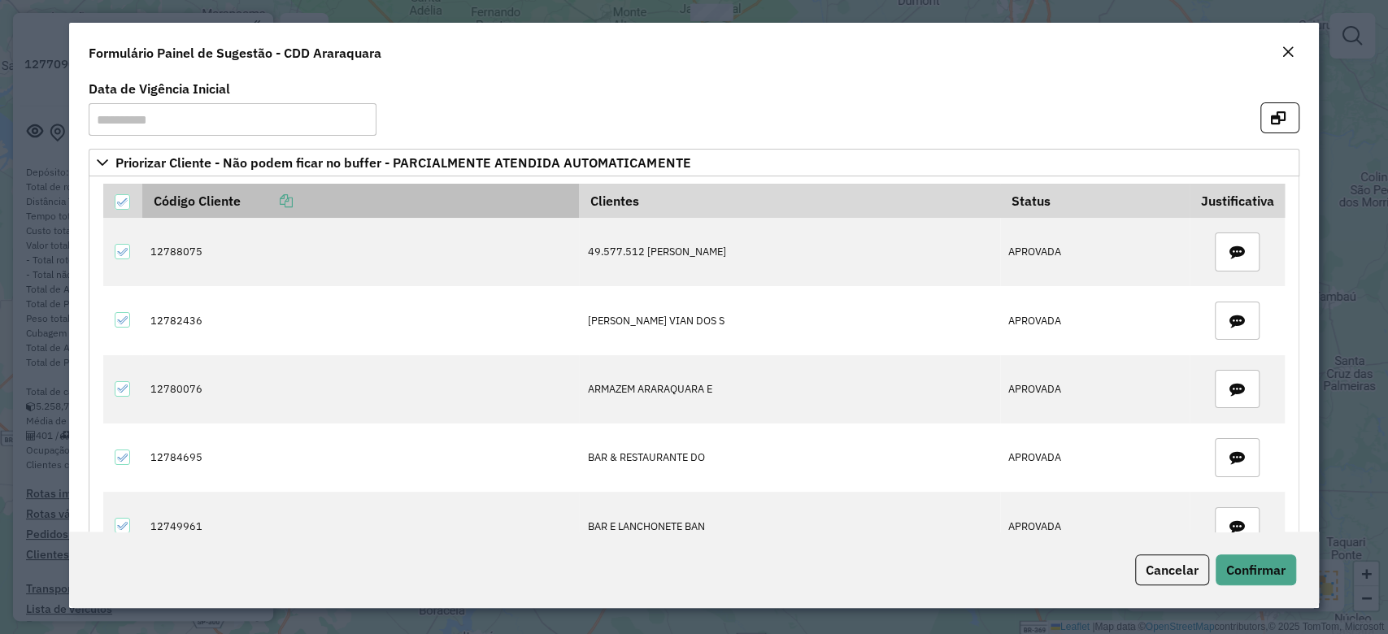
click at [293, 206] on icon at bounding box center [286, 200] width 13 height 13
click at [1276, 114] on icon "button" at bounding box center [1278, 117] width 15 height 13
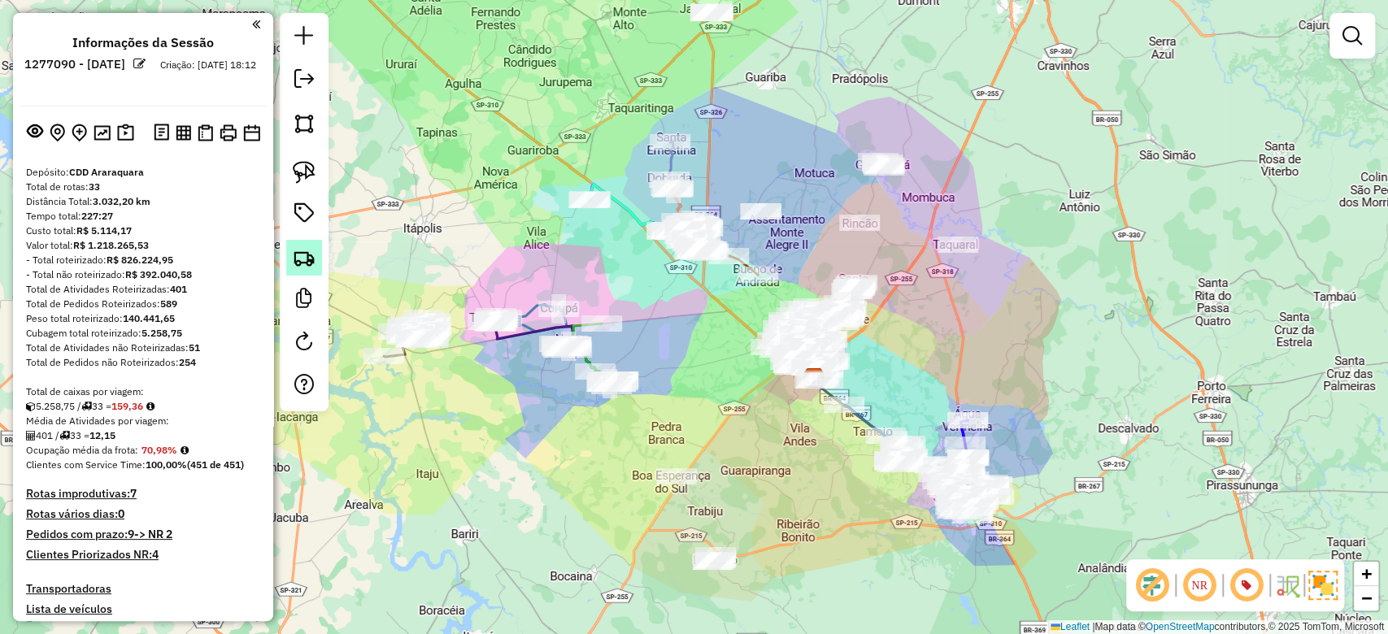
click at [308, 265] on img at bounding box center [304, 257] width 23 height 23
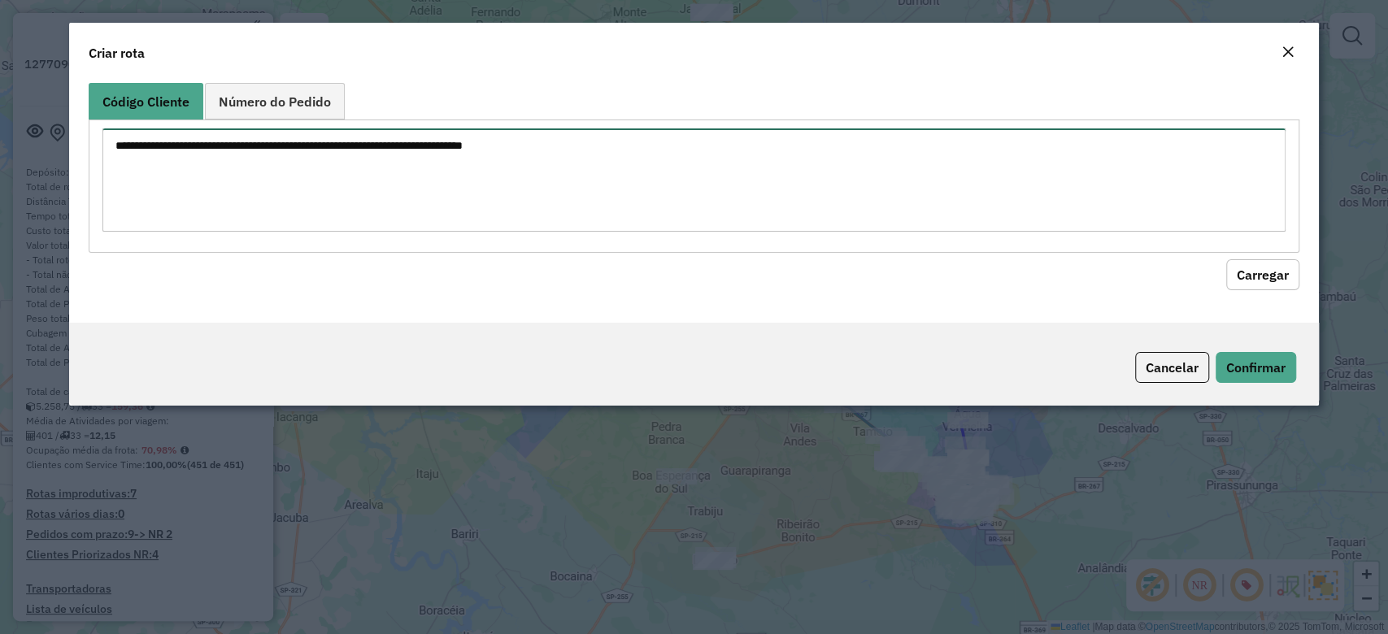
click at [241, 184] on textarea at bounding box center [693, 179] width 1182 height 103
paste textarea "******** ******** ******** ******** ******** ******** ******** ******** *******…"
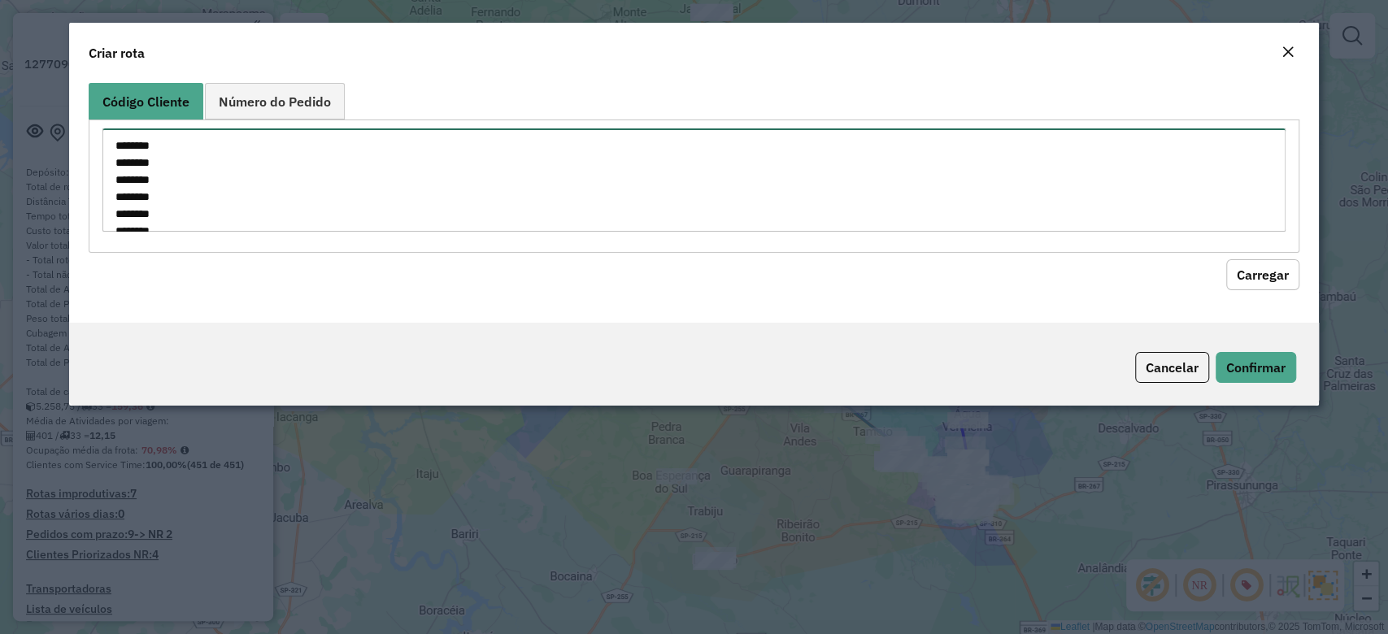
scroll to position [296, 0]
type textarea "******** ******** ******** ******** ******** ******** ******** ******** *******…"
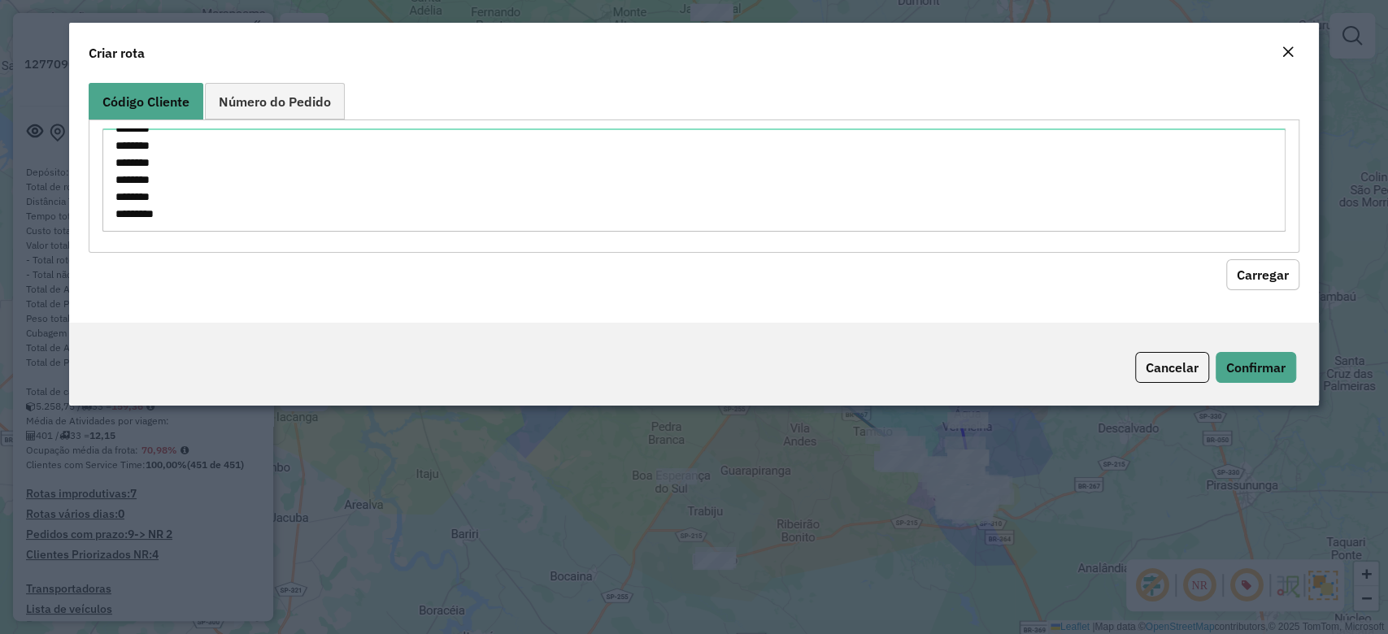
click at [1240, 278] on button "Carregar" at bounding box center [1262, 274] width 73 height 31
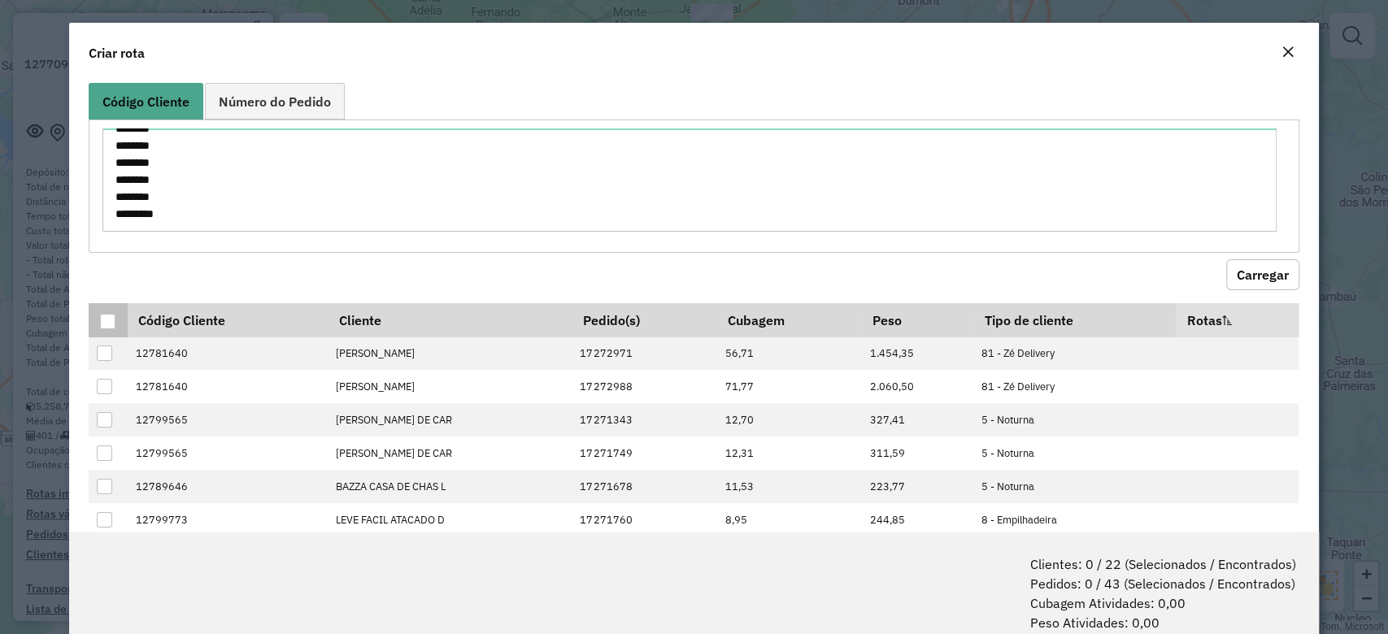
click at [111, 326] on div at bounding box center [107, 321] width 15 height 15
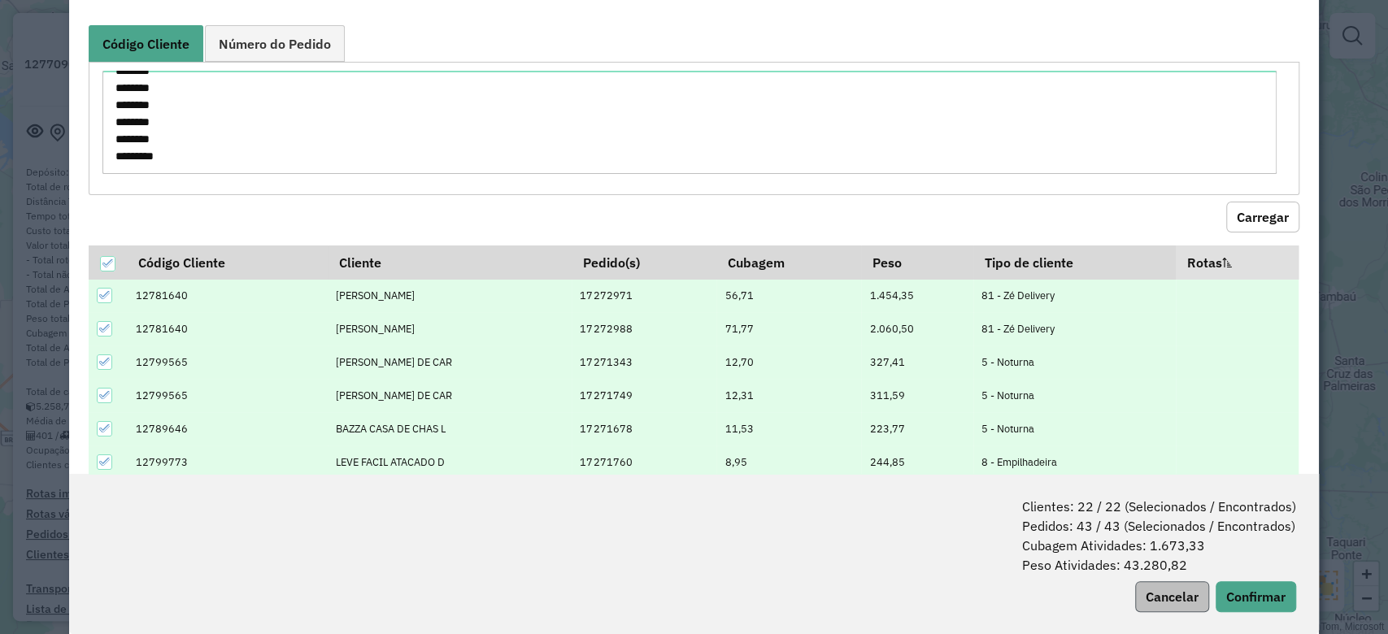
scroll to position [80, 0]
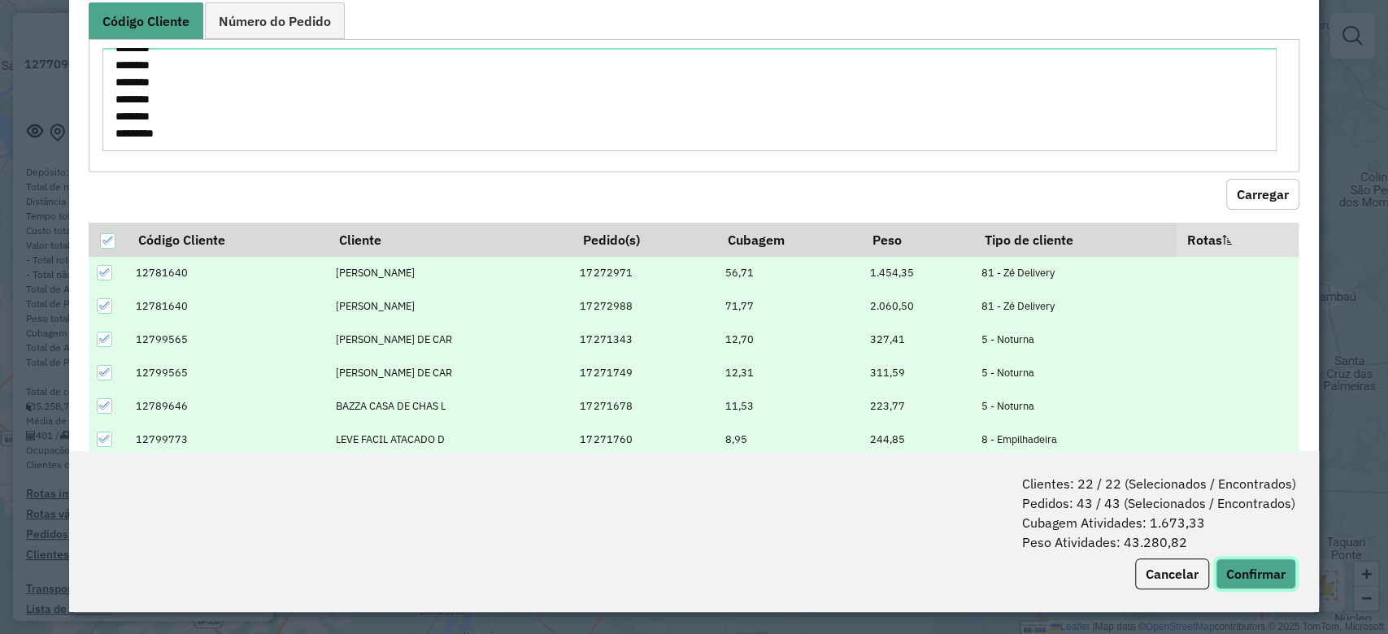
click at [1263, 569] on button "Confirmar" at bounding box center [1255, 574] width 80 height 31
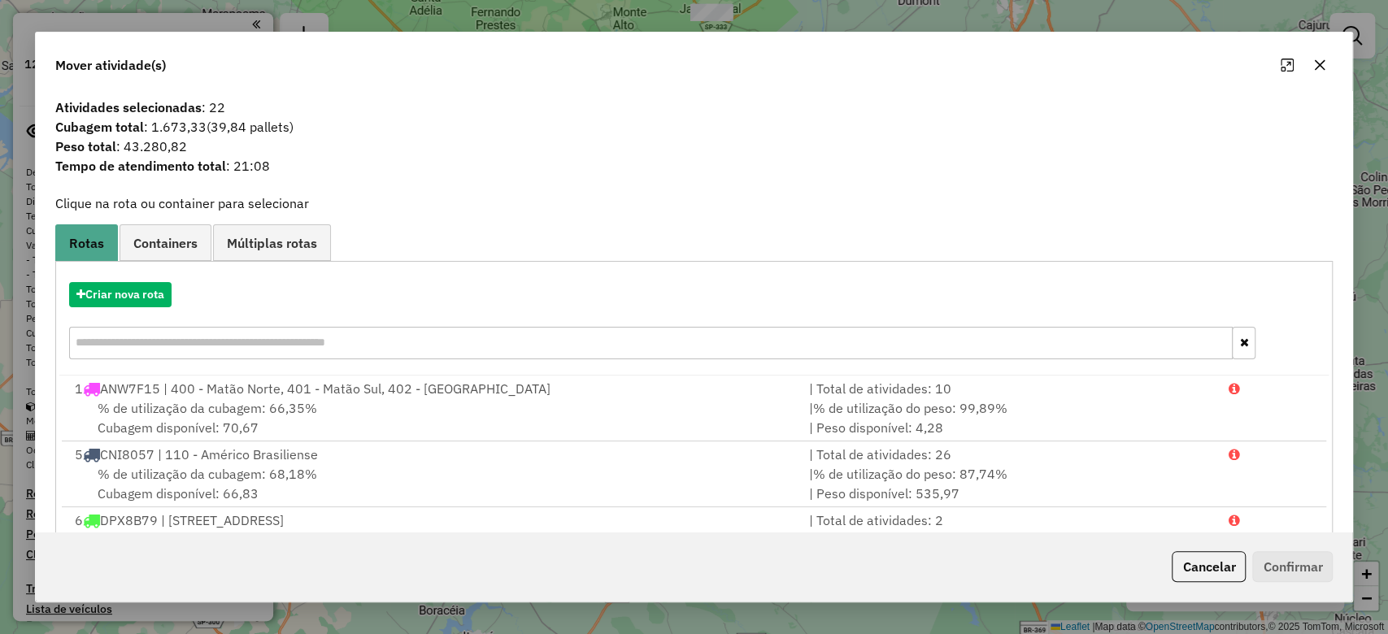
click at [163, 247] on span "Containers" at bounding box center [165, 243] width 64 height 13
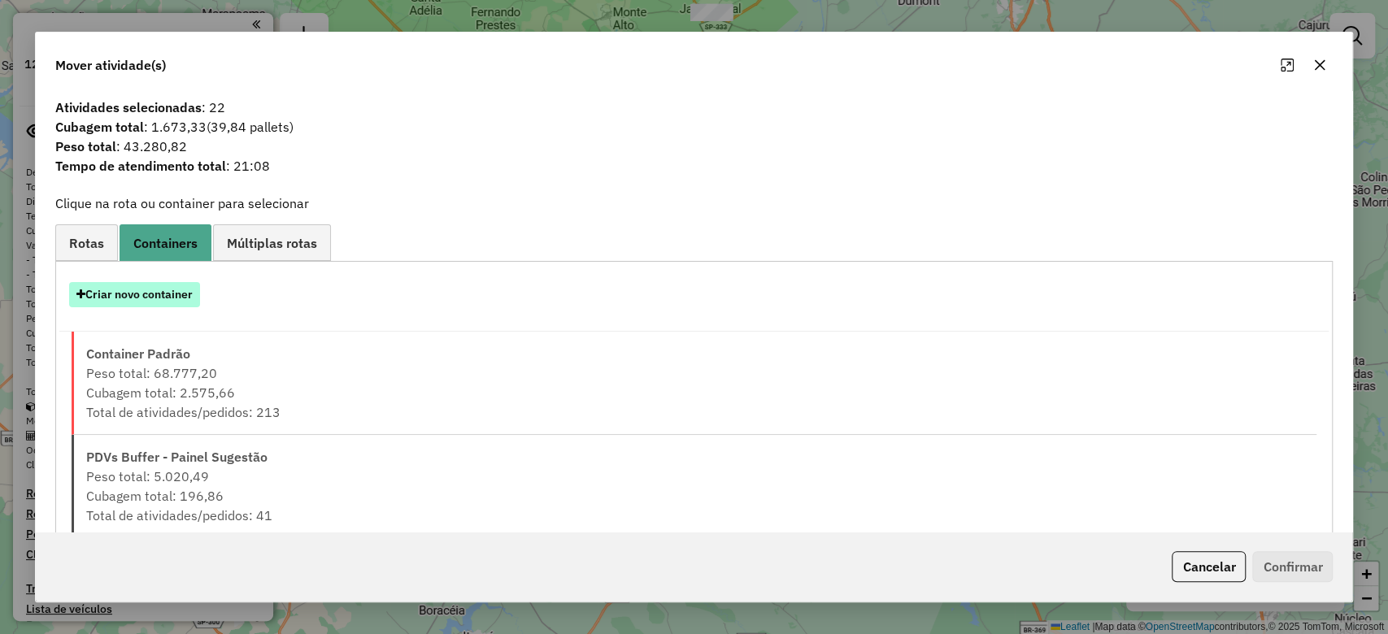
click at [150, 300] on button "Criar novo container" at bounding box center [134, 294] width 131 height 25
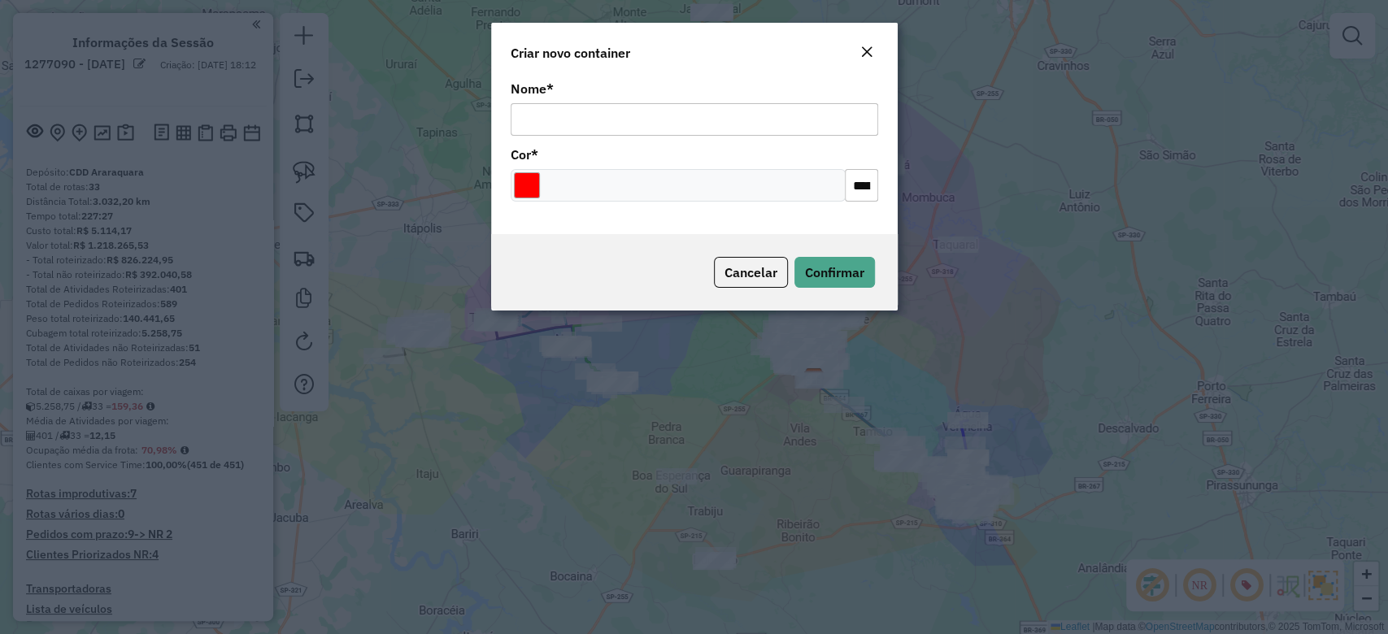
click at [669, 121] on input "Nome *" at bounding box center [694, 119] width 367 height 33
type input "**********"
click at [526, 192] on input "Select a color" at bounding box center [527, 185] width 26 height 26
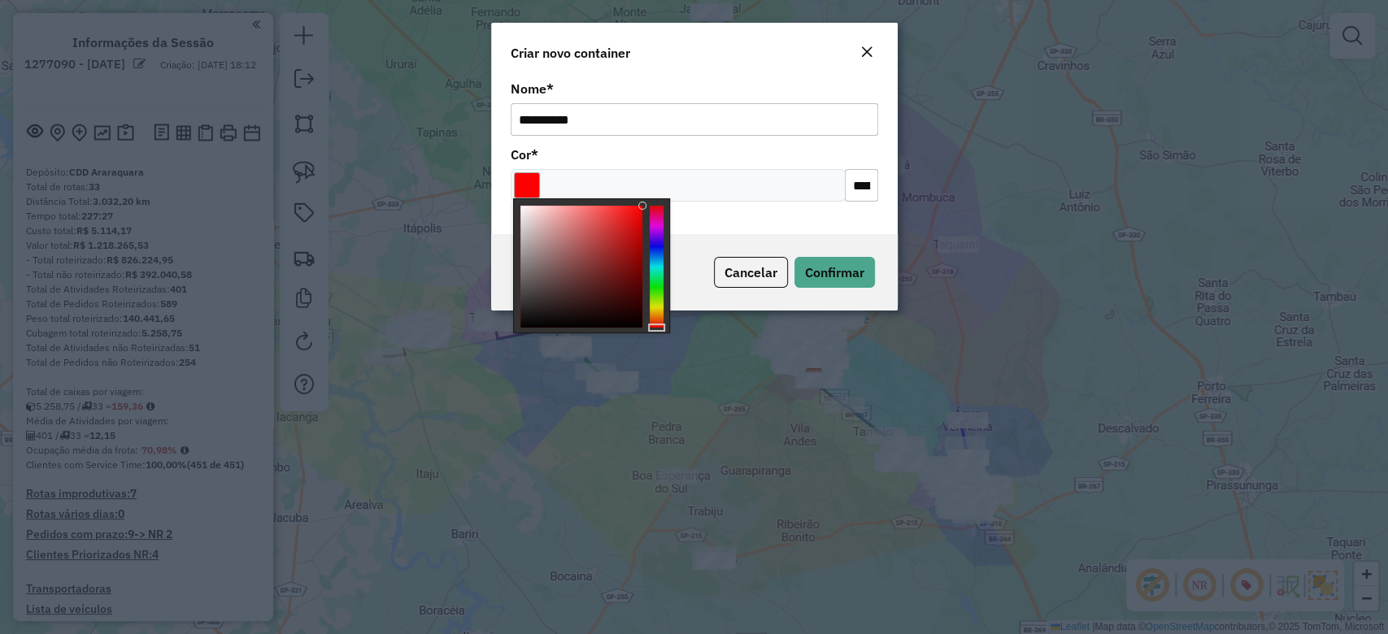
type input "*******"
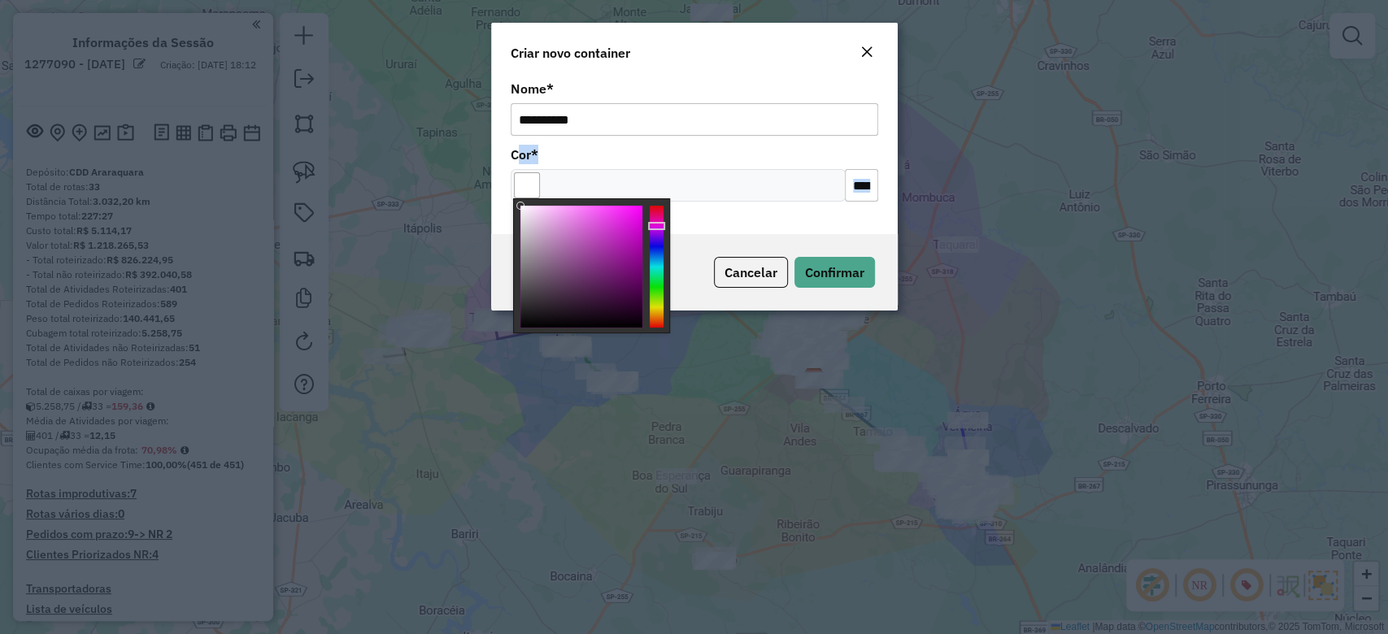
drag, startPoint x: 531, startPoint y: 215, endPoint x: 488, endPoint y: 153, distance: 75.3
click at [488, 153] on body "Aguarde... Pop-up bloqueado! Seu navegador bloqueou automáticamente a abertura …" at bounding box center [694, 317] width 1388 height 634
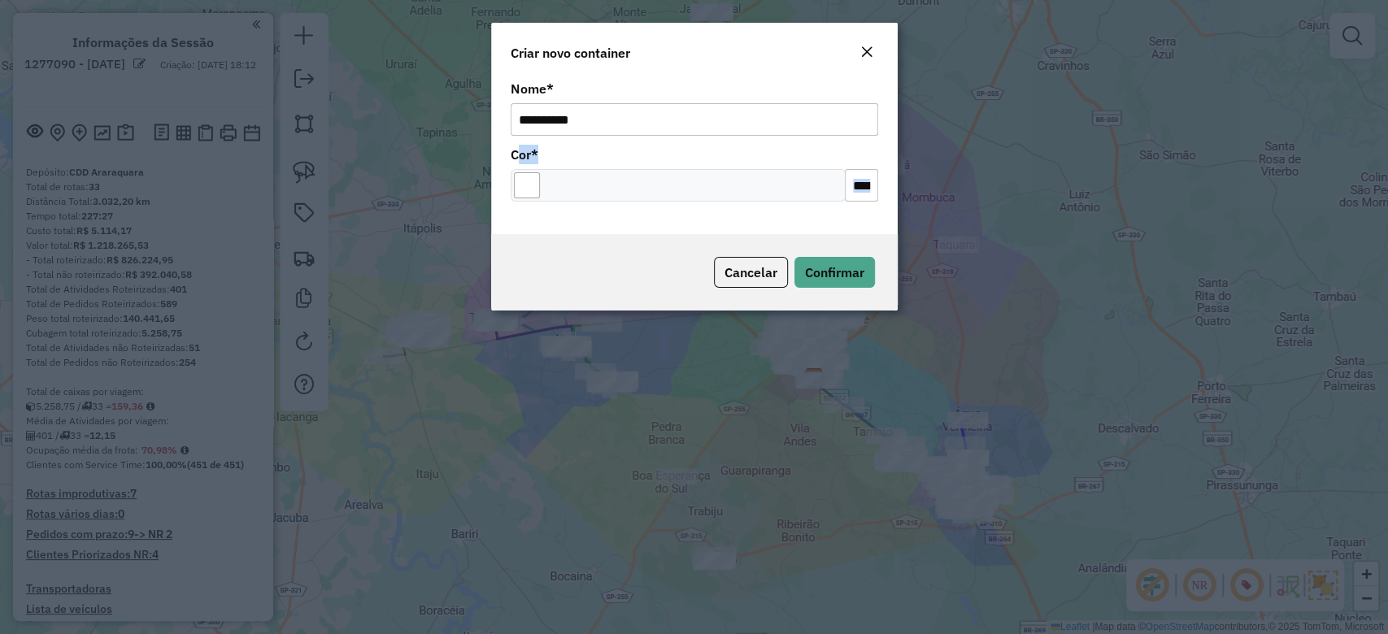
click at [679, 140] on div "**********" at bounding box center [694, 155] width 406 height 158
click at [823, 271] on span "Confirmar" at bounding box center [834, 272] width 59 height 16
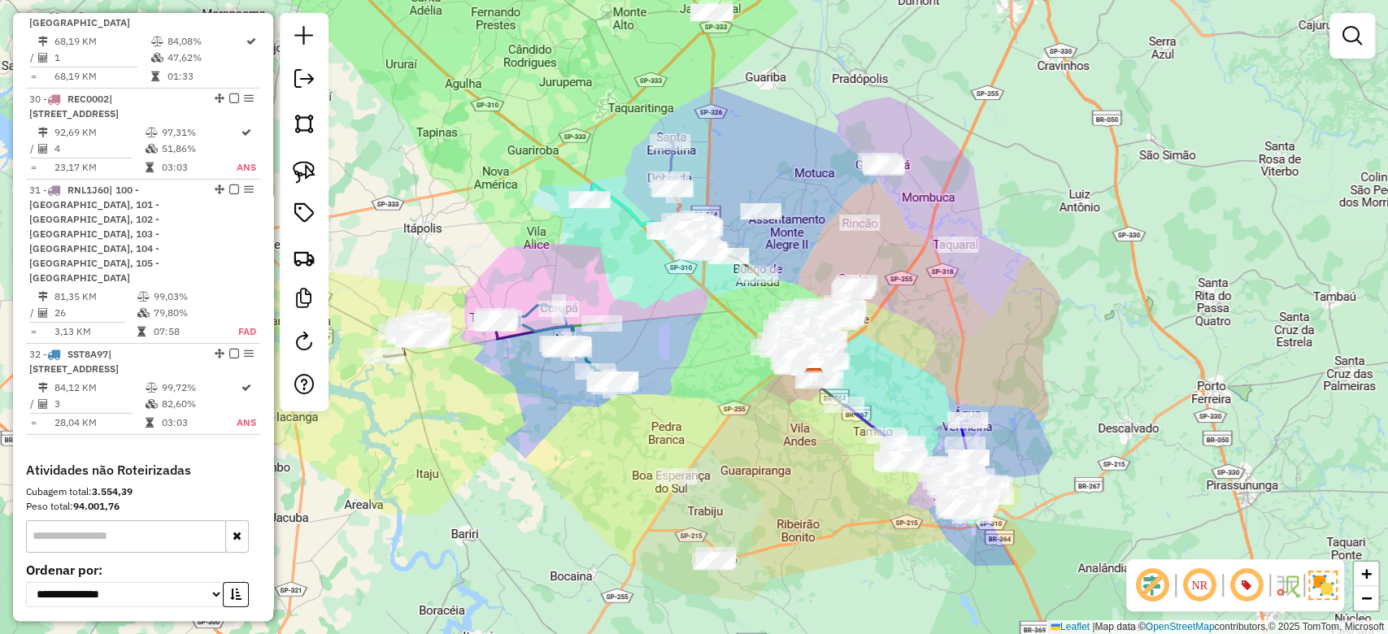
scroll to position [3573, 0]
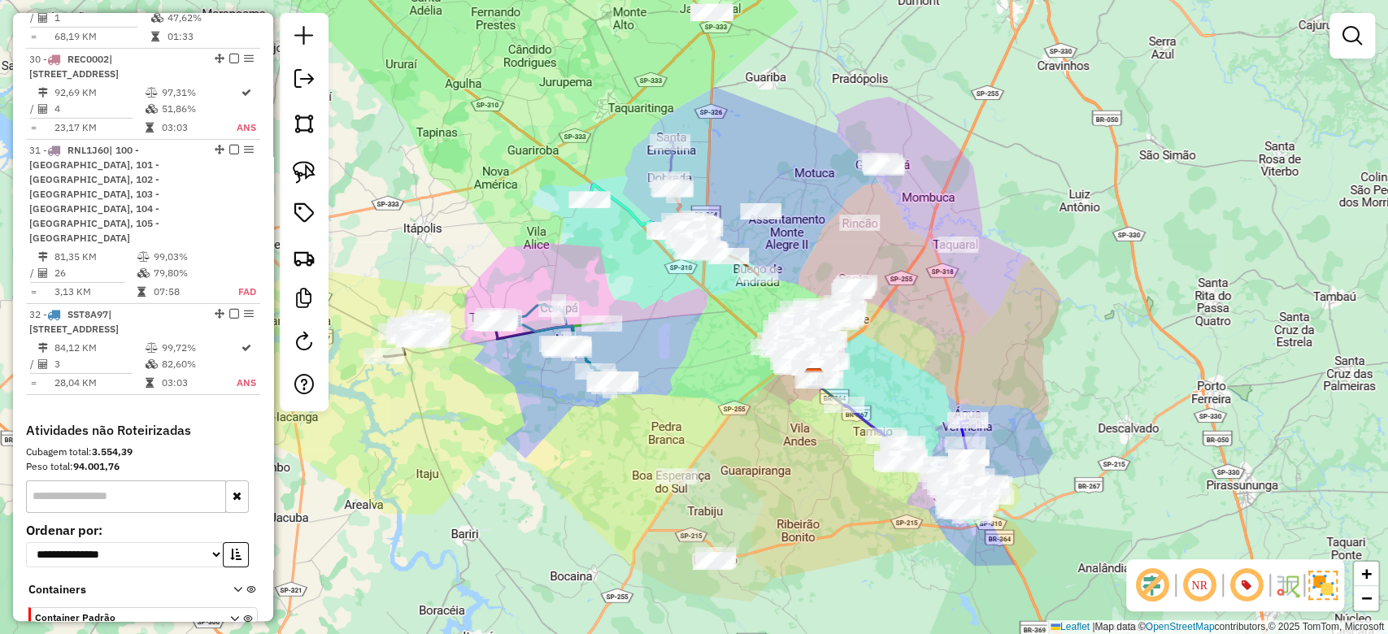
click at [306, 263] on img at bounding box center [304, 257] width 23 height 23
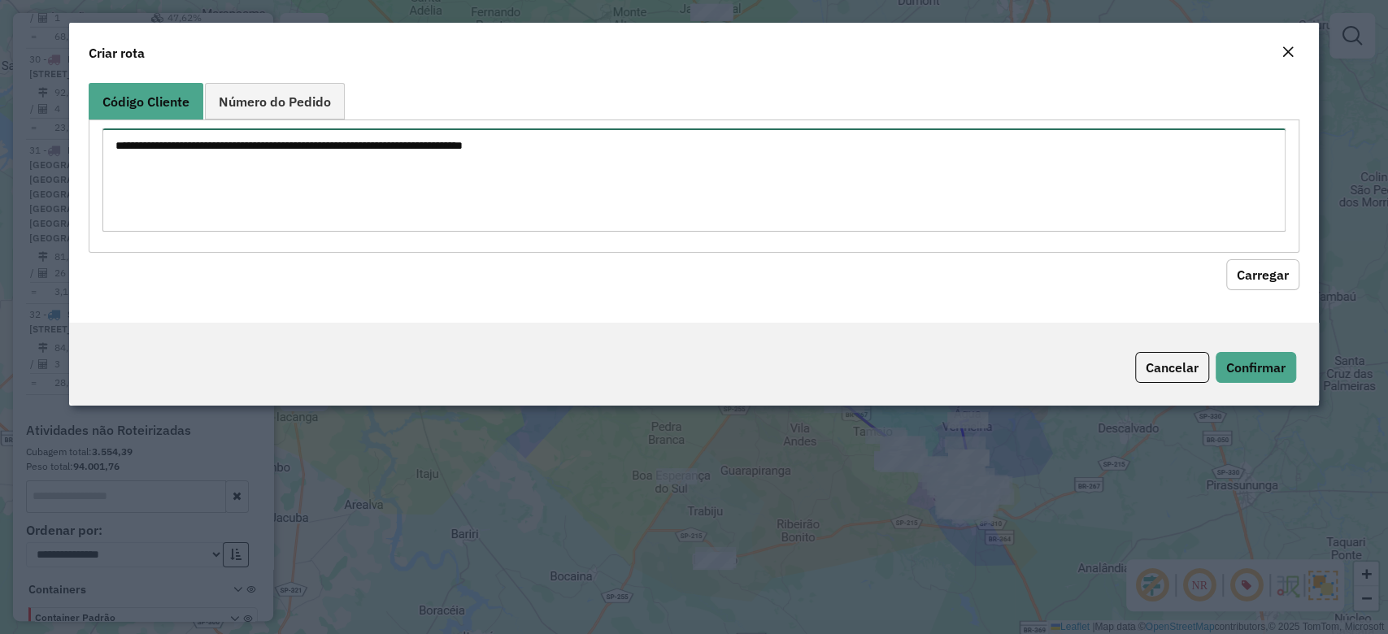
click at [239, 137] on textarea at bounding box center [693, 179] width 1182 height 103
paste textarea "*******"
type textarea "*******"
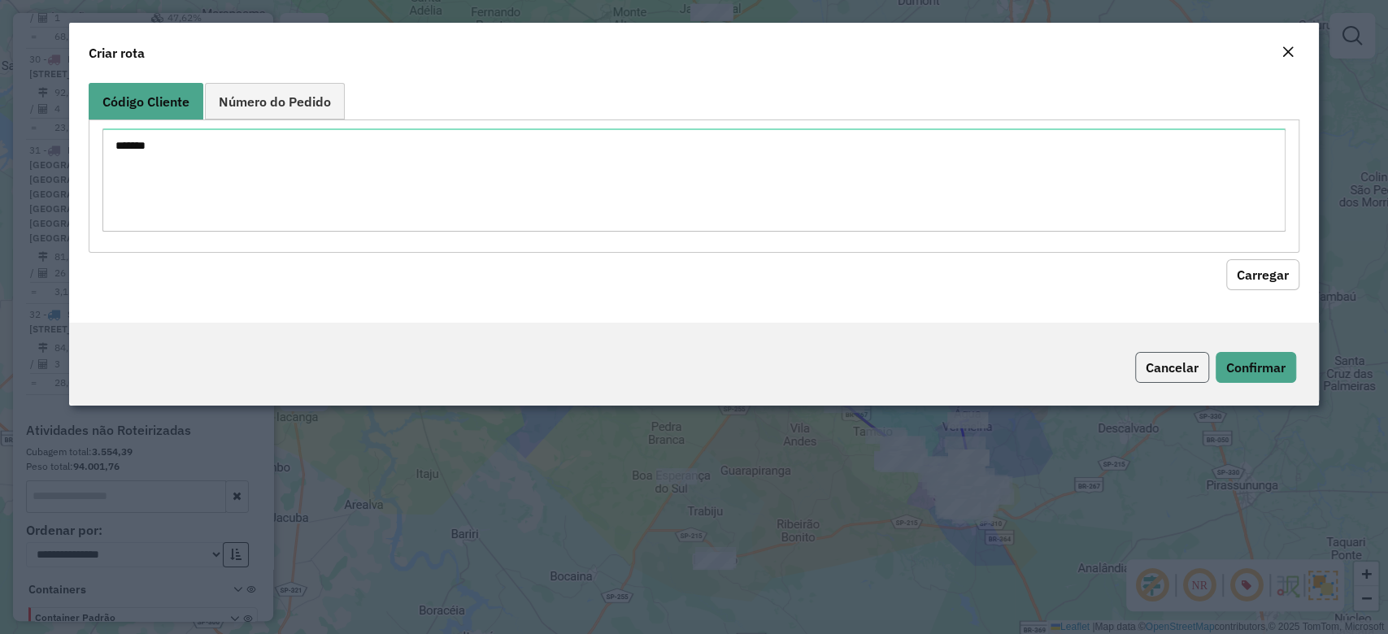
click at [1184, 370] on button "Cancelar" at bounding box center [1172, 367] width 74 height 31
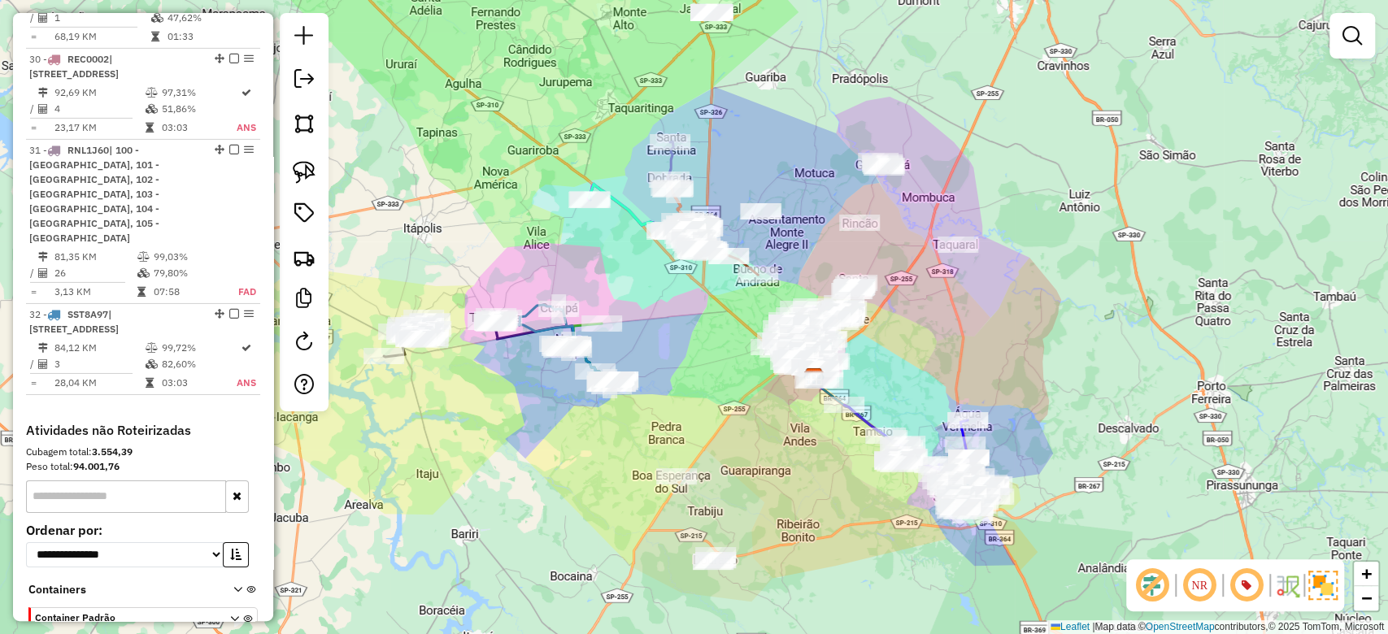
scroll to position [2972, 0]
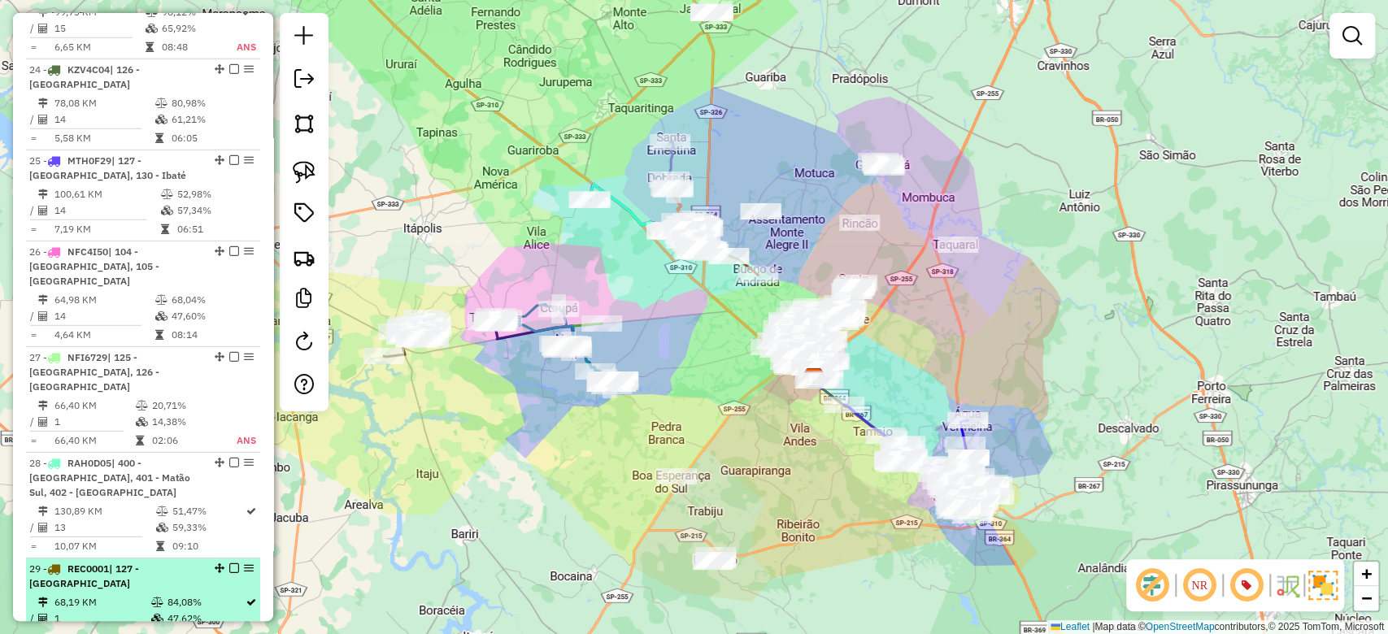
click at [95, 594] on td "68,19 KM" at bounding box center [102, 602] width 96 height 16
select select "**********"
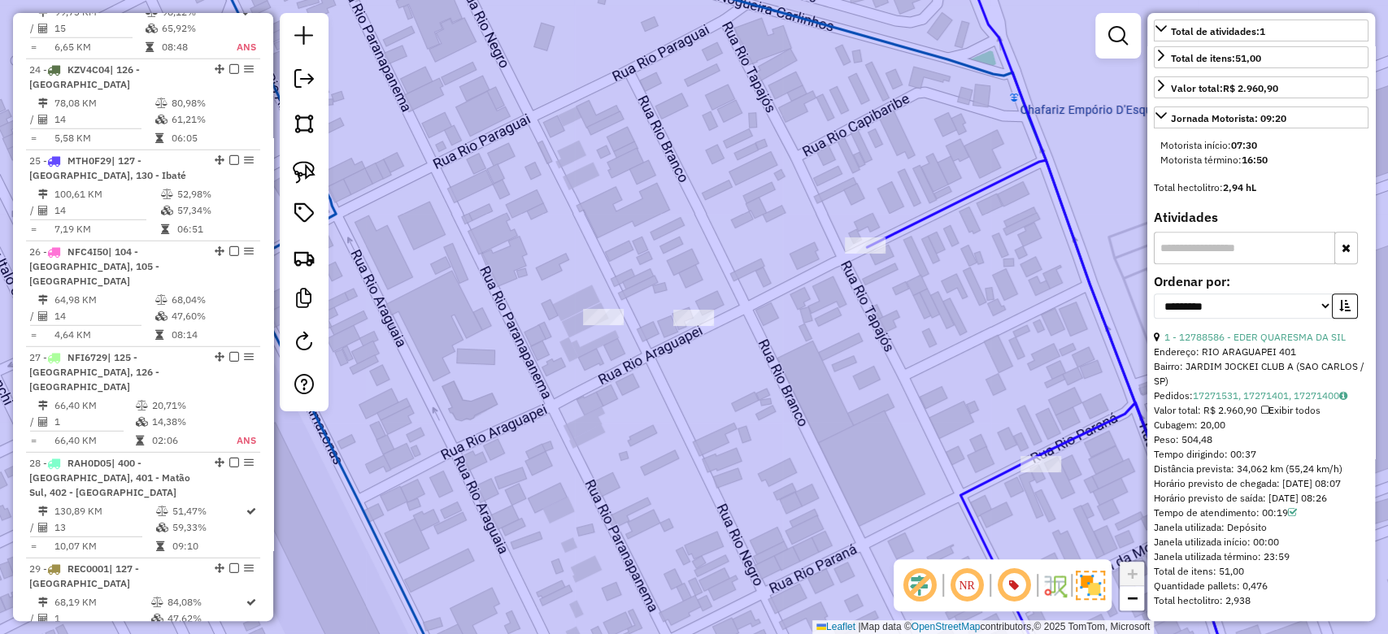
scroll to position [0, 0]
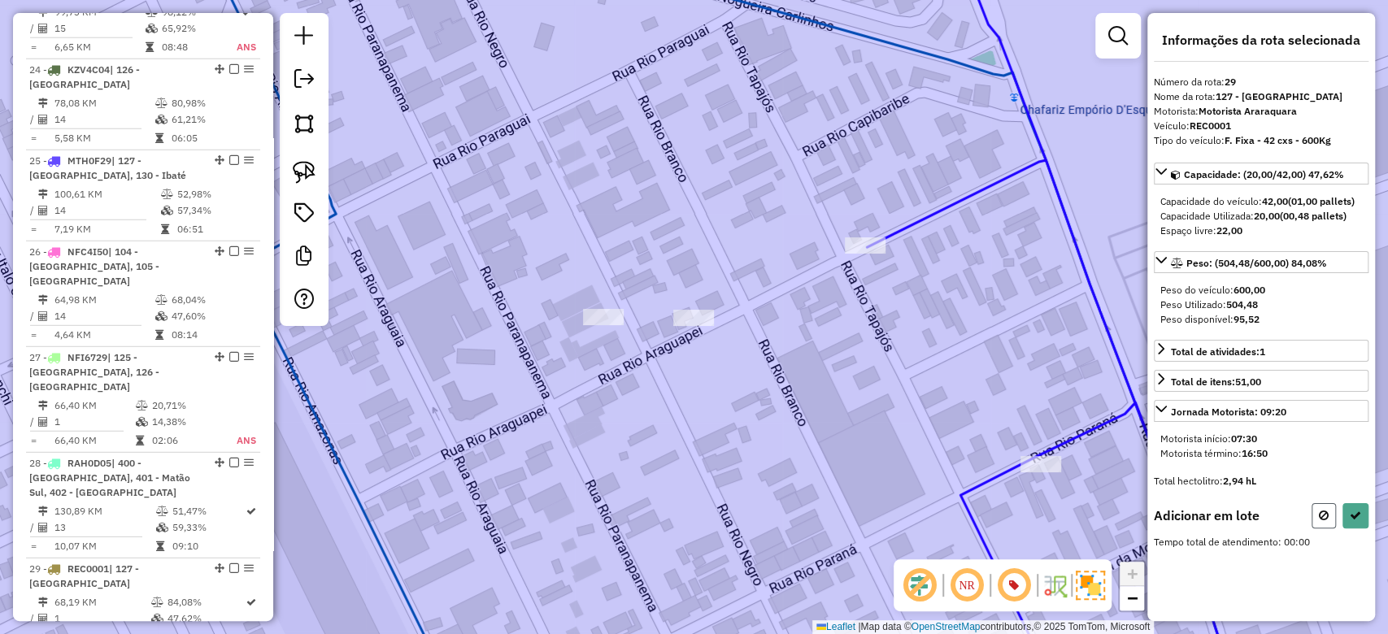
click at [1327, 516] on icon at bounding box center [1324, 515] width 10 height 11
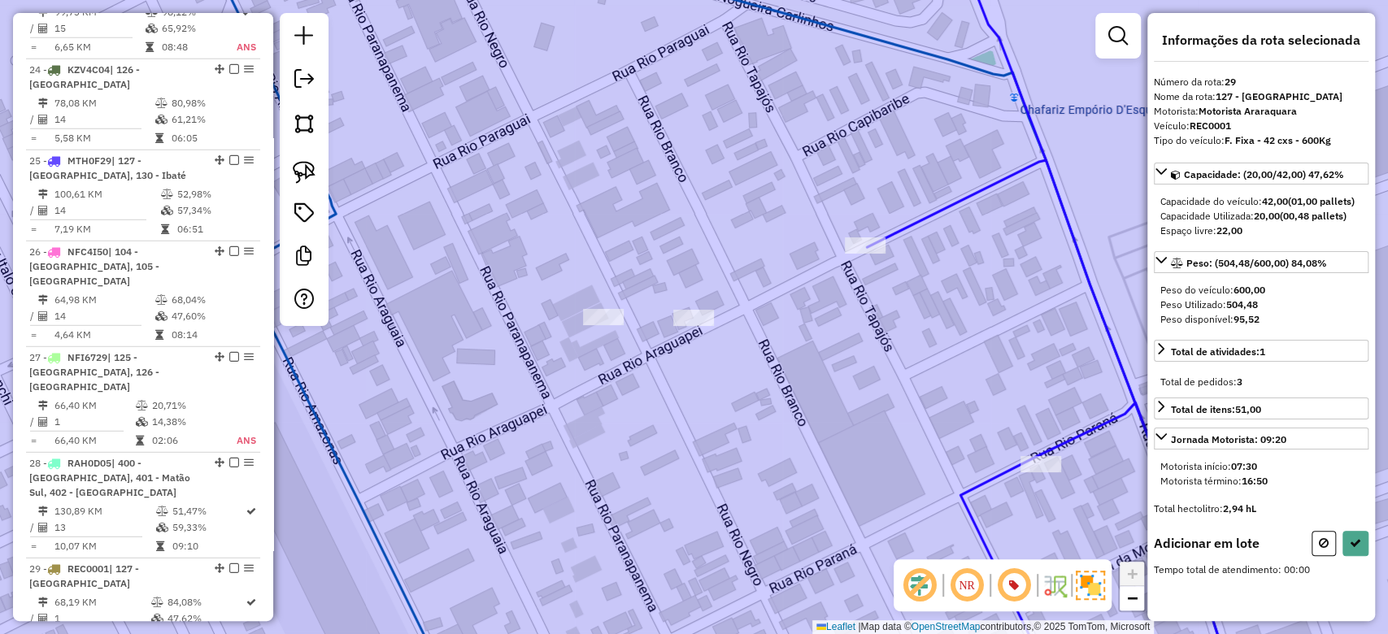
select select "**********"
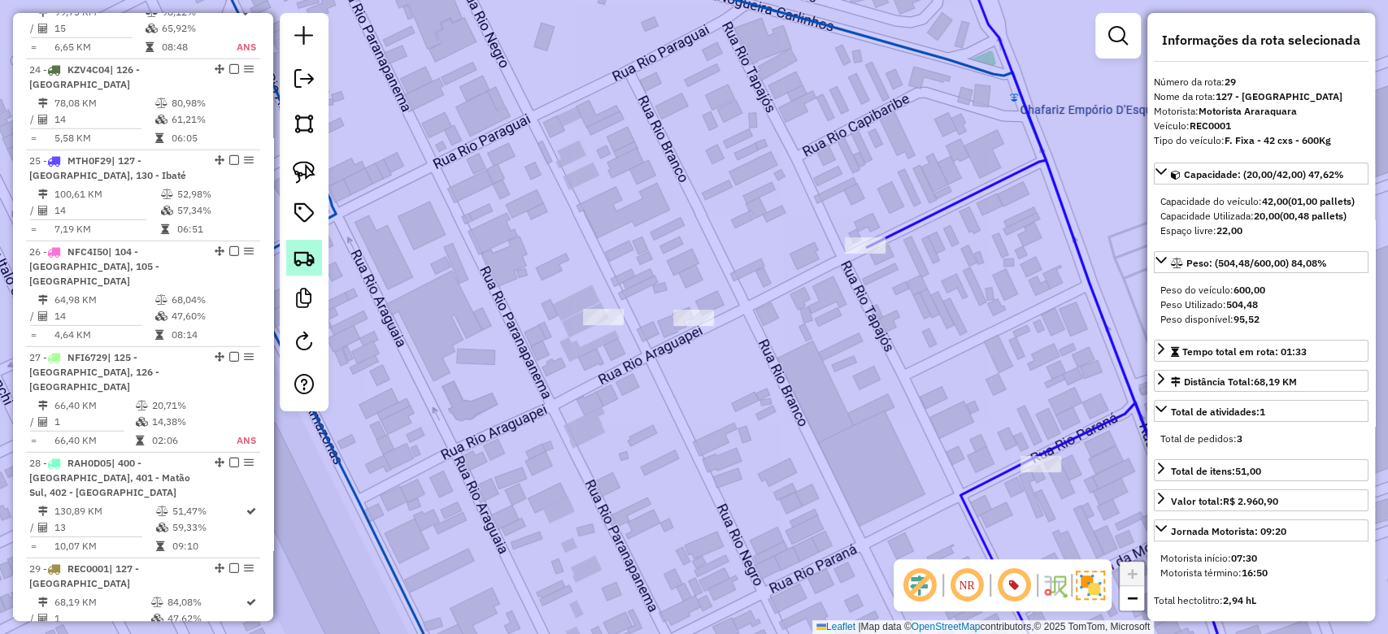
click at [302, 256] on img at bounding box center [304, 257] width 23 height 23
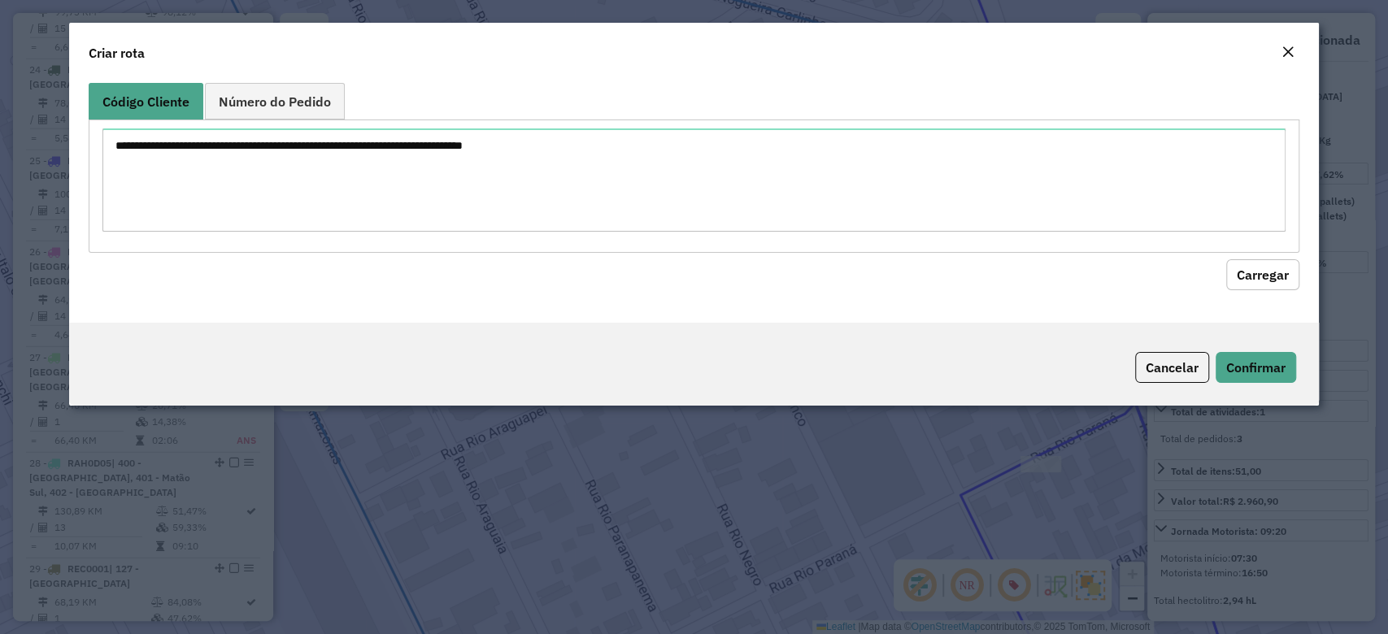
click at [298, 244] on div at bounding box center [694, 186] width 1210 height 133
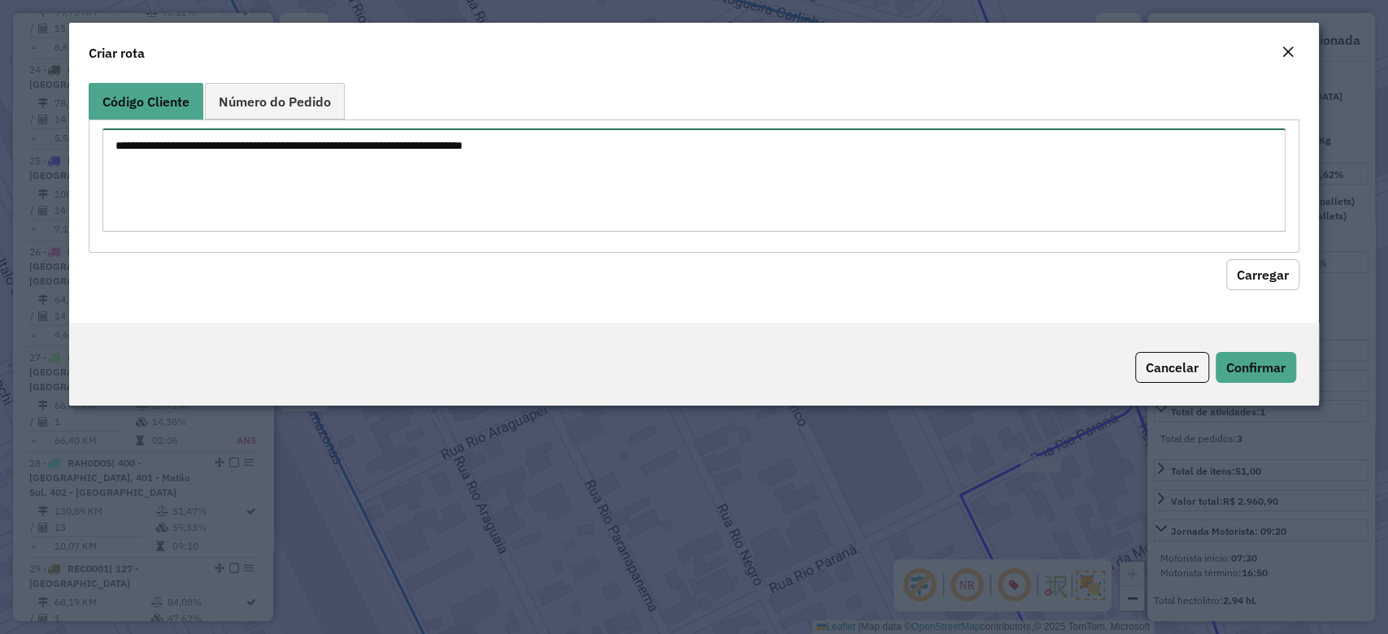
click at [300, 190] on textarea at bounding box center [693, 179] width 1182 height 103
paste textarea "******** ********"
type textarea "******** ********"
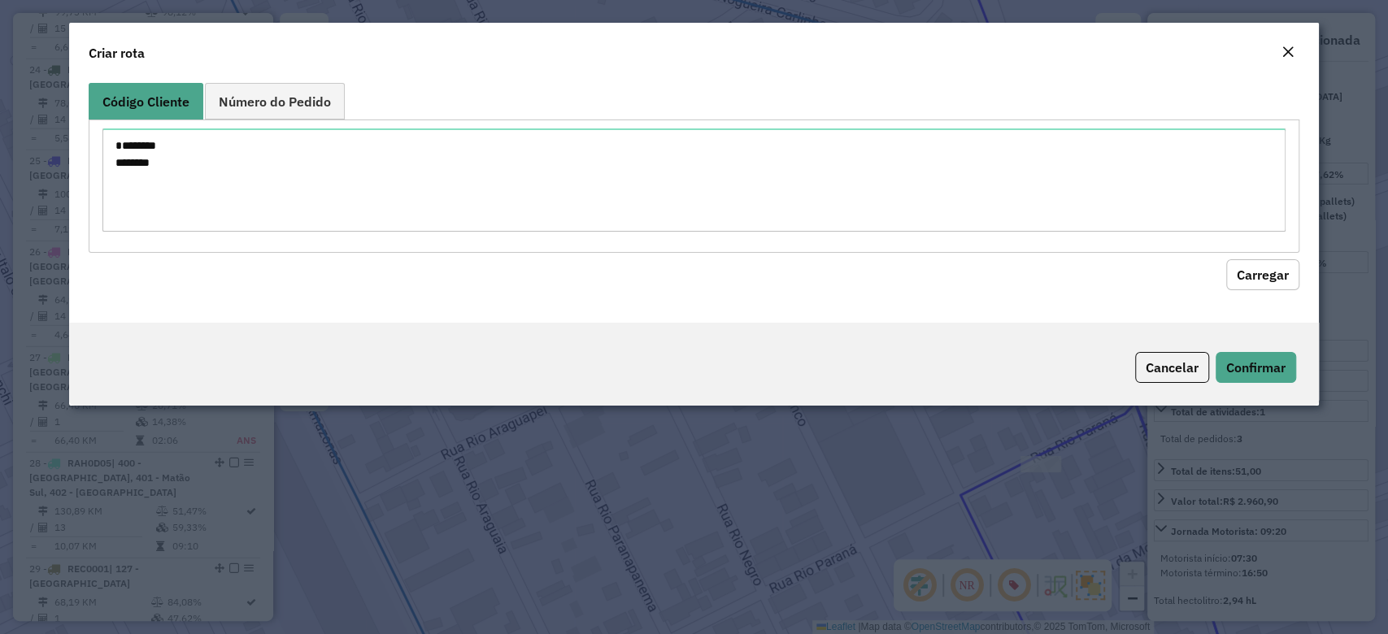
click at [1236, 263] on button "Carregar" at bounding box center [1262, 274] width 73 height 31
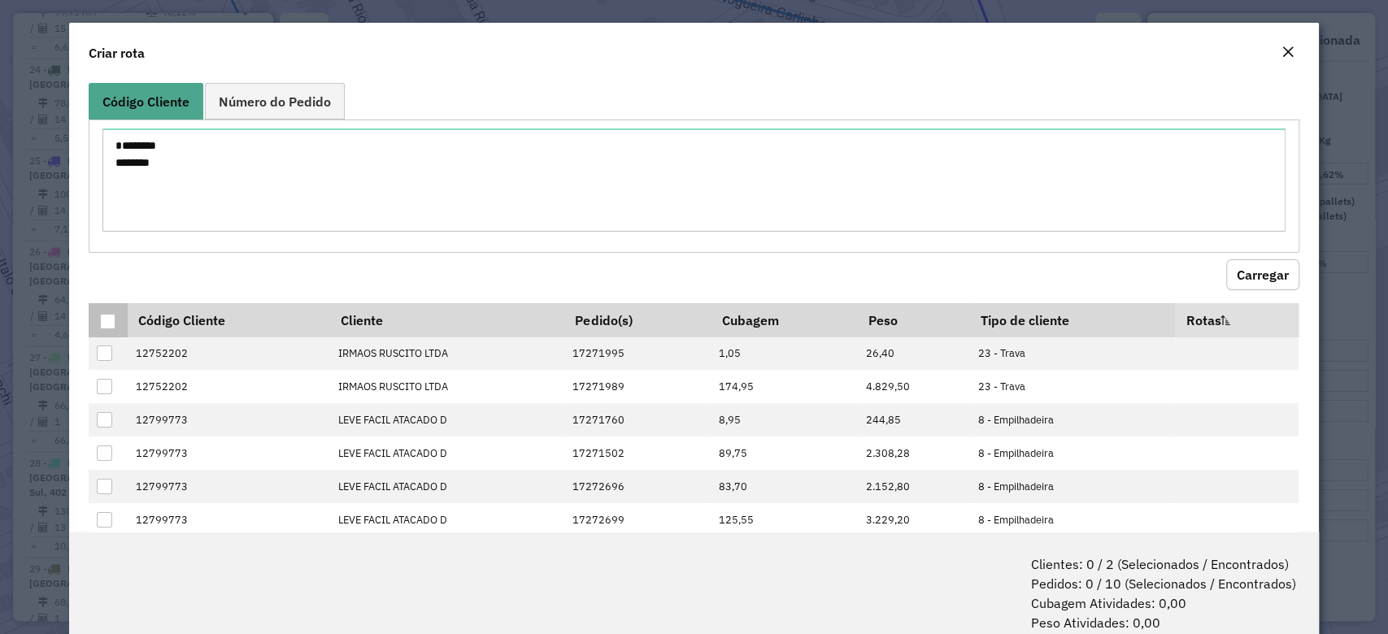
click at [107, 320] on div at bounding box center [107, 321] width 15 height 15
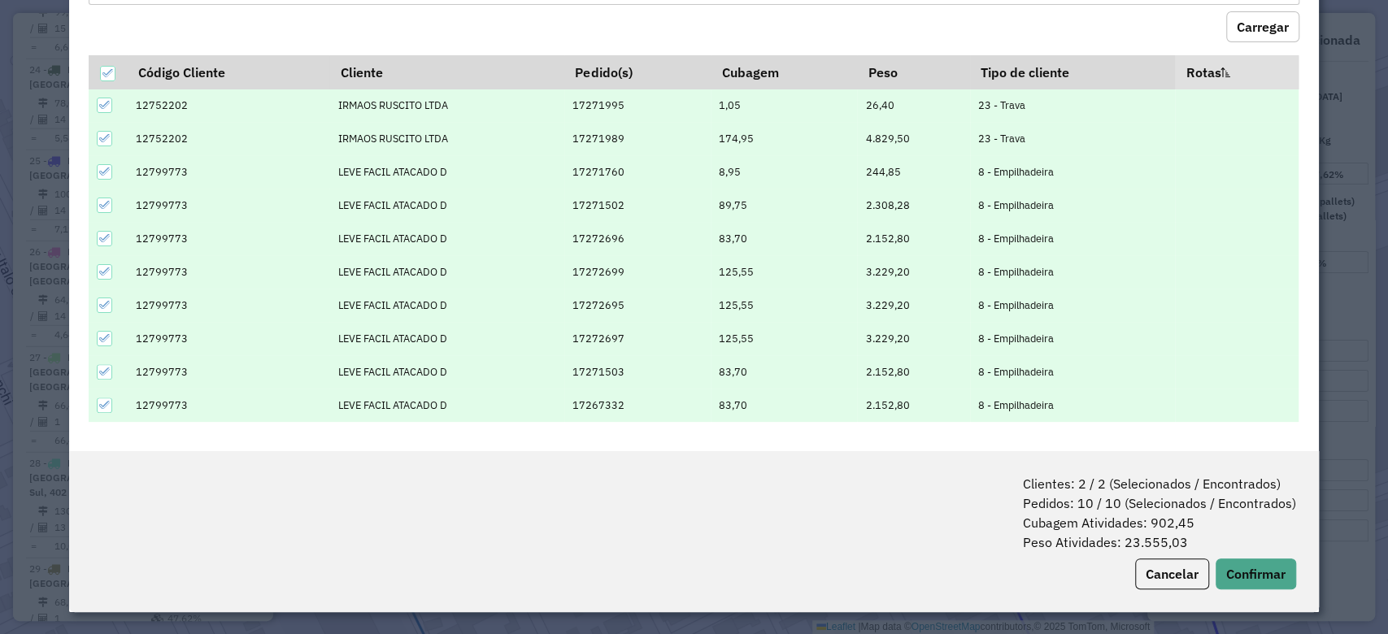
scroll to position [59, 0]
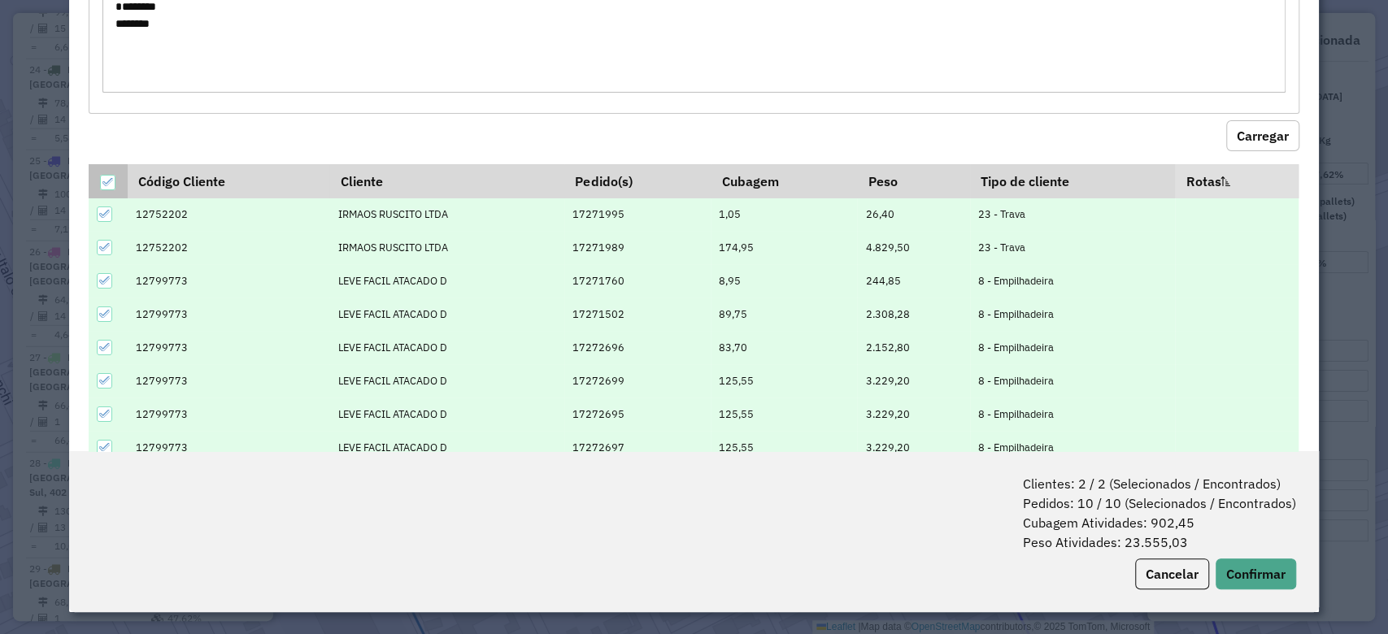
click at [106, 179] on icon at bounding box center [107, 181] width 11 height 11
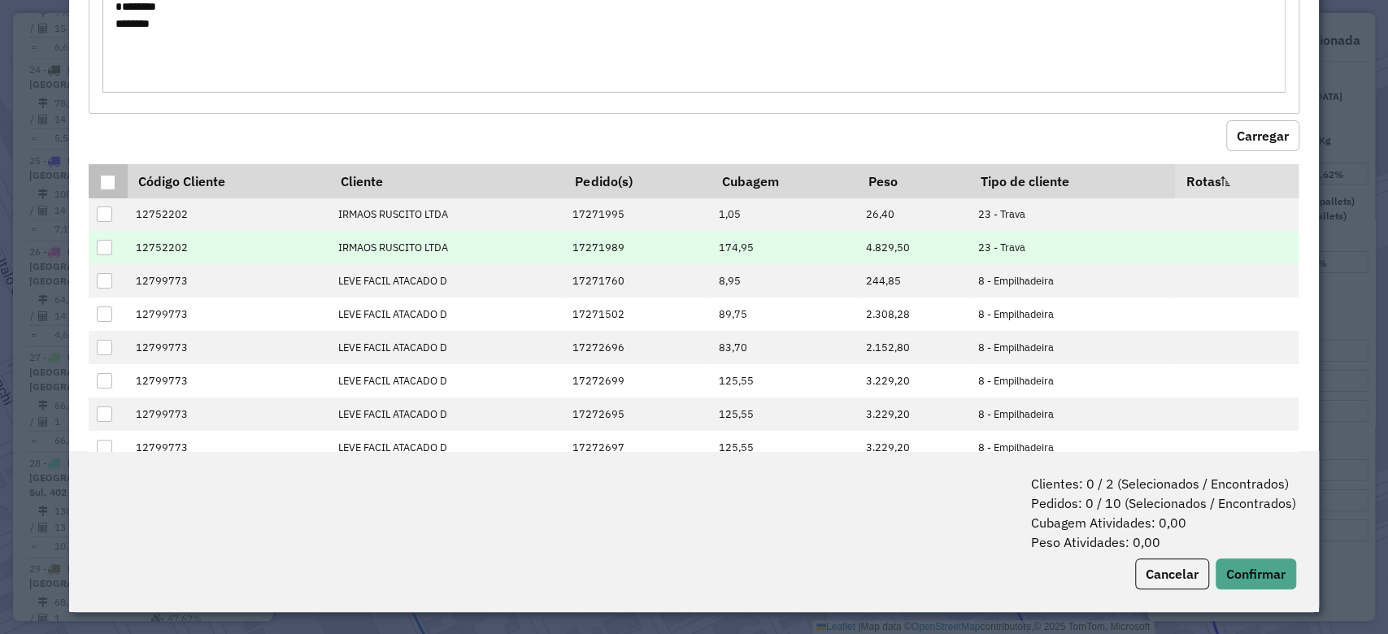
click at [104, 247] on div at bounding box center [104, 247] width 15 height 15
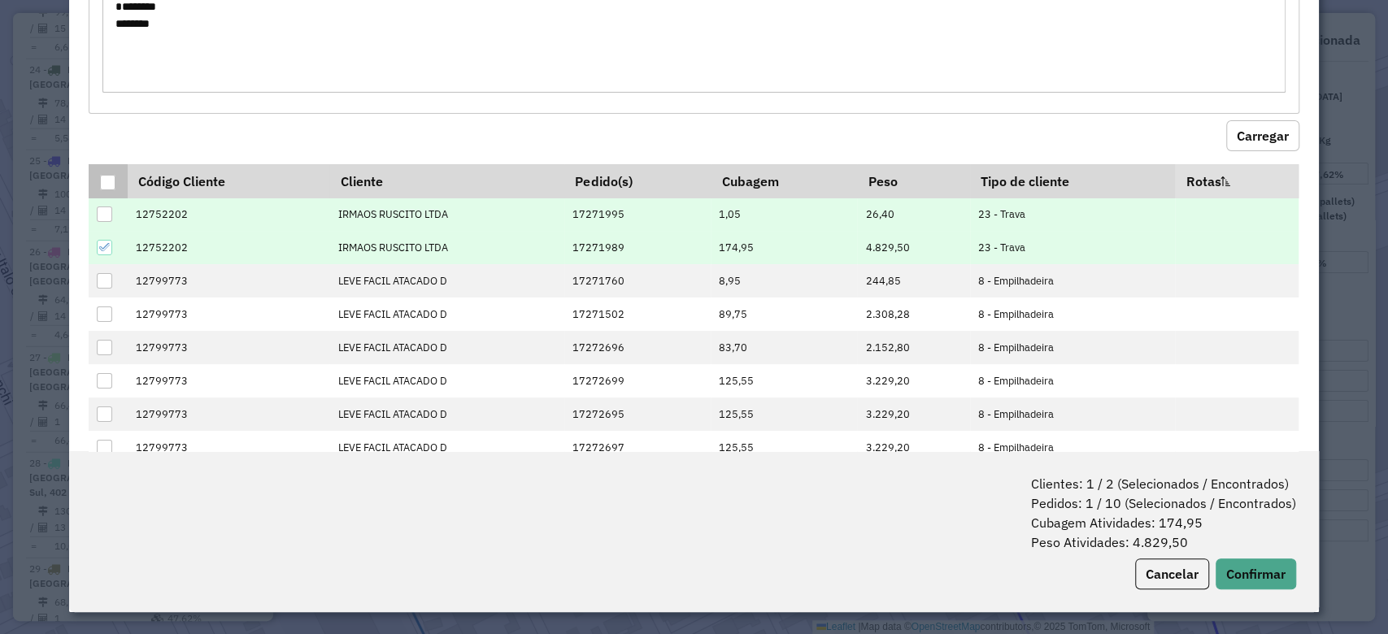
click at [104, 215] on div at bounding box center [104, 213] width 15 height 15
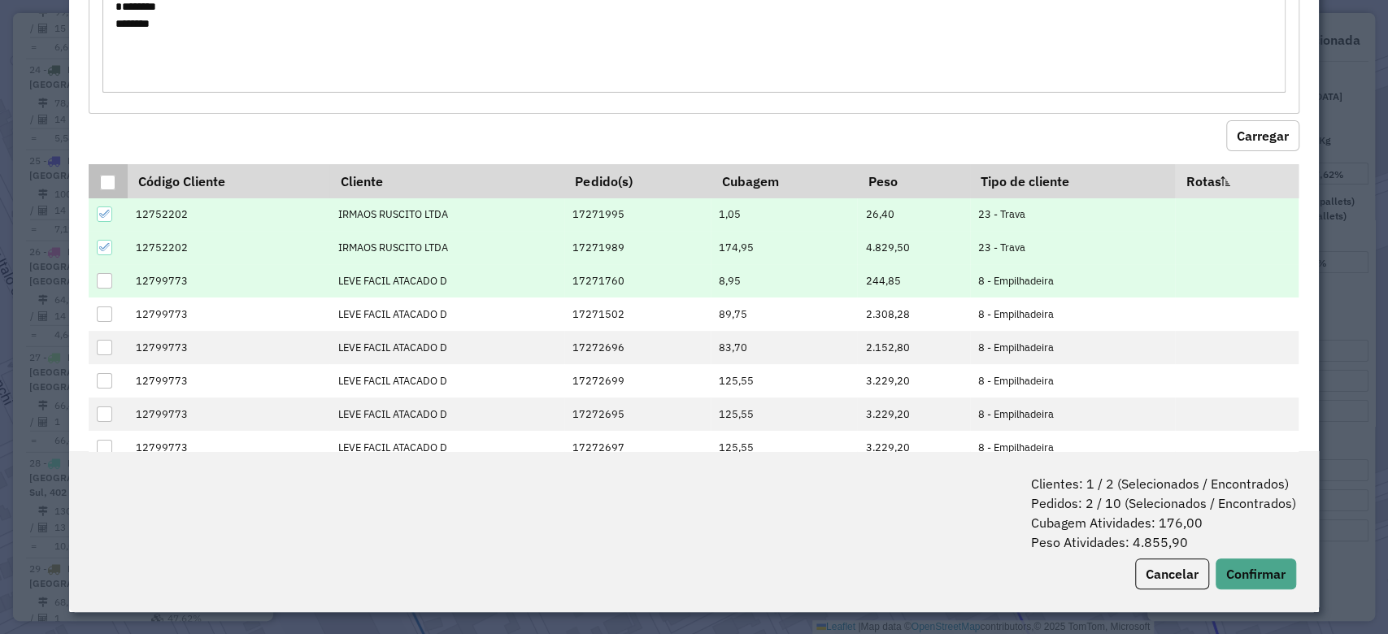
scroll to position [167, 0]
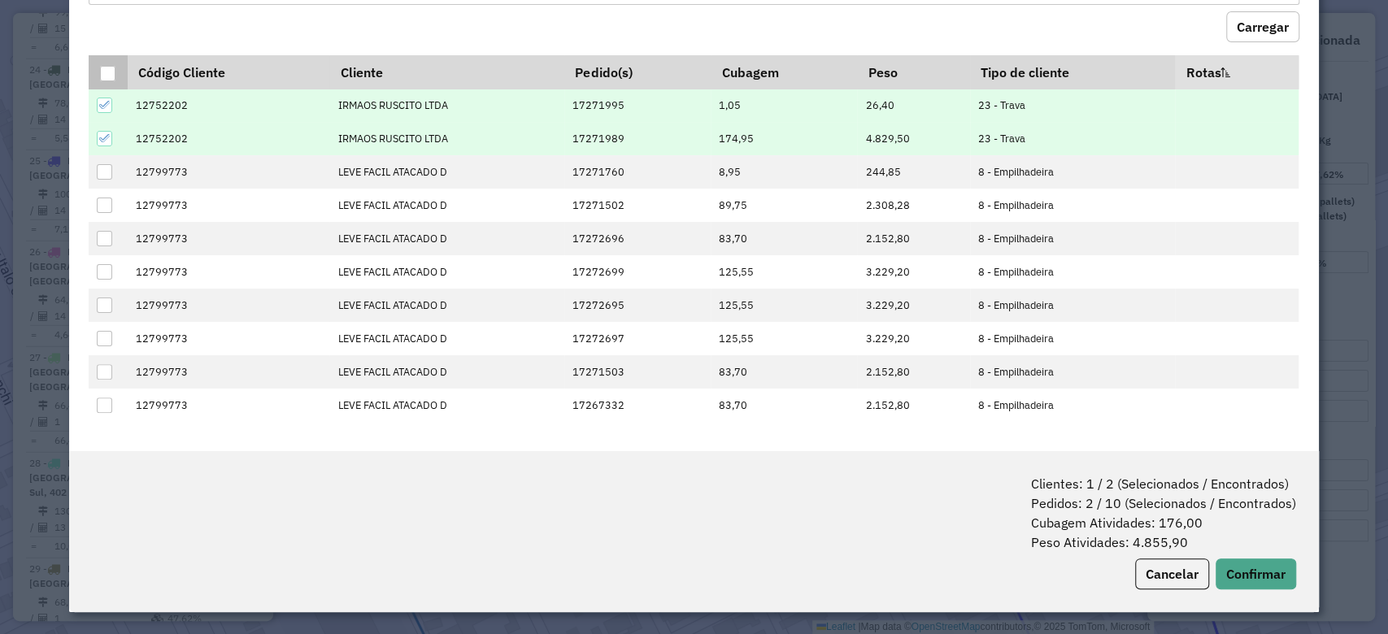
click at [111, 78] on div at bounding box center [107, 73] width 15 height 15
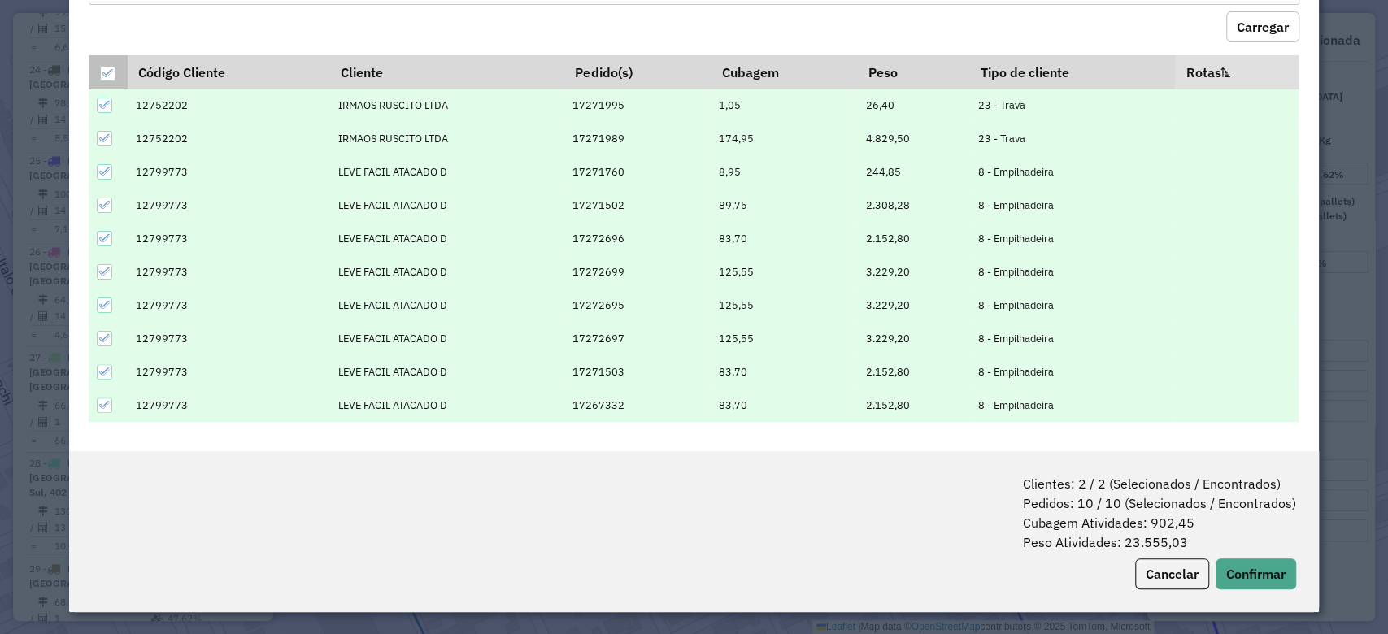
click at [111, 72] on icon at bounding box center [107, 72] width 11 height 11
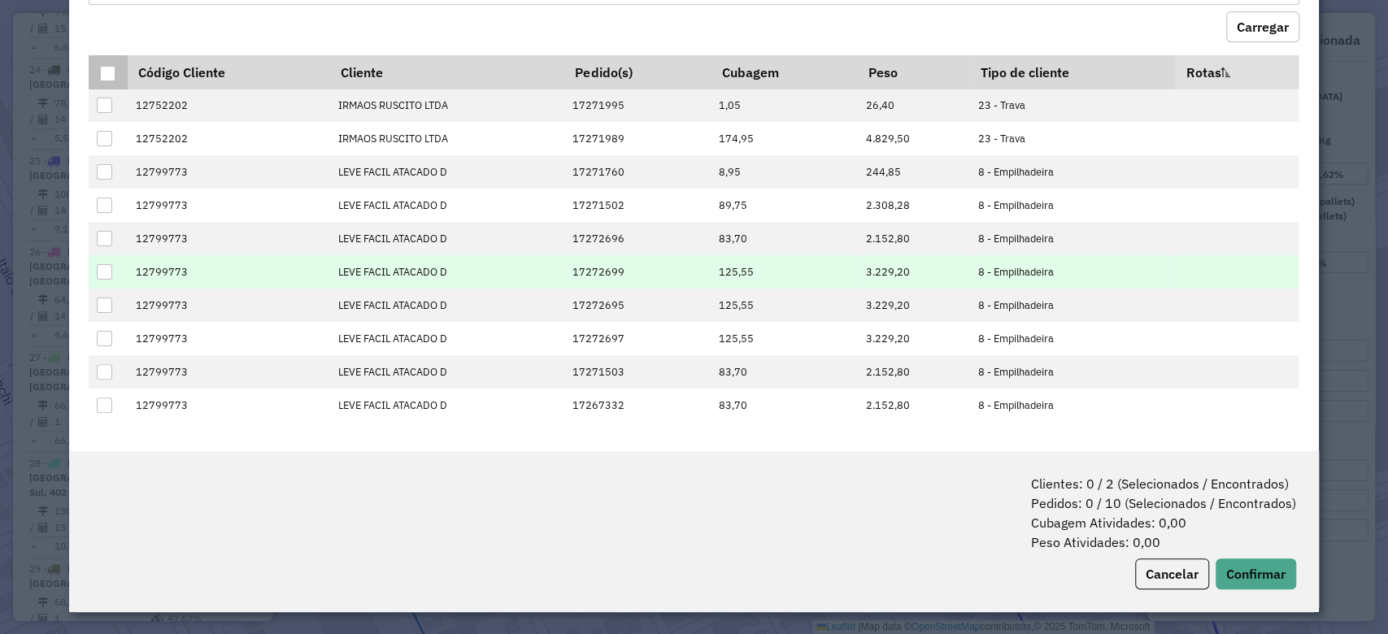
click at [110, 272] on div at bounding box center [104, 271] width 15 height 15
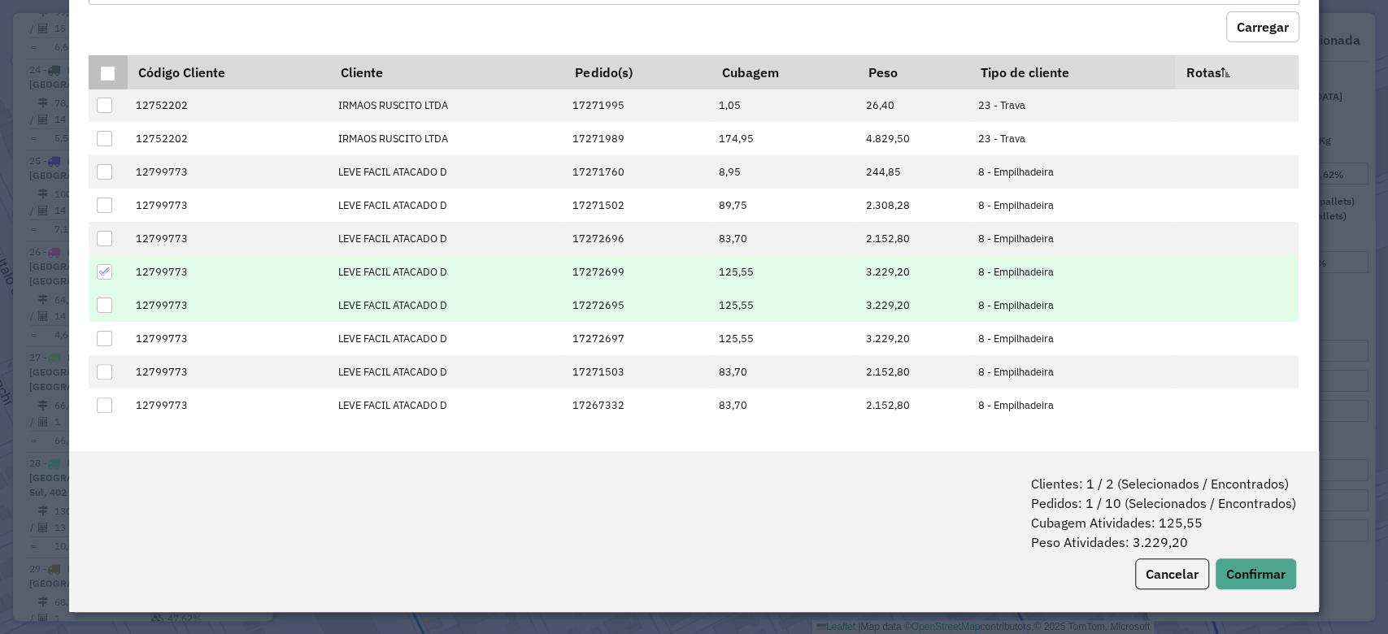
click at [104, 303] on div at bounding box center [104, 305] width 15 height 15
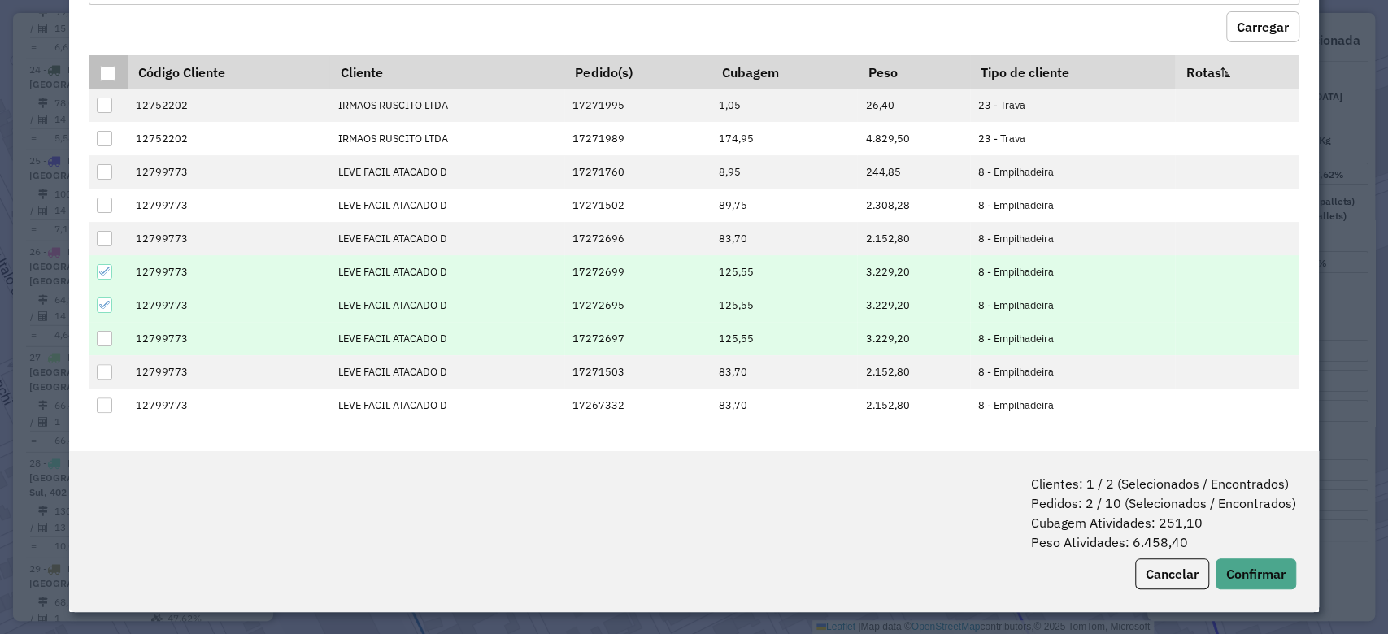
click at [102, 338] on div at bounding box center [104, 338] width 15 height 15
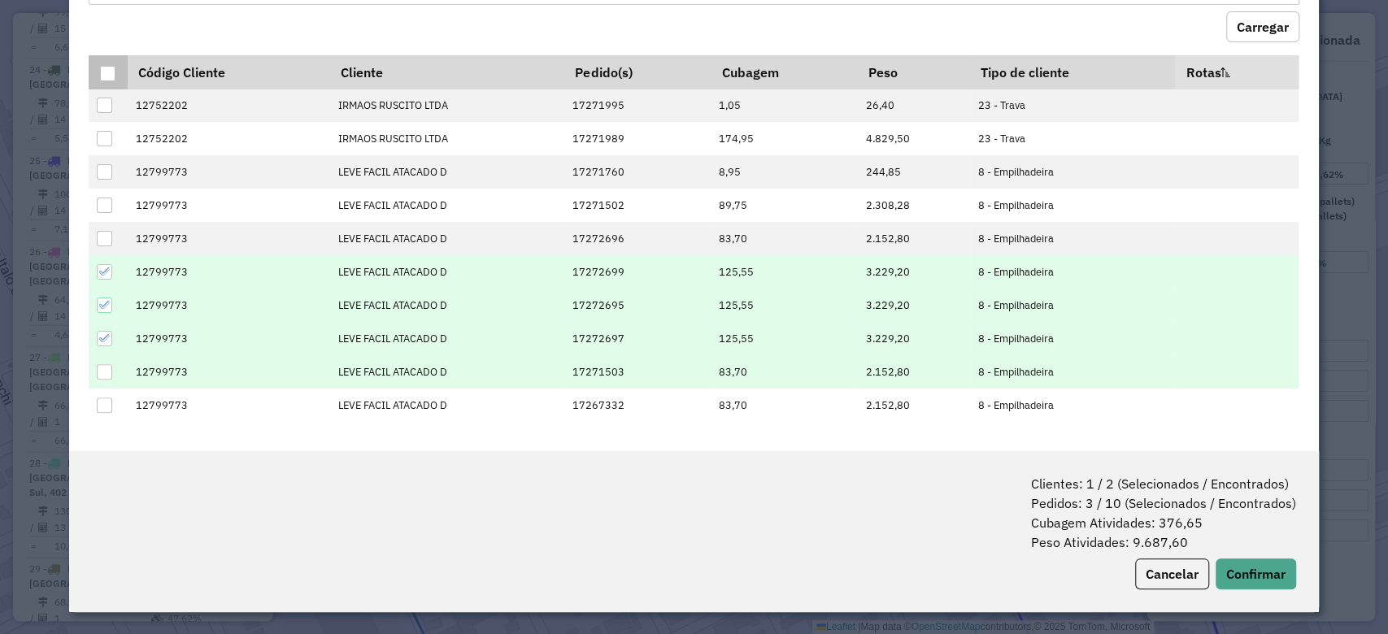
click at [102, 373] on div at bounding box center [104, 371] width 15 height 15
click at [104, 371] on icon at bounding box center [104, 371] width 11 height 11
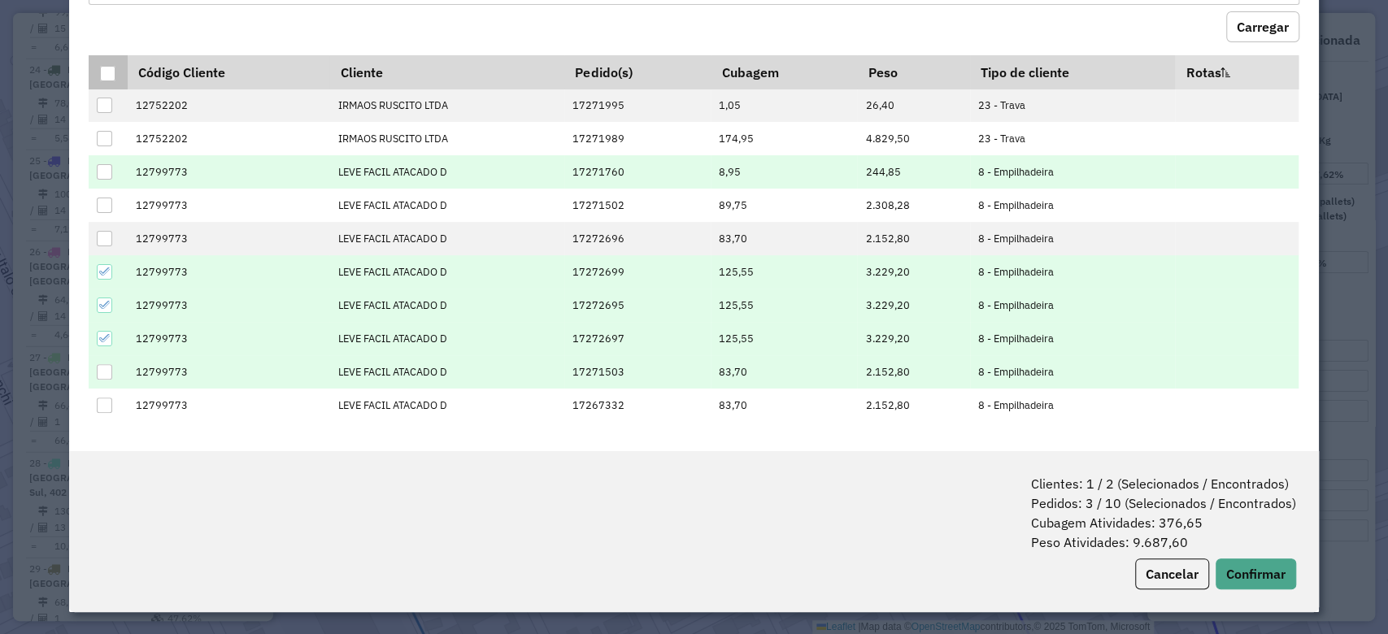
click at [104, 170] on div at bounding box center [104, 171] width 15 height 15
click at [1225, 569] on button "Confirmar" at bounding box center [1255, 574] width 80 height 31
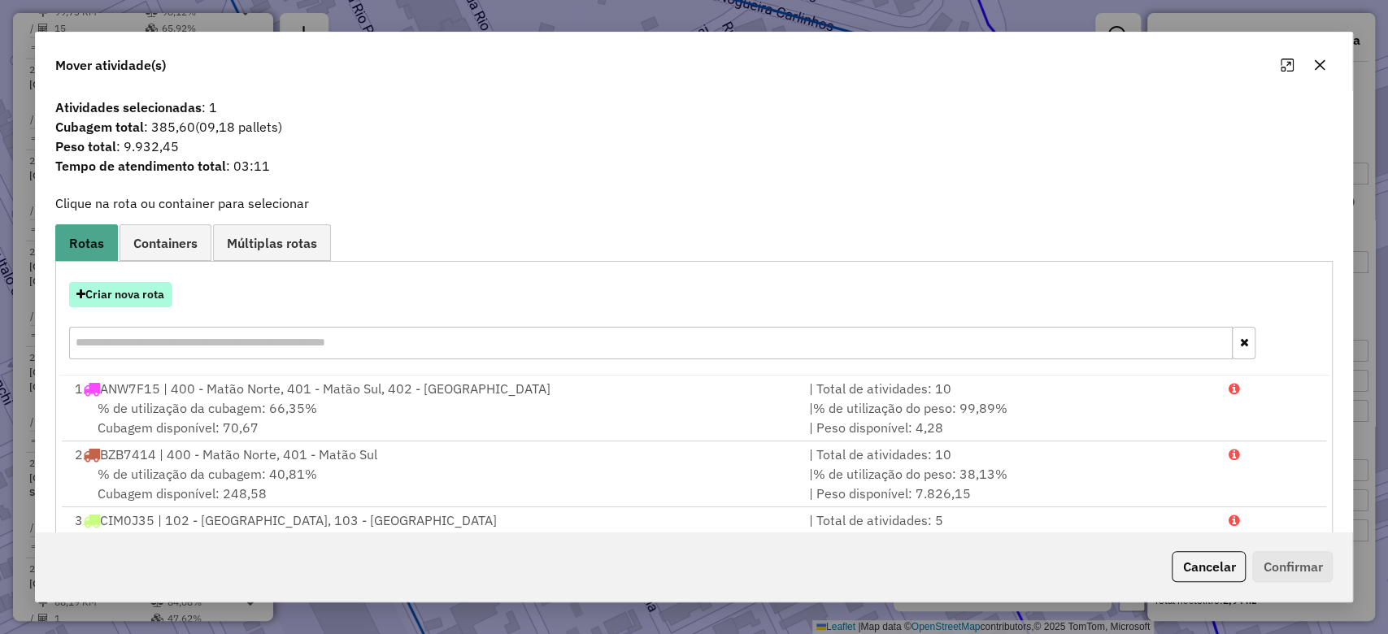
click at [143, 302] on button "Criar nova rota" at bounding box center [120, 294] width 102 height 25
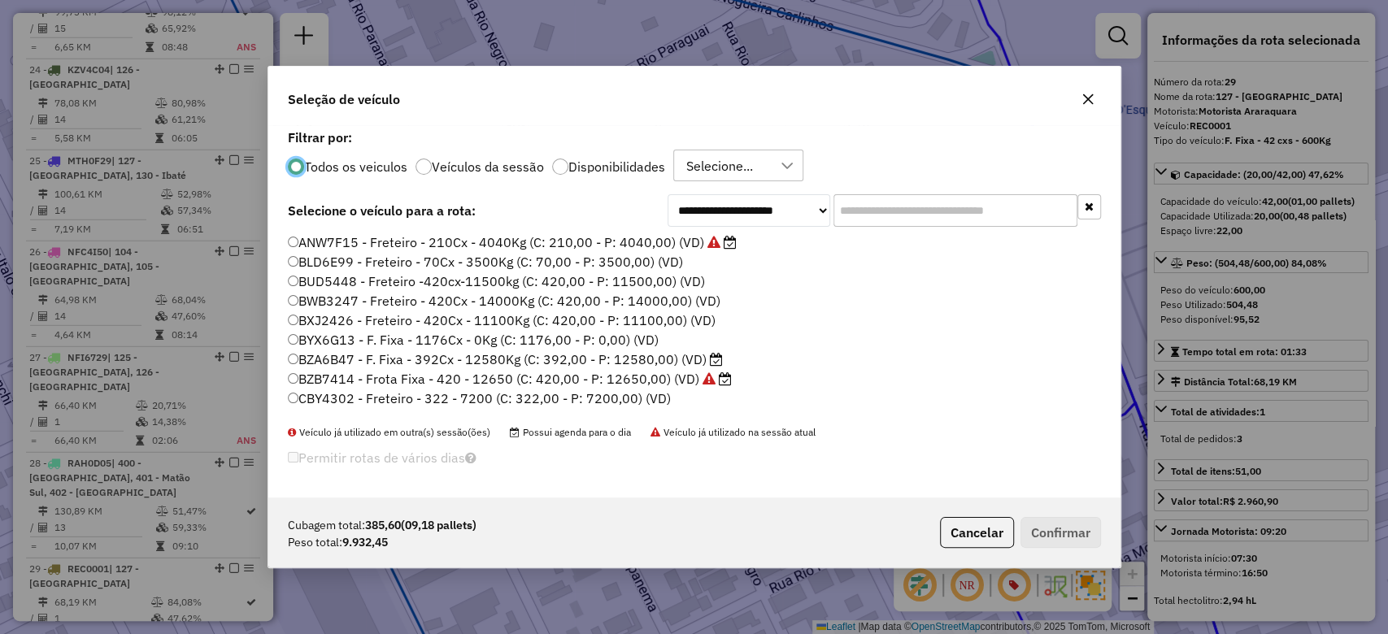
scroll to position [8, 5]
click at [859, 203] on input "text" at bounding box center [955, 210] width 244 height 33
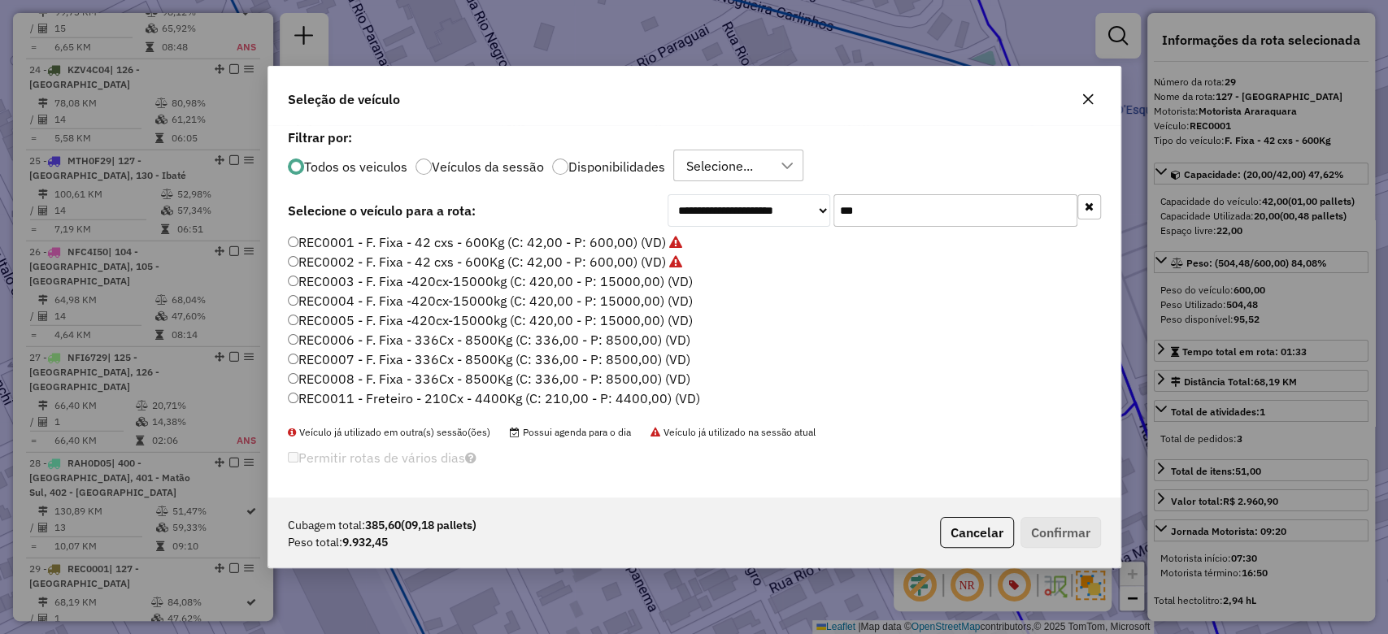
type input "***"
click at [398, 280] on label "REC0003 - F. Fixa -420cx-15000kg (C: 420,00 - P: 15000,00) (VD)" at bounding box center [490, 282] width 405 height 20
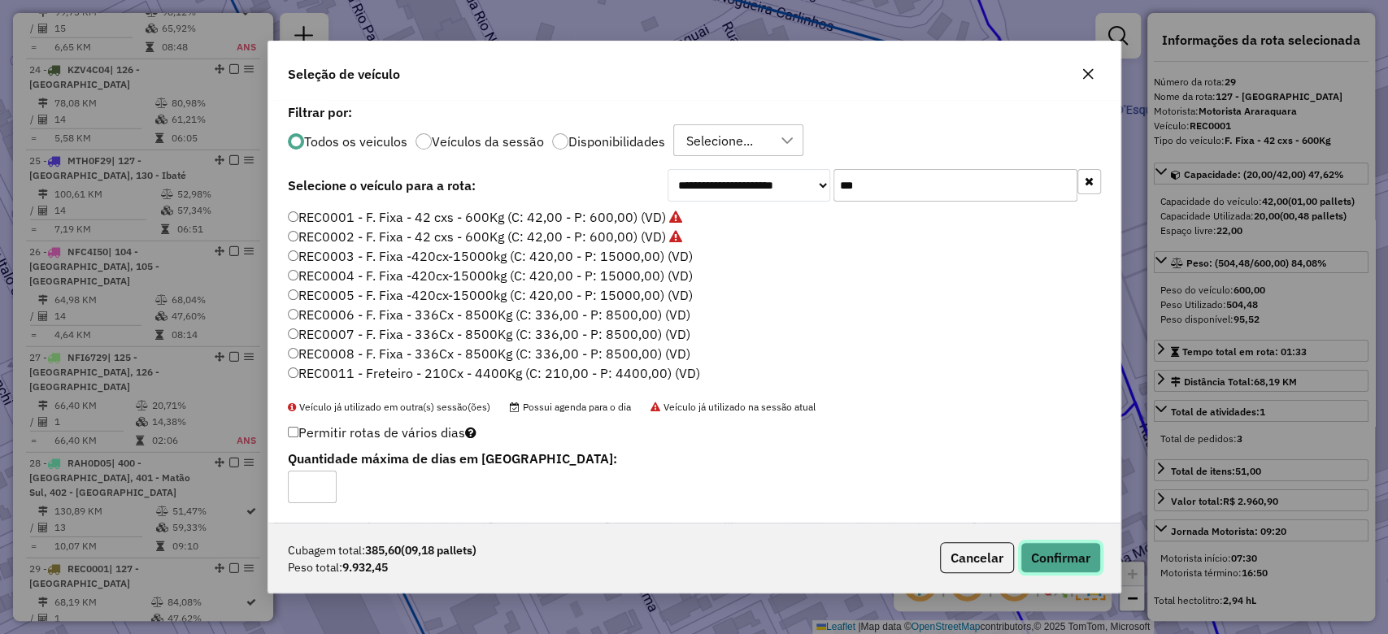
click at [1048, 554] on button "Confirmar" at bounding box center [1060, 557] width 80 height 31
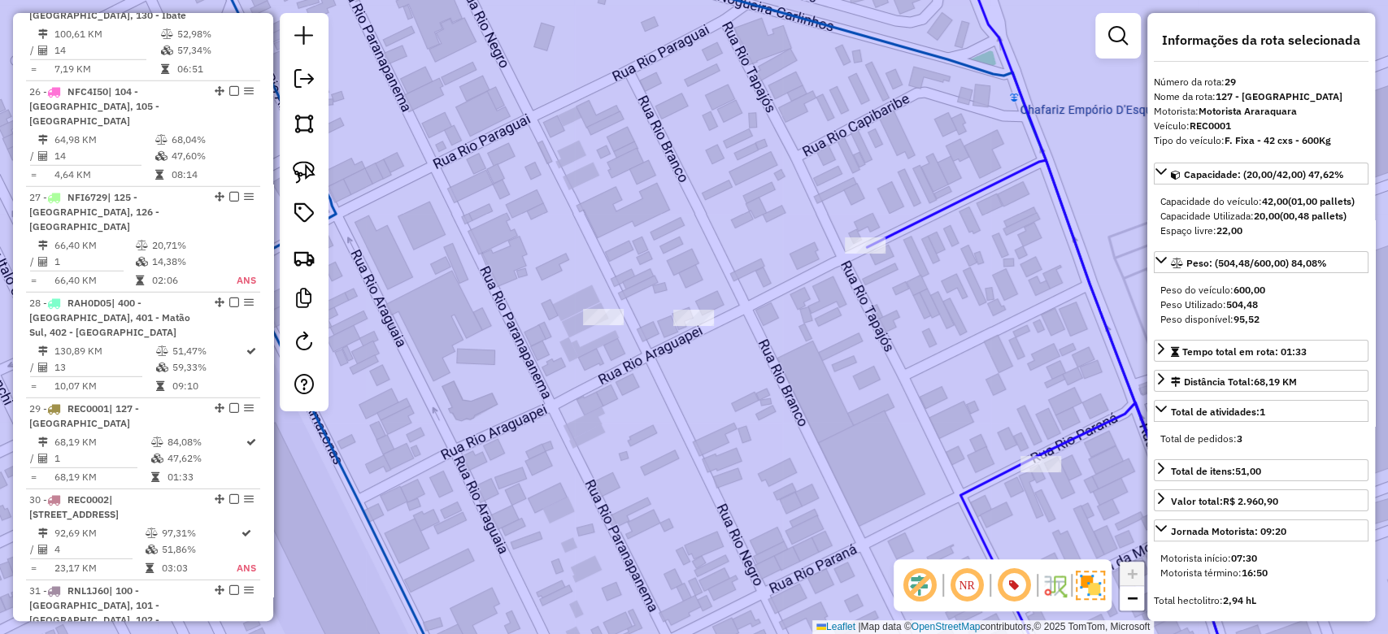
scroll to position [3265, 0]
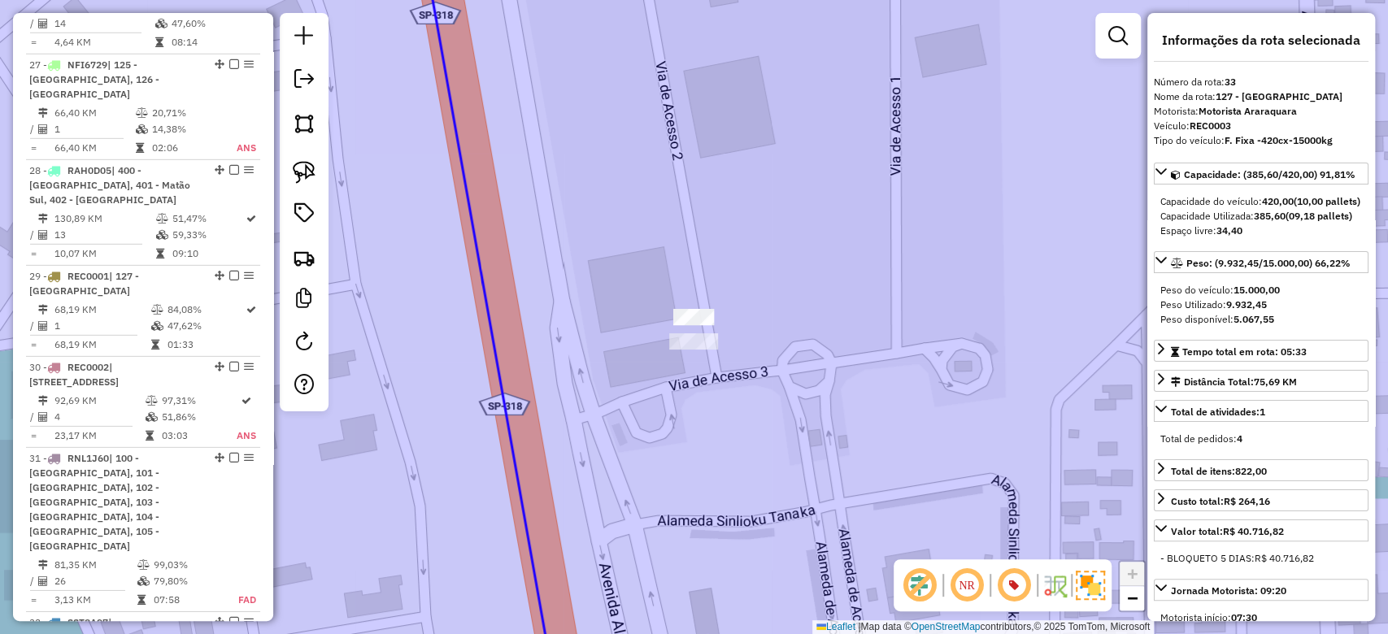
click at [302, 263] on img at bounding box center [304, 257] width 23 height 23
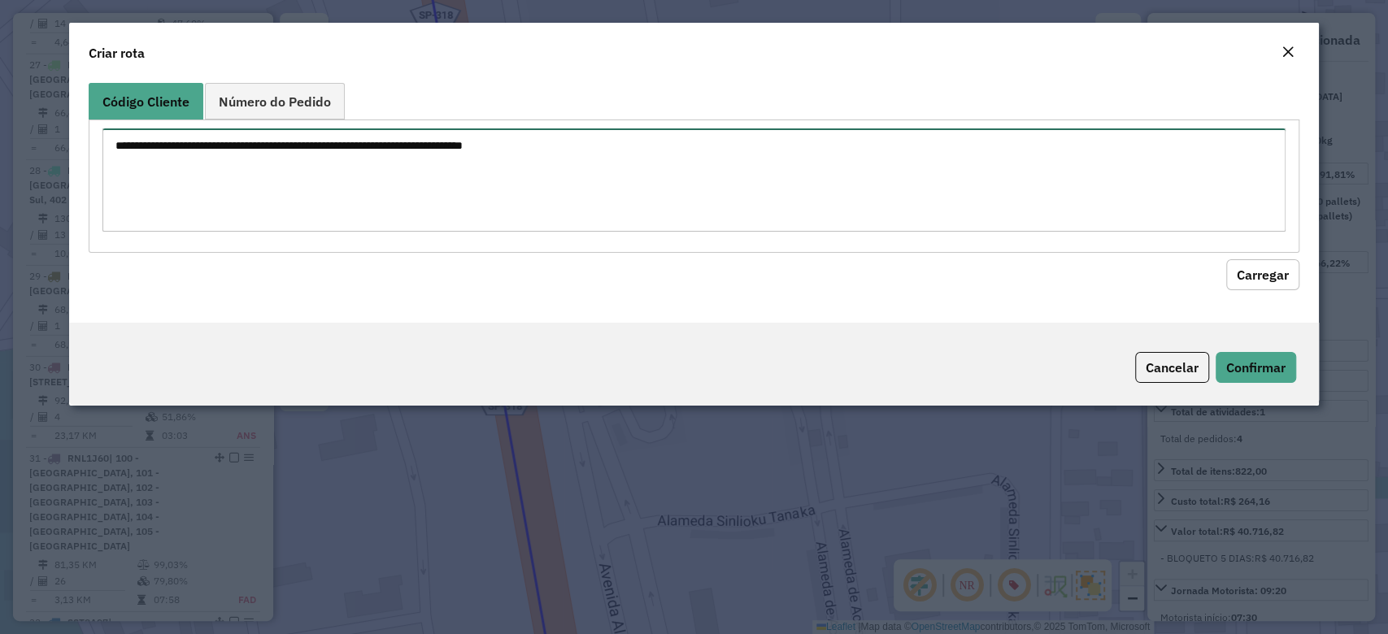
click at [253, 171] on textarea at bounding box center [693, 179] width 1182 height 103
paste textarea "******** ********"
type textarea "******** ********"
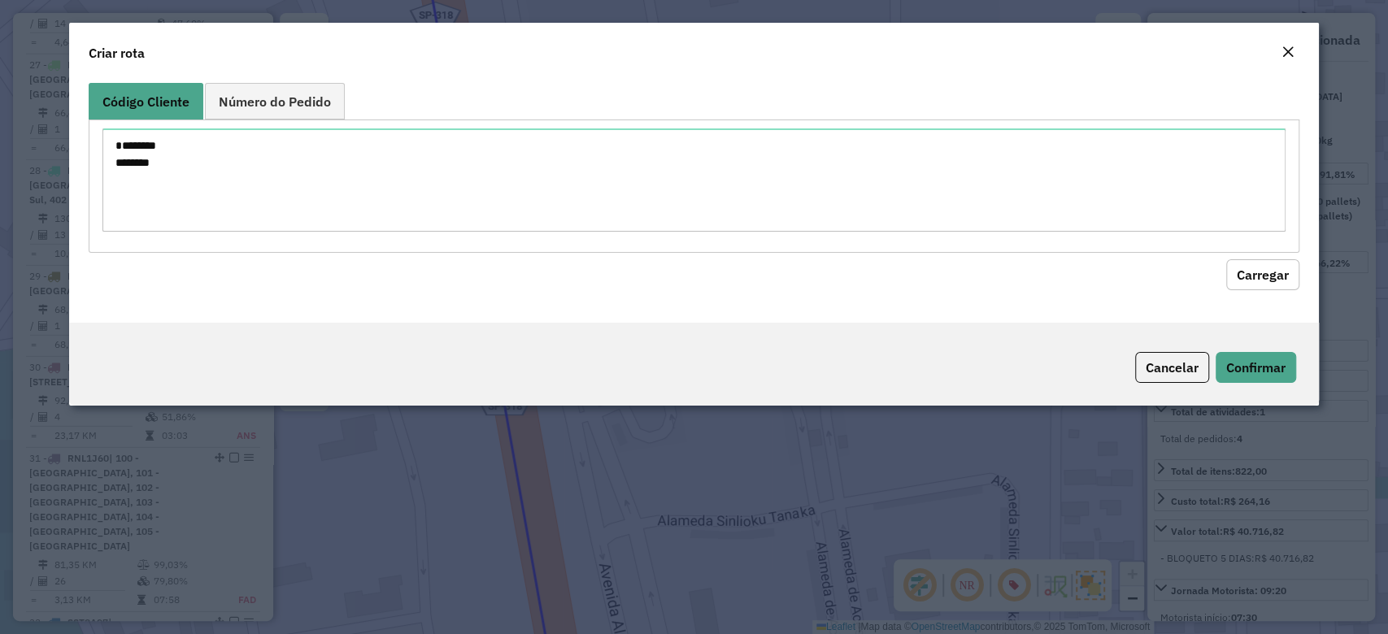
click at [1267, 272] on button "Carregar" at bounding box center [1262, 274] width 73 height 31
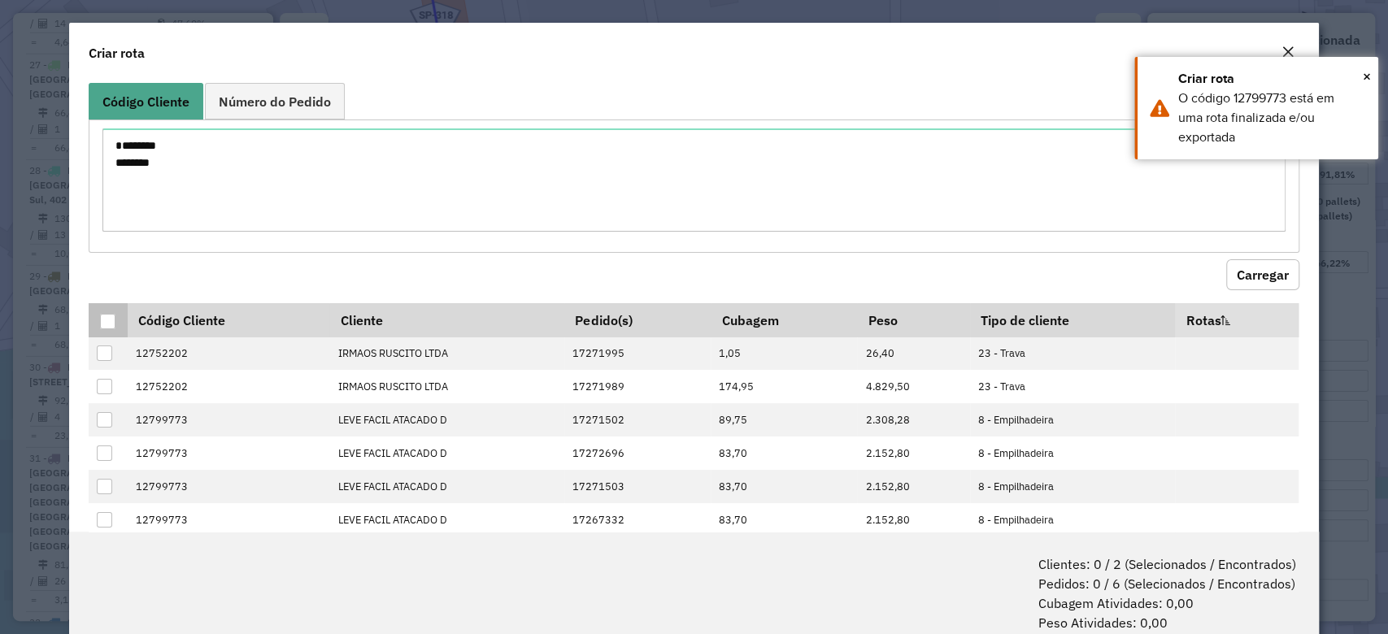
click at [104, 322] on div at bounding box center [107, 321] width 15 height 15
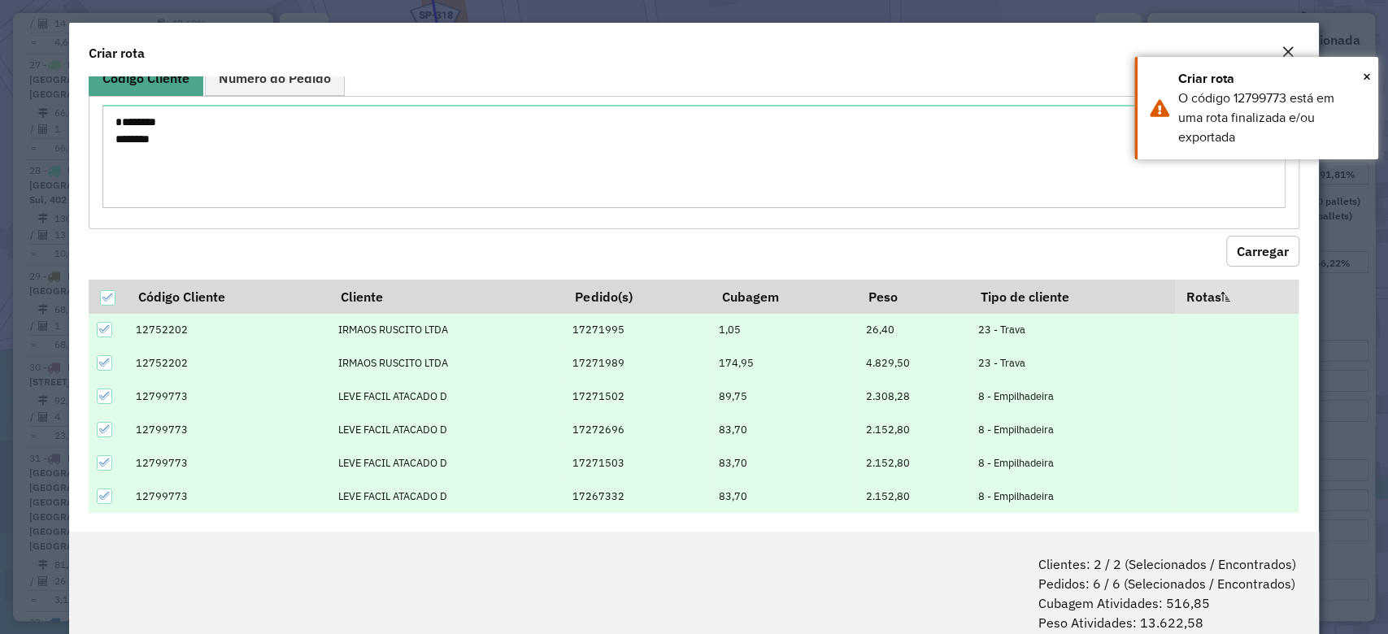
scroll to position [34, 0]
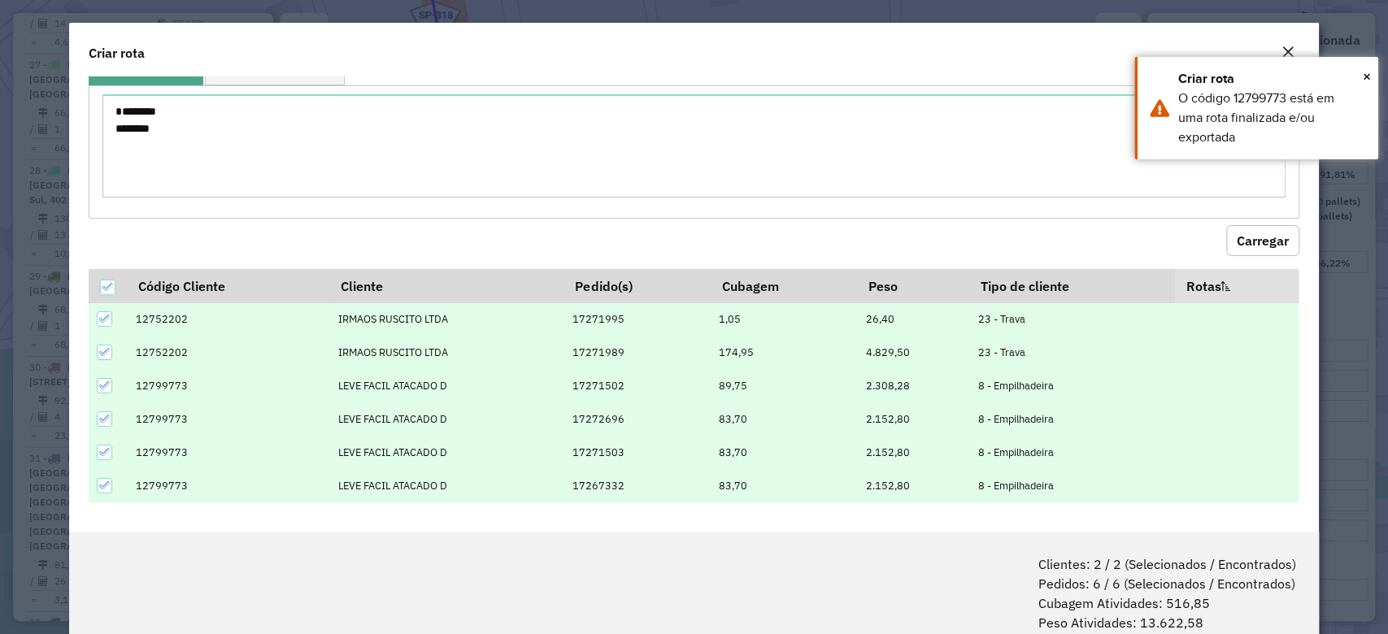
click at [111, 387] on div at bounding box center [104, 385] width 15 height 15
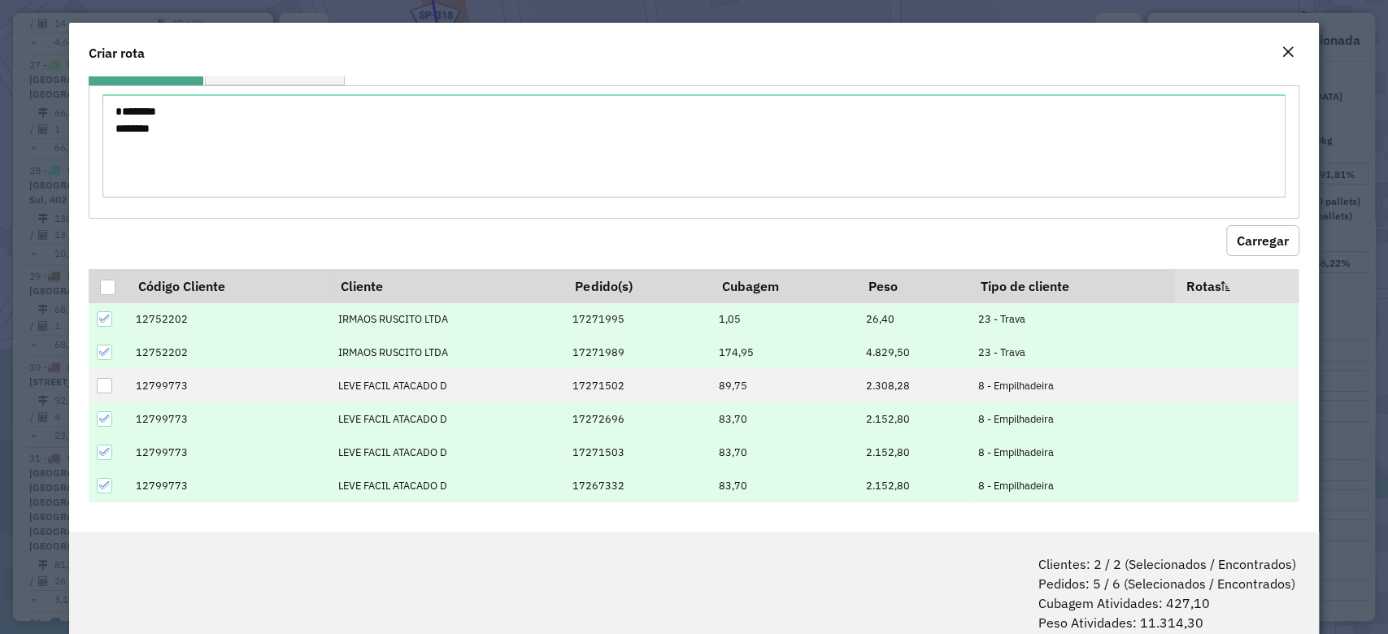
click at [110, 422] on icon at bounding box center [104, 418] width 11 height 11
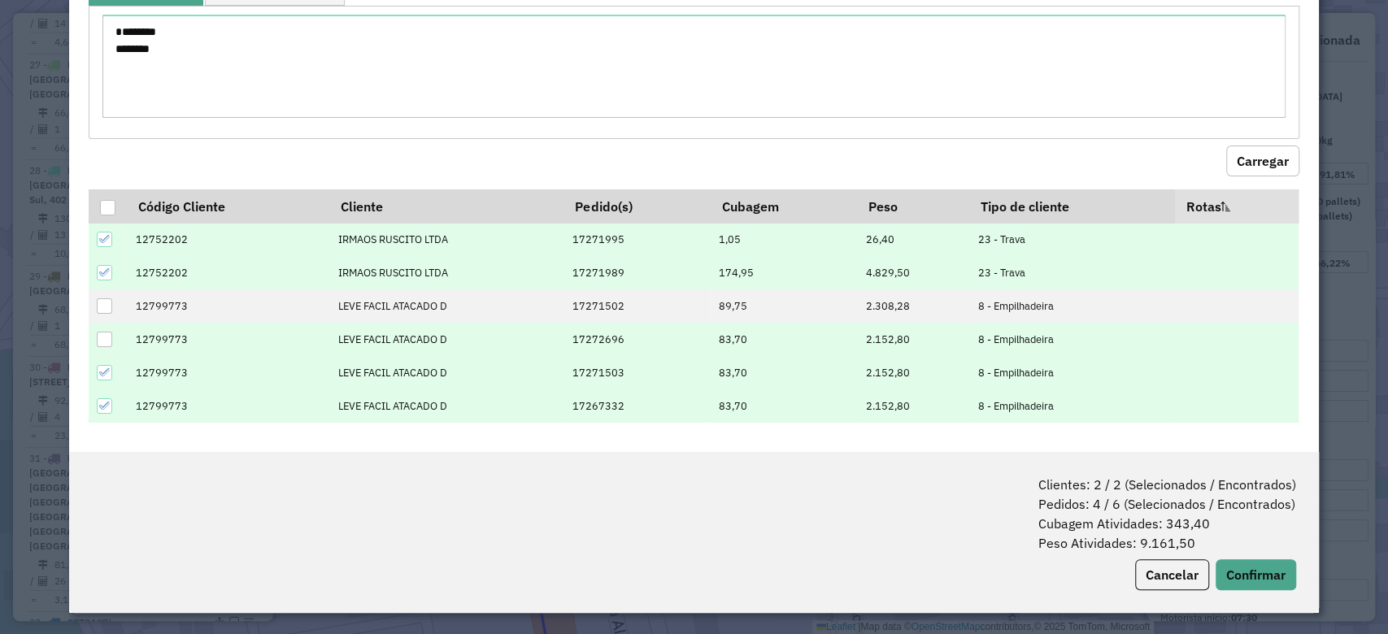
scroll to position [80, 0]
click at [1275, 569] on button "Confirmar" at bounding box center [1255, 574] width 80 height 31
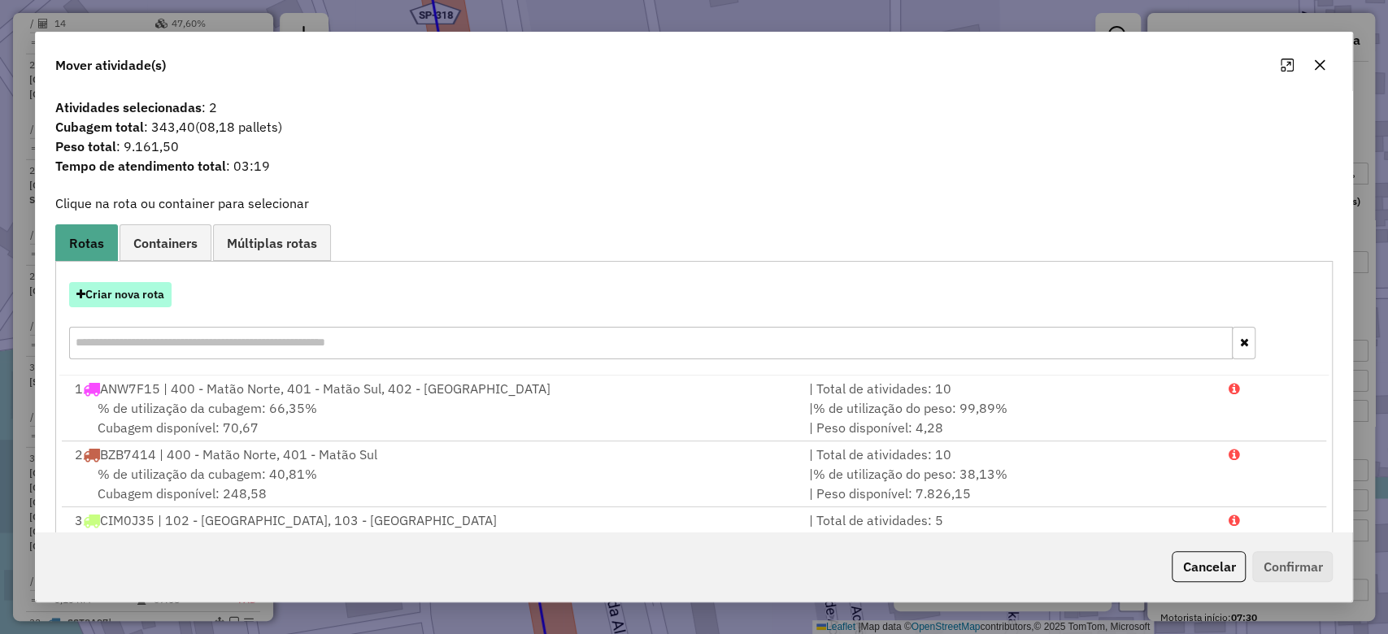
click at [142, 286] on button "Criar nova rota" at bounding box center [120, 294] width 102 height 25
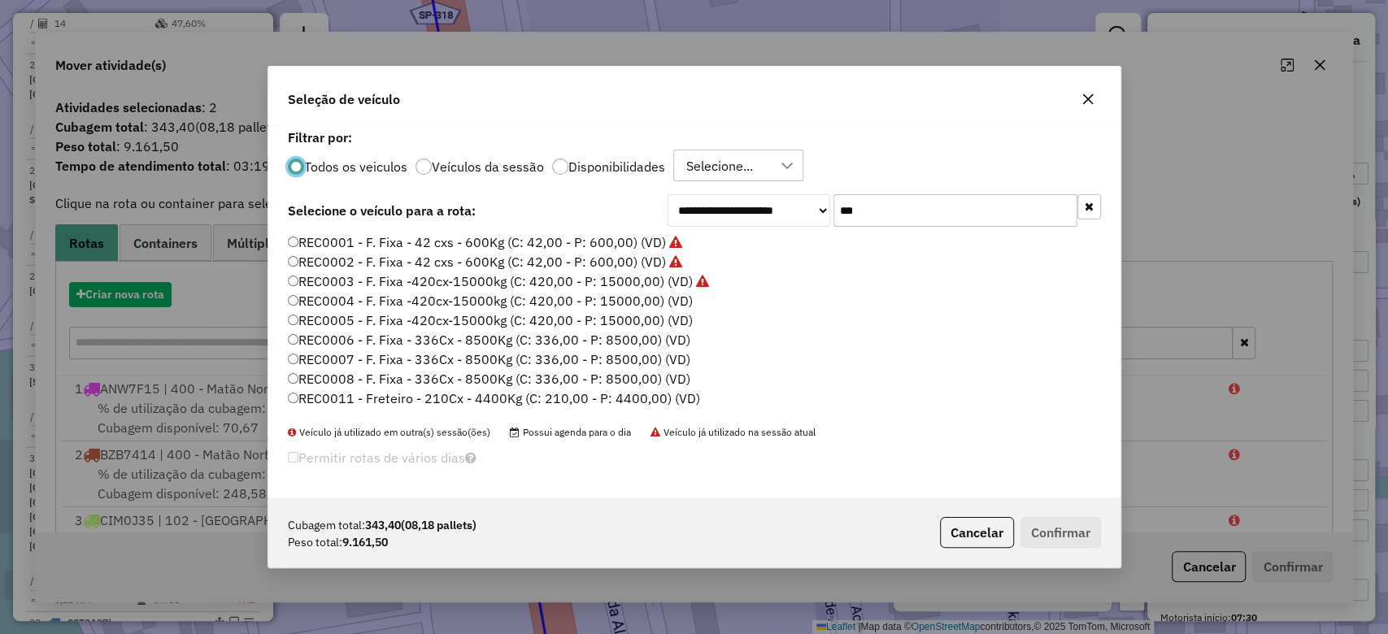
scroll to position [8, 5]
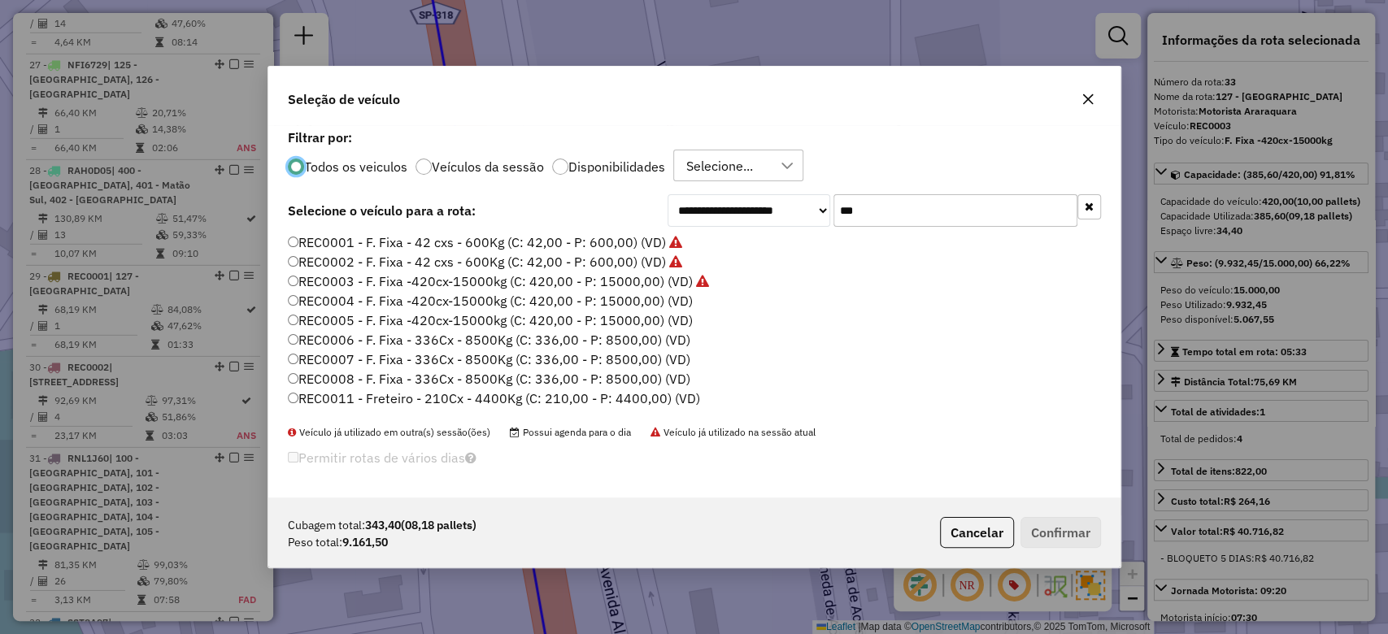
click at [614, 297] on label "REC0004 - F. Fixa -420cx-15000kg (C: 420,00 - P: 15000,00) (VD)" at bounding box center [490, 301] width 405 height 20
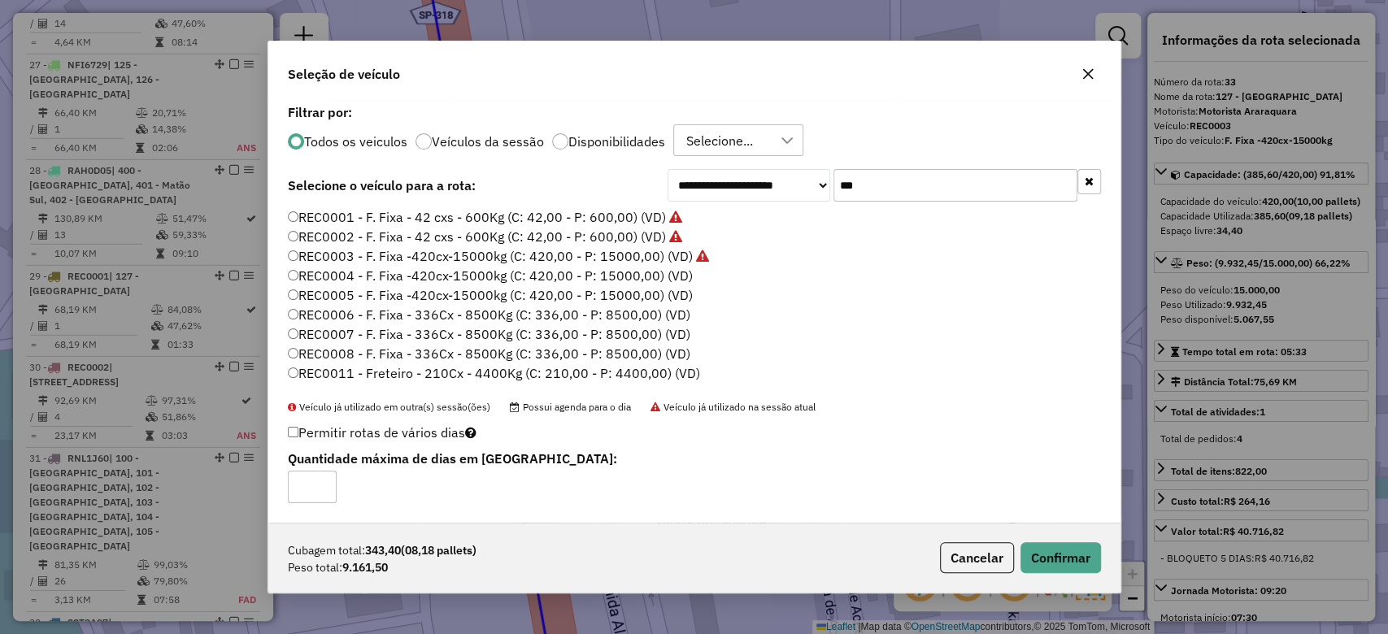
click at [467, 312] on label "REC0006 - F. Fixa - 336Cx - 8500Kg (C: 336,00 - P: 8500,00) (VD)" at bounding box center [489, 315] width 402 height 20
click at [417, 333] on label "REC0007 - F. Fixa - 336Cx - 8500Kg (C: 336,00 - P: 8500,00) (VD)" at bounding box center [489, 334] width 402 height 20
click at [1088, 550] on button "Confirmar" at bounding box center [1060, 557] width 80 height 31
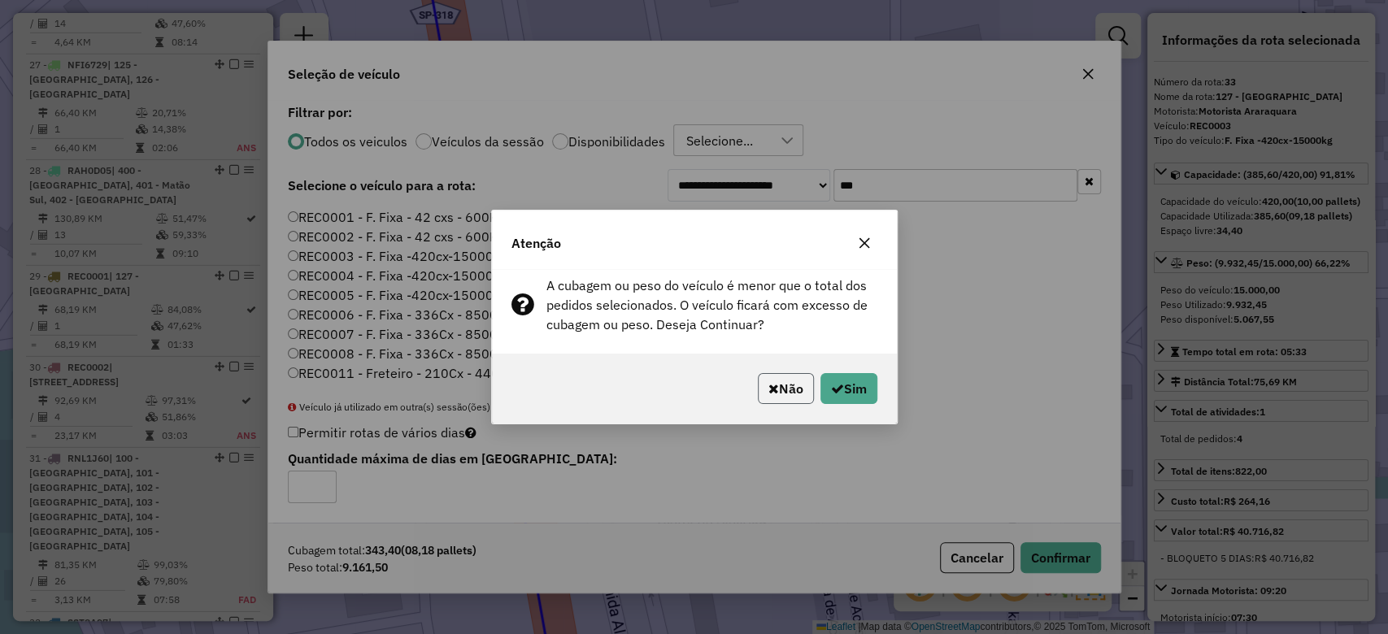
click at [774, 389] on button "Não" at bounding box center [786, 388] width 56 height 31
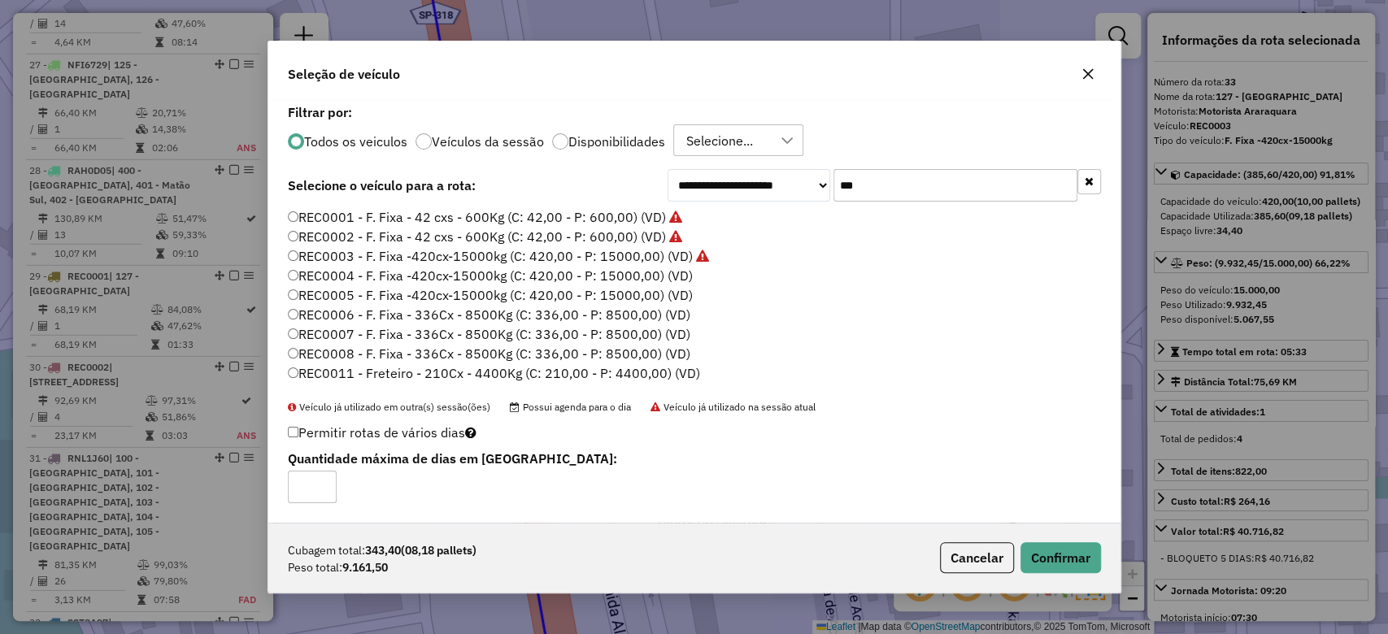
click at [413, 273] on label "REC0004 - F. Fixa -420cx-15000kg (C: 420,00 - P: 15000,00) (VD)" at bounding box center [490, 276] width 405 height 20
click at [1089, 556] on button "Confirmar" at bounding box center [1060, 557] width 80 height 31
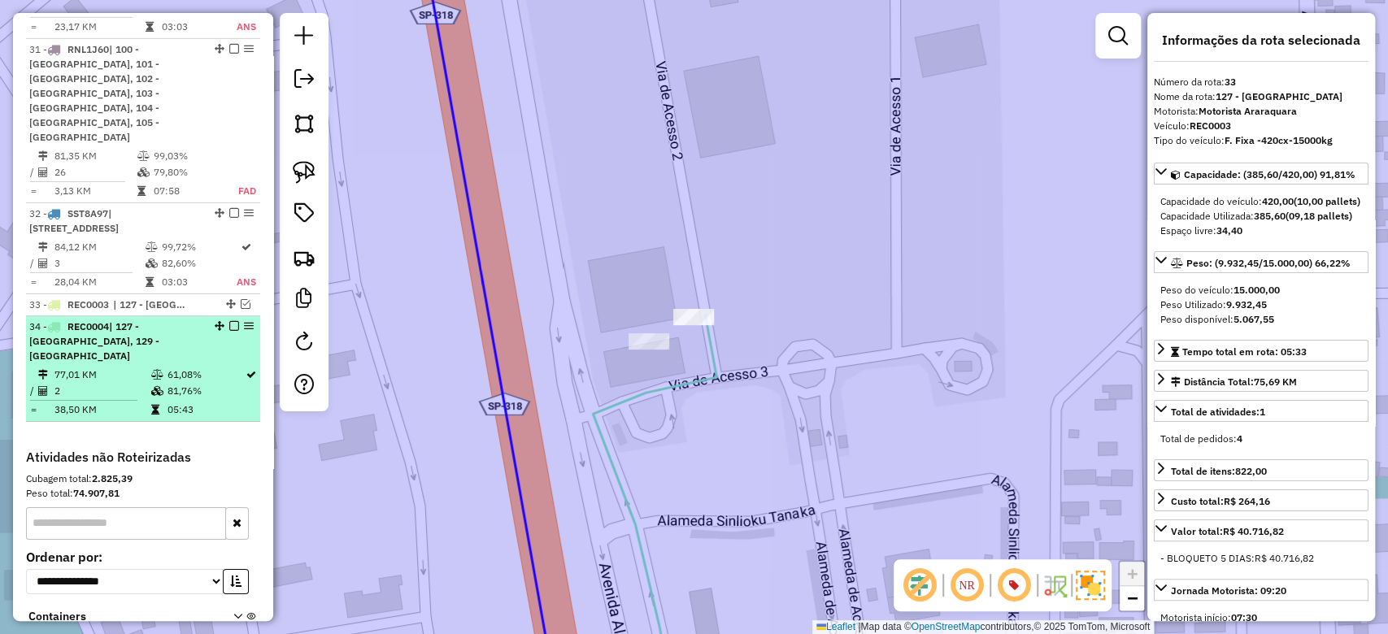
scroll to position [3565, 0]
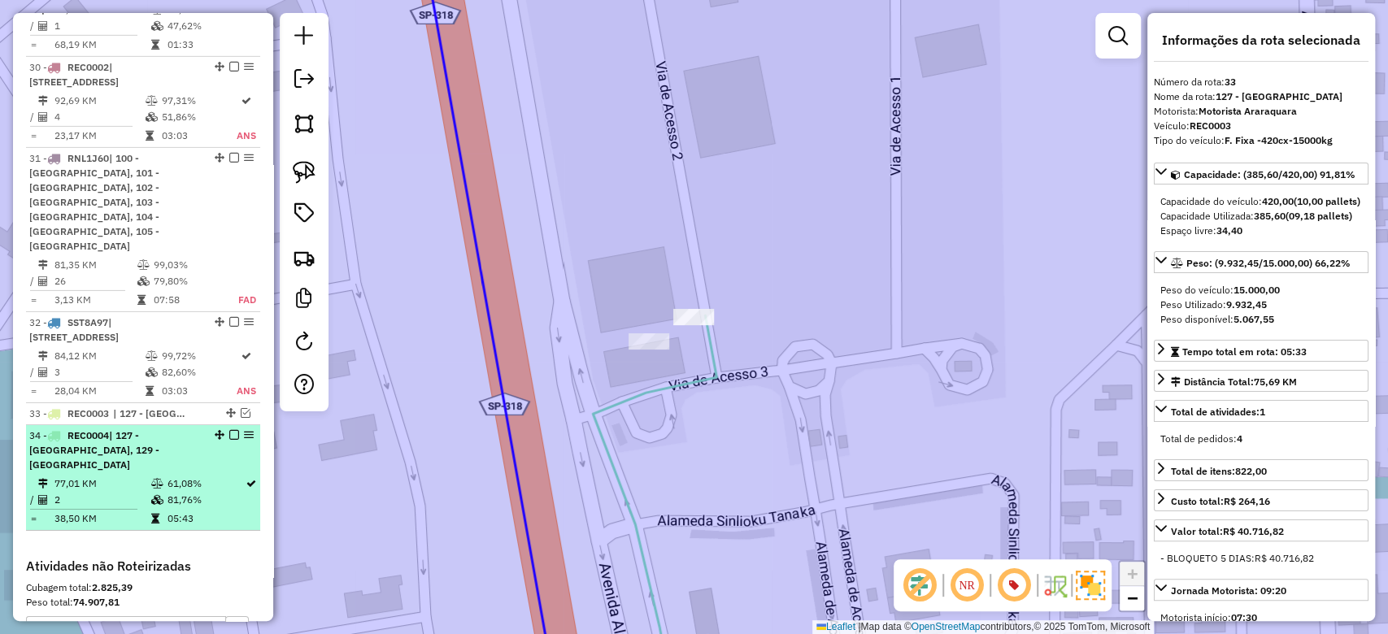
click at [232, 430] on em at bounding box center [234, 435] width 10 height 10
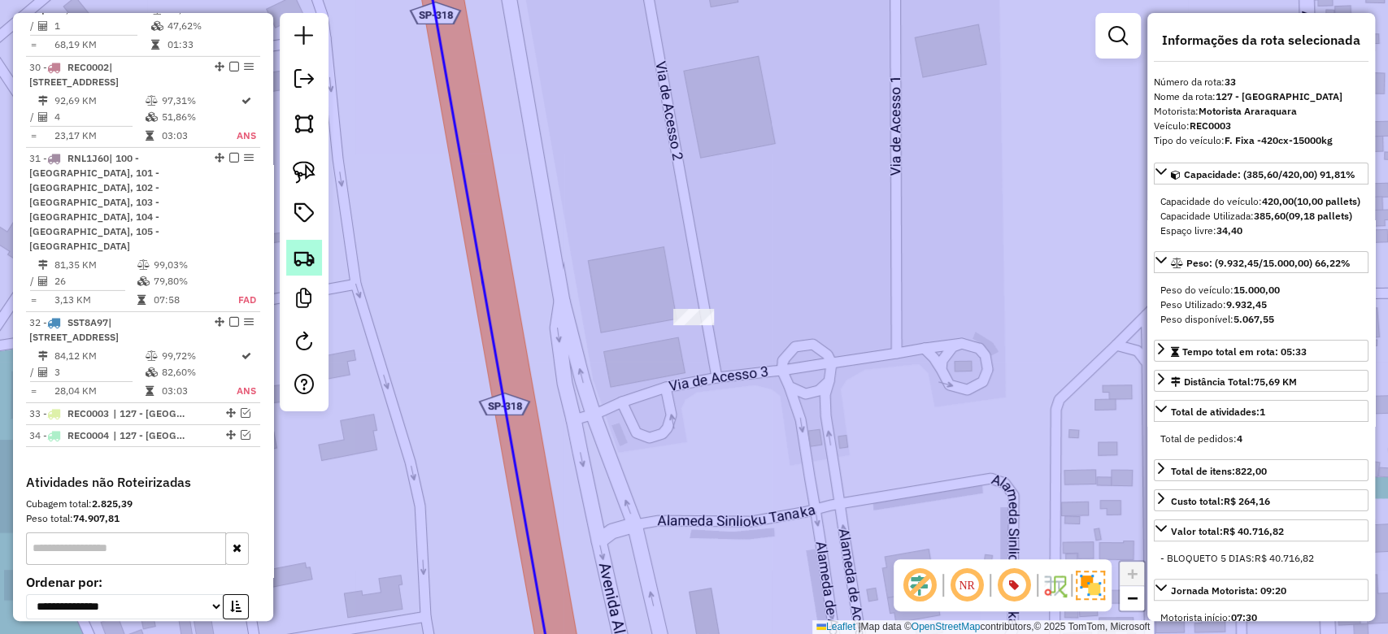
click at [316, 259] on link at bounding box center [304, 258] width 36 height 36
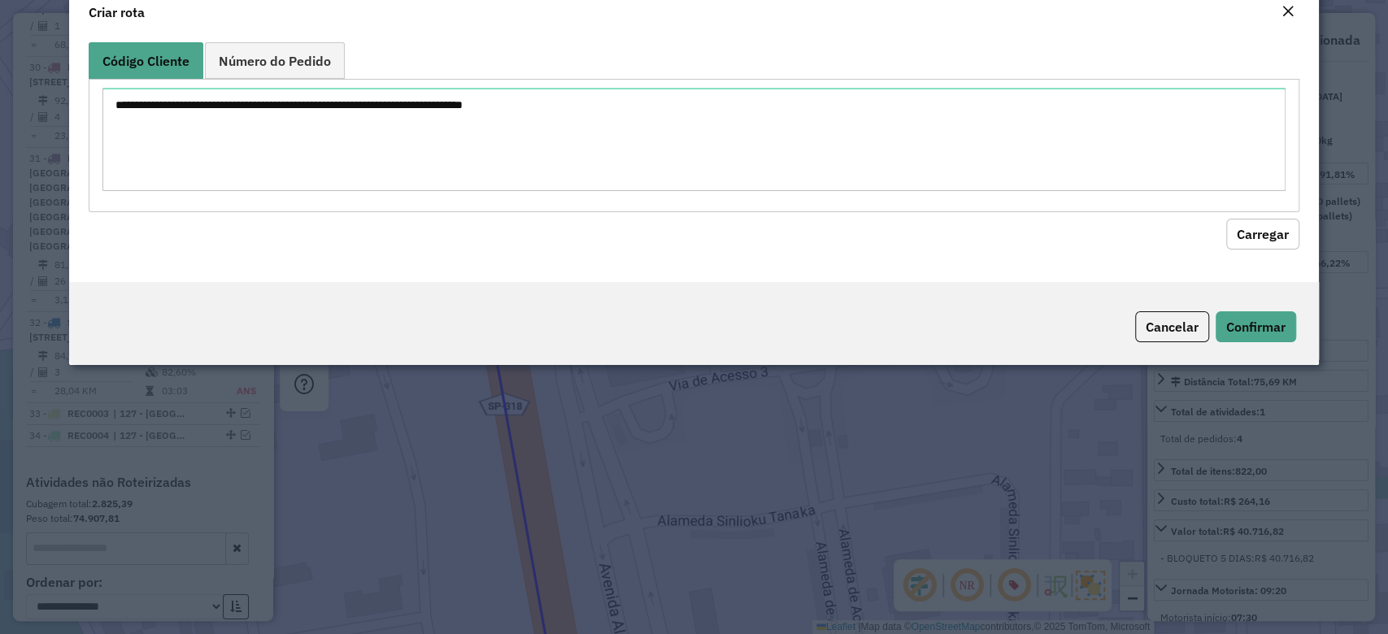
click at [316, 250] on hb-field-button "Carregar" at bounding box center [694, 230] width 1210 height 37
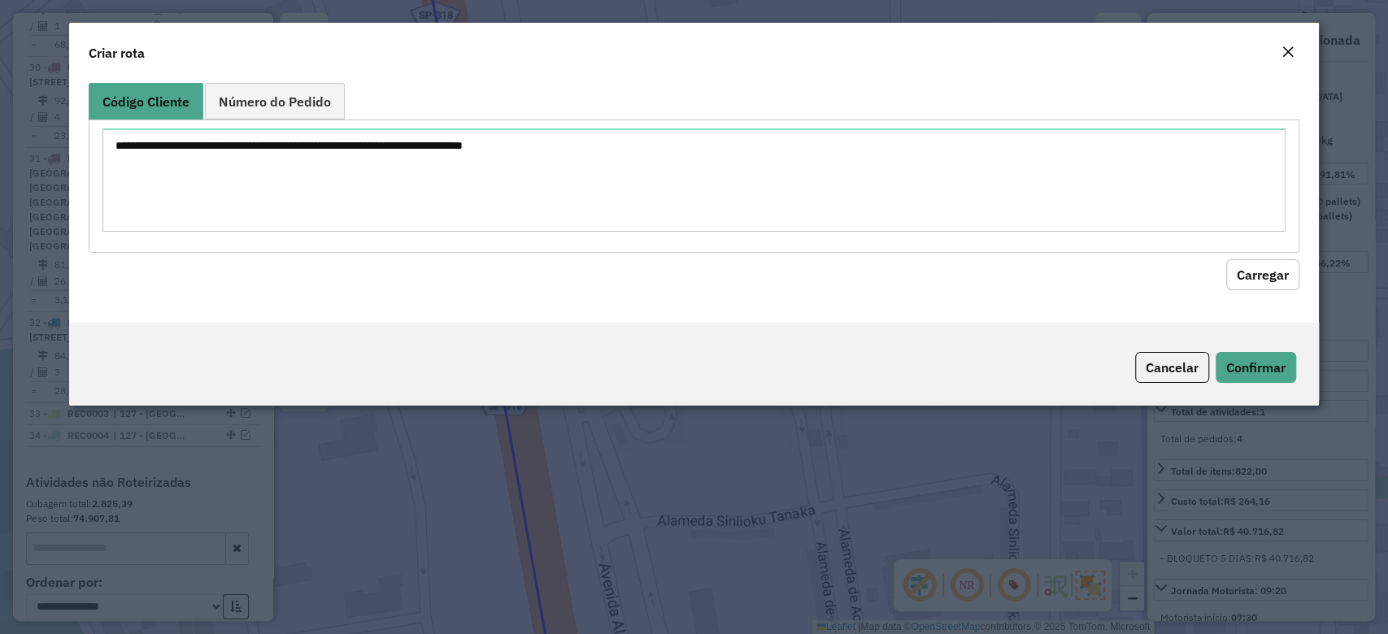
click at [346, 203] on textarea at bounding box center [693, 179] width 1182 height 103
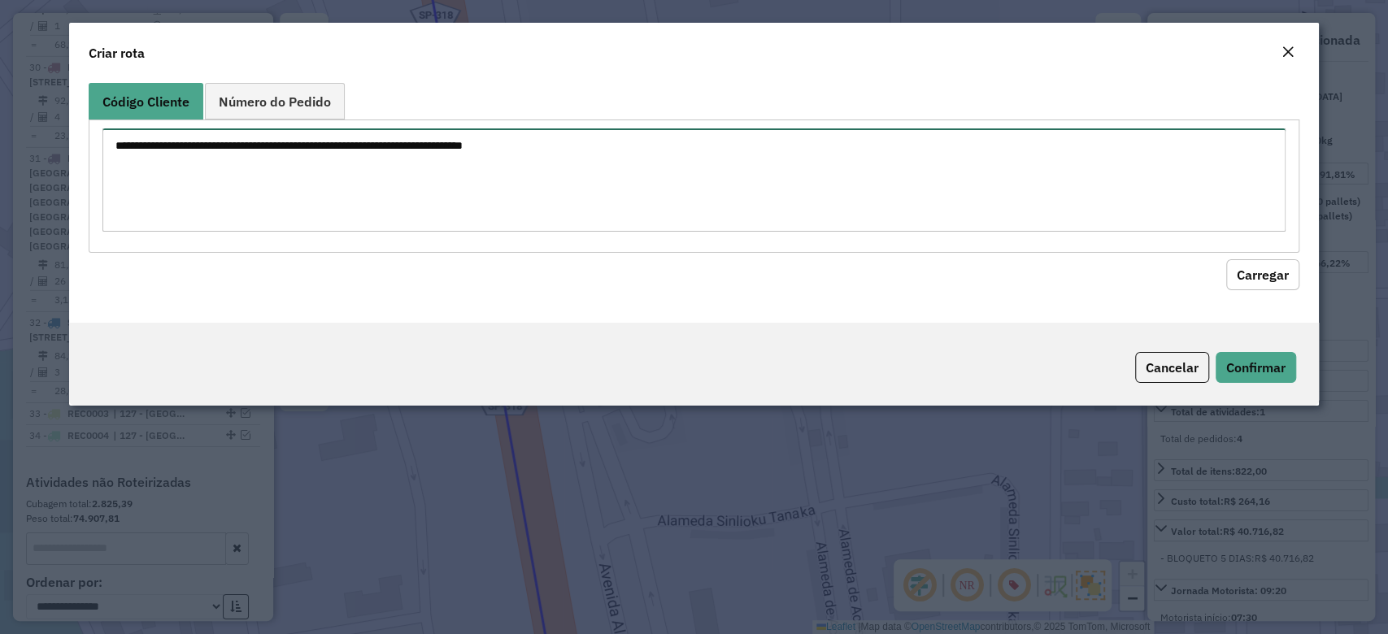
paste textarea "******** ********"
type textarea "******** ********"
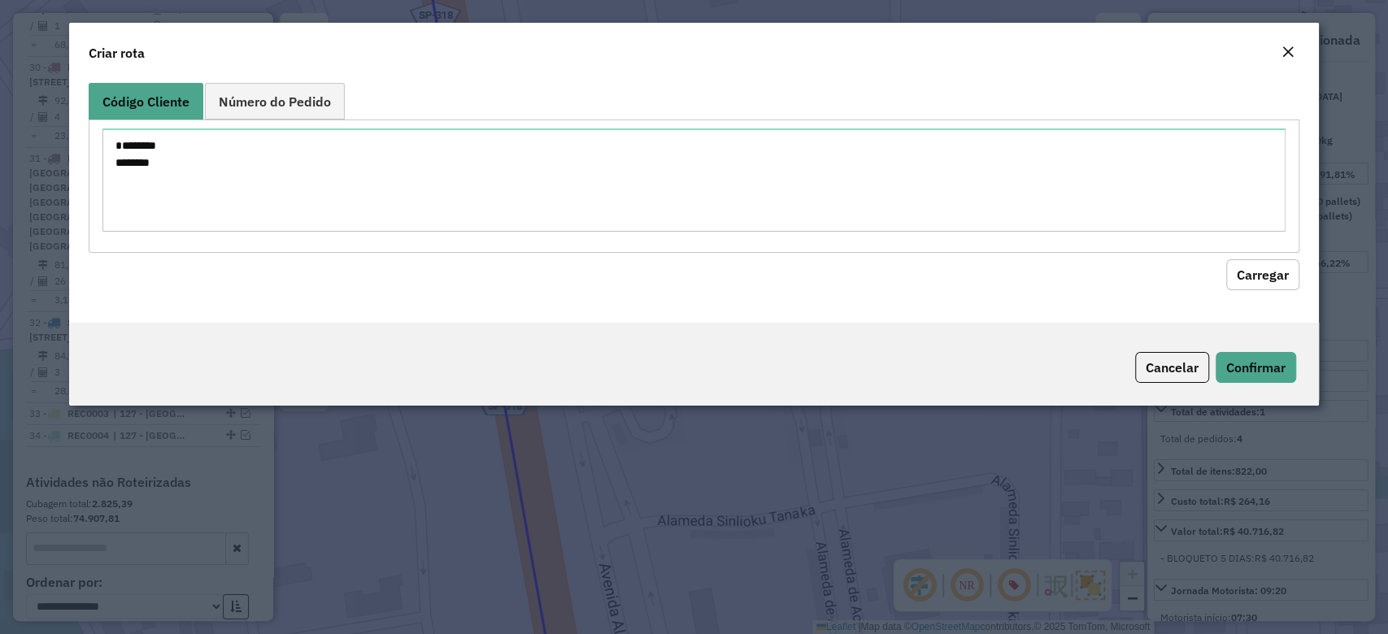
click at [1247, 271] on button "Carregar" at bounding box center [1262, 274] width 73 height 31
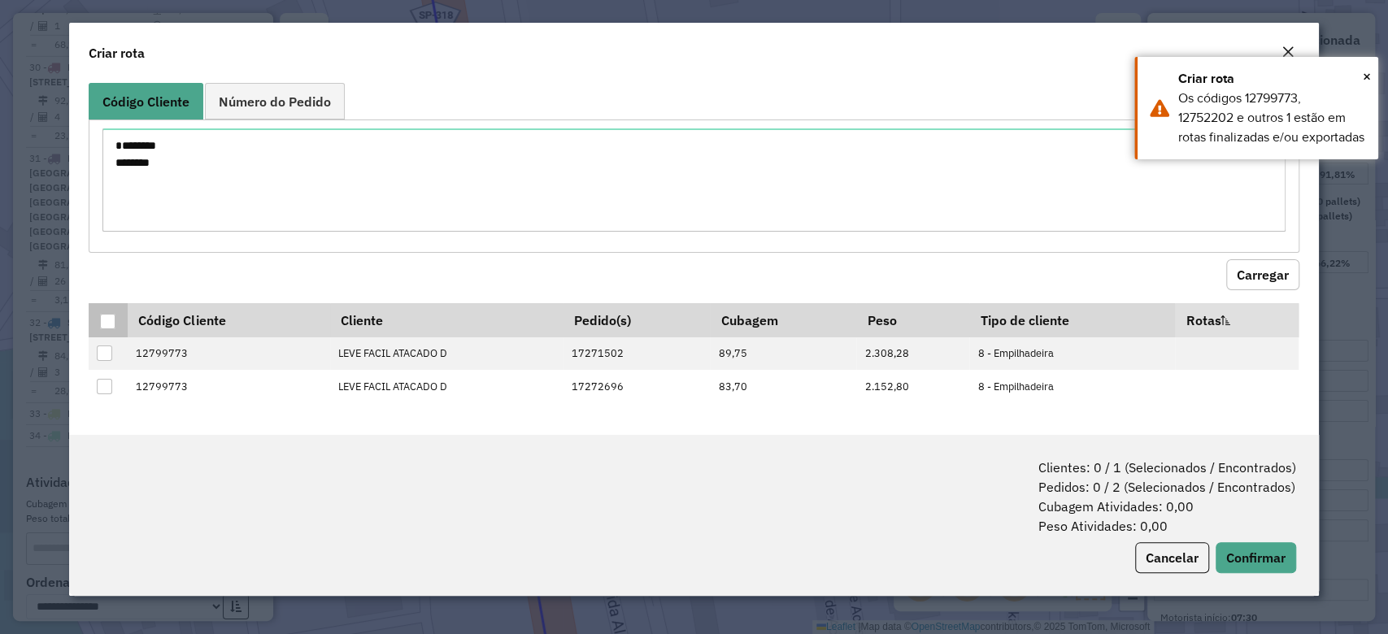
click at [105, 325] on div at bounding box center [107, 321] width 15 height 15
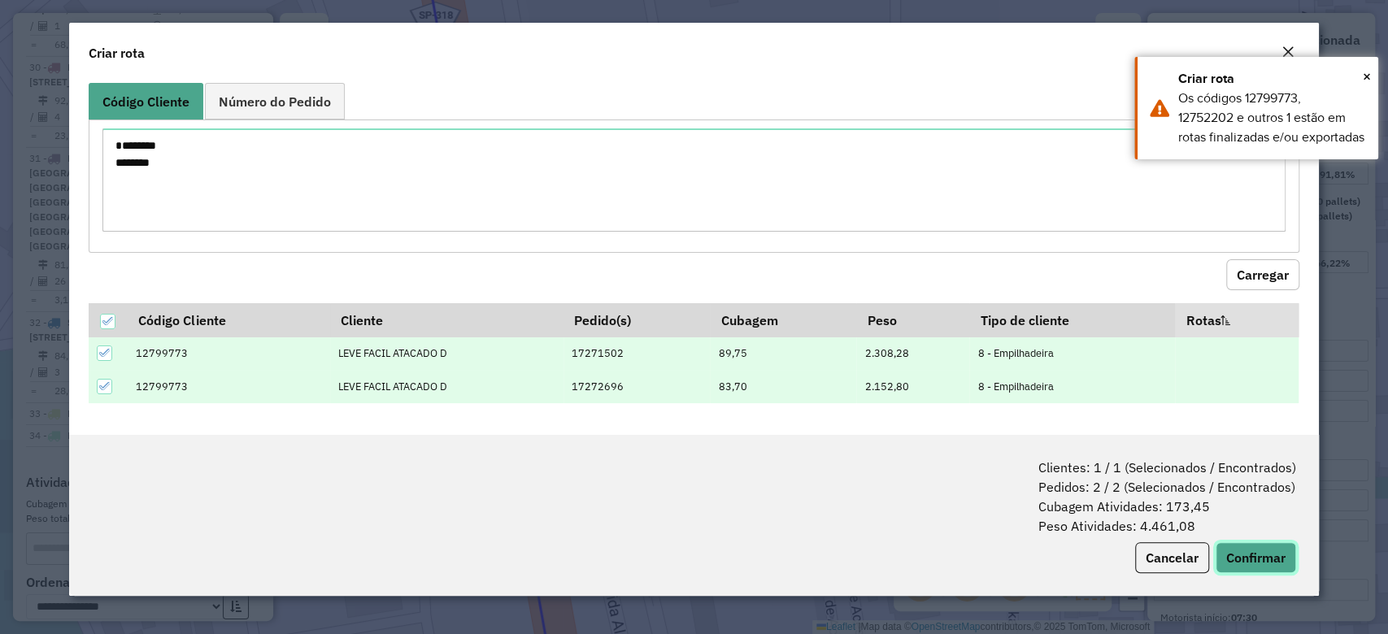
click at [1268, 553] on button "Confirmar" at bounding box center [1255, 557] width 80 height 31
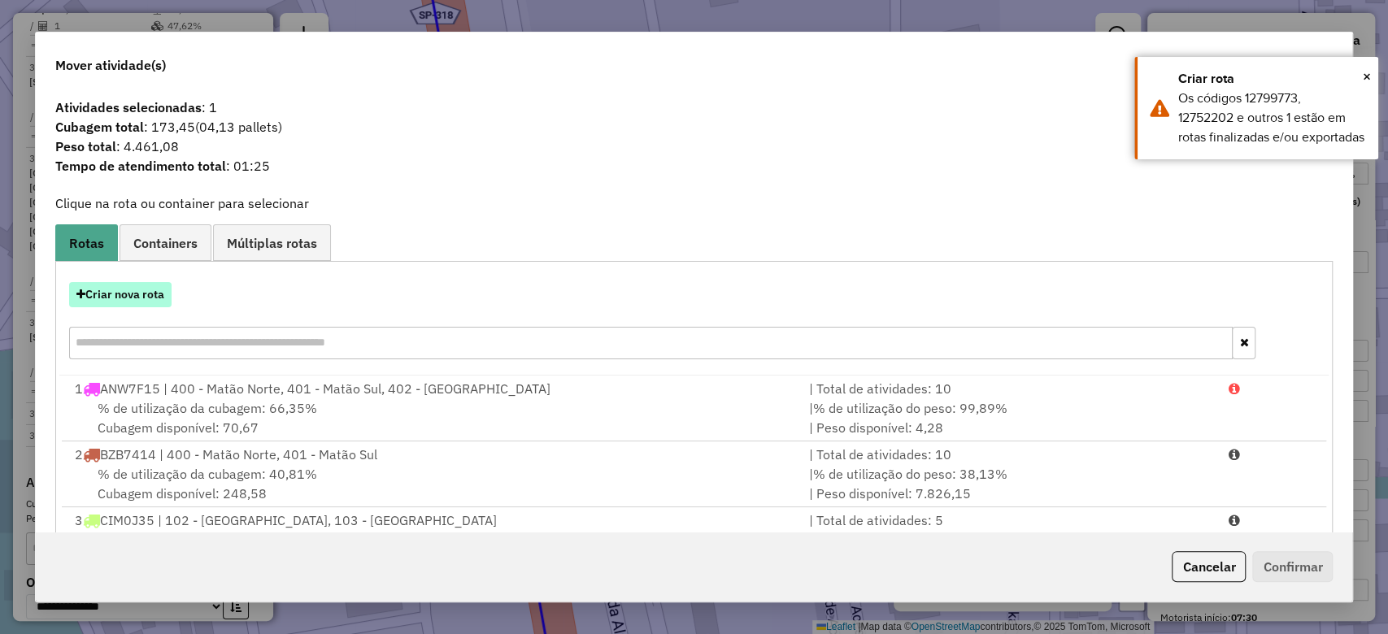
click at [98, 289] on button "Criar nova rota" at bounding box center [120, 294] width 102 height 25
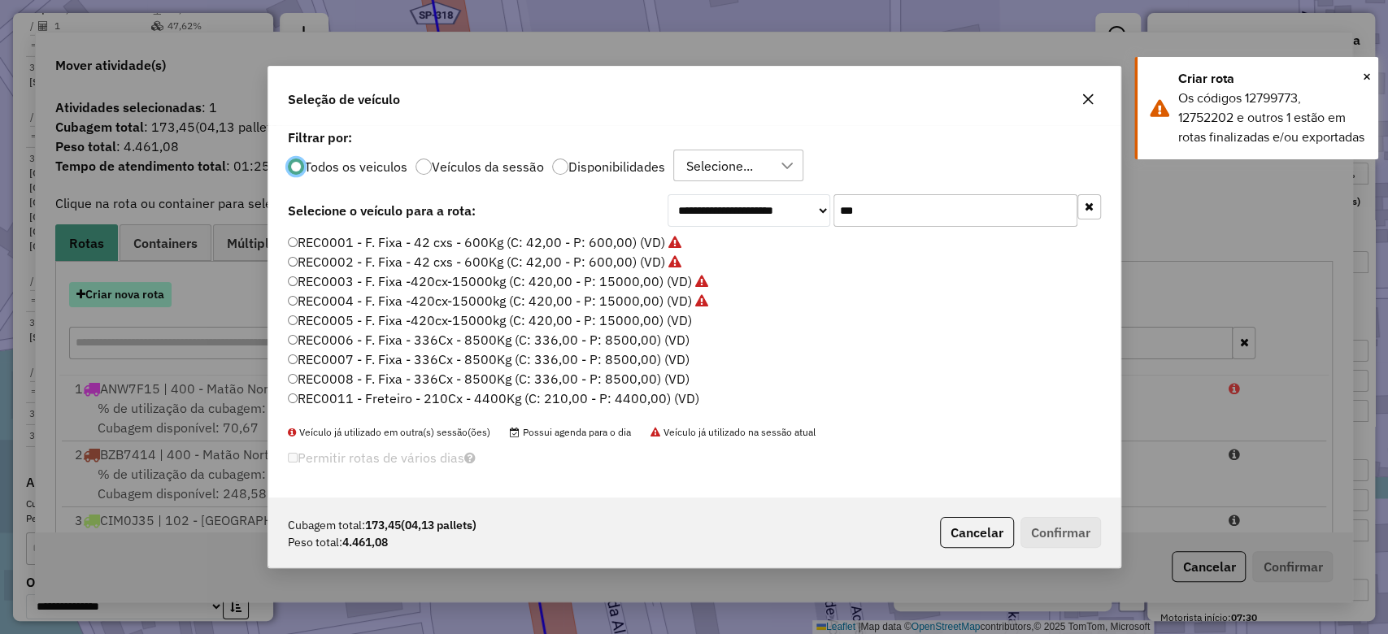
scroll to position [8, 5]
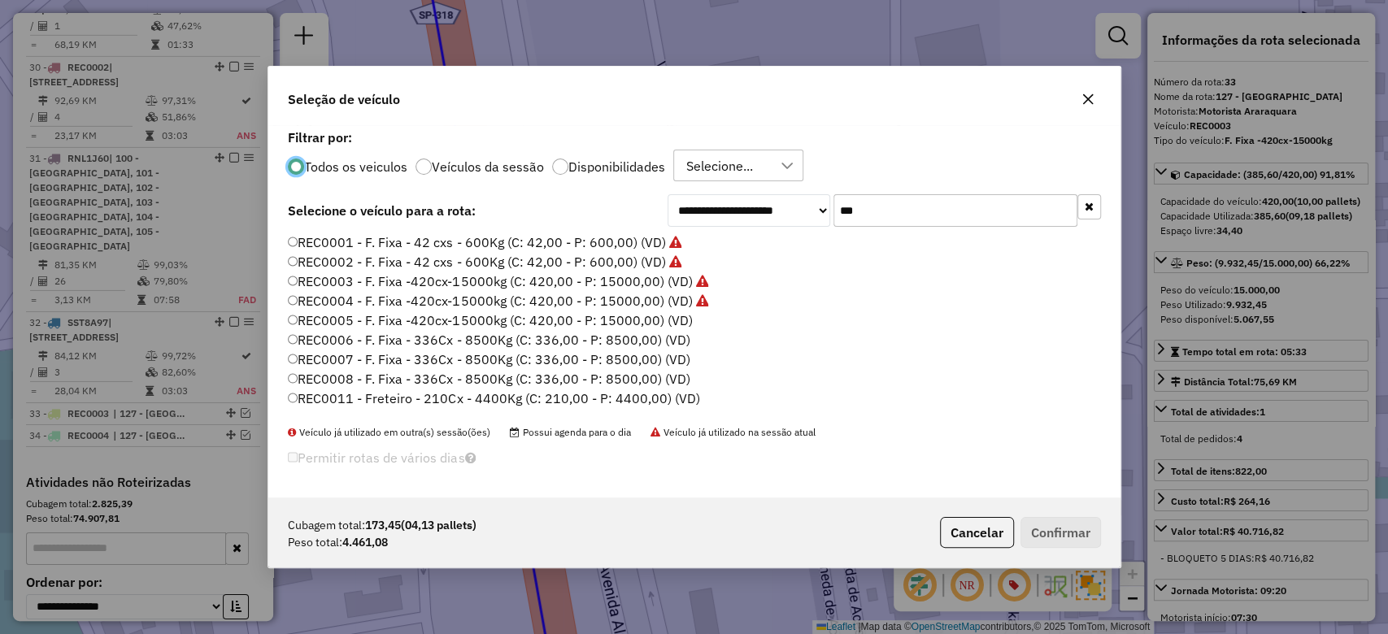
click at [419, 402] on label "REC0011 - Freteiro - 210Cx - 4400Kg (C: 210,00 - P: 4400,00) (VD)" at bounding box center [494, 399] width 412 height 20
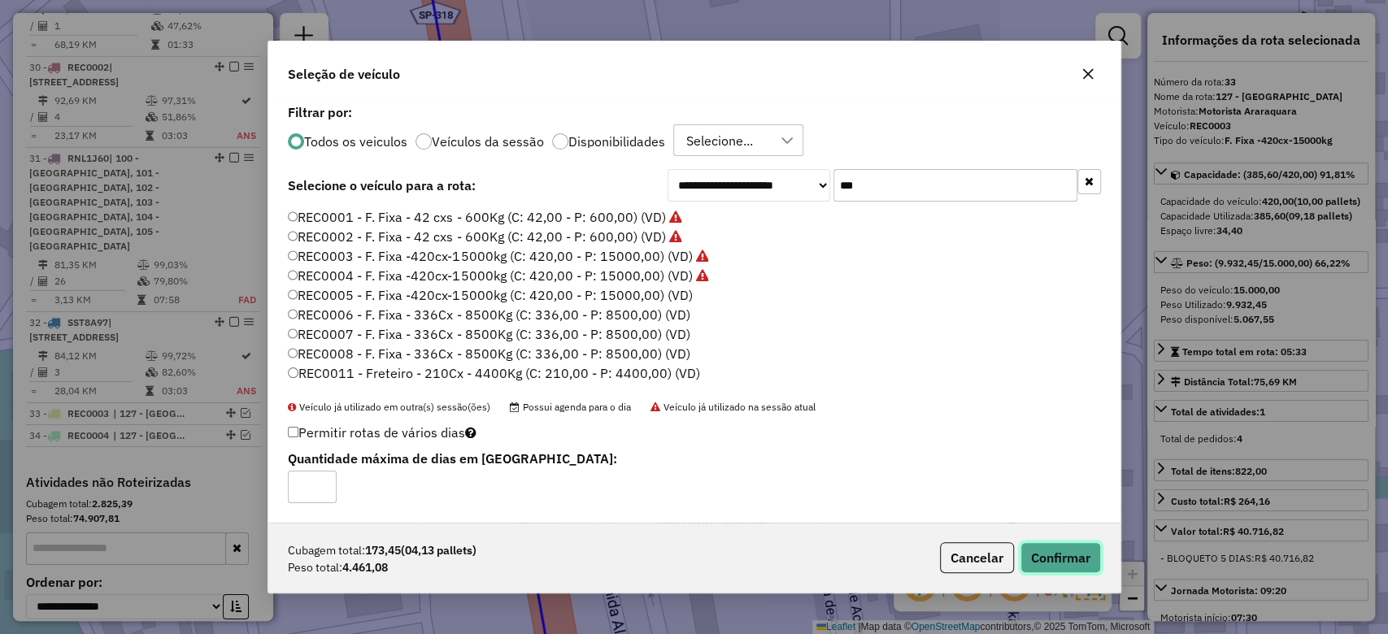
click at [1028, 550] on button "Confirmar" at bounding box center [1060, 557] width 80 height 31
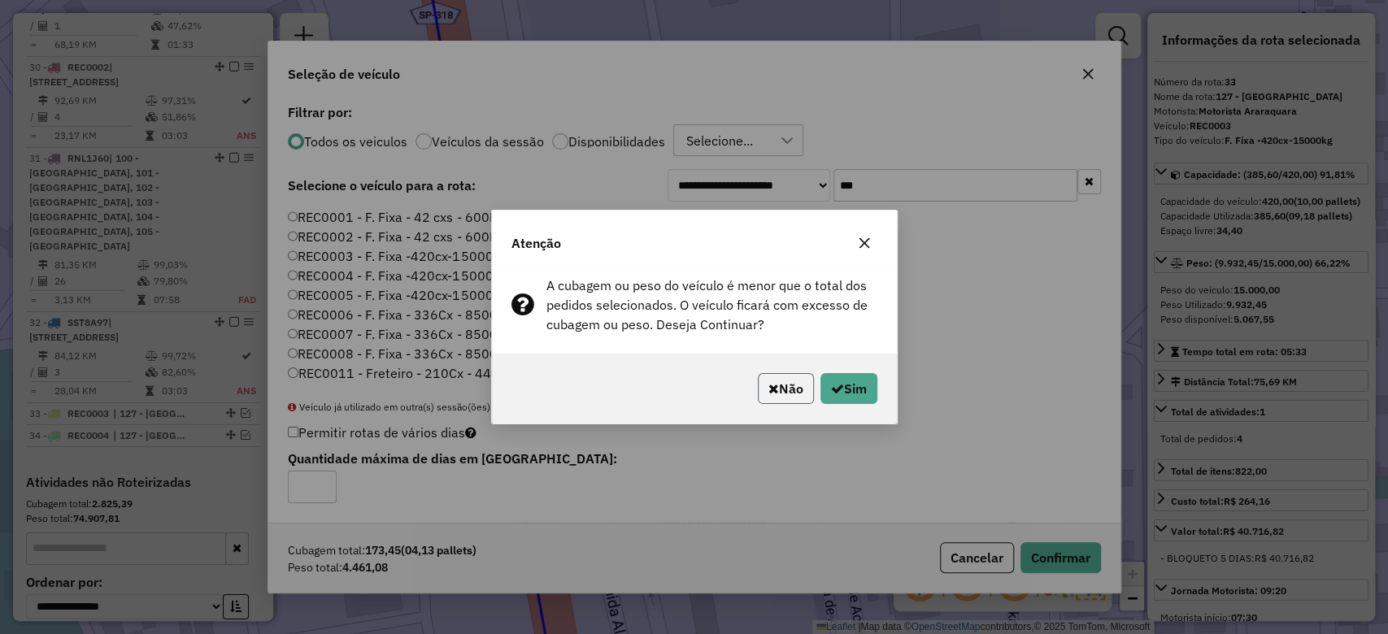
click at [805, 393] on button "Não" at bounding box center [786, 388] width 56 height 31
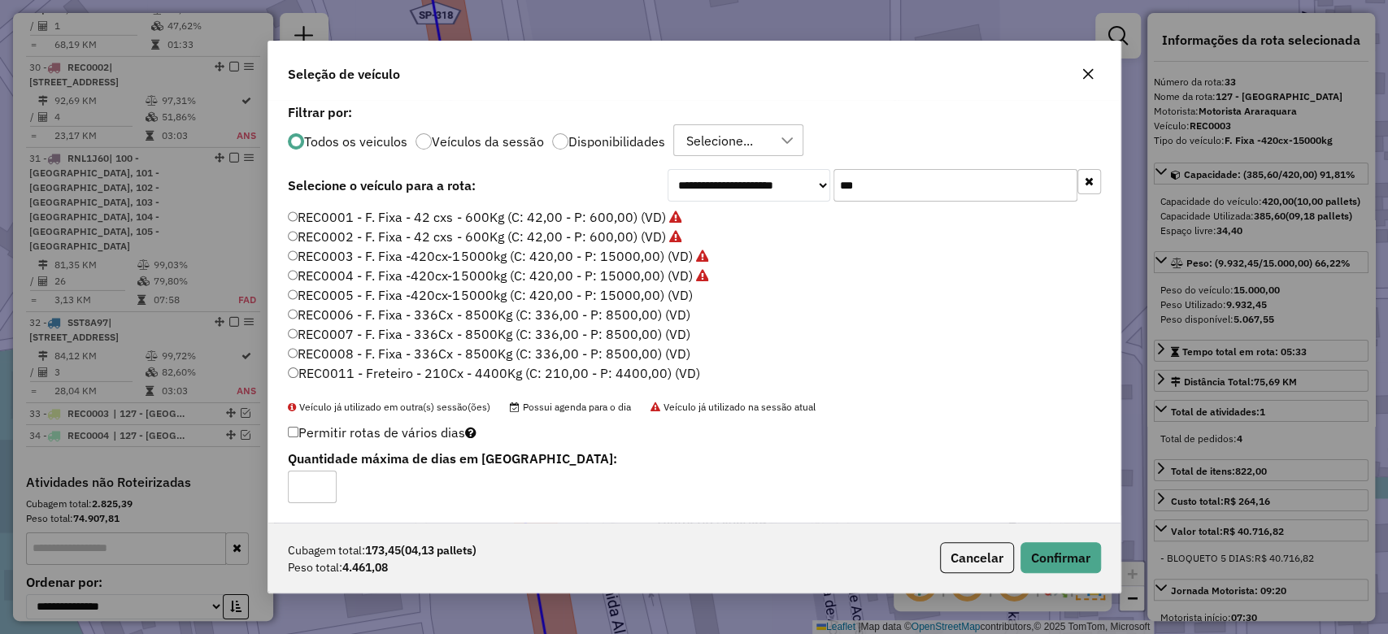
click at [462, 312] on label "REC0006 - F. Fixa - 336Cx - 8500Kg (C: 336,00 - P: 8500,00) (VD)" at bounding box center [489, 315] width 402 height 20
click at [1037, 544] on button "Confirmar" at bounding box center [1060, 557] width 80 height 31
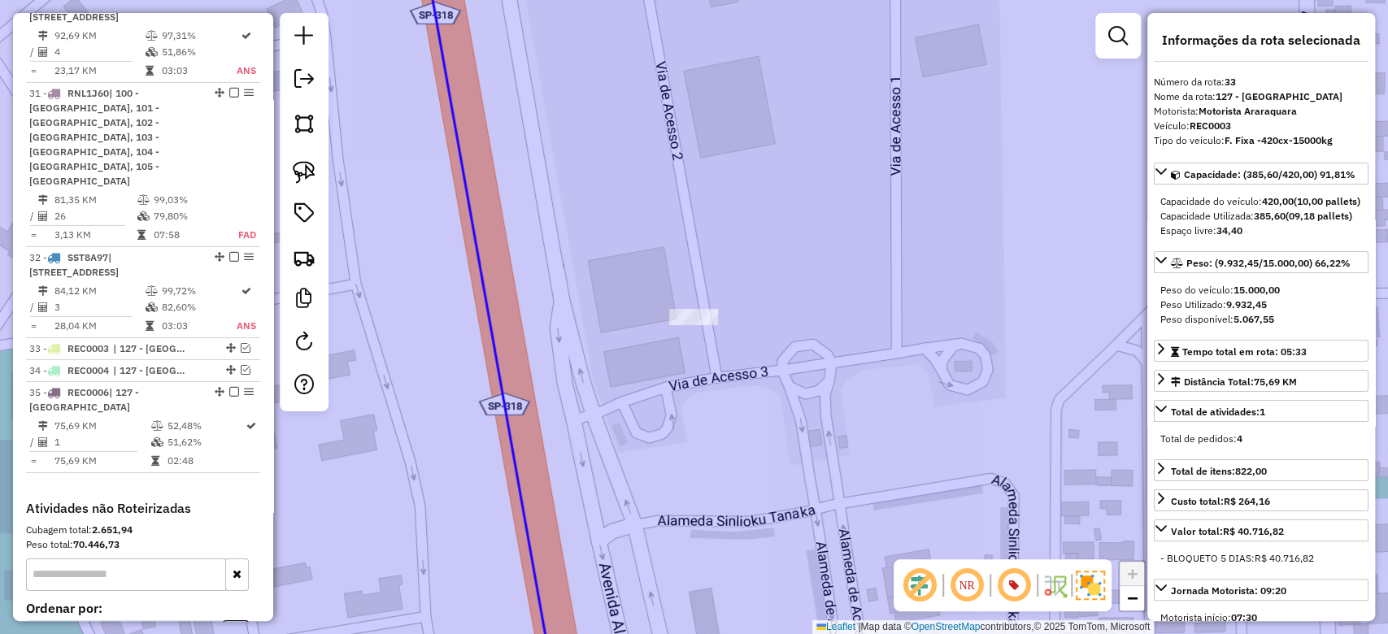
scroll to position [3674, 0]
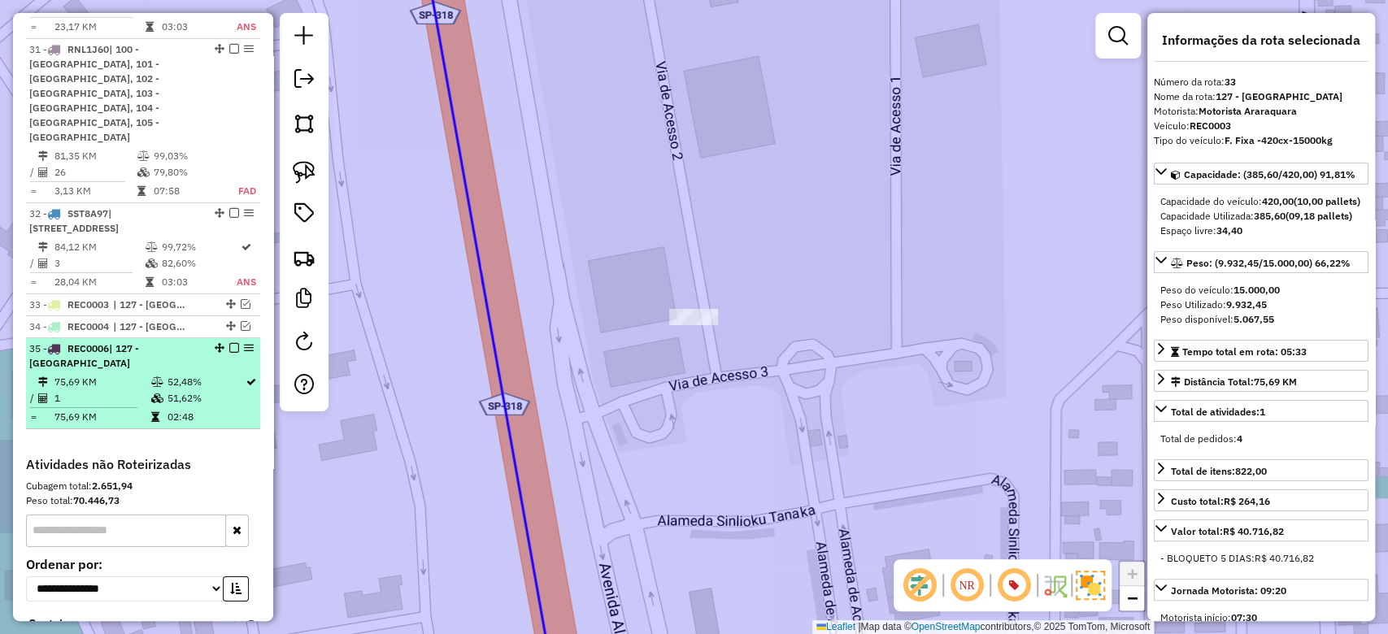
click at [229, 343] on em at bounding box center [234, 348] width 10 height 10
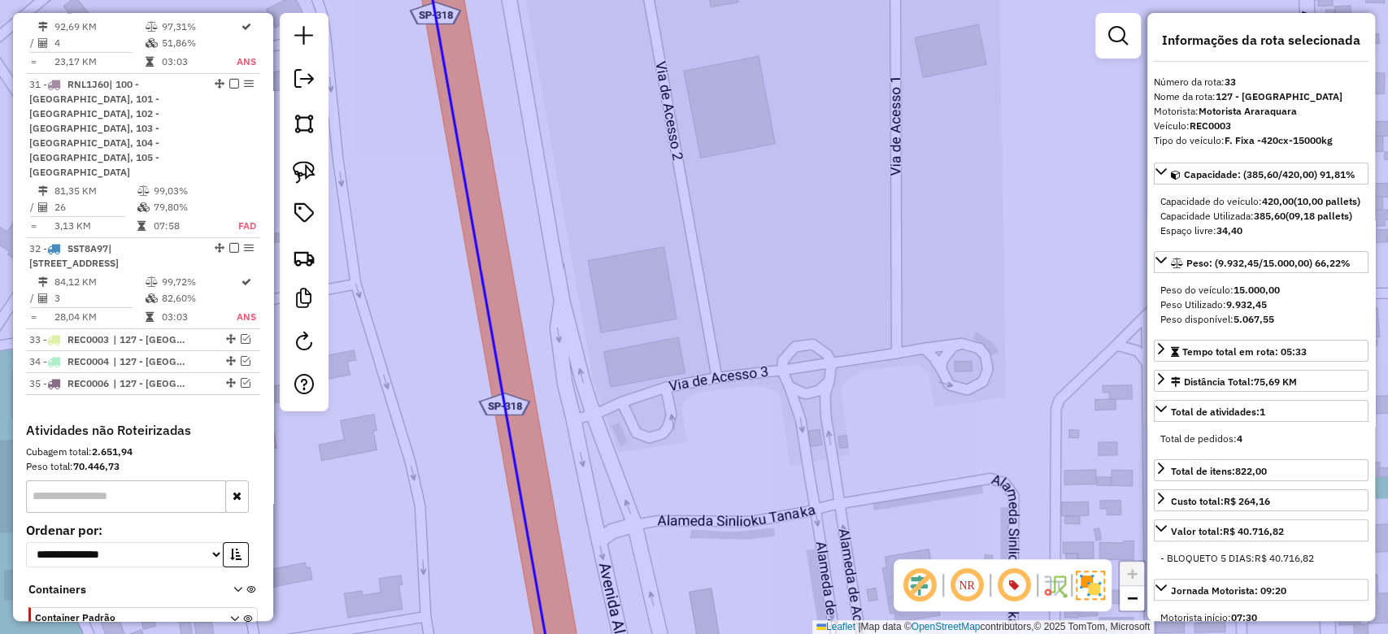
click at [1206, 120] on strong "REC0003" at bounding box center [1209, 126] width 41 height 12
copy strong "REC0003"
click at [305, 255] on img at bounding box center [304, 257] width 23 height 23
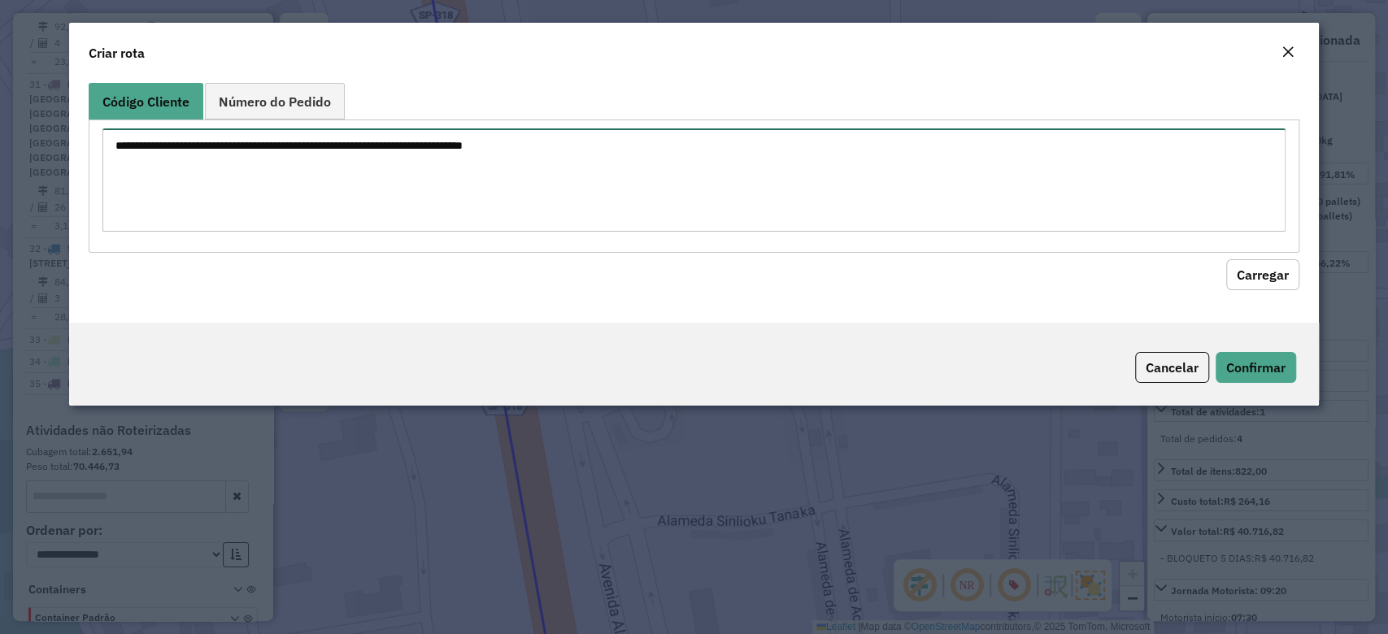
click at [245, 179] on textarea at bounding box center [693, 179] width 1182 height 103
paste textarea "******** ******** ******** ******** ******** ********"
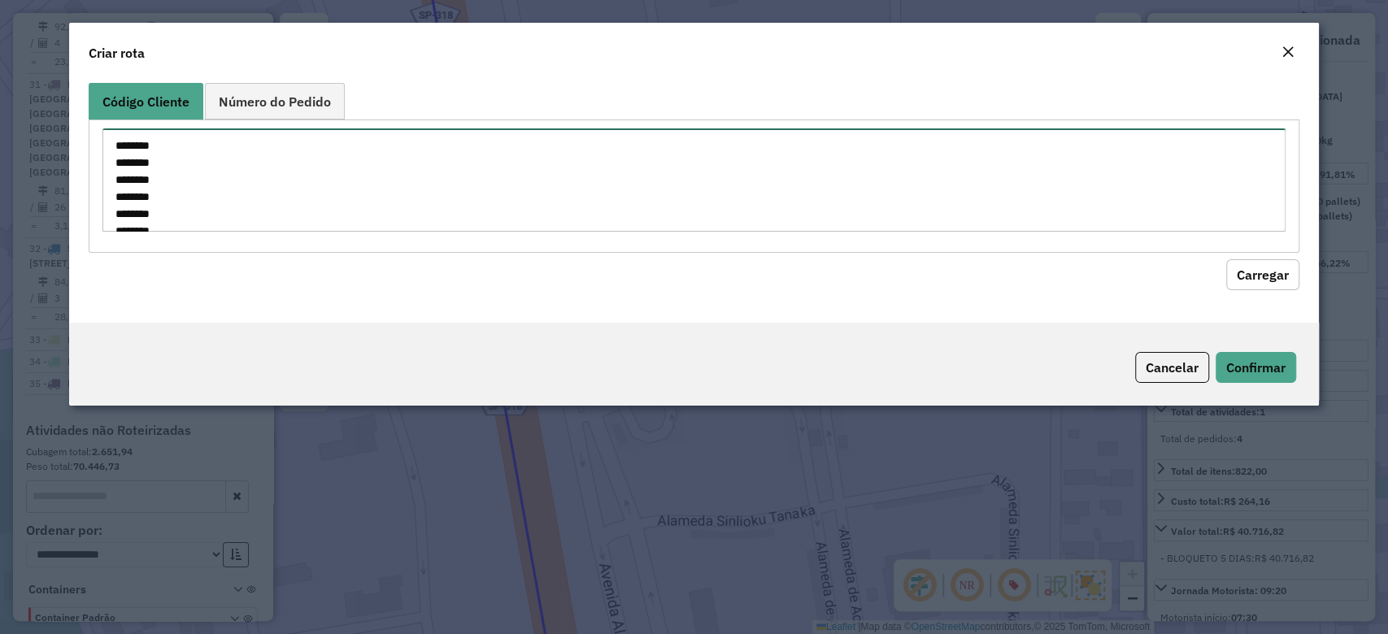
scroll to position [7, 0]
type textarea "******** ******** ******** ******** ******** ********"
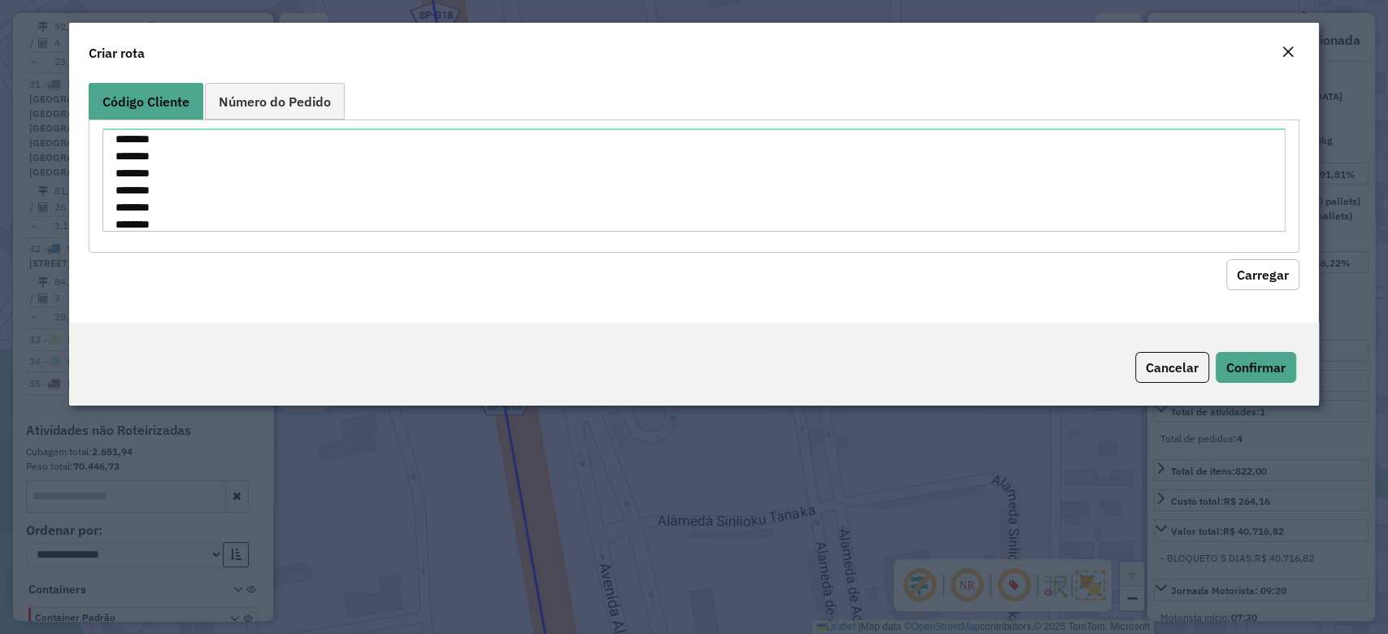
click at [1285, 276] on button "Carregar" at bounding box center [1262, 274] width 73 height 31
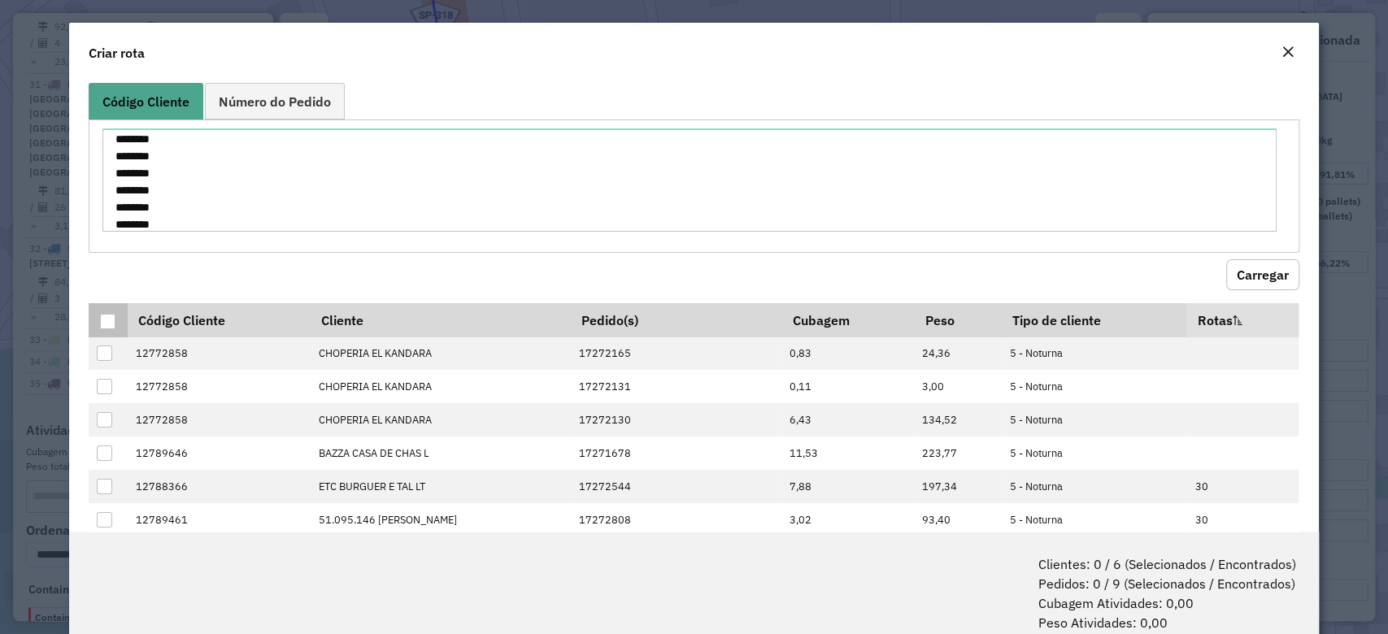
click at [111, 319] on div at bounding box center [107, 321] width 15 height 15
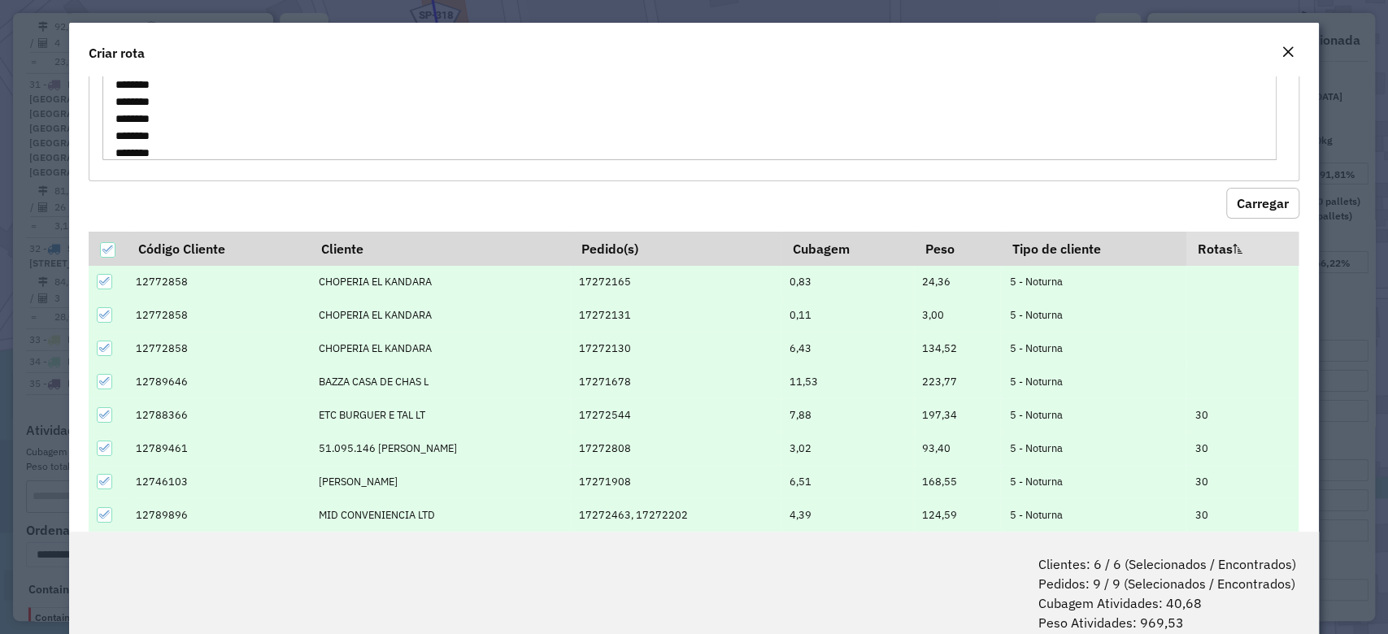
scroll to position [101, 0]
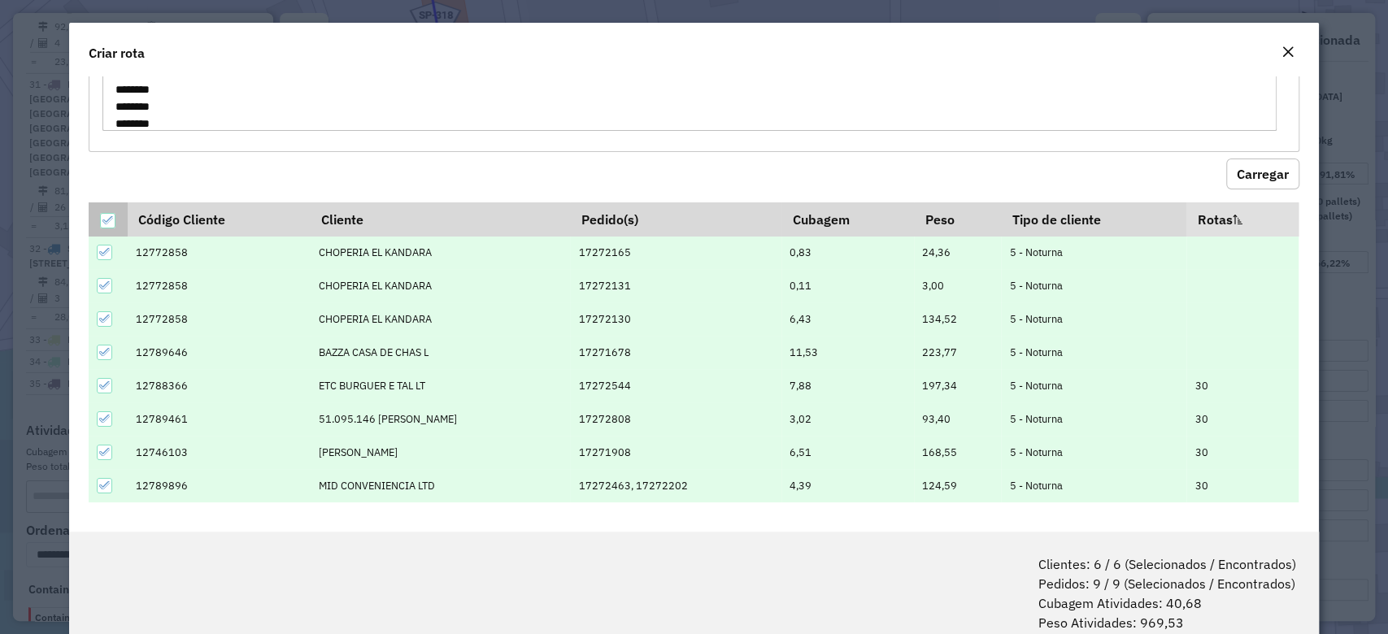
click at [110, 220] on icon at bounding box center [107, 220] width 11 height 11
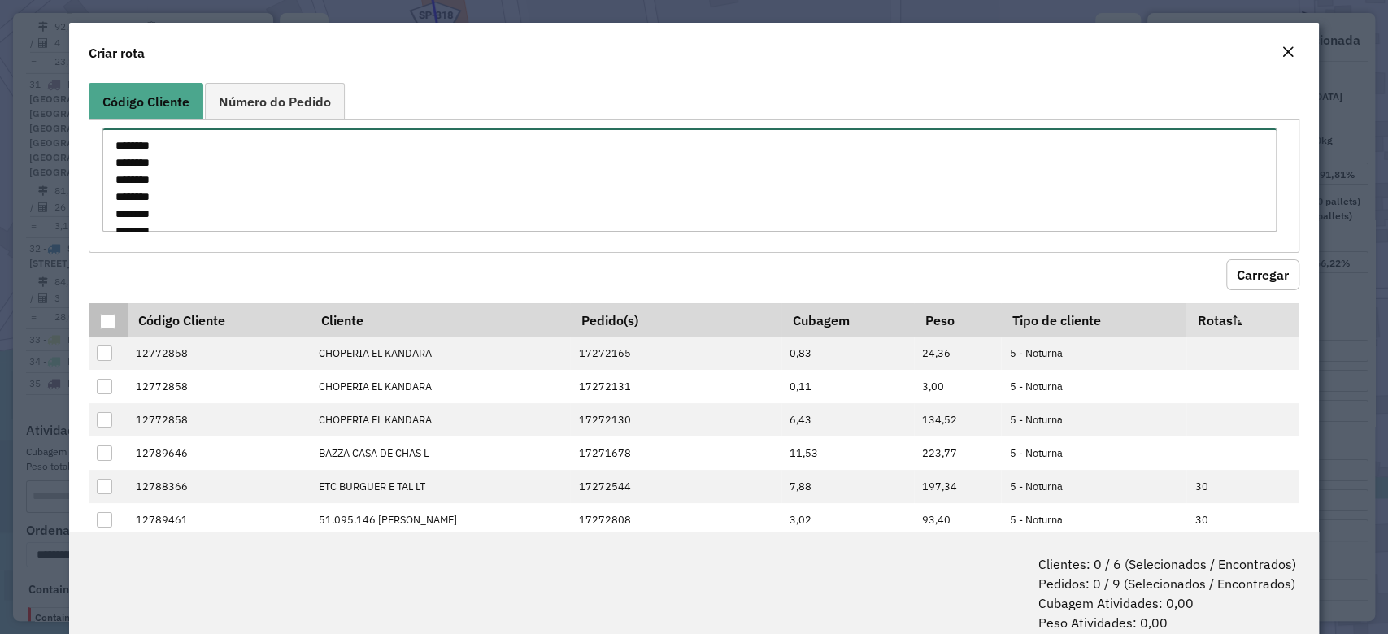
scroll to position [17, 0]
drag, startPoint x: 105, startPoint y: 133, endPoint x: 238, endPoint y: 286, distance: 202.8
click at [238, 286] on formly-group "Código Cliente Número do Pedido ******** ******** ******** ******** ******** **…" at bounding box center [694, 186] width 1210 height 207
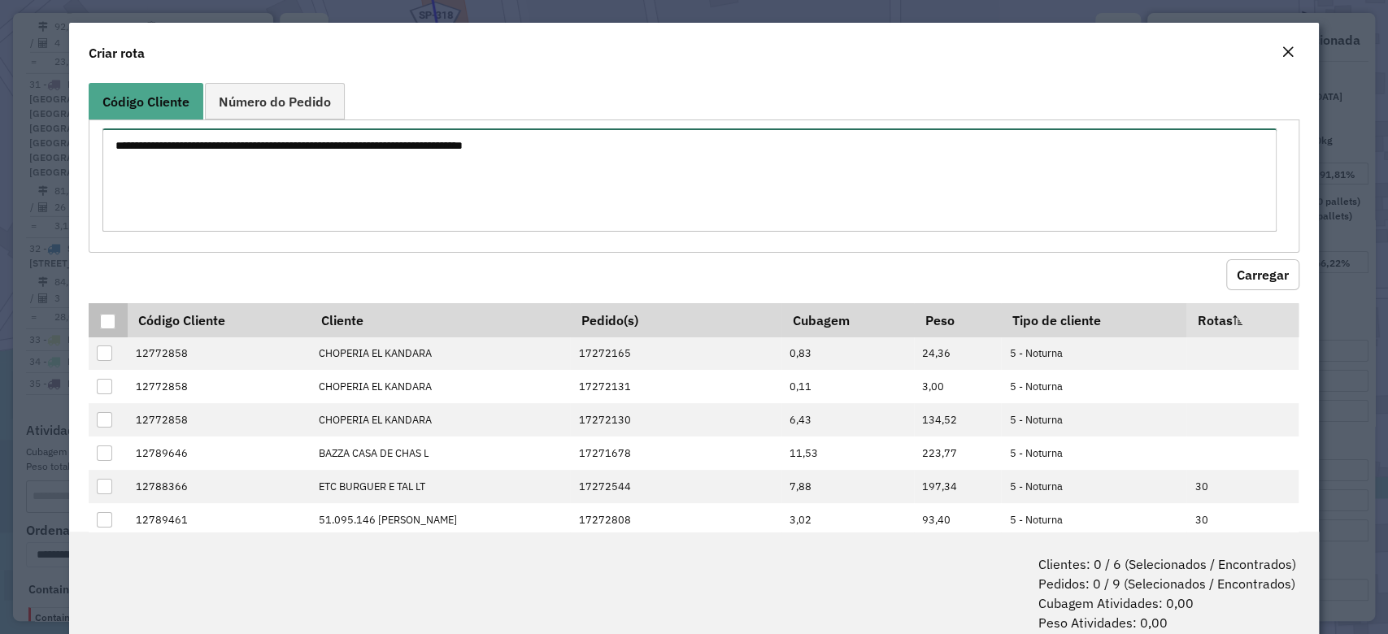
scroll to position [0, 0]
paste textarea "******** ******** ******** ******** ********"
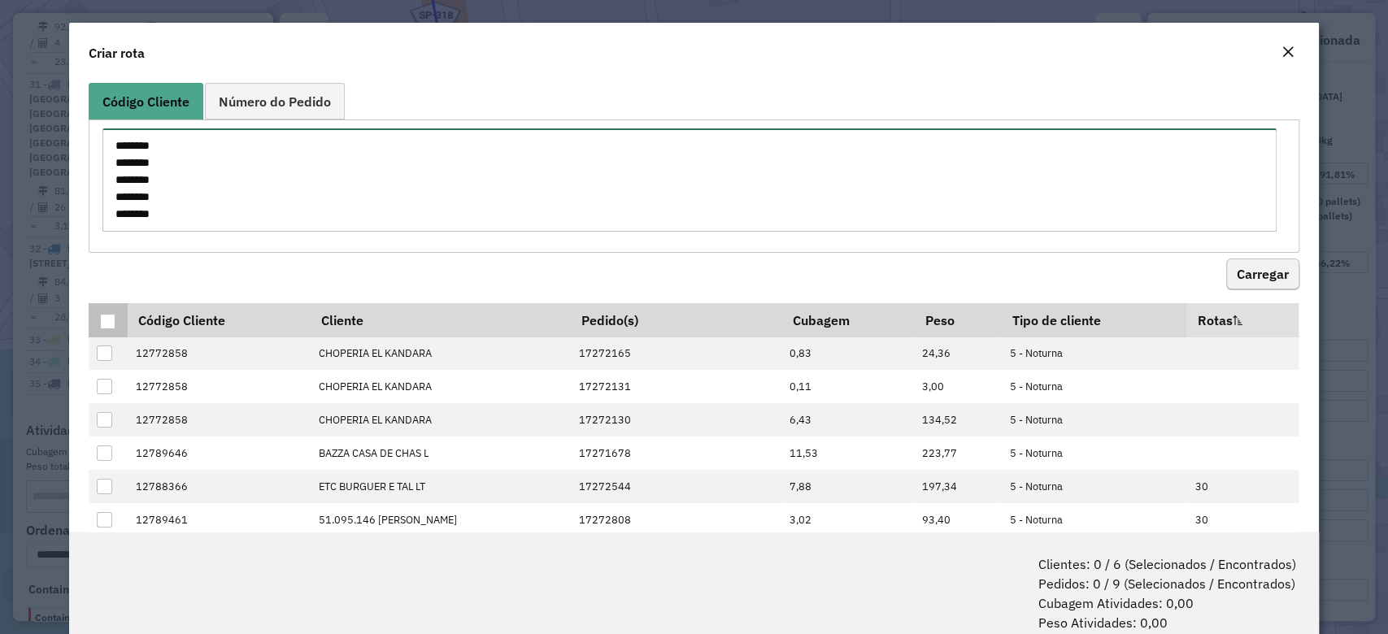
type textarea "******** ******** ******** ******** ********"
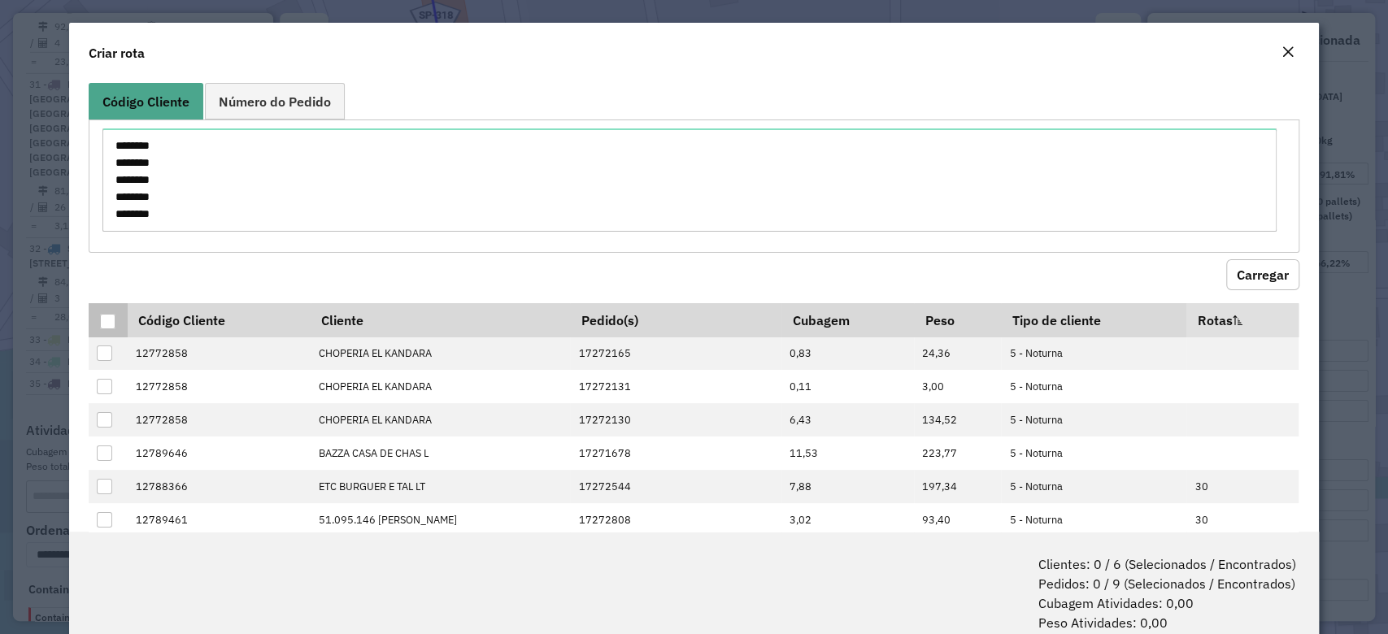
click at [1280, 273] on button "Carregar" at bounding box center [1262, 274] width 73 height 31
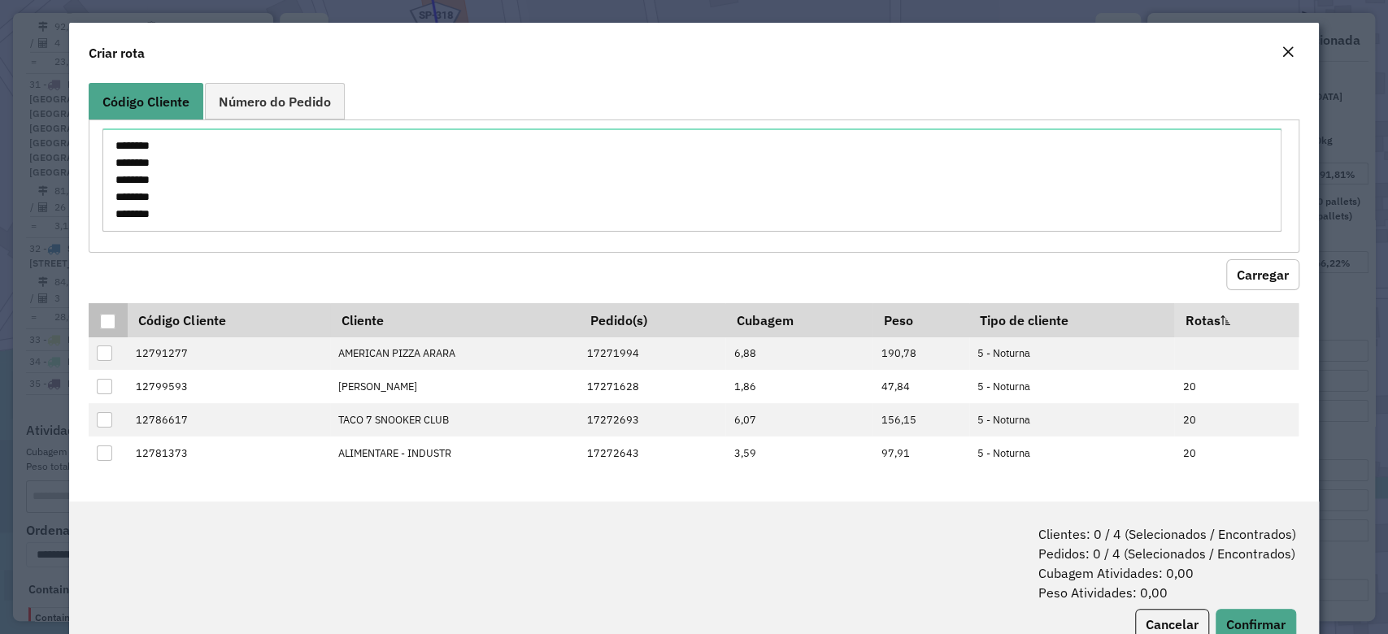
click at [106, 320] on div at bounding box center [107, 321] width 15 height 15
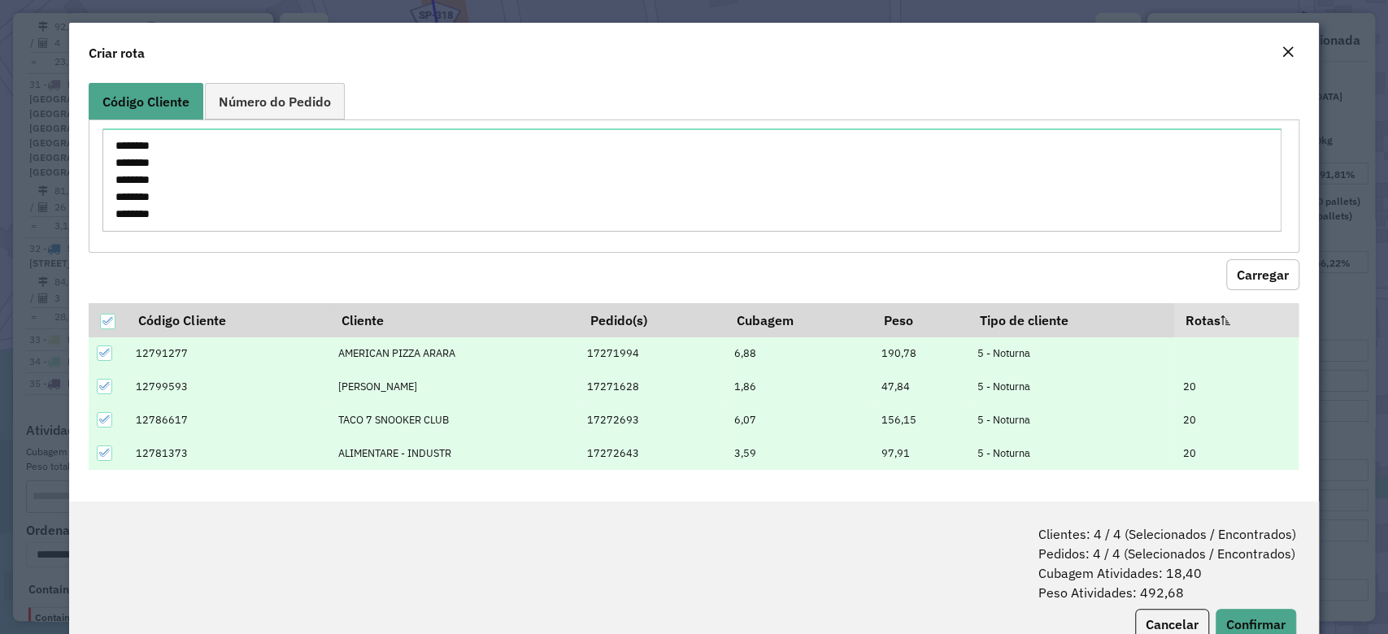
scroll to position [50, 0]
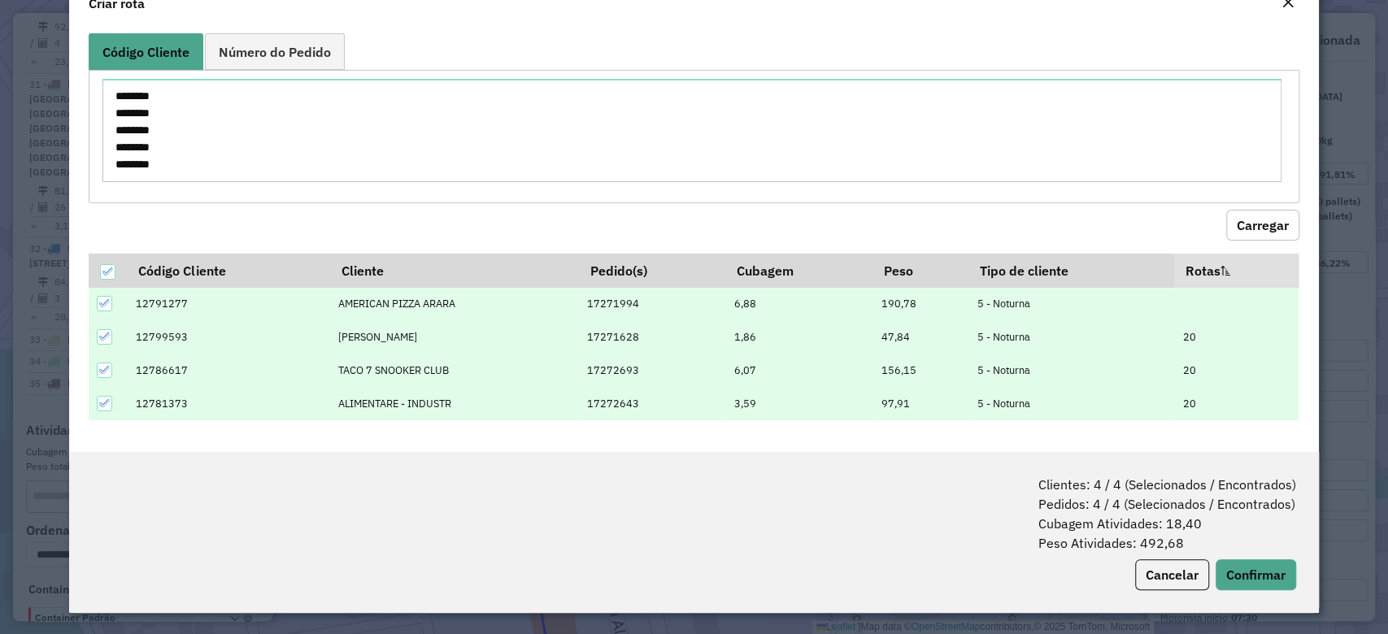
click at [112, 335] on div at bounding box center [105, 337] width 16 height 16
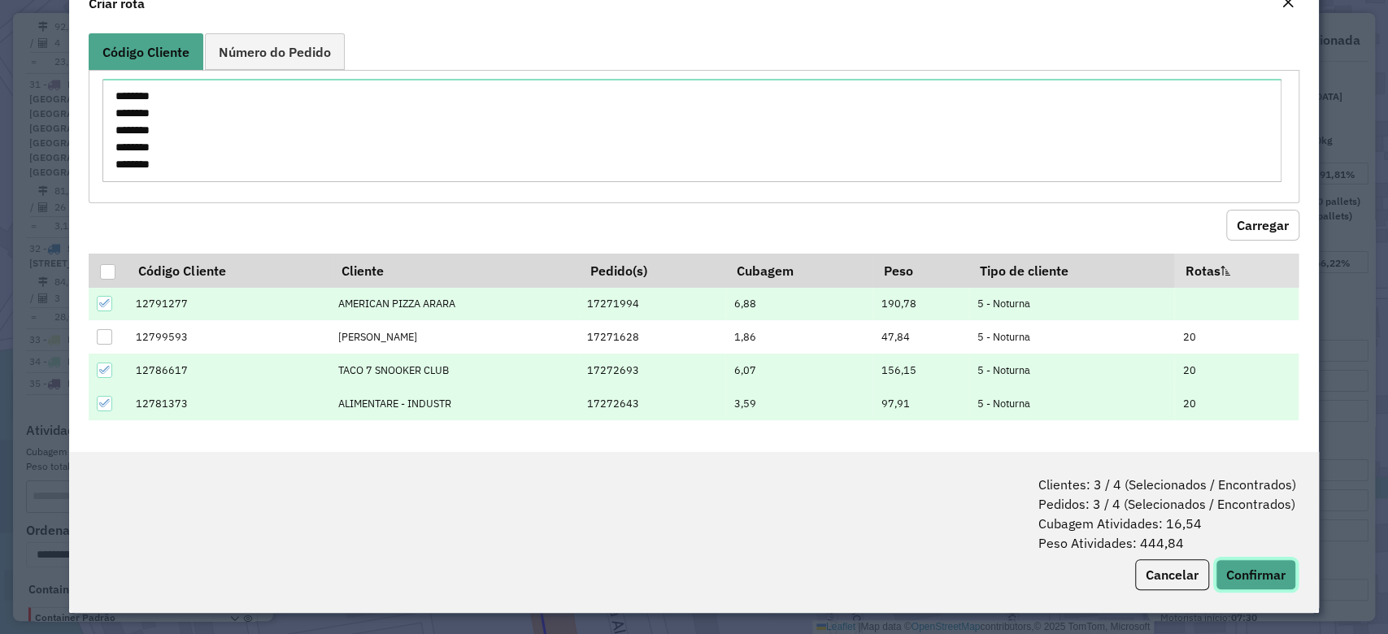
click at [1248, 572] on button "Confirmar" at bounding box center [1255, 574] width 80 height 31
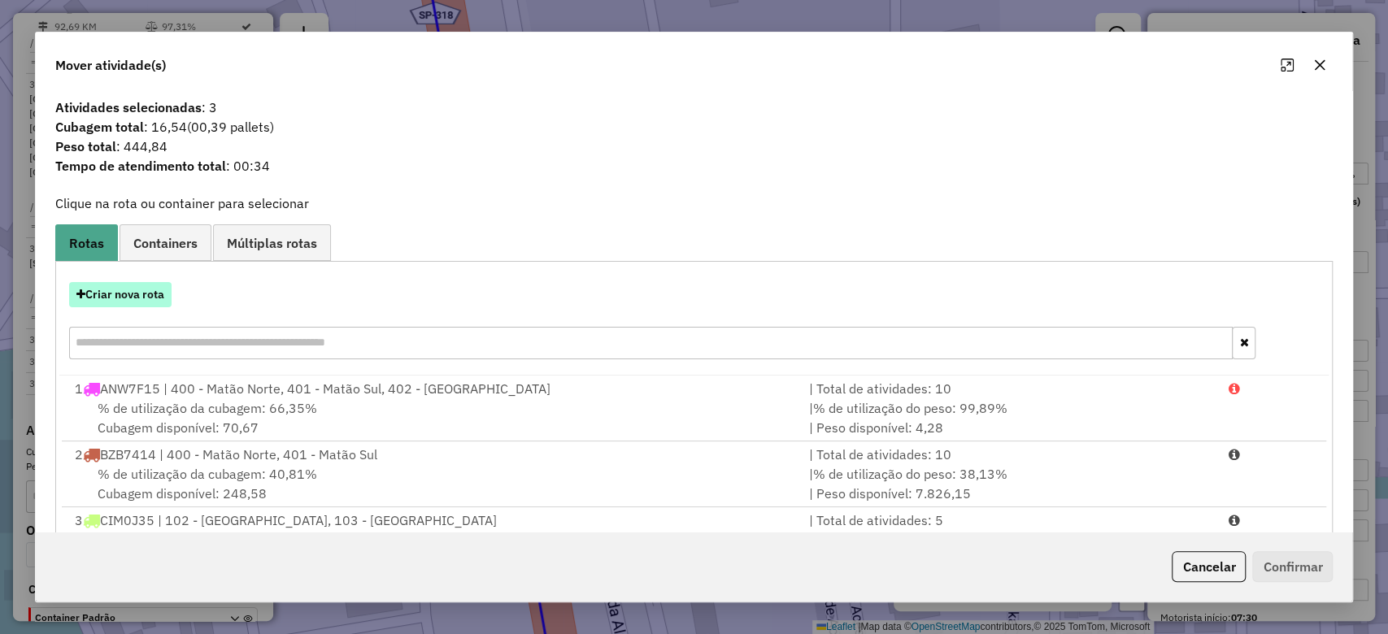
click at [114, 293] on button "Criar nova rota" at bounding box center [120, 294] width 102 height 25
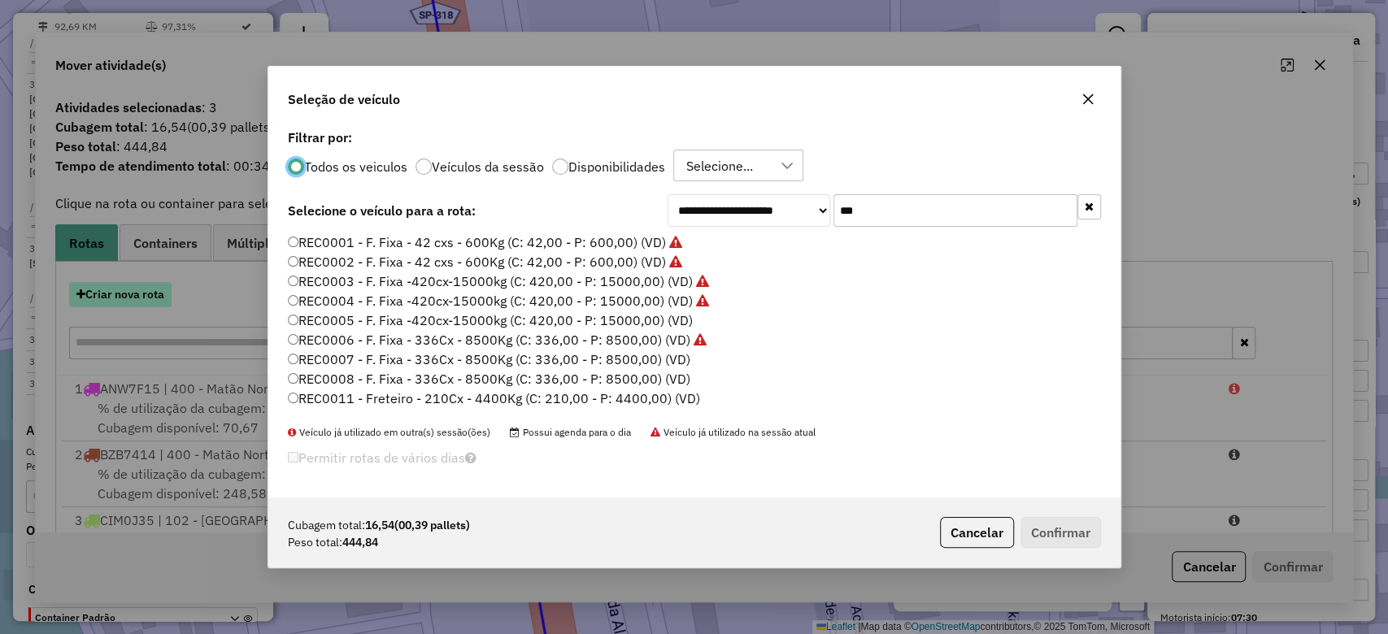
scroll to position [8, 5]
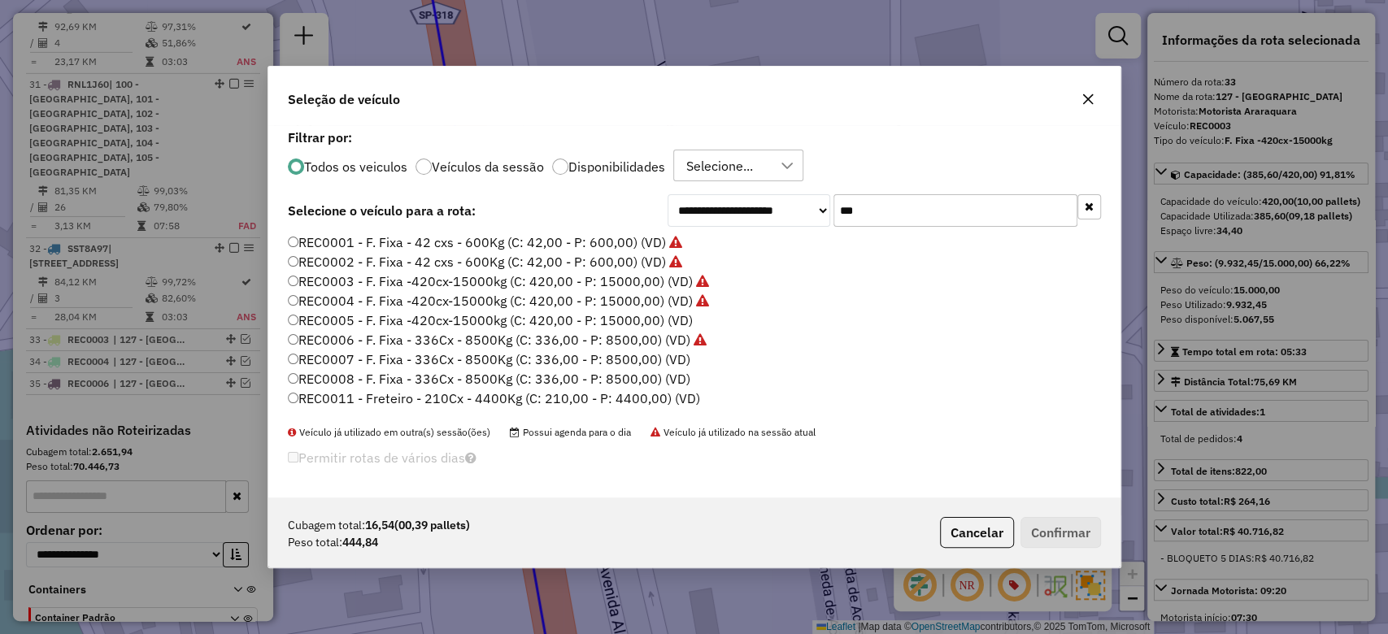
drag, startPoint x: 886, startPoint y: 214, endPoint x: 790, endPoint y: 206, distance: 96.2
click at [790, 206] on div "**********" at bounding box center [883, 210] width 433 height 33
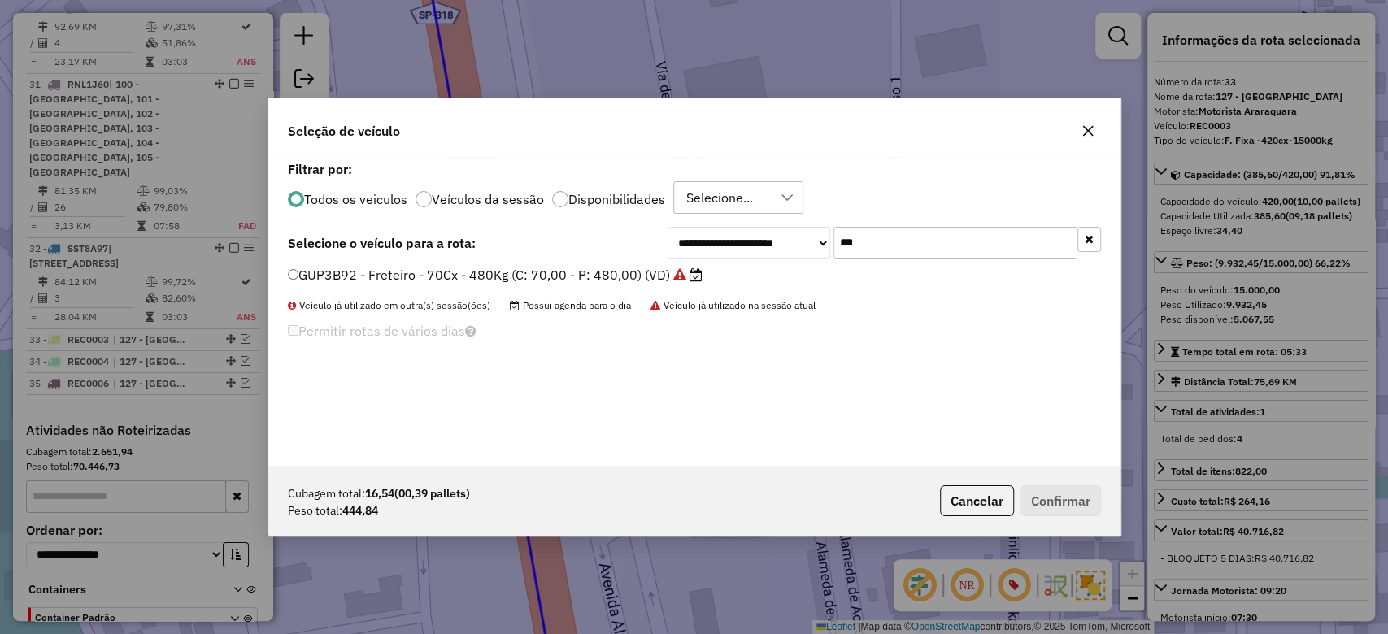
type input "***"
click at [651, 275] on label "GUP3B92 - Freteiro - 70Cx - 480Kg (C: 70,00 - P: 480,00) (VD)" at bounding box center [495, 275] width 415 height 20
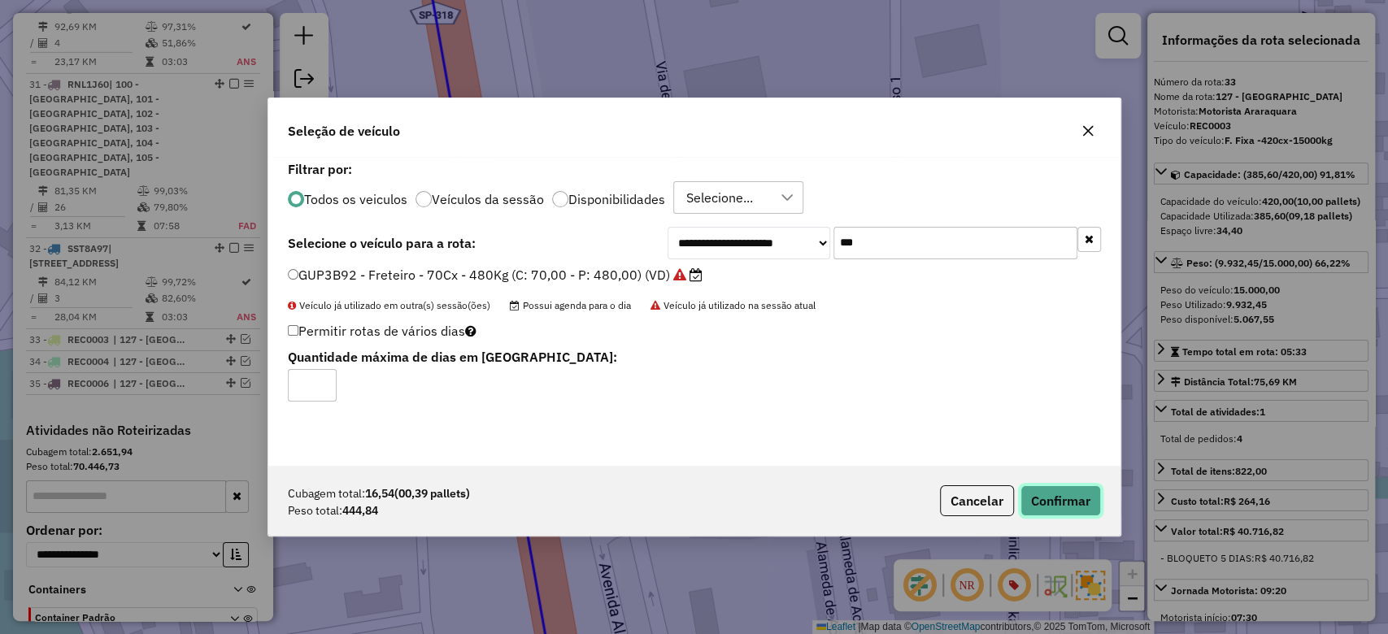
click at [1041, 496] on button "Confirmar" at bounding box center [1060, 500] width 80 height 31
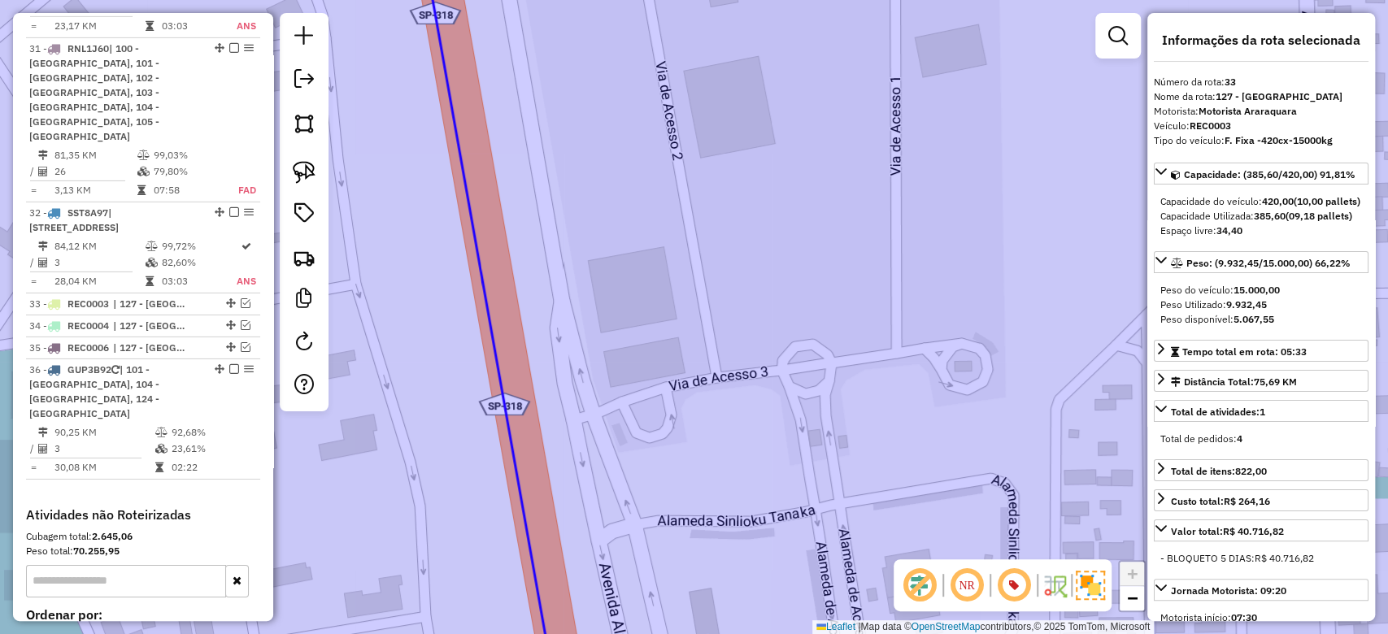
scroll to position [3674, 0]
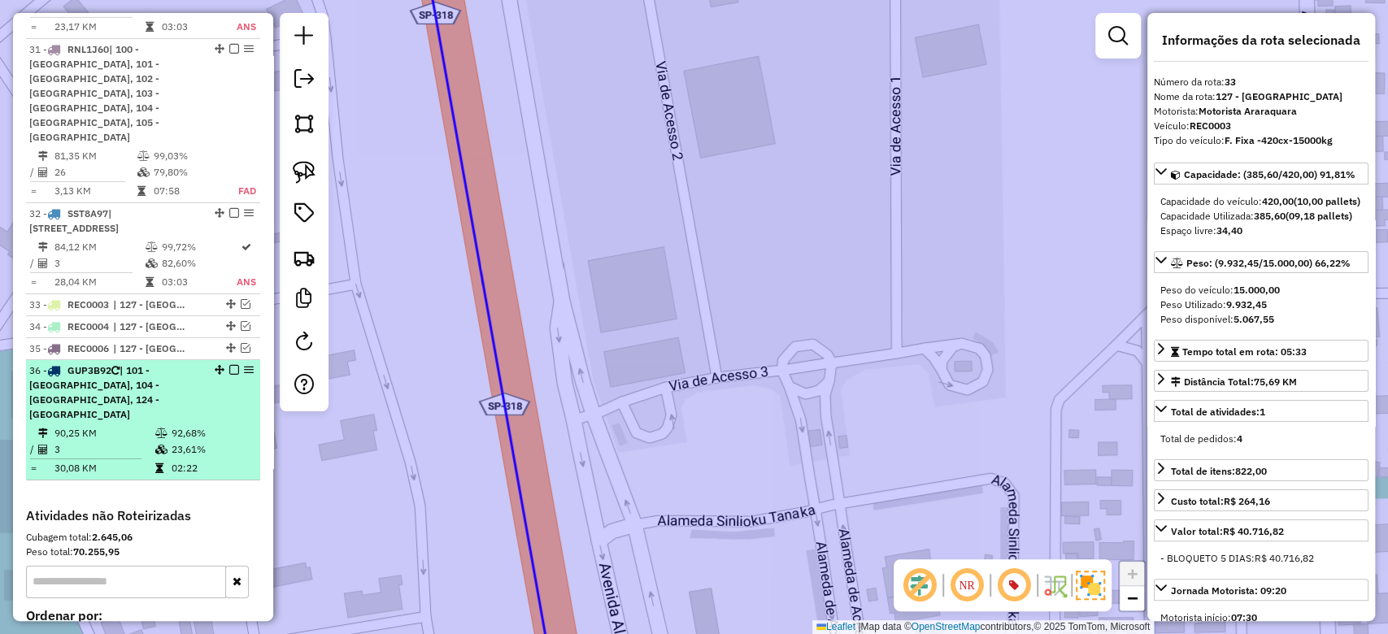
click at [146, 441] on td "3" at bounding box center [104, 449] width 101 height 16
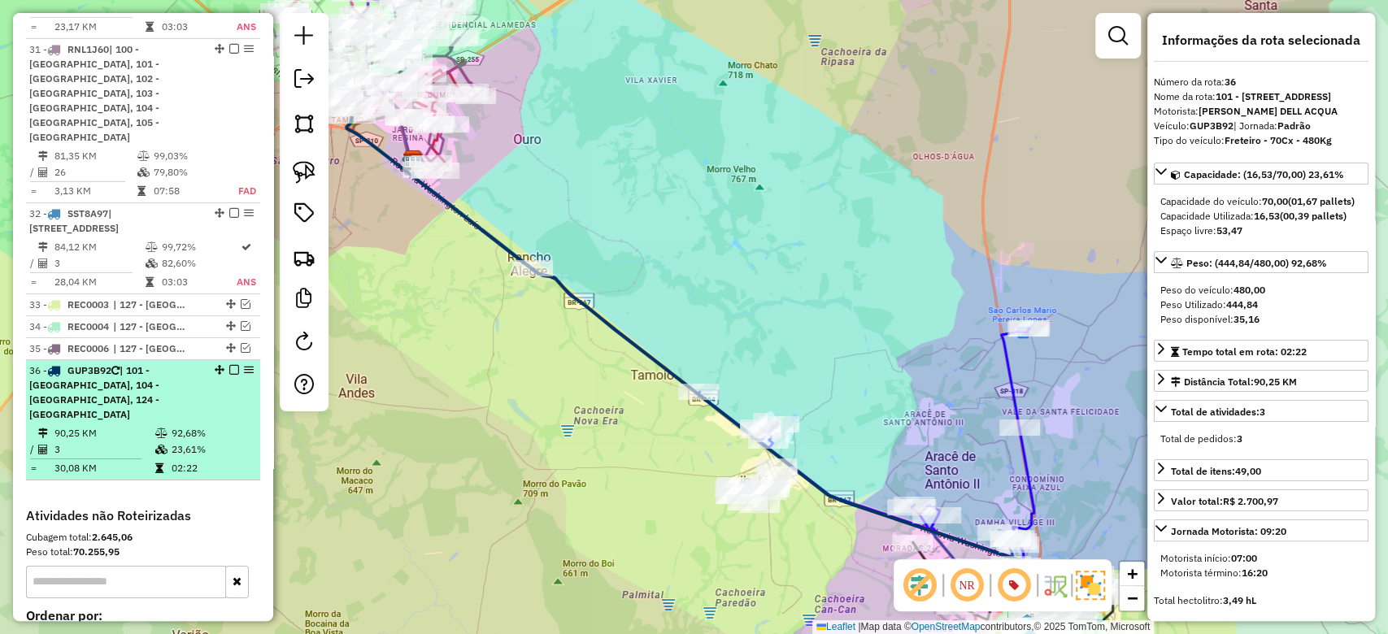
click at [233, 365] on em at bounding box center [234, 370] width 10 height 10
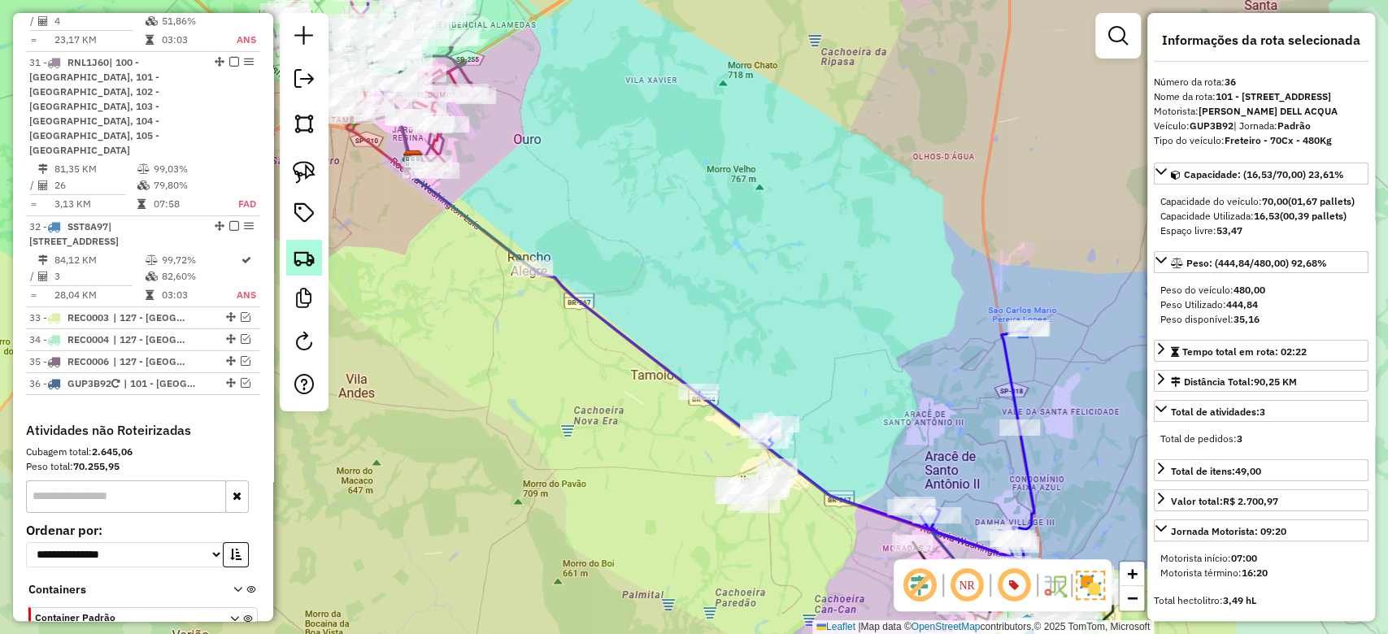
click at [302, 266] on img at bounding box center [304, 257] width 23 height 23
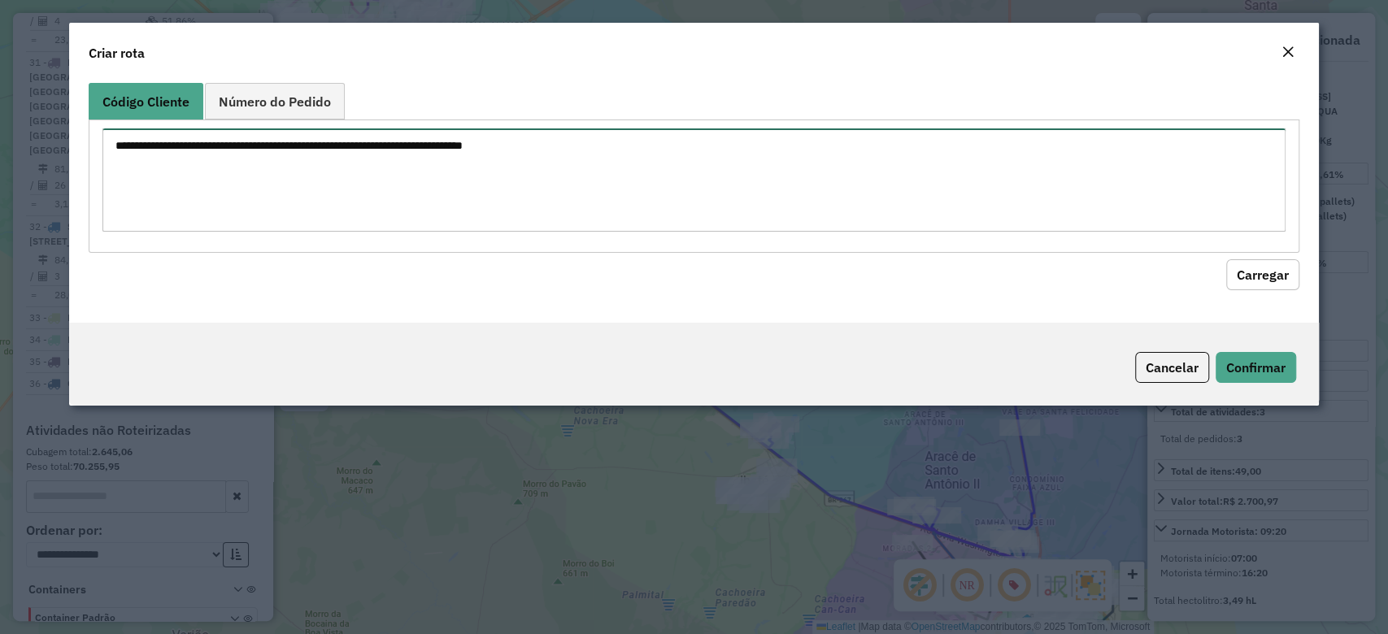
click at [257, 146] on textarea at bounding box center [693, 179] width 1182 height 103
paste textarea "******** ******** ******** ******** ********"
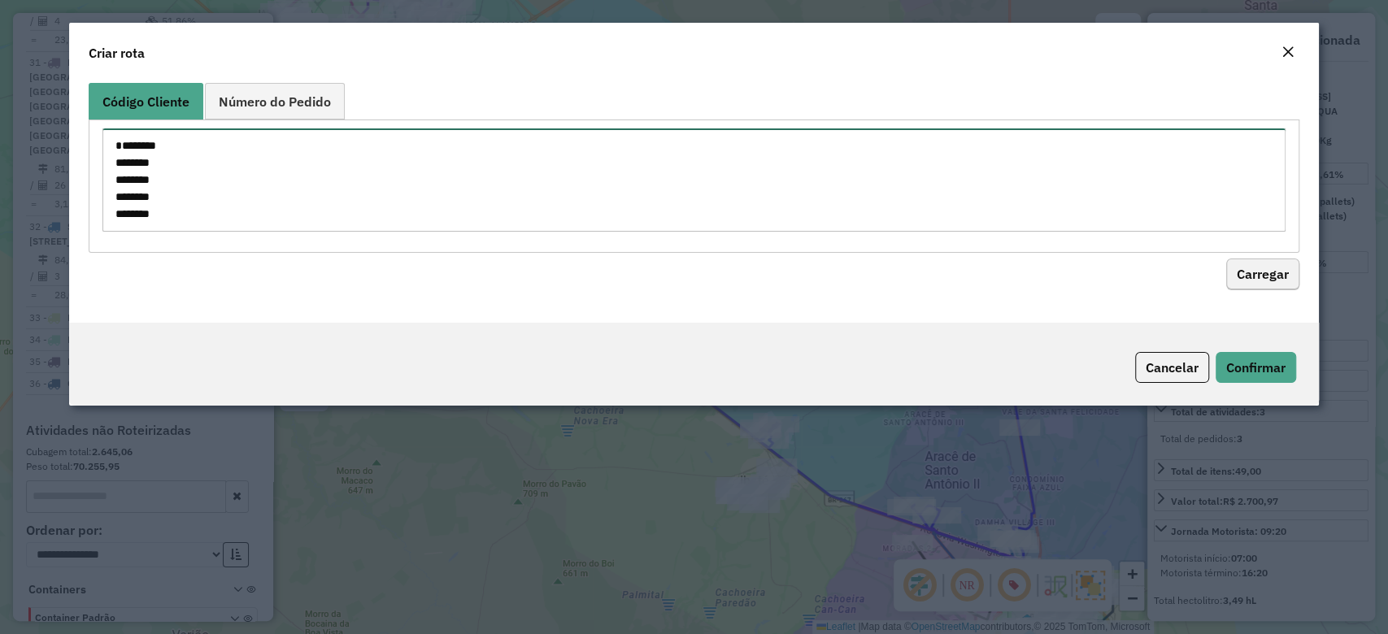
type textarea "******** ******** ******** ******** ********"
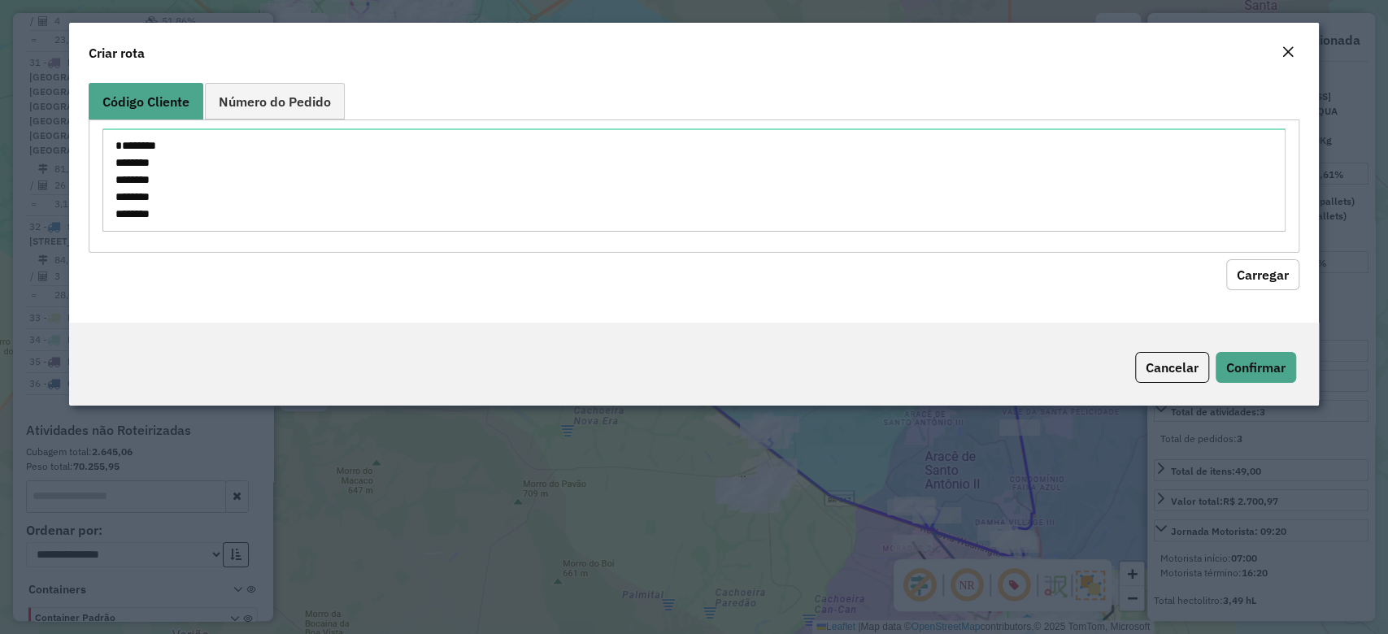
click at [1248, 276] on button "Carregar" at bounding box center [1262, 274] width 73 height 31
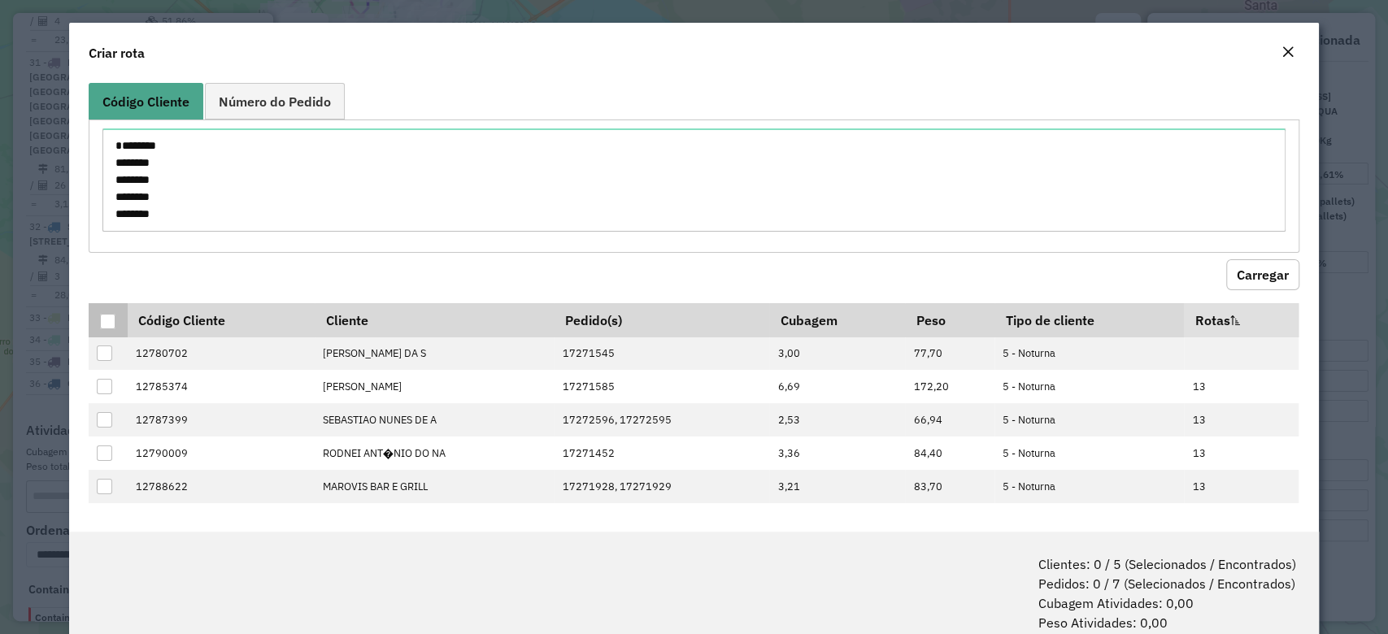
click at [96, 328] on th at bounding box center [108, 320] width 38 height 34
click at [109, 318] on div at bounding box center [107, 321] width 15 height 15
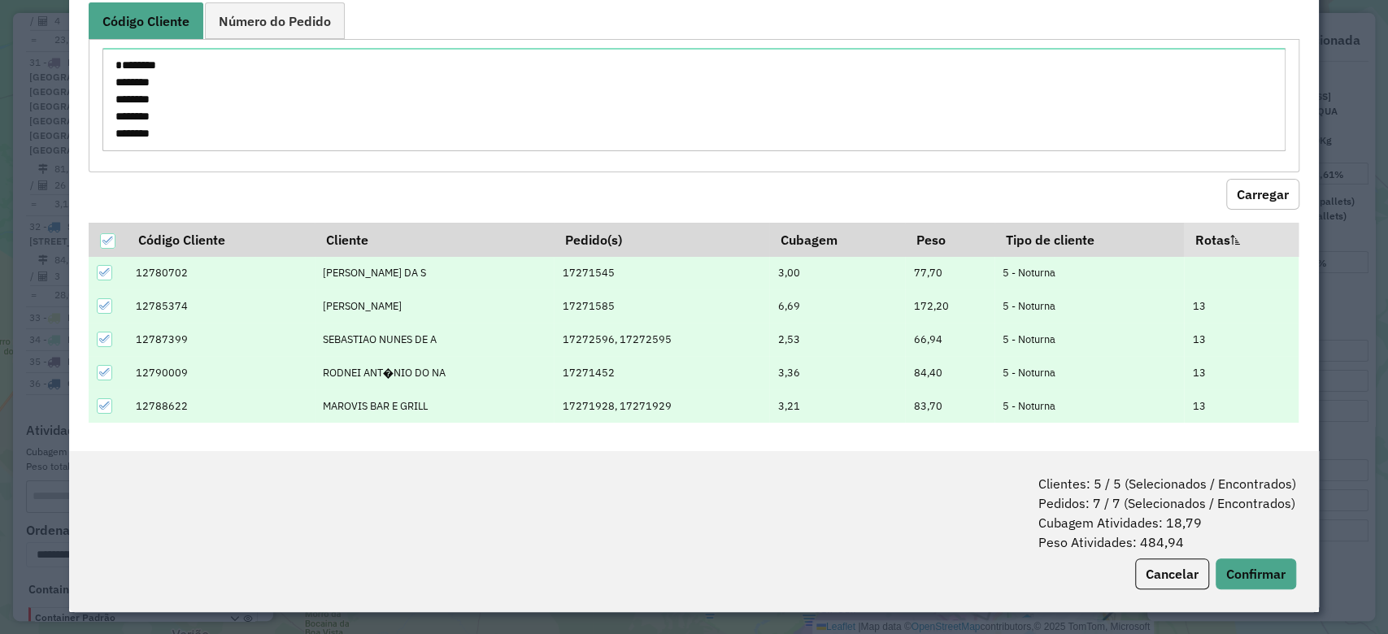
scroll to position [1, 0]
click at [107, 269] on icon at bounding box center [104, 271] width 11 height 7
click at [101, 267] on div at bounding box center [104, 271] width 15 height 15
click at [106, 341] on icon at bounding box center [104, 338] width 11 height 11
click at [1262, 576] on button "Confirmar" at bounding box center [1255, 574] width 80 height 31
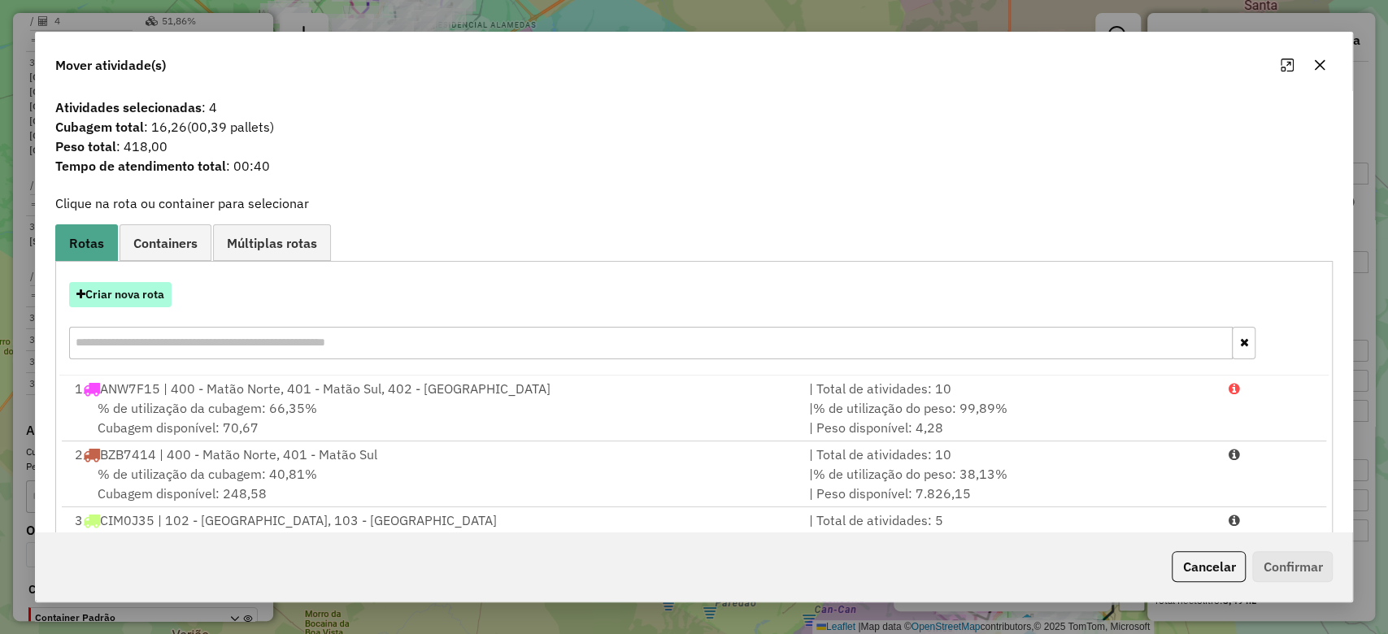
click at [111, 291] on button "Criar nova rota" at bounding box center [120, 294] width 102 height 25
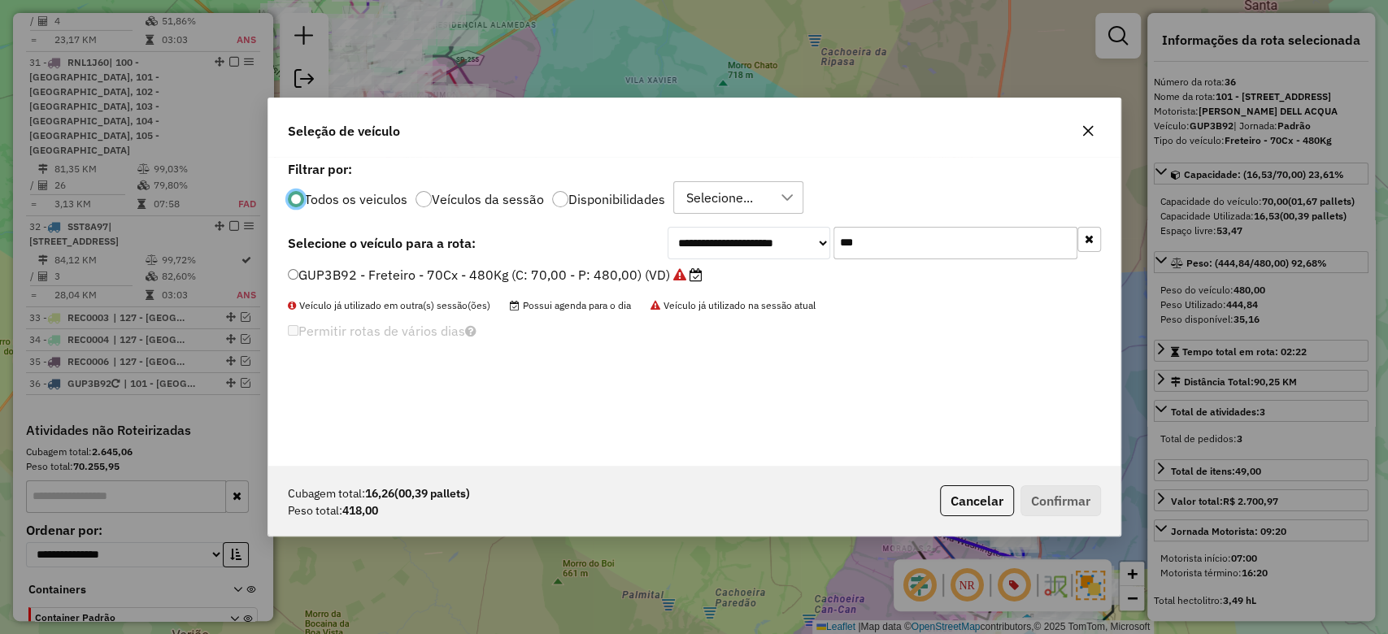
scroll to position [8, 5]
click at [863, 263] on div "**********" at bounding box center [694, 311] width 852 height 309
drag, startPoint x: 872, startPoint y: 228, endPoint x: 764, endPoint y: 223, distance: 107.5
click at [764, 223] on div "**********" at bounding box center [694, 311] width 852 height 309
paste input "****"
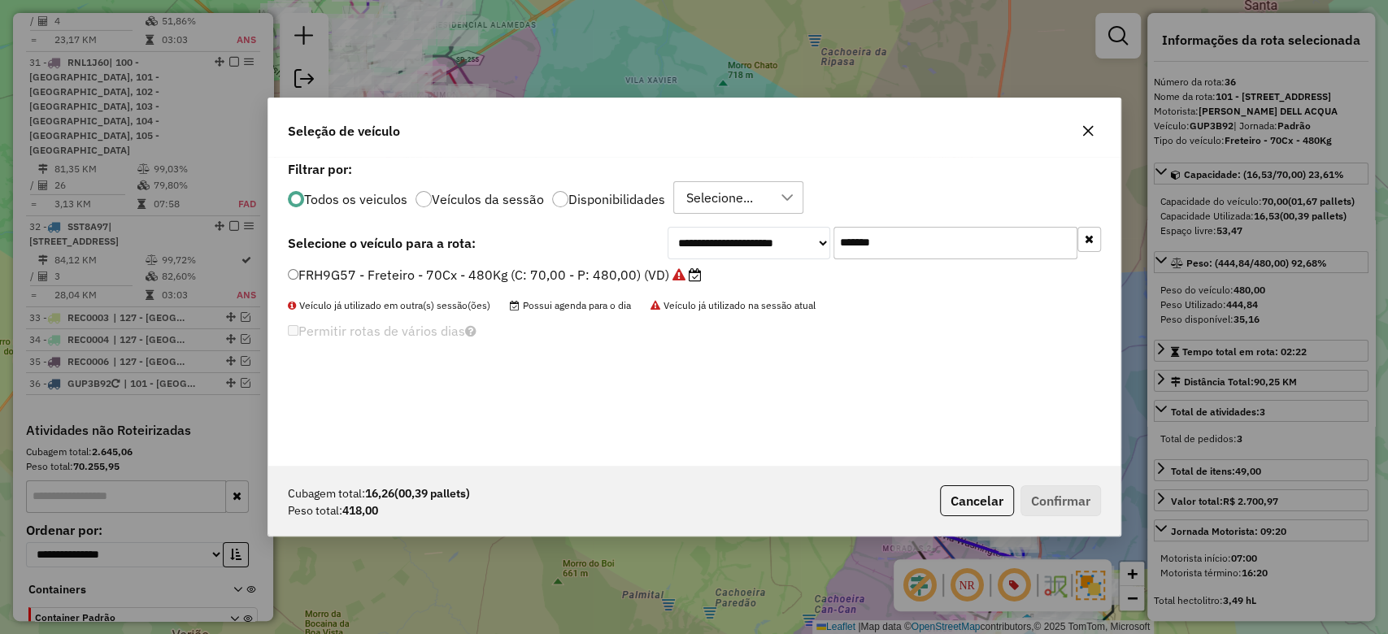
type input "*******"
click at [569, 273] on label "FRH9G57 - Freteiro - 70Cx - 480Kg (C: 70,00 - P: 480,00) (VD)" at bounding box center [495, 275] width 414 height 20
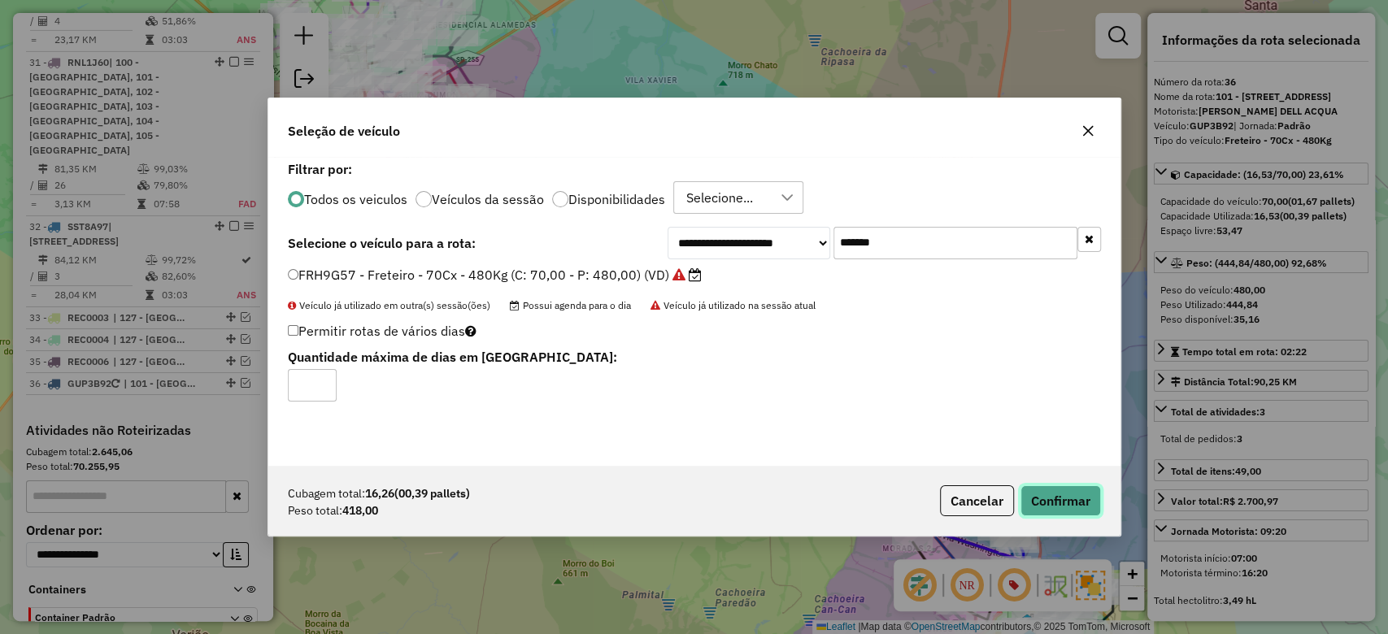
click at [1035, 489] on button "Confirmar" at bounding box center [1060, 500] width 80 height 31
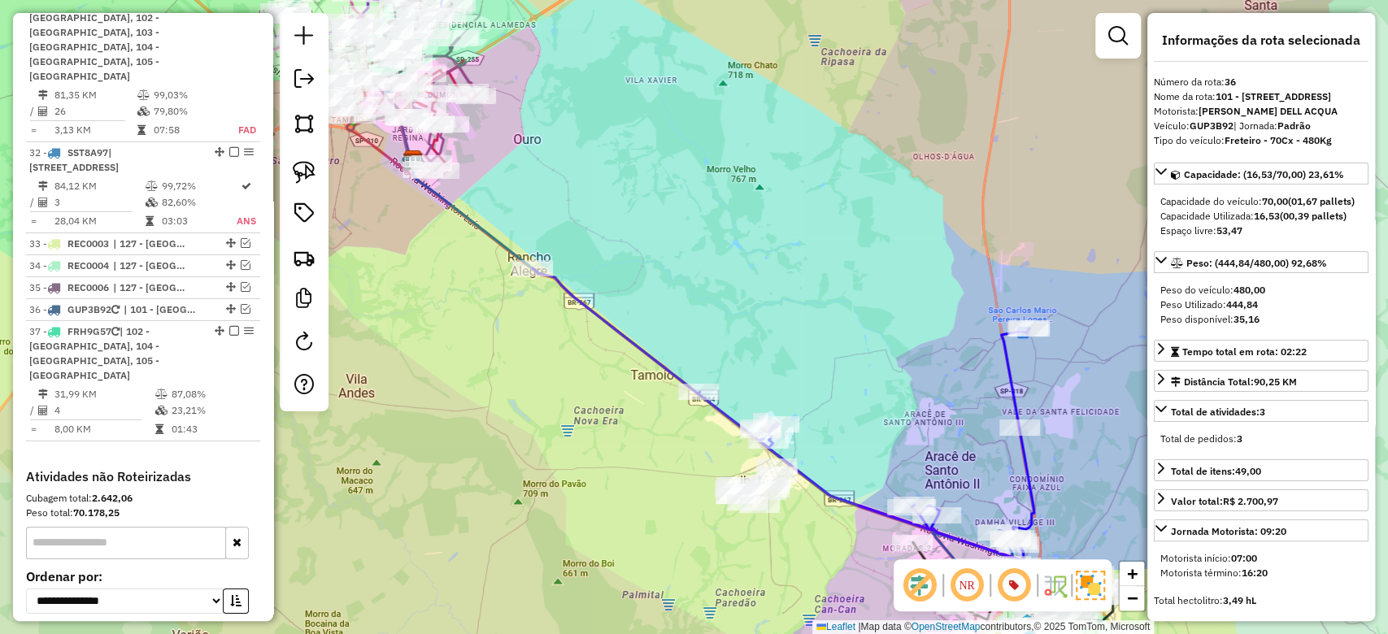
scroll to position [3739, 0]
click at [312, 268] on img at bounding box center [304, 257] width 23 height 23
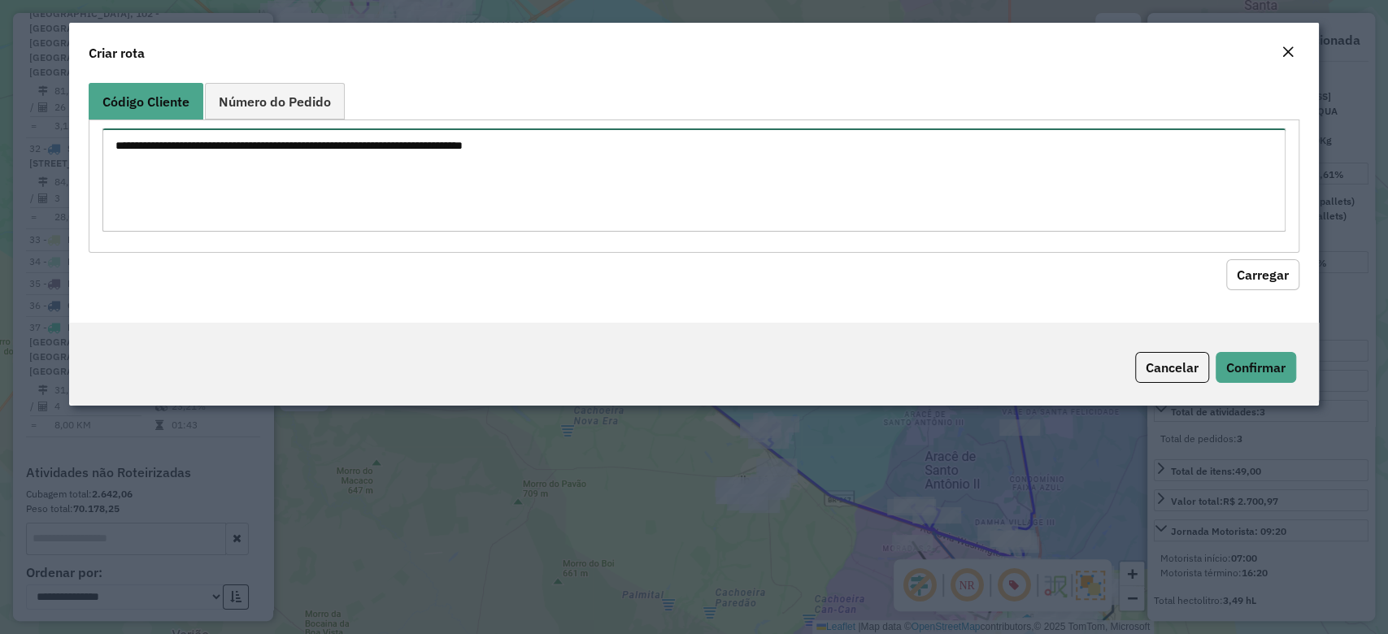
click at [595, 188] on textarea at bounding box center [693, 179] width 1182 height 103
paste textarea "******** ******** ******** ********"
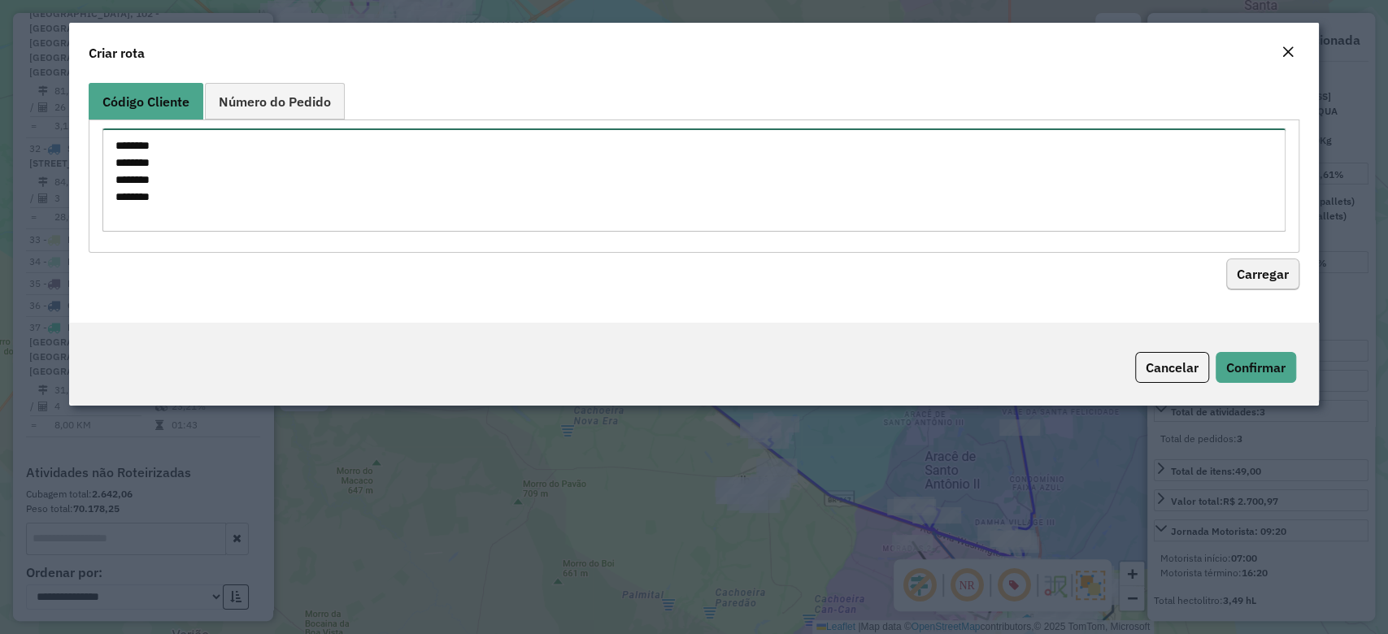
type textarea "******** ******** ******** ********"
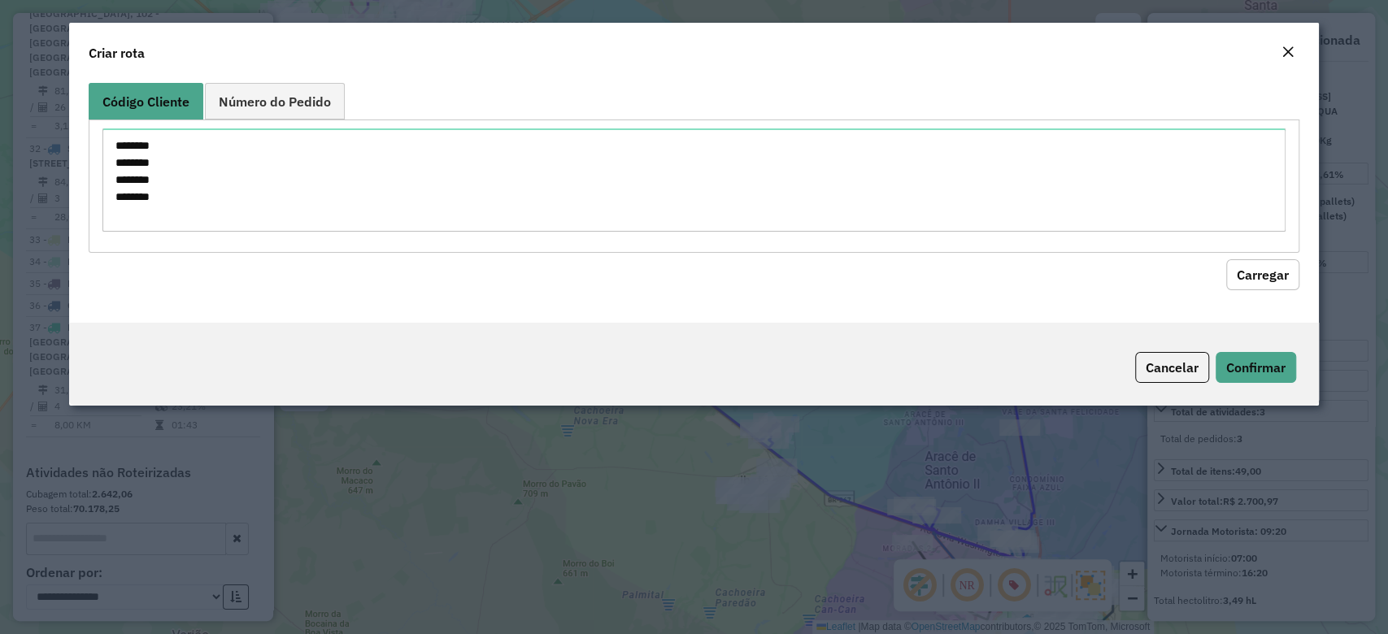
click at [1274, 272] on button "Carregar" at bounding box center [1262, 274] width 73 height 31
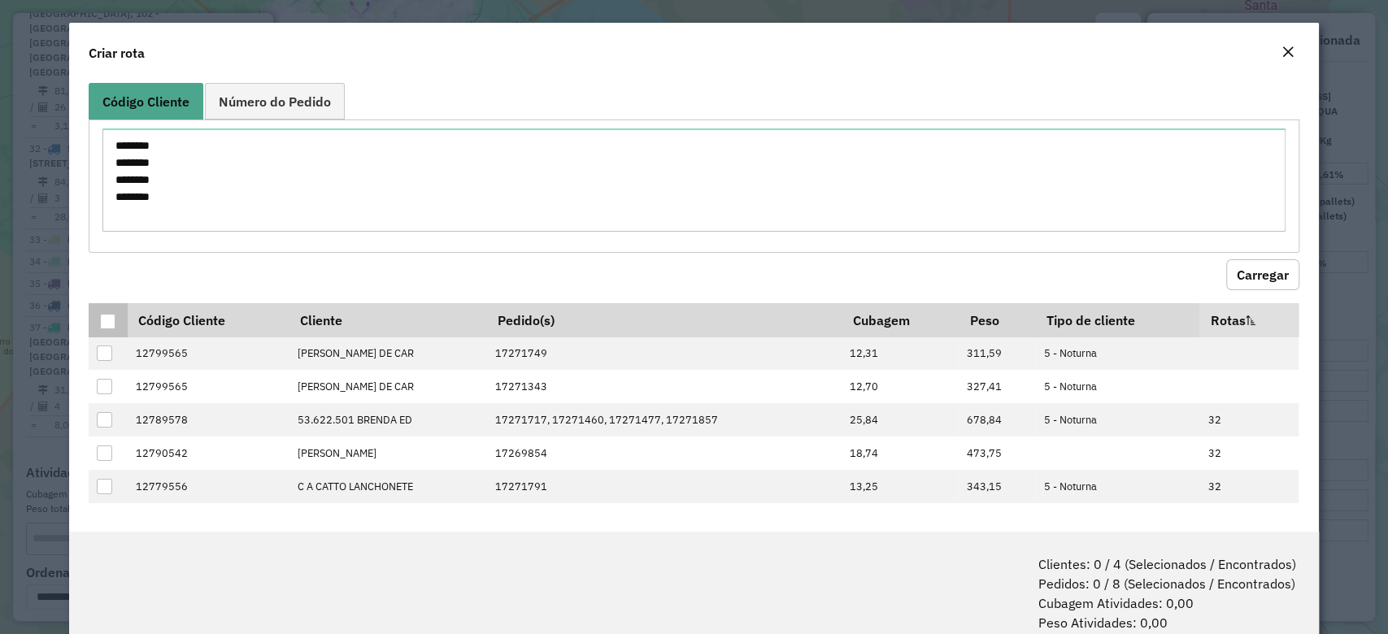
click at [106, 315] on div at bounding box center [107, 321] width 15 height 15
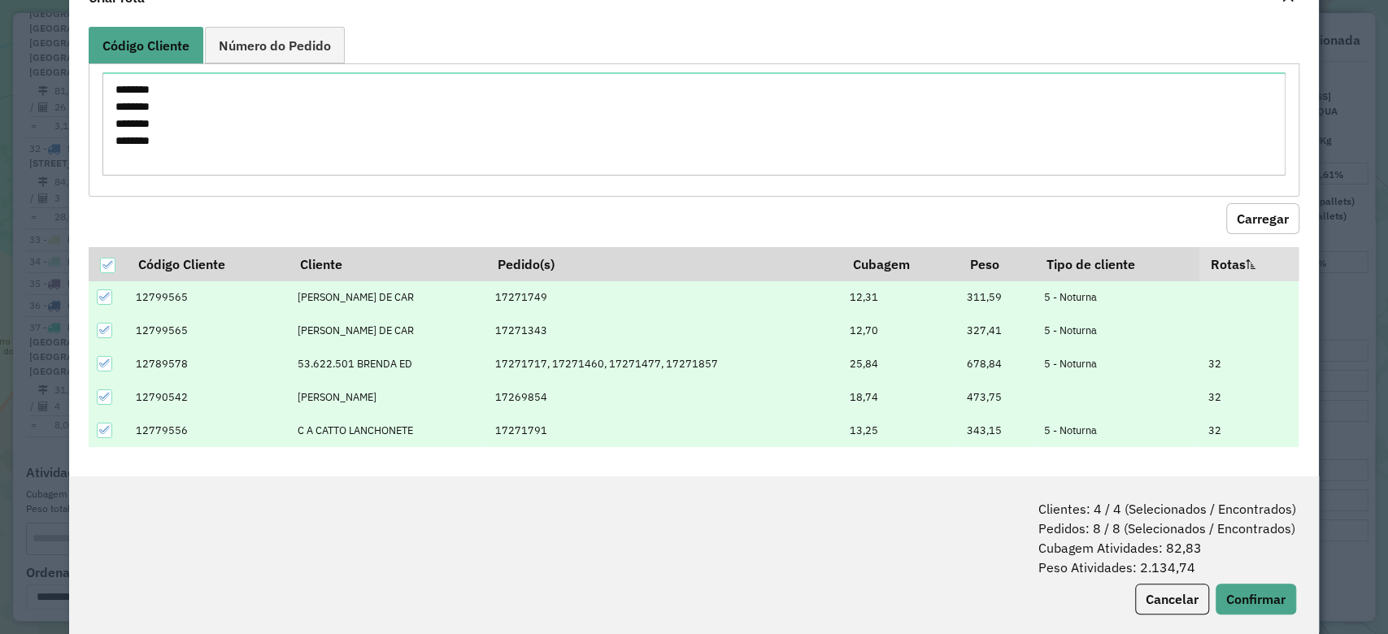
scroll to position [80, 0]
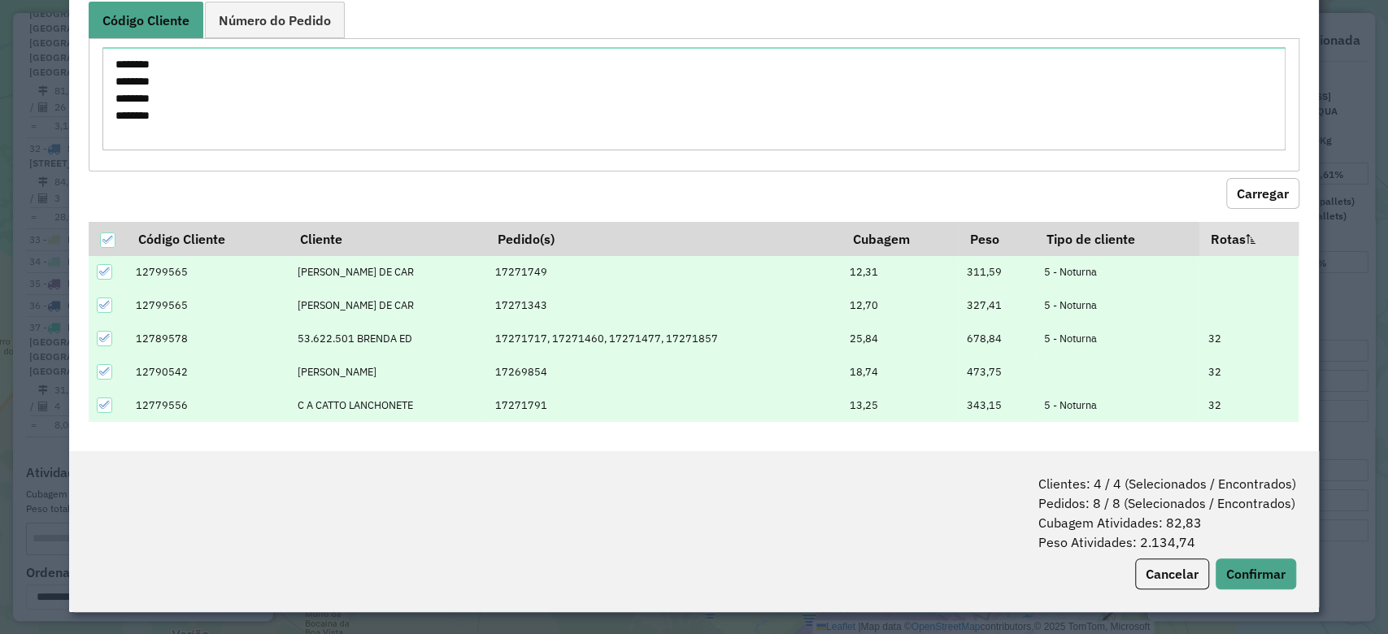
click at [104, 369] on icon at bounding box center [104, 371] width 11 height 11
click at [105, 364] on div at bounding box center [104, 371] width 15 height 15
click at [111, 337] on div at bounding box center [104, 338] width 15 height 15
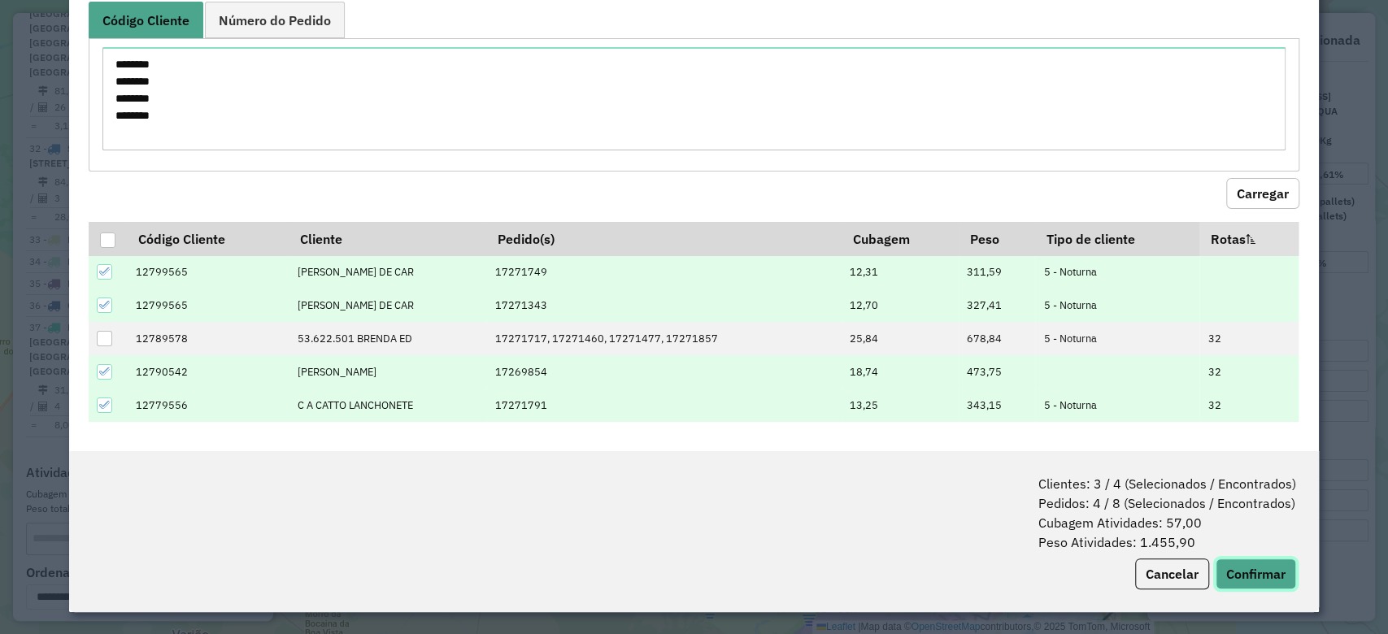
click at [1266, 567] on button "Confirmar" at bounding box center [1255, 574] width 80 height 31
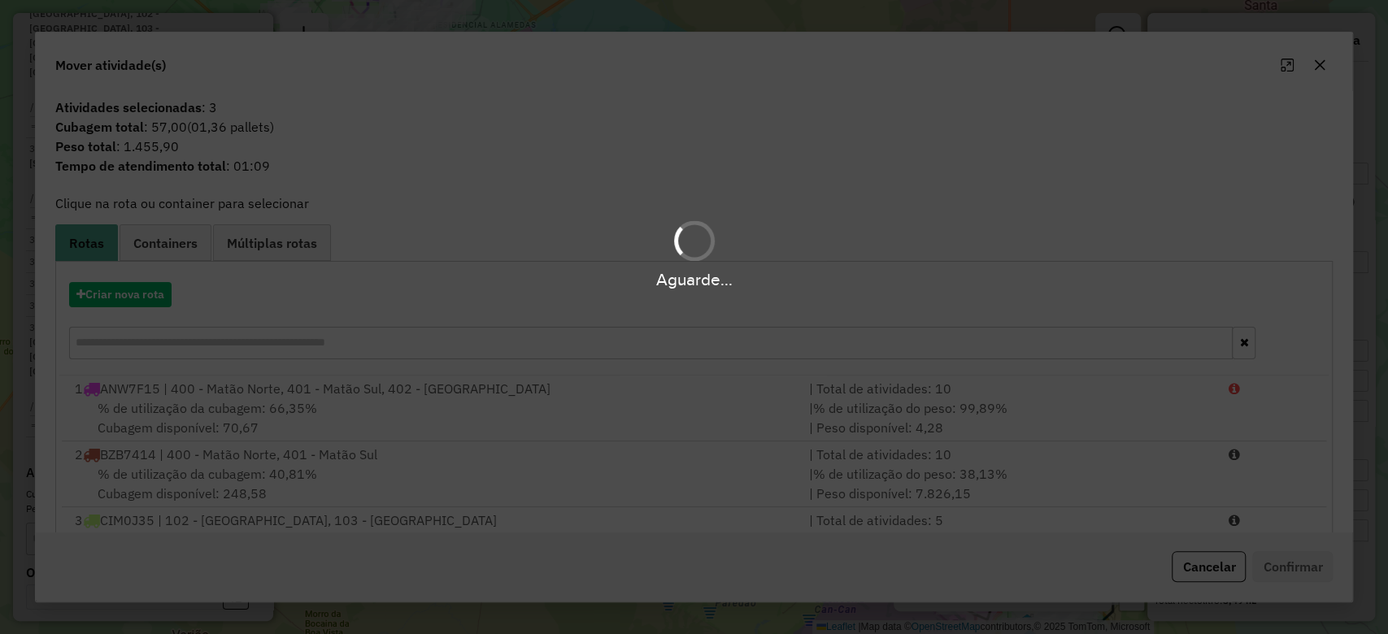
click at [111, 290] on div "Aguarde..." at bounding box center [694, 279] width 1388 height 25
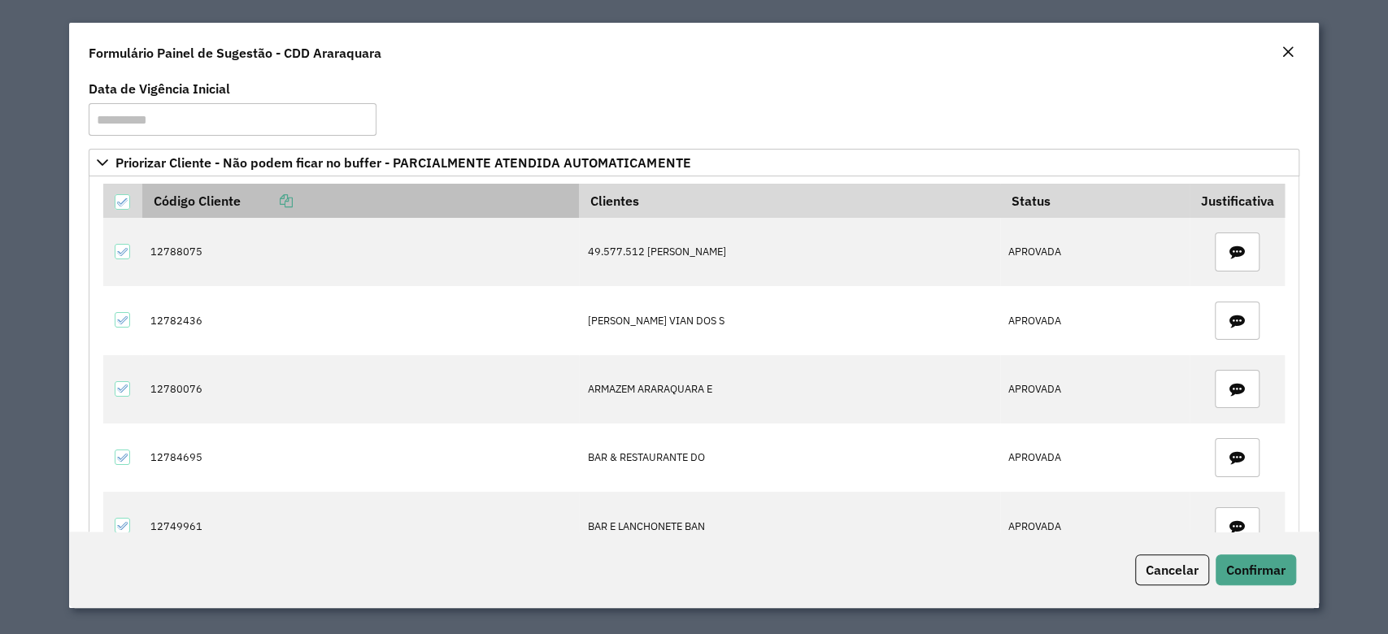
click at [289, 202] on icon at bounding box center [286, 200] width 13 height 13
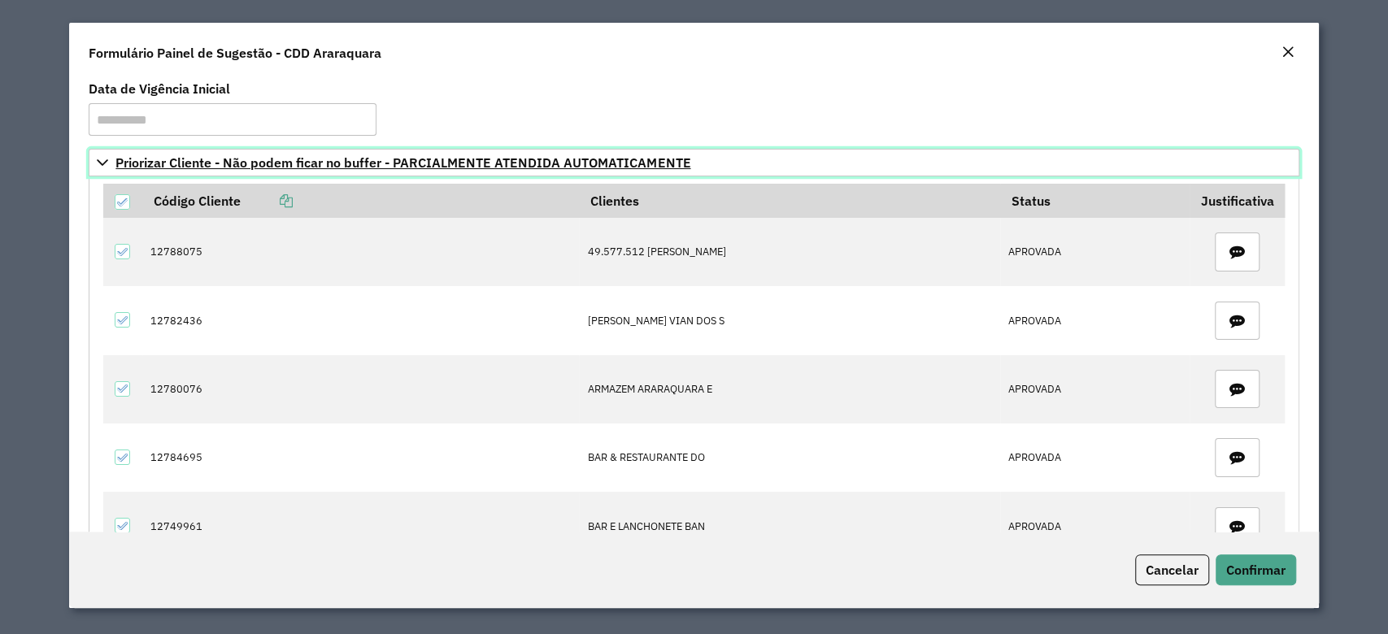
click at [107, 162] on icon at bounding box center [102, 162] width 13 height 13
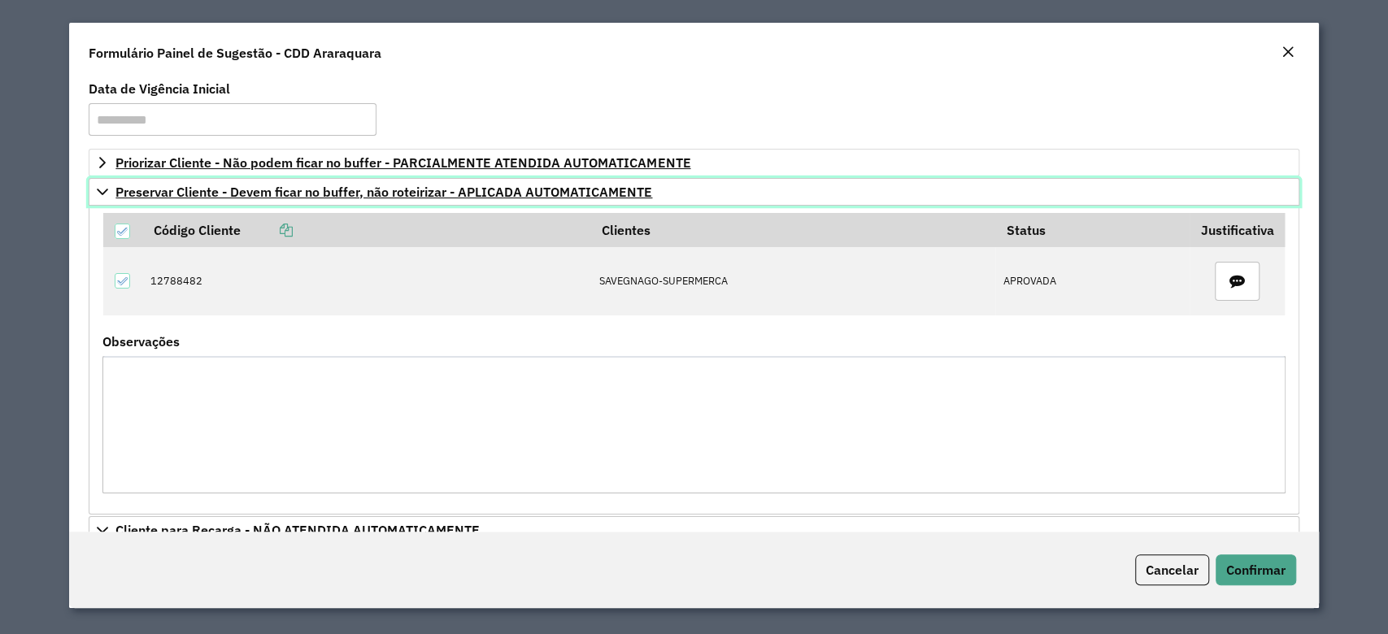
click at [95, 193] on link "Preservar Cliente - Devem ficar no buffer, não roteirizar - APLICADA AUTOMATICA…" at bounding box center [694, 192] width 1210 height 28
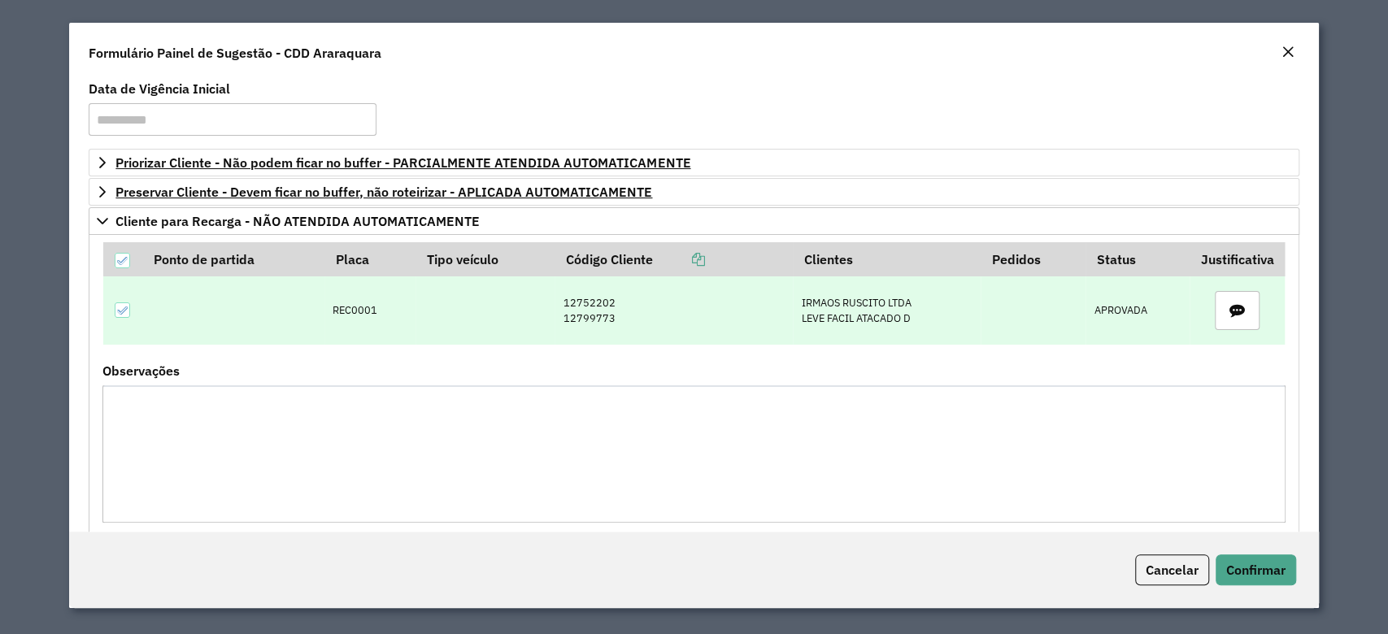
click at [343, 309] on td "REC0001" at bounding box center [369, 310] width 91 height 68
copy td "REC0001"
drag, startPoint x: 546, startPoint y: 302, endPoint x: 619, endPoint y: 317, distance: 74.8
click at [619, 317] on tr "REC0001 12752202 12799773 IRMAOS RUSCITO LTDA LEVE FACIL ATACADO D APROVADA" at bounding box center [693, 310] width 1181 height 68
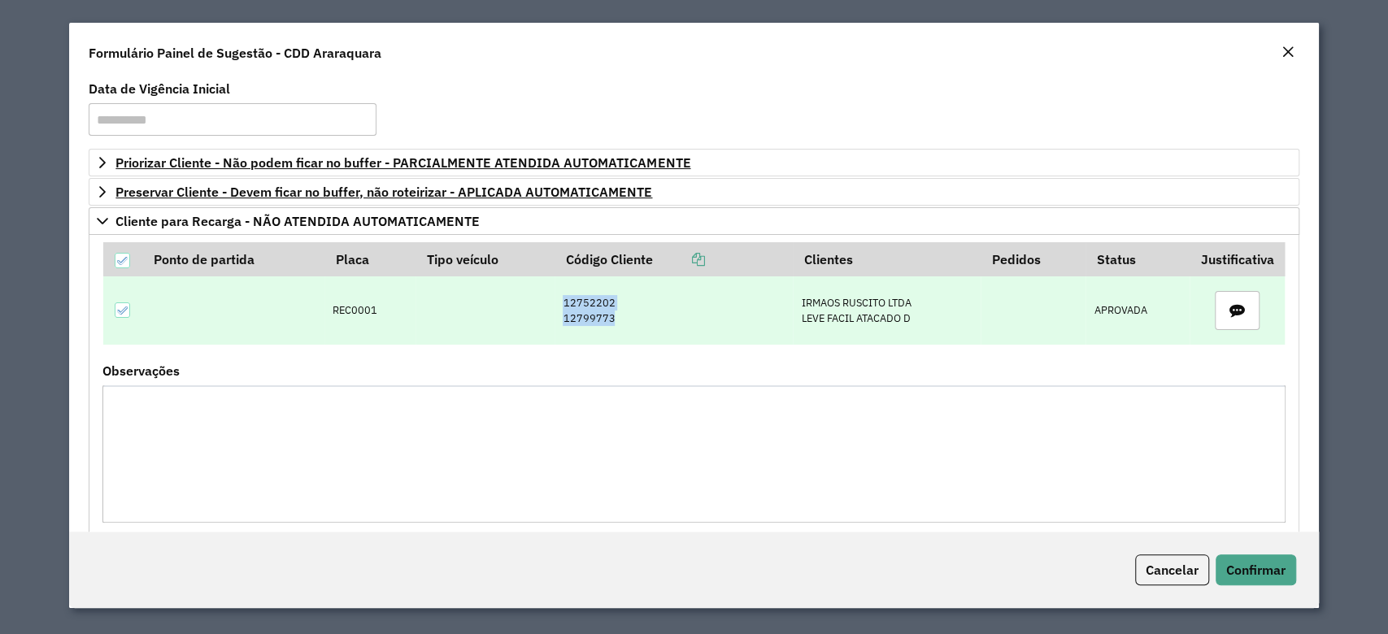
copy tr "12752202 12799773"
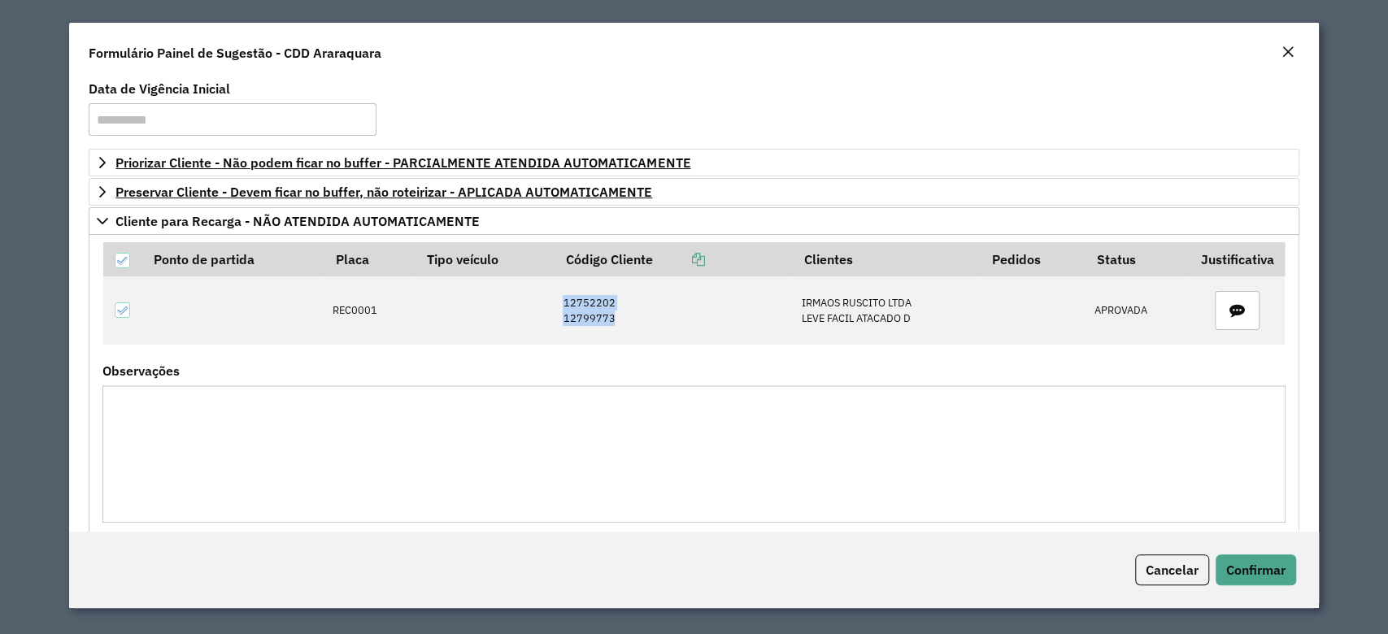
copy tr "12752202 12799773"
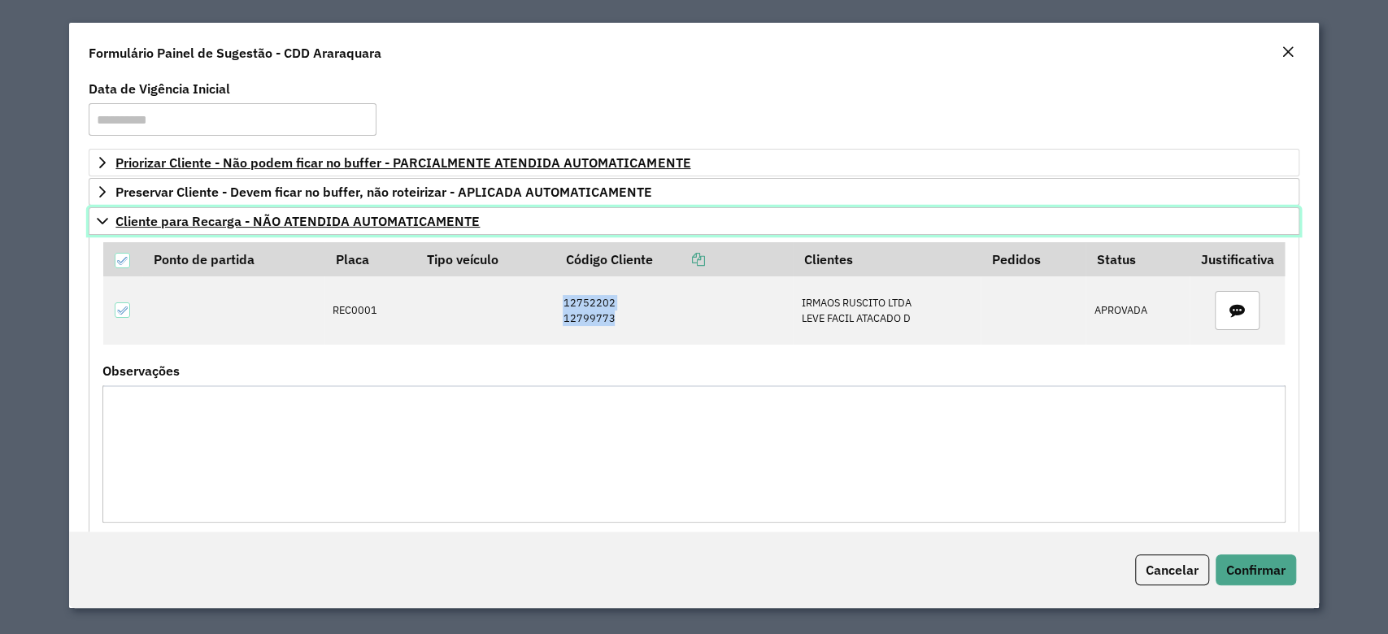
click at [102, 224] on icon at bounding box center [102, 221] width 11 height 7
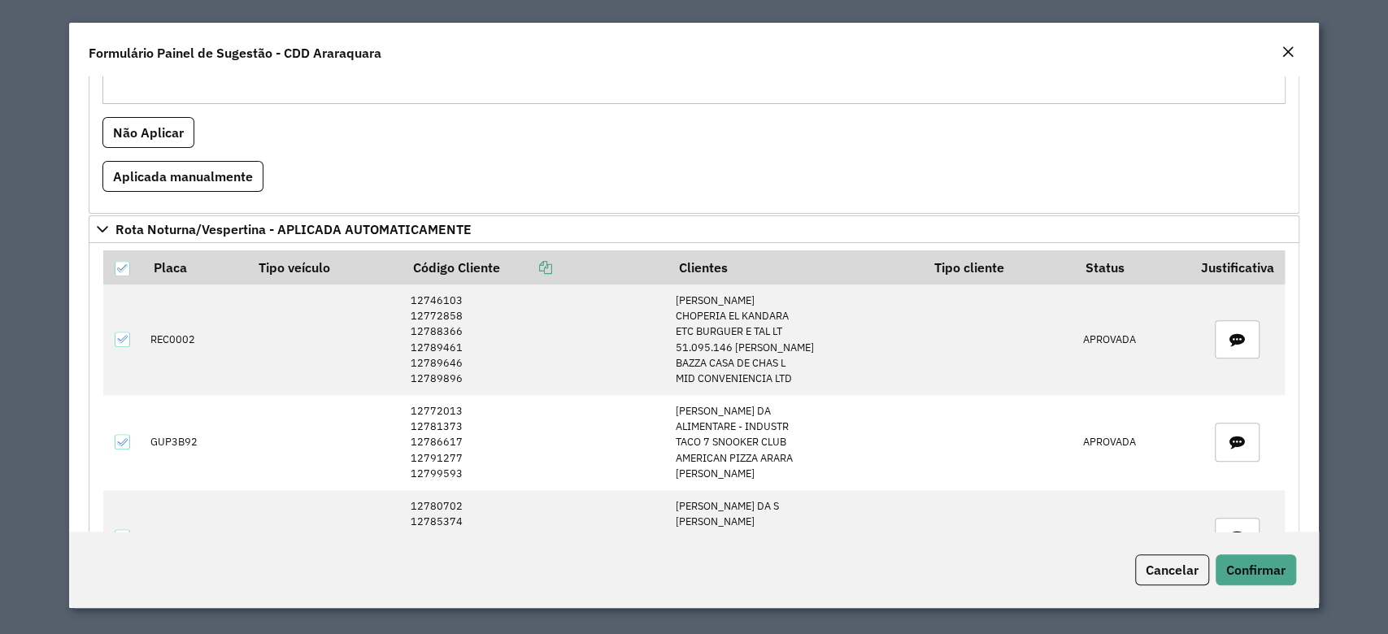
scroll to position [1084, 0]
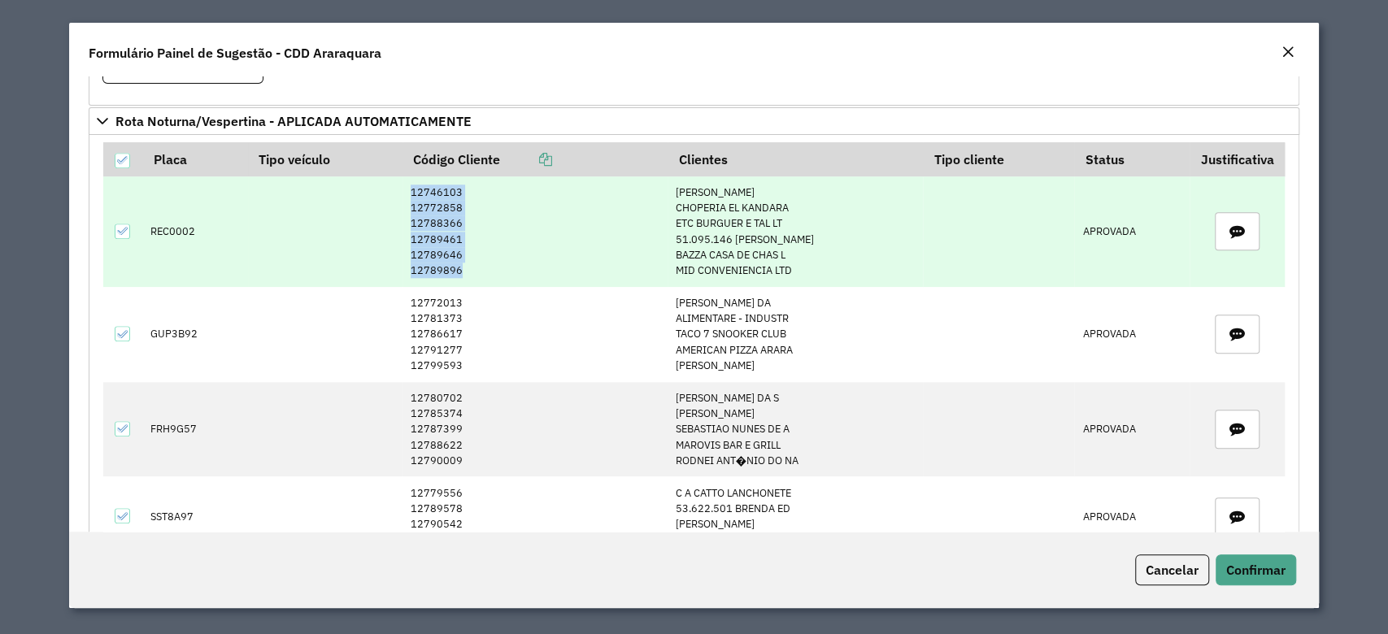
drag, startPoint x: 410, startPoint y: 185, endPoint x: 481, endPoint y: 270, distance: 111.4
click at [481, 270] on td "12746103 12772858 12788366 12789461 12789646 12789896" at bounding box center [534, 231] width 265 height 111
copy td "12746103 12772858 12788366 12789461 12789646 12789896"
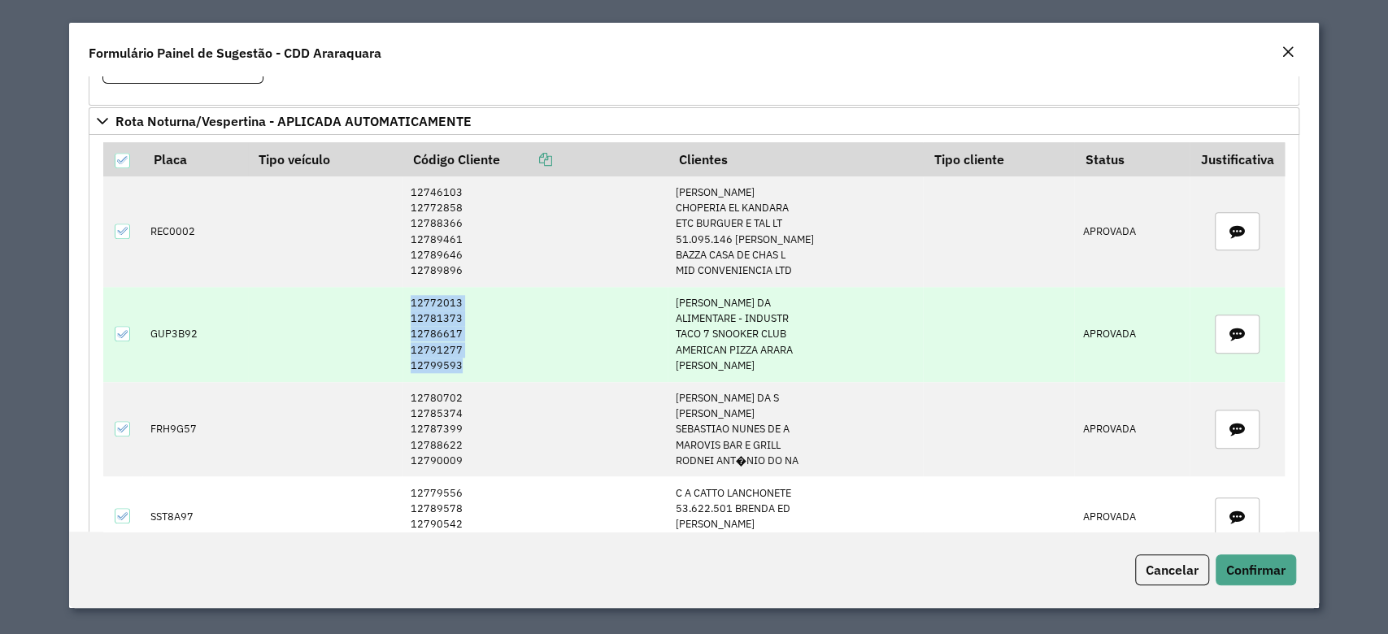
drag, startPoint x: 405, startPoint y: 301, endPoint x: 475, endPoint y: 355, distance: 88.6
click at [475, 355] on td "12772013 12781373 12786617 12791277 12799593" at bounding box center [534, 334] width 265 height 95
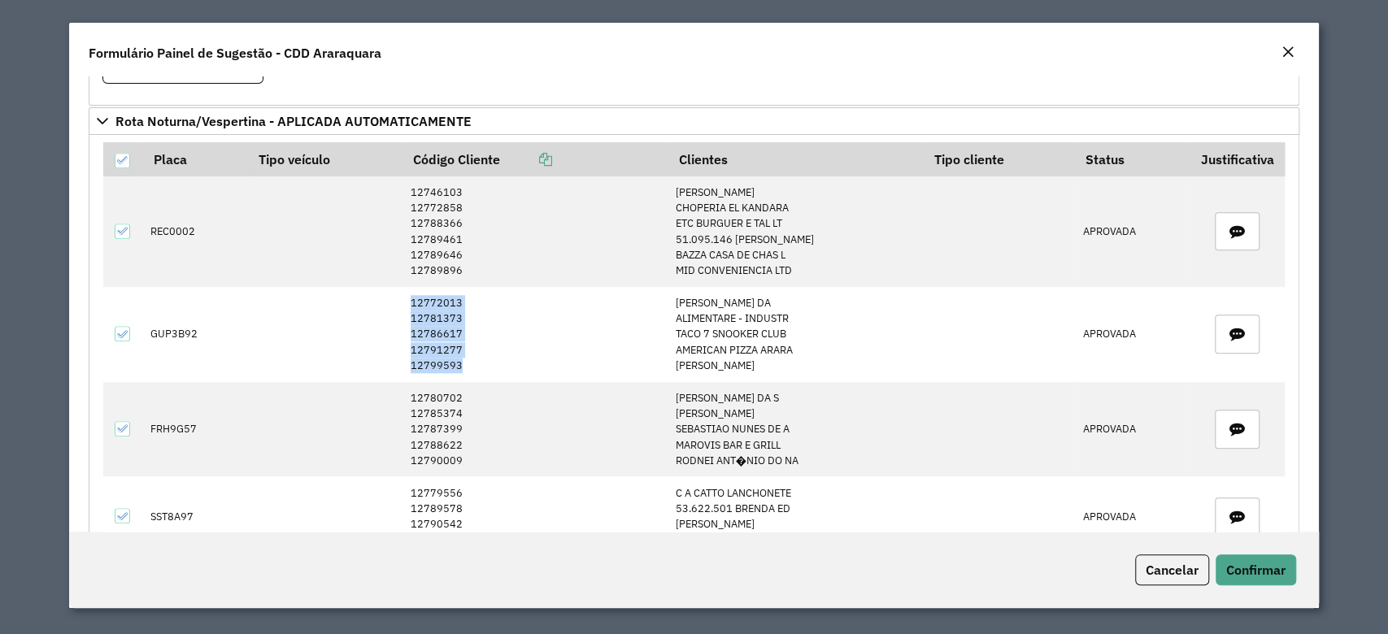
copy td "12772013 12781373 12786617 12791277 12799593"
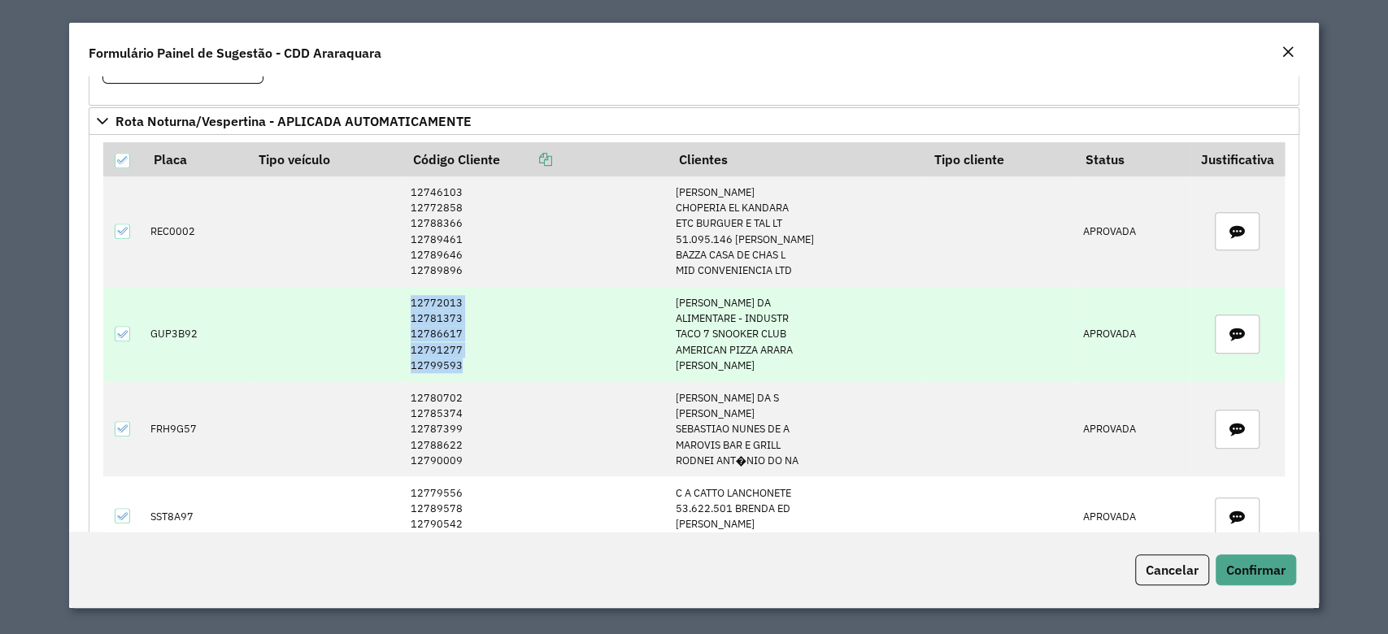
scroll to position [1192, 0]
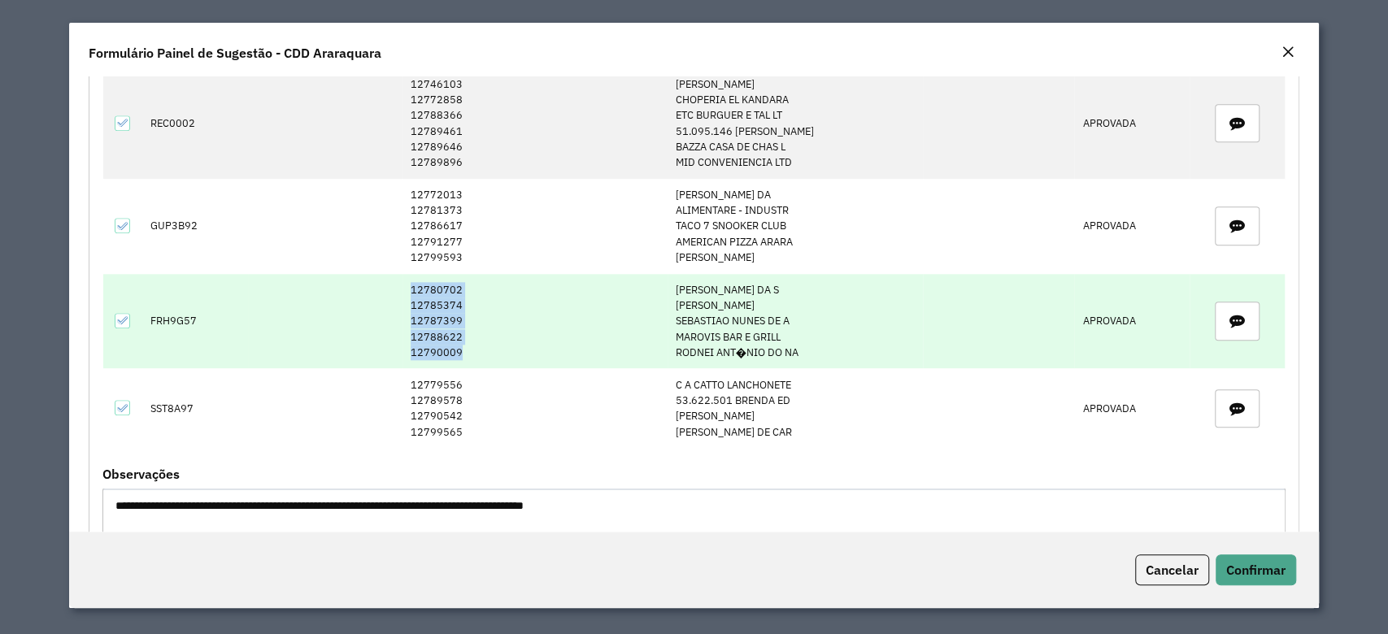
drag, startPoint x: 403, startPoint y: 285, endPoint x: 485, endPoint y: 348, distance: 102.6
click at [485, 348] on tr "FRH9G57 12780702 12785374 12787399 12788622 12790009 [PERSON_NAME] DA S [PERSON…" at bounding box center [693, 321] width 1181 height 95
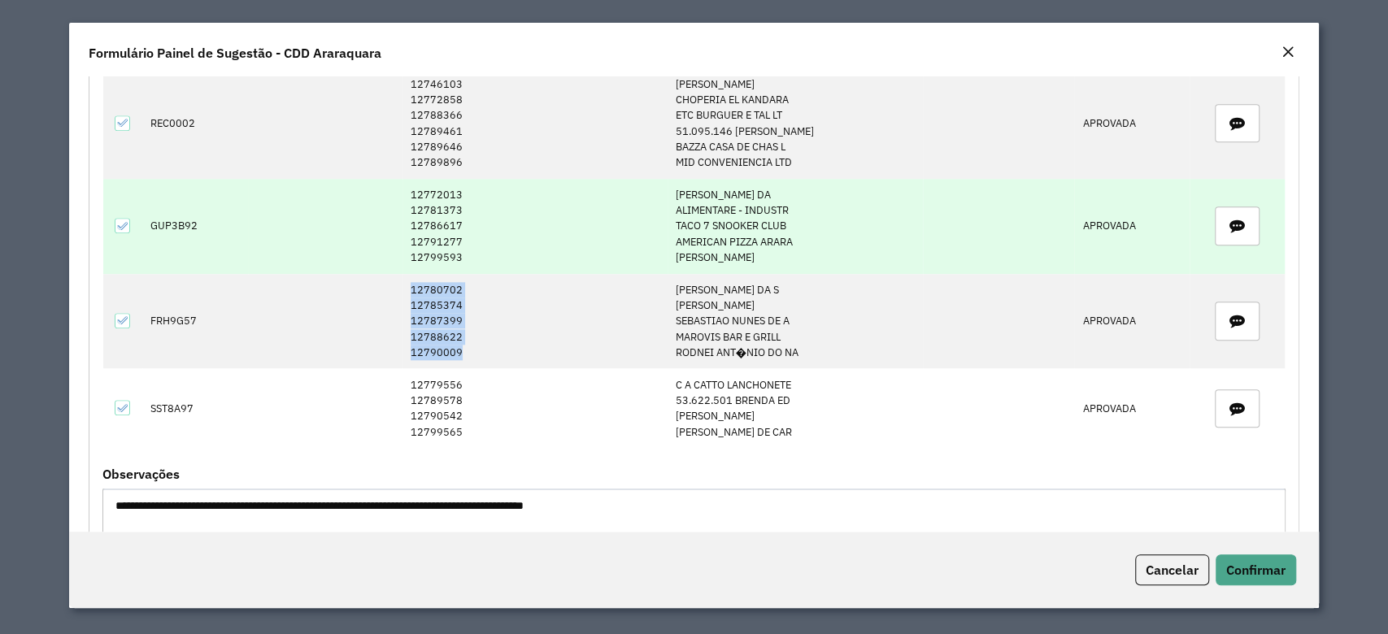
copy tr "12780702 12785374 12787399 12788622 12790009"
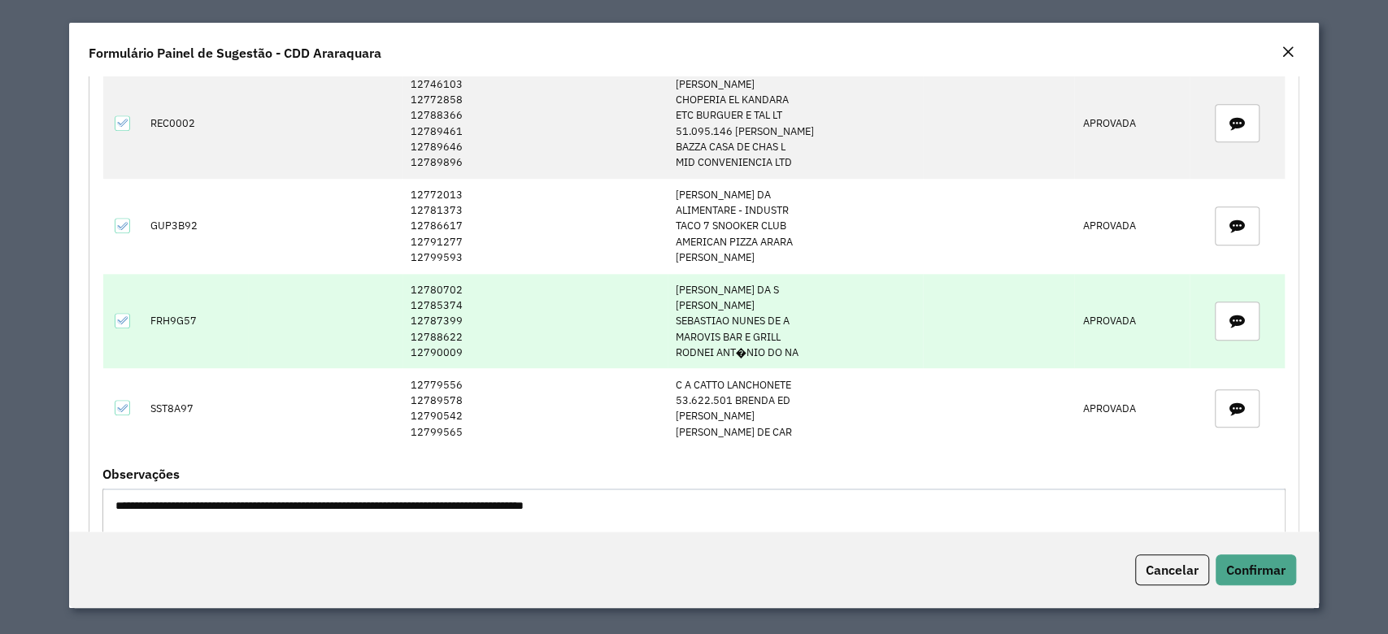
click at [169, 312] on td "FRH9G57" at bounding box center [195, 321] width 106 height 95
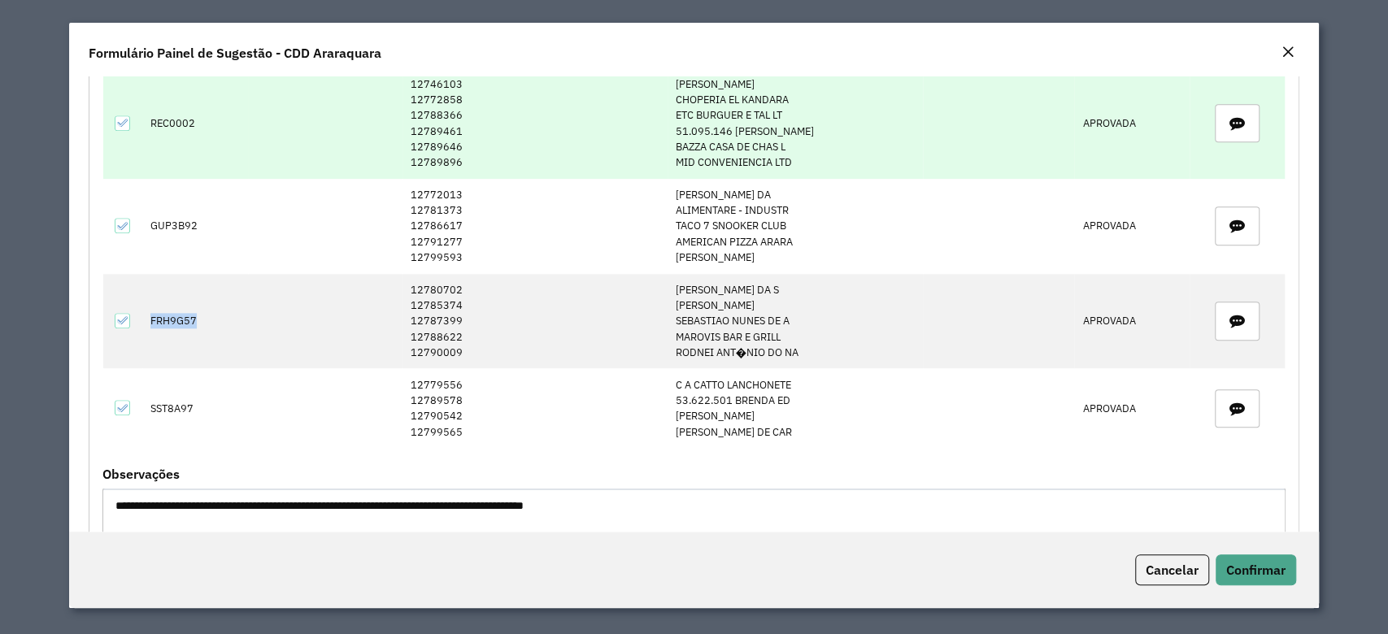
copy td "FRH9G57"
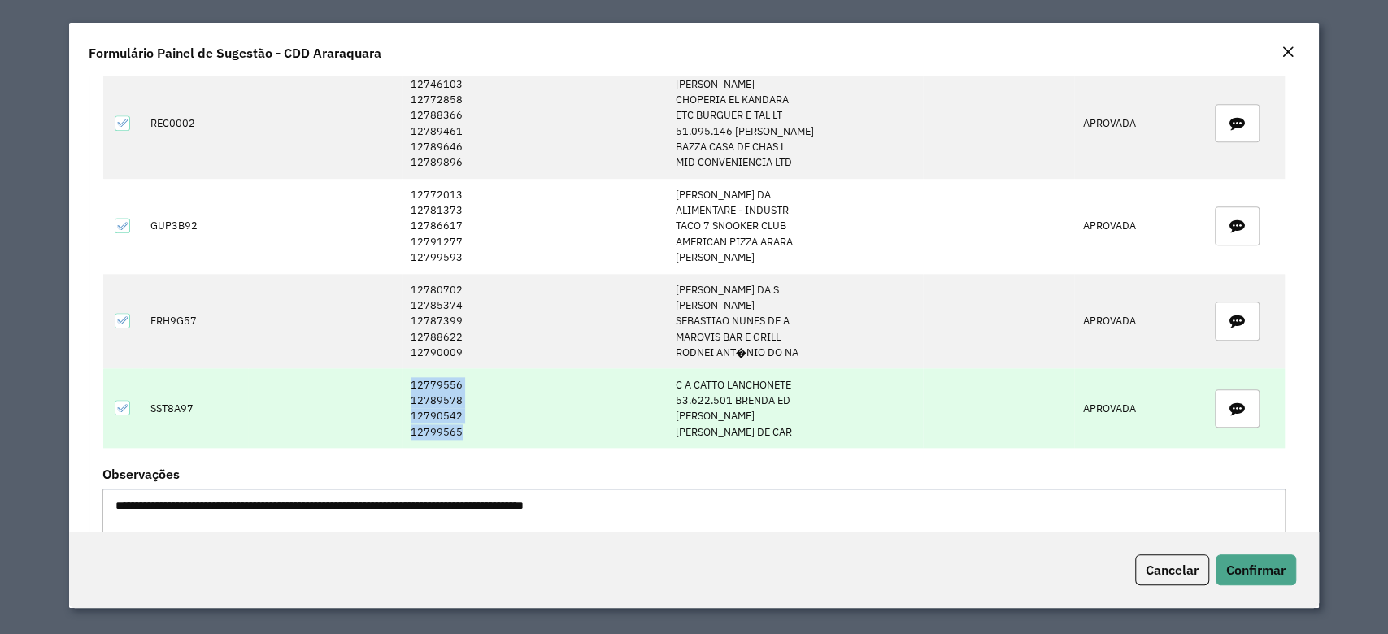
drag, startPoint x: 413, startPoint y: 380, endPoint x: 481, endPoint y: 434, distance: 86.8
click at [481, 434] on td "12779556 12789578 12790542 12799565" at bounding box center [534, 408] width 265 height 80
copy td "12779556 12789578 12790542 12799565"
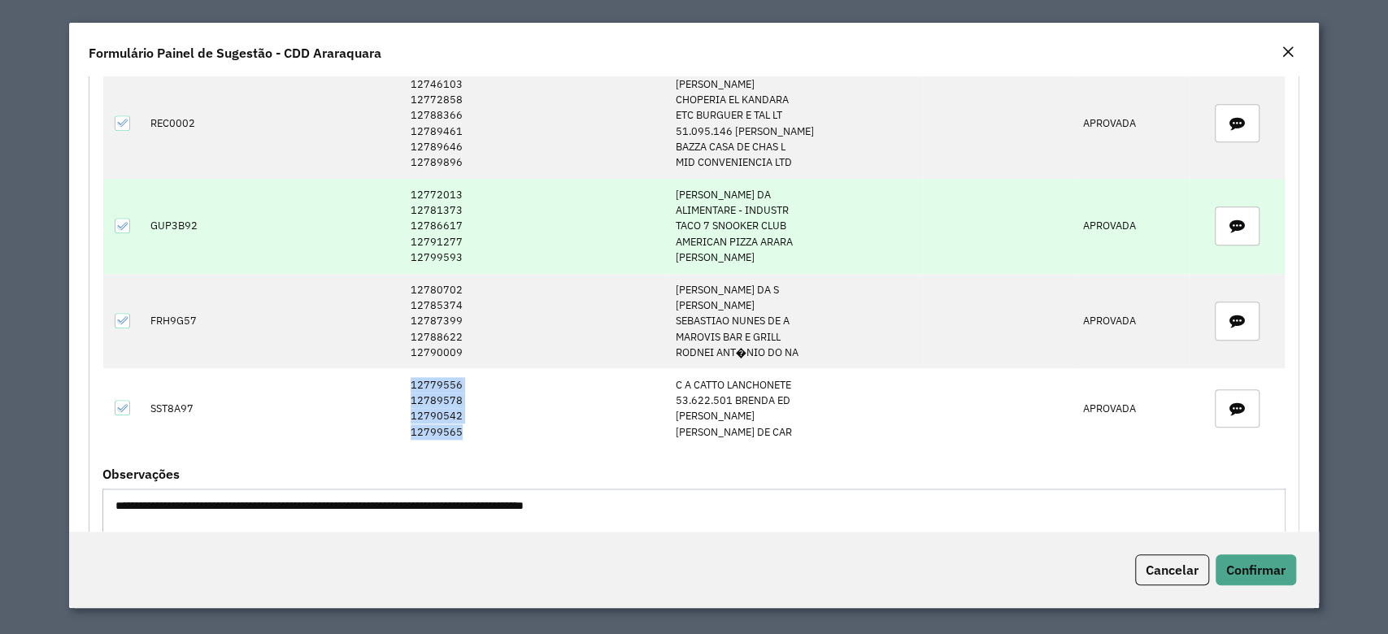
copy td "12779556 12789578 12790542 12799565"
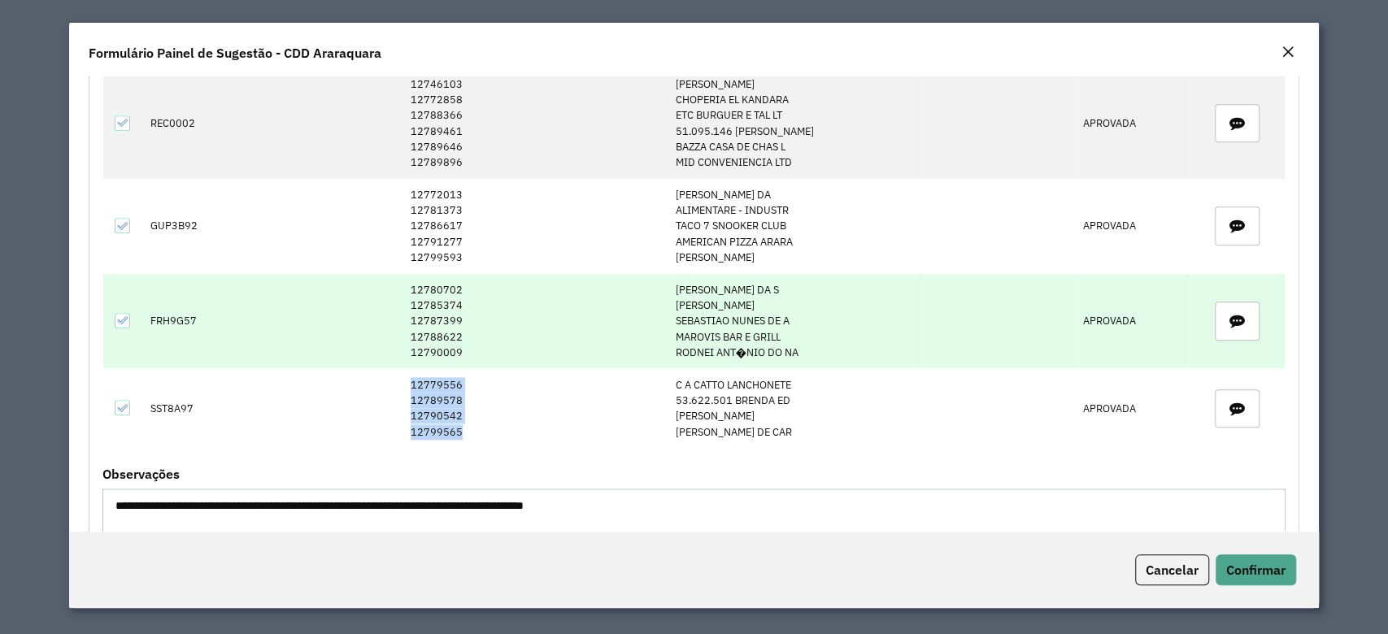
scroll to position [976, 0]
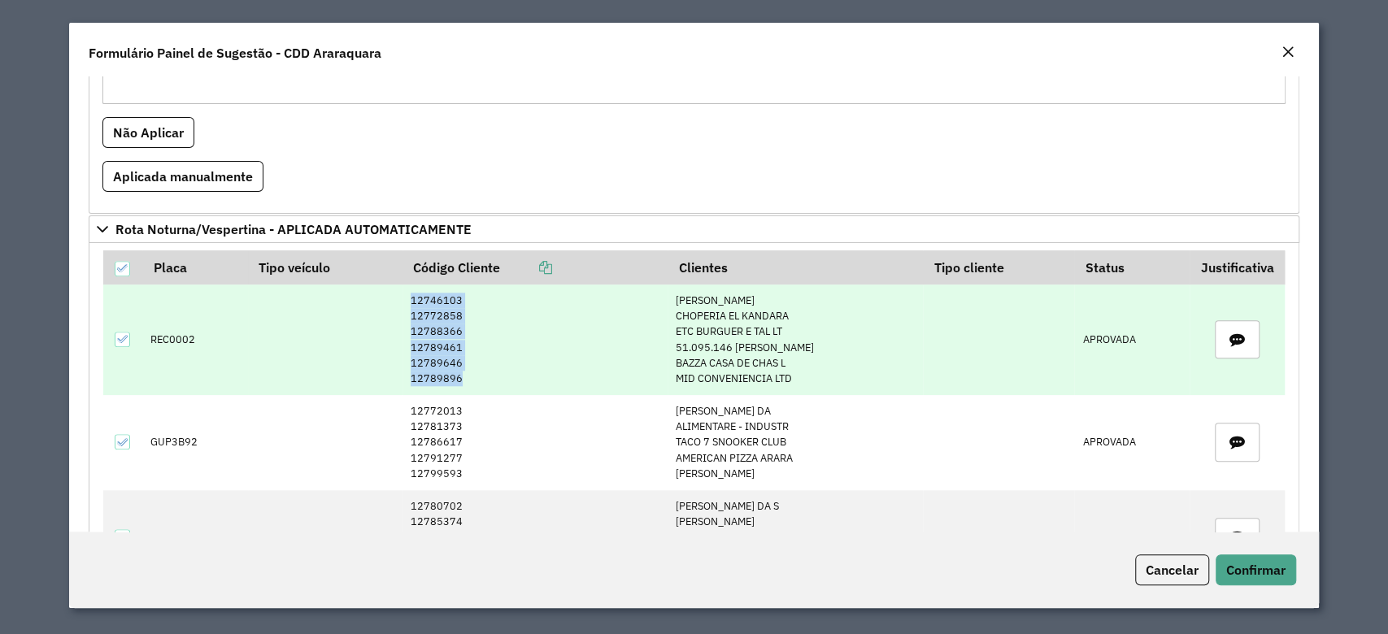
drag, startPoint x: 411, startPoint y: 298, endPoint x: 493, endPoint y: 376, distance: 112.1
click at [493, 376] on td "12746103 12772858 12788366 12789461 12789646 12789896" at bounding box center [534, 340] width 265 height 111
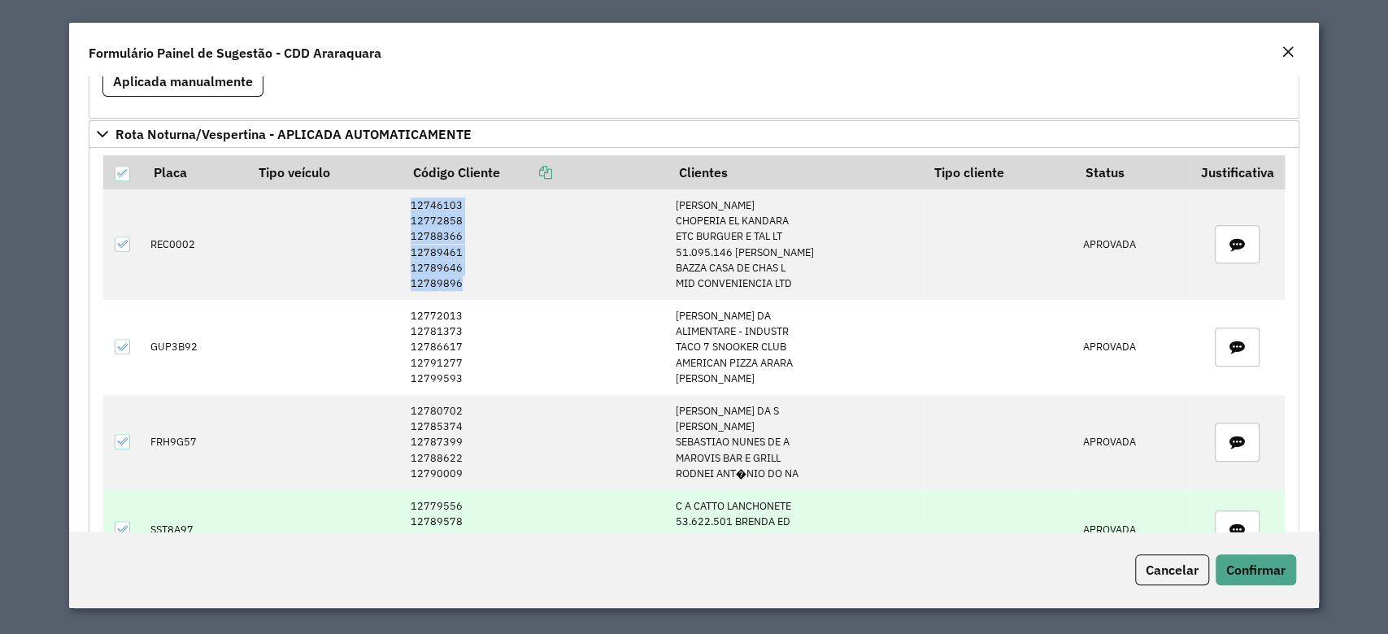
scroll to position [867, 0]
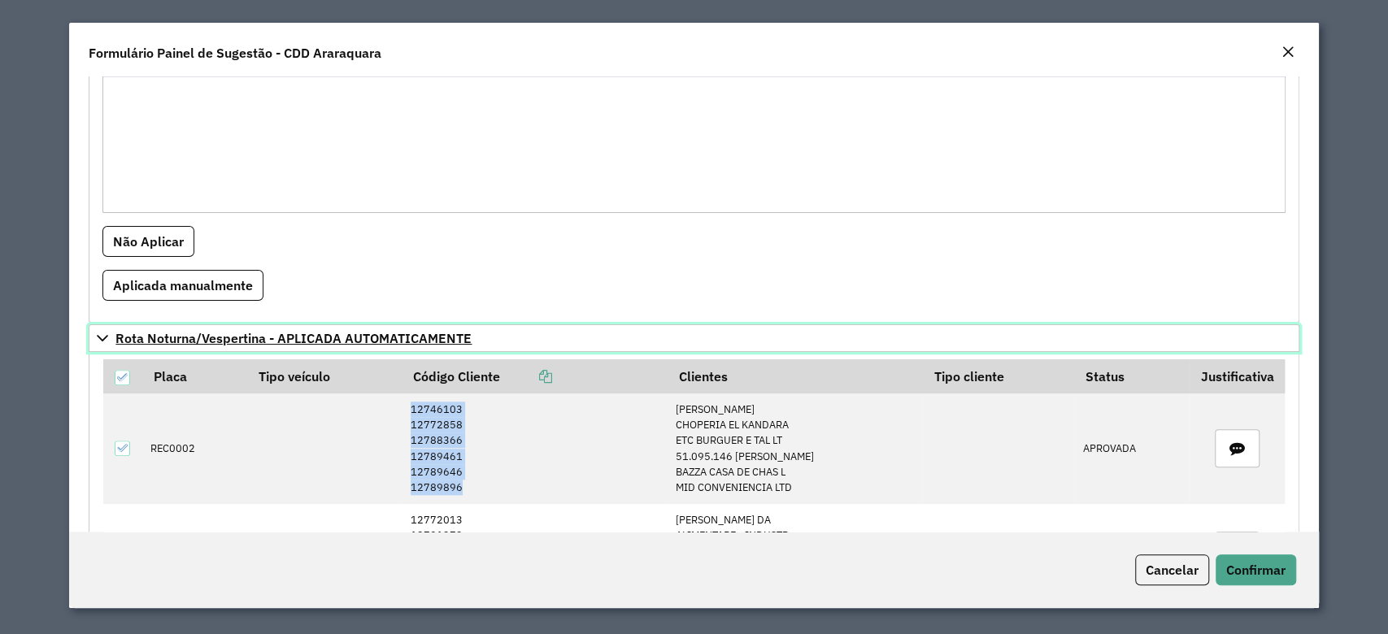
click at [105, 335] on icon at bounding box center [102, 338] width 11 height 7
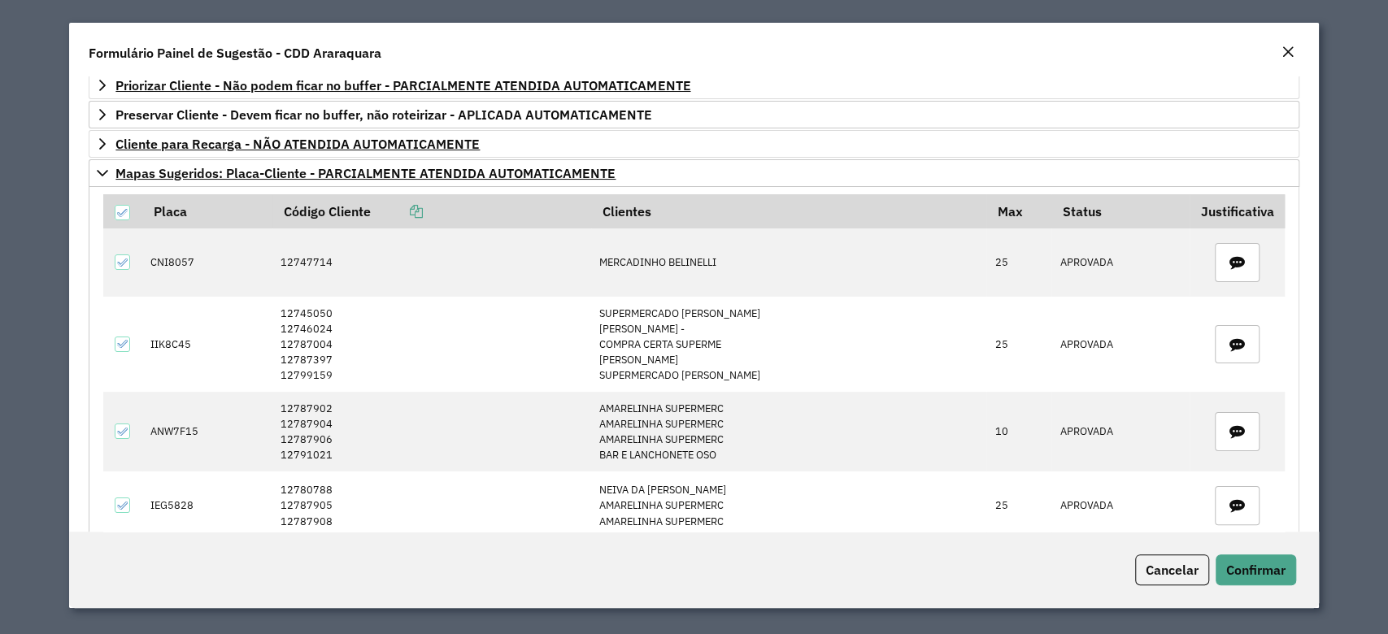
scroll to position [0, 0]
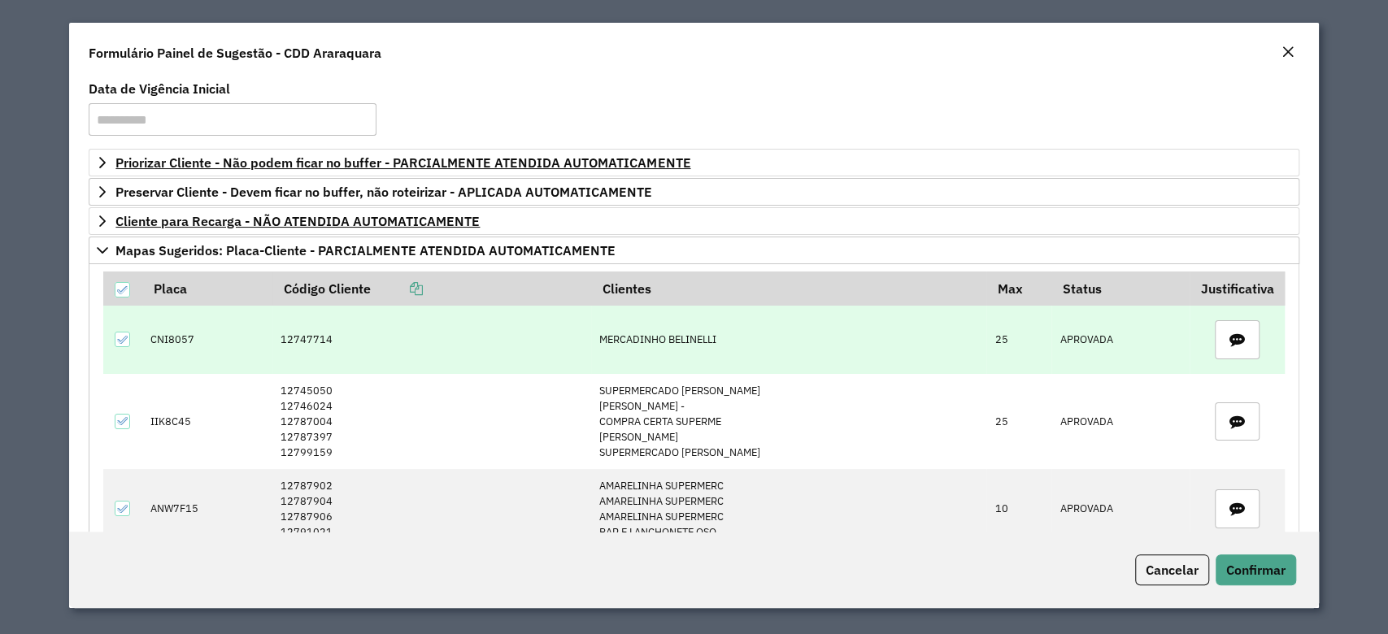
click at [324, 333] on td "12747714" at bounding box center [431, 340] width 319 height 68
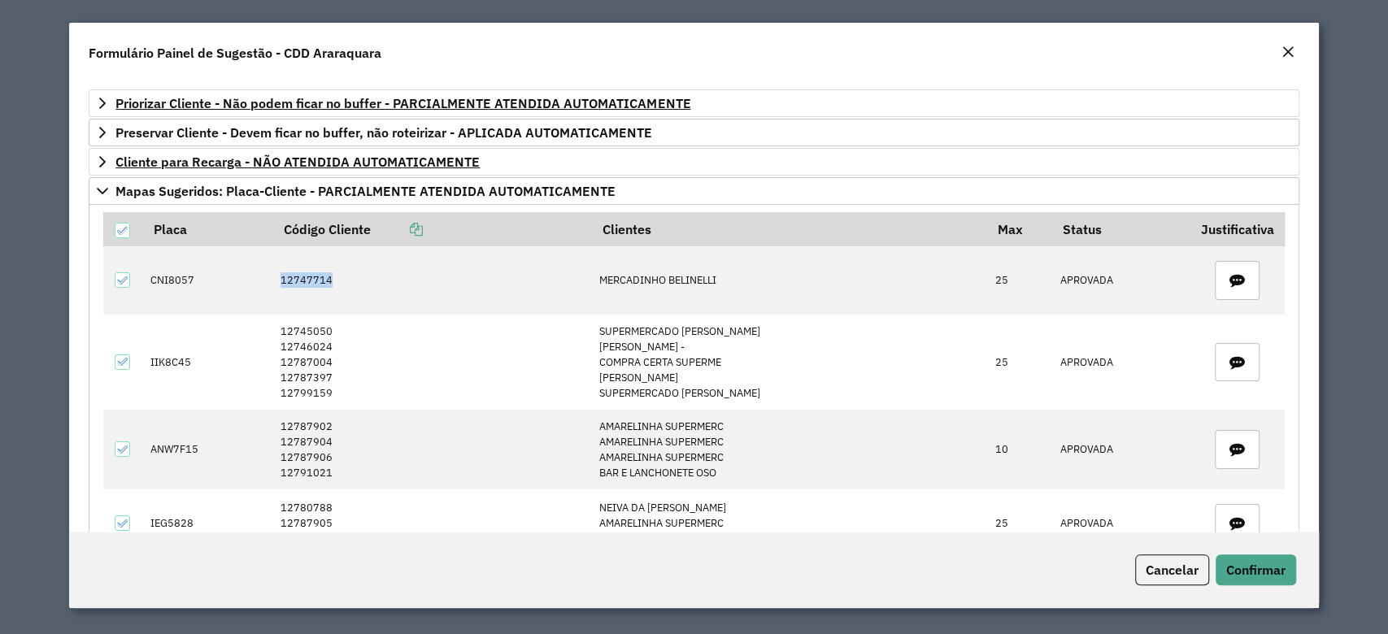
scroll to position [108, 0]
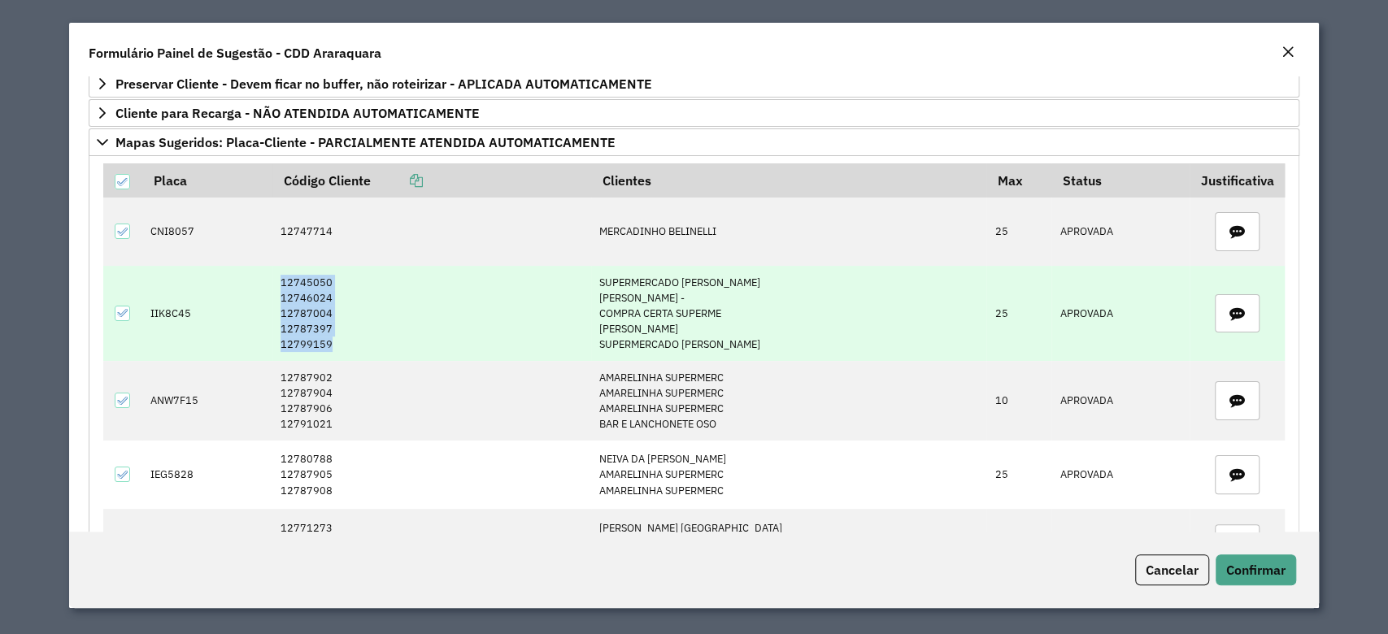
drag, startPoint x: 282, startPoint y: 274, endPoint x: 359, endPoint y: 348, distance: 106.4
click at [359, 348] on tr "IIK8C45 12745050 12746024 12787004 12787397 12799159 SUPERMERCADO [PERSON_NAME]…" at bounding box center [693, 313] width 1181 height 95
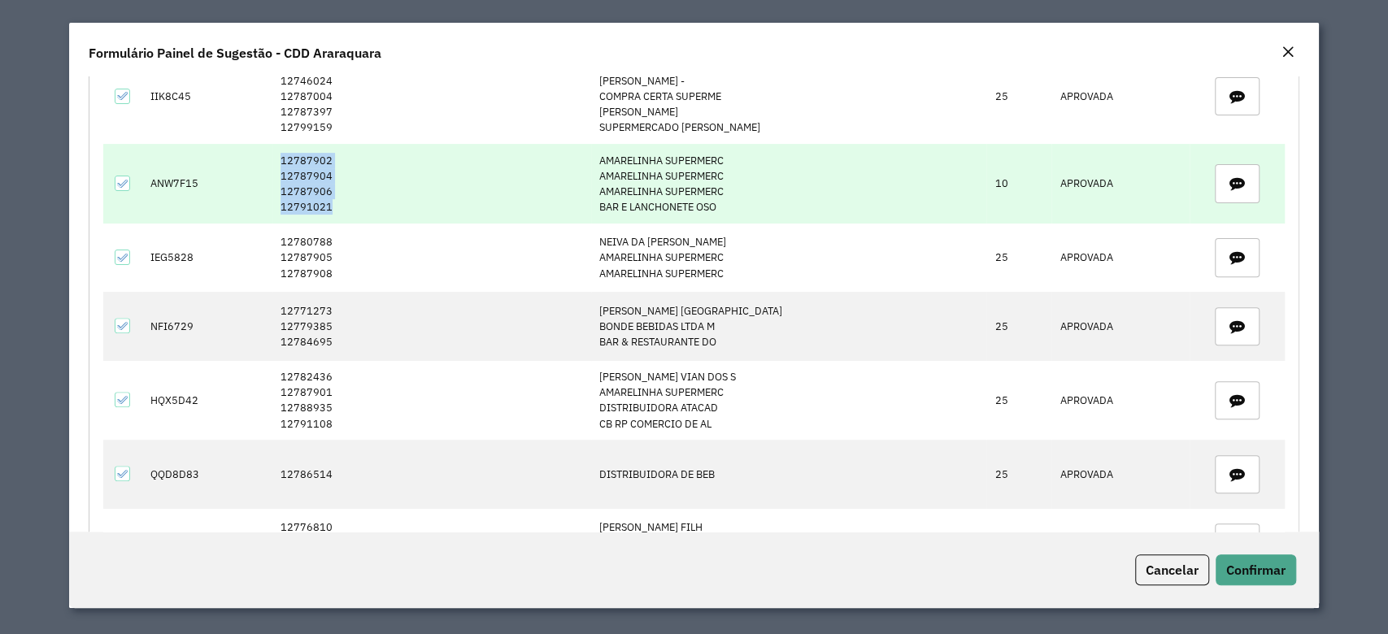
drag, startPoint x: 293, startPoint y: 162, endPoint x: 367, endPoint y: 204, distance: 84.5
click at [367, 204] on td "12787902 12787904 12787906 12791021" at bounding box center [431, 184] width 319 height 80
click at [187, 188] on td "ANW7F15" at bounding box center [207, 184] width 130 height 80
click at [312, 173] on td "12787902 12787904 12787906 12791021" at bounding box center [431, 184] width 319 height 80
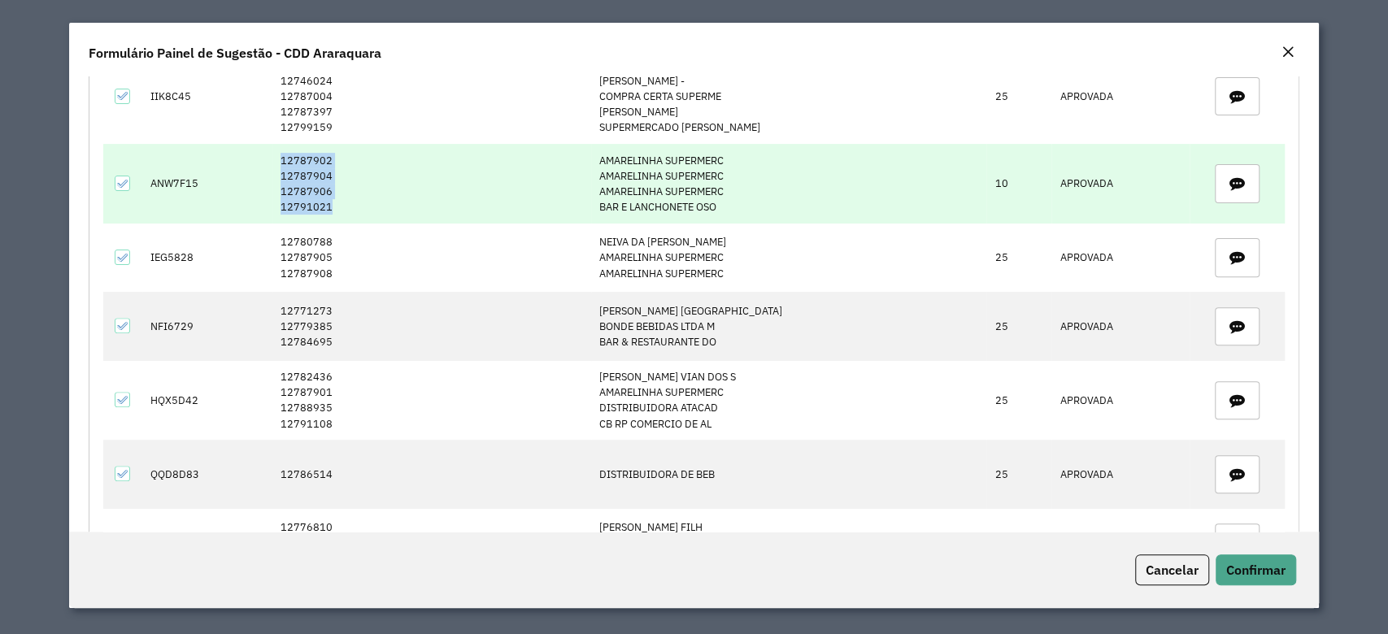
drag, startPoint x: 288, startPoint y: 159, endPoint x: 371, endPoint y: 204, distance: 94.2
click at [371, 204] on td "12787902 12787904 12787906 12791021" at bounding box center [431, 184] width 319 height 80
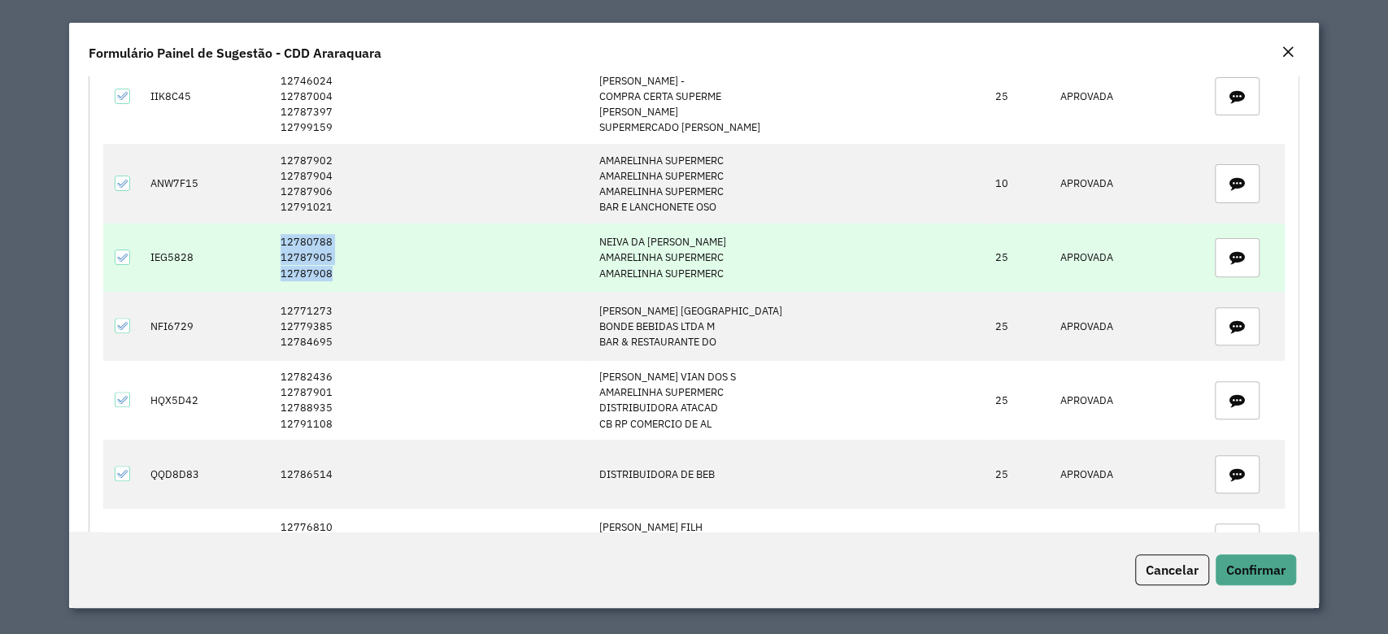
drag, startPoint x: 289, startPoint y: 241, endPoint x: 349, endPoint y: 280, distance: 71.0
click at [349, 280] on td "12780788 12787905 12787908" at bounding box center [431, 258] width 319 height 68
click at [163, 257] on td "IEG5828" at bounding box center [207, 258] width 130 height 68
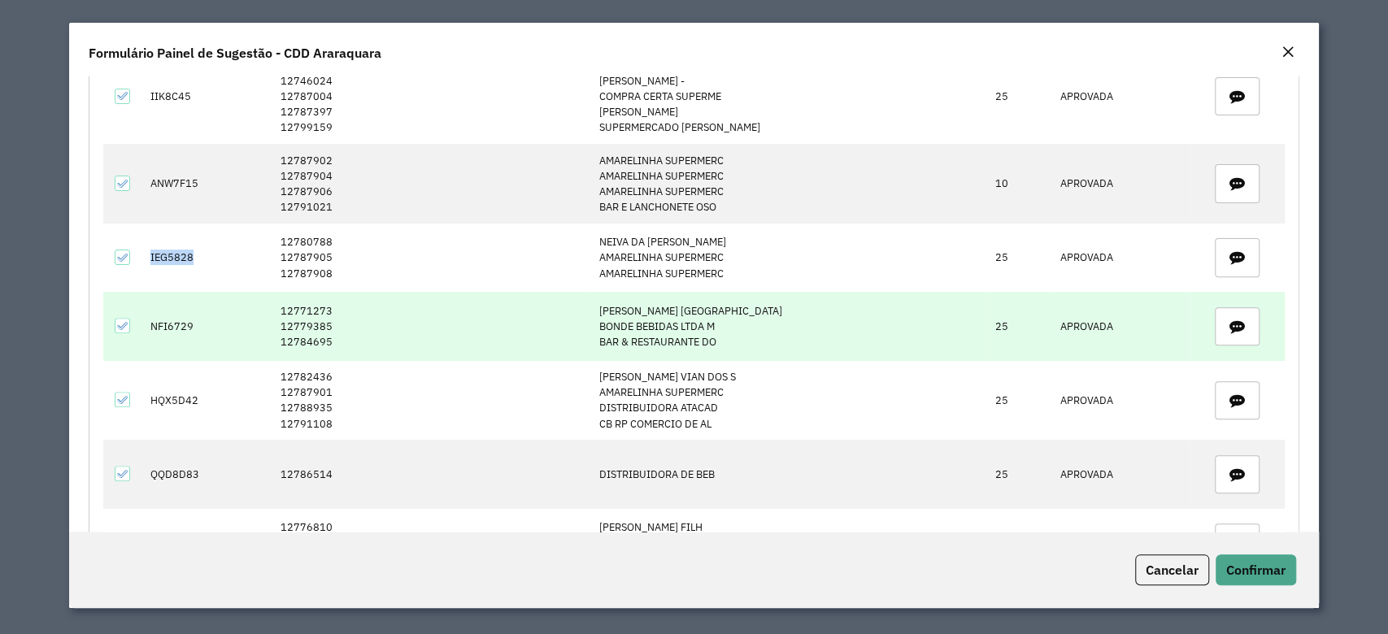
scroll to position [433, 0]
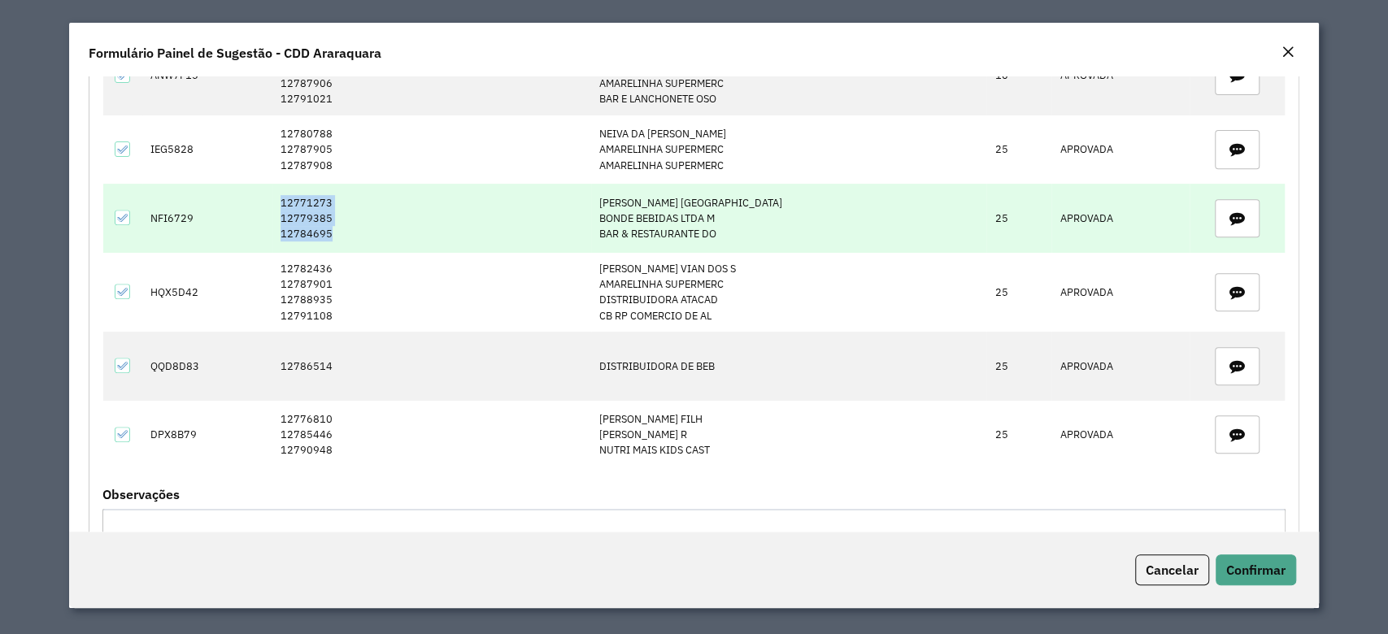
drag, startPoint x: 290, startPoint y: 199, endPoint x: 406, endPoint y: 233, distance: 120.4
click at [406, 233] on td "12771273 12779385 12784695" at bounding box center [431, 218] width 319 height 68
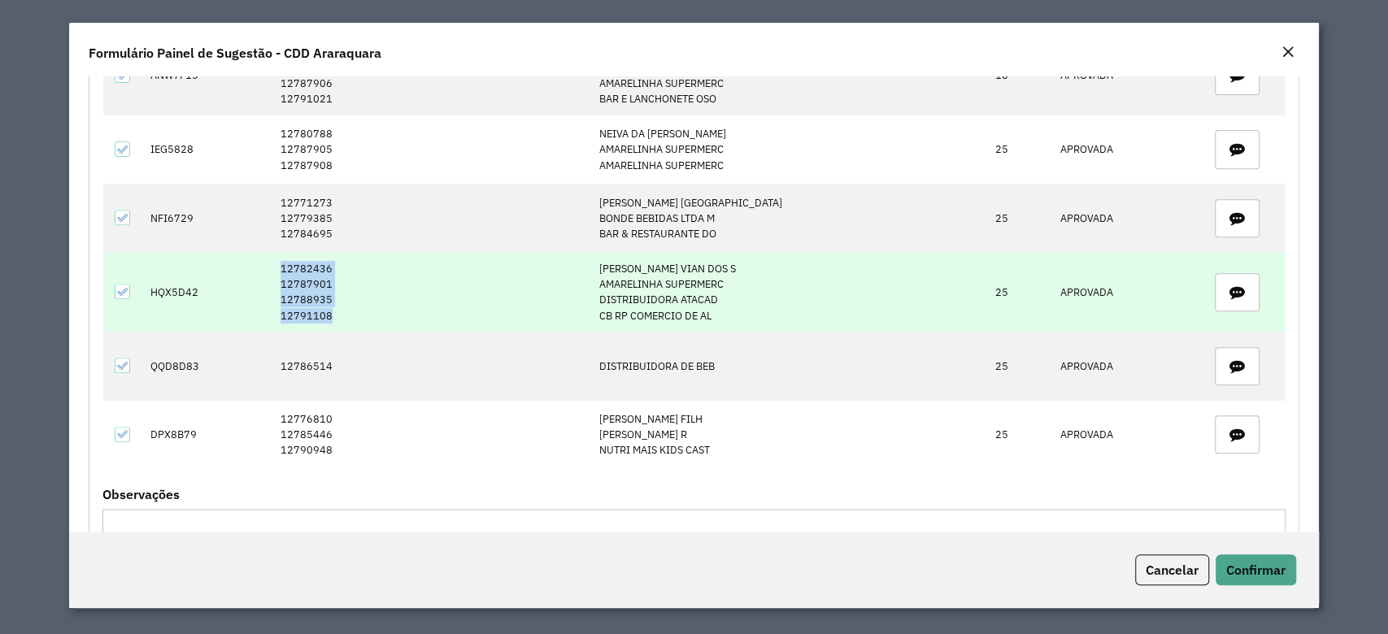
drag, startPoint x: 273, startPoint y: 260, endPoint x: 369, endPoint y: 311, distance: 108.7
click at [369, 311] on tr "HQX5D42 12782436 12787901 12788935 12791108 ANA MARIA VIAN DOS S AMARELINHA SUP…" at bounding box center [693, 293] width 1181 height 80
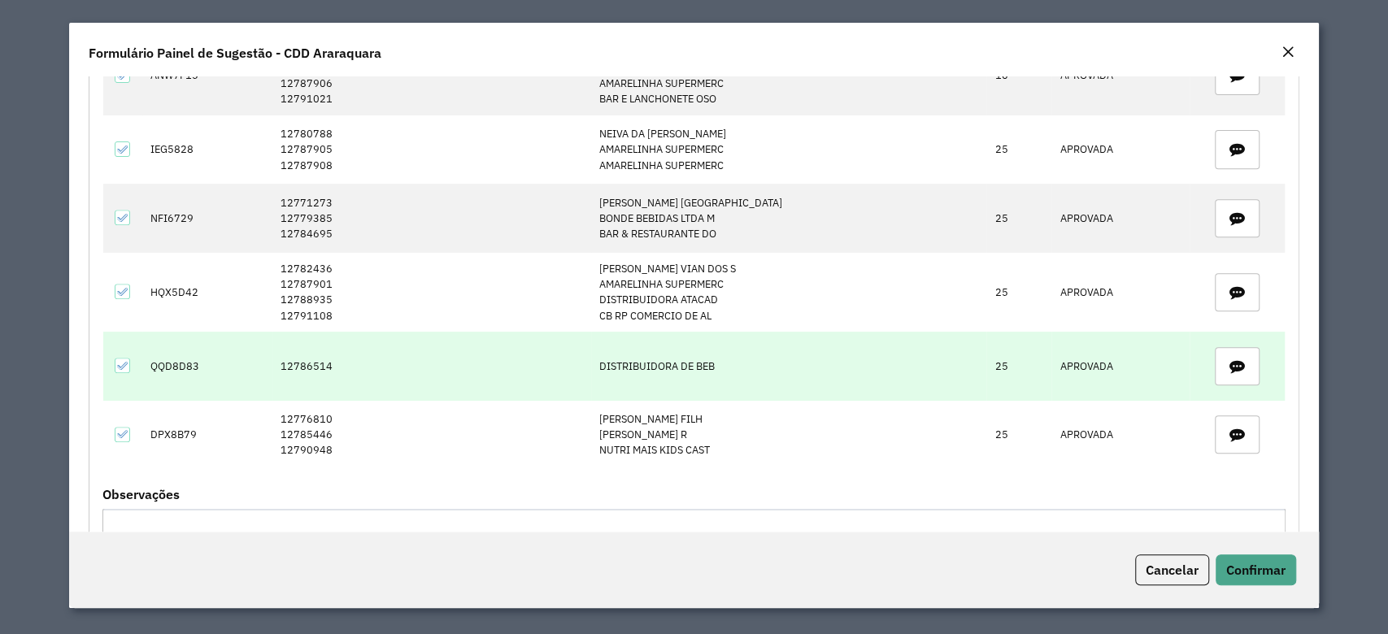
click at [320, 364] on td "12786514" at bounding box center [431, 366] width 319 height 68
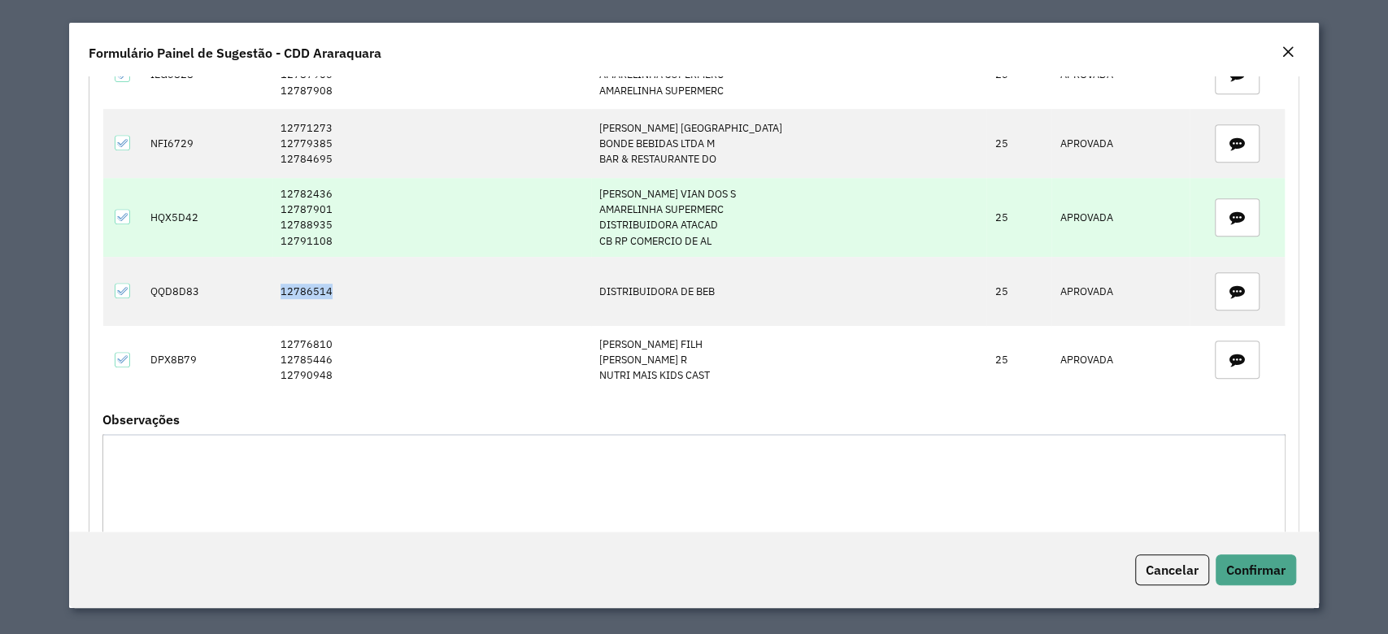
scroll to position [541, 0]
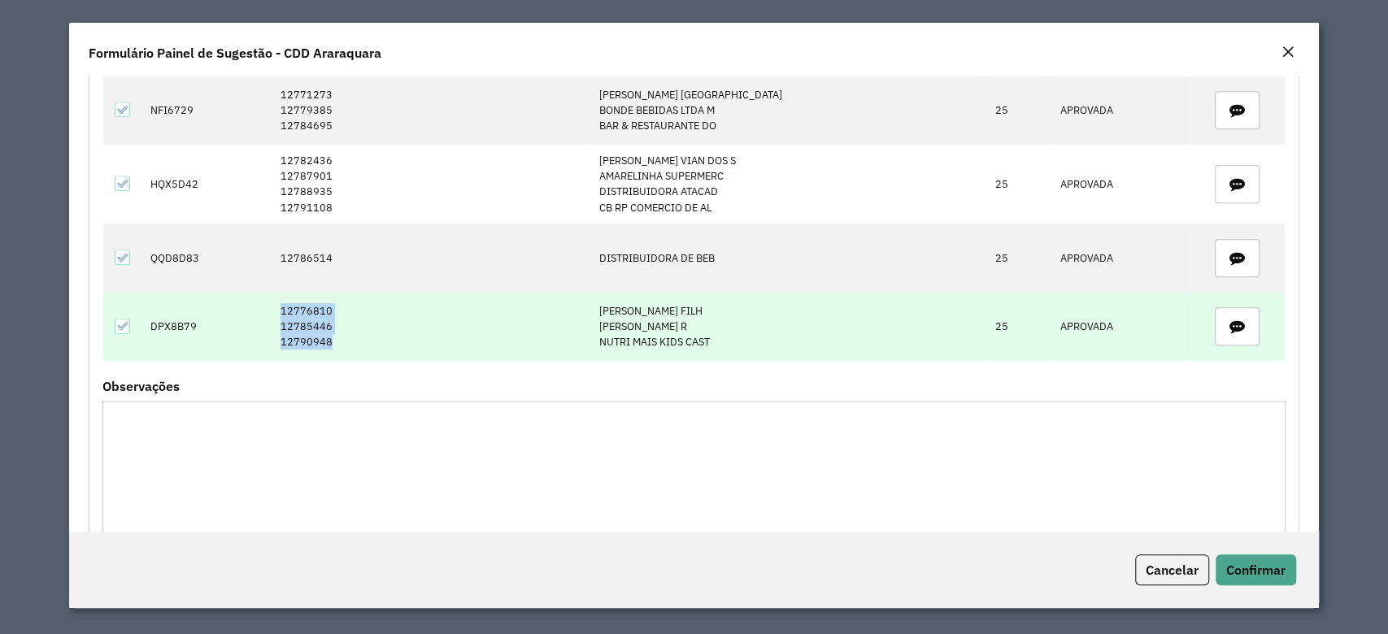
drag, startPoint x: 289, startPoint y: 313, endPoint x: 362, endPoint y: 343, distance: 78.4
click at [362, 343] on td "12776810 12785446 12790948" at bounding box center [431, 327] width 319 height 68
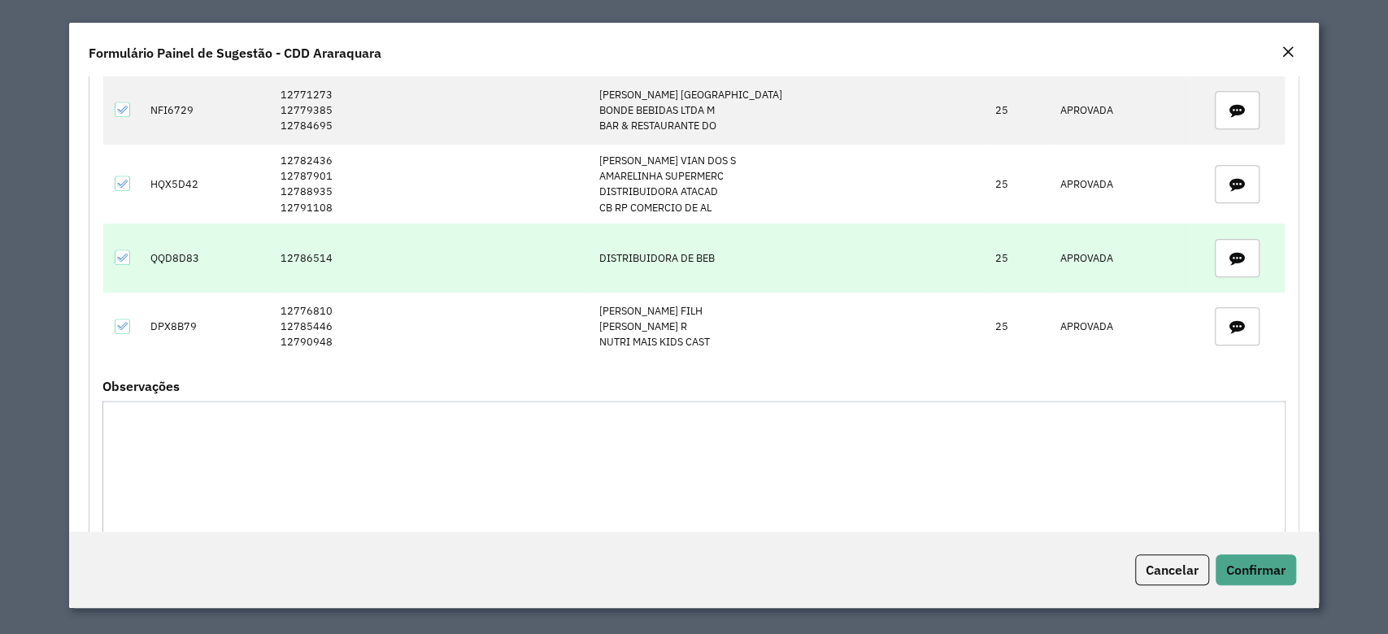
click at [289, 255] on td "12786514" at bounding box center [431, 258] width 319 height 68
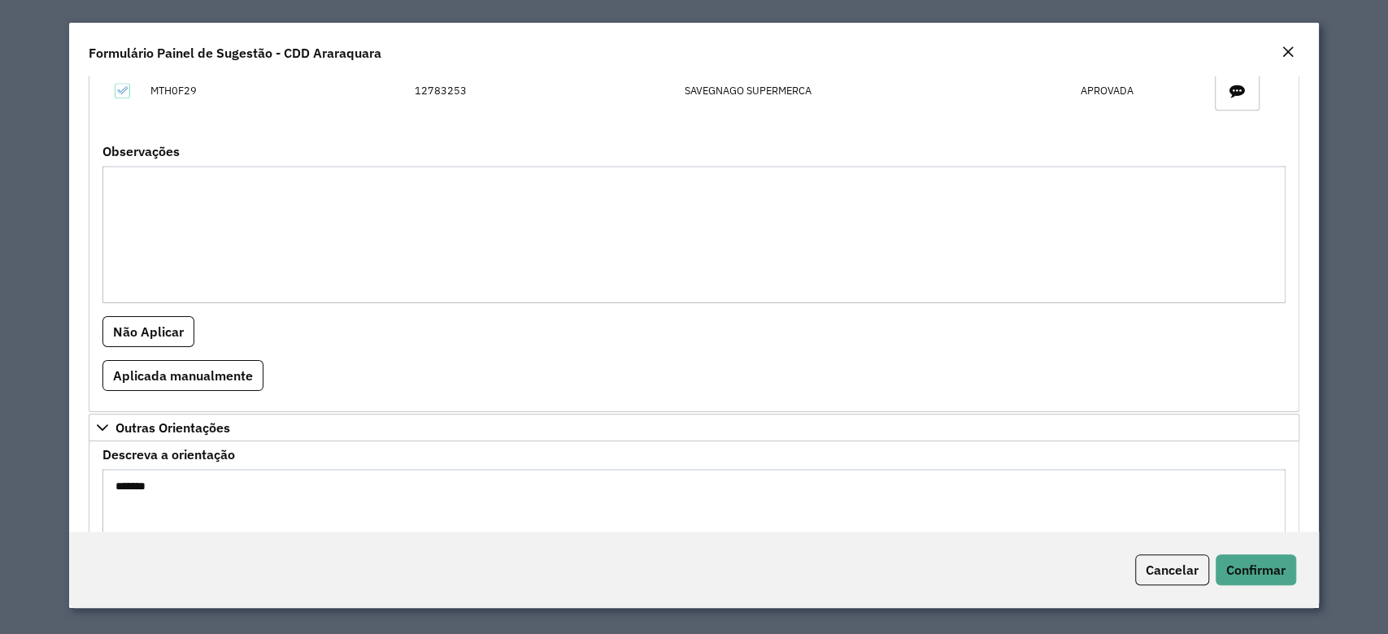
scroll to position [1084, 0]
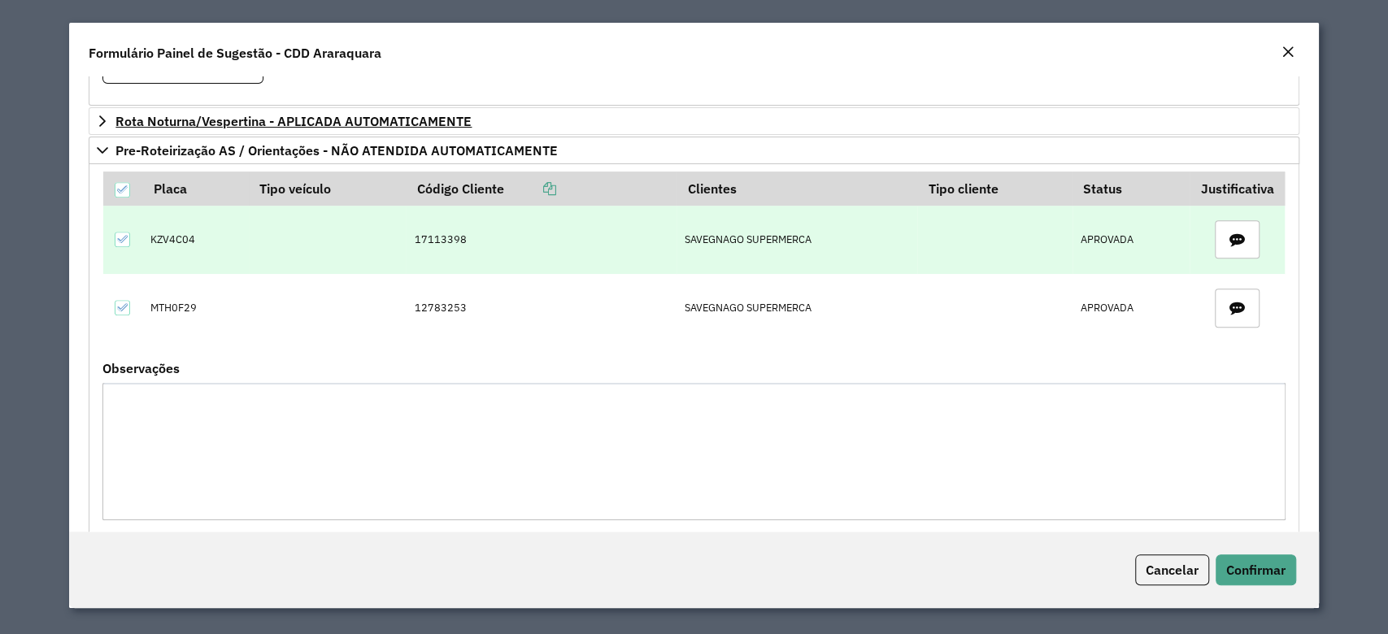
click at [436, 233] on td "17113398" at bounding box center [541, 240] width 271 height 68
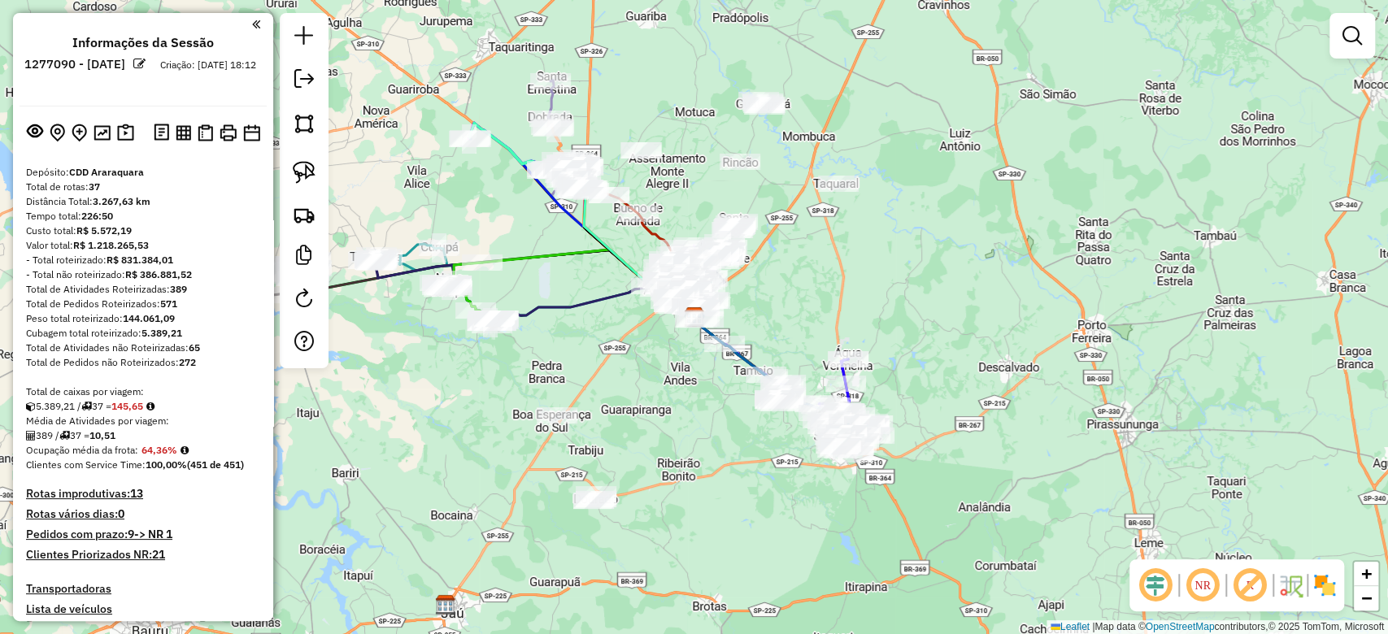
click at [1324, 584] on img at bounding box center [1324, 585] width 26 height 26
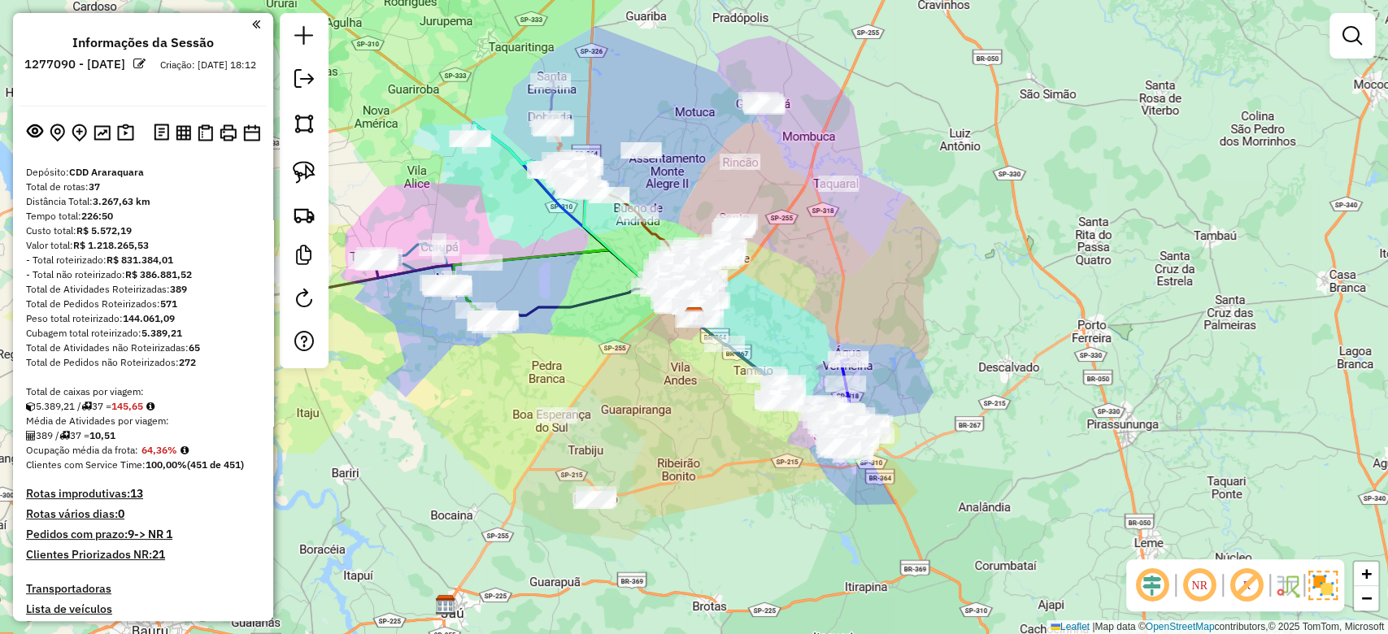
click at [1255, 589] on em at bounding box center [1246, 585] width 39 height 39
click at [1148, 589] on em at bounding box center [1151, 585] width 39 height 39
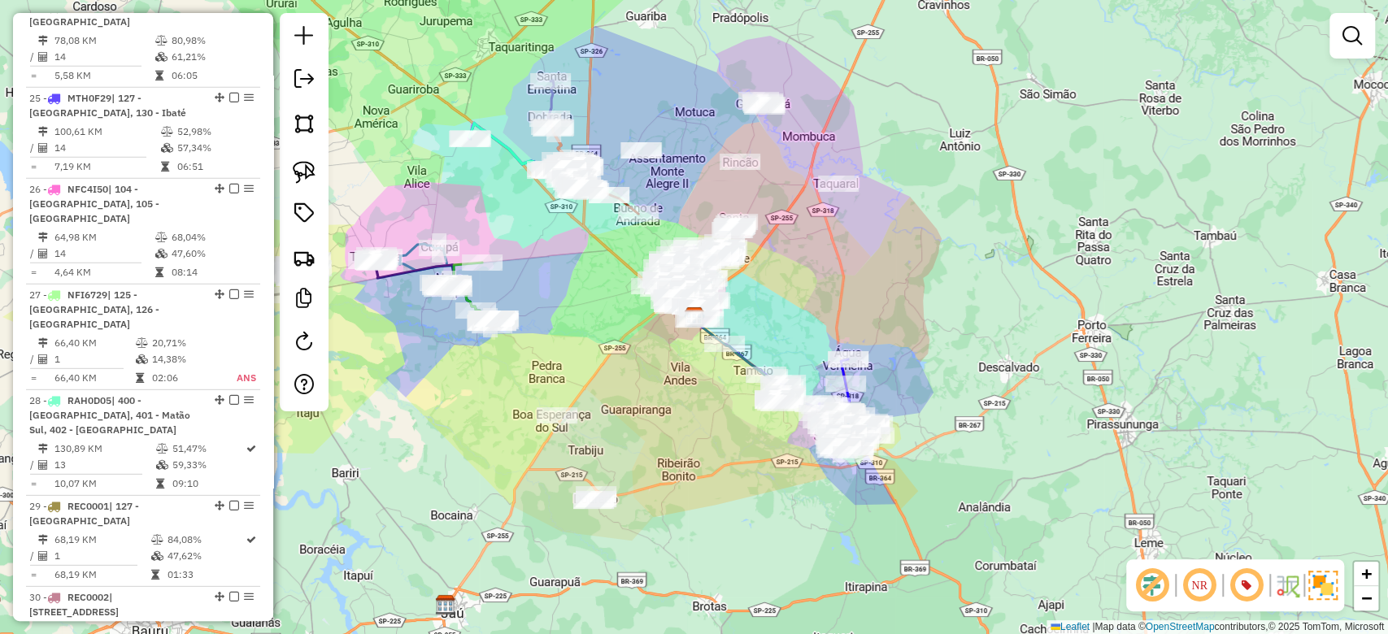
scroll to position [3766, 0]
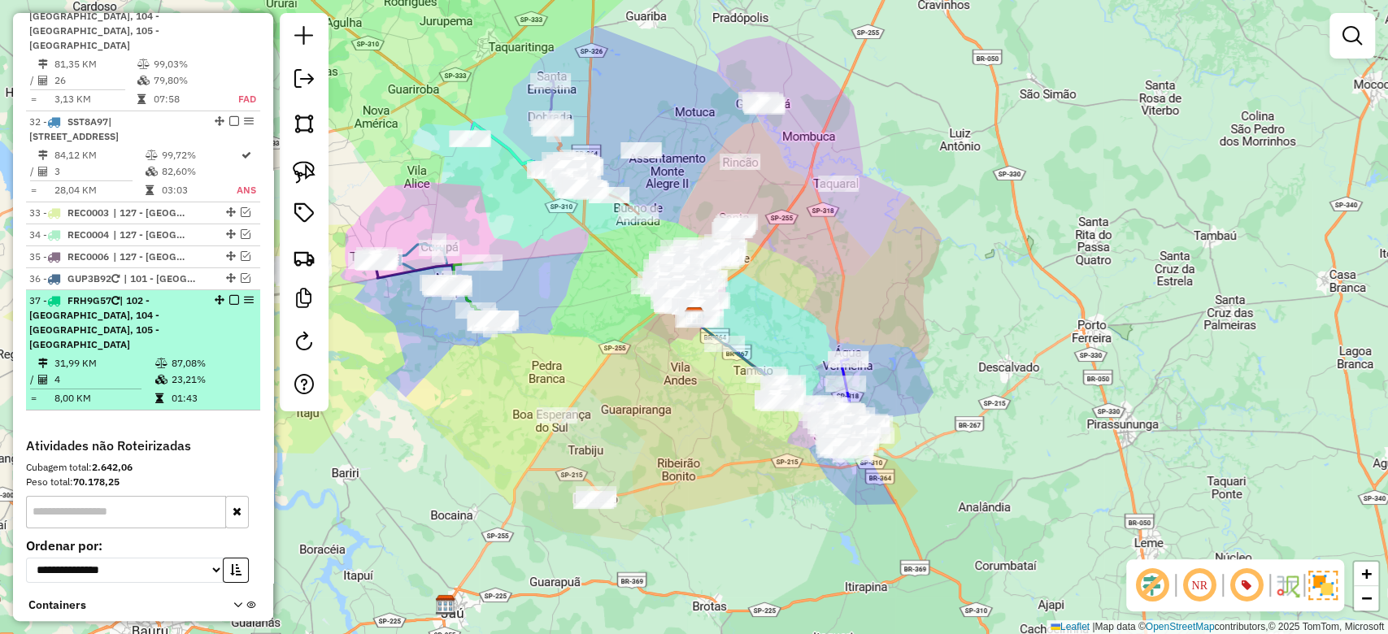
click at [120, 355] on td "31,99 KM" at bounding box center [104, 363] width 101 height 16
select select "**********"
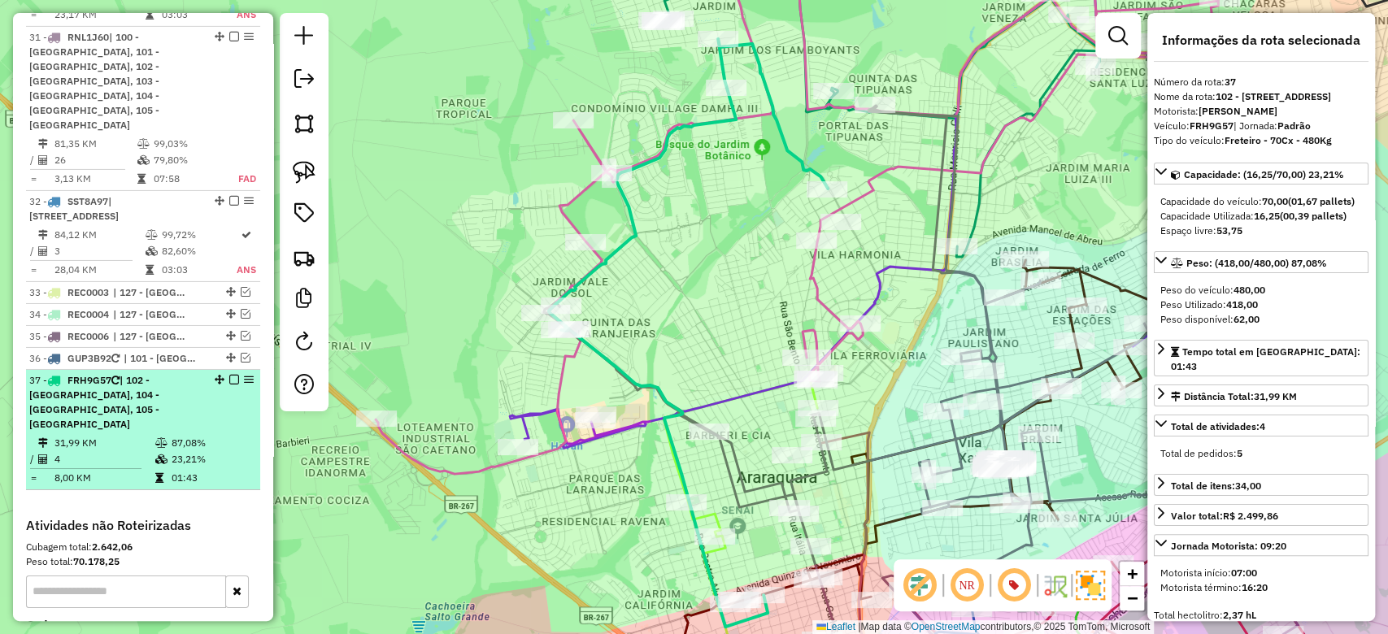
scroll to position [3658, 0]
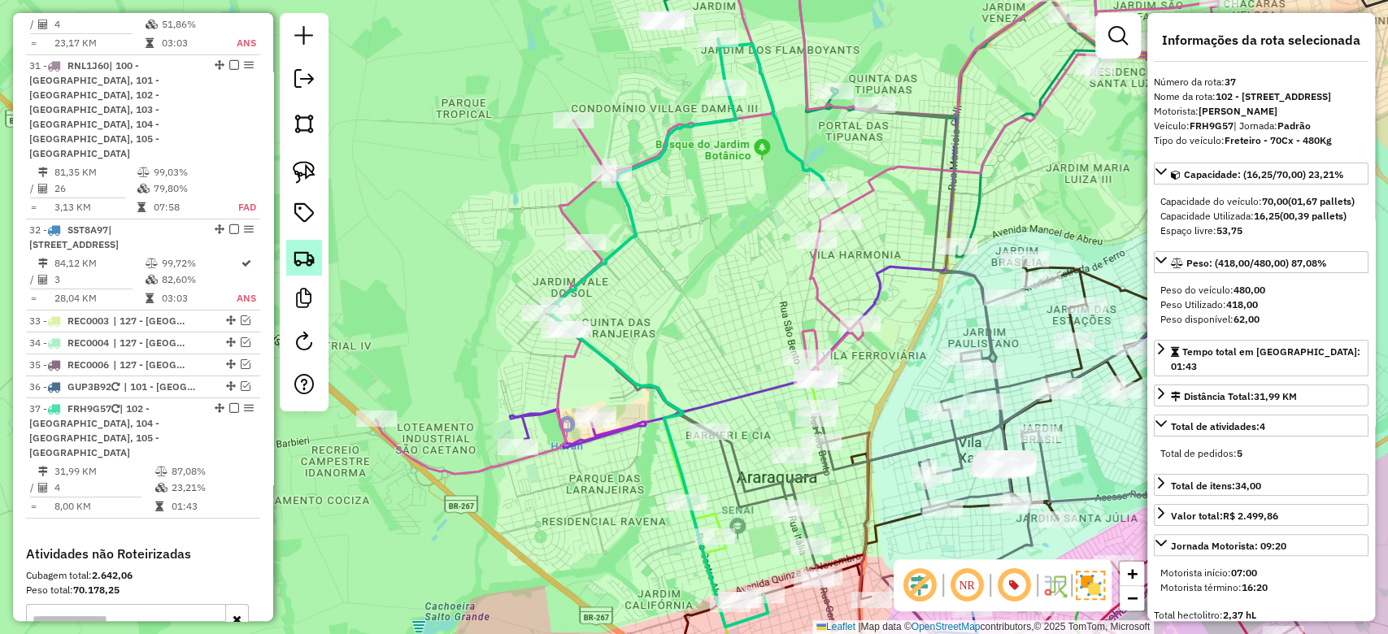
click at [301, 270] on link at bounding box center [304, 258] width 36 height 36
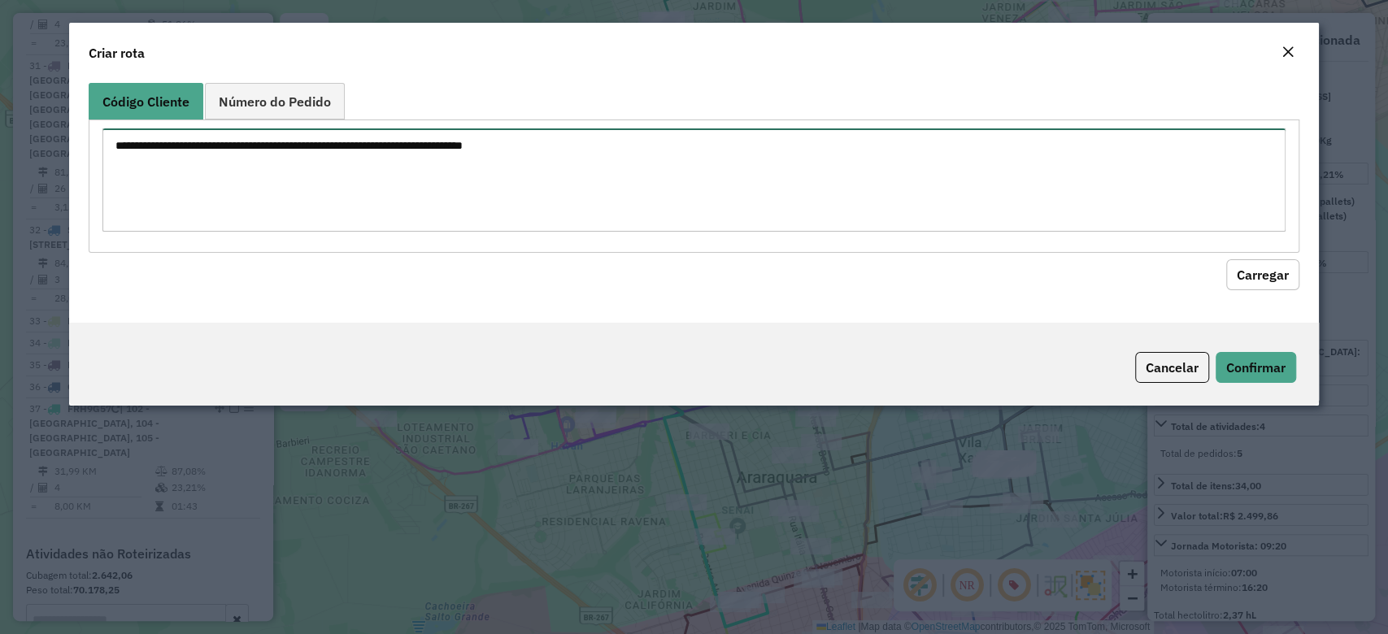
click at [270, 163] on textarea at bounding box center [693, 179] width 1182 height 103
paste textarea "******** ******** ******** ********"
type textarea "******** ******** ******** ********"
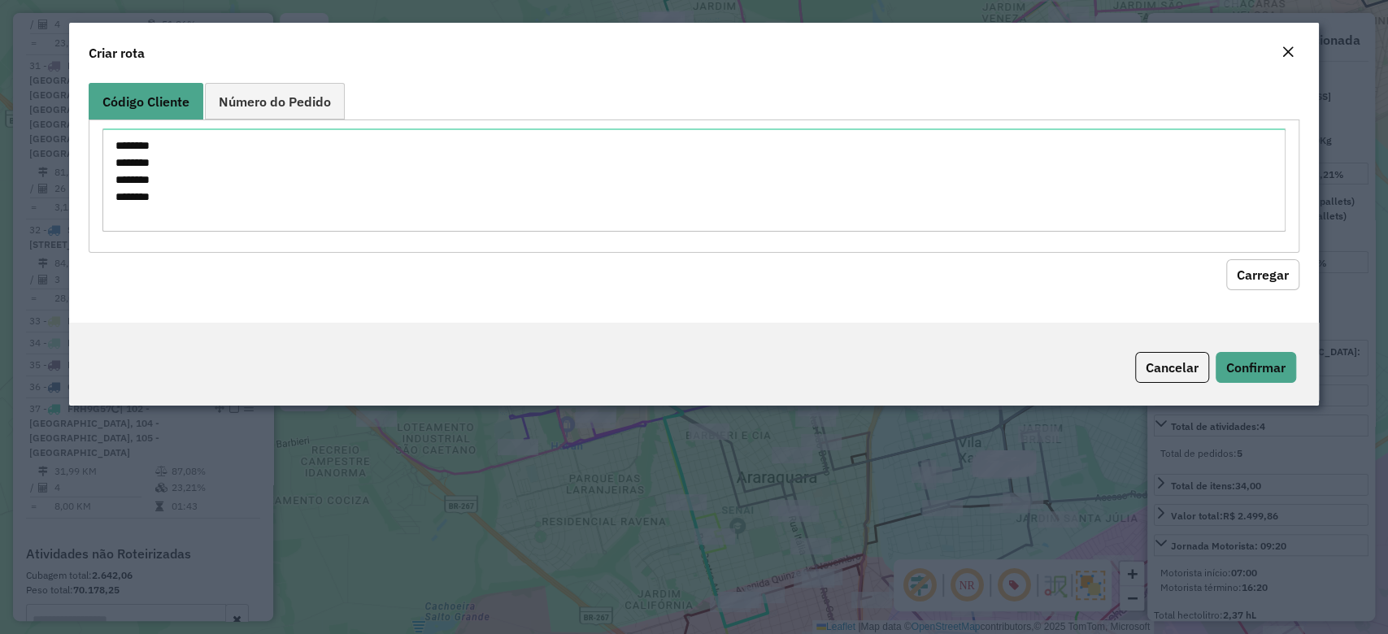
click at [1219, 267] on hb-field-button "Carregar" at bounding box center [694, 271] width 1210 height 37
click at [1249, 269] on button "Carregar" at bounding box center [1262, 274] width 73 height 31
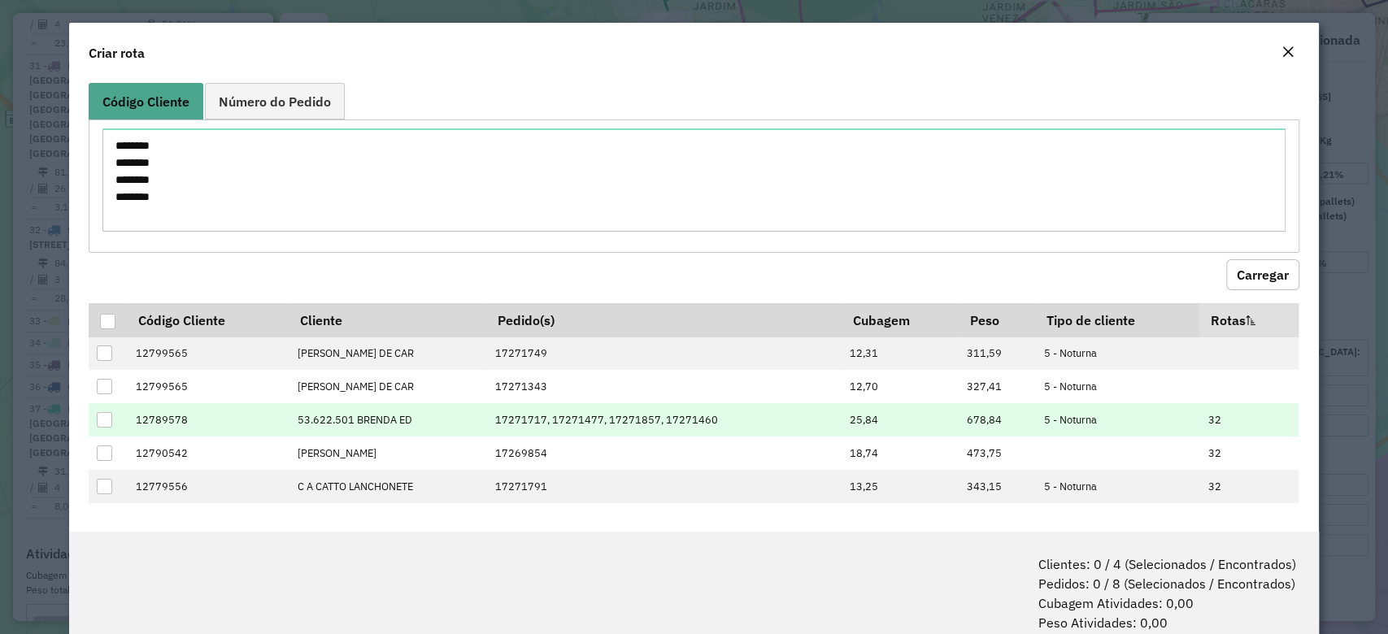
scroll to position [1, 0]
click at [105, 419] on div at bounding box center [104, 418] width 15 height 15
click at [105, 419] on icon at bounding box center [104, 418] width 11 height 11
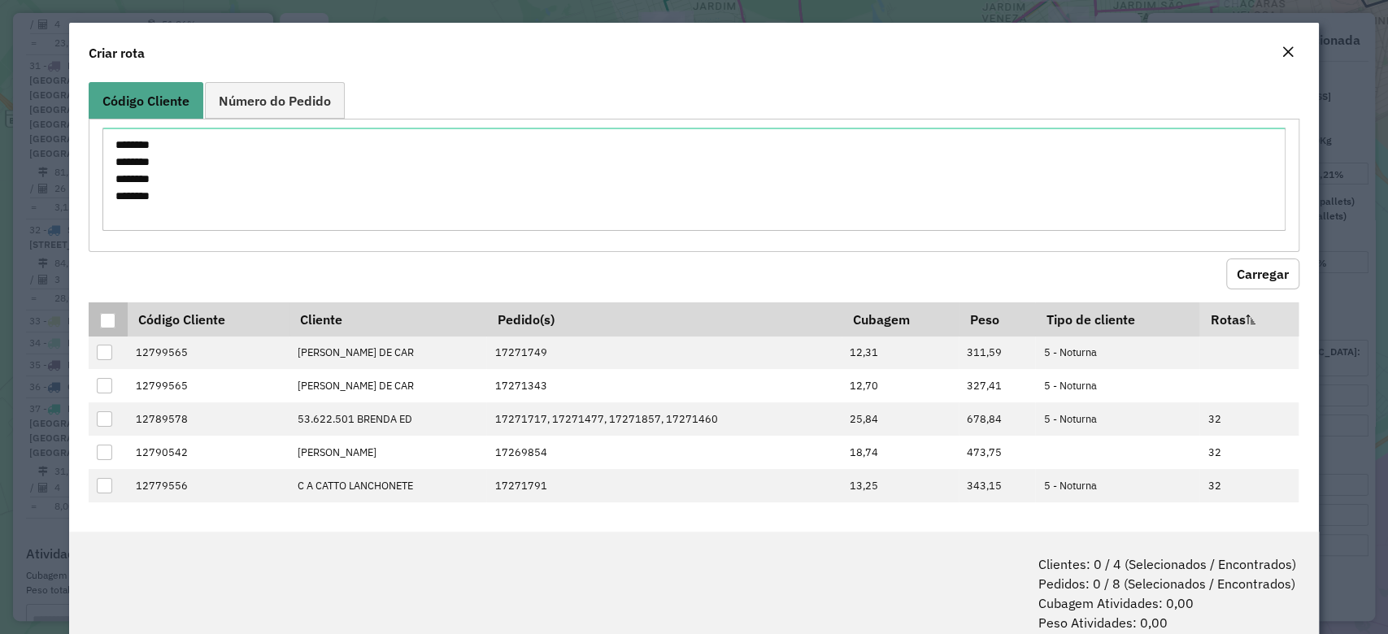
click at [105, 322] on div at bounding box center [107, 320] width 15 height 15
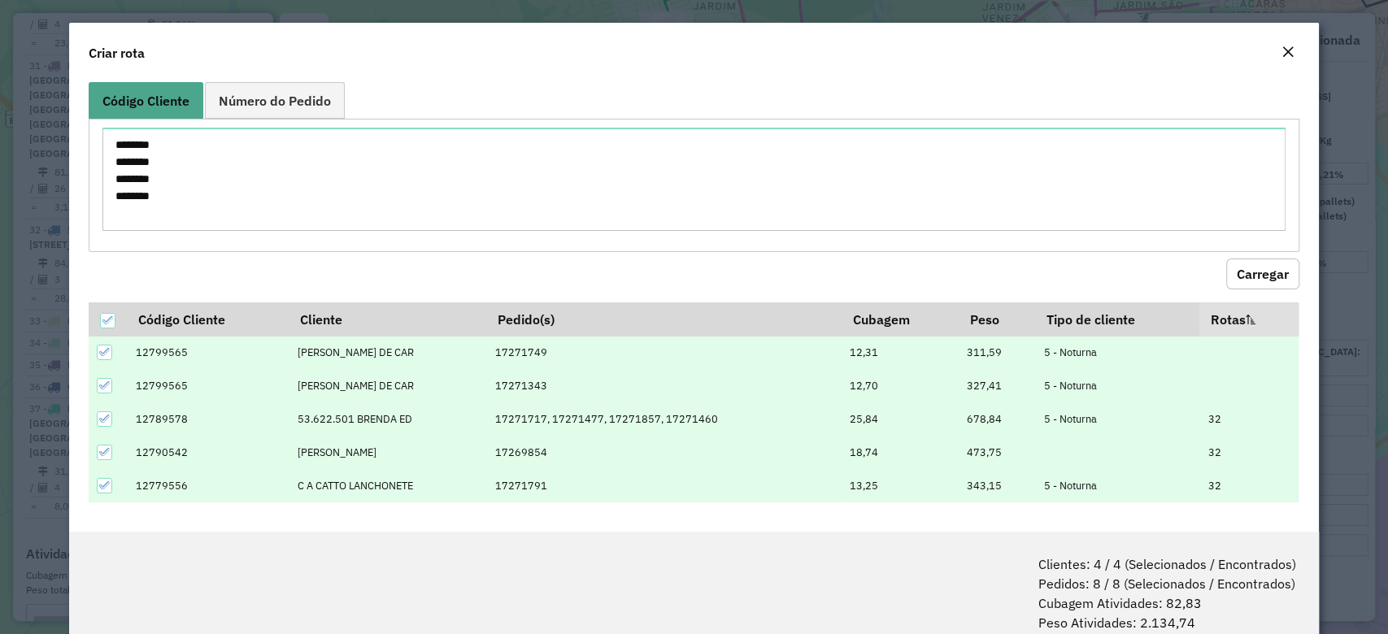
click at [104, 418] on icon at bounding box center [104, 418] width 11 height 11
click at [106, 361] on td at bounding box center [108, 353] width 38 height 33
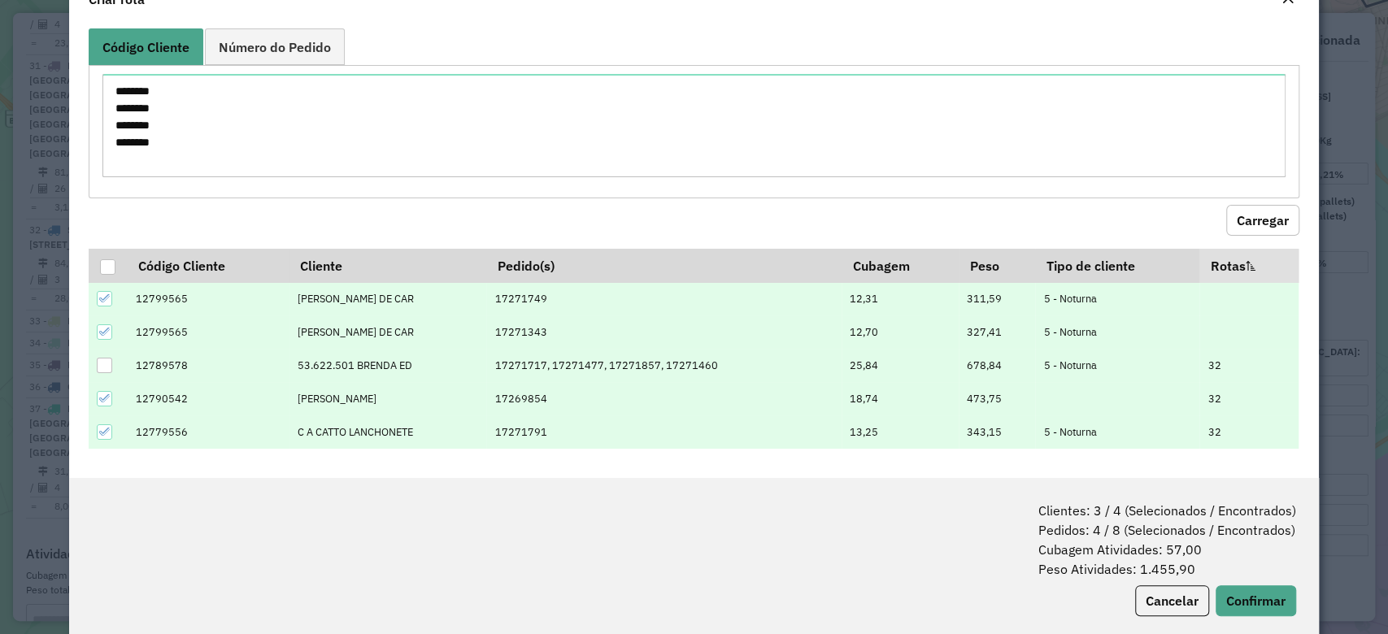
scroll to position [80, 0]
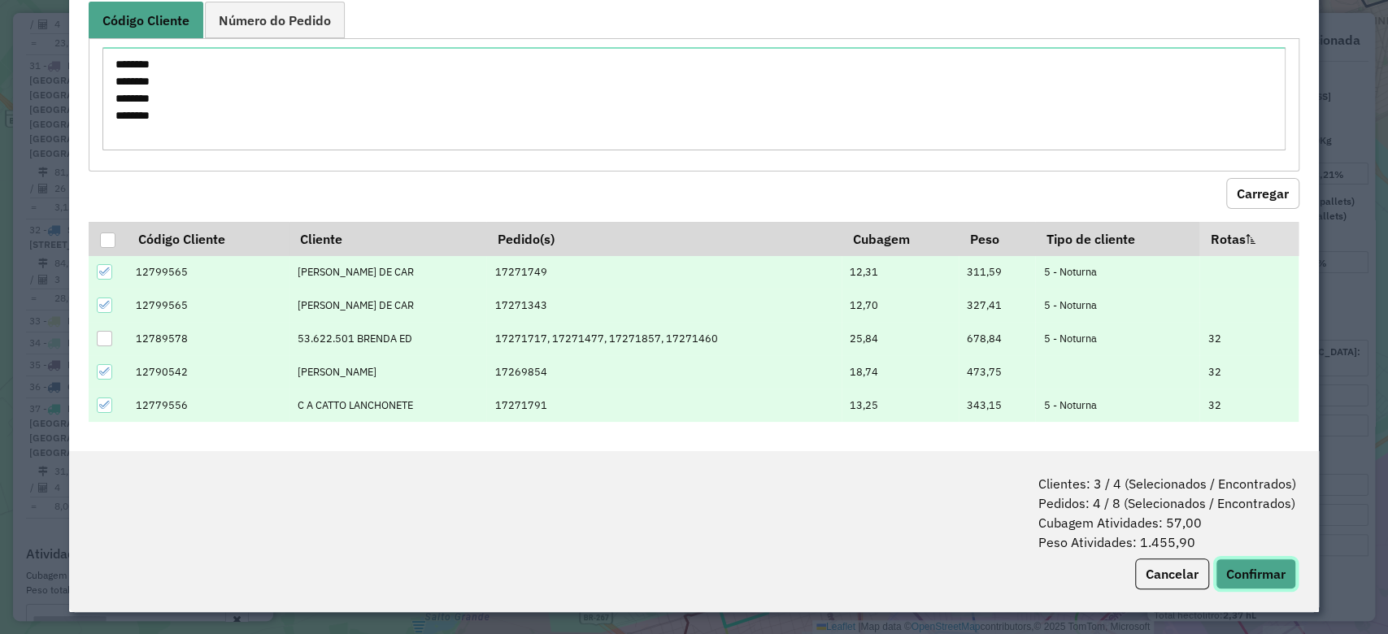
click at [1242, 568] on button "Confirmar" at bounding box center [1255, 574] width 80 height 31
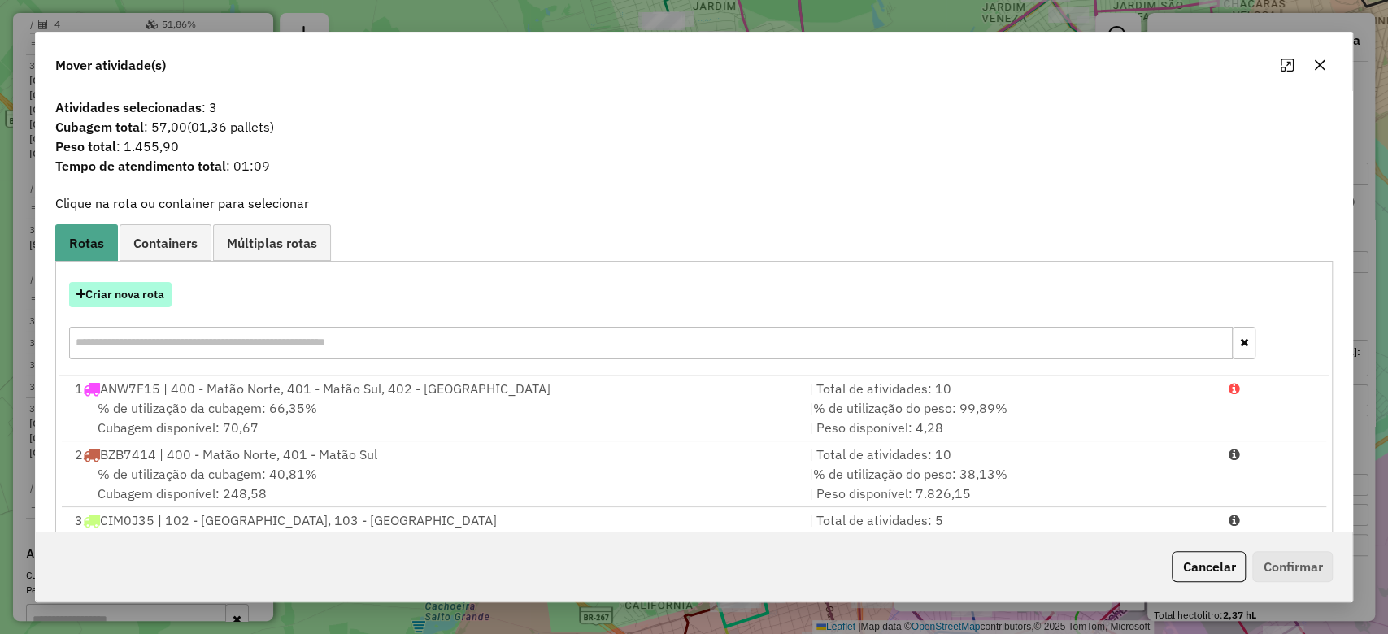
click at [105, 300] on button "Criar nova rota" at bounding box center [120, 294] width 102 height 25
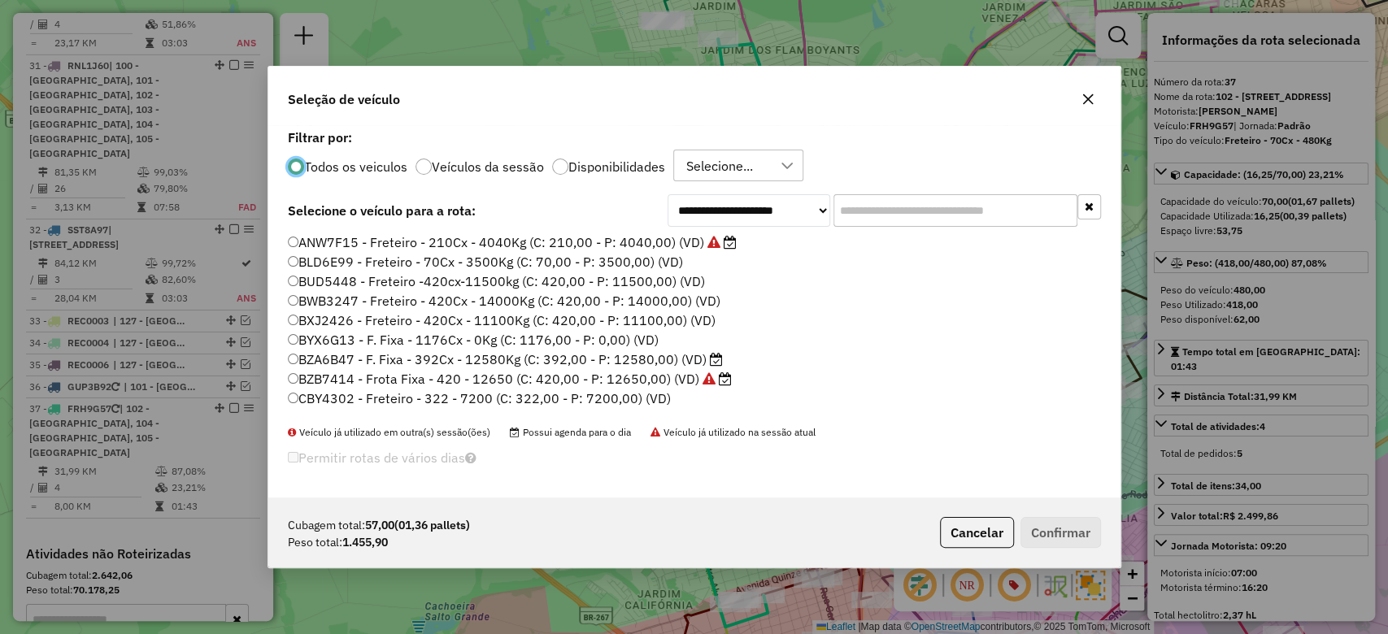
scroll to position [8, 5]
click at [1037, 211] on input "text" at bounding box center [955, 210] width 244 height 33
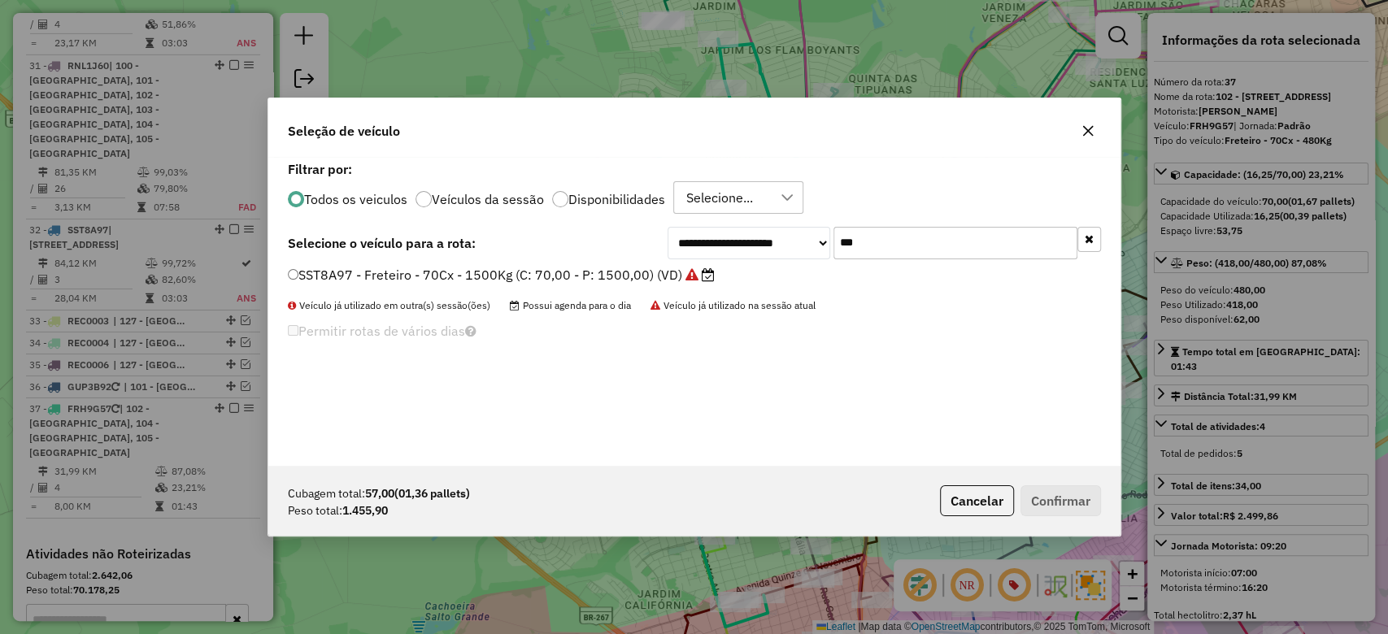
type input "***"
click at [638, 267] on label "SST8A97 - Freteiro - 70Cx - 1500Kg (C: 70,00 - P: 1500,00) (VD)" at bounding box center [501, 275] width 427 height 20
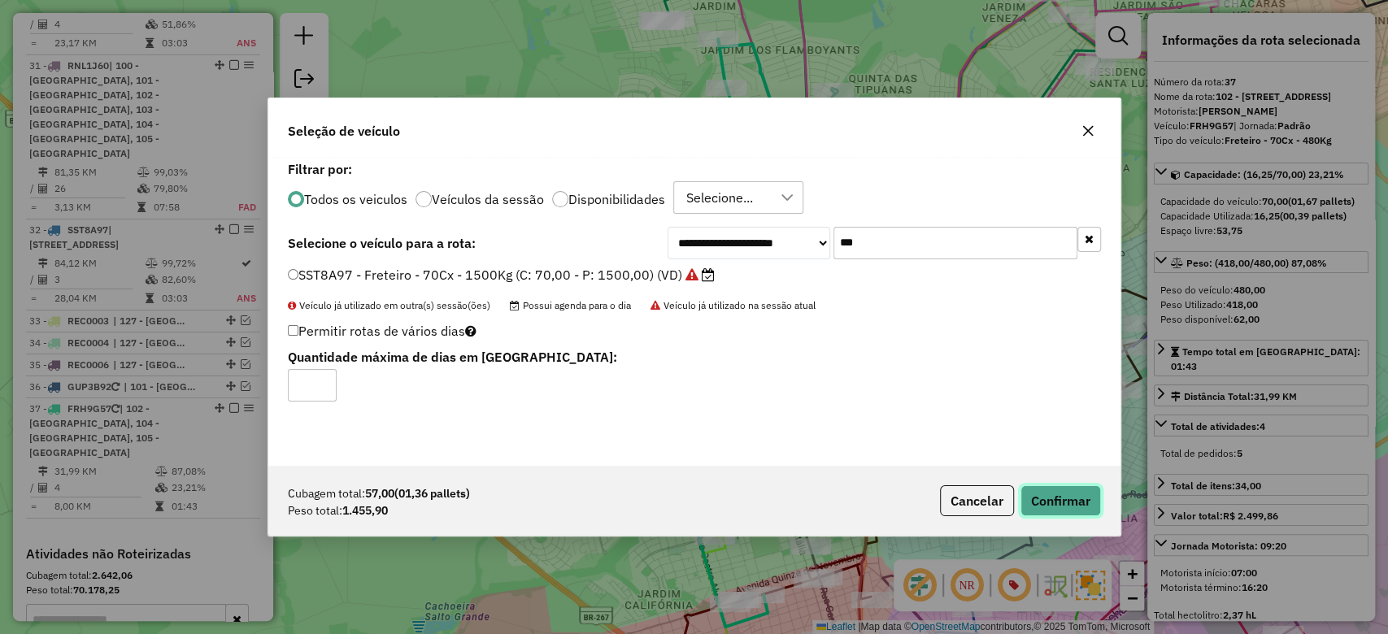
click at [1073, 493] on button "Confirmar" at bounding box center [1060, 500] width 80 height 31
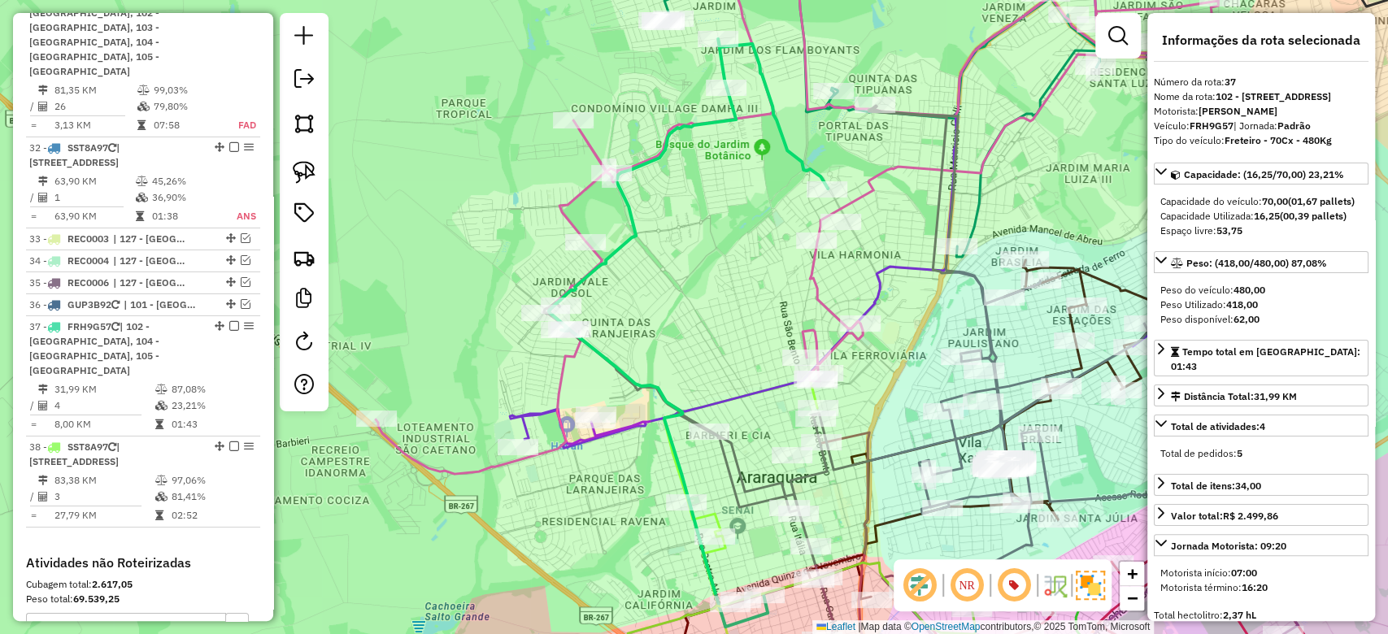
scroll to position [3760, 0]
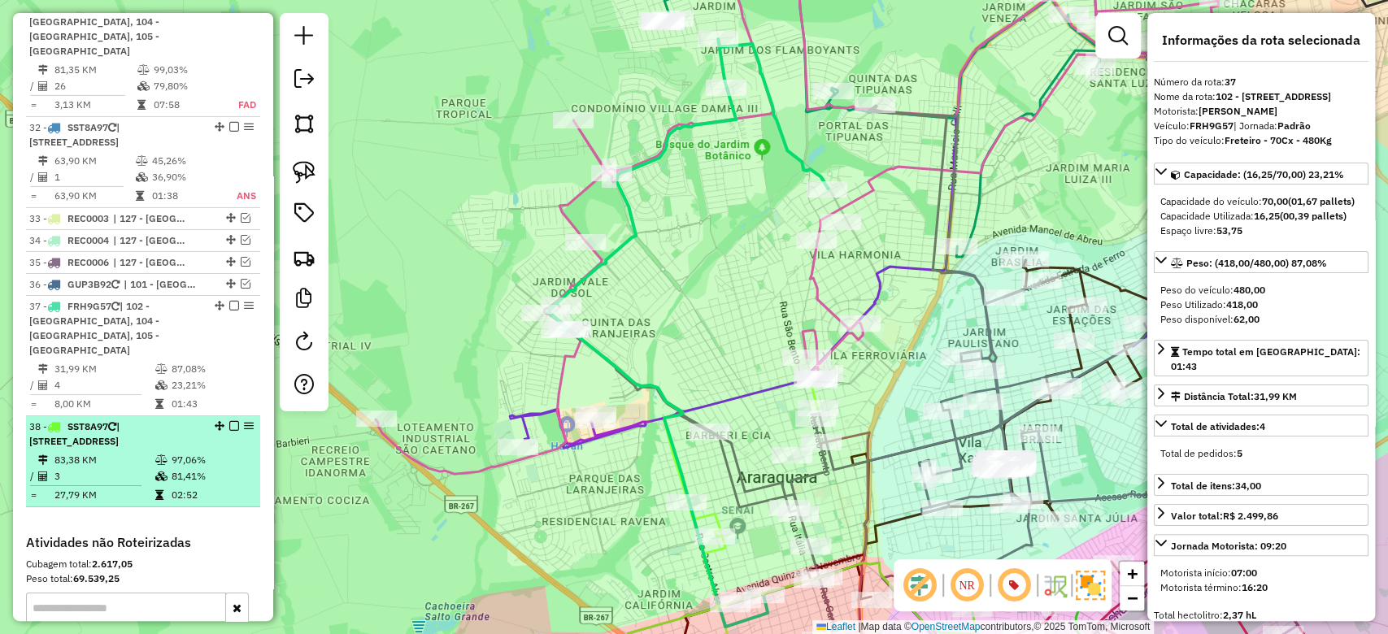
click at [229, 421] on em at bounding box center [234, 426] width 10 height 10
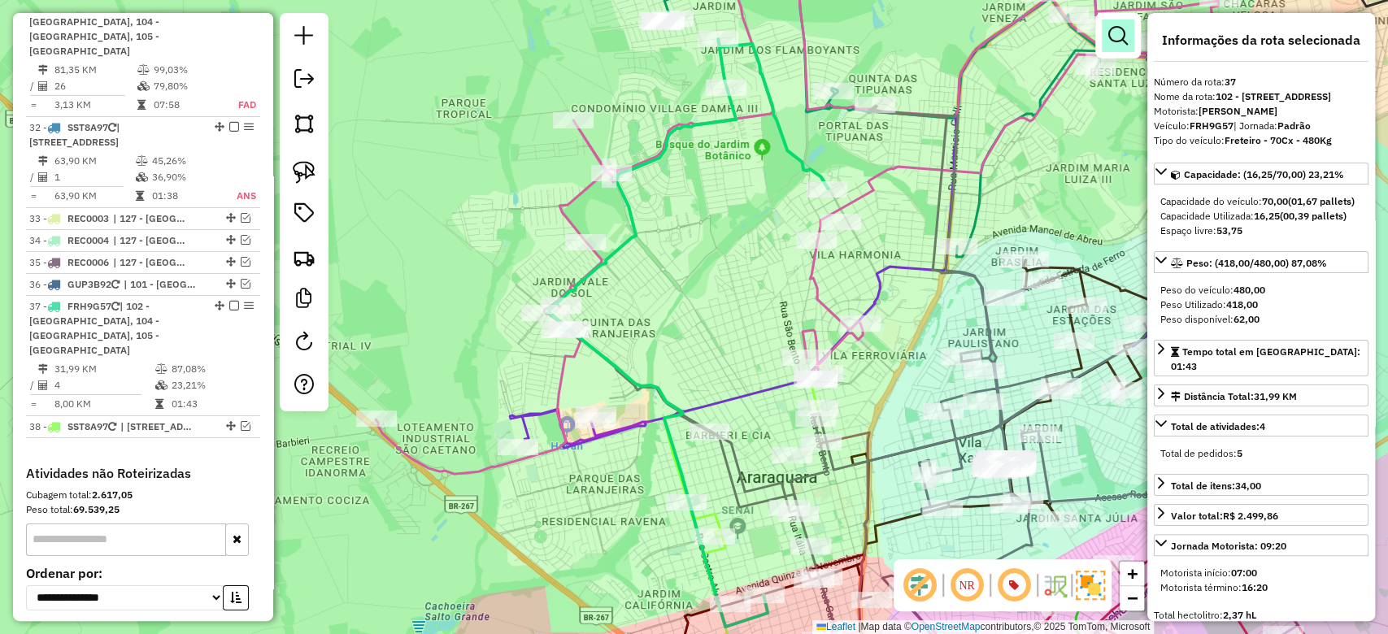
click at [1120, 37] on em at bounding box center [1118, 36] width 20 height 20
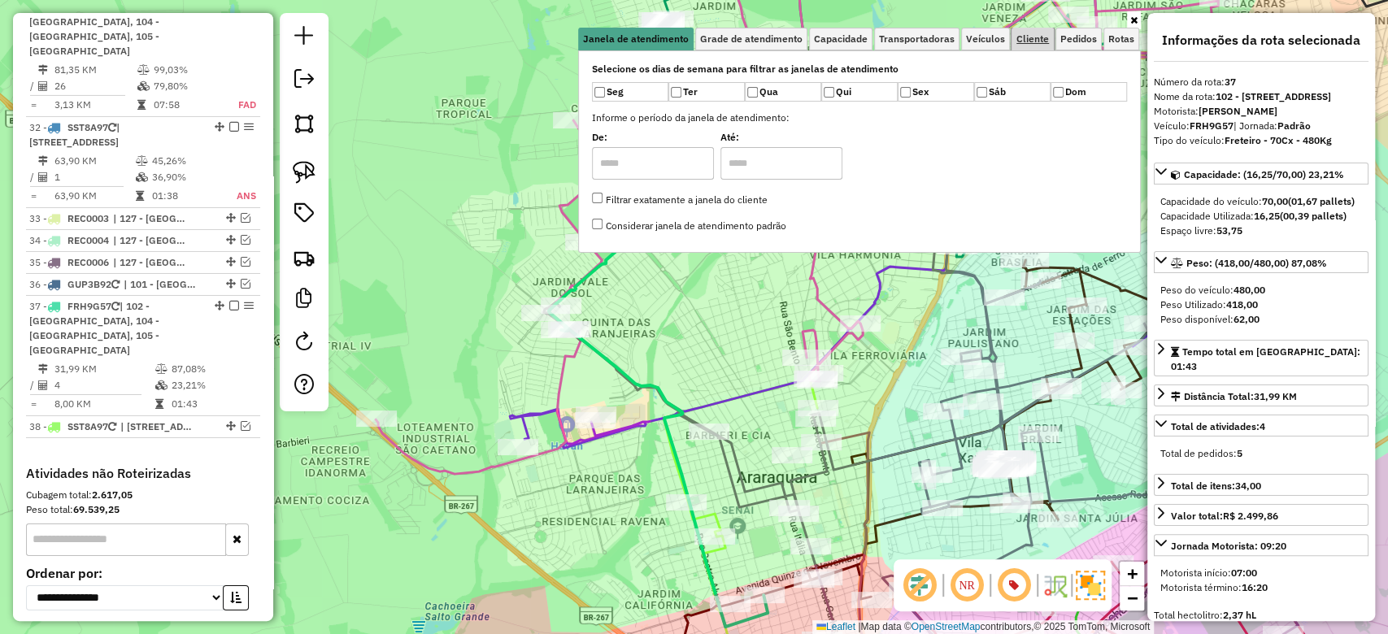
click at [1036, 46] on link "Cliente" at bounding box center [1032, 39] width 42 height 23
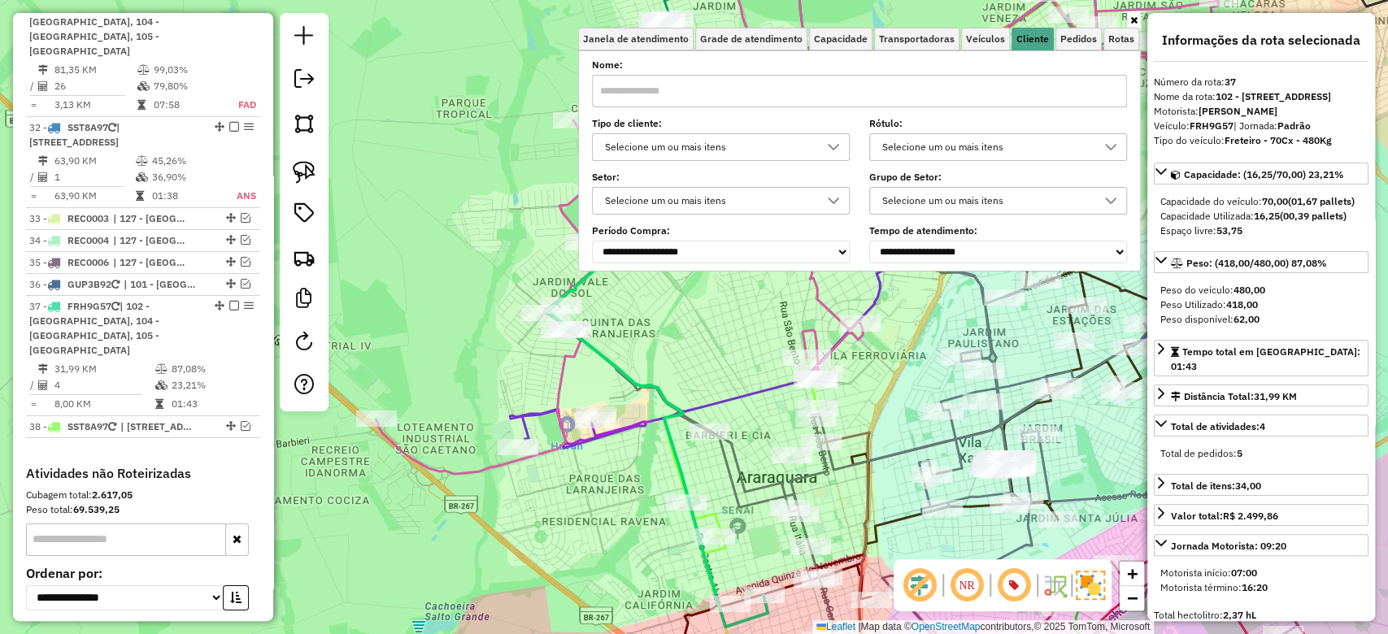
click at [772, 152] on div "Selecione um ou mais itens" at bounding box center [708, 147] width 219 height 26
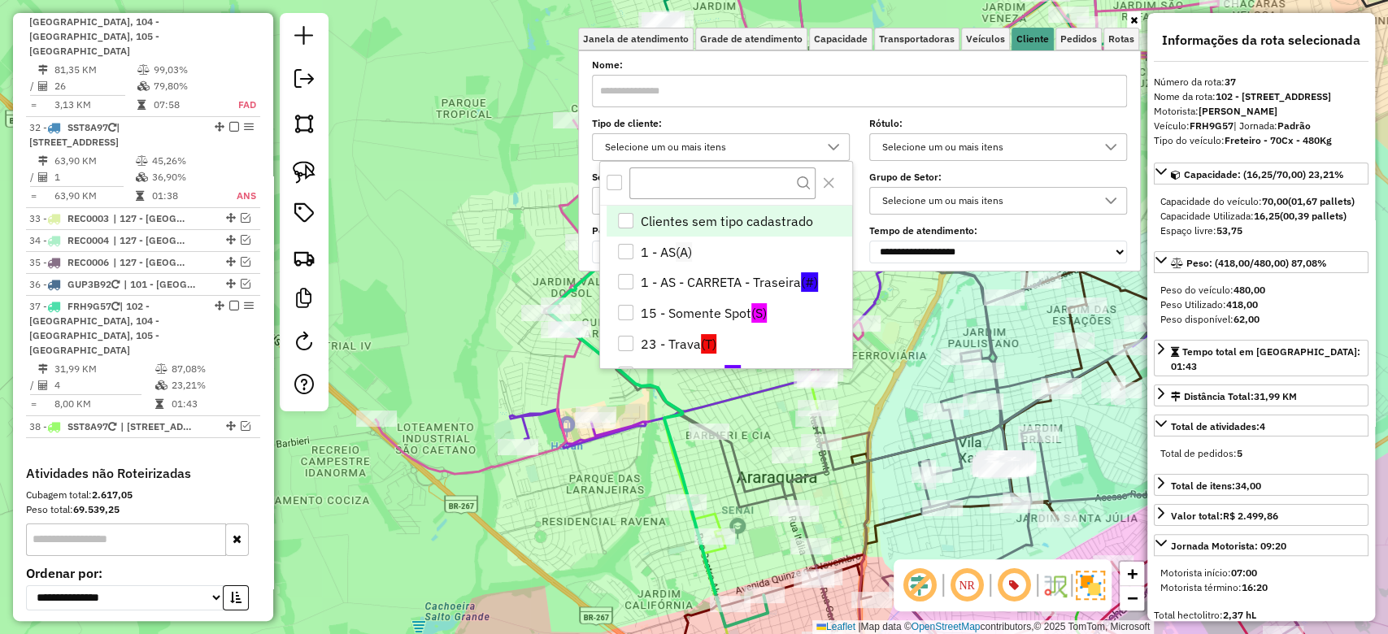
scroll to position [9, 57]
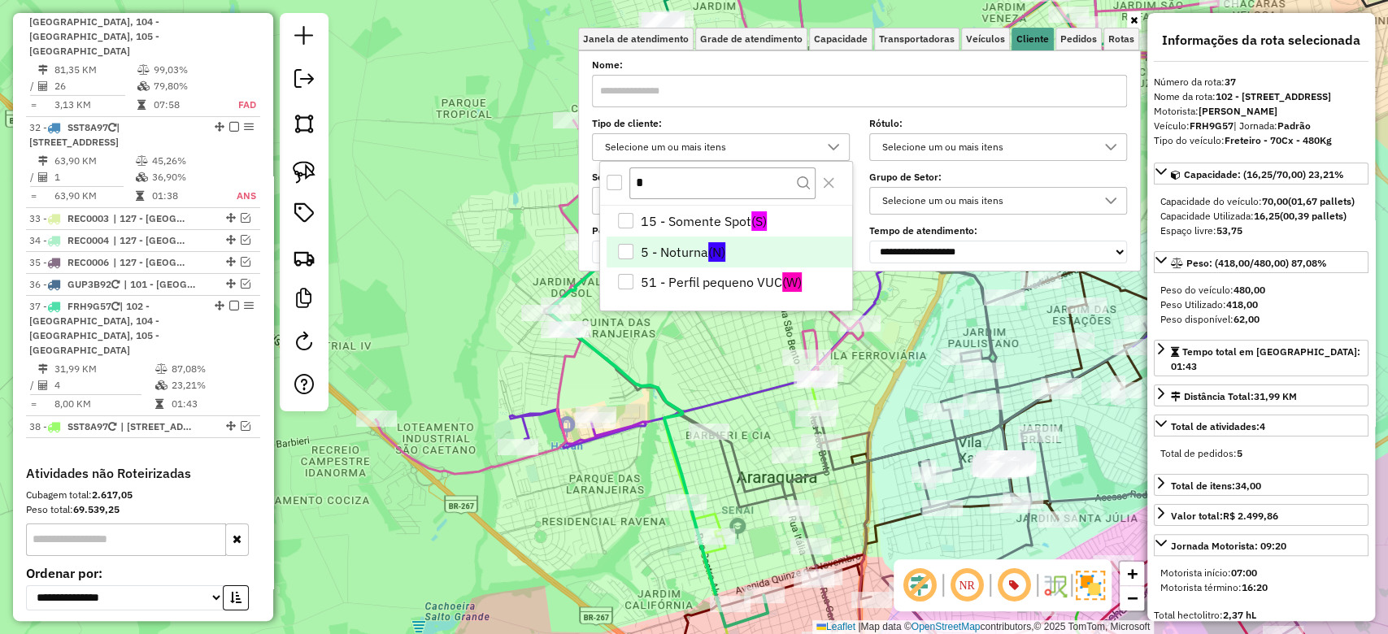
type input "*"
click at [681, 244] on li "5 - Noturna (N)" at bounding box center [729, 252] width 246 height 31
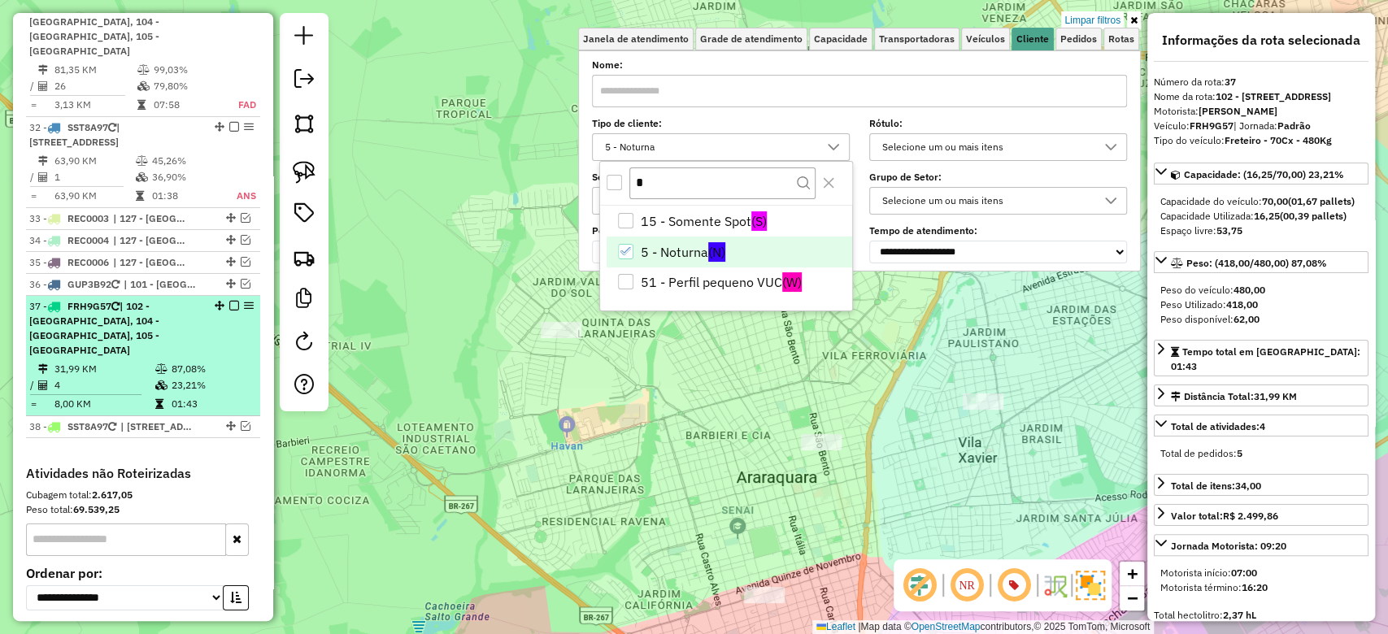
click at [111, 361] on td "31,99 KM" at bounding box center [104, 369] width 101 height 16
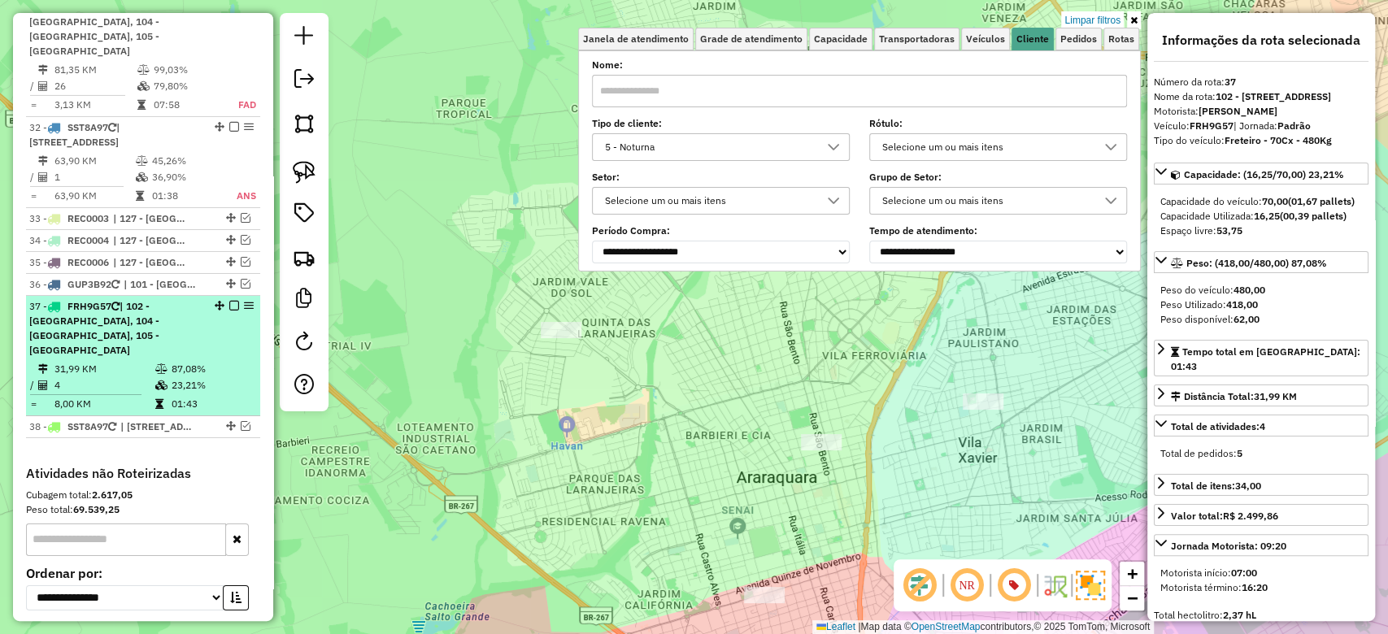
click at [111, 361] on td "31,99 KM" at bounding box center [104, 369] width 101 height 16
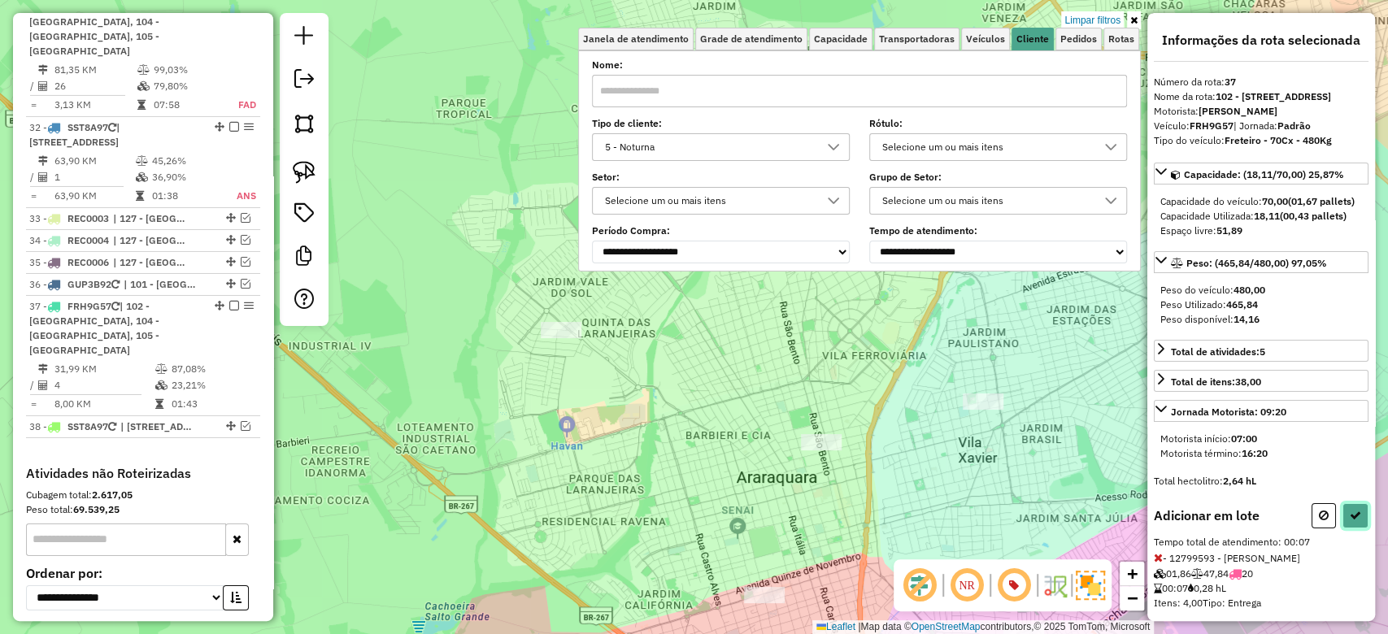
click at [1354, 521] on icon at bounding box center [1355, 515] width 11 height 11
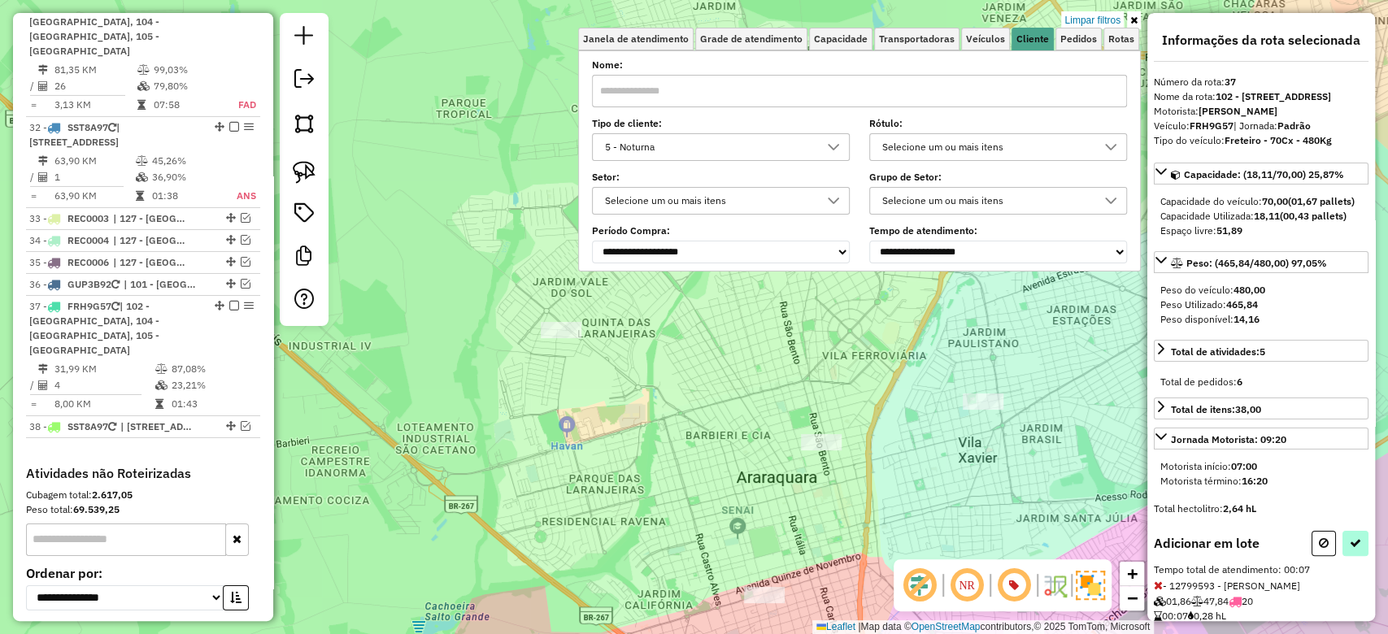
select select "**********"
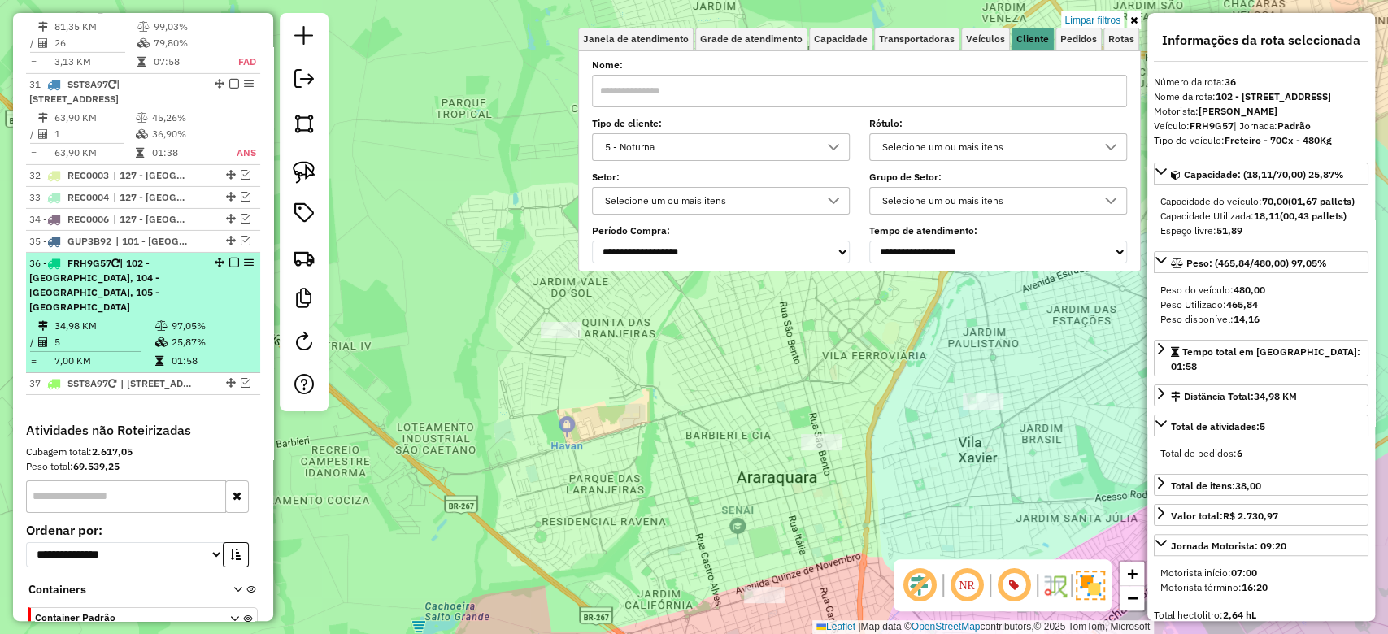
scroll to position [3575, 0]
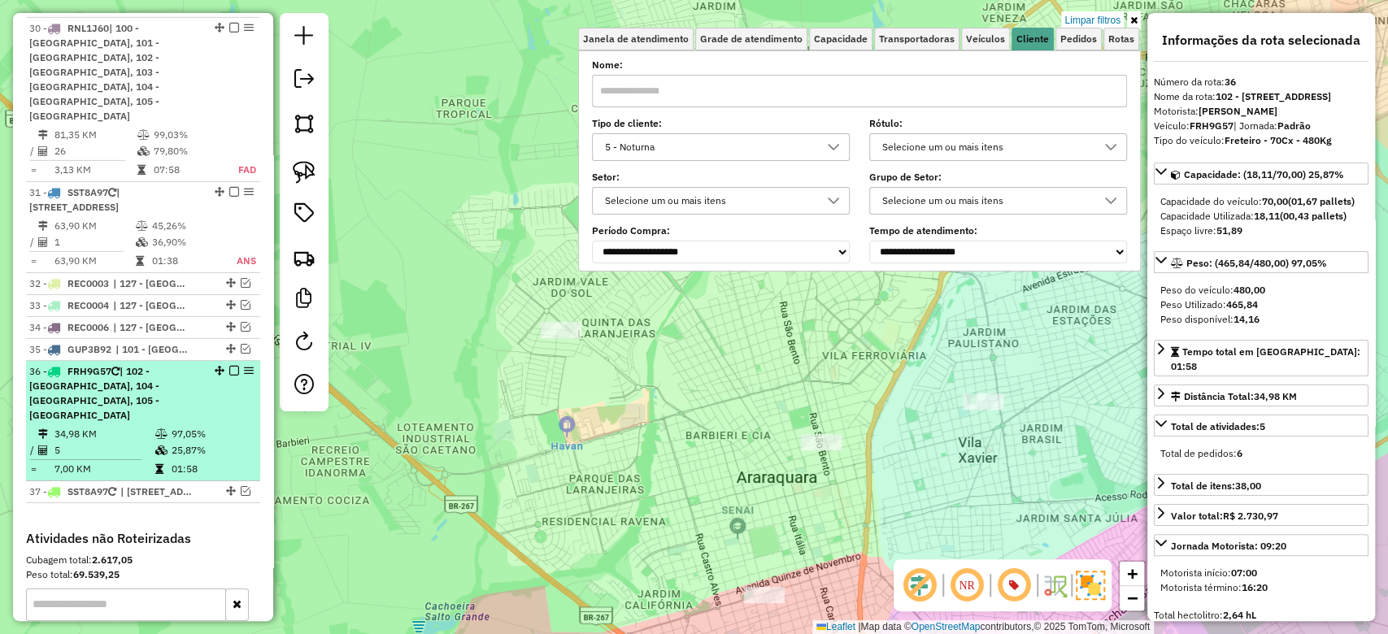
click at [230, 366] on em at bounding box center [234, 371] width 10 height 10
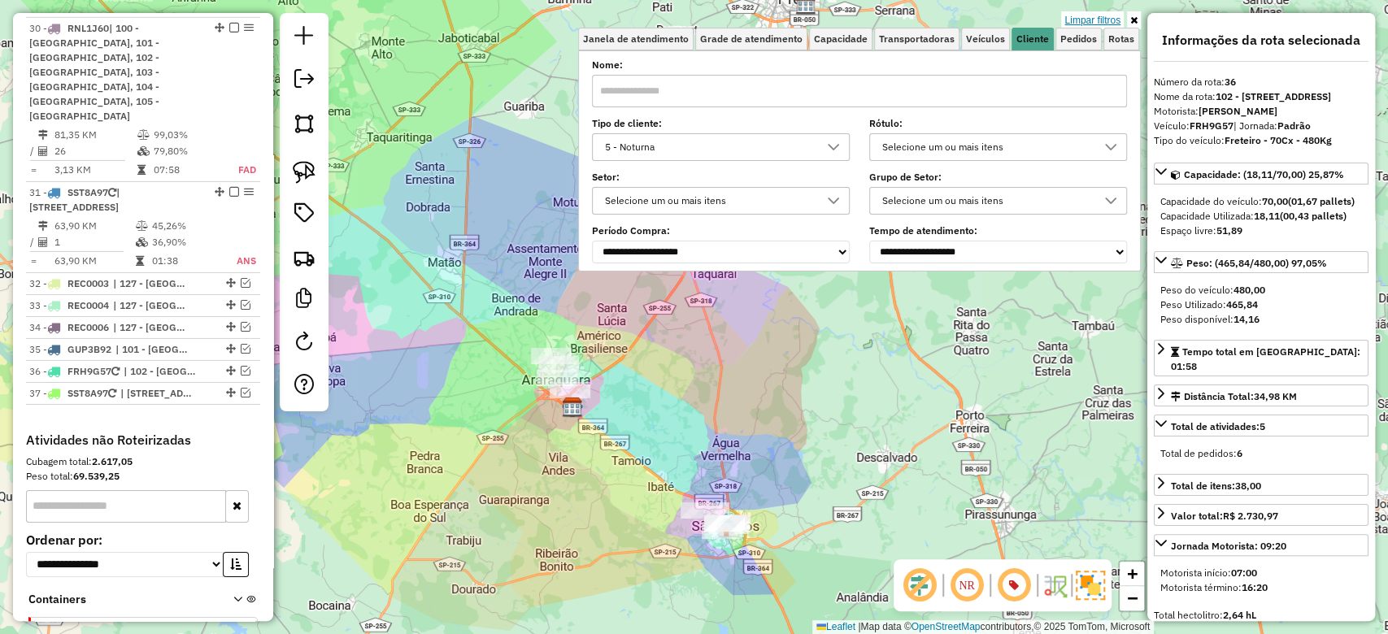
click at [1093, 15] on link "Limpar filtros" at bounding box center [1092, 20] width 63 height 18
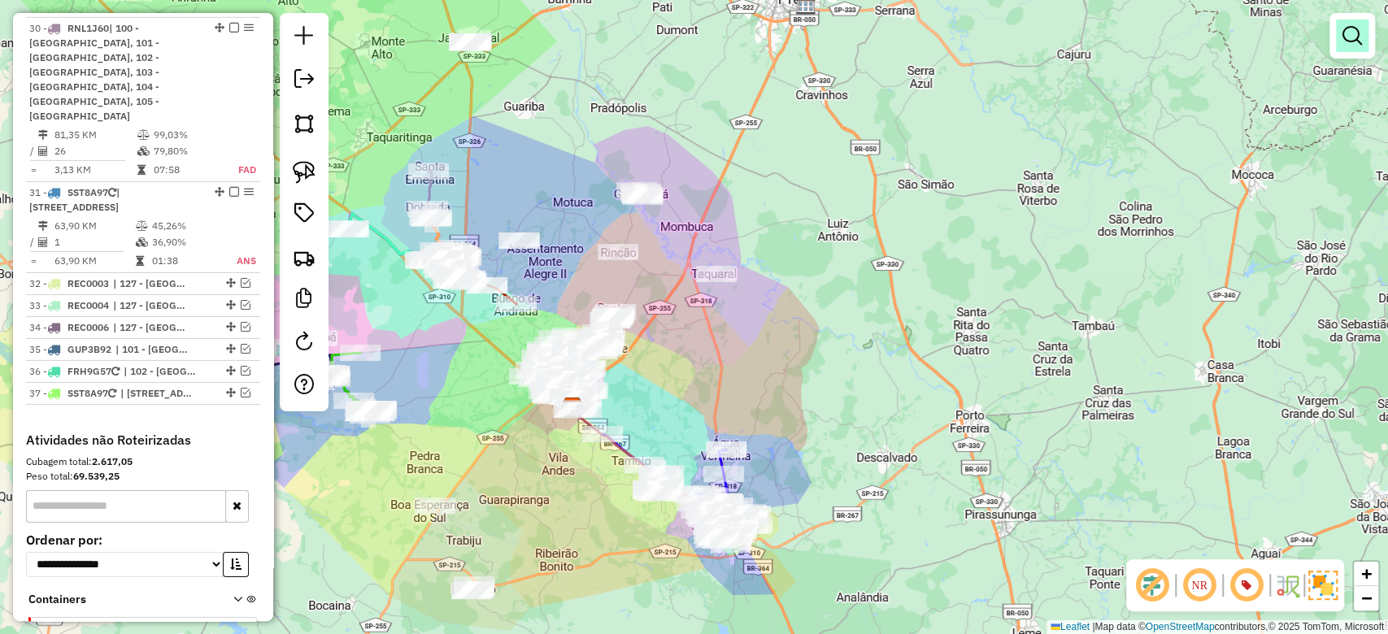
click at [1348, 32] on em at bounding box center [1352, 36] width 20 height 20
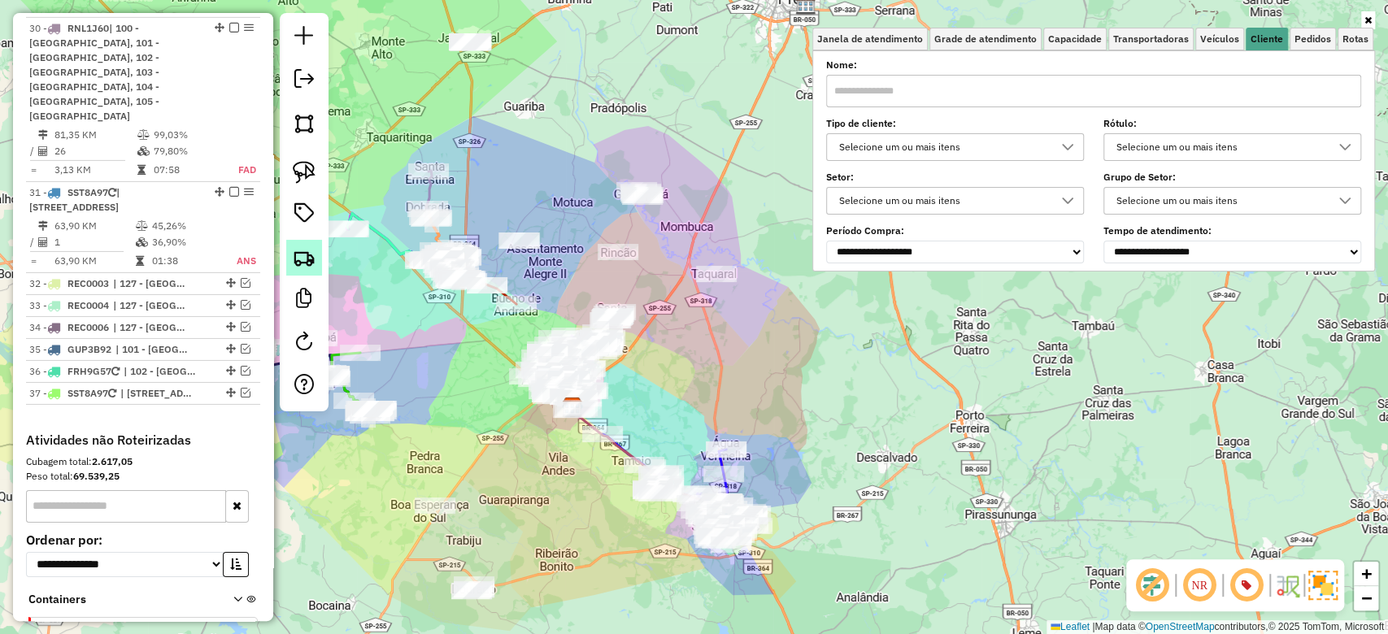
click at [295, 263] on img at bounding box center [304, 257] width 23 height 23
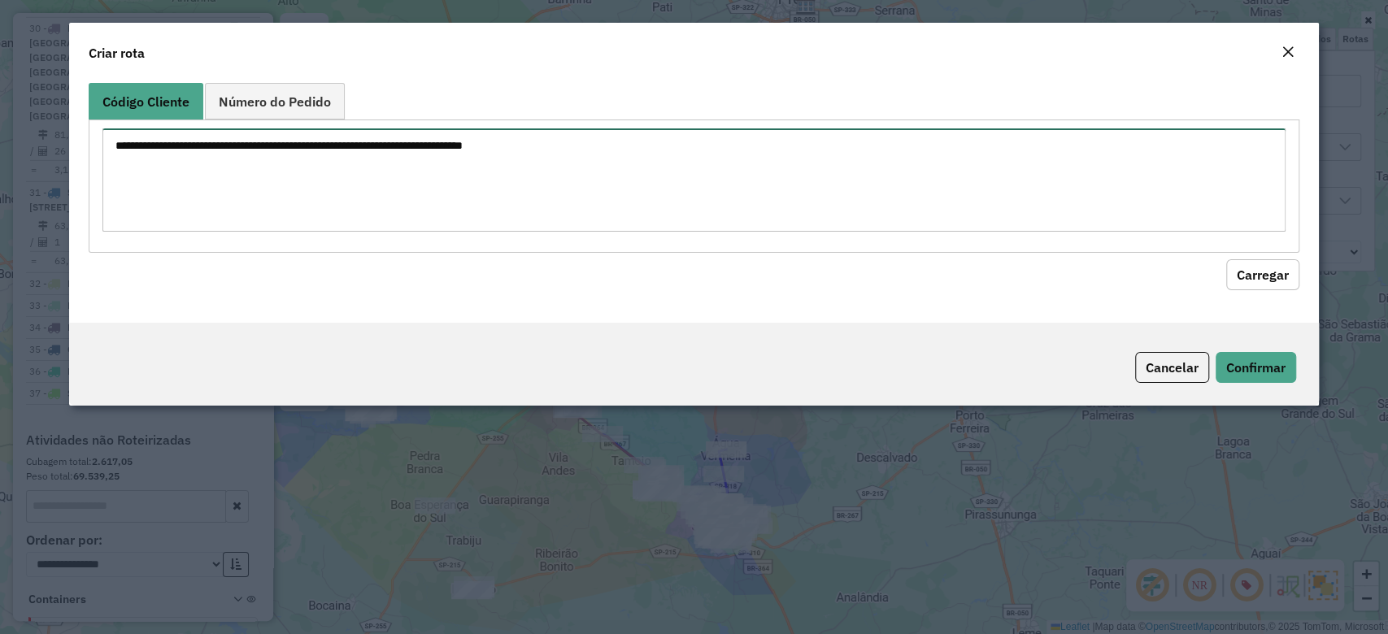
click at [288, 154] on textarea at bounding box center [693, 179] width 1182 height 103
click at [339, 177] on textarea at bounding box center [693, 179] width 1182 height 103
paste textarea "******** ******** ******** ******** ******** ********"
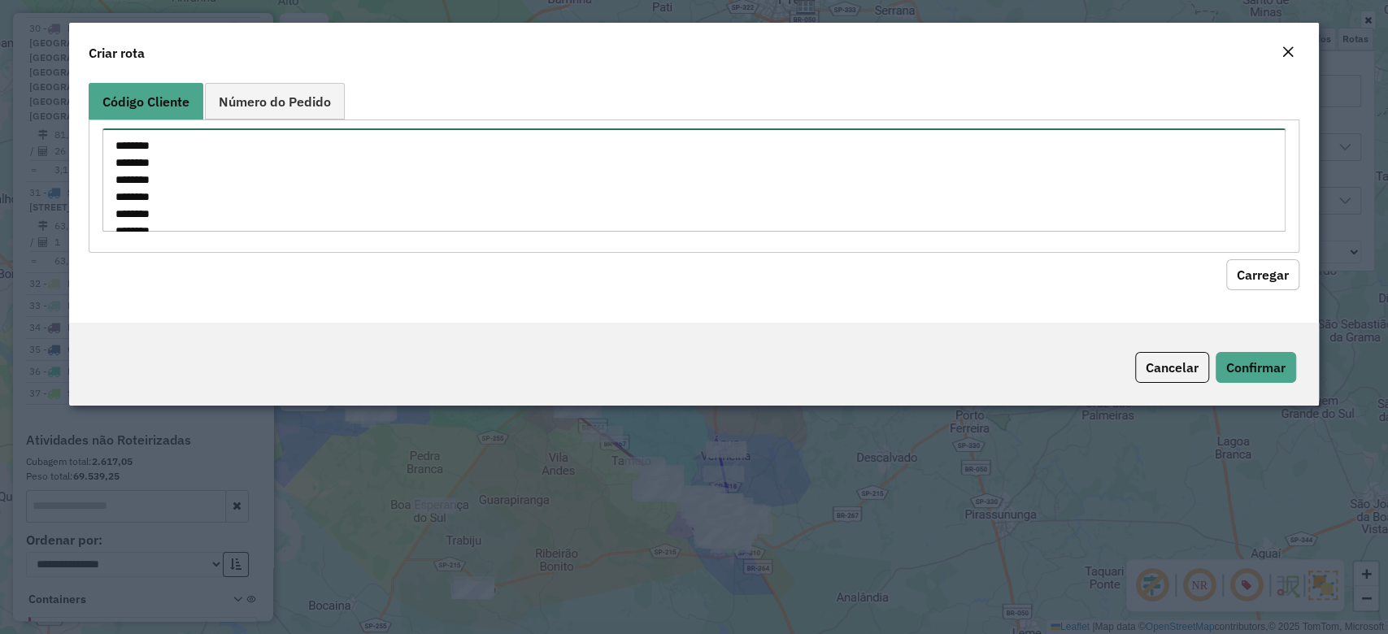
scroll to position [7, 0]
type textarea "******** ******** ******** ******** ******** ********"
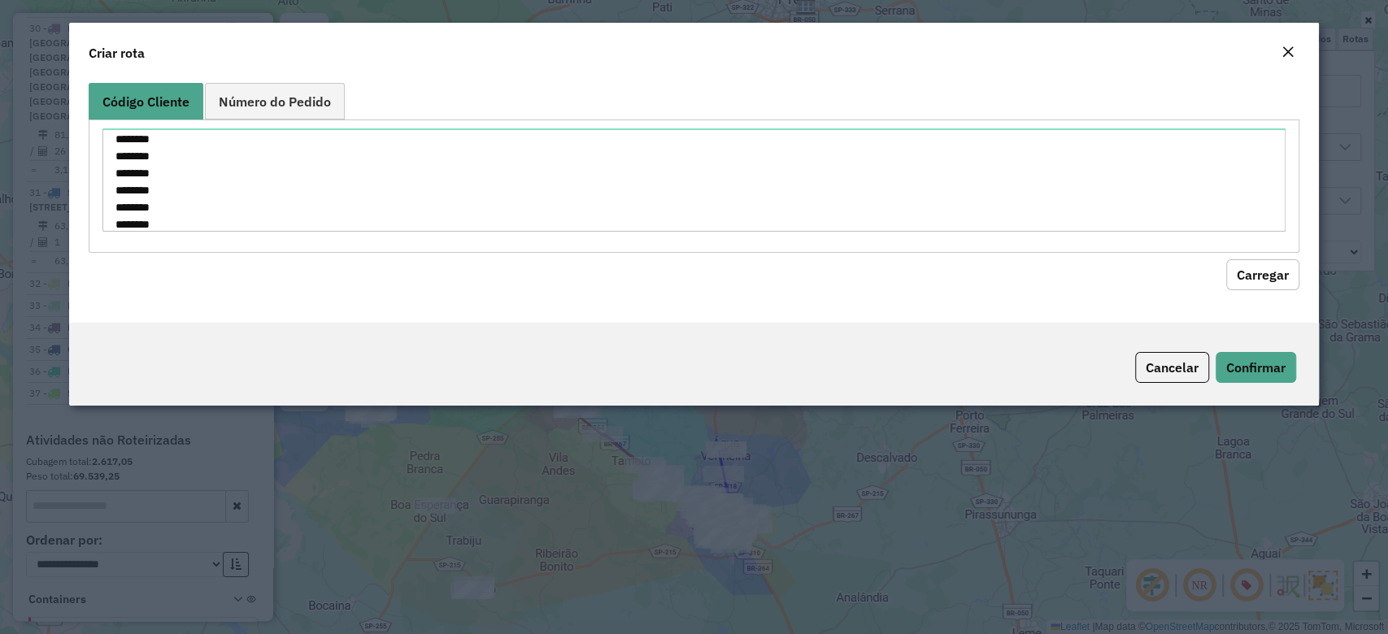
click at [1289, 268] on button "Carregar" at bounding box center [1262, 274] width 73 height 31
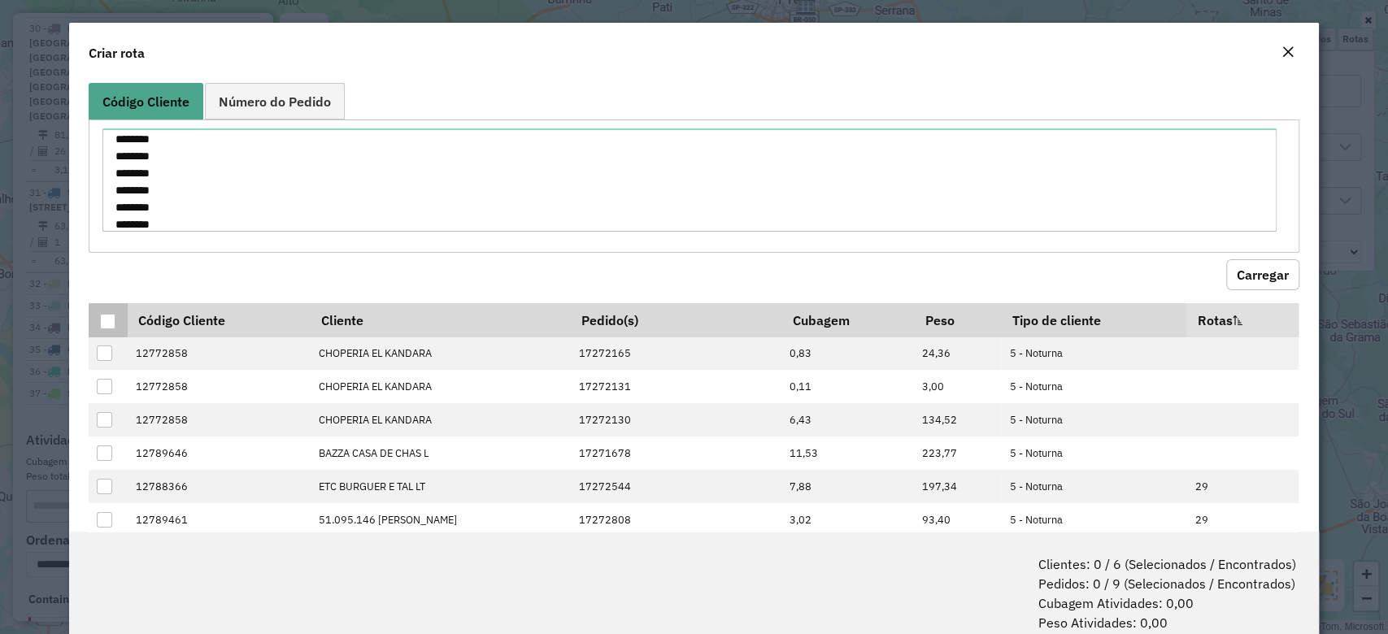
click at [105, 315] on div at bounding box center [107, 321] width 15 height 15
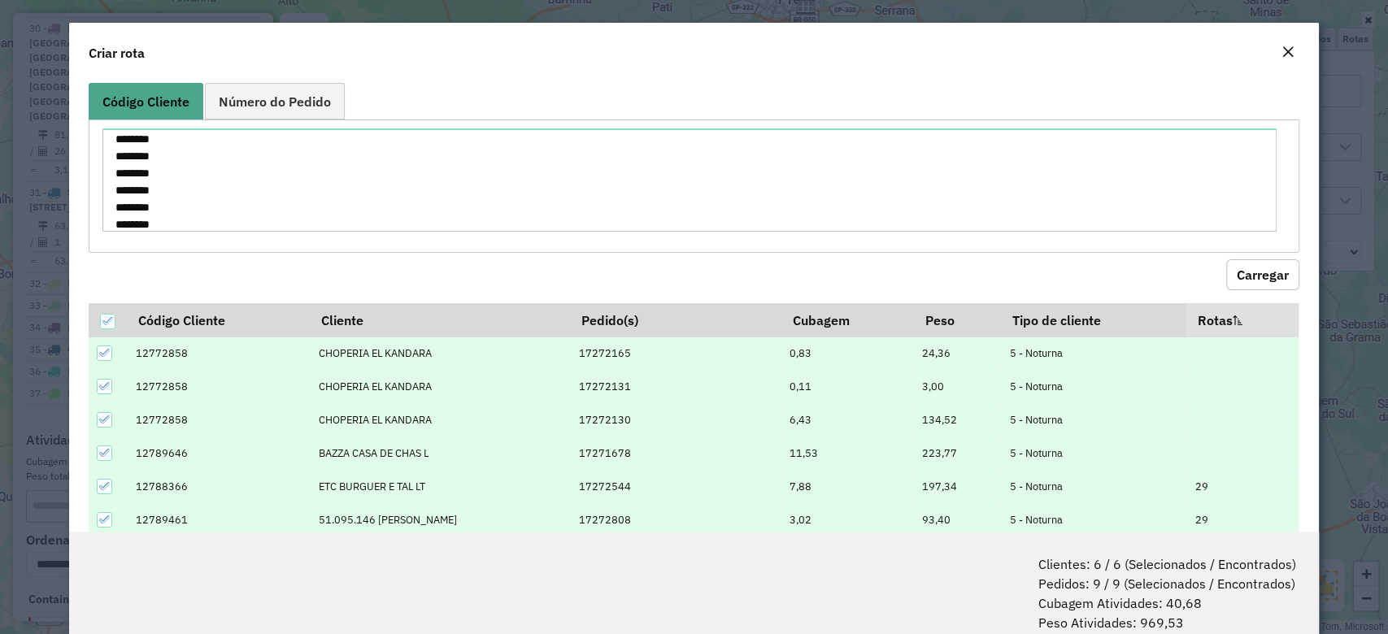
scroll to position [101, 0]
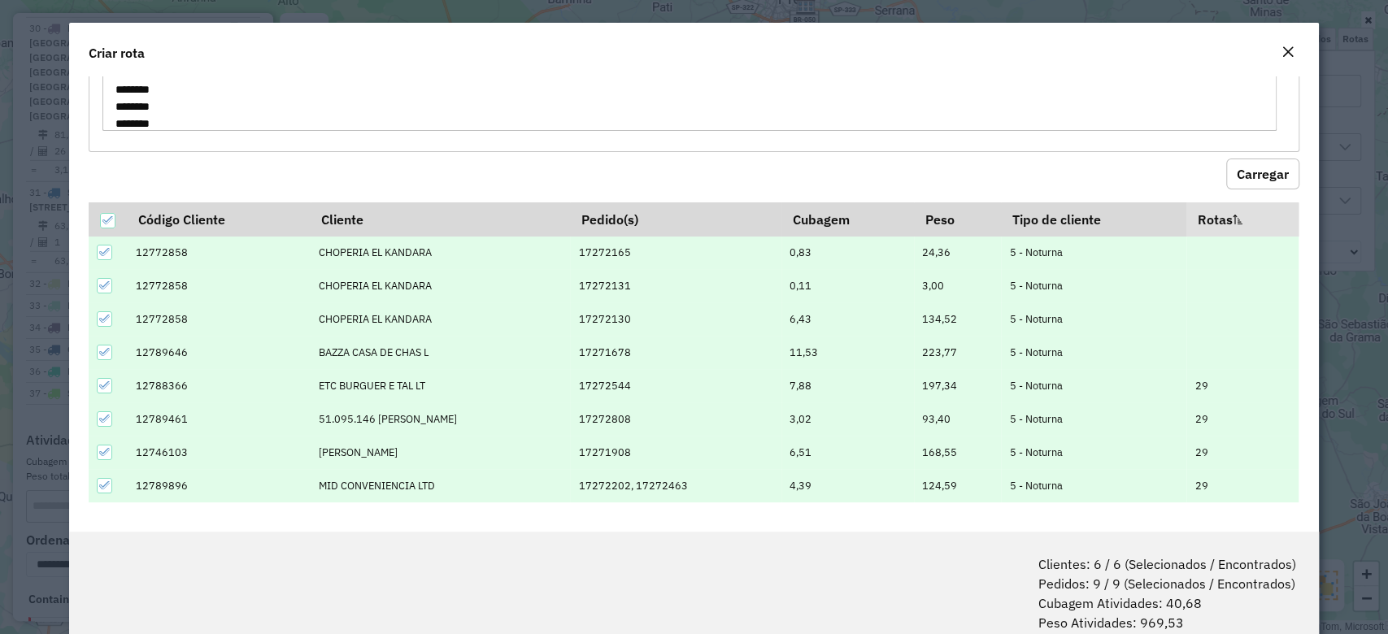
click at [103, 354] on icon at bounding box center [104, 351] width 11 height 11
click at [103, 384] on icon at bounding box center [104, 385] width 11 height 11
click at [98, 447] on div at bounding box center [104, 452] width 15 height 15
click at [101, 414] on icon at bounding box center [104, 418] width 11 height 11
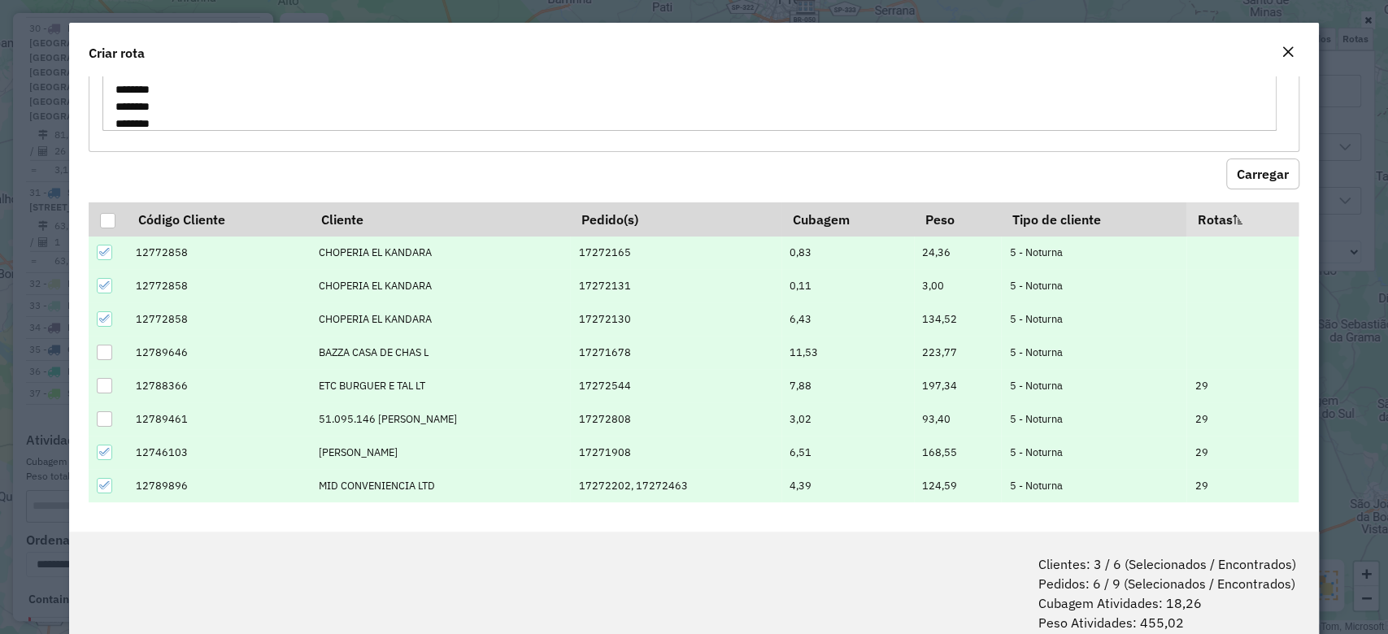
scroll to position [80, 0]
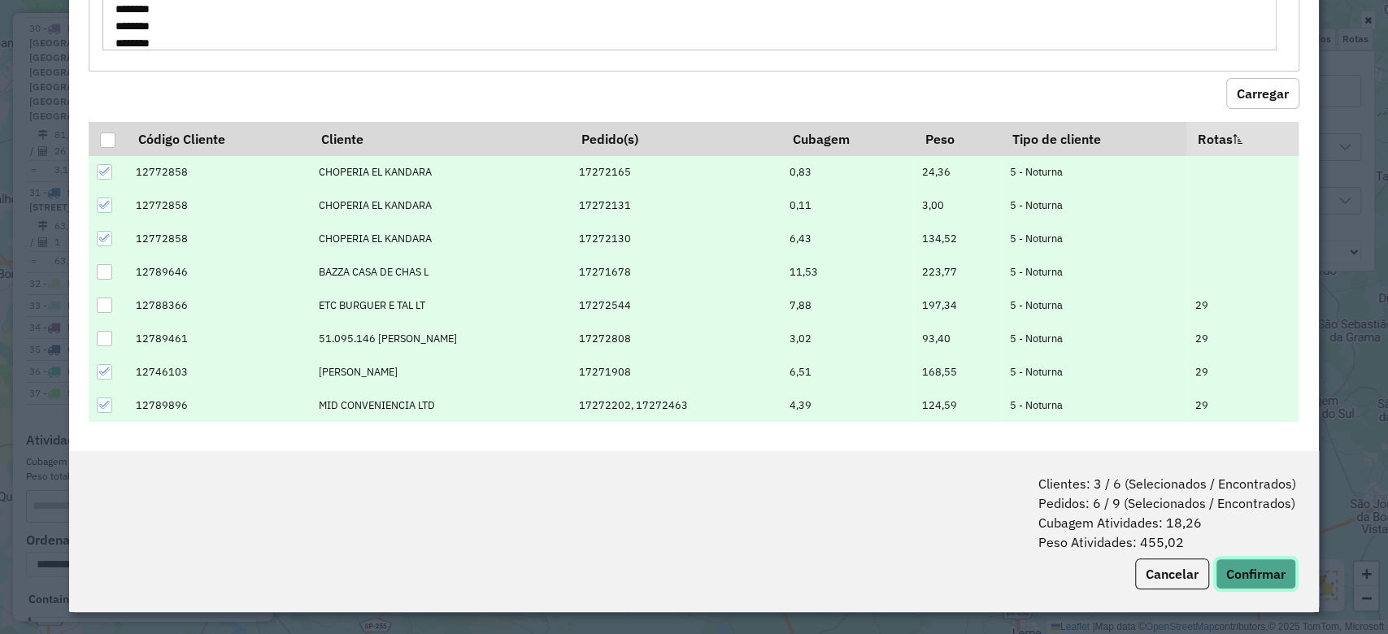
click at [1263, 569] on button "Confirmar" at bounding box center [1255, 574] width 80 height 31
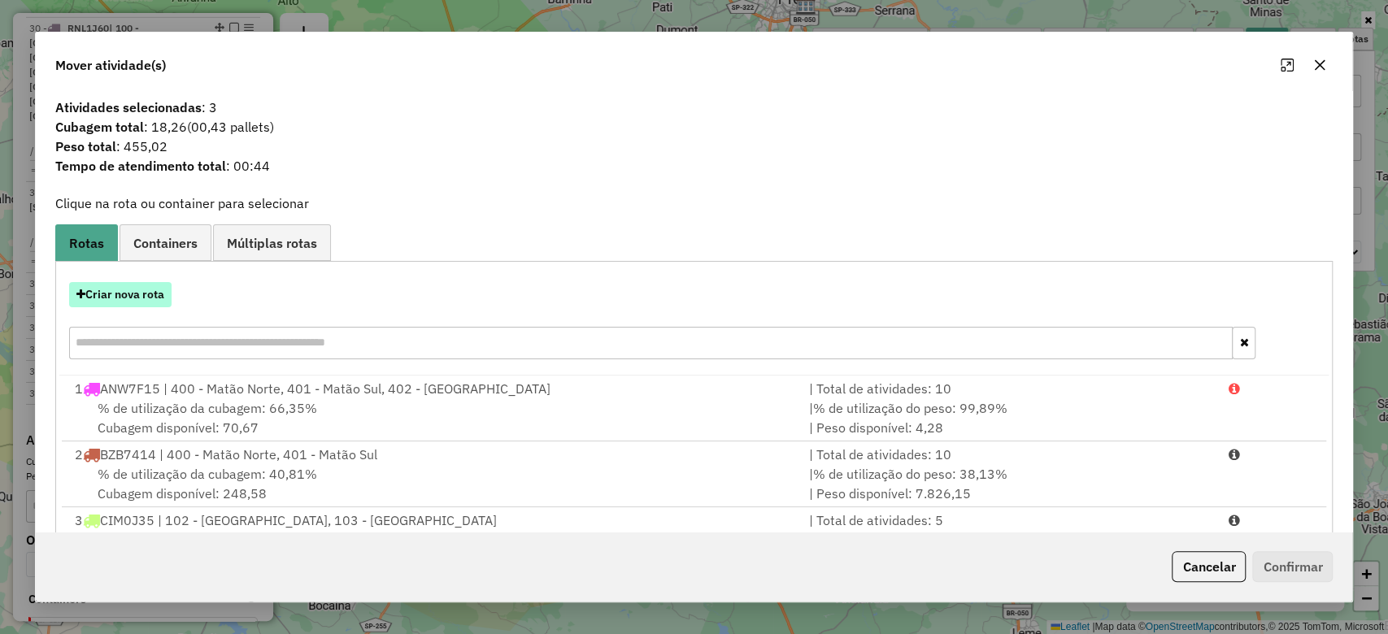
click at [139, 290] on button "Criar nova rota" at bounding box center [120, 294] width 102 height 25
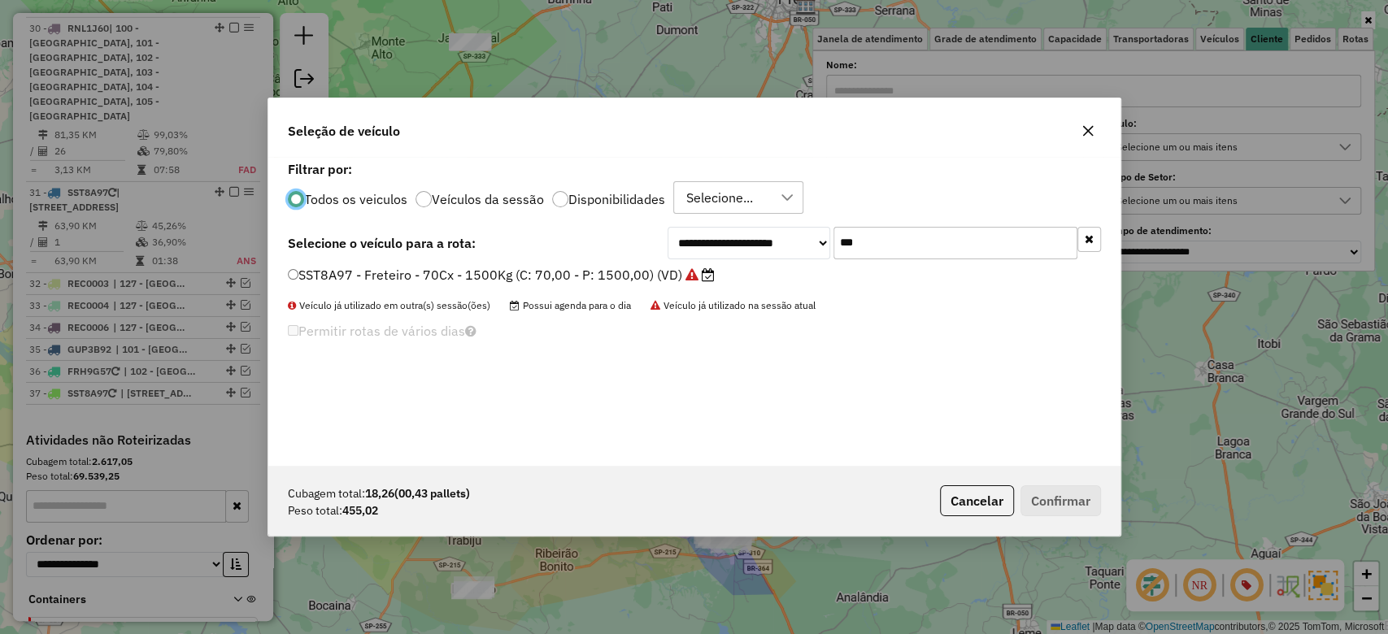
scroll to position [8, 5]
drag, startPoint x: 885, startPoint y: 251, endPoint x: 799, endPoint y: 246, distance: 85.6
click at [799, 246] on div "**********" at bounding box center [883, 243] width 433 height 33
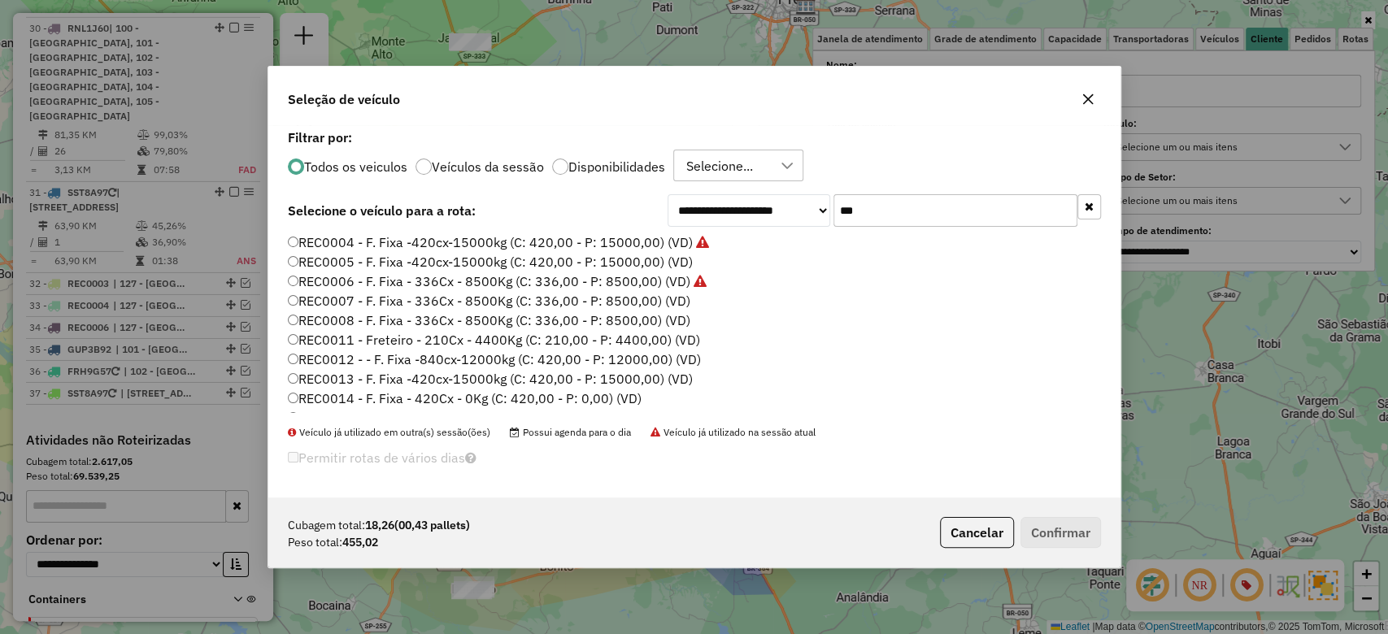
scroll to position [0, 0]
type input "***"
click at [468, 241] on label "REC0001 - F. Fixa - 42 cxs - 600Kg (C: 42,00 - P: 600,00) (VD)" at bounding box center [485, 243] width 394 height 20
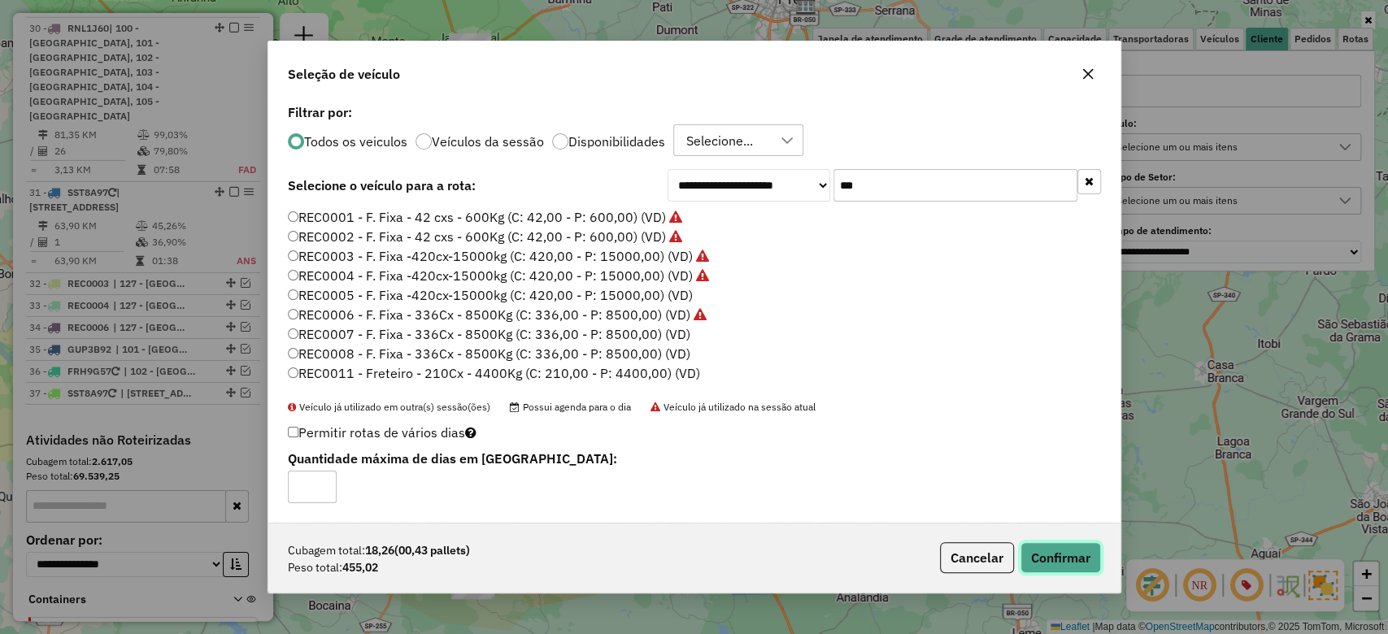
click at [1058, 562] on button "Confirmar" at bounding box center [1060, 557] width 80 height 31
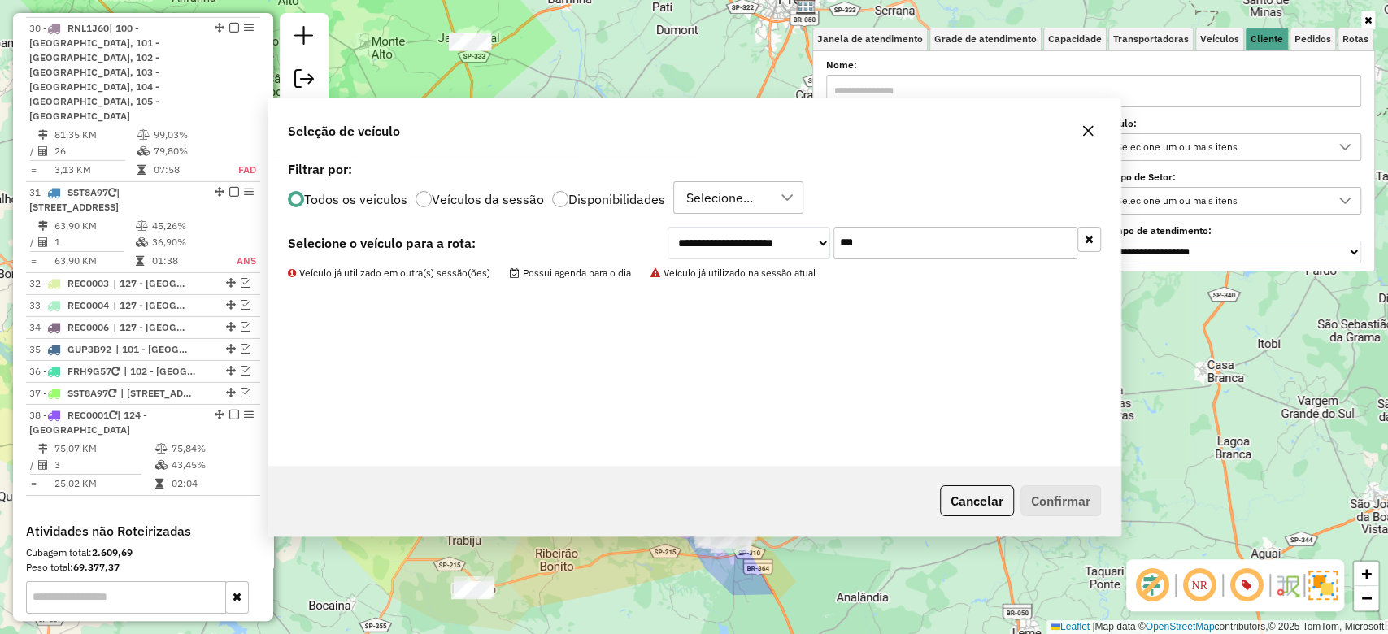
scroll to position [3589, 0]
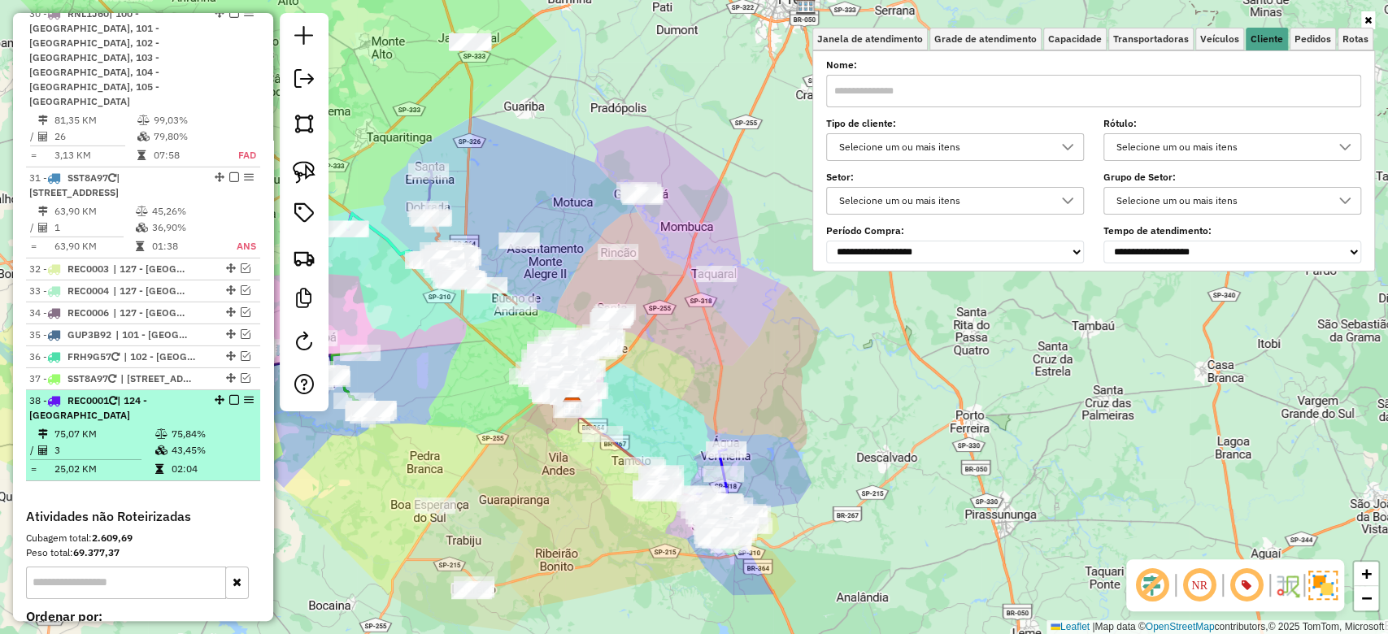
click at [143, 426] on td "75,07 KM" at bounding box center [104, 434] width 101 height 16
select select "**********"
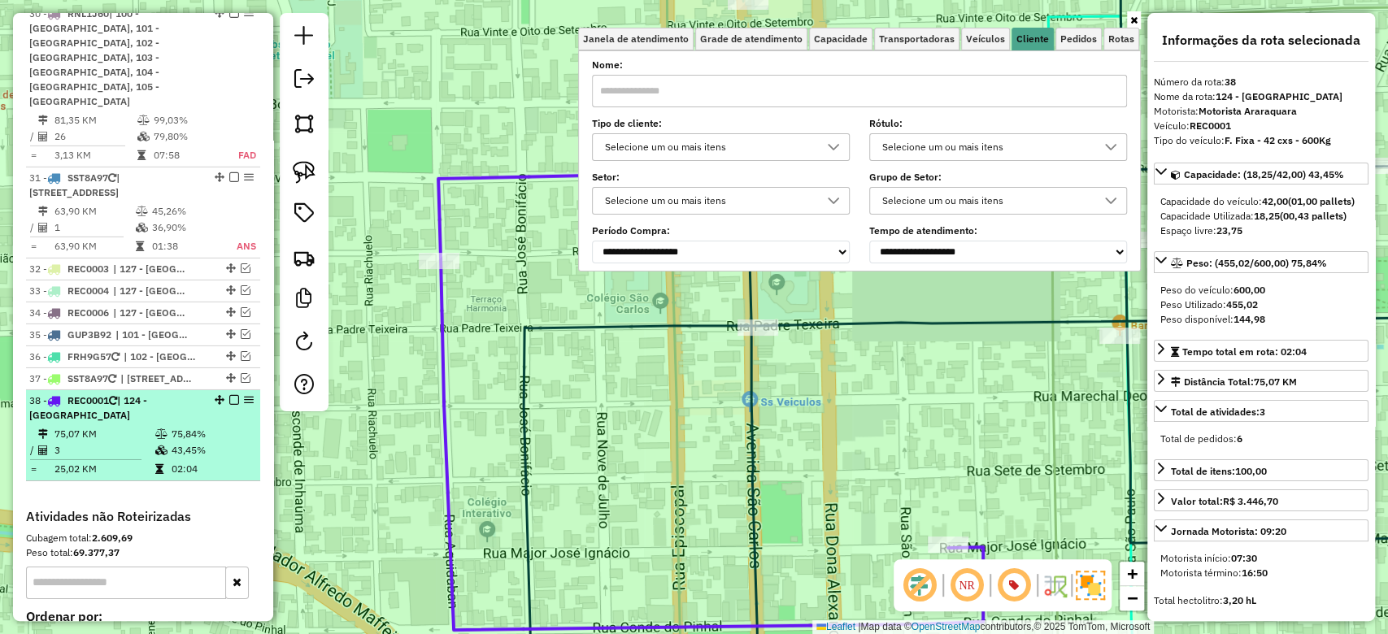
click at [229, 395] on em at bounding box center [234, 400] width 10 height 10
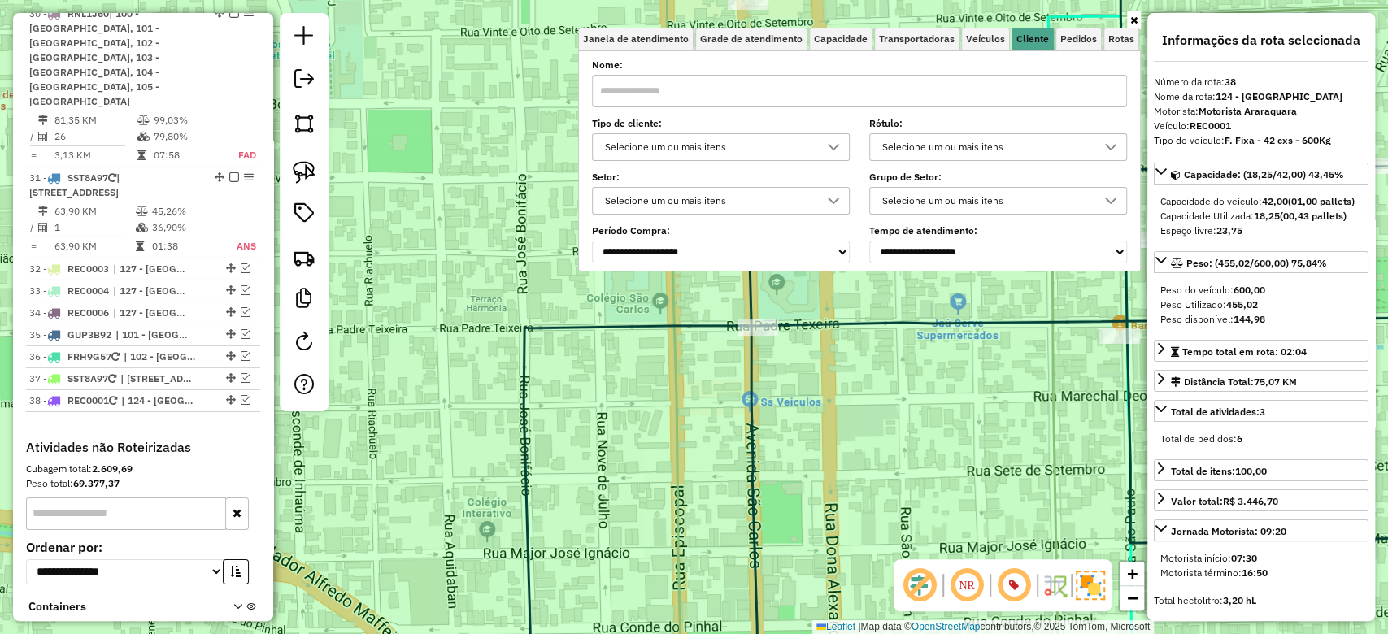
click at [1199, 120] on strong "REC0001" at bounding box center [1209, 126] width 41 height 12
copy strong "REC0001"
click at [298, 267] on img at bounding box center [304, 257] width 23 height 23
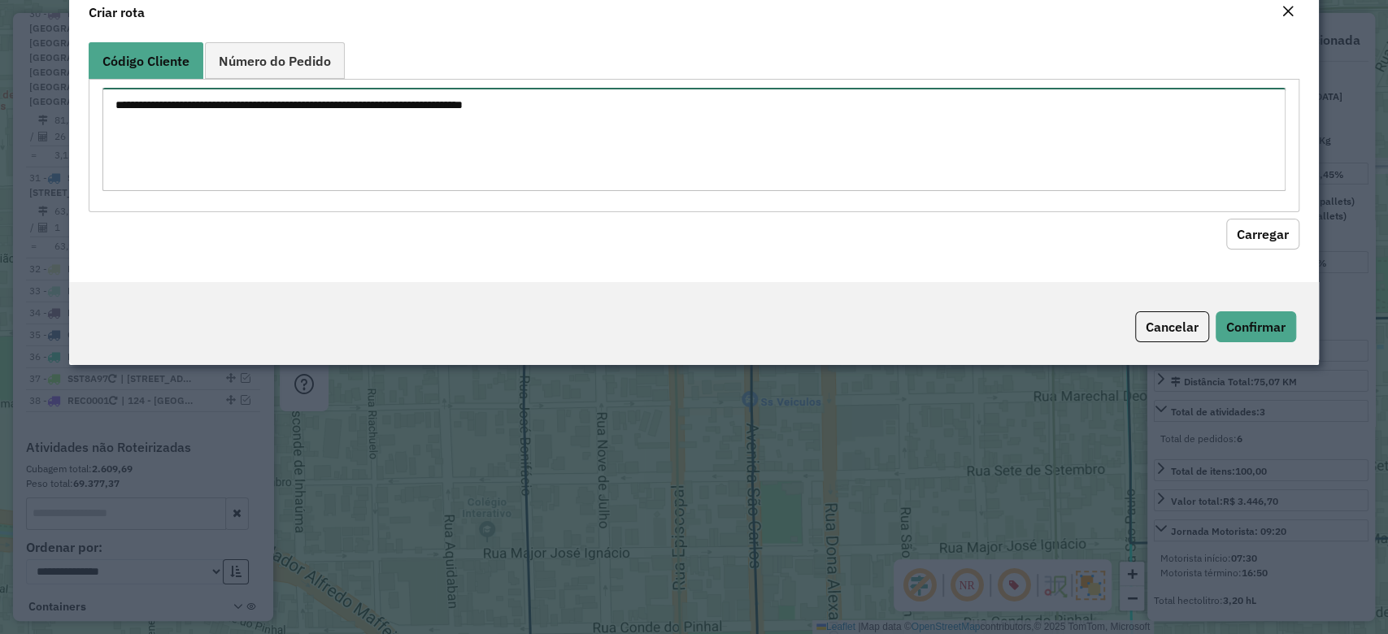
click at [285, 180] on textarea at bounding box center [693, 139] width 1182 height 103
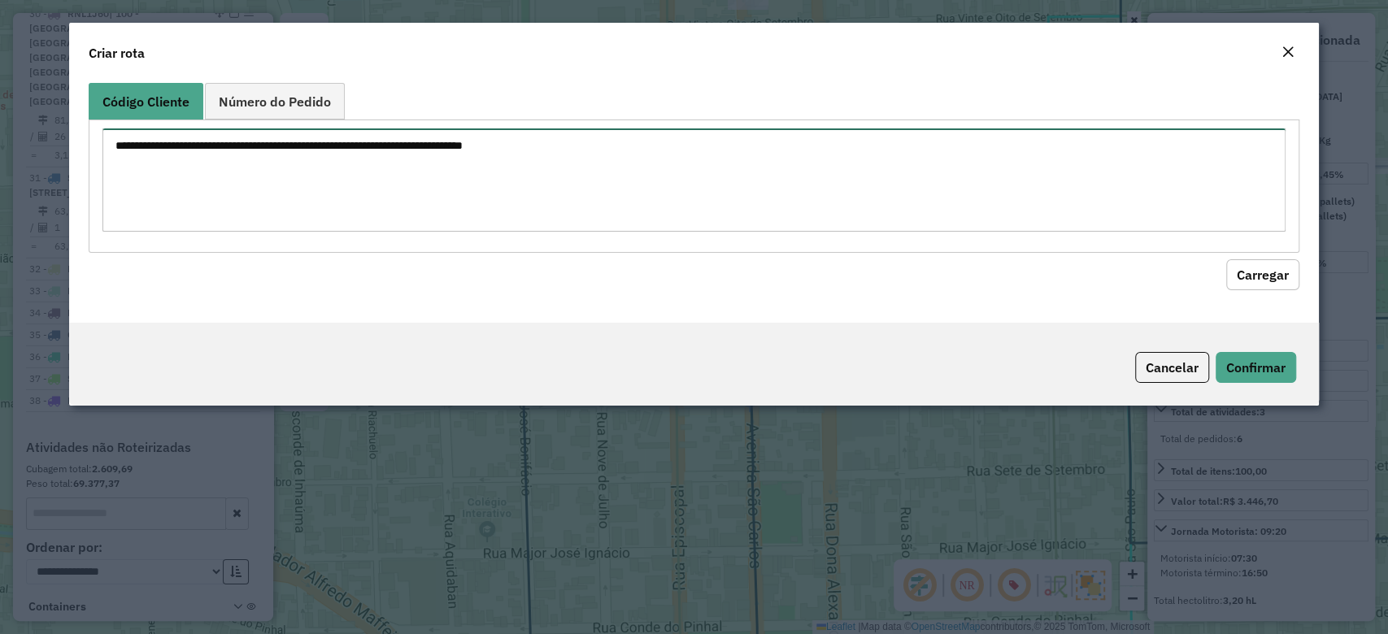
paste textarea "******** ******** ******** ******** ******** ********"
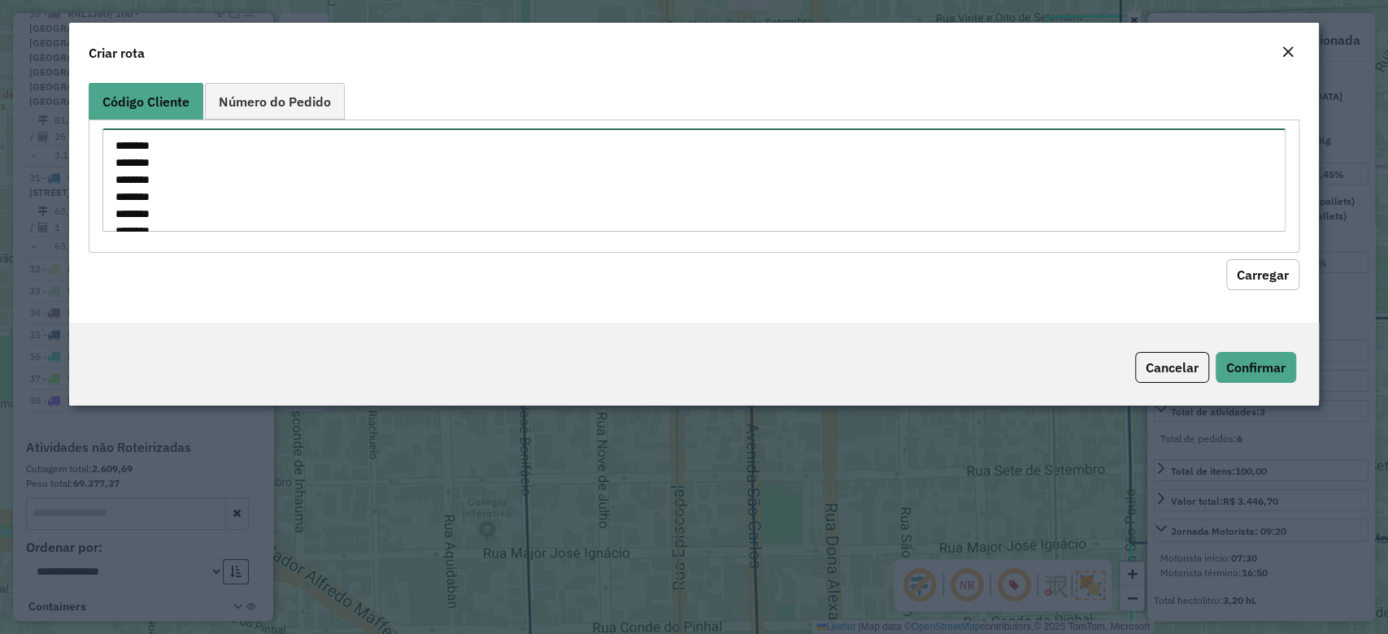
scroll to position [7, 0]
type textarea "******** ******** ******** ******** ******** ********"
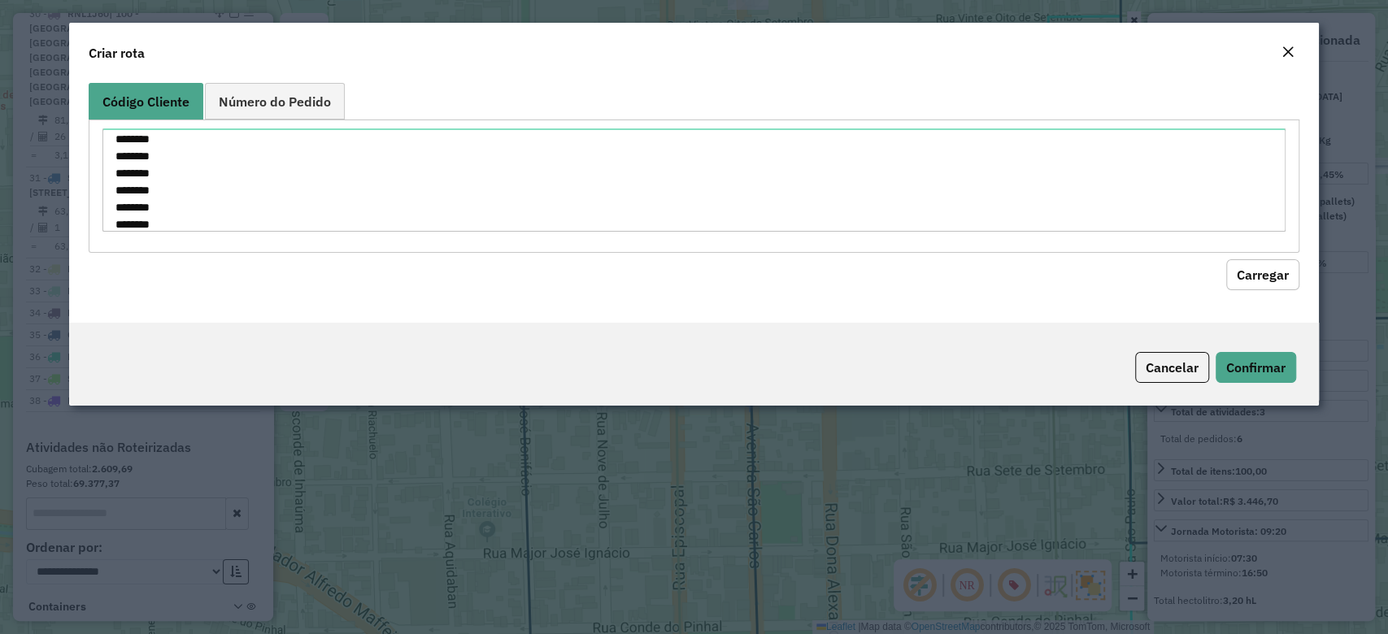
click at [1232, 272] on button "Carregar" at bounding box center [1262, 274] width 73 height 31
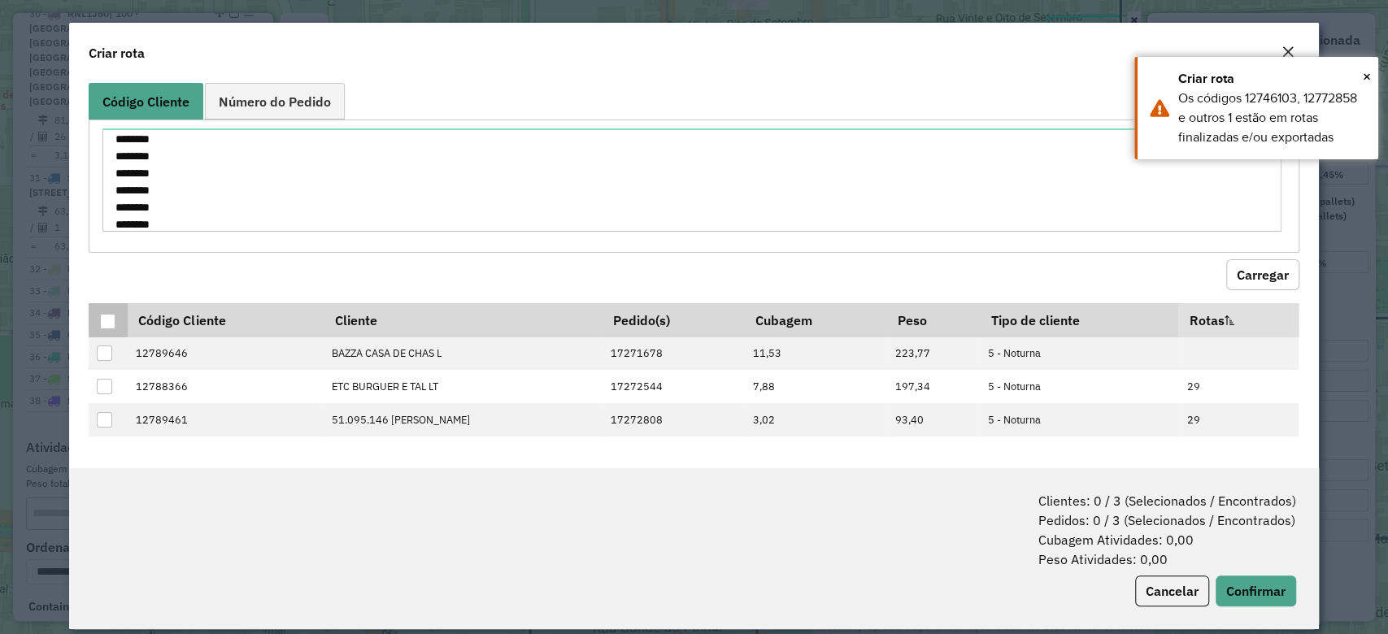
click at [115, 320] on div at bounding box center [108, 322] width 16 height 16
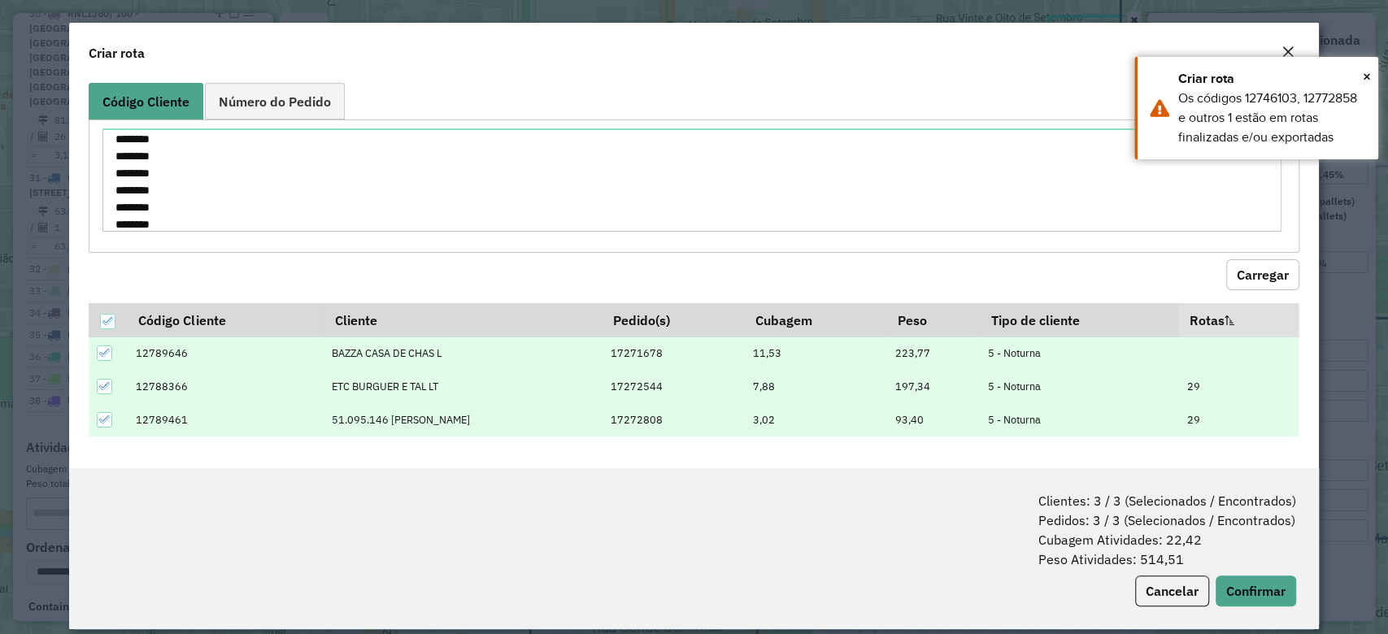
click at [108, 421] on icon at bounding box center [104, 419] width 11 height 11
click at [1279, 585] on button "Confirmar" at bounding box center [1255, 591] width 80 height 31
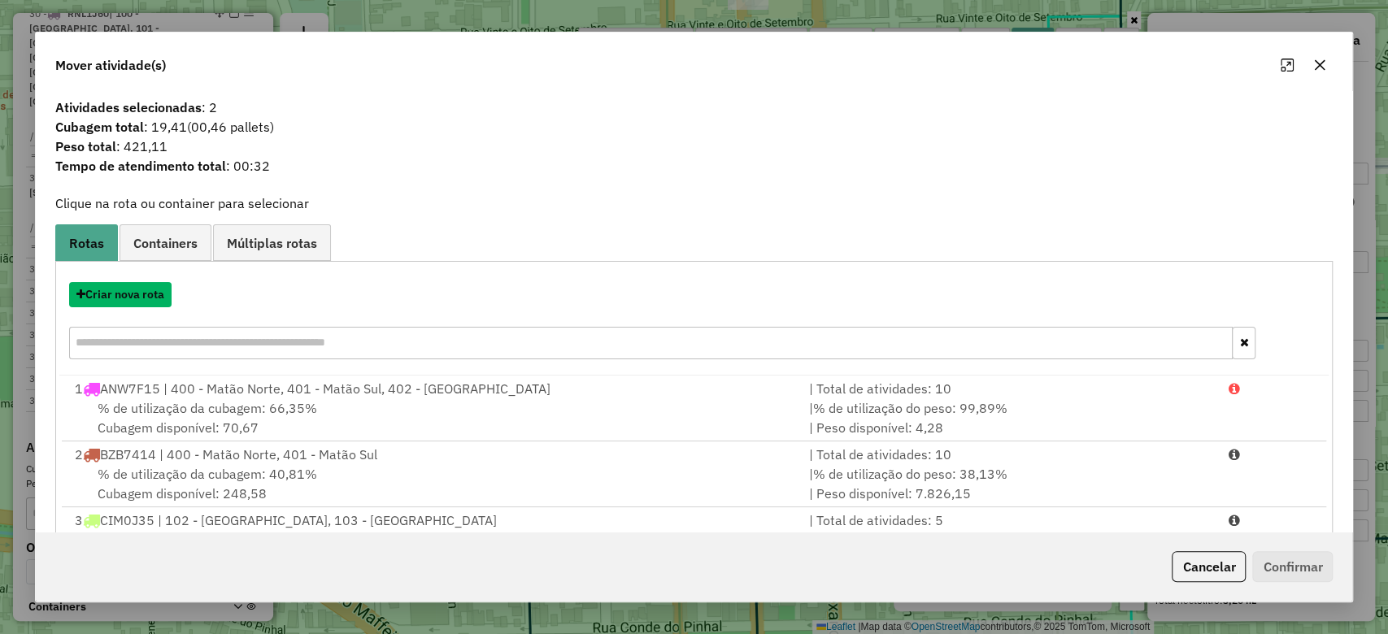
click at [119, 293] on button "Criar nova rota" at bounding box center [120, 294] width 102 height 25
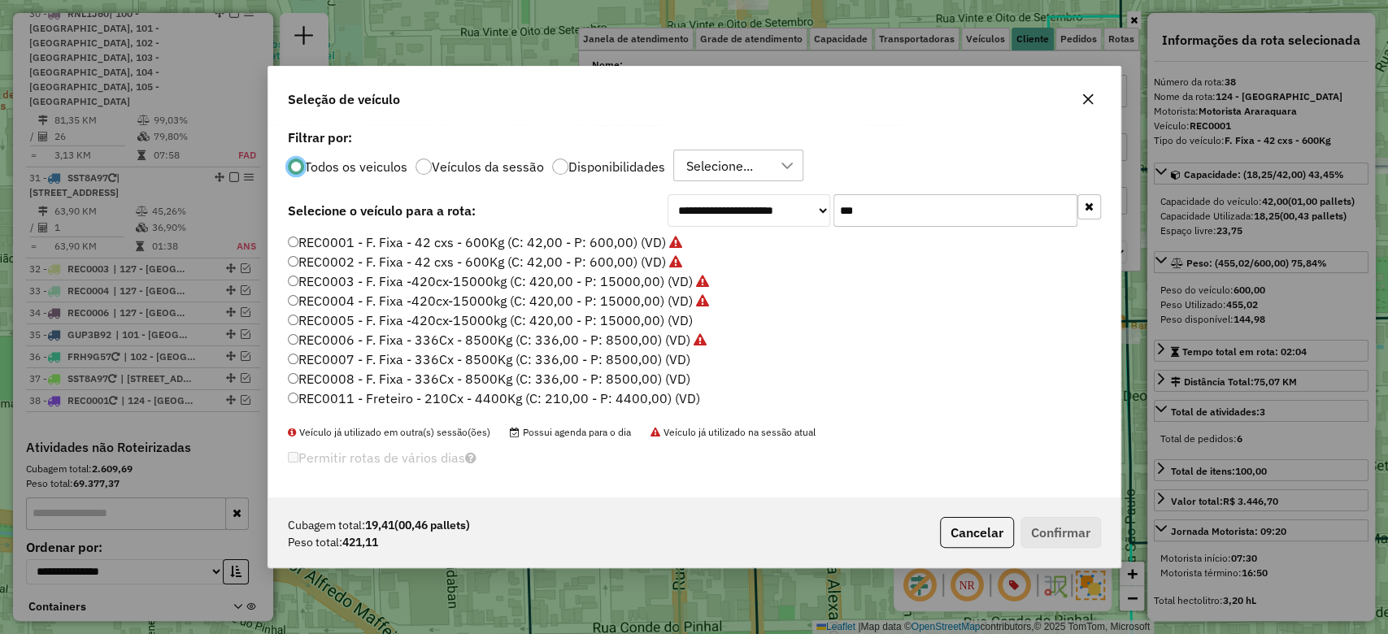
scroll to position [8, 5]
click at [546, 257] on label "REC0002 - F. Fixa - 42 cxs - 600Kg (C: 42,00 - P: 600,00) (VD)" at bounding box center [485, 262] width 394 height 20
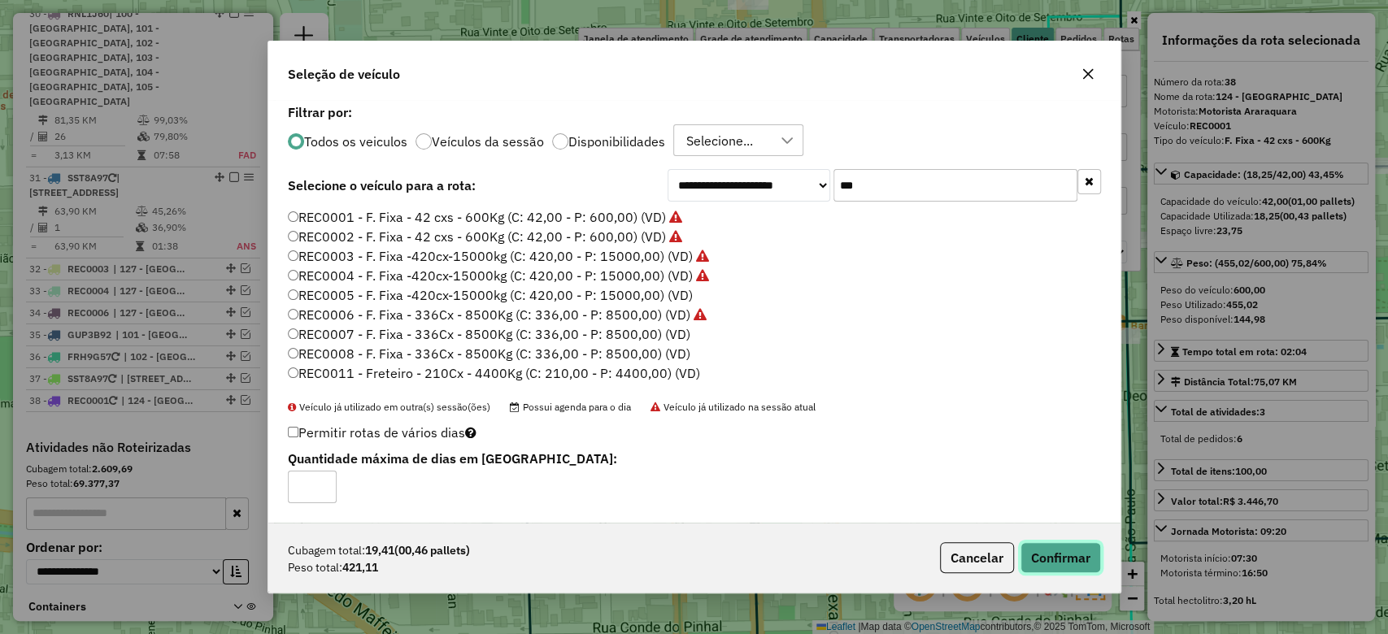
click at [1059, 548] on button "Confirmar" at bounding box center [1060, 557] width 80 height 31
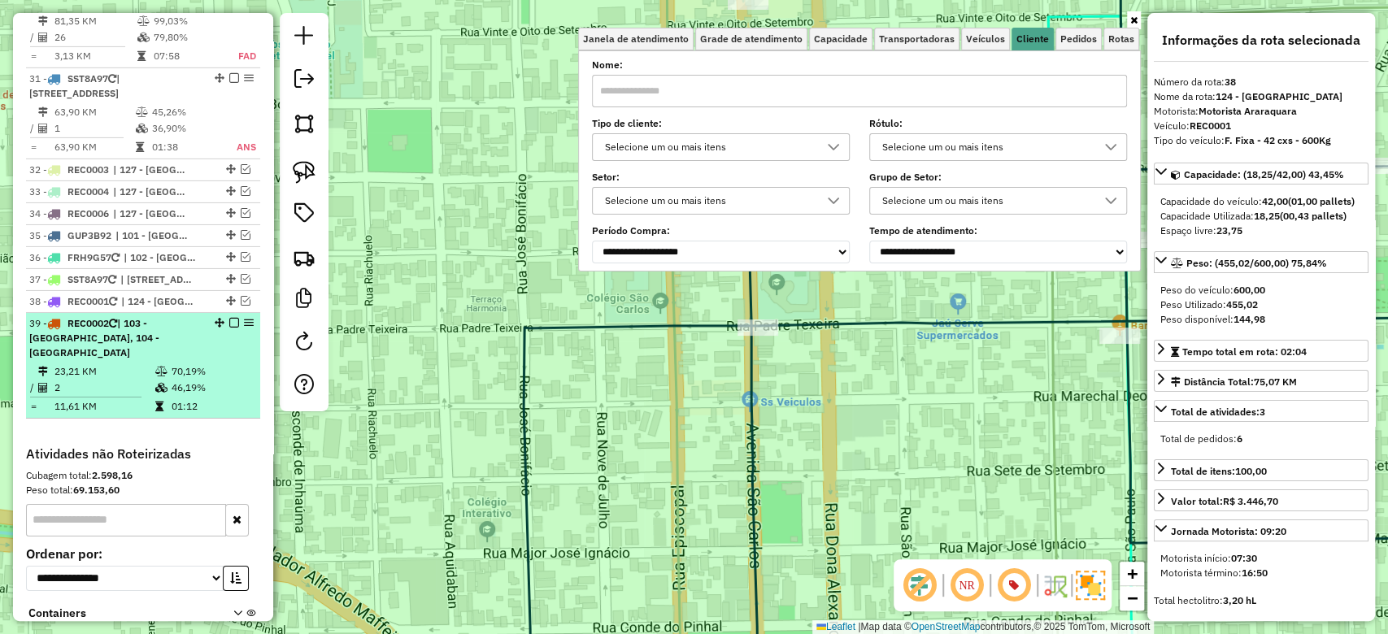
scroll to position [3714, 0]
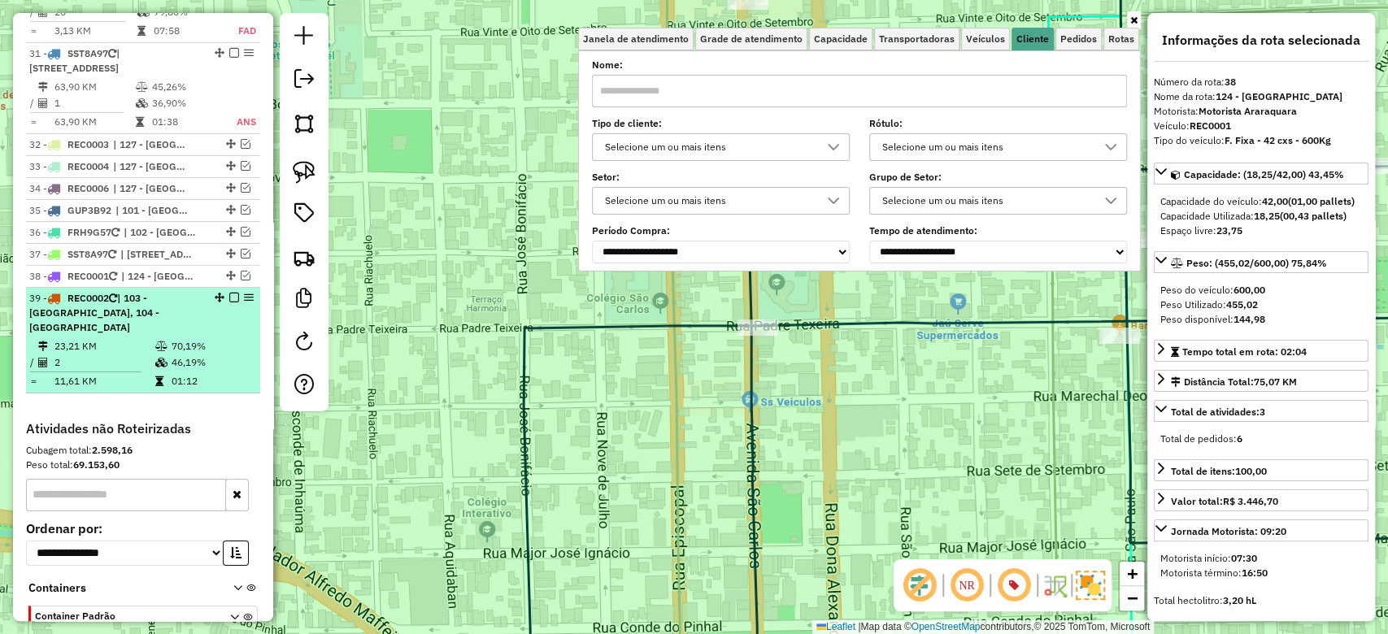
click at [163, 358] on icon at bounding box center [161, 363] width 12 height 10
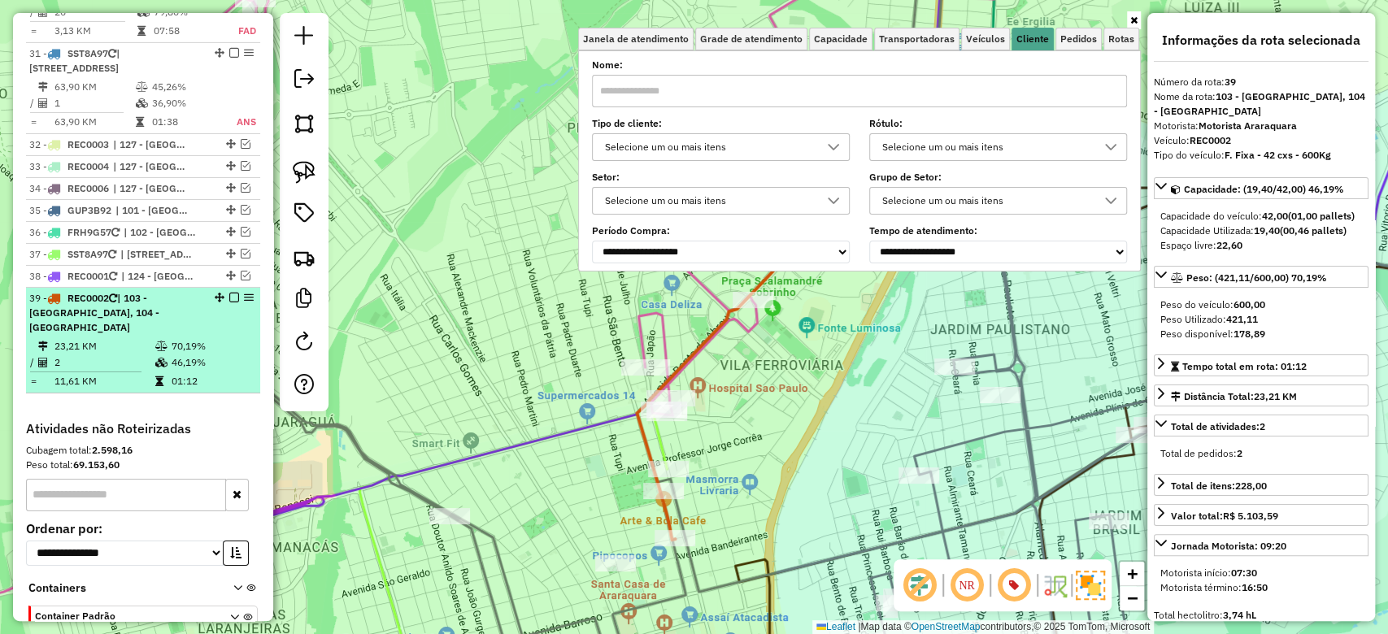
click at [229, 293] on em at bounding box center [234, 298] width 10 height 10
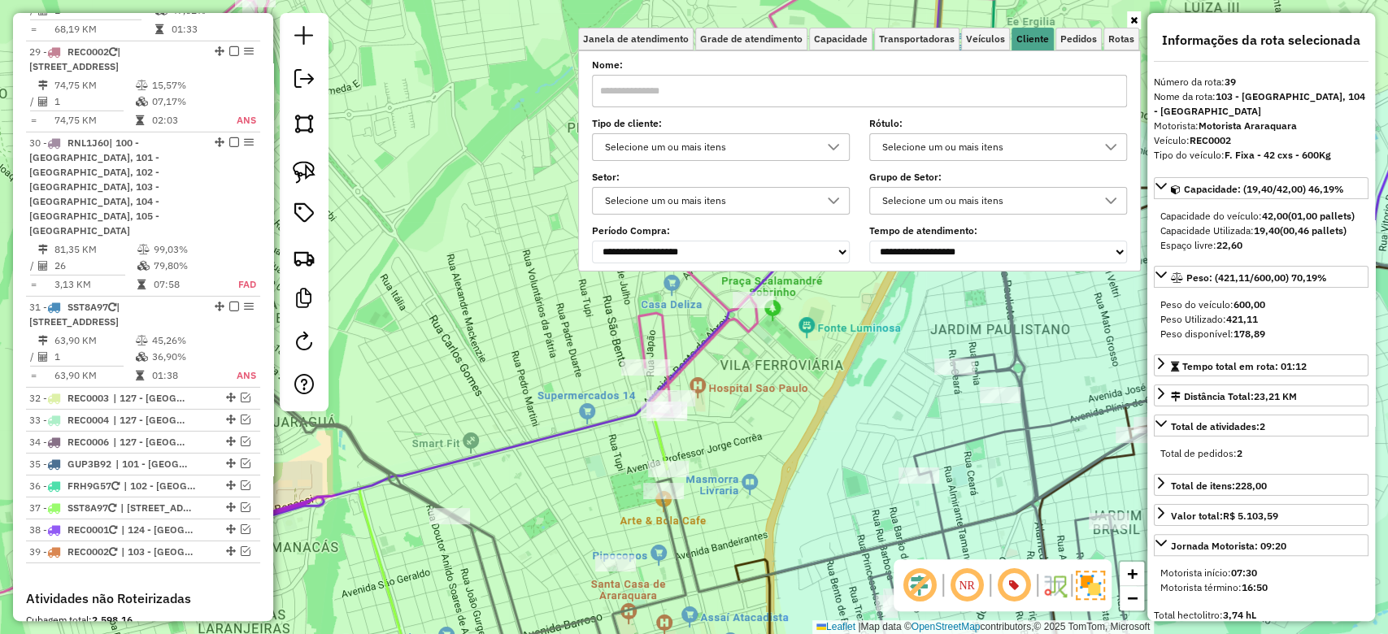
scroll to position [3441, 0]
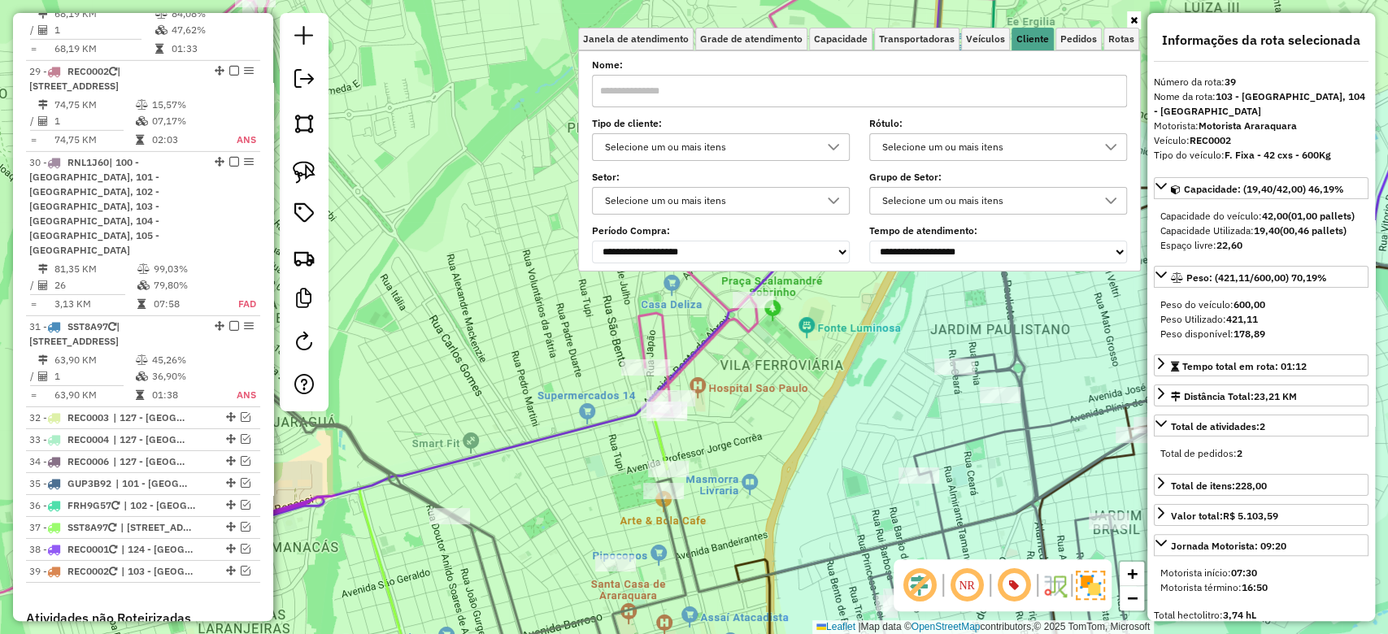
click at [486, 293] on div "Rota 25 - Placa NFC4I50 12786532 - IGUATEMI CONVENIENCI Janela de atendimento G…" at bounding box center [694, 317] width 1388 height 634
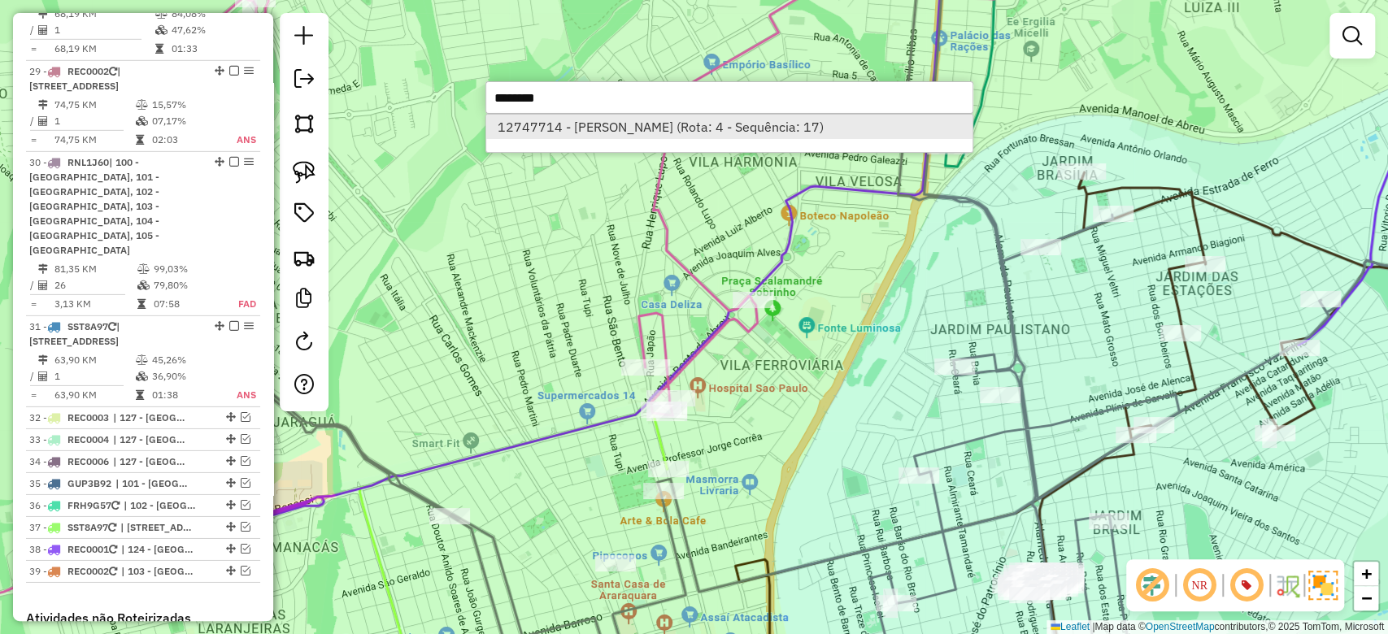
type input "********"
click at [685, 128] on li "12747714 - MERCADINHO BELINELLI (Rota: 4 - Sequência: 17)" at bounding box center [729, 127] width 486 height 24
select select "**********"
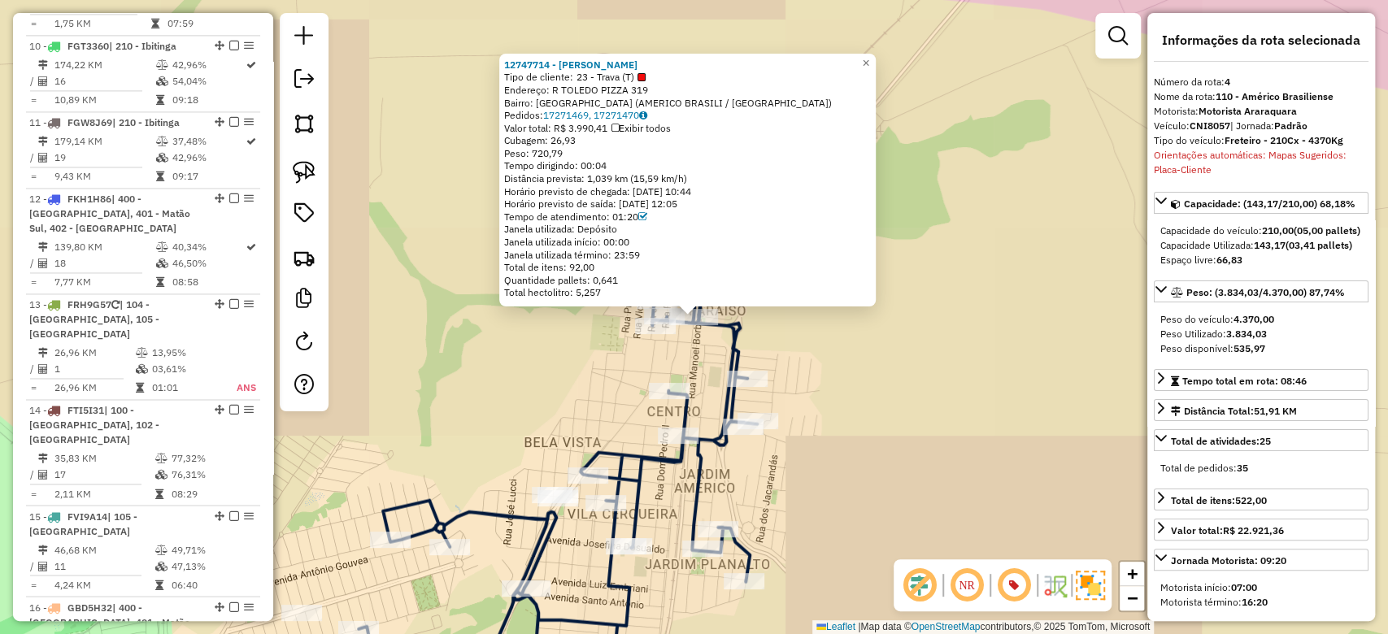
scroll to position [992, 0]
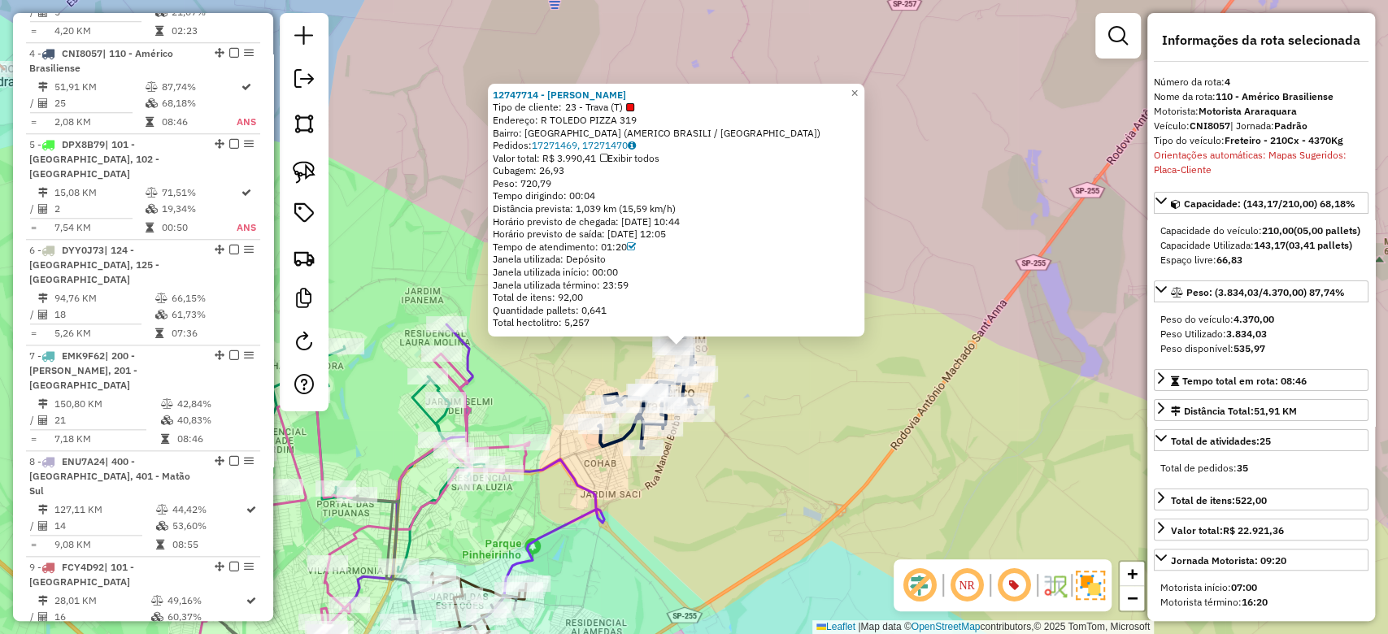
drag, startPoint x: 715, startPoint y: 472, endPoint x: 772, endPoint y: 439, distance: 64.8
click at [772, 439] on div "12747714 - MERCADINHO BELINELLI Tipo de cliente: 23 - Trava (T) Endereço: R TOL…" at bounding box center [694, 317] width 1388 height 634
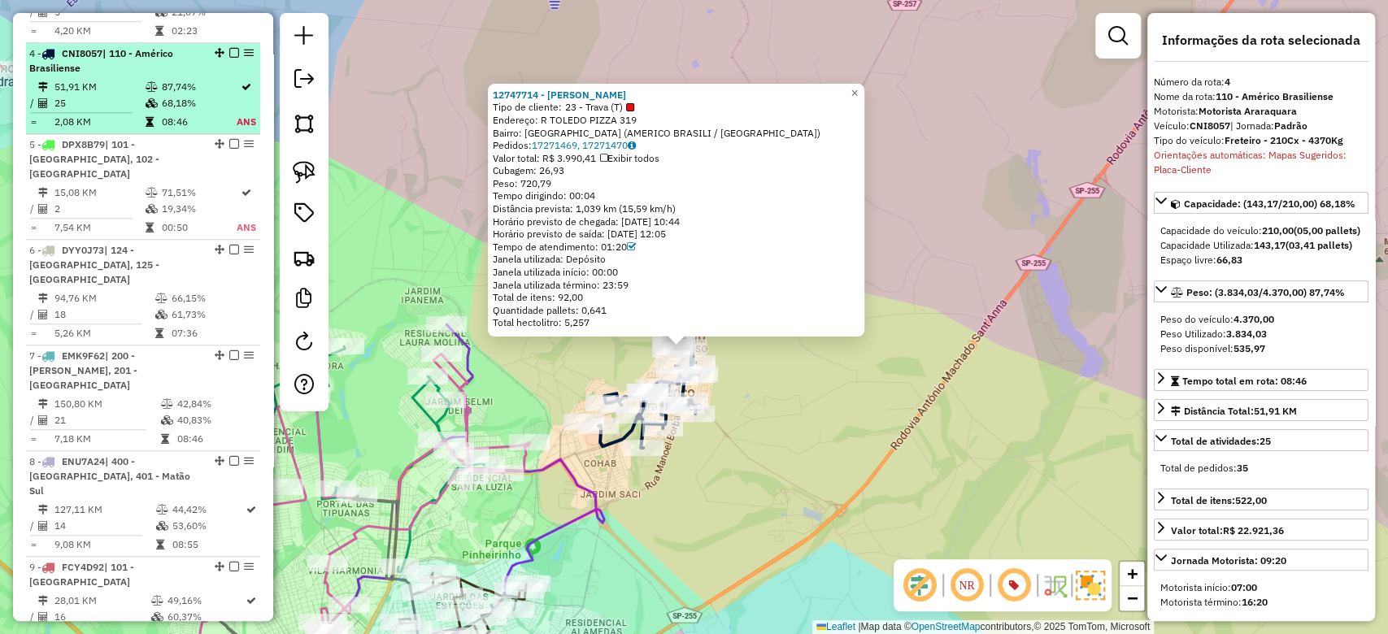
click at [229, 48] on em at bounding box center [234, 53] width 10 height 10
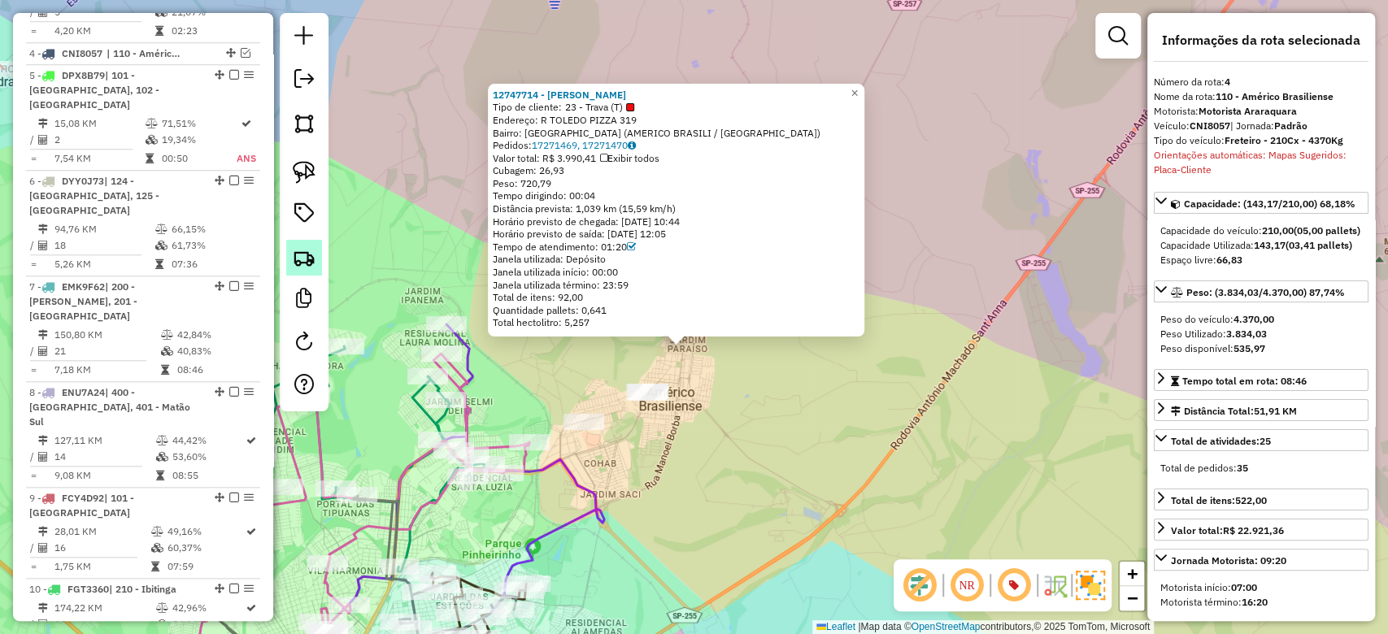
click at [307, 254] on img at bounding box center [304, 257] width 23 height 23
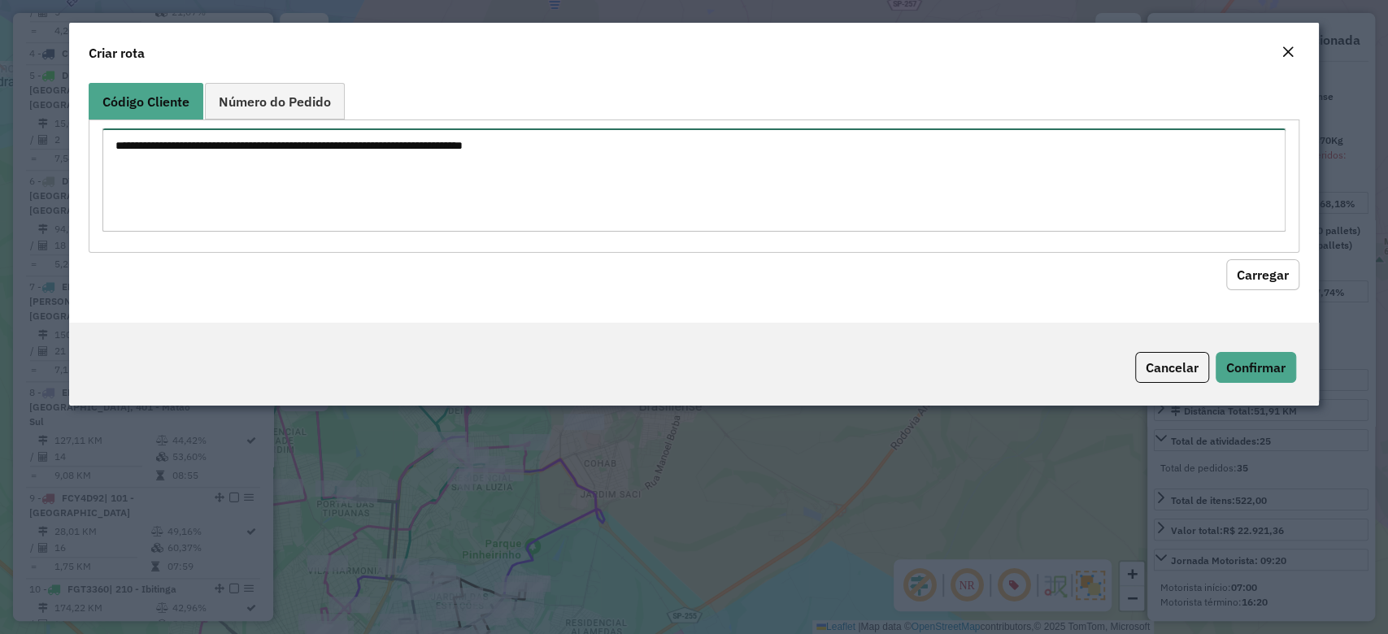
click at [247, 203] on textarea at bounding box center [693, 179] width 1182 height 103
paste textarea "******** ******** ******** ******** ********"
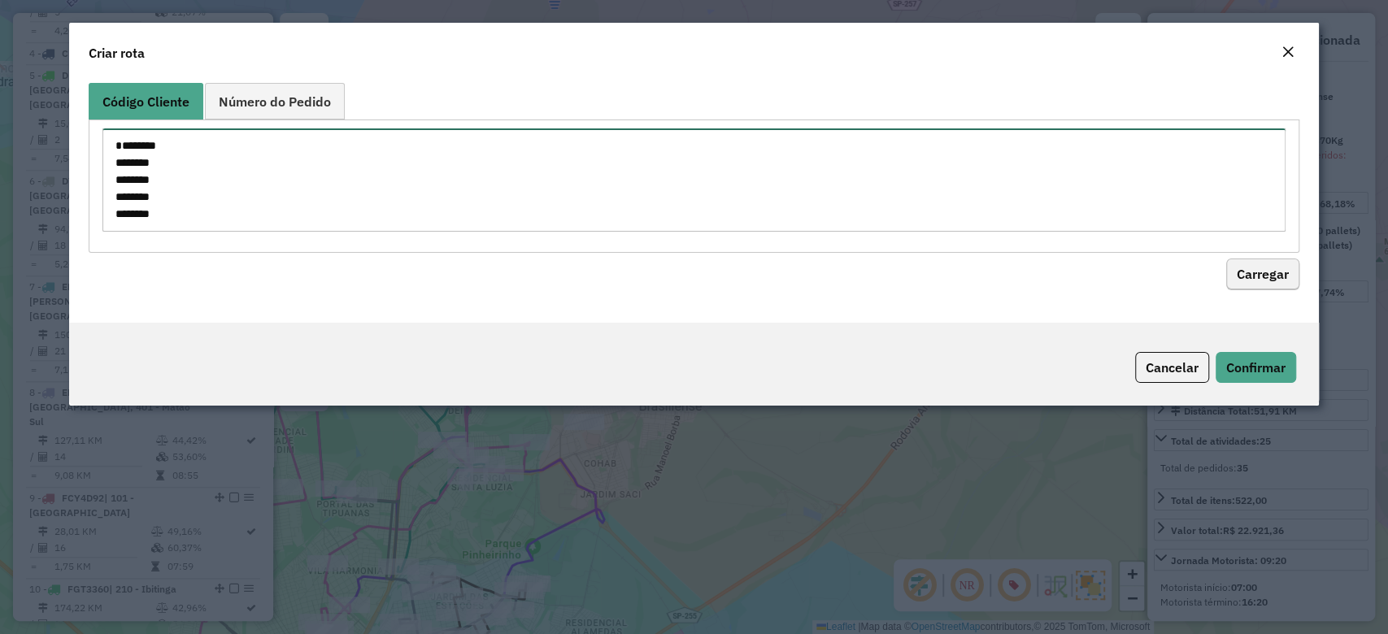
type textarea "******** ******** ******** ******** ********"
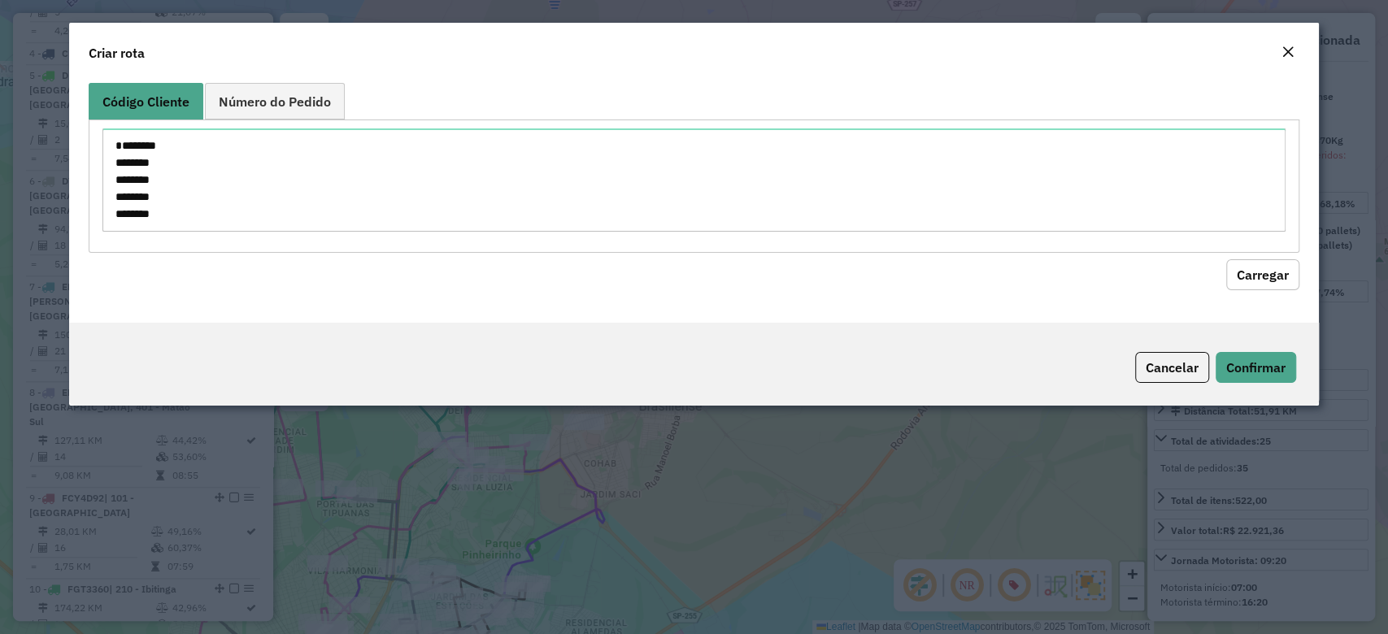
click at [1291, 263] on button "Carregar" at bounding box center [1262, 274] width 73 height 31
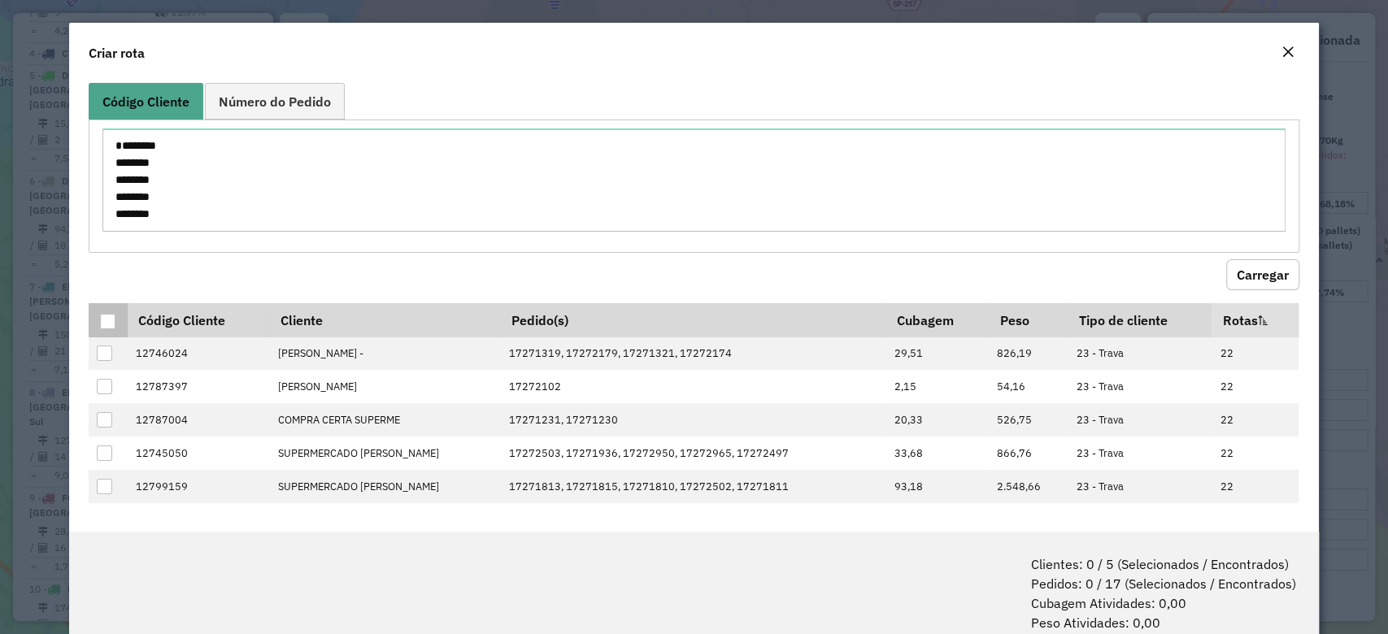
click at [107, 315] on div at bounding box center [107, 321] width 15 height 15
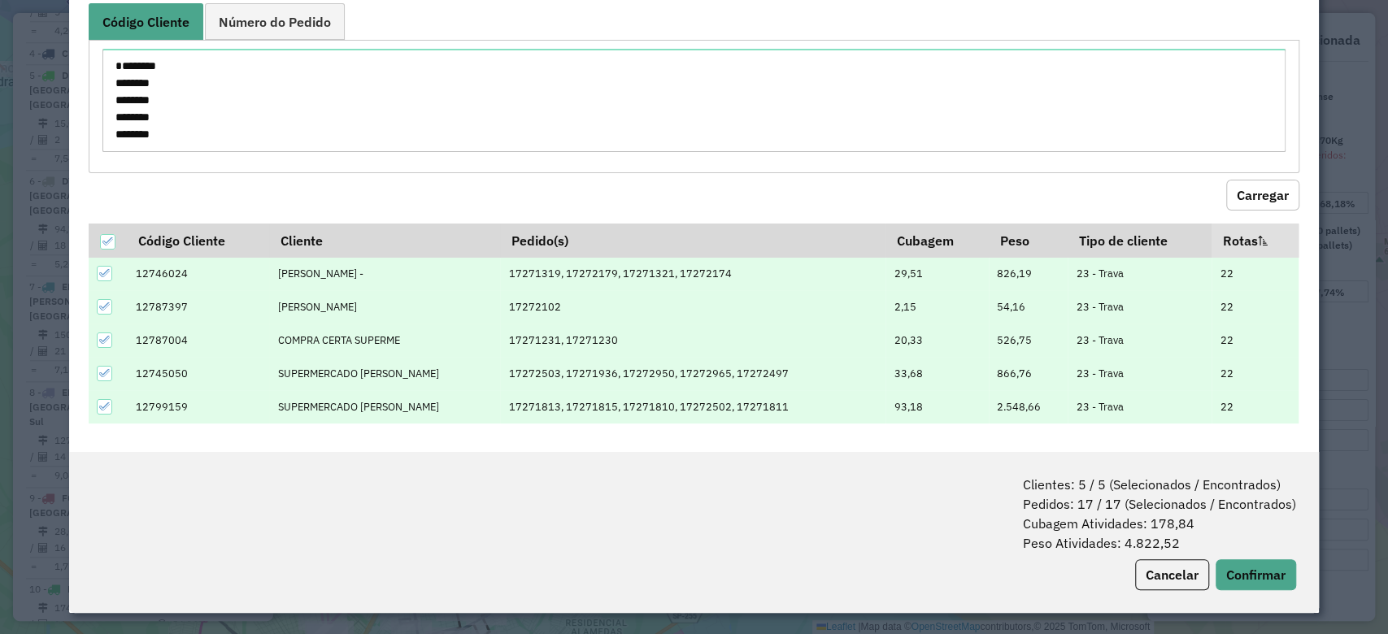
scroll to position [80, 0]
click at [1226, 569] on button "Confirmar" at bounding box center [1255, 574] width 80 height 31
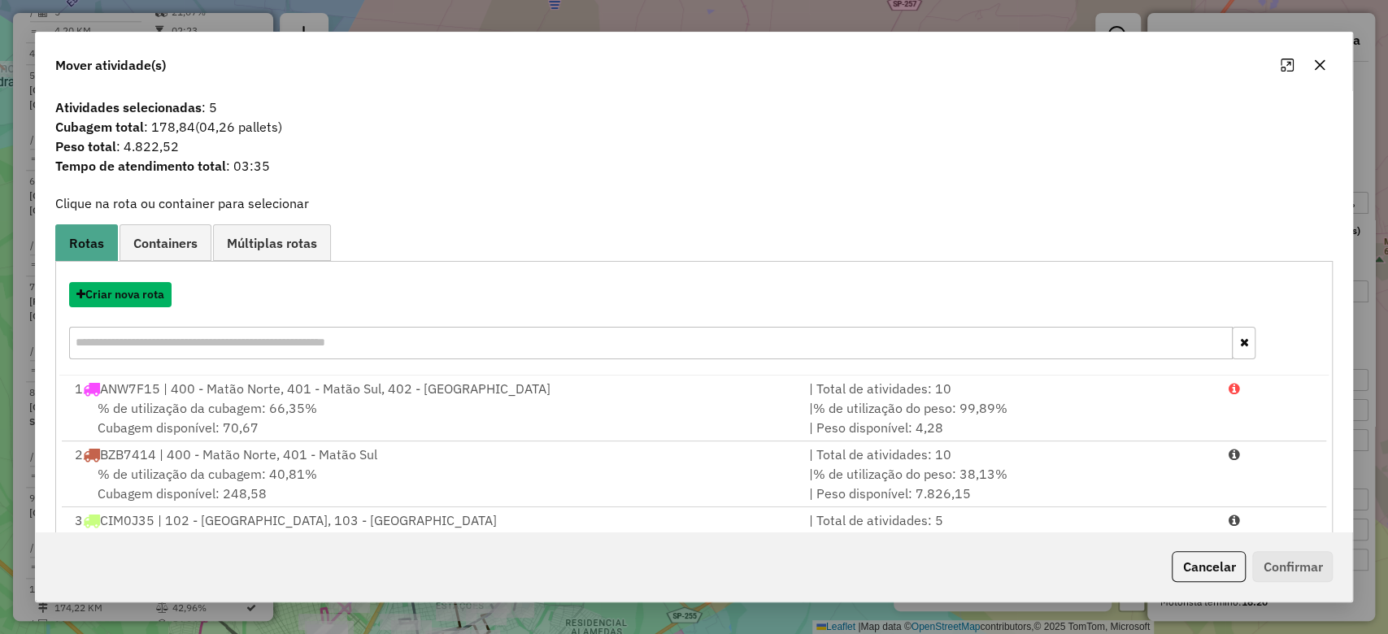
click at [111, 296] on button "Criar nova rota" at bounding box center [120, 294] width 102 height 25
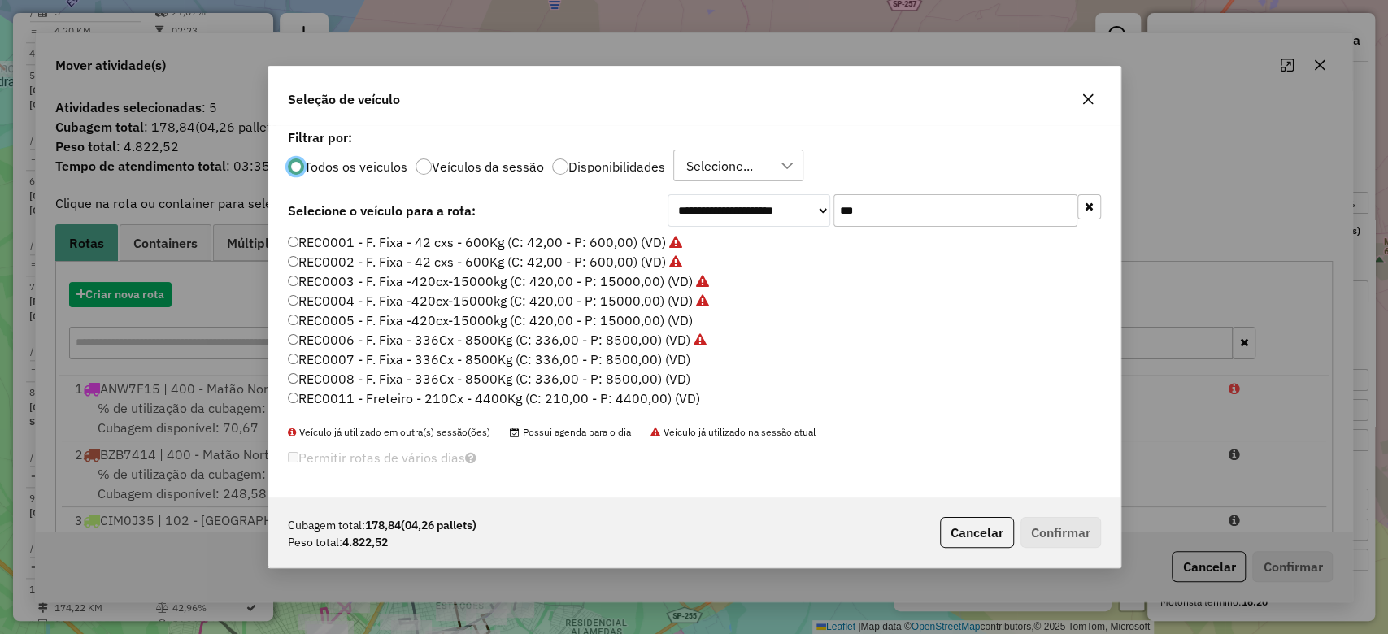
scroll to position [8, 5]
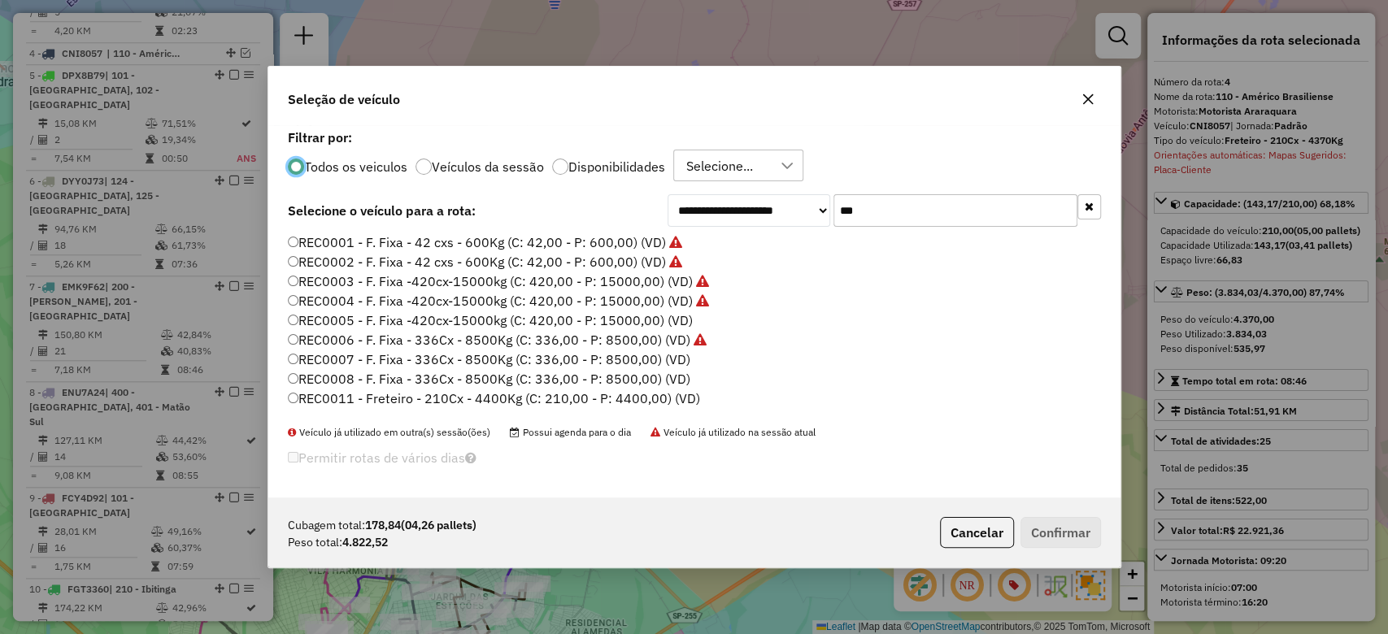
drag, startPoint x: 878, startPoint y: 212, endPoint x: 773, endPoint y: 208, distance: 105.0
click at [770, 208] on div "**********" at bounding box center [883, 210] width 433 height 33
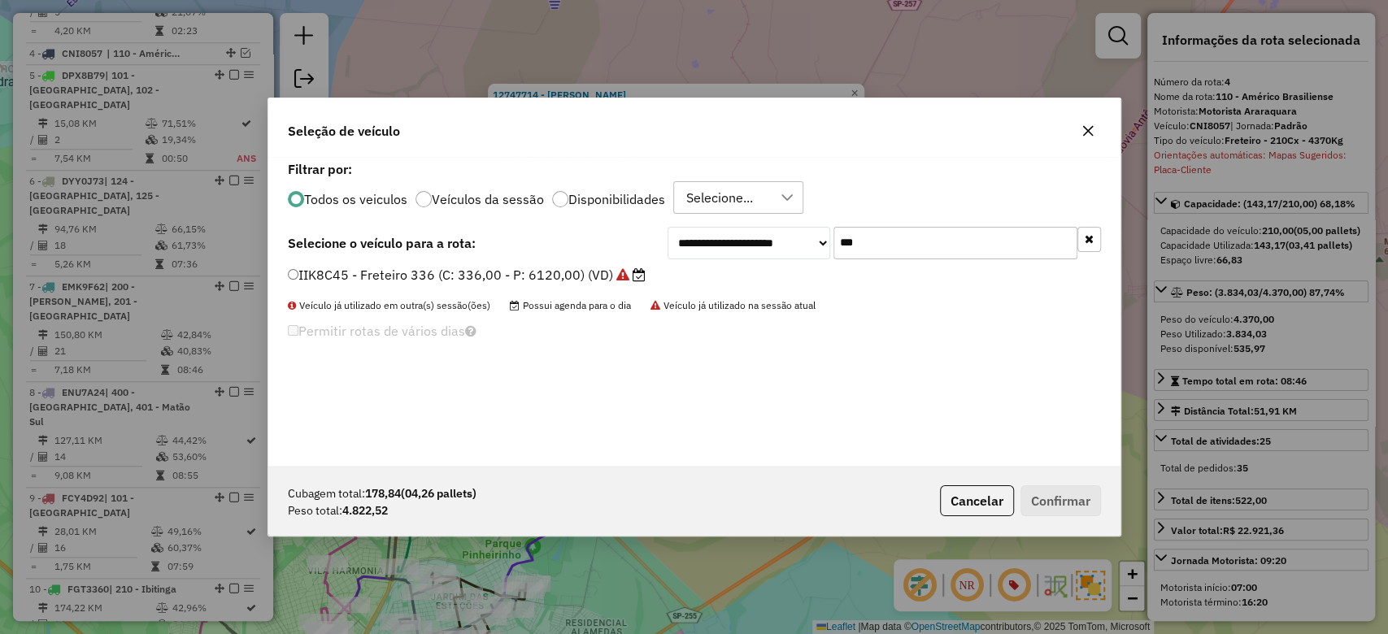
type input "***"
click at [605, 274] on label "IIK8C45 - Freteiro 336 (C: 336,00 - P: 6120,00) (VD)" at bounding box center [467, 275] width 358 height 20
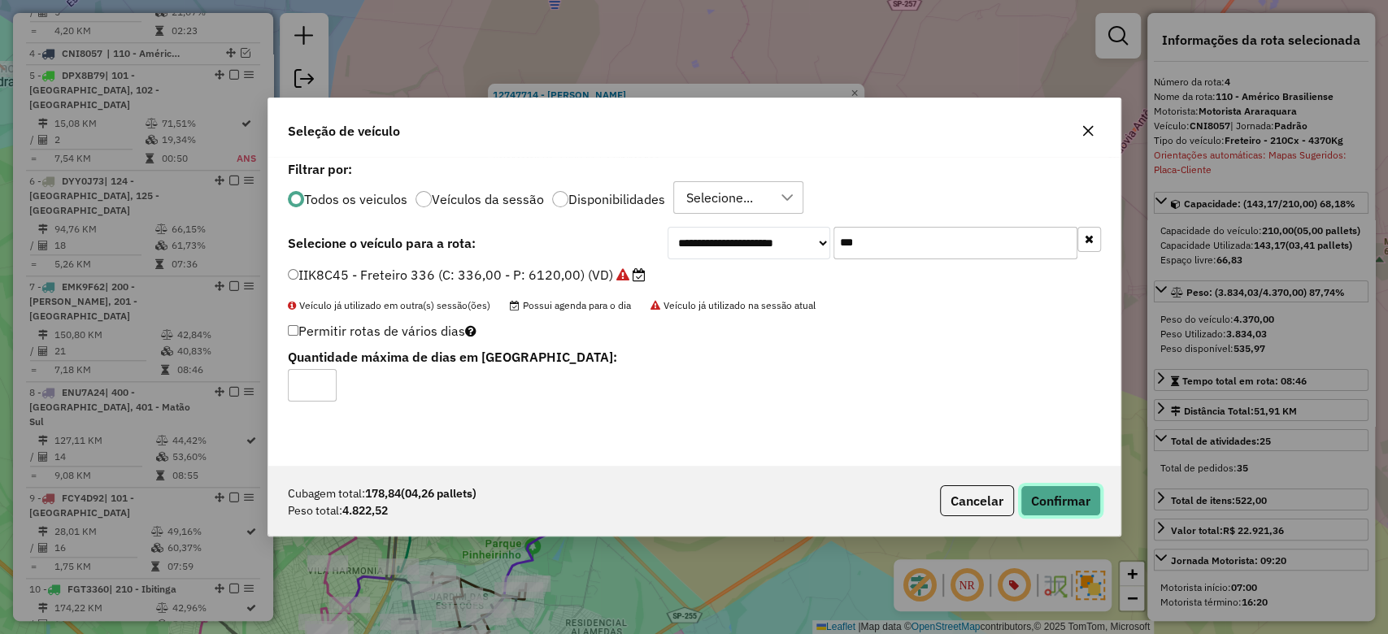
click at [1075, 498] on button "Confirmar" at bounding box center [1060, 500] width 80 height 31
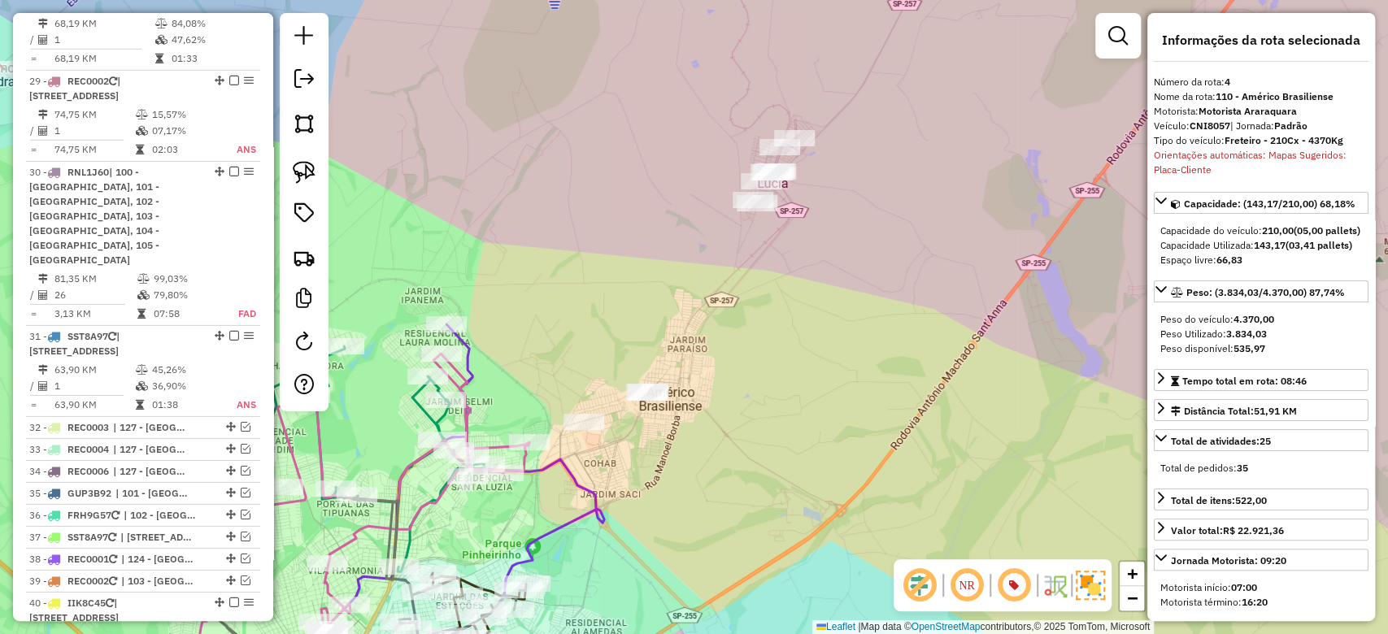
scroll to position [3708, 0]
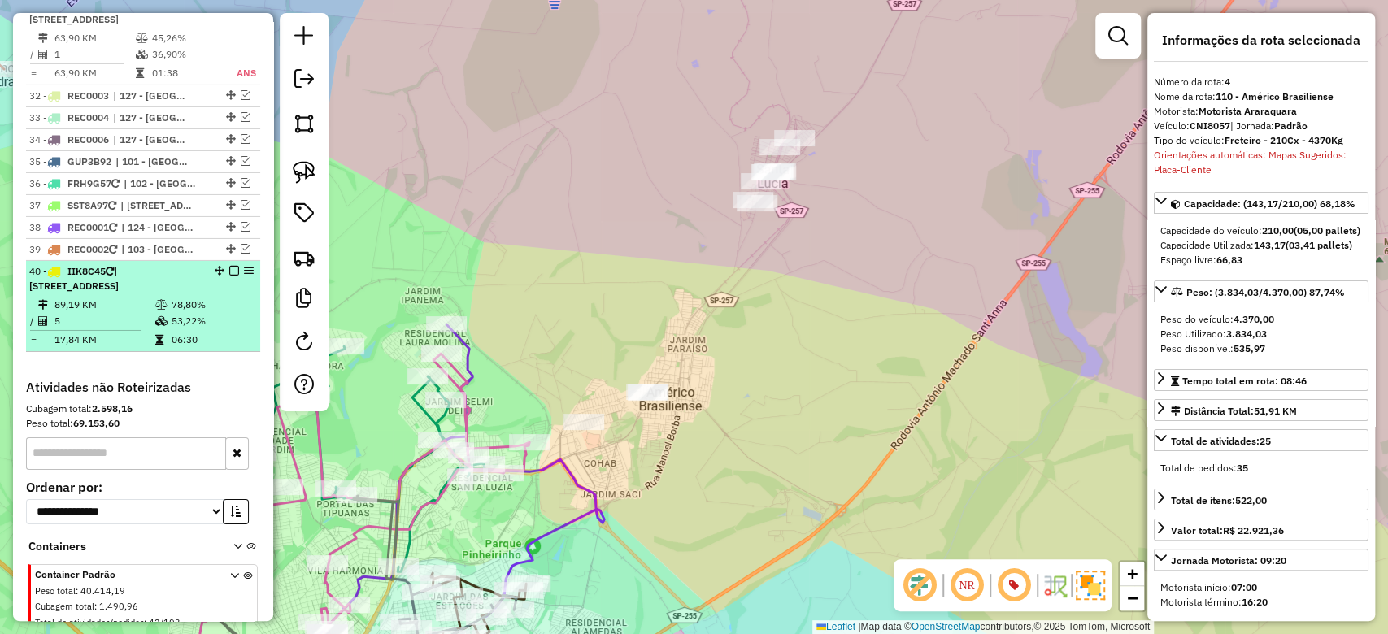
click at [116, 297] on td "89,19 KM" at bounding box center [104, 305] width 101 height 16
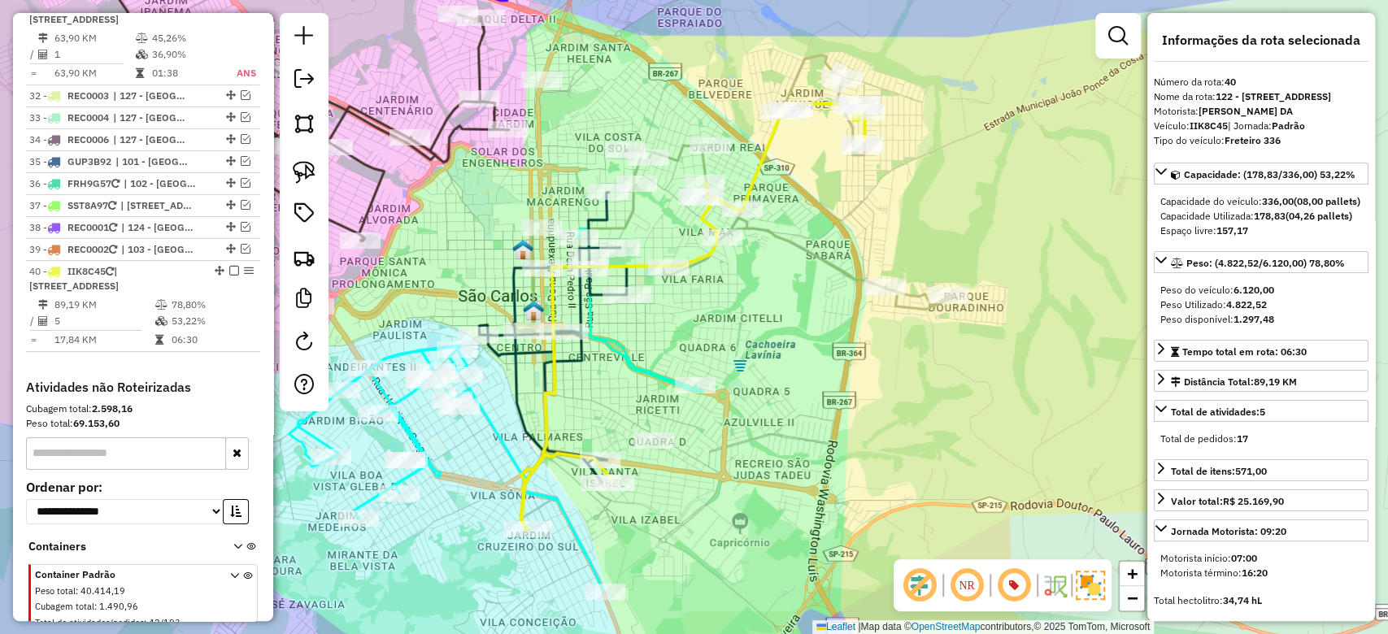
scroll to position [433, 0]
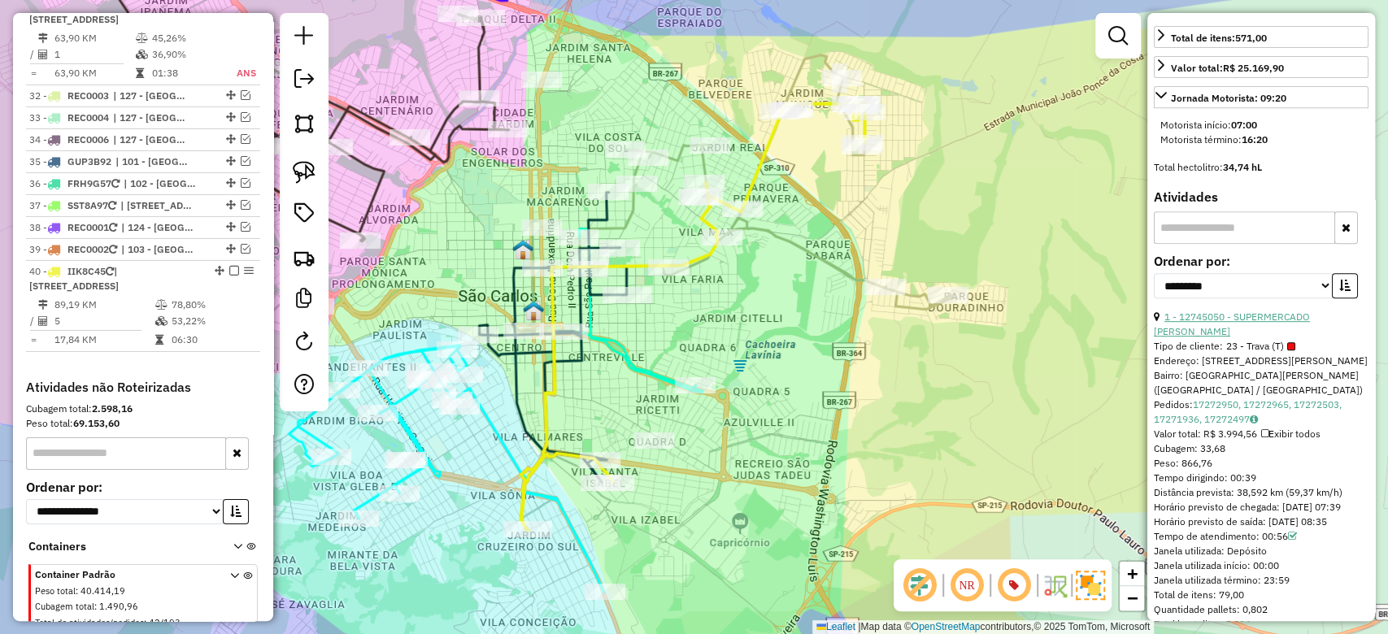
click at [1222, 337] on link "1 - 12745050 - SUPERMERCADO MOREIRA" at bounding box center [1232, 324] width 156 height 27
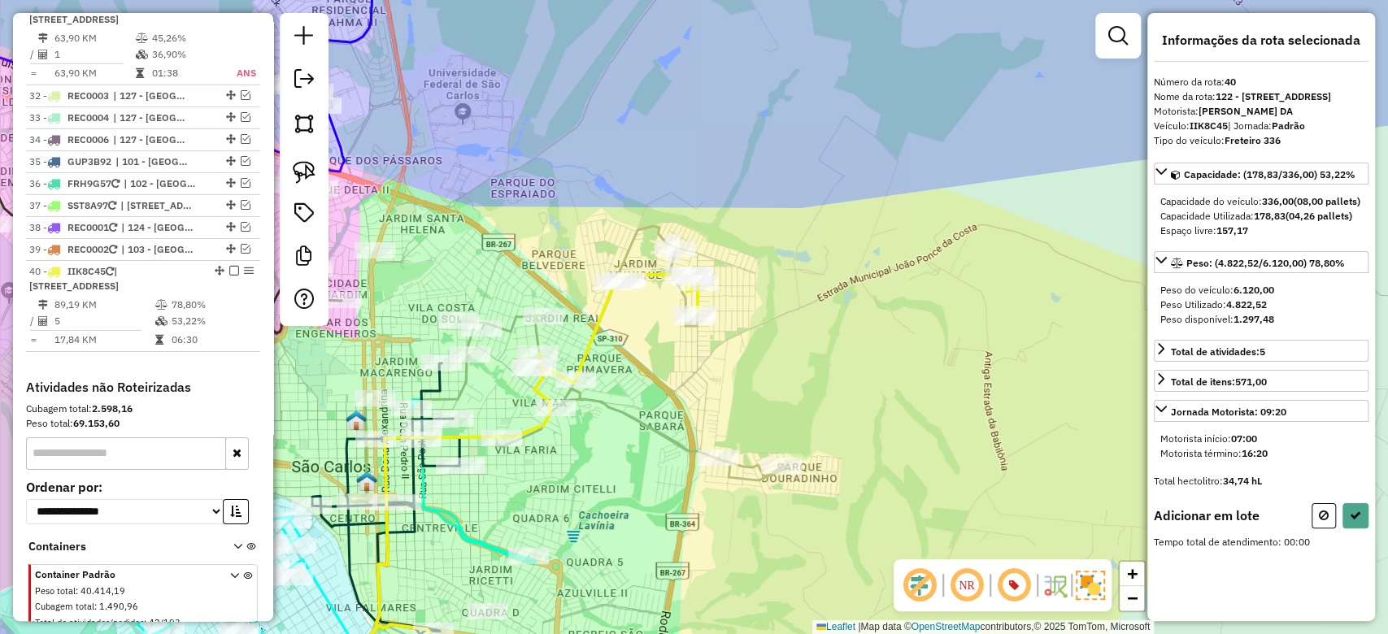
scroll to position [0, 0]
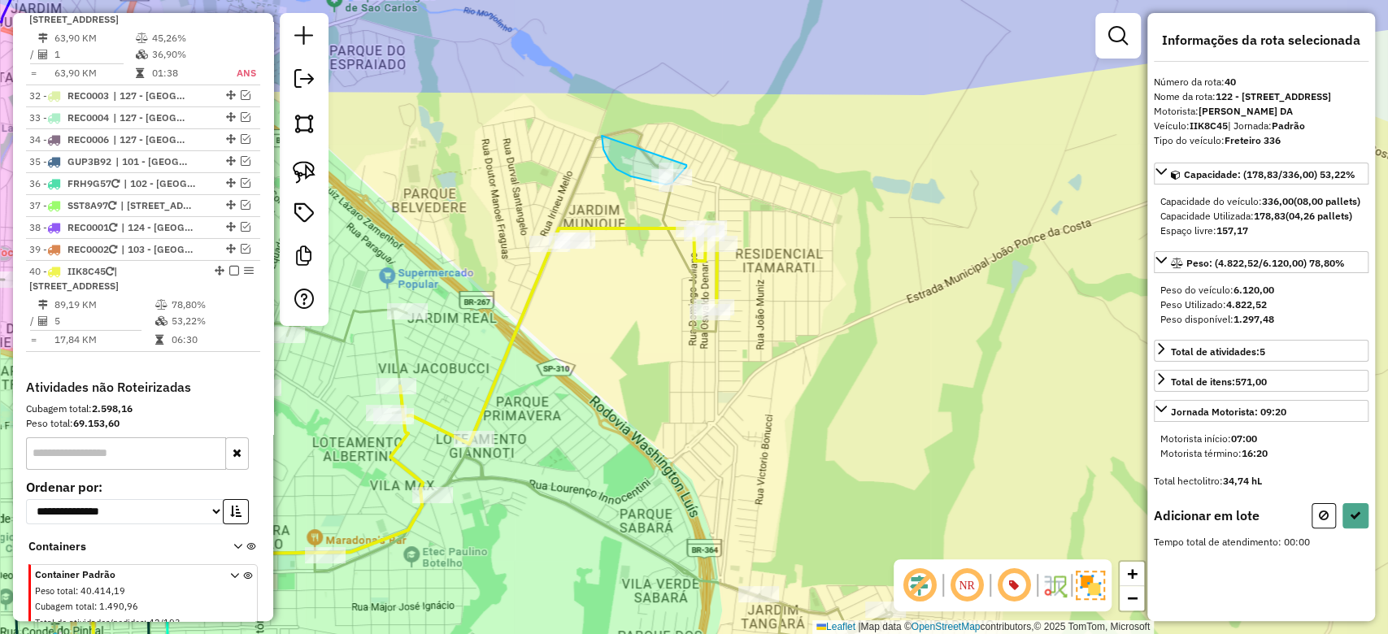
drag, startPoint x: 603, startPoint y: 150, endPoint x: 686, endPoint y: 165, distance: 84.4
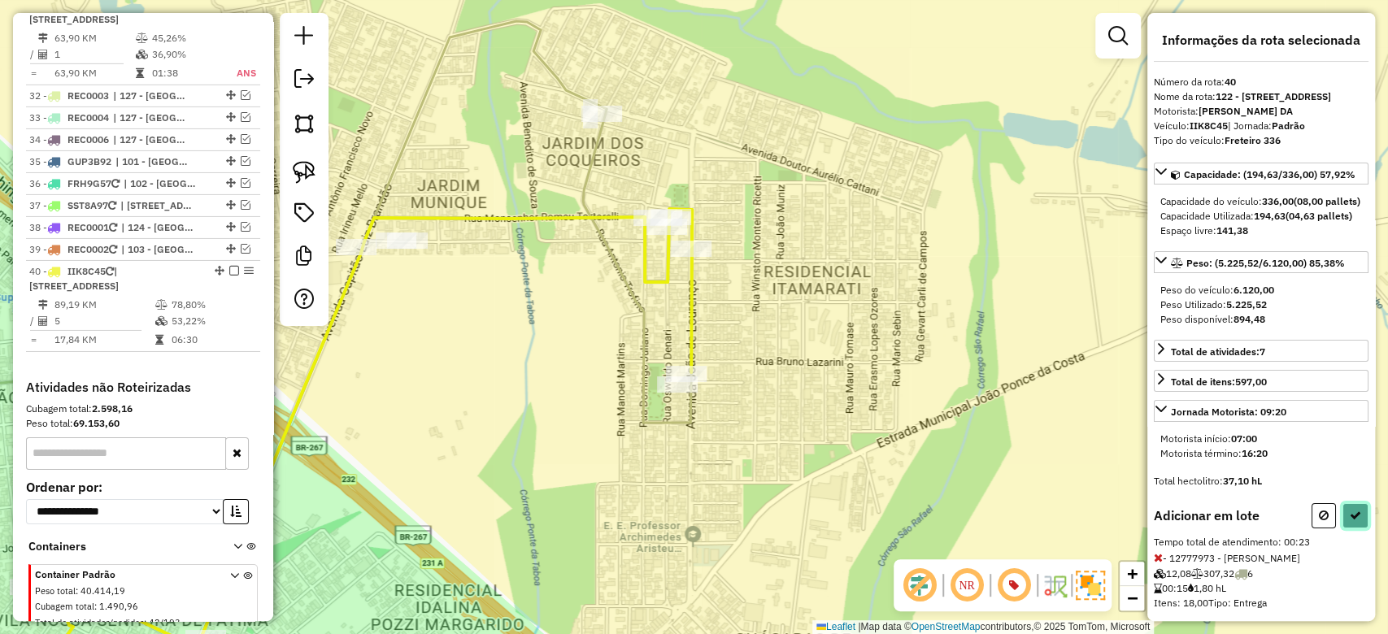
click at [1351, 521] on icon at bounding box center [1355, 515] width 11 height 11
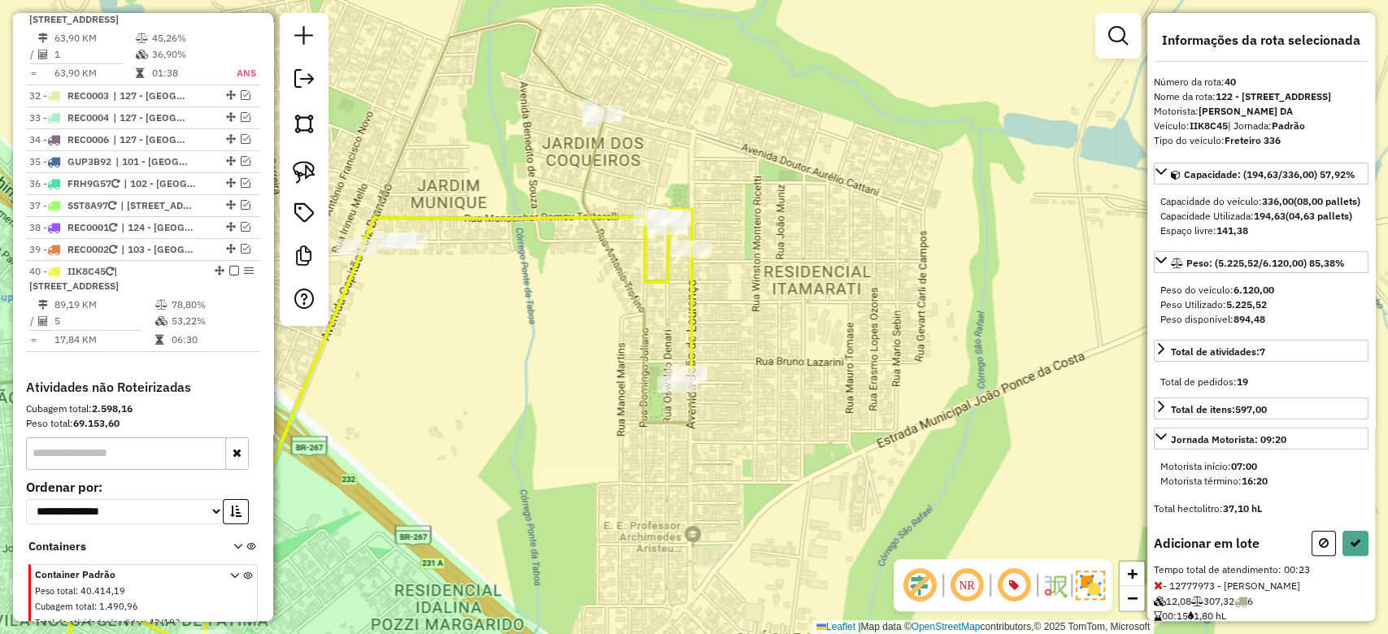
select select "**********"
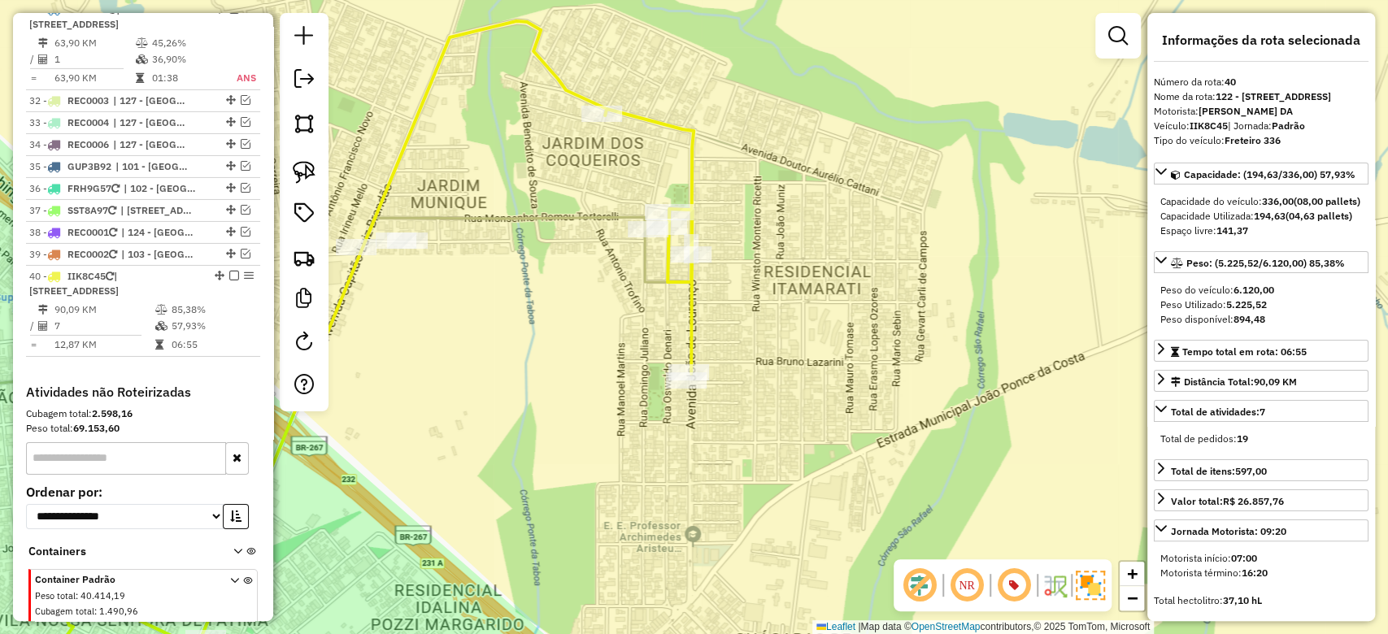
scroll to position [3702, 0]
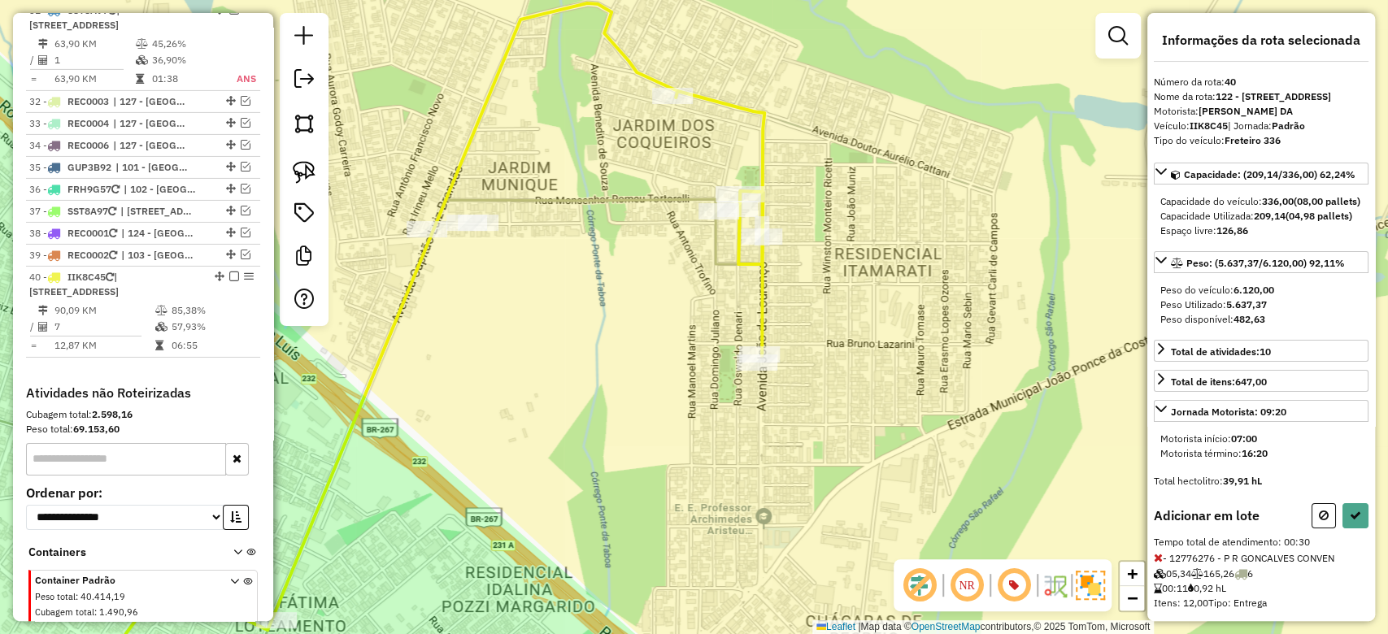
drag, startPoint x: 607, startPoint y: 386, endPoint x: 819, endPoint y: 347, distance: 215.7
click at [855, 361] on div "Janela de atendimento Grade de atendimento Capacidade Transportadoras Veículos …" at bounding box center [694, 317] width 1388 height 634
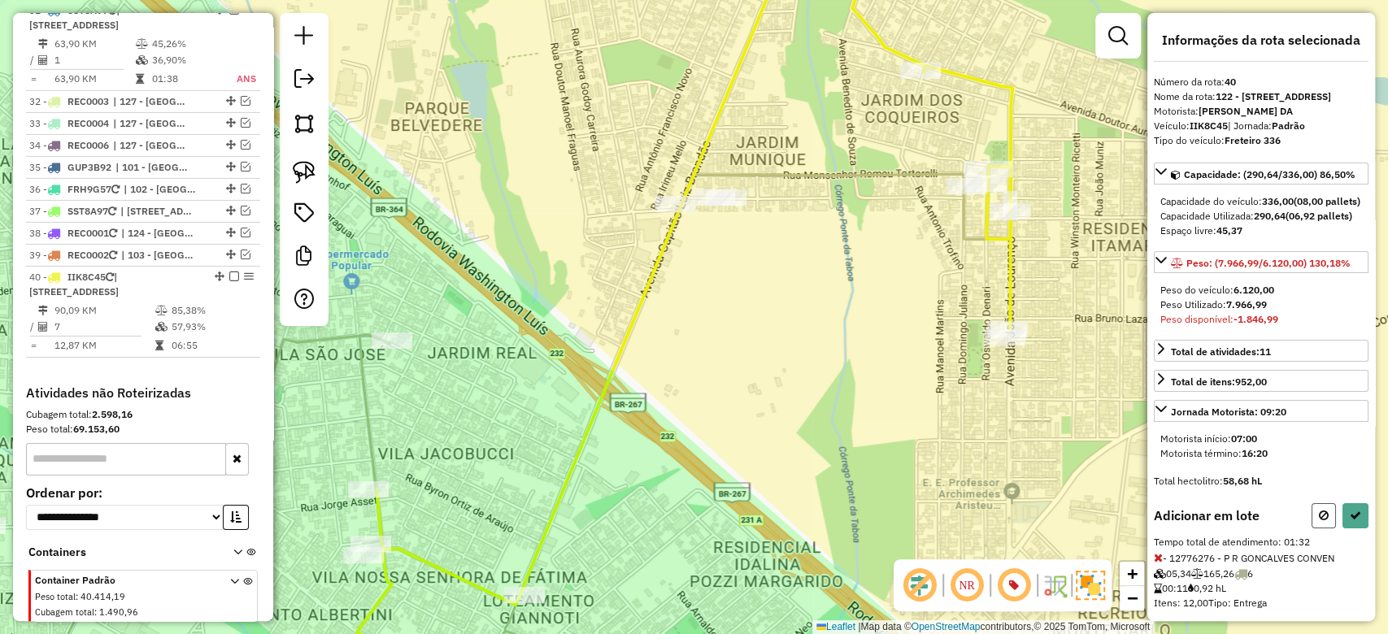
click at [1320, 521] on icon at bounding box center [1324, 515] width 10 height 11
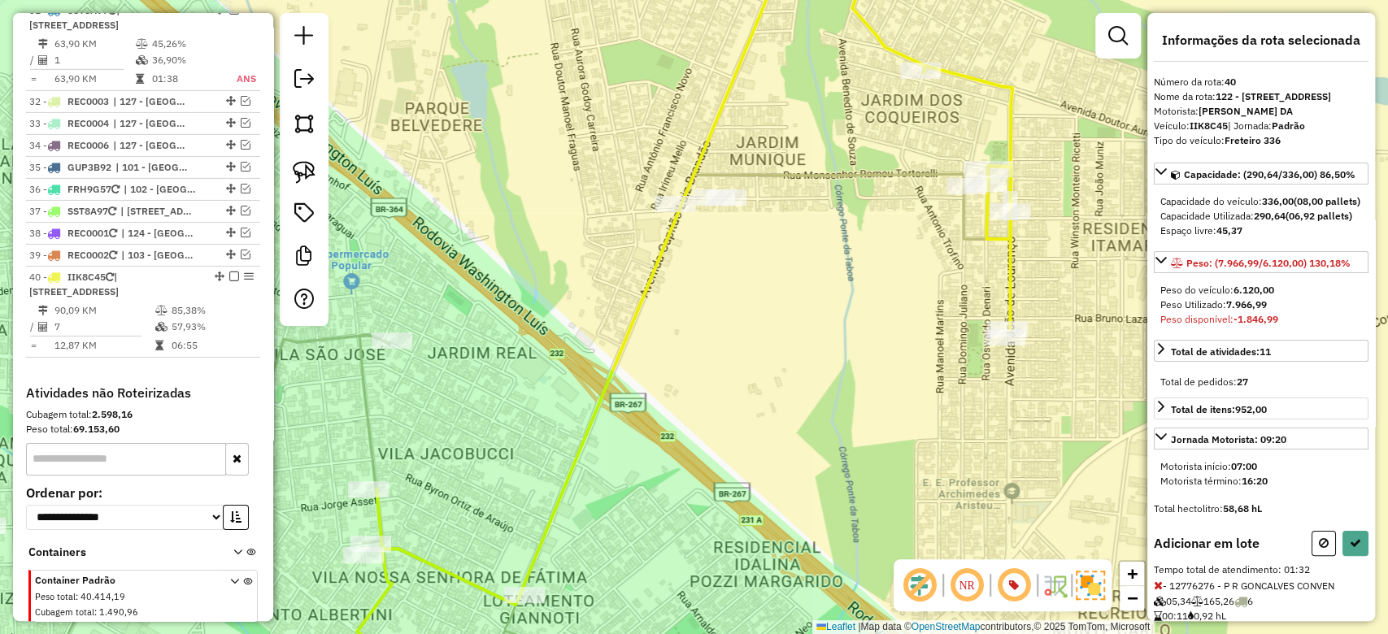
select select "**********"
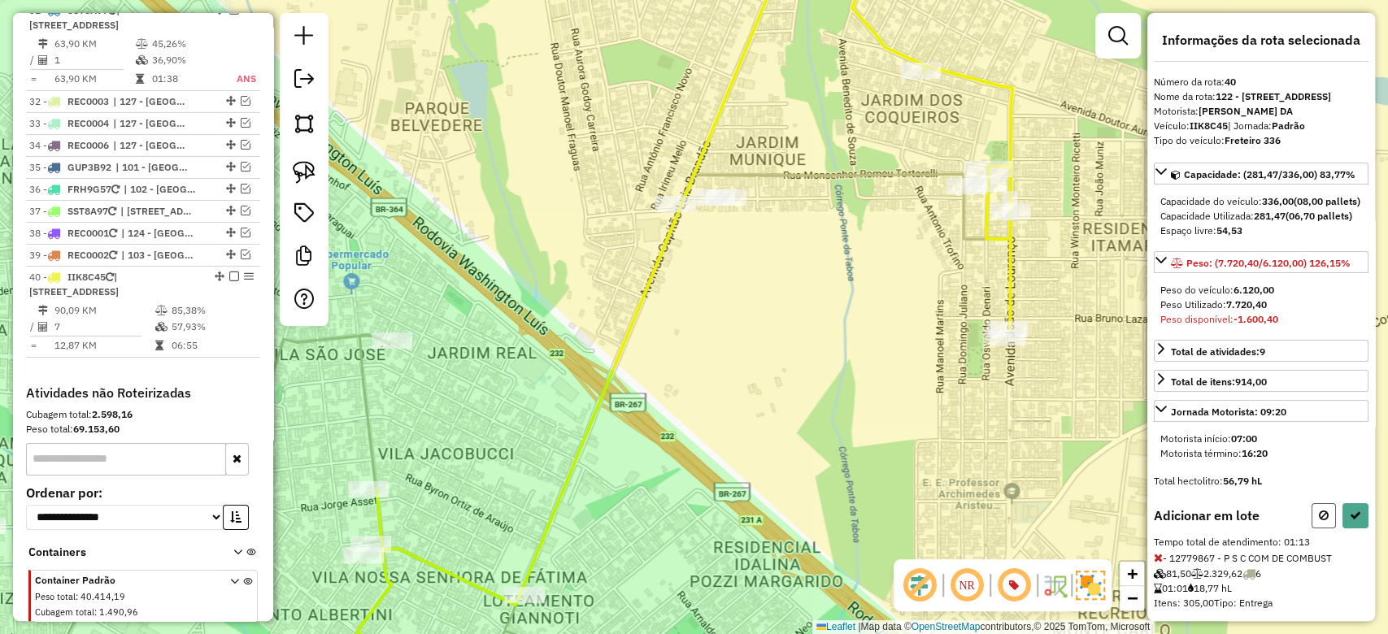
click at [1319, 528] on button at bounding box center [1323, 515] width 24 height 25
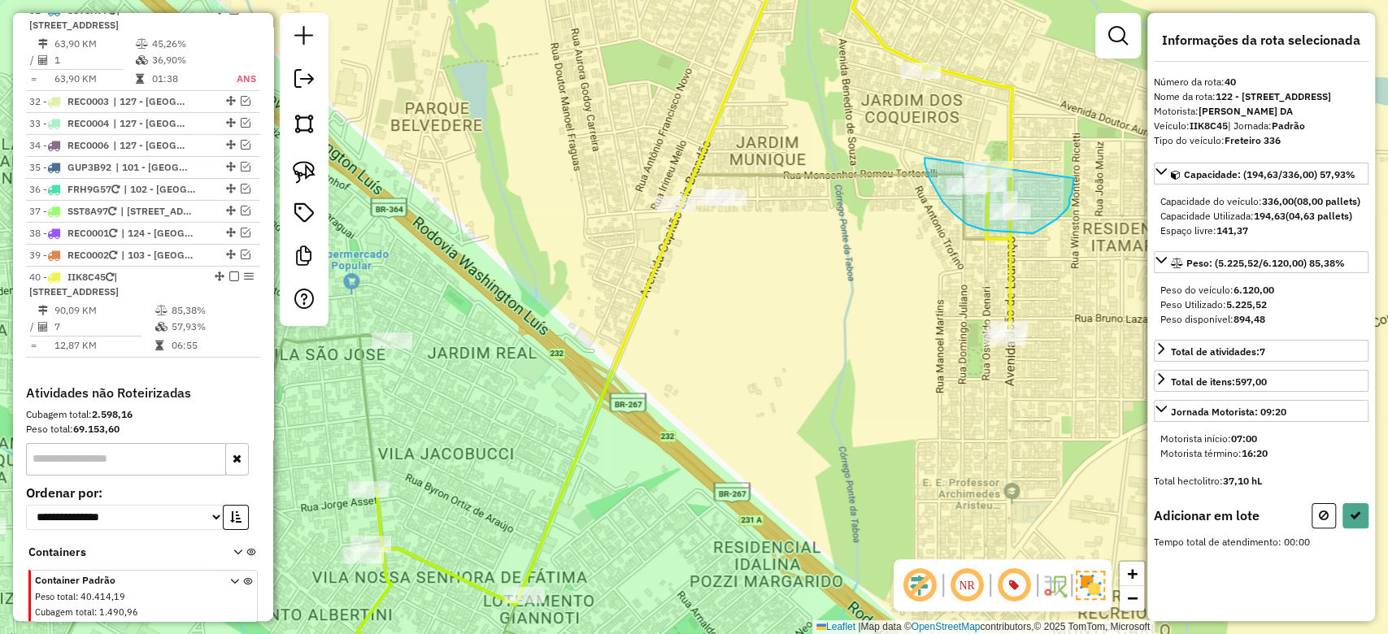
drag, startPoint x: 924, startPoint y: 164, endPoint x: 1073, endPoint y: 178, distance: 149.4
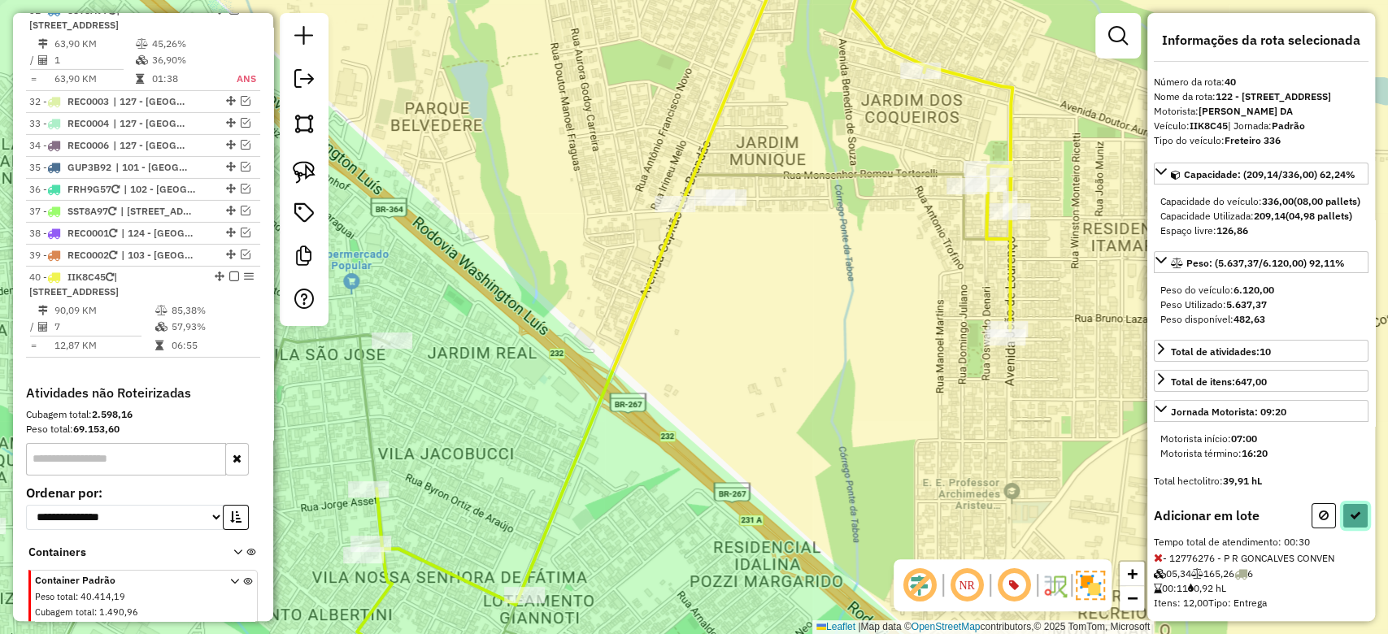
click at [1353, 521] on icon at bounding box center [1355, 515] width 11 height 11
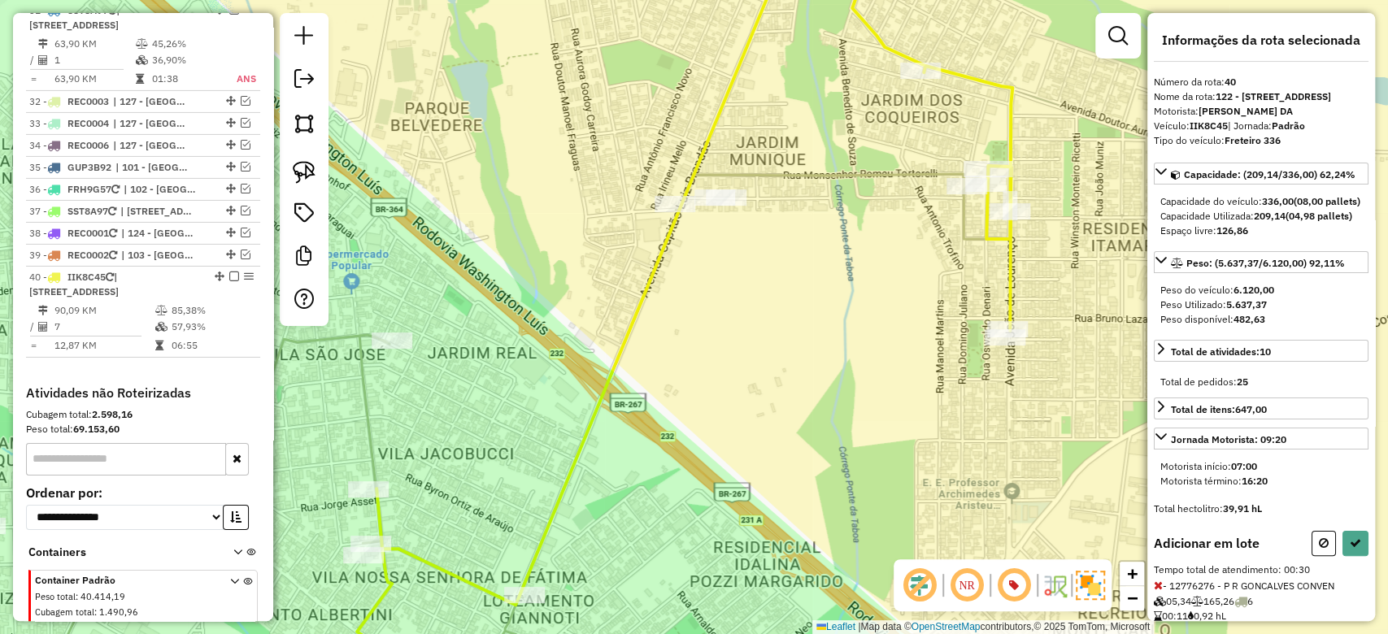
select select "**********"
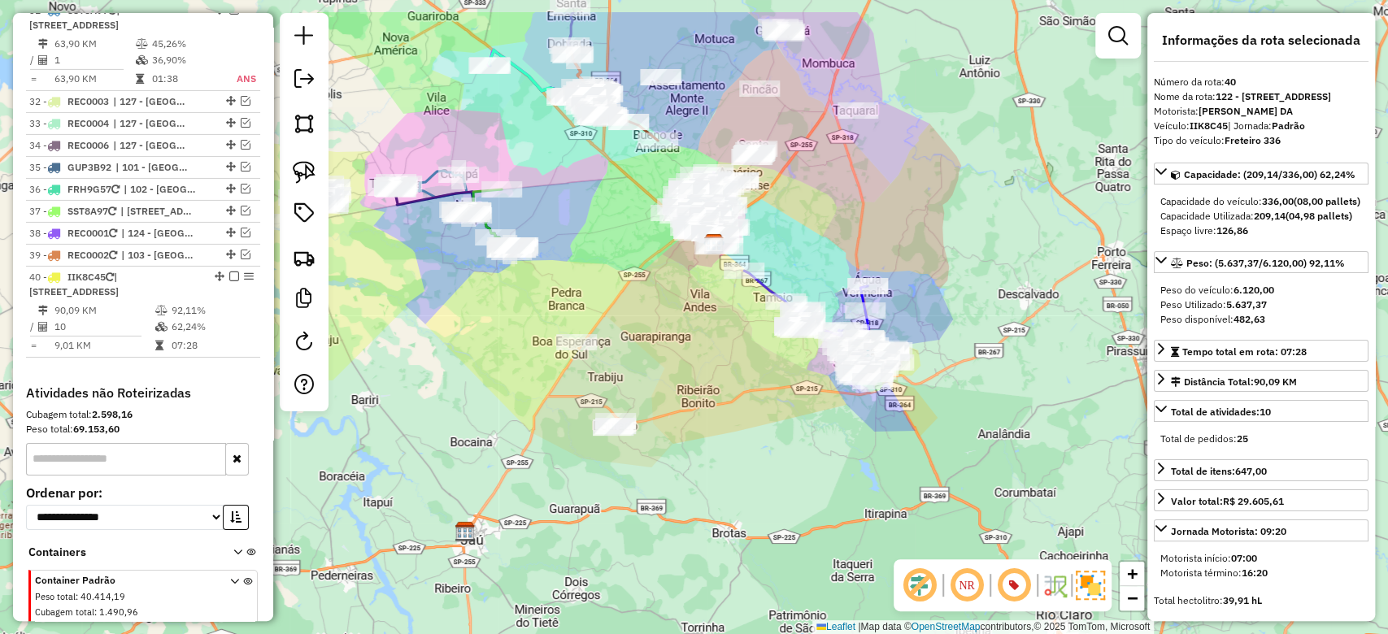
drag, startPoint x: 888, startPoint y: 402, endPoint x: 889, endPoint y: 477, distance: 75.6
click at [889, 477] on div "Janela de atendimento Grade de atendimento Capacidade Transportadoras Veículos …" at bounding box center [694, 317] width 1388 height 634
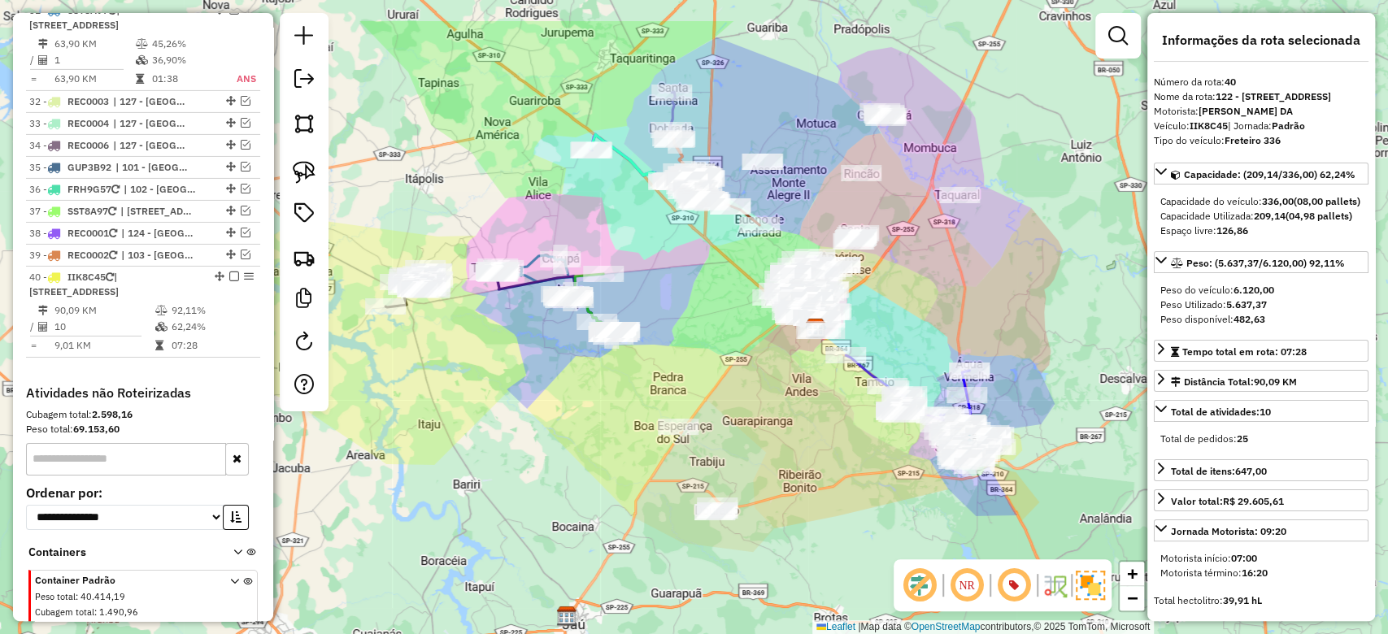
drag, startPoint x: 809, startPoint y: 437, endPoint x: 911, endPoint y: 521, distance: 131.7
click at [911, 521] on div "Janela de atendimento Grade de atendimento Capacidade Transportadoras Veículos …" at bounding box center [694, 317] width 1388 height 634
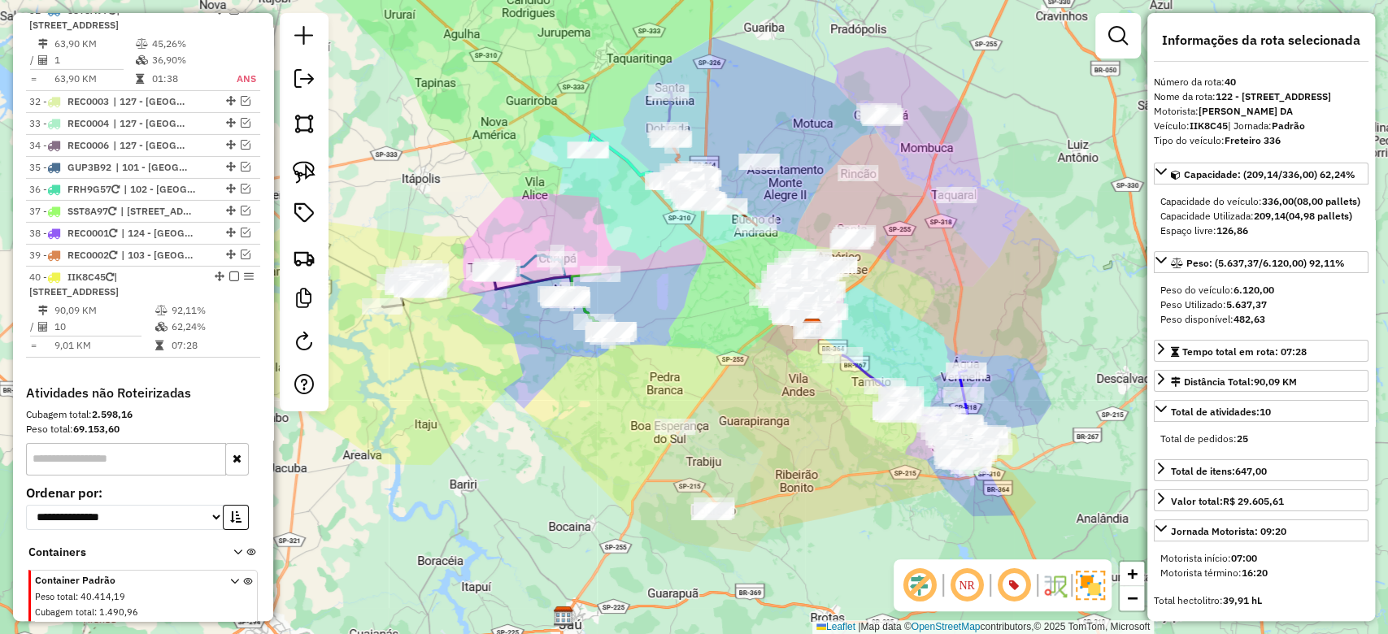
drag, startPoint x: 808, startPoint y: 501, endPoint x: 789, endPoint y: 501, distance: 19.5
click at [789, 501] on div "Janela de atendimento Grade de atendimento Capacidade Transportadoras Veículos …" at bounding box center [694, 317] width 1388 height 634
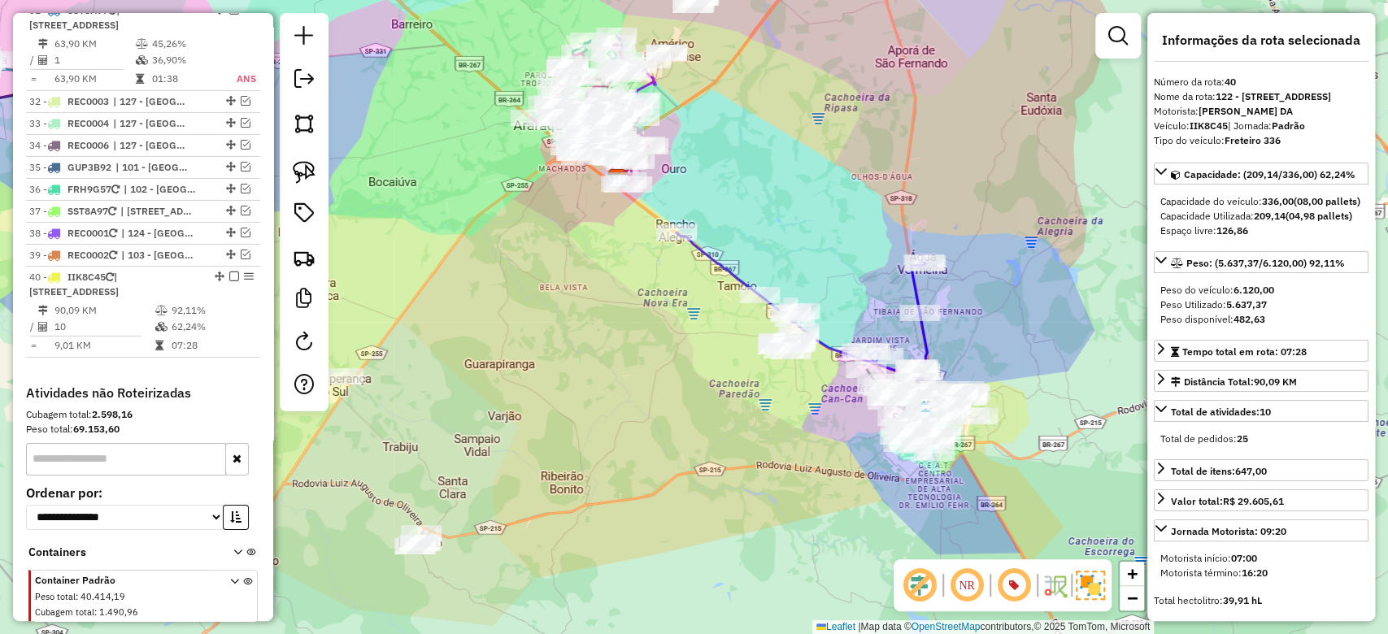
drag, startPoint x: 780, startPoint y: 479, endPoint x: 728, endPoint y: 481, distance: 51.3
click at [728, 481] on div "Janela de atendimento Grade de atendimento Capacidade Transportadoras Veículos …" at bounding box center [694, 317] width 1388 height 634
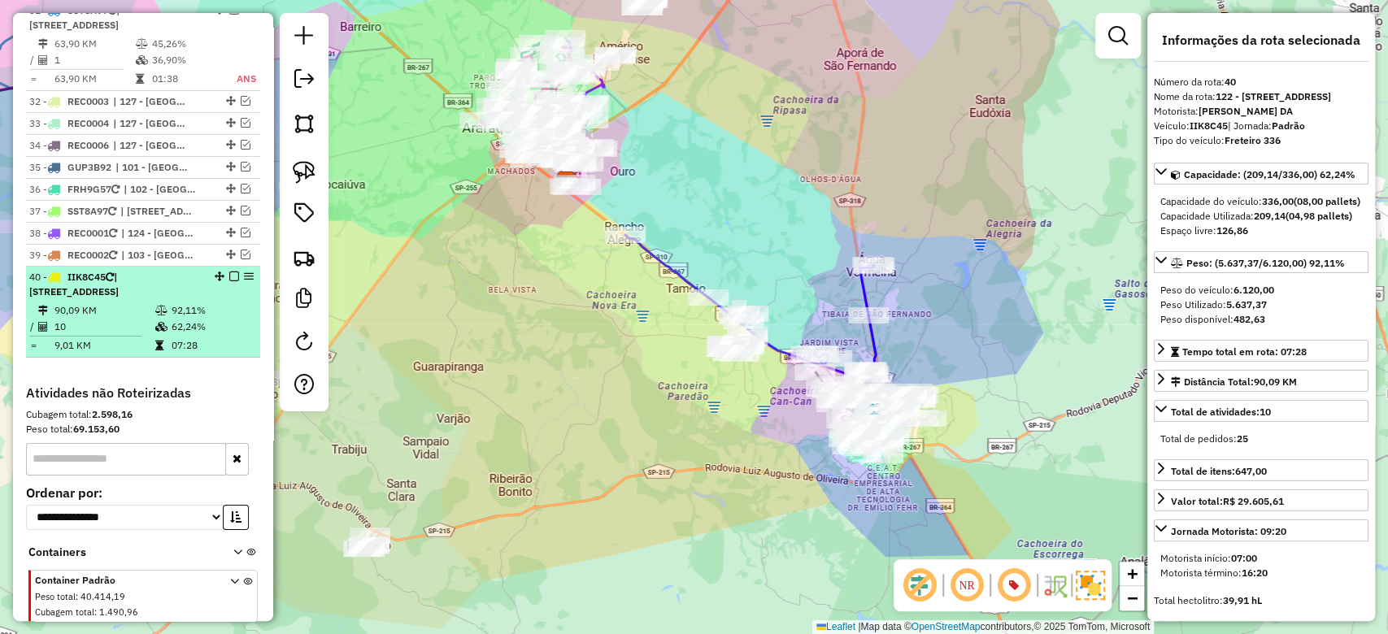
click at [156, 306] on icon at bounding box center [161, 311] width 12 height 10
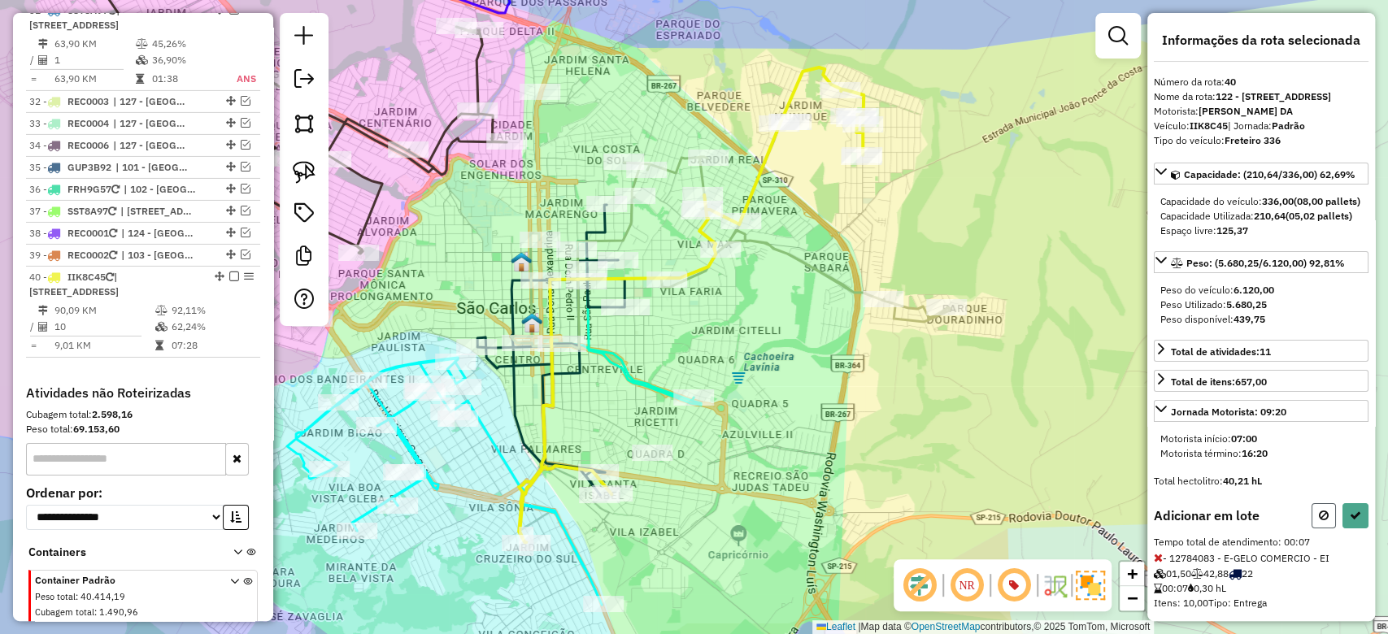
click at [1311, 528] on button at bounding box center [1323, 515] width 24 height 25
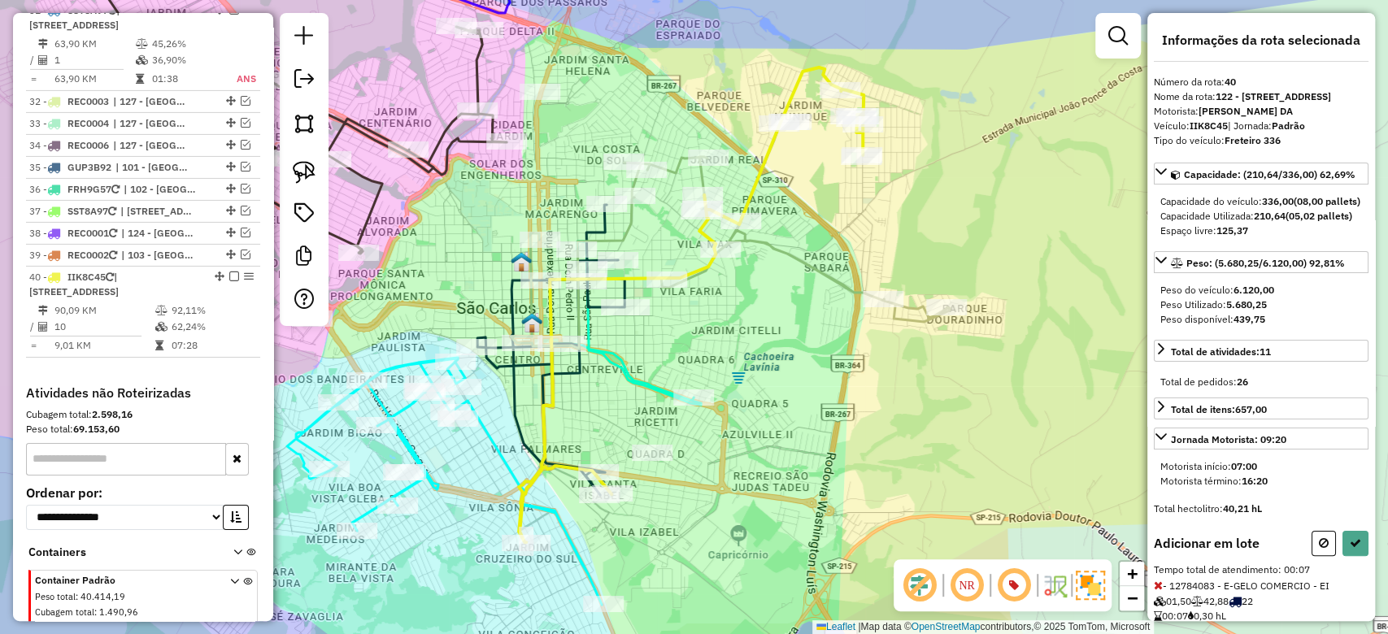
select select "**********"
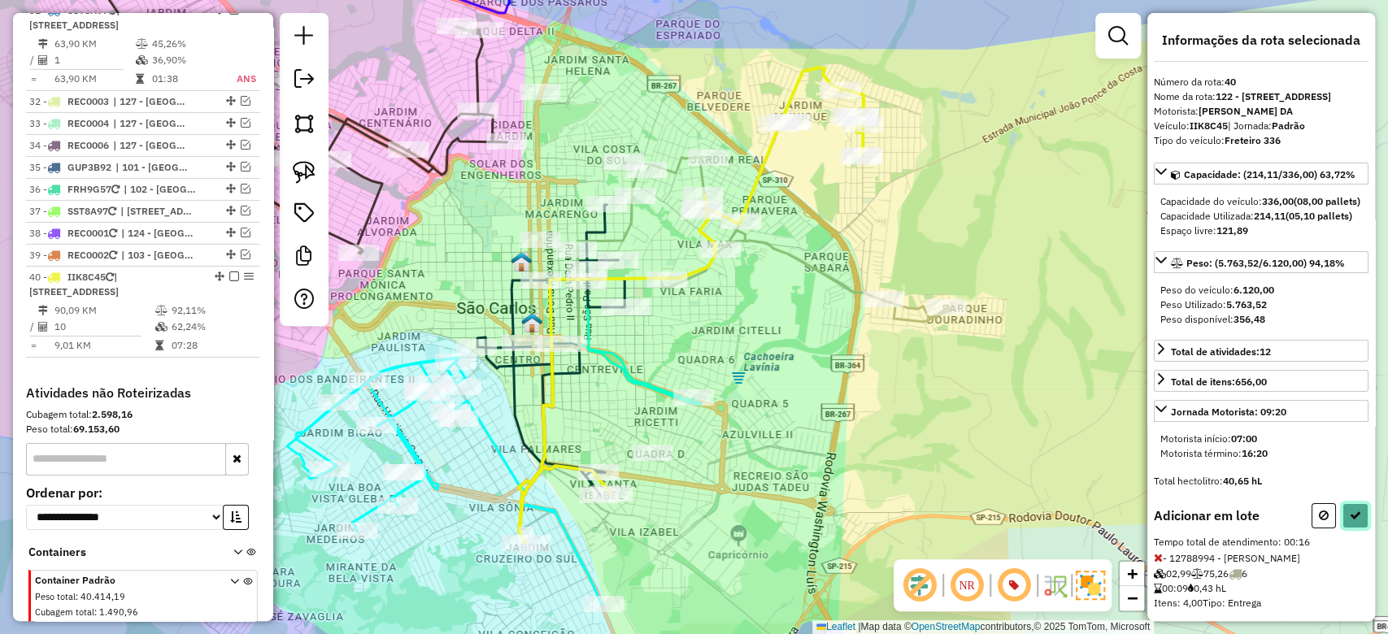
click at [1350, 521] on icon at bounding box center [1355, 515] width 11 height 11
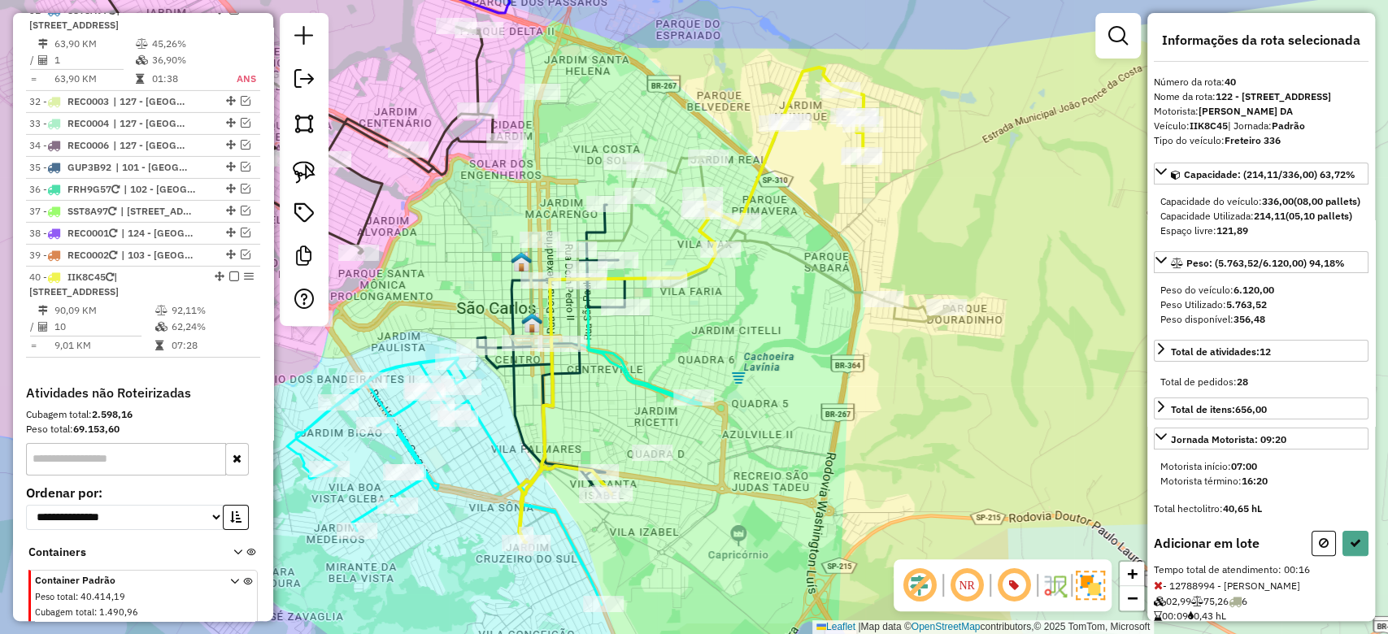
select select "**********"
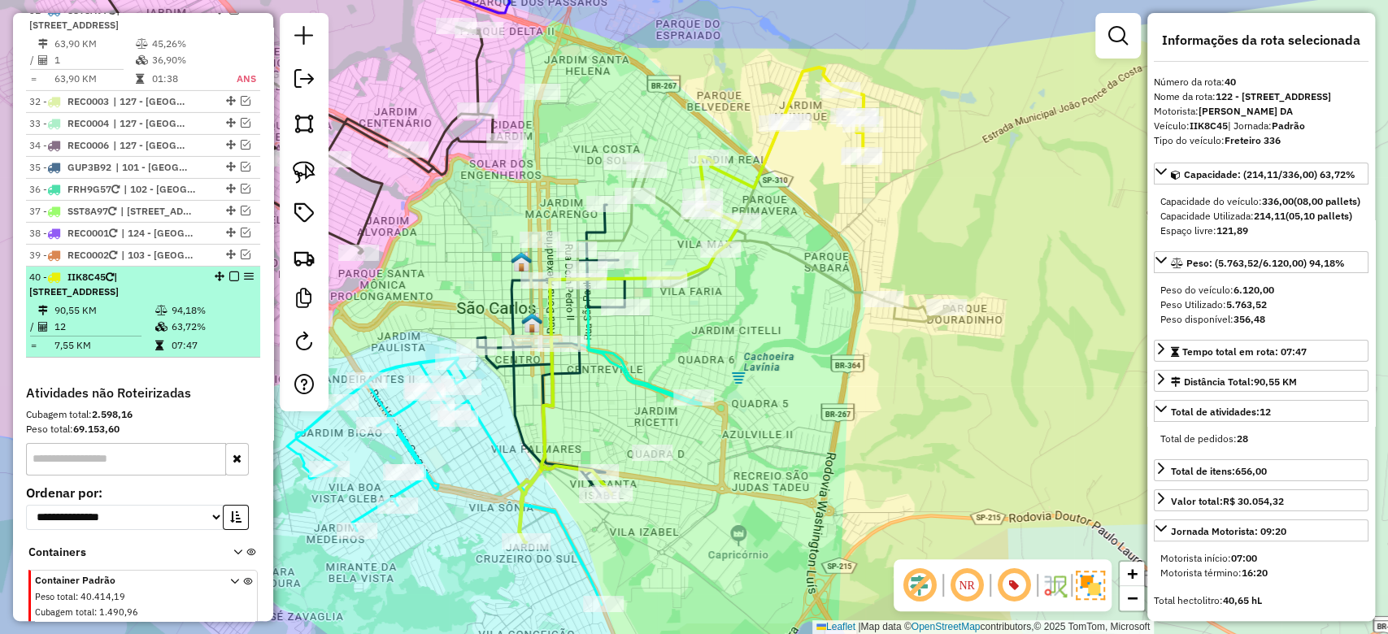
click at [229, 272] on em at bounding box center [234, 277] width 10 height 10
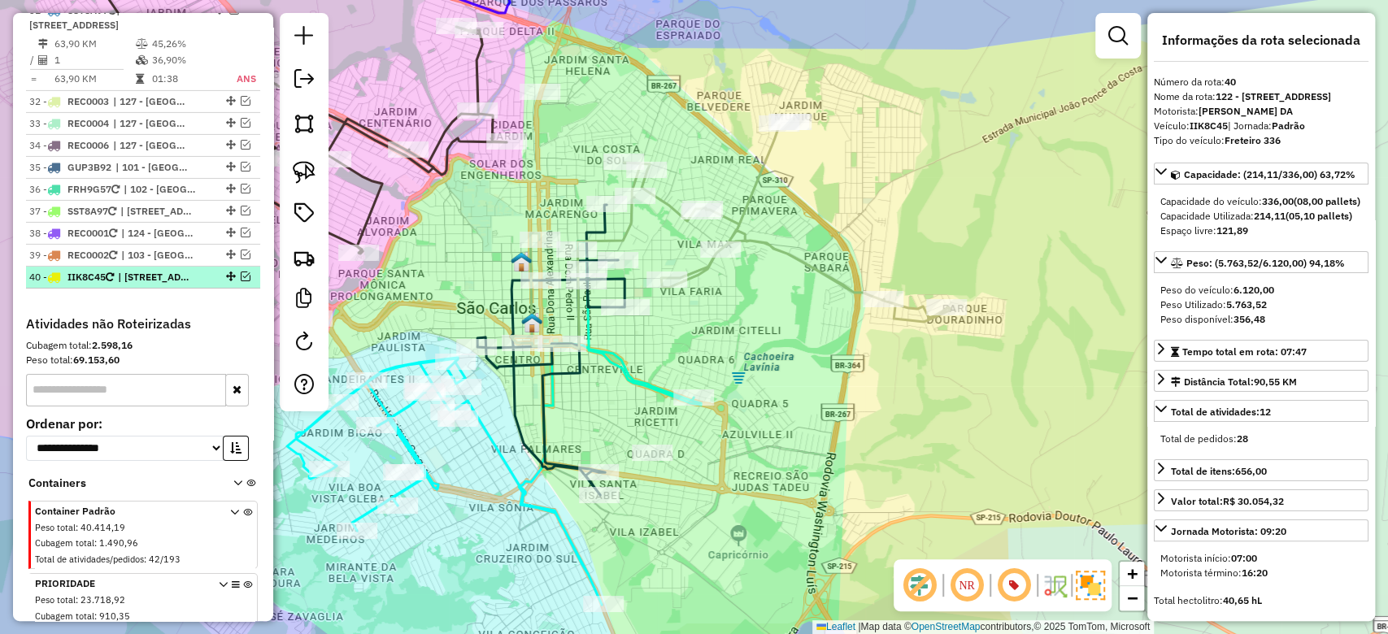
scroll to position [3624, 0]
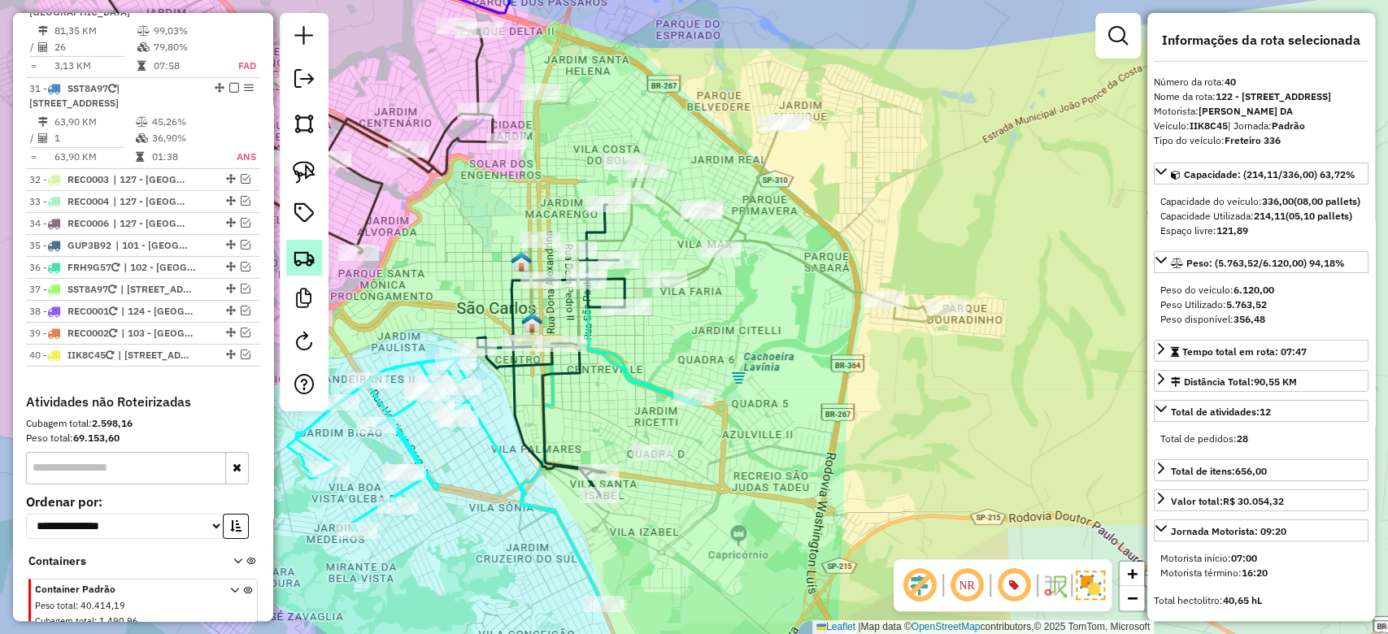
click at [307, 258] on img at bounding box center [304, 257] width 23 height 23
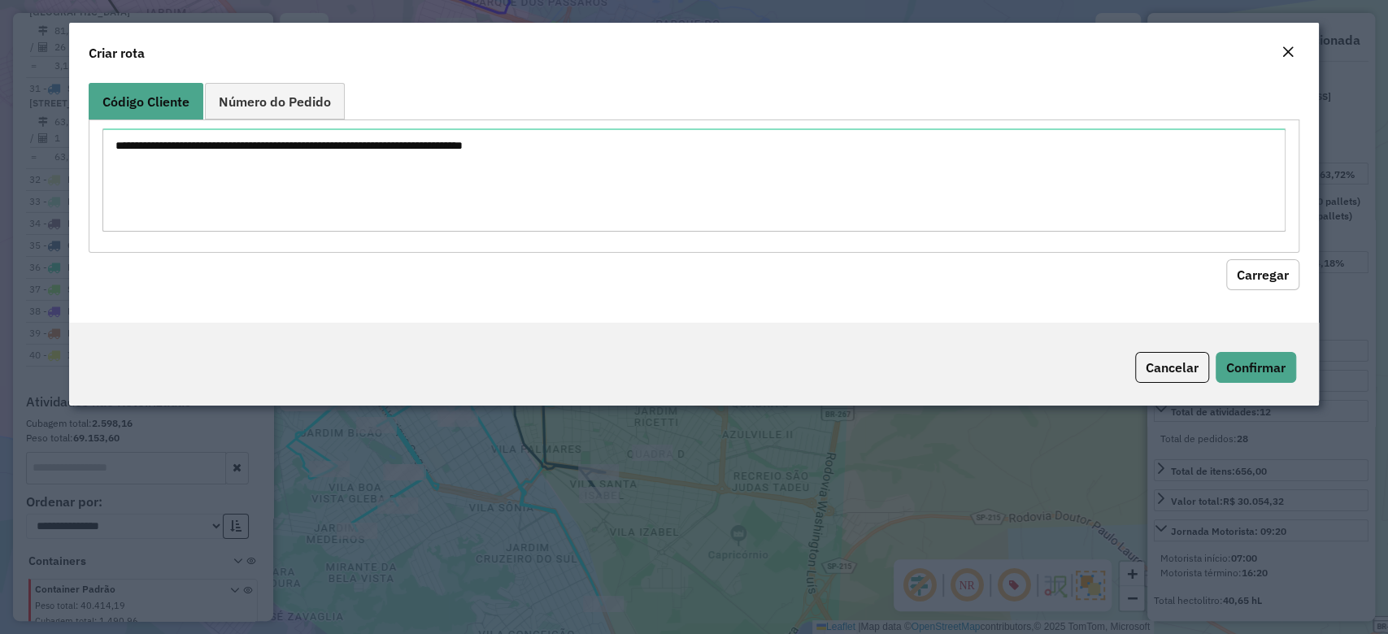
click at [306, 237] on div at bounding box center [694, 186] width 1210 height 133
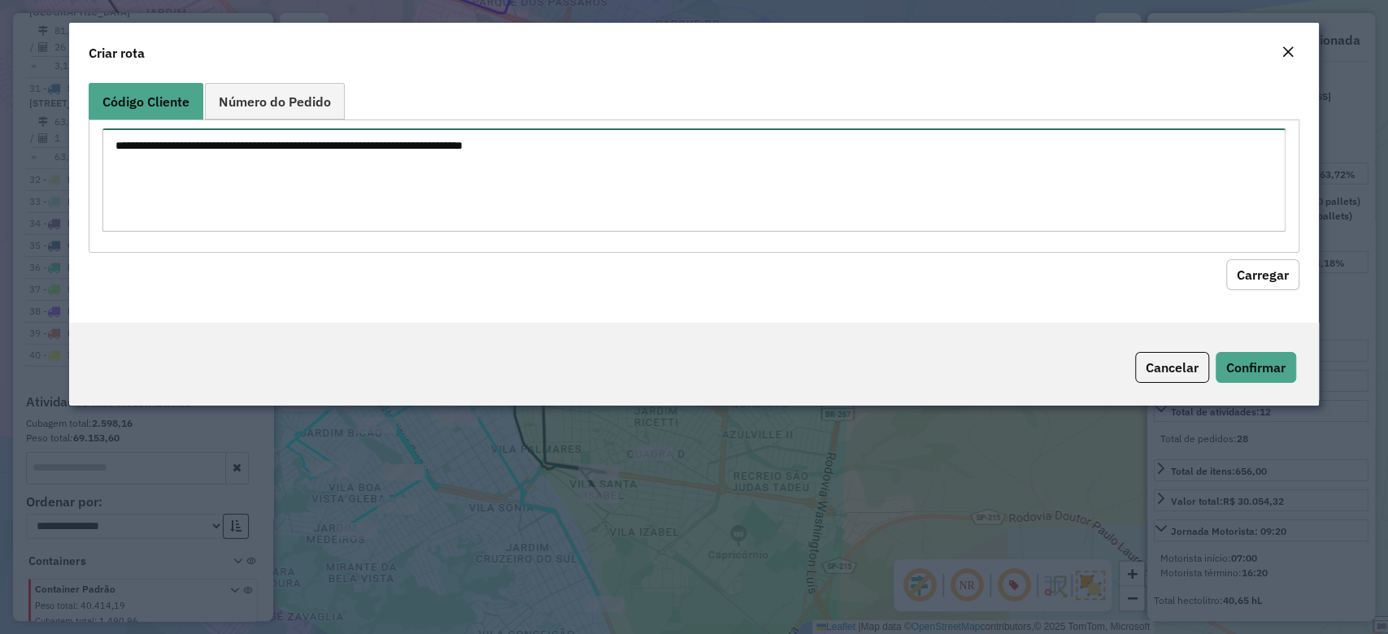
click at [346, 193] on textarea at bounding box center [693, 179] width 1182 height 103
paste textarea "******** ******** ******** ********"
type textarea "******** ******** ******** ********"
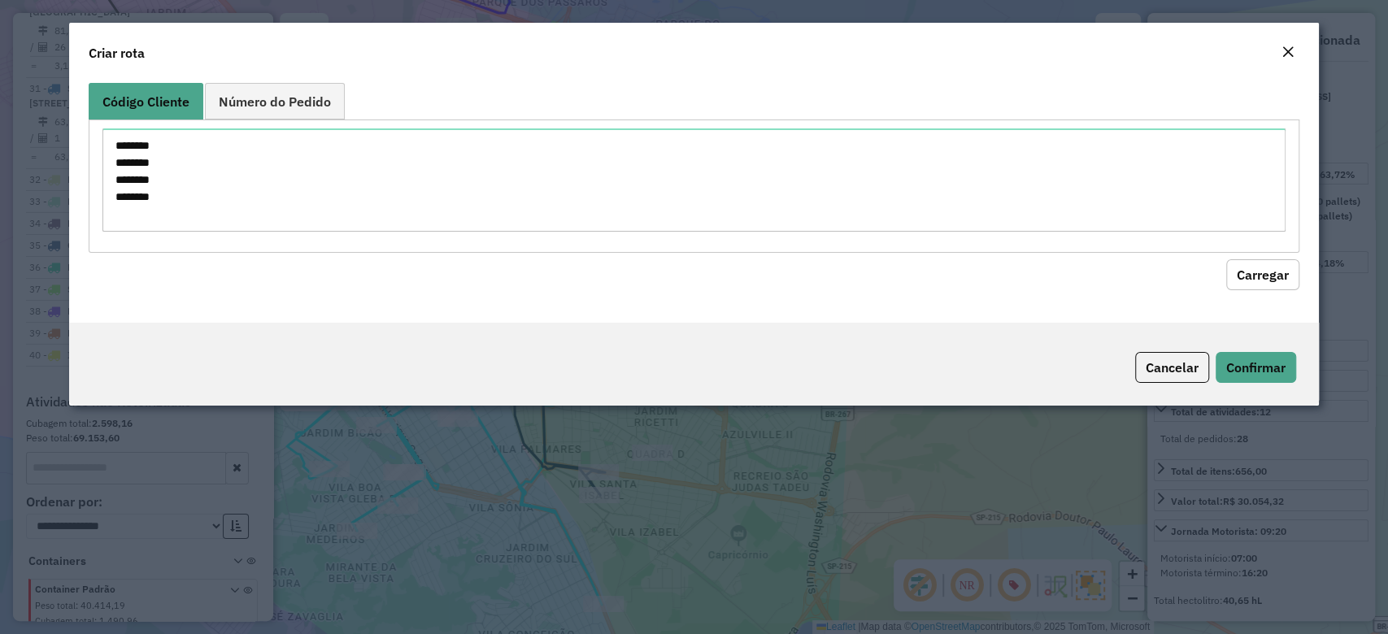
click at [1244, 264] on button "Carregar" at bounding box center [1262, 274] width 73 height 31
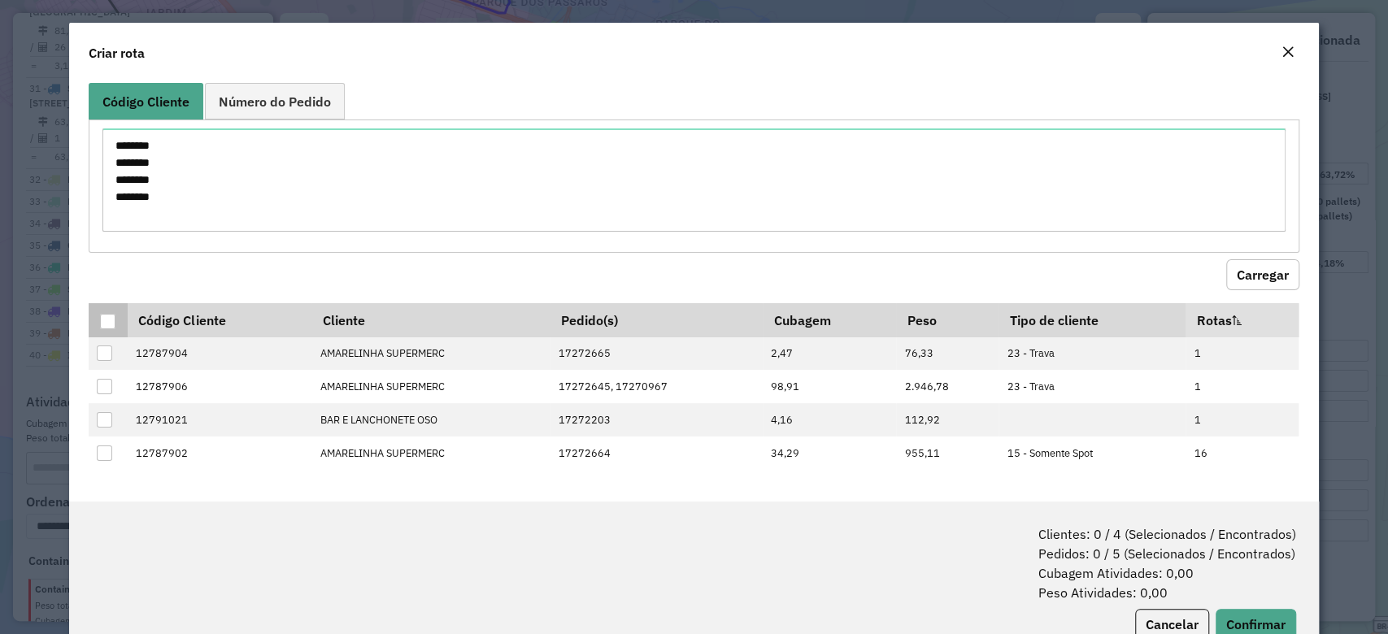
click at [106, 322] on div at bounding box center [107, 321] width 15 height 15
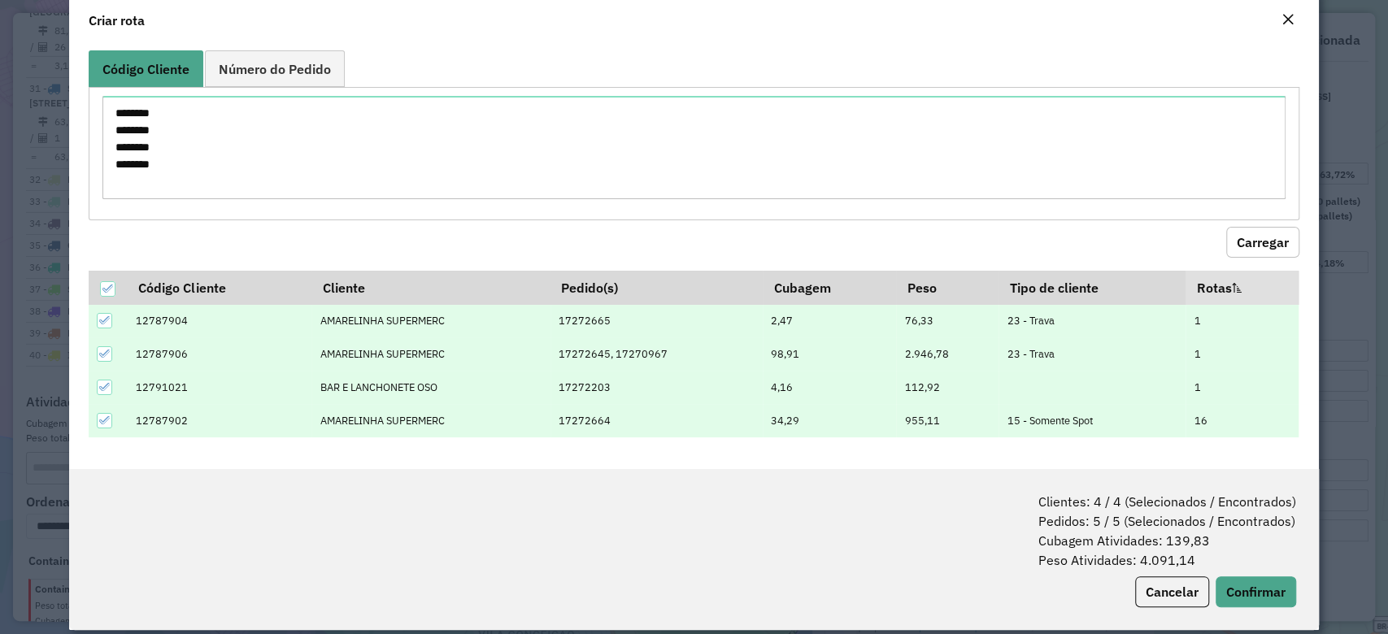
scroll to position [50, 0]
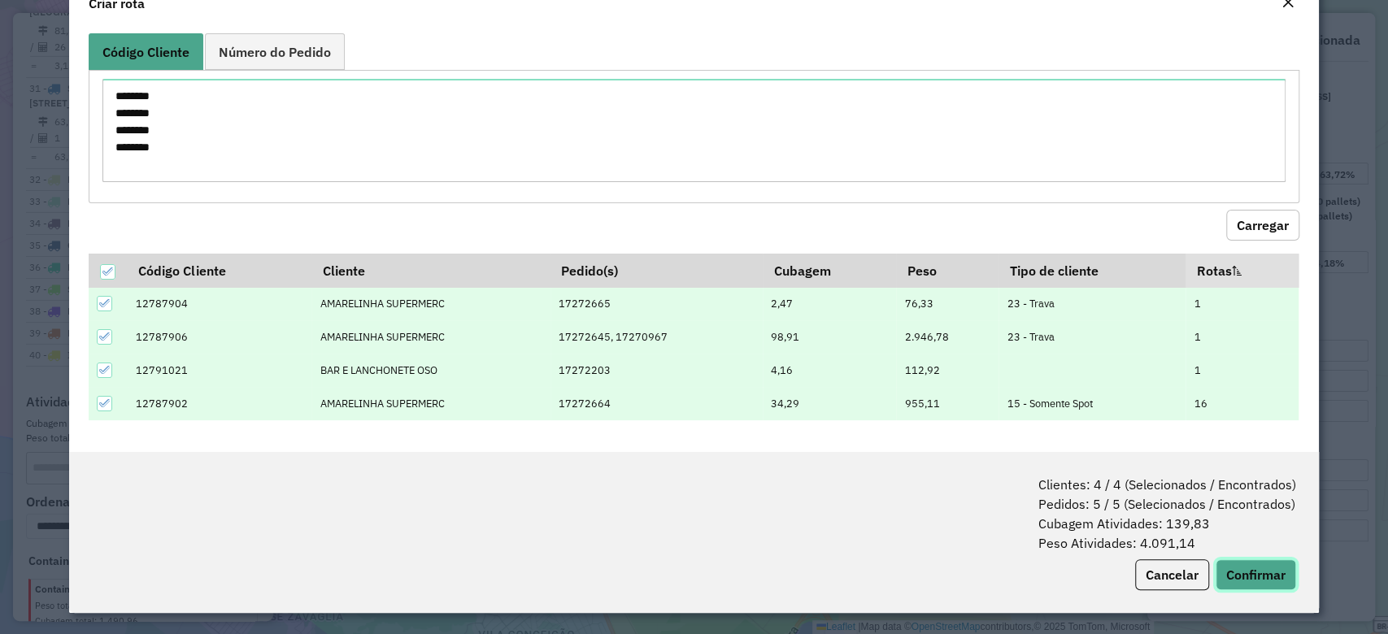
click at [1254, 574] on button "Confirmar" at bounding box center [1255, 574] width 80 height 31
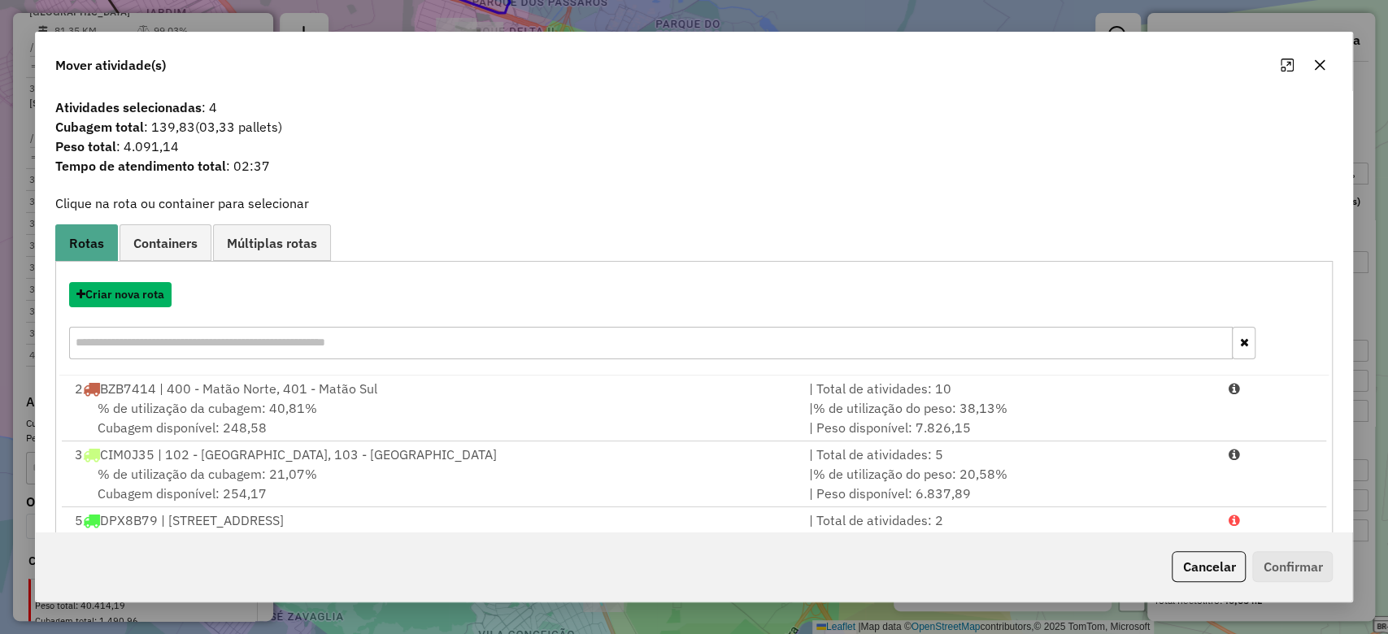
click at [151, 285] on button "Criar nova rota" at bounding box center [120, 294] width 102 height 25
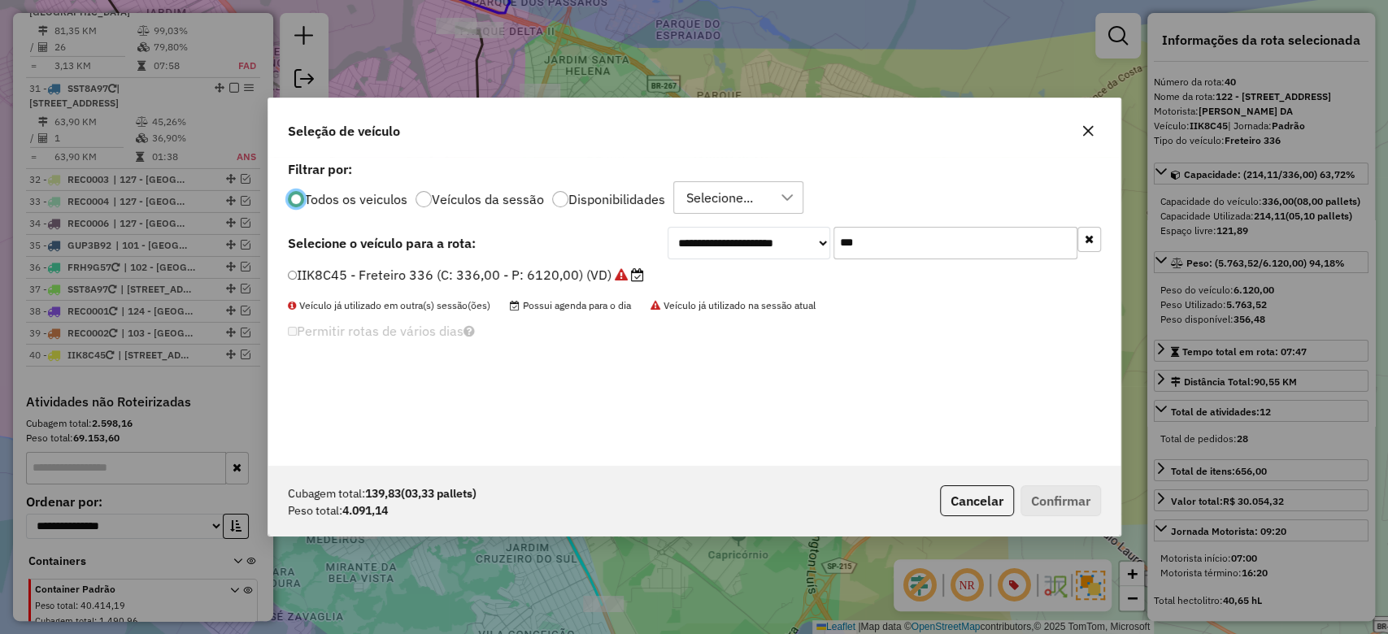
scroll to position [8, 5]
drag, startPoint x: 845, startPoint y: 244, endPoint x: 789, endPoint y: 246, distance: 56.1
click at [783, 246] on div "**********" at bounding box center [883, 243] width 433 height 33
paste input "****"
type input "*******"
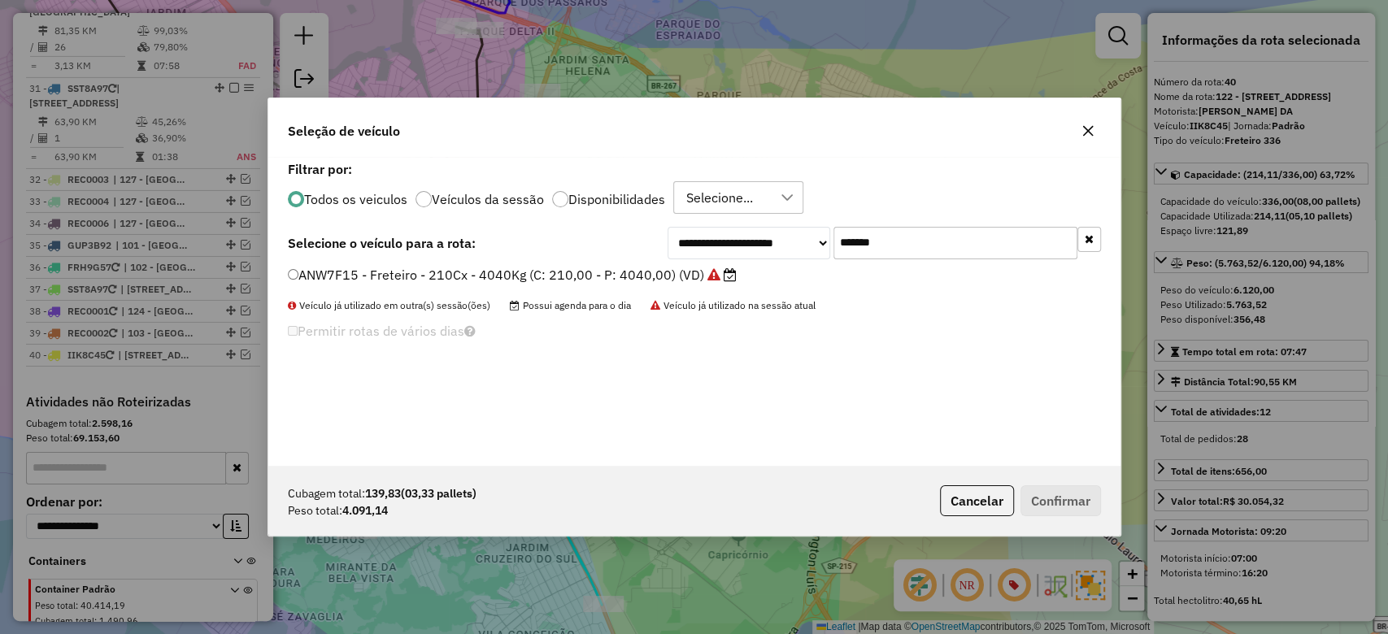
click at [693, 269] on label "ANW7F15 - Freteiro - 210Cx - 4040Kg (C: 210,00 - P: 4040,00) (VD)" at bounding box center [512, 275] width 449 height 20
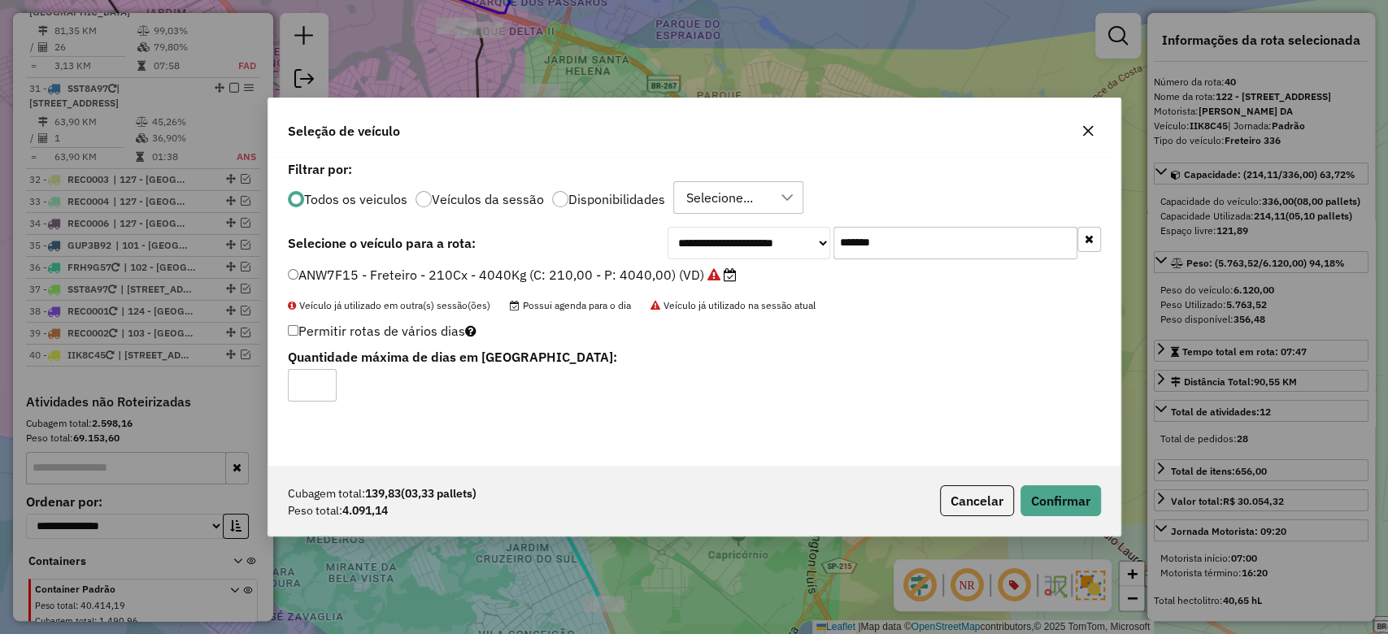
click at [1079, 519] on div "Cubagem total: 139,83 (03,33 pallets) Peso total: 4.091,14 Cancelar Confirmar" at bounding box center [694, 501] width 852 height 70
click at [1079, 503] on button "Confirmar" at bounding box center [1060, 500] width 80 height 31
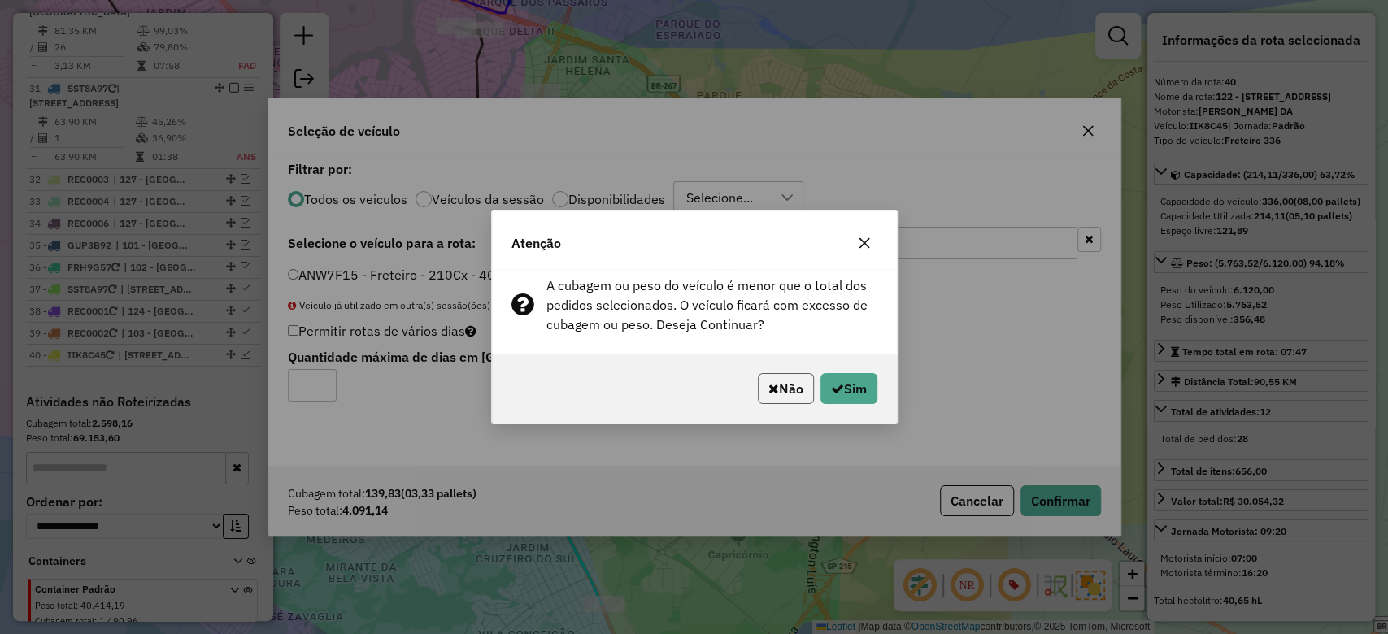
click at [784, 385] on button "Não" at bounding box center [786, 388] width 56 height 31
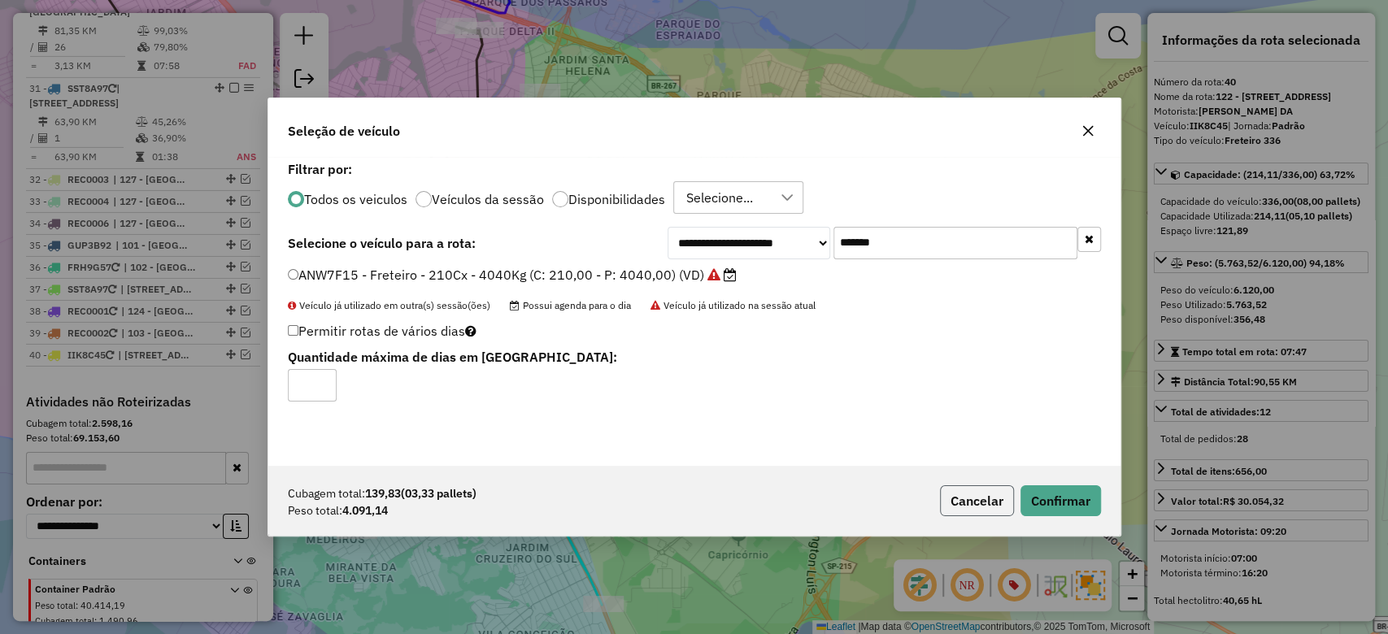
click at [958, 501] on button "Cancelar" at bounding box center [977, 500] width 74 height 31
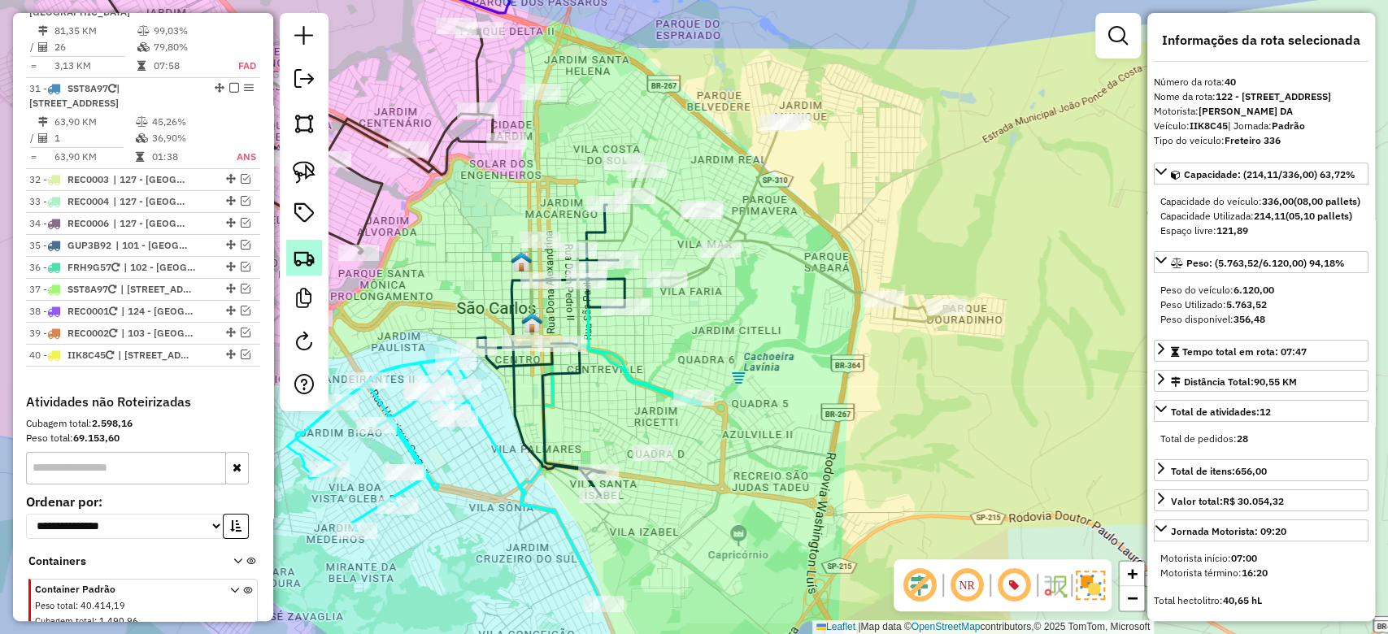
click at [298, 250] on img at bounding box center [304, 257] width 23 height 23
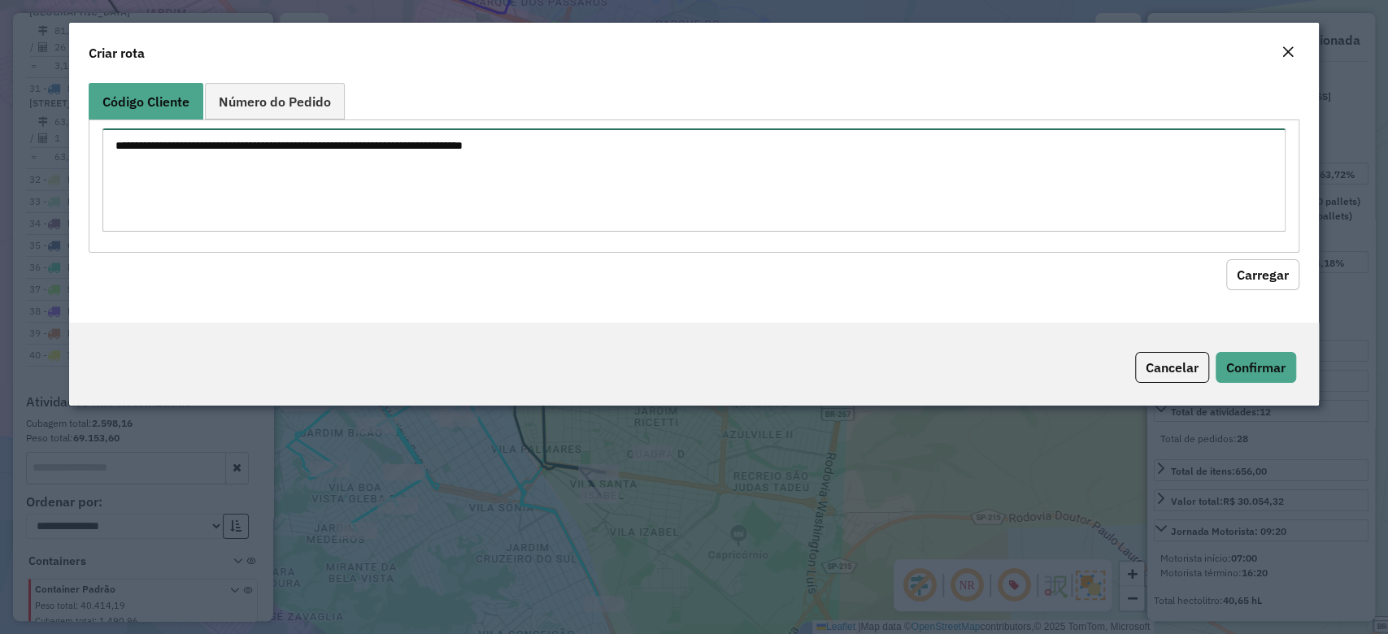
click at [228, 182] on textarea at bounding box center [693, 179] width 1182 height 103
paste textarea "******** ******** ******** ********"
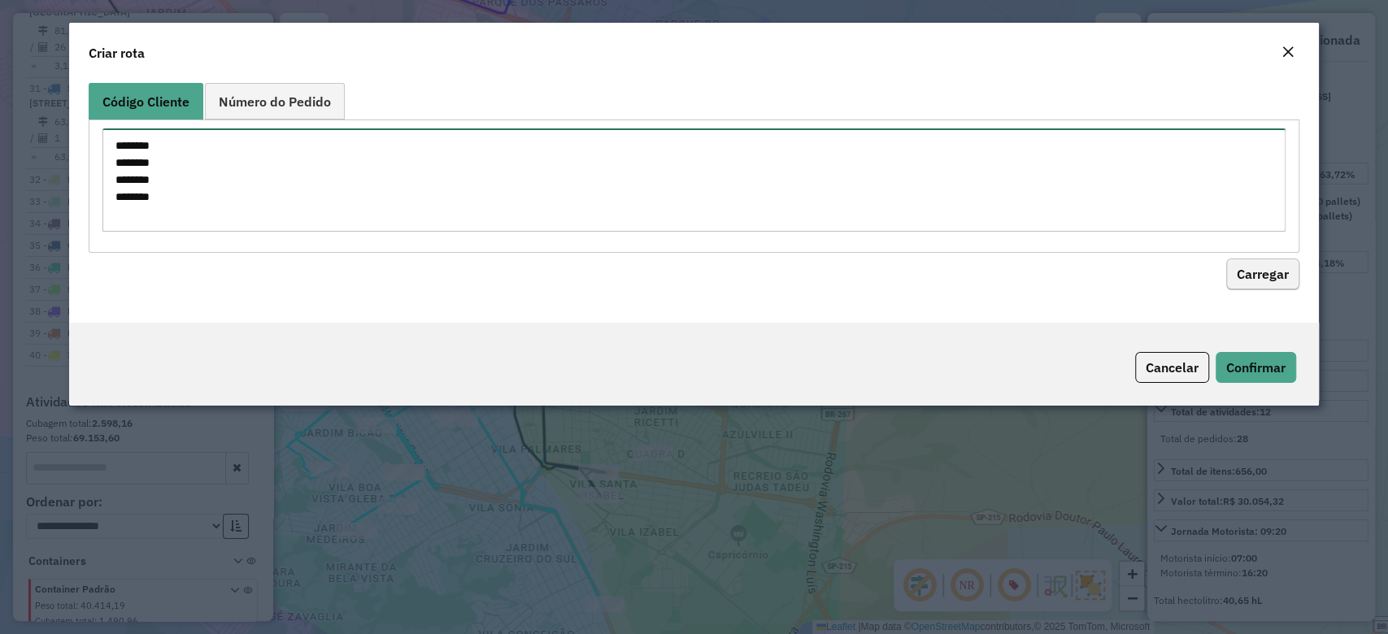
type textarea "******** ******** ******** ********"
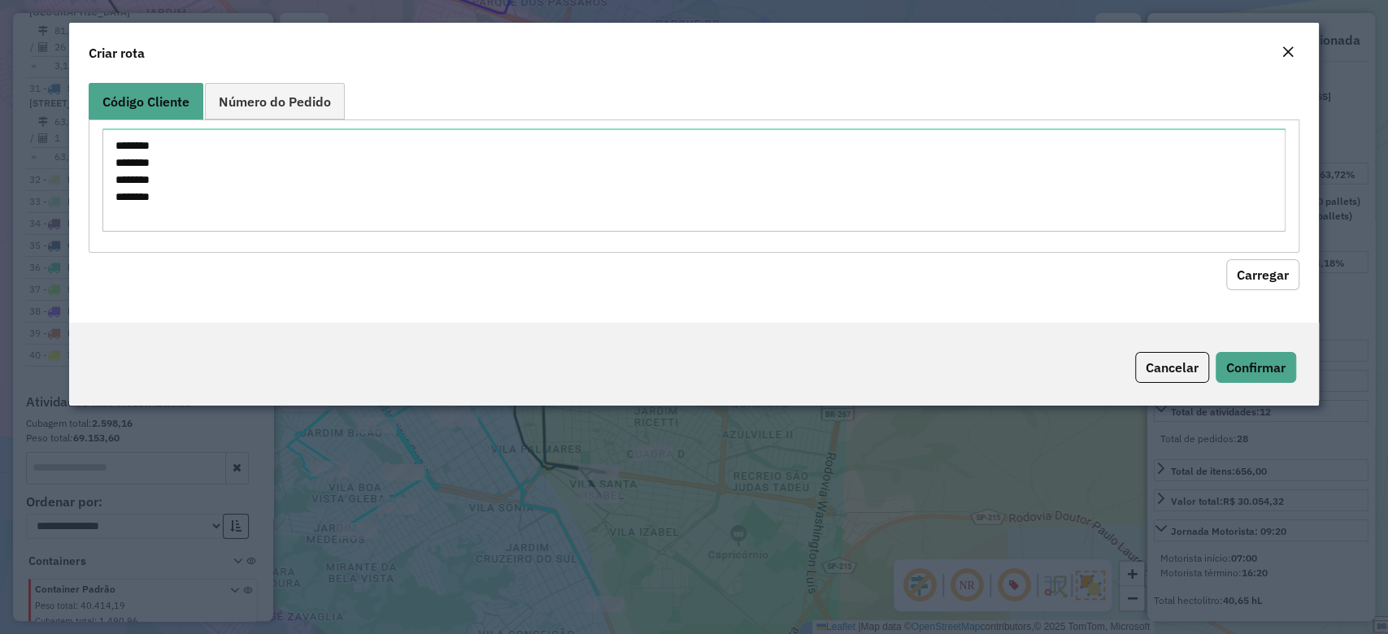
click at [1256, 276] on button "Carregar" at bounding box center [1262, 274] width 73 height 31
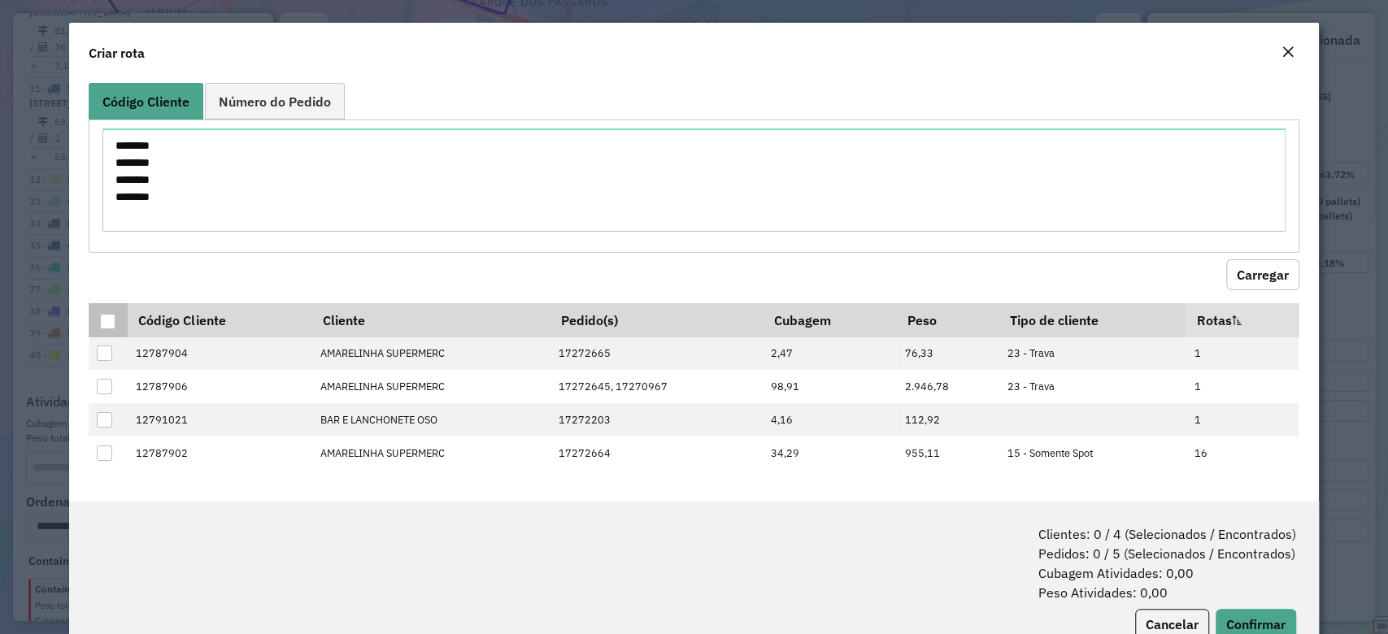
click at [110, 321] on div at bounding box center [107, 321] width 15 height 15
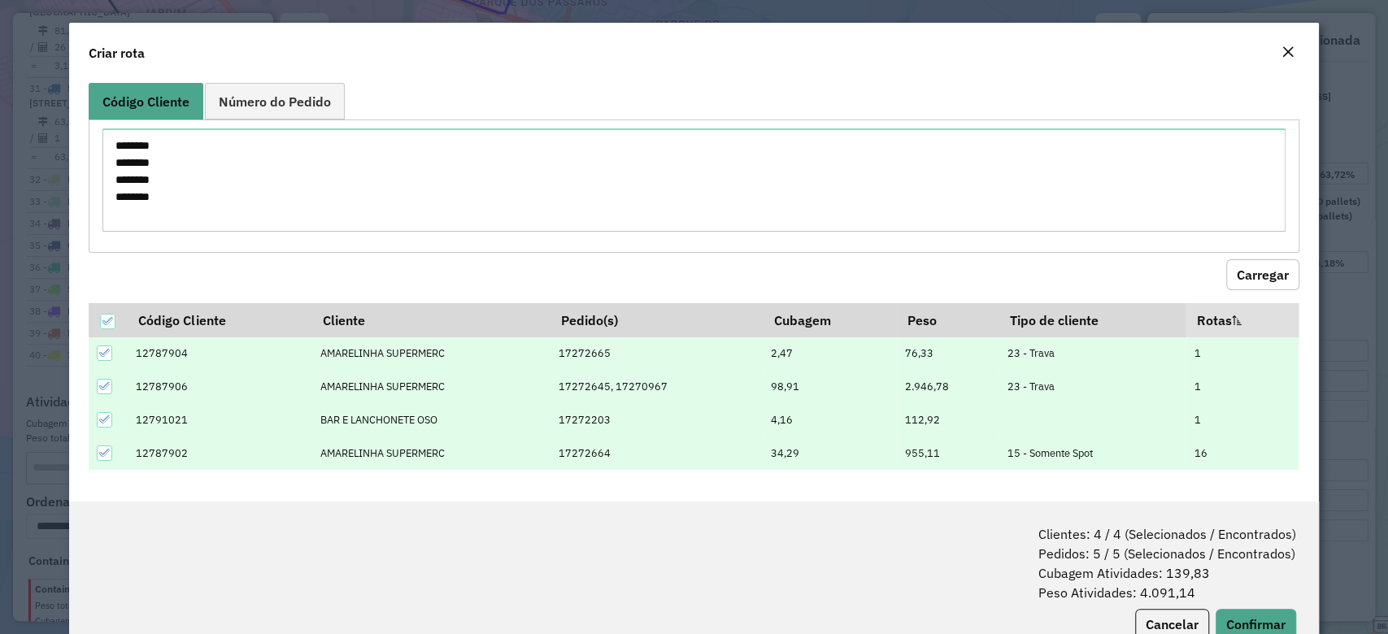
scroll to position [50, 0]
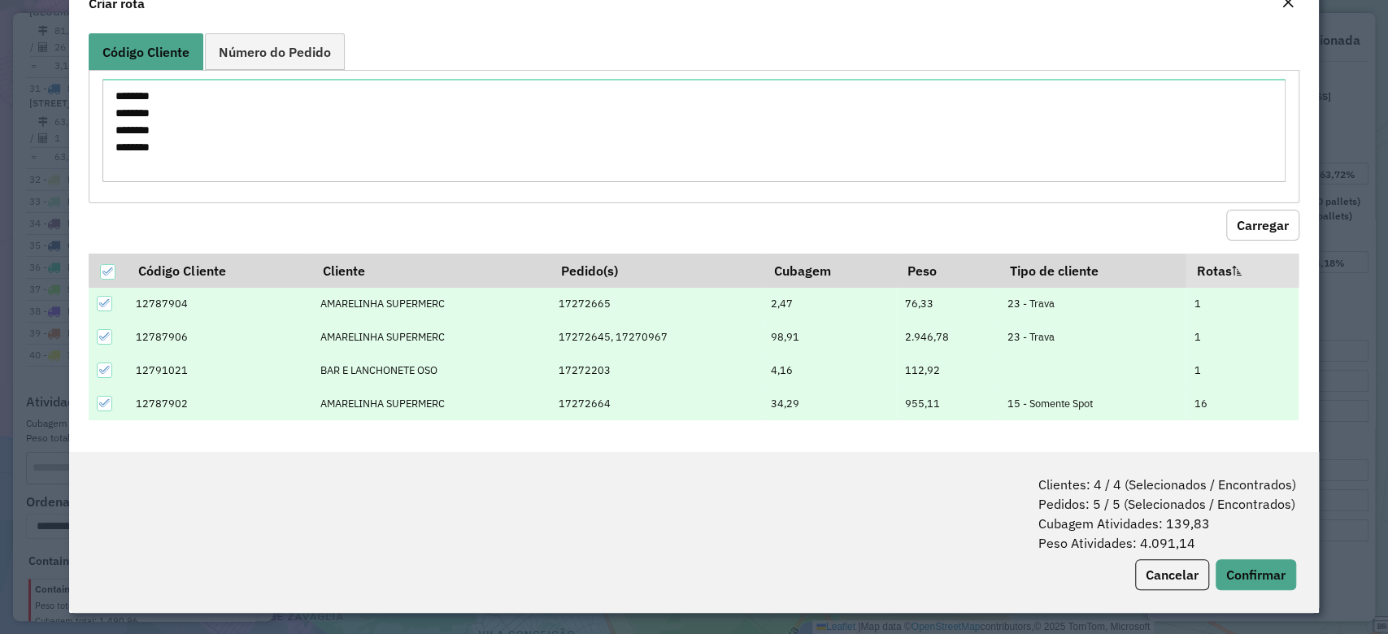
click at [104, 304] on icon at bounding box center [104, 303] width 11 height 11
click at [1268, 566] on button "Confirmar" at bounding box center [1255, 574] width 80 height 31
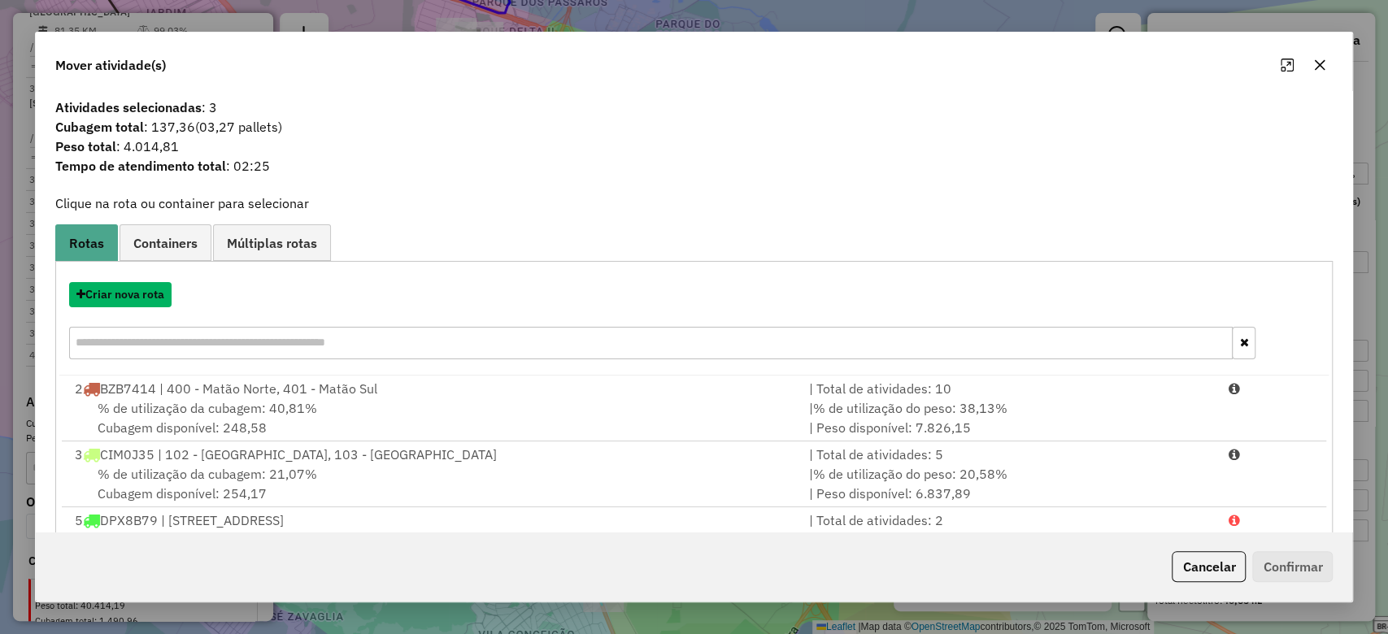
click at [114, 293] on button "Criar nova rota" at bounding box center [120, 294] width 102 height 25
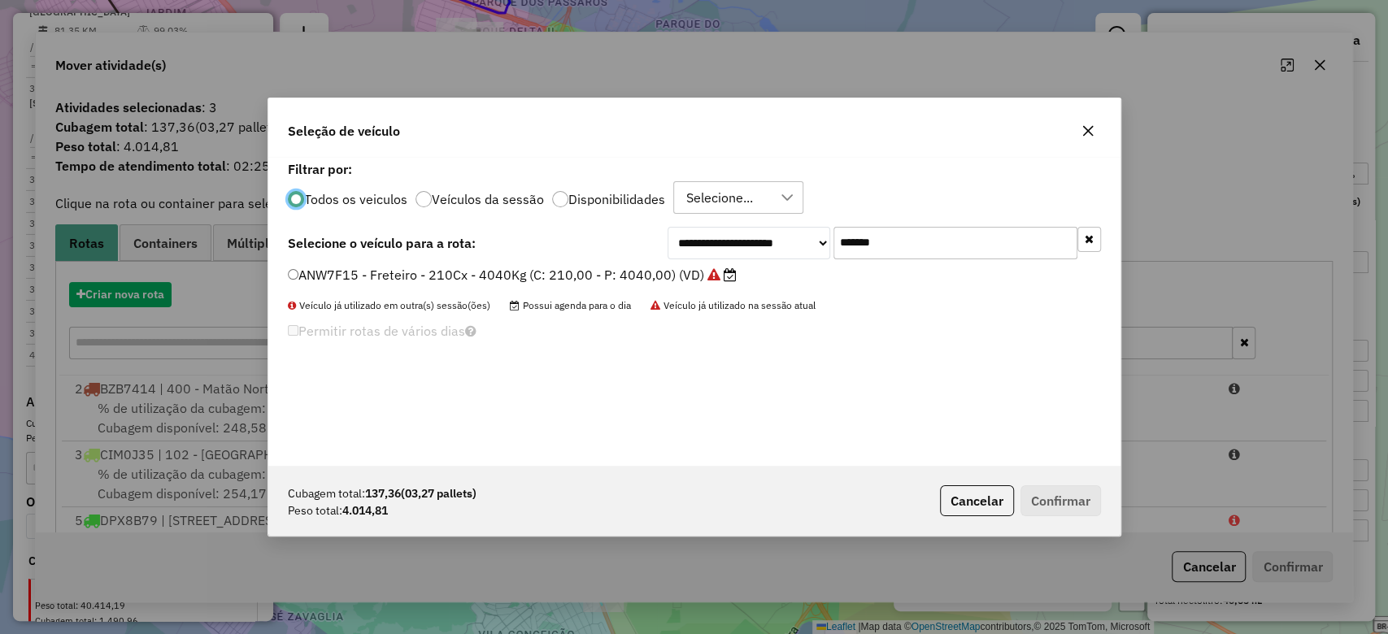
scroll to position [8, 5]
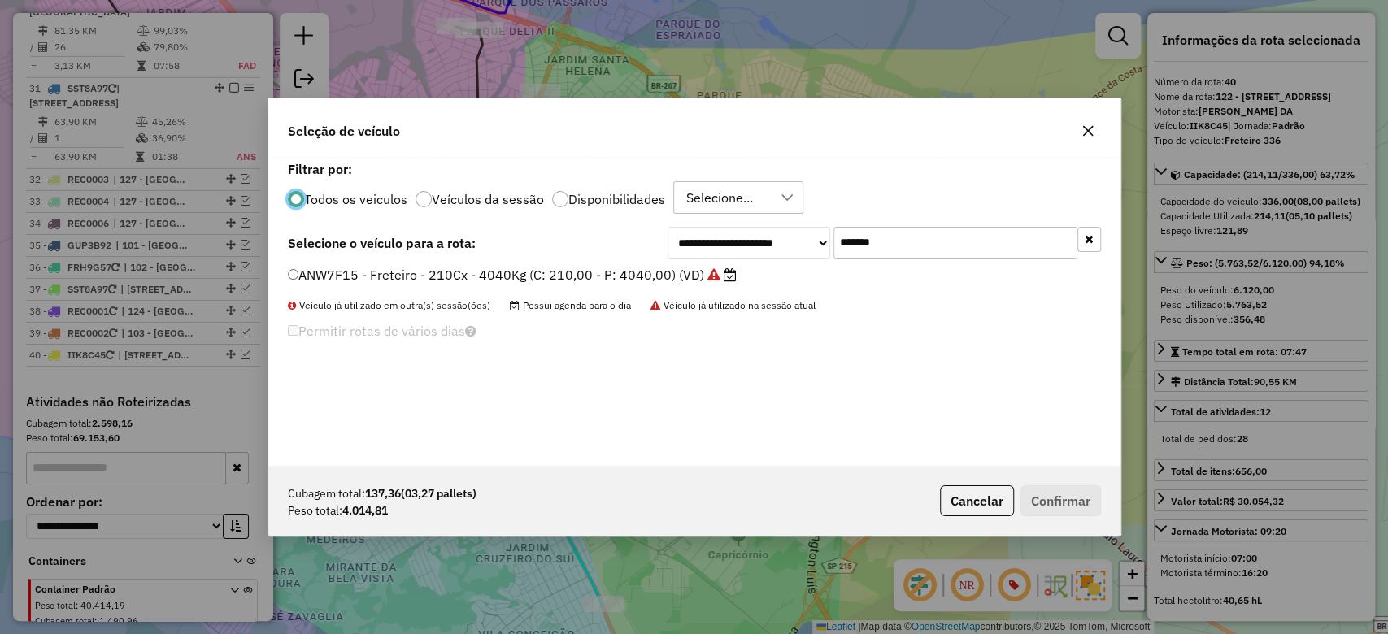
click at [682, 273] on label "ANW7F15 - Freteiro - 210Cx - 4040Kg (C: 210,00 - P: 4040,00) (VD)" at bounding box center [512, 275] width 449 height 20
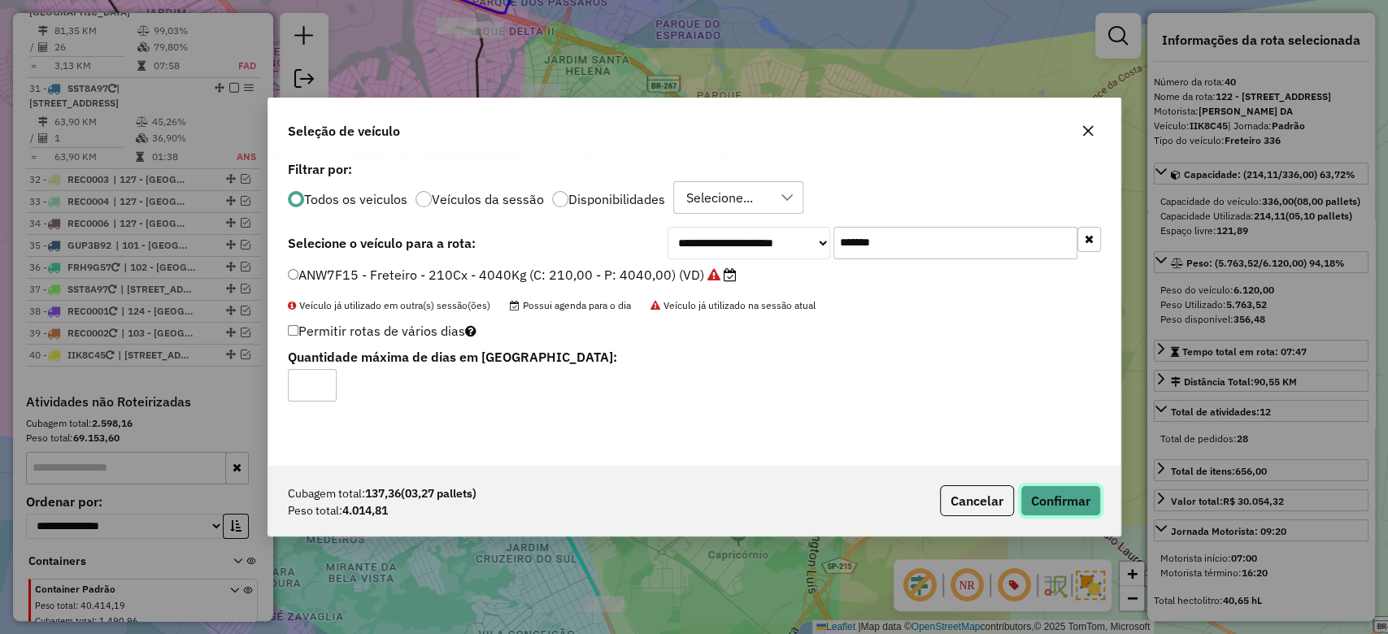
click at [1054, 498] on button "Confirmar" at bounding box center [1060, 500] width 80 height 31
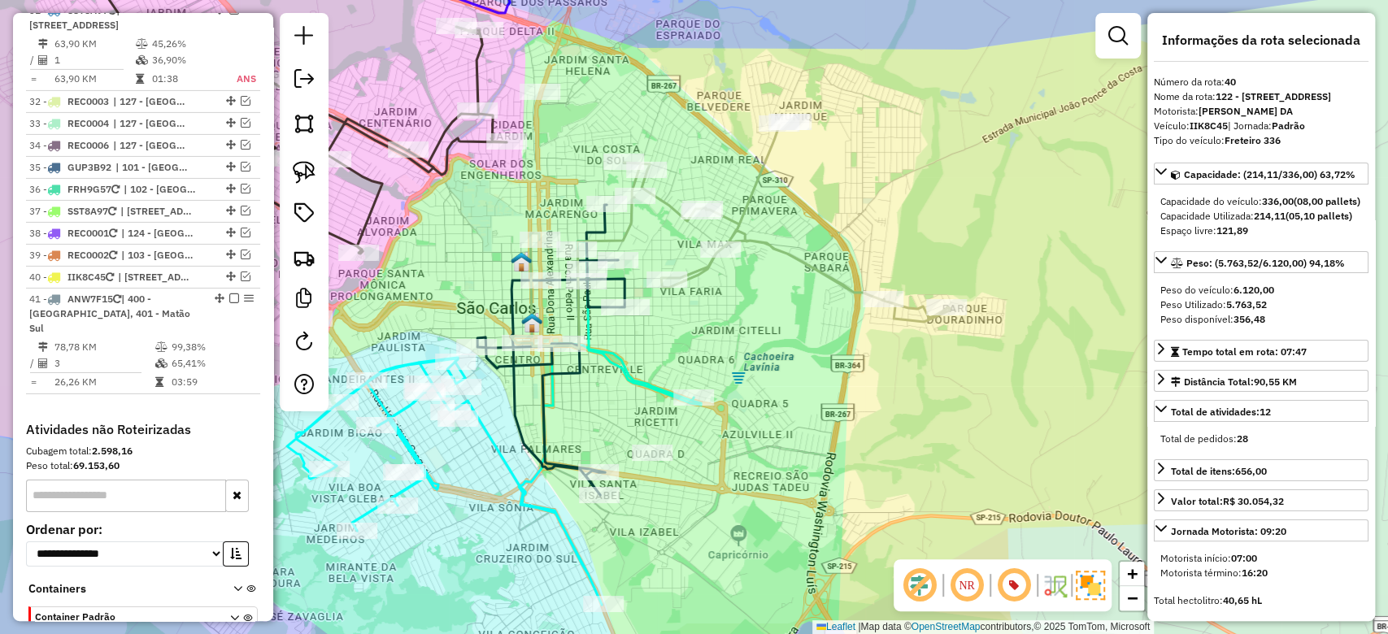
scroll to position [3702, 0]
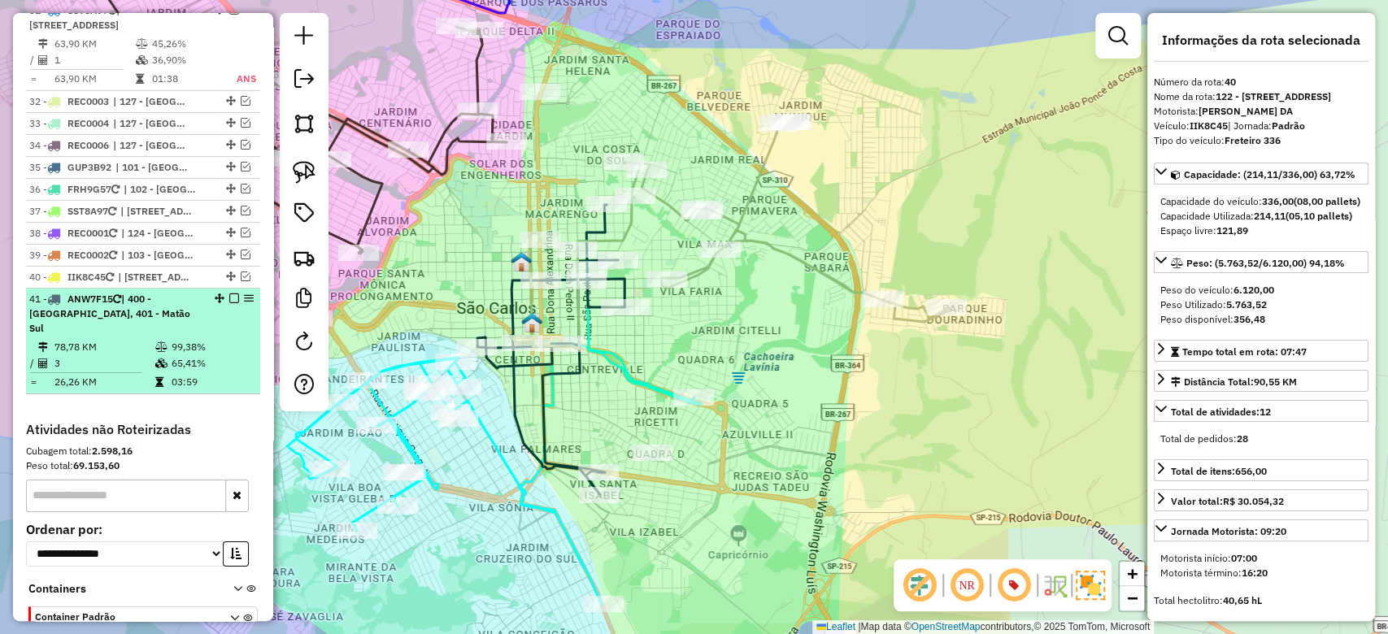
click at [231, 293] on em at bounding box center [234, 298] width 10 height 10
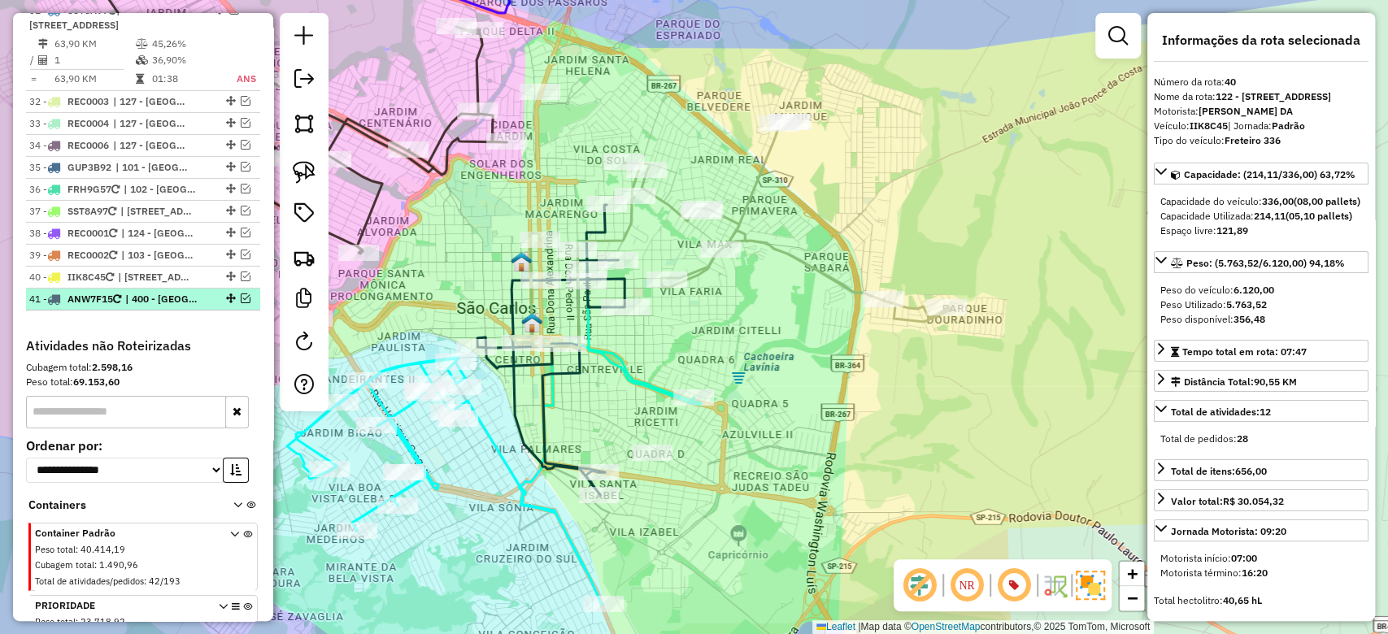
scroll to position [3647, 0]
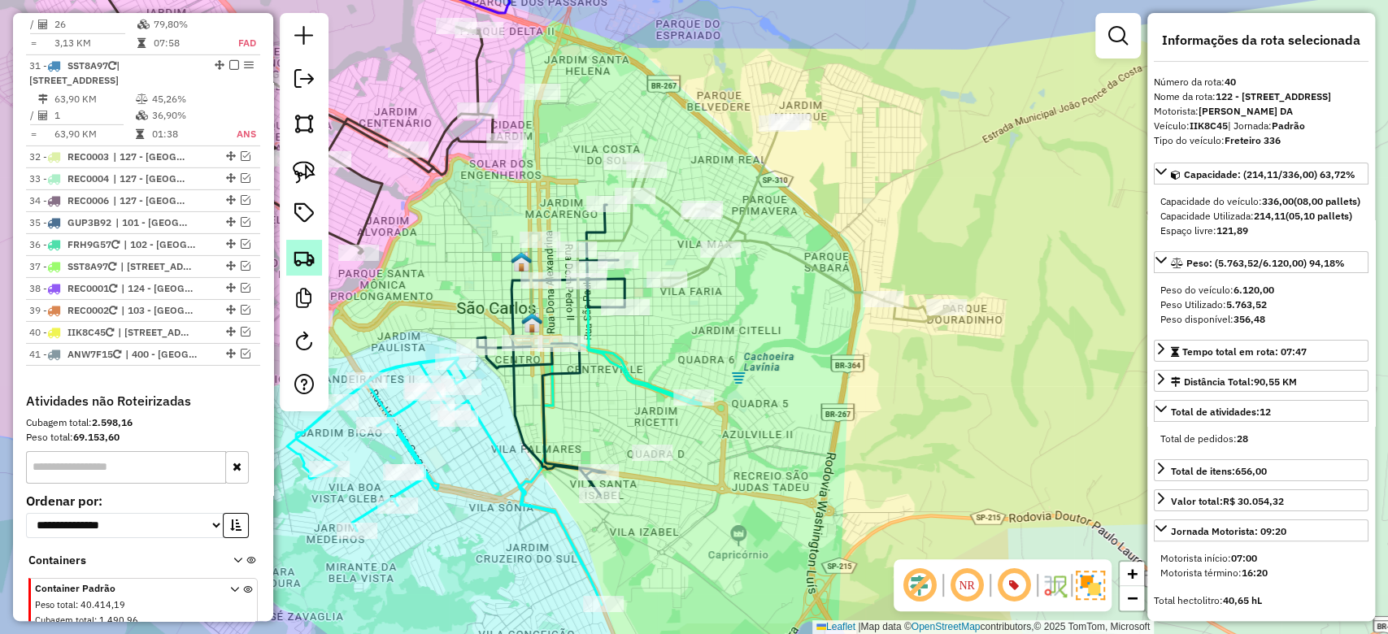
click at [319, 250] on link at bounding box center [304, 258] width 36 height 36
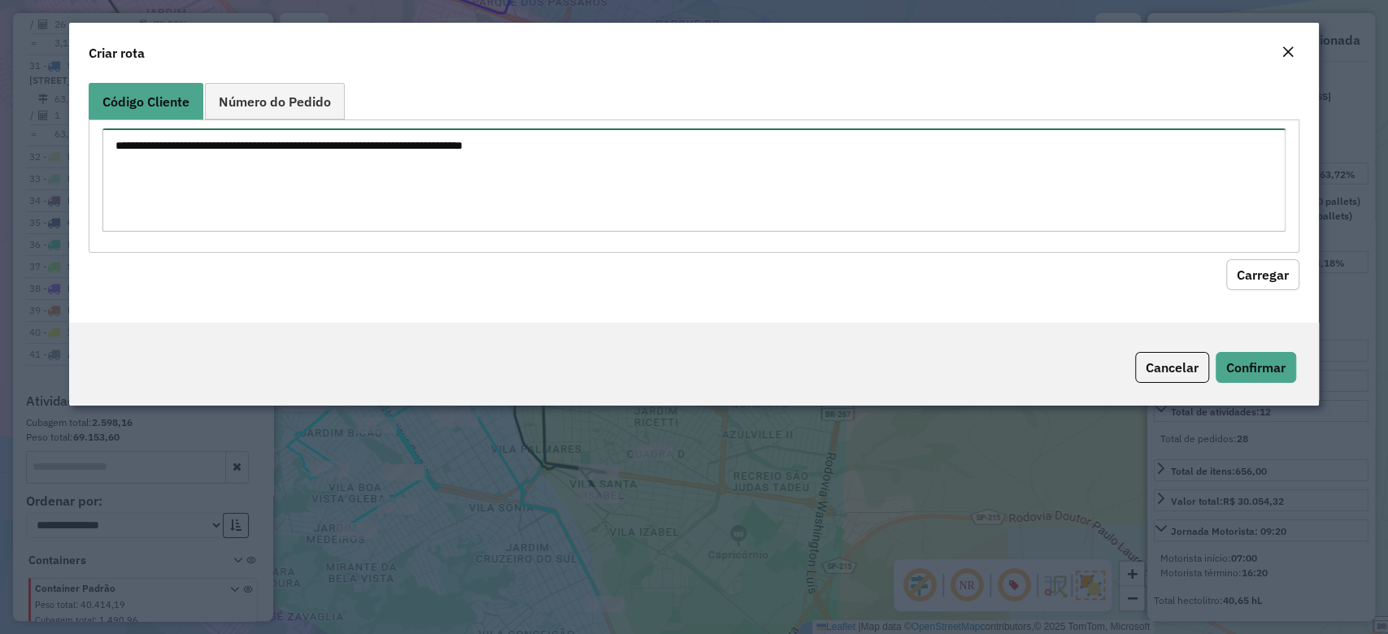
click at [288, 149] on textarea at bounding box center [693, 179] width 1182 height 103
paste textarea "******** ******** ********"
type textarea "******** ******** ********"
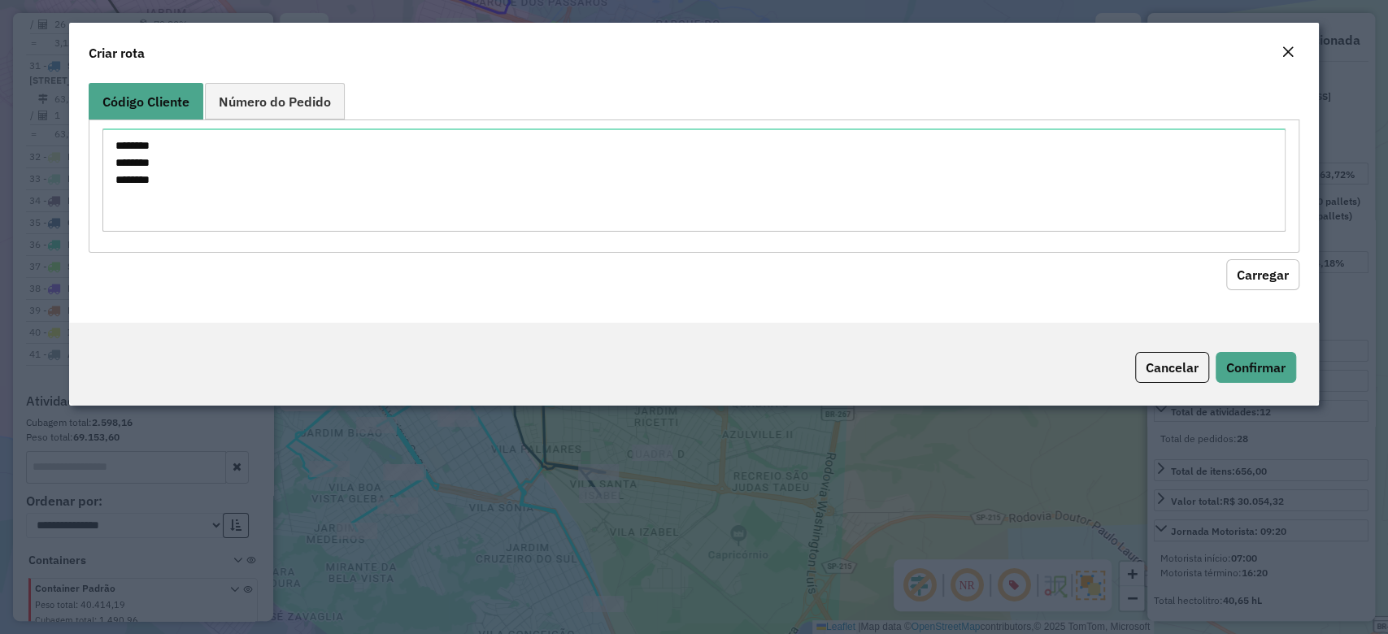
click at [1250, 270] on button "Carregar" at bounding box center [1262, 274] width 73 height 31
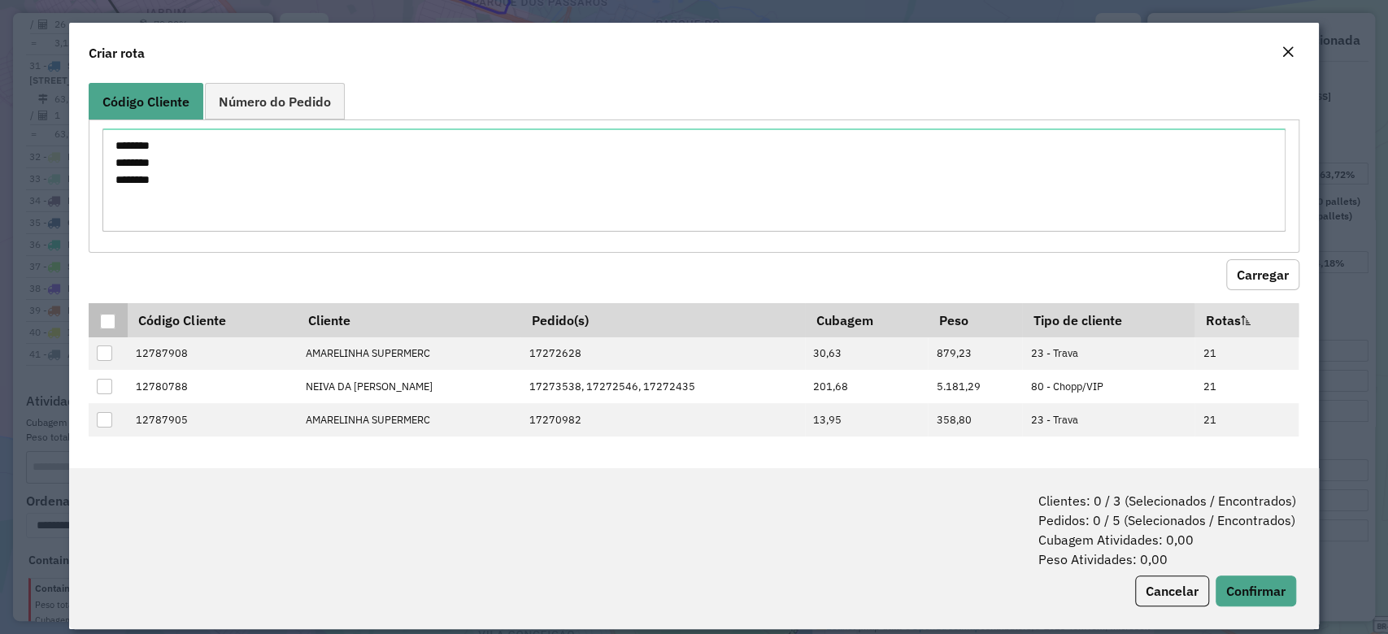
click at [107, 320] on div at bounding box center [107, 321] width 15 height 15
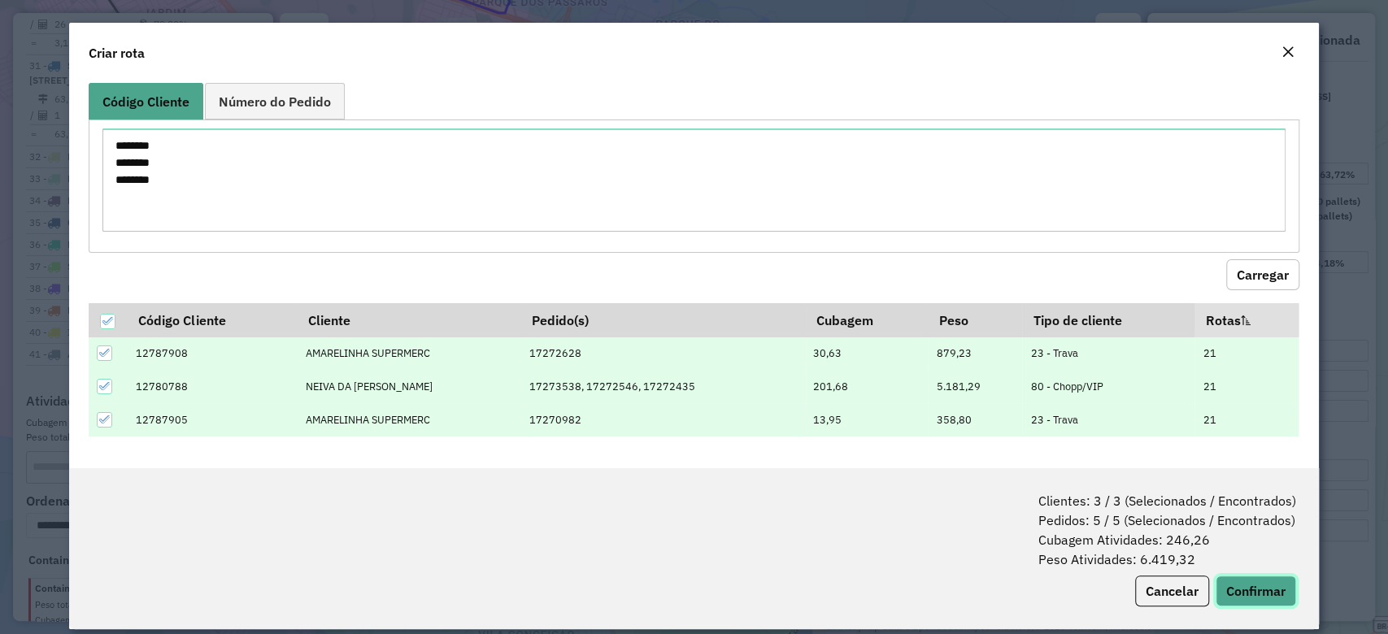
click at [1242, 577] on button "Confirmar" at bounding box center [1255, 591] width 80 height 31
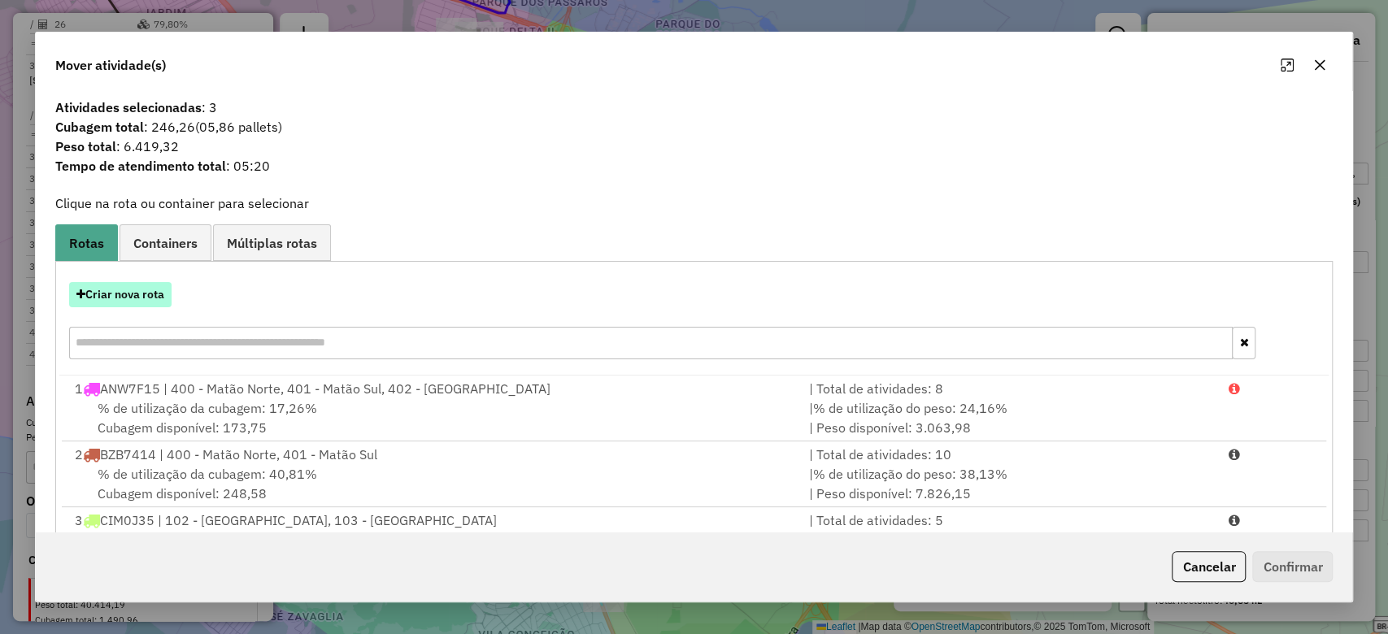
click at [85, 296] on button "Criar nova rota" at bounding box center [120, 294] width 102 height 25
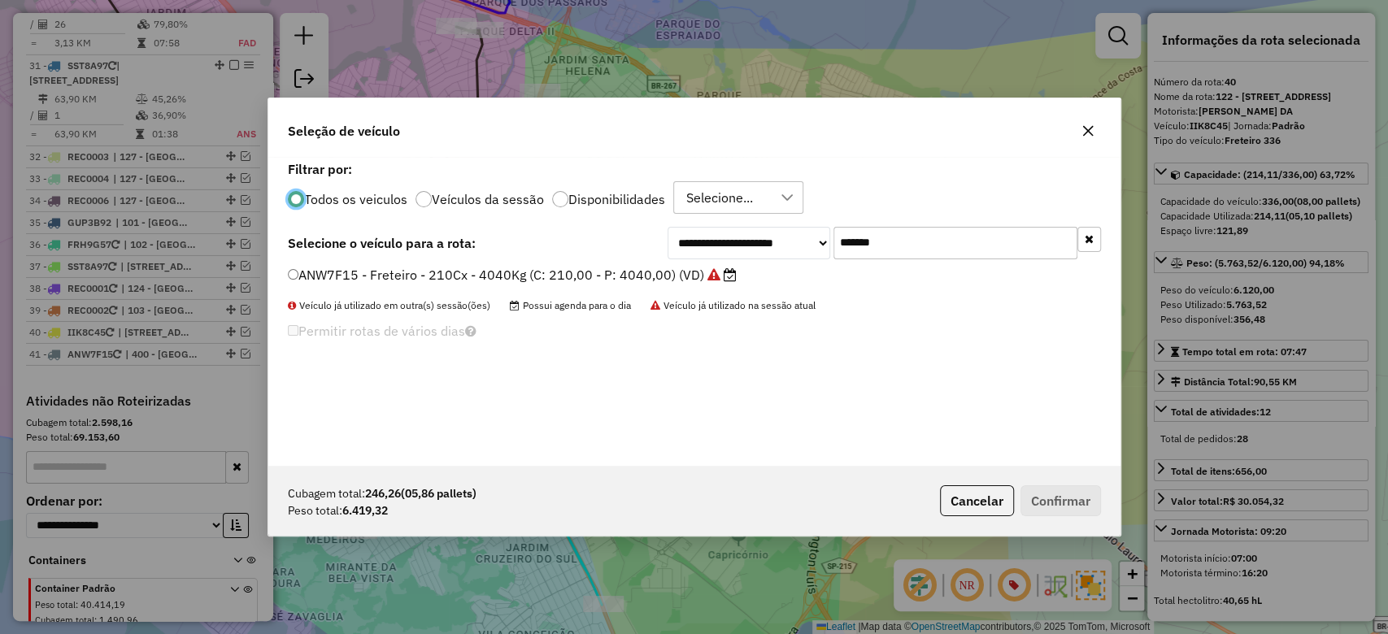
scroll to position [8, 5]
drag, startPoint x: 908, startPoint y: 241, endPoint x: 698, endPoint y: 236, distance: 209.8
click at [698, 236] on div "**********" at bounding box center [883, 243] width 433 height 33
paste input "text"
type input "*******"
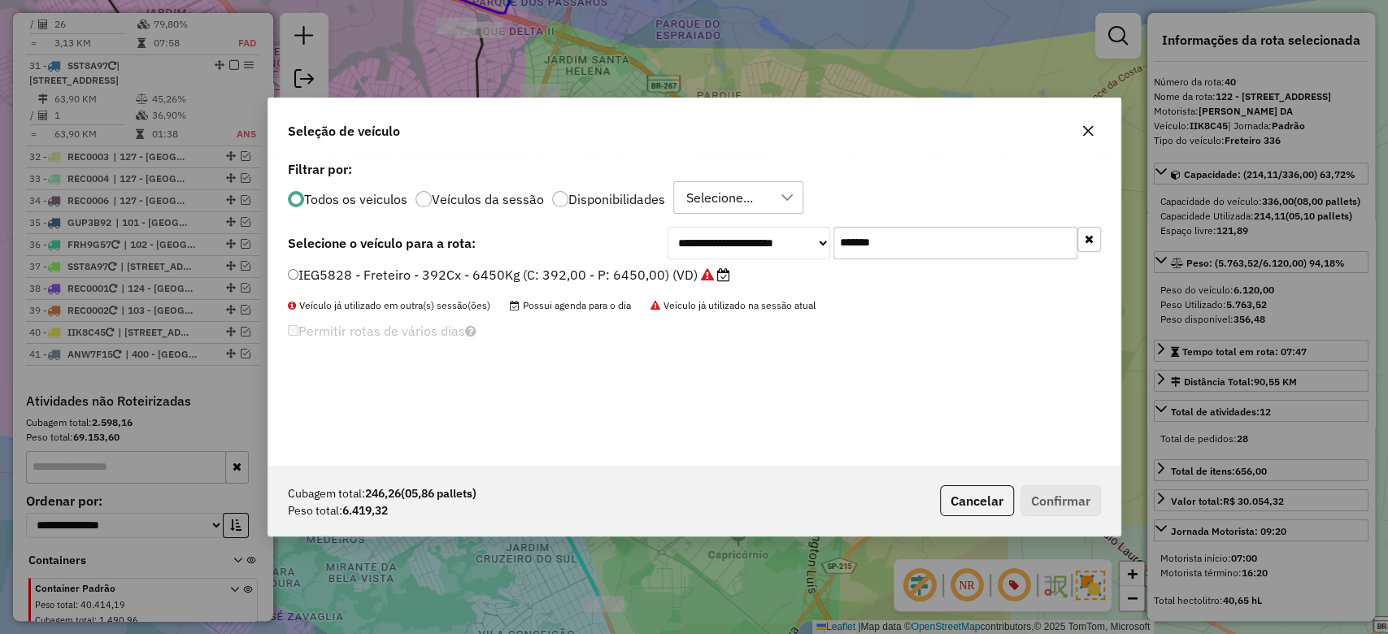
click at [664, 265] on label "IEG5828 - Freteiro - 392Cx - 6450Kg (C: 392,00 - P: 6450,00) (VD)" at bounding box center [509, 275] width 442 height 20
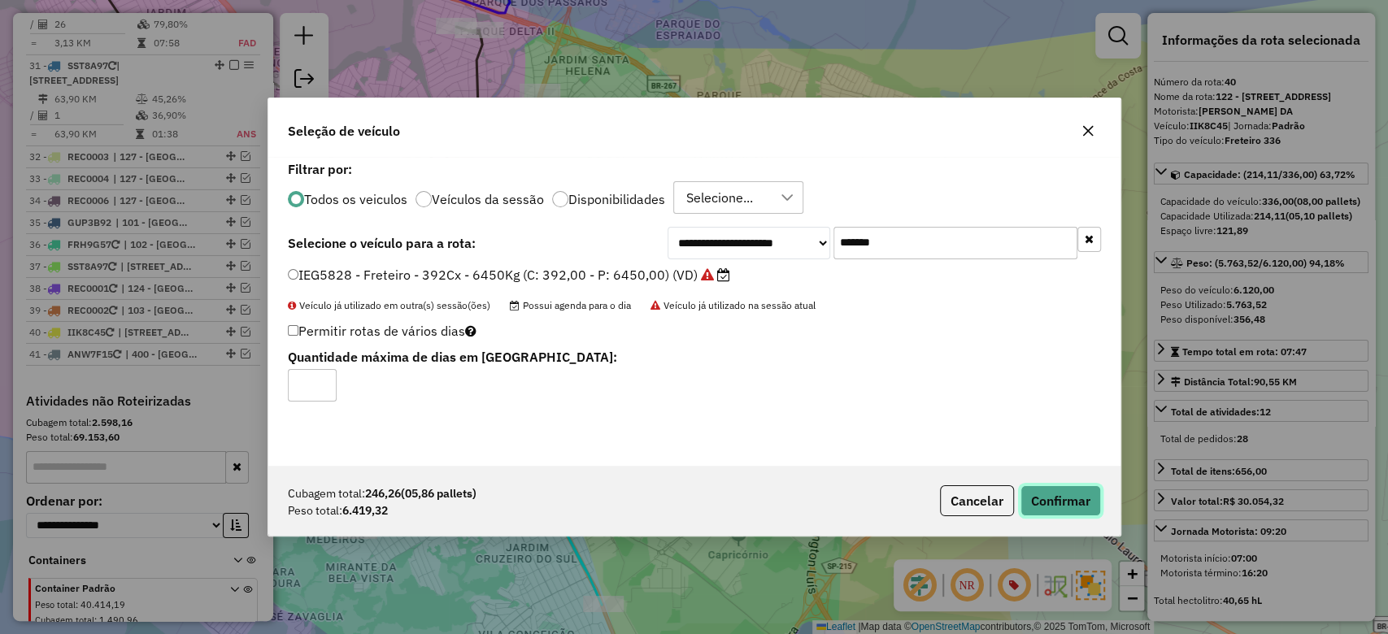
click at [1079, 502] on button "Confirmar" at bounding box center [1060, 500] width 80 height 31
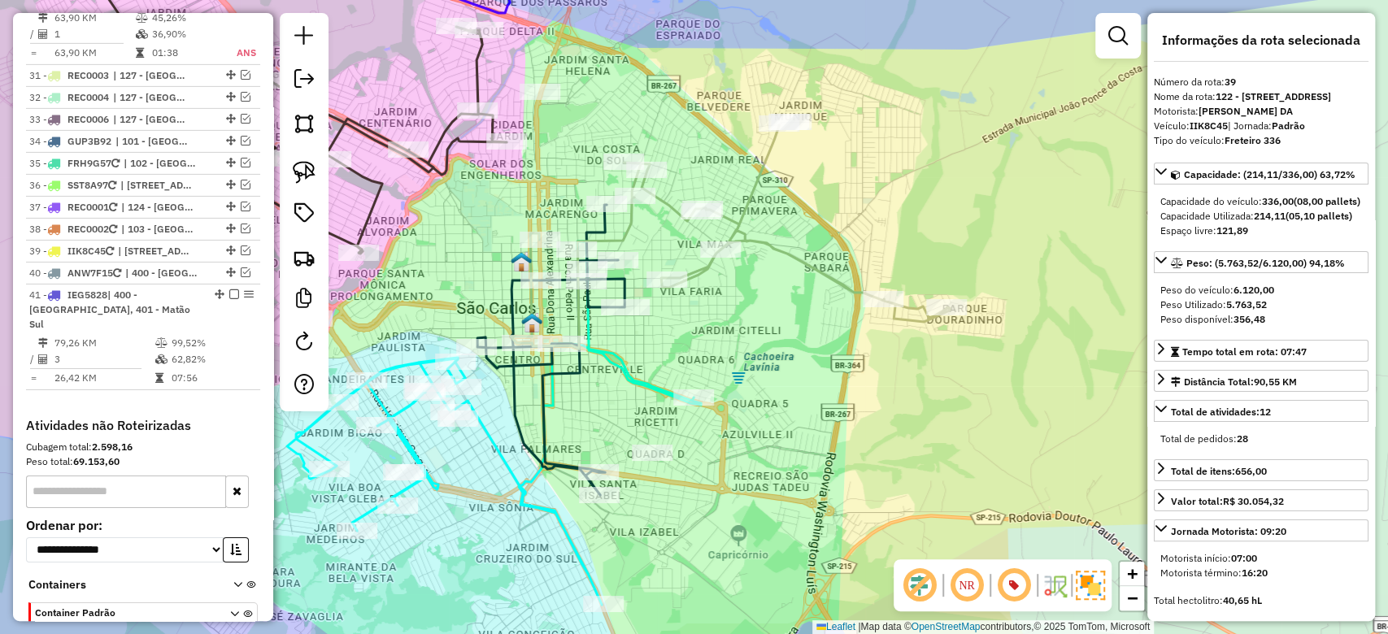
scroll to position [3647, 0]
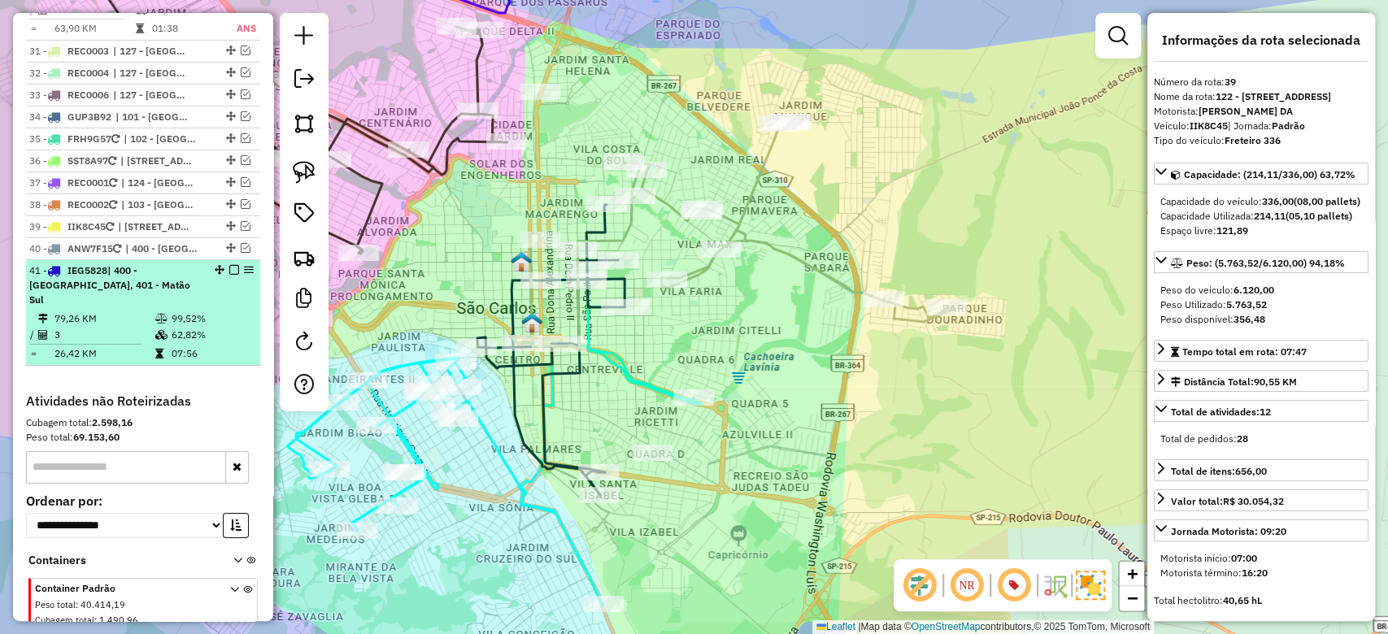
click at [143, 311] on td "79,26 KM" at bounding box center [104, 319] width 101 height 16
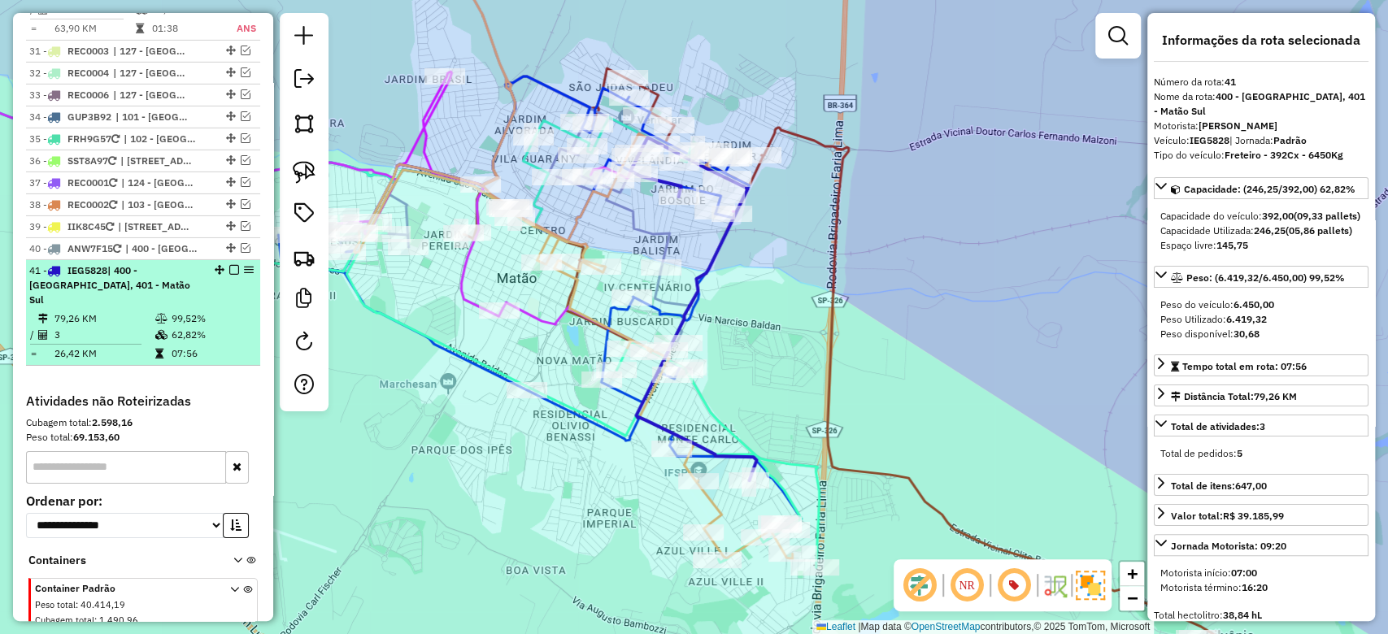
click at [231, 265] on em at bounding box center [234, 270] width 10 height 10
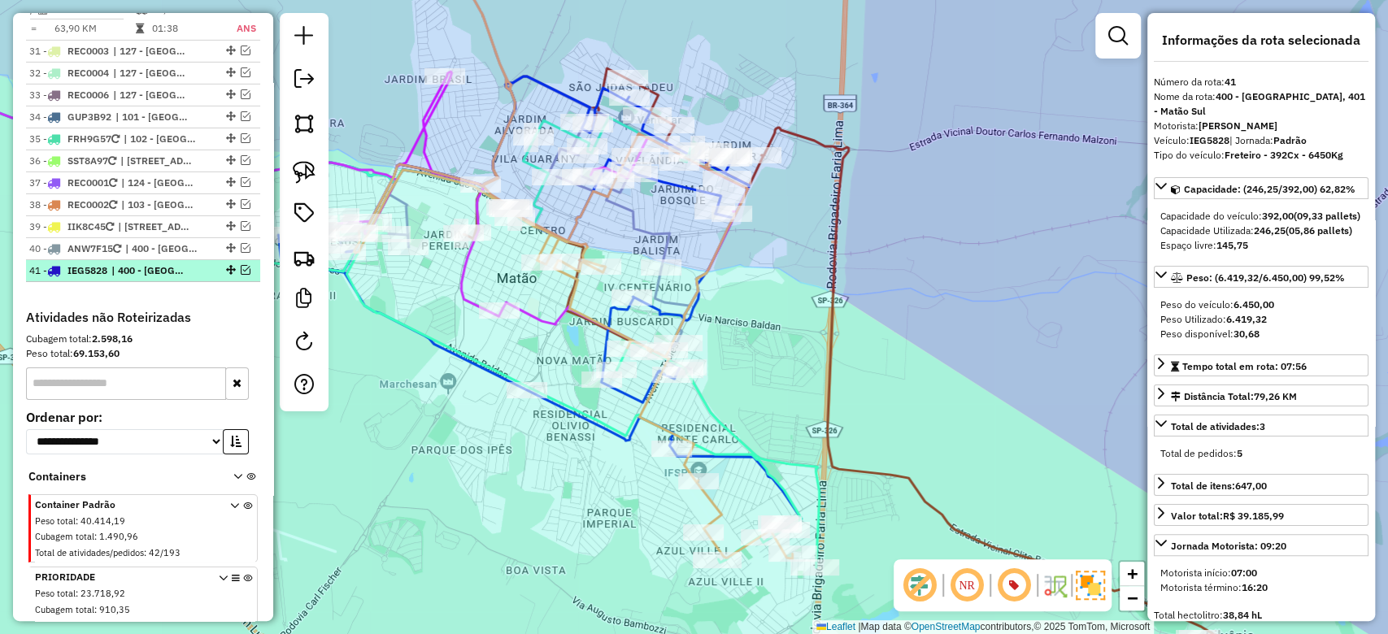
scroll to position [3577, 0]
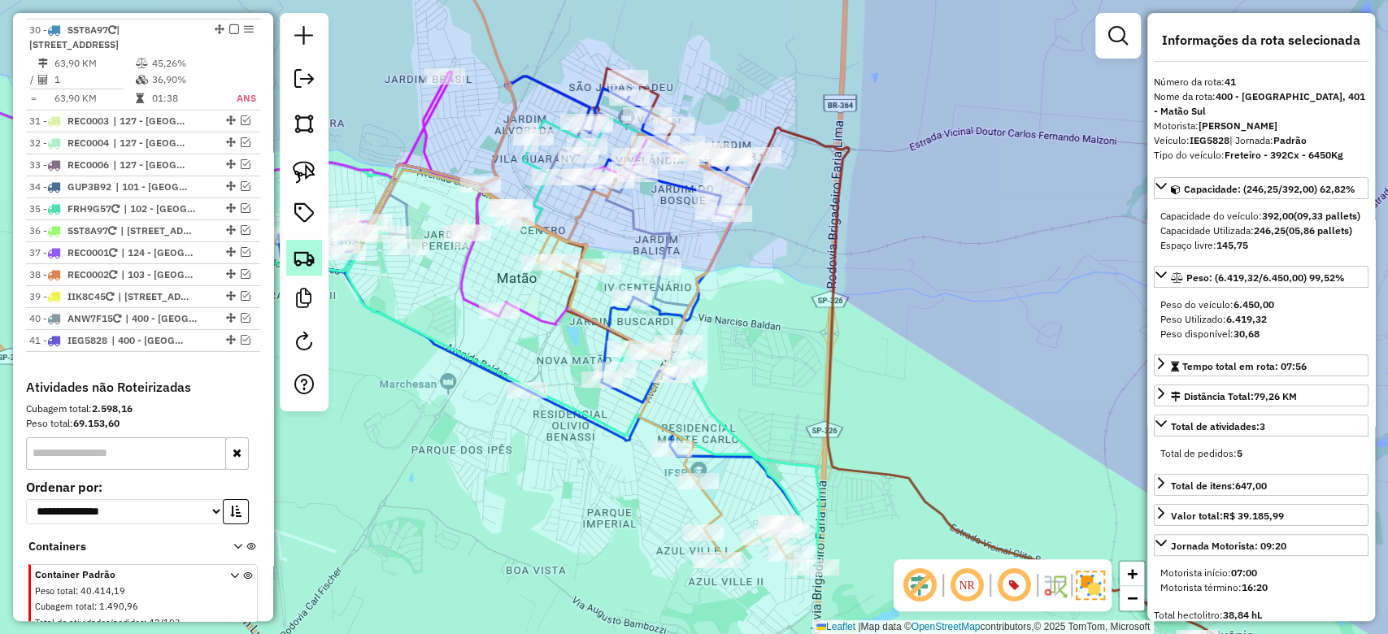
click at [312, 257] on img at bounding box center [304, 257] width 23 height 23
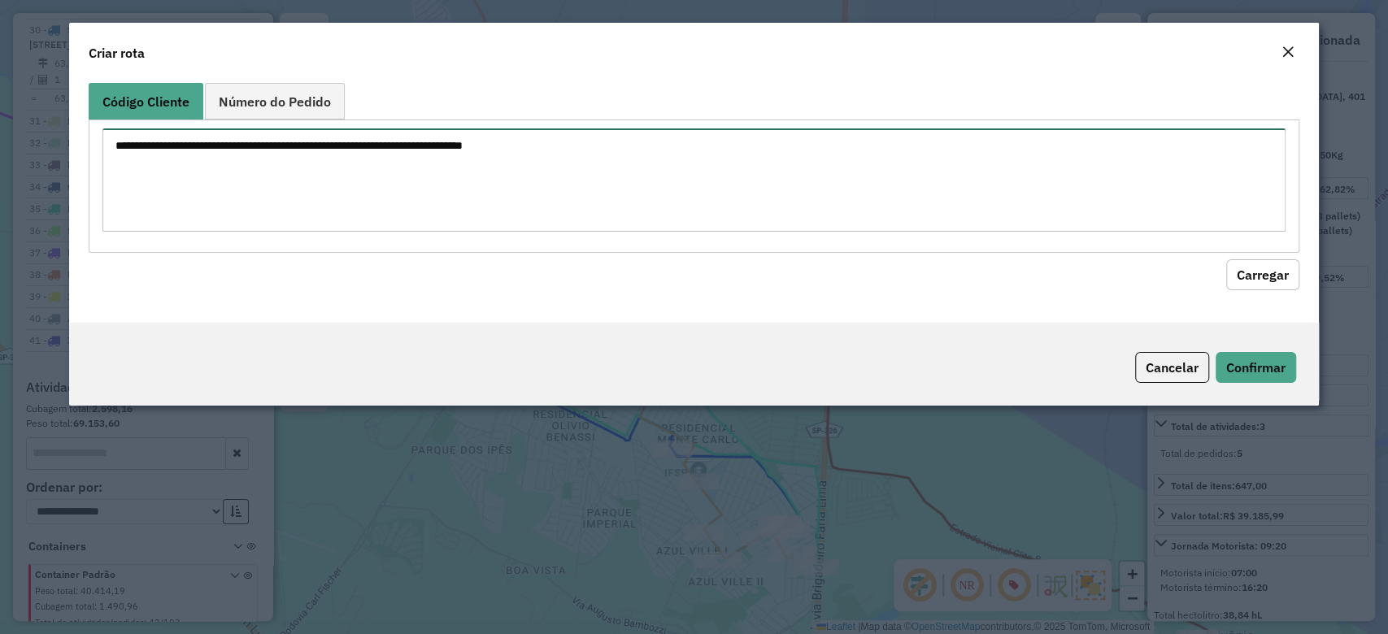
click at [246, 163] on textarea at bounding box center [693, 179] width 1182 height 103
paste textarea "******** ******** ********"
type textarea "******** ******** ********"
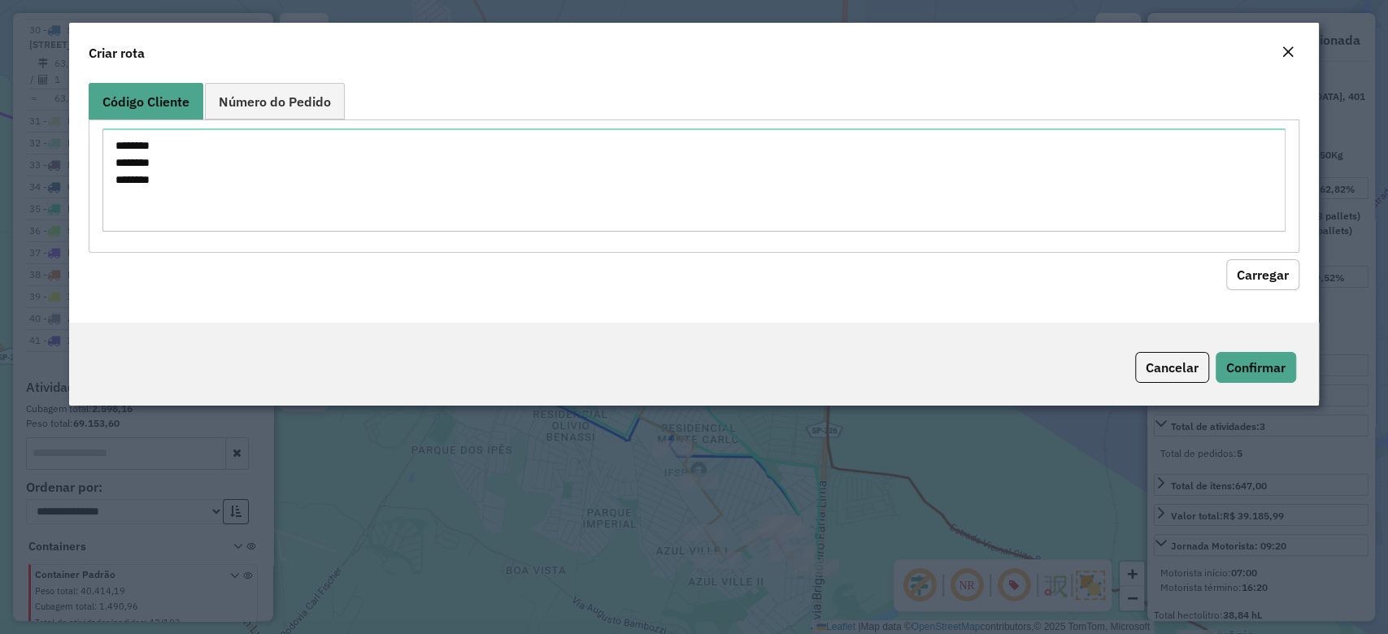
click at [1264, 267] on button "Carregar" at bounding box center [1262, 274] width 73 height 31
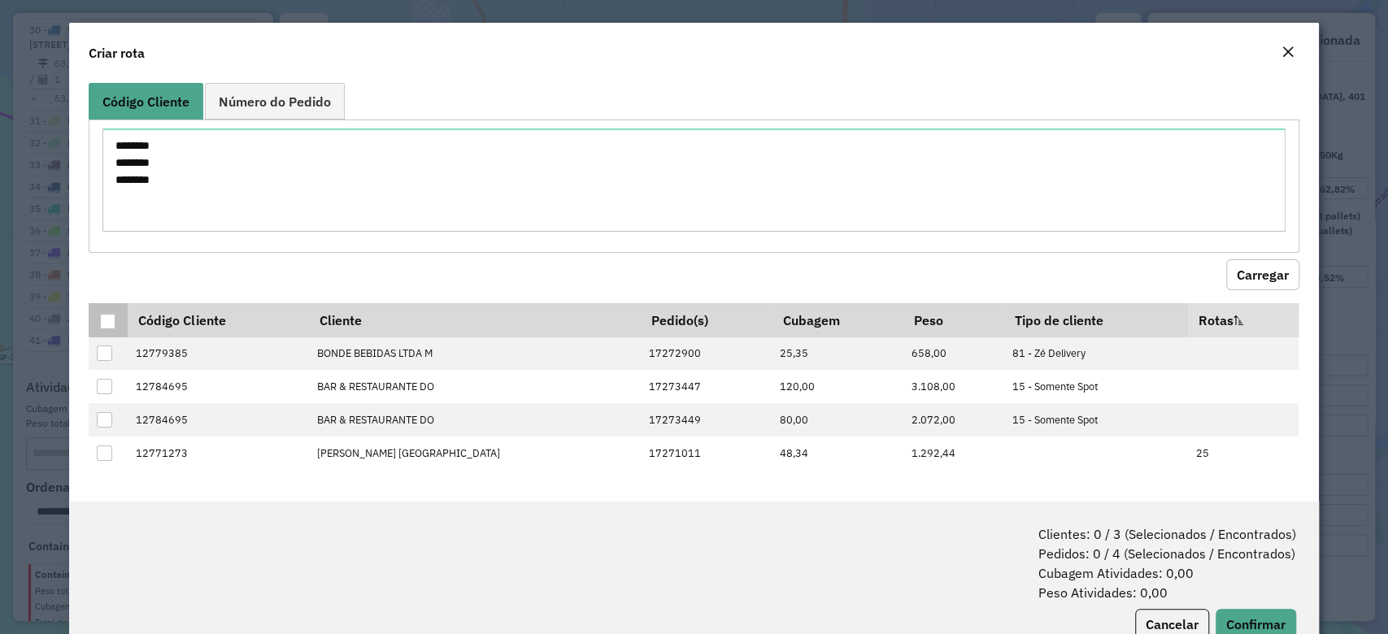
click at [112, 317] on div at bounding box center [107, 321] width 15 height 15
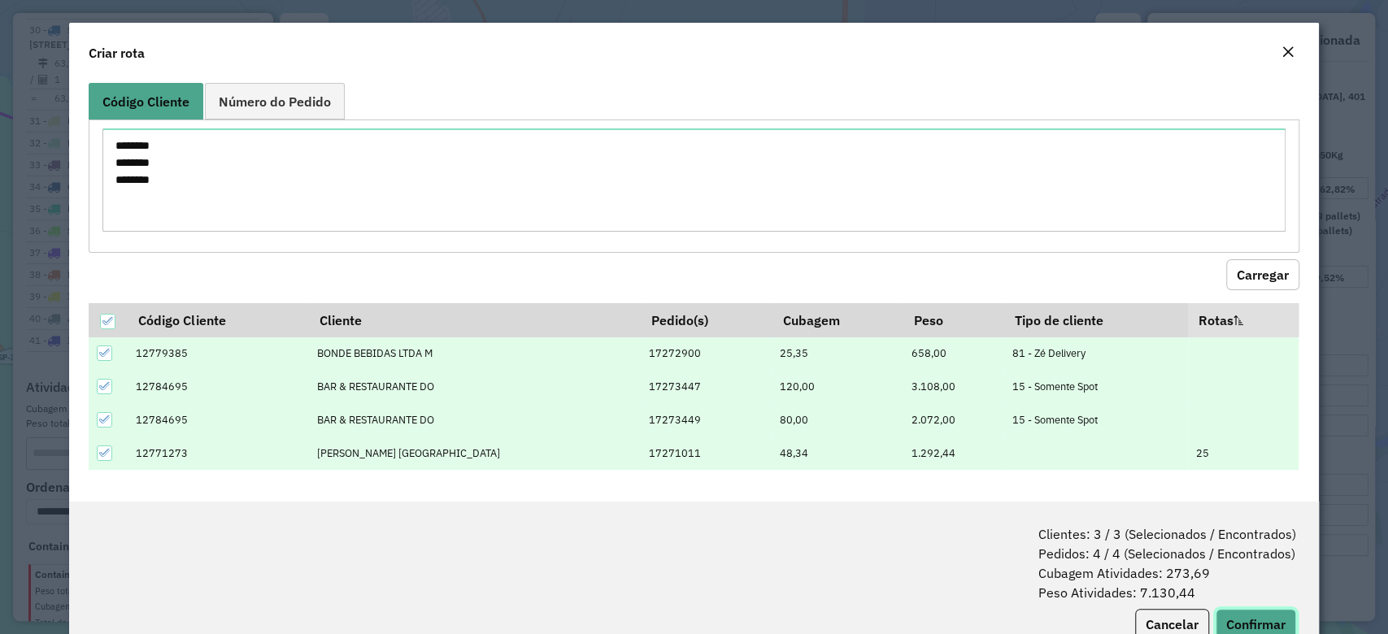
click at [1249, 609] on button "Confirmar" at bounding box center [1255, 624] width 80 height 31
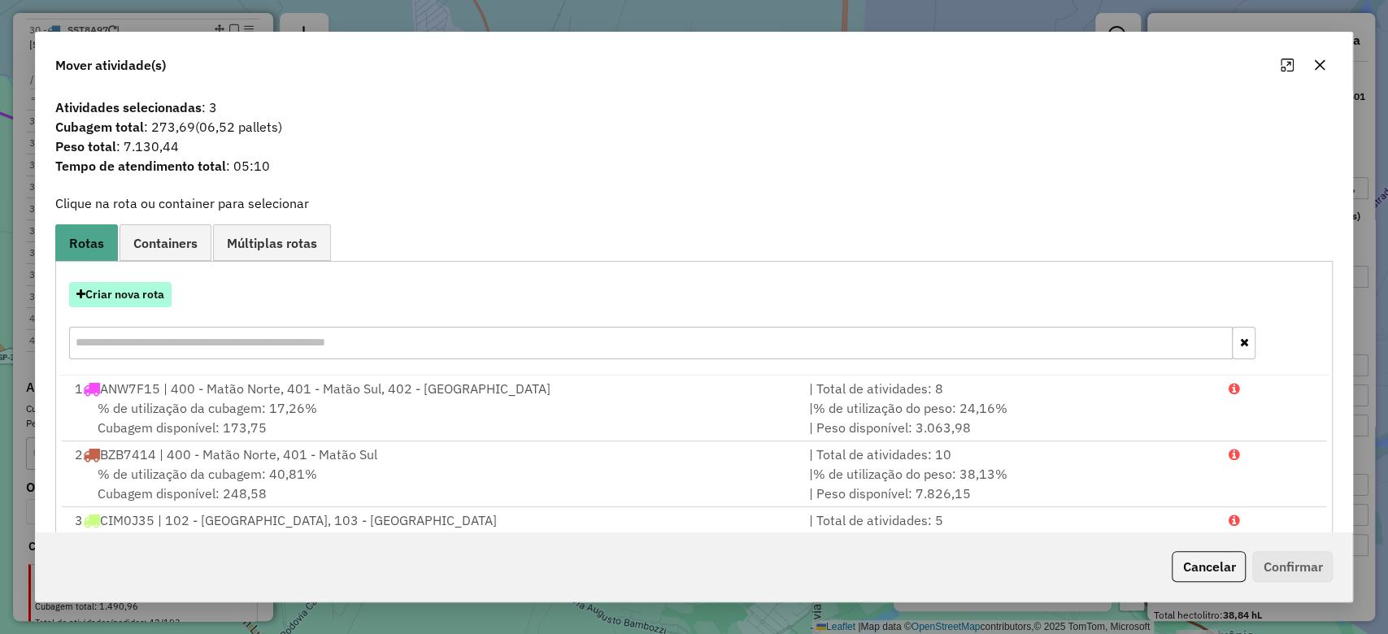
click at [133, 289] on button "Criar nova rota" at bounding box center [120, 294] width 102 height 25
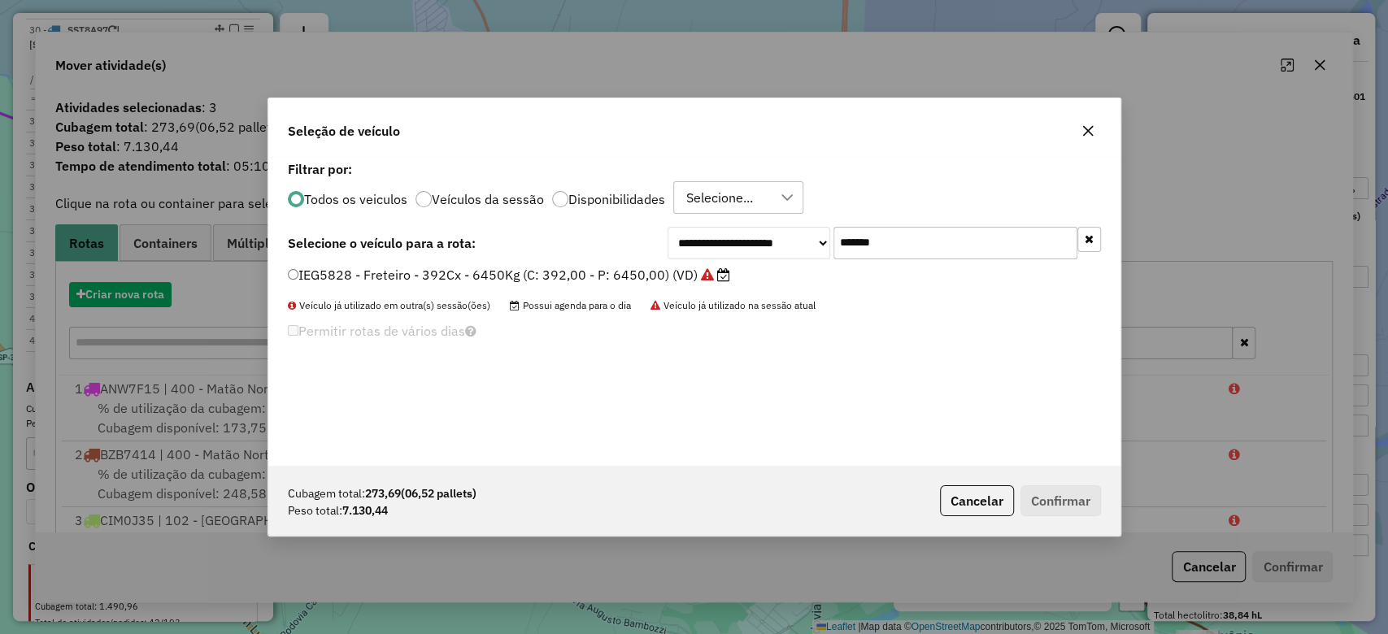
scroll to position [8, 5]
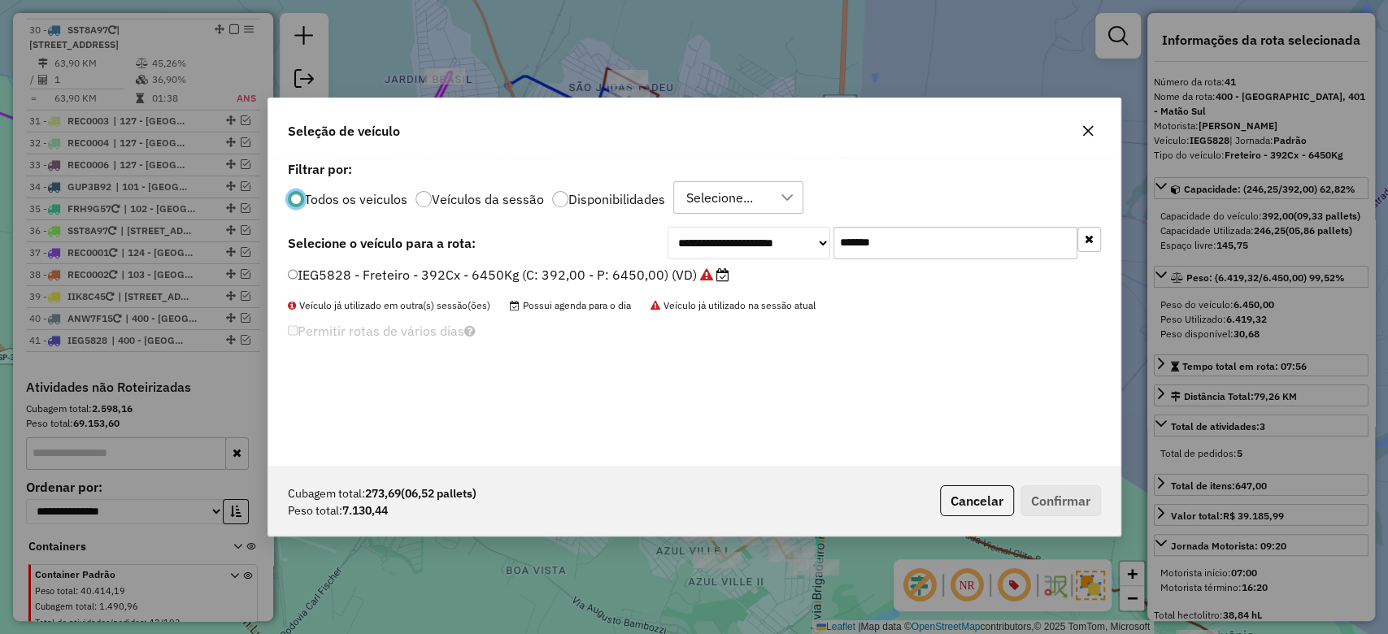
click at [873, 237] on input "*******" at bounding box center [955, 243] width 244 height 33
type input "****"
click at [629, 280] on label "NFI6729 - Freteiro - 336Cx - 6240Kg (C: 336,00 - P: 6240,00) (VD)" at bounding box center [509, 275] width 442 height 20
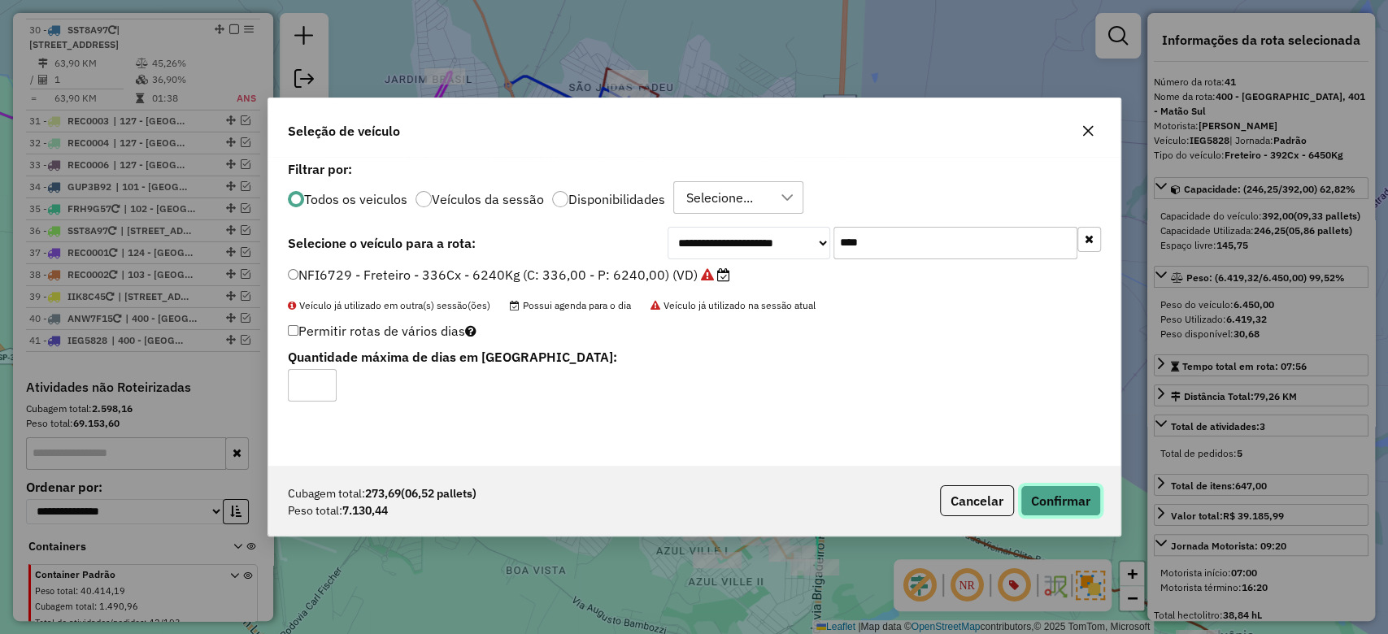
click at [1069, 498] on button "Confirmar" at bounding box center [1060, 500] width 80 height 31
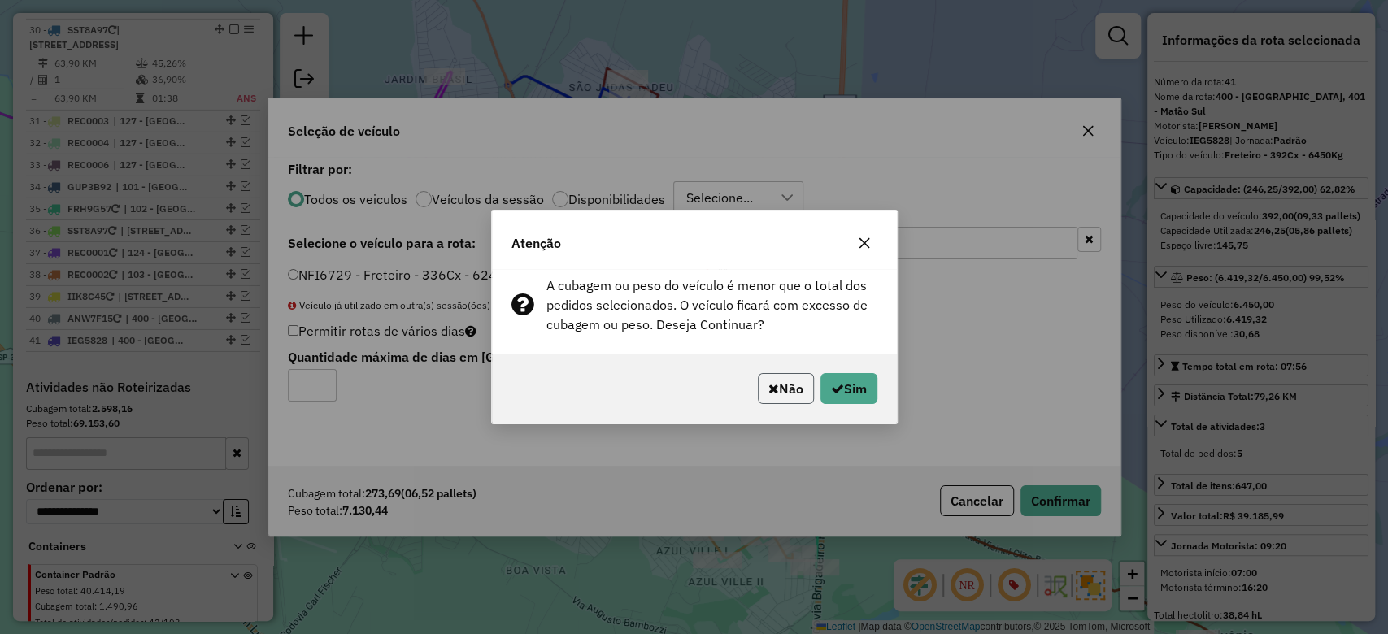
click at [775, 390] on button "Não" at bounding box center [786, 388] width 56 height 31
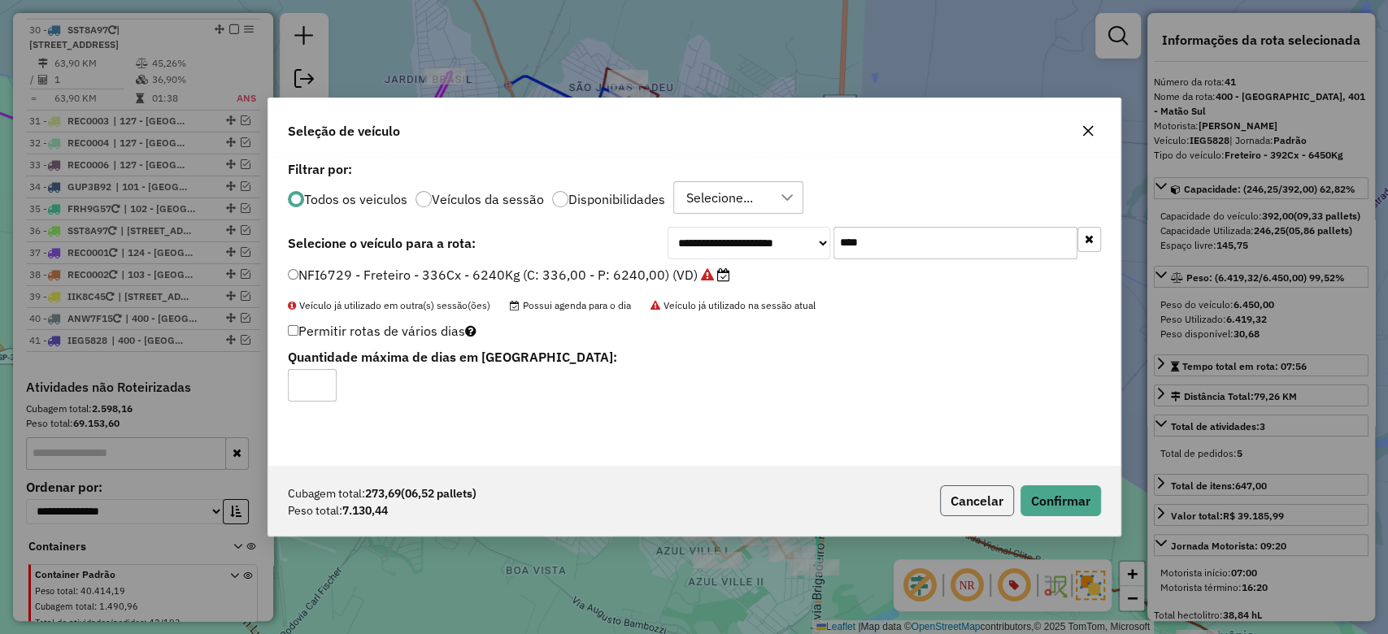
click at [980, 504] on button "Cancelar" at bounding box center [977, 500] width 74 height 31
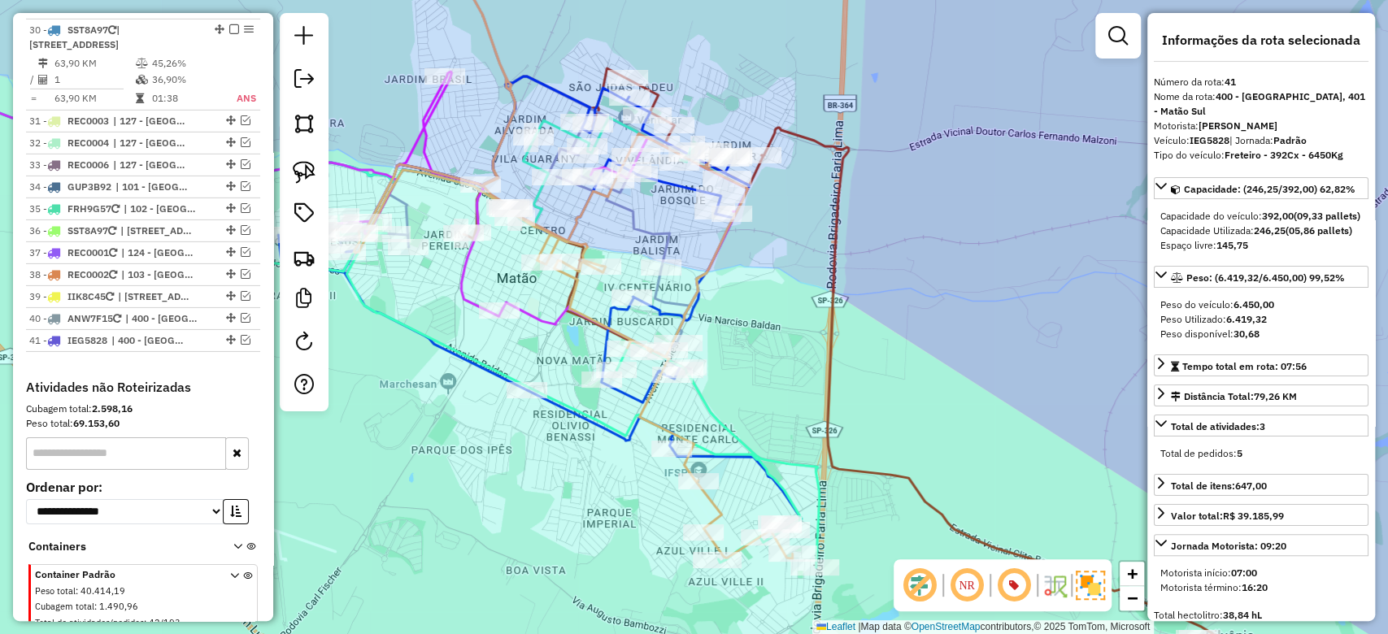
click at [285, 256] on div at bounding box center [304, 212] width 49 height 398
click at [302, 257] on img at bounding box center [304, 257] width 23 height 23
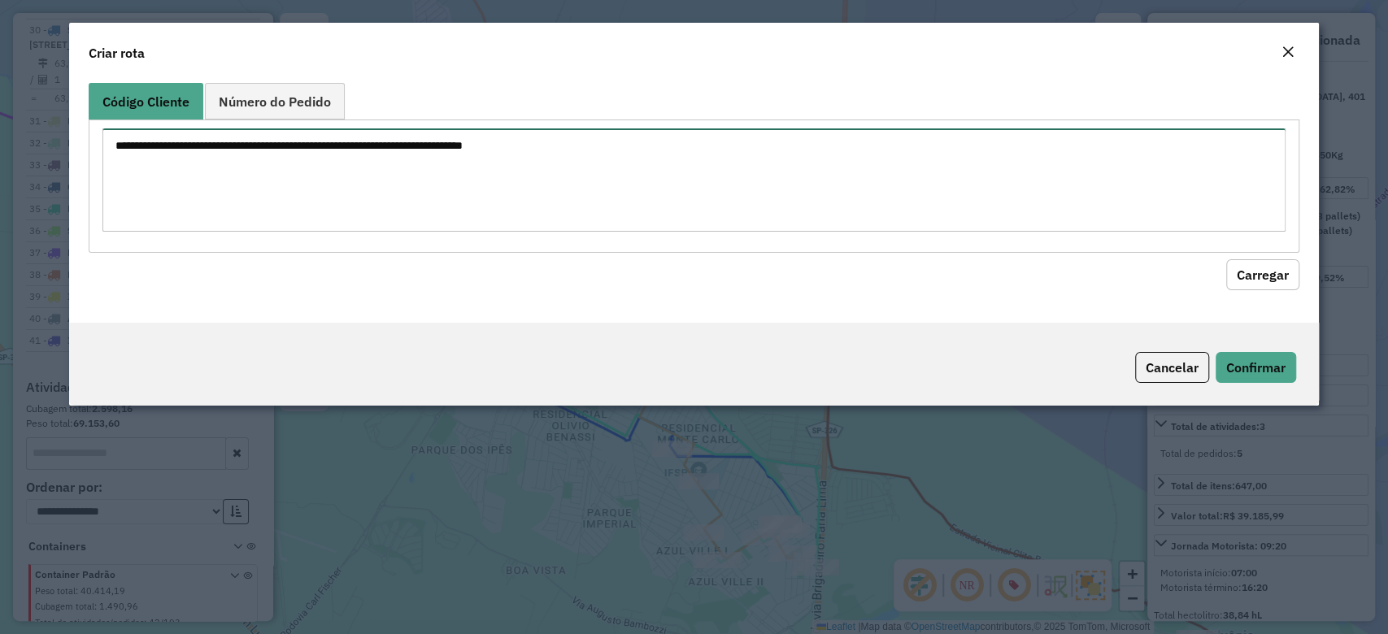
click at [249, 198] on textarea at bounding box center [693, 179] width 1182 height 103
paste textarea "******** ******** ********"
type textarea "******** ******** ********"
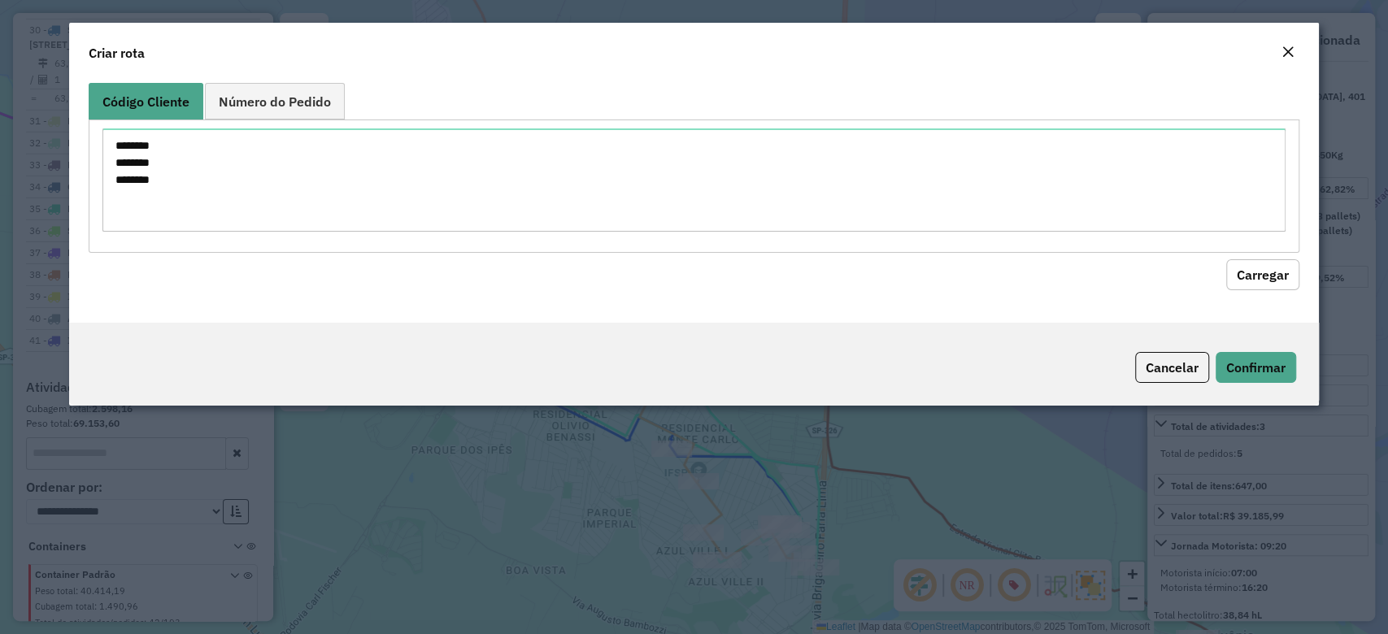
click at [1261, 260] on button "Carregar" at bounding box center [1262, 274] width 73 height 31
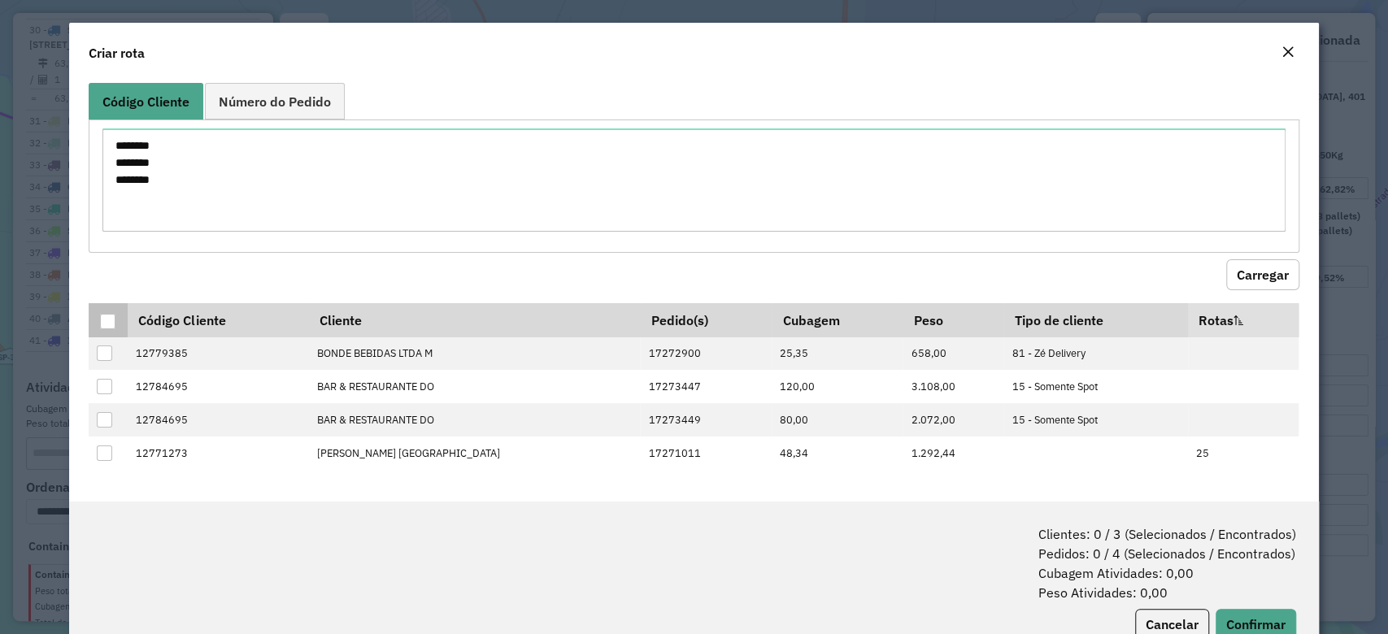
click at [117, 317] on th at bounding box center [108, 320] width 38 height 34
click at [105, 322] on div at bounding box center [107, 321] width 15 height 15
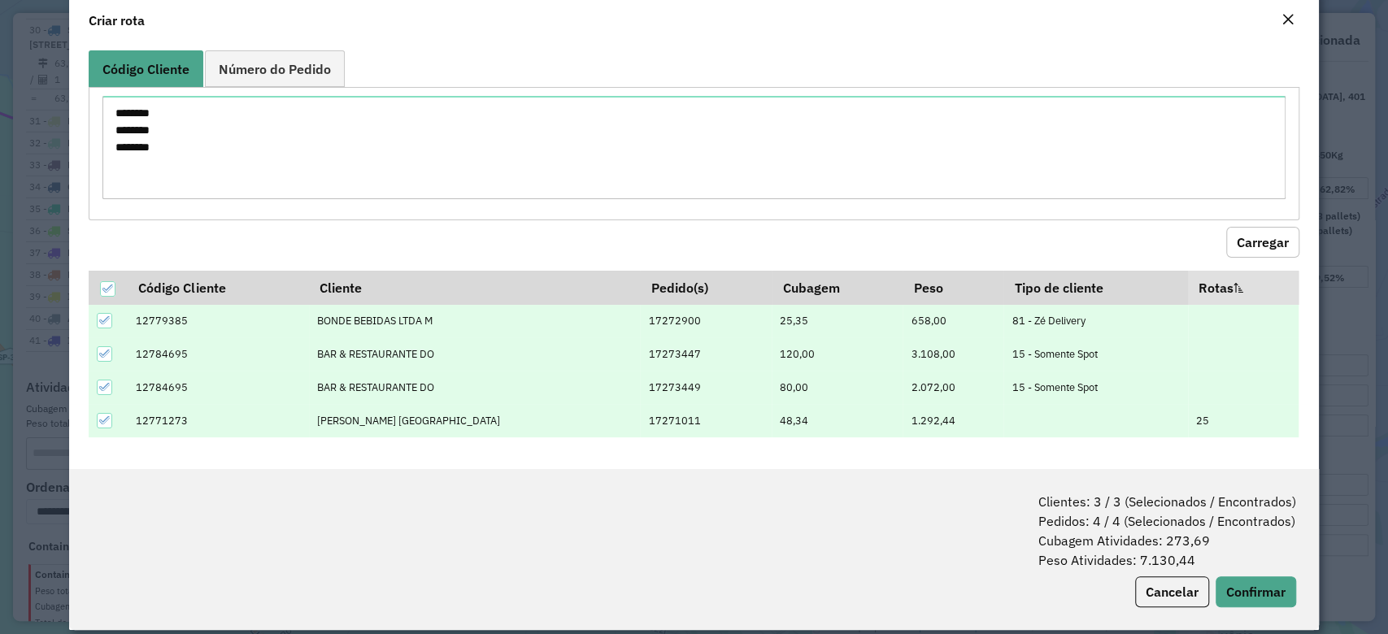
scroll to position [50, 0]
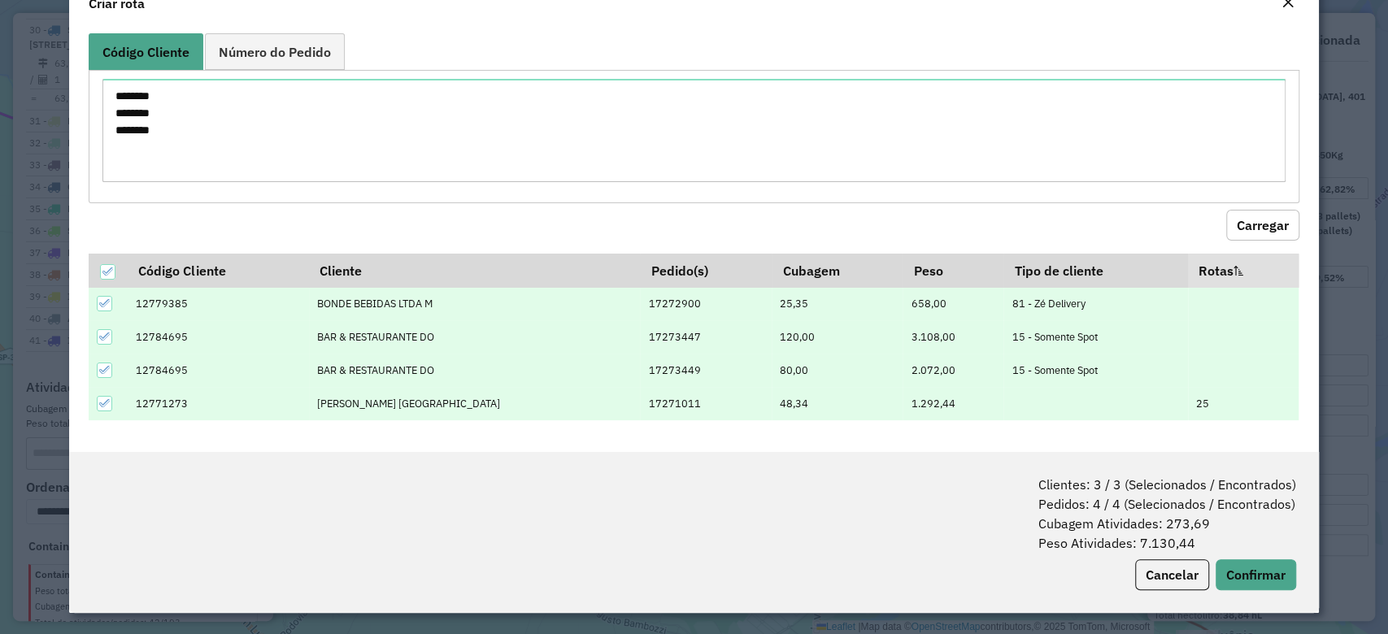
click at [107, 303] on icon at bounding box center [104, 303] width 11 height 11
click at [107, 303] on div at bounding box center [104, 303] width 15 height 15
click at [109, 402] on icon at bounding box center [104, 403] width 11 height 11
click at [1260, 576] on button "Confirmar" at bounding box center [1255, 574] width 80 height 31
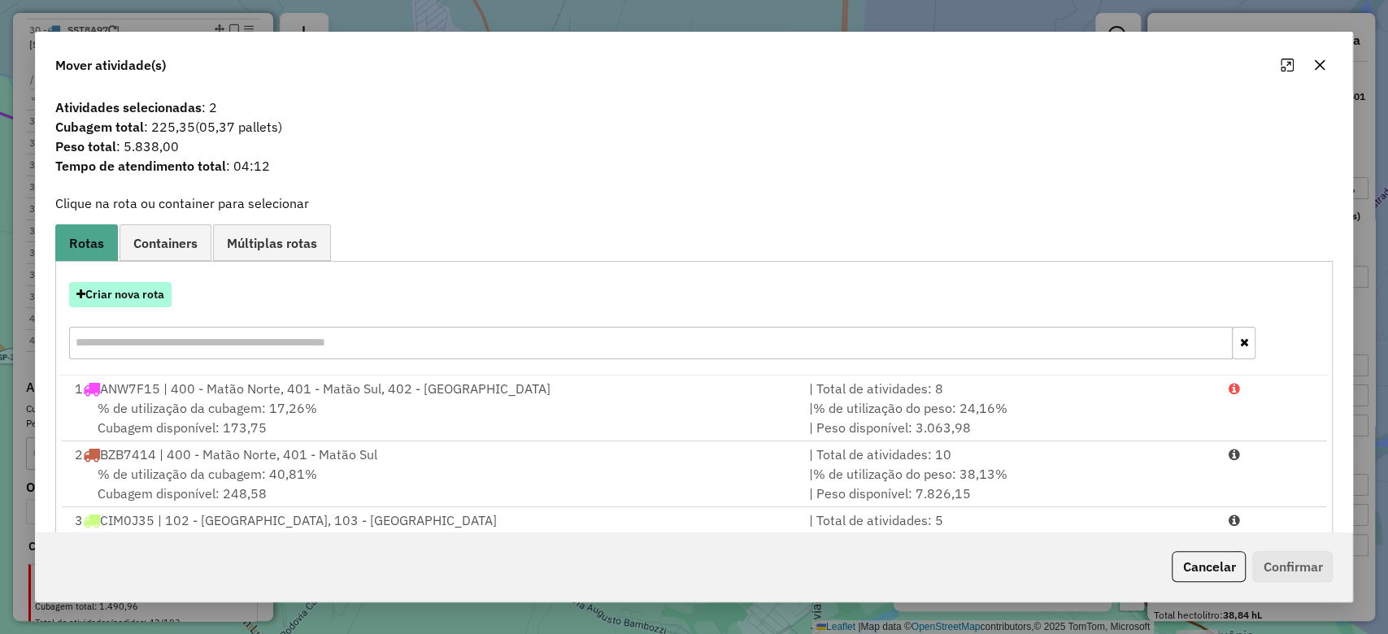
click at [117, 293] on button "Criar nova rota" at bounding box center [120, 294] width 102 height 25
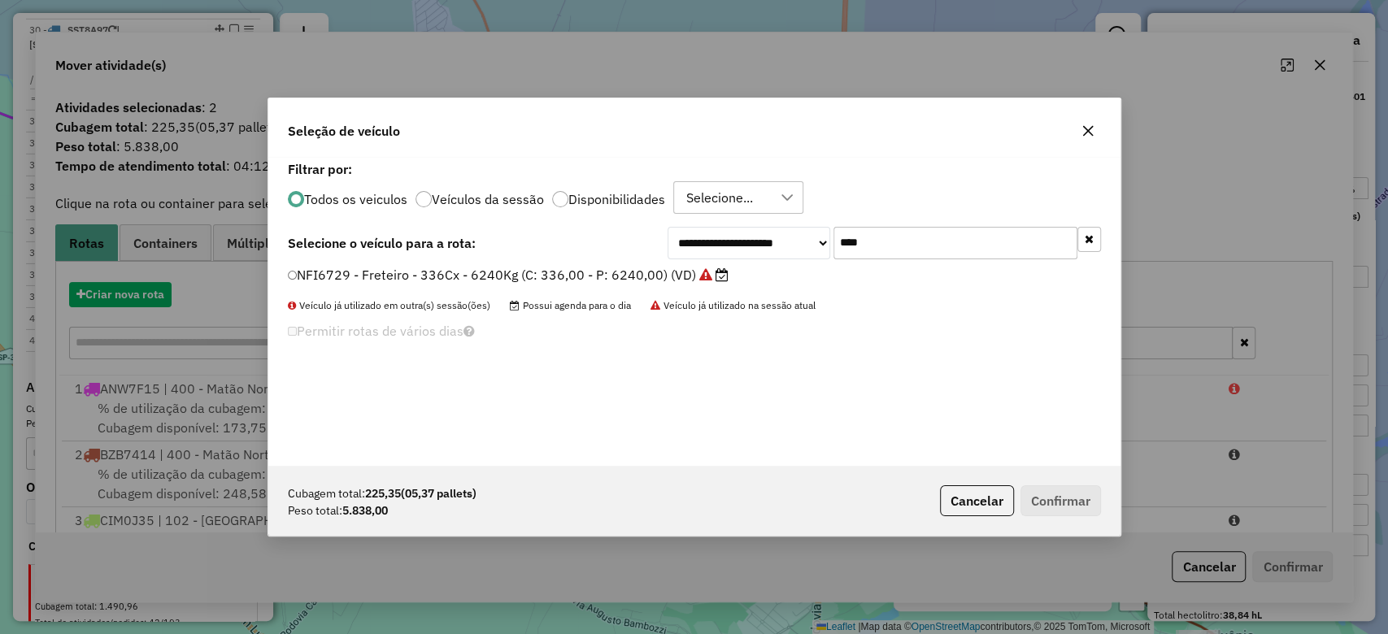
scroll to position [8, 5]
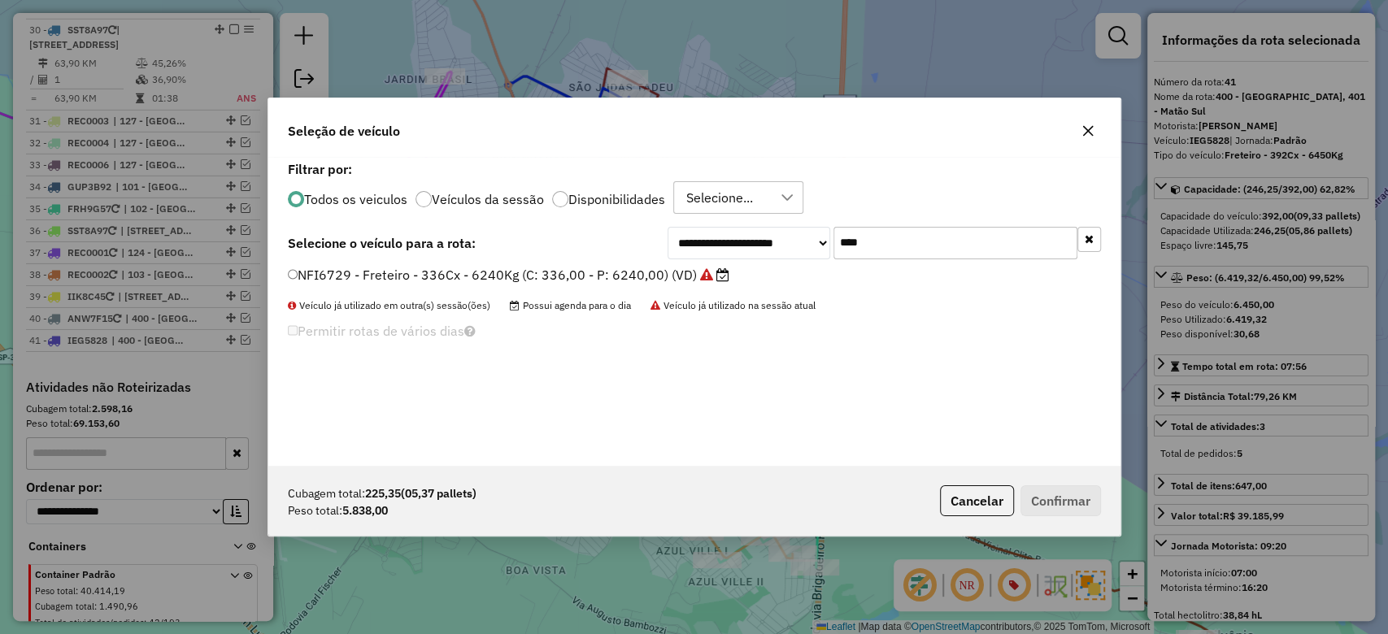
click at [571, 277] on label "NFI6729 - Freteiro - 336Cx - 6240Kg (C: 336,00 - P: 6240,00) (VD)" at bounding box center [509, 275] width 442 height 20
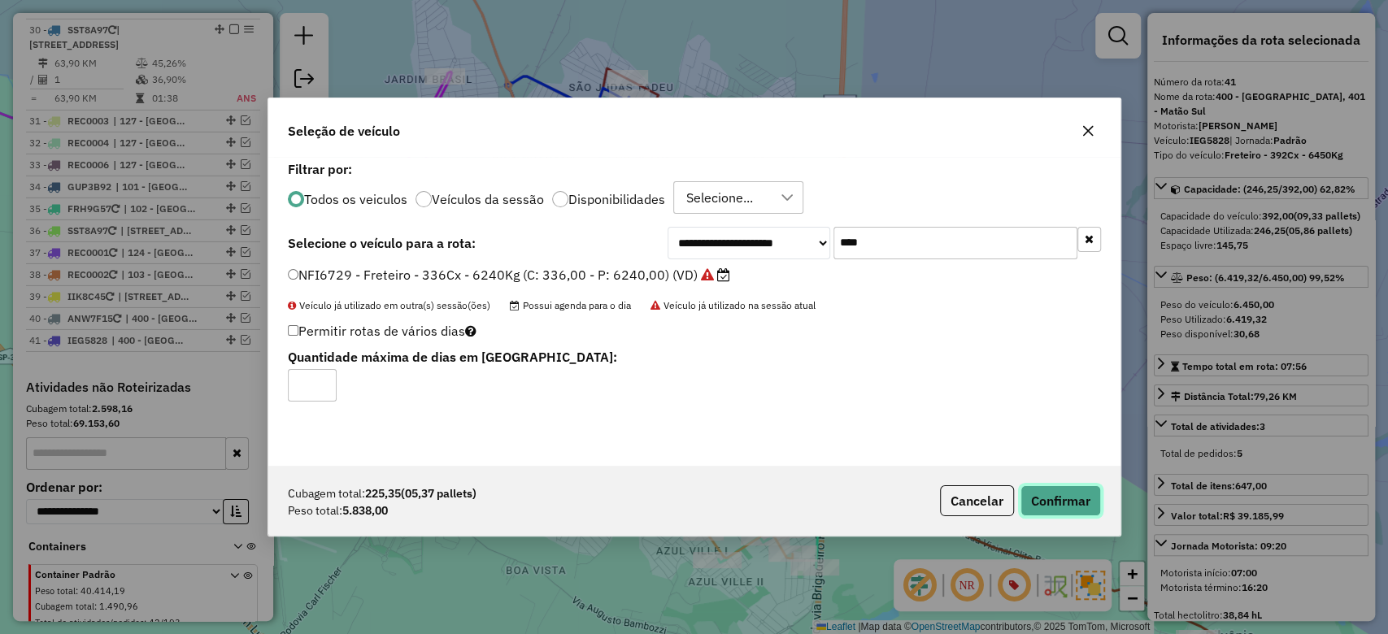
click at [1072, 502] on button "Confirmar" at bounding box center [1060, 500] width 80 height 31
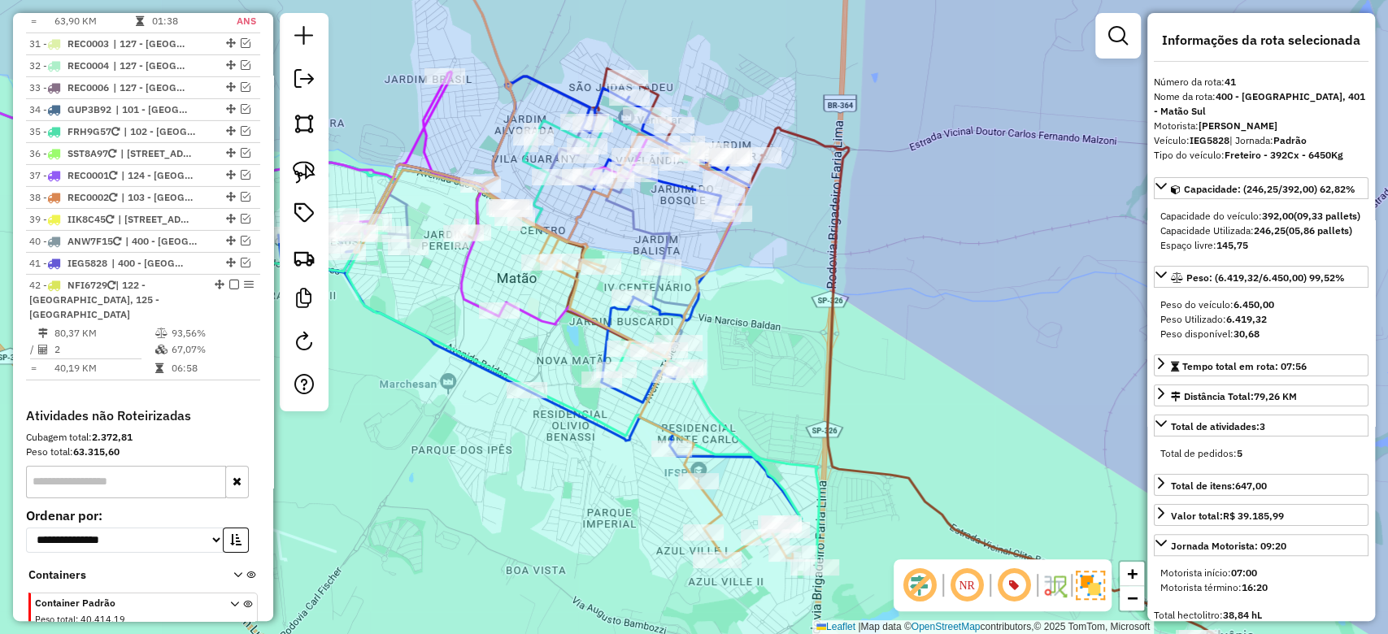
scroll to position [3655, 0]
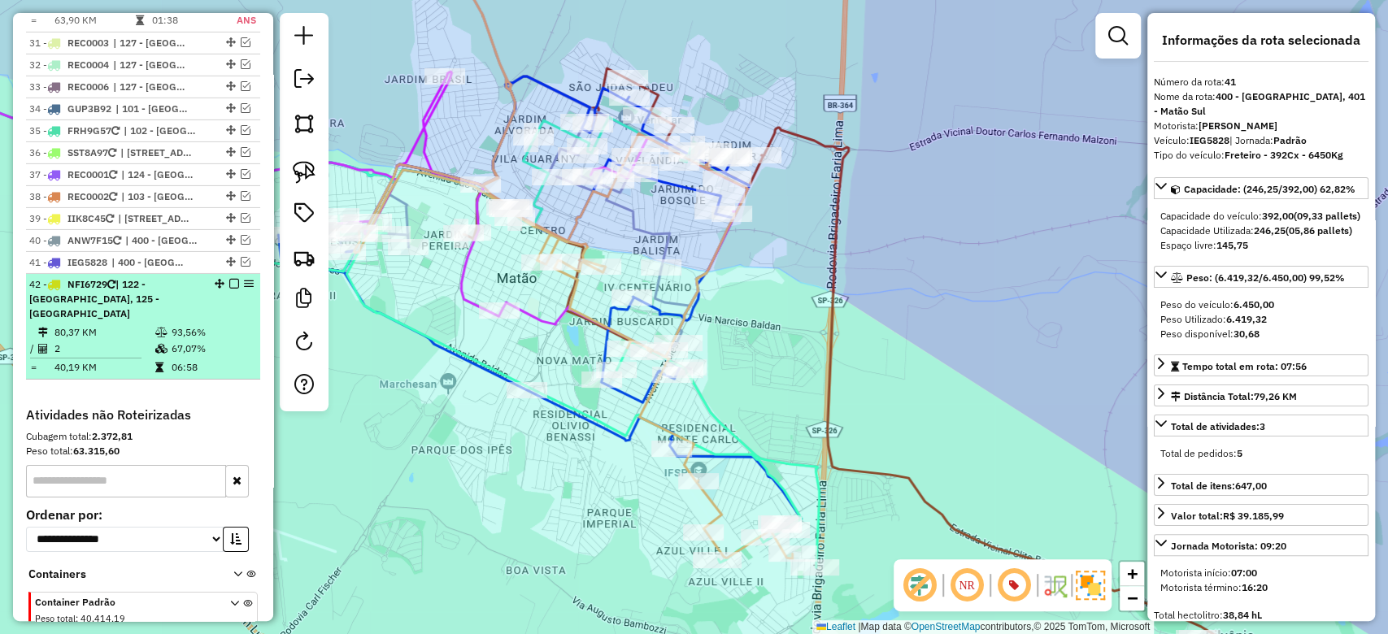
click at [111, 324] on td "80,37 KM" at bounding box center [104, 332] width 101 height 16
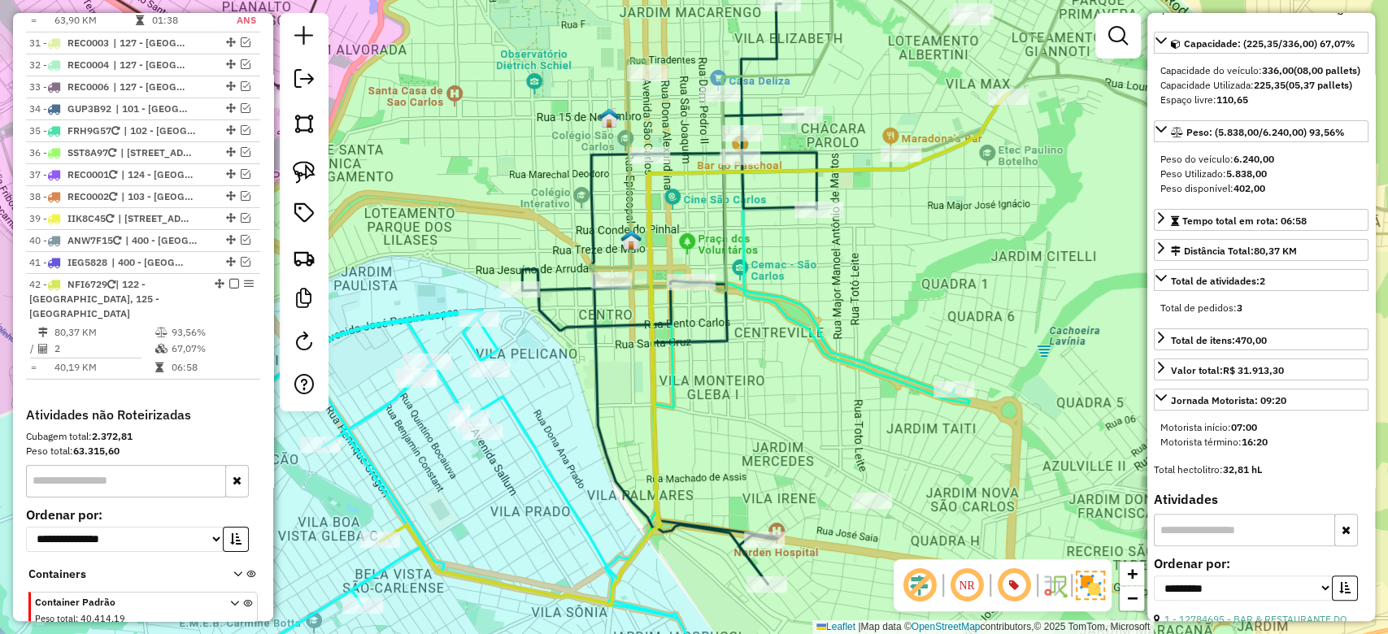
scroll to position [216, 0]
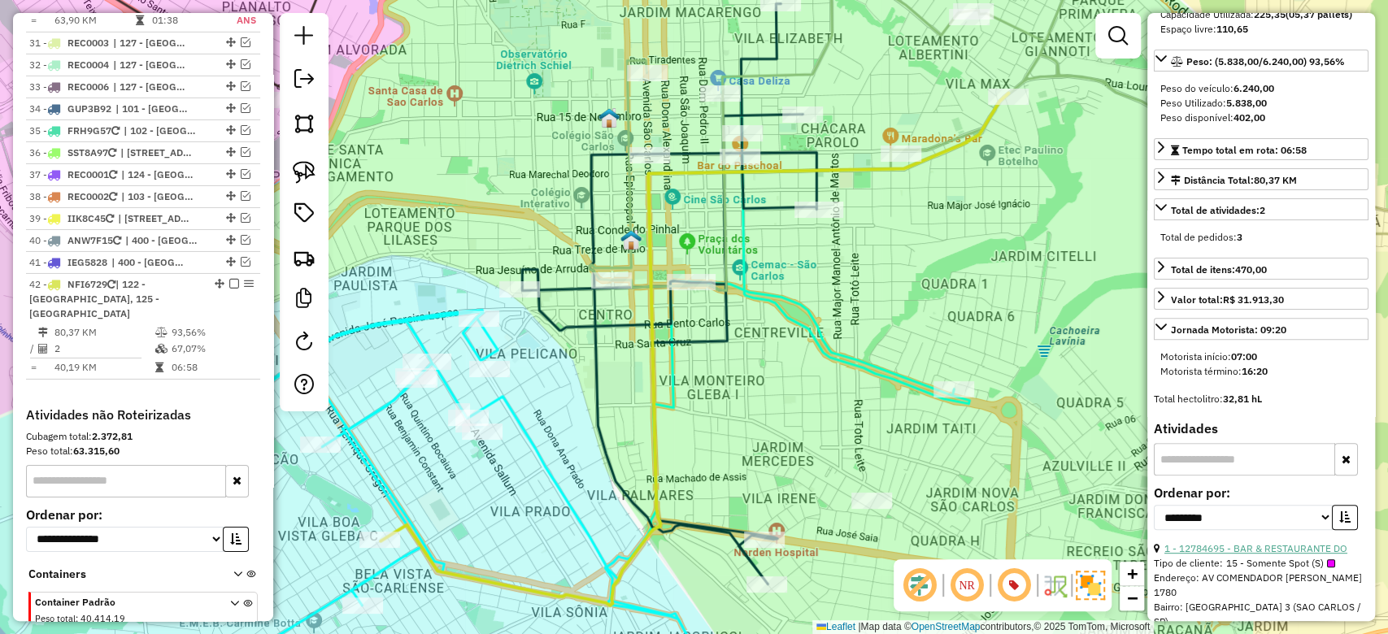
click at [1245, 554] on link "1 - 12784695 - BAR & RESTAURANTE DO" at bounding box center [1255, 548] width 183 height 12
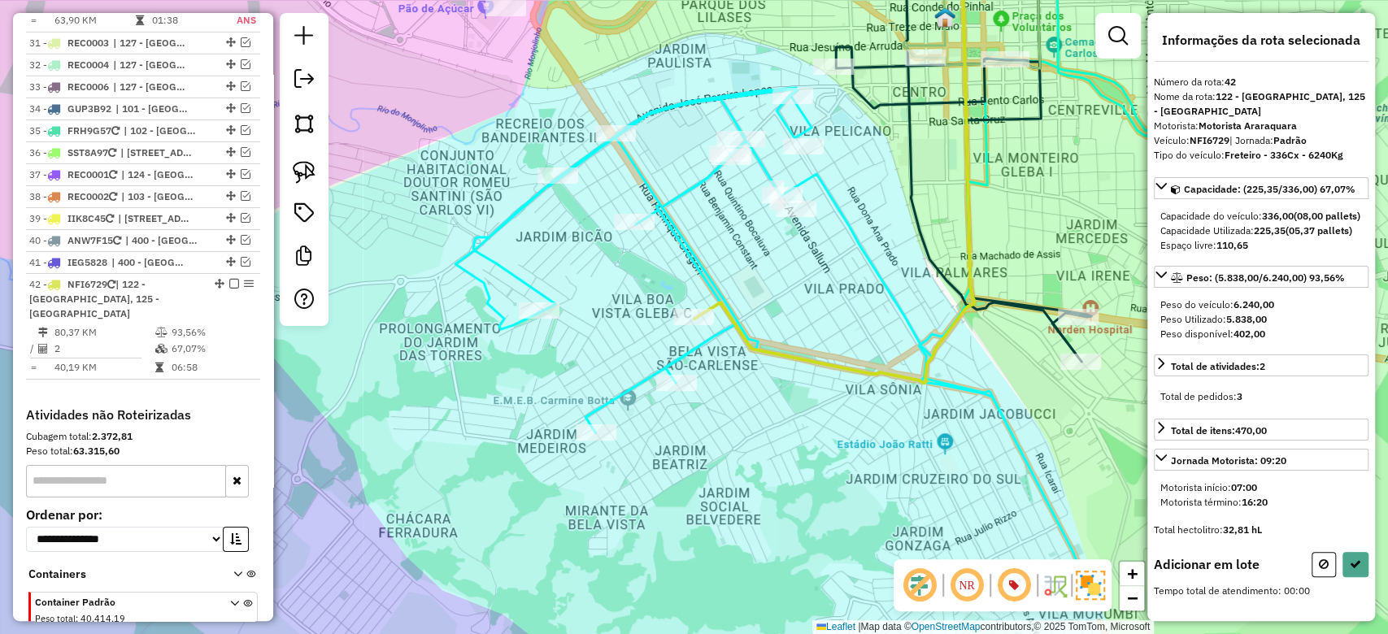
scroll to position [0, 0]
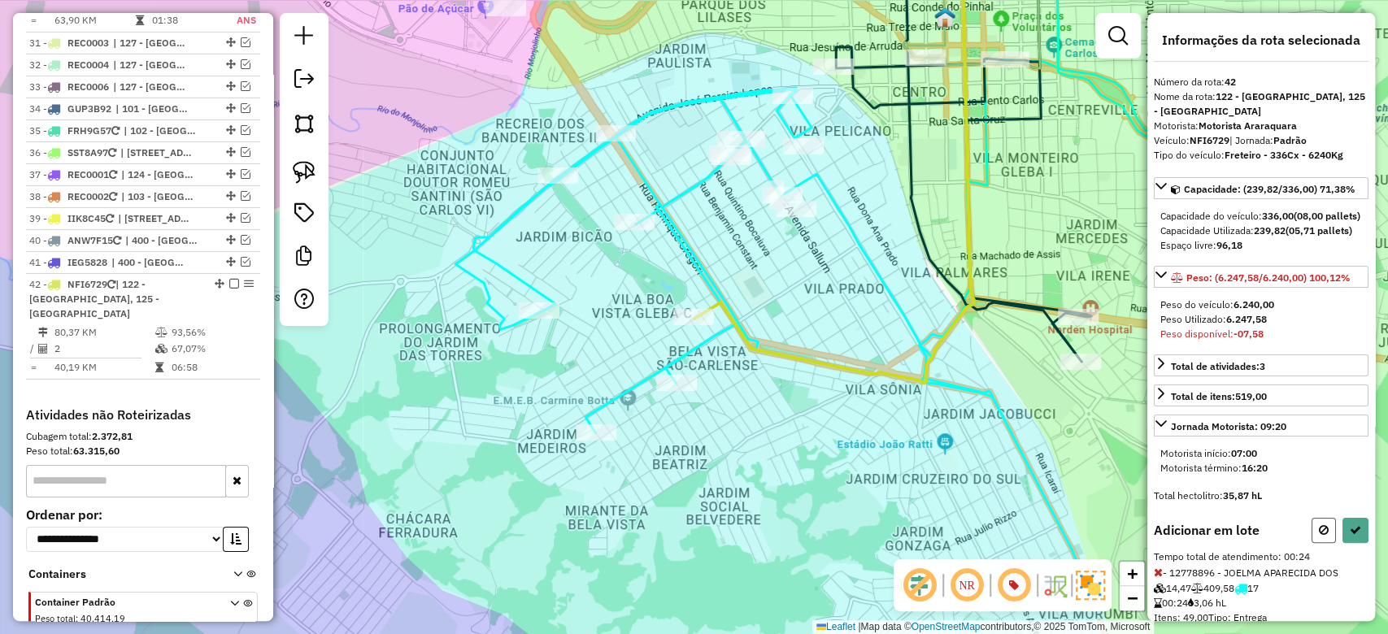
click at [1325, 543] on button at bounding box center [1323, 530] width 24 height 25
select select "**********"
click at [1343, 543] on button at bounding box center [1355, 530] width 26 height 25
select select "**********"
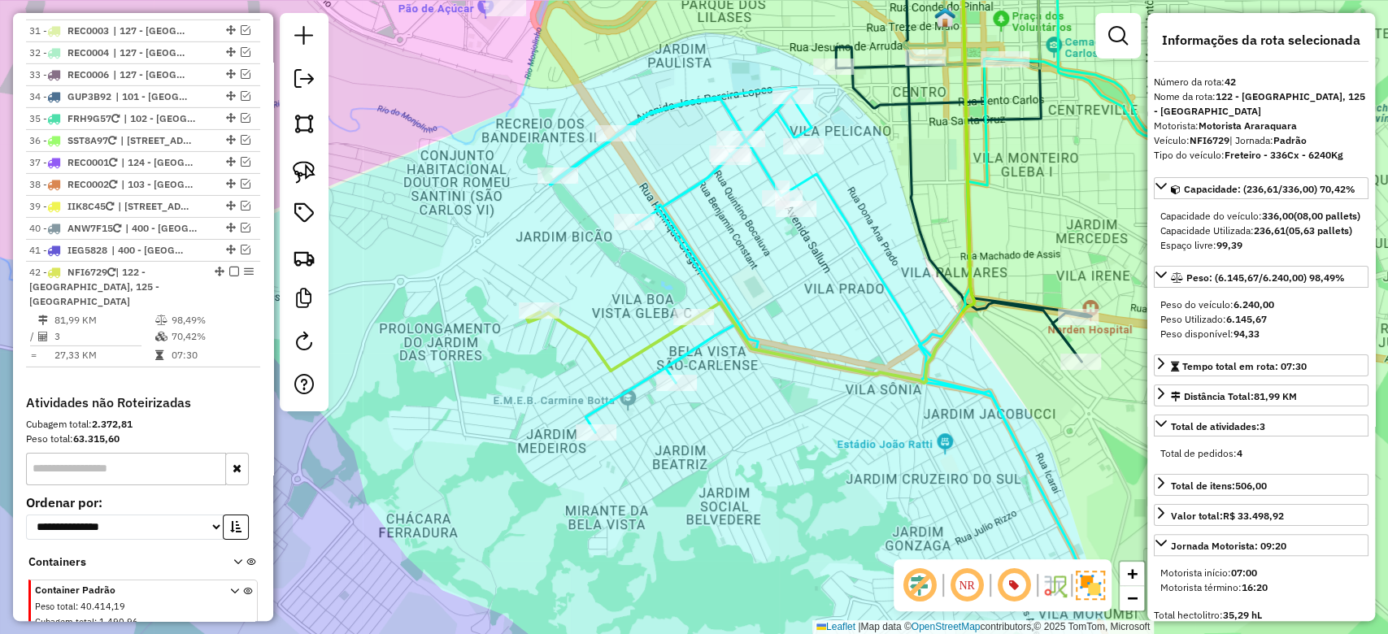
scroll to position [3668, 0]
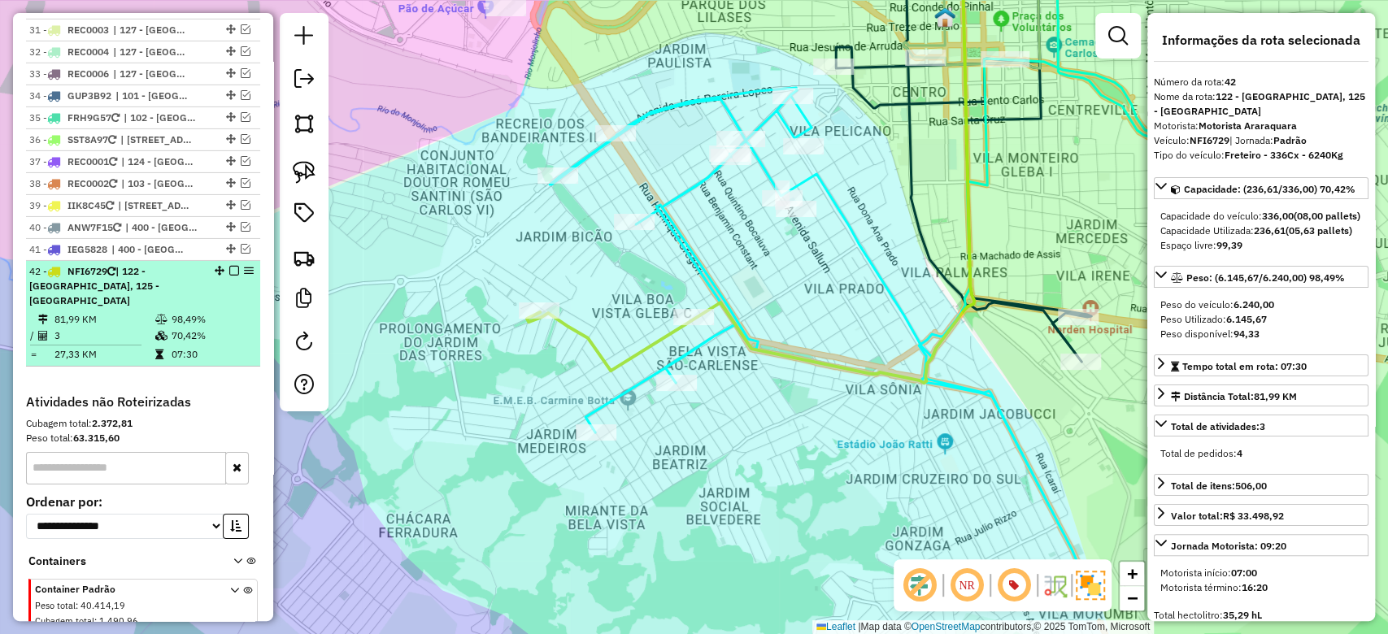
click at [229, 266] on em at bounding box center [234, 271] width 10 height 10
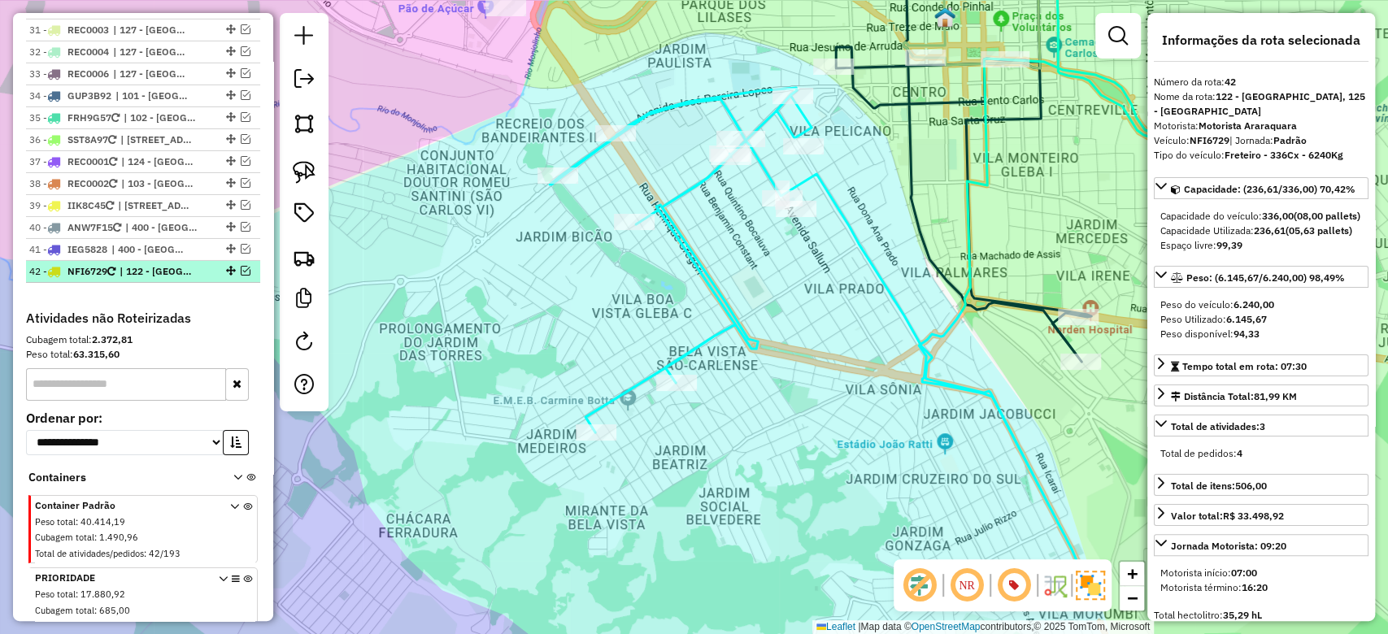
scroll to position [3599, 0]
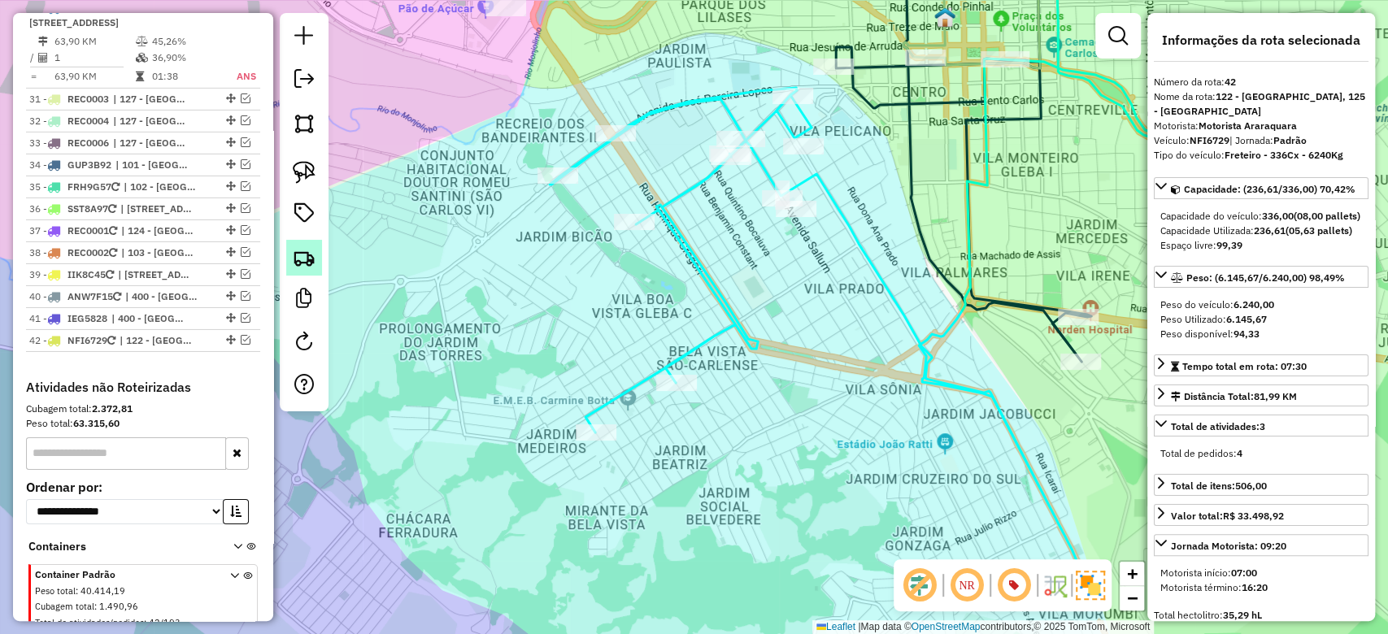
click at [295, 261] on img at bounding box center [304, 257] width 23 height 23
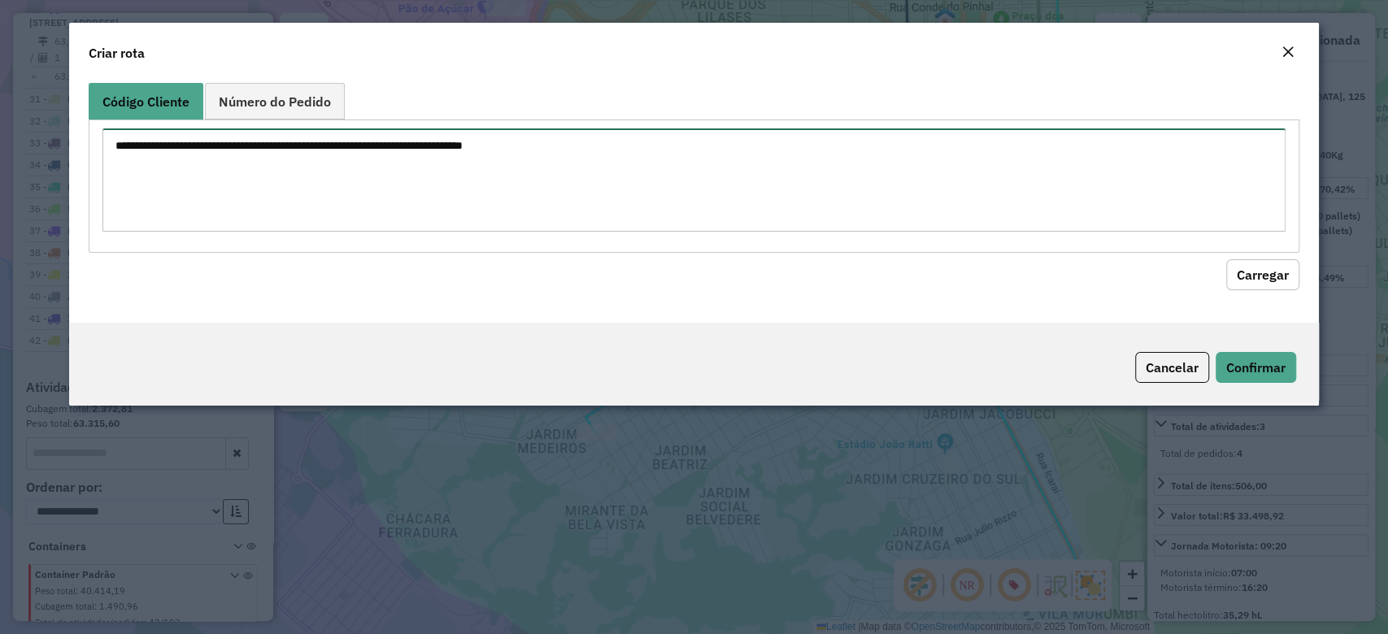
click at [299, 155] on textarea at bounding box center [693, 179] width 1182 height 103
paste textarea "******** ******** ******** ********"
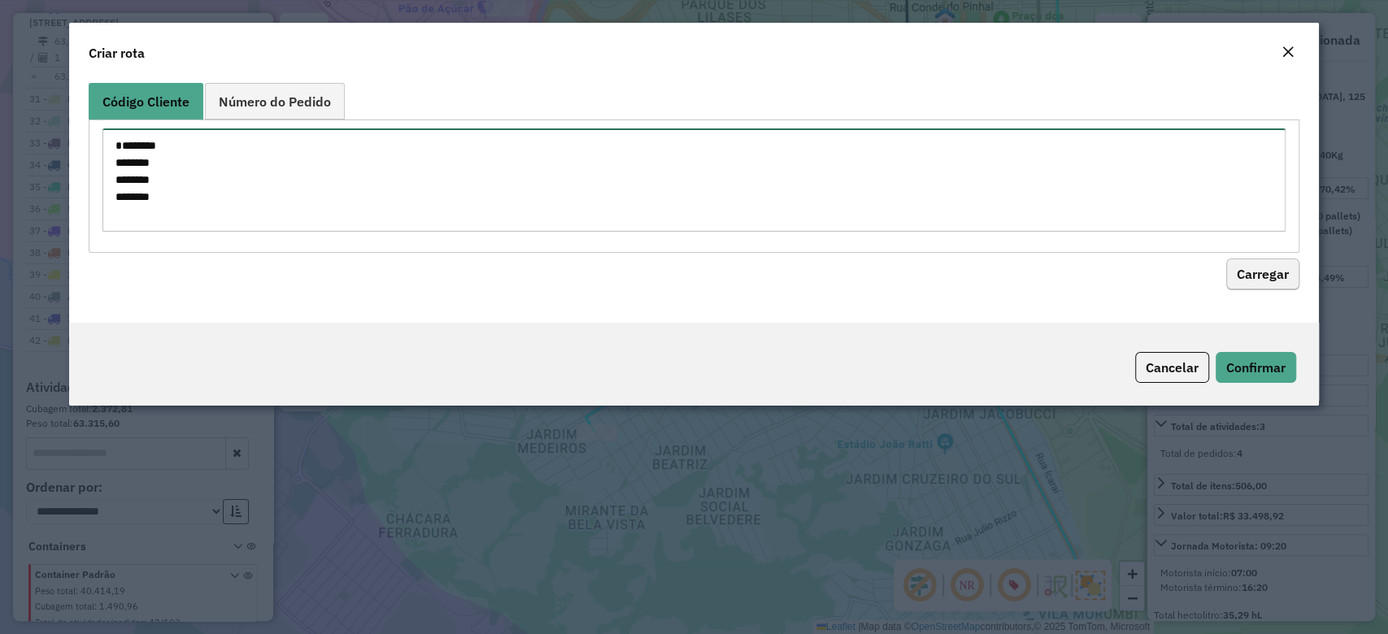
type textarea "******** ******** ******** ********"
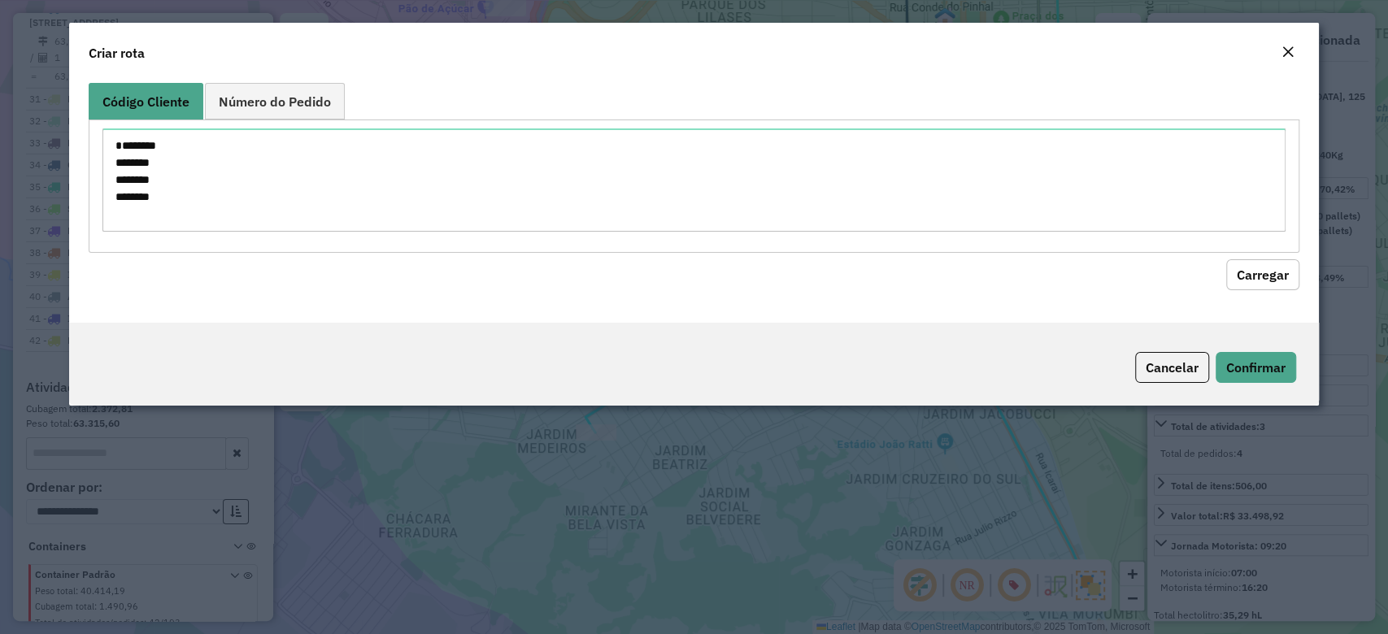
click at [1281, 274] on button "Carregar" at bounding box center [1262, 274] width 73 height 31
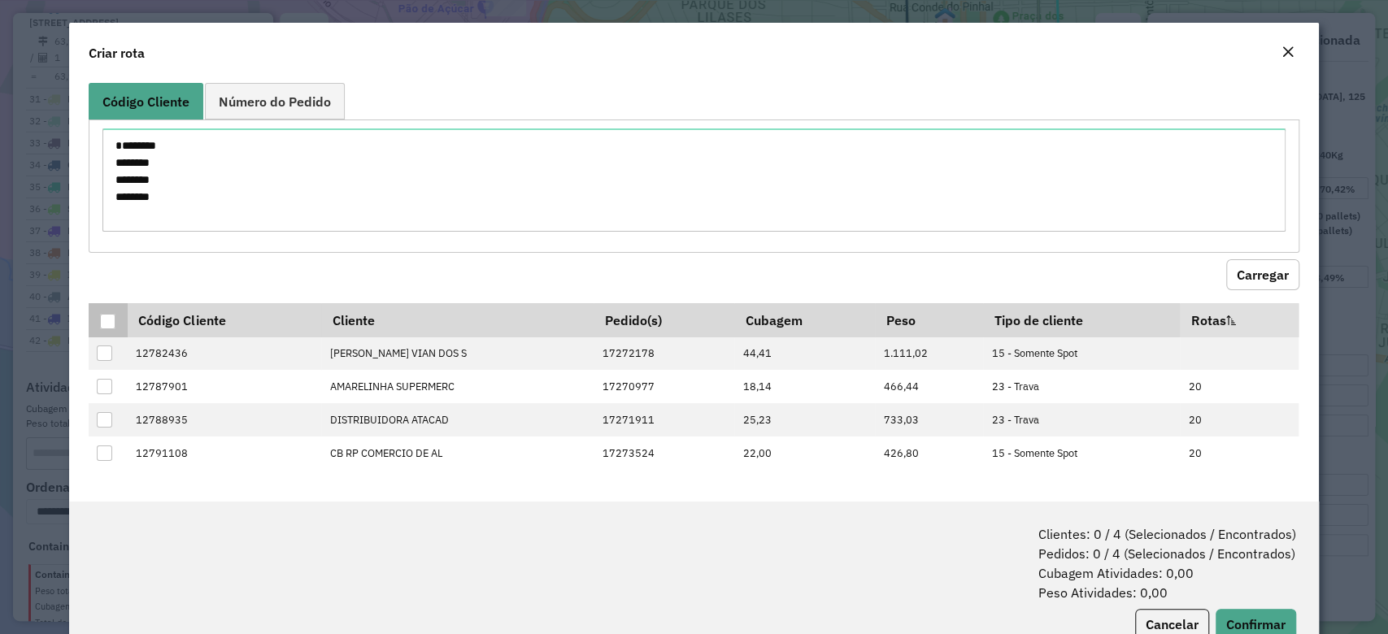
click at [113, 324] on div at bounding box center [107, 321] width 15 height 15
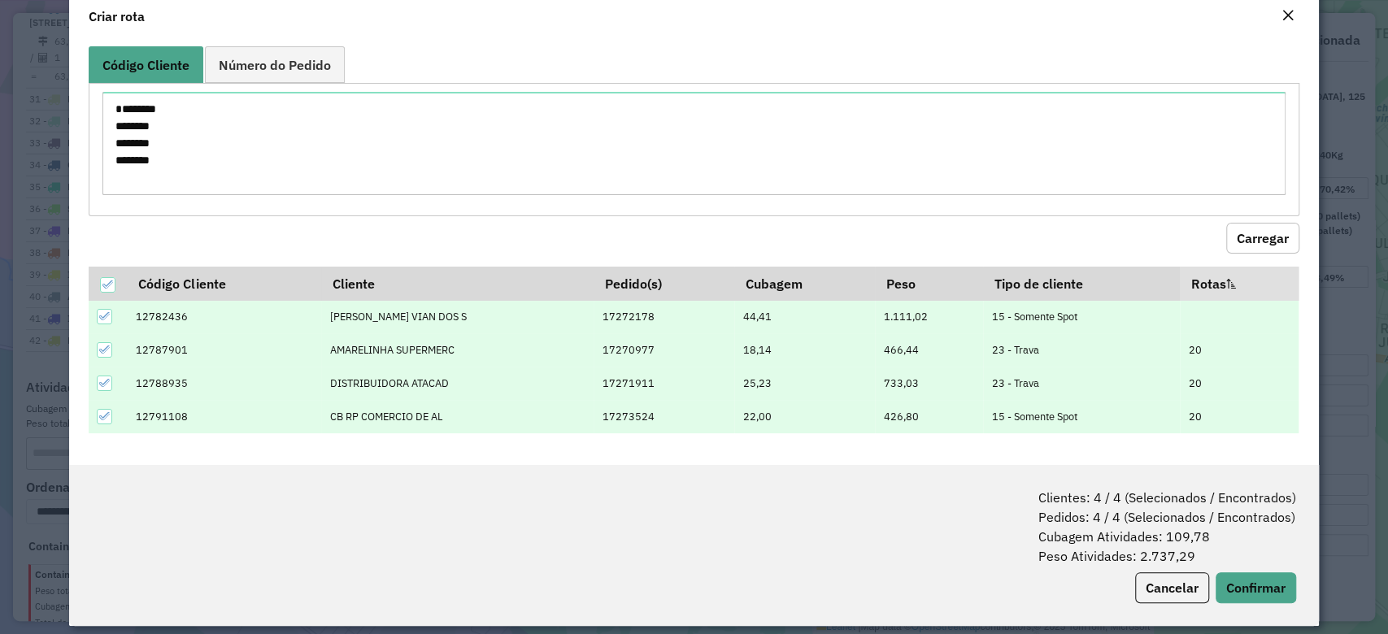
scroll to position [50, 0]
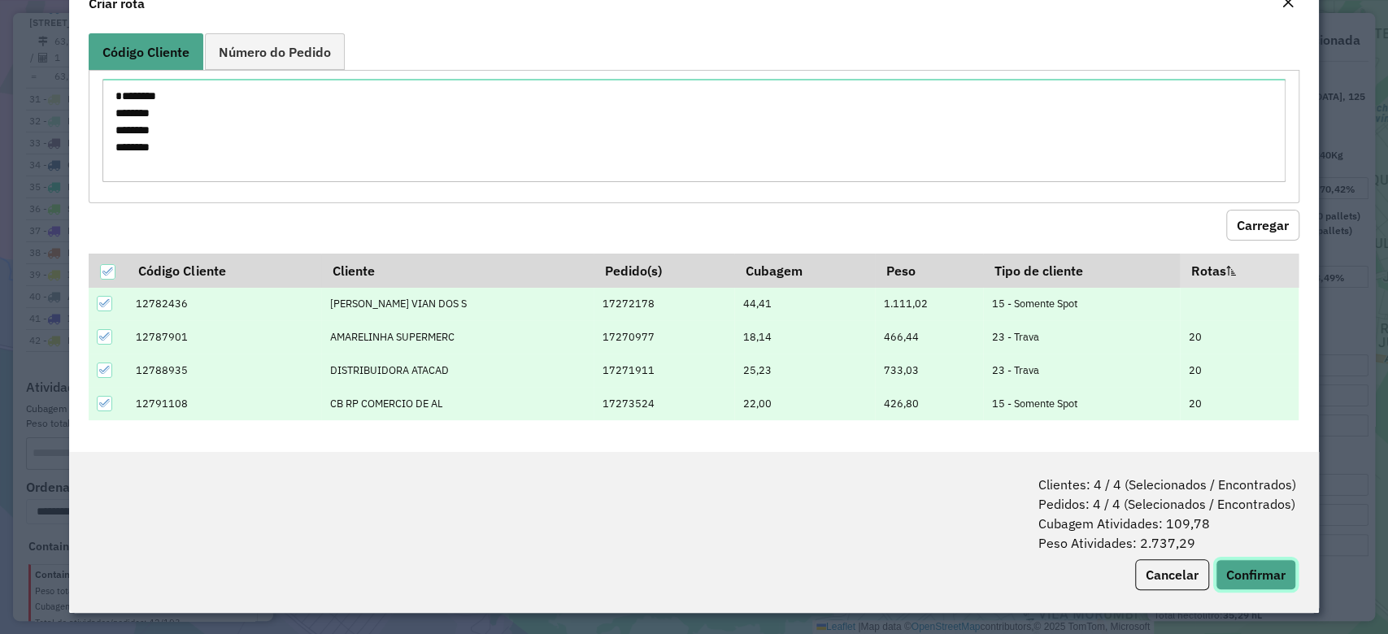
click at [1253, 559] on button "Confirmar" at bounding box center [1255, 574] width 80 height 31
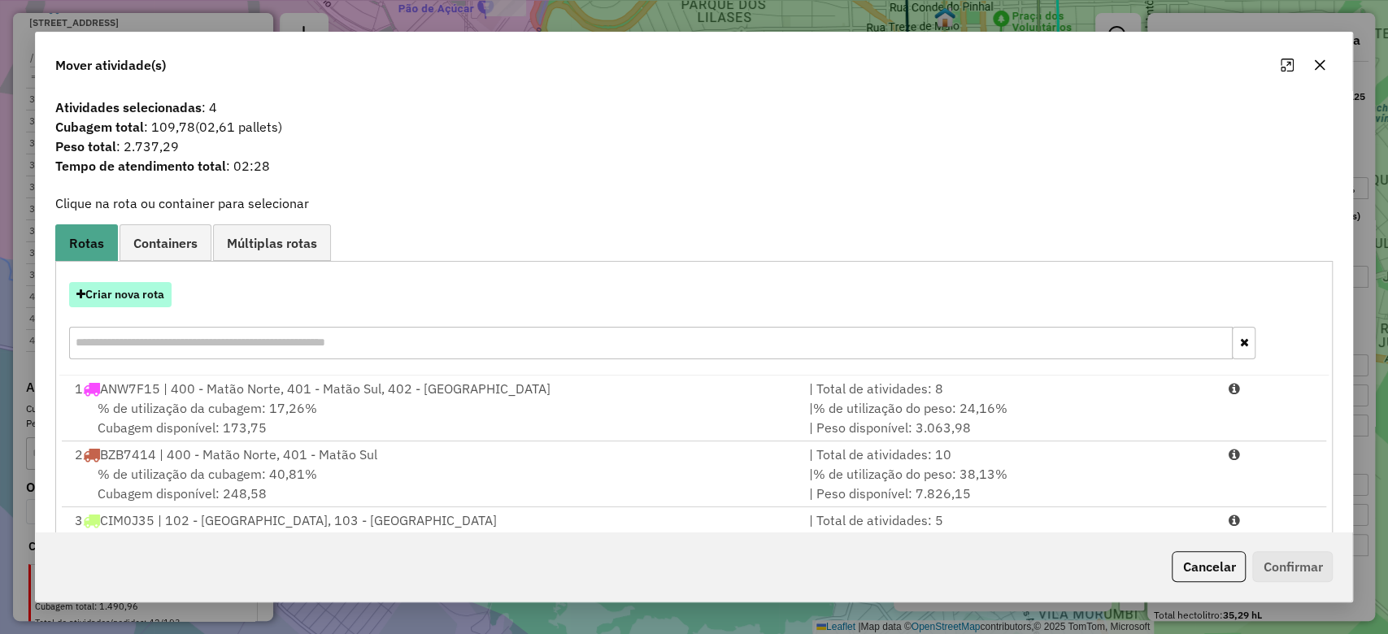
click at [132, 298] on button "Criar nova rota" at bounding box center [120, 294] width 102 height 25
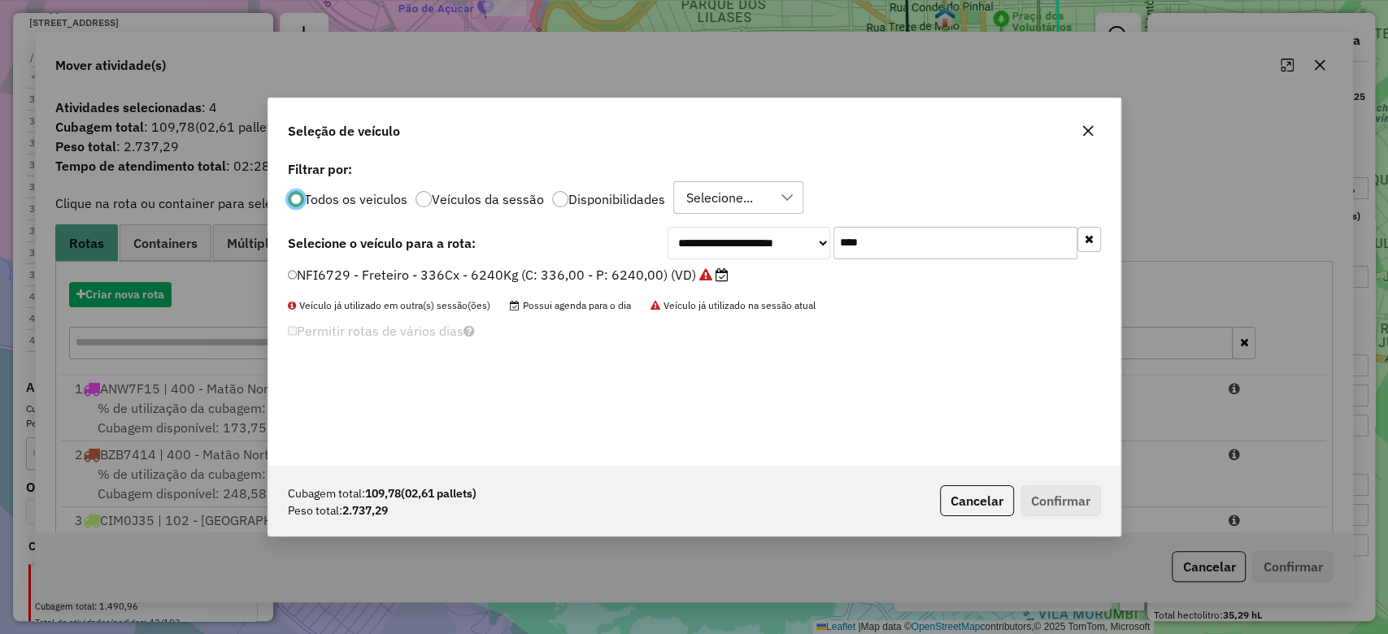
scroll to position [8, 5]
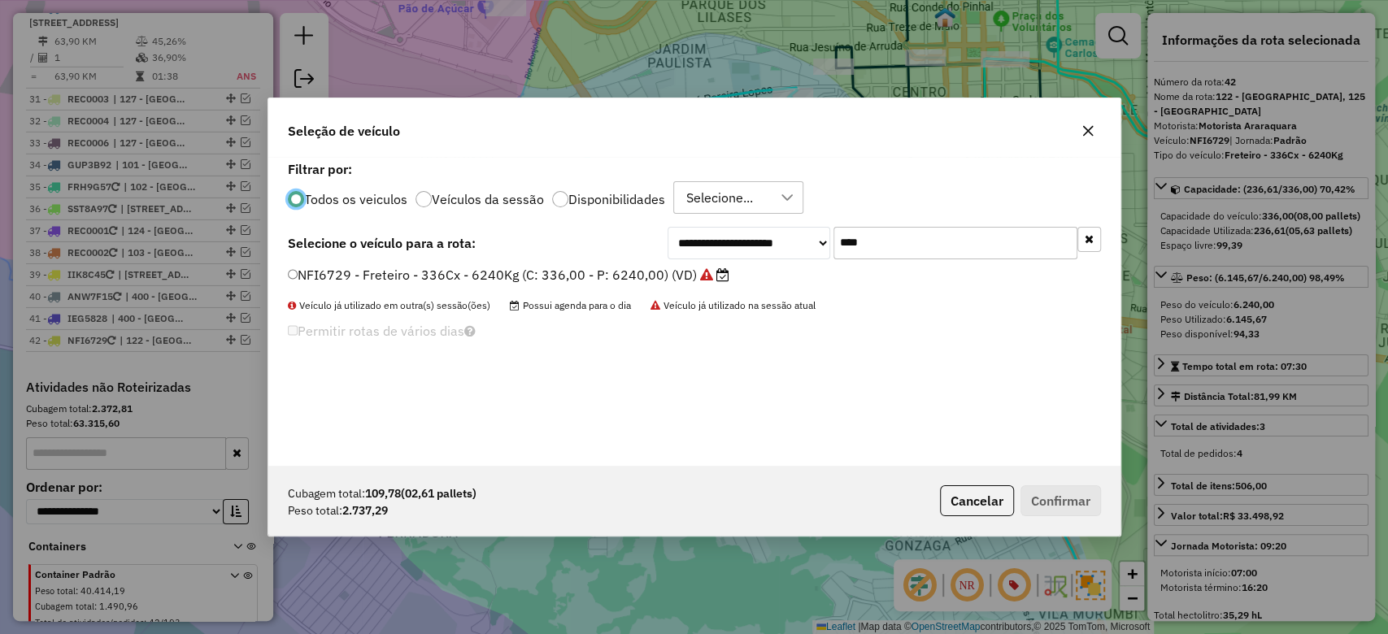
drag, startPoint x: 774, startPoint y: 233, endPoint x: 531, endPoint y: 206, distance: 244.6
click at [531, 206] on div "**********" at bounding box center [694, 311] width 852 height 309
paste input "***"
type input "*******"
click at [546, 276] on label "HQX5D42 - Freteiro - 140Cx - 2700Kg (C: 140,00 - P: 2700,00) (VD)" at bounding box center [512, 275] width 448 height 20
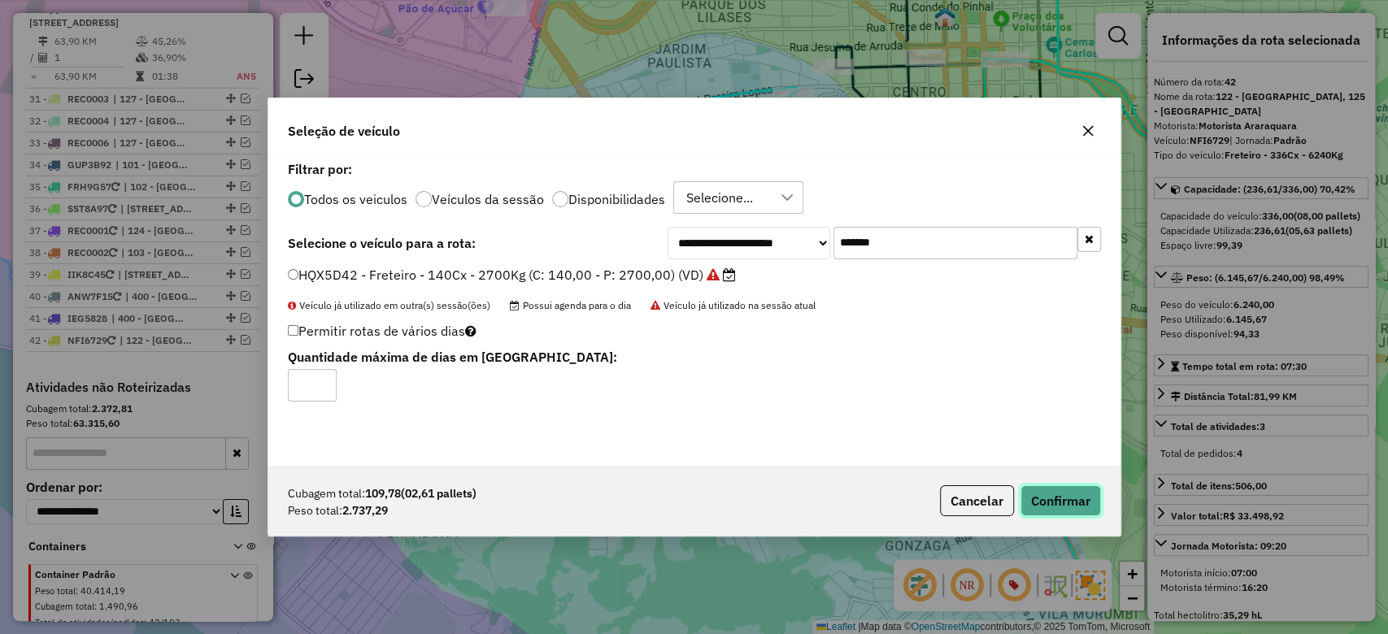
click at [1063, 504] on button "Confirmar" at bounding box center [1060, 500] width 80 height 31
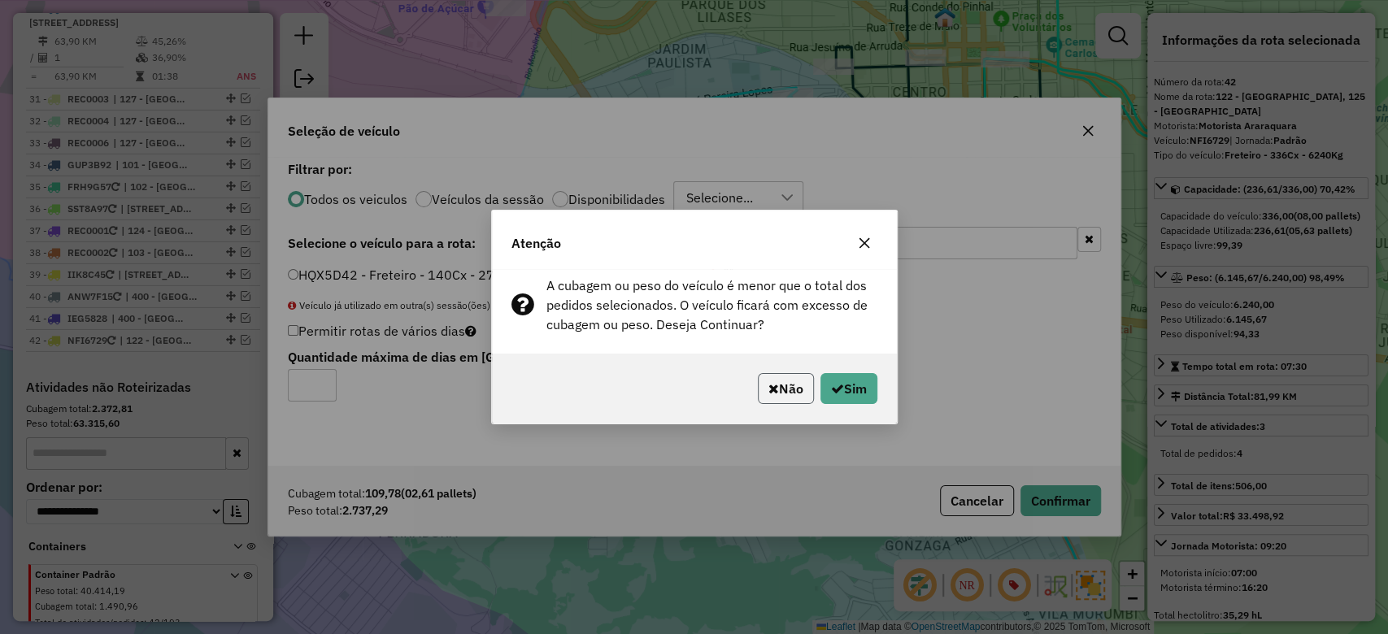
click at [772, 387] on button "Não" at bounding box center [786, 388] width 56 height 31
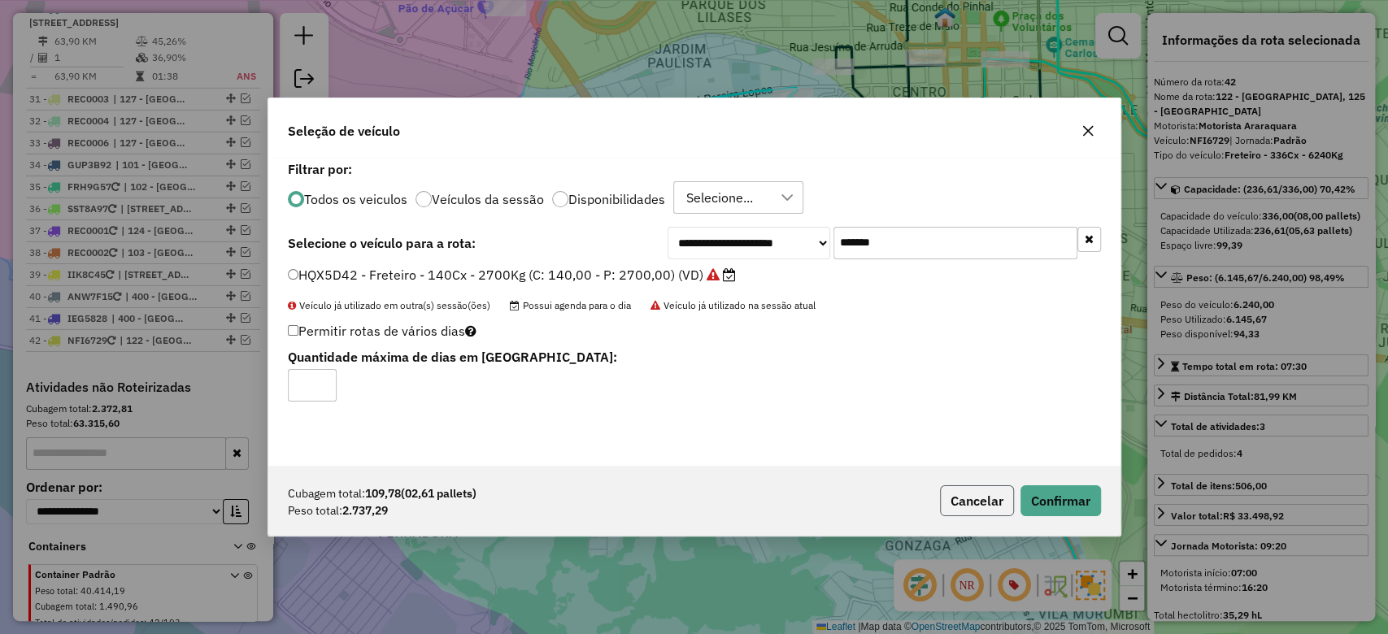
click at [984, 504] on button "Cancelar" at bounding box center [977, 500] width 74 height 31
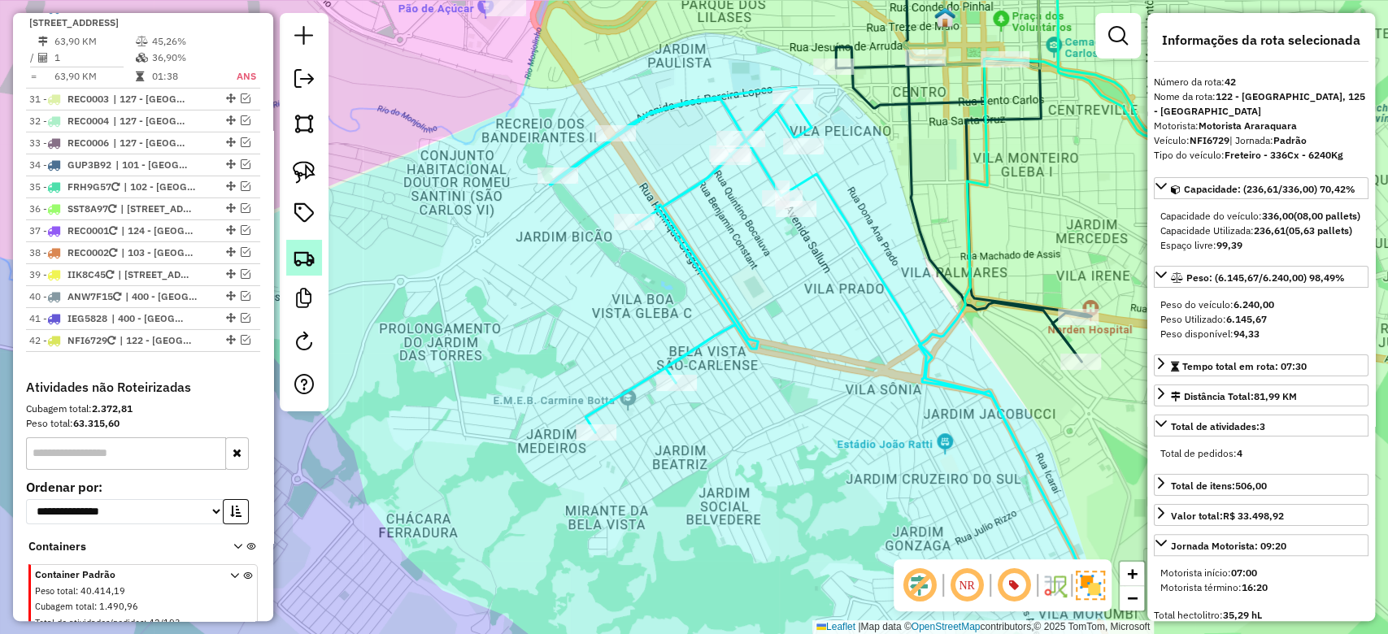
click at [299, 270] on link at bounding box center [304, 258] width 36 height 36
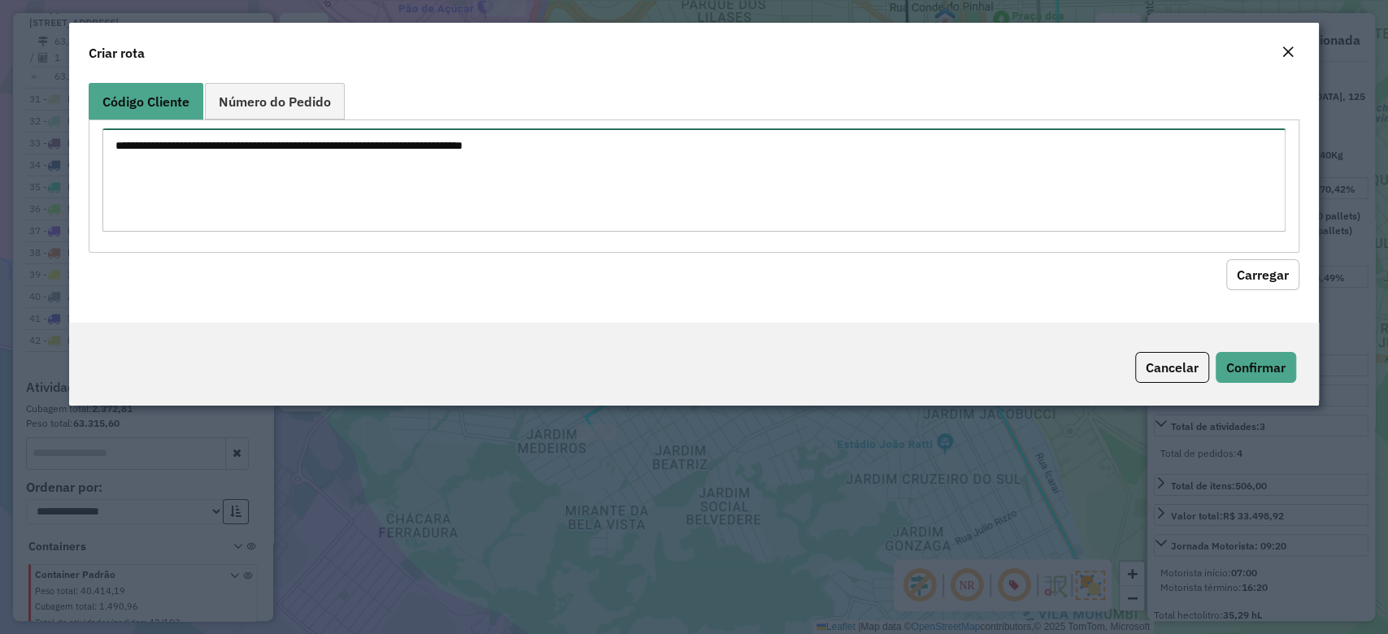
click at [325, 167] on textarea at bounding box center [693, 179] width 1182 height 103
paste textarea "******** ******** ******** ********"
type textarea "******** ******** ******** ********"
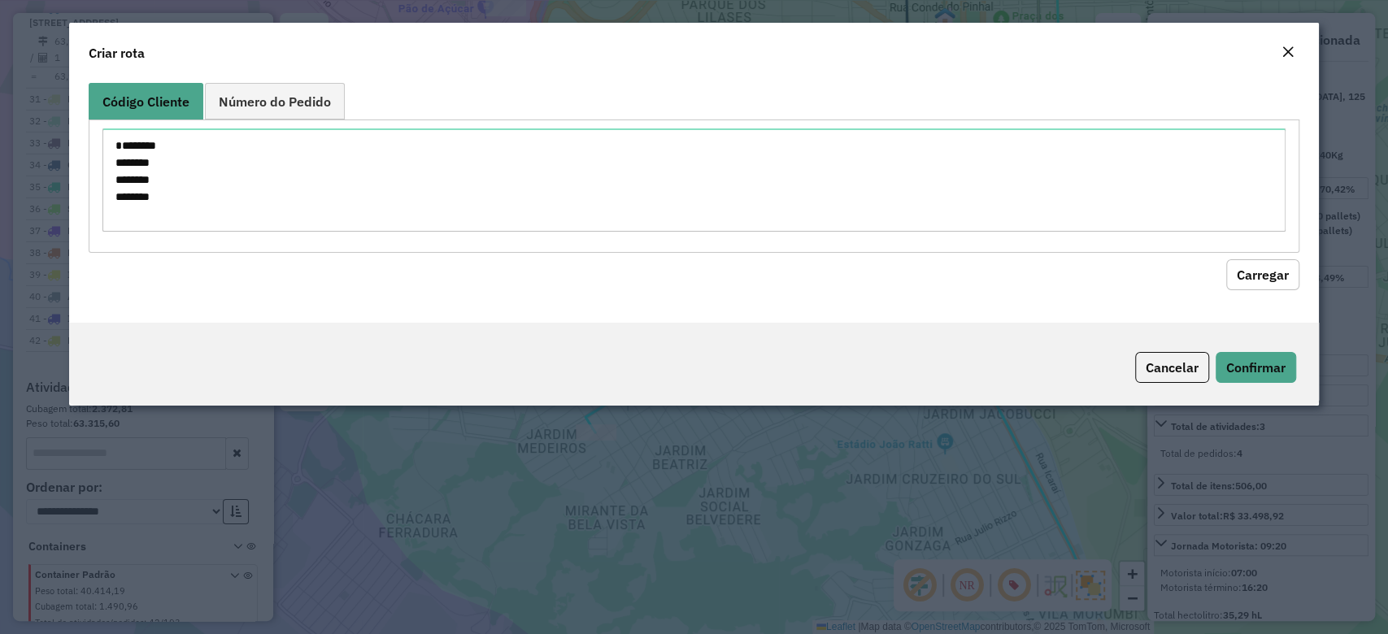
click at [1261, 288] on button "Carregar" at bounding box center [1262, 274] width 73 height 31
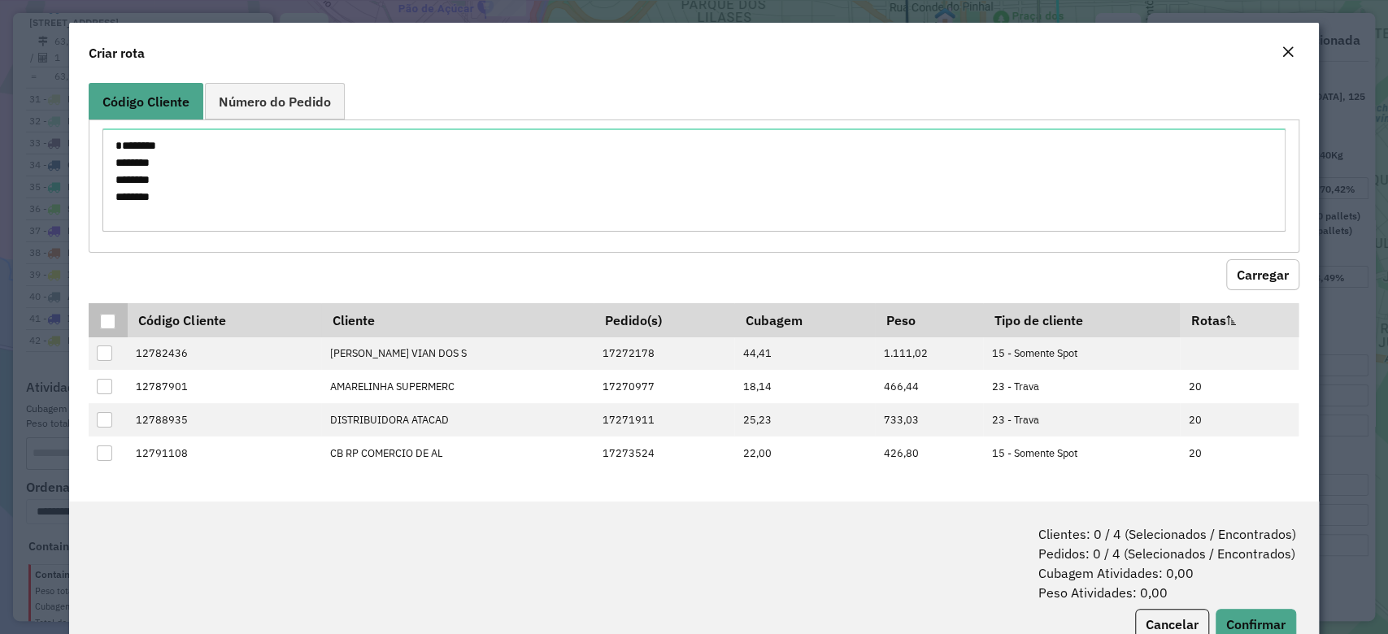
click at [111, 328] on div at bounding box center [107, 321] width 15 height 15
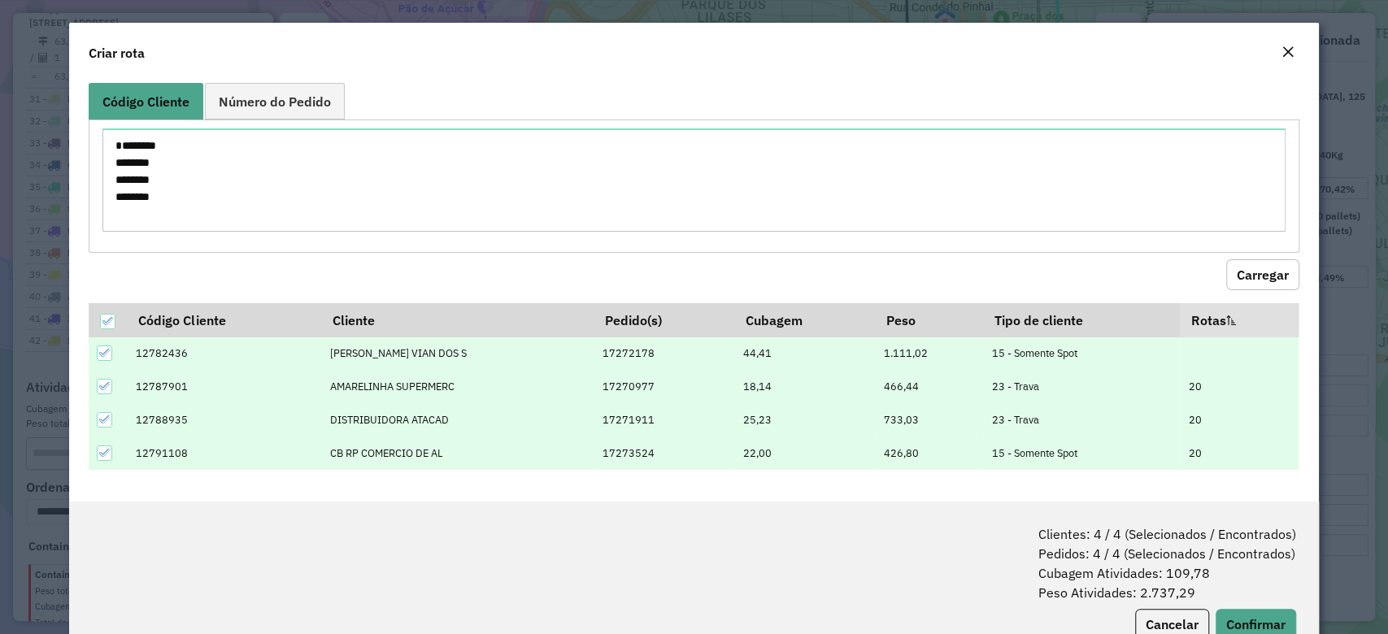
click at [105, 459] on div at bounding box center [104, 453] width 15 height 15
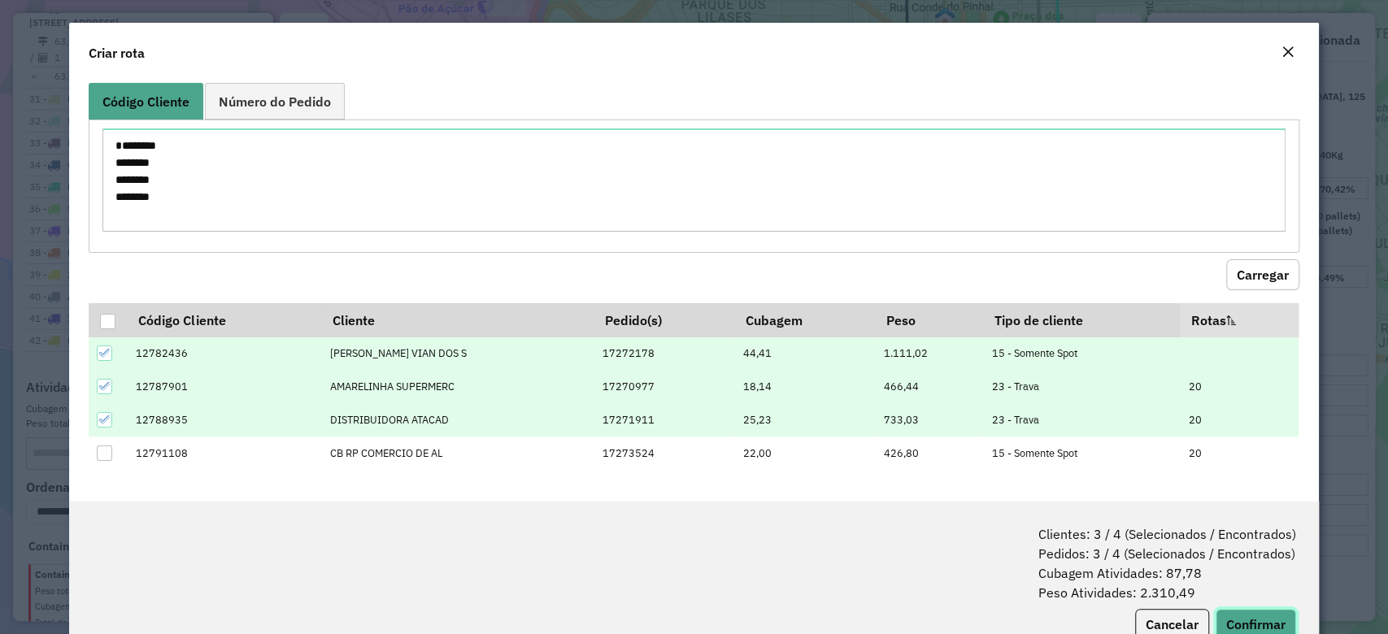
click at [1237, 615] on button "Confirmar" at bounding box center [1255, 624] width 80 height 31
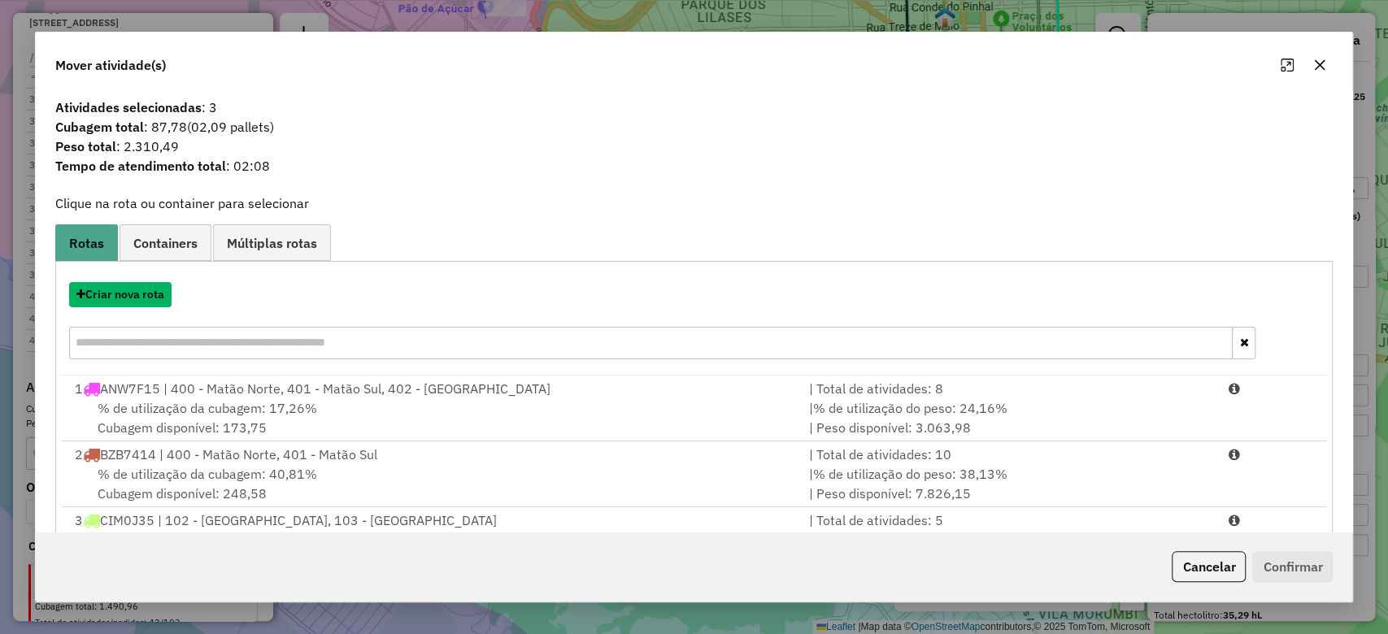
click at [144, 298] on button "Criar nova rota" at bounding box center [120, 294] width 102 height 25
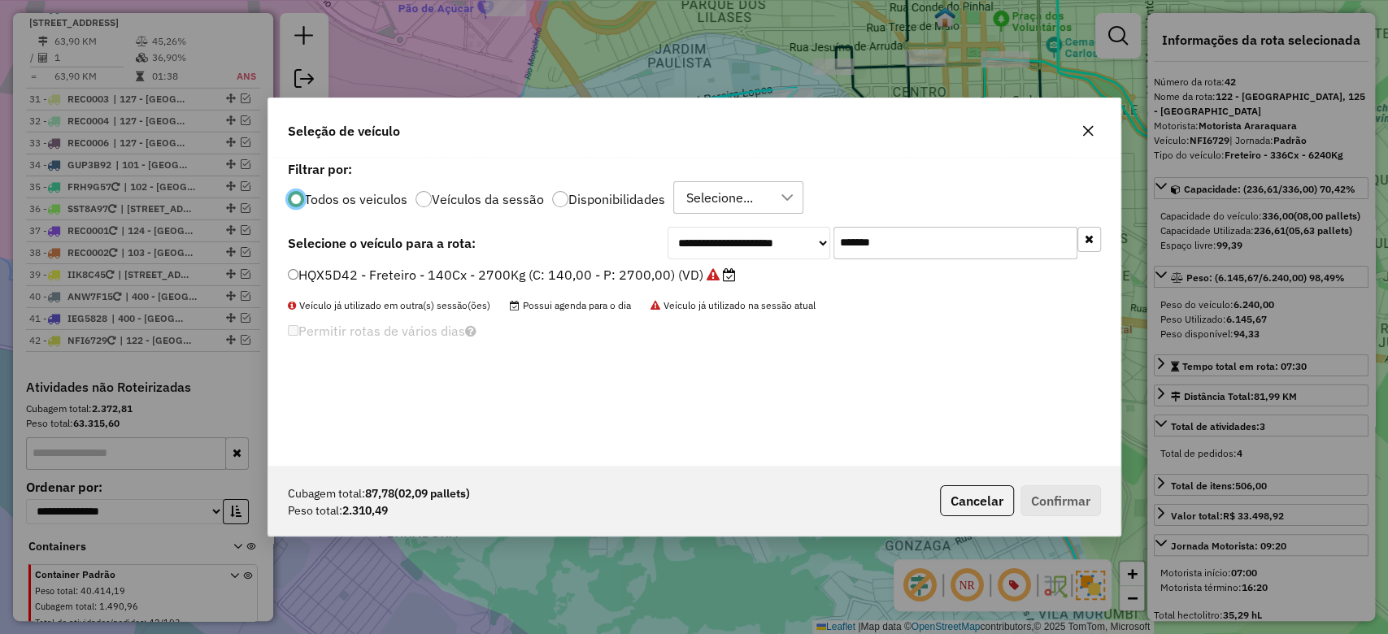
click at [351, 270] on label "HQX5D42 - Freteiro - 140Cx - 2700Kg (C: 140,00 - P: 2700,00) (VD)" at bounding box center [512, 275] width 448 height 20
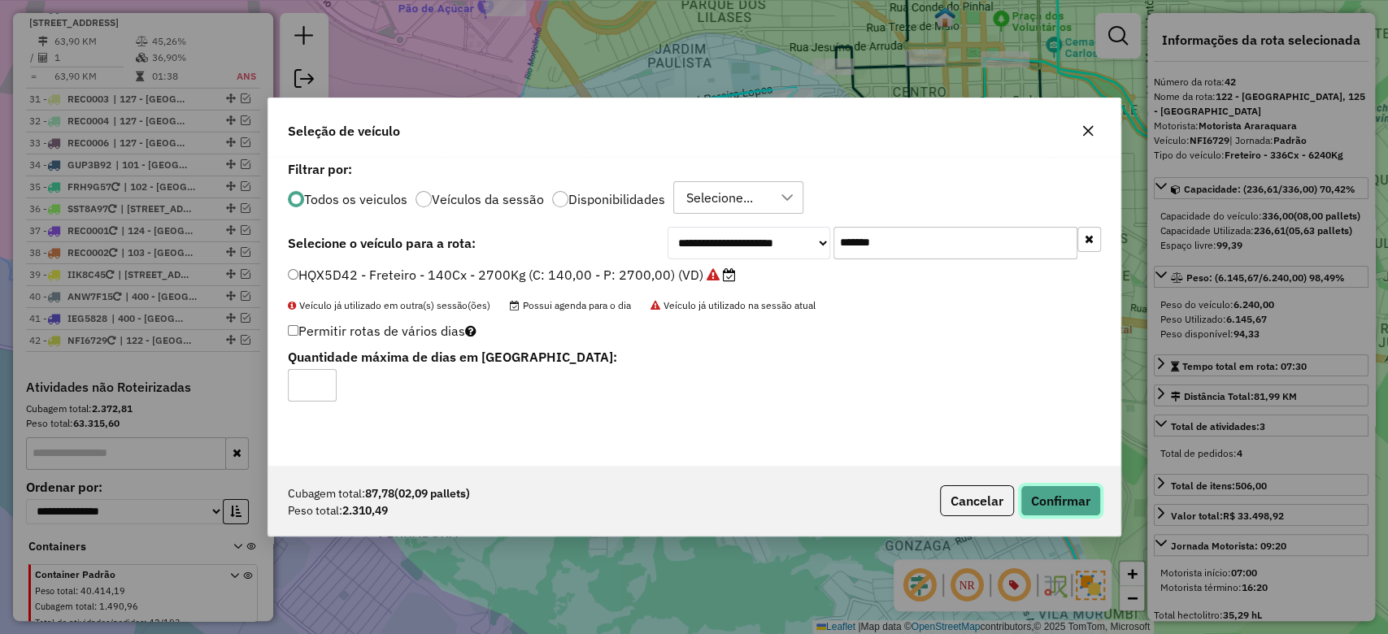
click at [1099, 510] on button "Confirmar" at bounding box center [1060, 500] width 80 height 31
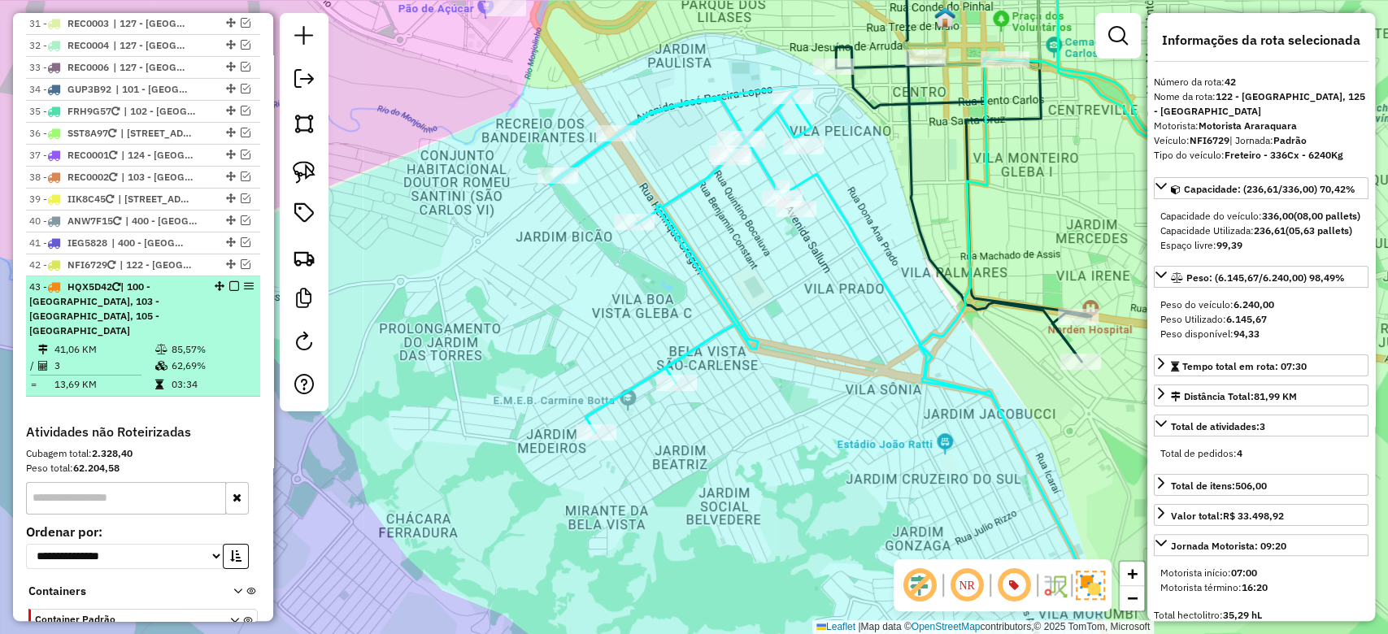
scroll to position [3678, 0]
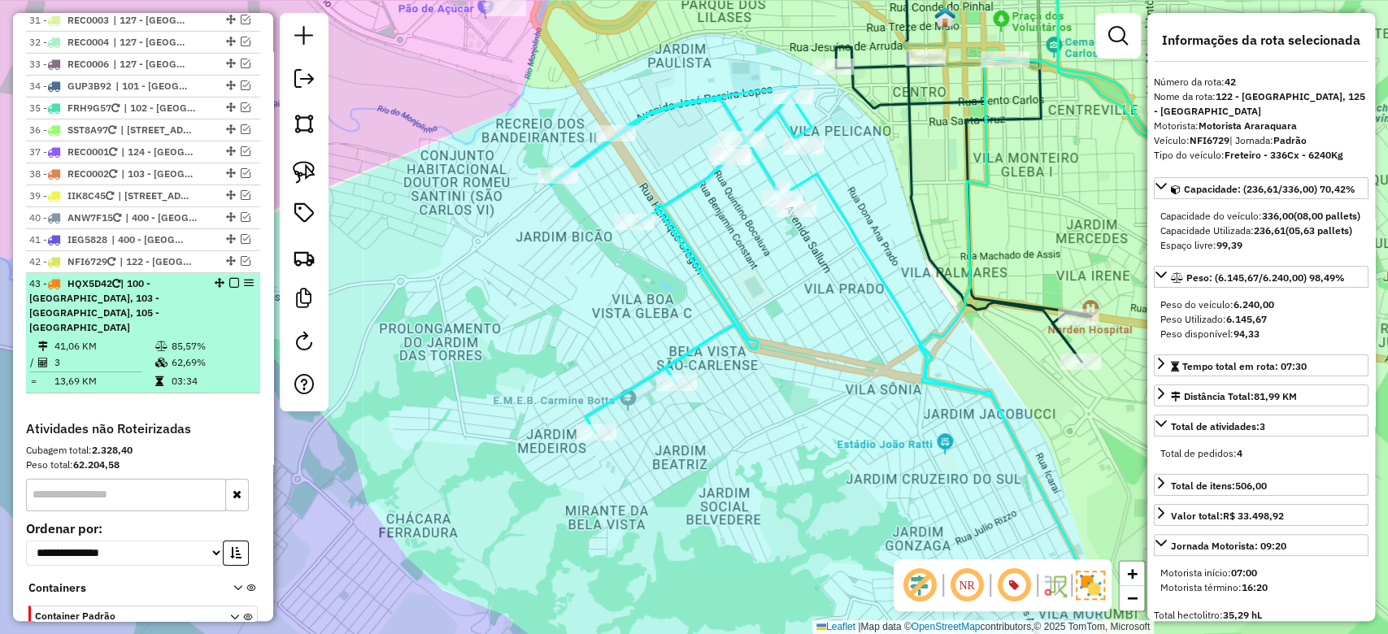
click at [130, 273] on li "43 - HQX5D42 | 100 - Araraquara, 103 - Araraquara, 105 - Araquara Norte 41,06 K…" at bounding box center [143, 333] width 234 height 120
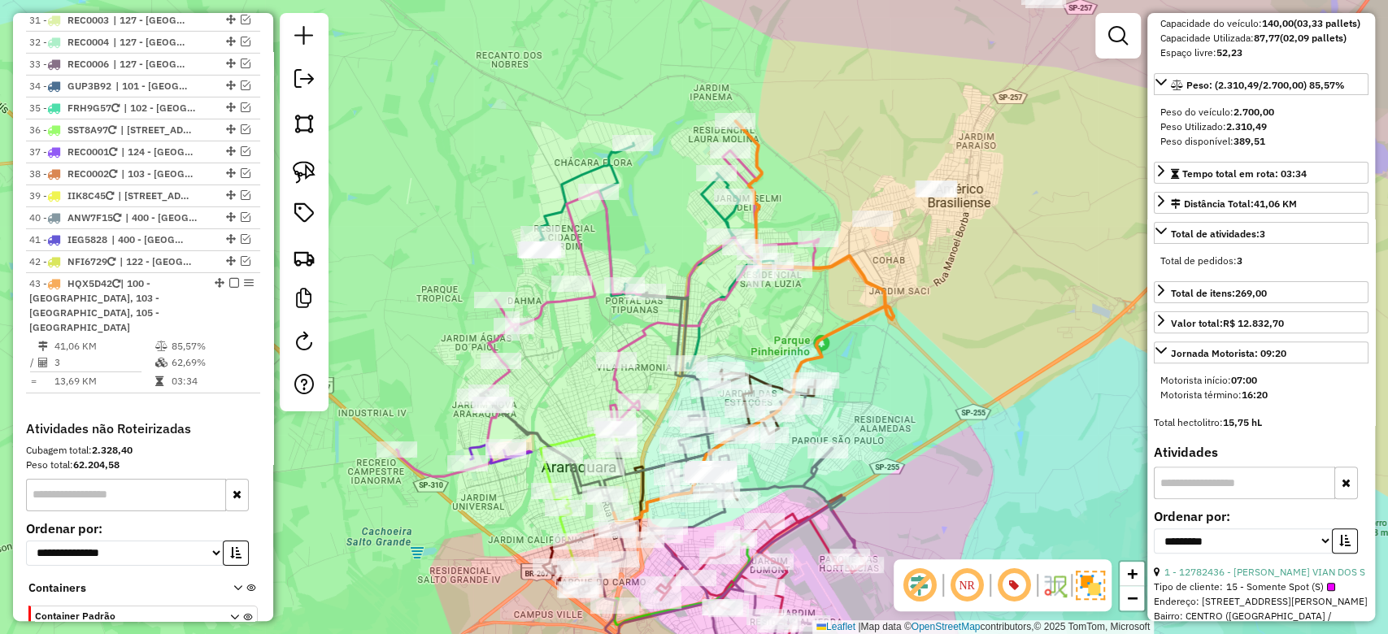
scroll to position [325, 0]
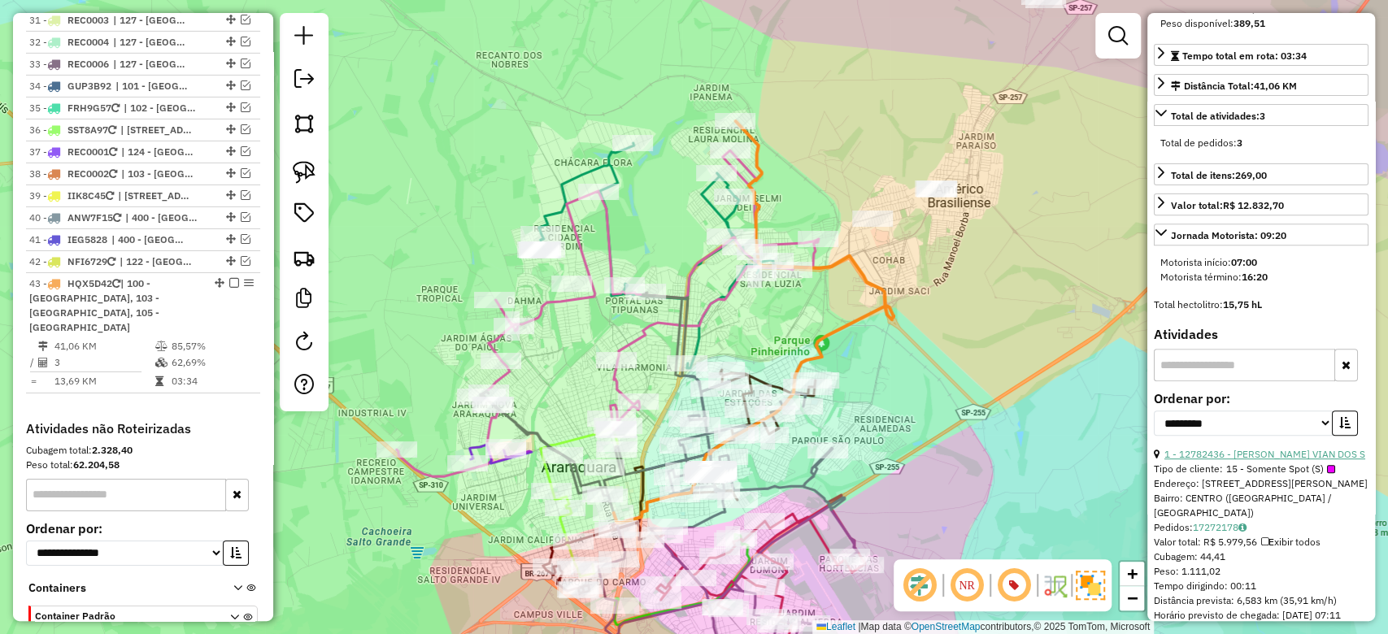
click at [1219, 452] on link "1 - 12782436 - [PERSON_NAME] VIAN DOS S" at bounding box center [1264, 454] width 201 height 12
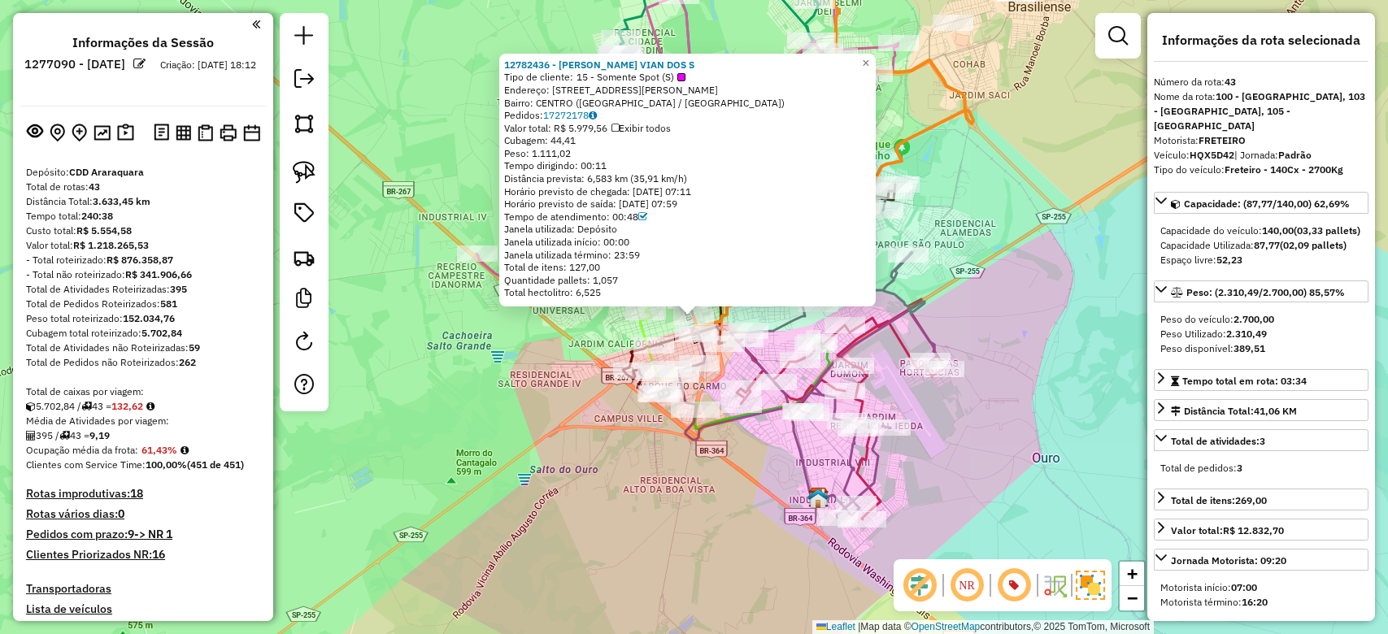
select select "**********"
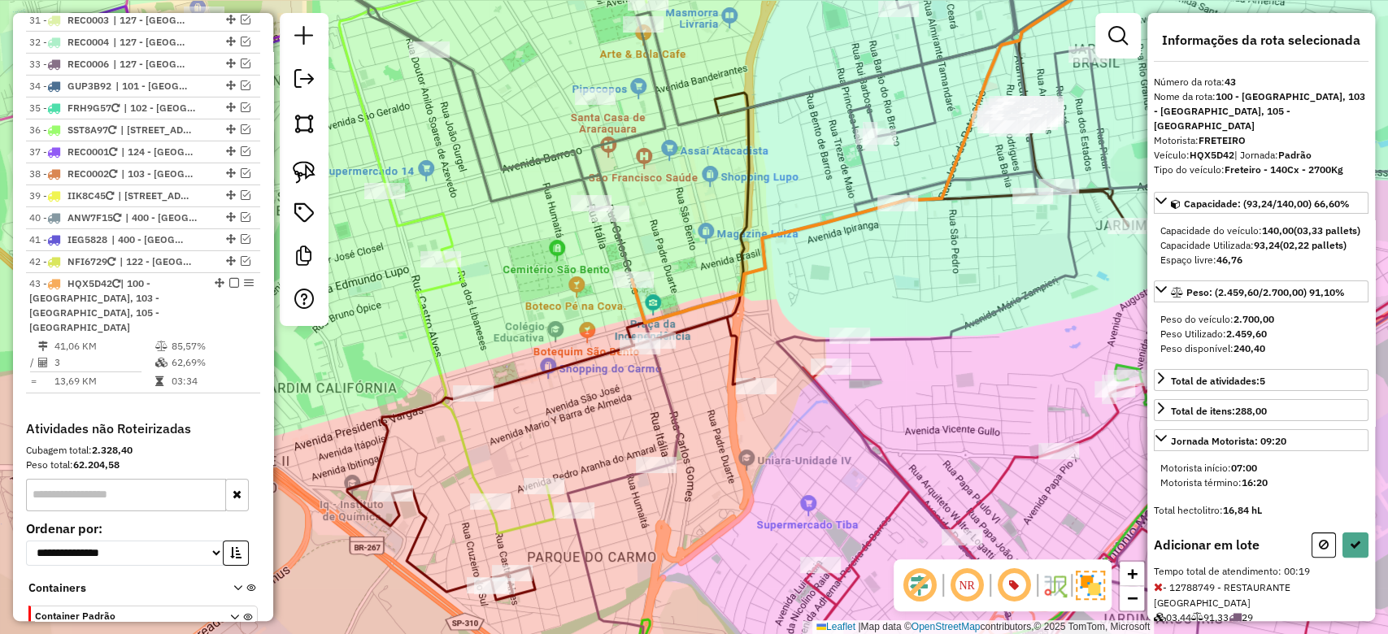
drag, startPoint x: 702, startPoint y: 223, endPoint x: 706, endPoint y: 246, distance: 23.1
click at [702, 251] on div "Janela de atendimento Grade de atendimento Capacidade Transportadoras Veículos …" at bounding box center [694, 317] width 1388 height 634
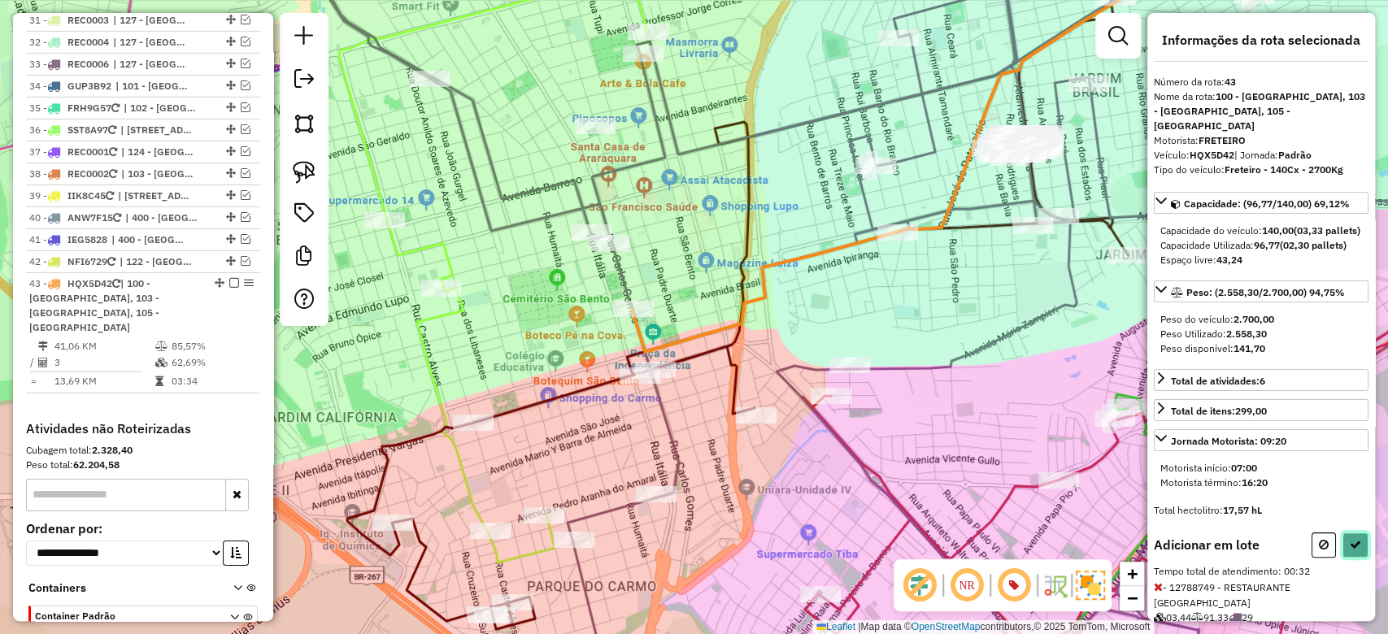
click at [1350, 543] on icon at bounding box center [1355, 544] width 11 height 11
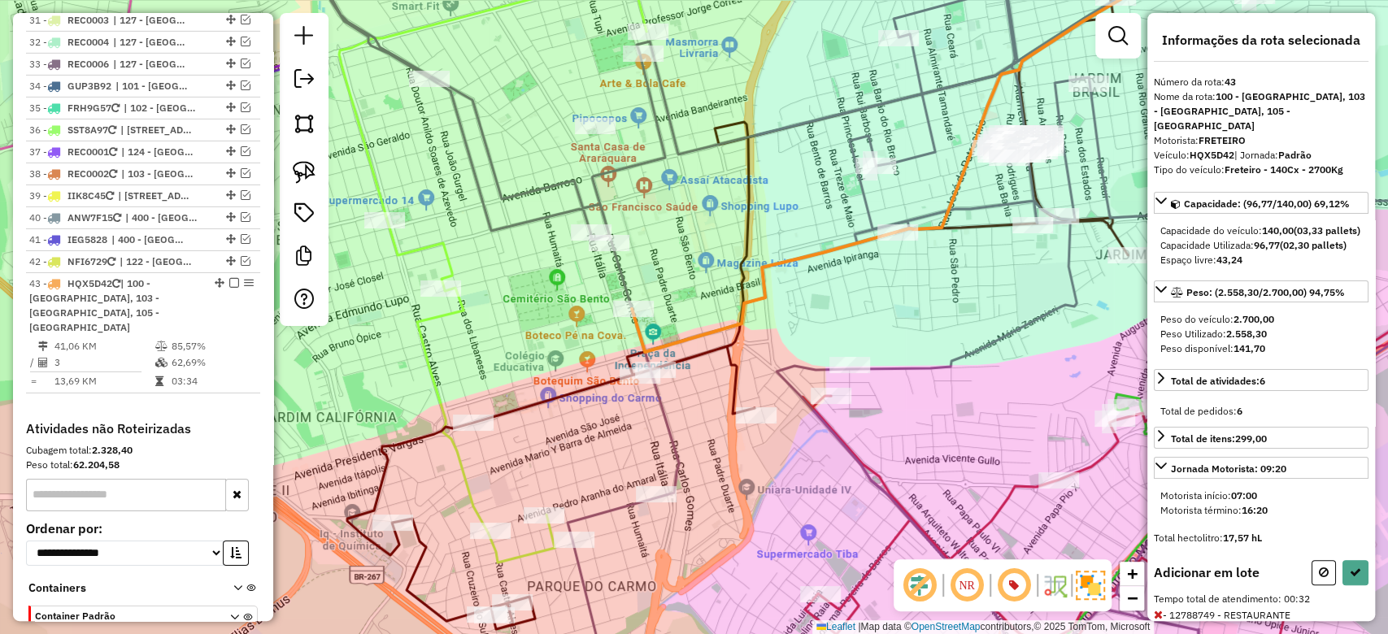
select select "**********"
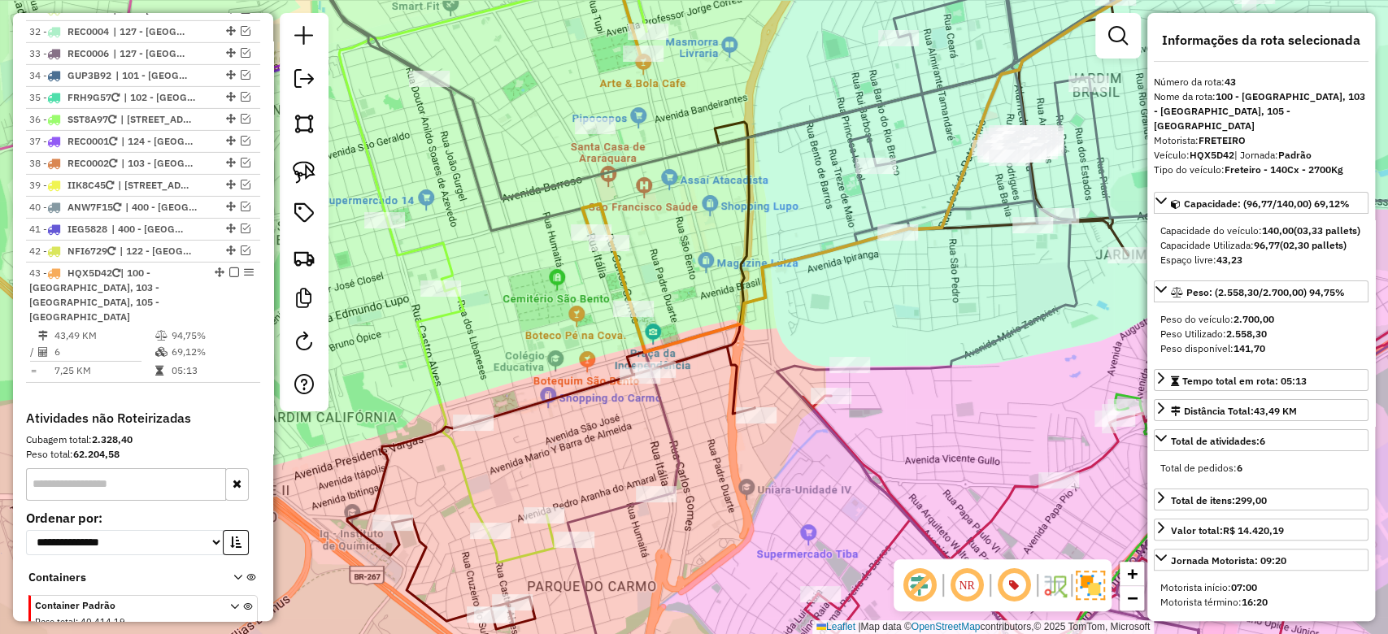
scroll to position [3699, 0]
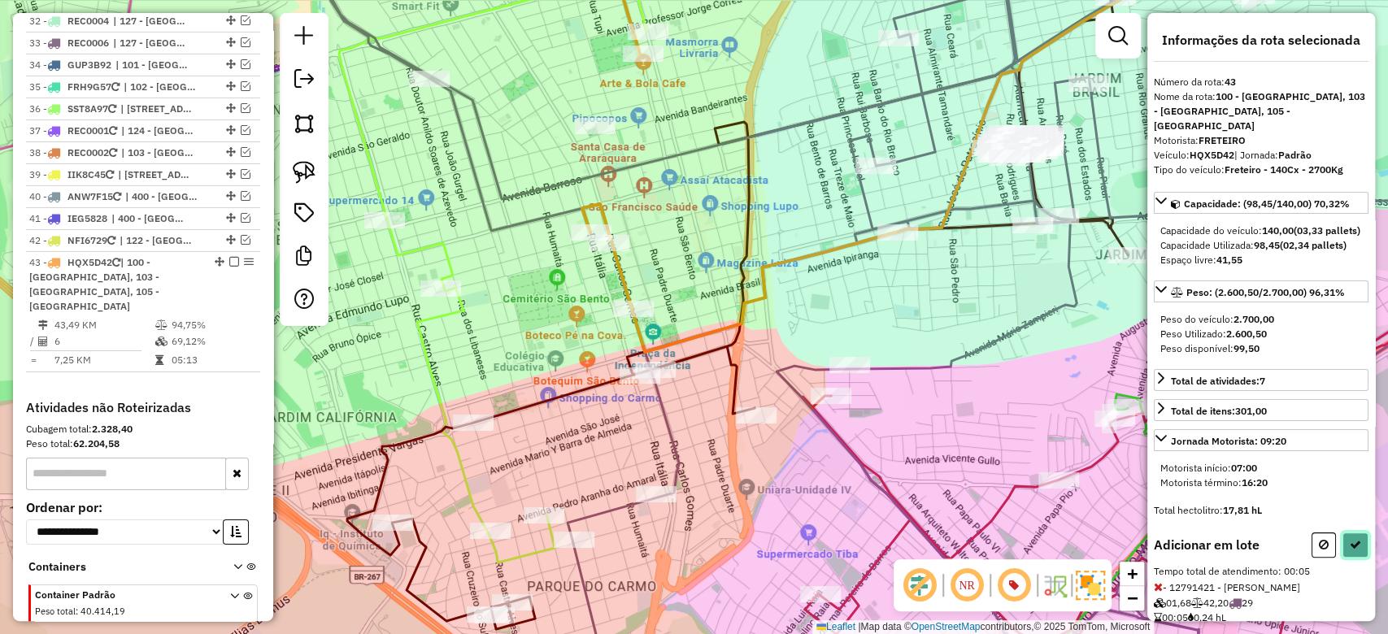
click at [1346, 533] on button at bounding box center [1355, 545] width 26 height 25
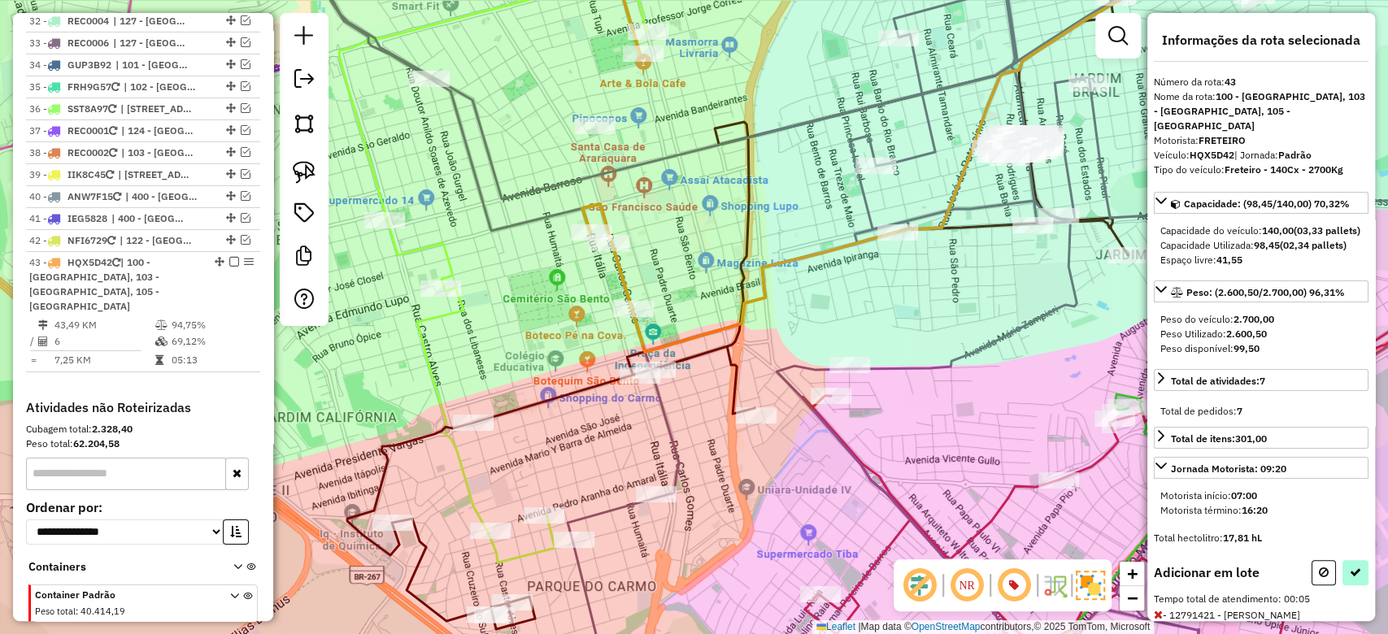
select select "**********"
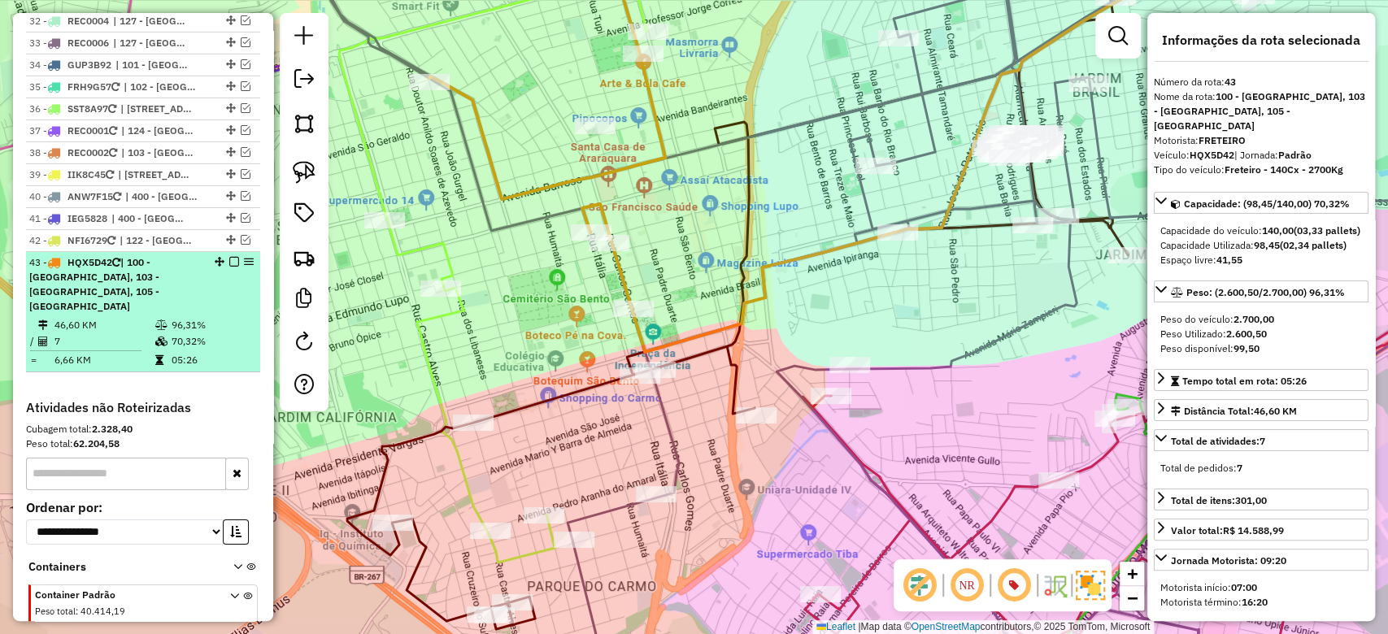
click at [229, 257] on em at bounding box center [234, 262] width 10 height 10
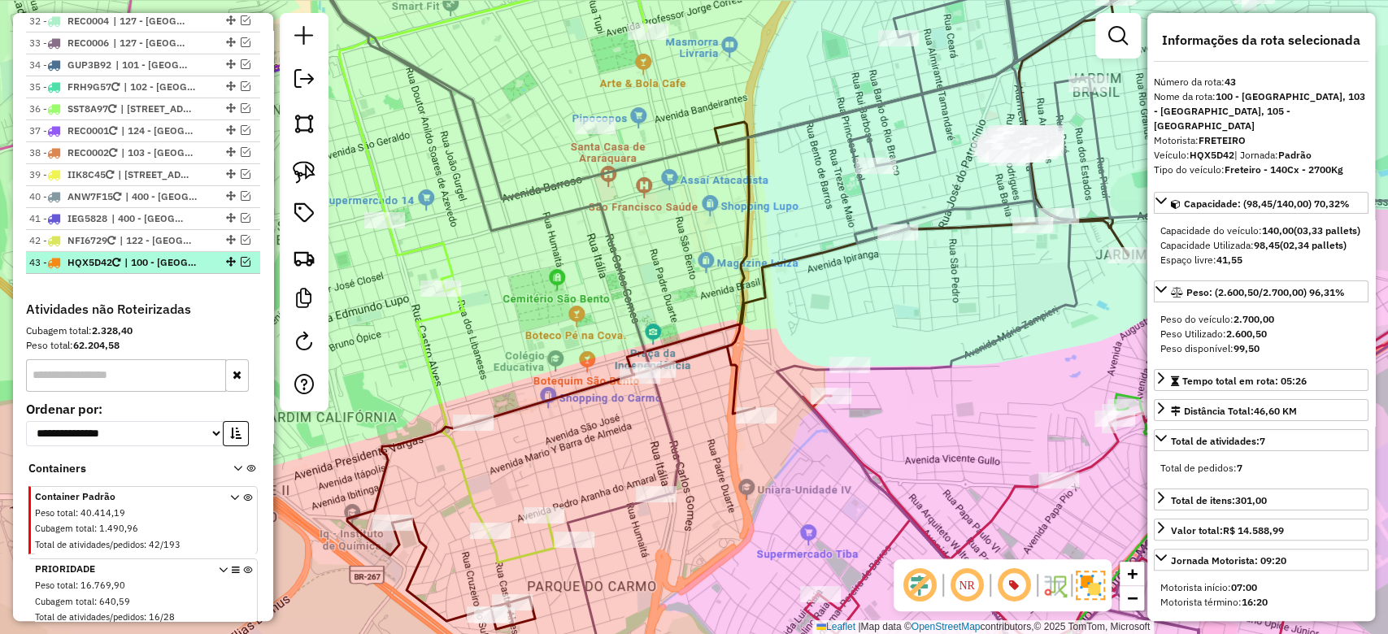
scroll to position [3621, 0]
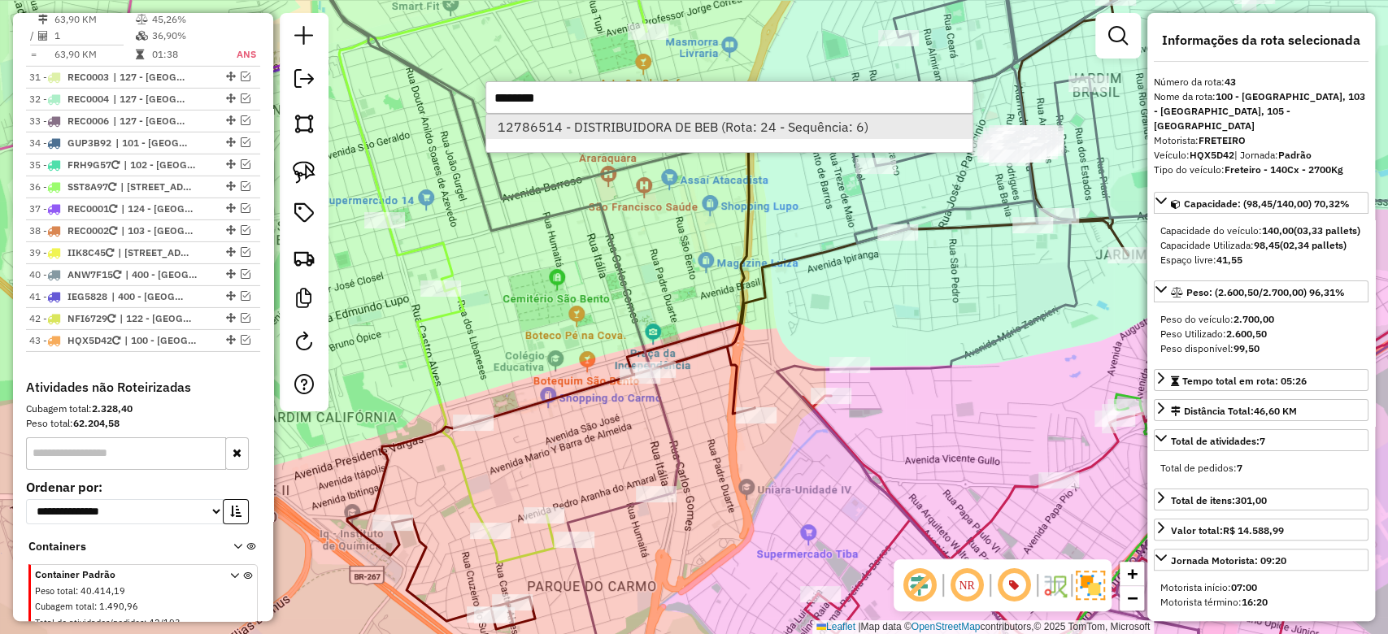
type input "********"
click at [738, 124] on li "12786514 - DISTRIBUIDORA DE BEB (Rota: 24 - Sequência: 6)" at bounding box center [729, 127] width 486 height 24
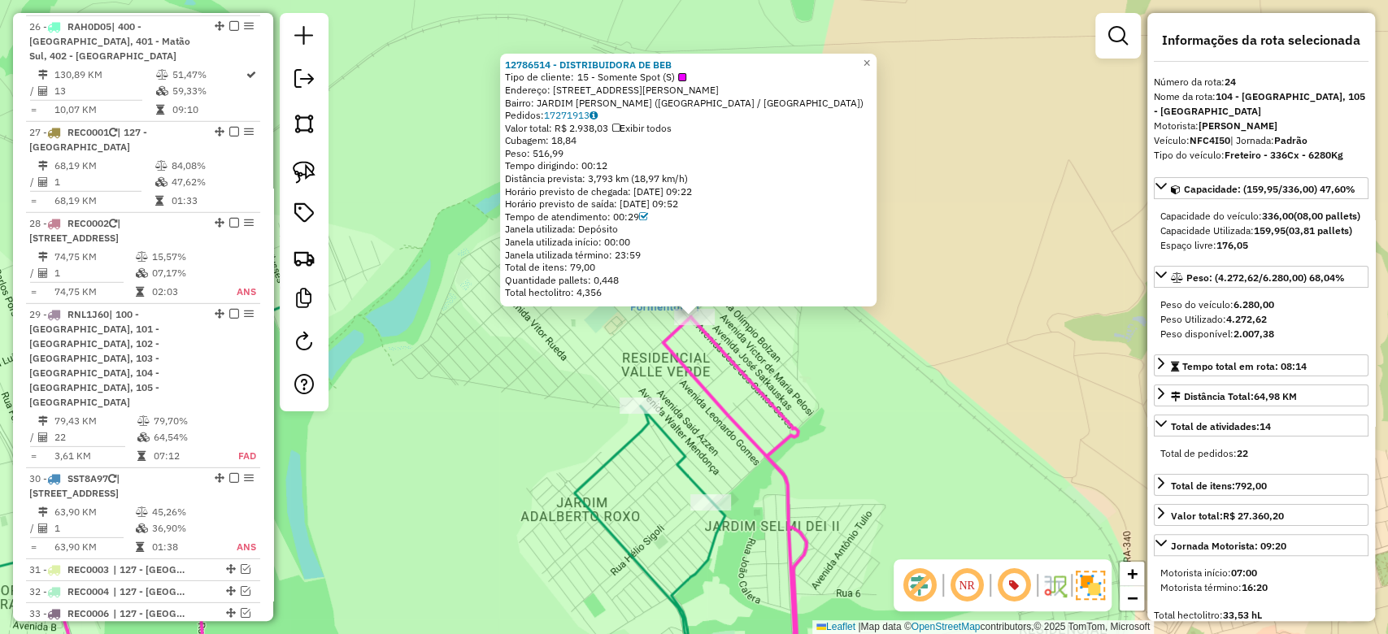
scroll to position [2727, 0]
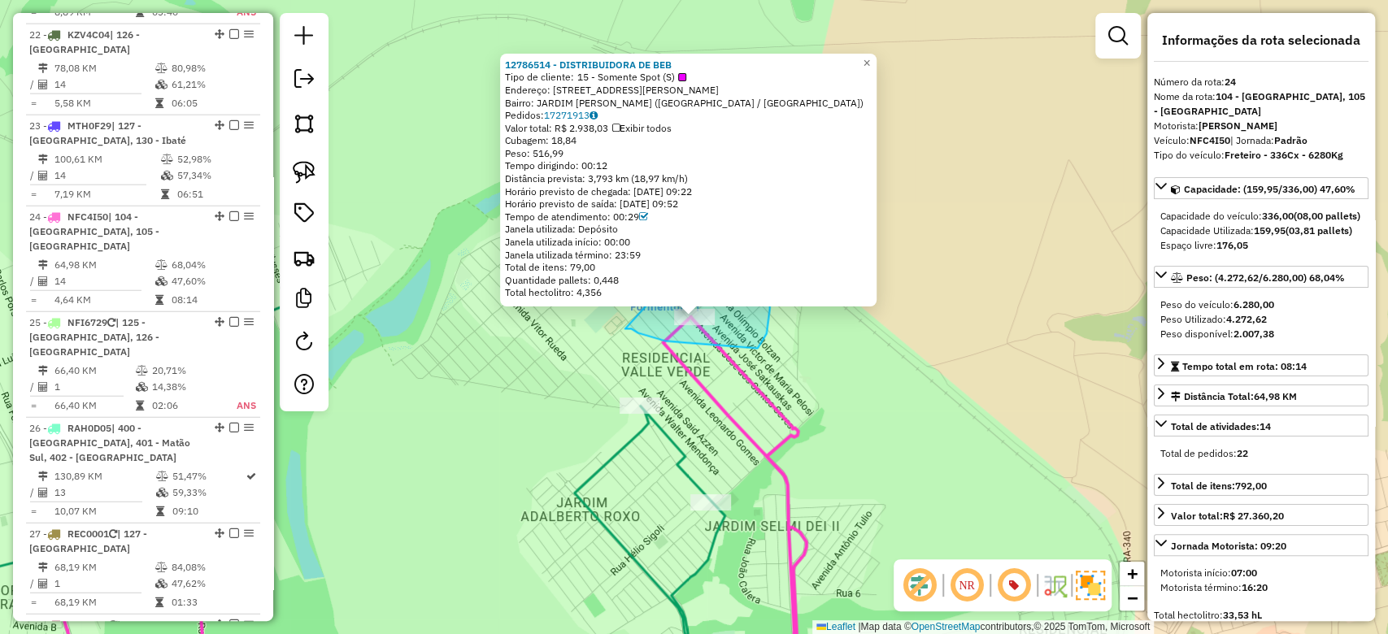
drag, startPoint x: 665, startPoint y: 341, endPoint x: 744, endPoint y: 198, distance: 163.4
click at [744, 198] on div "12786514 - DISTRIBUIDORA DE BEB Tipo de cliente: 15 - Somente Spot (S) Endereço…" at bounding box center [694, 317] width 1388 height 634
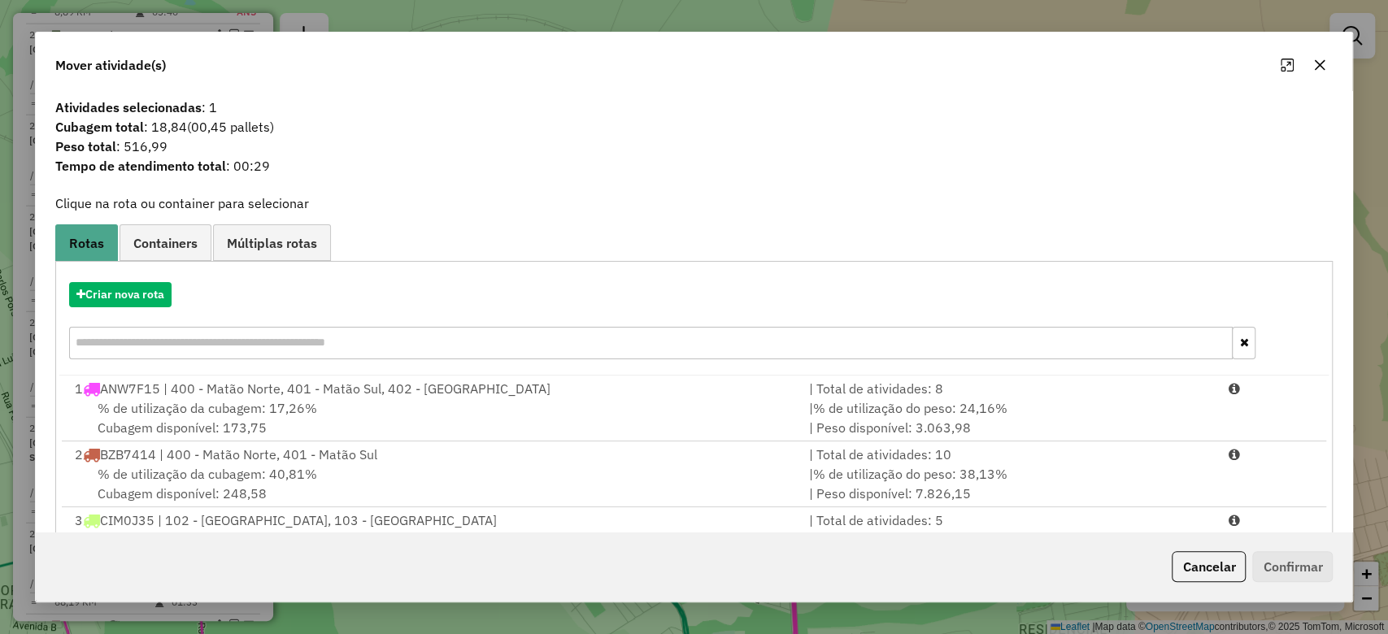
click at [1325, 62] on icon "button" at bounding box center [1319, 65] width 13 height 13
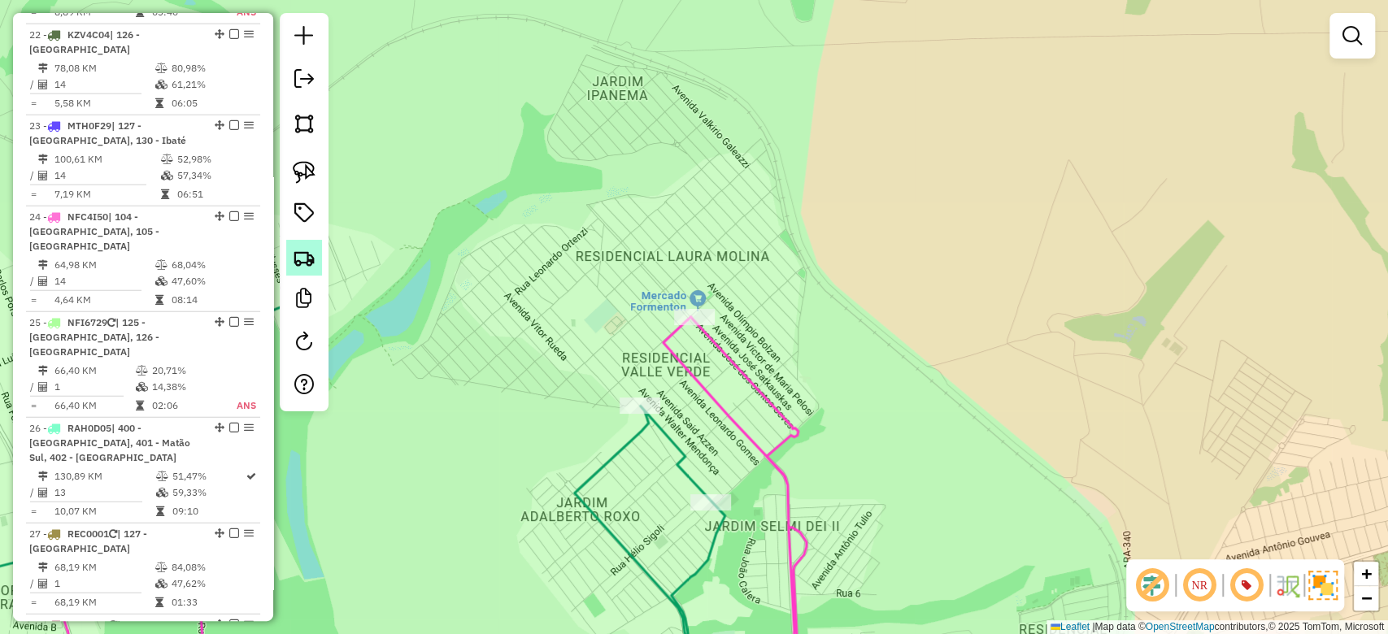
click at [300, 259] on img at bounding box center [304, 257] width 23 height 23
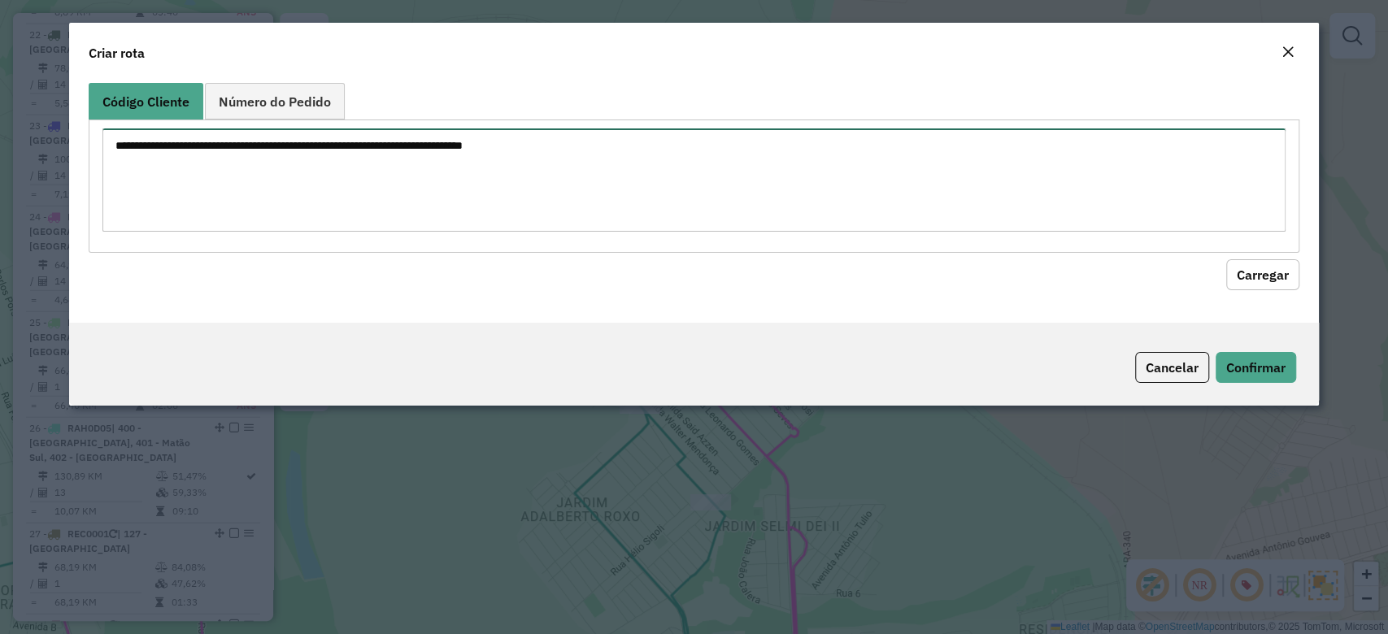
click at [315, 145] on textarea at bounding box center [693, 179] width 1182 height 103
paste textarea "******** ******** ********"
type textarea "******** ******** ********"
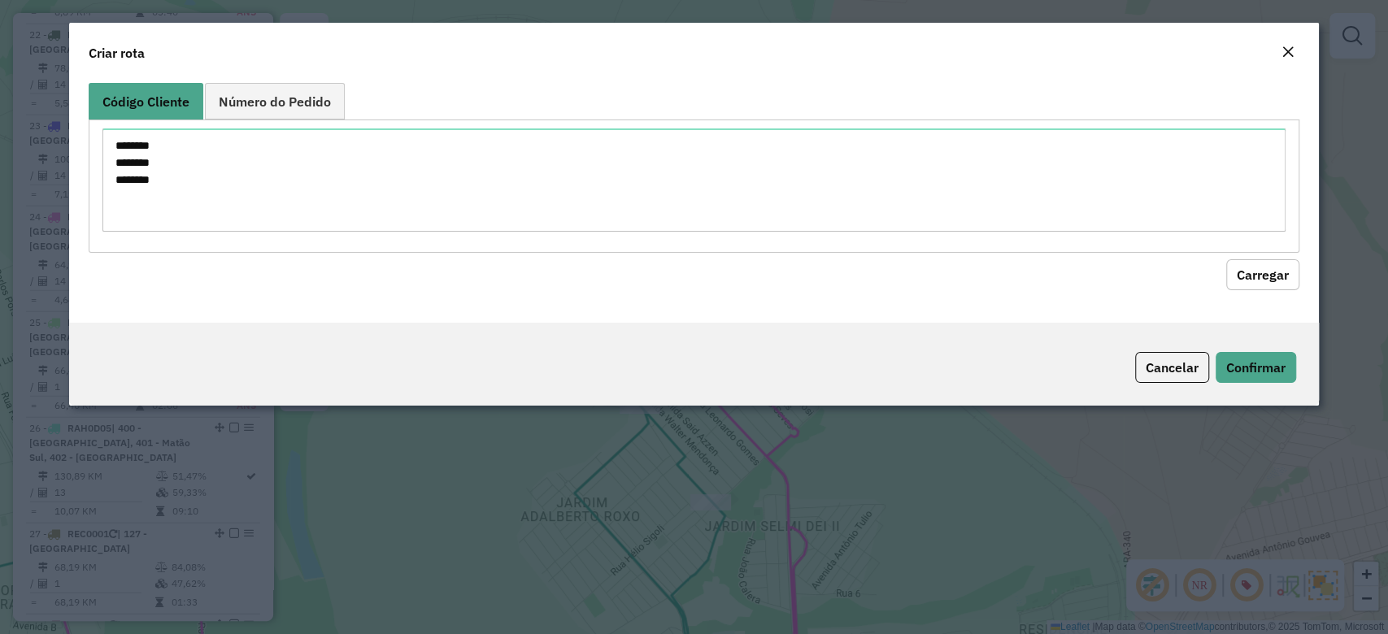
click at [1254, 272] on button "Carregar" at bounding box center [1262, 274] width 73 height 31
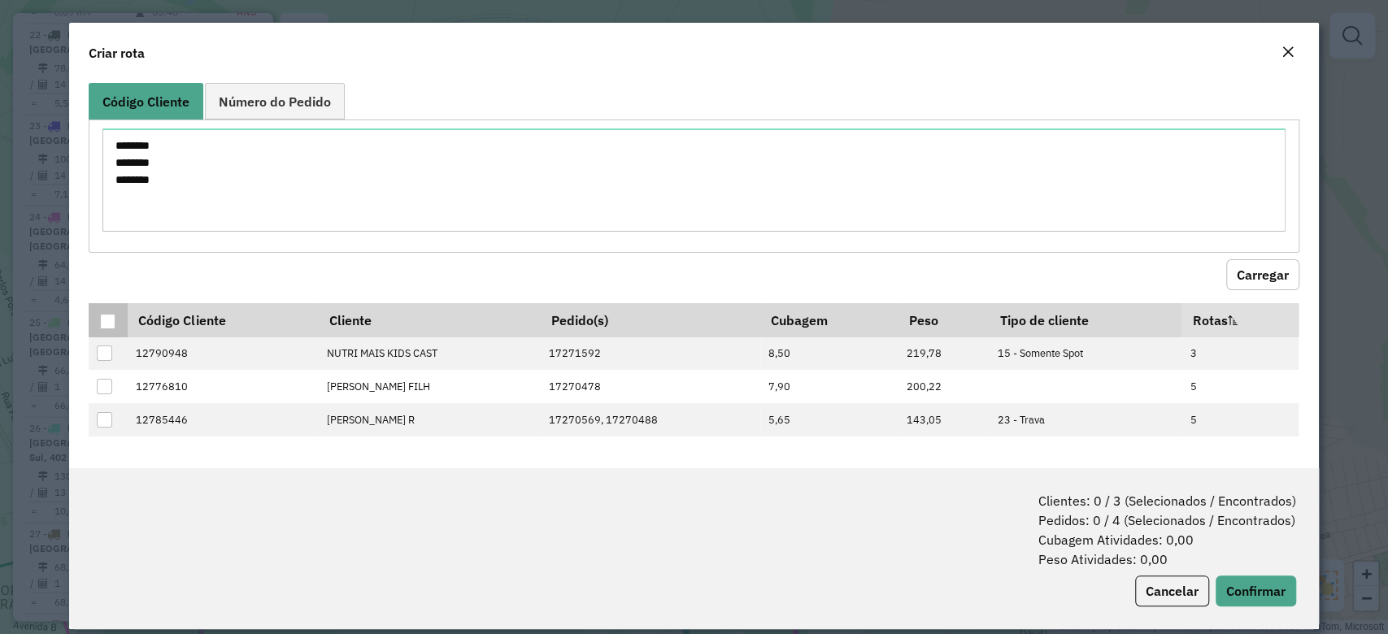
click at [109, 315] on div at bounding box center [107, 321] width 15 height 15
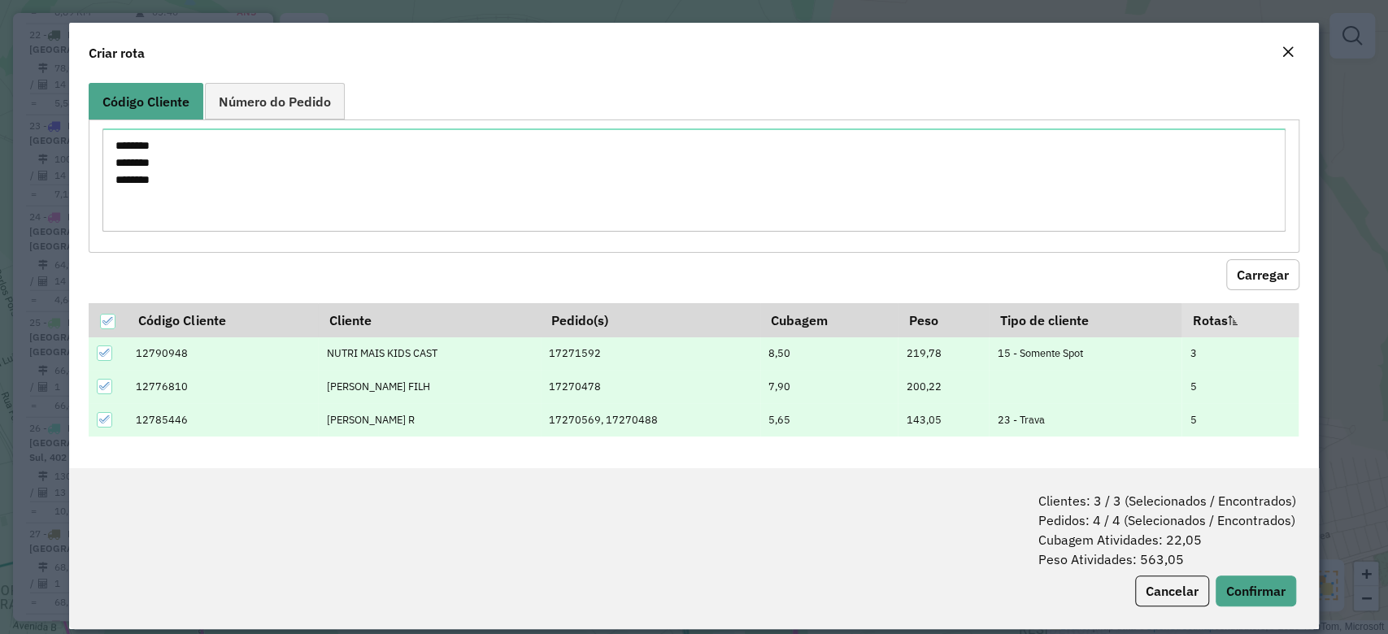
click at [104, 420] on icon at bounding box center [104, 419] width 11 height 7
click at [1241, 580] on button "Confirmar" at bounding box center [1255, 591] width 80 height 31
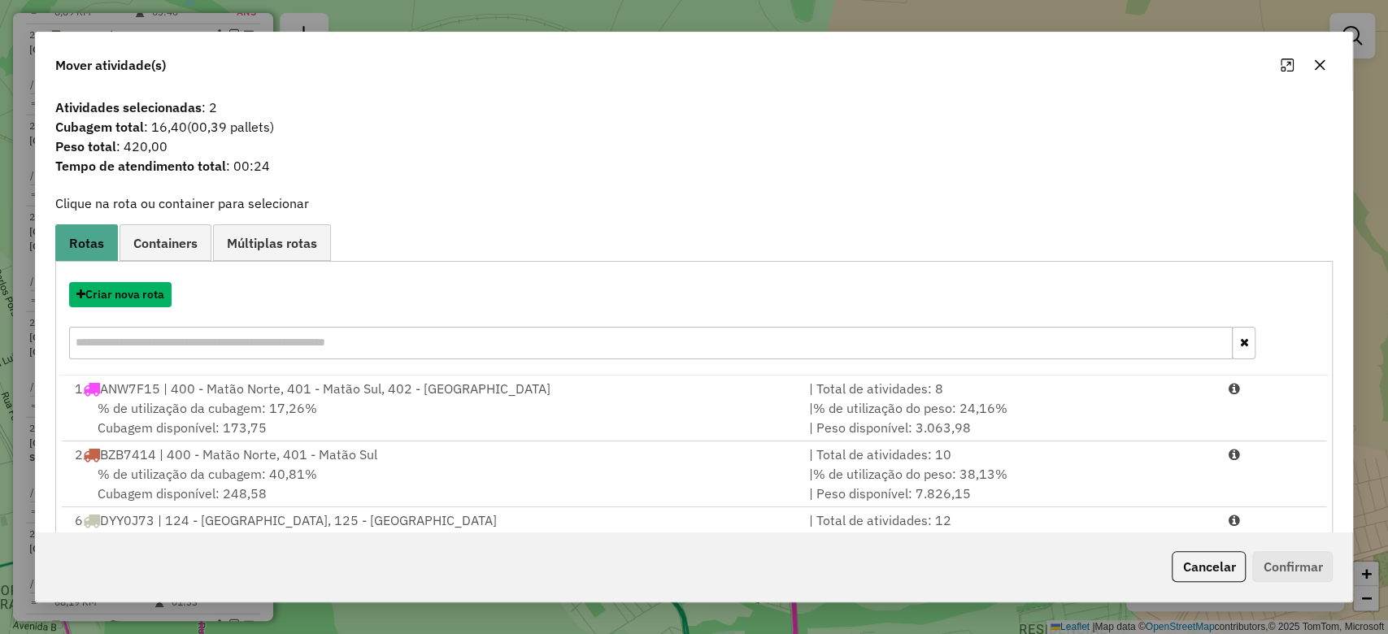
click at [122, 297] on button "Criar nova rota" at bounding box center [120, 294] width 102 height 25
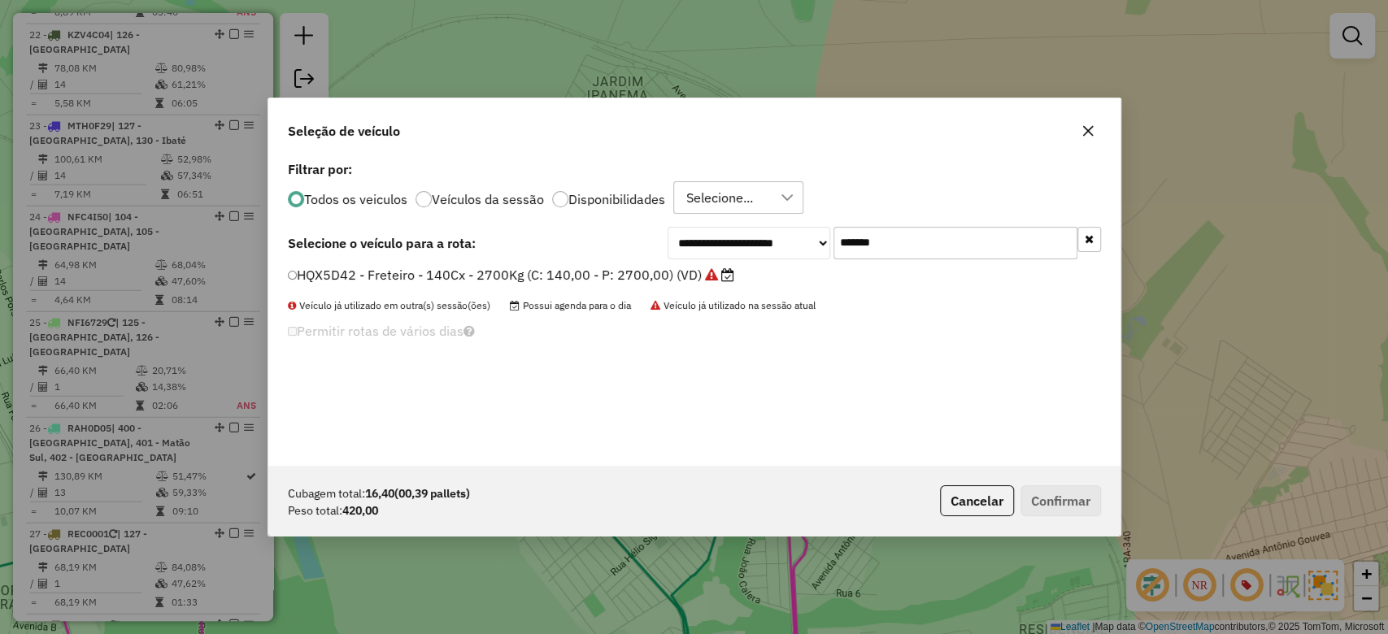
scroll to position [8, 5]
drag, startPoint x: 867, startPoint y: 244, endPoint x: 780, endPoint y: 238, distance: 88.0
click at [780, 238] on div "**********" at bounding box center [883, 243] width 433 height 33
type input "***"
click at [685, 271] on label "DPX8B79 - Freteiro - 70Cx - 480Kg (C: 70,00 - P: 480,00) (VD)" at bounding box center [495, 275] width 414 height 20
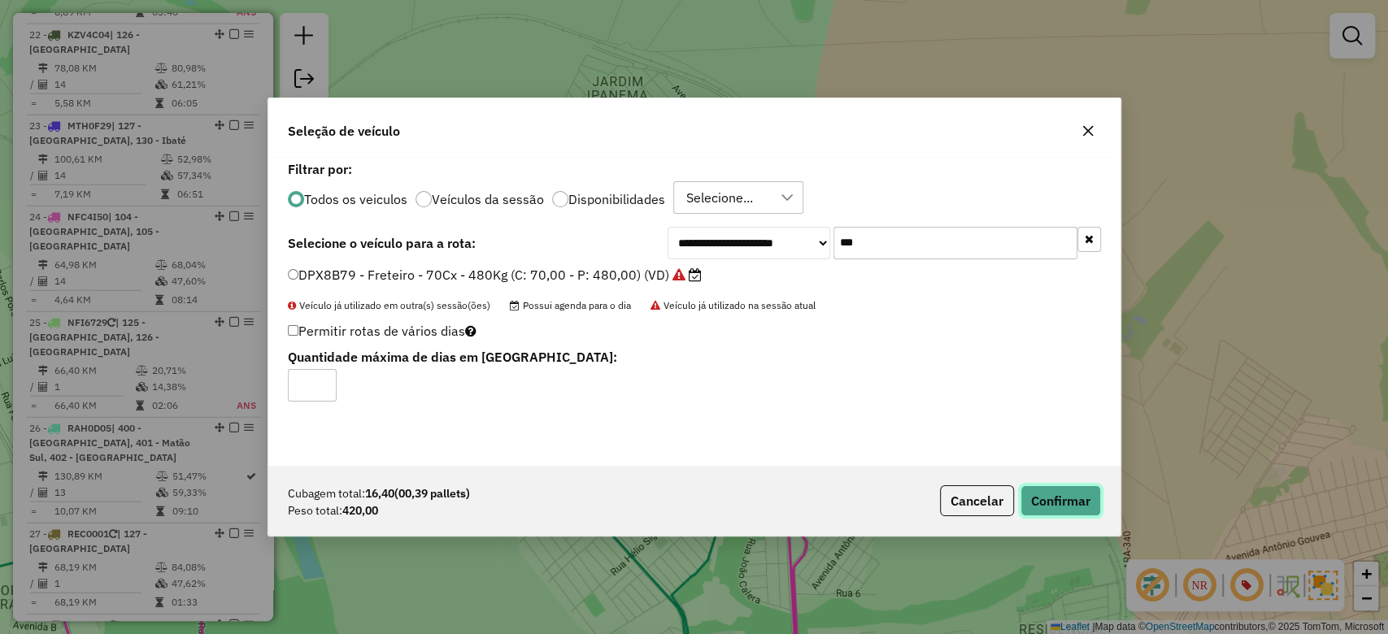
click at [1086, 494] on button "Confirmar" at bounding box center [1060, 500] width 80 height 31
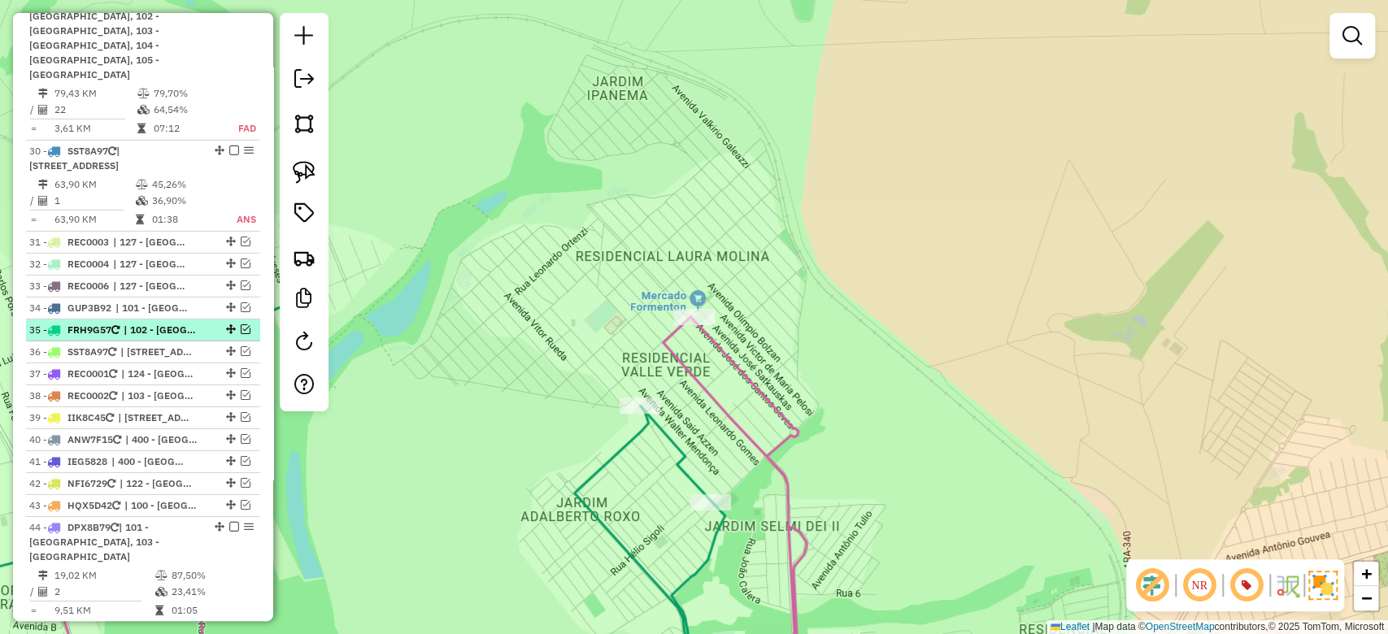
scroll to position [3702, 0]
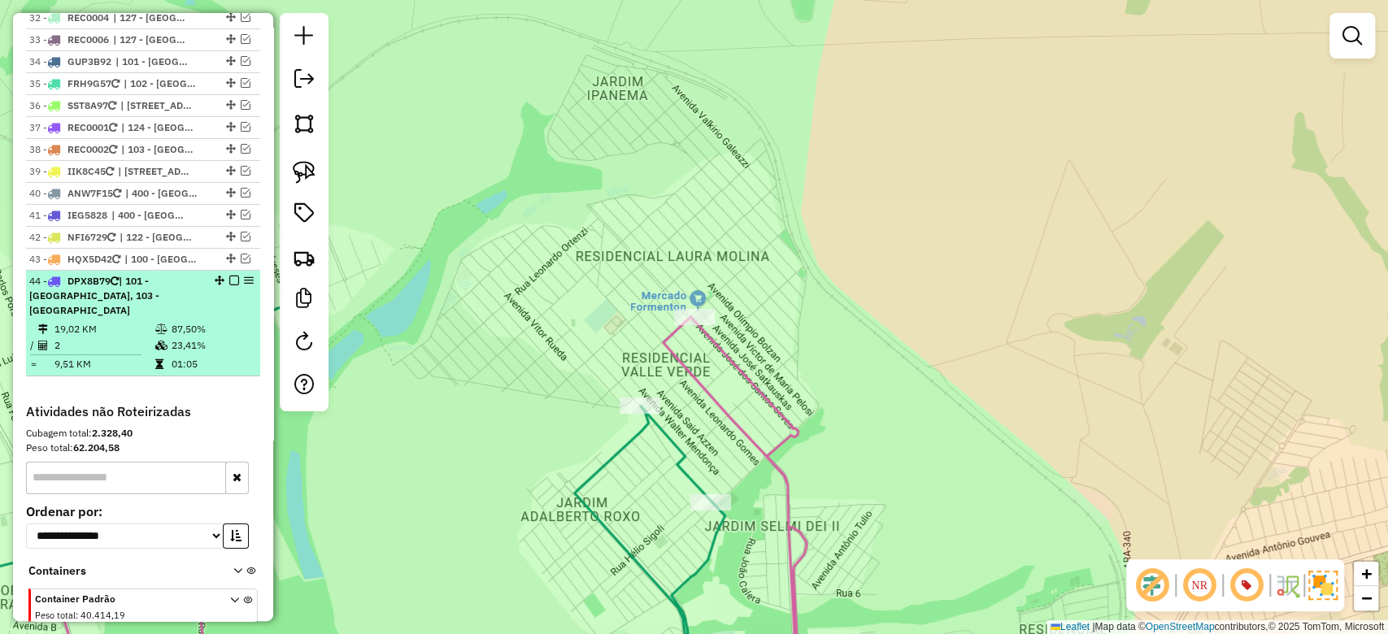
click at [141, 356] on td "9,51 KM" at bounding box center [104, 364] width 101 height 16
select select "**********"
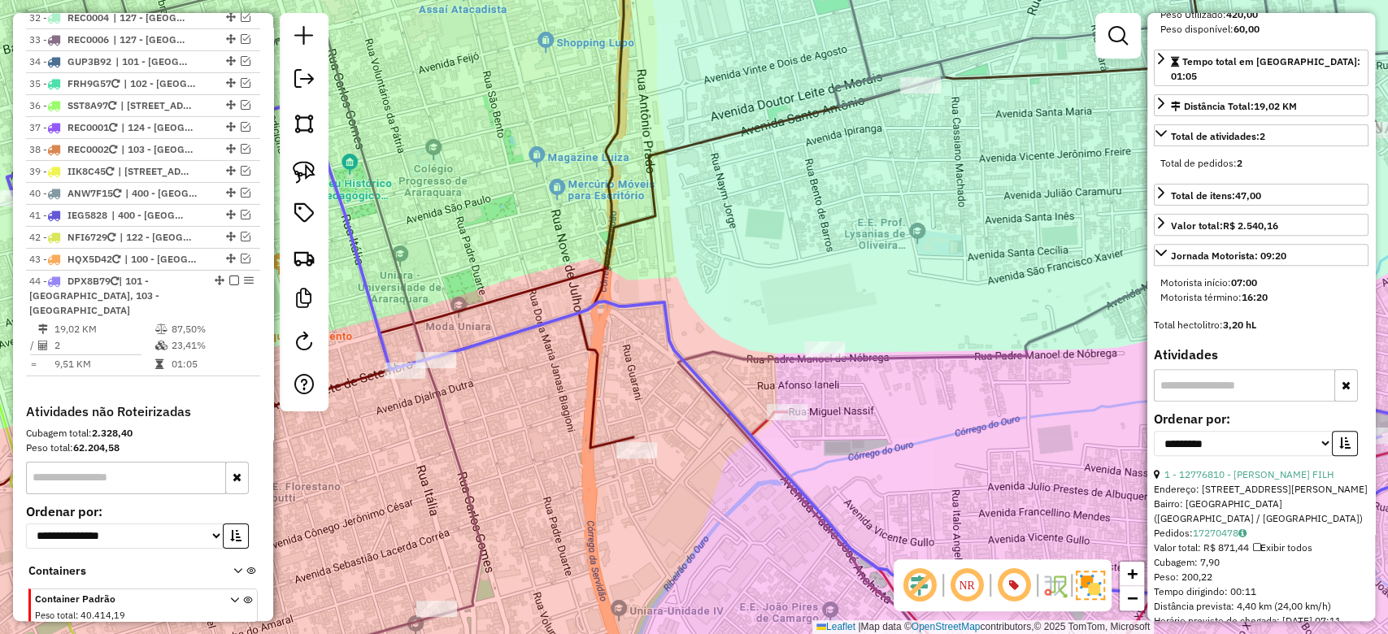
scroll to position [433, 0]
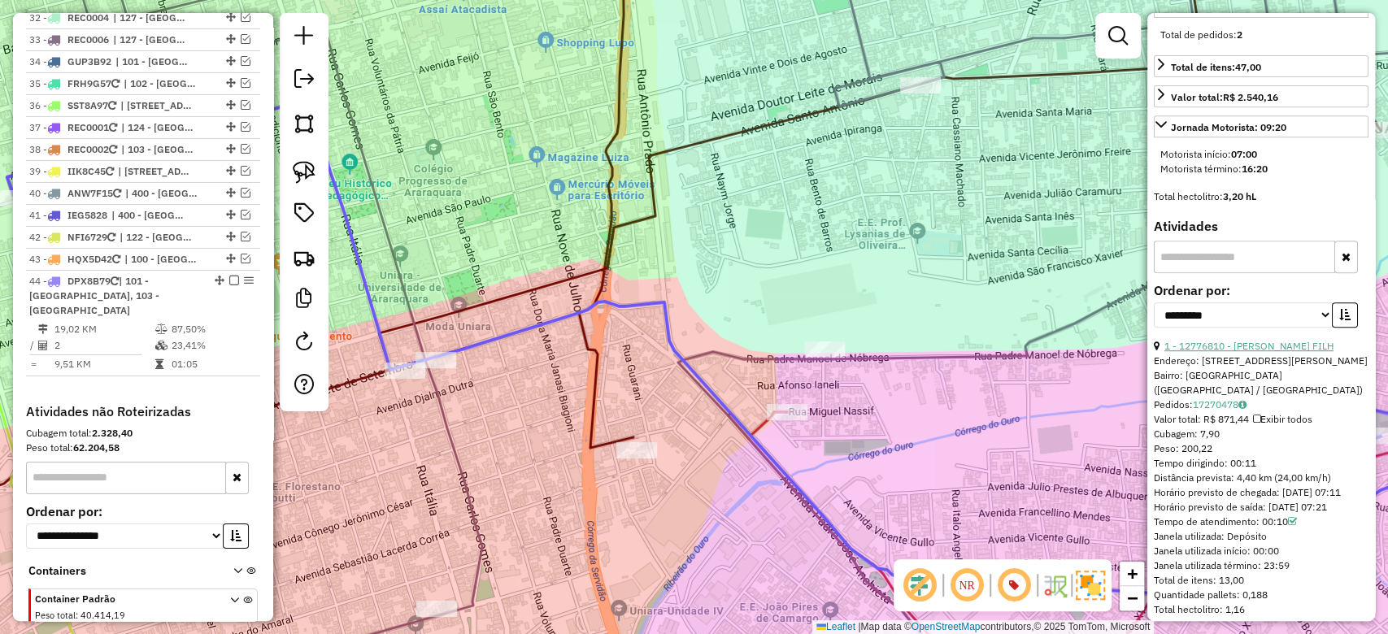
click at [1219, 340] on link "1 - 12776810 - [PERSON_NAME] FILH" at bounding box center [1248, 346] width 169 height 12
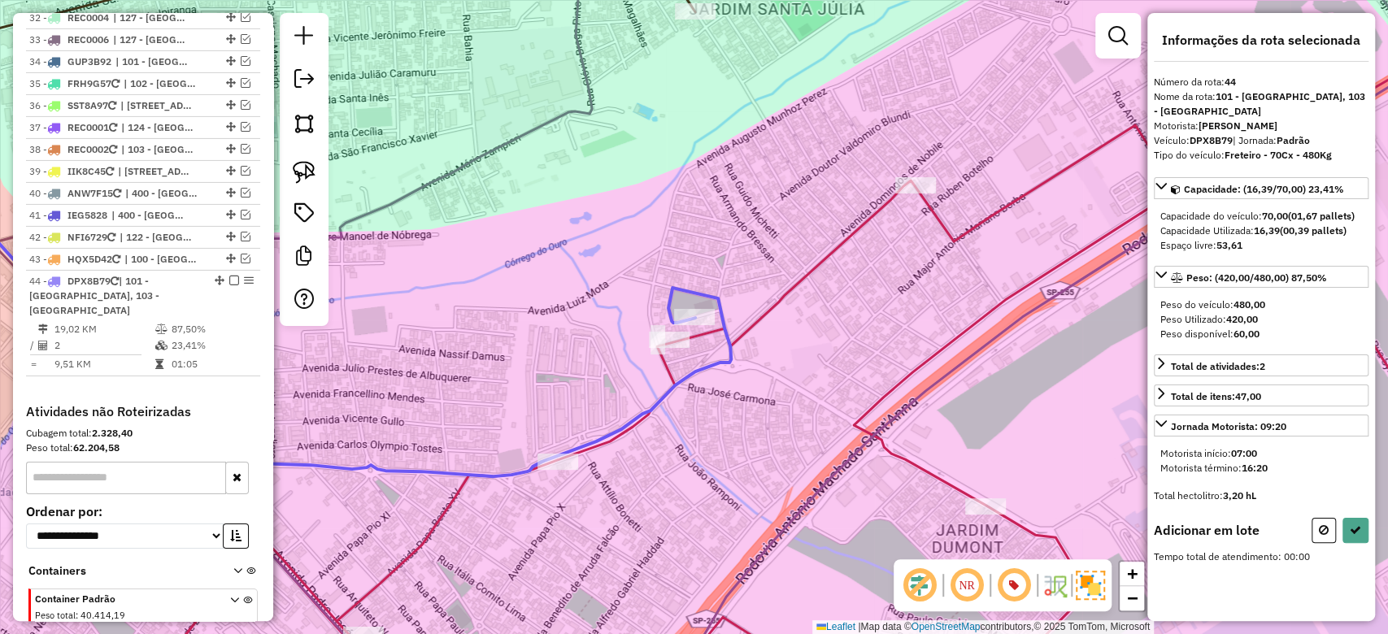
scroll to position [0, 0]
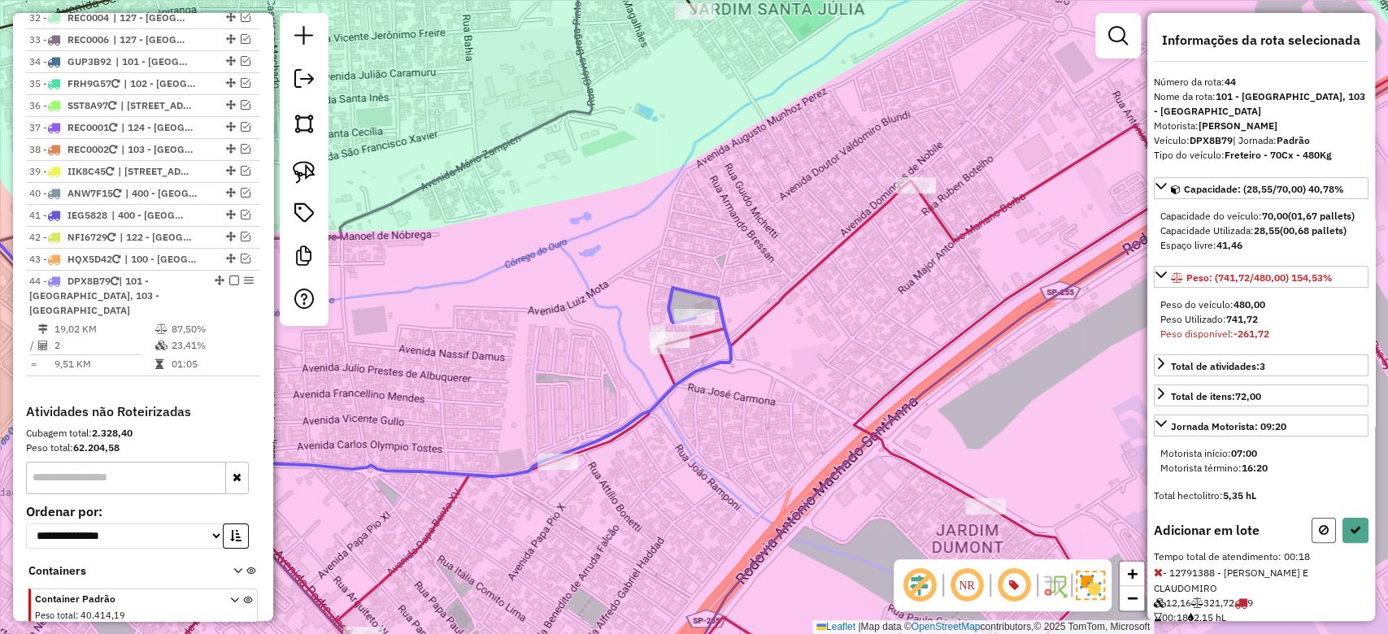
click at [1311, 535] on button at bounding box center [1323, 530] width 24 height 25
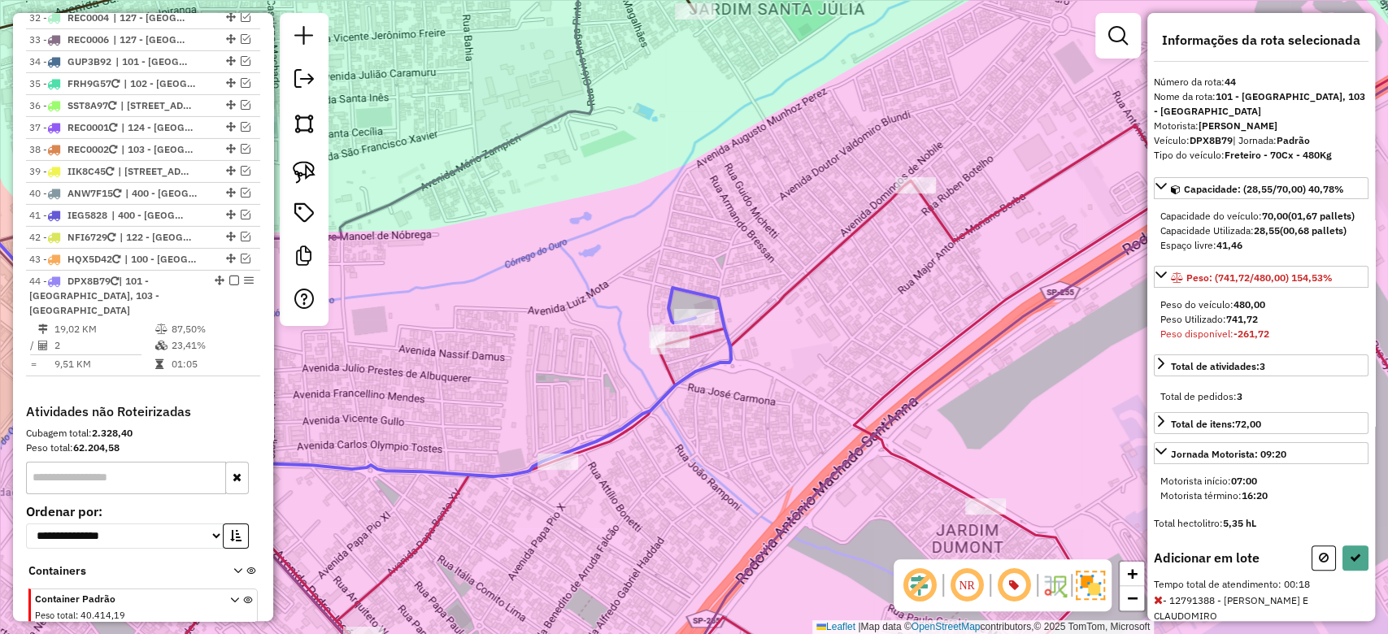
select select "**********"
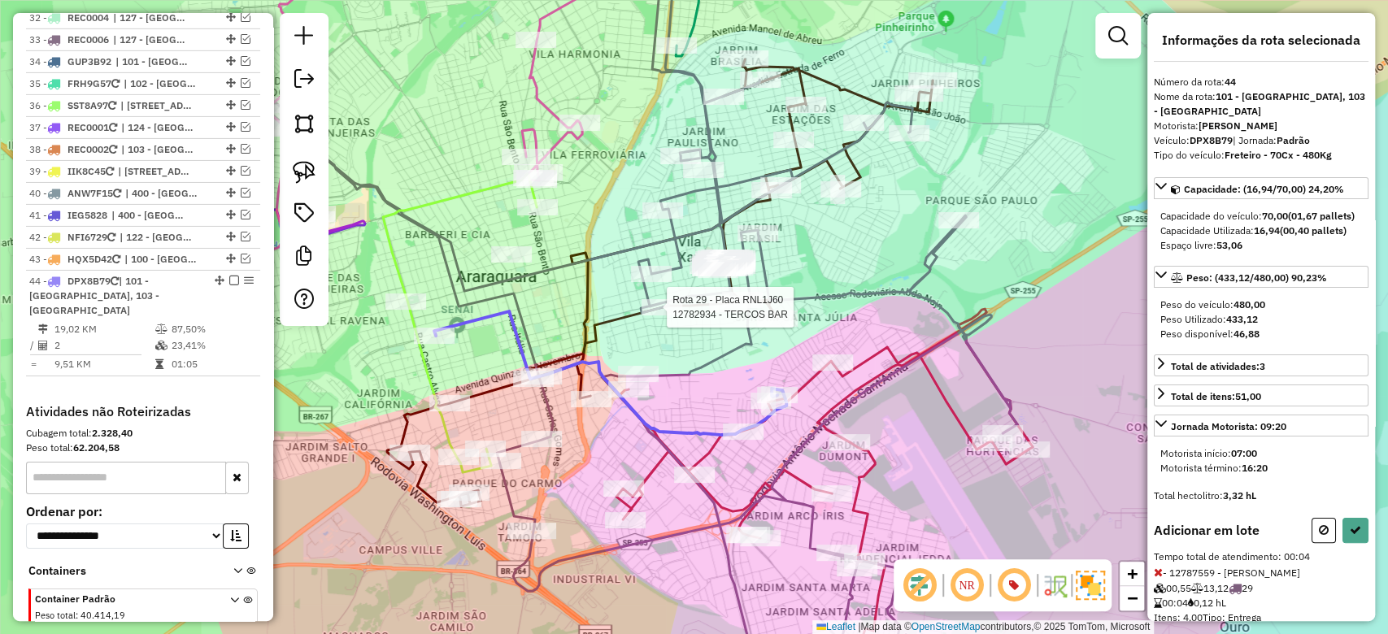
click at [659, 315] on div at bounding box center [661, 307] width 41 height 16
click at [1354, 536] on icon at bounding box center [1355, 529] width 11 height 11
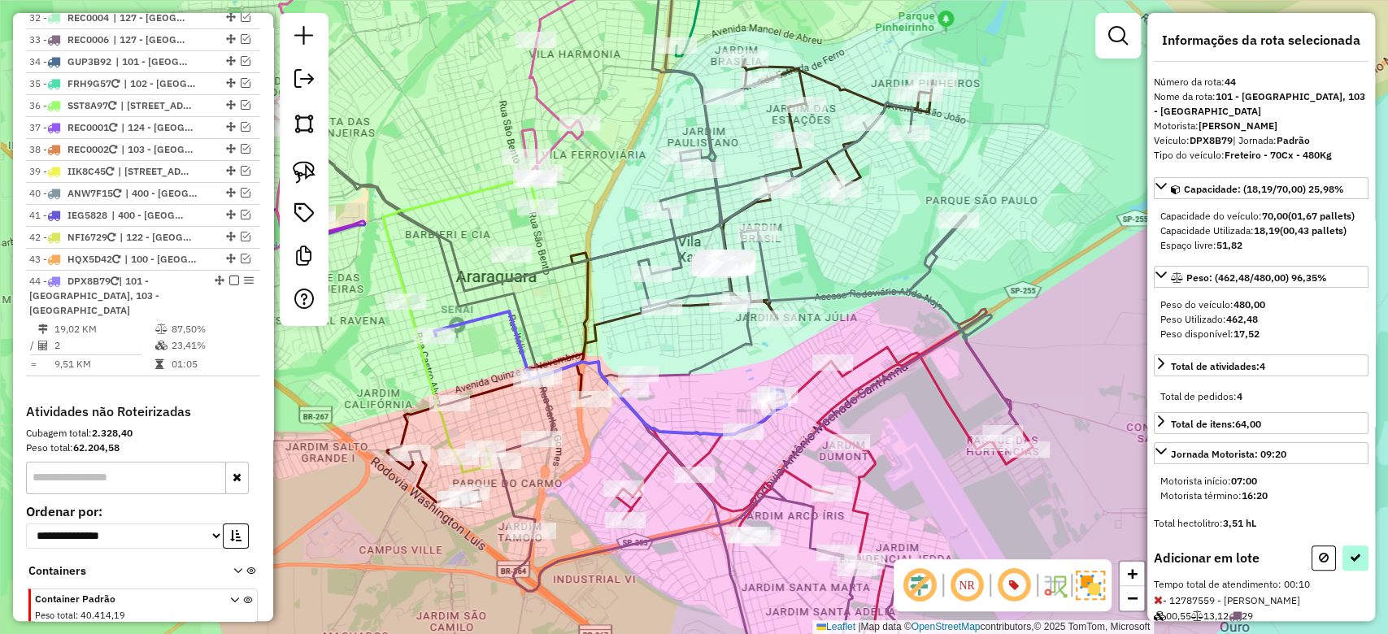
select select "**********"
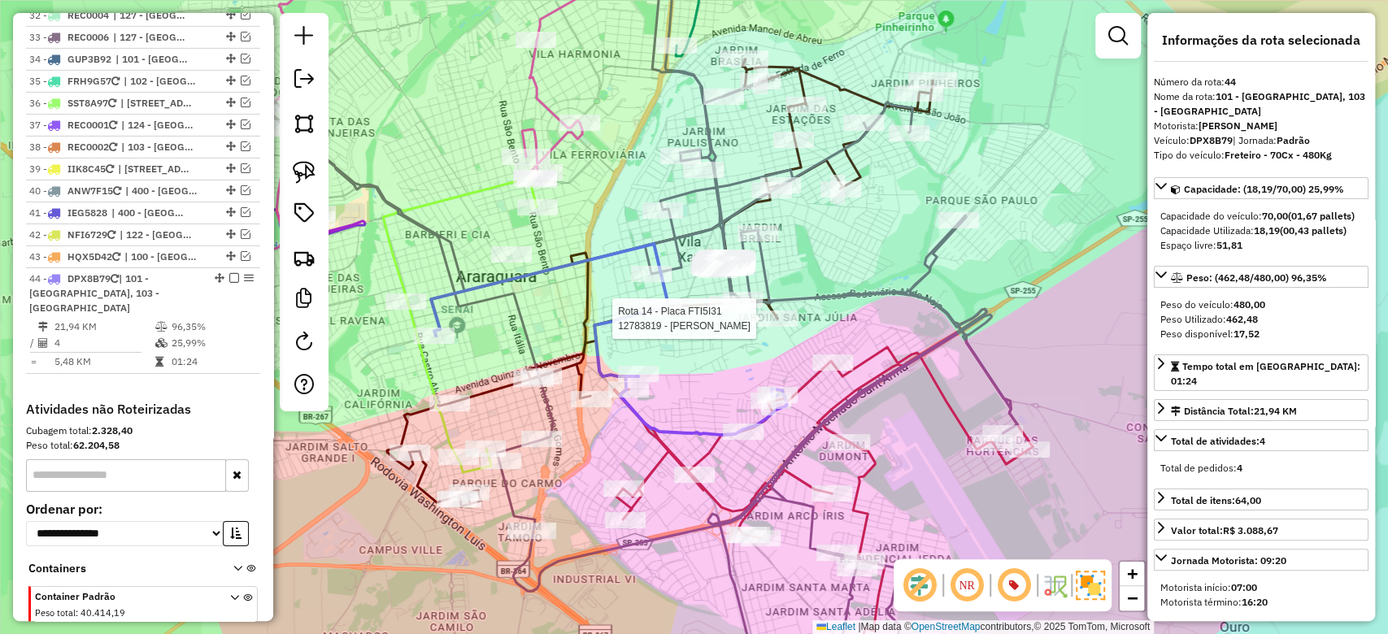
scroll to position [3712, 0]
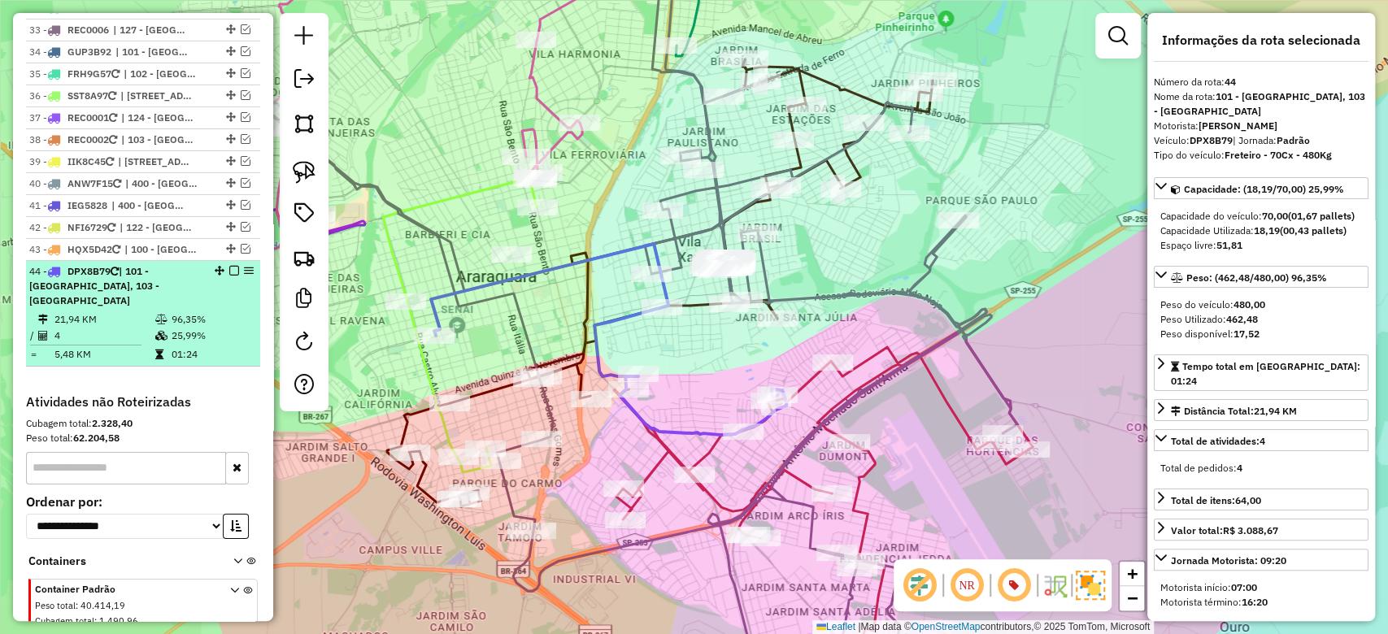
click at [229, 266] on em at bounding box center [234, 271] width 10 height 10
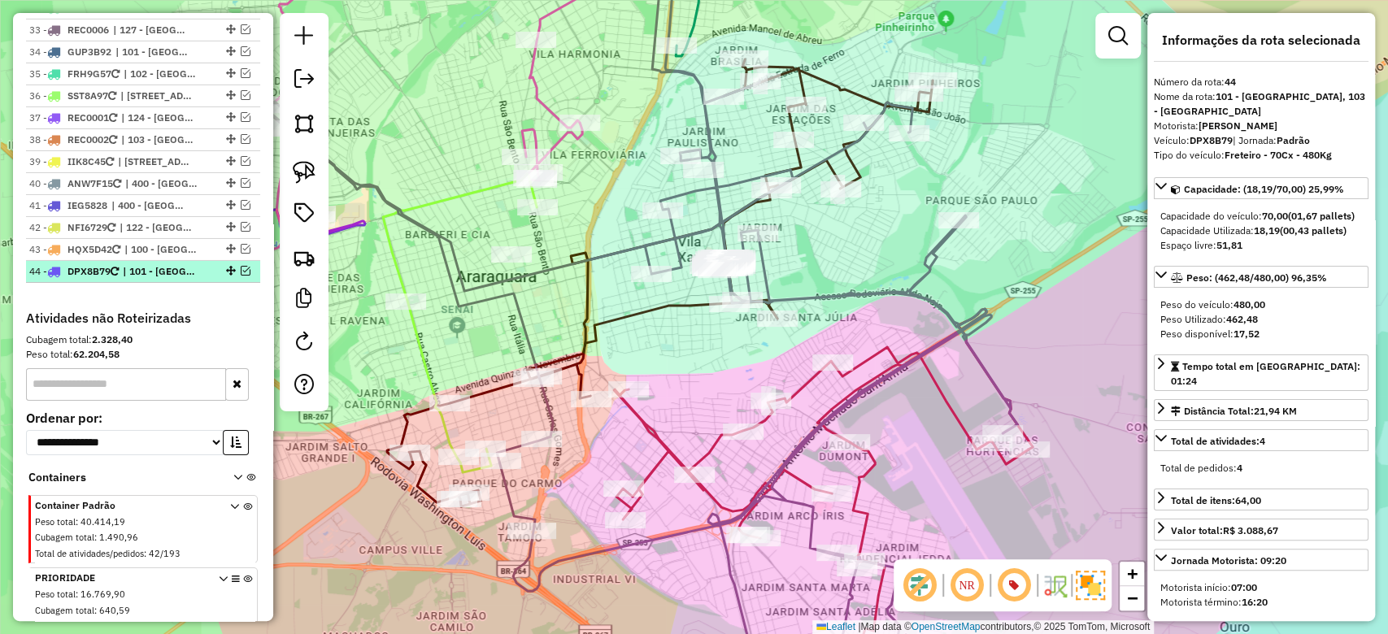
scroll to position [3643, 0]
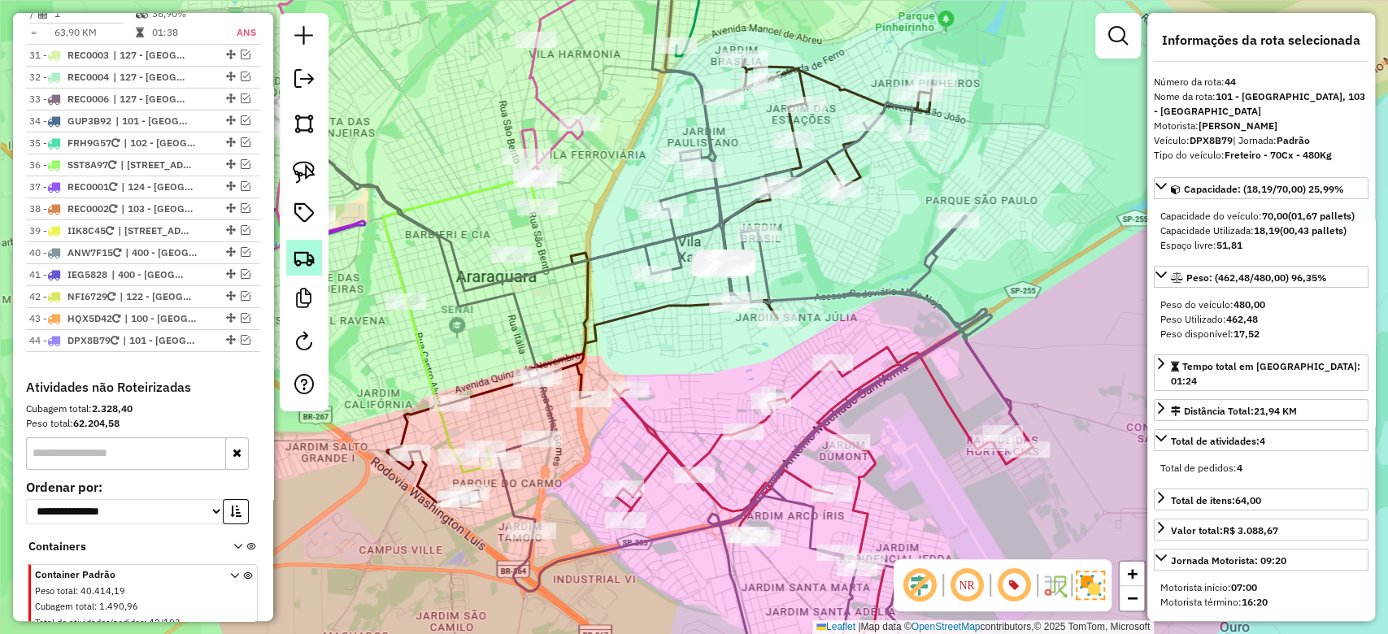
click at [293, 258] on img at bounding box center [304, 257] width 23 height 23
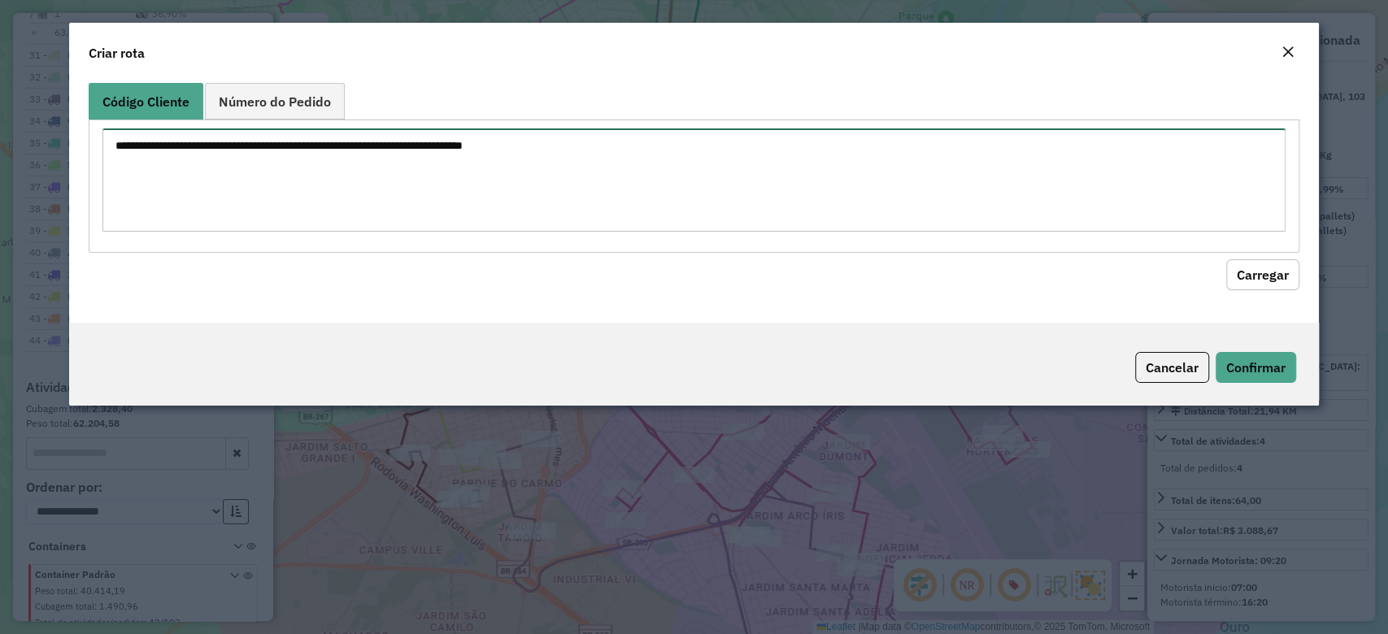
click at [289, 156] on textarea at bounding box center [693, 179] width 1182 height 103
paste textarea "********"
type textarea "********"
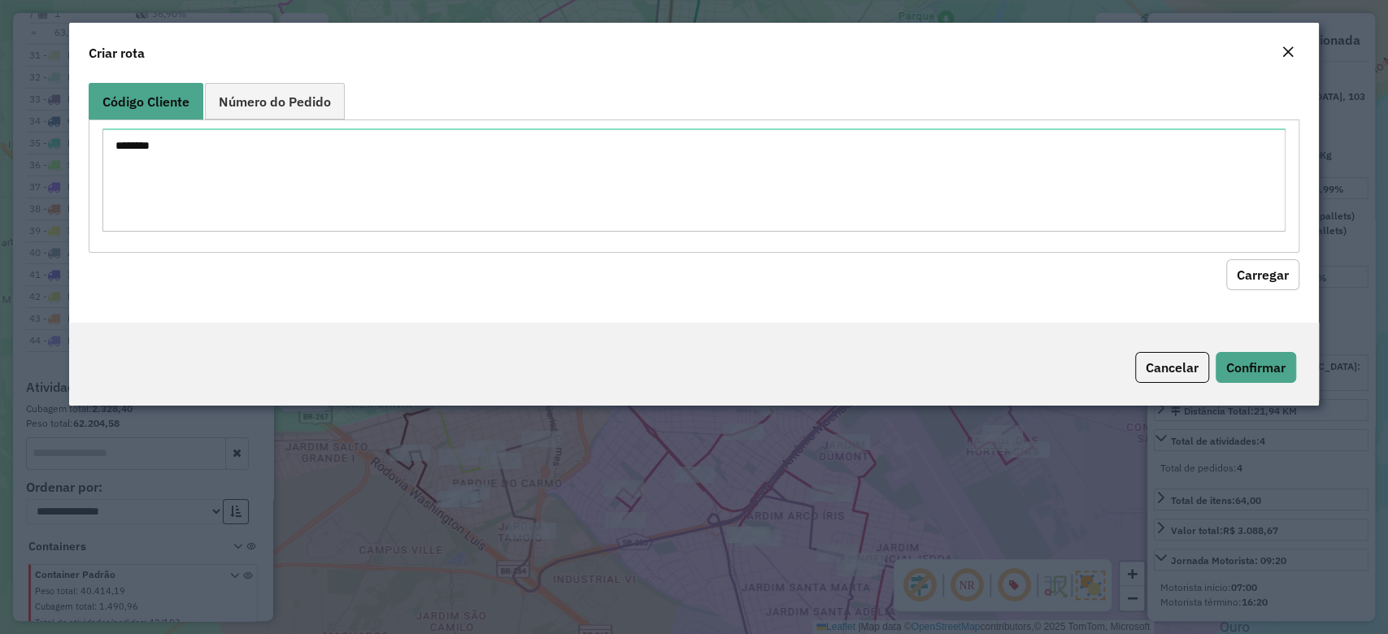
click at [1275, 257] on hb-field-button "Carregar" at bounding box center [694, 271] width 1210 height 37
click at [1276, 270] on button "Carregar" at bounding box center [1262, 274] width 73 height 31
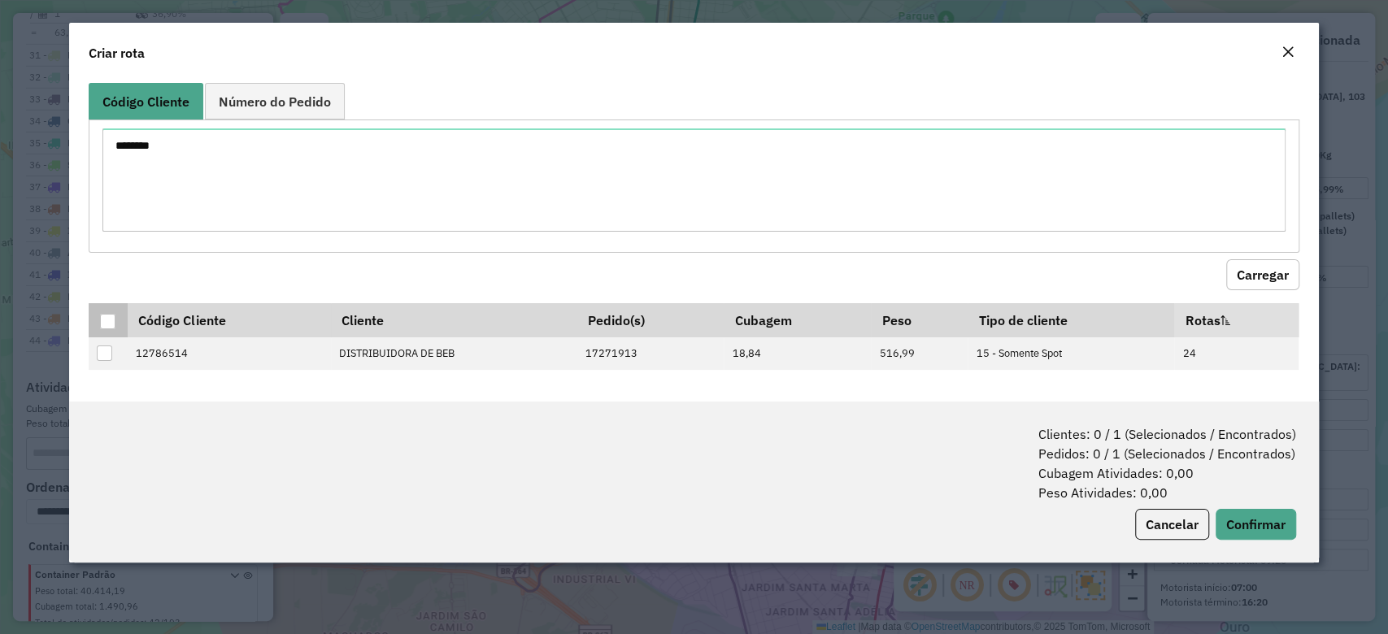
click at [107, 319] on div at bounding box center [107, 321] width 15 height 15
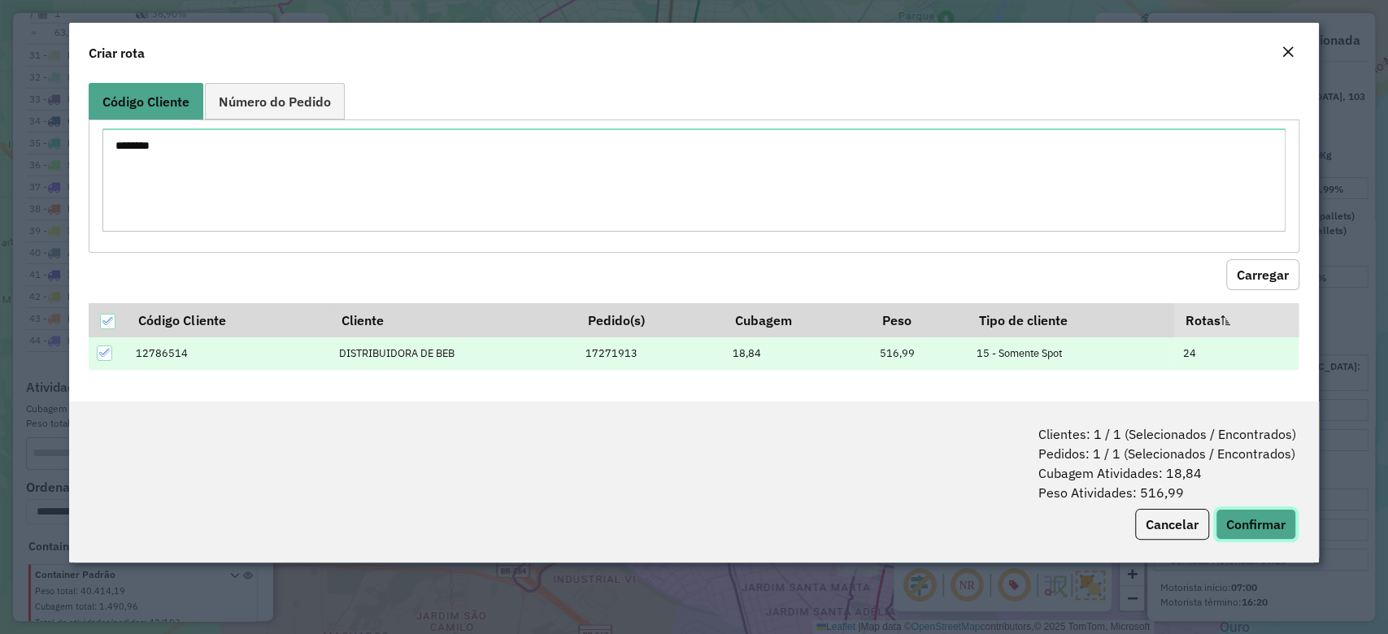
click at [1284, 528] on button "Confirmar" at bounding box center [1255, 524] width 80 height 31
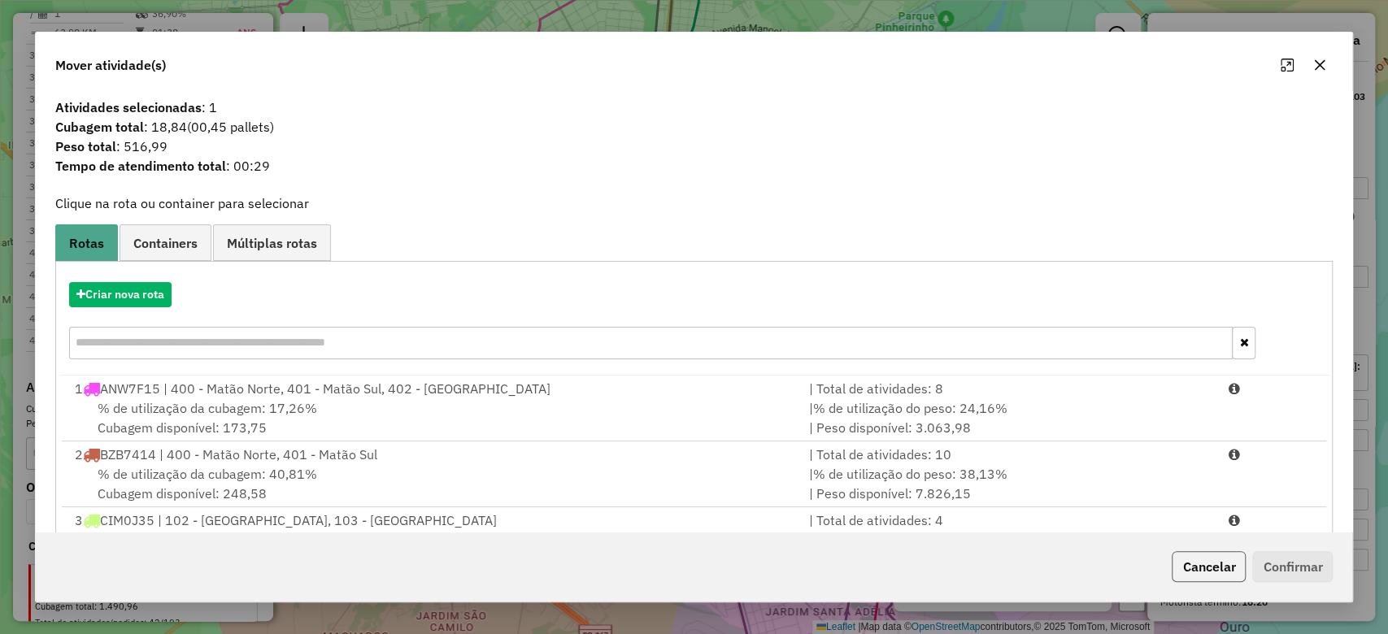
click at [1203, 568] on button "Cancelar" at bounding box center [1209, 566] width 74 height 31
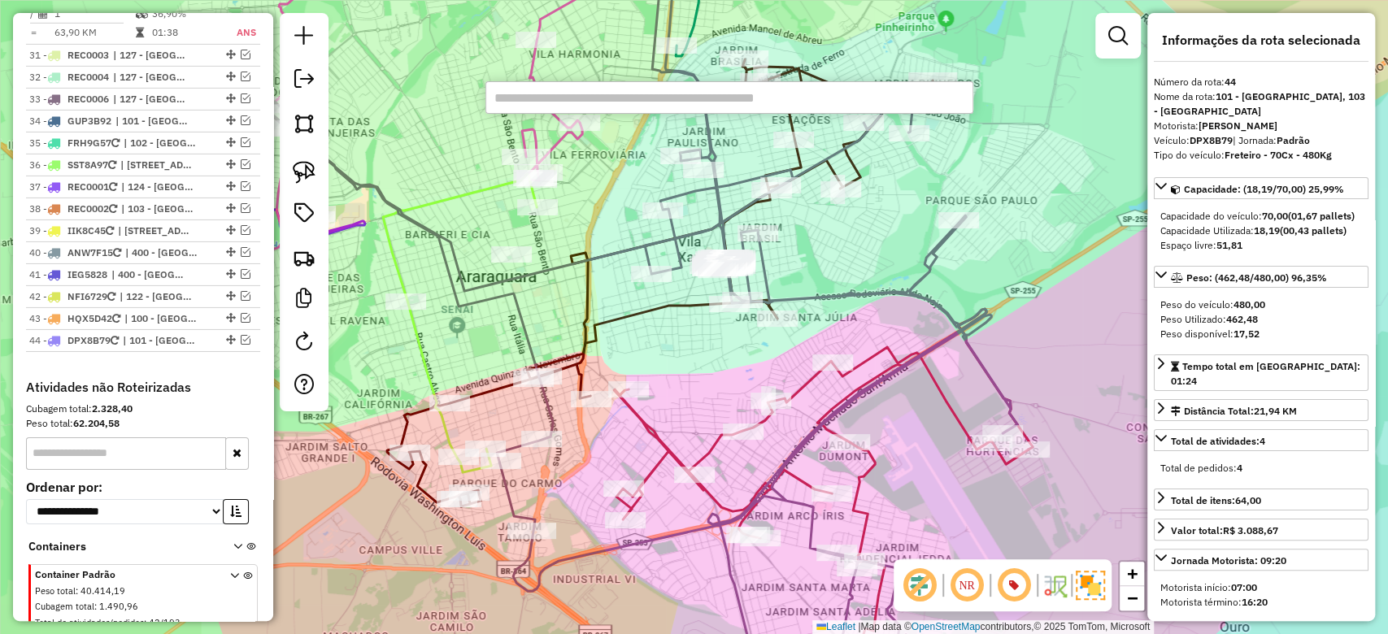
paste input "********"
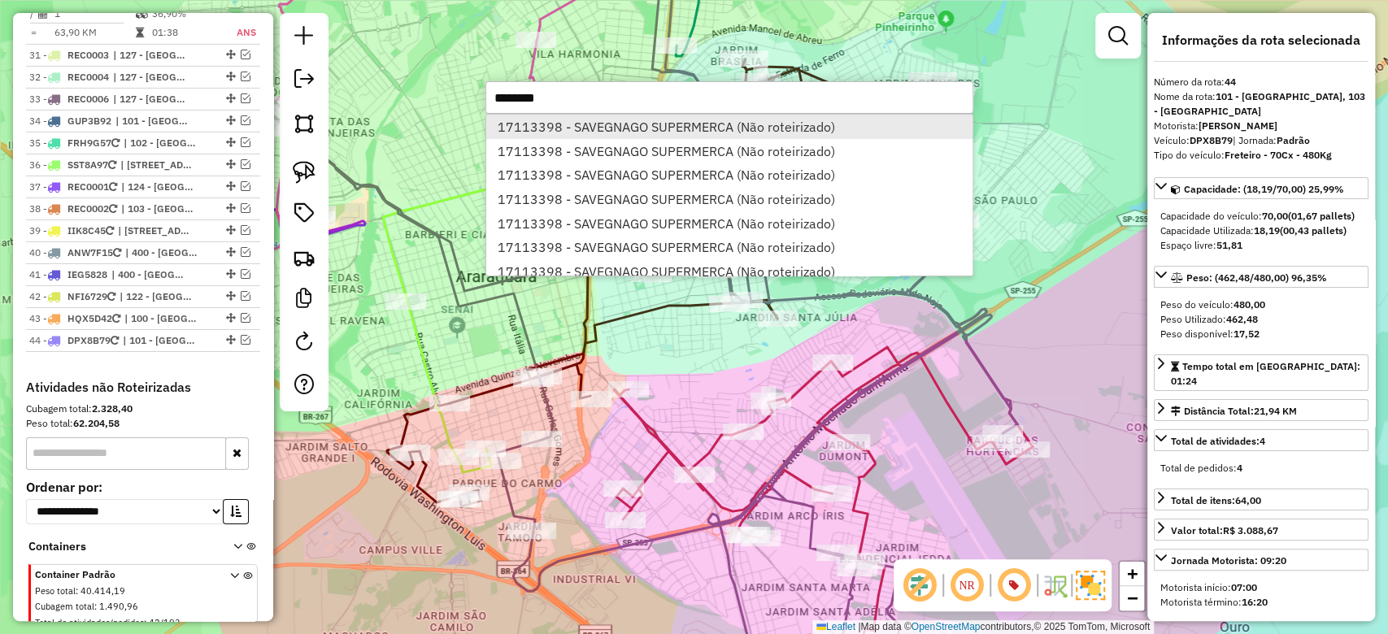
type input "********"
click at [616, 116] on li "17113398 - SAVEGNAGO SUPERMERCA (Não roteirizado)" at bounding box center [729, 127] width 486 height 24
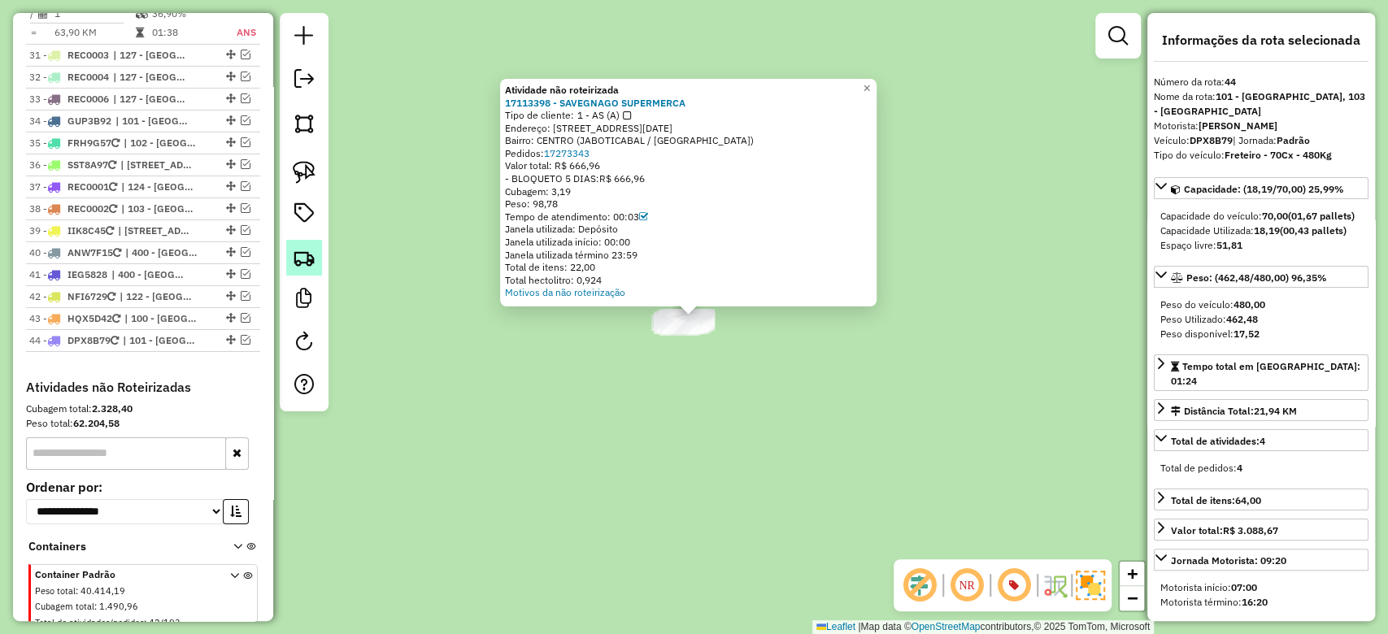
click at [306, 270] on link at bounding box center [304, 258] width 36 height 36
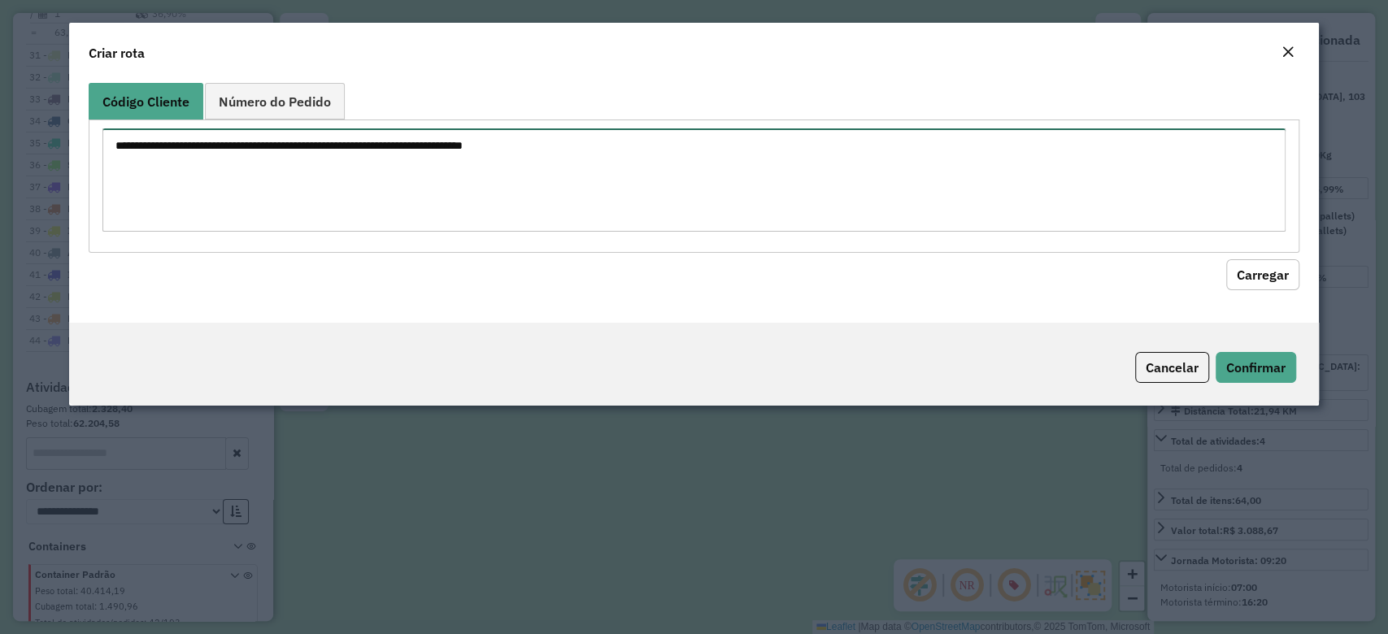
click at [308, 154] on textarea at bounding box center [693, 179] width 1182 height 103
paste textarea "********"
type textarea "********"
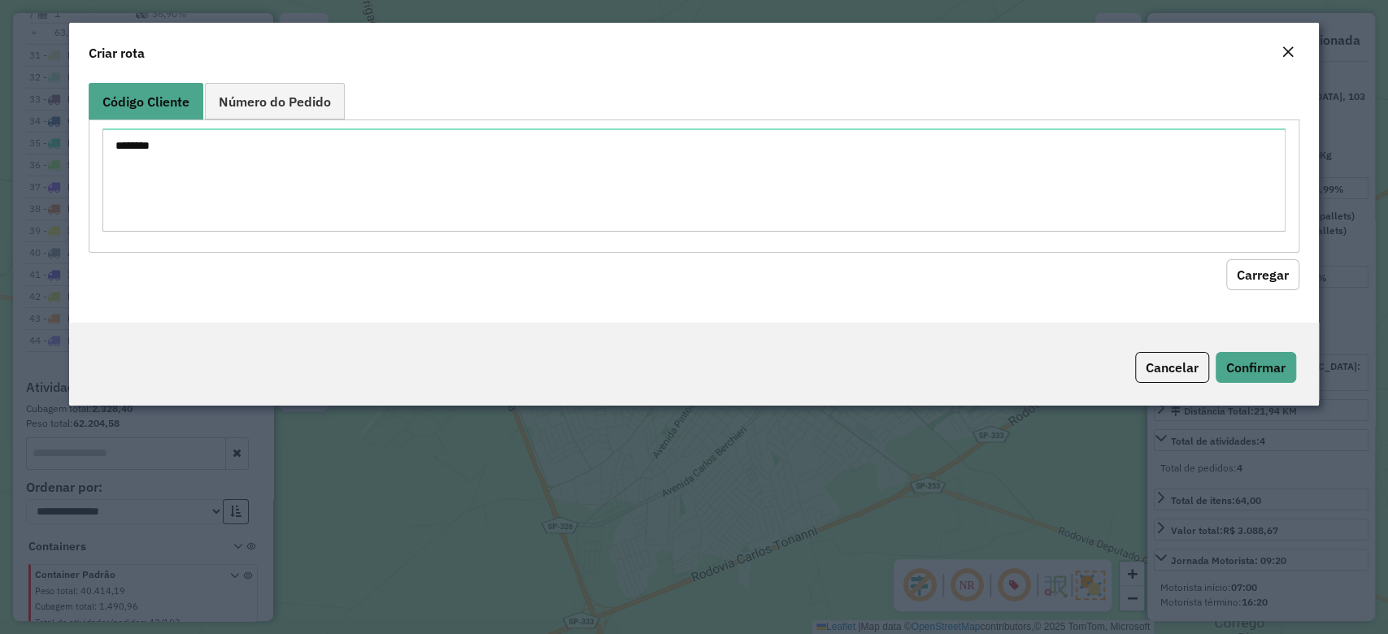
click at [1253, 276] on button "Carregar" at bounding box center [1262, 274] width 73 height 31
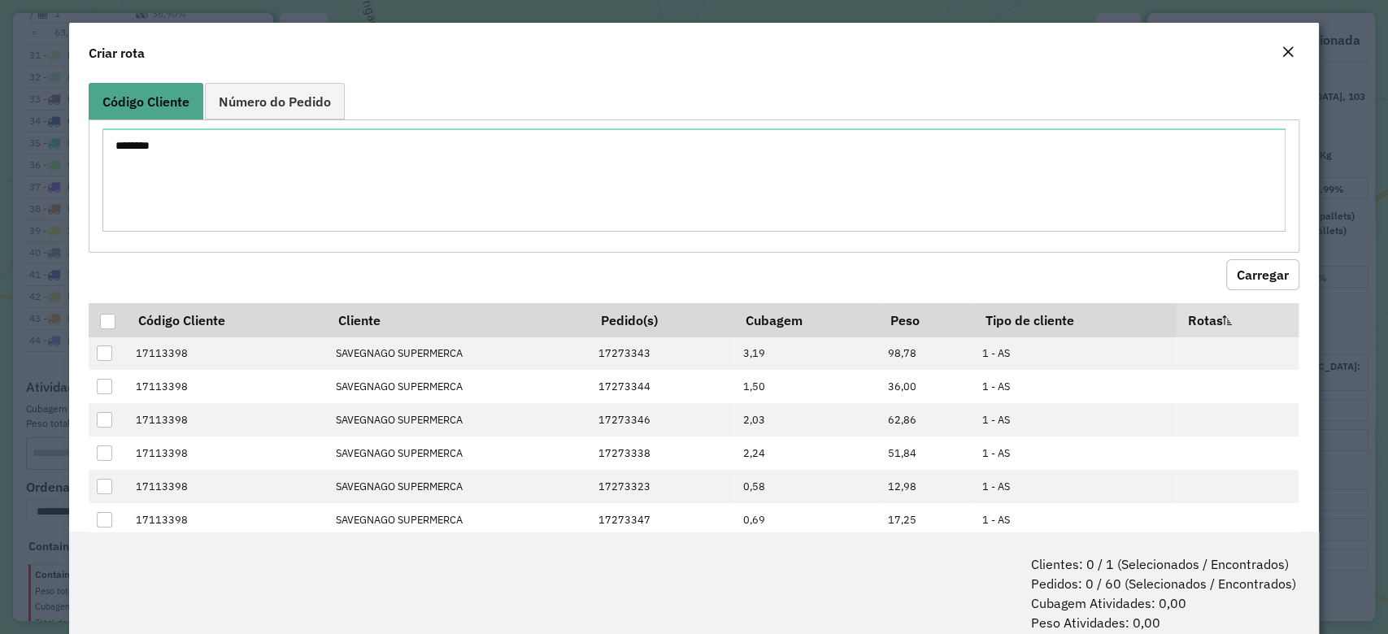
scroll to position [215, 0]
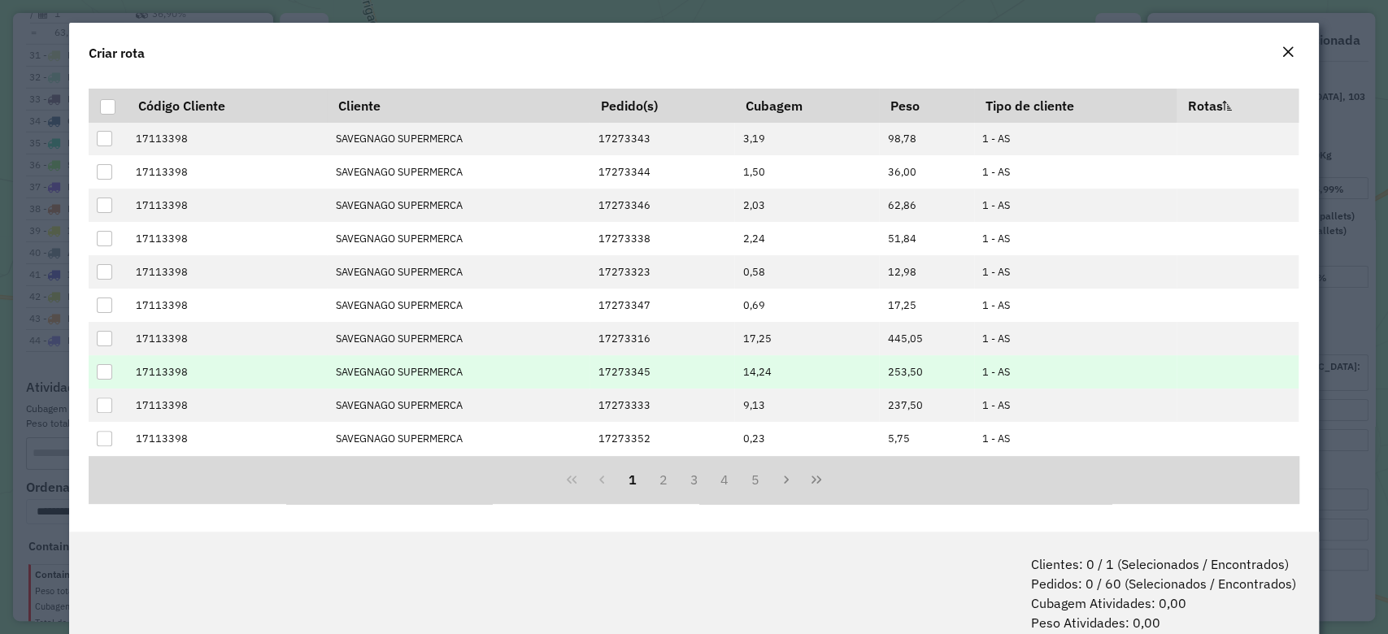
click at [104, 372] on div at bounding box center [104, 371] width 15 height 15
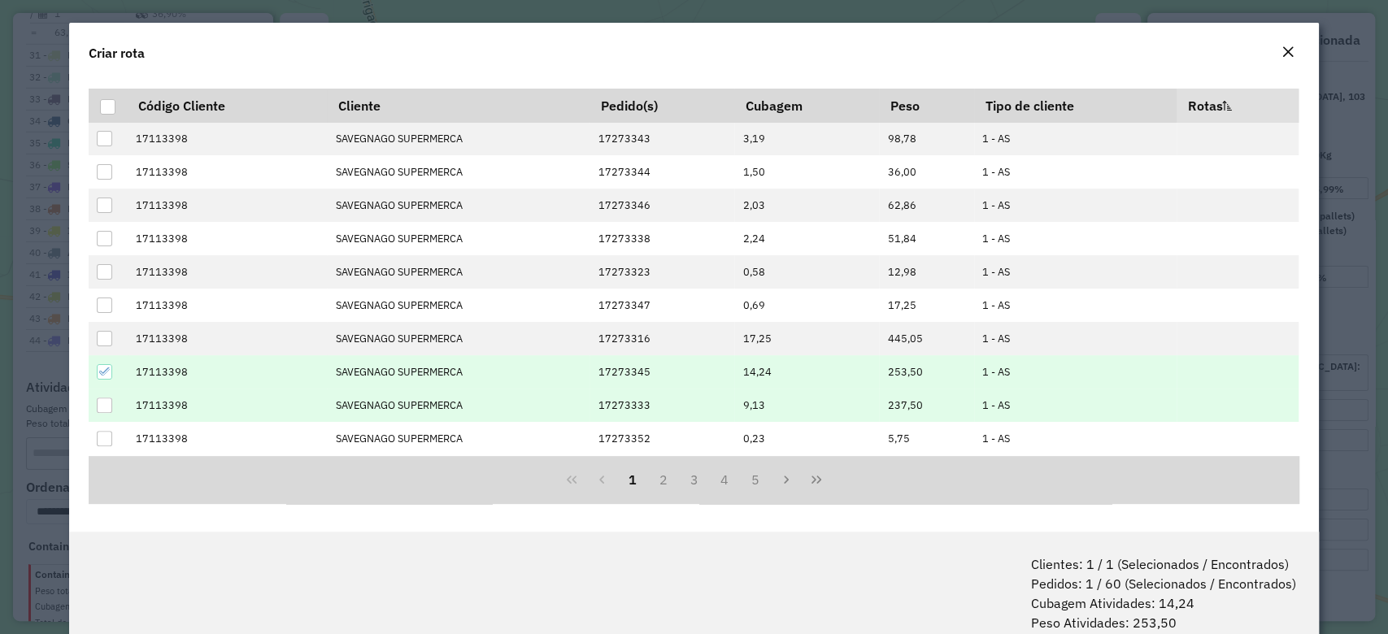
click at [105, 398] on div at bounding box center [104, 405] width 15 height 15
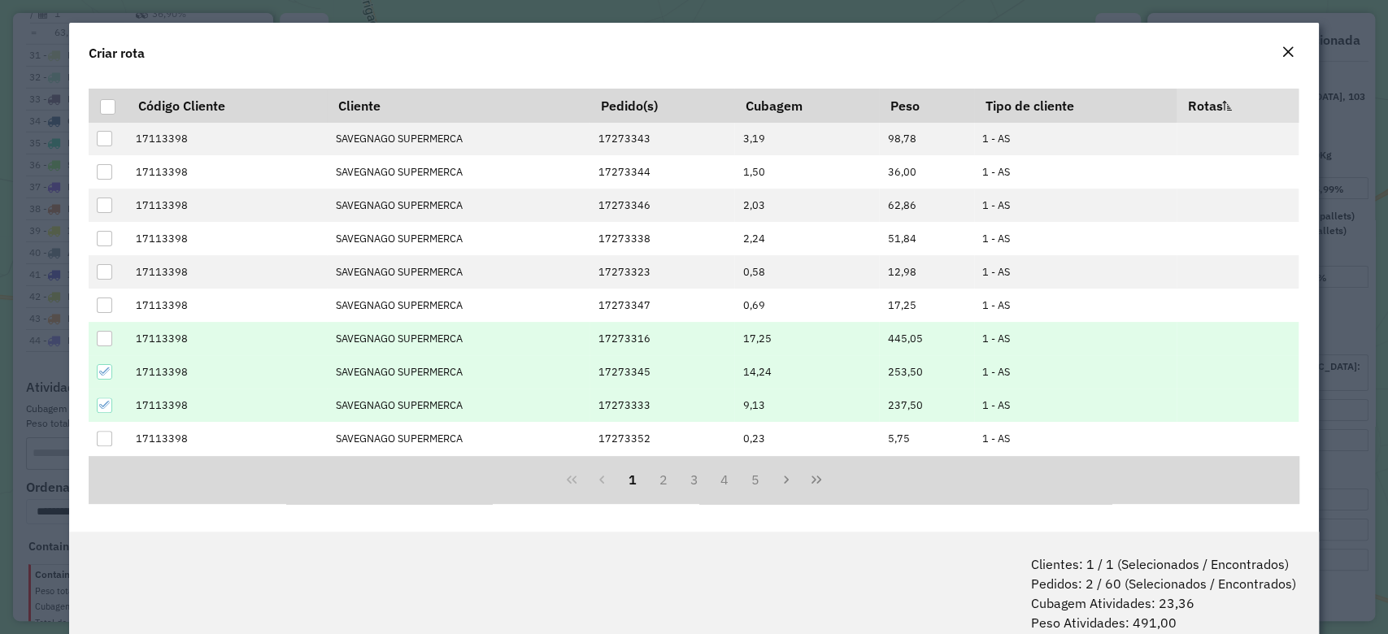
click at [100, 338] on div at bounding box center [104, 338] width 15 height 15
click at [656, 472] on button "2" at bounding box center [663, 479] width 31 height 31
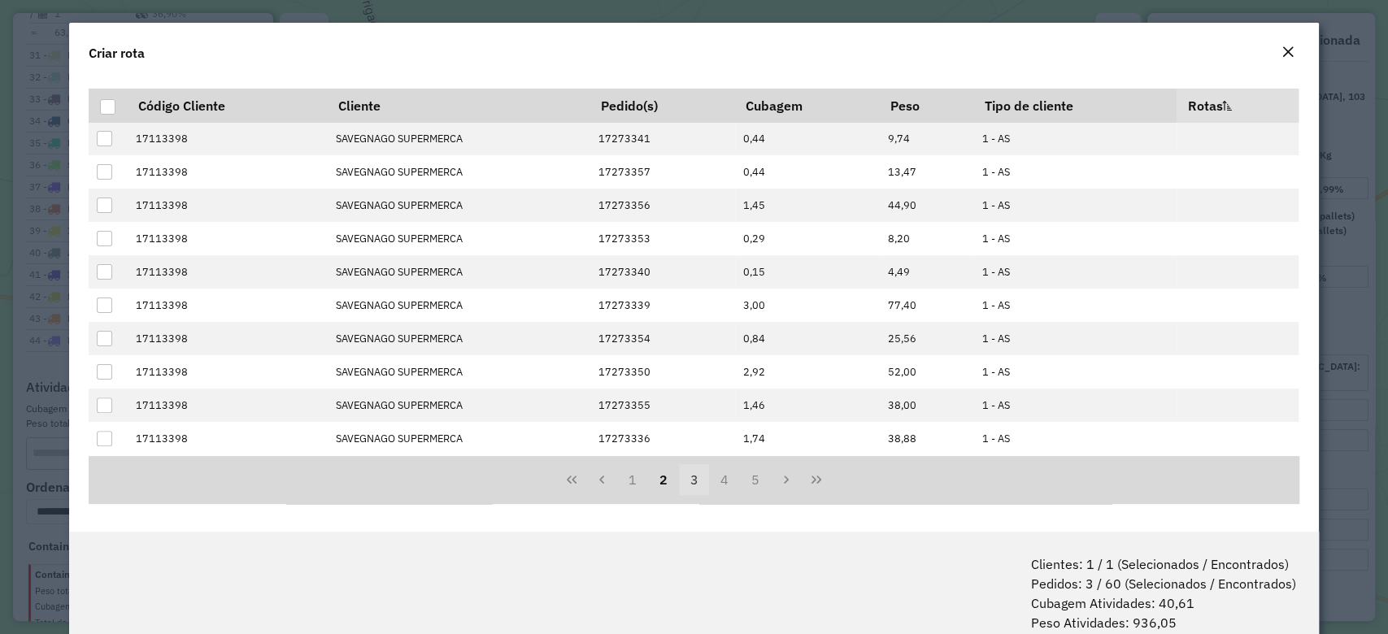
click at [696, 476] on button "3" at bounding box center [694, 479] width 31 height 31
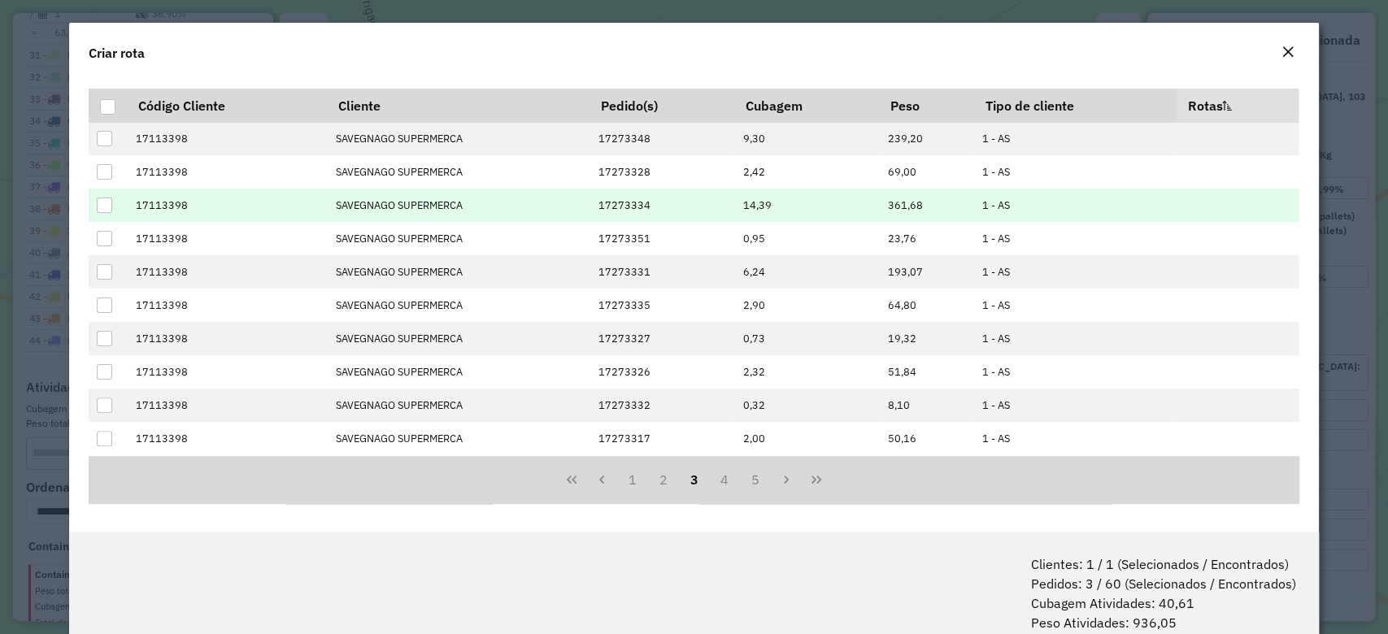
click at [104, 206] on div at bounding box center [104, 205] width 15 height 15
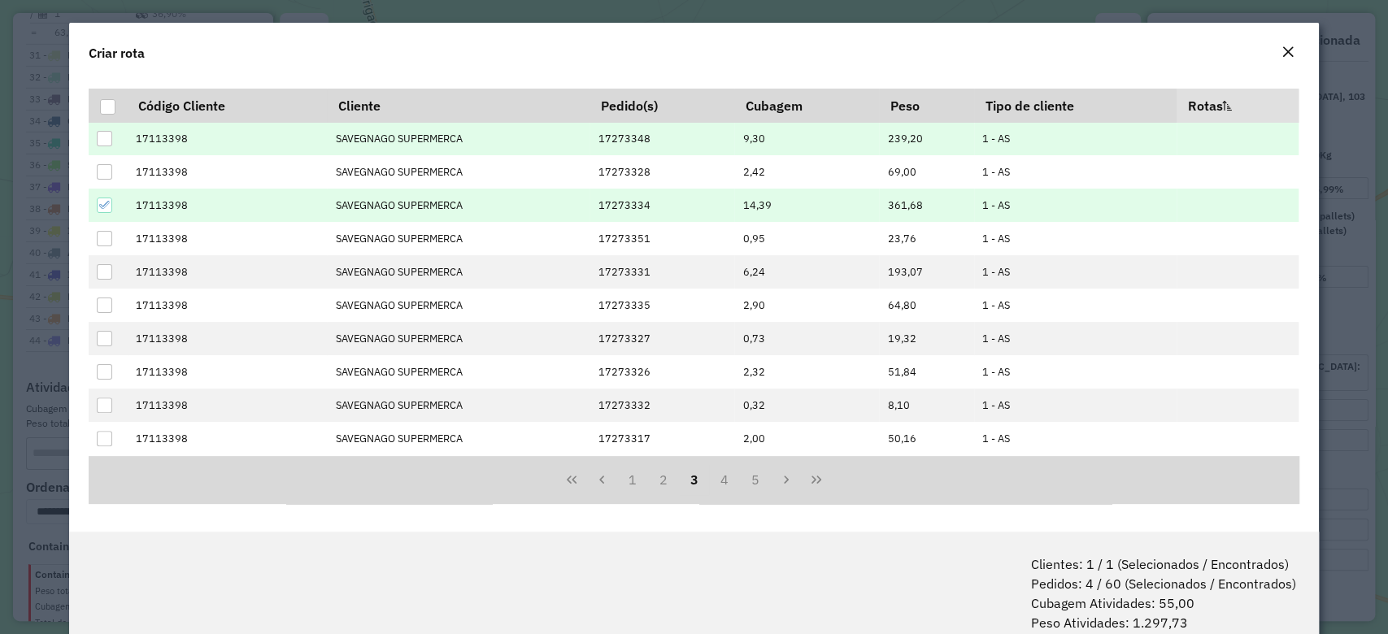
click at [104, 133] on div at bounding box center [104, 138] width 15 height 15
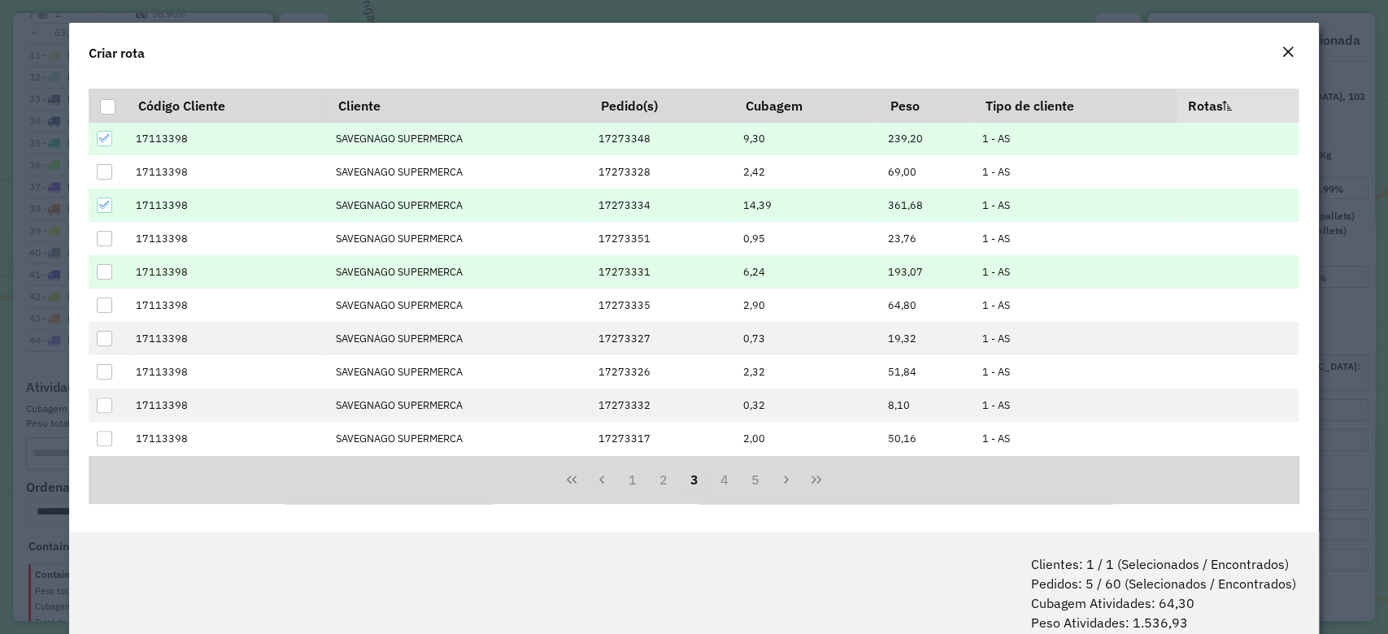
click at [107, 270] on div at bounding box center [104, 271] width 15 height 15
click at [715, 474] on button "4" at bounding box center [724, 479] width 31 height 31
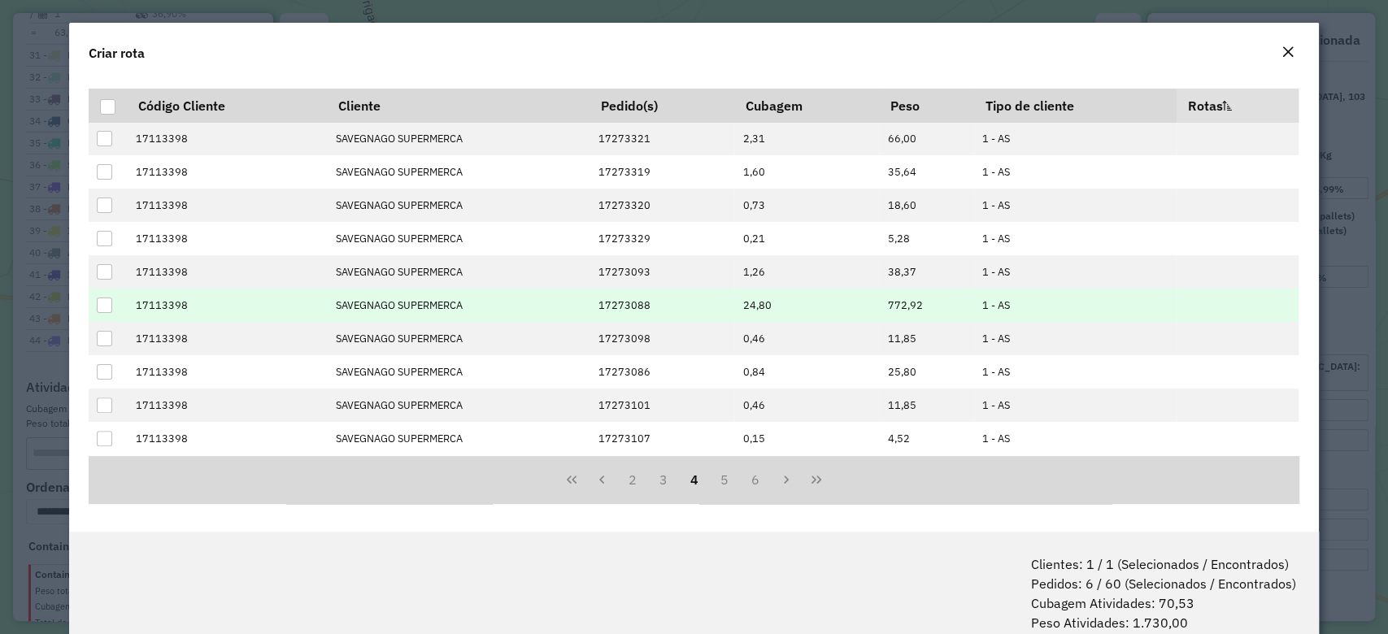
click at [107, 301] on div at bounding box center [104, 305] width 15 height 15
click at [711, 476] on button "5" at bounding box center [724, 479] width 31 height 31
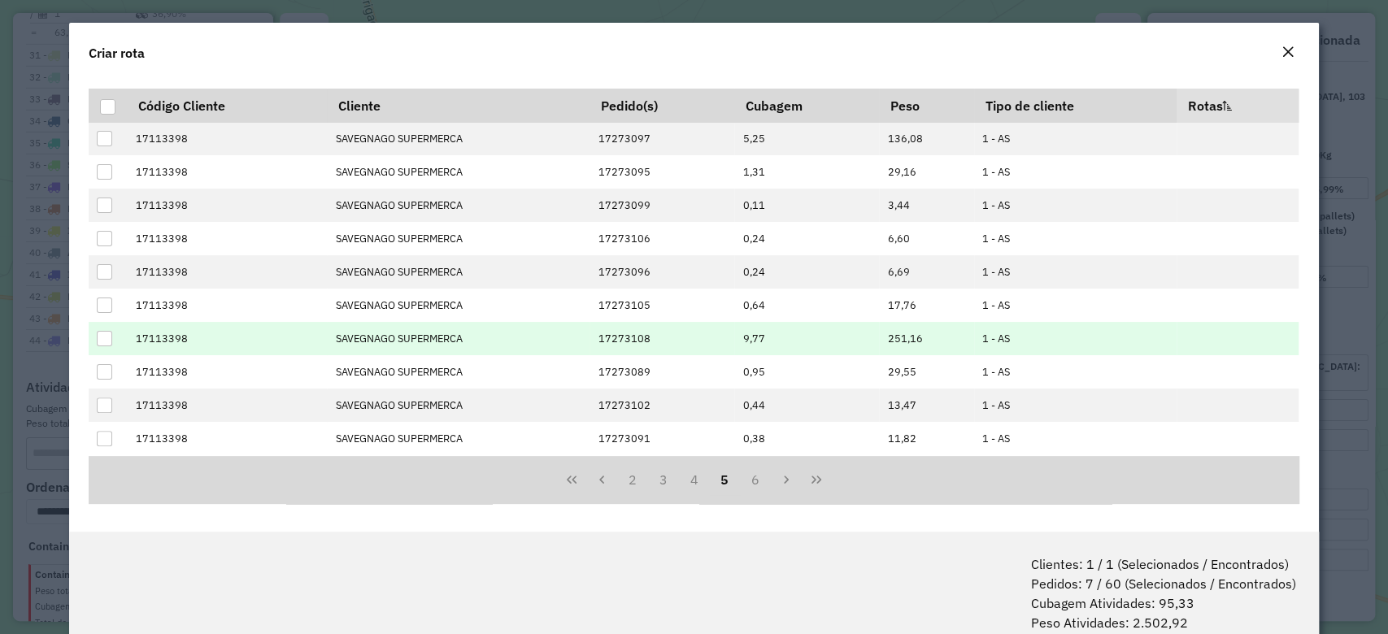
click at [110, 333] on div at bounding box center [104, 338] width 15 height 15
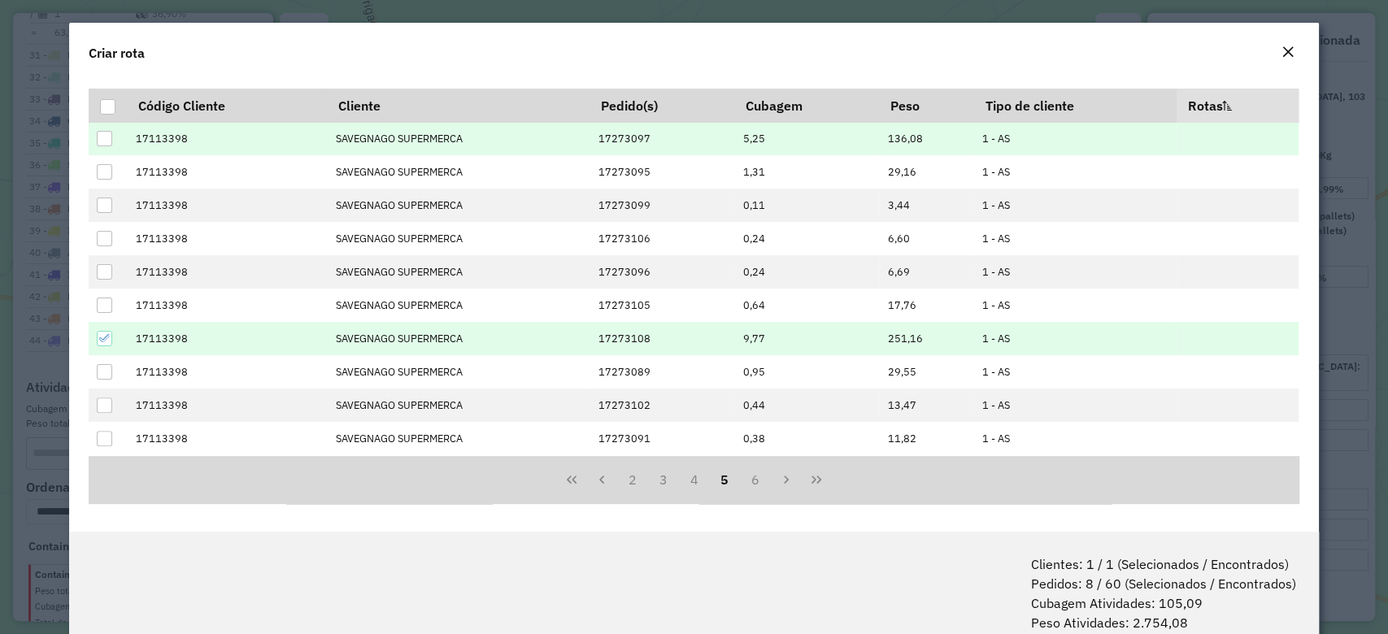
click at [99, 140] on div at bounding box center [104, 138] width 15 height 15
click at [756, 470] on button "6" at bounding box center [755, 479] width 31 height 31
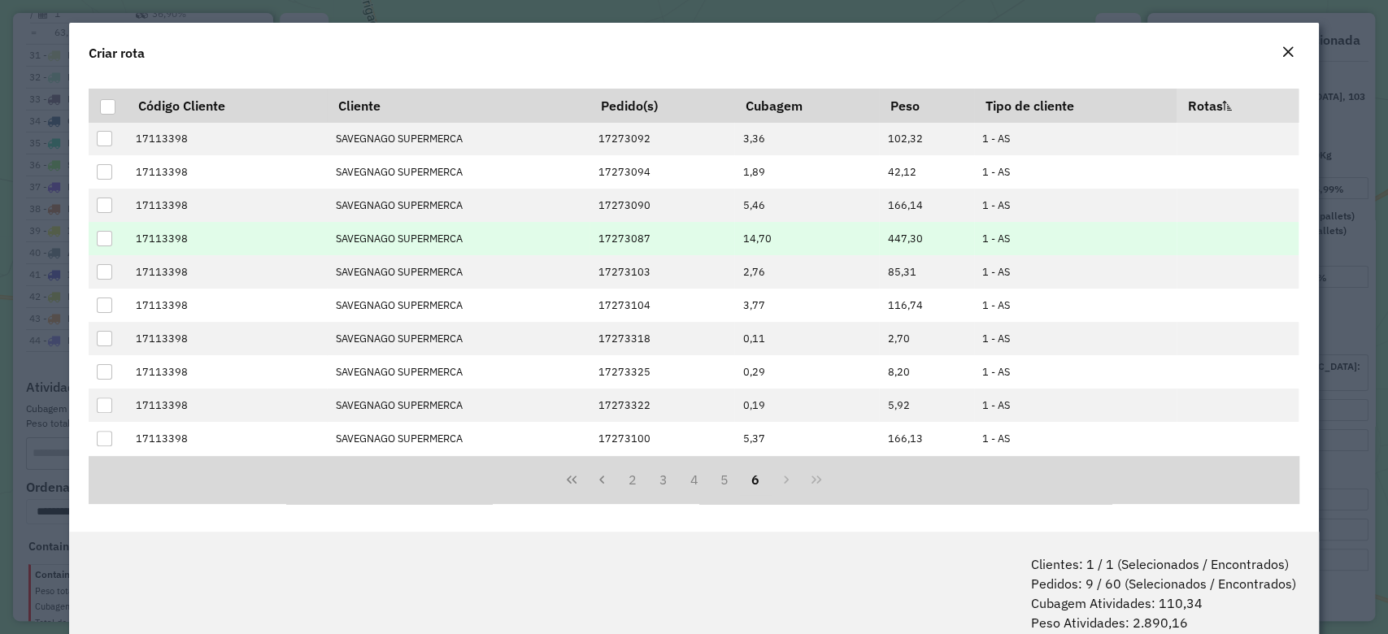
click at [105, 235] on div at bounding box center [104, 238] width 15 height 15
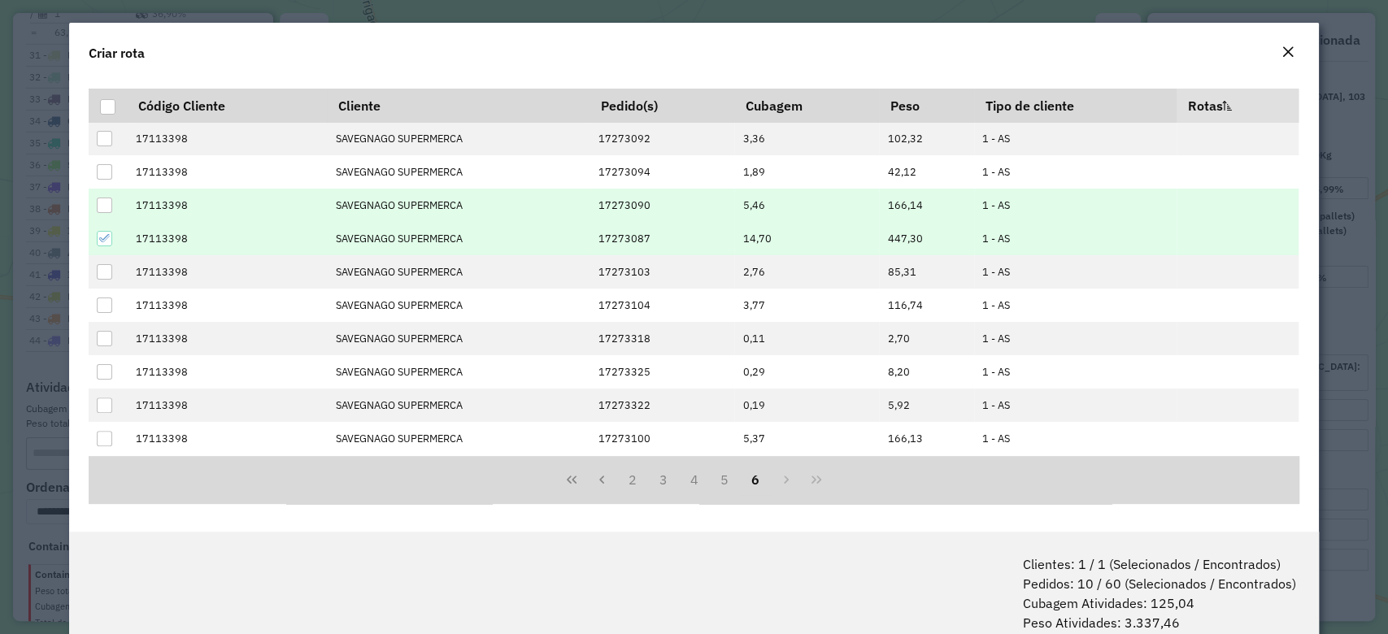
click at [107, 205] on div at bounding box center [104, 205] width 15 height 15
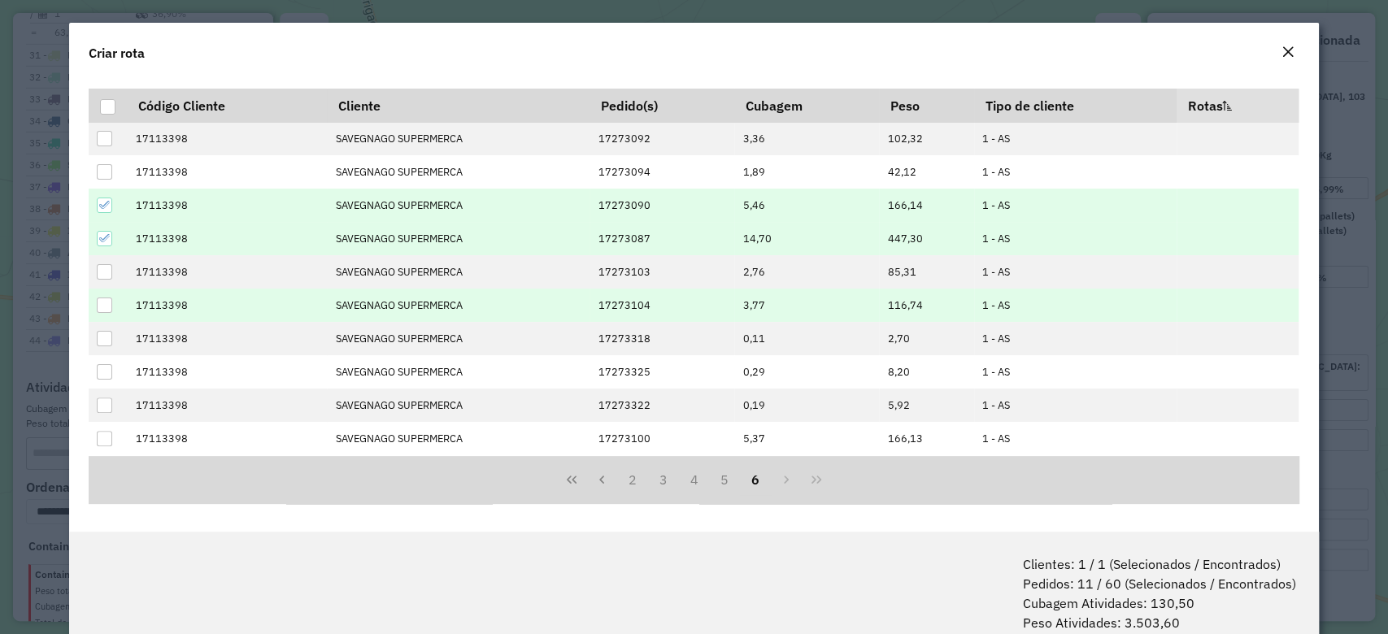
click at [101, 300] on div at bounding box center [104, 305] width 15 height 15
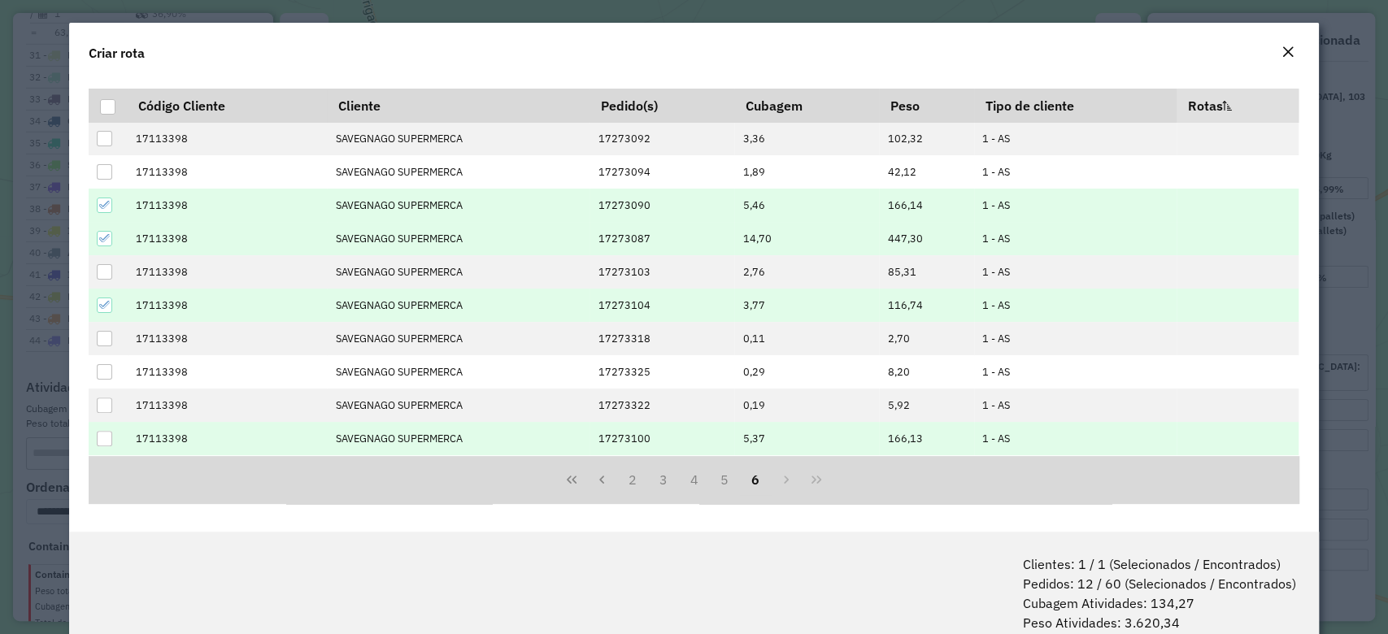
click at [100, 433] on div at bounding box center [104, 438] width 15 height 15
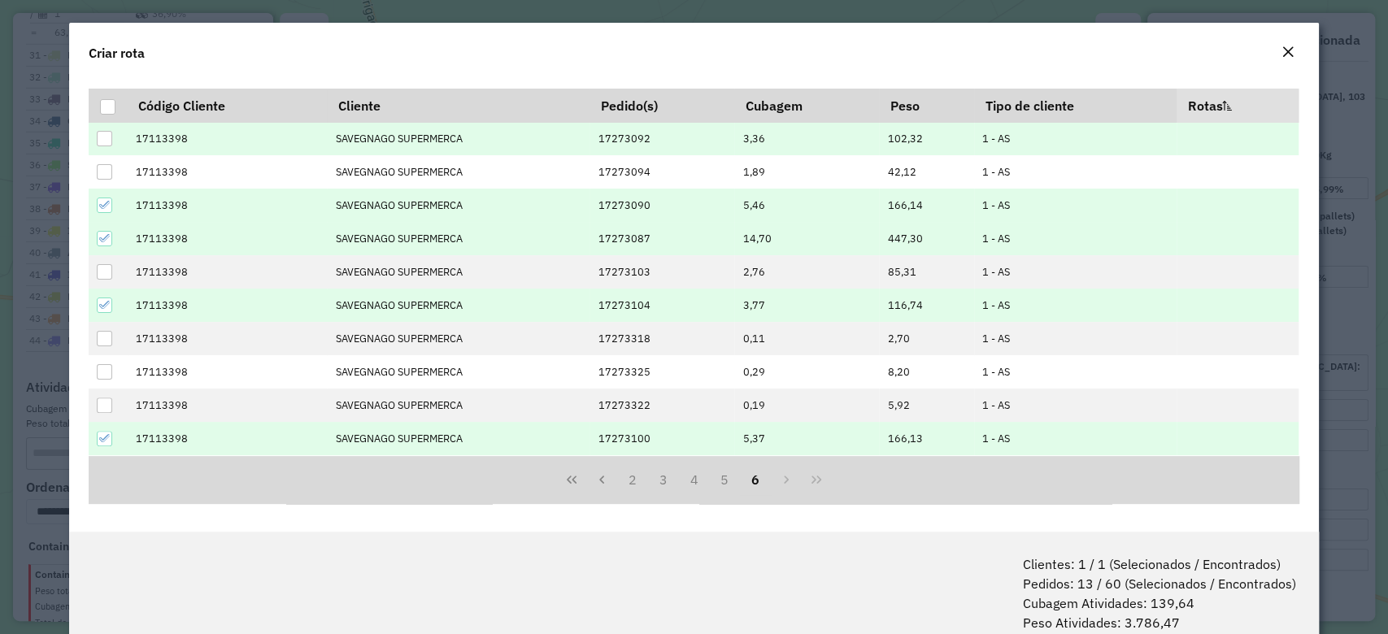
click at [99, 143] on div at bounding box center [104, 138] width 15 height 15
